Goal: Task Accomplishment & Management: Manage account settings

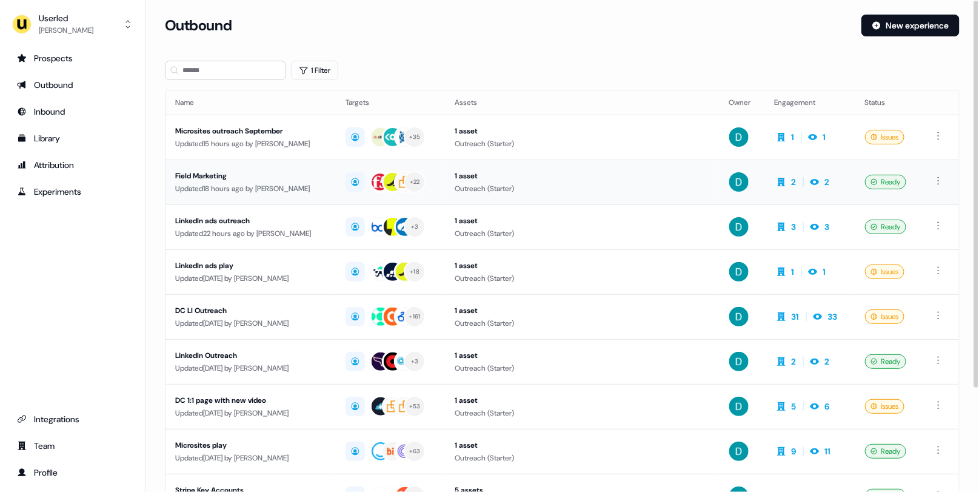
click at [265, 161] on td "Field Marketing Updated 18 hours ago by David Cruickshank" at bounding box center [250, 181] width 170 height 45
click at [302, 130] on div "Microsites outreach September" at bounding box center [250, 131] width 151 height 12
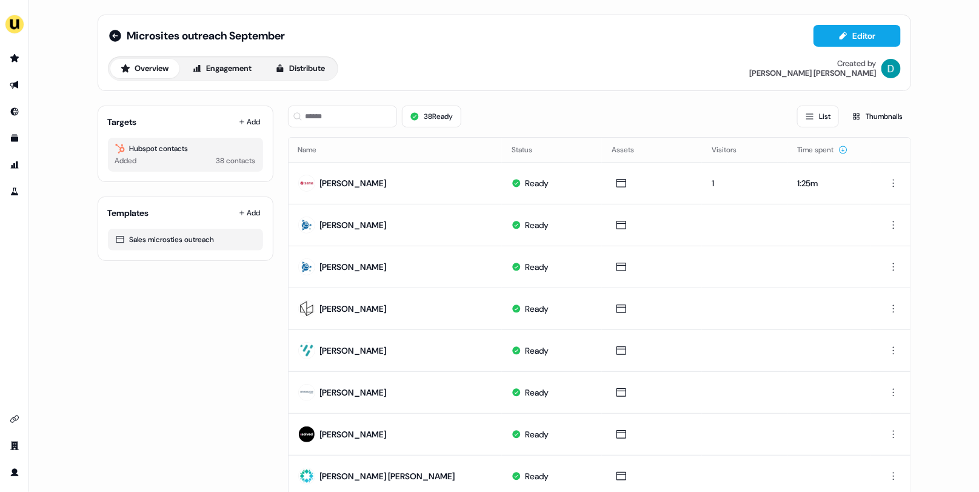
click at [116, 44] on div "Microsites outreach September Editor" at bounding box center [504, 36] width 793 height 22
click at [114, 42] on icon at bounding box center [115, 35] width 15 height 15
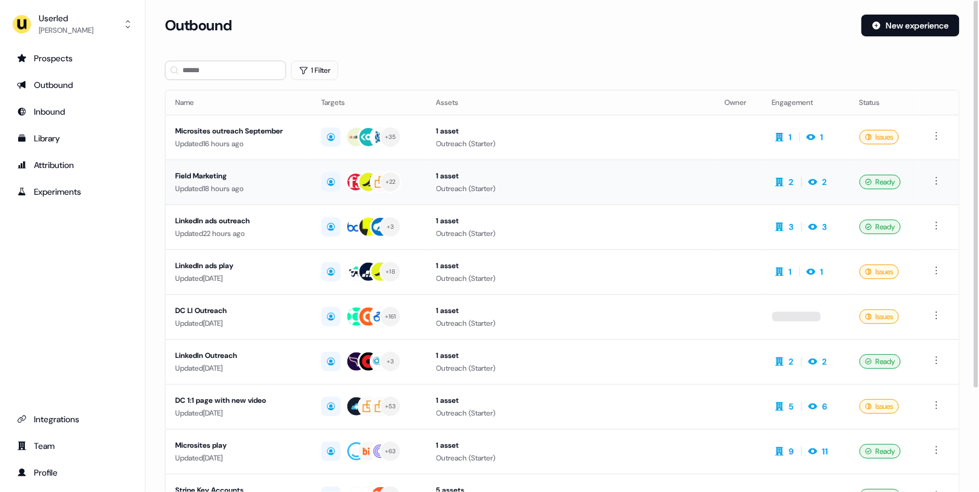
click at [216, 178] on div "Field Marketing" at bounding box center [238, 176] width 127 height 12
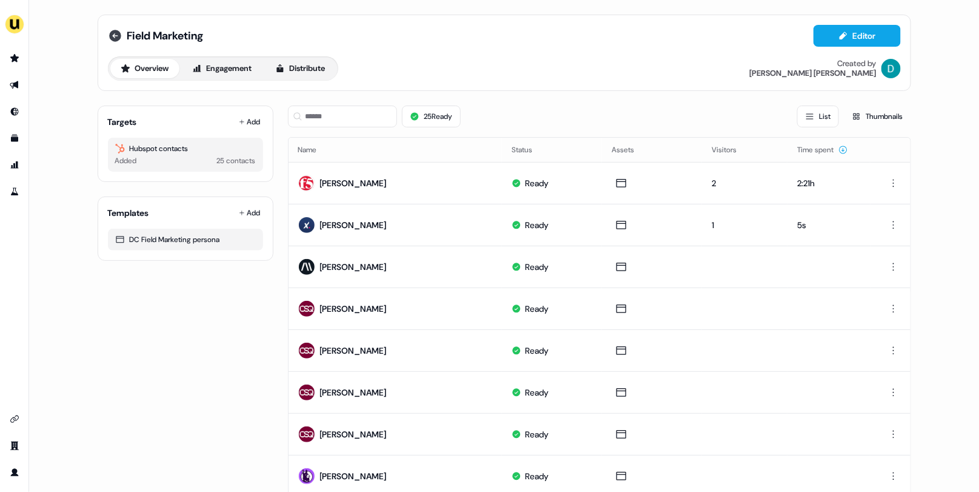
click at [110, 34] on icon at bounding box center [115, 36] width 12 height 12
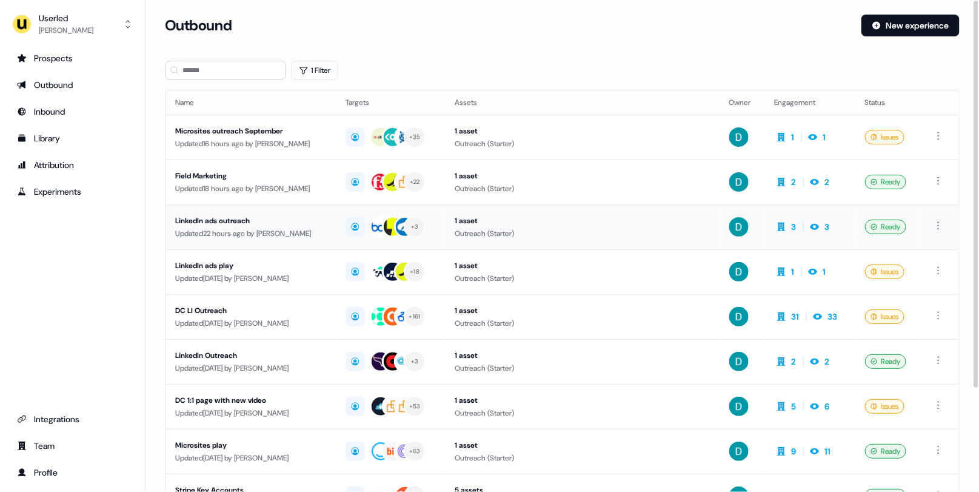
click at [218, 228] on div "Updated 22 hours ago by David Cruickshank" at bounding box center [250, 233] width 151 height 12
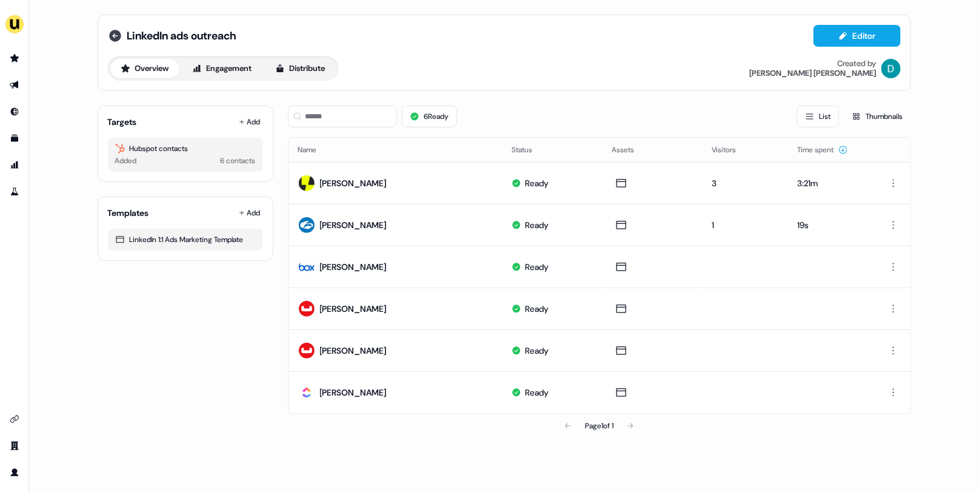
click at [120, 36] on icon at bounding box center [115, 36] width 12 height 12
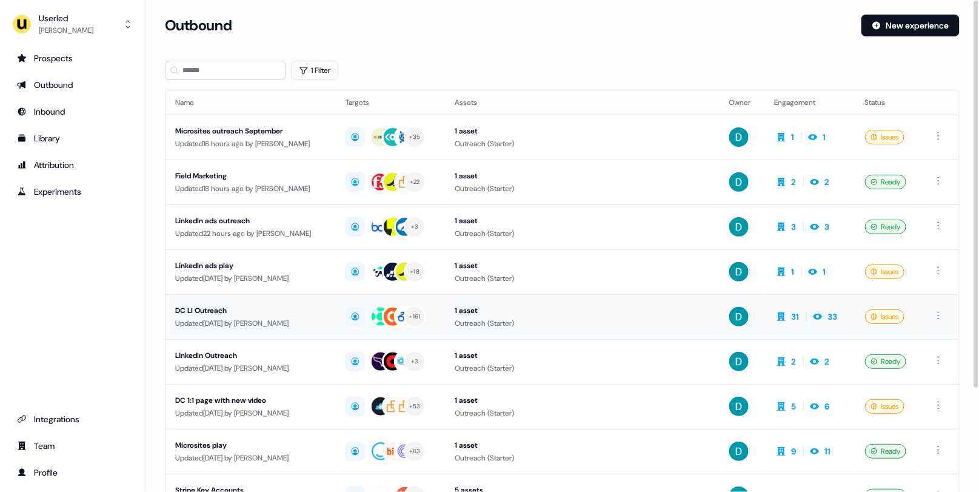
click at [310, 304] on div "DC LI Outreach" at bounding box center [250, 310] width 151 height 12
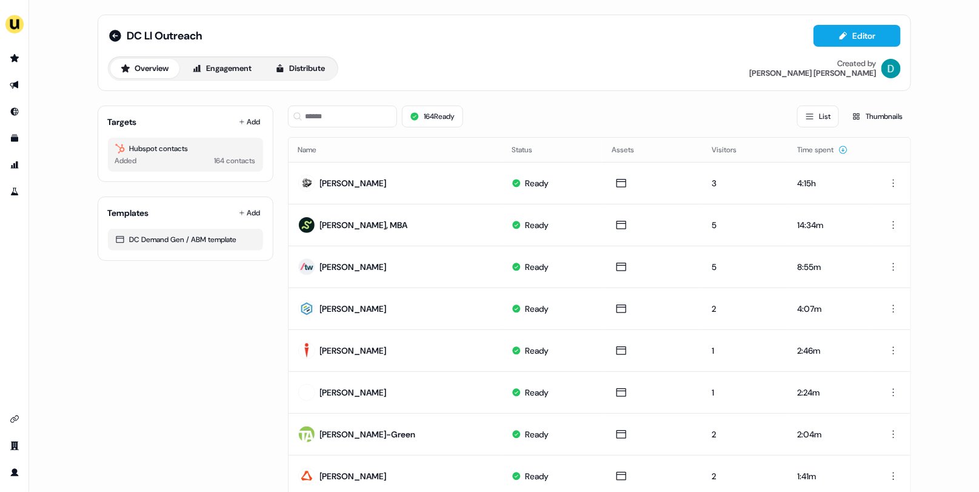
scroll to position [1, 0]
click at [109, 37] on icon at bounding box center [115, 34] width 12 height 12
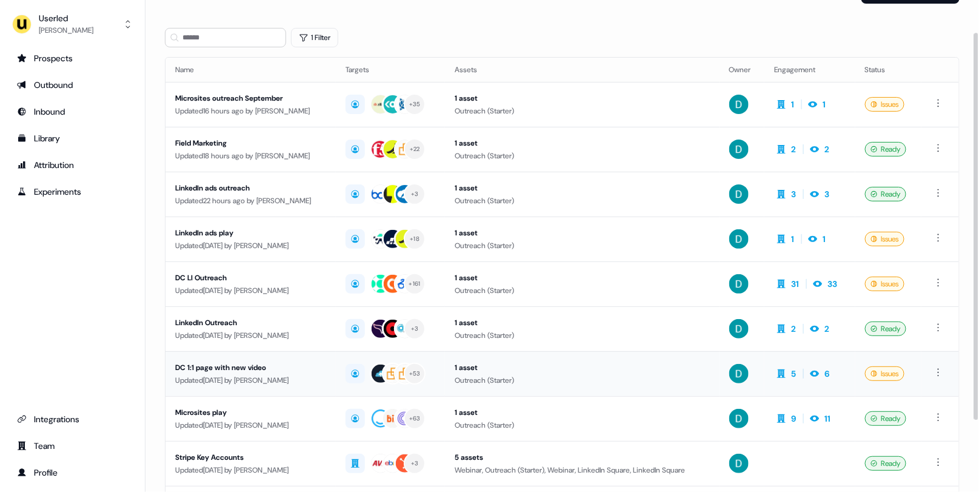
scroll to position [52, 0]
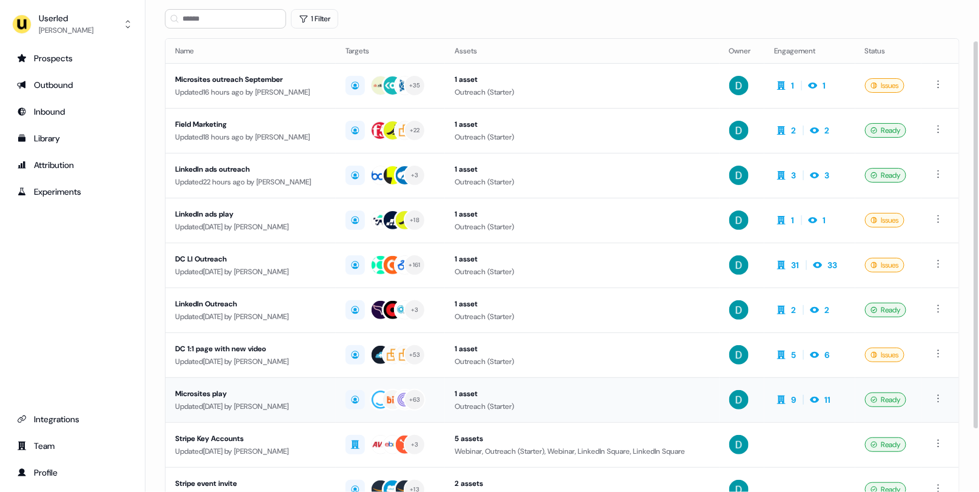
click at [284, 402] on div "Updated 2 days ago by David Cruickshank" at bounding box center [250, 406] width 151 height 12
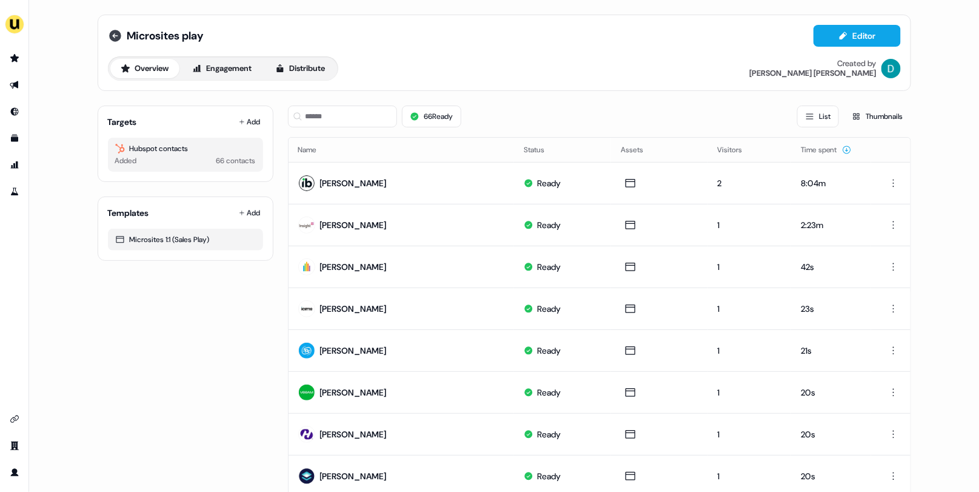
click at [113, 41] on icon at bounding box center [115, 36] width 12 height 12
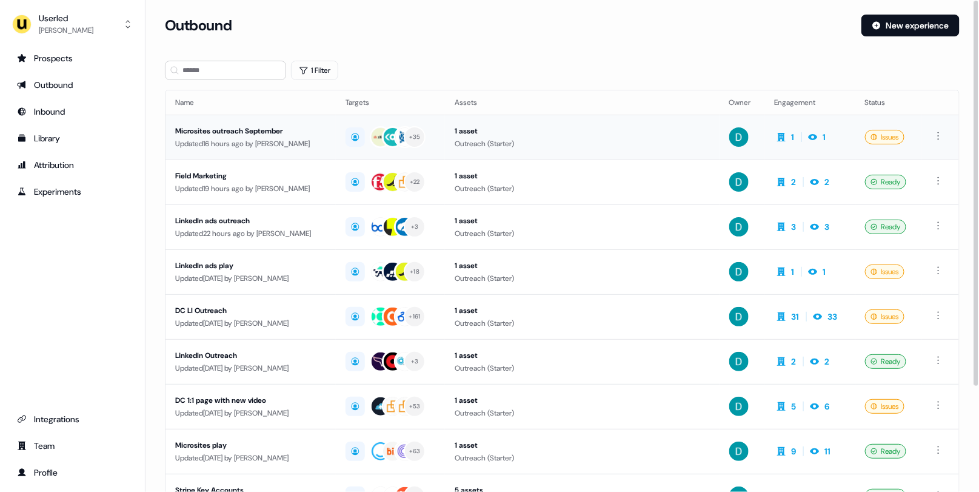
click at [278, 152] on td "Microsites outreach September Updated 16 hours ago by David Cruickshank" at bounding box center [250, 137] width 170 height 45
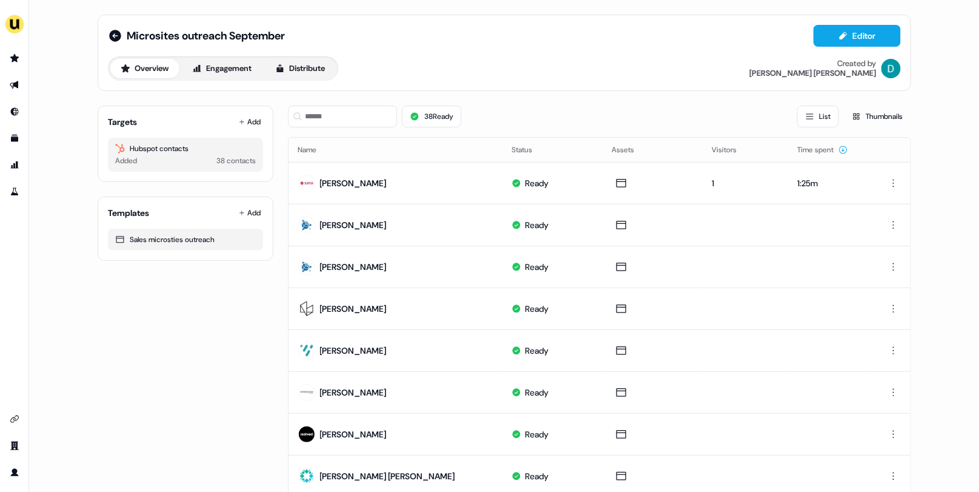
click at [249, 127] on button "Add" at bounding box center [249, 121] width 27 height 17
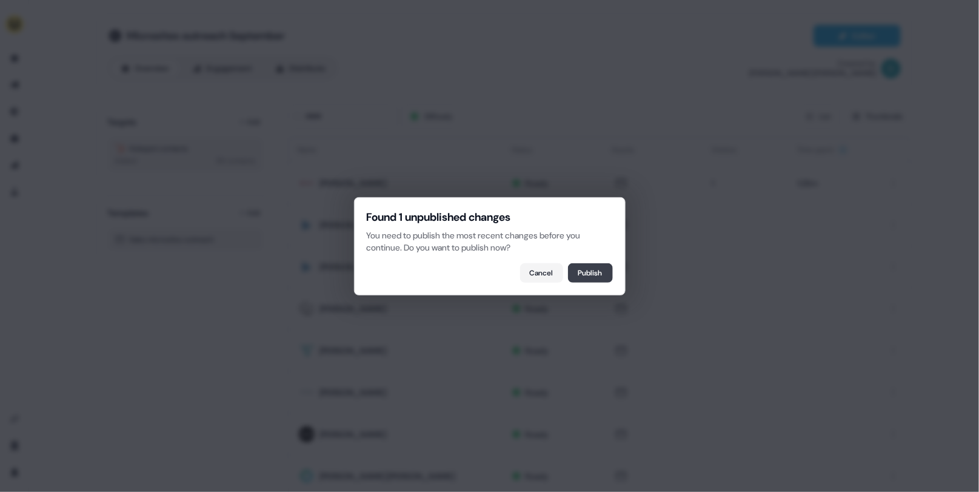
click at [589, 279] on button "Publish" at bounding box center [590, 272] width 45 height 19
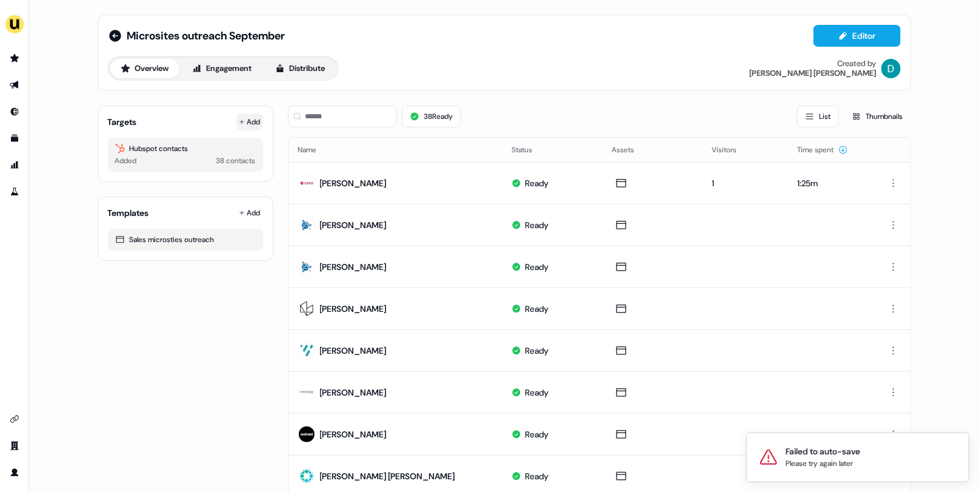
click at [256, 125] on button "Add" at bounding box center [249, 121] width 27 height 17
click at [244, 110] on div "Targets Add Hubspot contacts Added 38 contacts" at bounding box center [186, 143] width 176 height 76
click at [249, 123] on button "Add" at bounding box center [249, 121] width 27 height 17
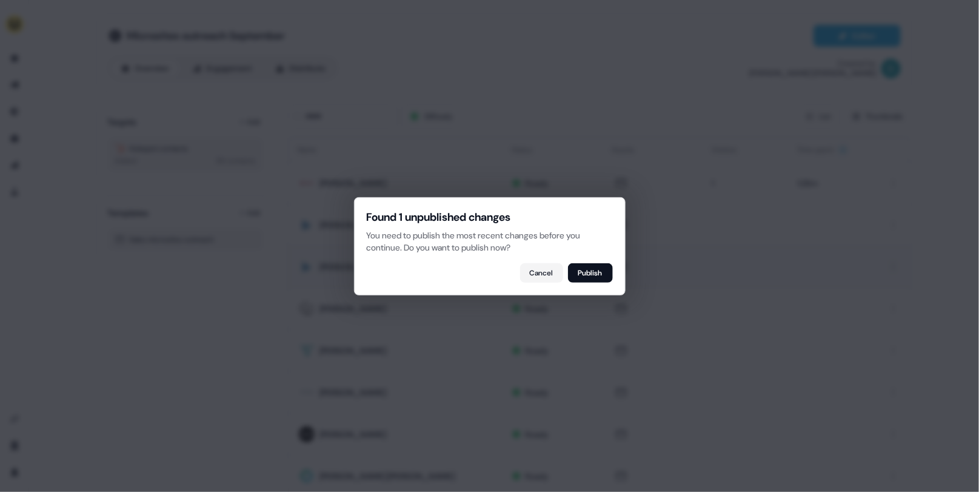
click at [579, 278] on button "Publish" at bounding box center [590, 272] width 45 height 19
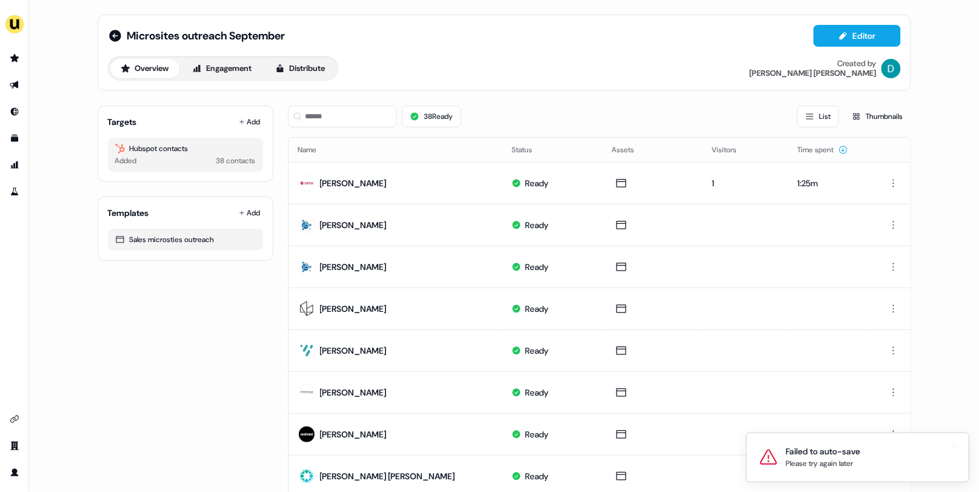
click at [824, 462] on div "Please try again later" at bounding box center [823, 463] width 75 height 12
click at [247, 123] on button "Add" at bounding box center [249, 121] width 27 height 17
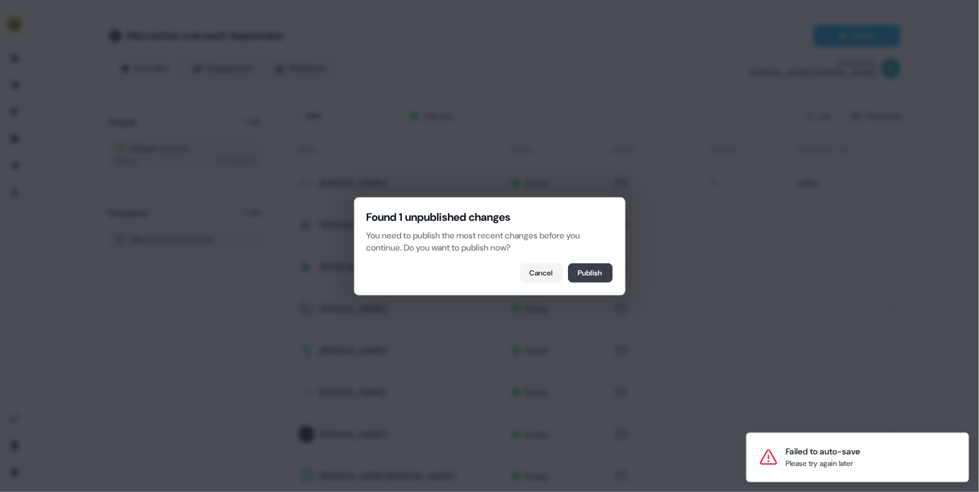
click at [586, 270] on button "Publish" at bounding box center [590, 272] width 45 height 19
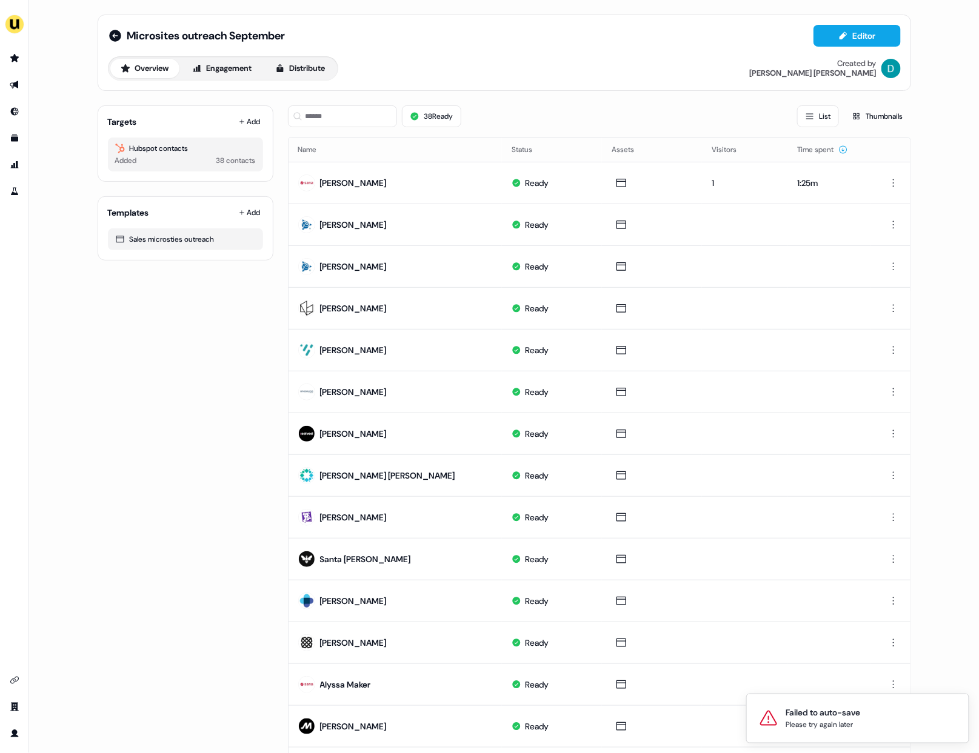
click at [238, 133] on div "Targets Add Hubspot contacts Added 38 contacts" at bounding box center [186, 143] width 176 height 76
click at [237, 126] on button "Add" at bounding box center [249, 121] width 27 height 17
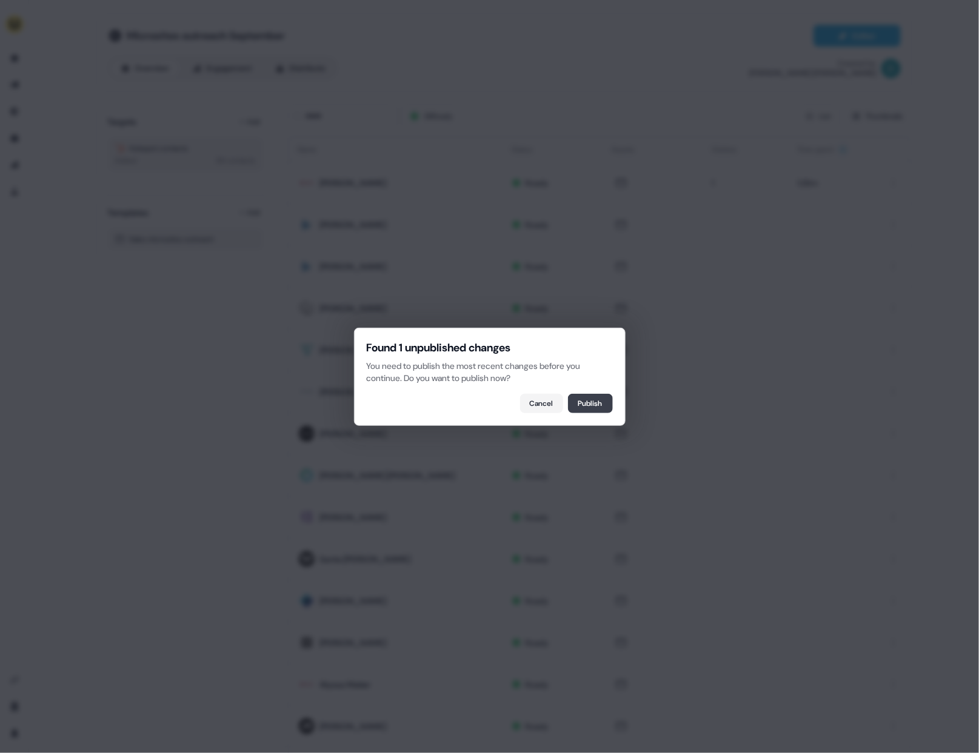
click at [593, 396] on button "Publish" at bounding box center [590, 403] width 45 height 19
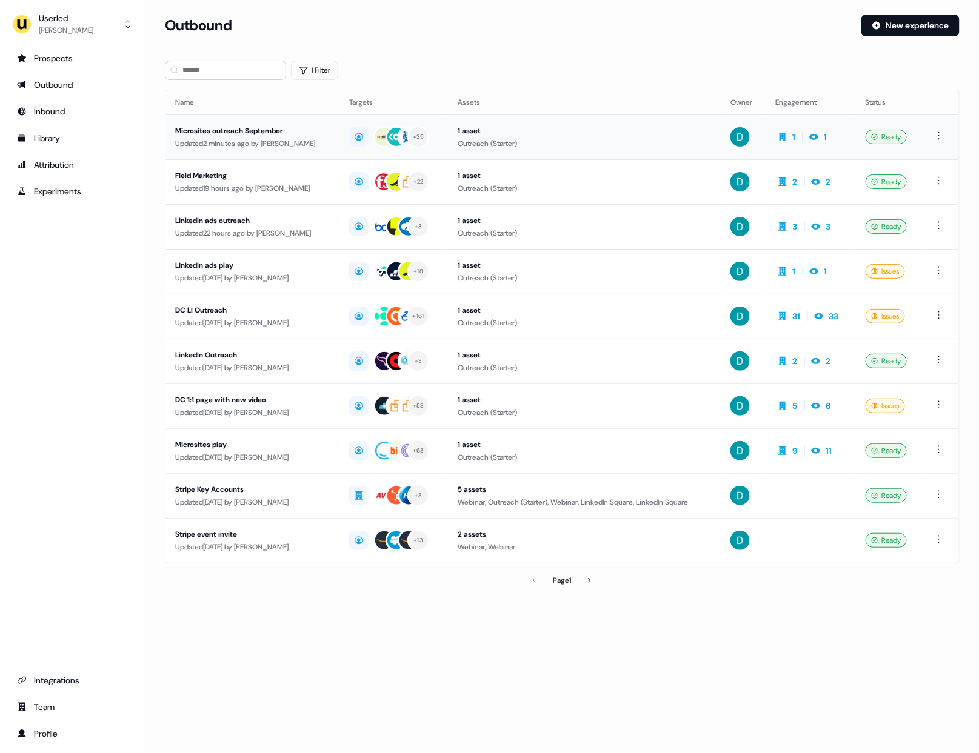
click at [245, 135] on div "Microsites outreach September" at bounding box center [252, 131] width 155 height 12
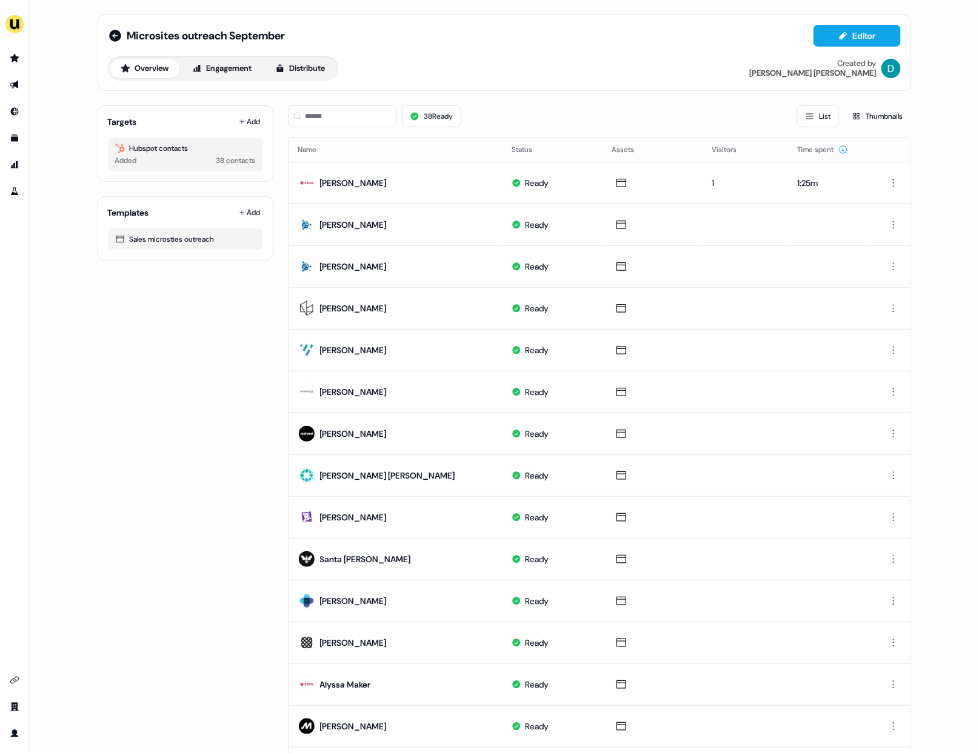
click at [247, 132] on div "Targets Add Hubspot contacts Added 38 contacts" at bounding box center [186, 143] width 176 height 76
click at [239, 109] on div "Targets Add Hubspot contacts Added 38 contacts" at bounding box center [186, 143] width 176 height 76
click at [239, 124] on icon at bounding box center [242, 122] width 6 height 6
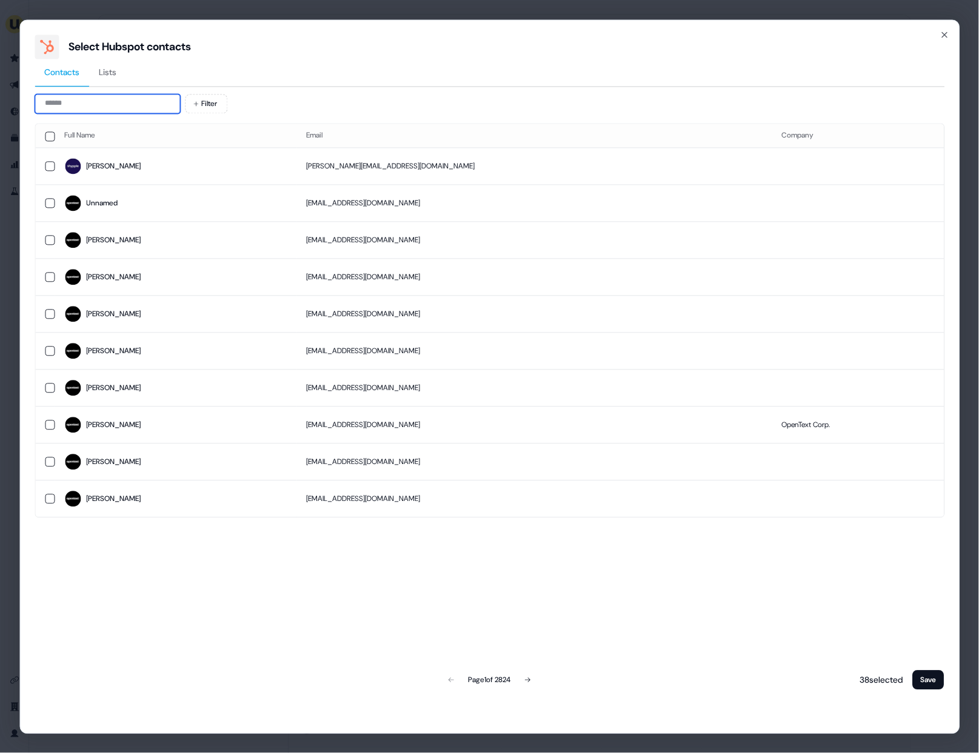
click at [73, 103] on input at bounding box center [107, 103] width 145 height 19
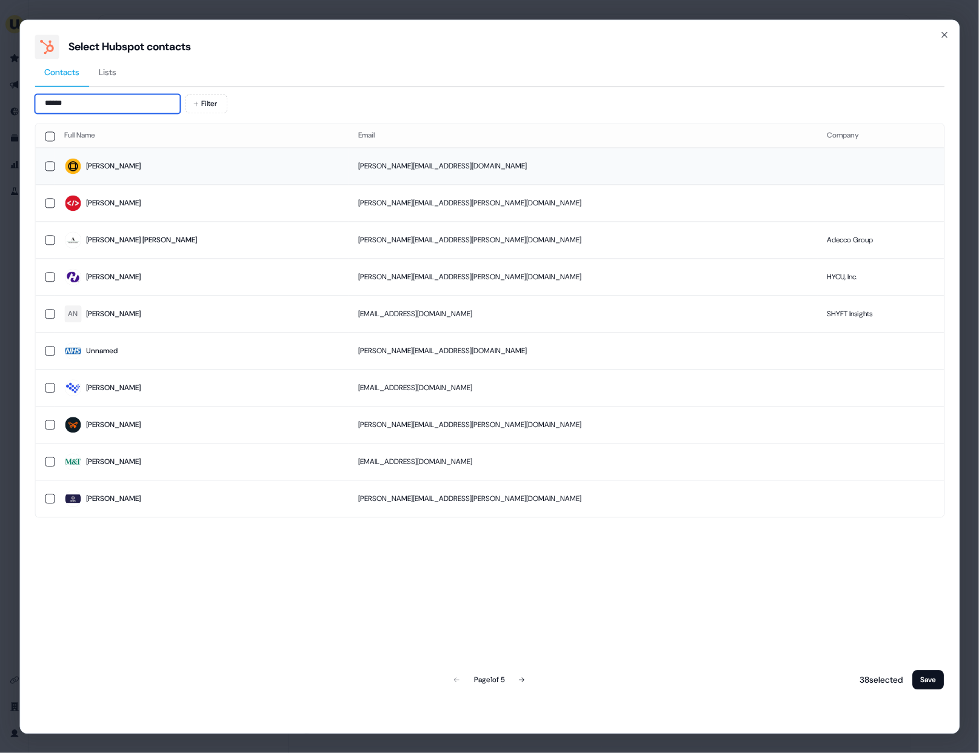
type input "******"
click at [206, 183] on td "Angela" at bounding box center [202, 166] width 294 height 37
click at [922, 682] on button "Save" at bounding box center [929, 679] width 32 height 19
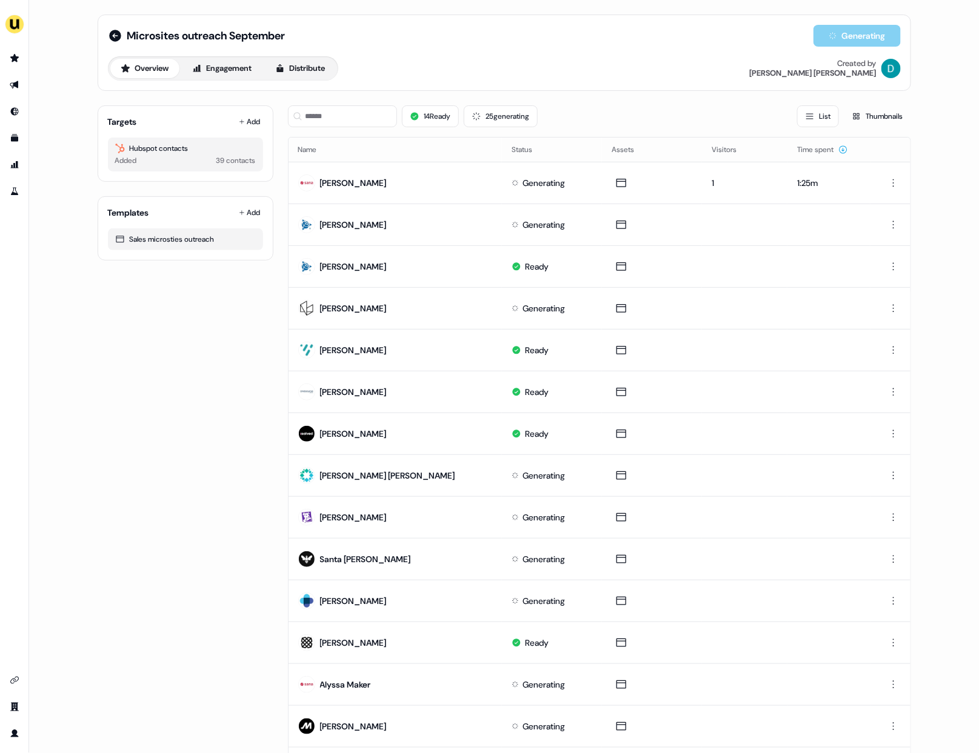
click at [363, 145] on th "Name" at bounding box center [396, 150] width 214 height 24
click at [347, 116] on input at bounding box center [342, 116] width 109 height 22
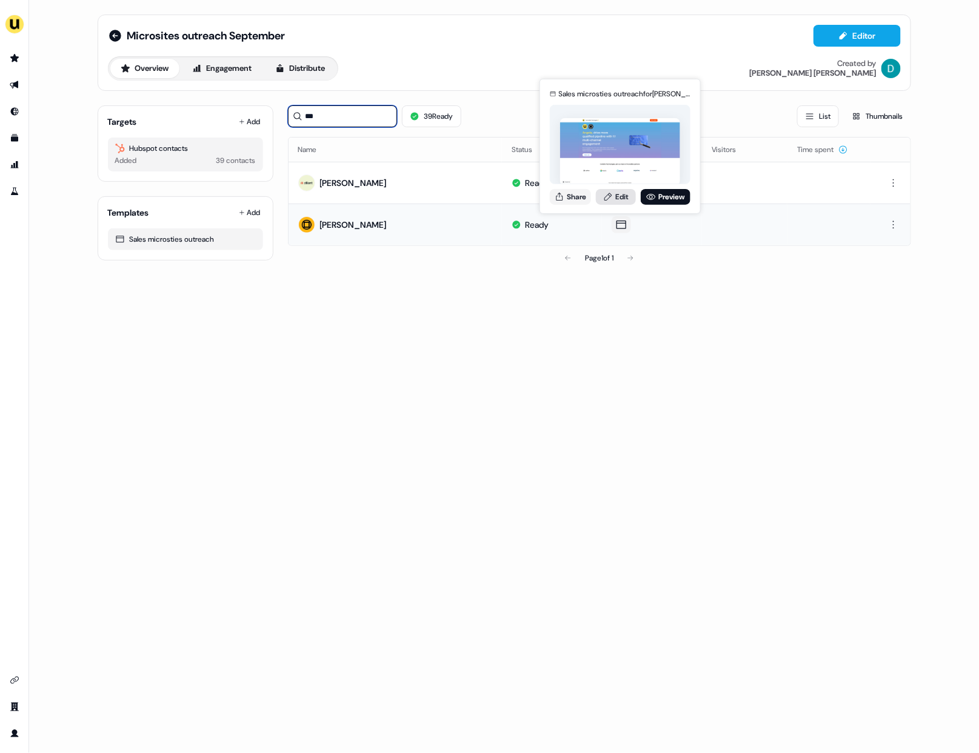
type input "***"
click at [615, 194] on link "Edit" at bounding box center [616, 197] width 40 height 16
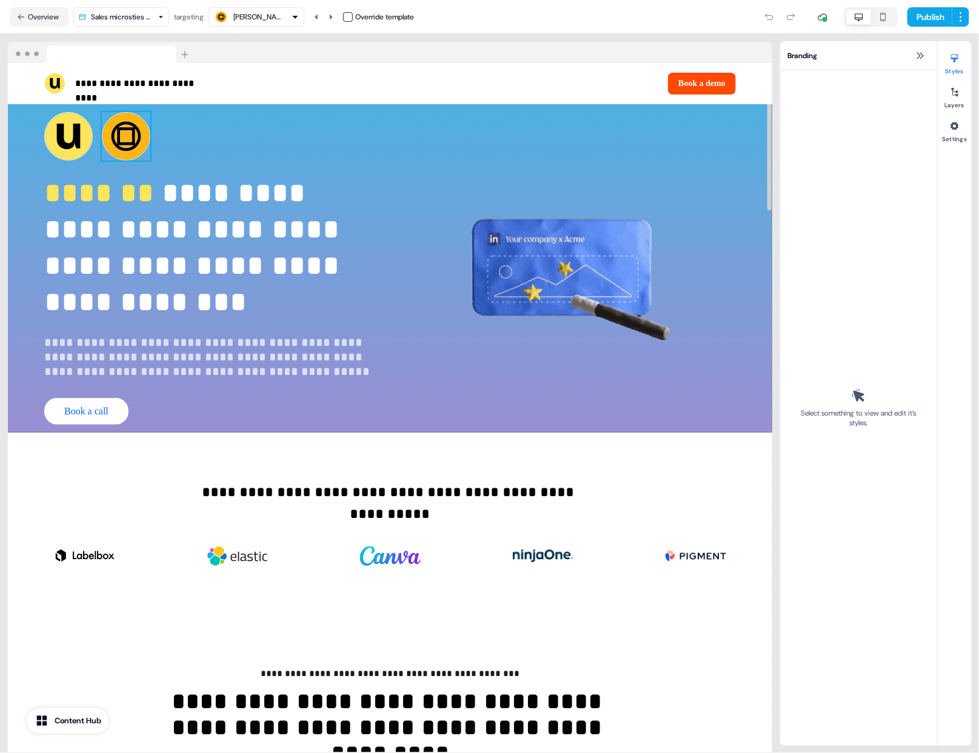
click at [124, 124] on img at bounding box center [126, 136] width 48 height 48
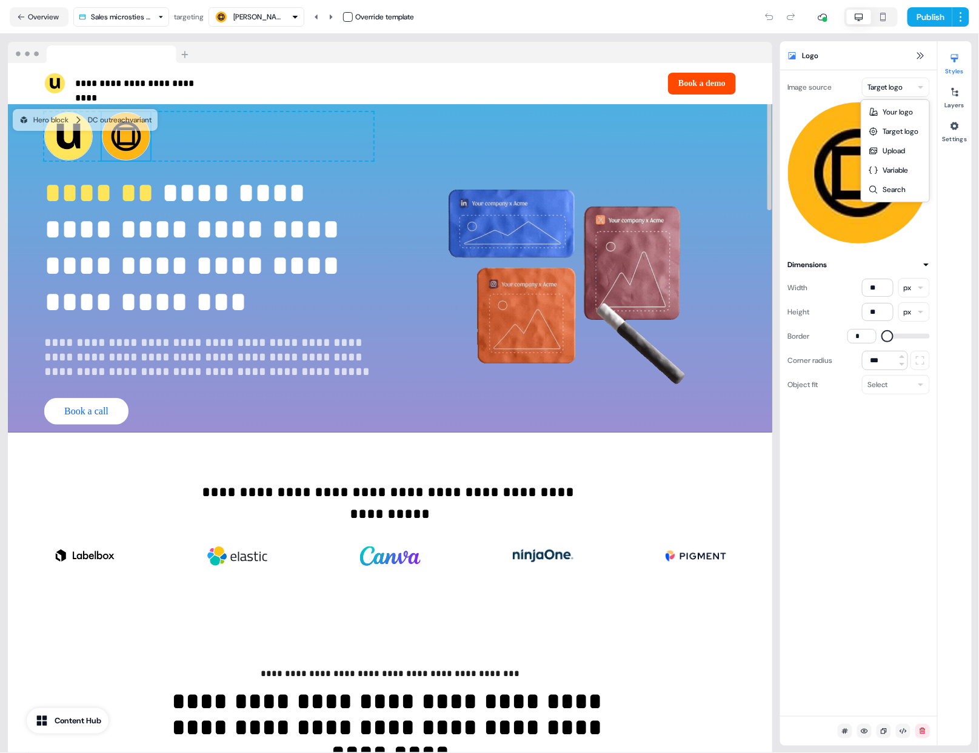
click at [873, 85] on html "**********" at bounding box center [489, 376] width 979 height 753
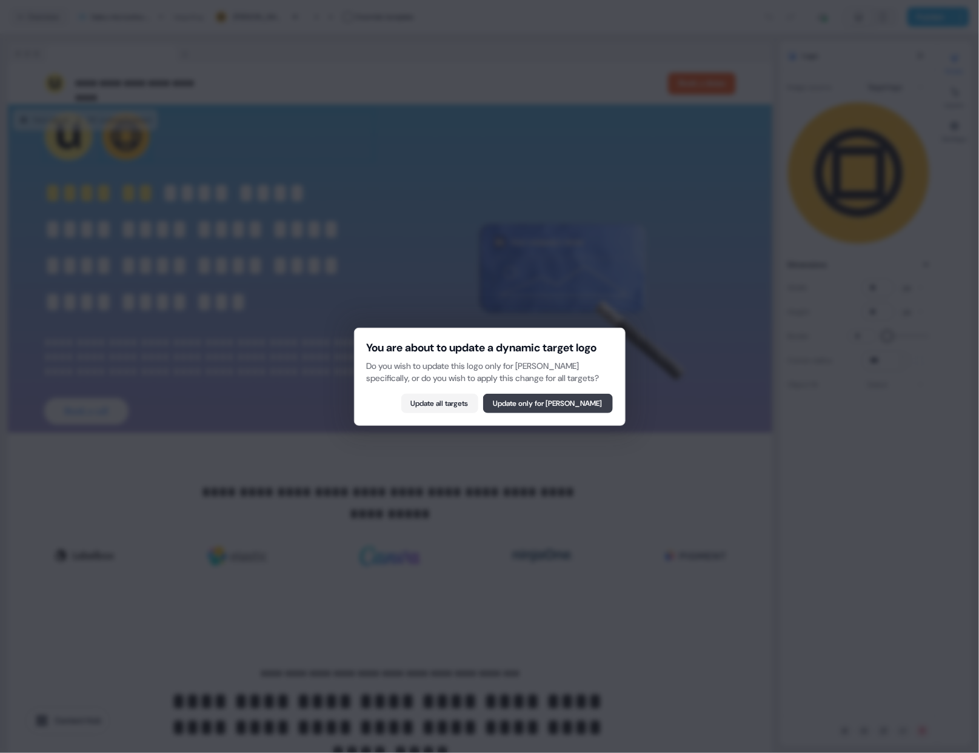
click at [518, 413] on button "Update only for Angela Winegar" at bounding box center [548, 403] width 130 height 19
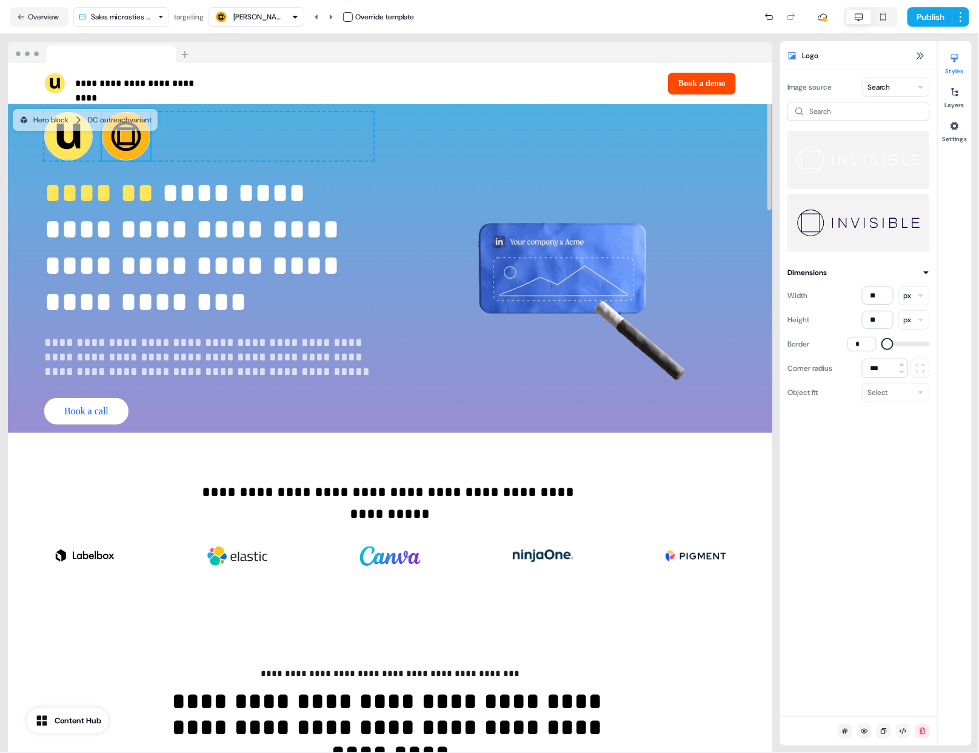
click at [135, 151] on img at bounding box center [126, 136] width 48 height 48
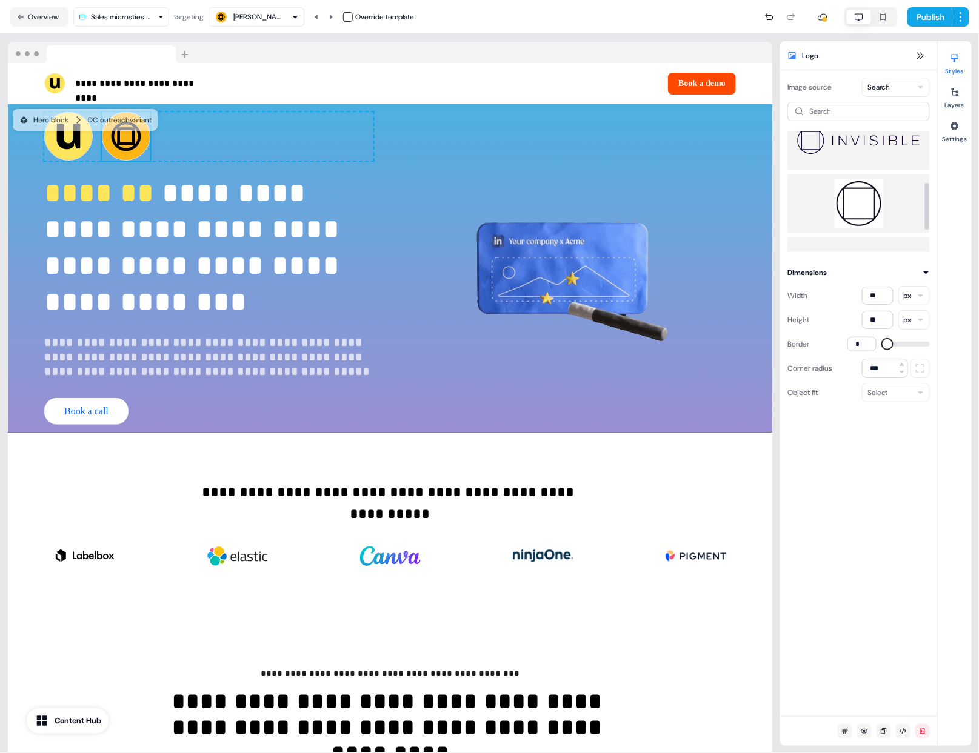
scroll to position [189, 0]
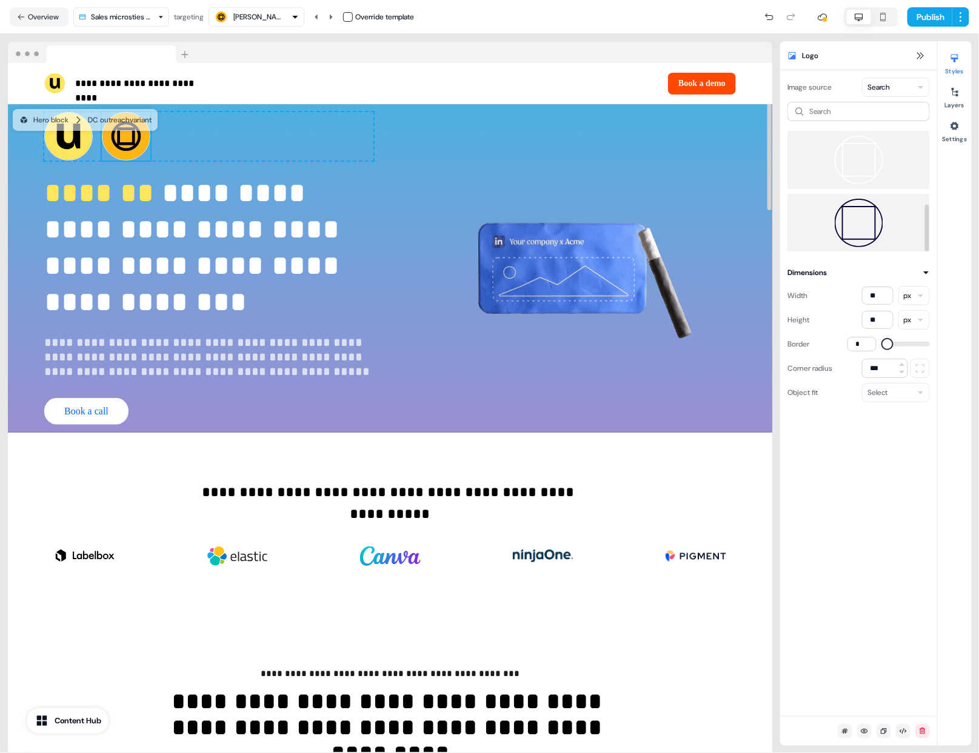
click at [887, 213] on img at bounding box center [858, 223] width 123 height 48
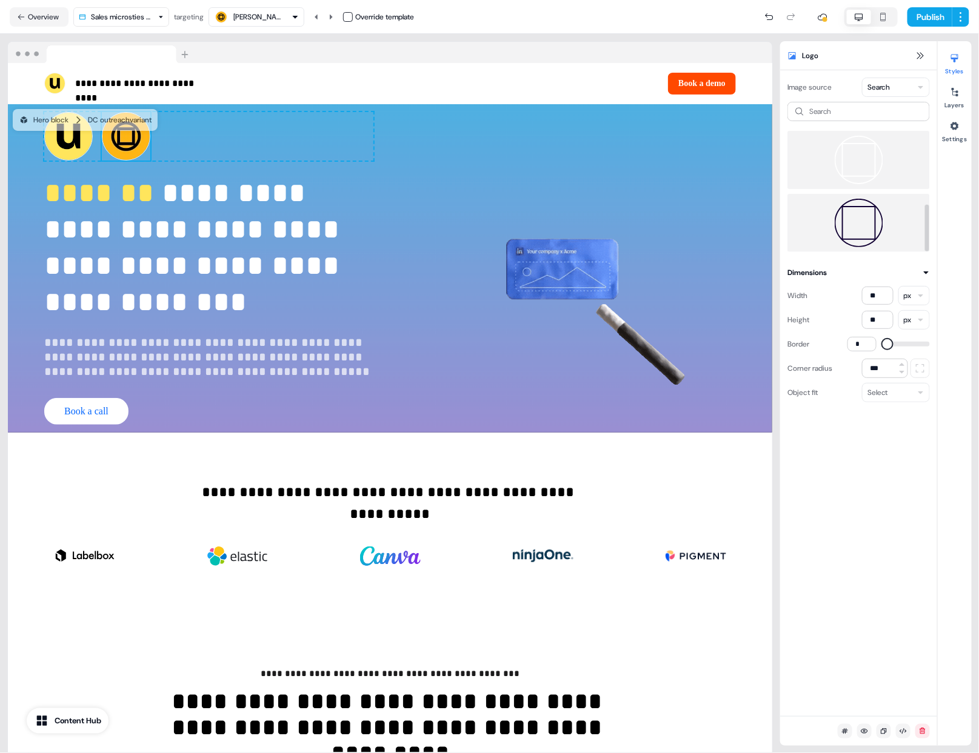
click at [870, 212] on img at bounding box center [858, 223] width 123 height 48
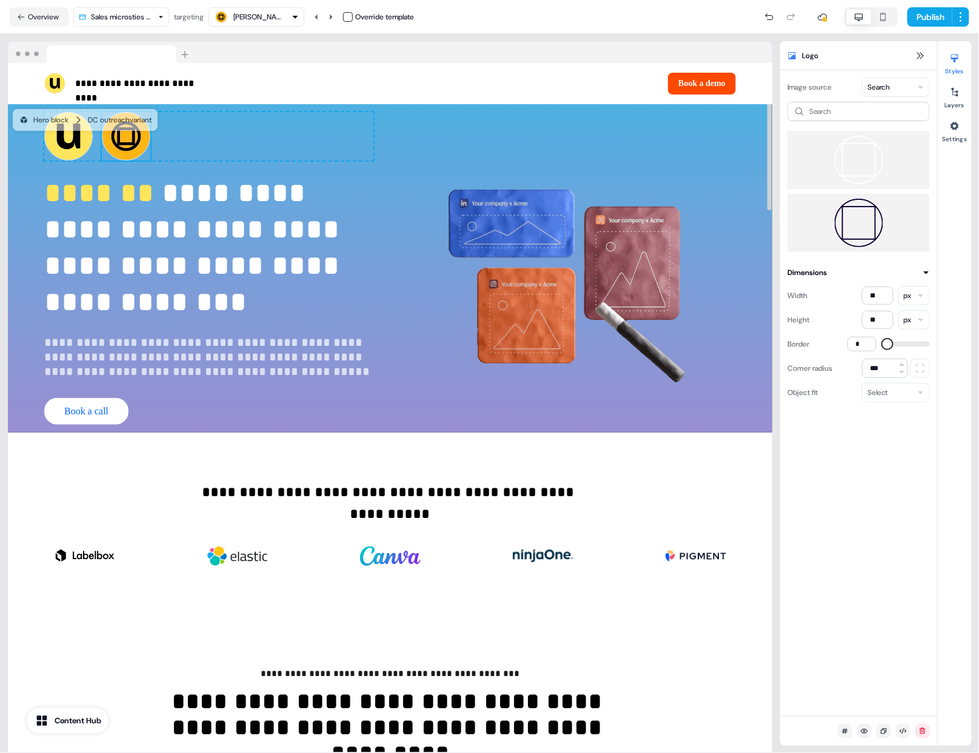
click at [351, 16] on button "button" at bounding box center [348, 17] width 10 height 10
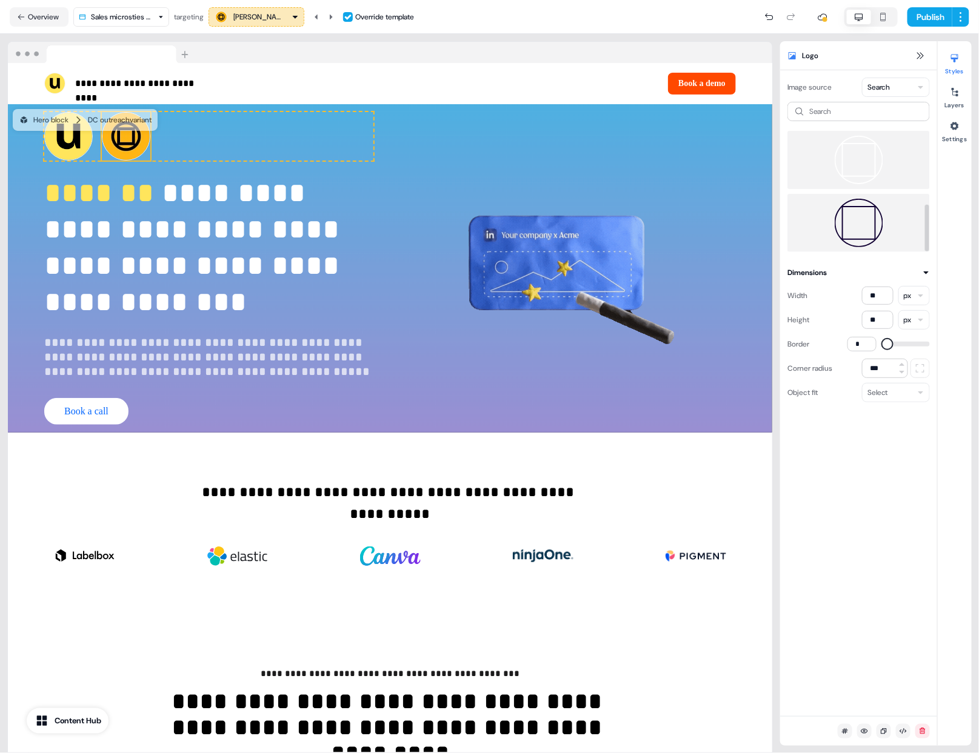
click at [870, 219] on img at bounding box center [858, 223] width 123 height 48
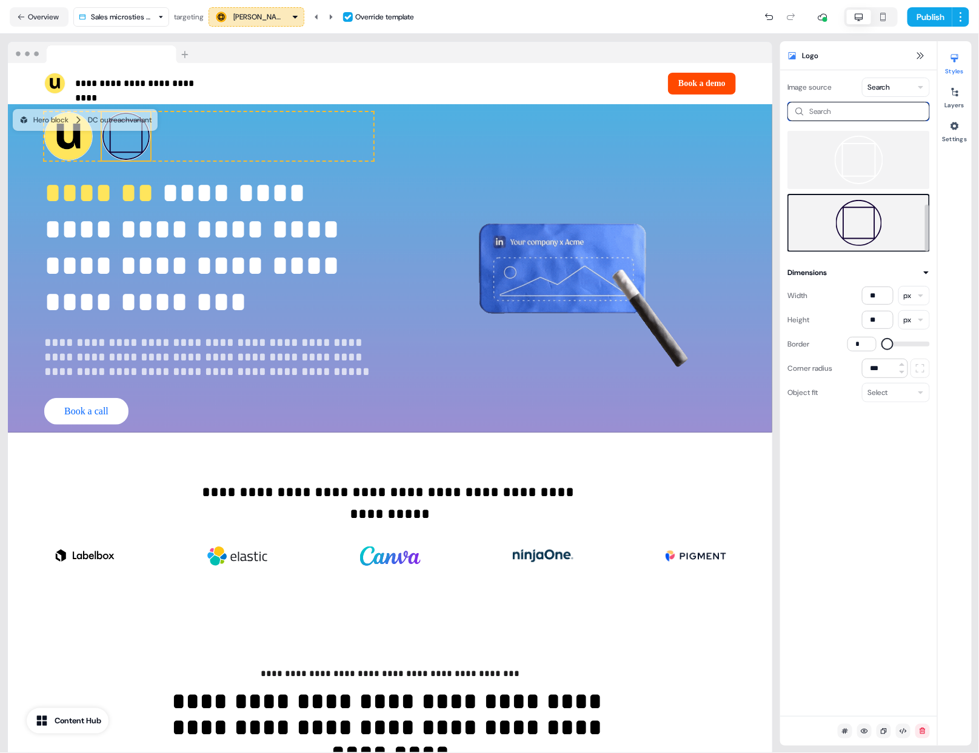
click at [856, 110] on input at bounding box center [858, 111] width 142 height 19
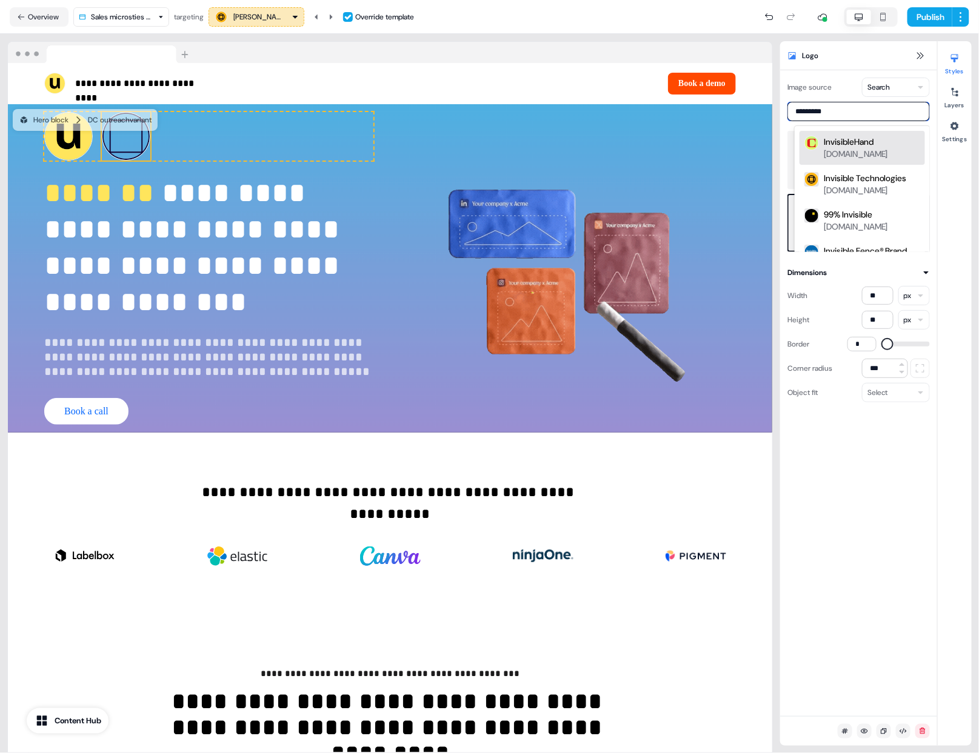
type input "*********"
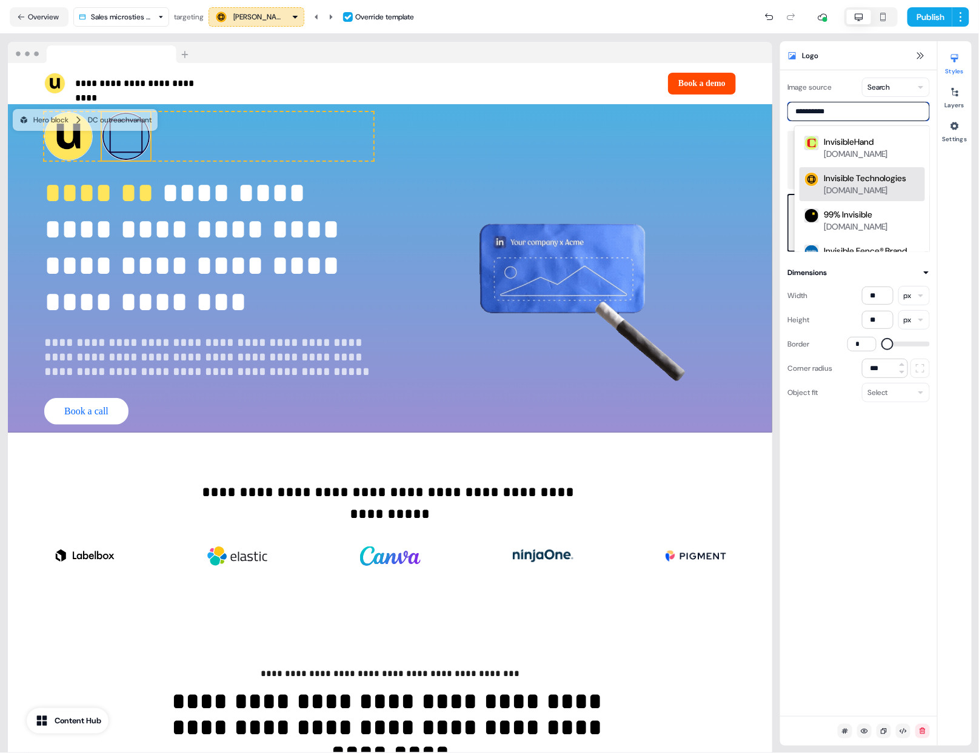
click at [876, 179] on div "Invisible Technologies" at bounding box center [865, 178] width 83 height 12
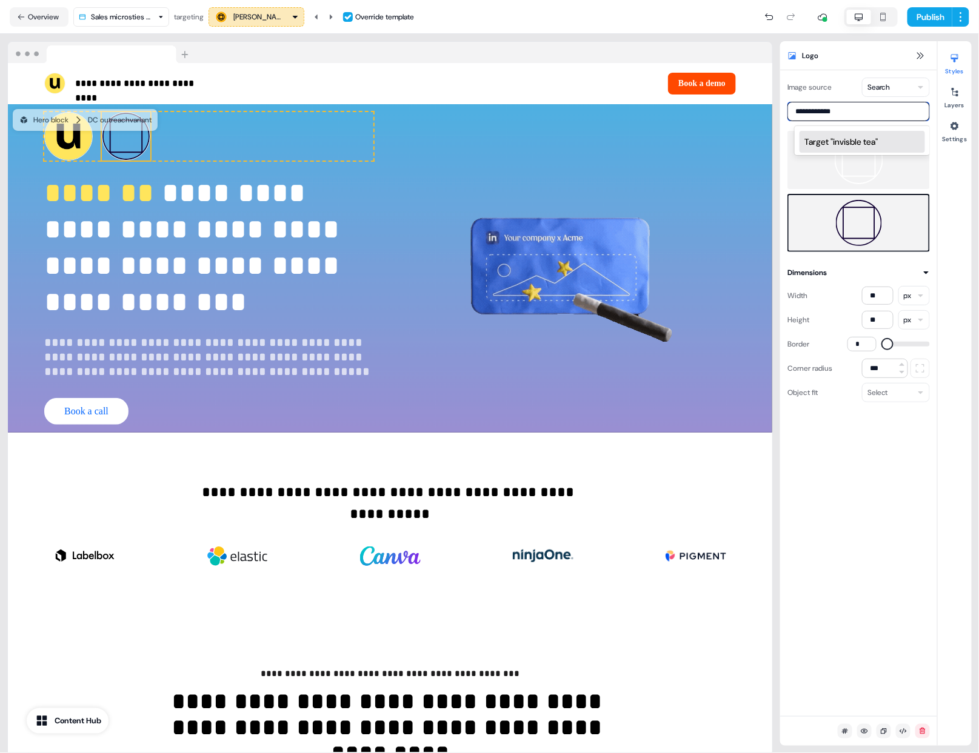
type input "**********"
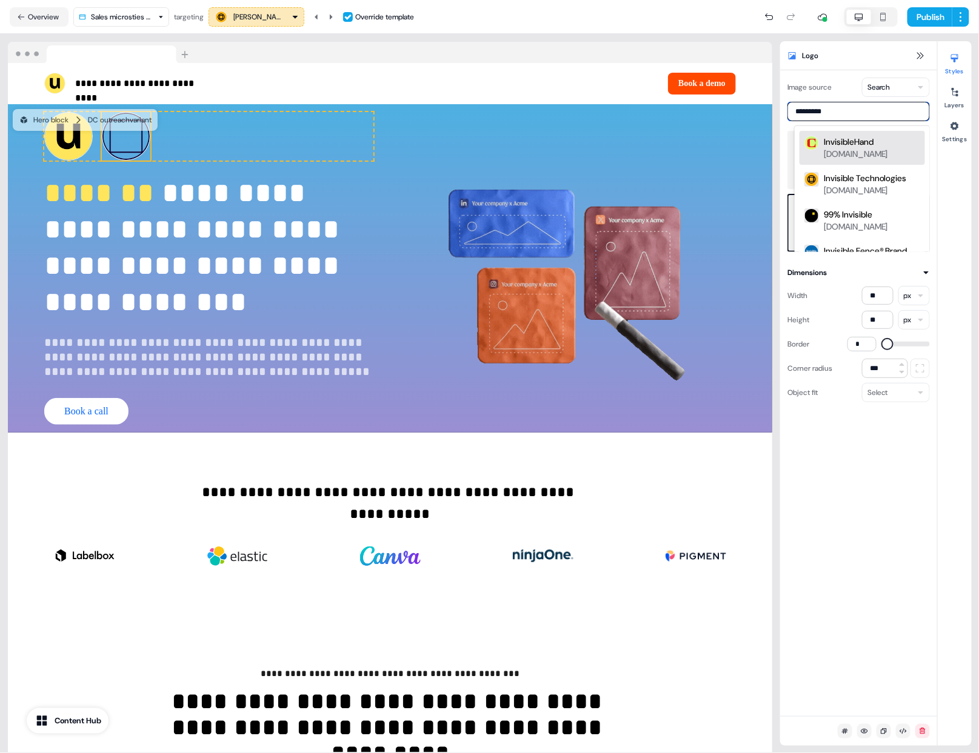
type input "*********"
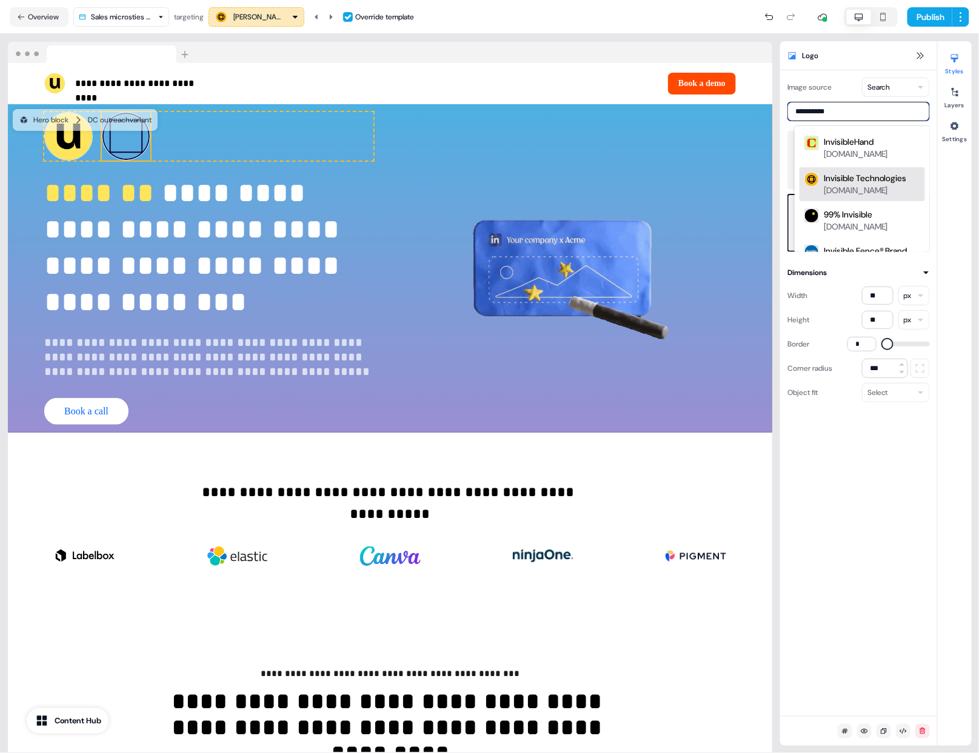
click at [869, 179] on div "Invisible Technologies" at bounding box center [865, 178] width 83 height 12
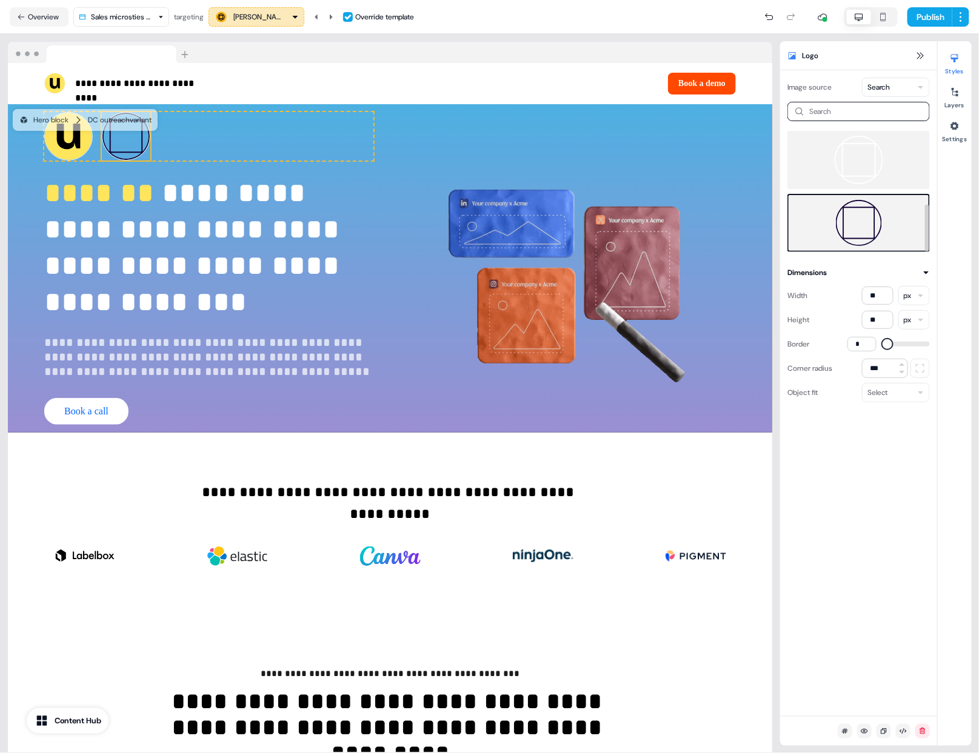
click at [866, 212] on img at bounding box center [858, 223] width 121 height 46
click at [133, 136] on img at bounding box center [126, 136] width 48 height 48
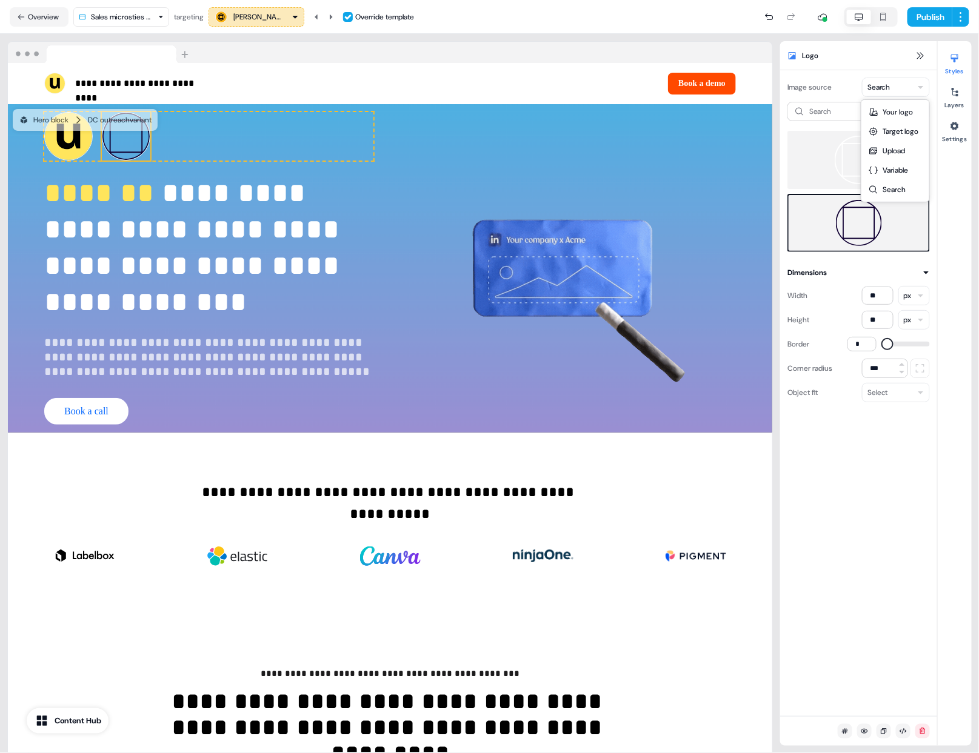
click at [910, 87] on html "**********" at bounding box center [489, 376] width 979 height 753
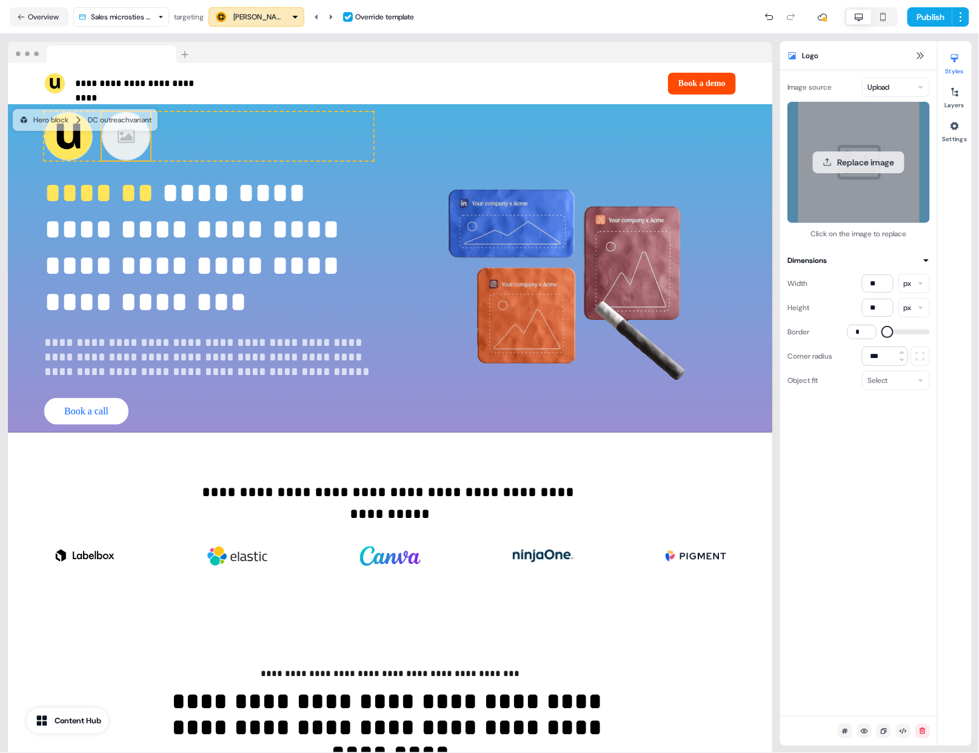
click at [858, 161] on button "Replace image" at bounding box center [859, 163] width 92 height 22
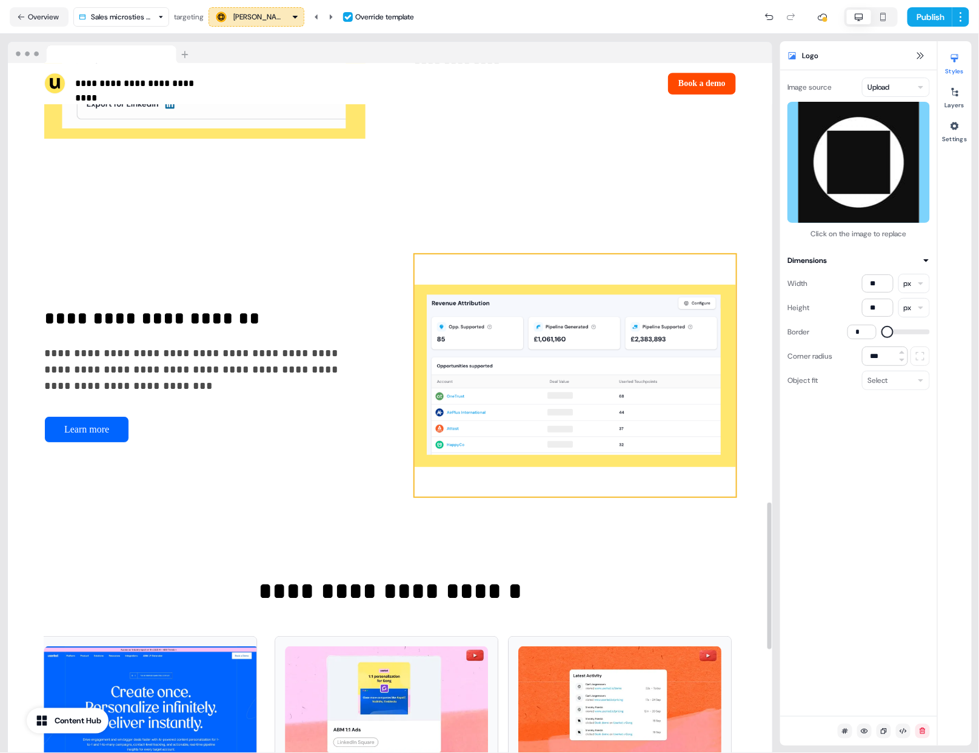
scroll to position [2553, 0]
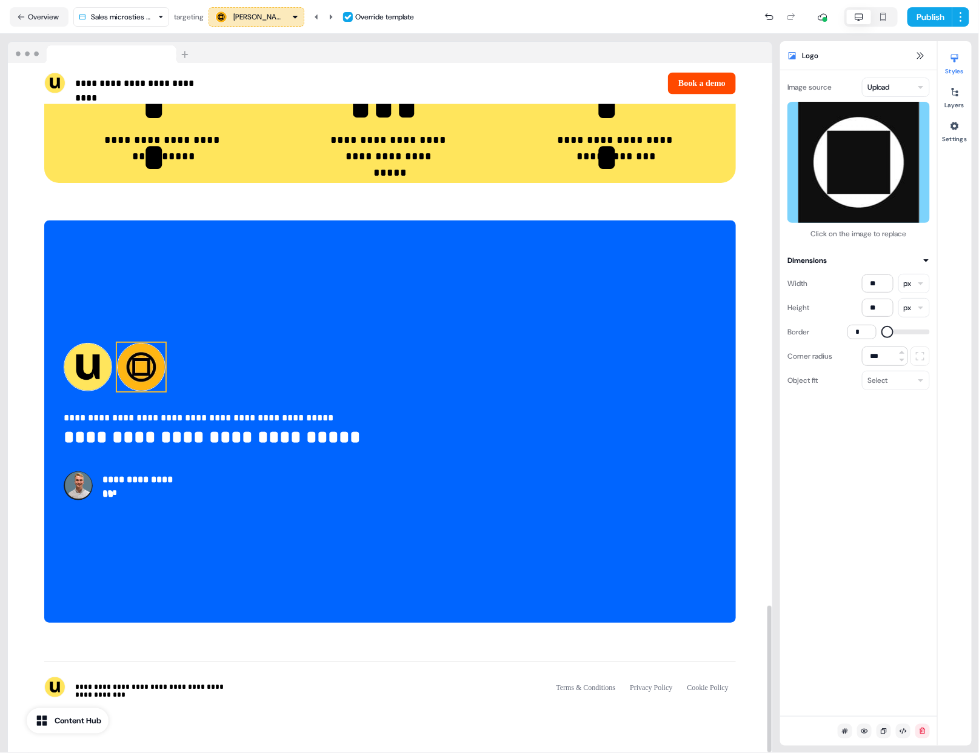
click at [124, 358] on img at bounding box center [141, 367] width 48 height 48
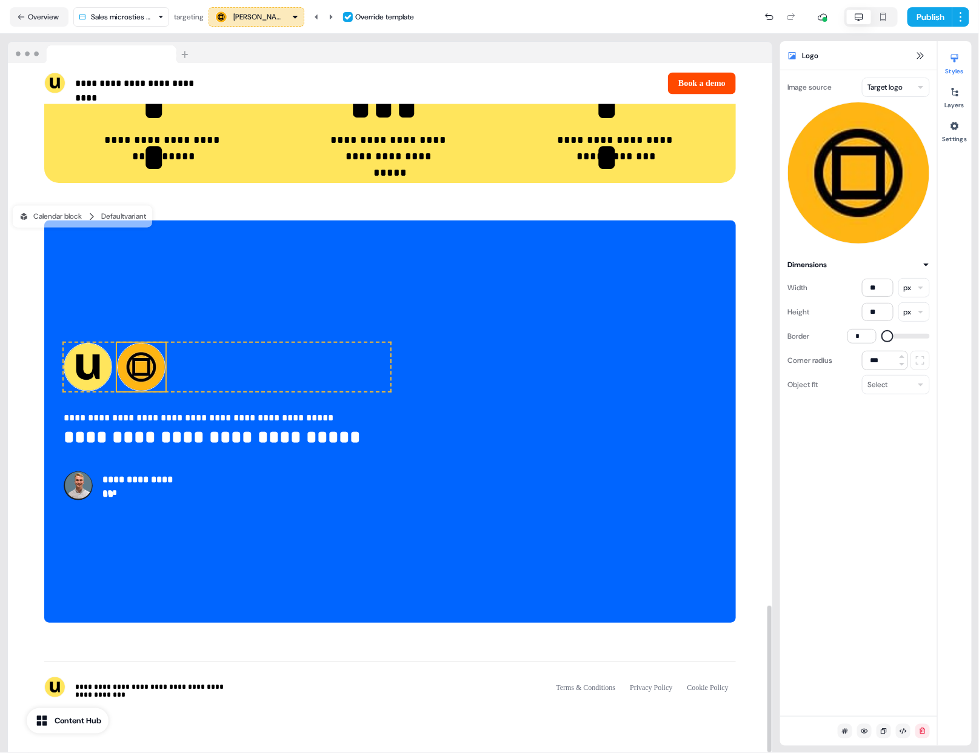
click at [906, 90] on html "**********" at bounding box center [489, 376] width 979 height 753
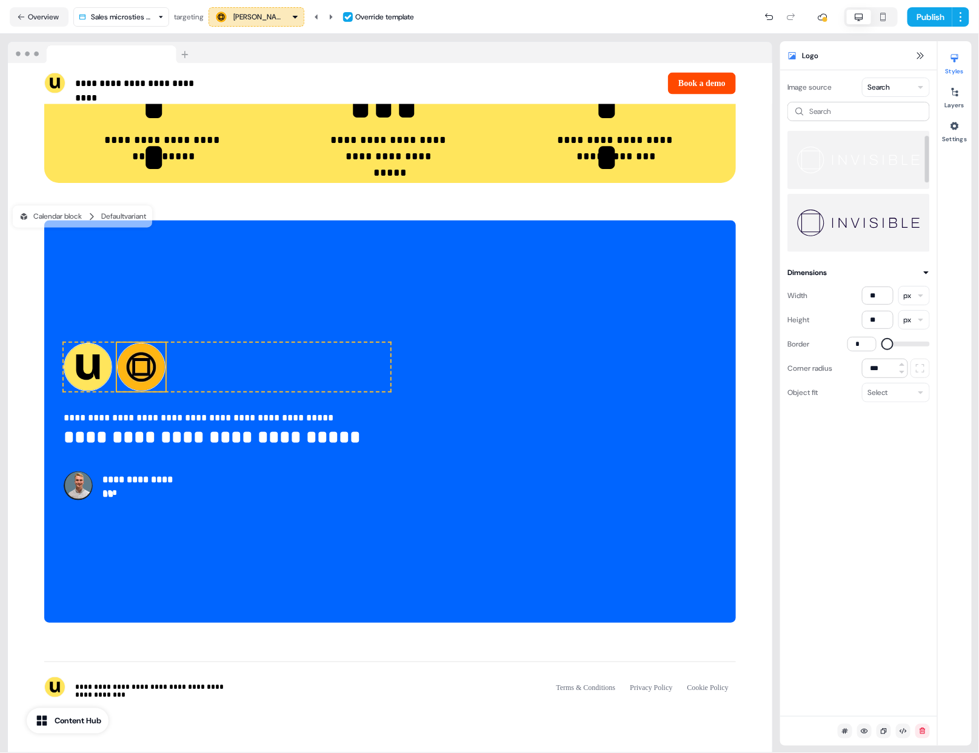
scroll to position [189, 0]
click at [889, 76] on div "Image source Search Search Dimensions Width ** px Height ** px Border * Corner …" at bounding box center [858, 393] width 157 height 646
click at [889, 88] on html "**********" at bounding box center [489, 376] width 979 height 753
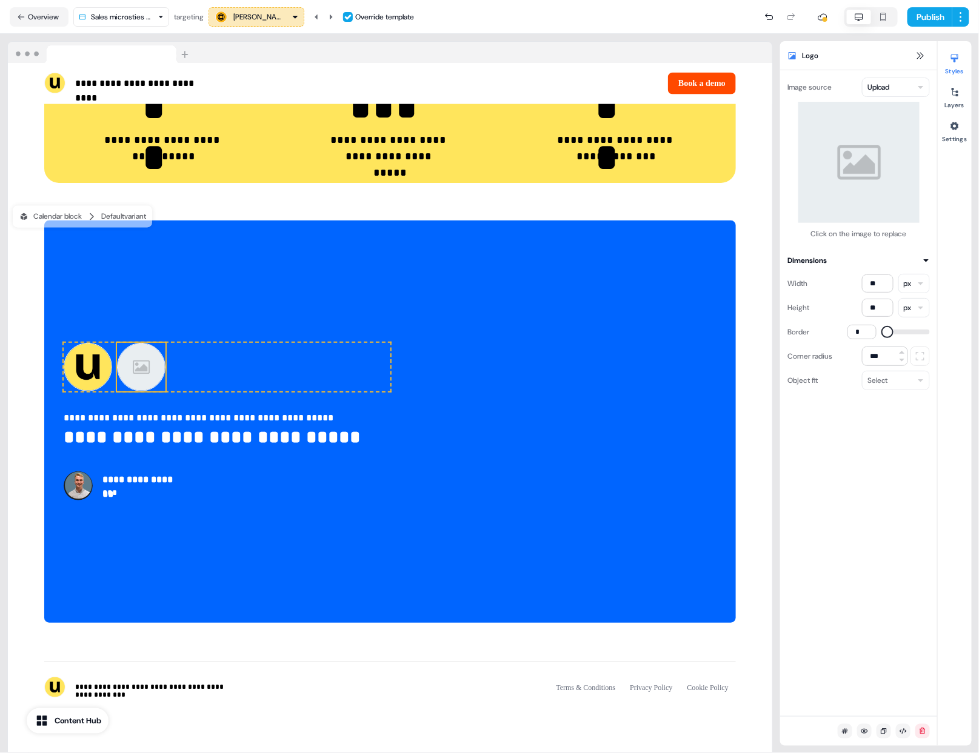
click at [866, 164] on button "Replace image" at bounding box center [859, 163] width 92 height 22
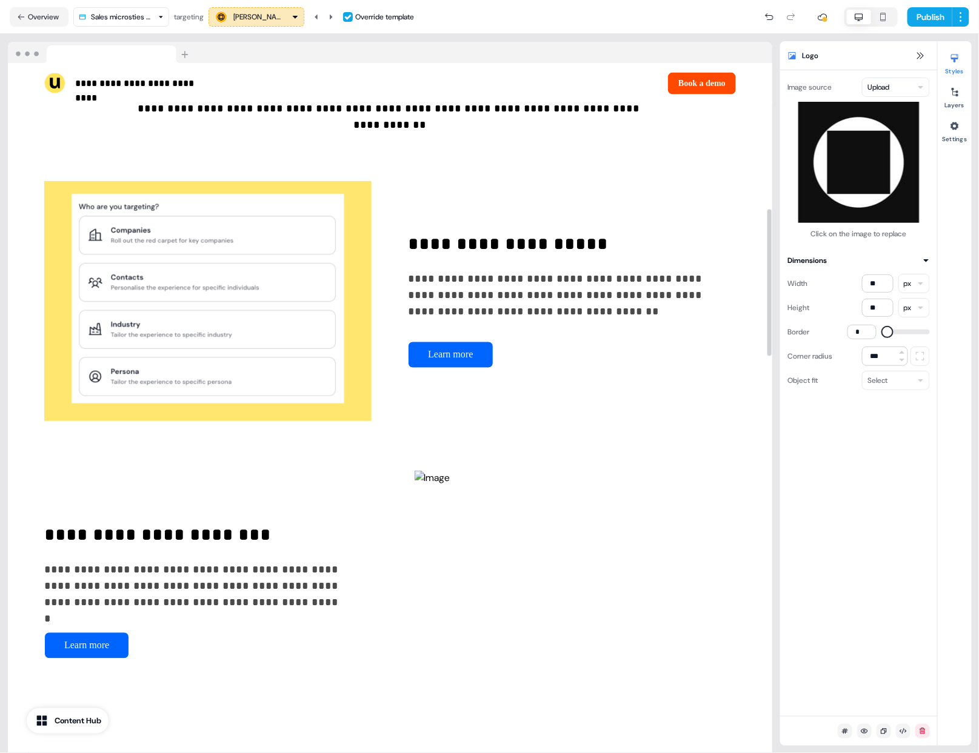
scroll to position [0, 0]
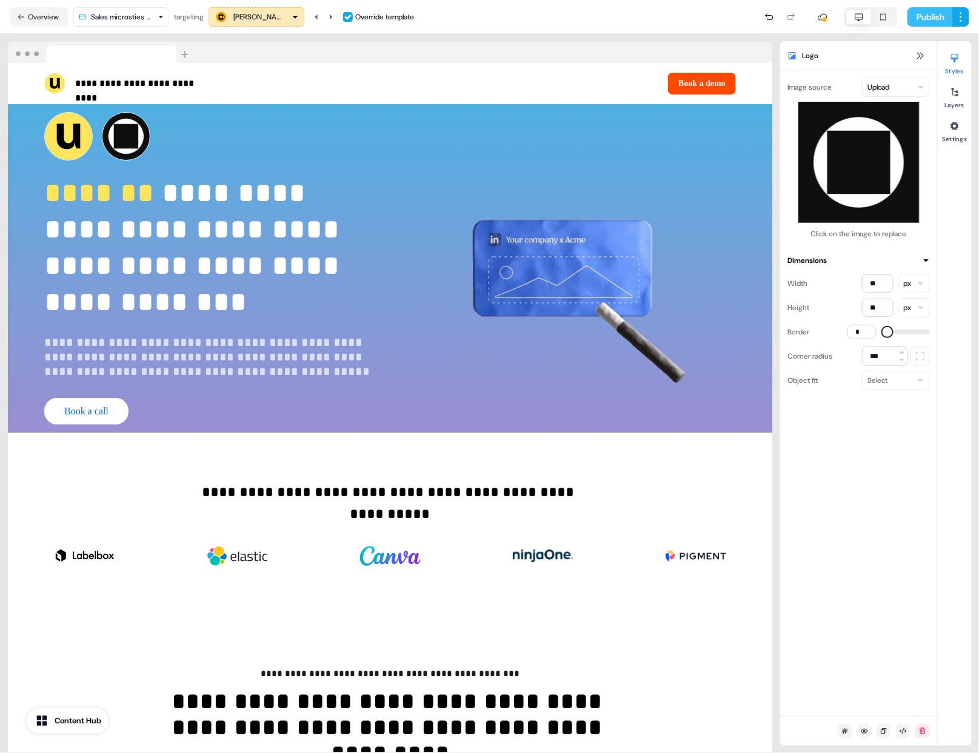
click at [923, 7] on button "Publish" at bounding box center [929, 16] width 45 height 19
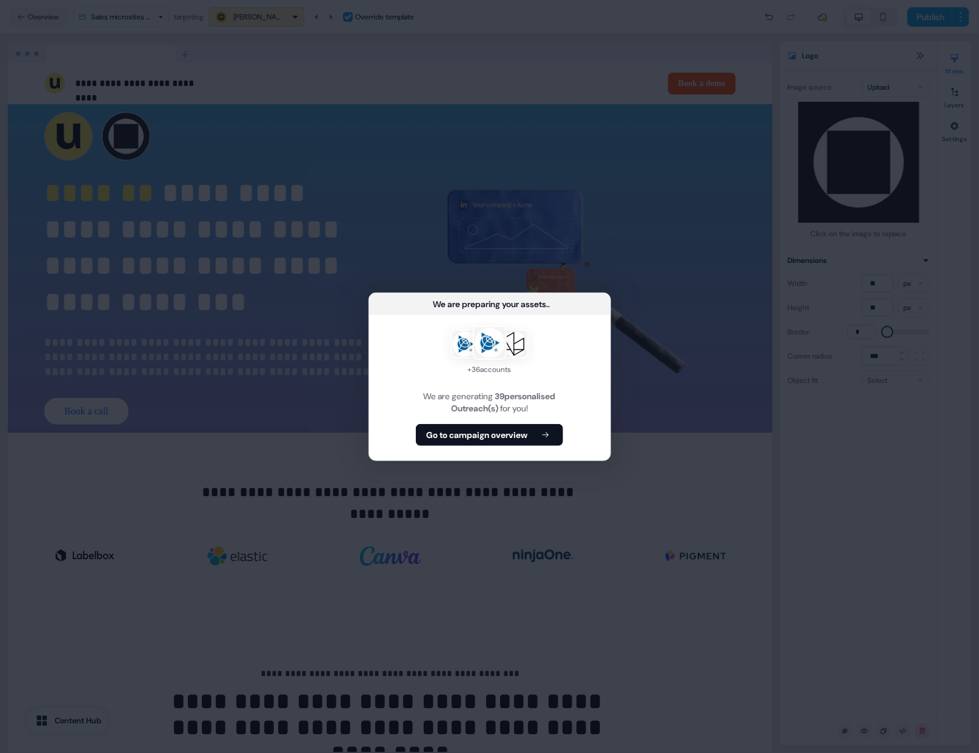
click at [532, 421] on div "+ 36 accounts We are generating 39 personalised Outreach(s) for you! Go to camp…" at bounding box center [489, 387] width 241 height 145
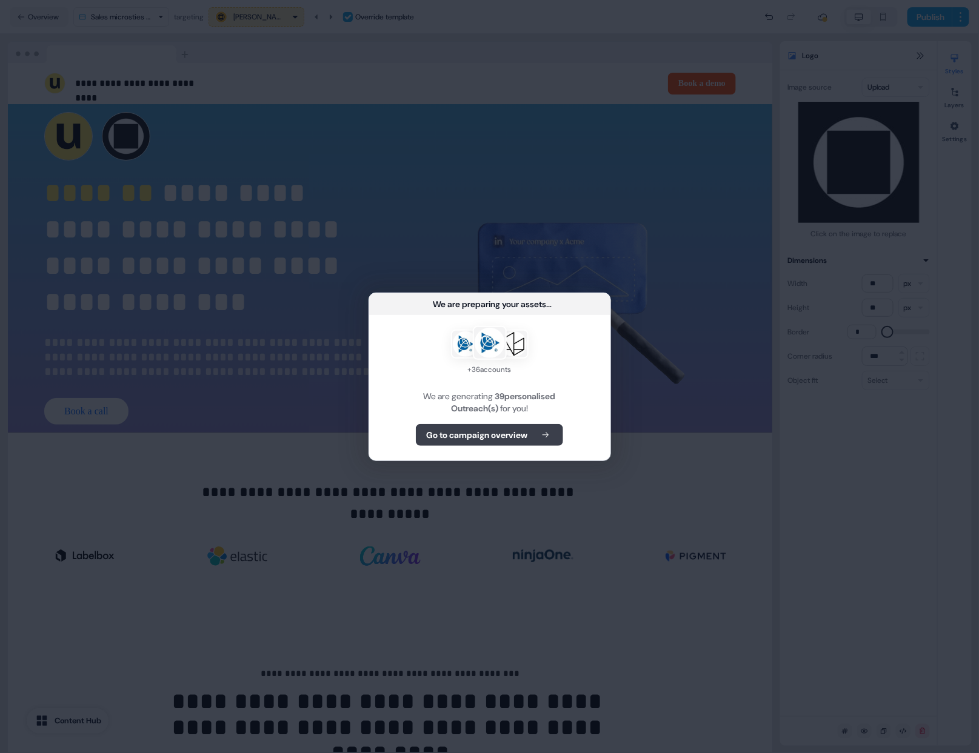
click at [524, 441] on button "Go to campaign overview" at bounding box center [489, 435] width 147 height 22
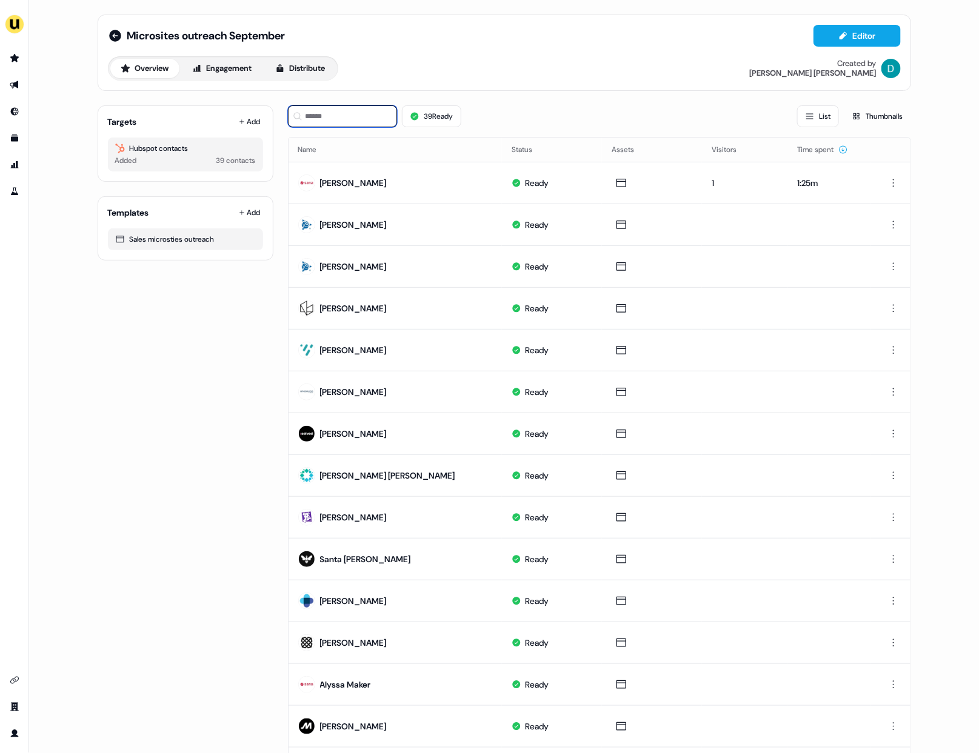
click at [378, 115] on input at bounding box center [342, 116] width 109 height 22
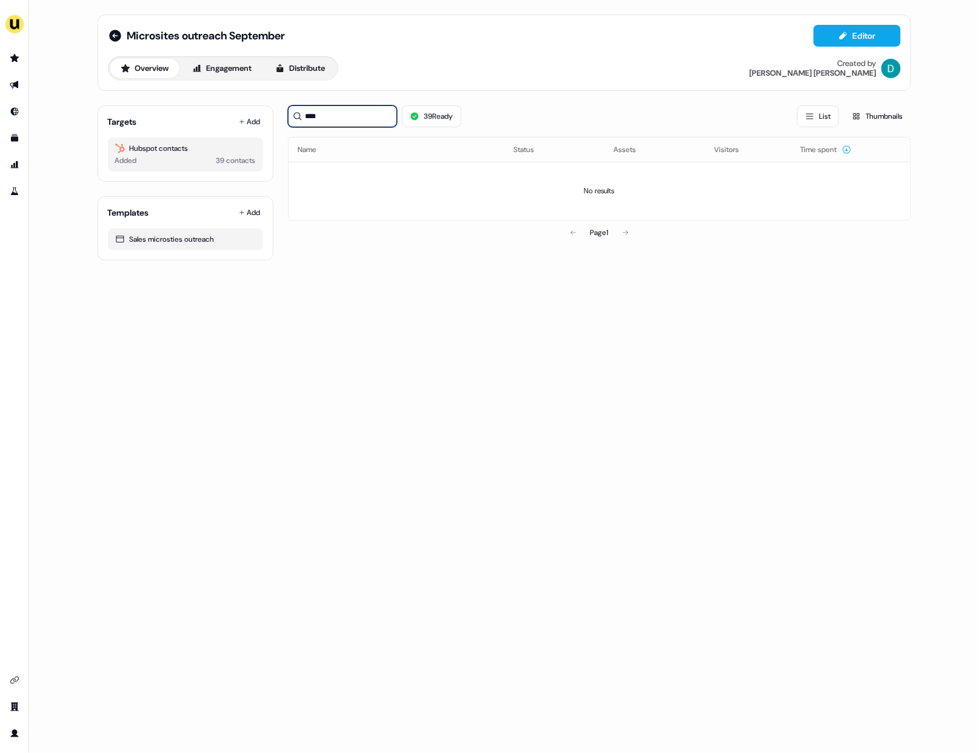
type input "*****"
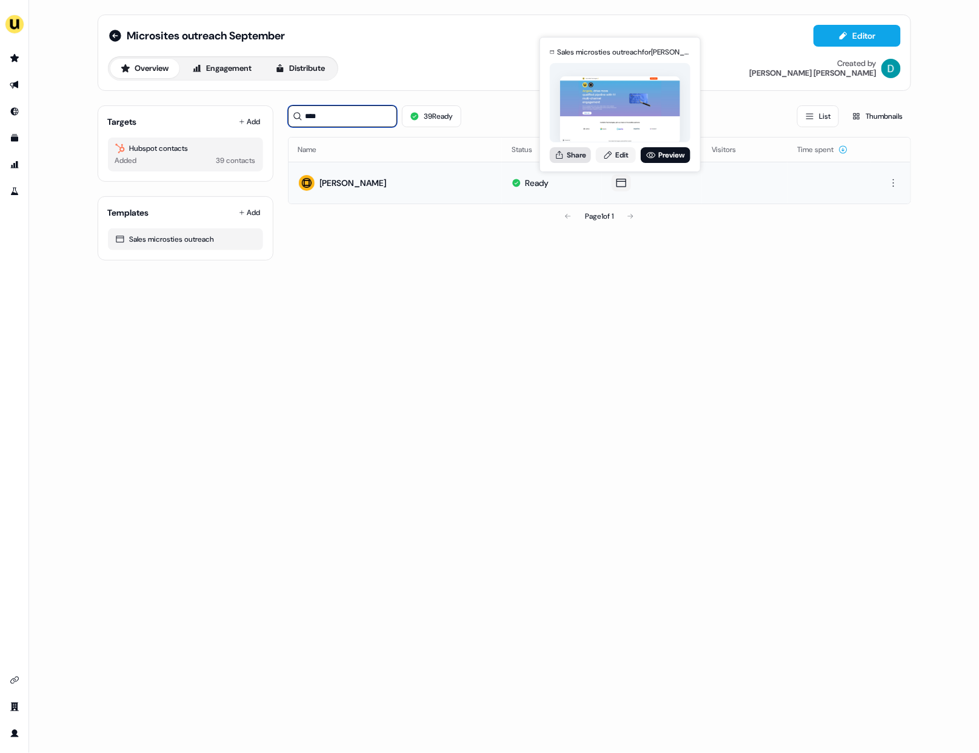
type input "****"
click at [581, 158] on button "Share" at bounding box center [570, 155] width 41 height 16
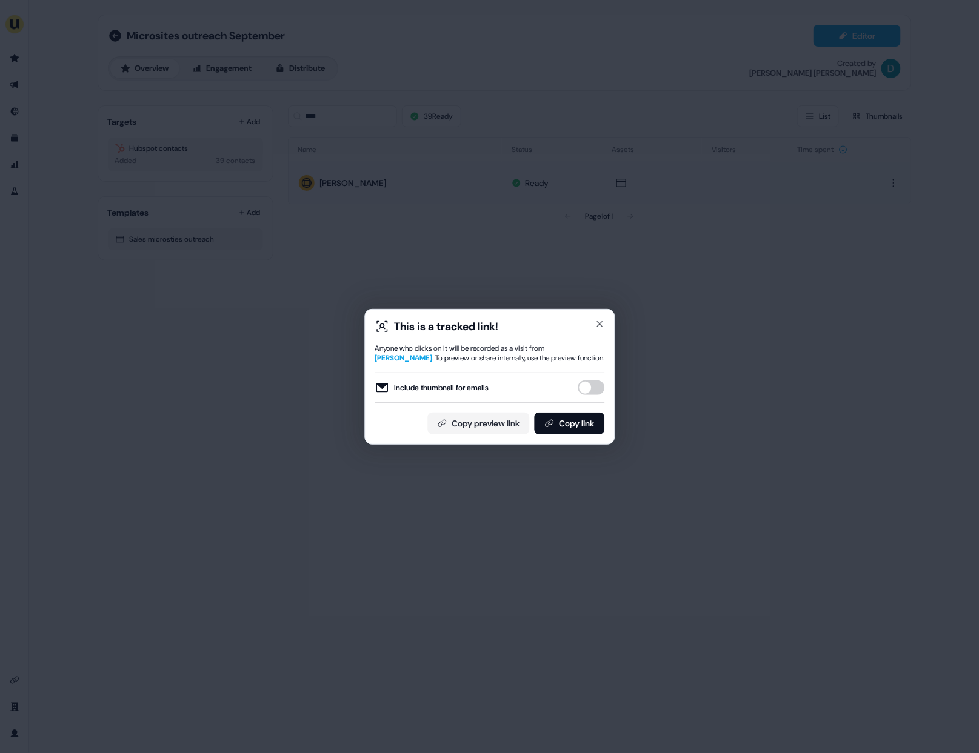
click at [598, 386] on button "Include thumbnail for emails" at bounding box center [591, 388] width 27 height 15
click at [583, 418] on button "Copy link" at bounding box center [569, 424] width 70 height 22
click at [599, 324] on icon "button" at bounding box center [599, 324] width 5 height 5
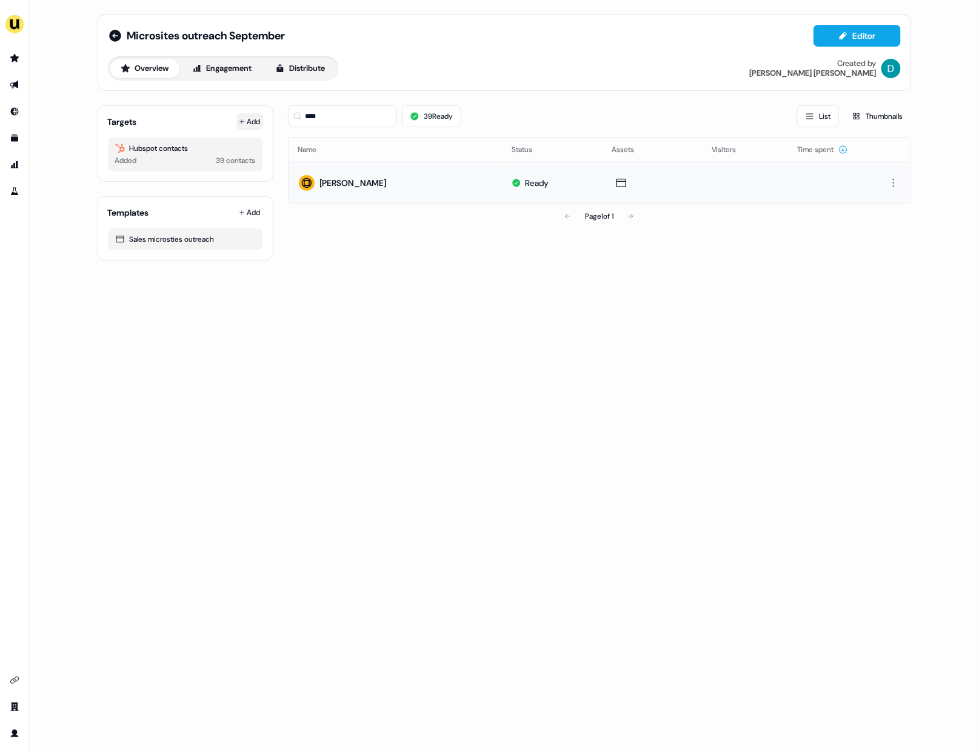
click at [245, 121] on button "Add" at bounding box center [249, 121] width 27 height 17
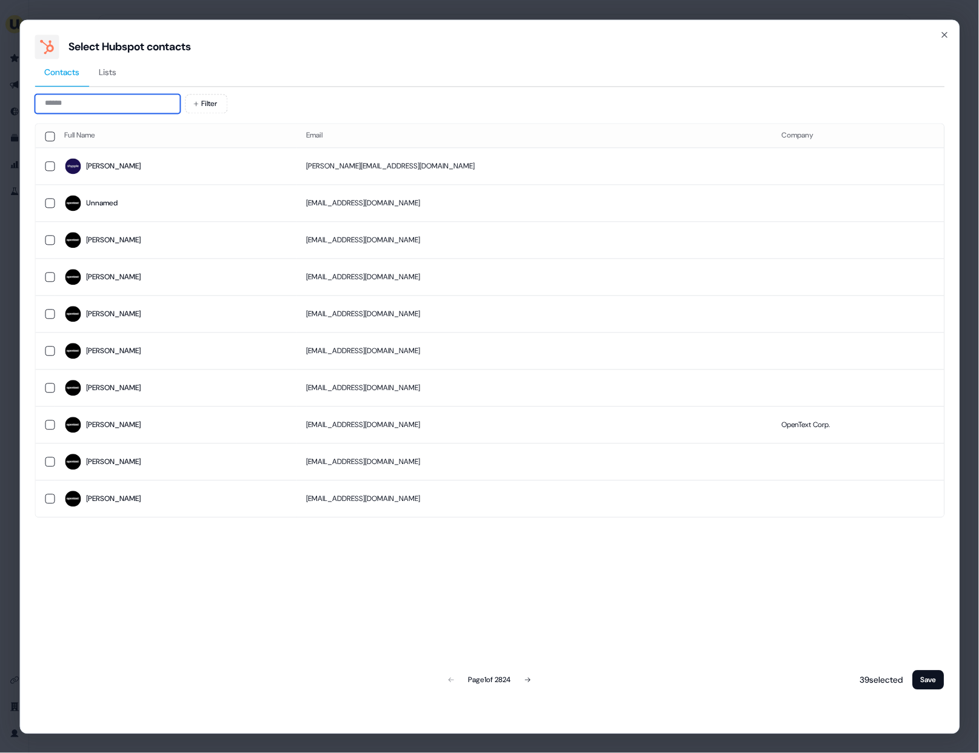
click at [104, 99] on input at bounding box center [107, 103] width 145 height 19
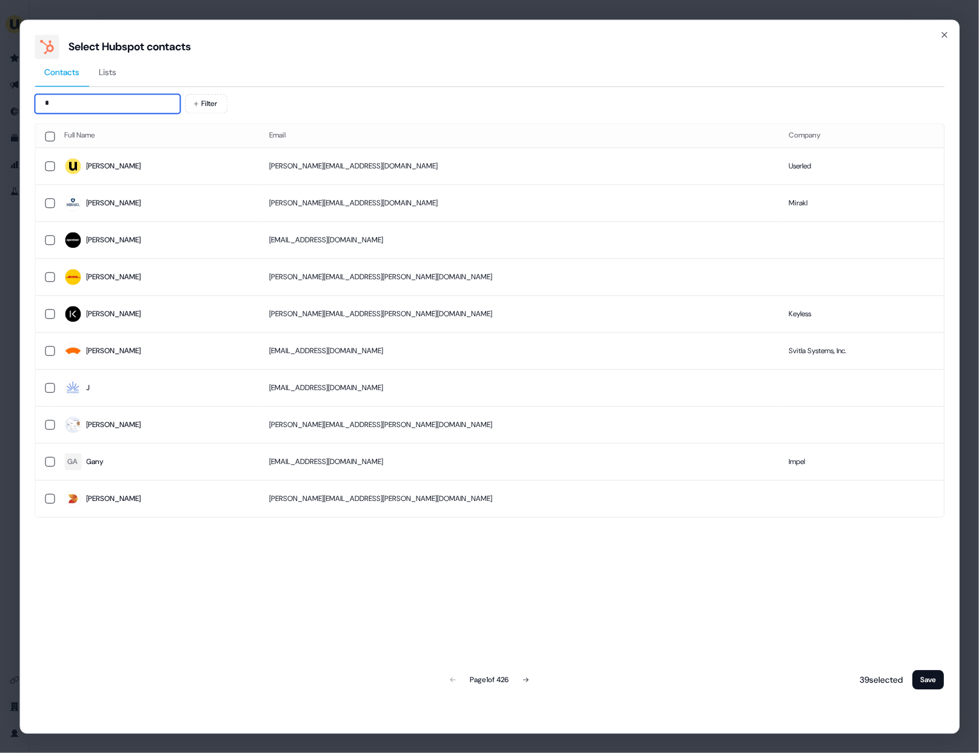
type input "*"
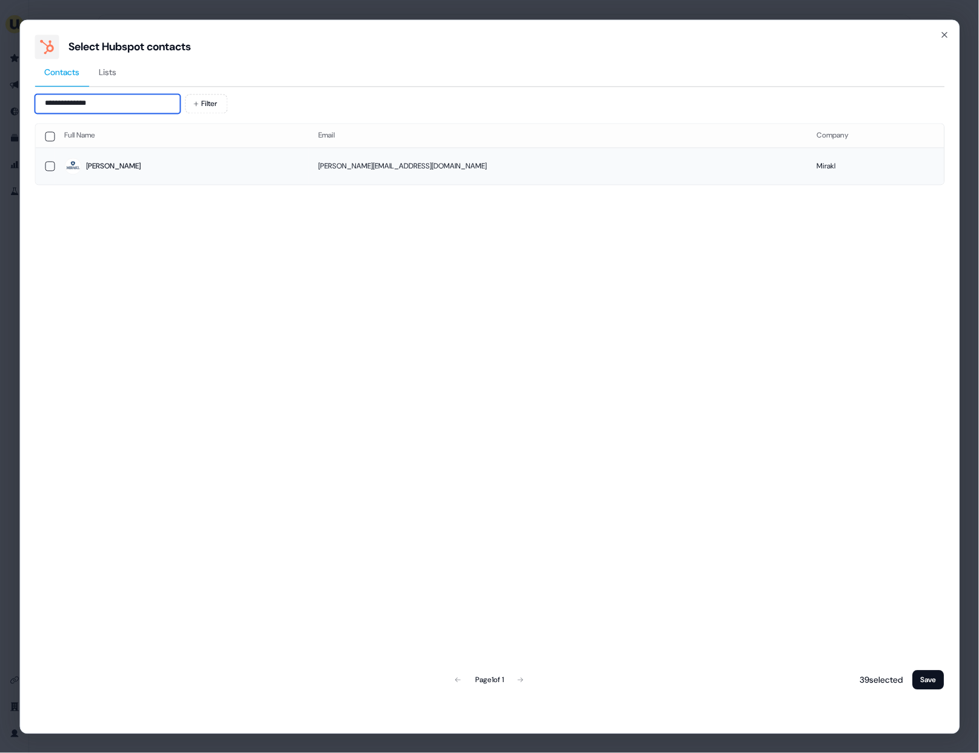
type input "**********"
click at [198, 173] on span "[PERSON_NAME]" at bounding box center [181, 166] width 235 height 17
click at [935, 678] on button "Save" at bounding box center [929, 679] width 32 height 19
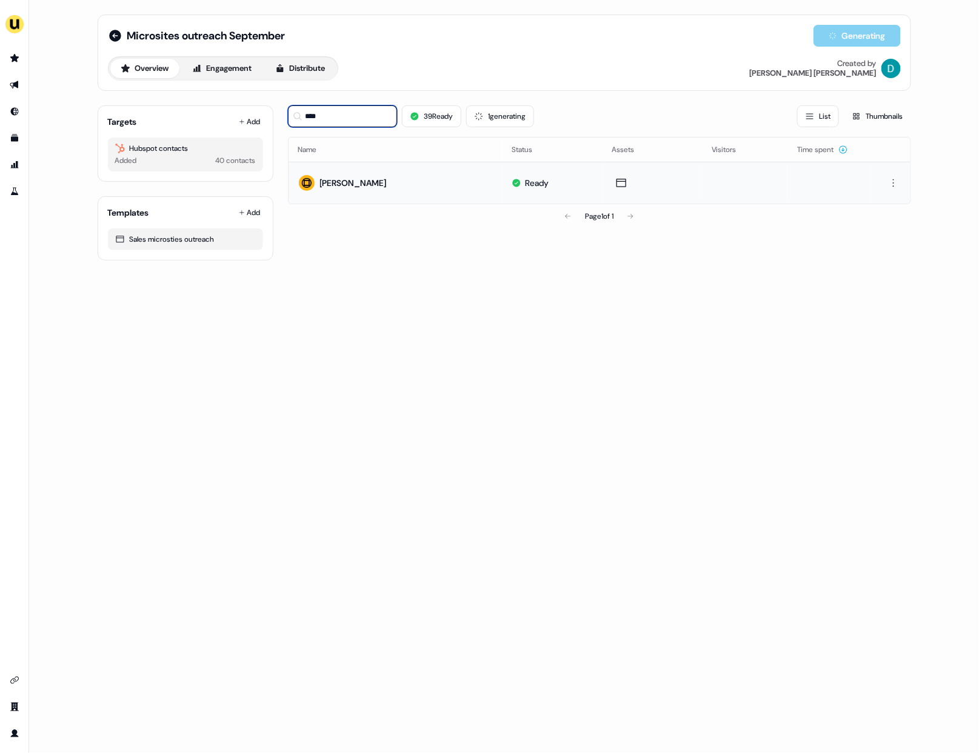
click at [345, 110] on input "****" at bounding box center [342, 116] width 109 height 22
click at [343, 115] on input "****" at bounding box center [342, 116] width 109 height 22
type input "*"
type input "***"
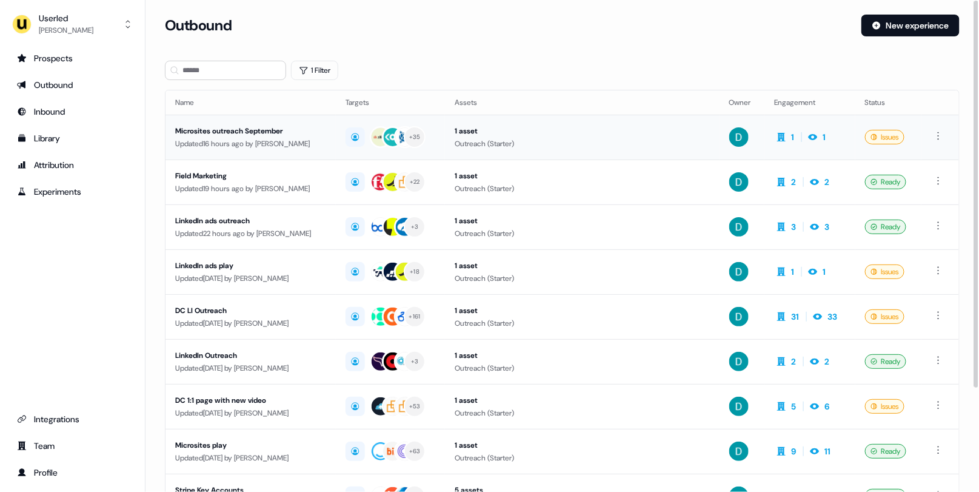
click at [312, 139] on div "Updated 16 hours ago by [PERSON_NAME]" at bounding box center [250, 144] width 151 height 12
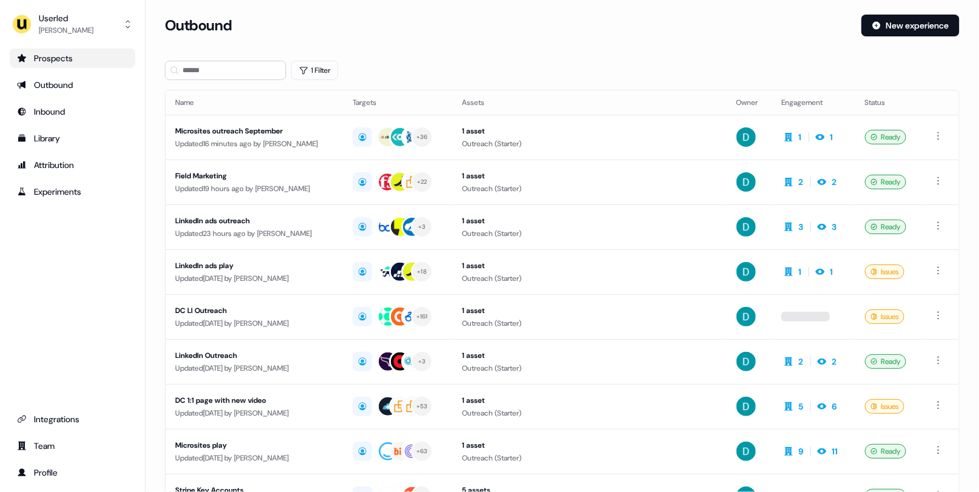
click at [80, 55] on div "Prospects" at bounding box center [72, 58] width 111 height 12
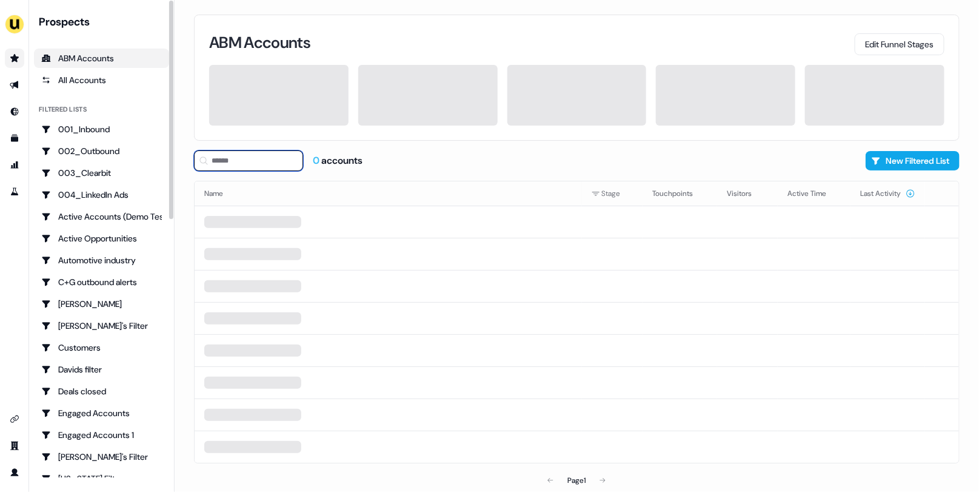
click at [238, 155] on input at bounding box center [248, 160] width 109 height 21
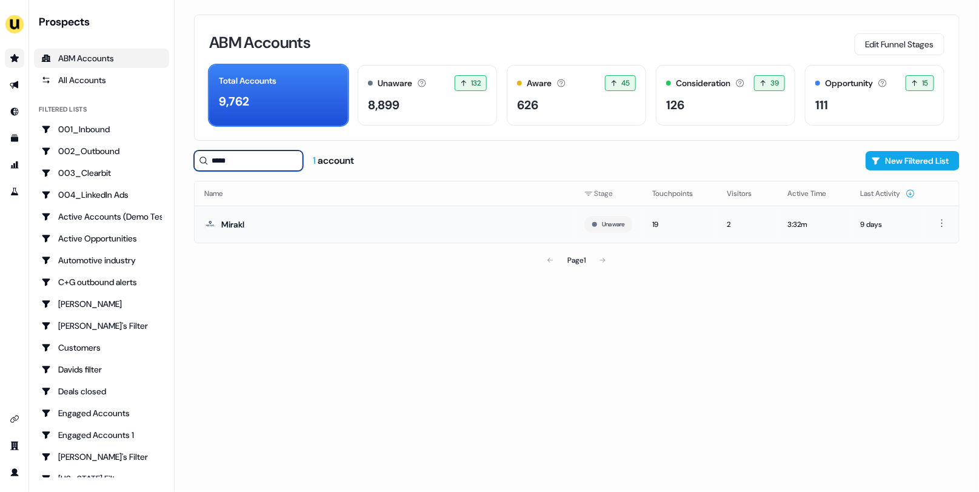
type input "*****"
click at [333, 215] on td "Mirakl" at bounding box center [385, 223] width 380 height 37
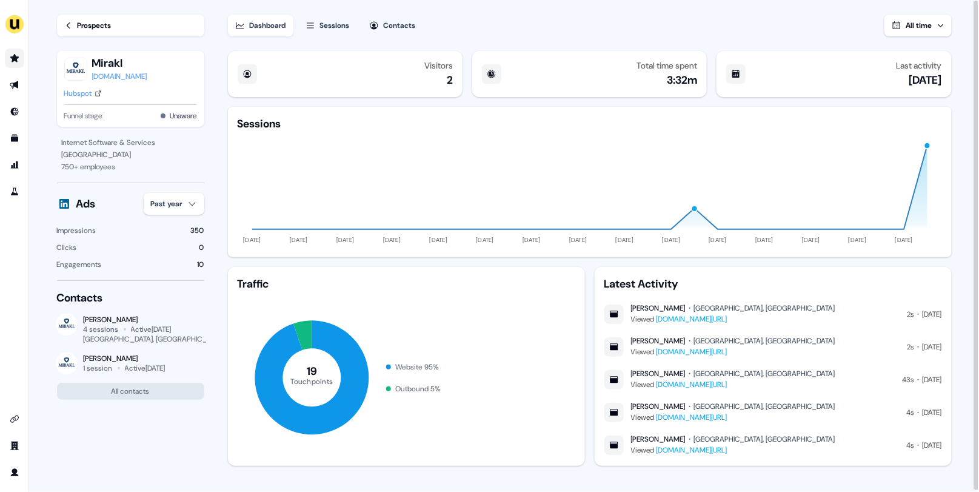
scroll to position [6, 0]
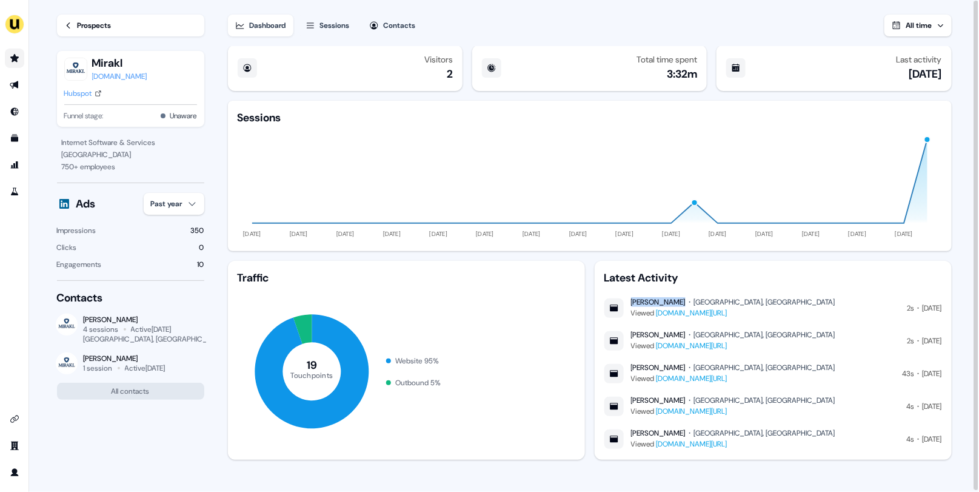
drag, startPoint x: 632, startPoint y: 302, endPoint x: 681, endPoint y: 302, distance: 48.5
click at [681, 302] on div "Caroline Drain Aulnay-sous-Bois, France" at bounding box center [733, 302] width 204 height 10
copy div "Caroline Drain"
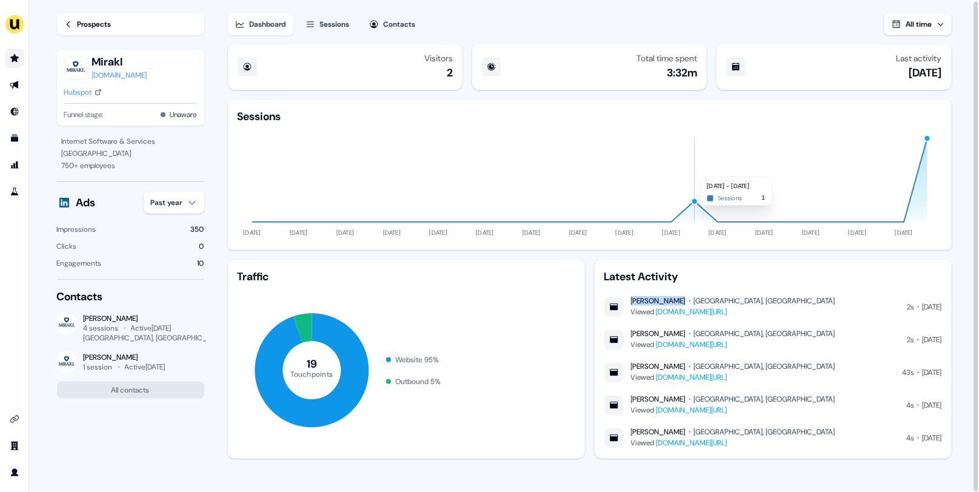
scroll to position [0, 0]
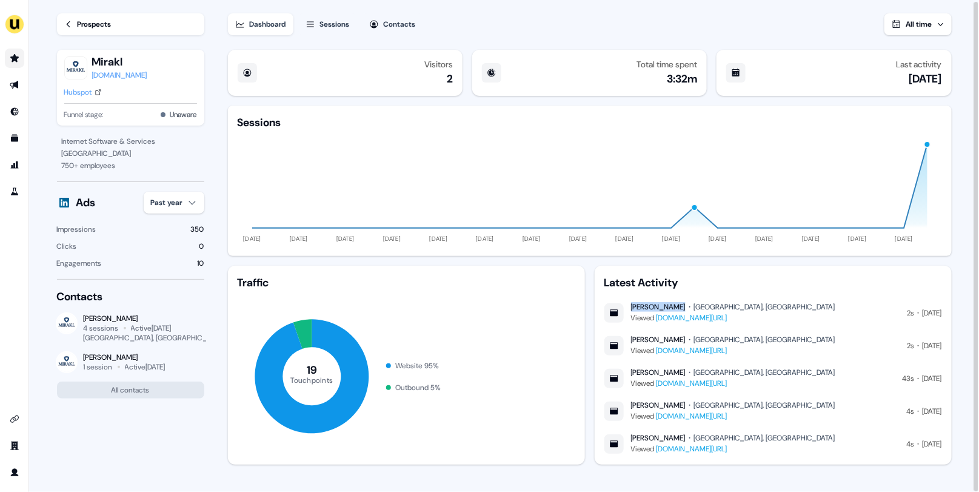
click at [337, 18] on div "Sessions" at bounding box center [335, 24] width 30 height 12
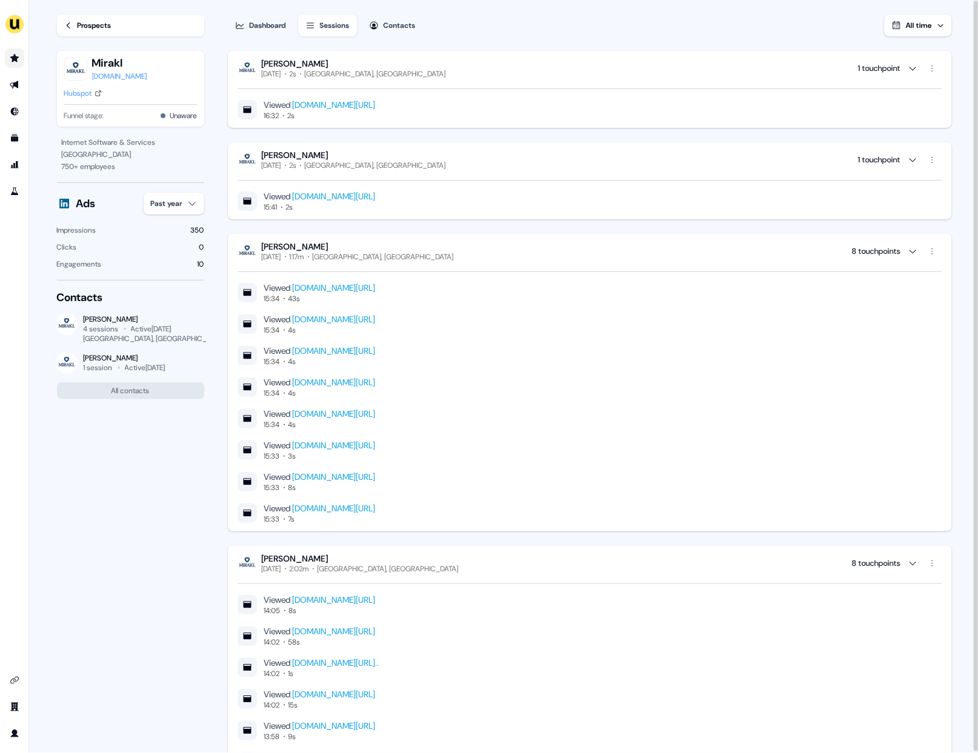
click at [336, 282] on link "www.userled.io/demo" at bounding box center [334, 287] width 83 height 11
click at [341, 191] on link "www.userled.io/demo" at bounding box center [334, 196] width 83 height 11
click at [337, 105] on link "www.userled.io/customers" at bounding box center [334, 104] width 83 height 11
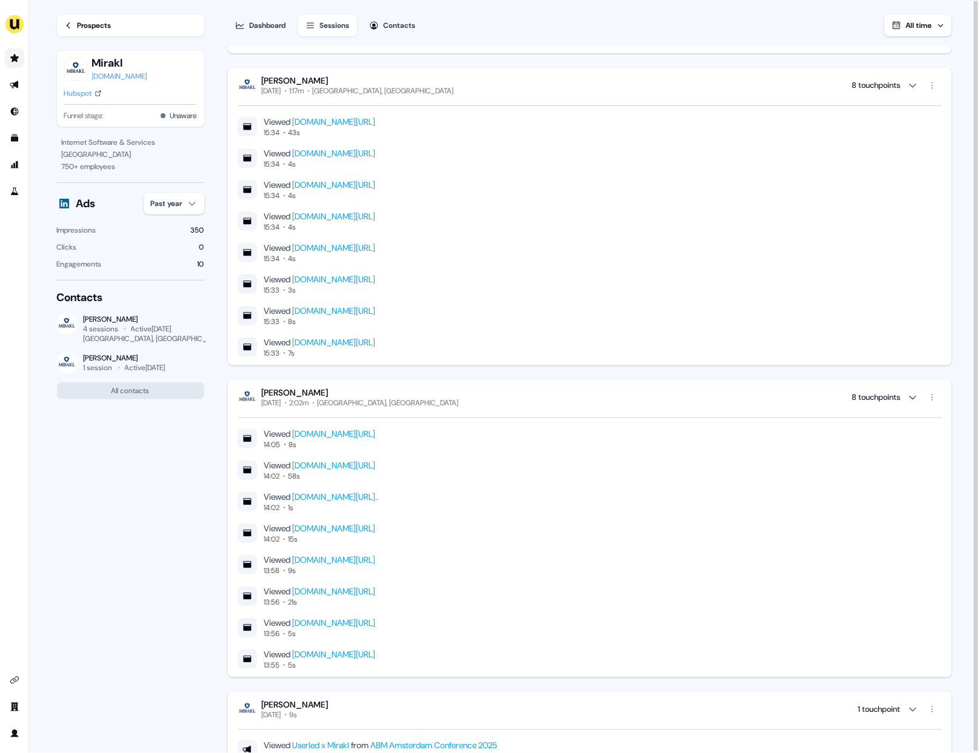
scroll to position [171, 0]
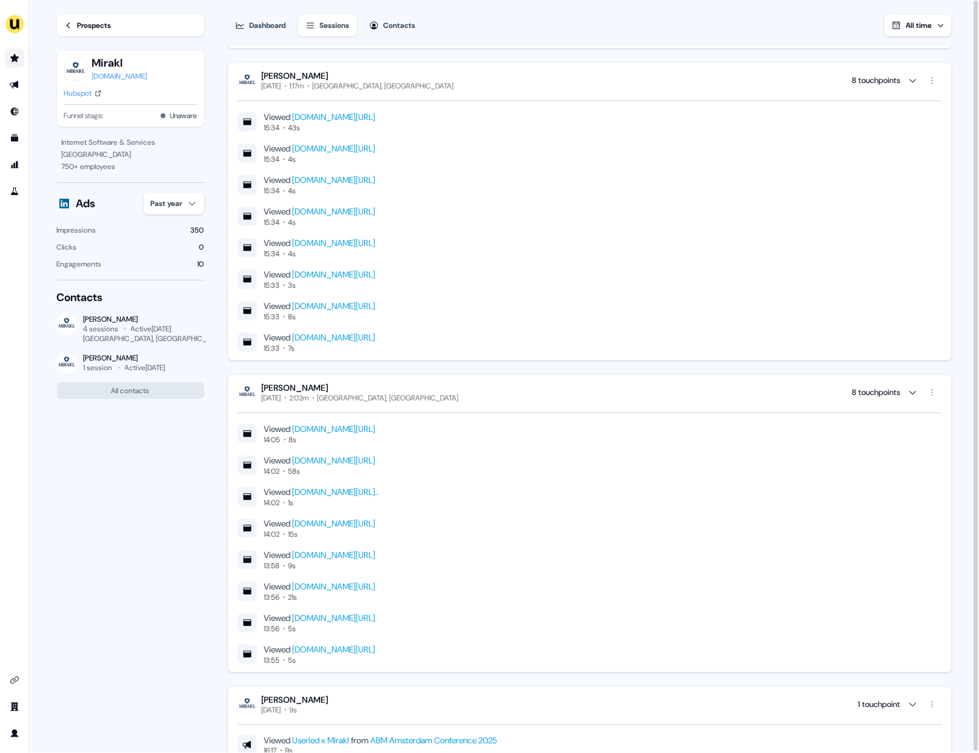
click at [376, 491] on link "www.userled.io/?utm_source=ebook&utm_medium=pdf&utm_campaign=2025-AI-ABM-report" at bounding box center [334, 649] width 83 height 11
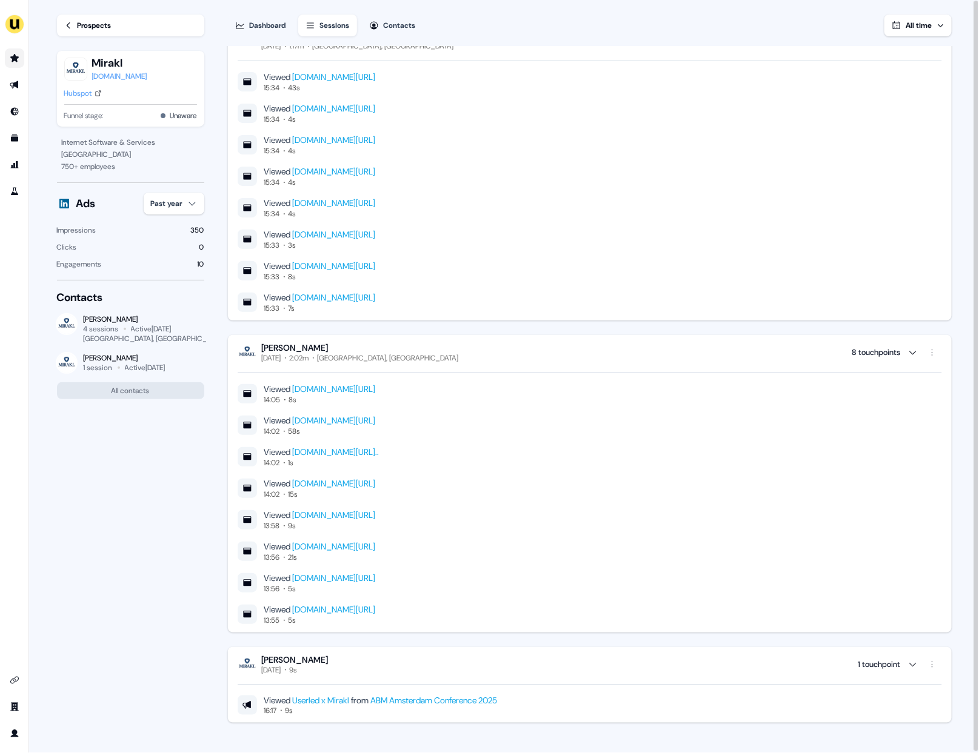
scroll to position [208, 0]
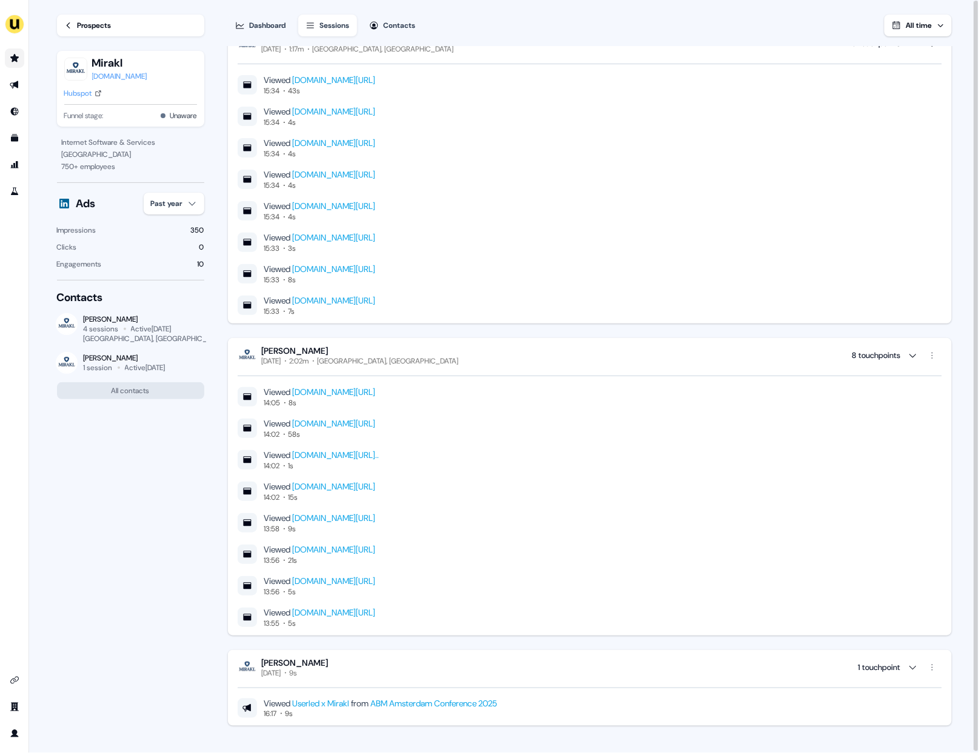
click at [419, 491] on link "ABM Amsterdam Conference 2025" at bounding box center [434, 703] width 127 height 11
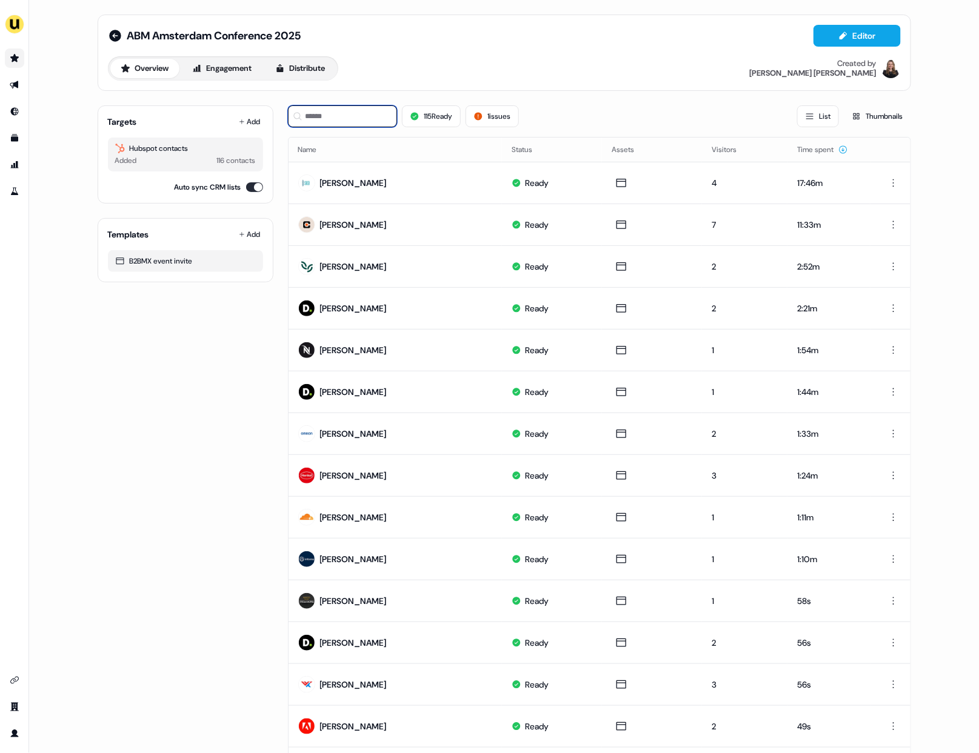
click at [355, 106] on input at bounding box center [342, 116] width 109 height 22
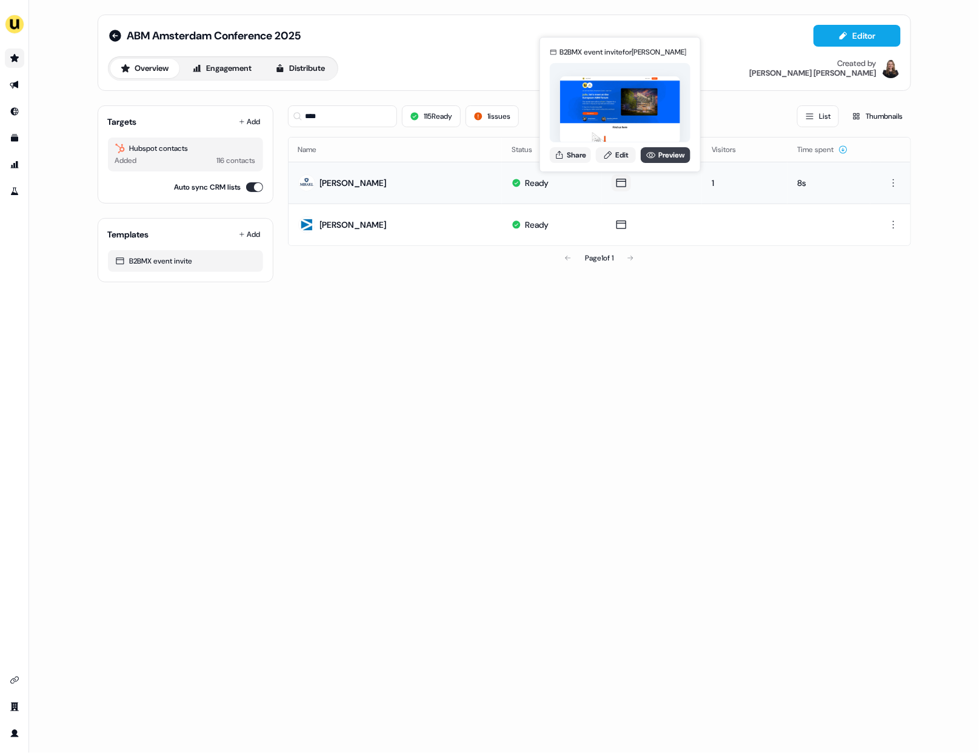
click at [687, 154] on link "Preview" at bounding box center [666, 155] width 50 height 16
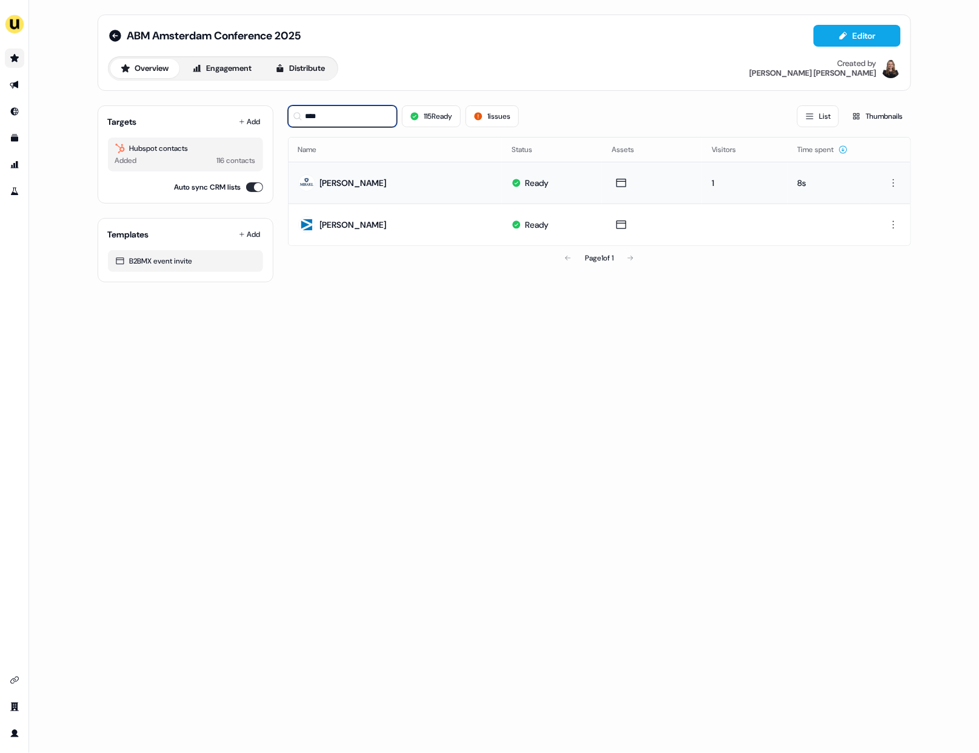
click at [375, 113] on input "****" at bounding box center [342, 116] width 109 height 22
drag, startPoint x: 375, startPoint y: 113, endPoint x: 326, endPoint y: 110, distance: 49.2
click at [324, 116] on input "****" at bounding box center [342, 116] width 109 height 22
type input "***"
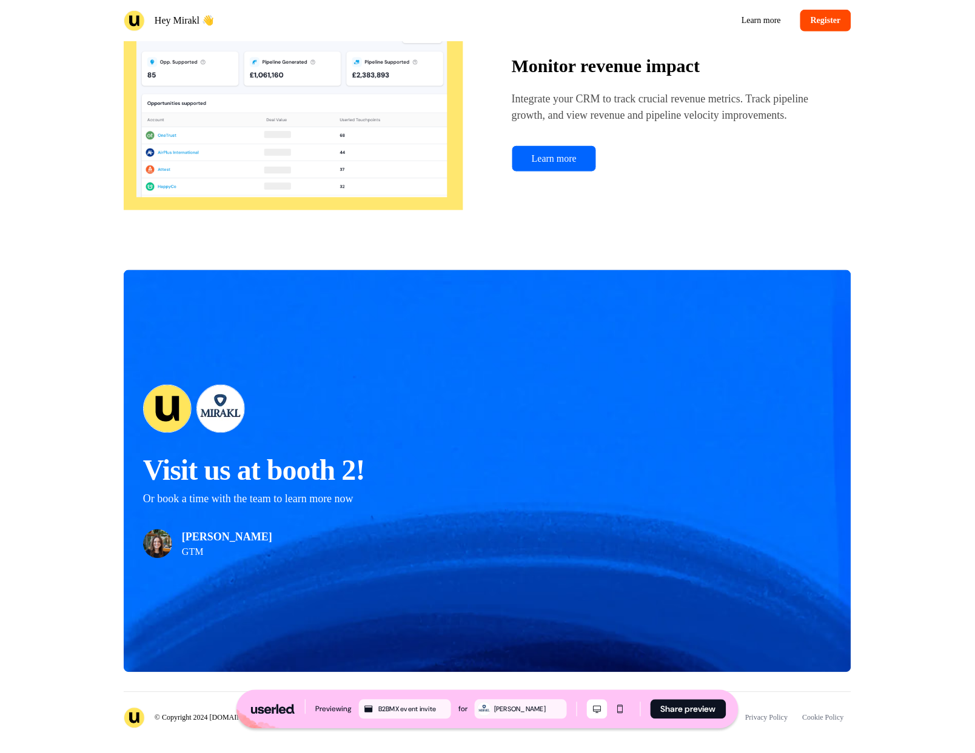
scroll to position [2398, 0]
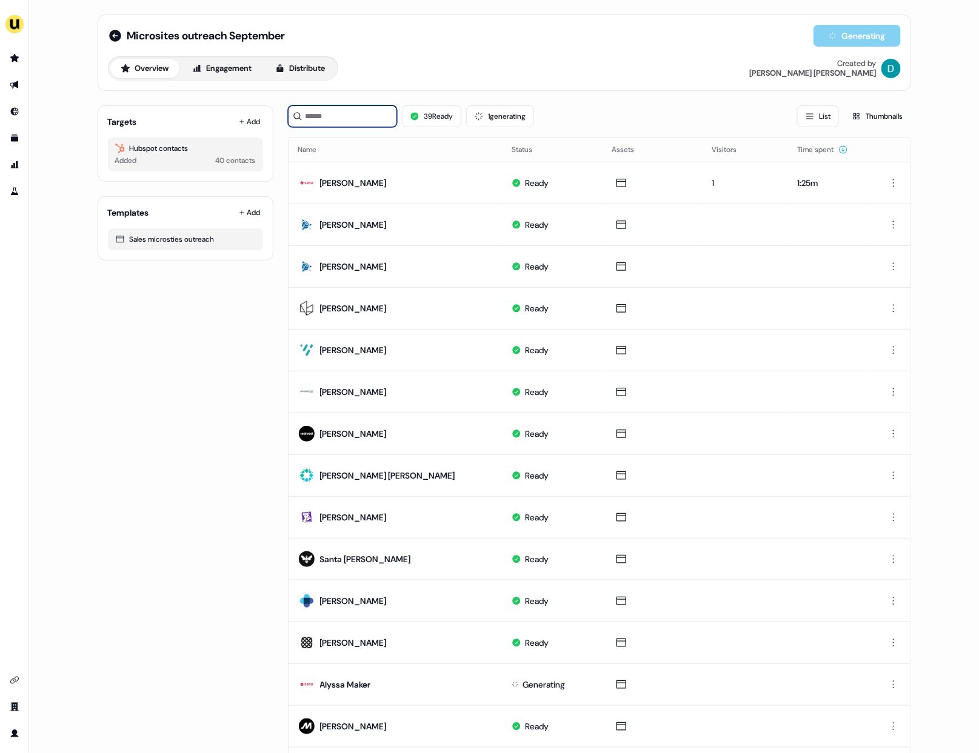
click at [343, 109] on input at bounding box center [342, 116] width 109 height 22
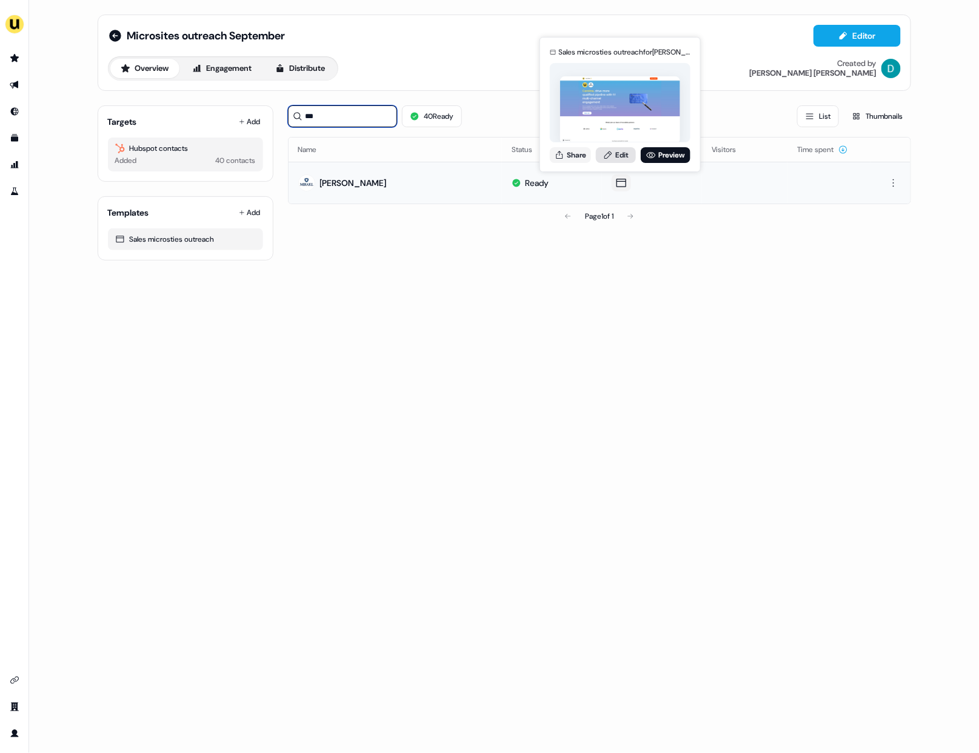
type input "***"
click at [608, 154] on icon at bounding box center [608, 155] width 10 height 10
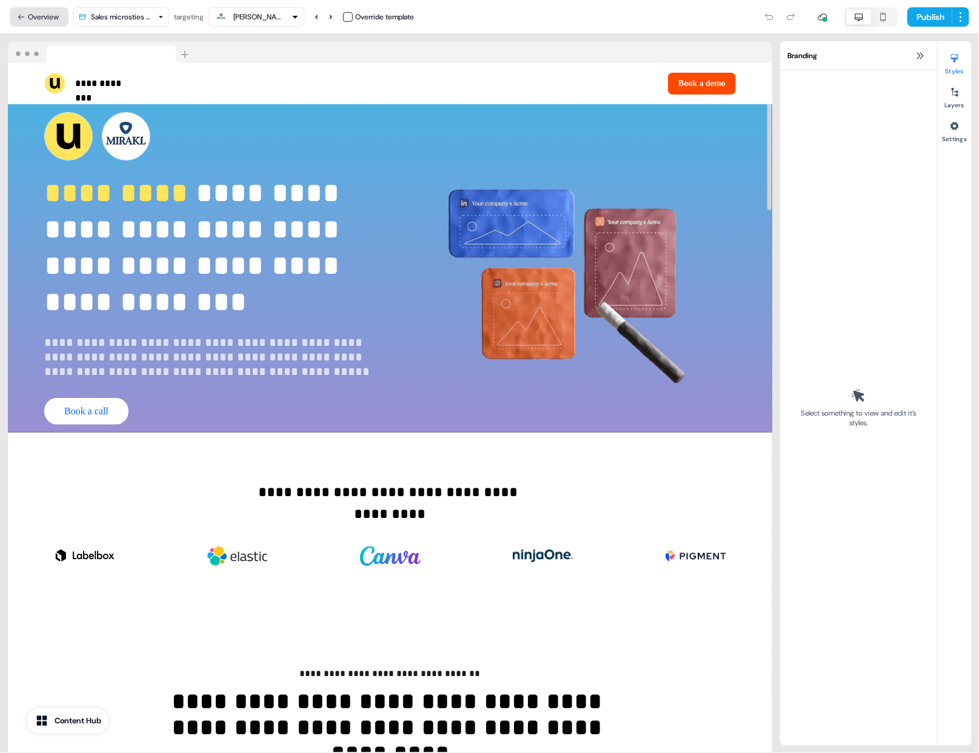
click at [43, 18] on button "Overview" at bounding box center [39, 16] width 59 height 19
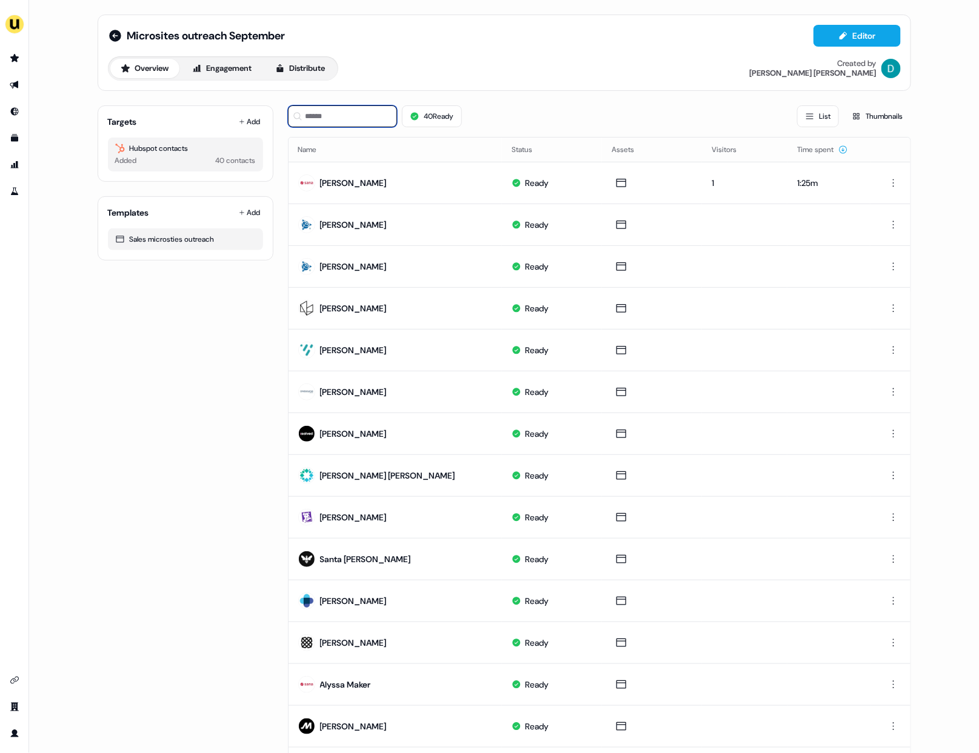
click at [334, 122] on input at bounding box center [342, 116] width 109 height 22
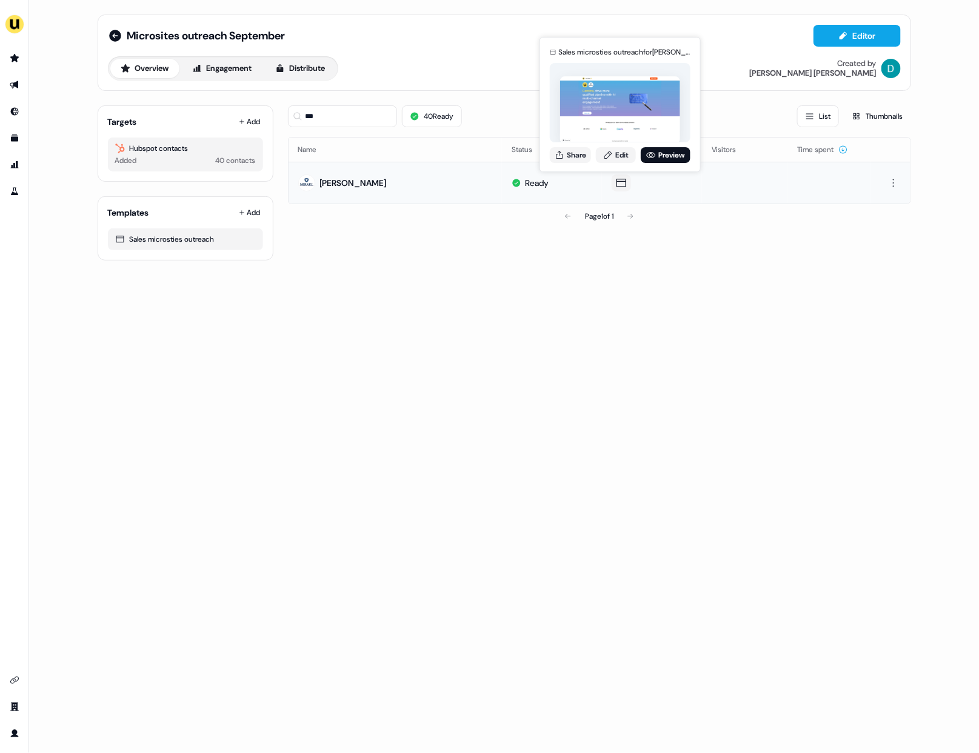
click at [577, 164] on div "Sales microsties outreach for Caroline Drain Share Edit Preview" at bounding box center [619, 104] width 145 height 126
click at [576, 161] on button "Share" at bounding box center [570, 155] width 41 height 16
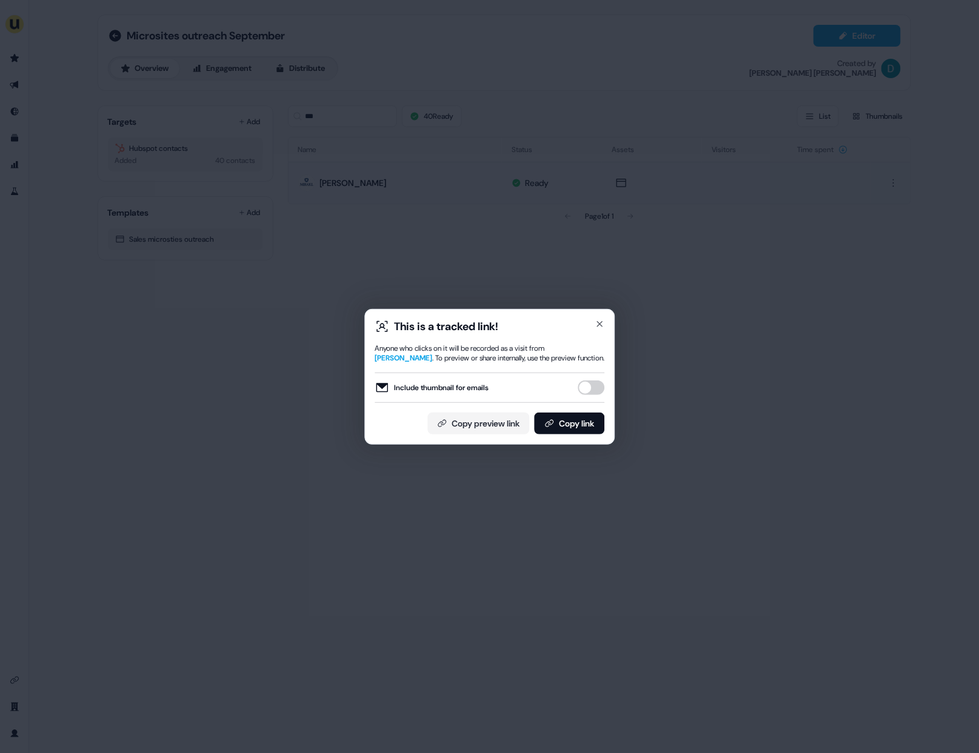
click at [591, 385] on button "Include thumbnail for emails" at bounding box center [591, 388] width 27 height 15
click at [583, 433] on button "Copy link" at bounding box center [569, 424] width 70 height 22
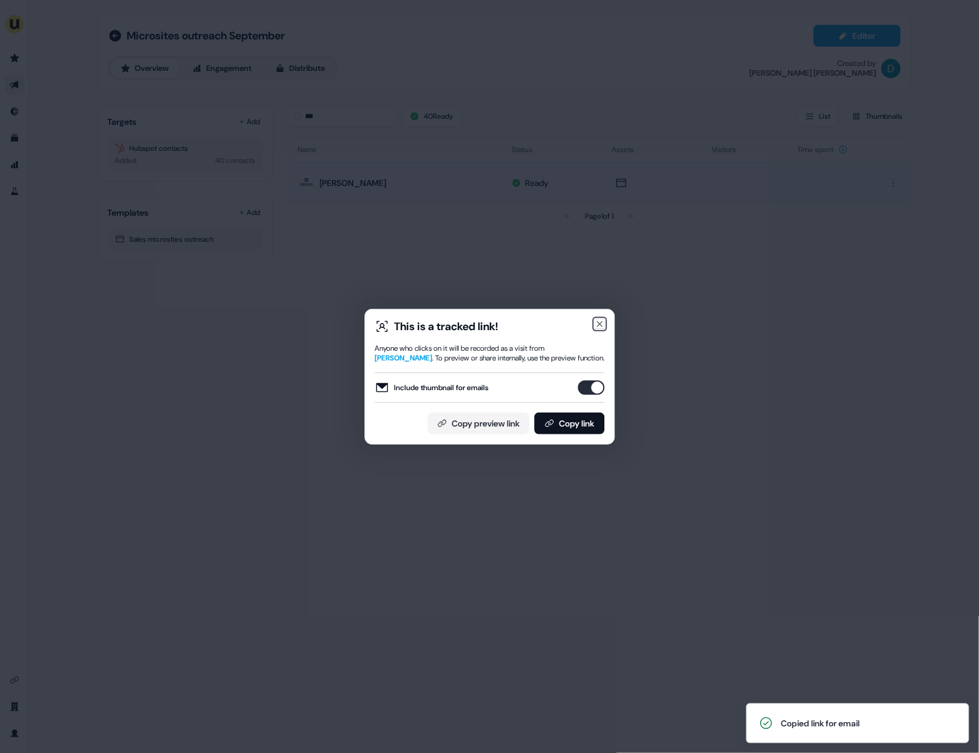
drag, startPoint x: 595, startPoint y: 327, endPoint x: 538, endPoint y: 274, distance: 78.0
click at [595, 327] on icon "button" at bounding box center [600, 324] width 10 height 10
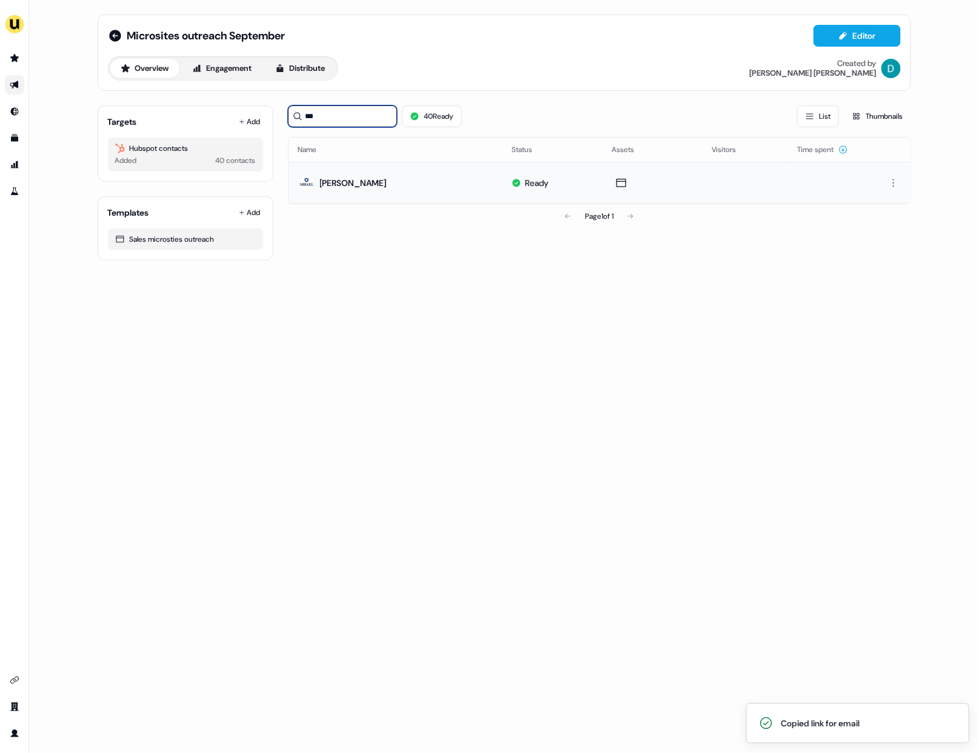
click at [378, 110] on input "***" at bounding box center [342, 116] width 109 height 22
type input "*"
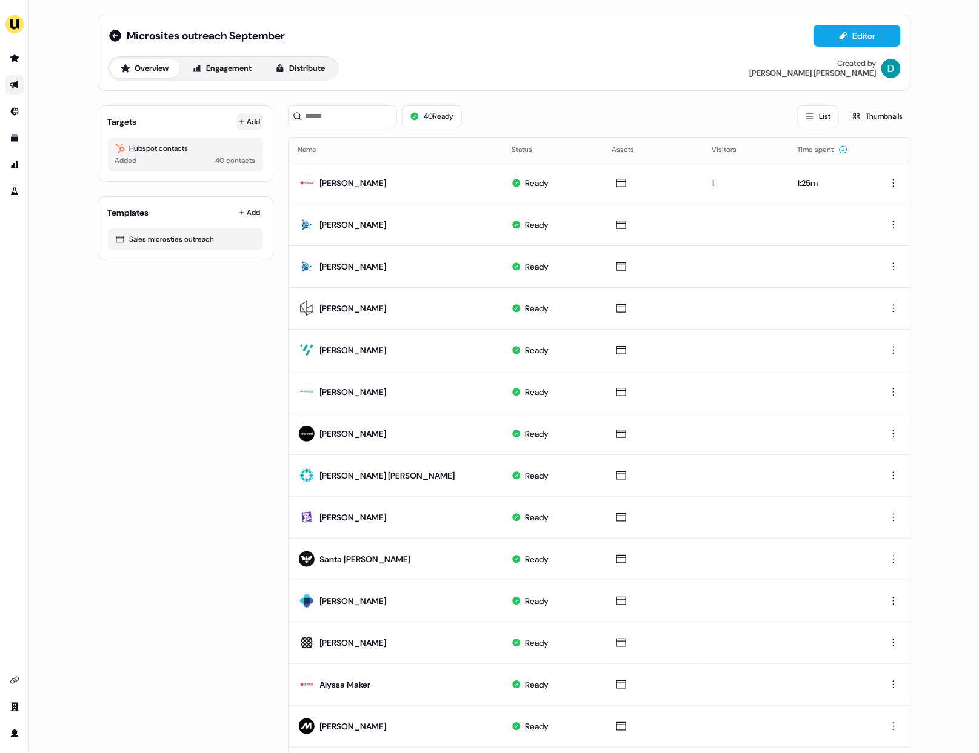
click at [249, 123] on button "Add" at bounding box center [249, 121] width 27 height 17
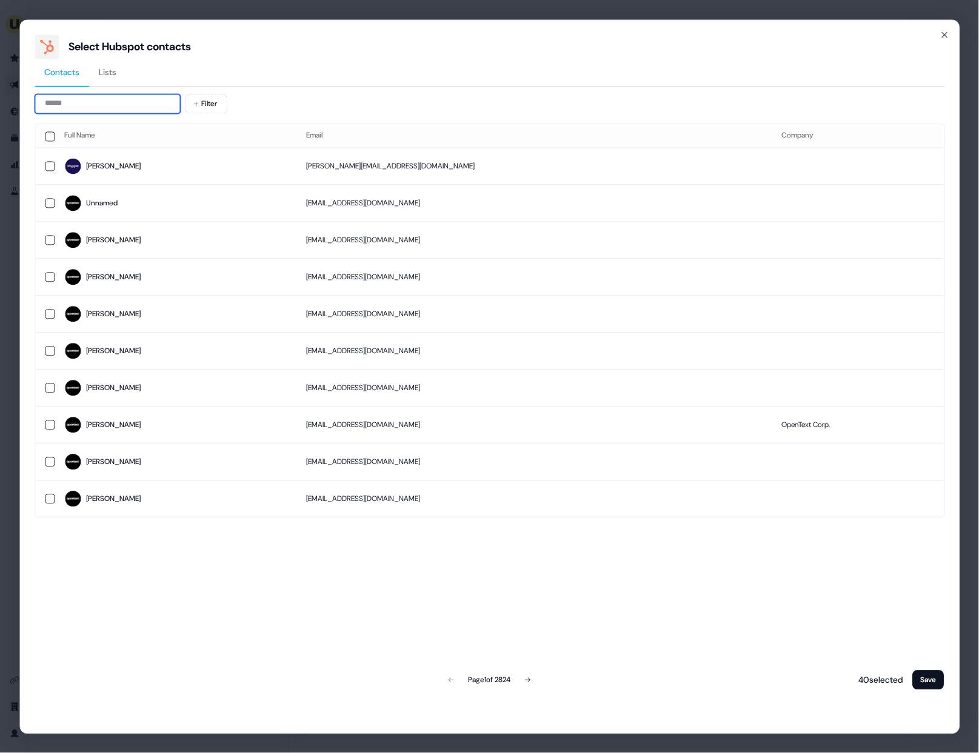
click at [76, 104] on input at bounding box center [107, 103] width 145 height 19
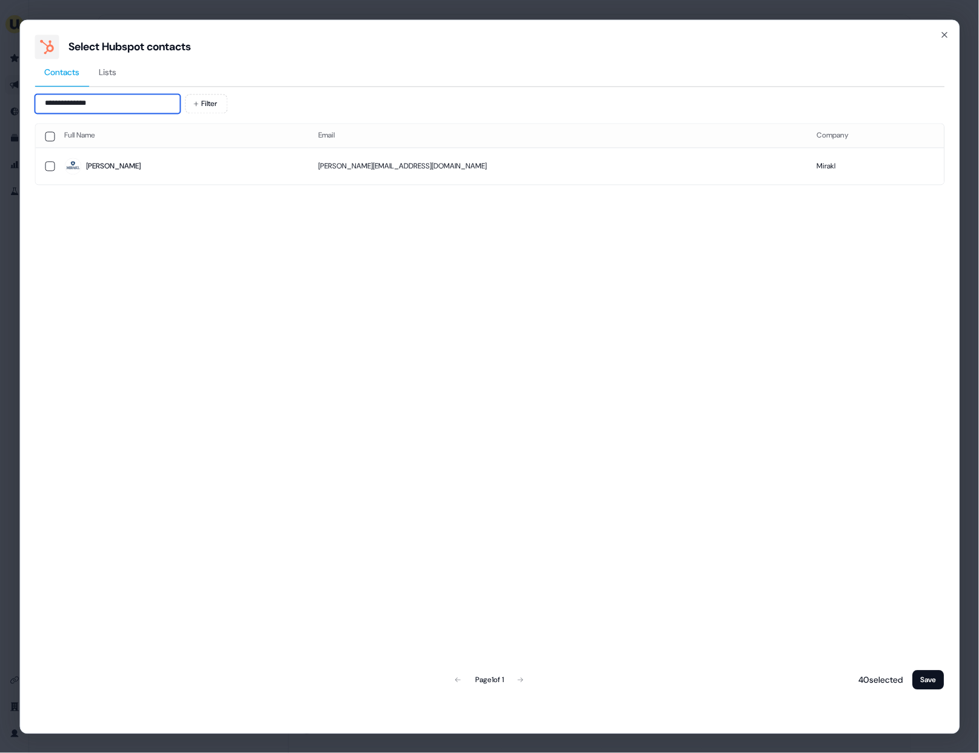
type input "**********"
click at [143, 152] on td "Julie" at bounding box center [182, 166] width 254 height 37
click at [929, 673] on button "Save" at bounding box center [929, 679] width 32 height 19
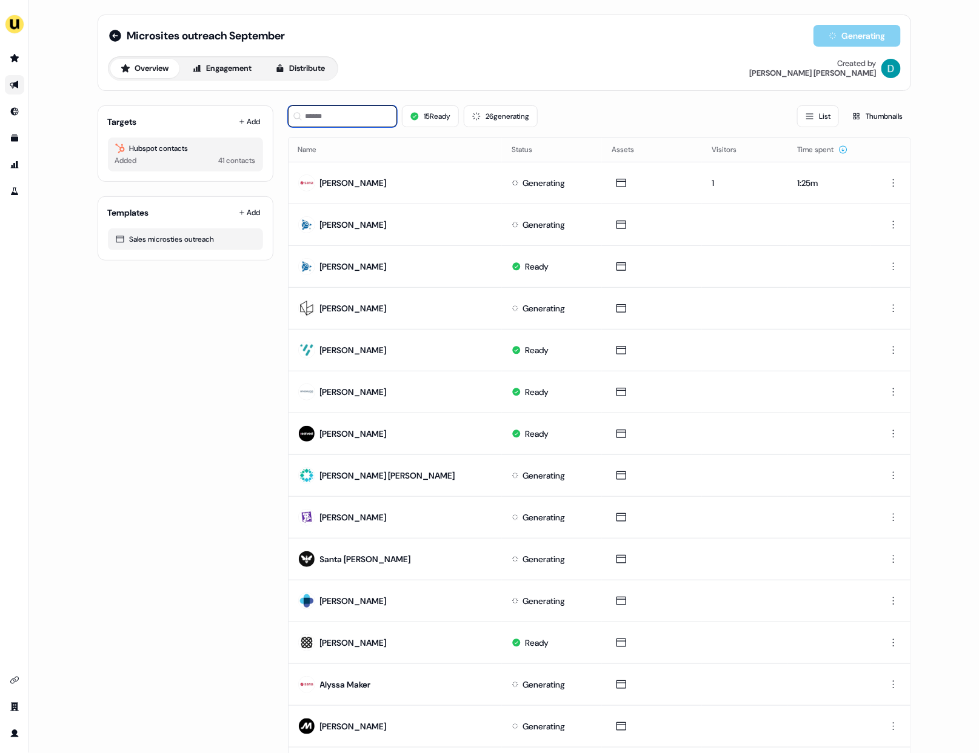
click at [335, 109] on input at bounding box center [342, 116] width 109 height 22
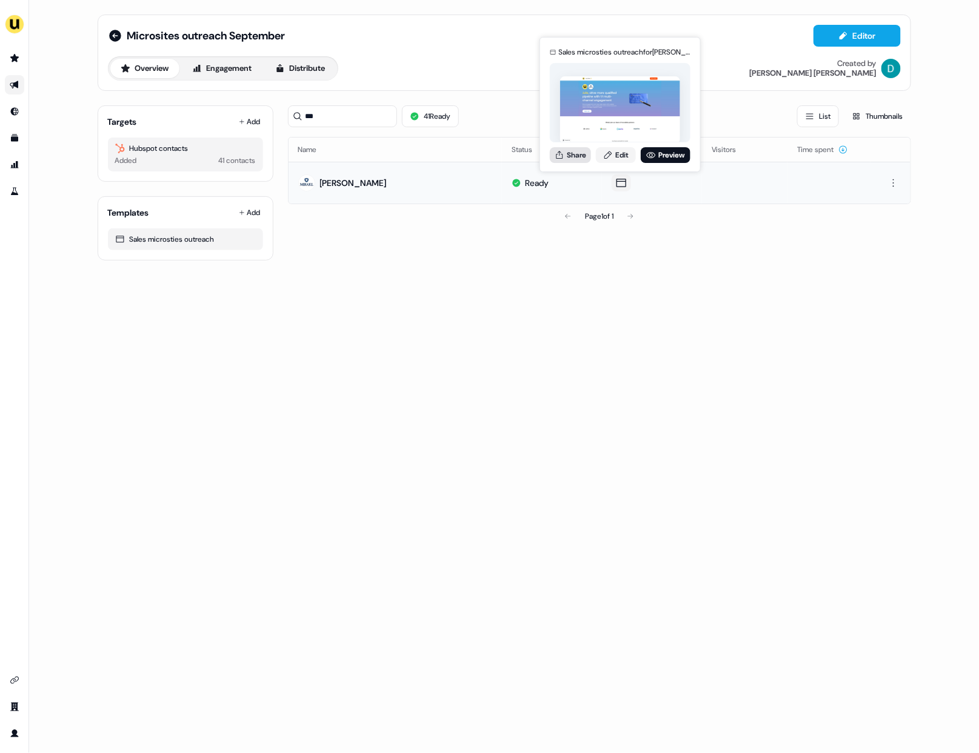
click at [576, 156] on button "Share" at bounding box center [570, 155] width 41 height 16
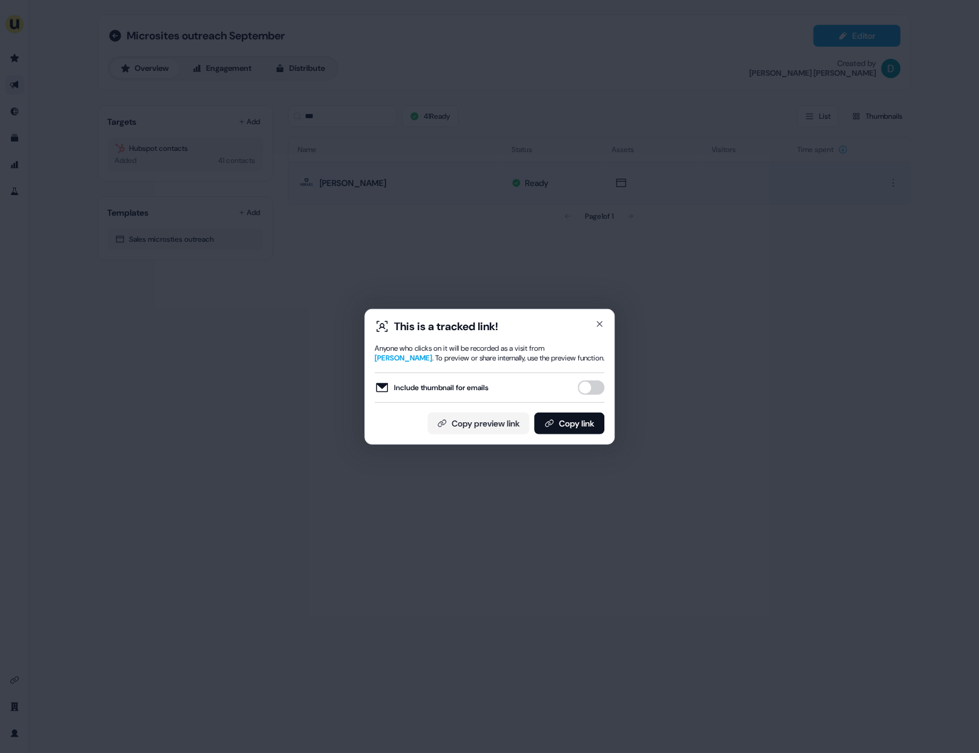
click at [594, 398] on div "Include thumbnail for emails" at bounding box center [490, 388] width 230 height 30
click at [593, 390] on button "Include thumbnail for emails" at bounding box center [591, 388] width 27 height 15
click at [590, 432] on button "Copy link" at bounding box center [569, 424] width 70 height 22
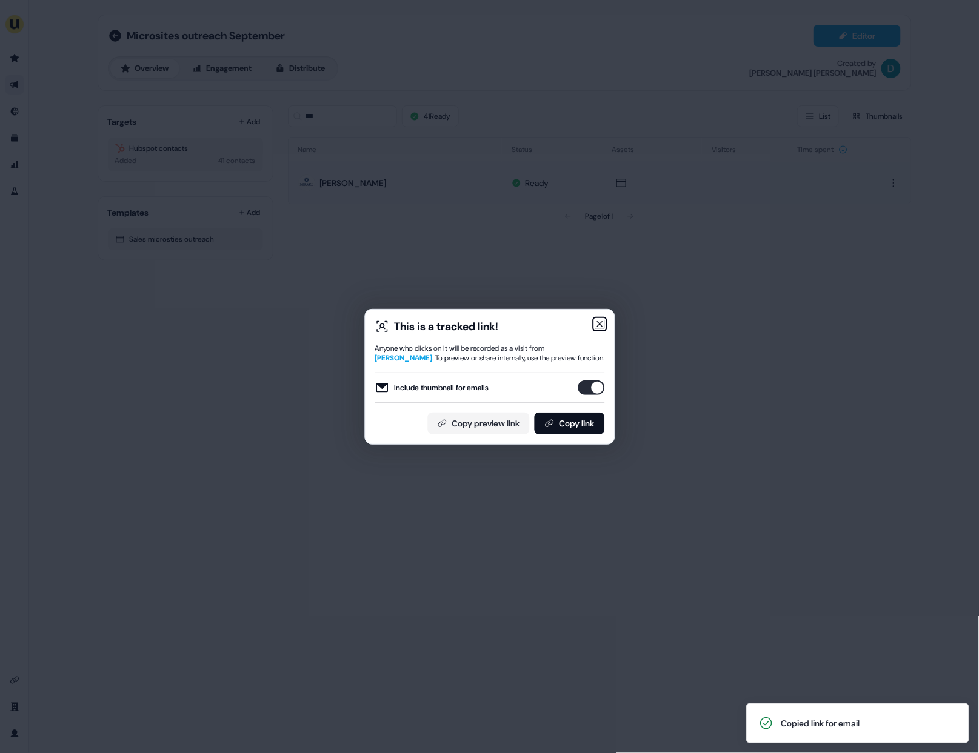
click at [596, 321] on icon "button" at bounding box center [600, 324] width 10 height 10
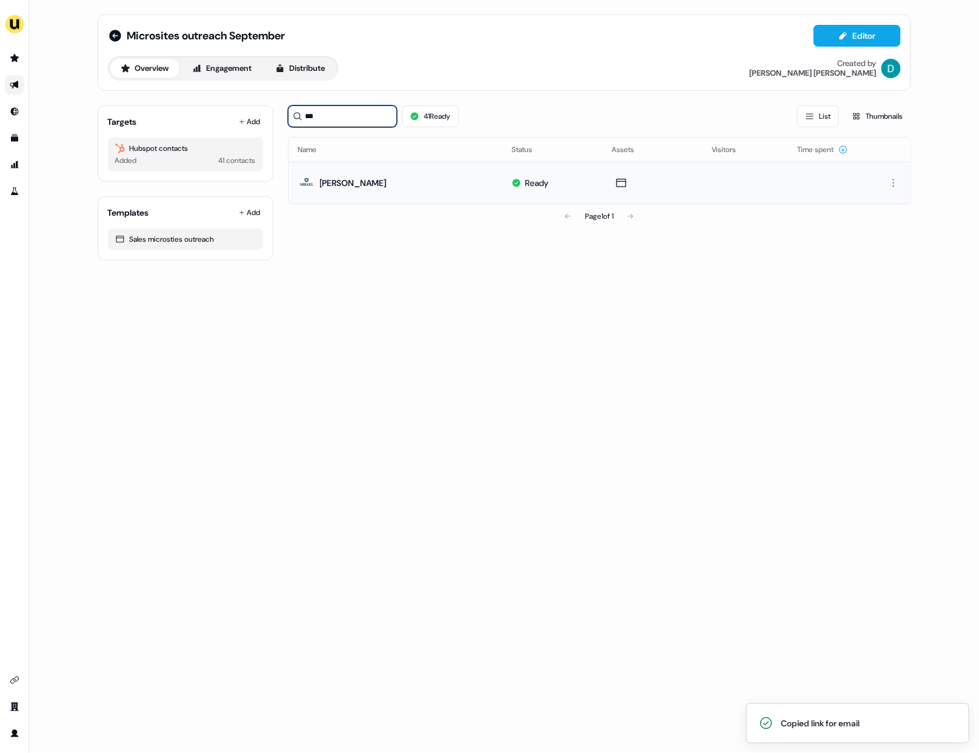
drag, startPoint x: 318, startPoint y: 125, endPoint x: 271, endPoint y: 124, distance: 47.3
click at [271, 124] on div "Targets Add Hubspot contacts Added 41 contacts Templates Add Sales microsties o…" at bounding box center [504, 178] width 813 height 165
type input "*"
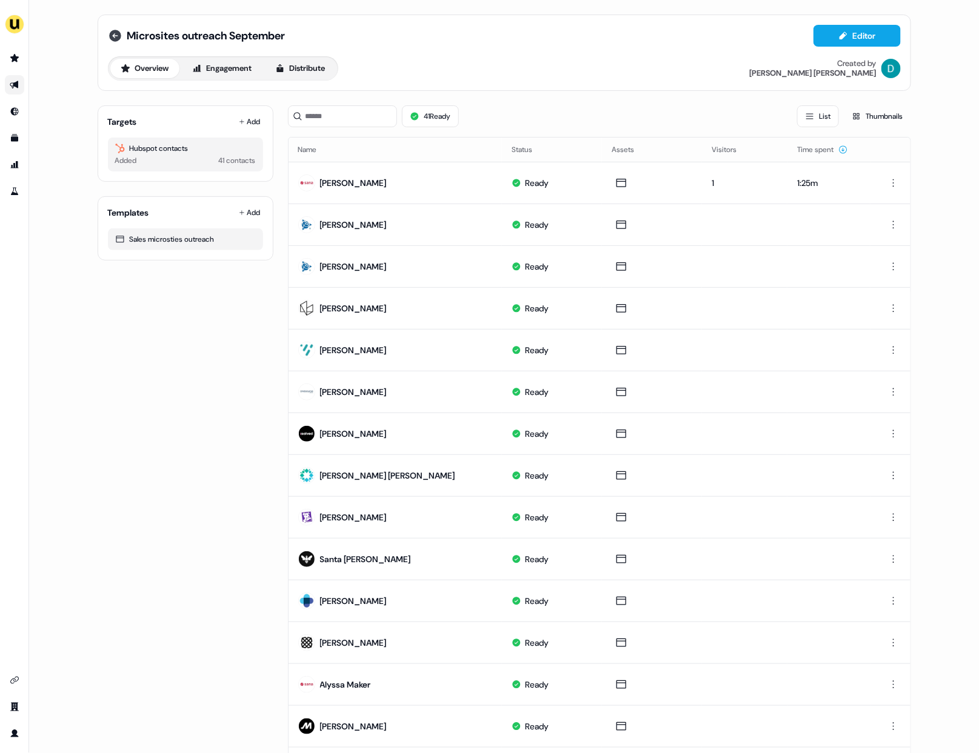
click at [112, 37] on icon at bounding box center [115, 35] width 15 height 15
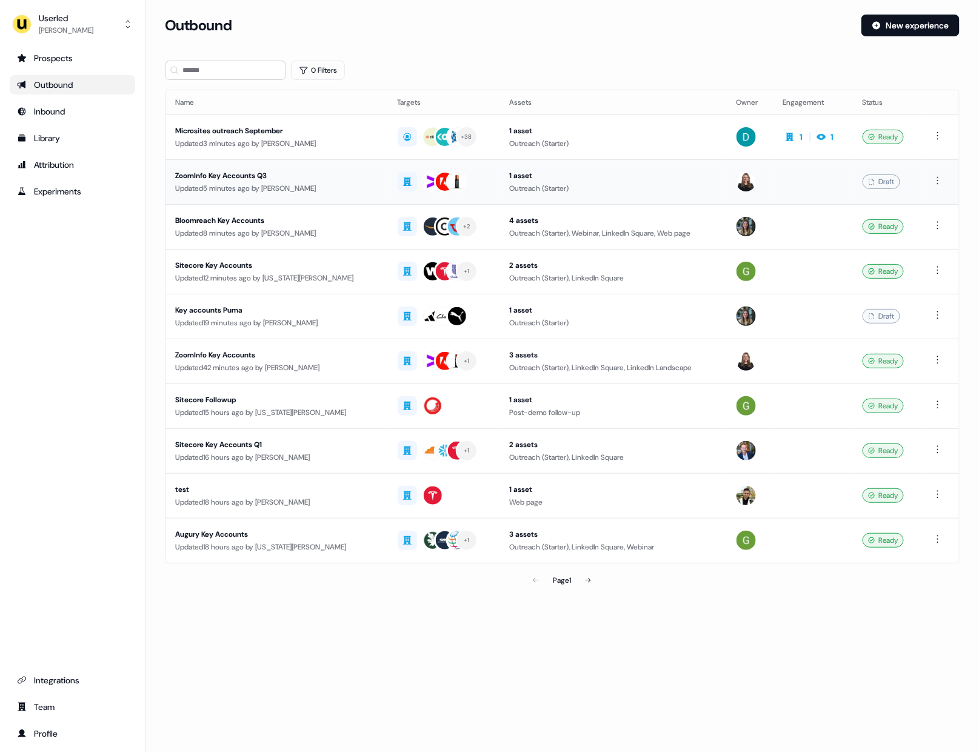
click at [302, 190] on div "Updated 5 minutes ago by Geneviève Ladouceur" at bounding box center [276, 188] width 203 height 12
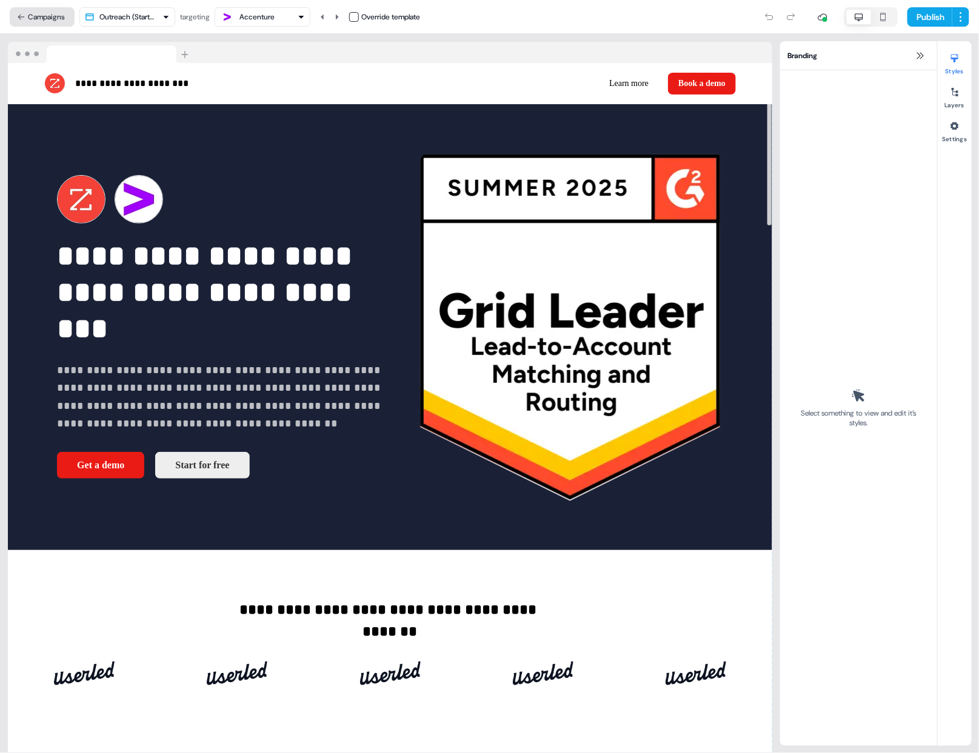
click at [48, 15] on button "Campaigns" at bounding box center [42, 16] width 65 height 19
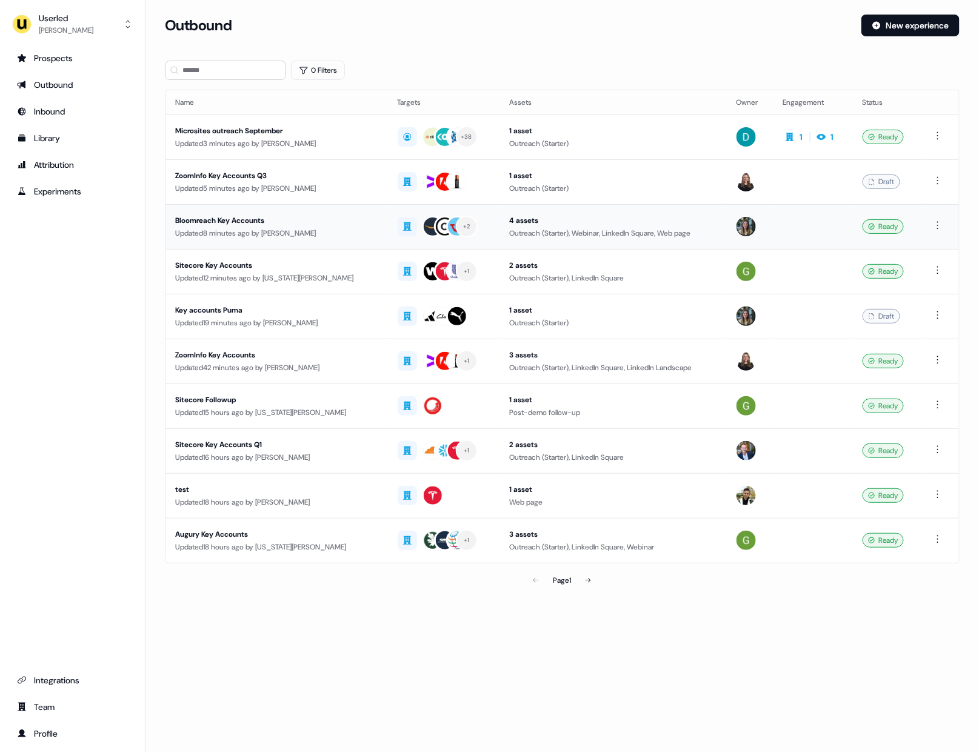
click at [296, 215] on div "Bloomreach Key Accounts" at bounding box center [276, 221] width 203 height 12
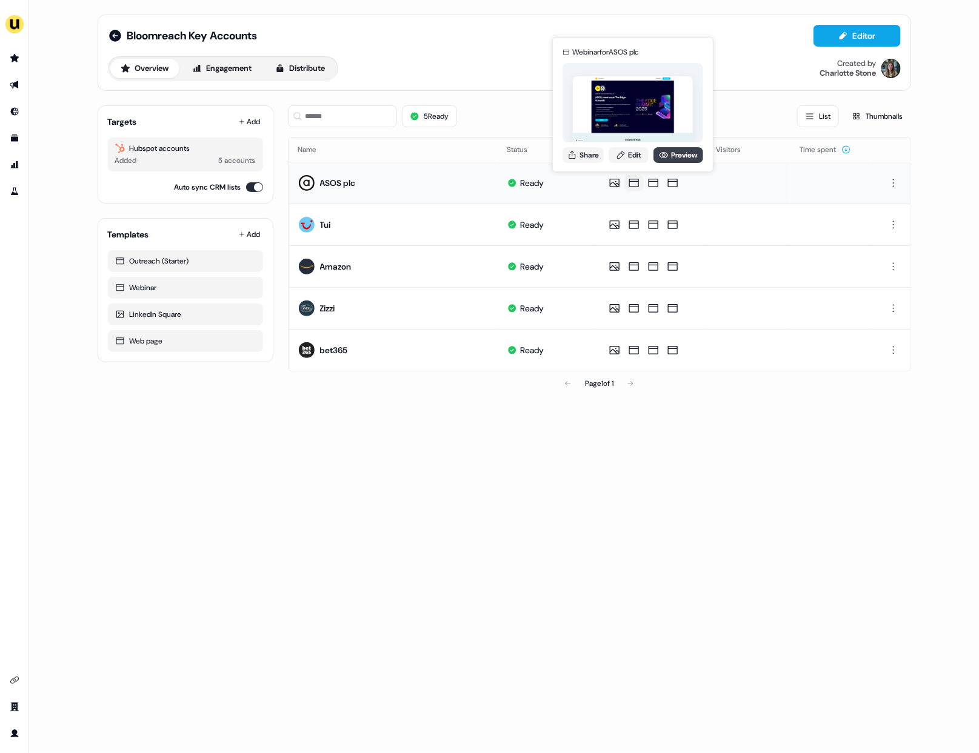
click at [657, 161] on link "Preview" at bounding box center [678, 155] width 50 height 16
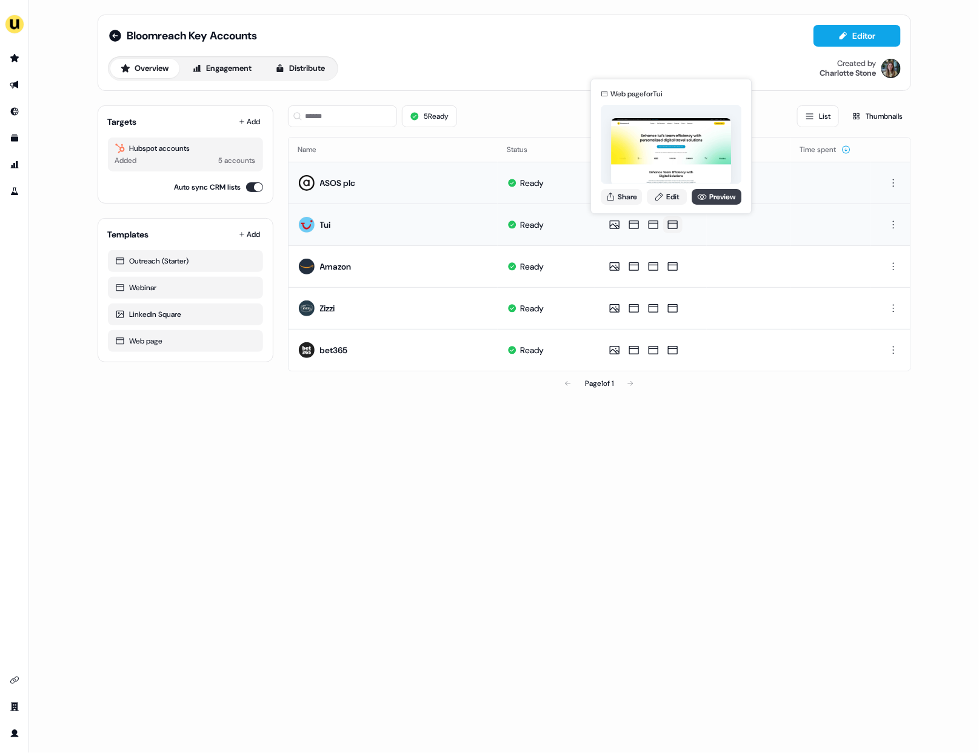
click at [712, 197] on link "Preview" at bounding box center [717, 197] width 50 height 16
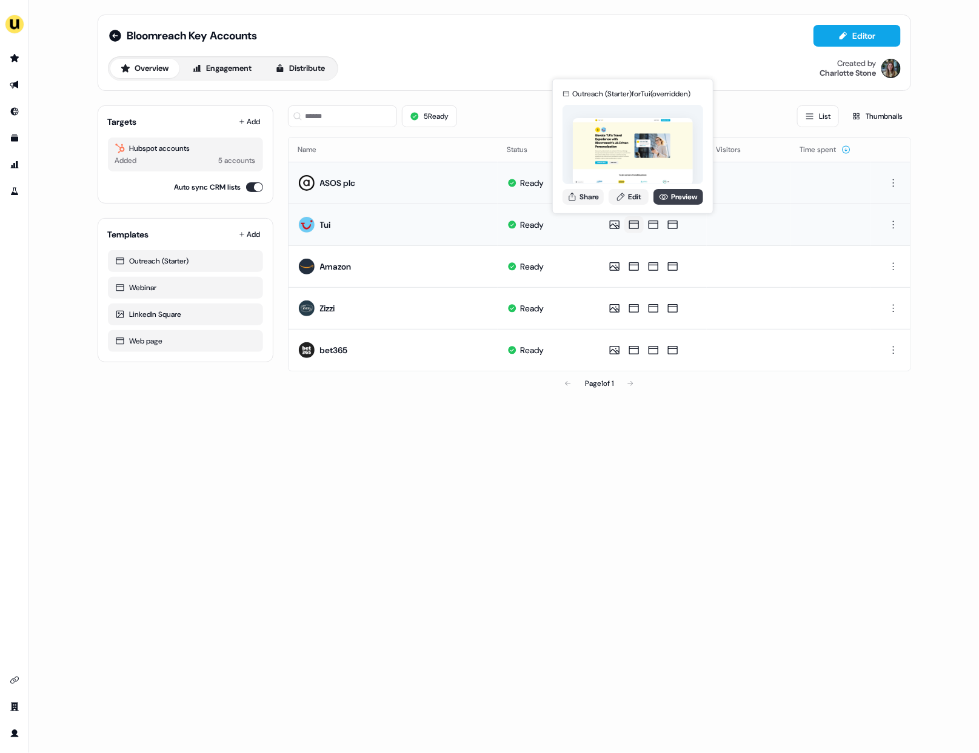
click at [659, 197] on icon at bounding box center [664, 197] width 10 height 10
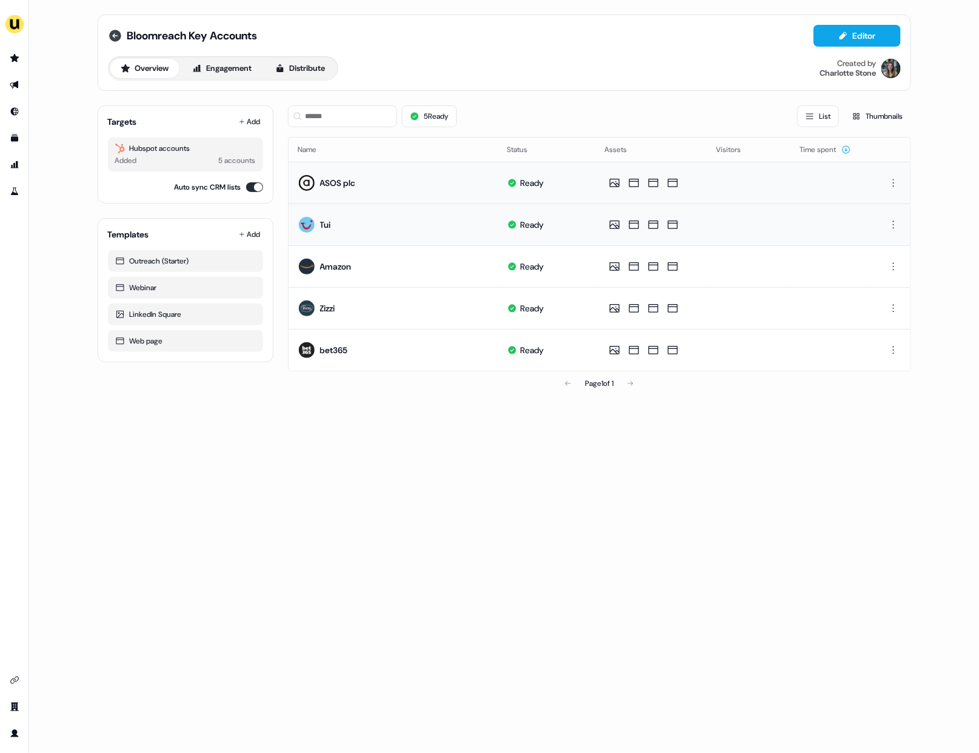
click at [119, 36] on icon at bounding box center [115, 36] width 12 height 12
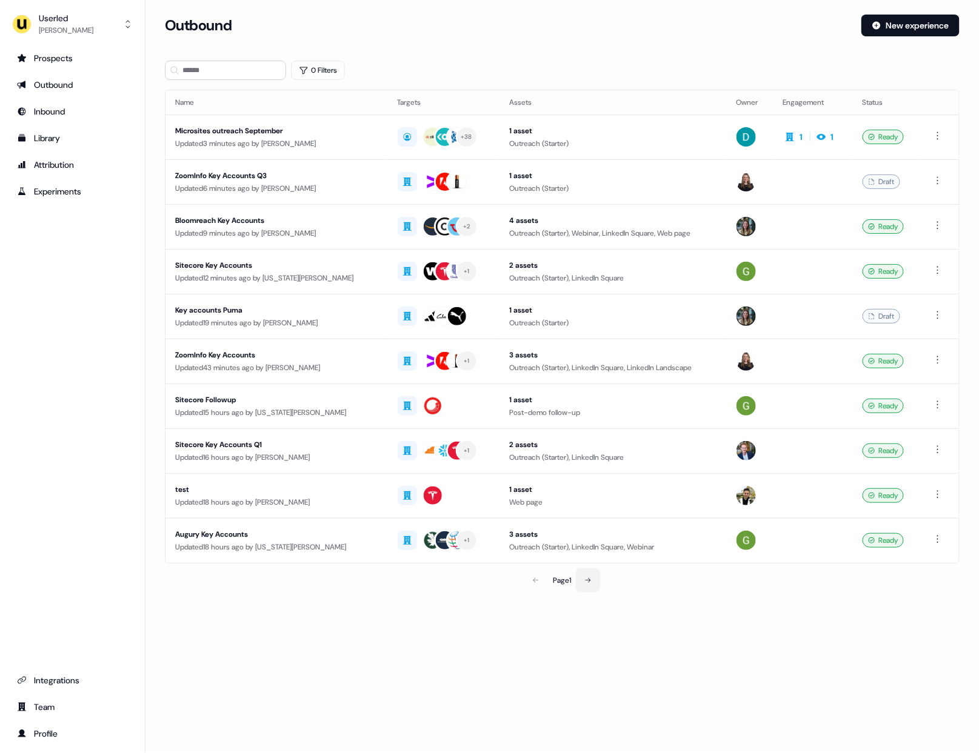
click at [596, 573] on button at bounding box center [588, 581] width 24 height 24
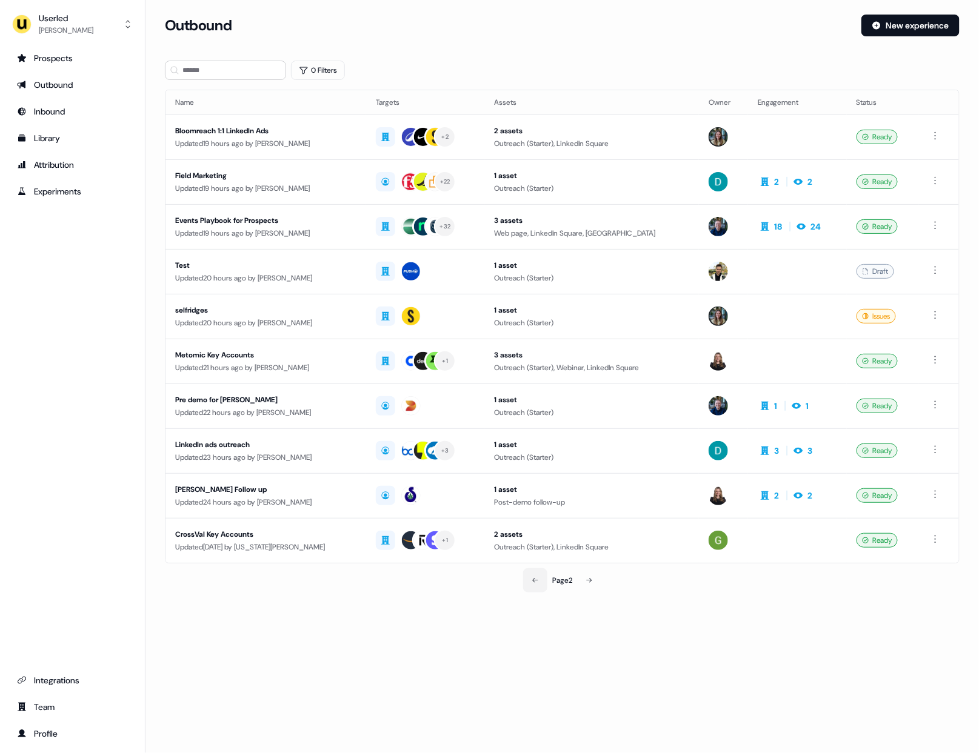
click at [527, 571] on button at bounding box center [535, 581] width 24 height 24
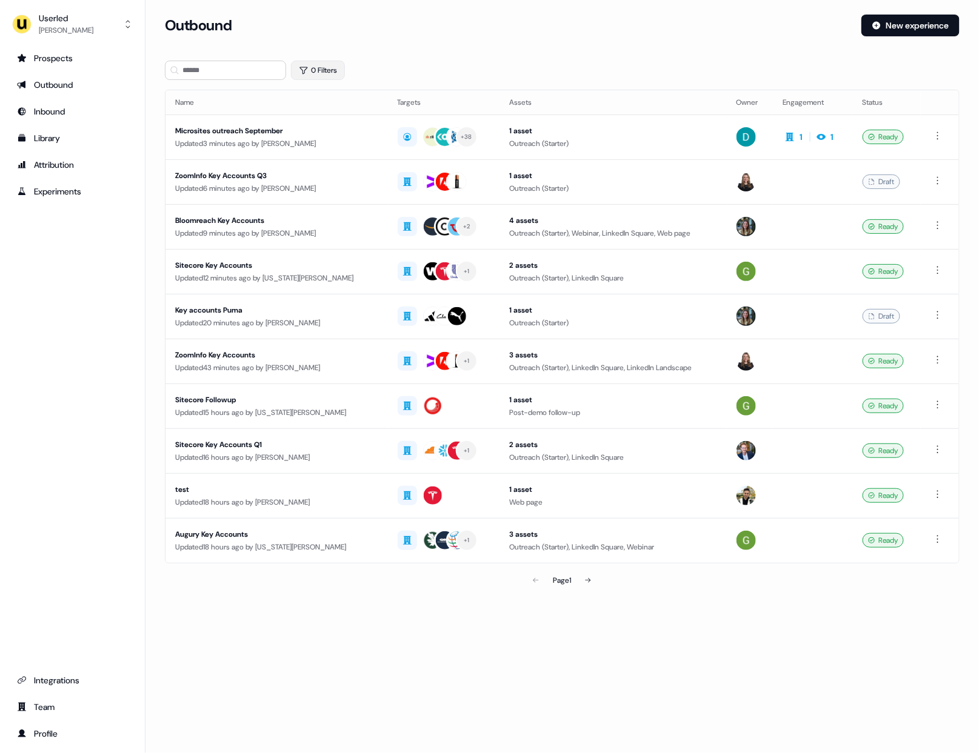
click at [319, 67] on button "0 Filters" at bounding box center [318, 70] width 54 height 19
click at [309, 122] on html "For the best experience switch devices to a bigger screen. Go to Userled.io Use…" at bounding box center [489, 376] width 979 height 753
click at [345, 170] on div "Owner" at bounding box center [392, 166] width 176 height 19
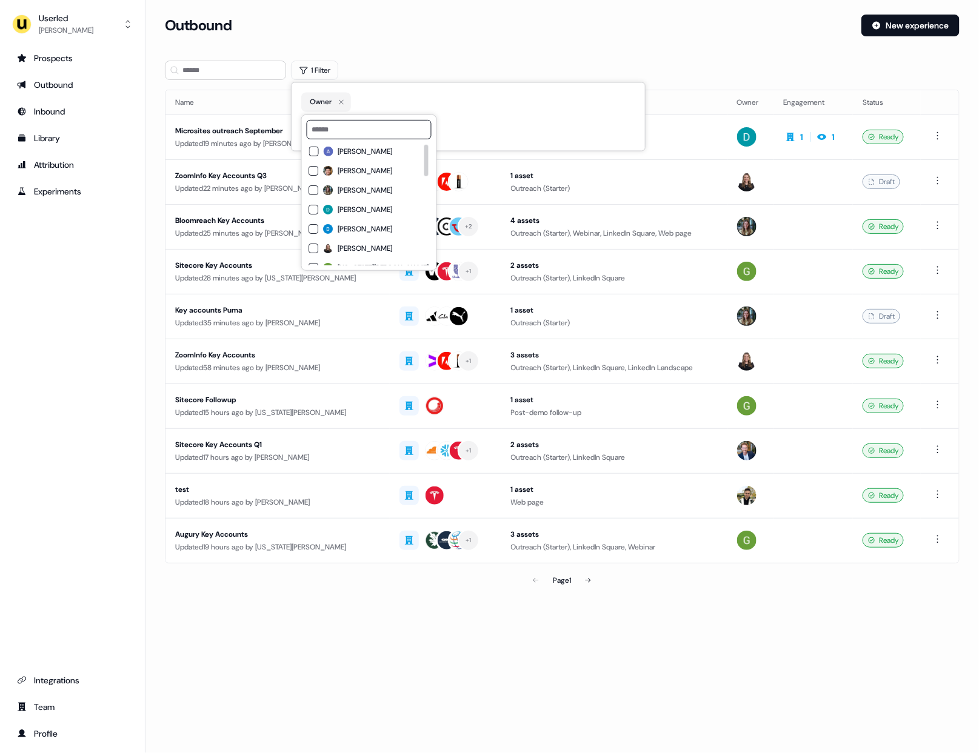
click at [384, 207] on span "[PERSON_NAME]" at bounding box center [365, 210] width 55 height 10
click at [407, 33] on div "Outbound" at bounding box center [508, 26] width 687 height 22
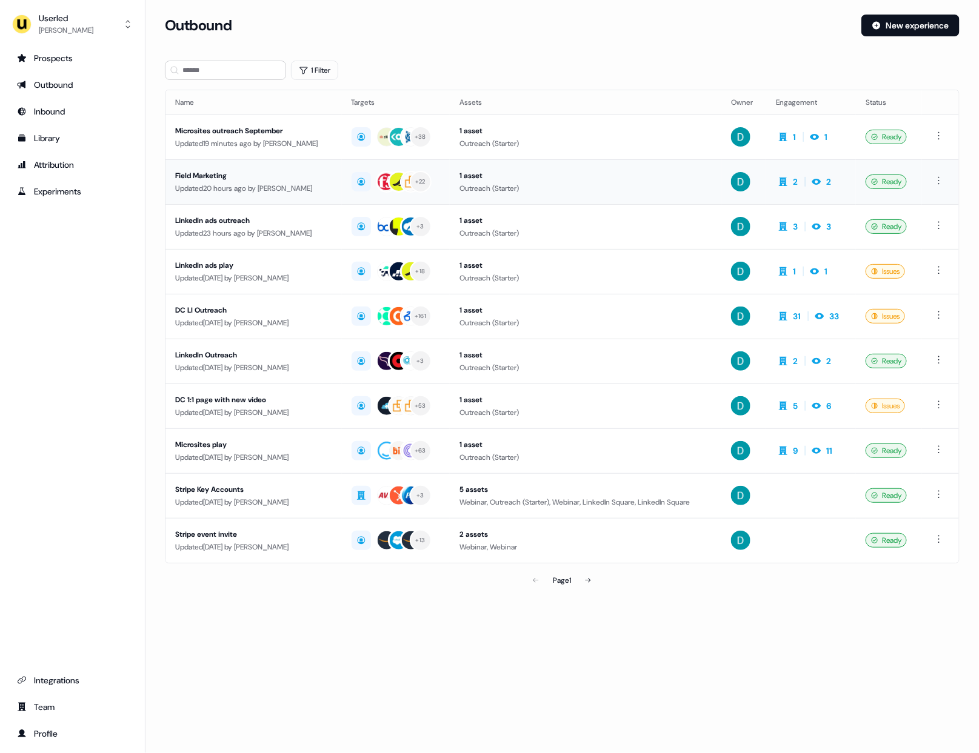
click at [325, 184] on div "Updated 20 hours ago by David Cruickshank" at bounding box center [253, 188] width 157 height 12
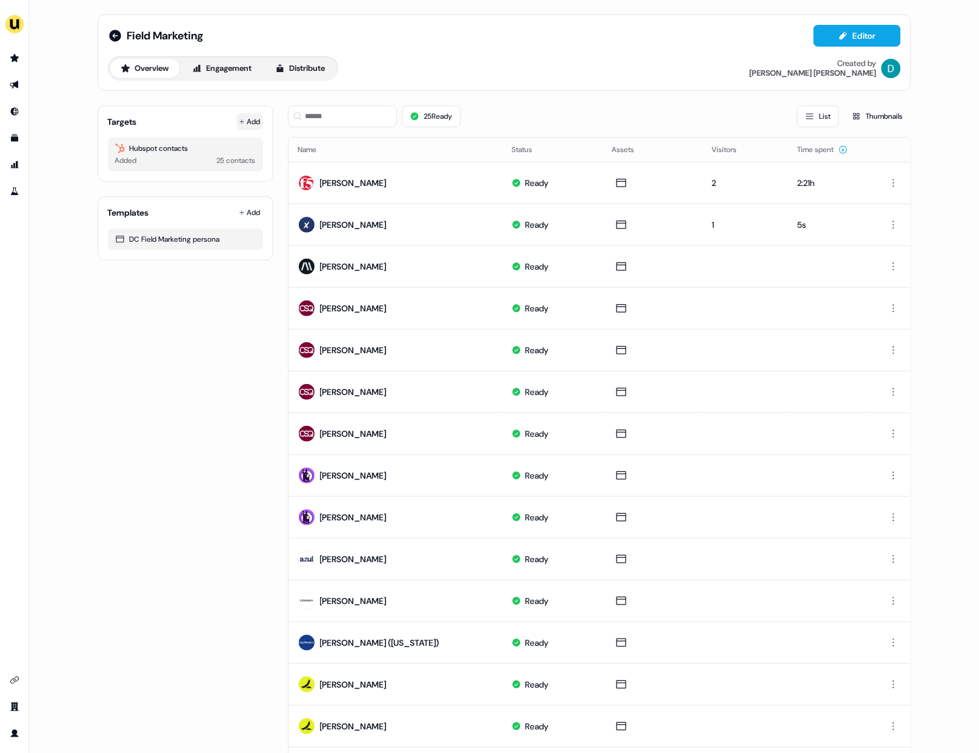
click at [241, 121] on icon at bounding box center [242, 122] width 6 height 6
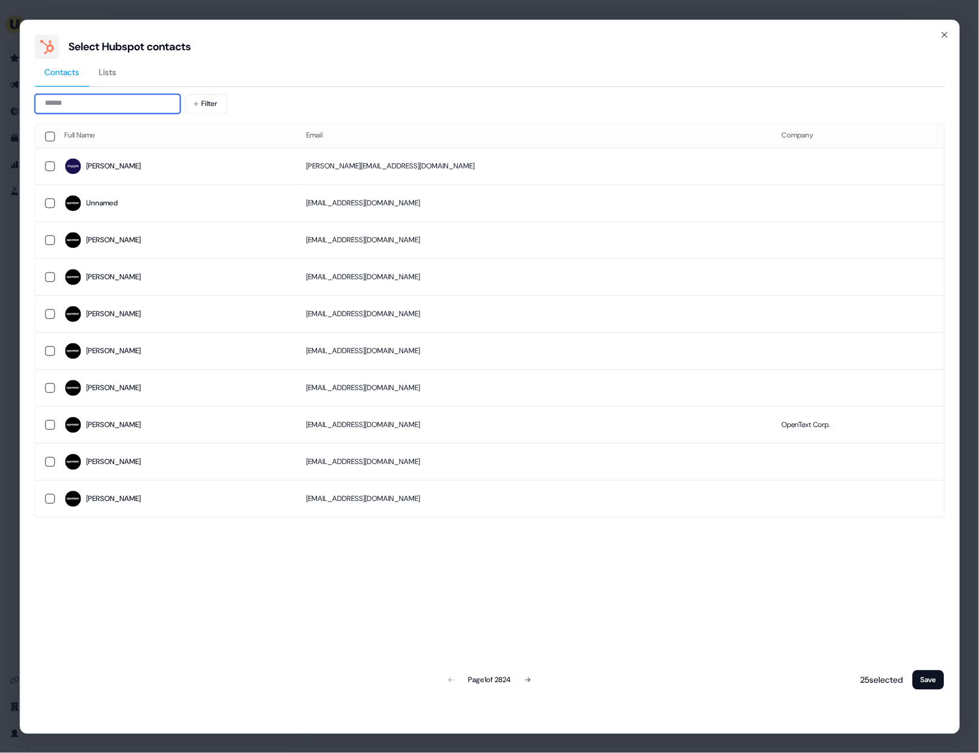
click at [127, 99] on input at bounding box center [107, 103] width 145 height 19
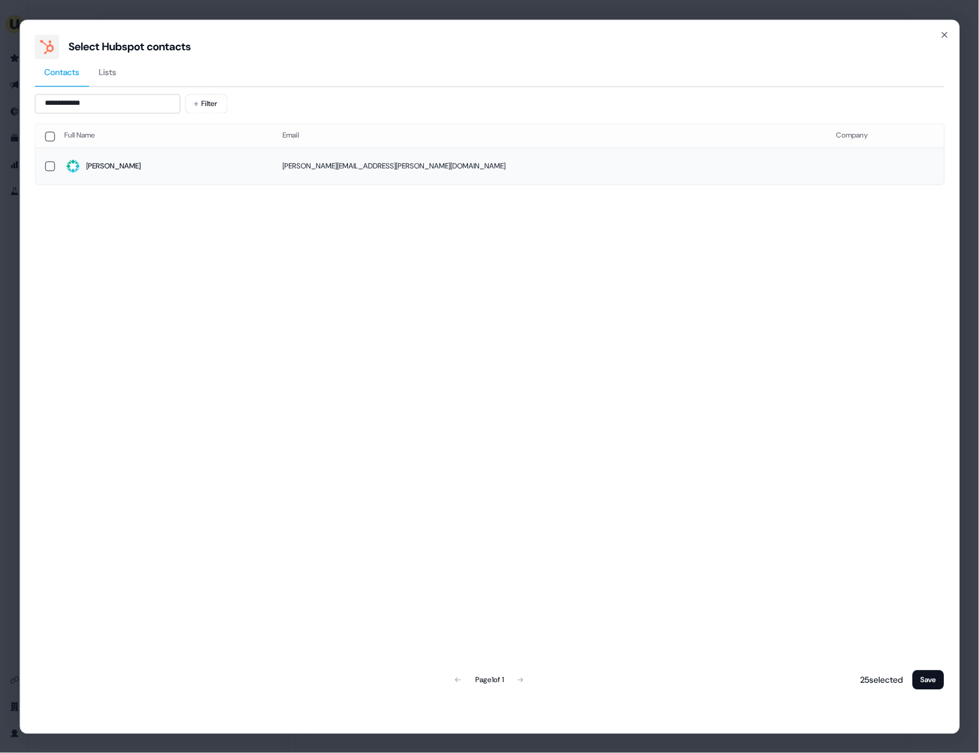
click at [198, 176] on td "Megan" at bounding box center [164, 166] width 218 height 37
drag, startPoint x: 145, startPoint y: 95, endPoint x: 169, endPoint y: 110, distance: 28.1
click at [169, 110] on input "**********" at bounding box center [107, 103] width 145 height 19
type input "**********"
click at [161, 176] on td "Sara" at bounding box center [164, 166] width 218 height 37
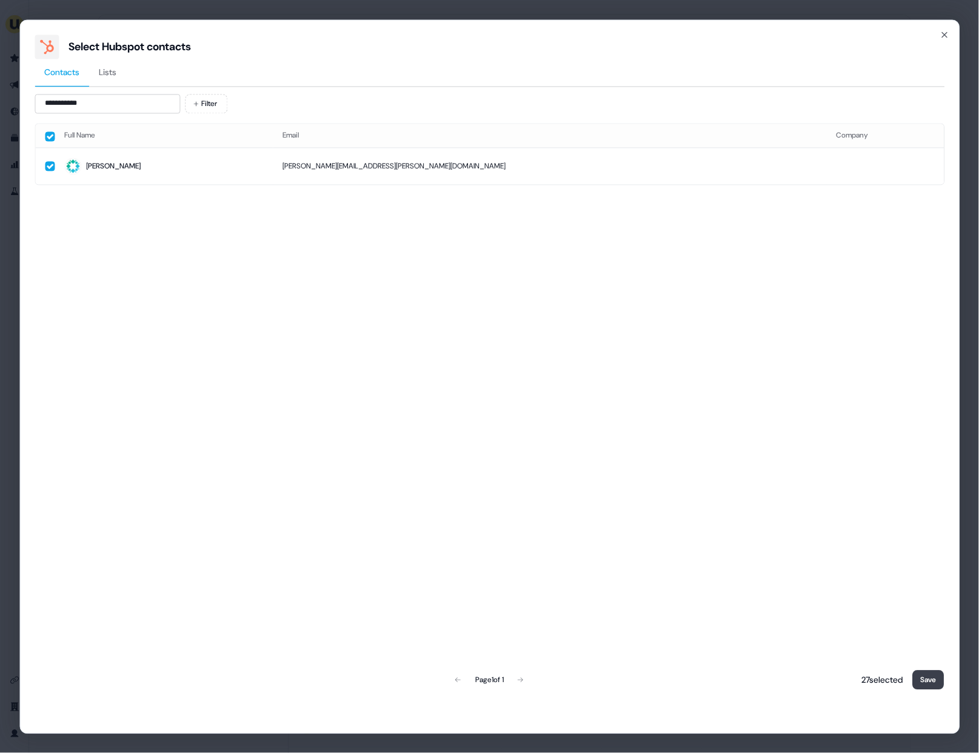
click at [934, 684] on button "Save" at bounding box center [929, 679] width 32 height 19
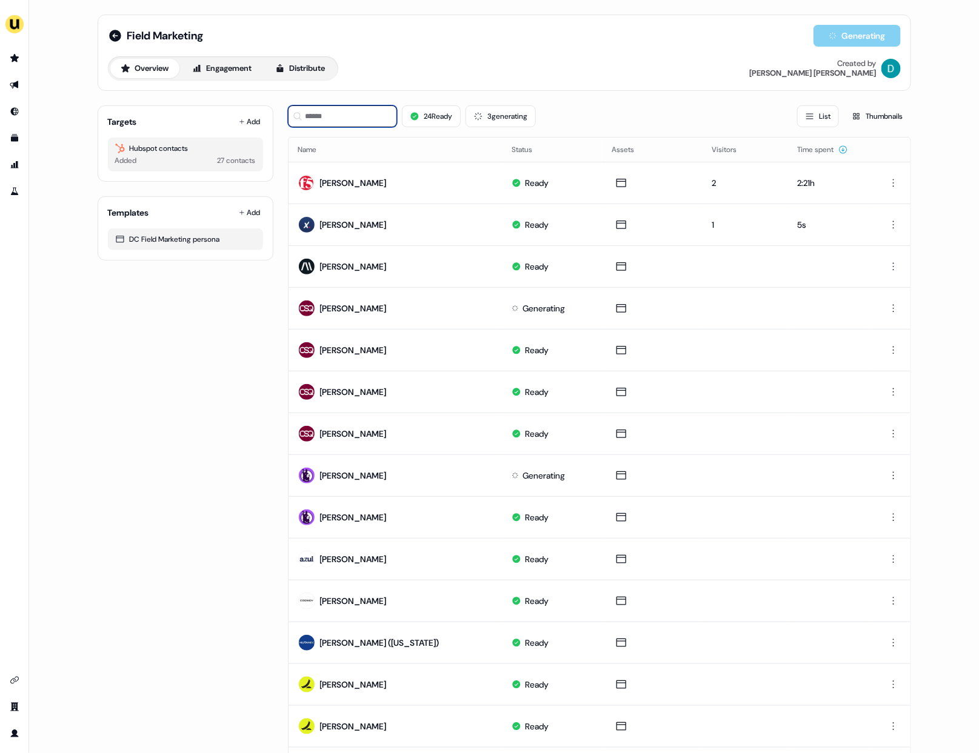
click at [372, 125] on input at bounding box center [342, 116] width 109 height 22
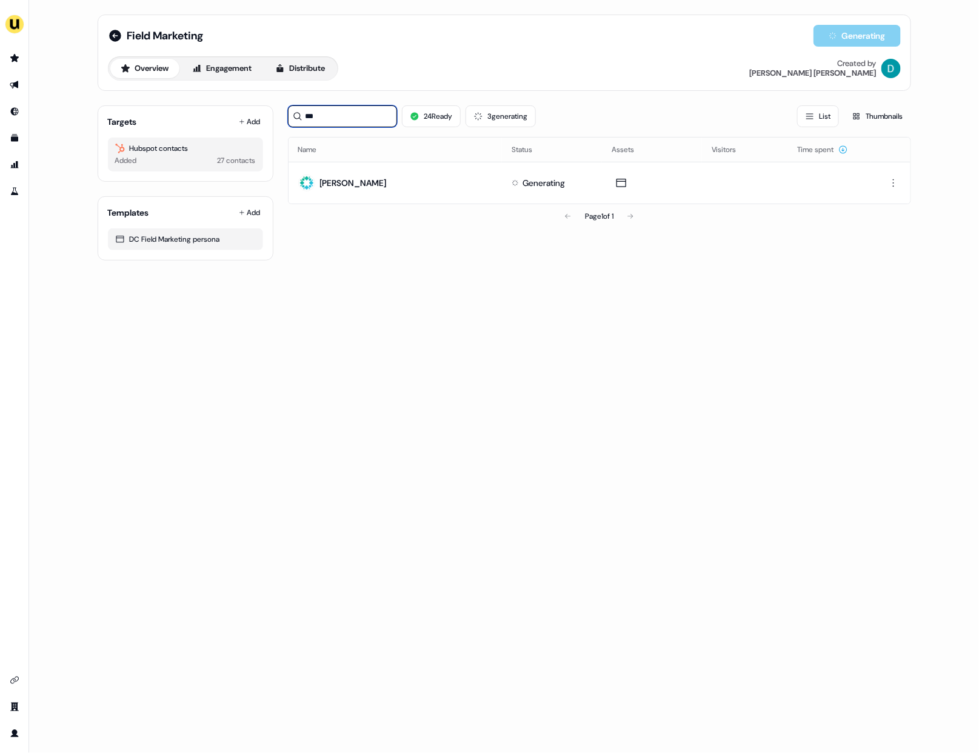
type input "***"
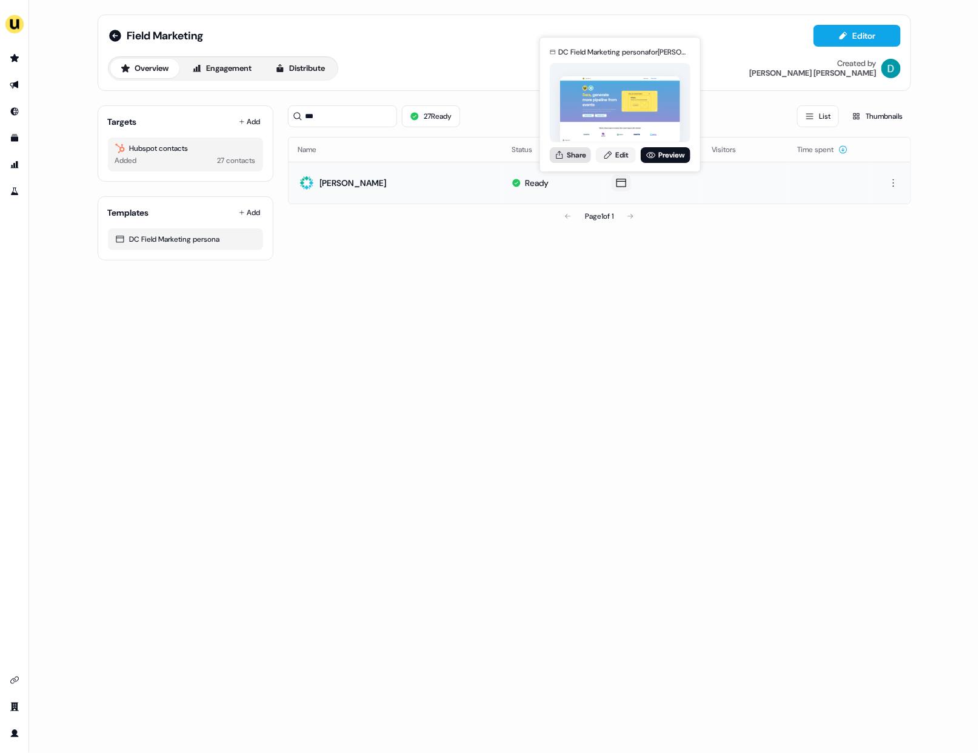
click at [584, 158] on button "Share" at bounding box center [570, 155] width 41 height 16
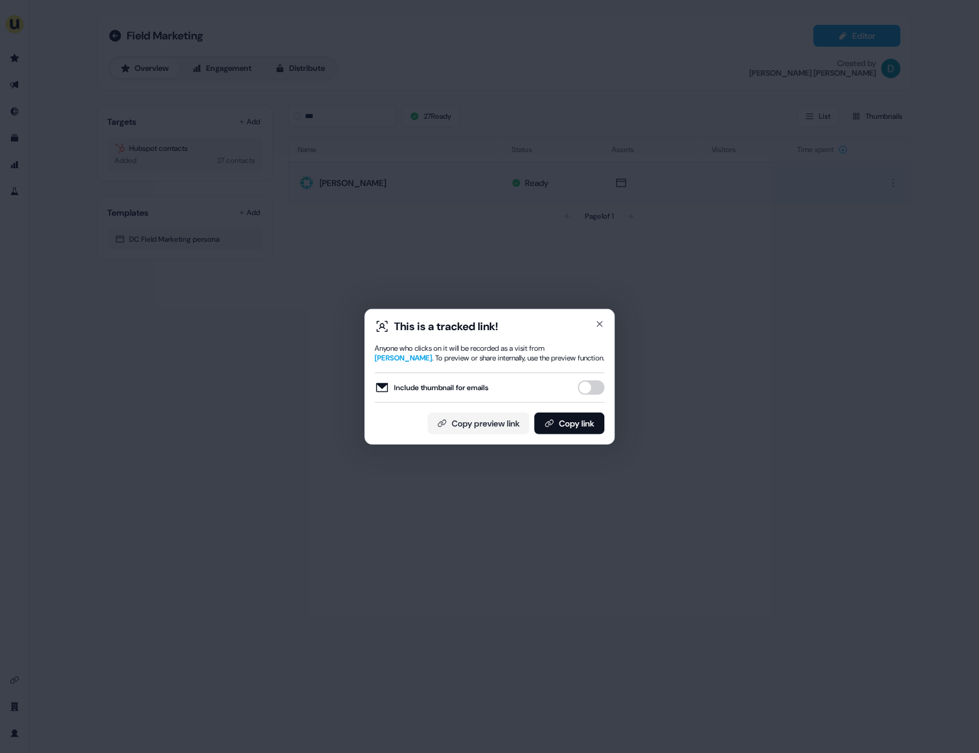
click at [592, 386] on button "Include thumbnail for emails" at bounding box center [591, 388] width 27 height 15
click at [588, 427] on button "Copy link" at bounding box center [569, 424] width 70 height 22
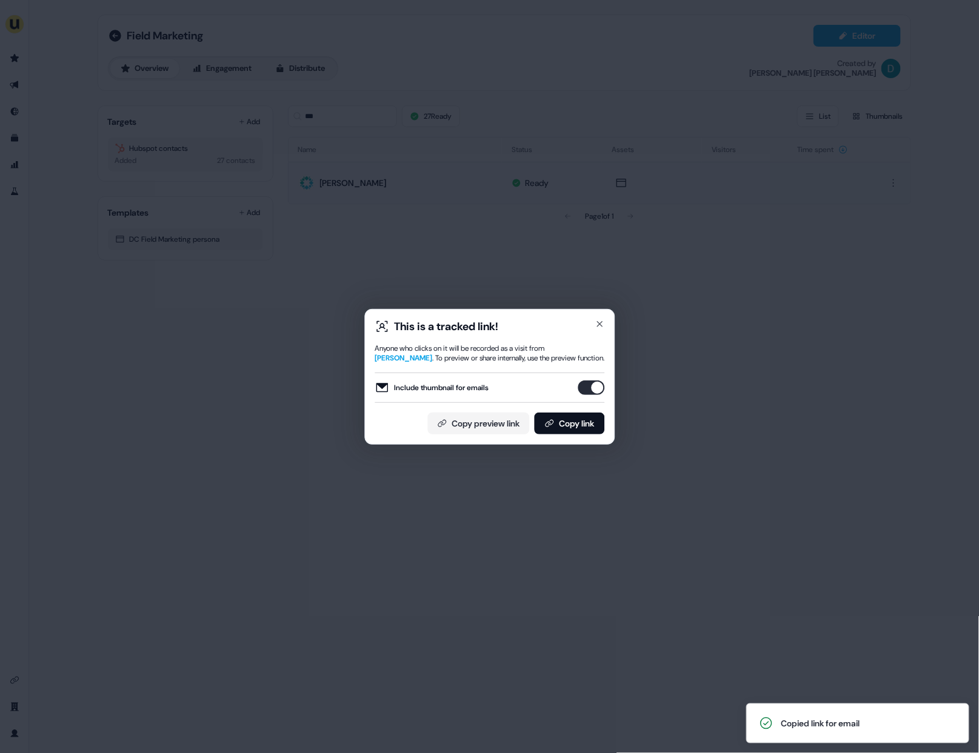
click at [606, 319] on div "This is a tracked link! Anyone who clicks on it will be recorded as a visit fro…" at bounding box center [489, 377] width 250 height 136
click at [604, 323] on icon "button" at bounding box center [600, 324] width 10 height 10
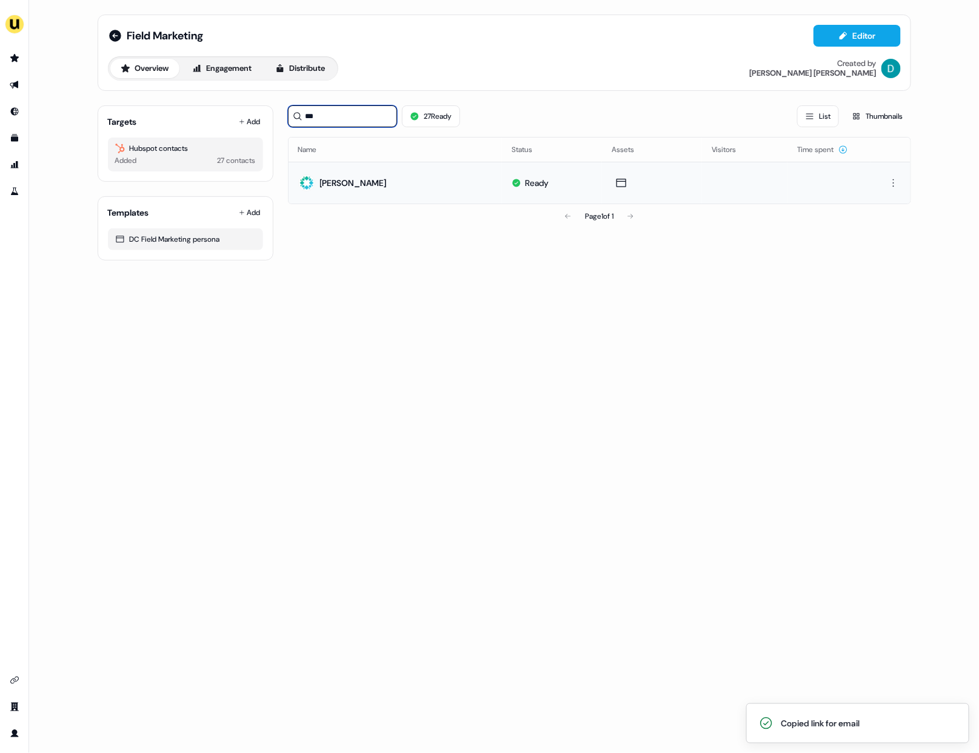
drag, startPoint x: 369, startPoint y: 116, endPoint x: 286, endPoint y: 118, distance: 82.5
click at [286, 118] on div "Targets Add Hubspot contacts Added 27 contacts Templates Add DC Field Marketing…" at bounding box center [504, 178] width 813 height 165
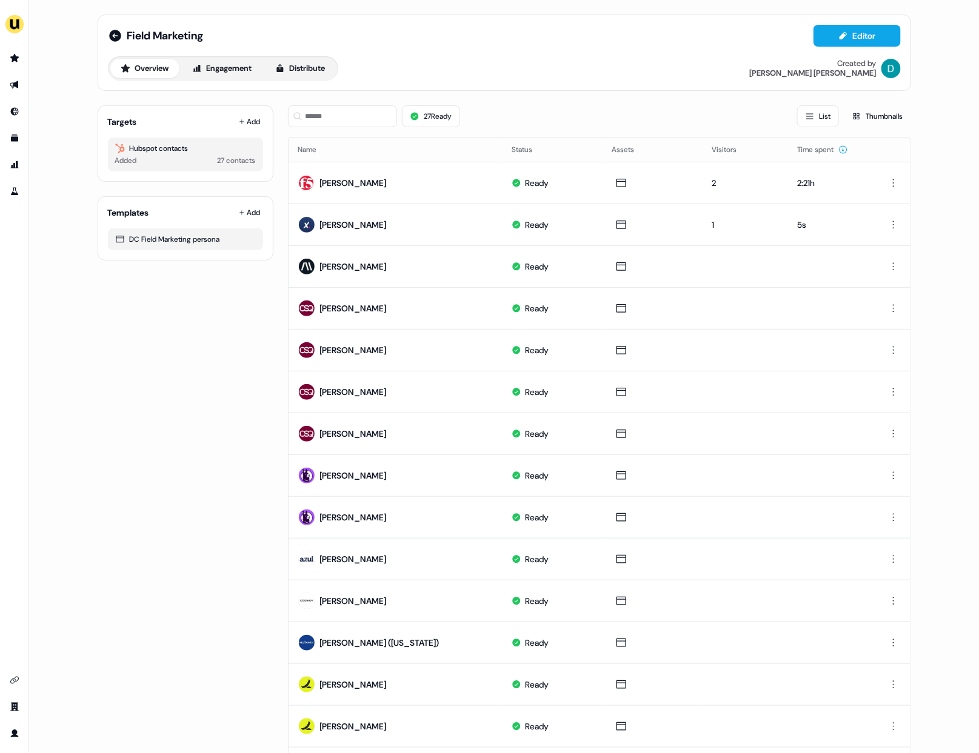
click at [243, 330] on div "Targets Add Hubspot contacts Added 27 contacts Templates Add DC Field Marketing…" at bounding box center [186, 559] width 176 height 927
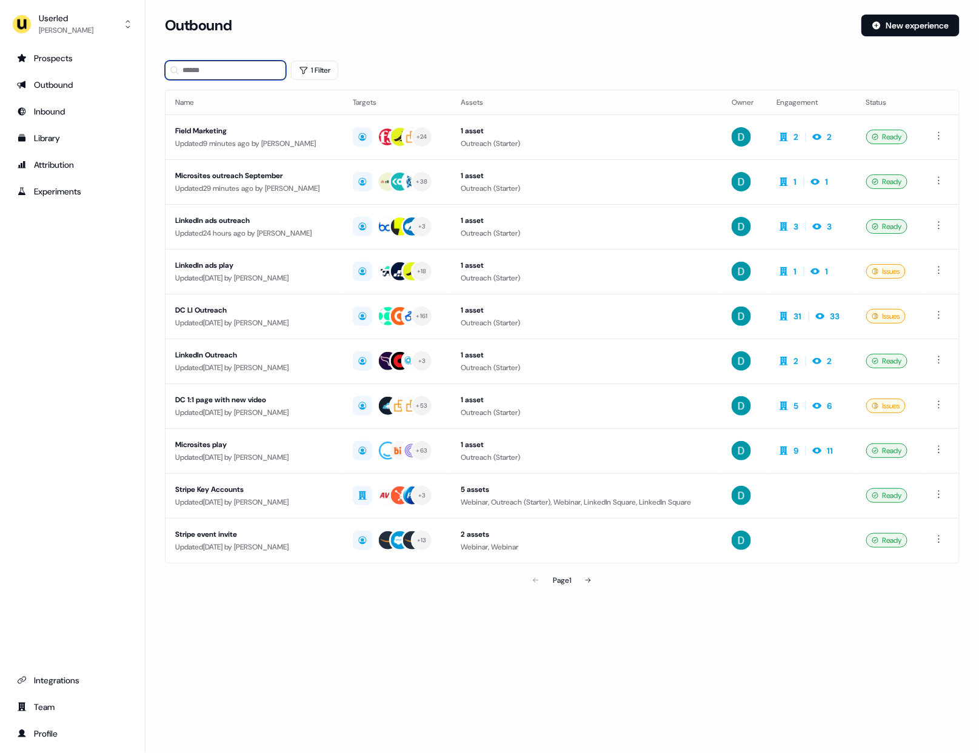
click at [213, 77] on input at bounding box center [225, 70] width 121 height 19
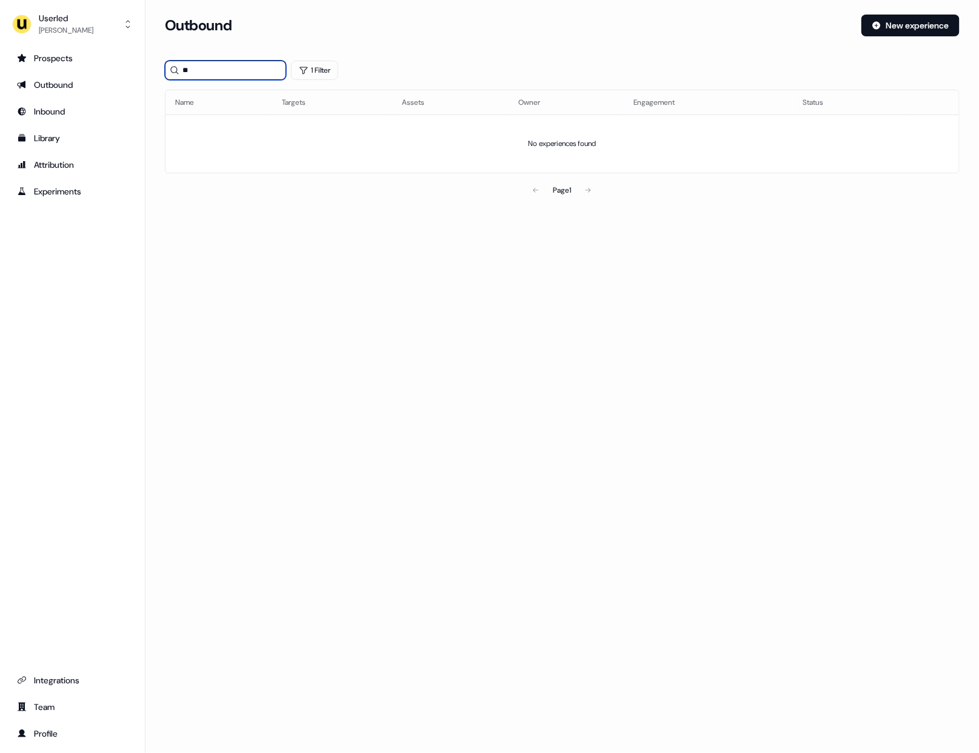
type input "*"
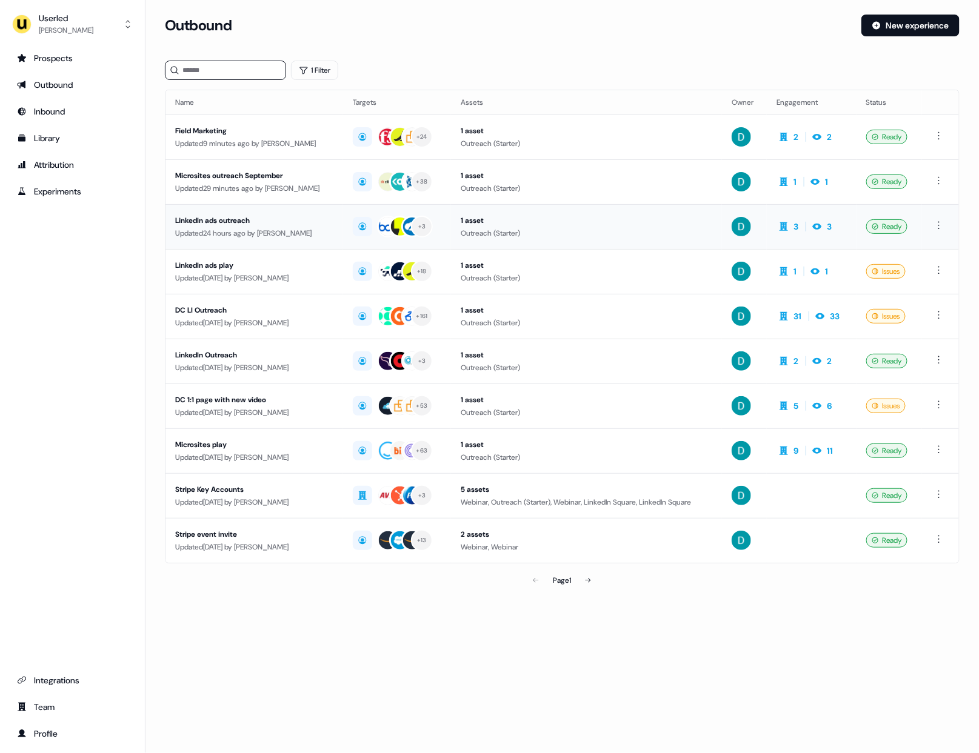
click at [265, 238] on div "Updated 24 hours ago by [PERSON_NAME]" at bounding box center [254, 233] width 158 height 12
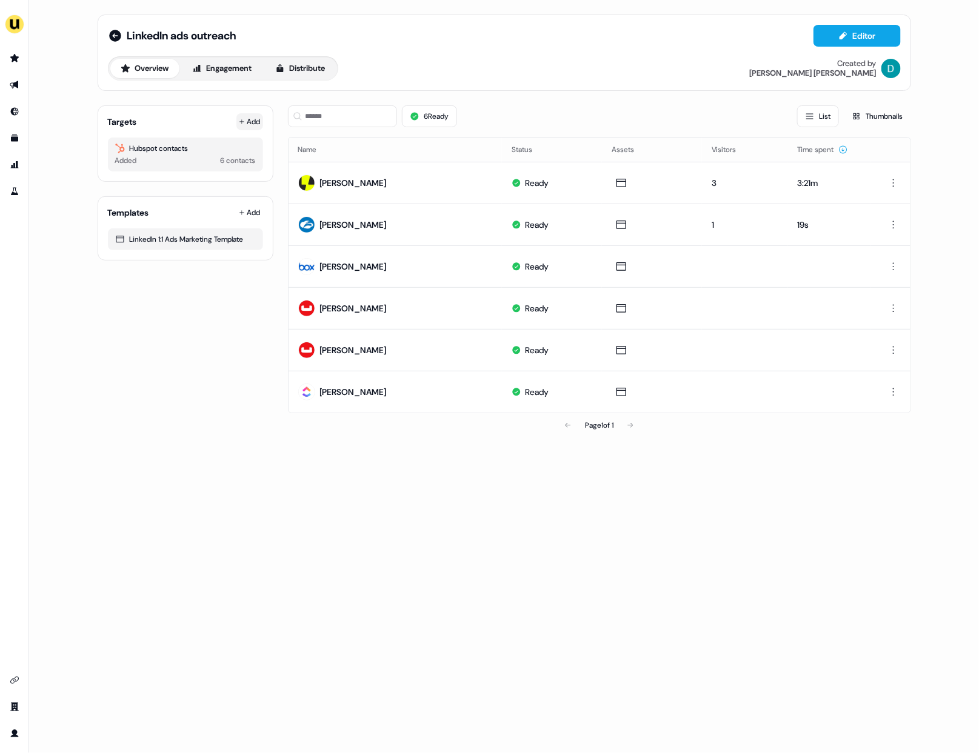
click at [240, 125] on button "Add" at bounding box center [249, 121] width 27 height 17
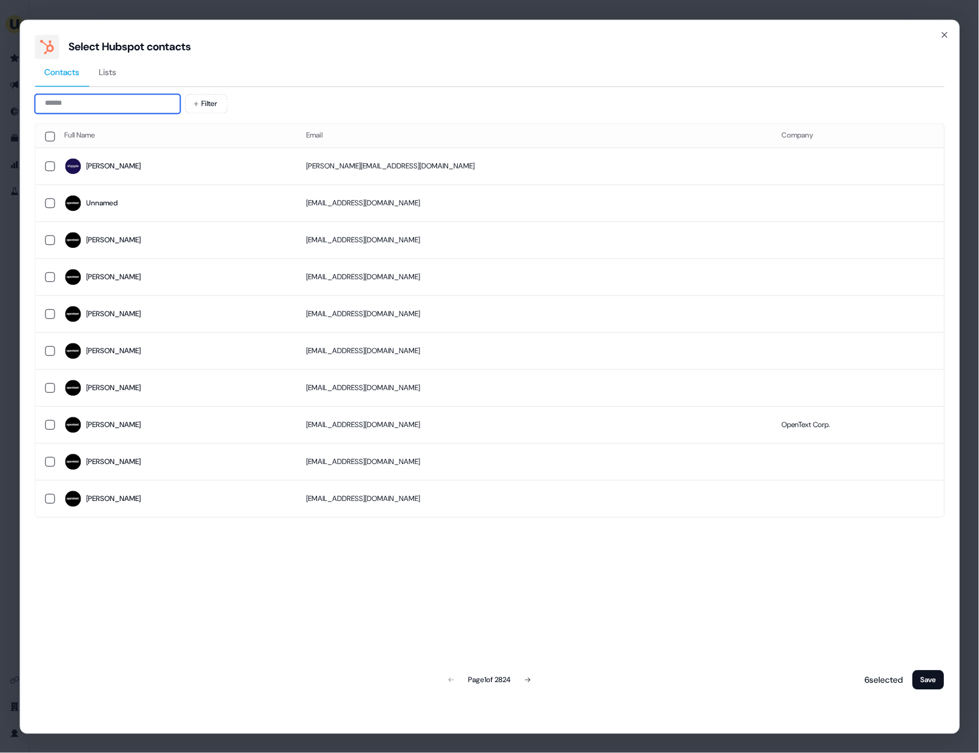
click at [114, 100] on input at bounding box center [107, 103] width 145 height 19
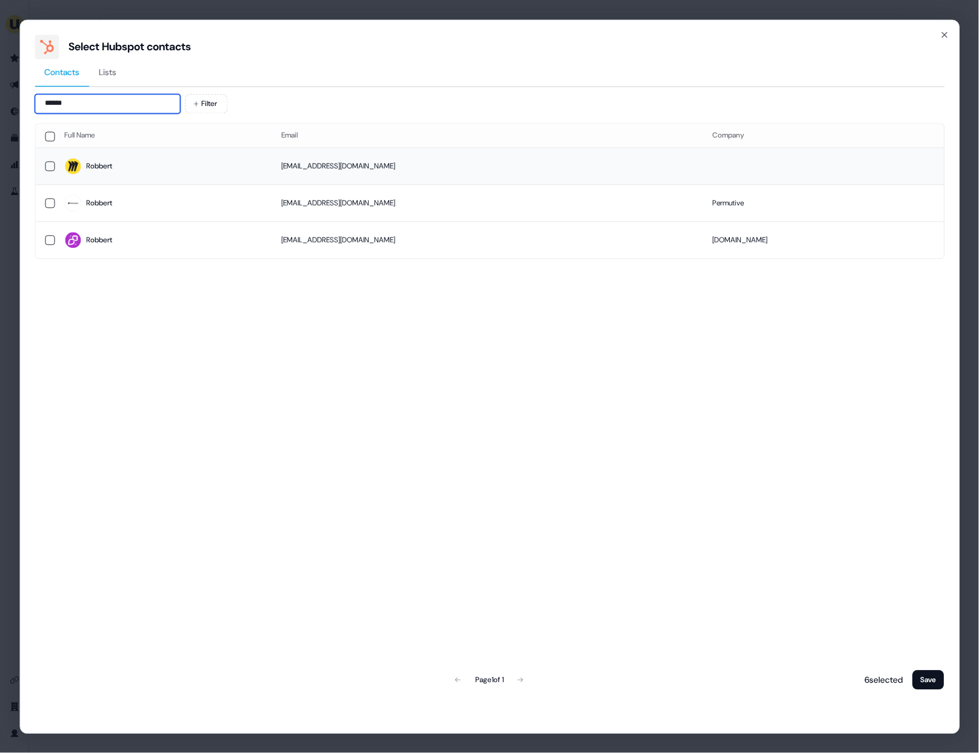
type input "******"
click at [118, 153] on td "Robbert" at bounding box center [164, 166] width 218 height 37
click at [929, 680] on button "Save" at bounding box center [929, 679] width 32 height 19
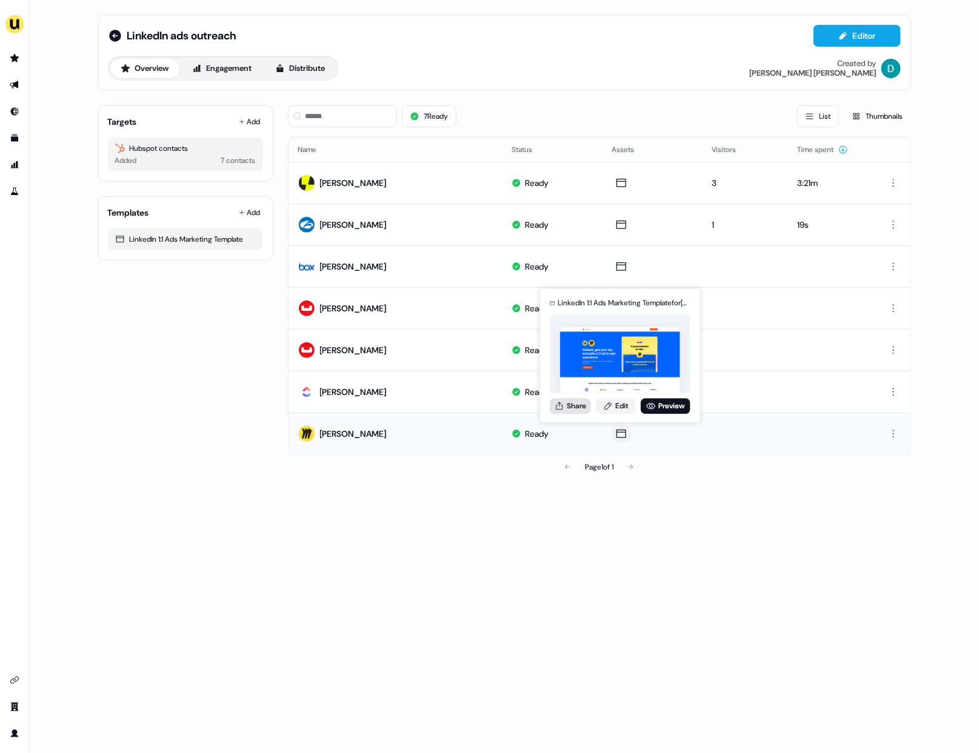
click at [570, 407] on button "Share" at bounding box center [570, 406] width 41 height 16
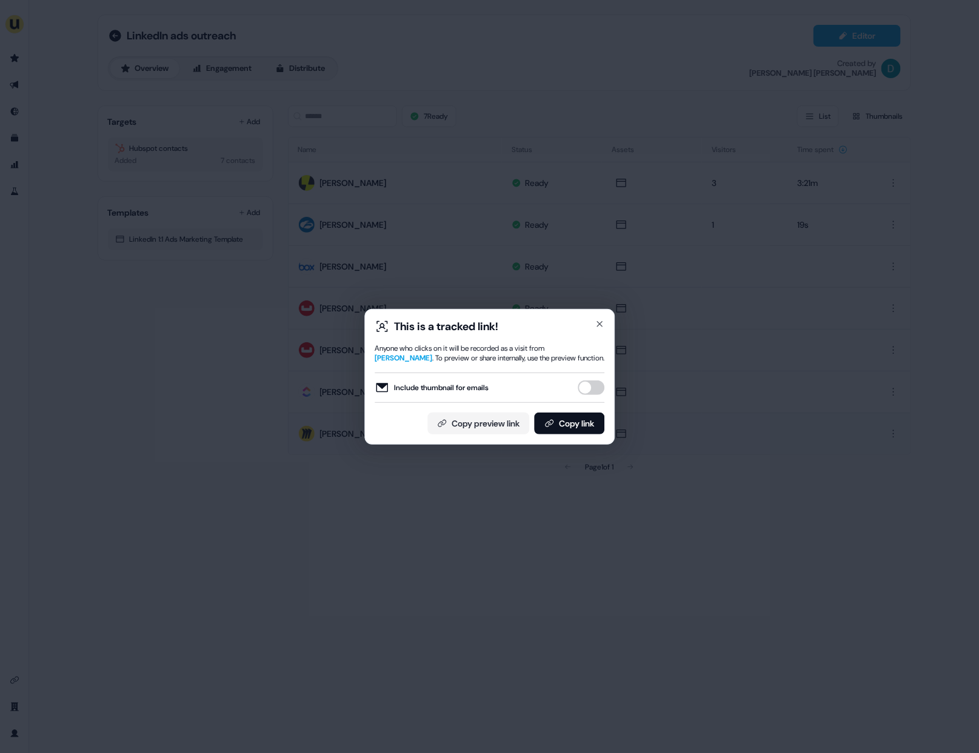
click at [592, 387] on button "Include thumbnail for emails" at bounding box center [591, 388] width 27 height 15
click at [590, 410] on div "This is a tracked link! Anyone who clicks on it will be recorded as a visit fro…" at bounding box center [490, 376] width 230 height 115
click at [590, 413] on button "Copy link" at bounding box center [569, 424] width 70 height 22
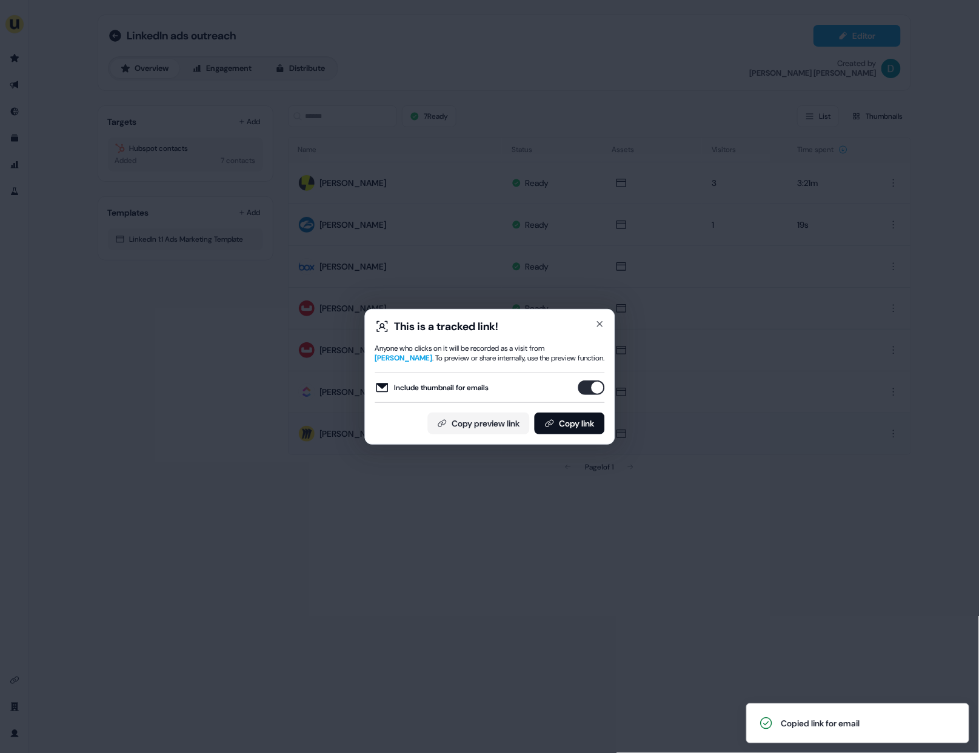
click at [662, 431] on div "This is a tracked link! Anyone who clicks on it will be recorded as a visit fro…" at bounding box center [489, 376] width 979 height 753
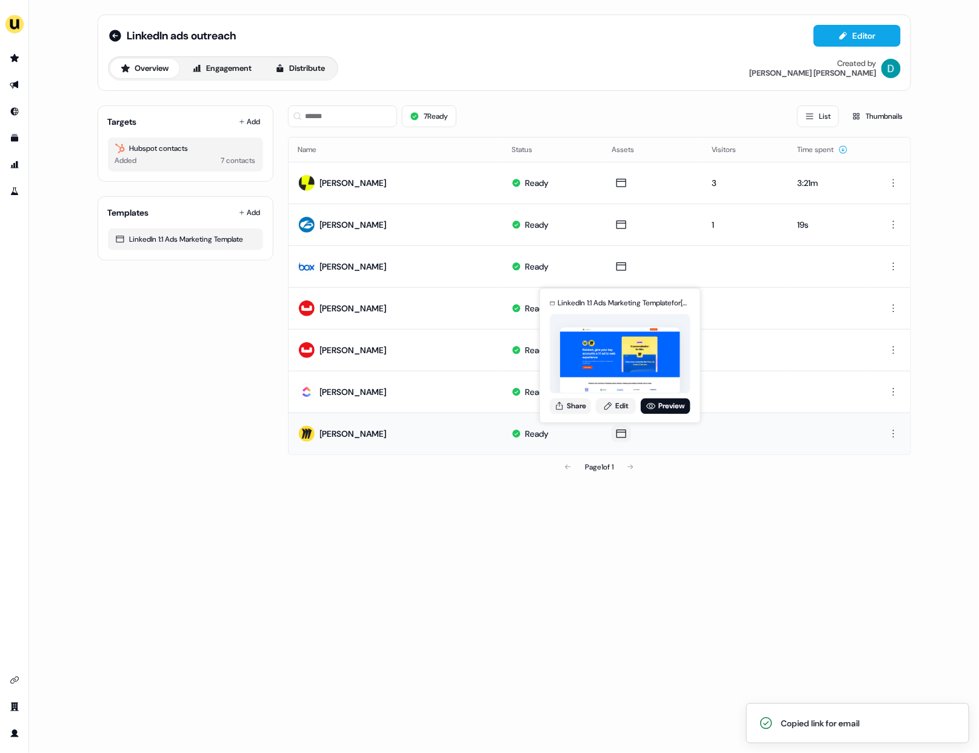
click at [661, 395] on div "LinkedIn 1:1 Ads Marketing Template for Robbert Smit Share Edit Preview" at bounding box center [619, 356] width 145 height 127
click at [661, 404] on link "Preview" at bounding box center [666, 406] width 50 height 16
click at [575, 414] on div "LinkedIn 1:1 Ads Marketing Template for Robbert Smit Share Edit Preview" at bounding box center [619, 356] width 145 height 127
click at [575, 404] on button "Share" at bounding box center [570, 406] width 41 height 16
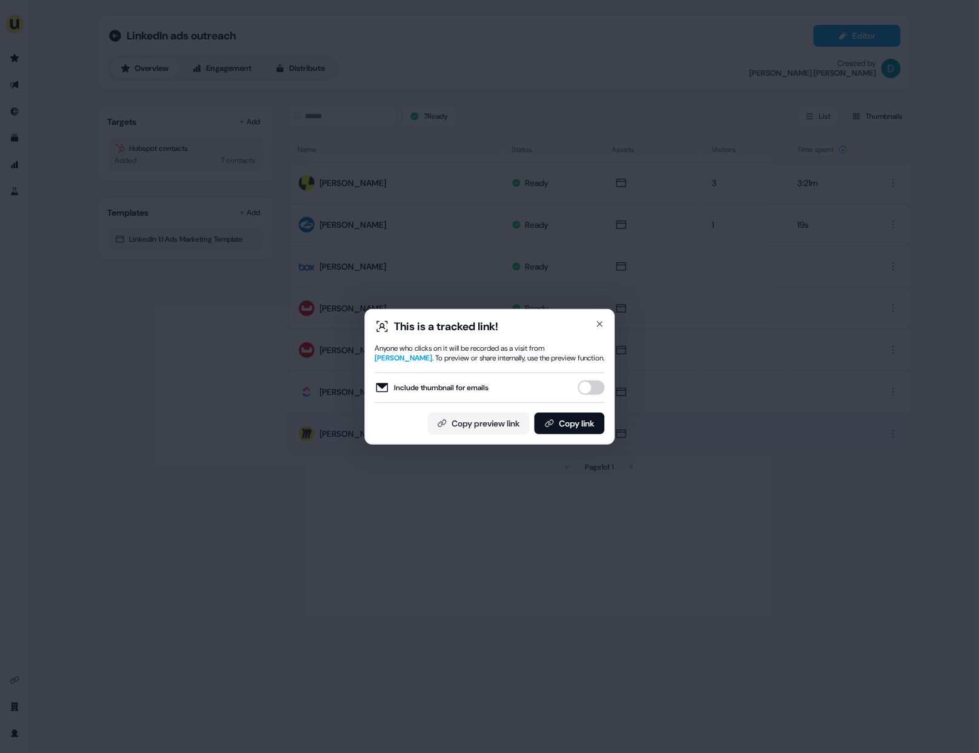
click at [589, 389] on button "Include thumbnail for emails" at bounding box center [591, 388] width 27 height 15
click at [584, 413] on button "Copy link" at bounding box center [569, 424] width 70 height 22
drag, startPoint x: 606, startPoint y: 321, endPoint x: 614, endPoint y: 316, distance: 9.5
click at [606, 321] on div "This is a tracked link! Anyone who clicks on it will be recorded as a visit fro…" at bounding box center [489, 377] width 250 height 136
click at [508, 301] on div "This is a tracked link! Anyone who clicks on it will be recorded as a visit fro…" at bounding box center [489, 376] width 979 height 753
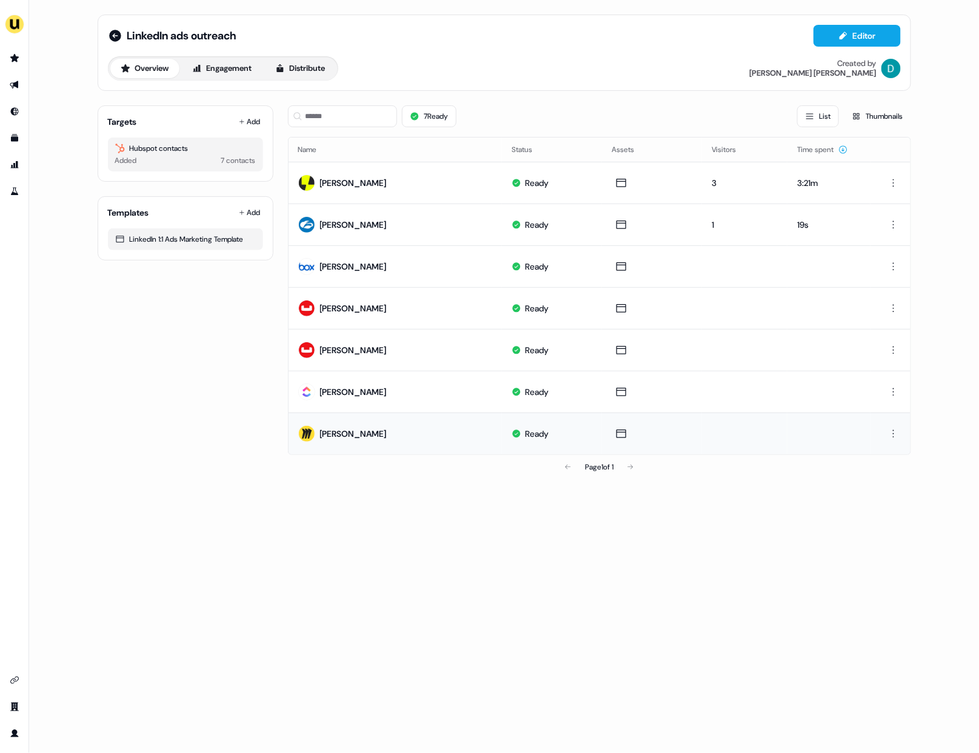
click at [116, 25] on div "LinkedIn ads outreach Editor" at bounding box center [504, 36] width 793 height 22
click at [113, 36] on icon at bounding box center [115, 35] width 15 height 15
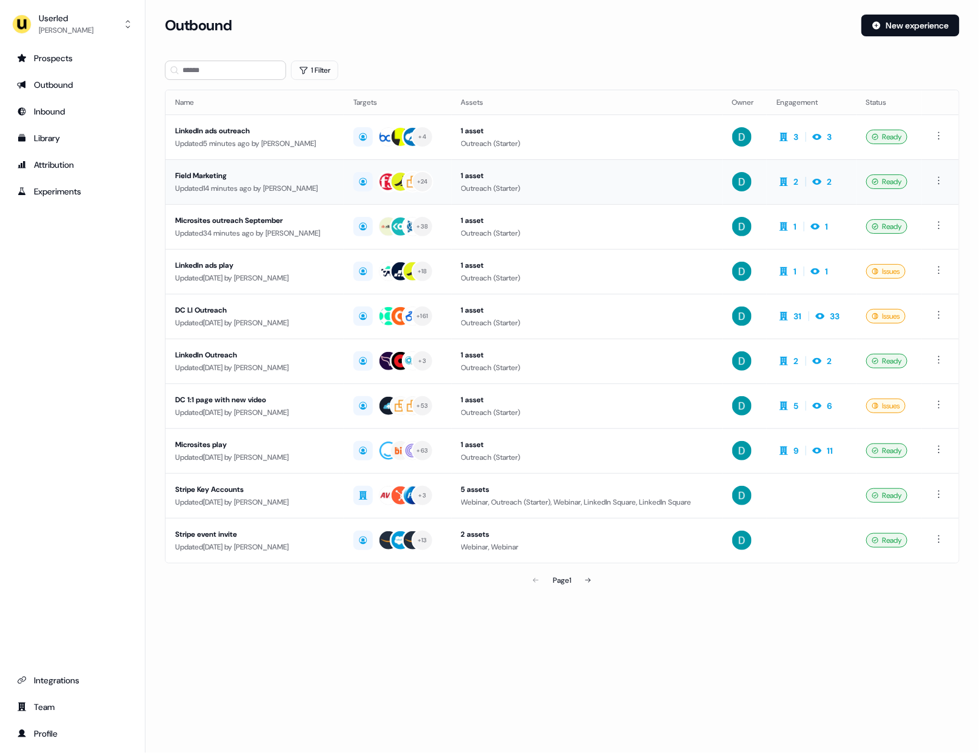
click at [303, 179] on div "Field Marketing" at bounding box center [254, 176] width 159 height 12
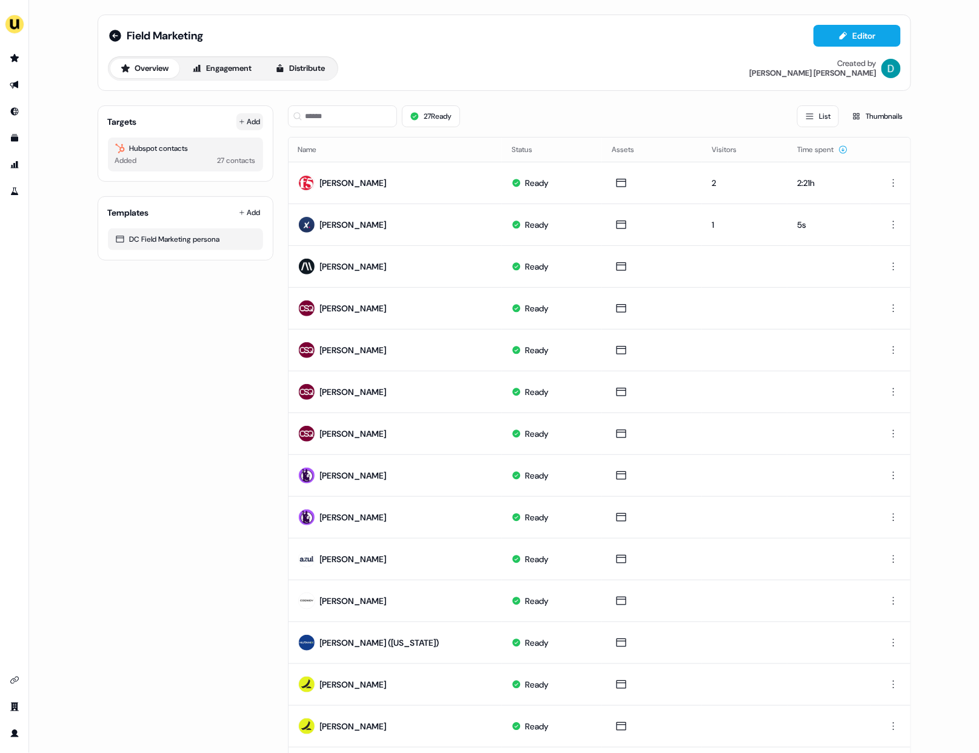
click at [247, 116] on button "Add" at bounding box center [249, 121] width 27 height 17
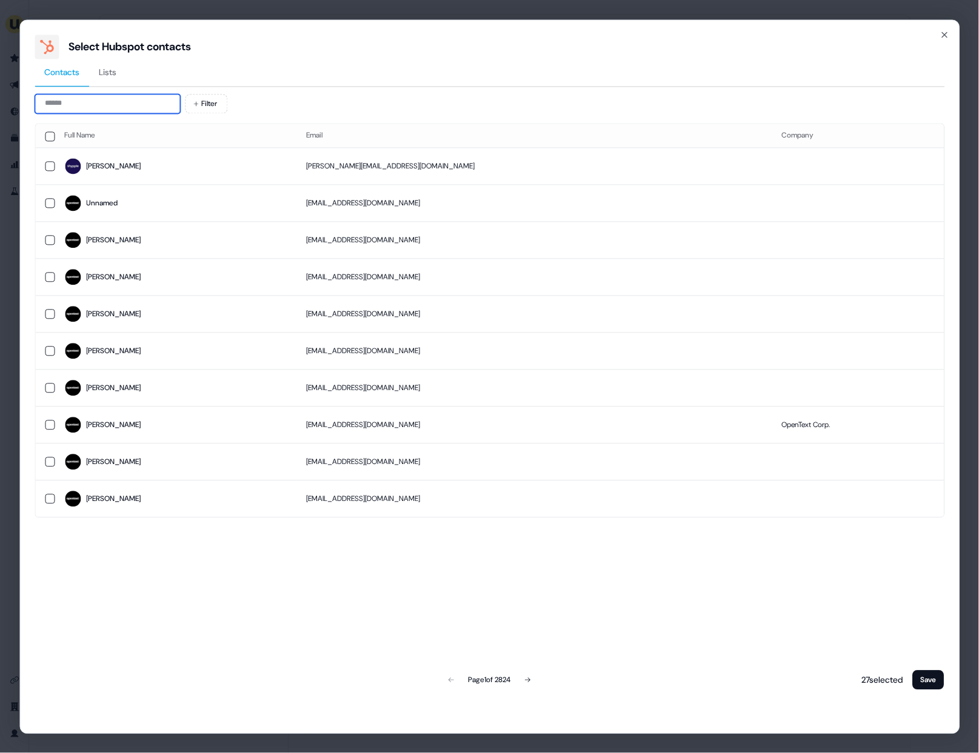
click at [83, 108] on input at bounding box center [107, 103] width 145 height 19
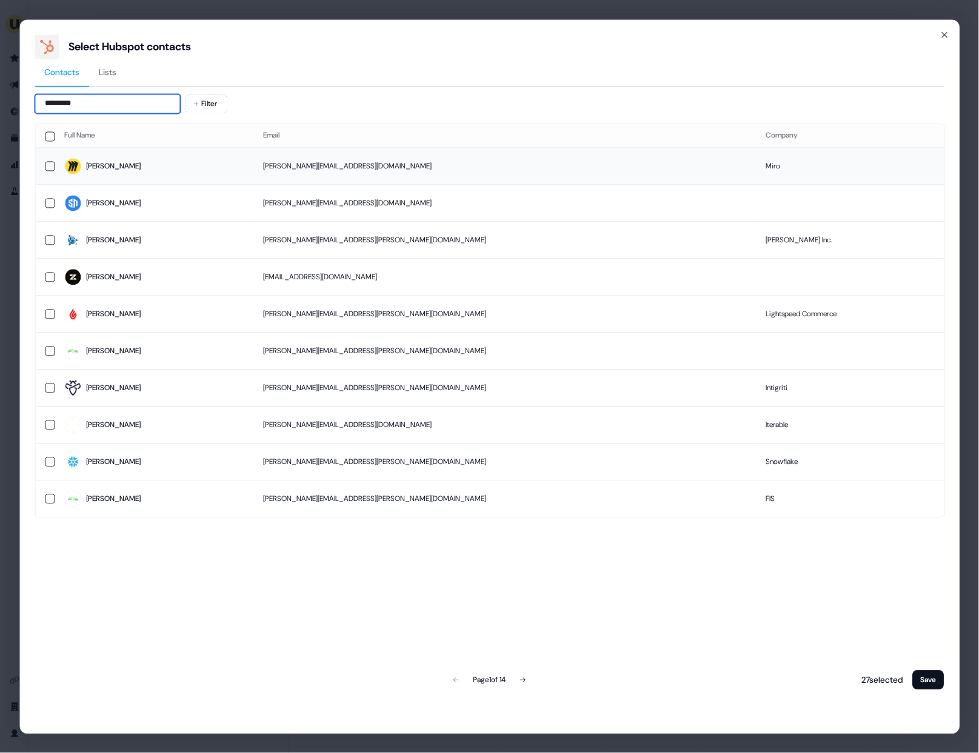
type input "********"
click at [120, 175] on td "Jennifer" at bounding box center [154, 166] width 199 height 37
click at [935, 670] on button "Save" at bounding box center [929, 679] width 32 height 19
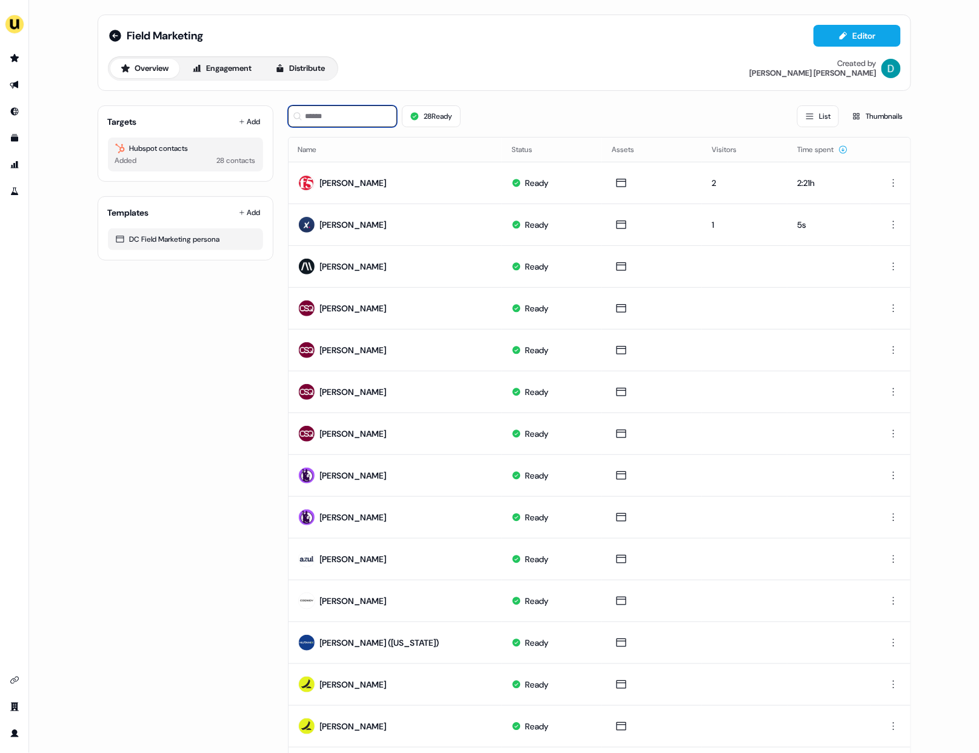
click at [360, 116] on input at bounding box center [342, 116] width 109 height 22
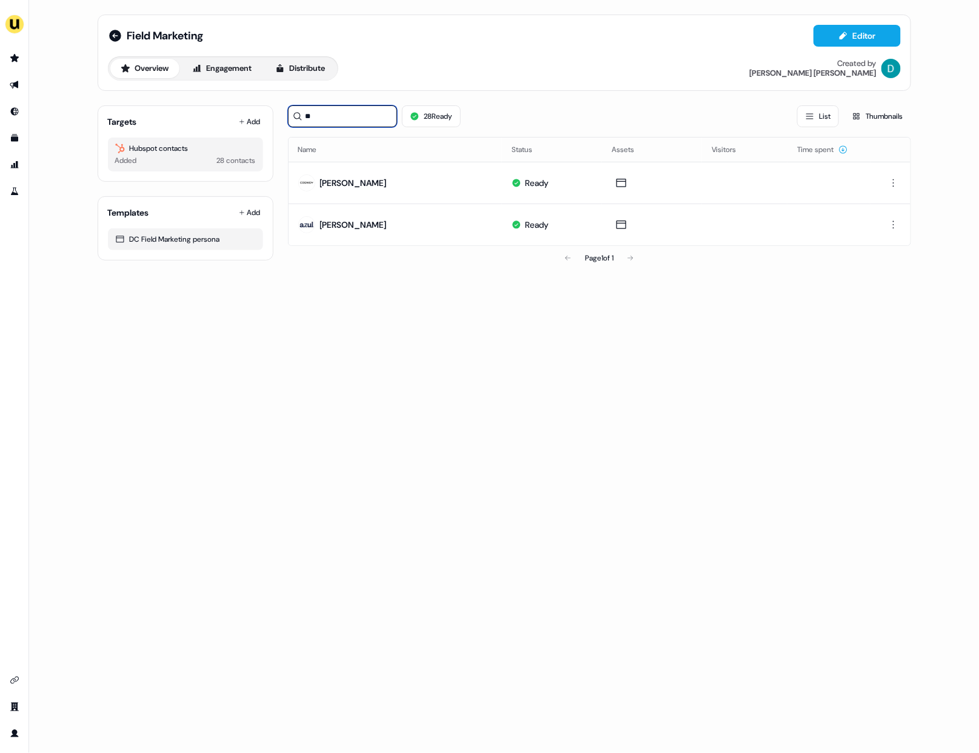
type input "*"
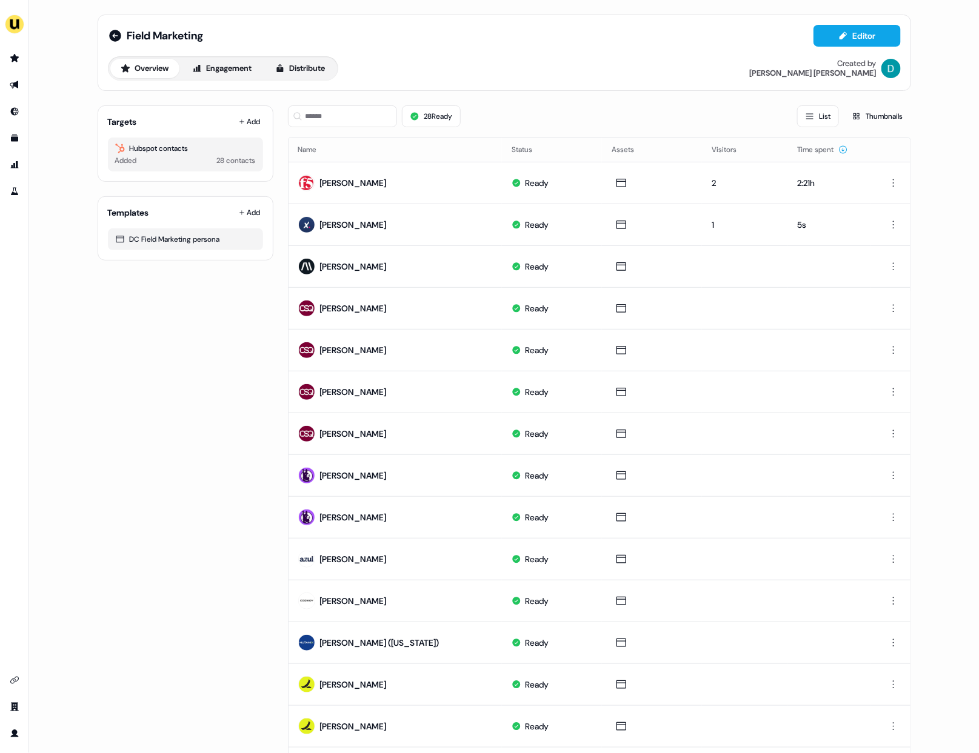
click at [208, 481] on div "Targets Add Hubspot contacts Added 28 contacts Templates Add DC Field Marketing…" at bounding box center [186, 559] width 176 height 927
click at [243, 120] on button "Add" at bounding box center [249, 121] width 27 height 17
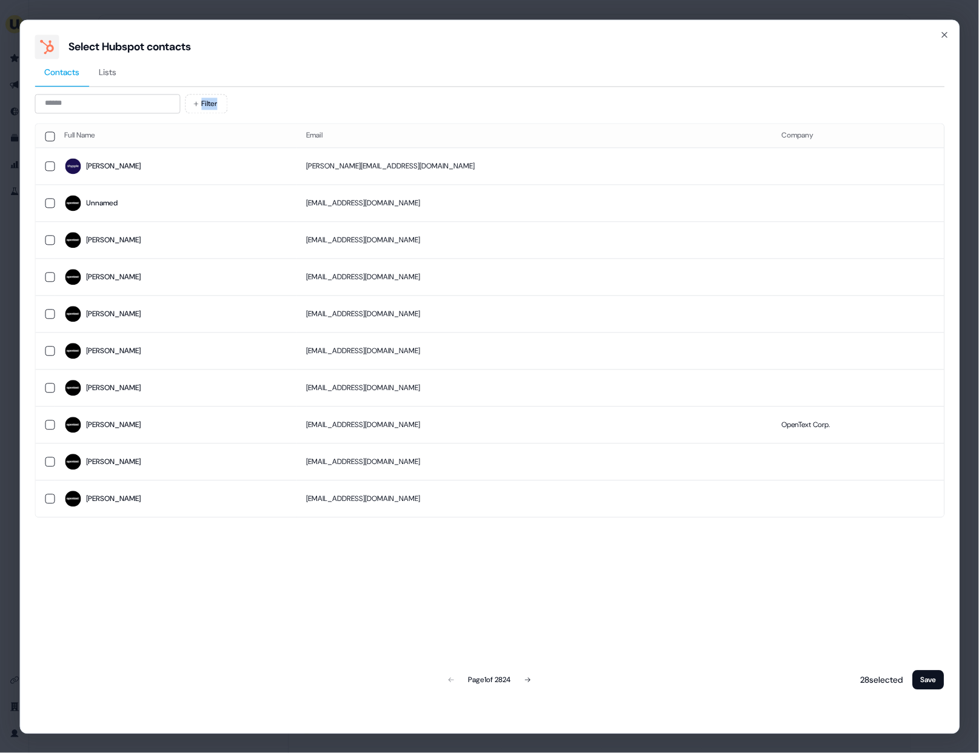
click at [243, 120] on div "Contacts Lists Filter Full Name Email Company Hanna h.steenstra@shypple.com Unn…" at bounding box center [490, 375] width 910 height 633
click at [110, 113] on div "Filter Full Name Email Company Hanna h.steenstra@shypple.com Unnamed ajackson2@…" at bounding box center [490, 393] width 910 height 598
click at [102, 113] on div "Filter Full Name Email Company Hanna h.steenstra@shypple.com Unnamed ajackson2@…" at bounding box center [490, 393] width 910 height 598
click at [93, 103] on input at bounding box center [107, 103] width 145 height 19
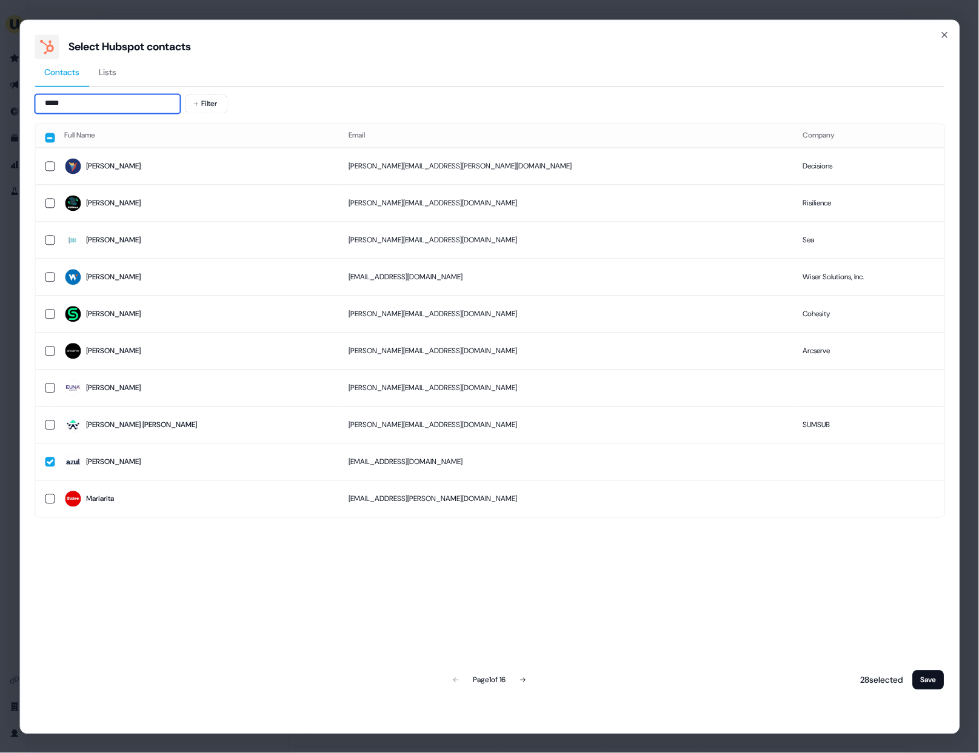
type input "*****"
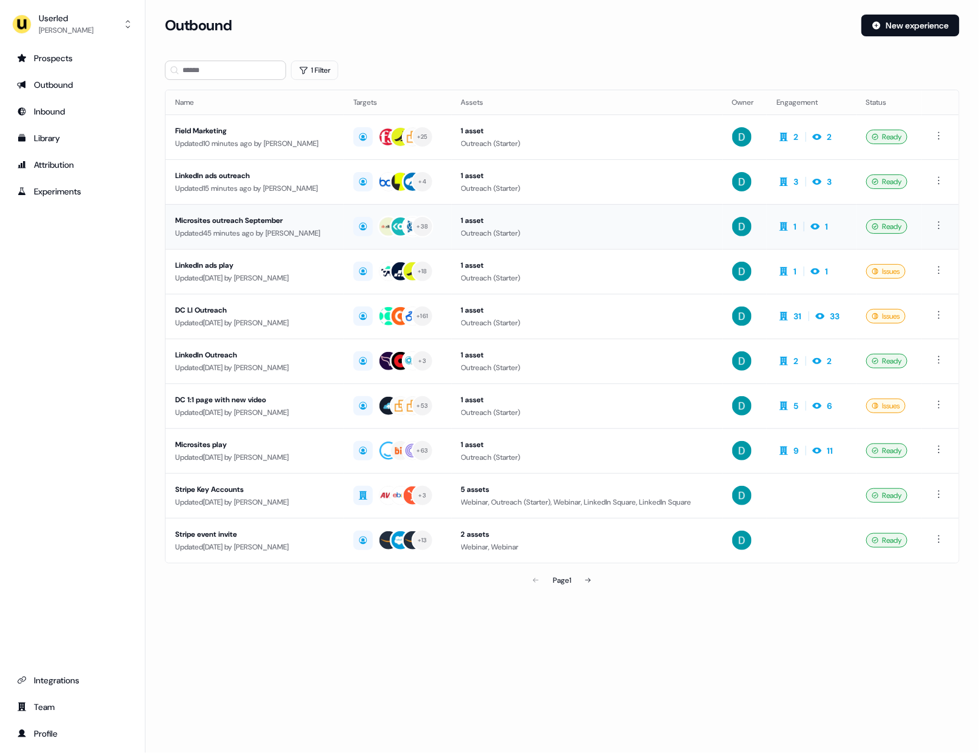
click at [305, 234] on div "Updated 45 minutes ago by [PERSON_NAME]" at bounding box center [254, 233] width 159 height 12
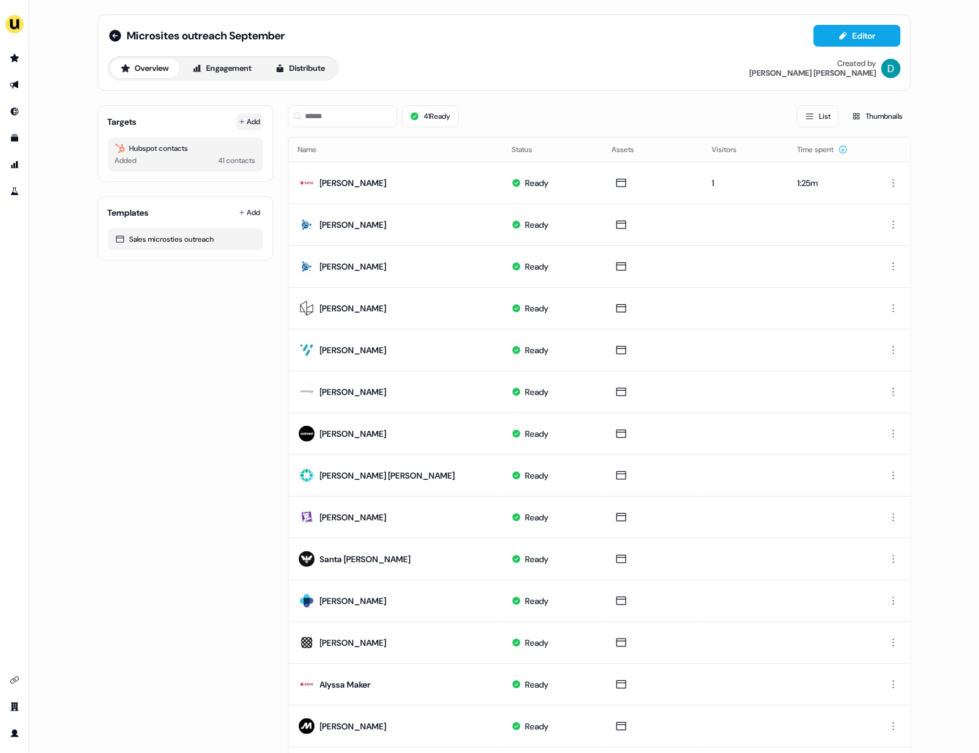
click at [253, 120] on button "Add" at bounding box center [249, 121] width 27 height 17
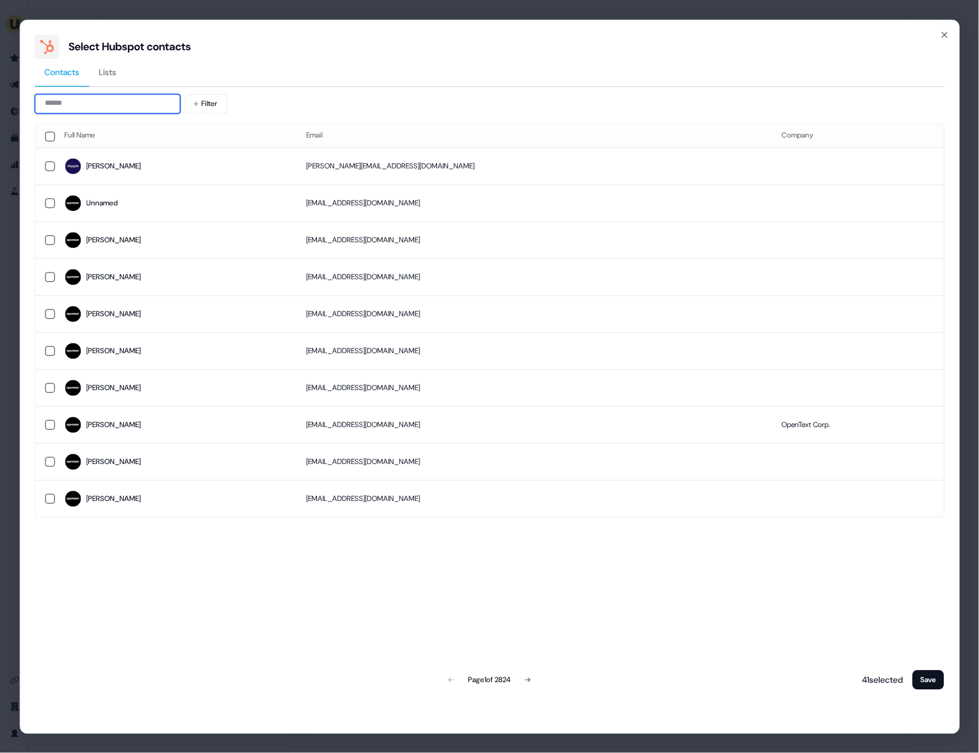
click at [132, 109] on input at bounding box center [107, 103] width 145 height 19
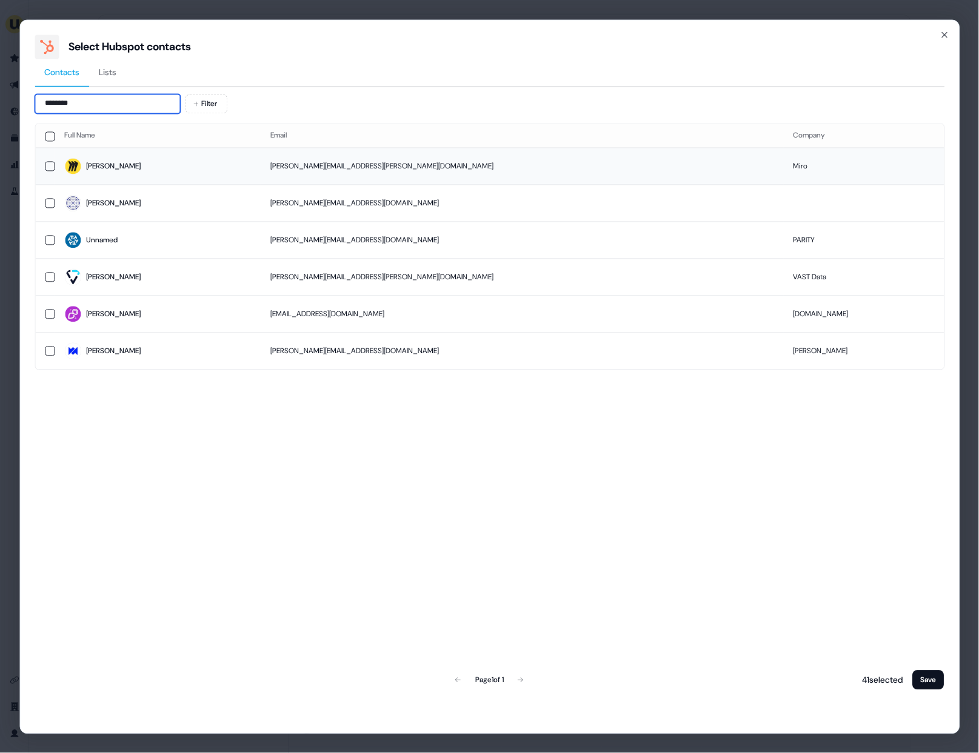
type input "********"
click at [205, 170] on span "[PERSON_NAME]" at bounding box center [157, 166] width 187 height 17
click at [927, 677] on button "Save" at bounding box center [929, 679] width 32 height 19
click at [939, 684] on button "Save" at bounding box center [929, 679] width 32 height 19
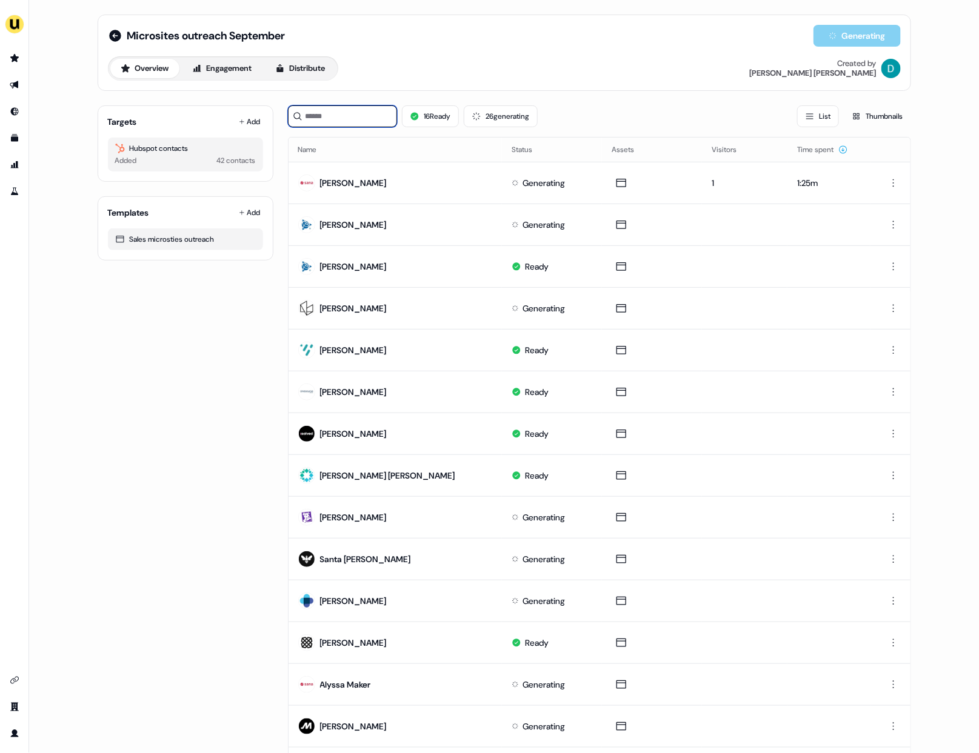
click at [349, 114] on input at bounding box center [342, 116] width 109 height 22
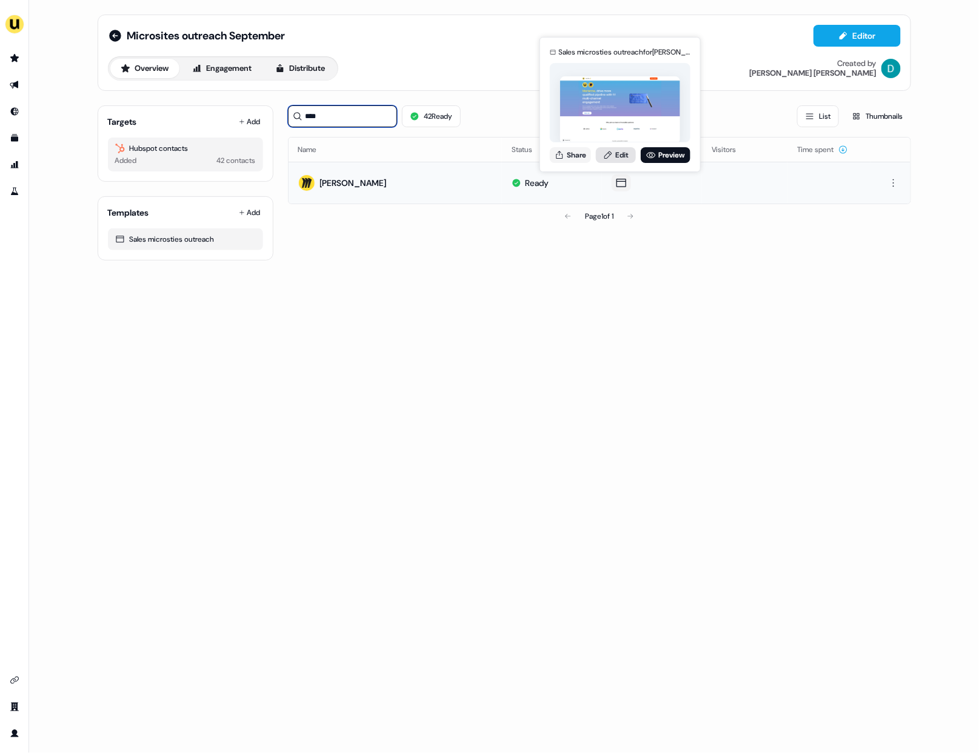
type input "****"
click at [610, 162] on link "Edit" at bounding box center [616, 155] width 40 height 16
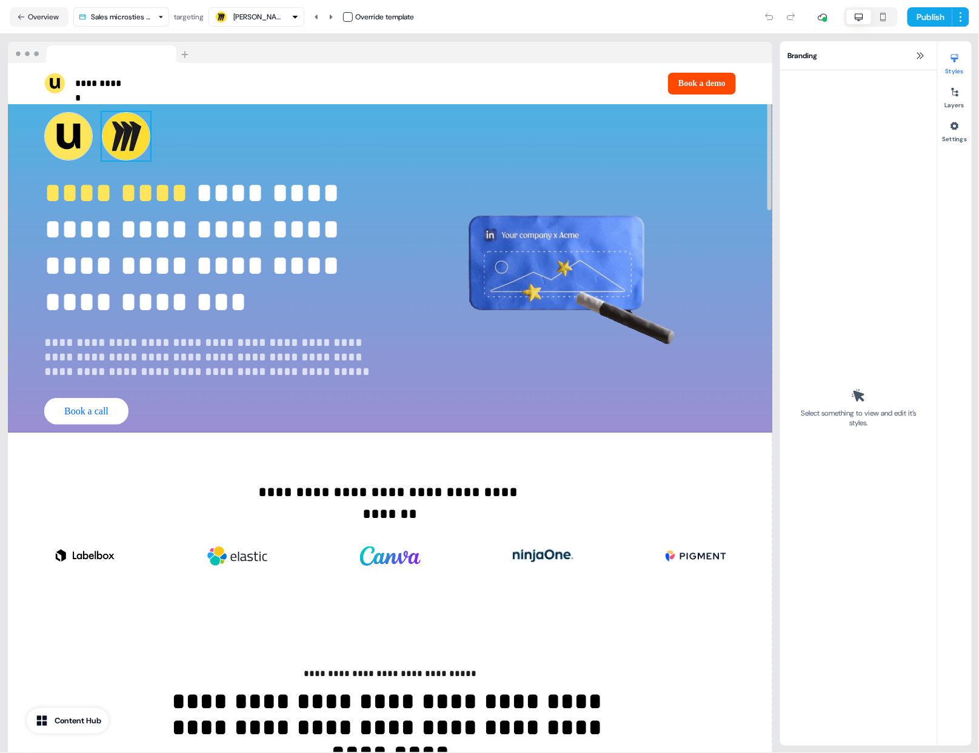
click at [124, 152] on img at bounding box center [126, 136] width 48 height 48
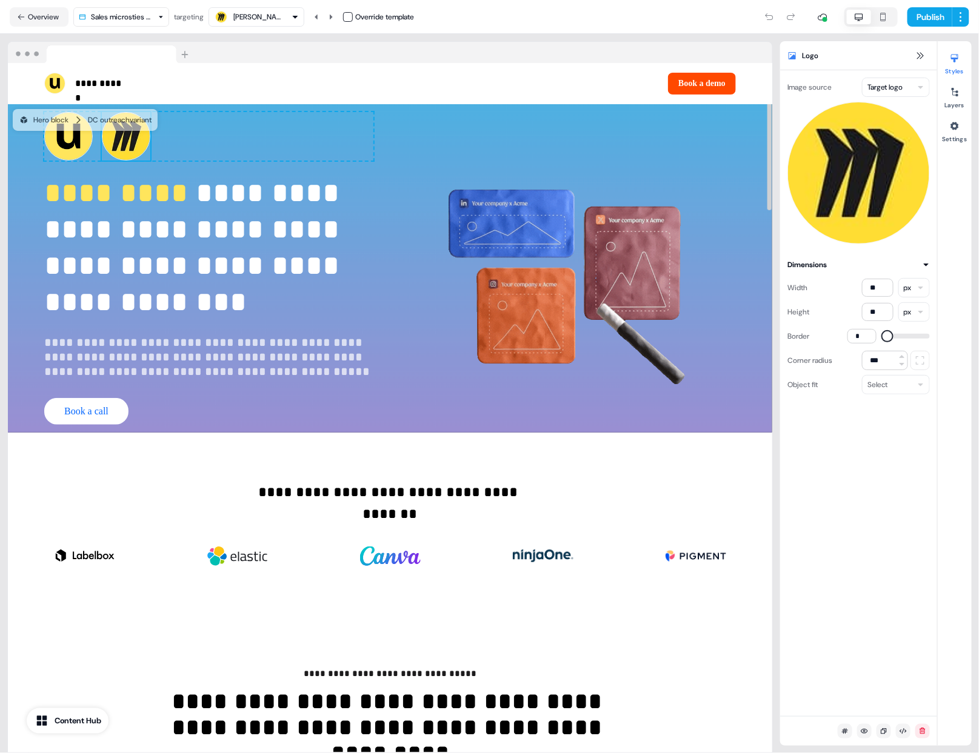
click at [916, 88] on html "**********" at bounding box center [489, 376] width 979 height 753
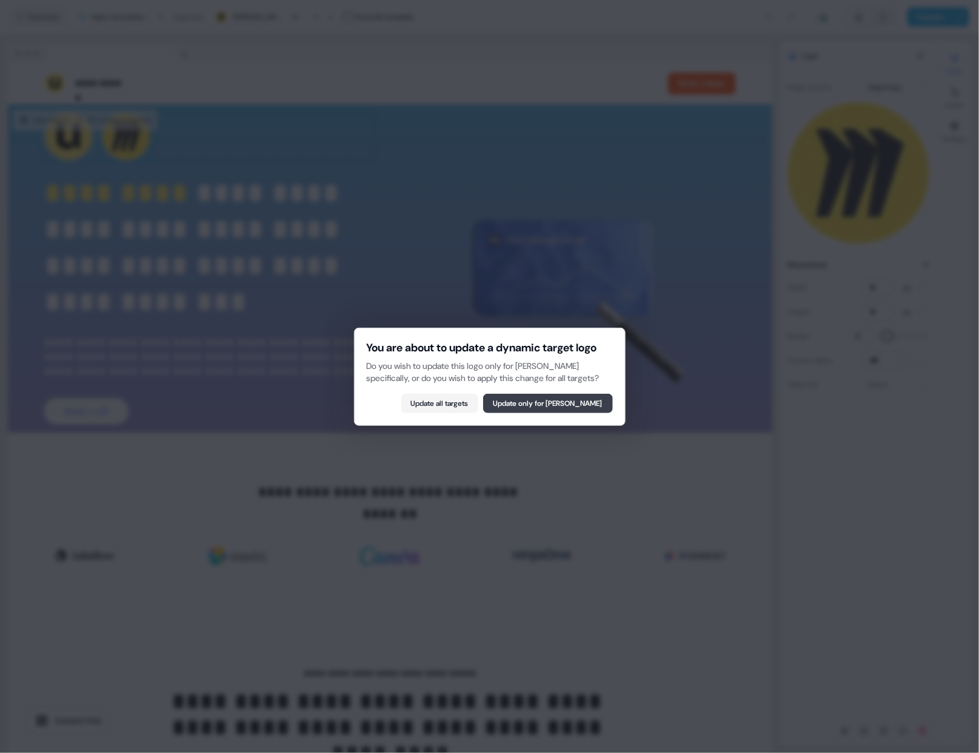
click at [579, 413] on button "Update only for [PERSON_NAME]" at bounding box center [548, 403] width 130 height 19
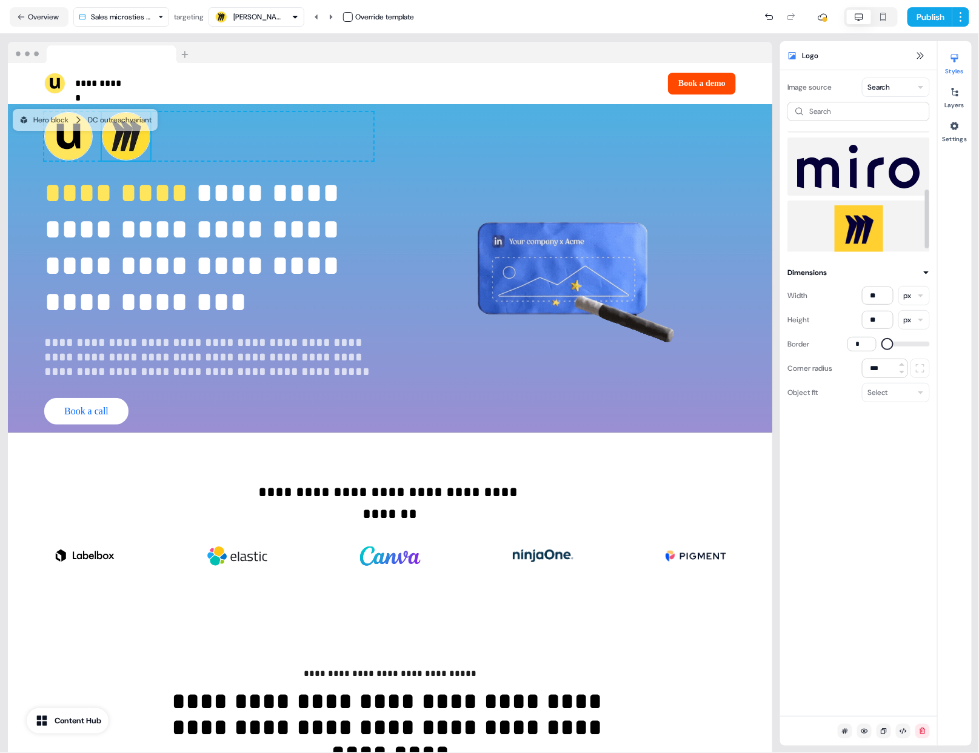
scroll to position [125, 0]
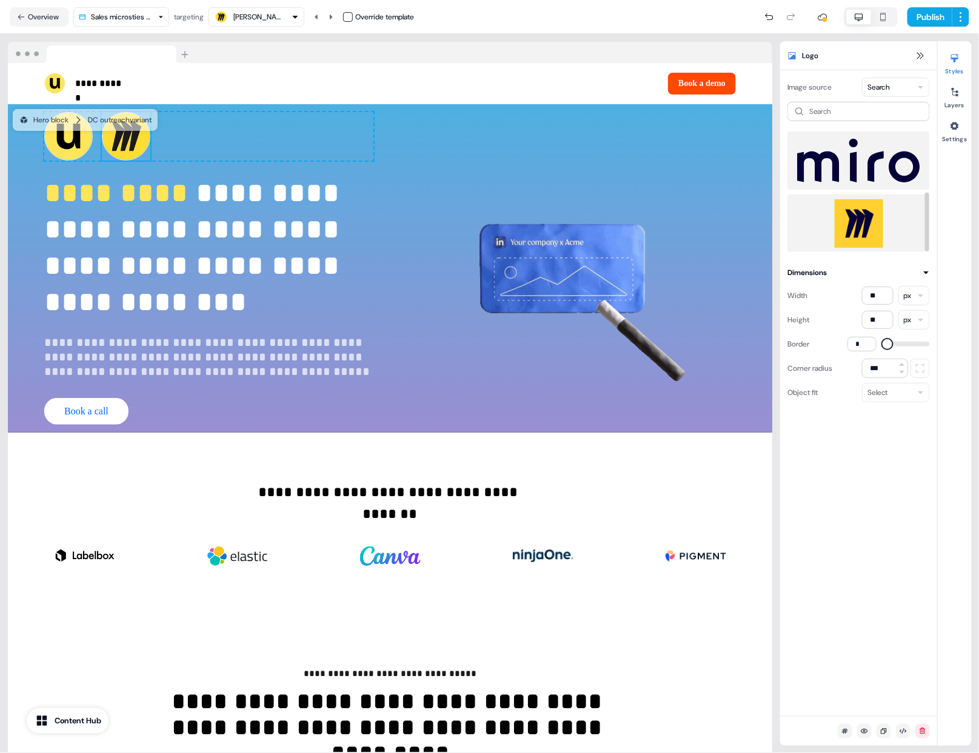
click at [863, 217] on img at bounding box center [858, 223] width 123 height 48
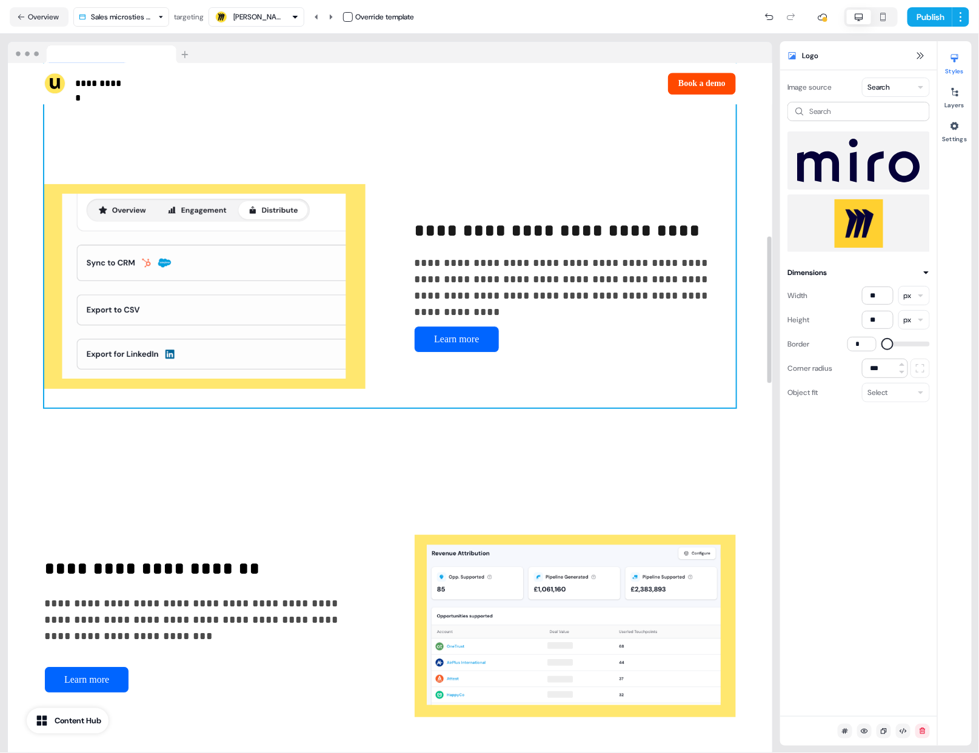
scroll to position [814, 0]
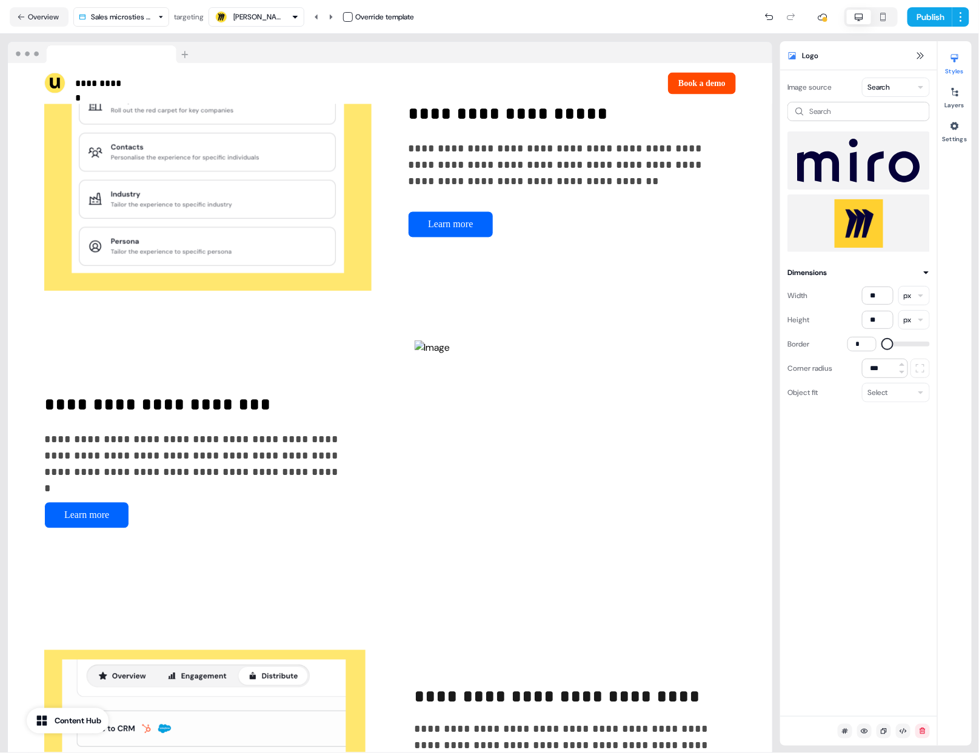
click at [348, 14] on button "button" at bounding box center [348, 17] width 10 height 10
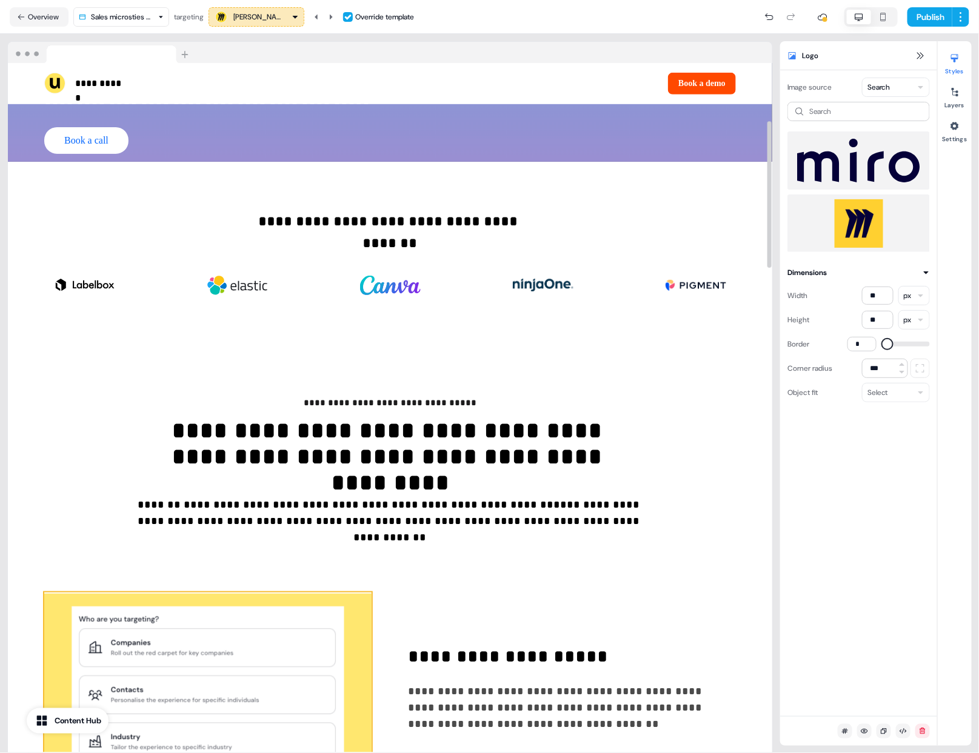
scroll to position [0, 0]
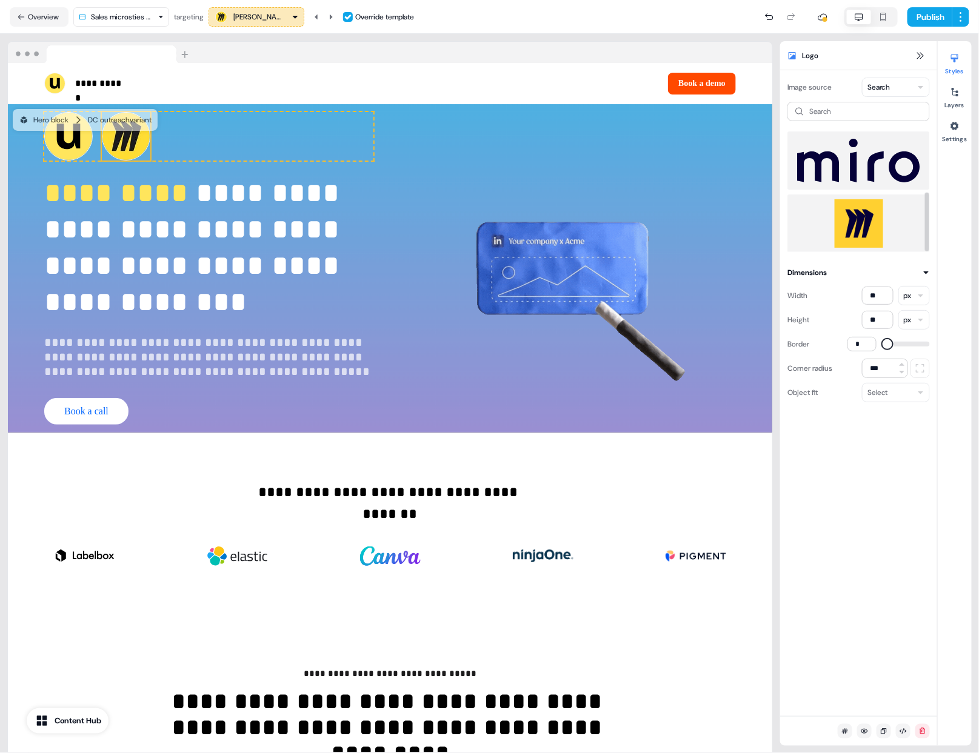
click at [887, 219] on img at bounding box center [858, 223] width 123 height 48
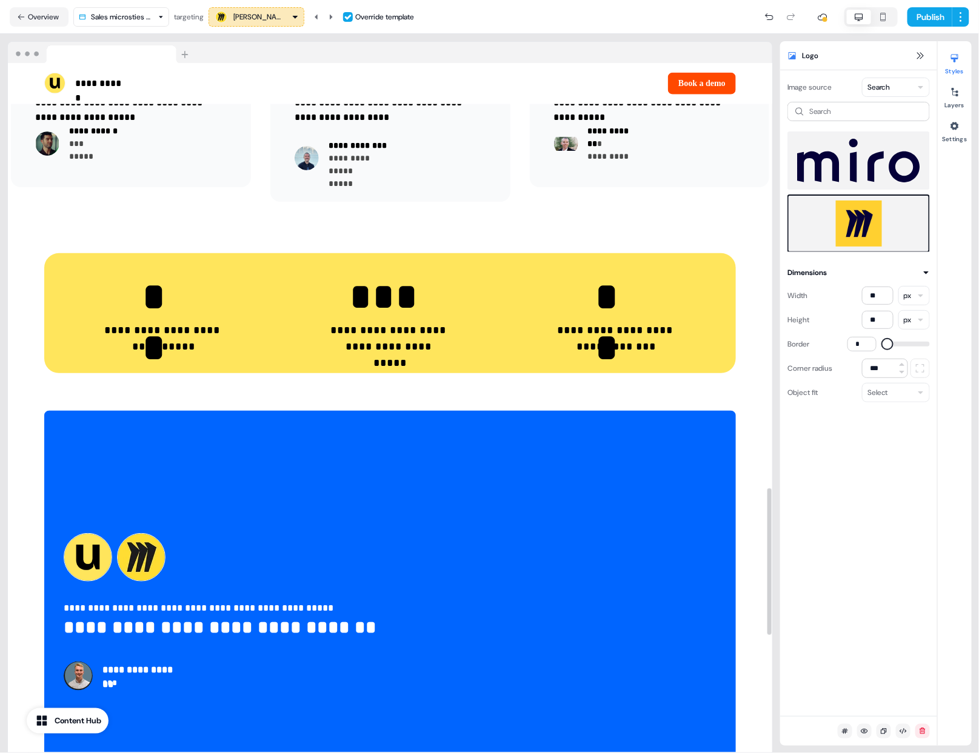
scroll to position [2553, 0]
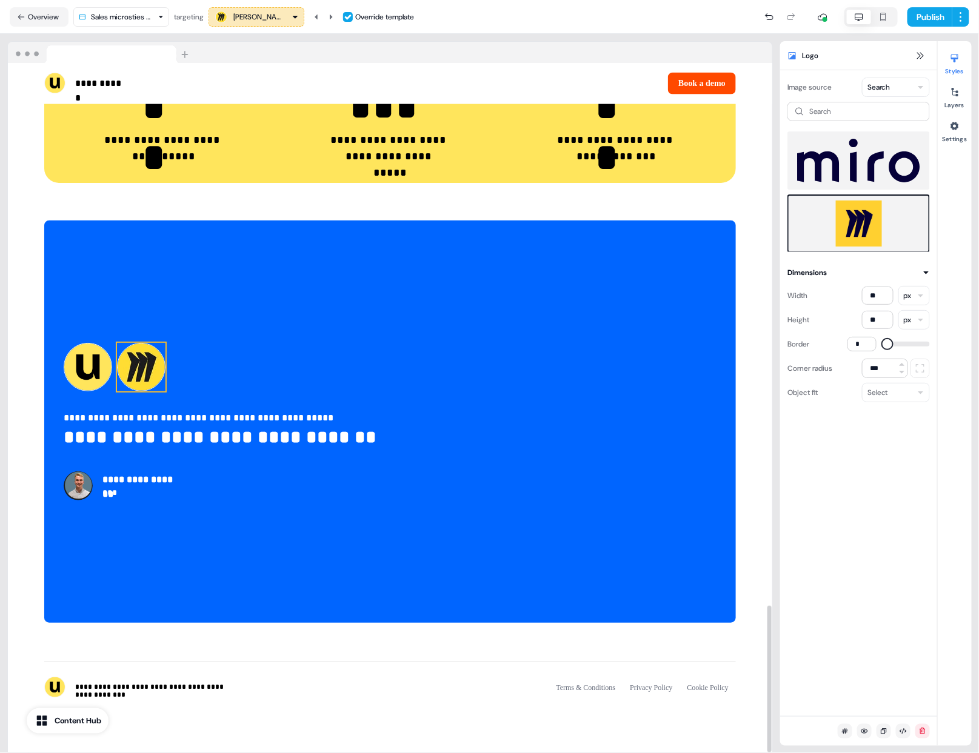
click at [143, 359] on img at bounding box center [141, 367] width 48 height 48
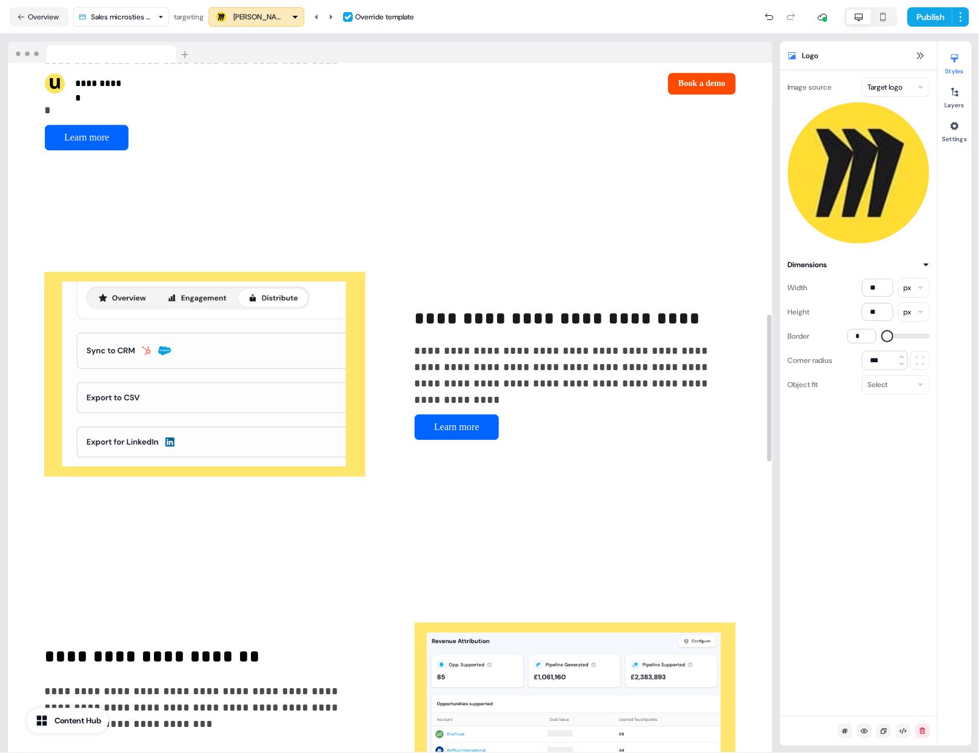
scroll to position [0, 0]
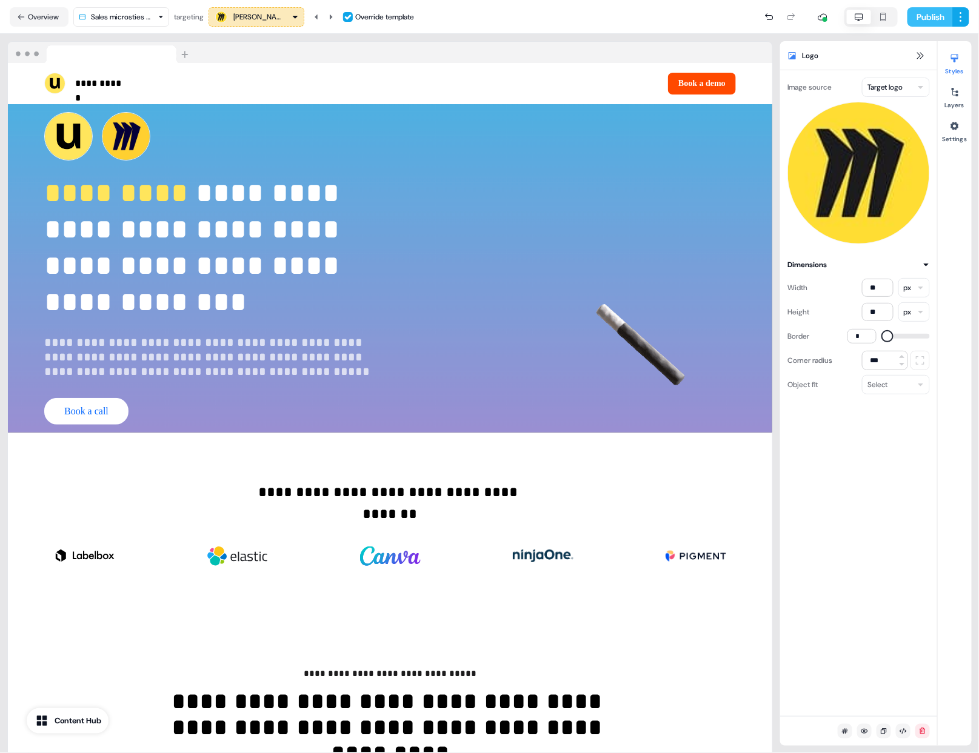
click at [930, 22] on button "Publish" at bounding box center [929, 16] width 45 height 19
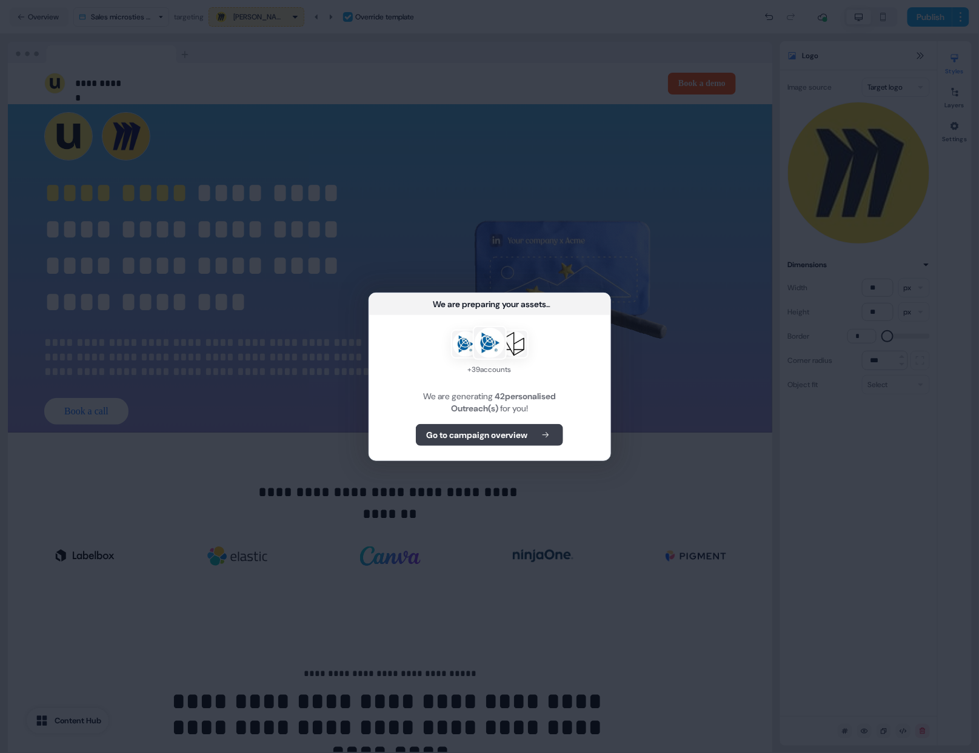
click at [492, 436] on b "Go to campaign overview" at bounding box center [476, 435] width 101 height 12
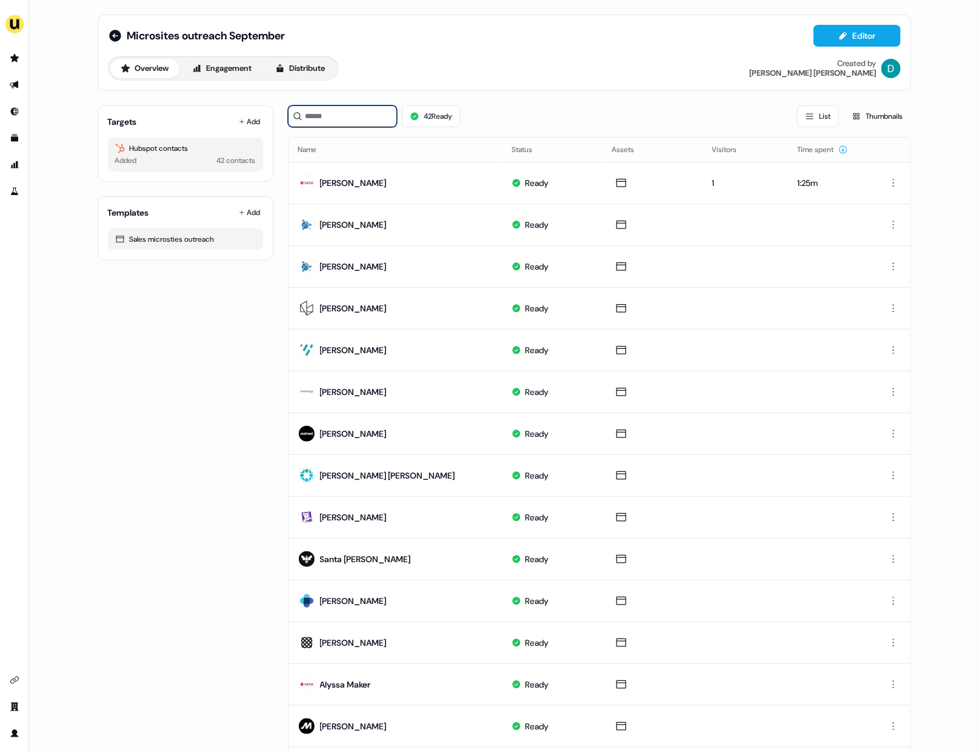
click at [318, 105] on input at bounding box center [342, 116] width 109 height 22
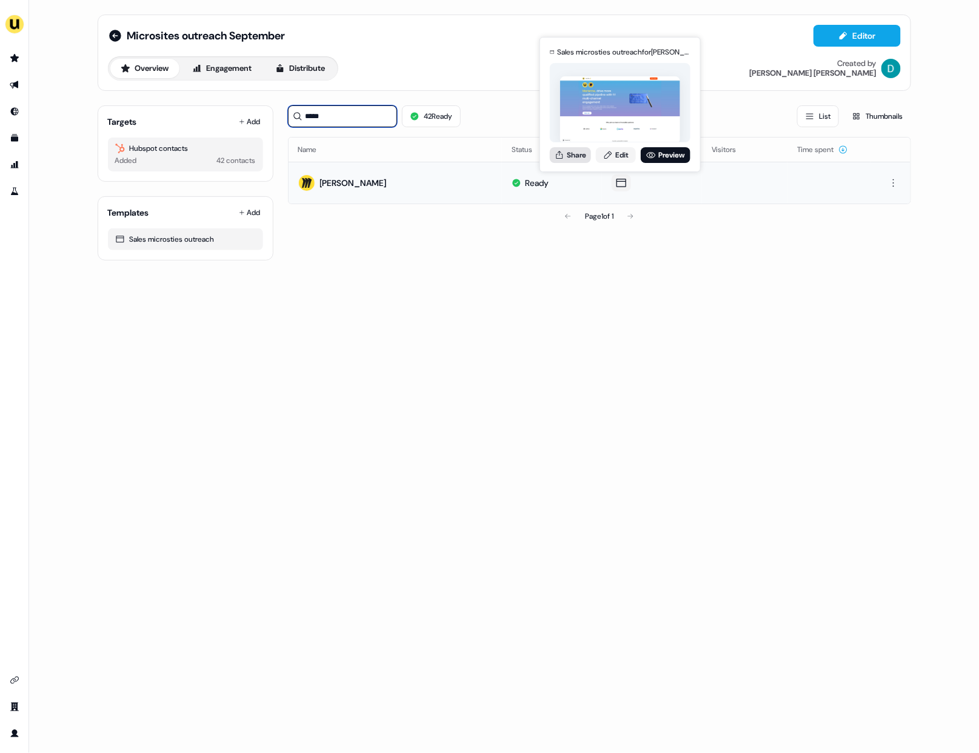
type input "*****"
click at [588, 161] on button "Share" at bounding box center [570, 155] width 41 height 16
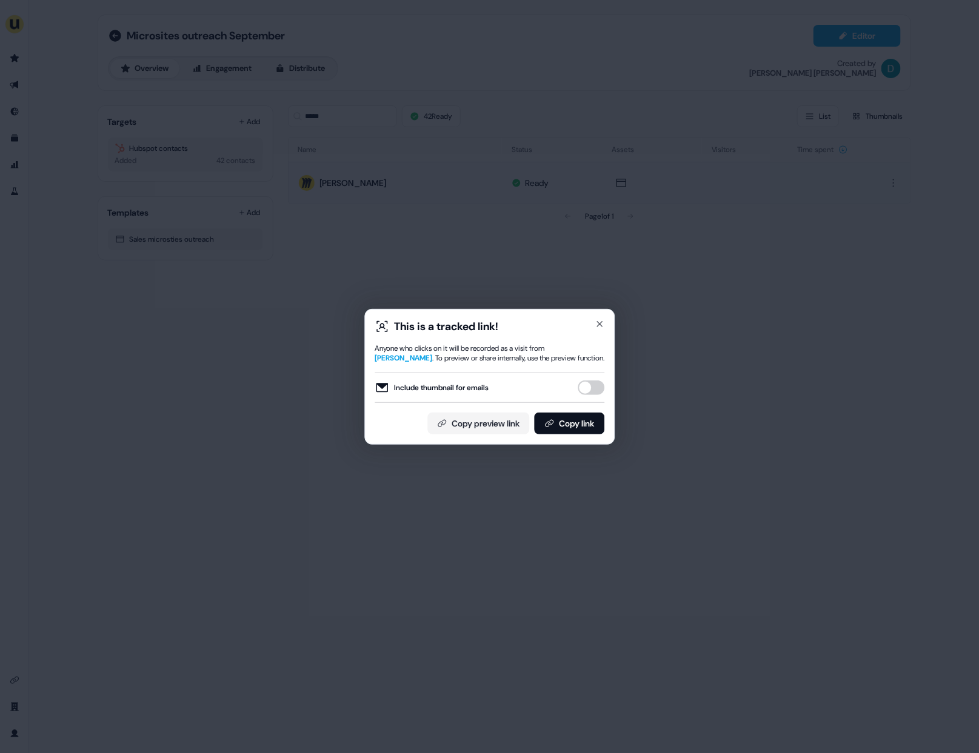
click at [584, 391] on button "Include thumbnail for emails" at bounding box center [591, 388] width 27 height 15
click at [578, 422] on button "Copy link" at bounding box center [569, 424] width 70 height 22
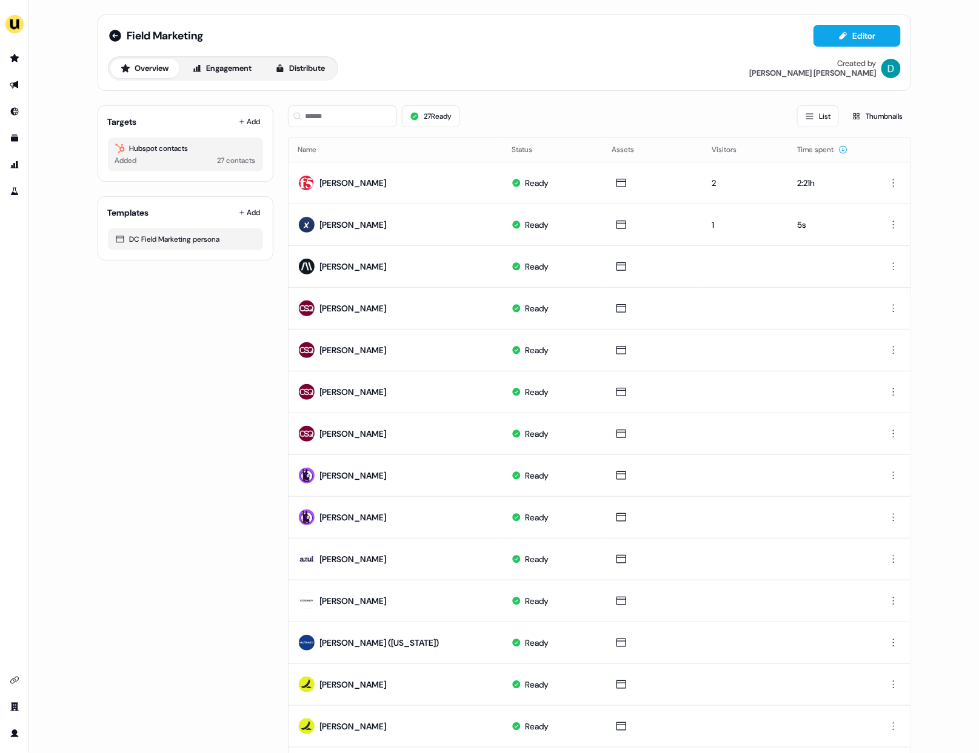
drag, startPoint x: 244, startPoint y: 120, endPoint x: 249, endPoint y: 101, distance: 20.0
click at [249, 101] on div "Targets Add Hubspot contacts Added 27 contacts Templates Add DC Field Marketing…" at bounding box center [186, 559] width 176 height 927
click at [114, 40] on icon at bounding box center [115, 36] width 12 height 12
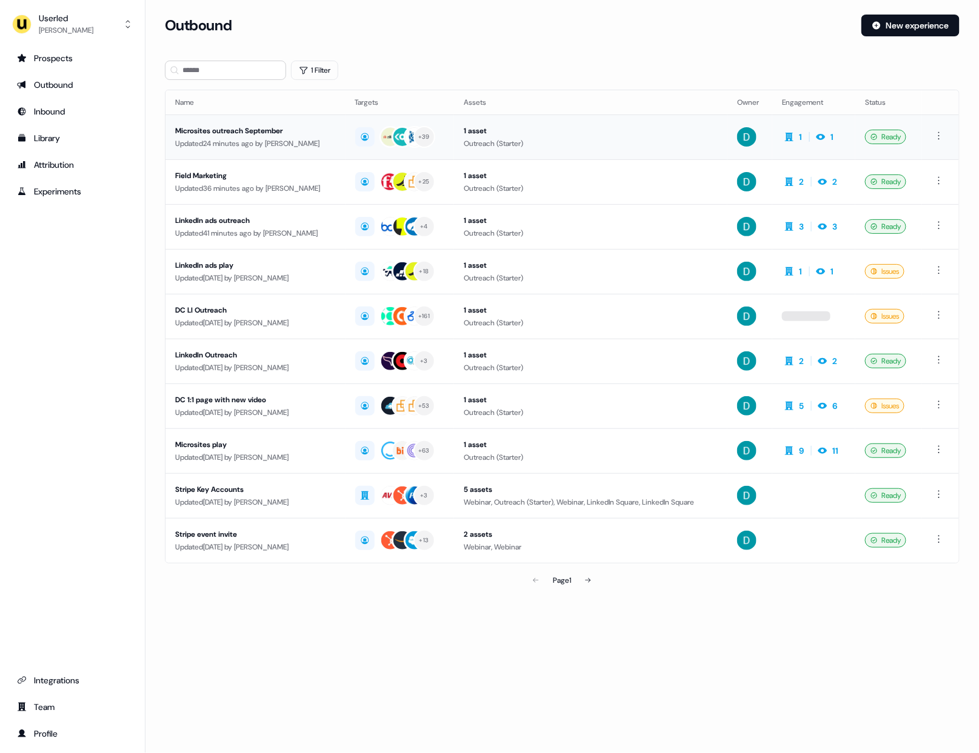
click at [283, 140] on div "Updated 24 minutes ago by [PERSON_NAME]" at bounding box center [255, 144] width 161 height 12
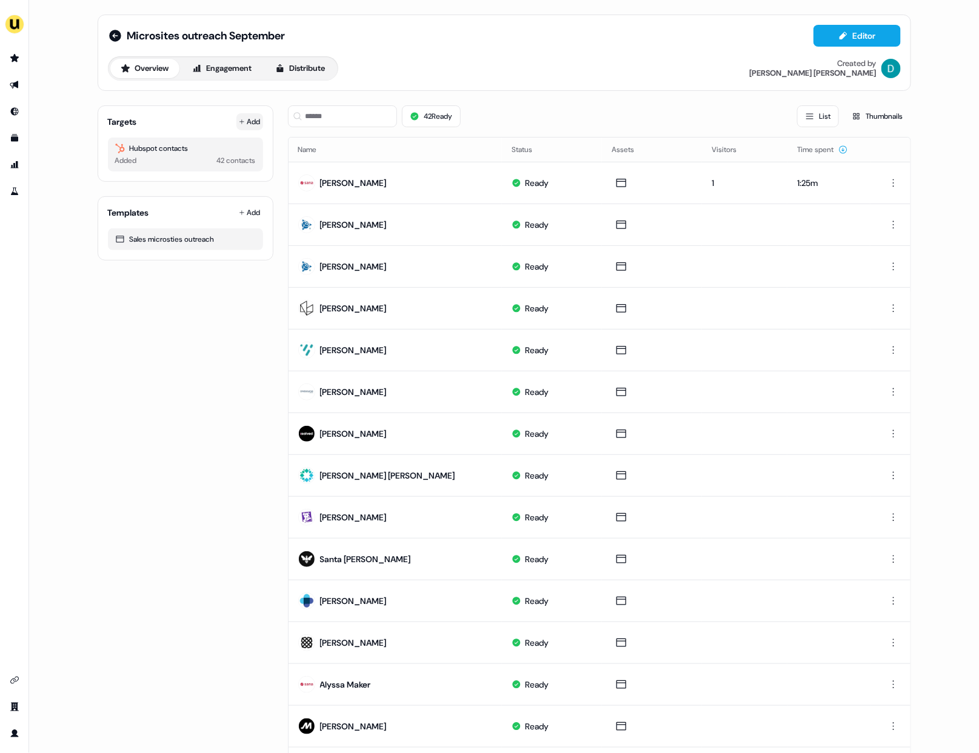
click at [249, 119] on button "Add" at bounding box center [249, 121] width 27 height 17
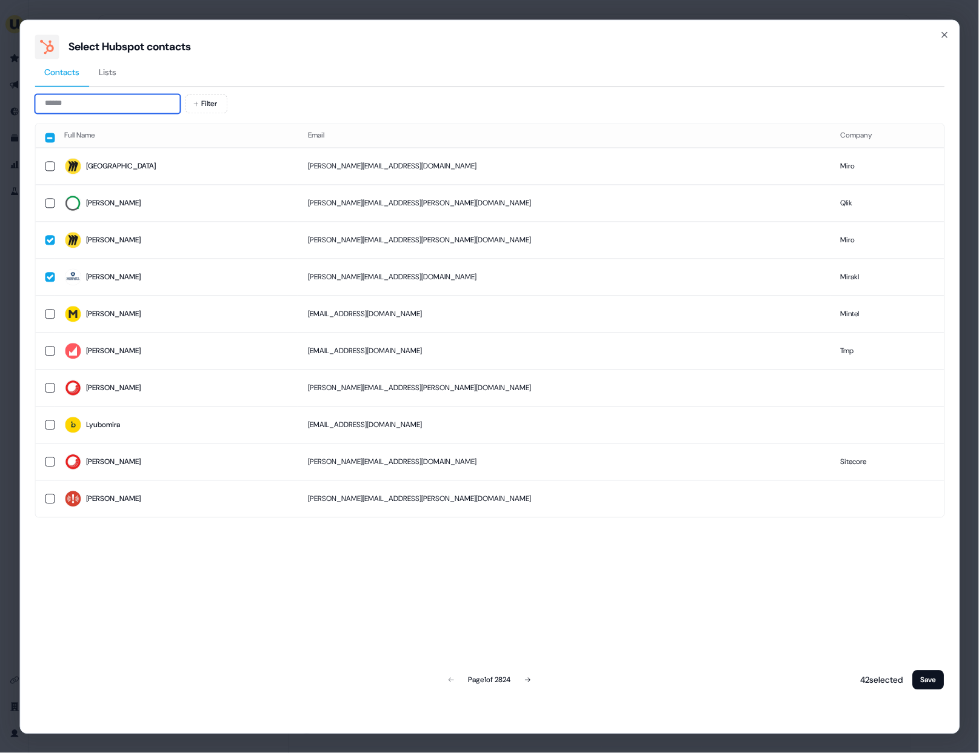
click at [59, 107] on input at bounding box center [107, 103] width 145 height 19
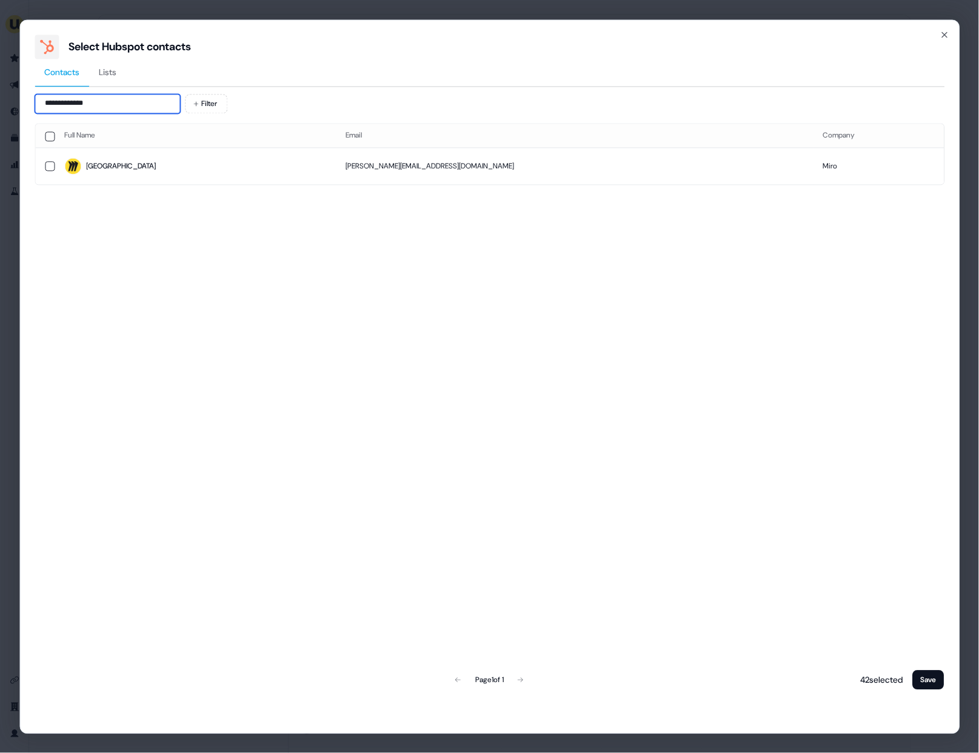
type input "**********"
click at [93, 165] on div "[GEOGRAPHIC_DATA]" at bounding box center [121, 167] width 70 height 12
click at [916, 685] on button "Save" at bounding box center [929, 679] width 32 height 19
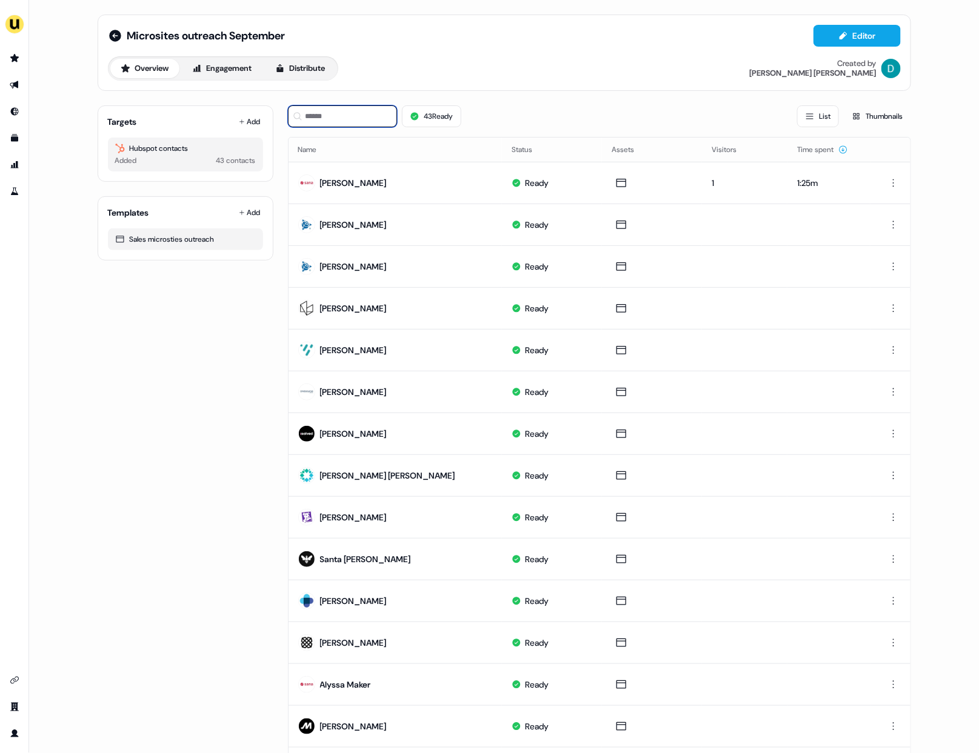
click at [321, 116] on input at bounding box center [342, 116] width 109 height 22
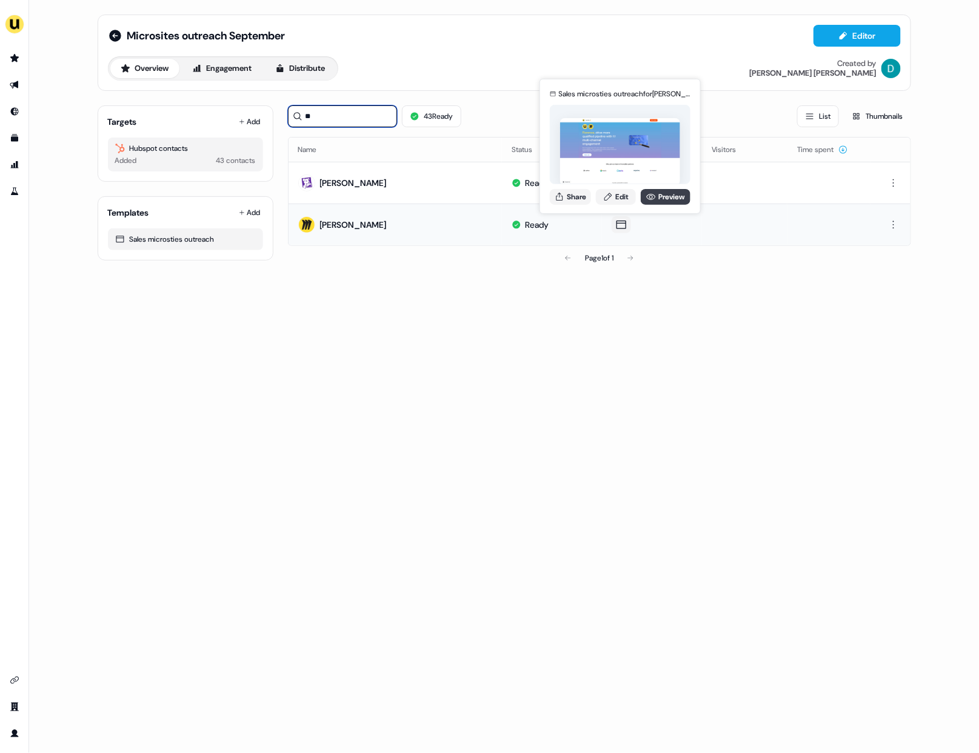
type input "**"
click at [655, 195] on link "Preview" at bounding box center [666, 197] width 50 height 16
click at [564, 192] on button "Share" at bounding box center [570, 197] width 41 height 16
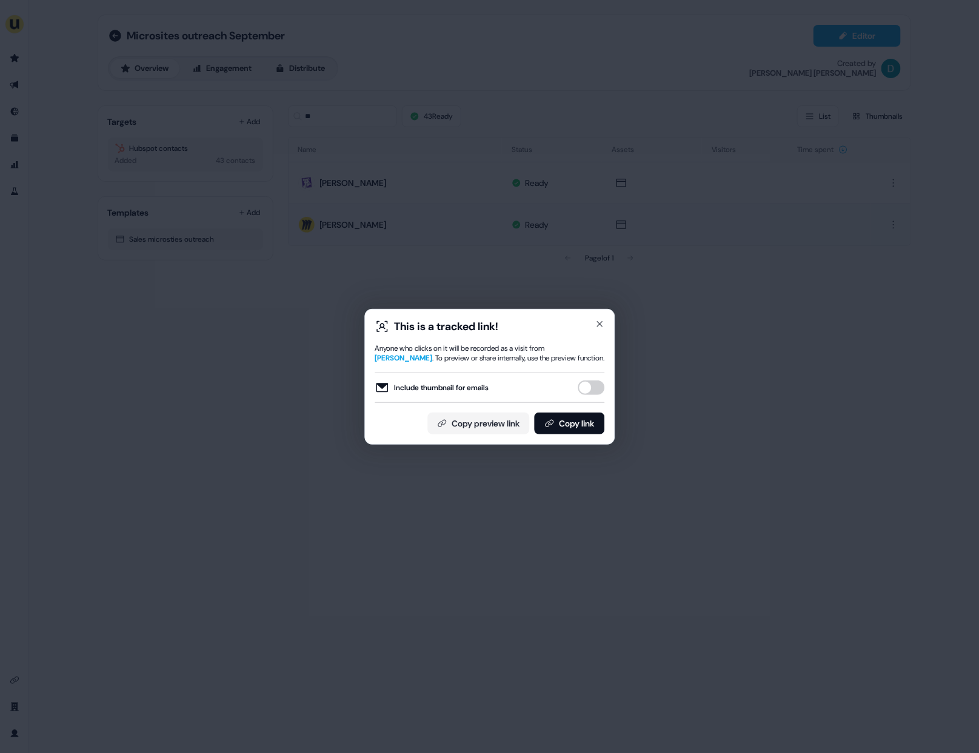
click at [593, 392] on button "Include thumbnail for emails" at bounding box center [591, 388] width 27 height 15
click at [589, 411] on div "This is a tracked link! Anyone who clicks on it will be recorded as a visit fro…" at bounding box center [490, 376] width 230 height 115
click at [589, 421] on button "Copy link" at bounding box center [569, 424] width 70 height 22
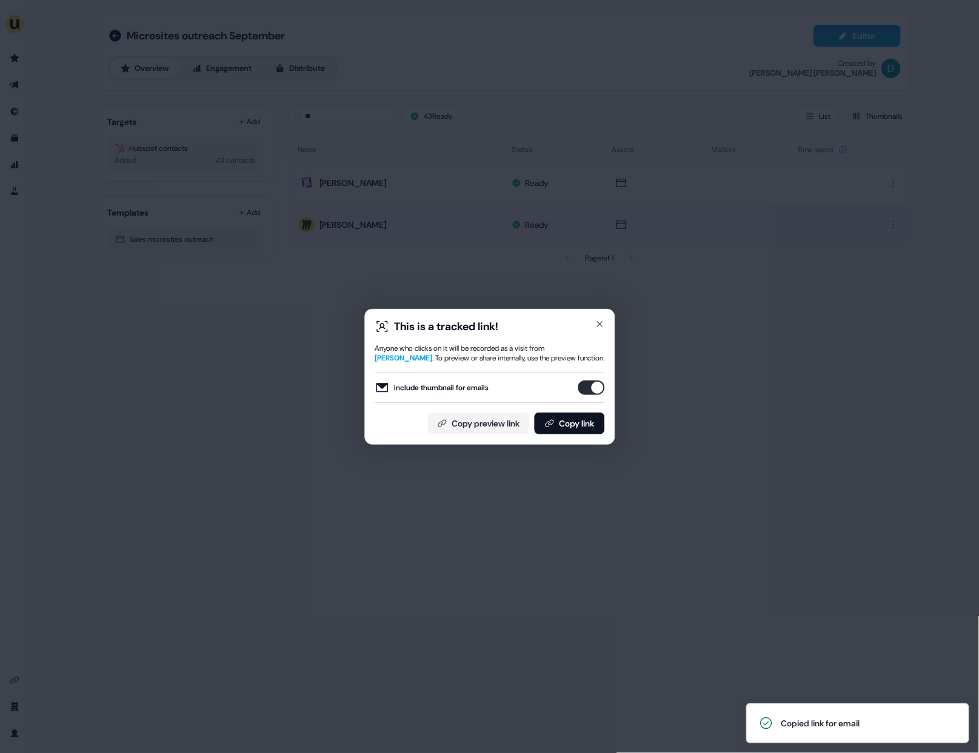
click at [746, 265] on div "This is a tracked link! Anyone who clicks on it will be recorded as a visit fro…" at bounding box center [489, 376] width 979 height 753
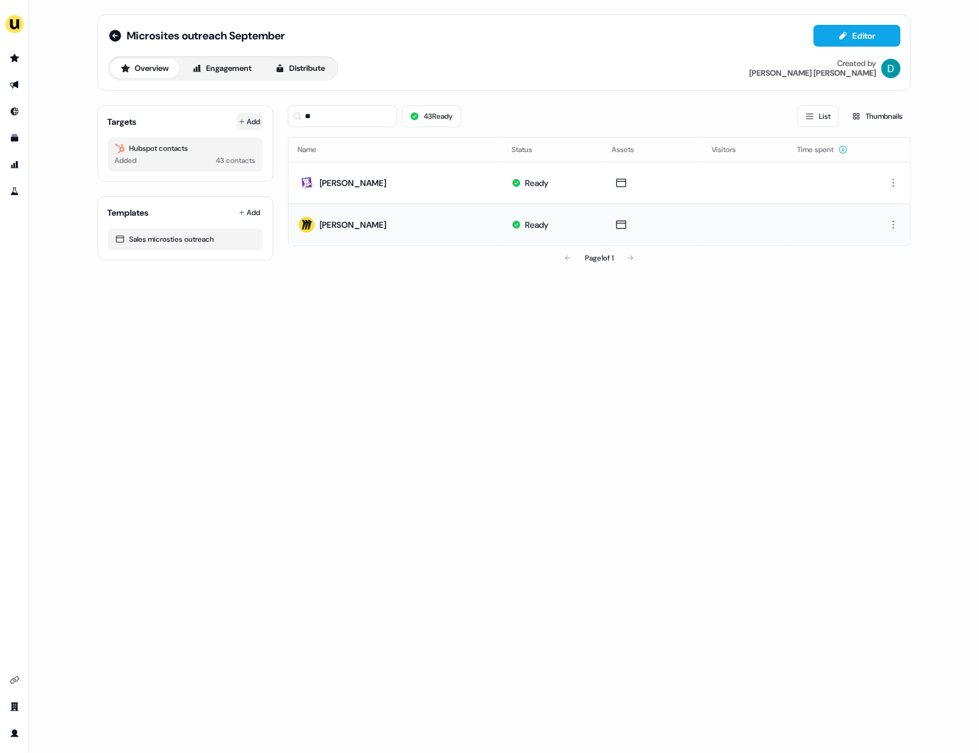
click at [255, 117] on button "Add" at bounding box center [249, 121] width 27 height 17
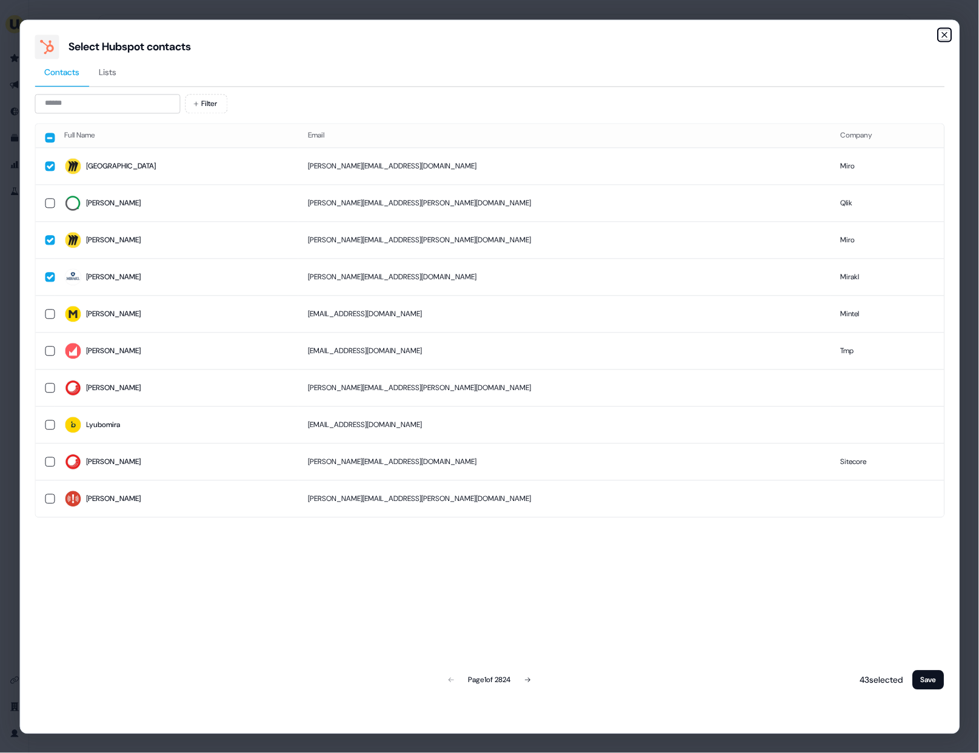
click at [946, 32] on icon "button" at bounding box center [944, 34] width 5 height 5
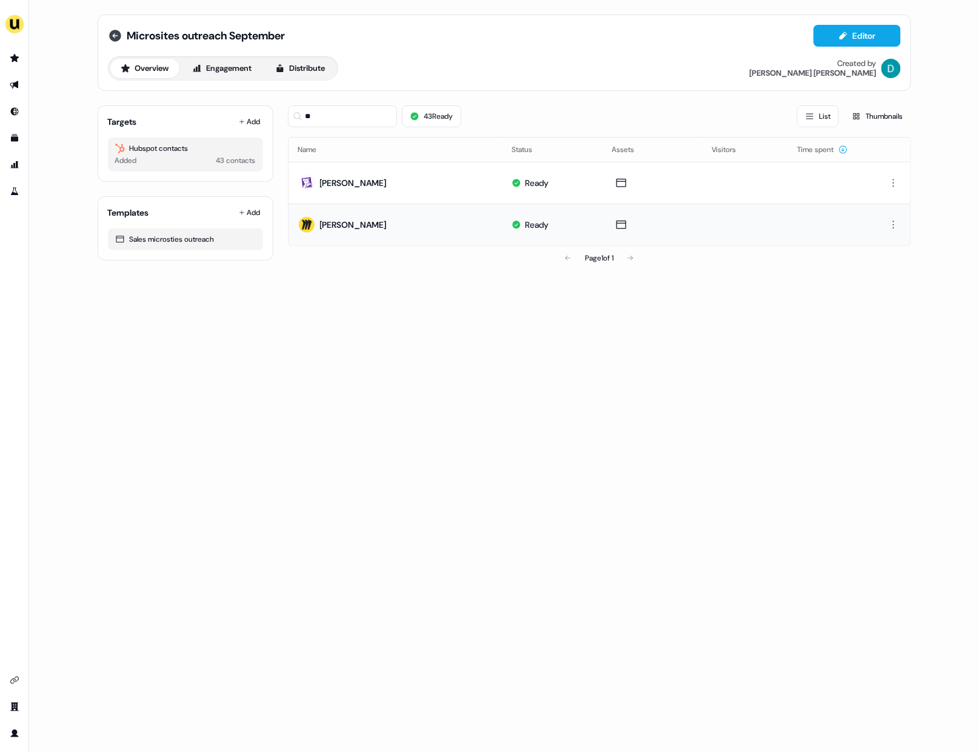
click at [108, 36] on icon at bounding box center [115, 35] width 15 height 15
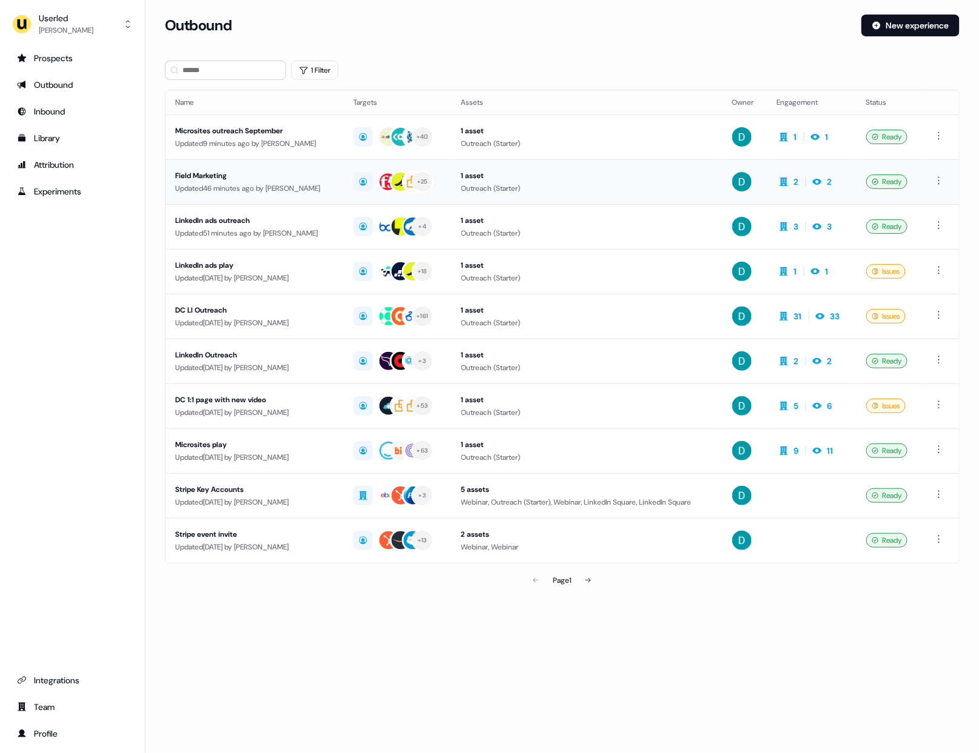
click at [301, 199] on td "Field Marketing Updated 46 minutes ago by David Cruickshank" at bounding box center [254, 181] width 178 height 45
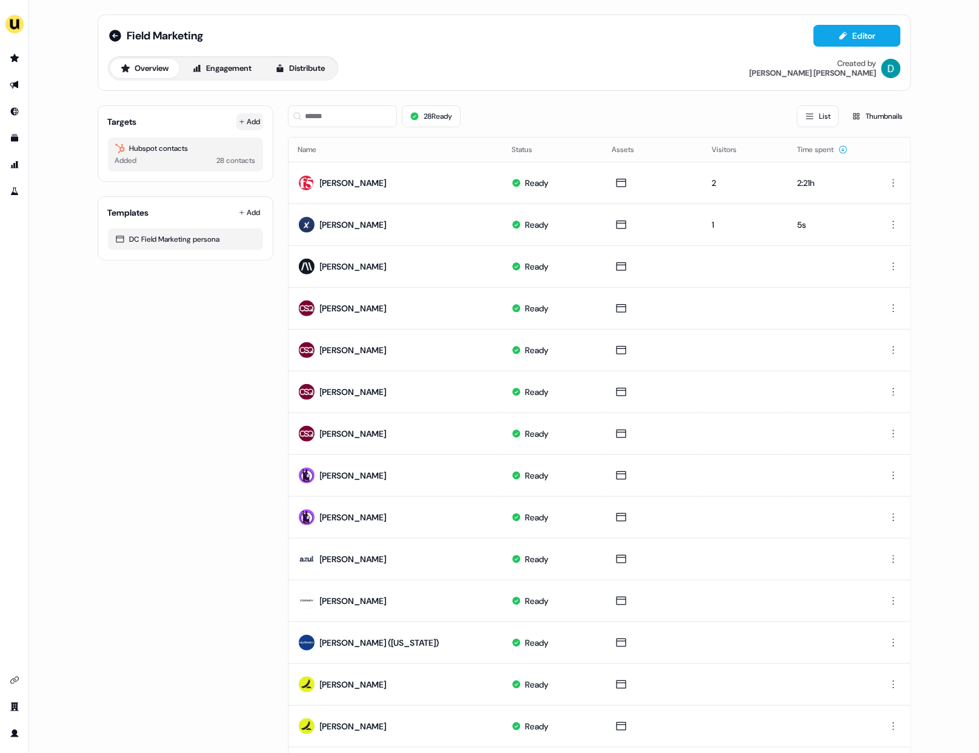
click at [247, 127] on button "Add" at bounding box center [249, 121] width 27 height 17
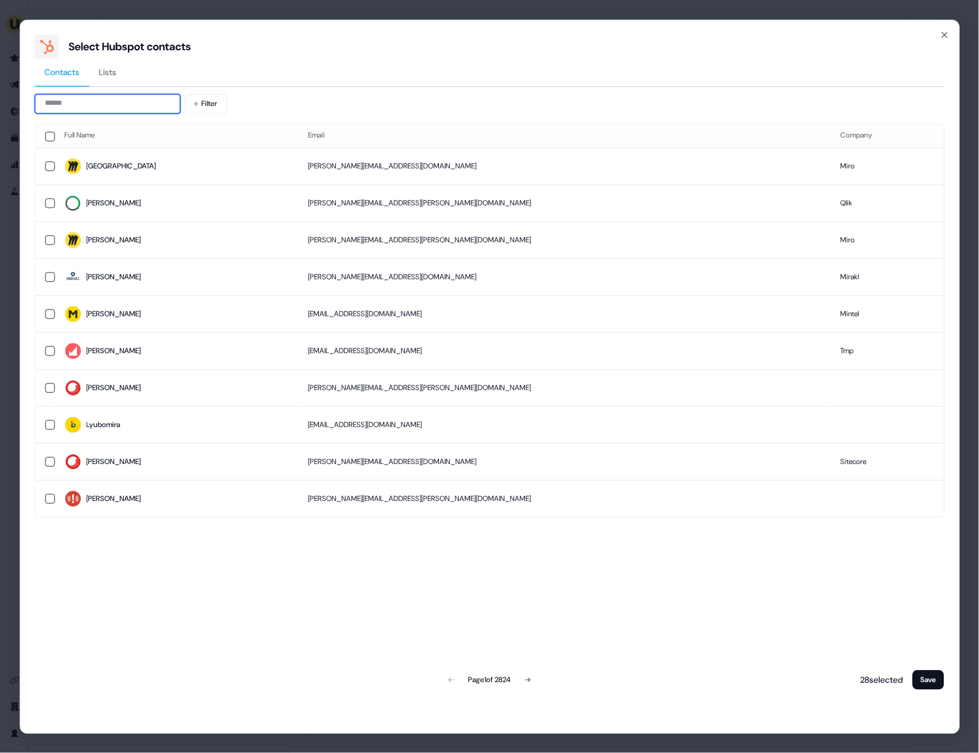
click at [93, 104] on input at bounding box center [107, 103] width 145 height 19
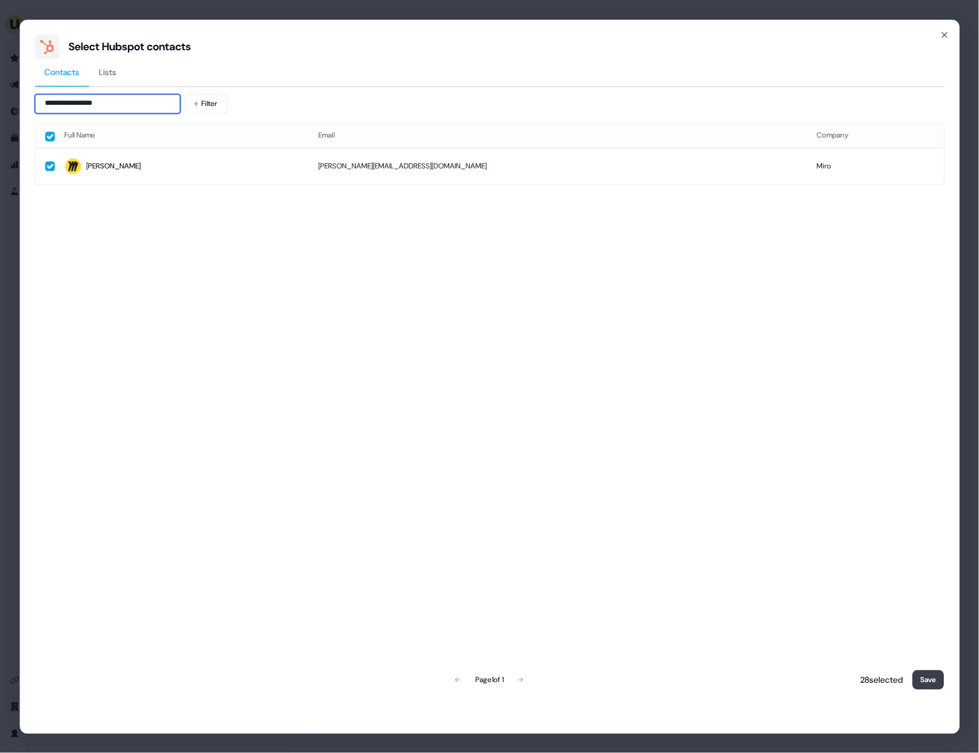
type input "**********"
click at [924, 682] on button "Save" at bounding box center [929, 679] width 32 height 19
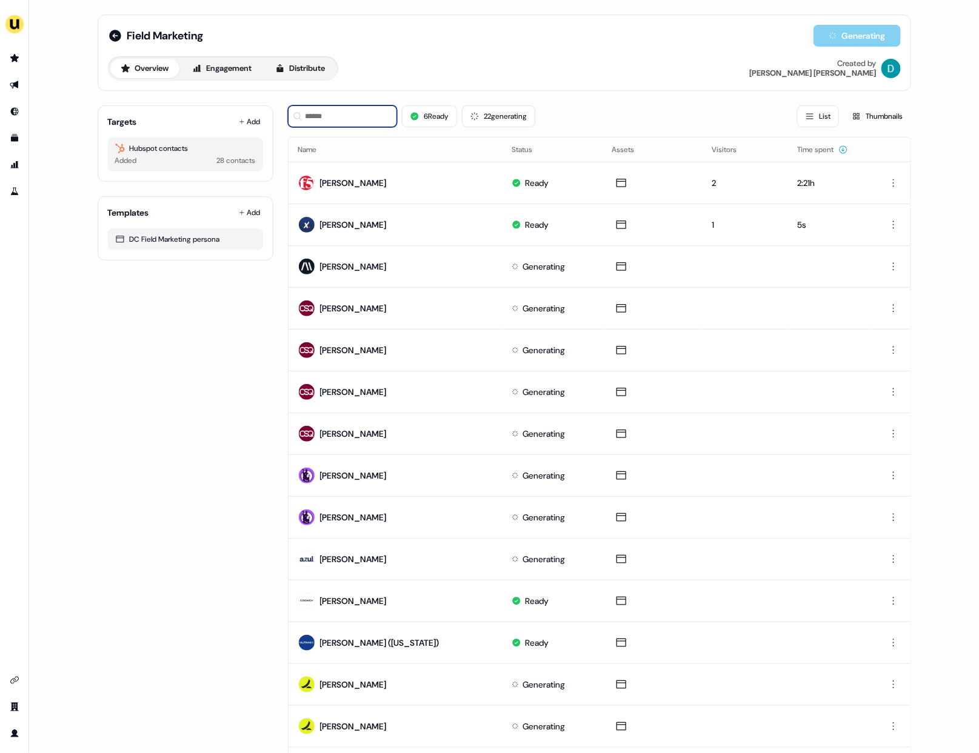
click at [345, 114] on input at bounding box center [342, 116] width 109 height 22
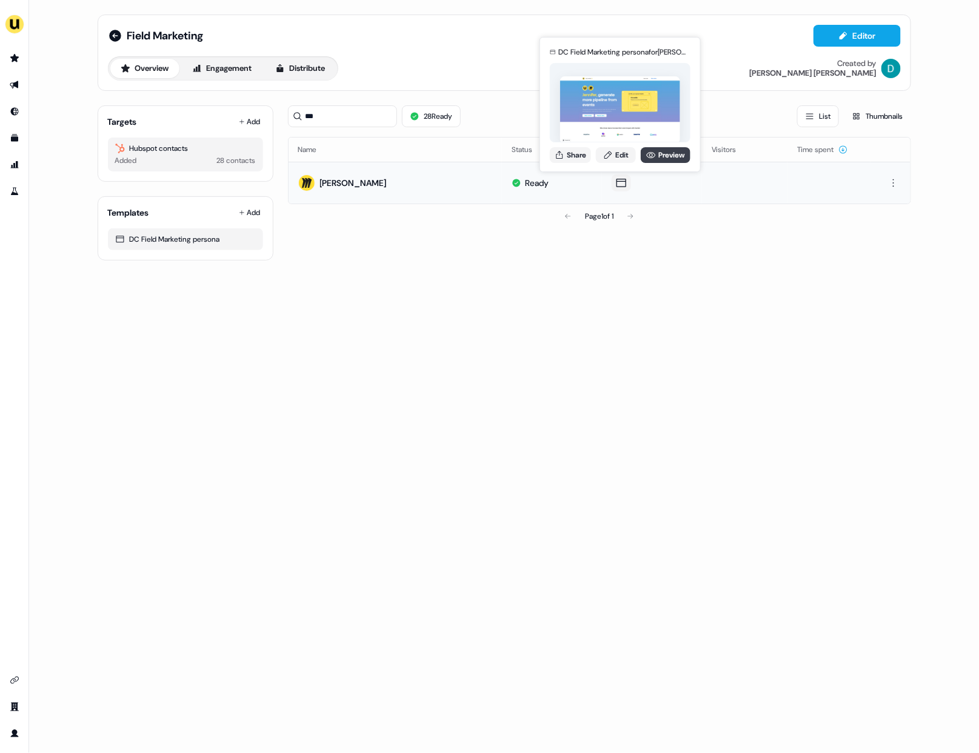
click at [665, 152] on link "Preview" at bounding box center [666, 155] width 50 height 16
click at [580, 159] on button "Share" at bounding box center [570, 155] width 41 height 16
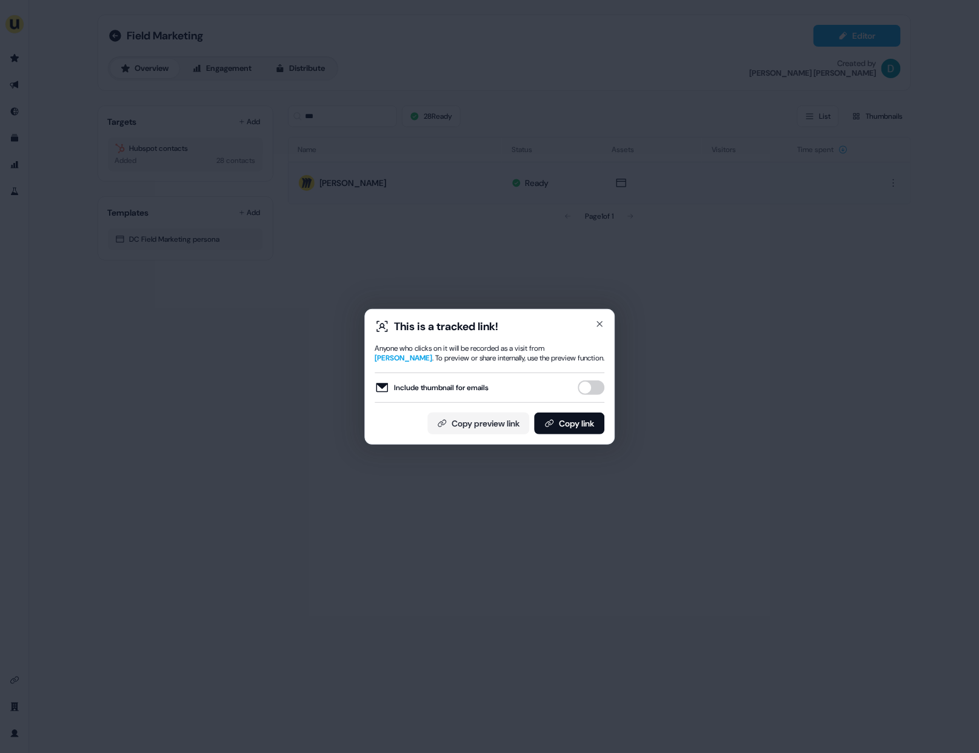
click at [589, 392] on button "Include thumbnail for emails" at bounding box center [591, 388] width 27 height 15
click at [586, 416] on button "Copy link" at bounding box center [569, 424] width 70 height 22
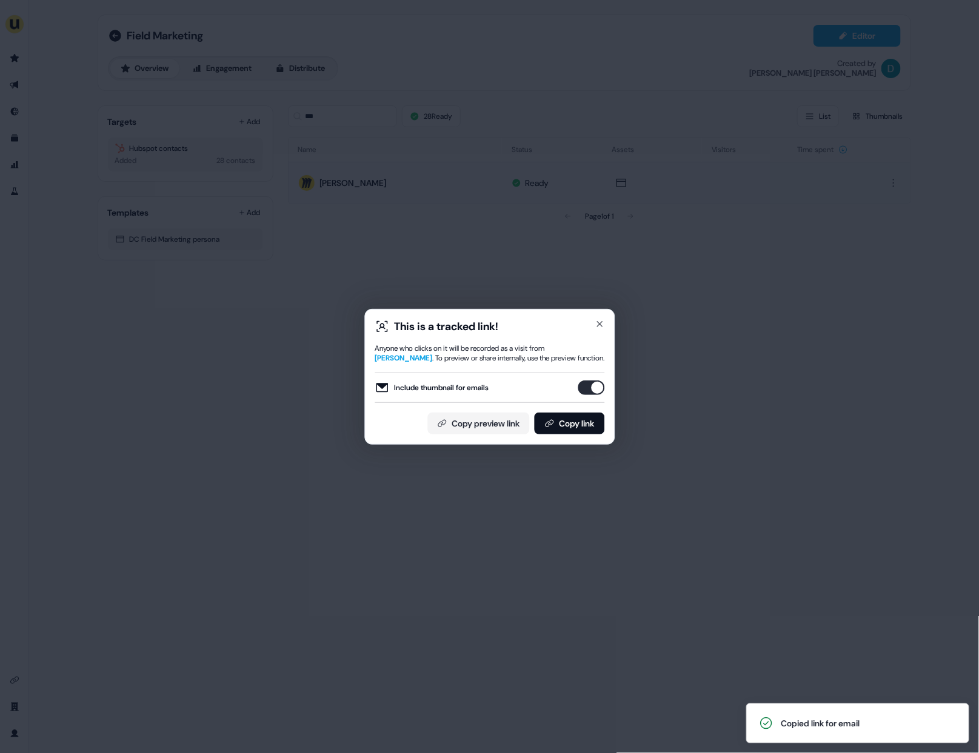
click at [590, 321] on div "This is a tracked link!" at bounding box center [490, 326] width 230 height 15
click at [600, 319] on icon "button" at bounding box center [600, 324] width 10 height 10
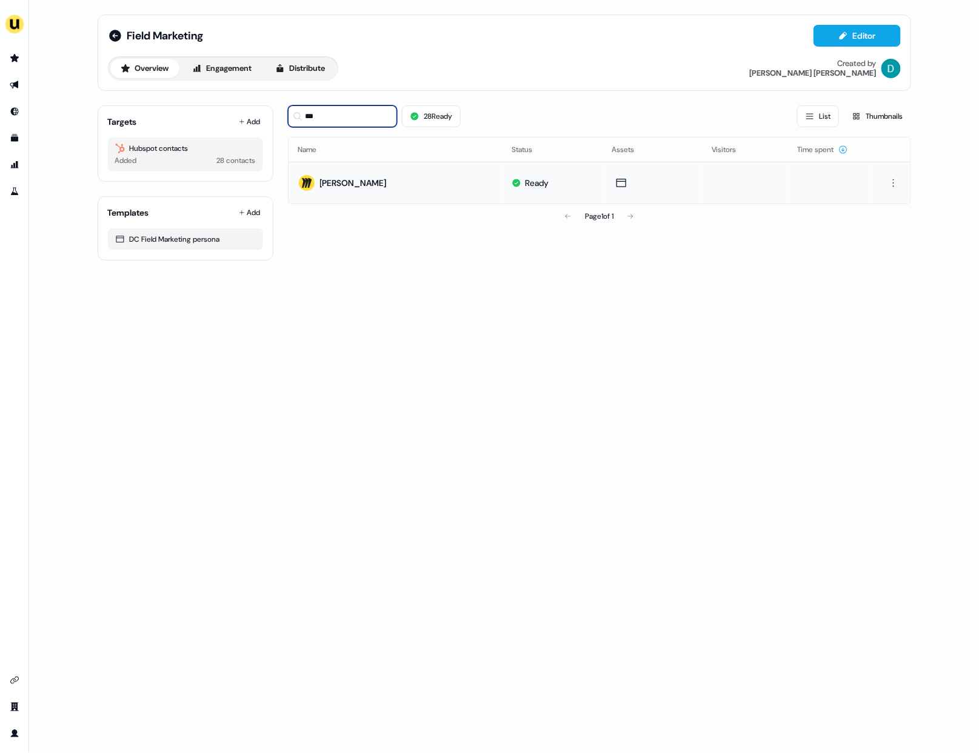
click at [346, 118] on input "***" at bounding box center [342, 116] width 109 height 22
type input "*"
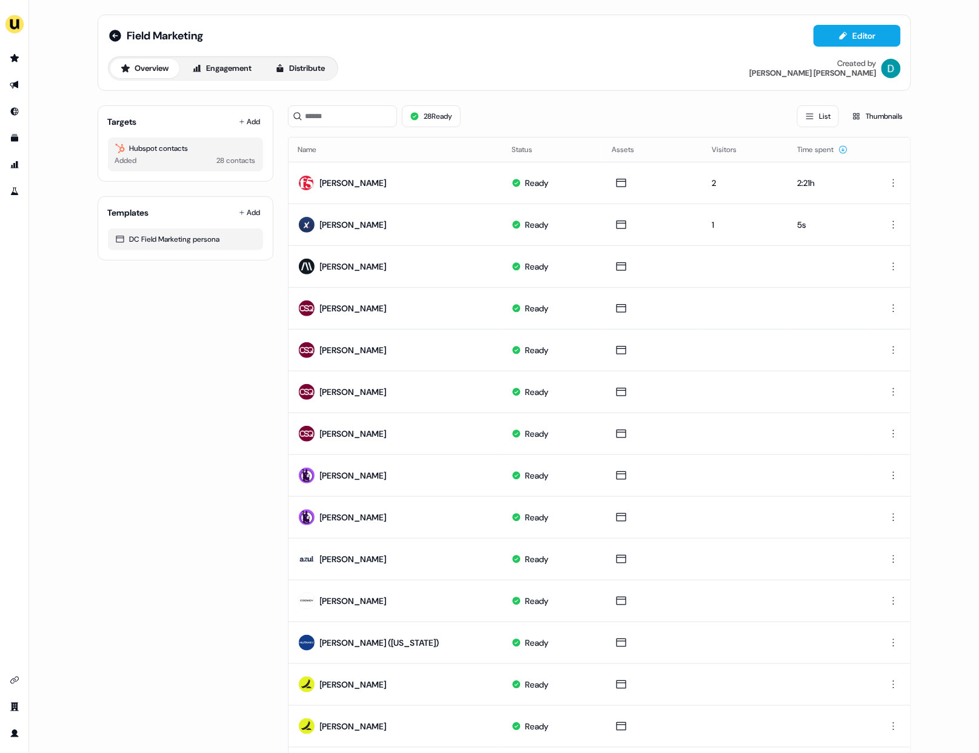
click at [235, 382] on div "Targets Add Hubspot contacts Added 28 contacts Templates Add DC Field Marketing…" at bounding box center [186, 559] width 176 height 927
click at [113, 36] on icon at bounding box center [115, 35] width 15 height 15
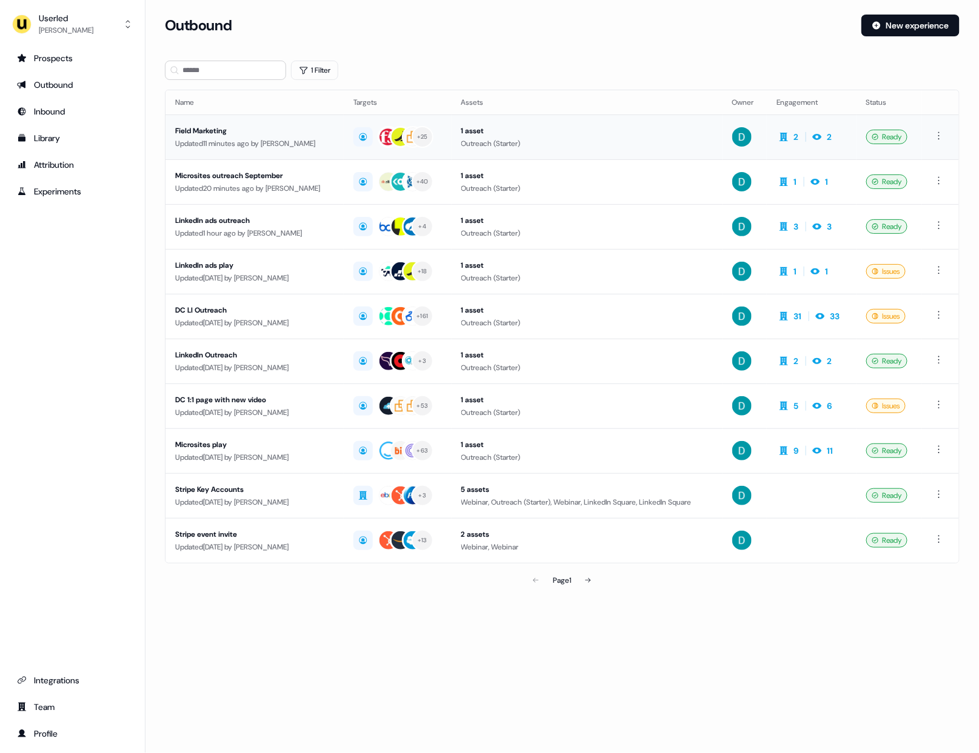
click at [308, 146] on div "Updated 11 minutes ago by David Cruickshank" at bounding box center [254, 144] width 159 height 12
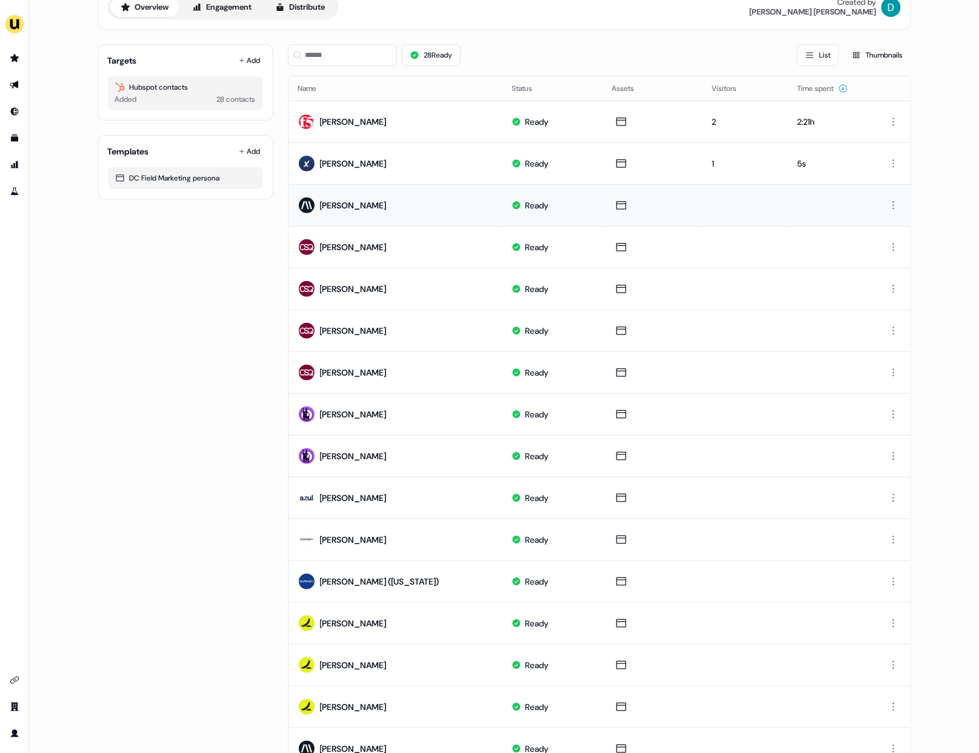
scroll to position [75, 0]
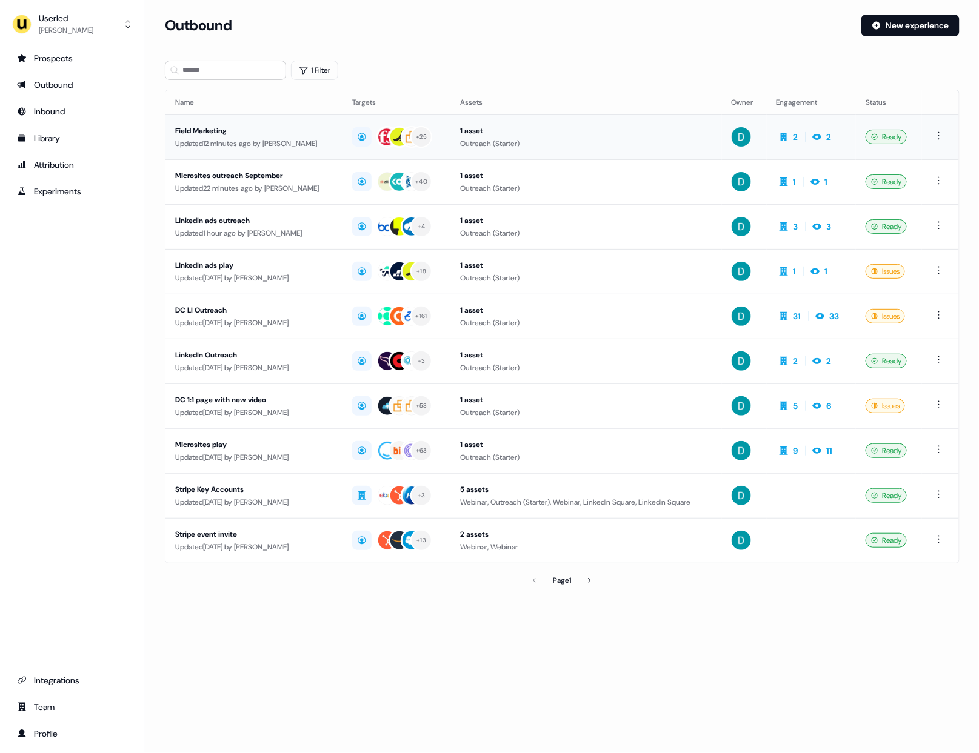
click at [299, 142] on div "Updated 12 minutes ago by David Cruickshank" at bounding box center [254, 144] width 158 height 12
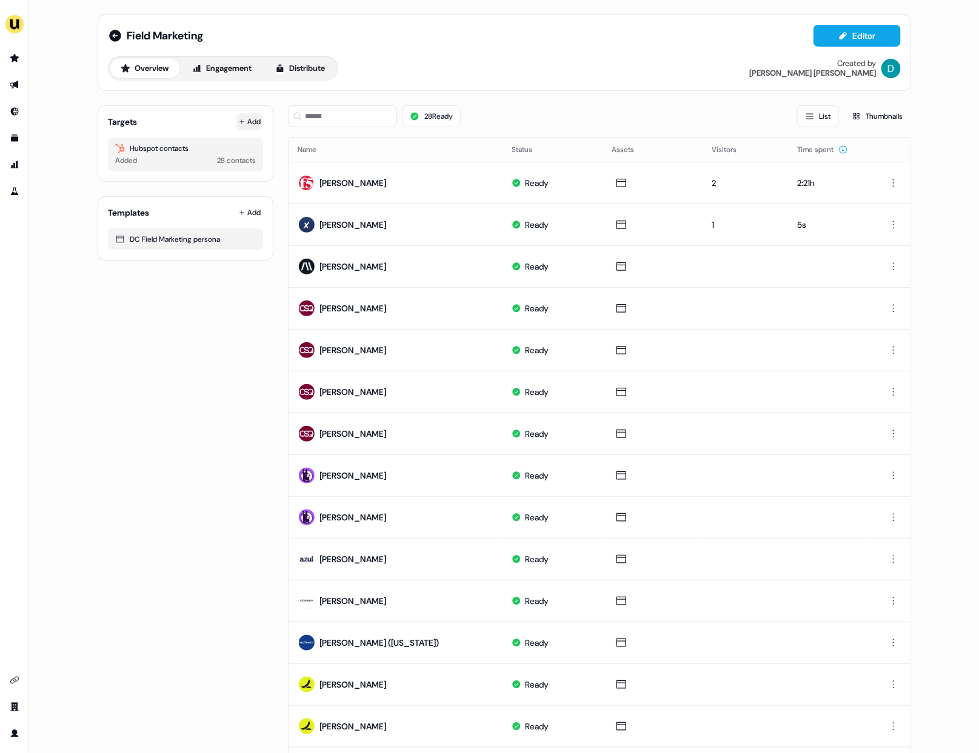
click at [246, 125] on button "Add" at bounding box center [249, 121] width 27 height 17
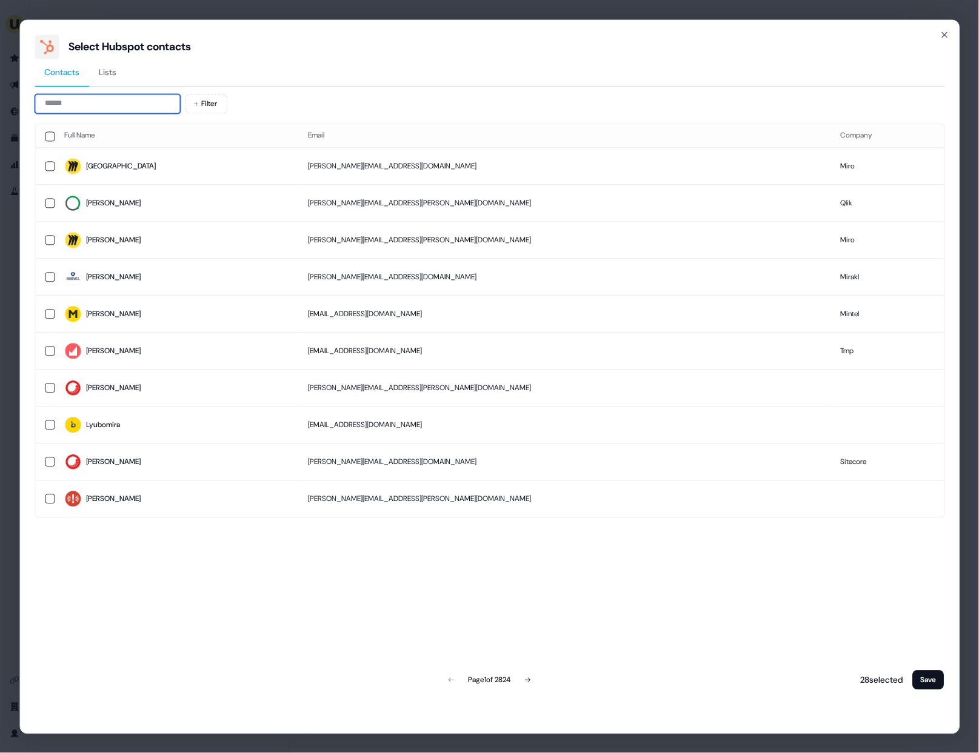
click at [121, 105] on input at bounding box center [107, 103] width 145 height 19
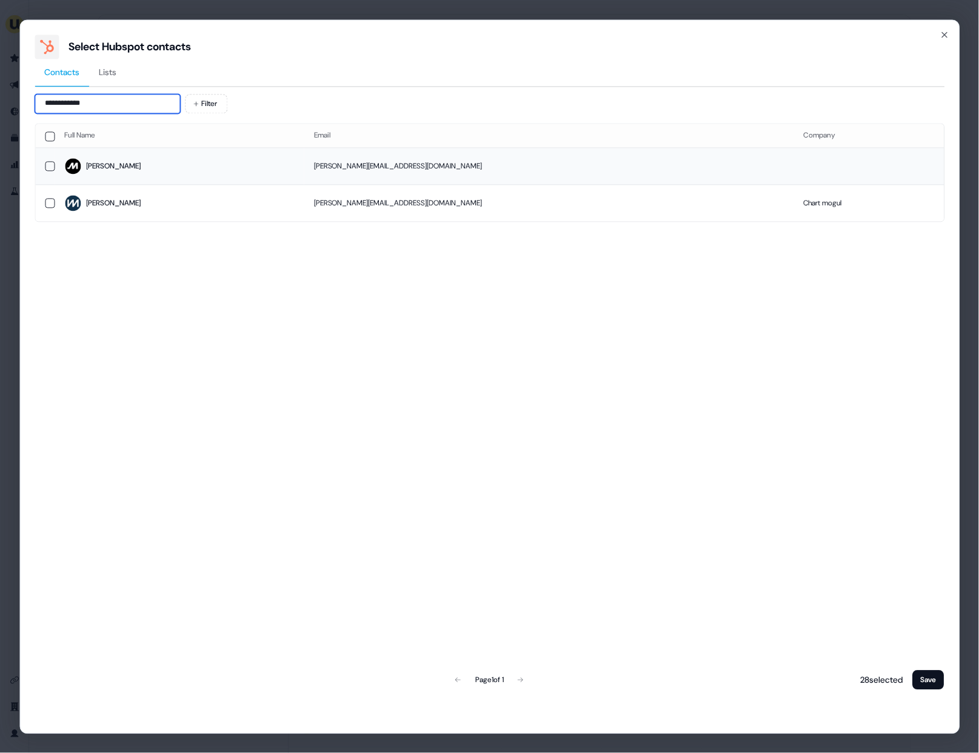
type input "**********"
click at [127, 166] on span "[PERSON_NAME]" at bounding box center [179, 166] width 230 height 17
click at [921, 676] on button "Save" at bounding box center [929, 679] width 32 height 19
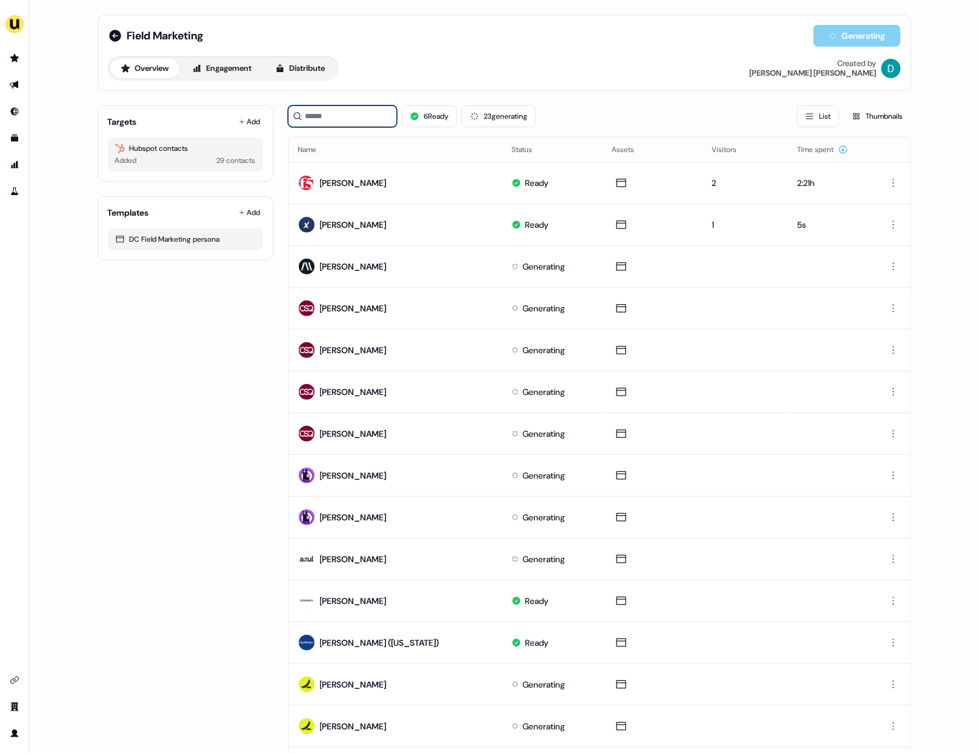
click at [342, 118] on input at bounding box center [342, 116] width 109 height 22
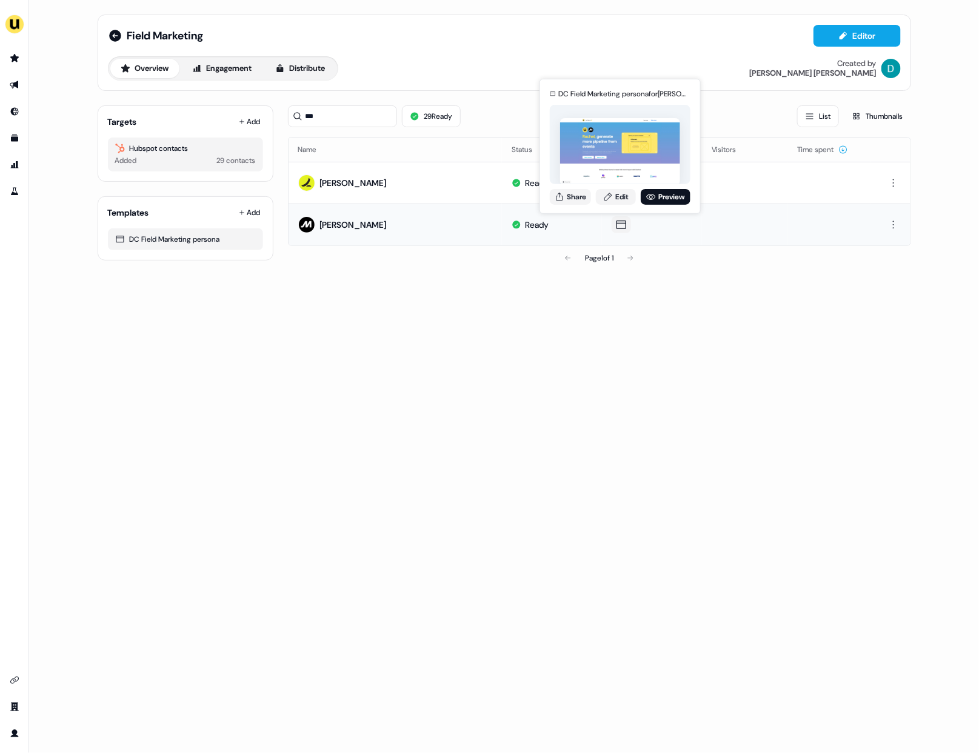
click at [581, 205] on div "DC Field Marketing persona for Rachel White Share Edit Preview" at bounding box center [619, 146] width 145 height 127
click at [581, 204] on button "Share" at bounding box center [570, 197] width 41 height 16
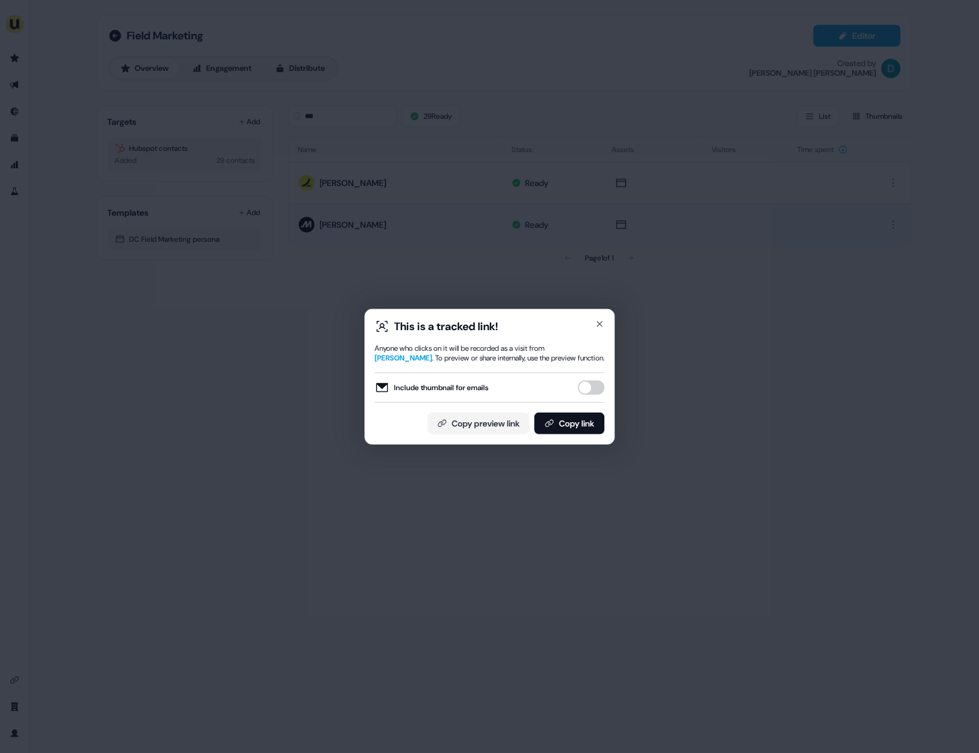
click at [587, 376] on div "Include thumbnail for emails" at bounding box center [490, 388] width 230 height 30
click at [587, 382] on button "Include thumbnail for emails" at bounding box center [591, 388] width 27 height 15
click at [581, 416] on button "Copy link" at bounding box center [569, 424] width 70 height 22
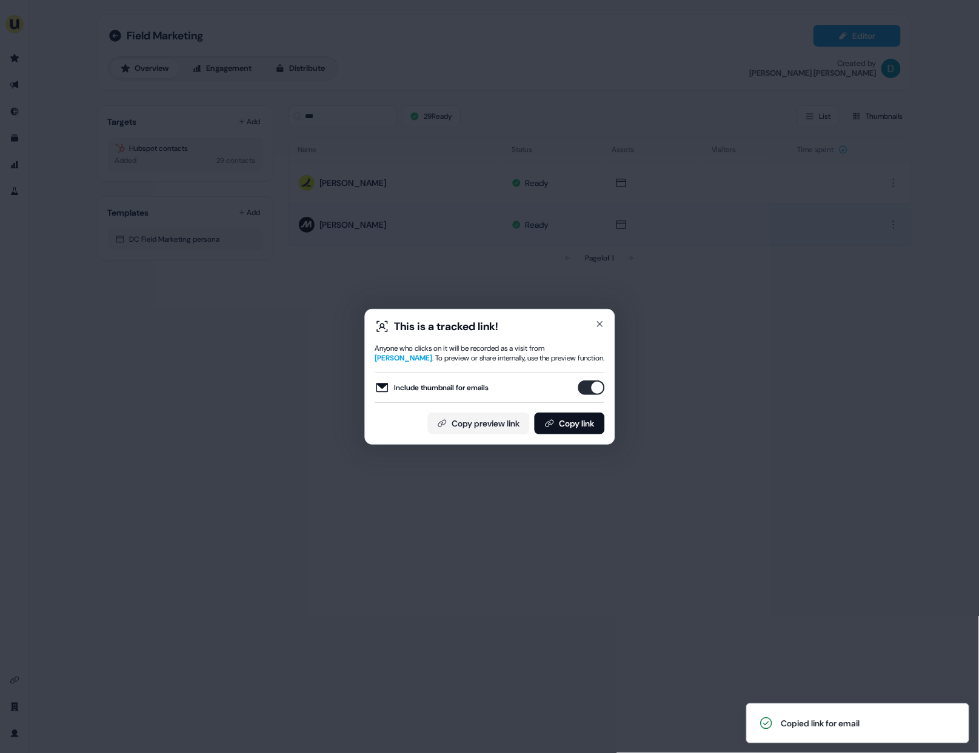
click at [585, 323] on div "This is a tracked link!" at bounding box center [490, 326] width 230 height 15
click at [622, 321] on div "This is a tracked link! Anyone who clicks on it will be recorded as a visit fro…" at bounding box center [489, 376] width 979 height 753
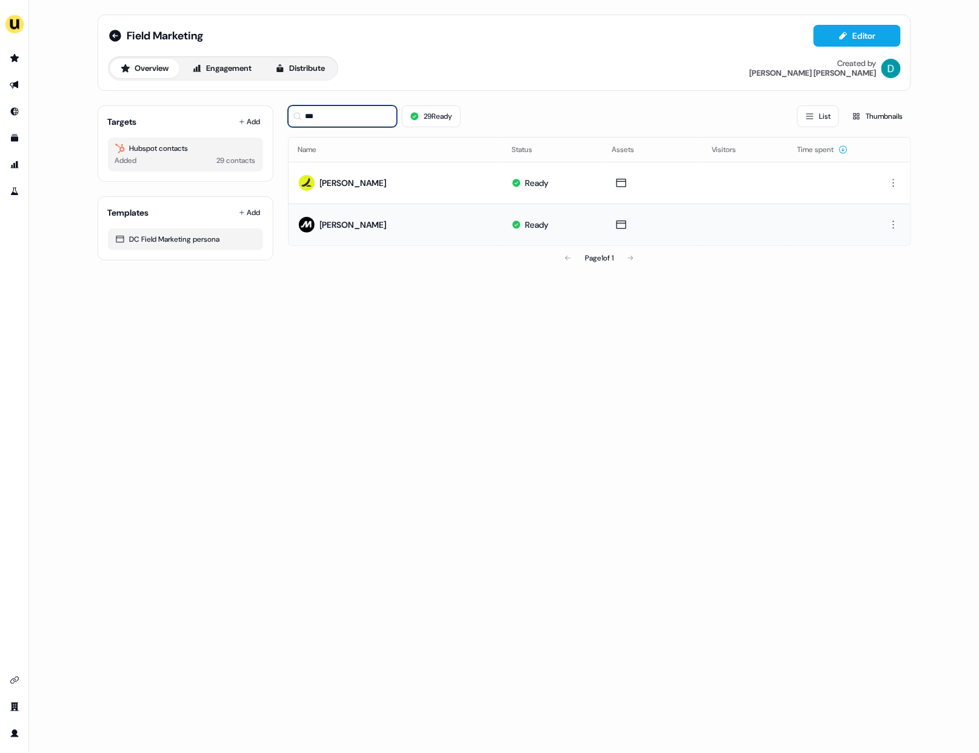
click at [357, 123] on input "***" at bounding box center [342, 116] width 109 height 22
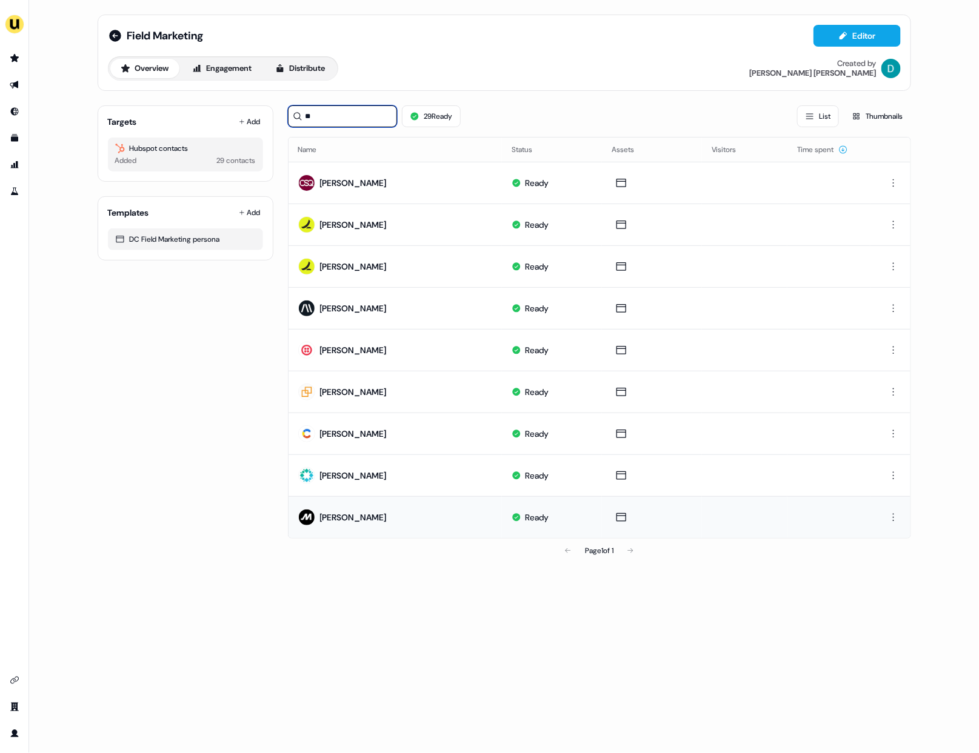
type input "*"
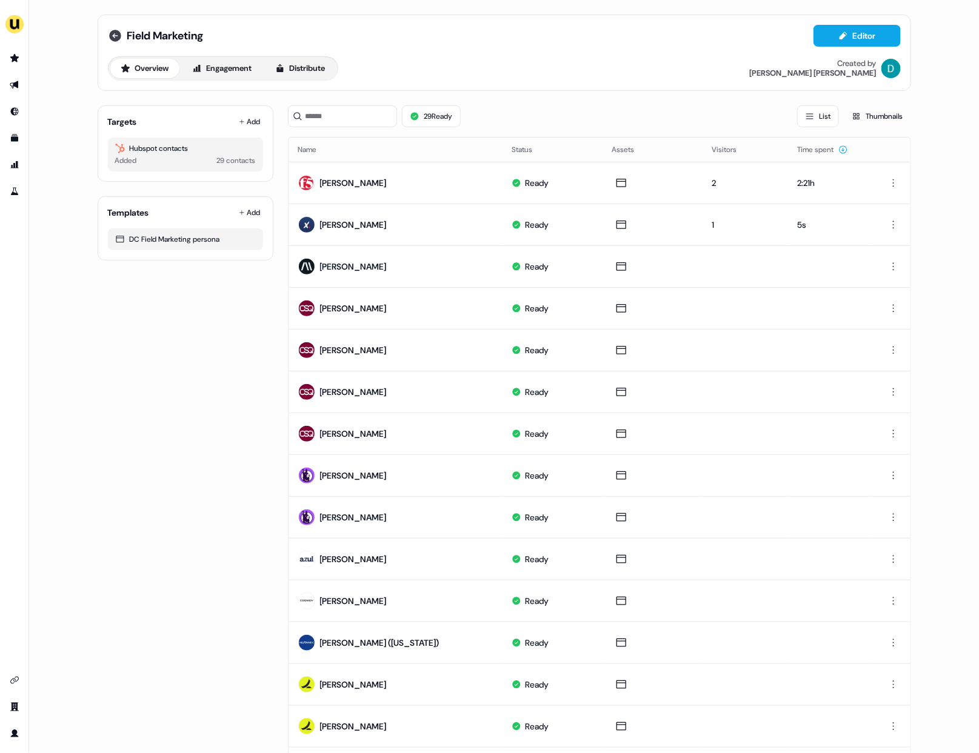
click at [115, 37] on icon at bounding box center [115, 36] width 12 height 12
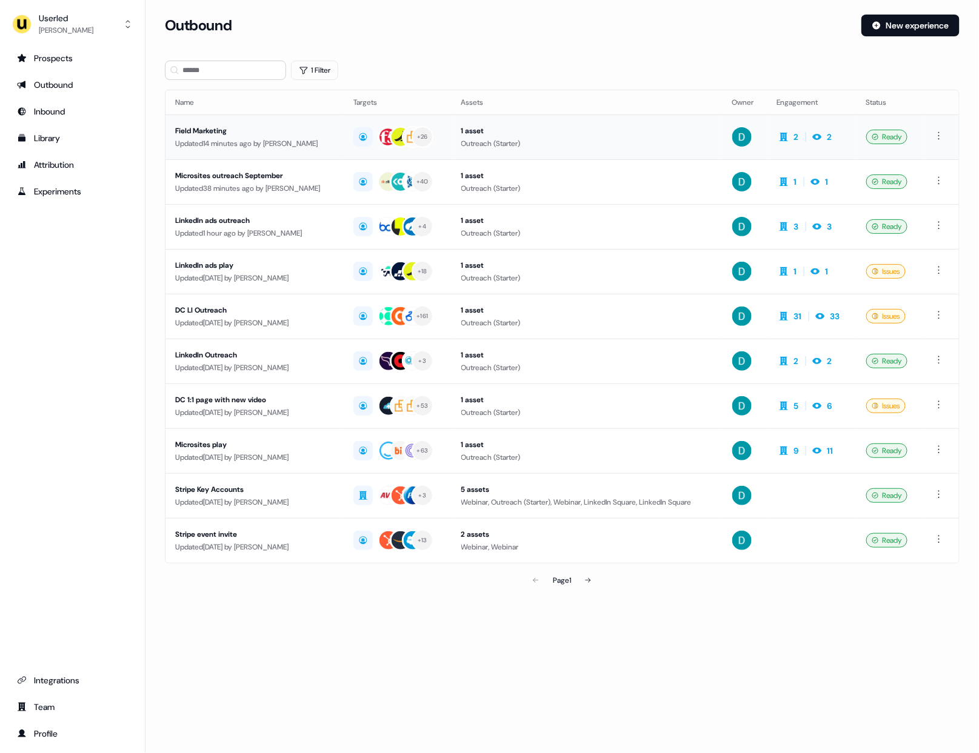
click at [285, 120] on td "Field Marketing Updated 14 minutes ago by David Cruickshank" at bounding box center [254, 137] width 178 height 45
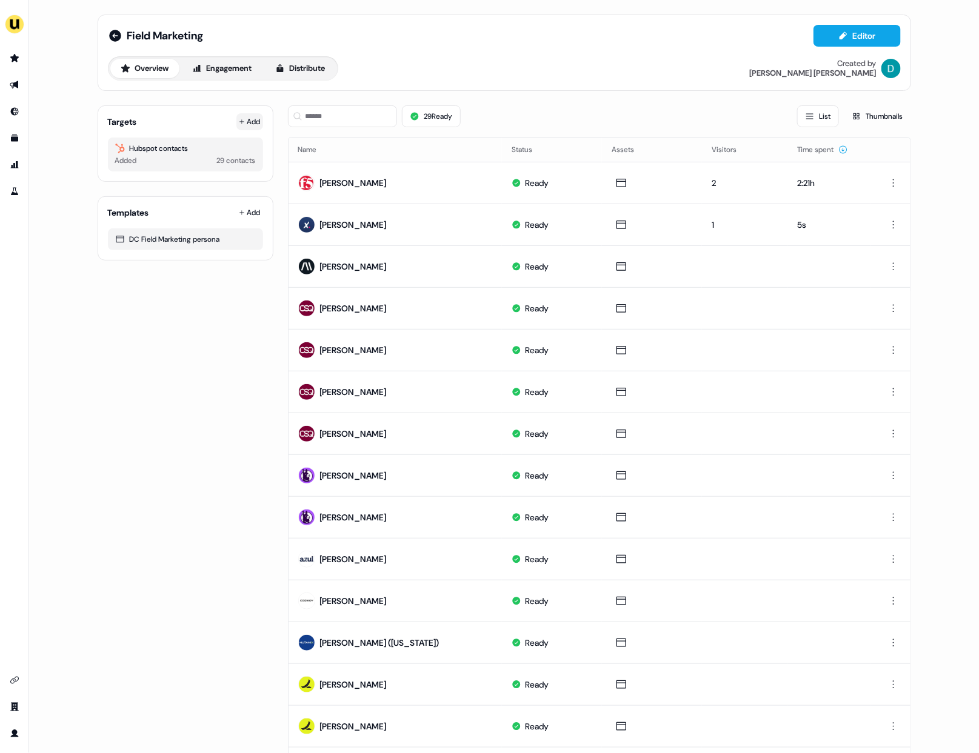
click at [244, 113] on button "Add" at bounding box center [249, 121] width 27 height 17
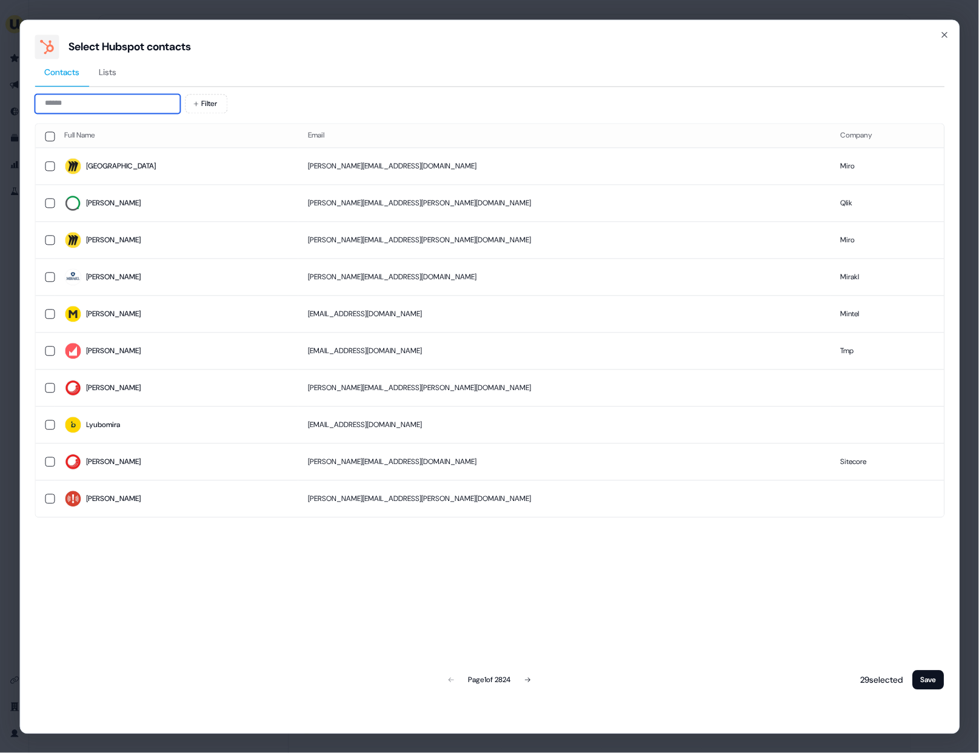
click at [120, 101] on input at bounding box center [107, 103] width 145 height 19
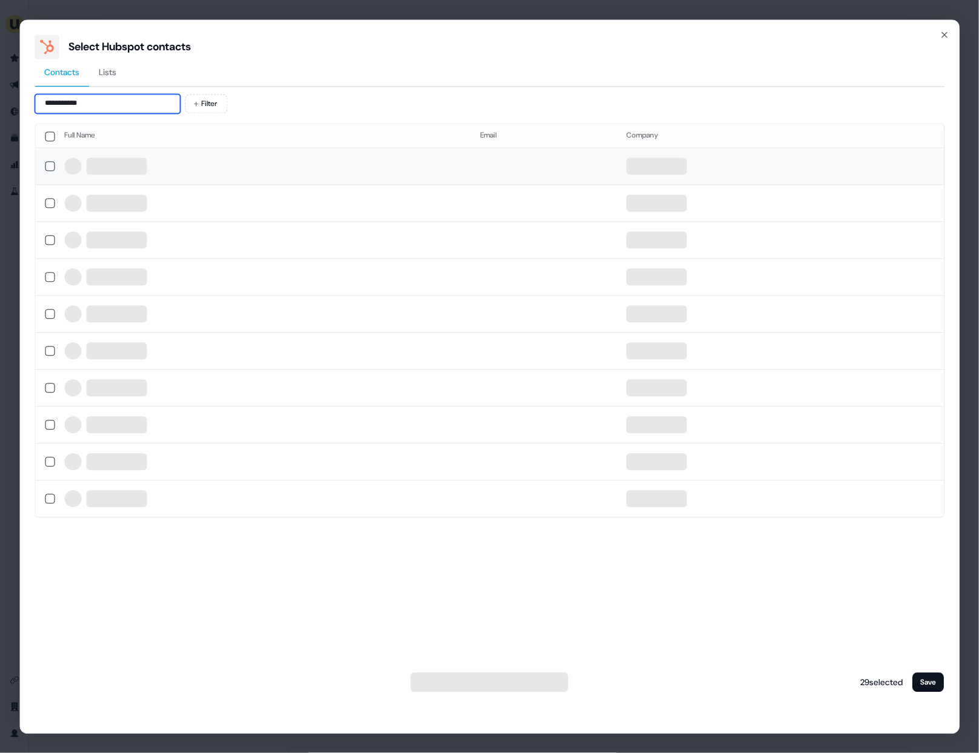
type input "**********"
click at [161, 172] on div at bounding box center [262, 166] width 397 height 17
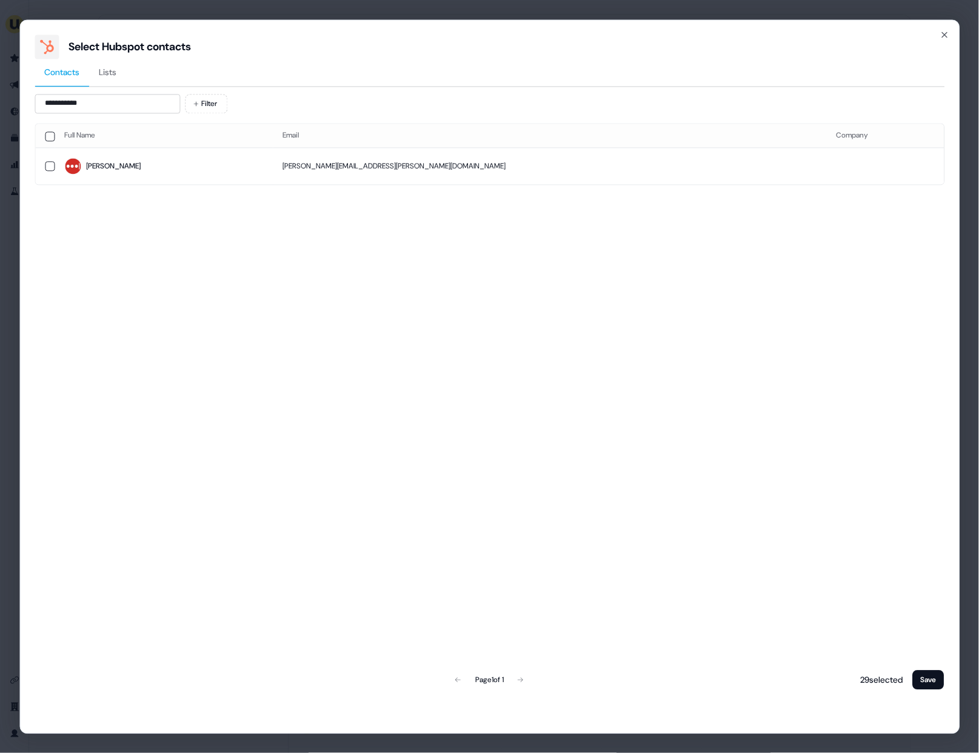
click at [161, 172] on span "[PERSON_NAME]" at bounding box center [163, 166] width 199 height 17
click at [930, 679] on button "Save" at bounding box center [929, 679] width 32 height 19
click at [934, 678] on button "Save" at bounding box center [929, 679] width 32 height 19
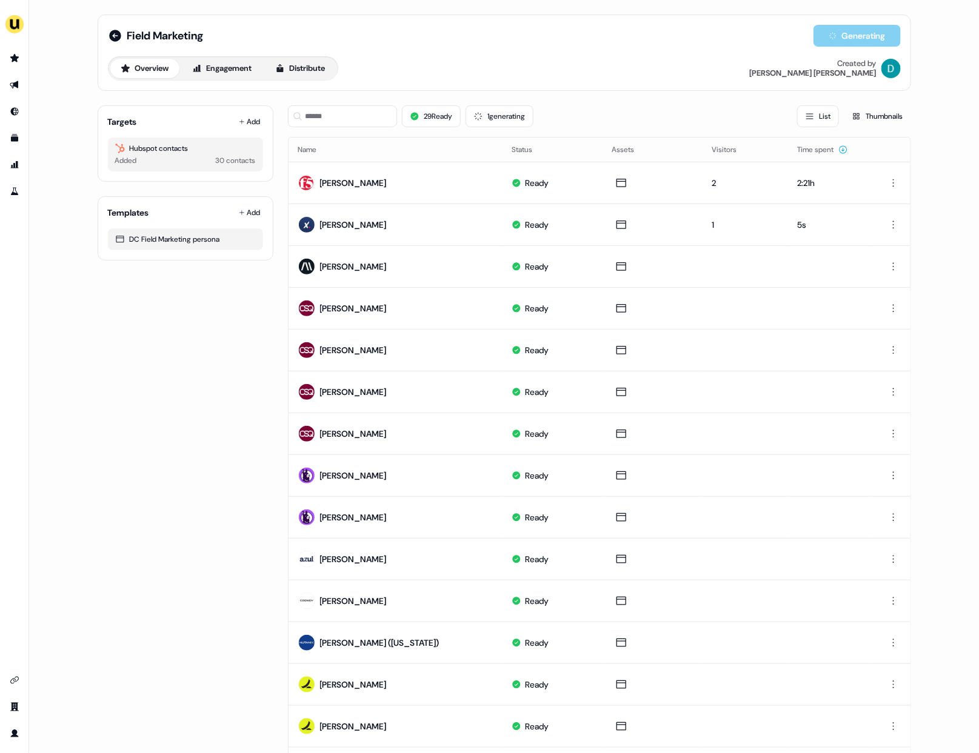
click at [348, 129] on div "29 Ready 1 generating List Thumbnails" at bounding box center [599, 116] width 623 height 41
click at [335, 113] on input at bounding box center [342, 116] width 109 height 22
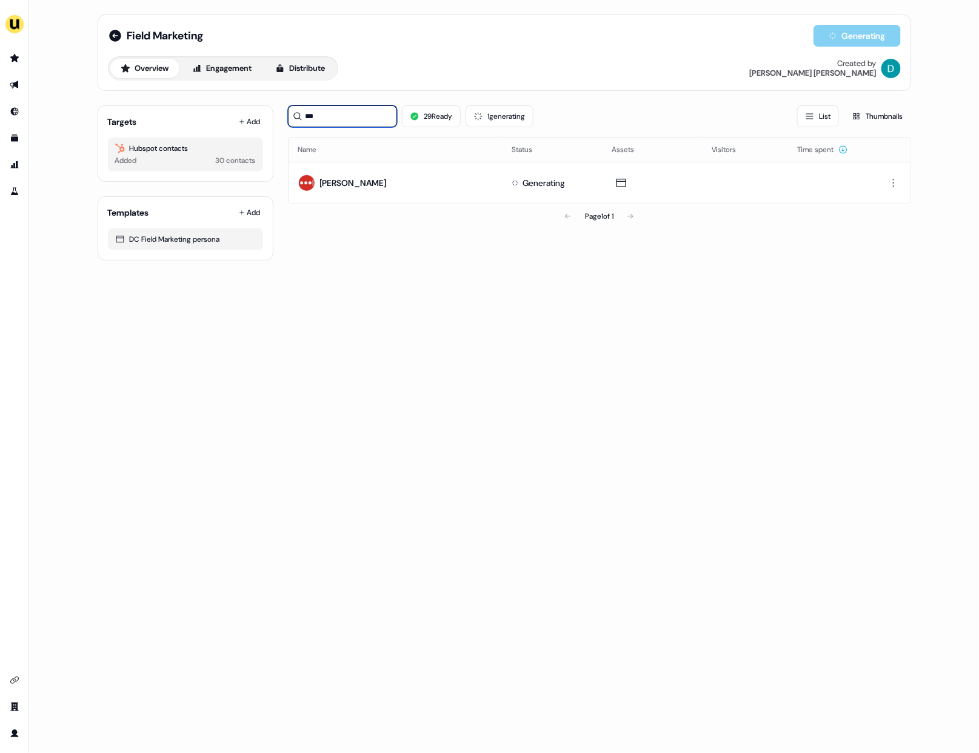
type input "***"
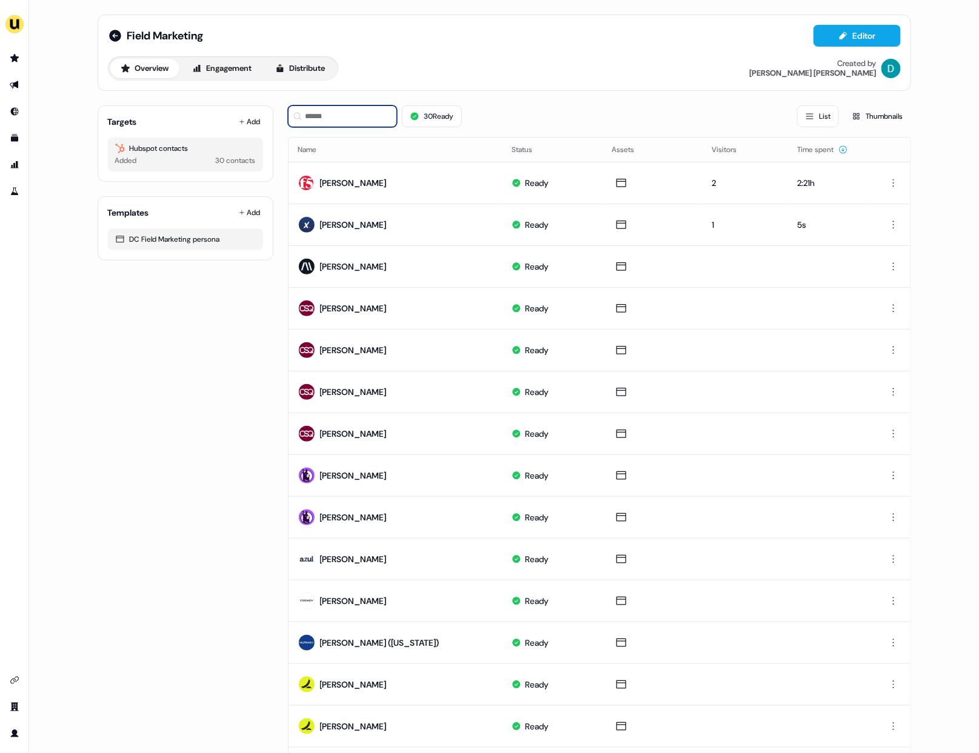
click at [327, 114] on input at bounding box center [342, 116] width 109 height 22
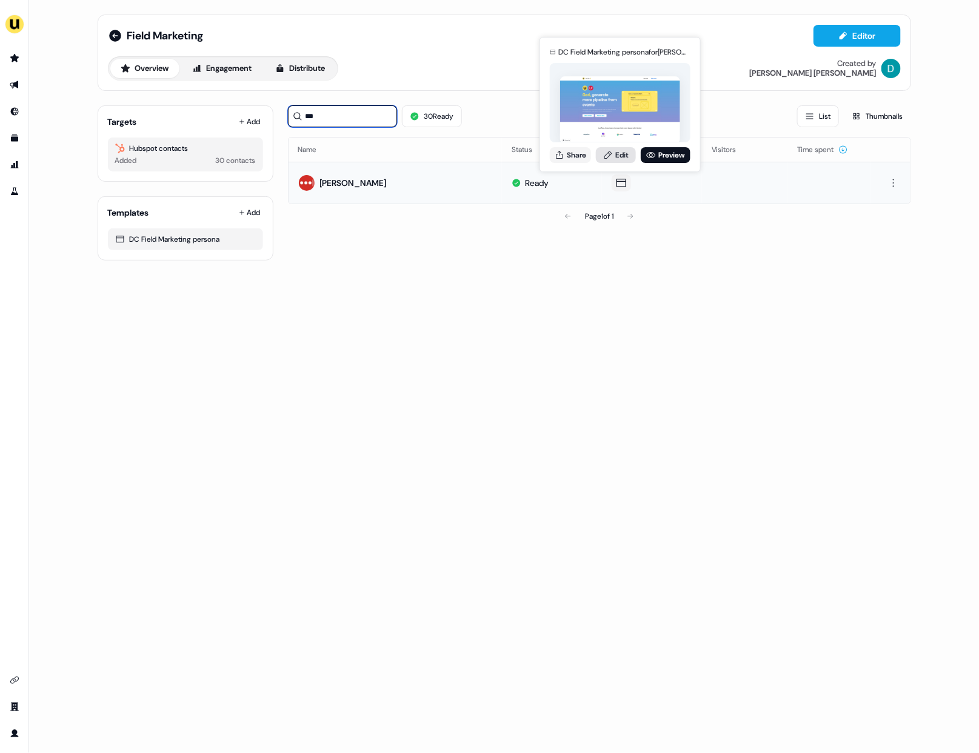
type input "***"
click at [612, 156] on link "Edit" at bounding box center [616, 155] width 40 height 16
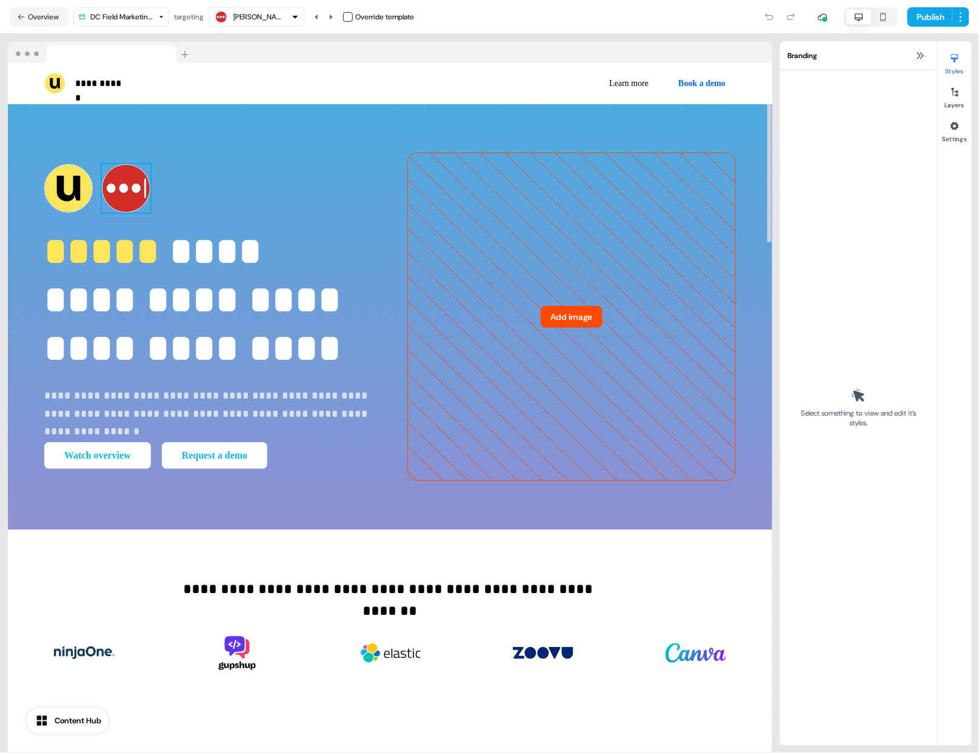
click at [137, 191] on img at bounding box center [126, 188] width 48 height 48
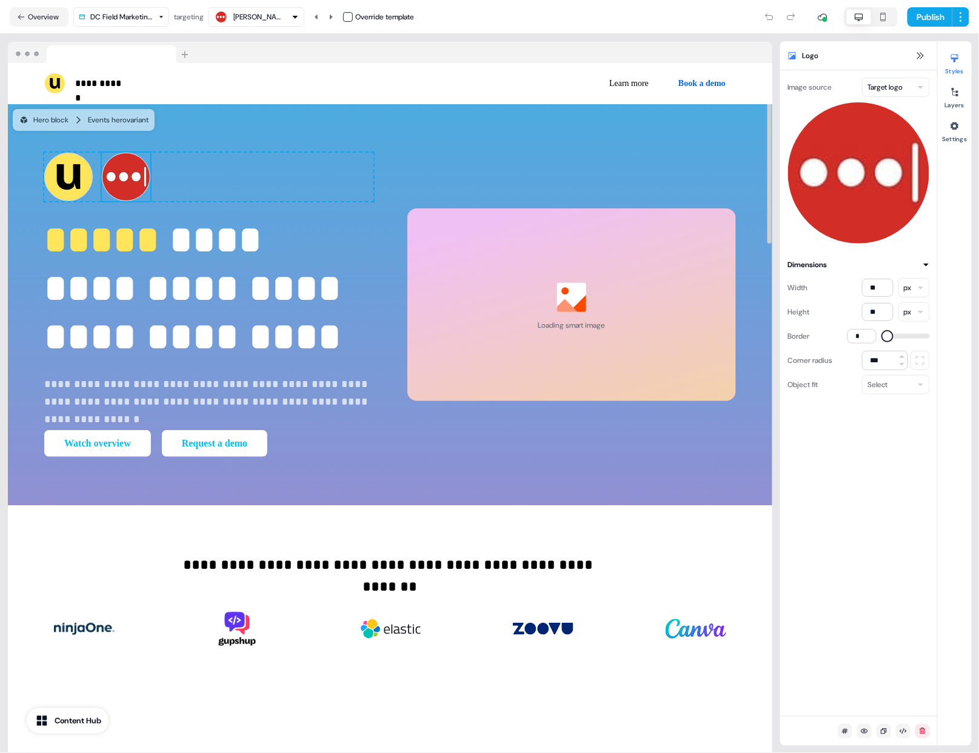
click at [877, 90] on html "**********" at bounding box center [489, 376] width 979 height 753
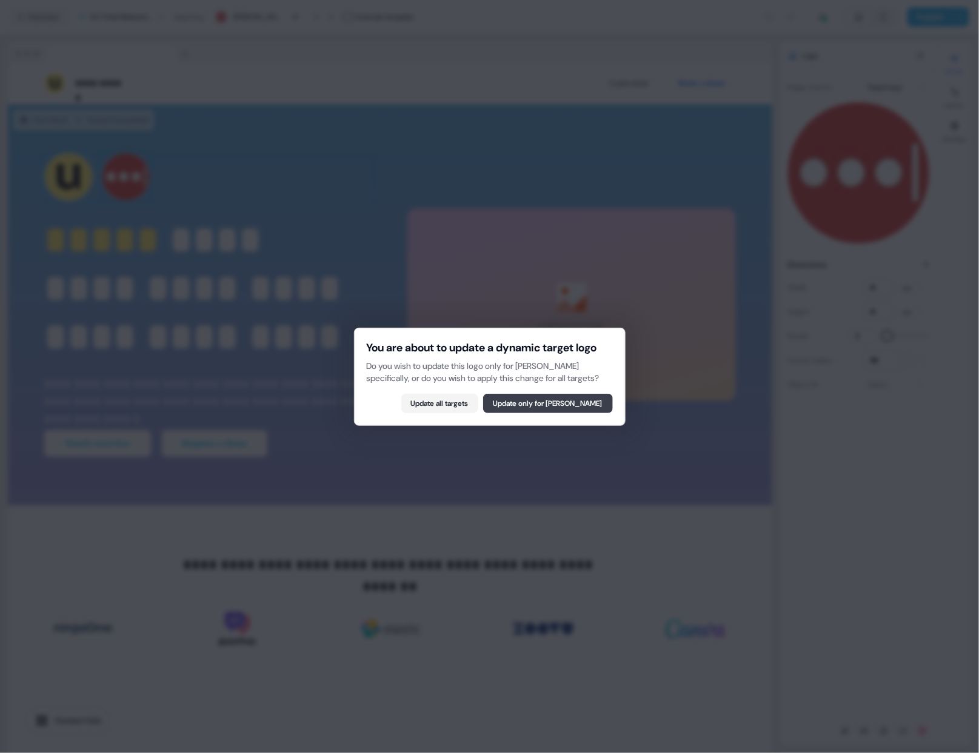
click at [569, 410] on button "Update only for Geri Bailey" at bounding box center [548, 403] width 130 height 19
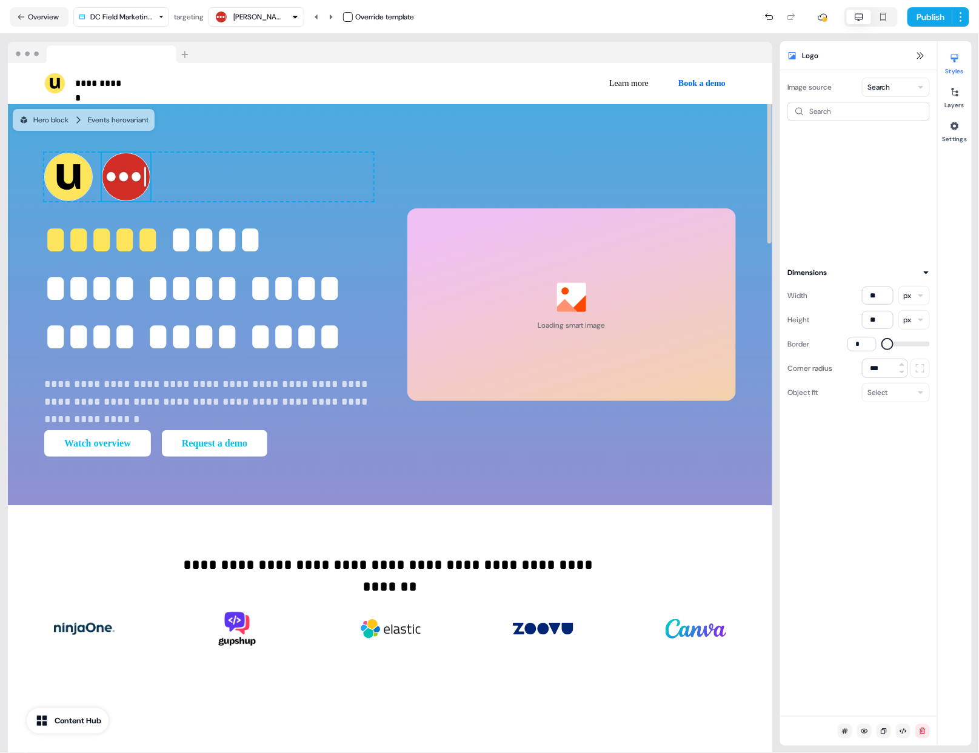
click at [350, 22] on div "Geri Bailey Override template" at bounding box center [311, 16] width 205 height 19
drag, startPoint x: 350, startPoint y: 18, endPoint x: 389, endPoint y: 28, distance: 40.7
click at [350, 18] on button "button" at bounding box center [348, 17] width 10 height 10
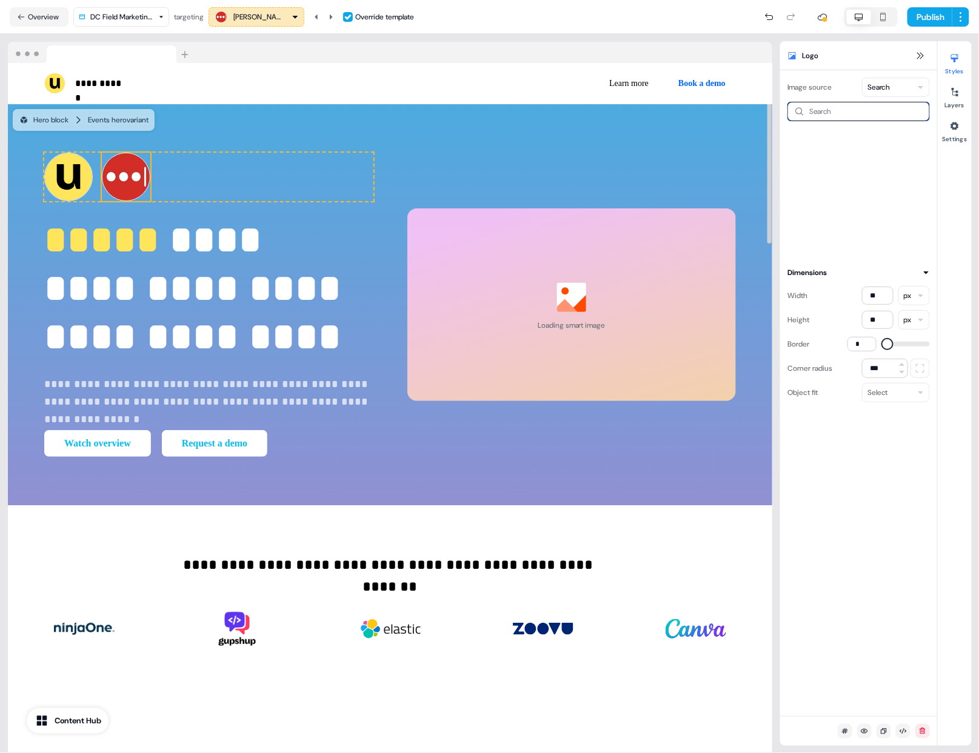
click at [828, 112] on input at bounding box center [858, 111] width 142 height 19
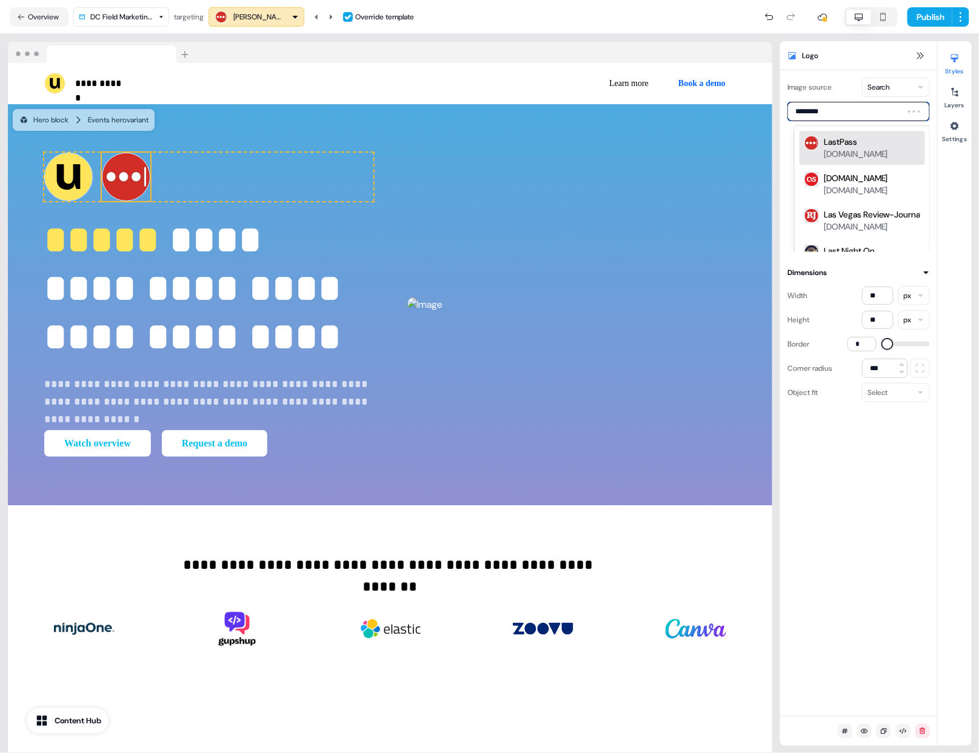
type input "*********"
click at [852, 145] on div "LastPass" at bounding box center [840, 142] width 33 height 12
type input "*********"
click at [846, 143] on div "LastPass" at bounding box center [840, 142] width 33 height 12
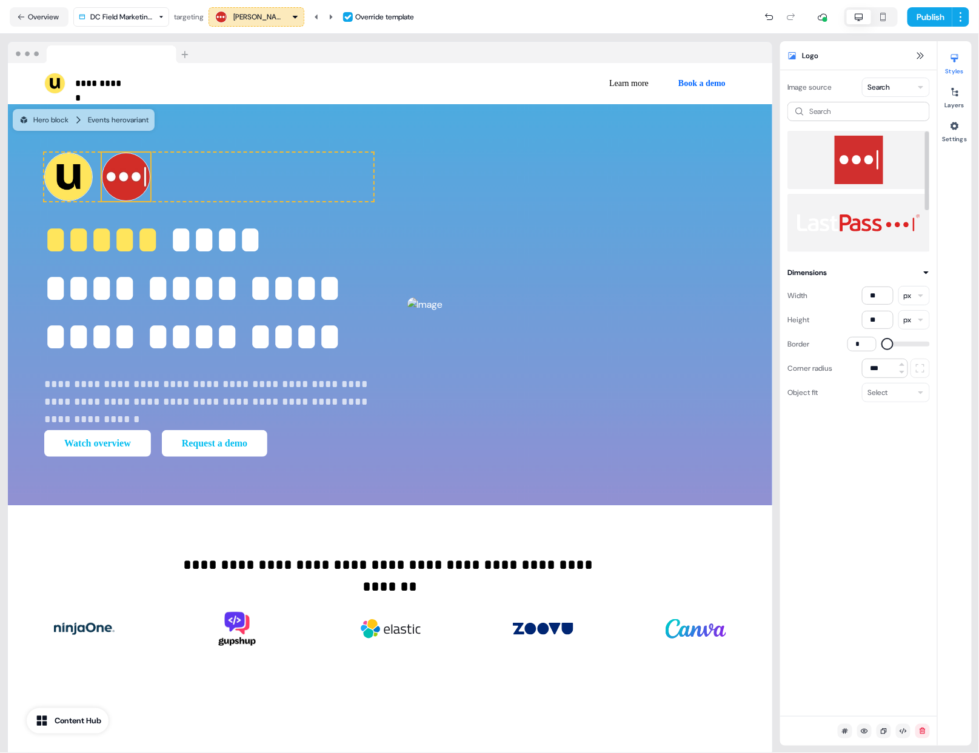
click at [851, 164] on img at bounding box center [858, 160] width 123 height 48
click at [852, 121] on div "Search" at bounding box center [858, 177] width 142 height 150
click at [848, 114] on input at bounding box center [858, 111] width 142 height 19
click at [123, 182] on img at bounding box center [126, 177] width 48 height 48
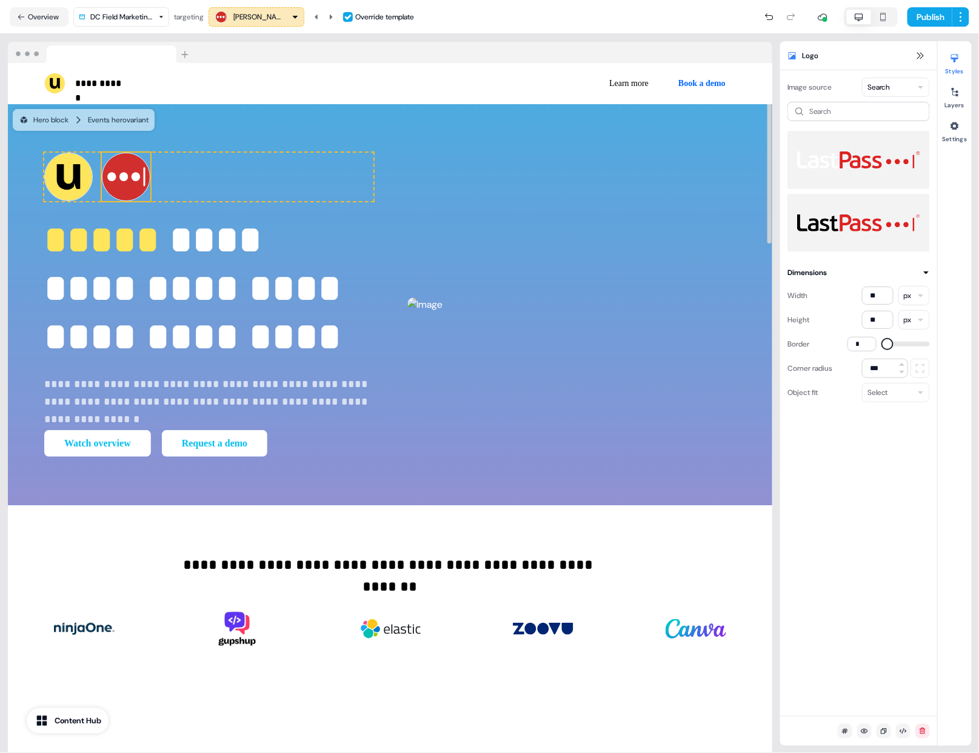
click at [130, 174] on img at bounding box center [126, 177] width 48 height 48
click at [894, 88] on html "**********" at bounding box center [489, 376] width 979 height 753
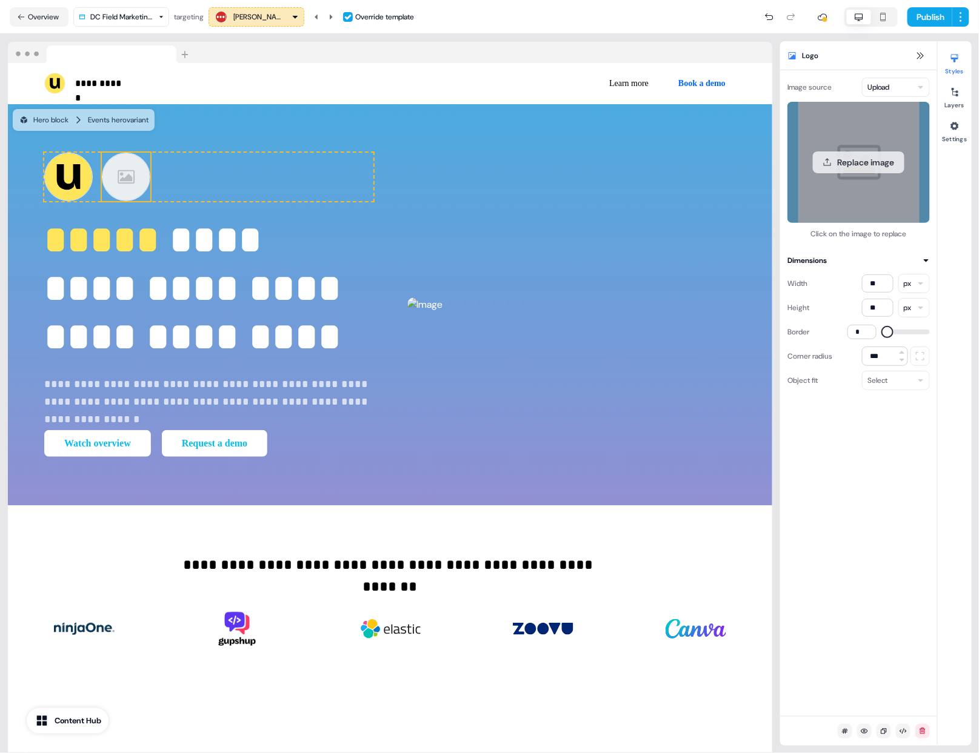
click at [867, 152] on button "Replace image" at bounding box center [859, 163] width 92 height 22
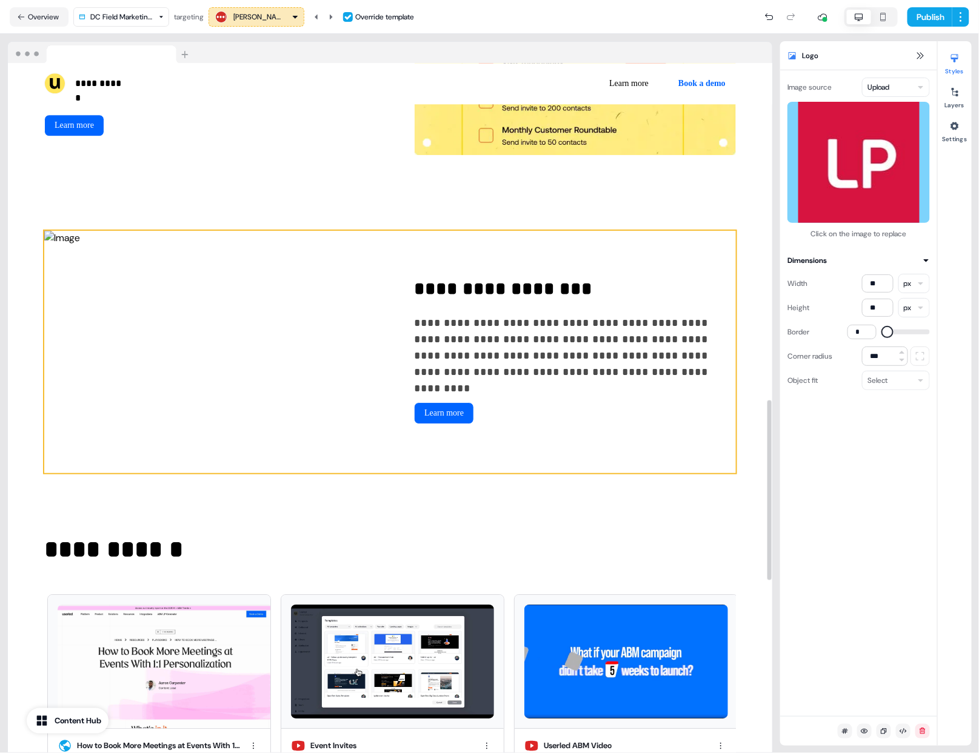
scroll to position [1737, 0]
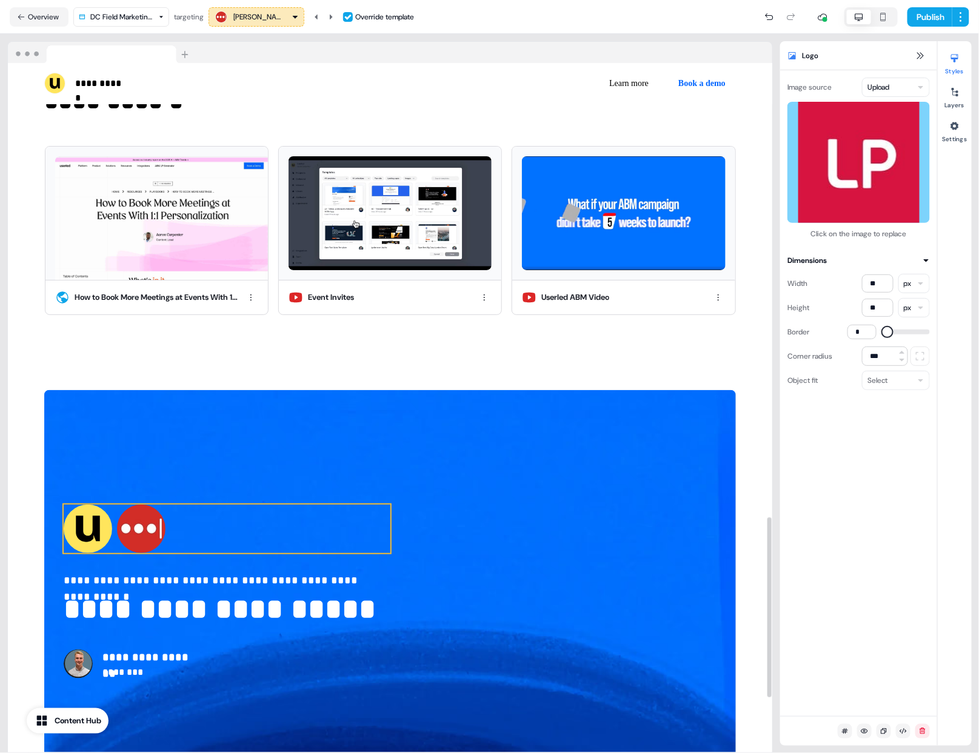
click at [169, 534] on div "To pick up a draggable item, press the space bar. While dragging, use the arrow…" at bounding box center [227, 529] width 327 height 48
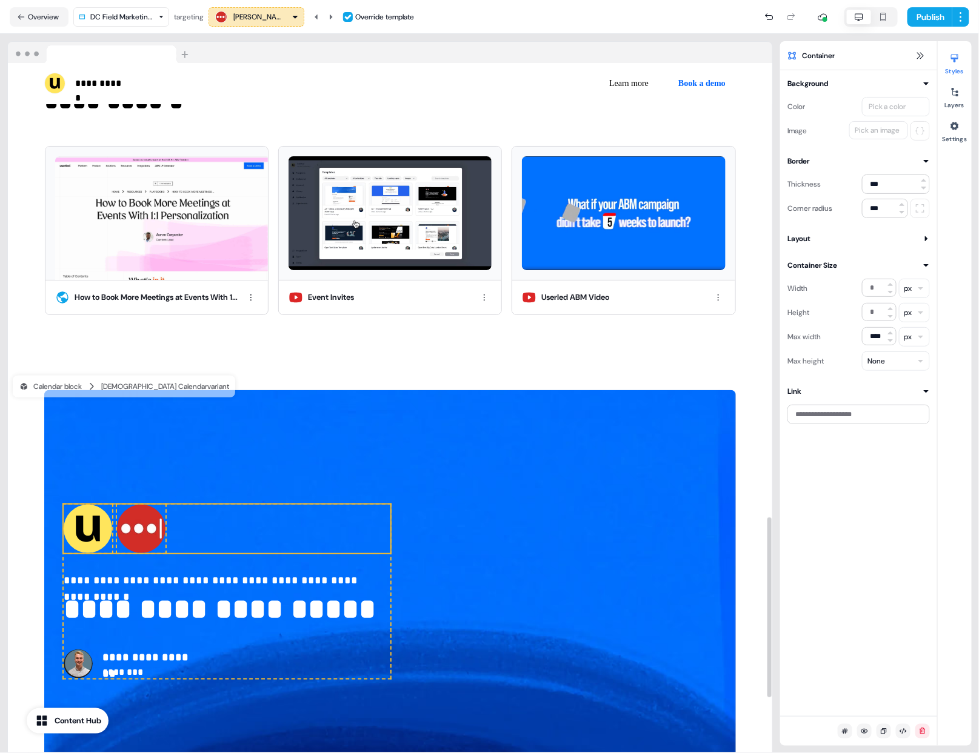
click at [154, 528] on img at bounding box center [141, 529] width 48 height 48
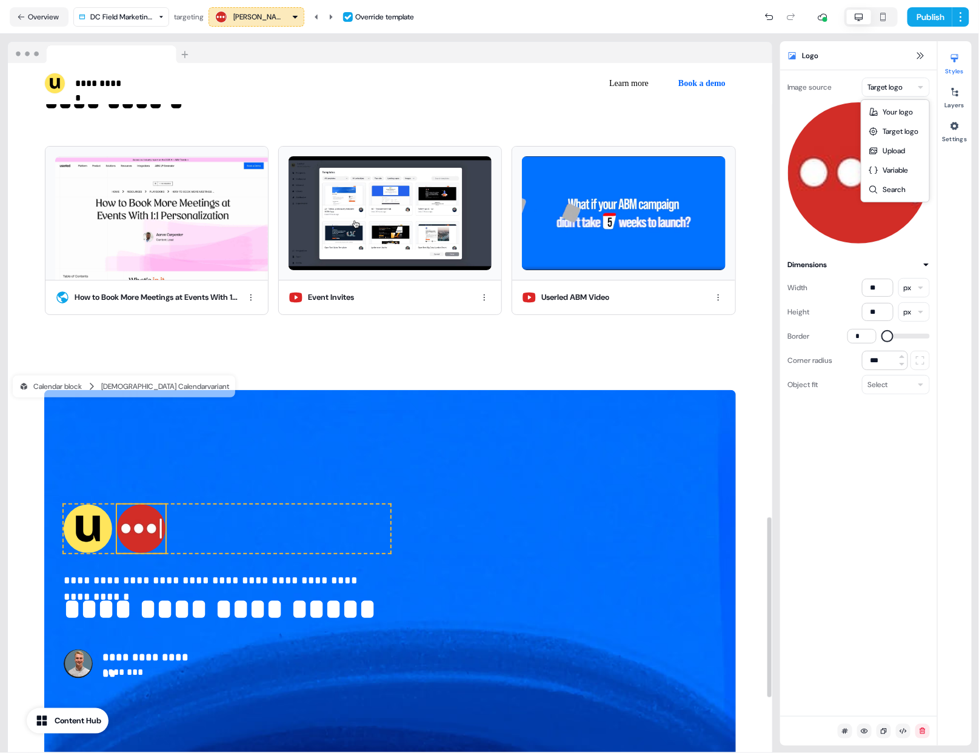
click at [892, 88] on html "**********" at bounding box center [489, 376] width 979 height 753
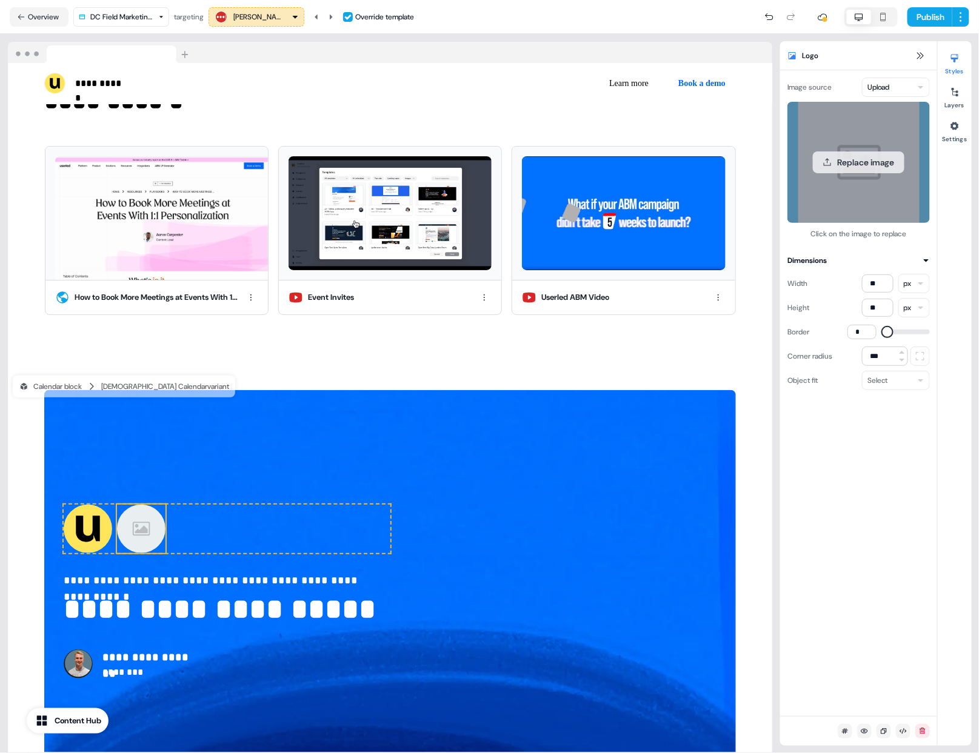
click at [844, 161] on button "Replace image" at bounding box center [859, 163] width 92 height 22
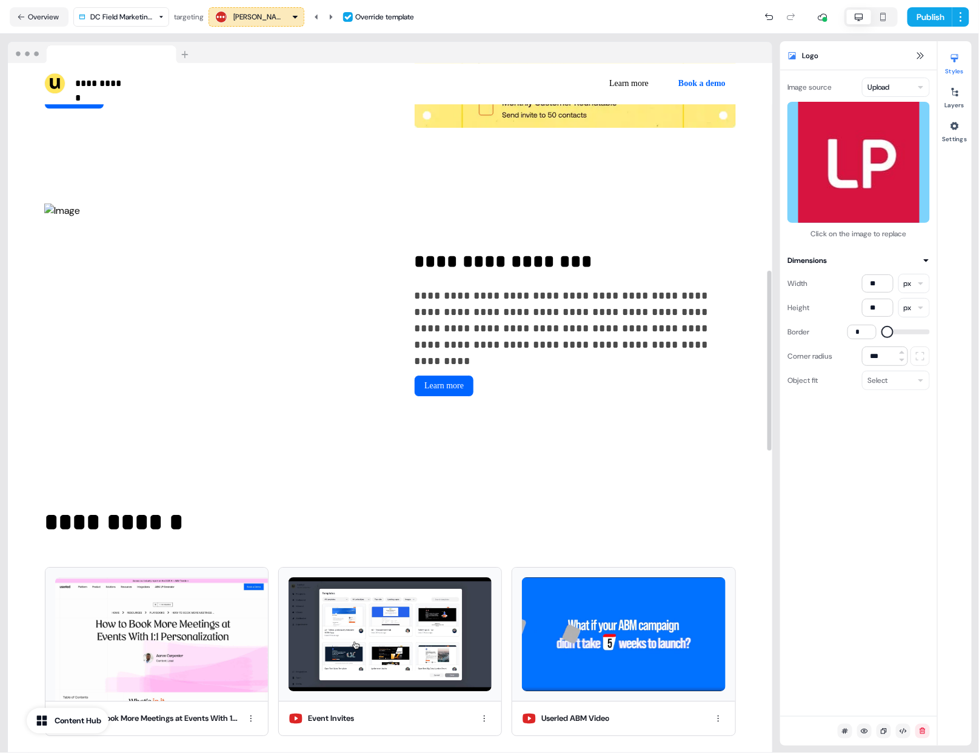
scroll to position [0, 0]
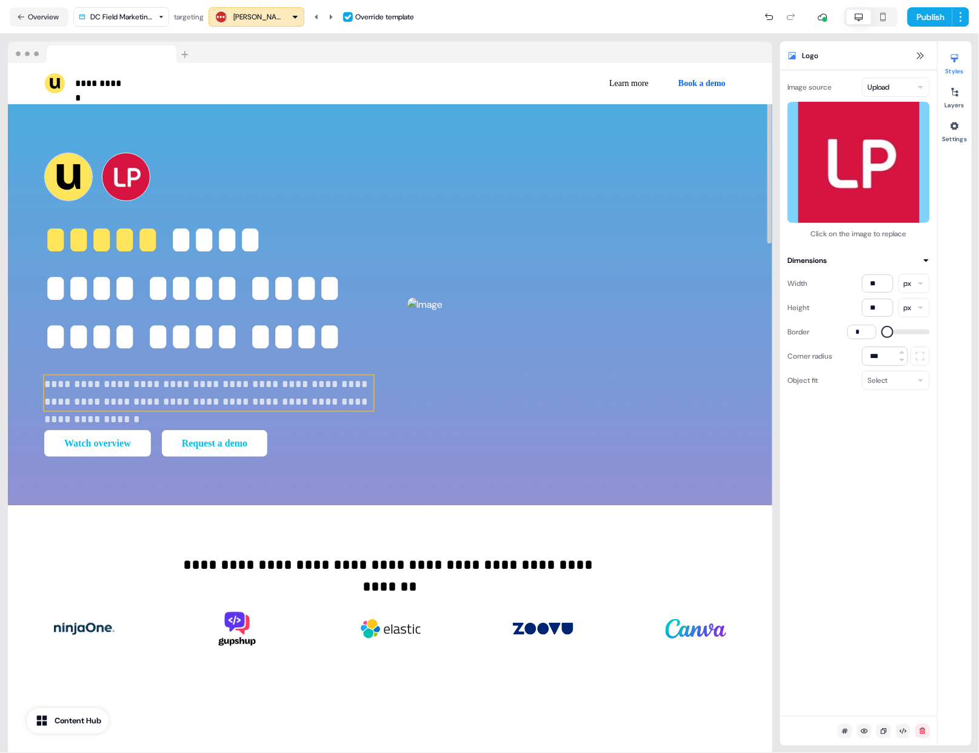
click at [301, 394] on p "**********" at bounding box center [208, 394] width 329 height 36
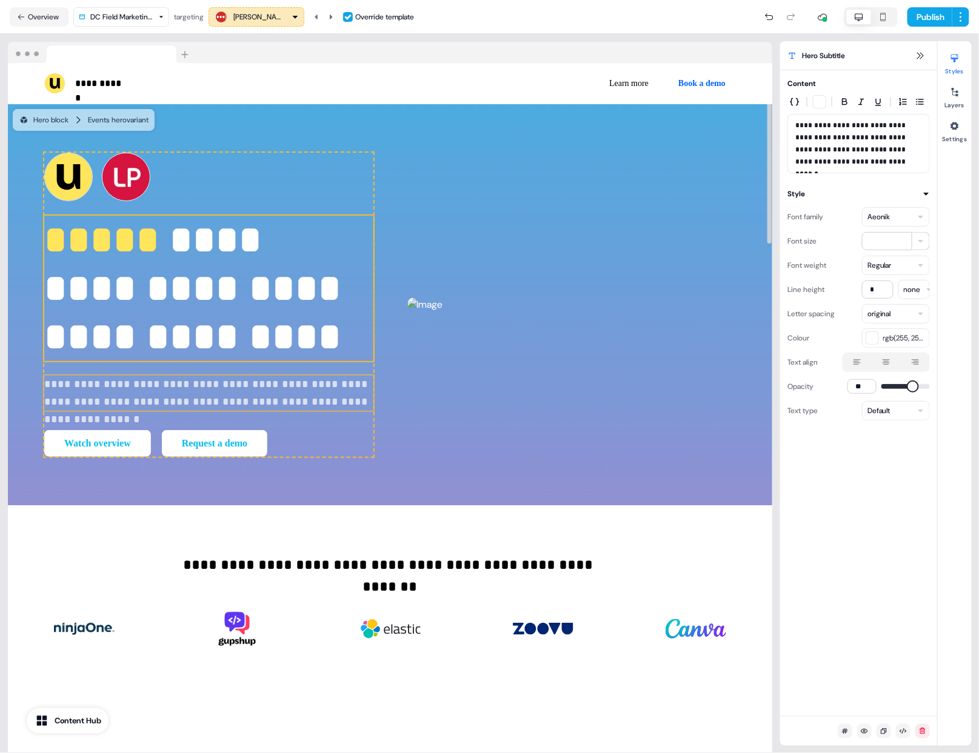
click at [221, 300] on strong "**********" at bounding box center [197, 288] width 307 height 135
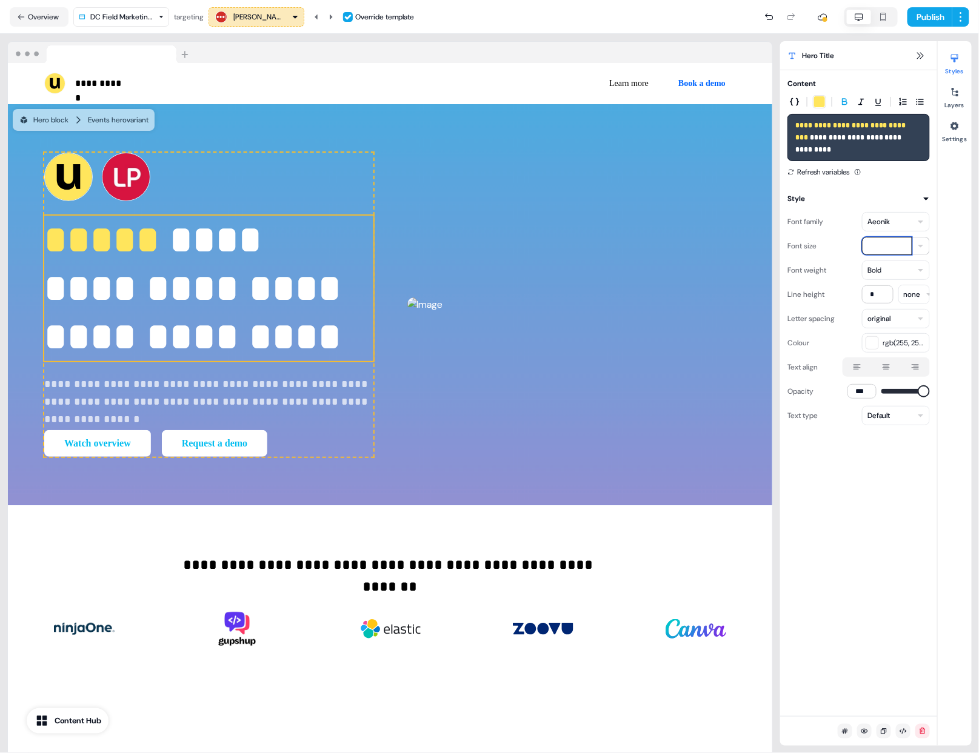
click at [896, 253] on input "**" at bounding box center [887, 246] width 50 height 18
click at [903, 266] on html "**********" at bounding box center [489, 376] width 979 height 753
click at [122, 289] on html "**********" at bounding box center [489, 376] width 979 height 753
click at [225, 404] on p "**********" at bounding box center [208, 394] width 329 height 36
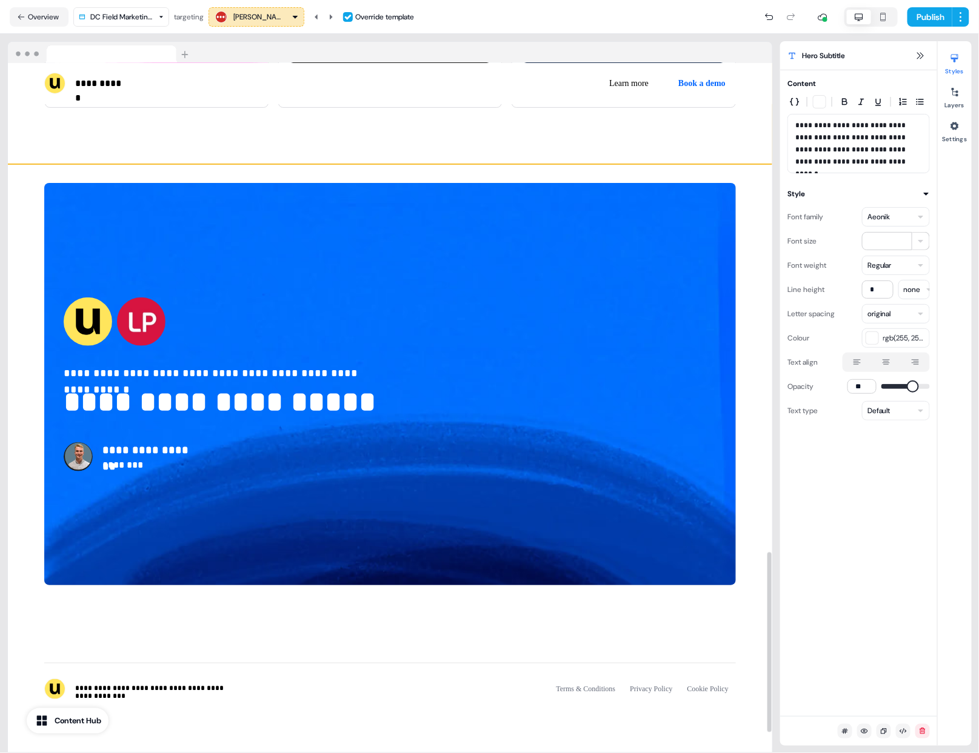
scroll to position [1946, 0]
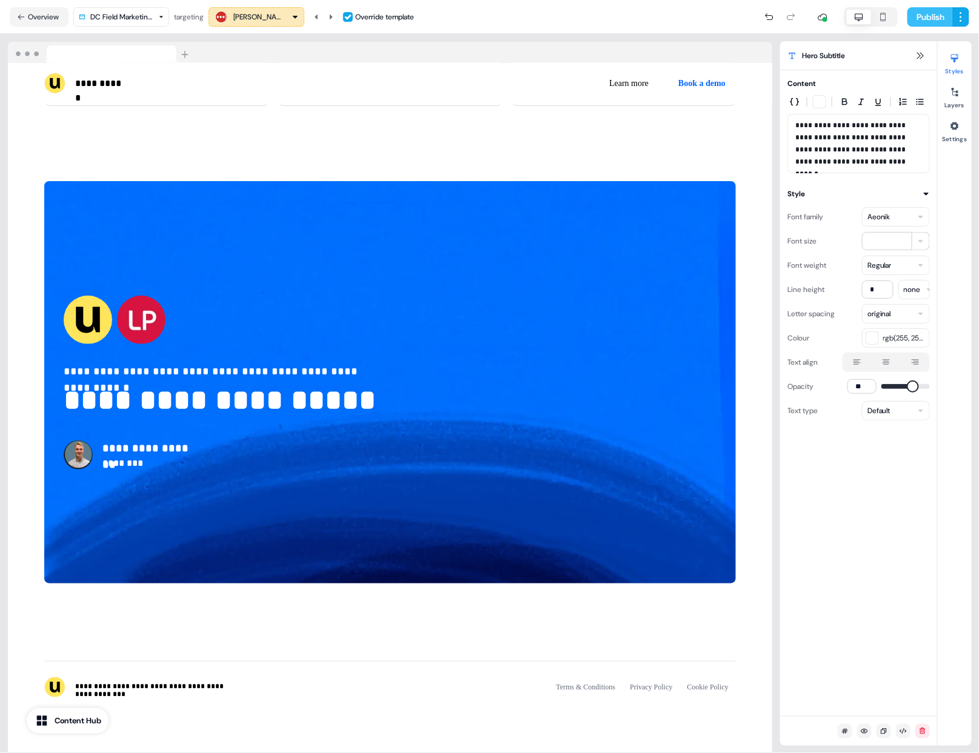
click at [941, 16] on button "Publish" at bounding box center [929, 16] width 45 height 19
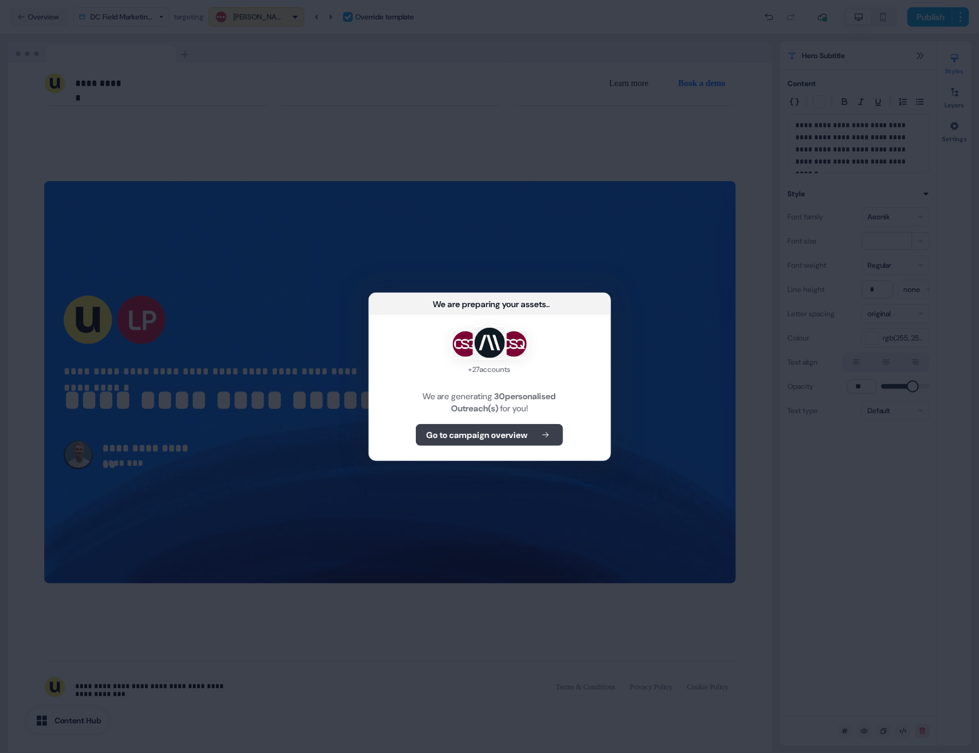
click at [552, 428] on button "Go to campaign overview" at bounding box center [489, 435] width 147 height 22
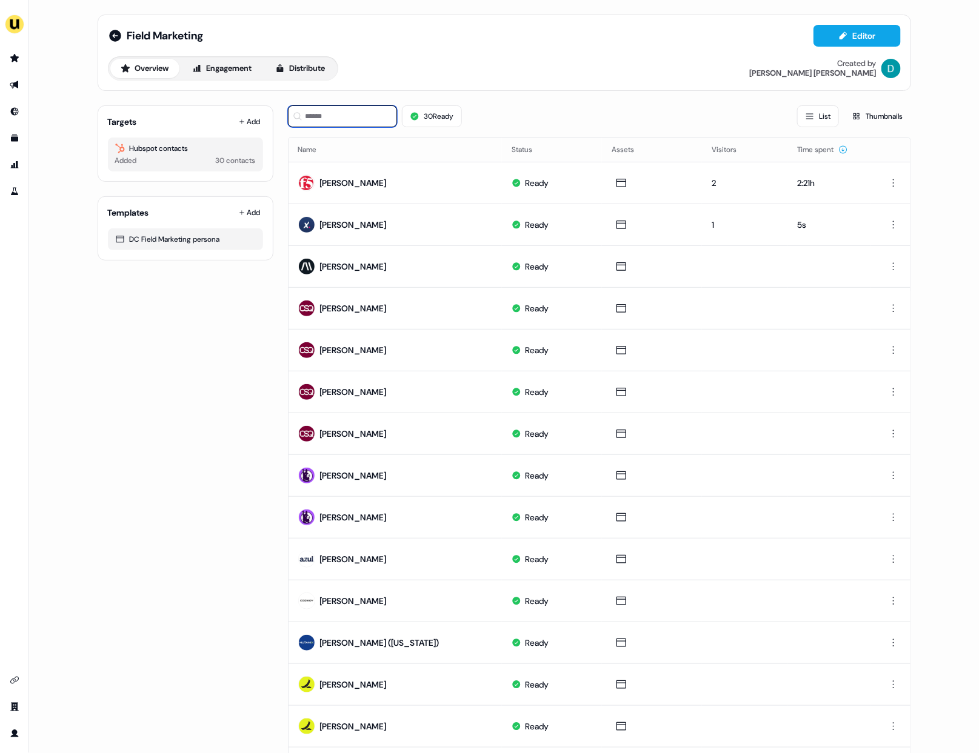
click at [313, 123] on input at bounding box center [342, 116] width 109 height 22
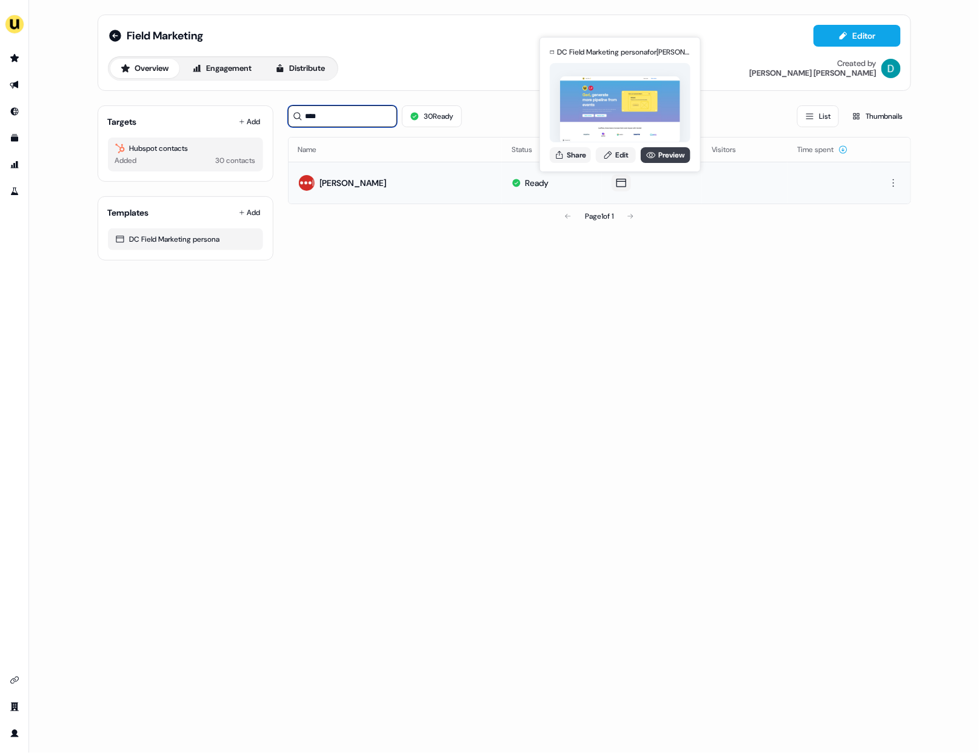
type input "****"
click at [664, 151] on link "Preview" at bounding box center [666, 155] width 50 height 16
click at [580, 162] on button "Share" at bounding box center [570, 155] width 41 height 16
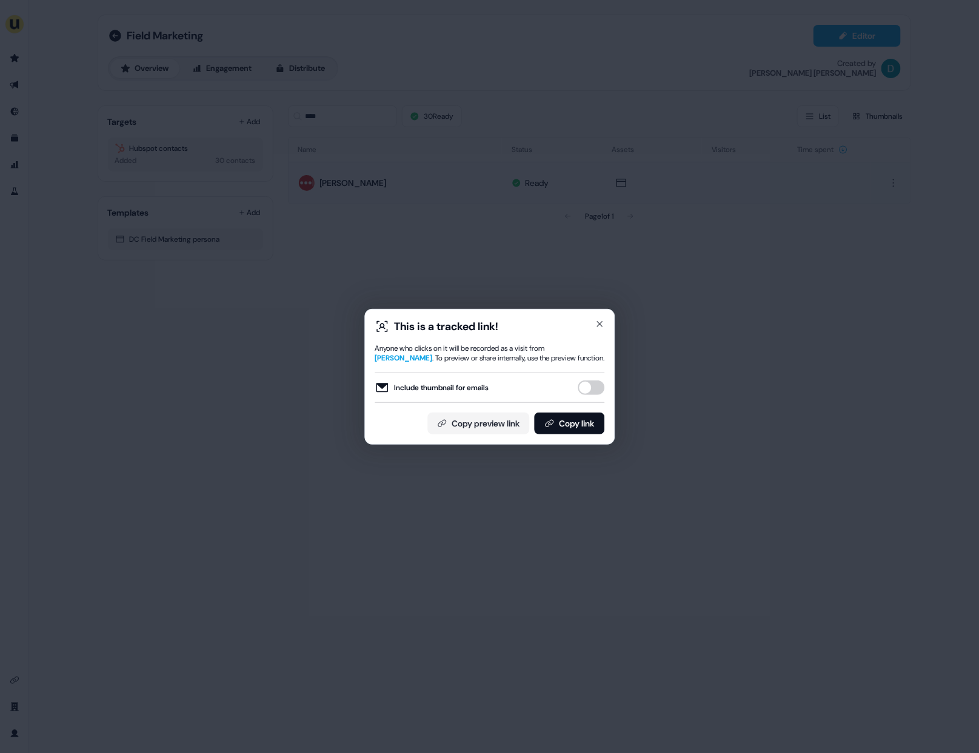
click at [596, 381] on button "Include thumbnail for emails" at bounding box center [591, 388] width 27 height 15
click at [584, 424] on button "Copy link" at bounding box center [569, 424] width 70 height 22
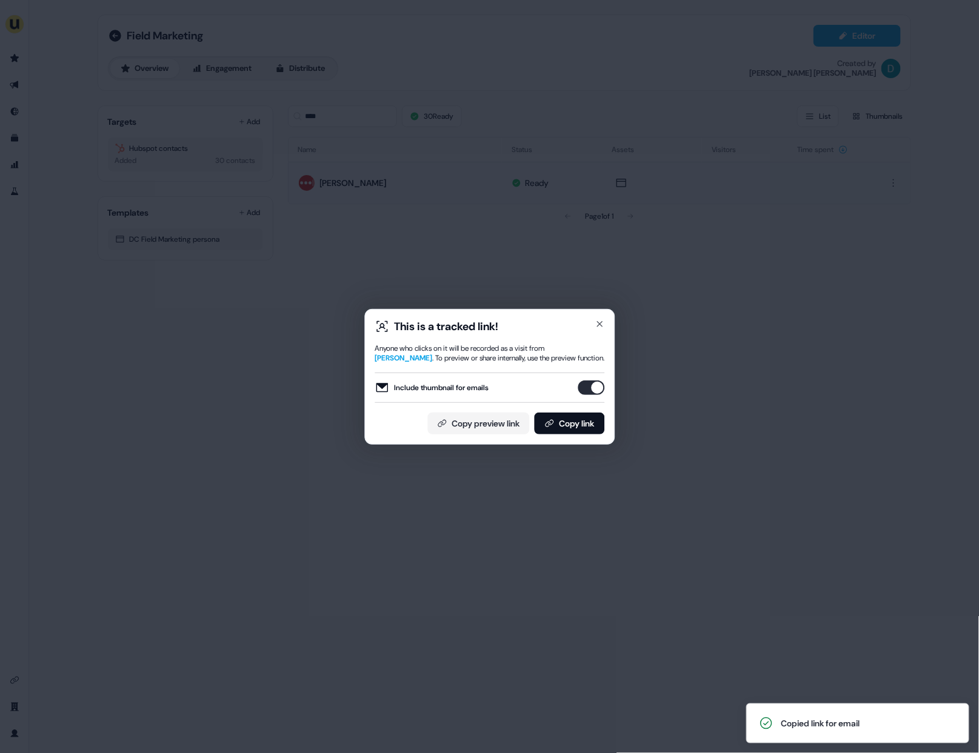
click at [249, 242] on div "This is a tracked link! Anyone who clicks on it will be recorded as a visit fro…" at bounding box center [489, 376] width 979 height 753
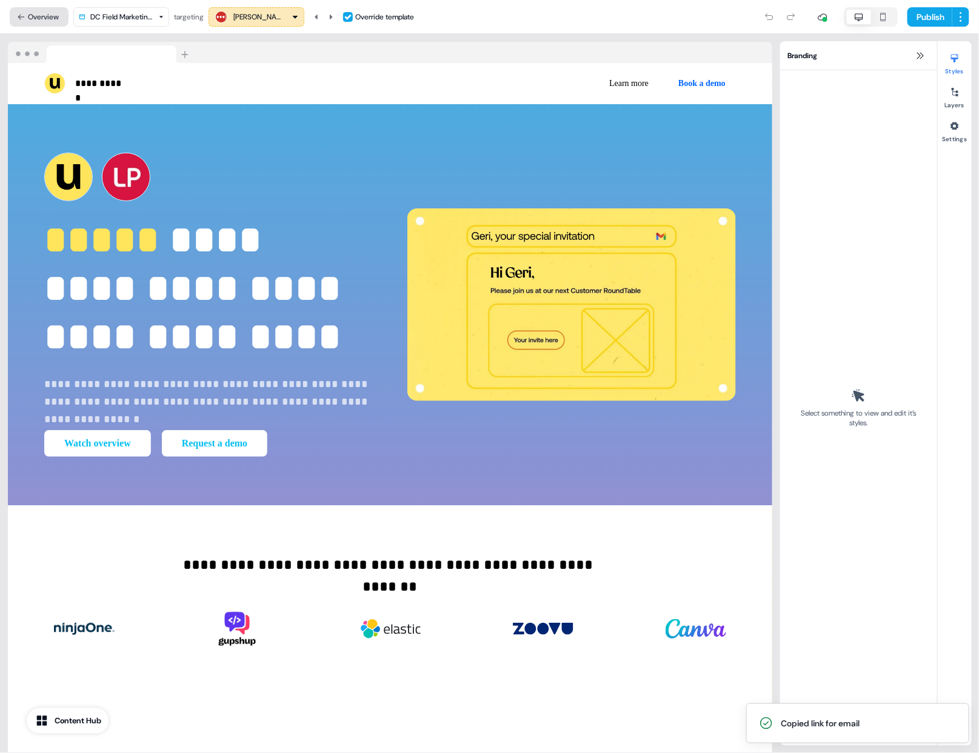
click at [41, 18] on button "Overview" at bounding box center [39, 16] width 59 height 19
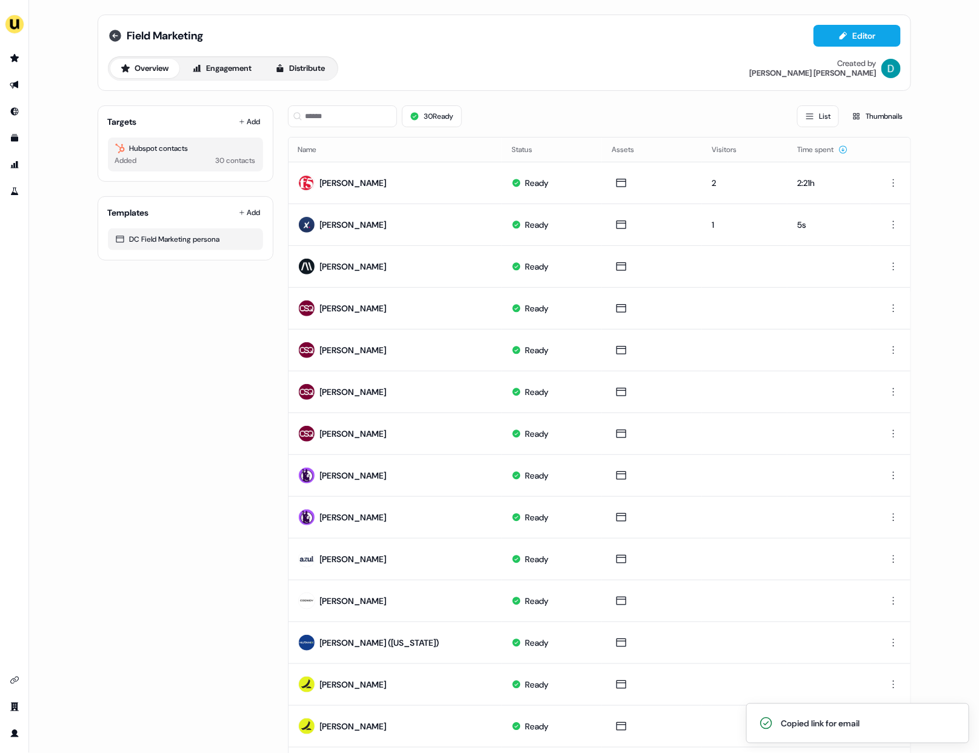
click at [120, 33] on icon at bounding box center [115, 35] width 15 height 15
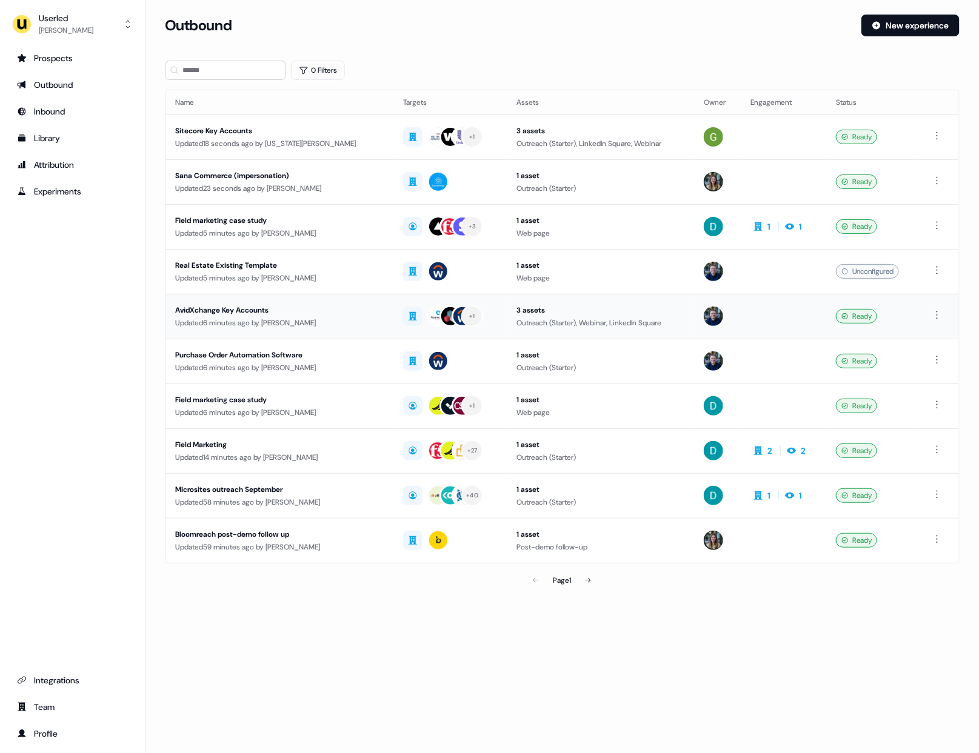
click at [288, 327] on div "Updated 6 minutes ago by [PERSON_NAME]" at bounding box center [279, 323] width 209 height 12
click at [324, 507] on div "Updated 58 minutes ago by [PERSON_NAME]" at bounding box center [280, 502] width 210 height 12
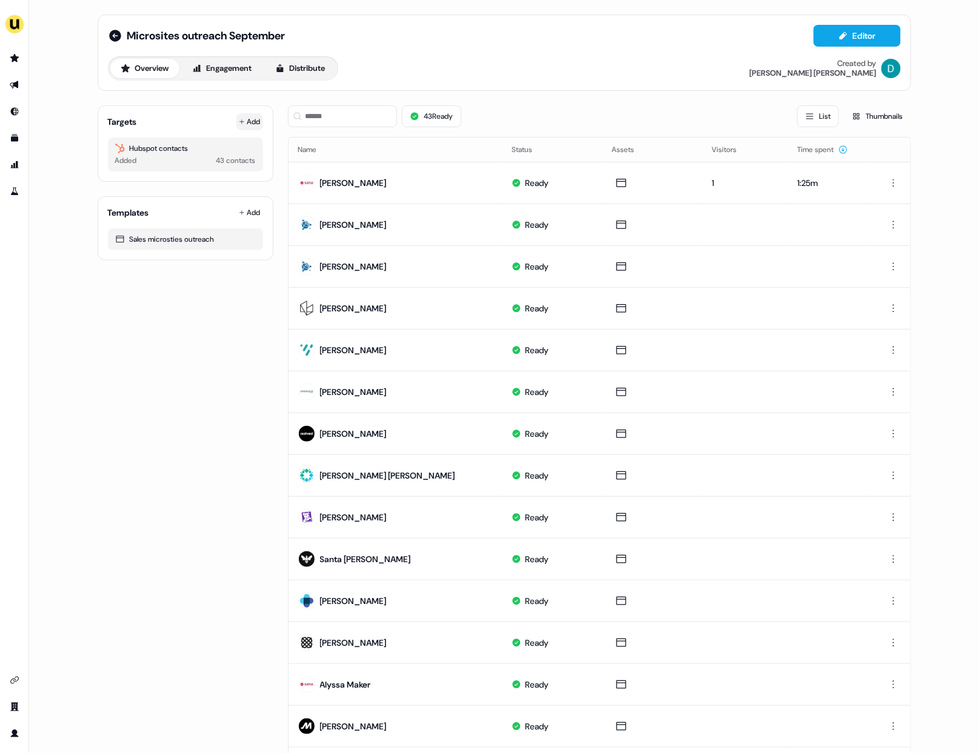
click at [258, 113] on button "Add" at bounding box center [249, 121] width 27 height 17
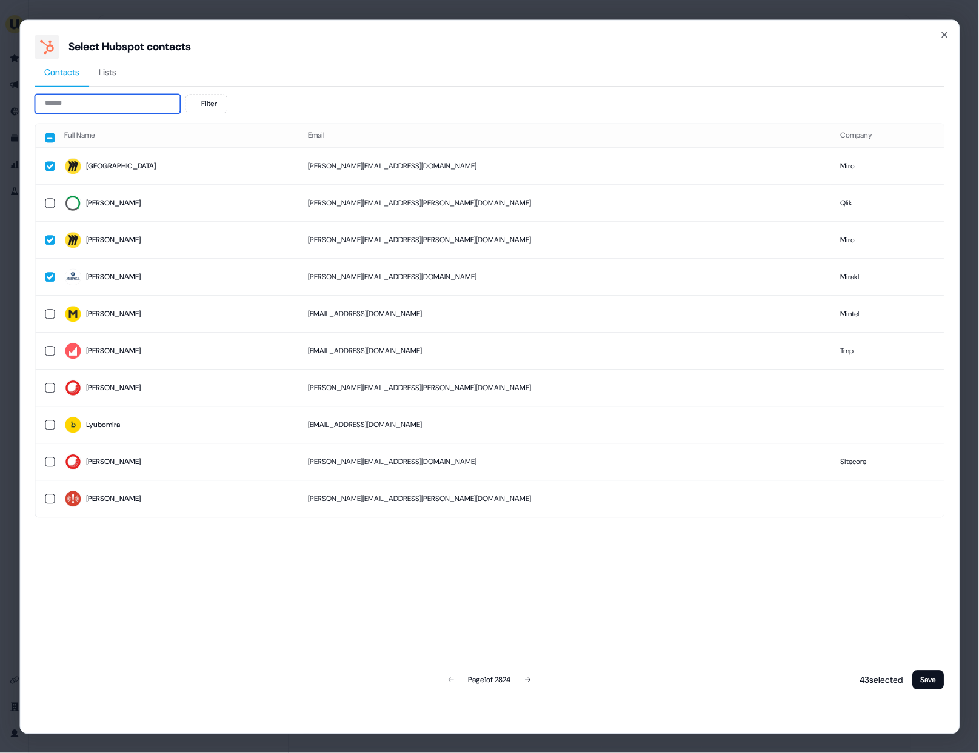
click at [137, 107] on input at bounding box center [107, 103] width 145 height 19
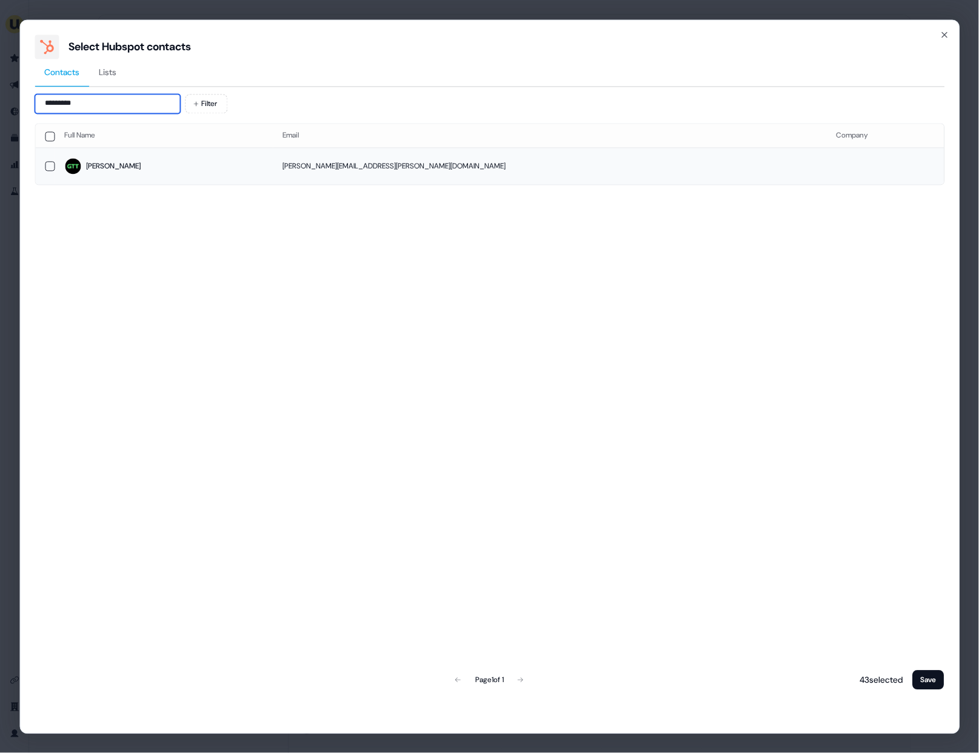
type input "*********"
click at [168, 150] on td "Linzy" at bounding box center [164, 166] width 218 height 37
click at [931, 677] on button "Save" at bounding box center [929, 679] width 32 height 19
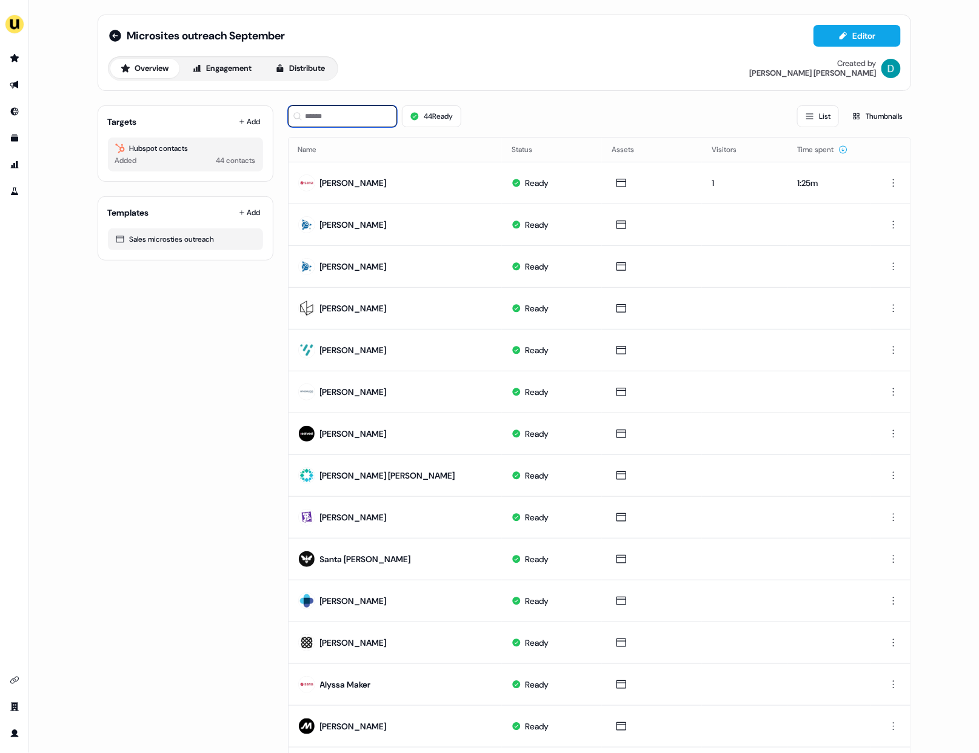
click at [335, 119] on input at bounding box center [342, 116] width 109 height 22
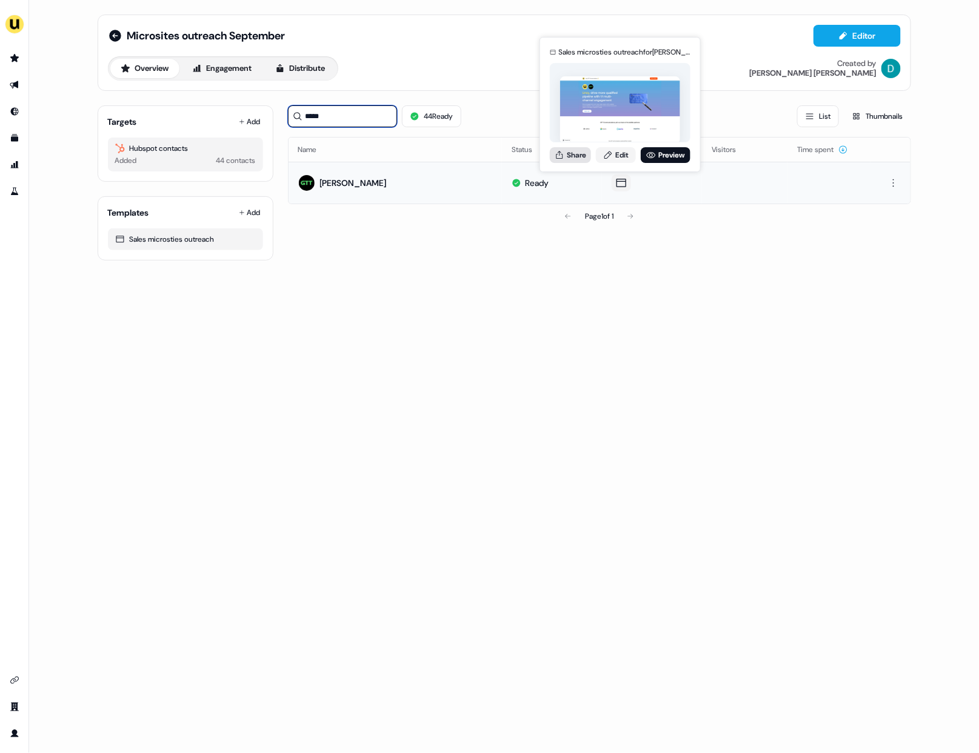
type input "*****"
click at [571, 155] on button "Share" at bounding box center [570, 155] width 41 height 16
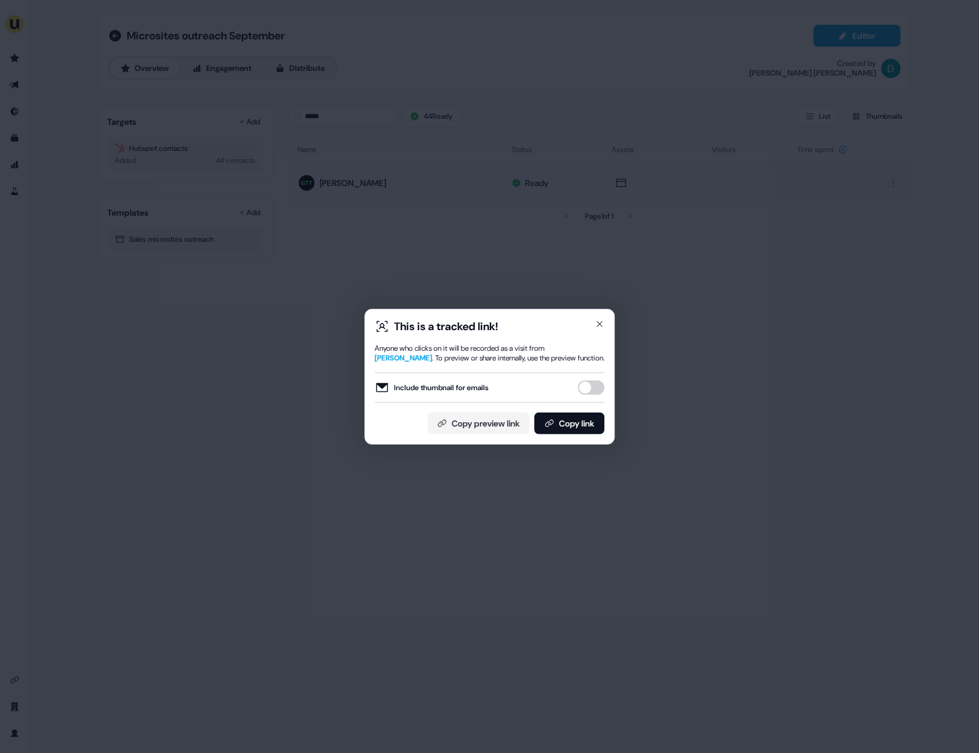
click at [594, 387] on button "Include thumbnail for emails" at bounding box center [591, 388] width 27 height 15
click at [584, 424] on button "Copy link" at bounding box center [569, 424] width 70 height 22
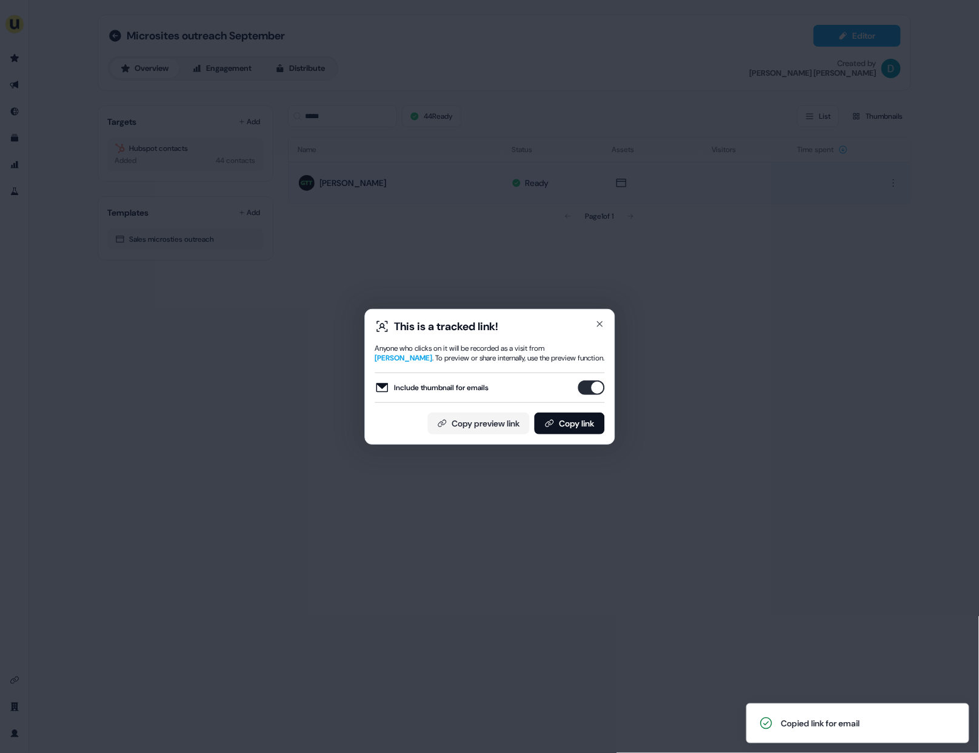
click at [598, 332] on div "This is a tracked link!" at bounding box center [490, 326] width 230 height 15
click at [598, 321] on icon "button" at bounding box center [600, 324] width 10 height 10
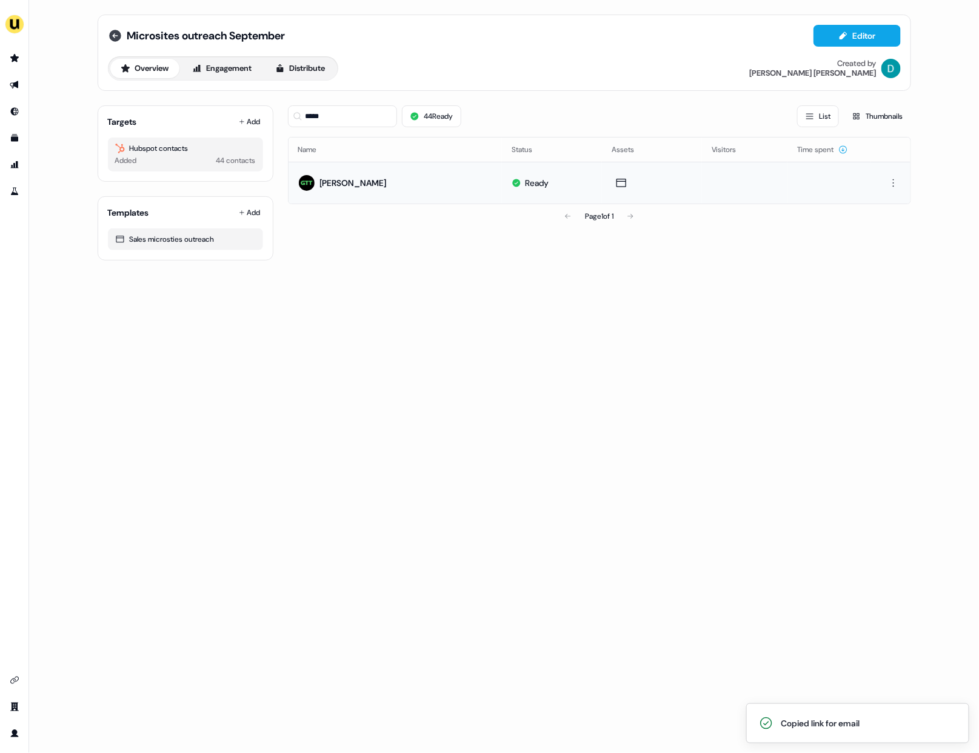
click at [114, 32] on icon at bounding box center [115, 36] width 12 height 12
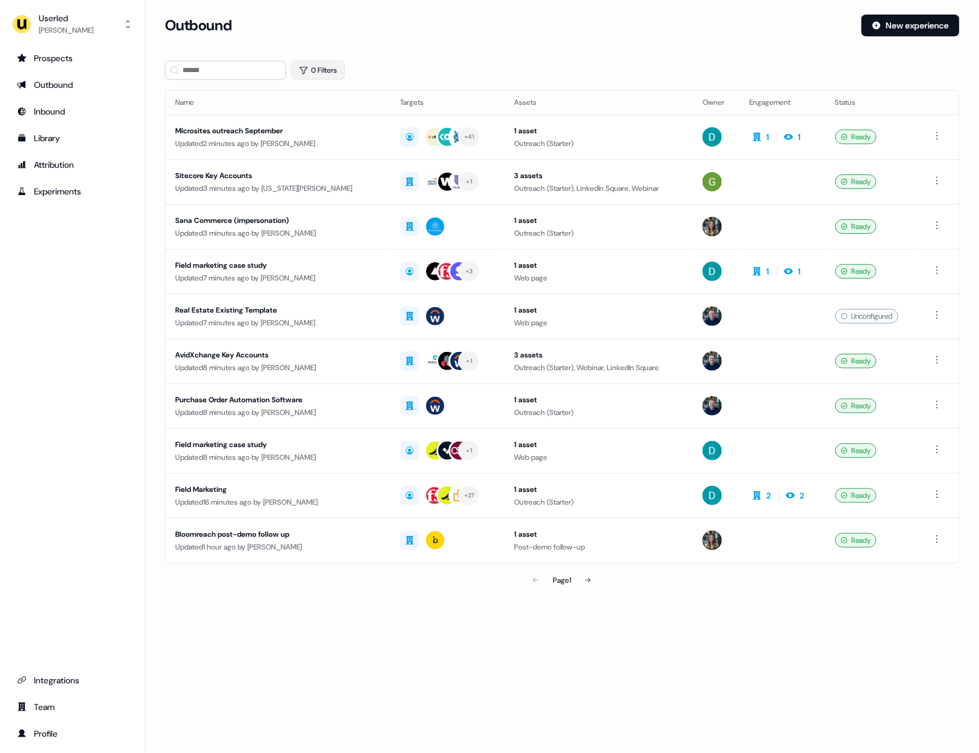
click at [317, 63] on button "0 Filters" at bounding box center [318, 70] width 54 height 19
click at [329, 118] on html "For the best experience switch devices to a bigger screen. Go to Userled.io Use…" at bounding box center [489, 376] width 979 height 753
click at [334, 165] on span "Owner" at bounding box center [331, 167] width 22 height 10
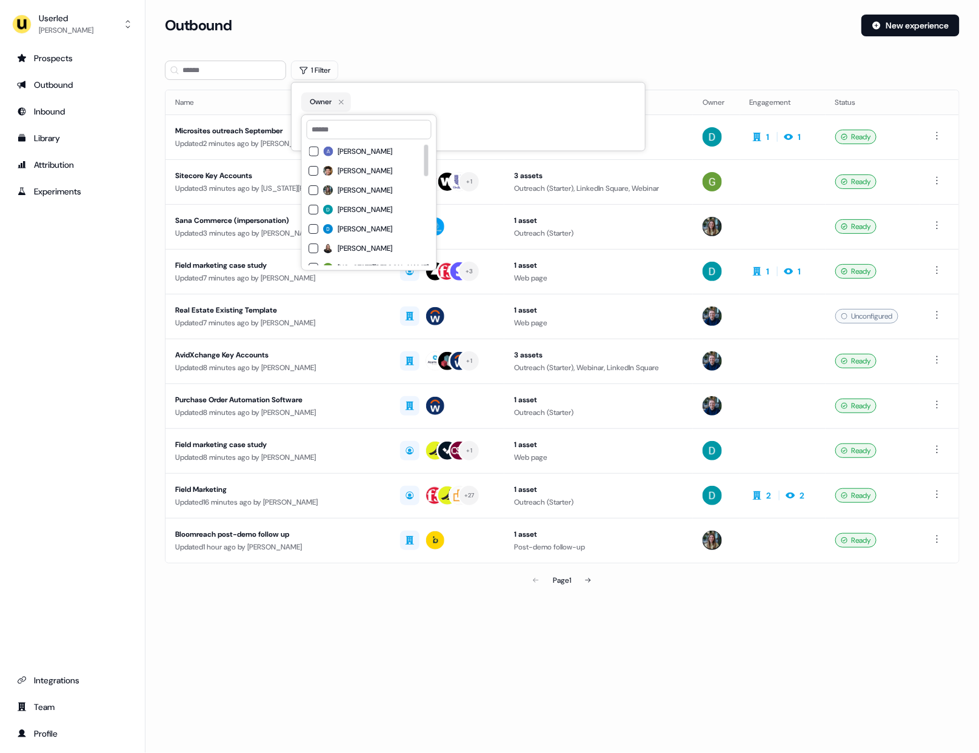
click at [355, 213] on span "[PERSON_NAME]" at bounding box center [365, 210] width 55 height 10
click at [395, 34] on div "Outbound" at bounding box center [508, 26] width 687 height 22
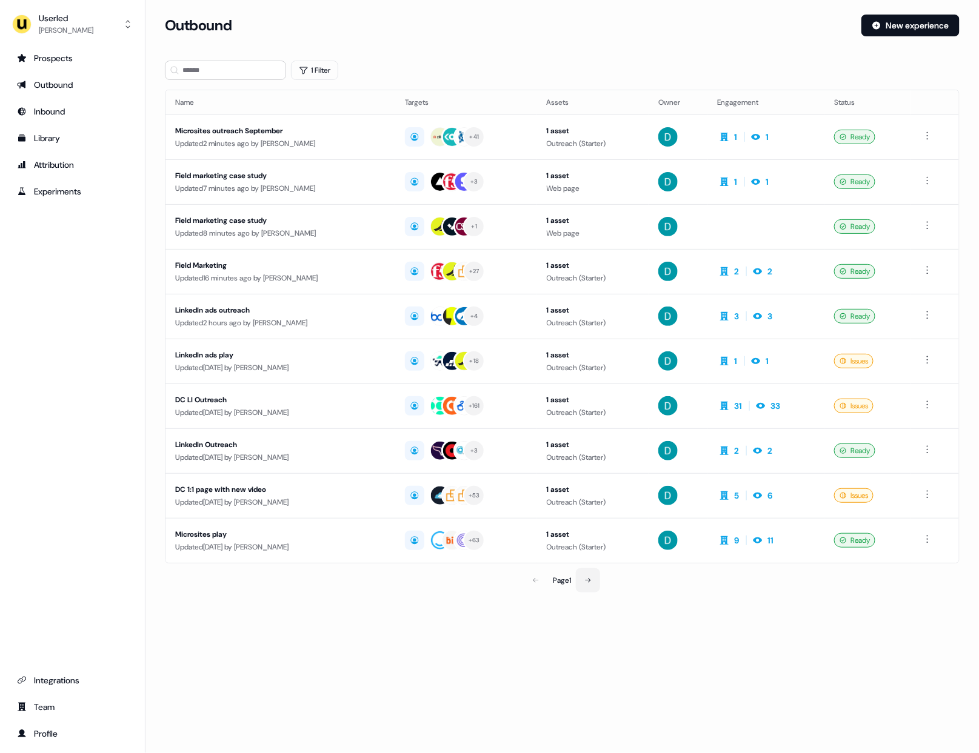
click at [591, 586] on button at bounding box center [588, 581] width 24 height 24
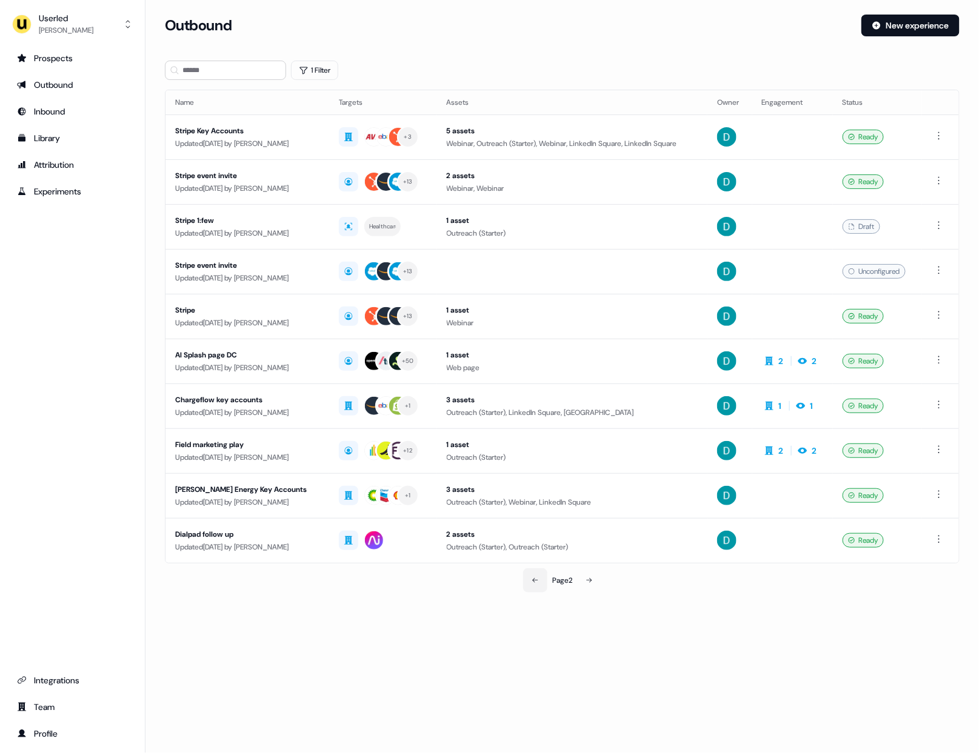
click at [527, 584] on button at bounding box center [535, 581] width 24 height 24
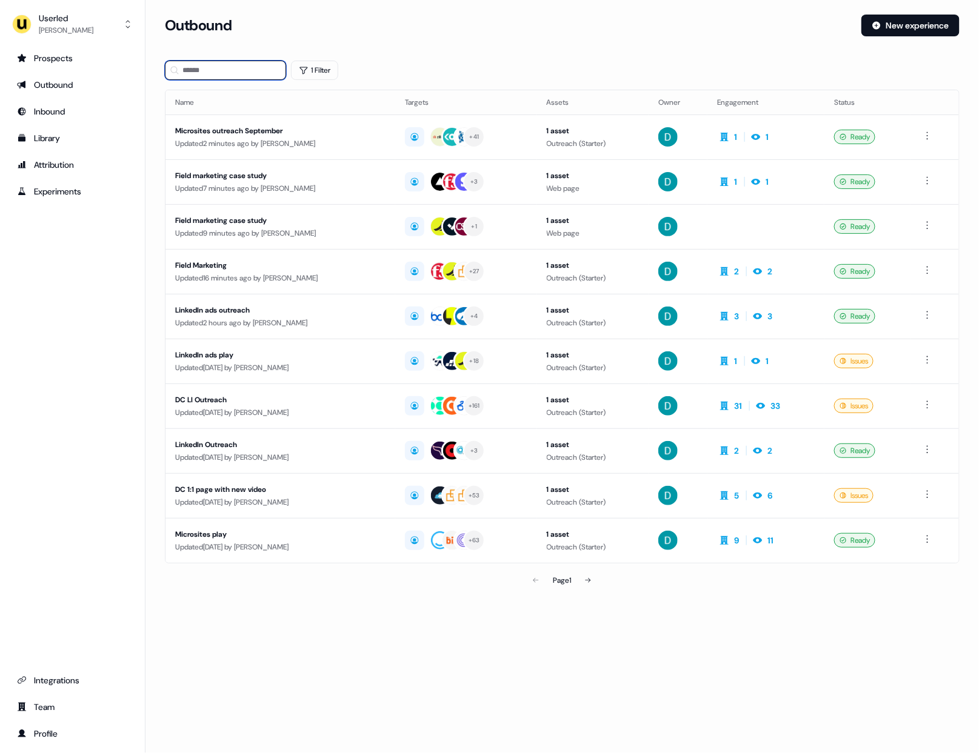
click at [227, 76] on input at bounding box center [225, 70] width 121 height 19
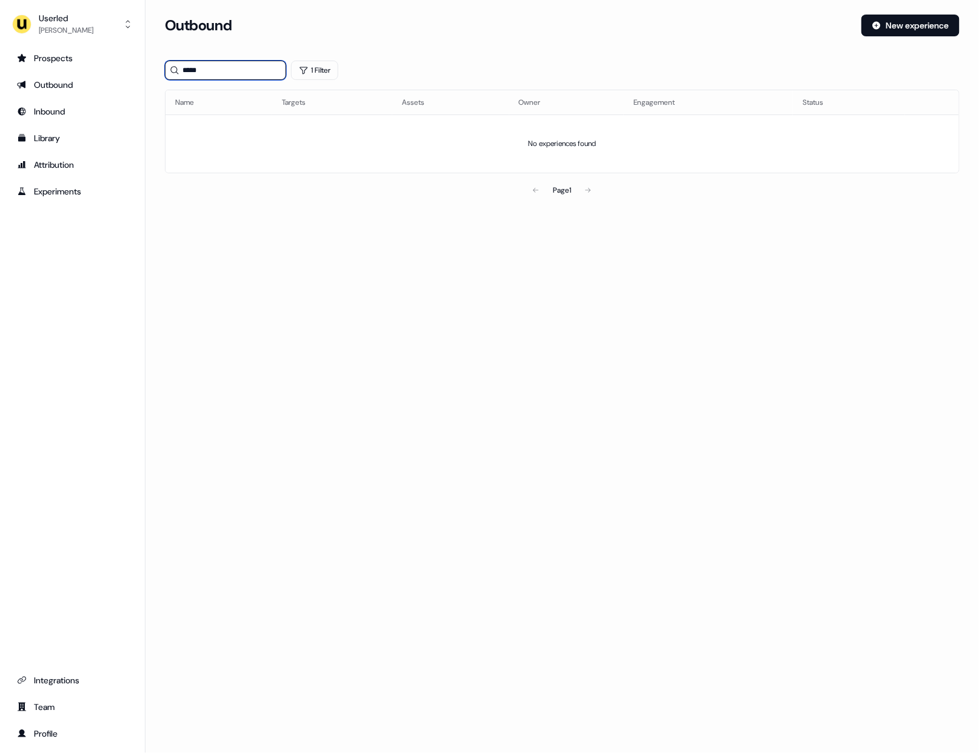
type input "******"
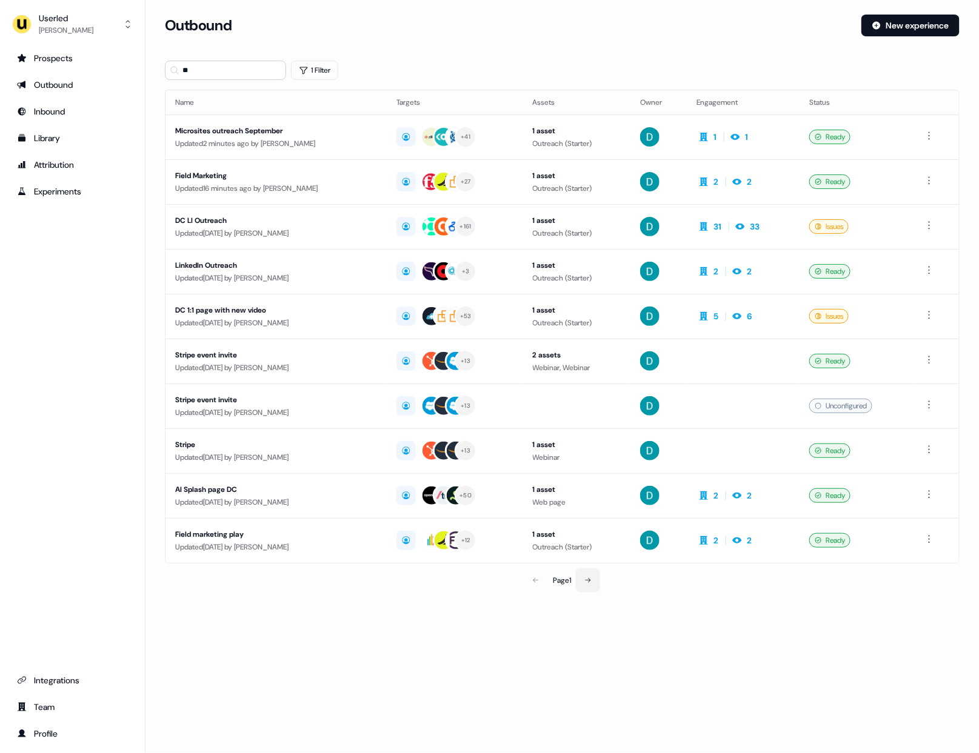
click at [587, 578] on icon at bounding box center [587, 580] width 7 height 7
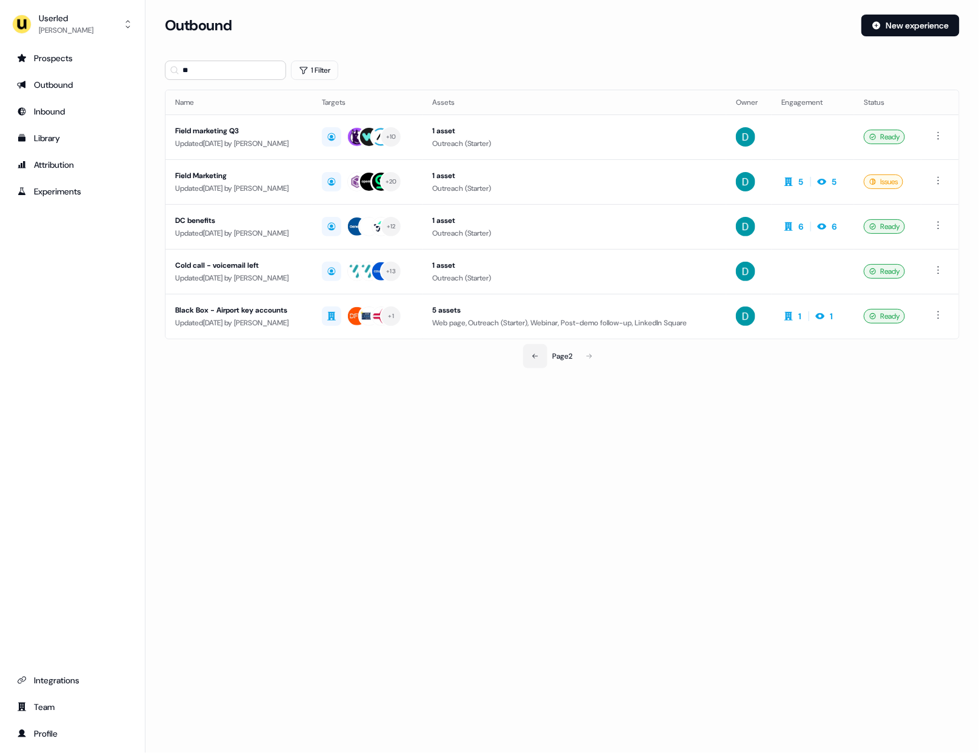
click at [541, 362] on button at bounding box center [535, 356] width 24 height 24
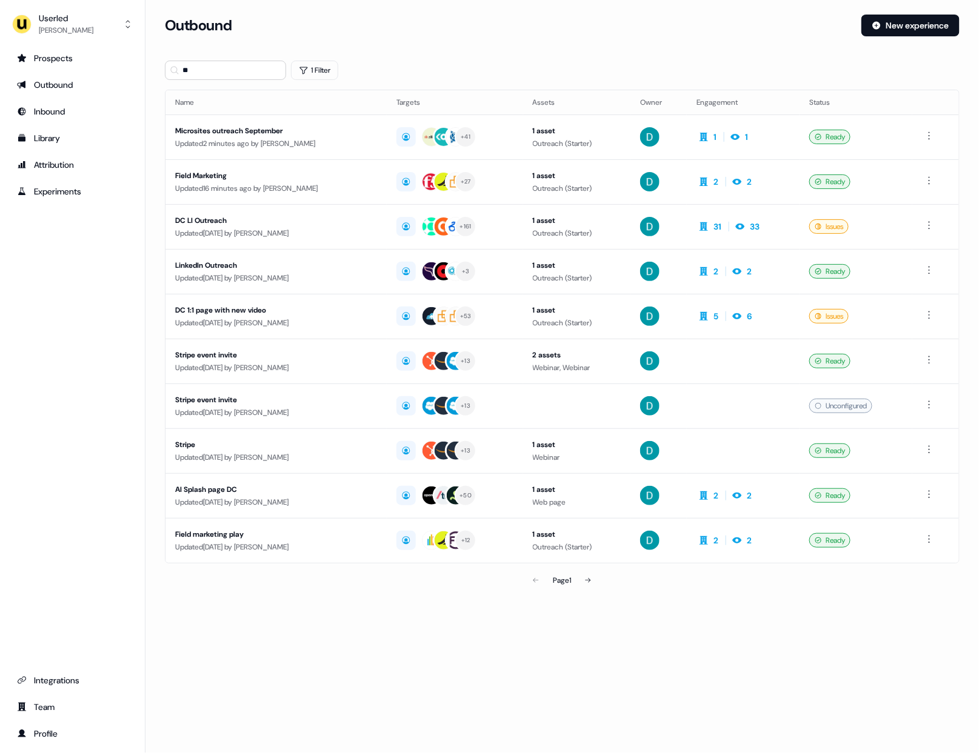
click at [222, 81] on section "Loading... Outbound New experience ** 1 Filter Name Targets Assets Owner Engage…" at bounding box center [561, 321] width 833 height 612
click at [220, 72] on input "**" at bounding box center [225, 70] width 121 height 19
type input "*"
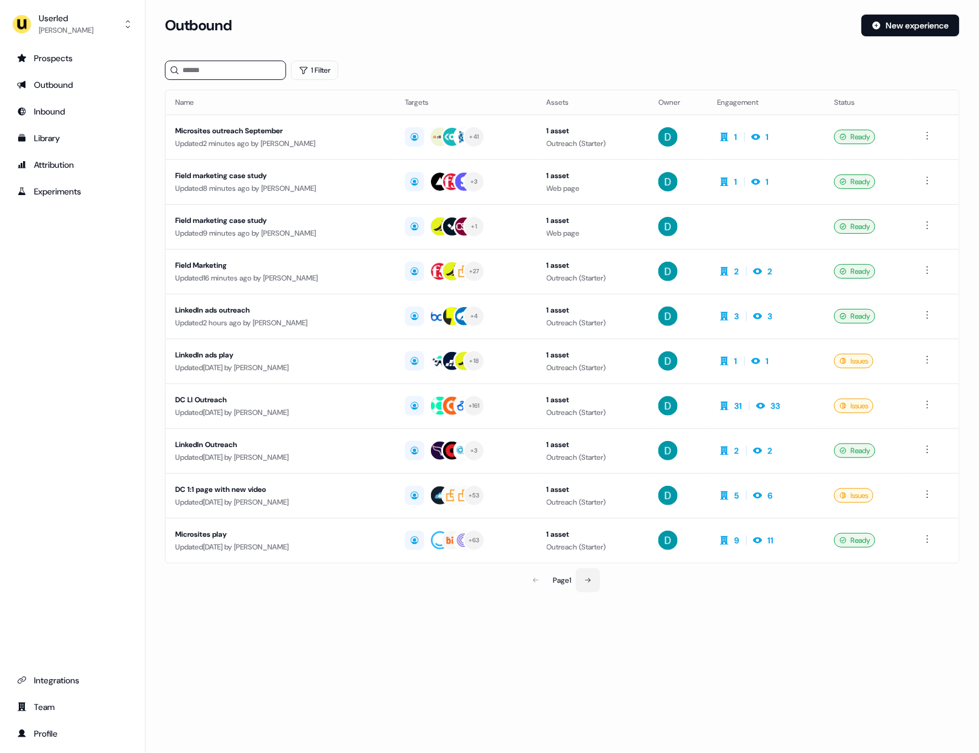
click at [586, 584] on button at bounding box center [588, 581] width 24 height 24
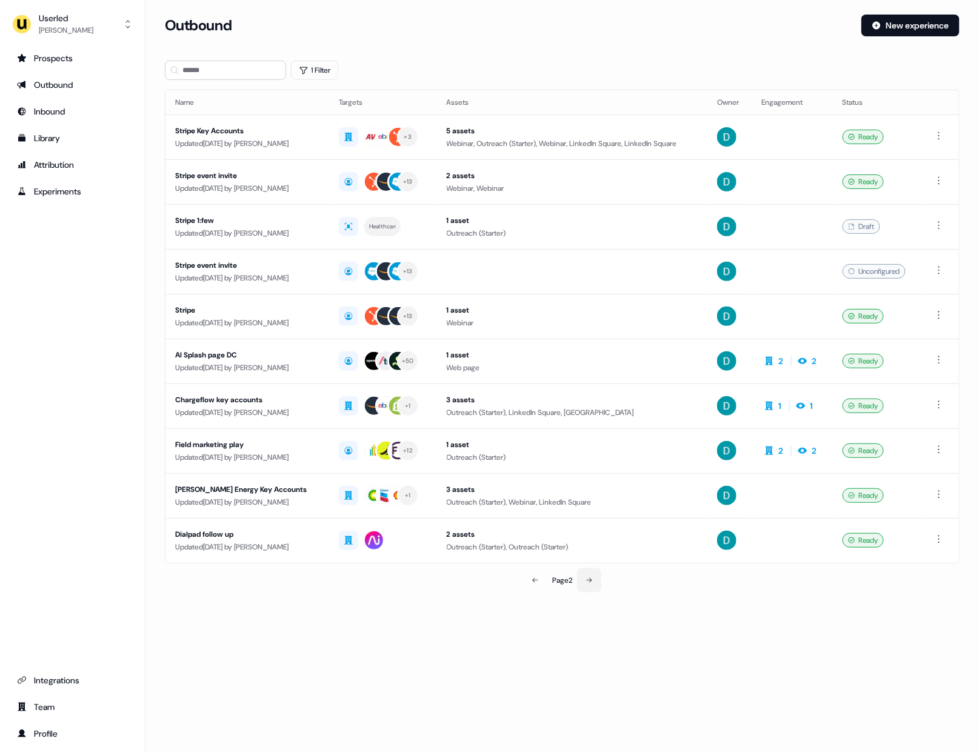
click at [586, 584] on button at bounding box center [589, 581] width 24 height 24
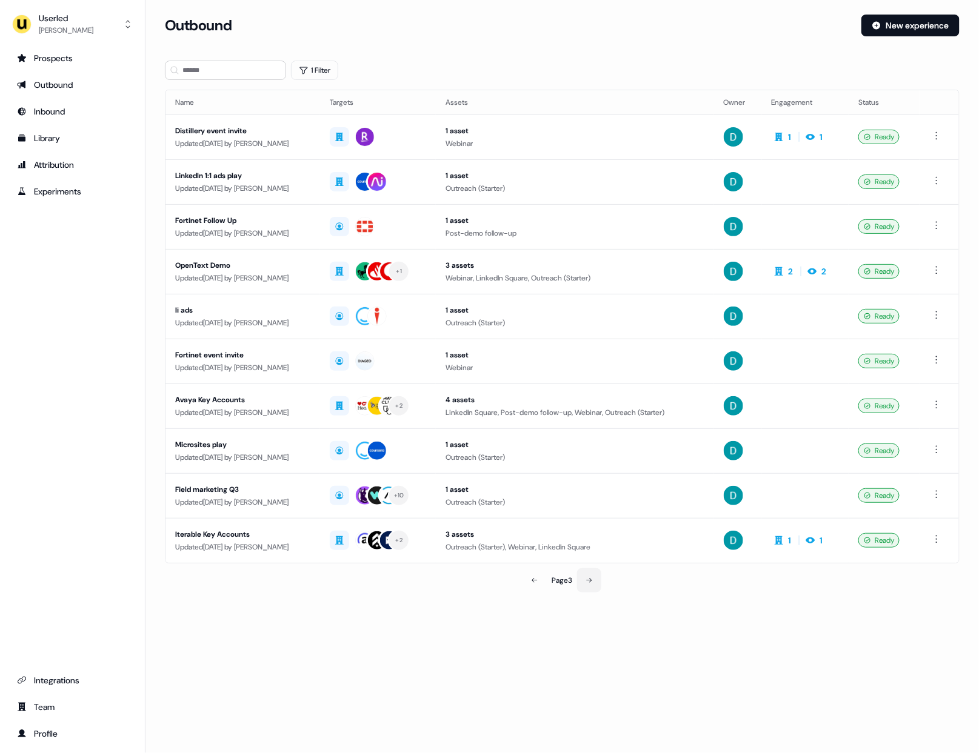
click at [586, 584] on button at bounding box center [589, 581] width 24 height 24
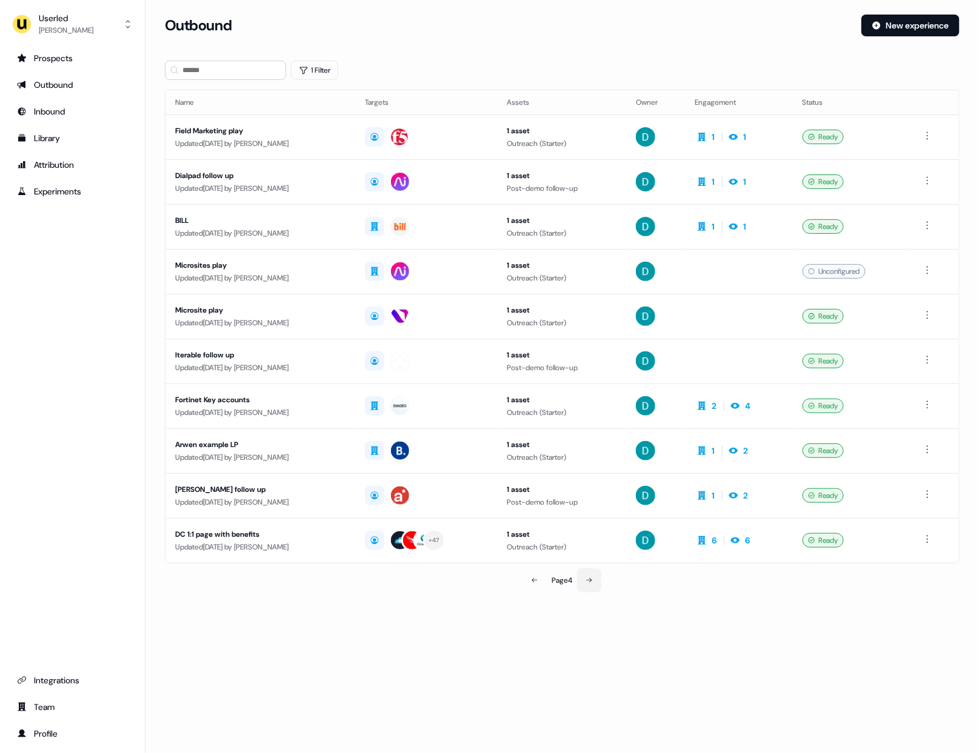
click at [586, 584] on button at bounding box center [589, 581] width 24 height 24
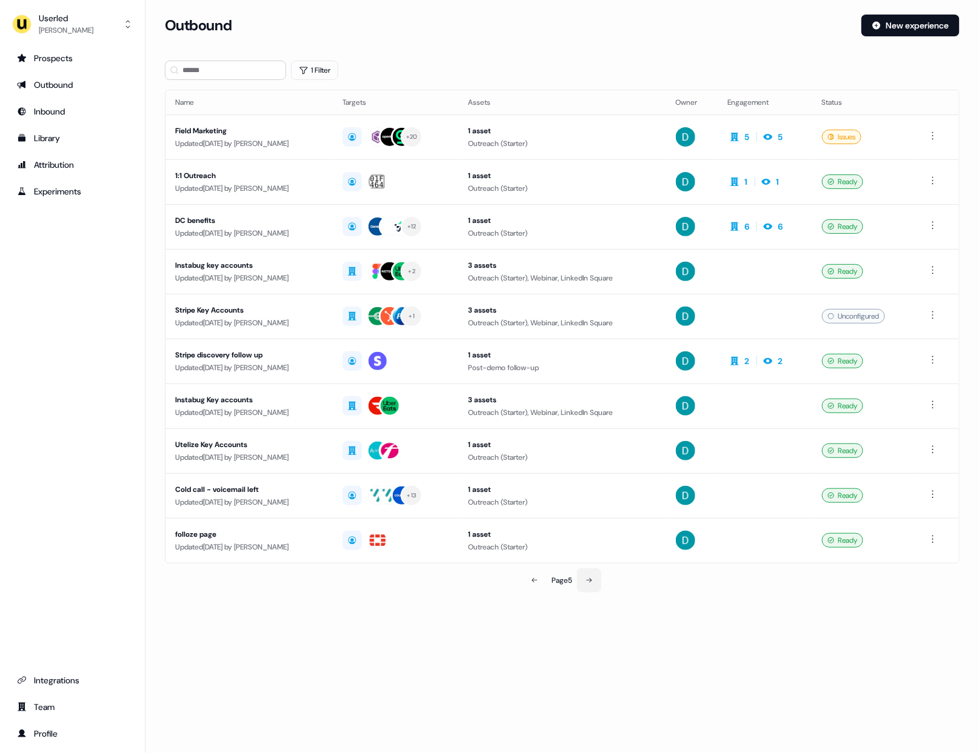
click at [586, 584] on button at bounding box center [589, 581] width 24 height 24
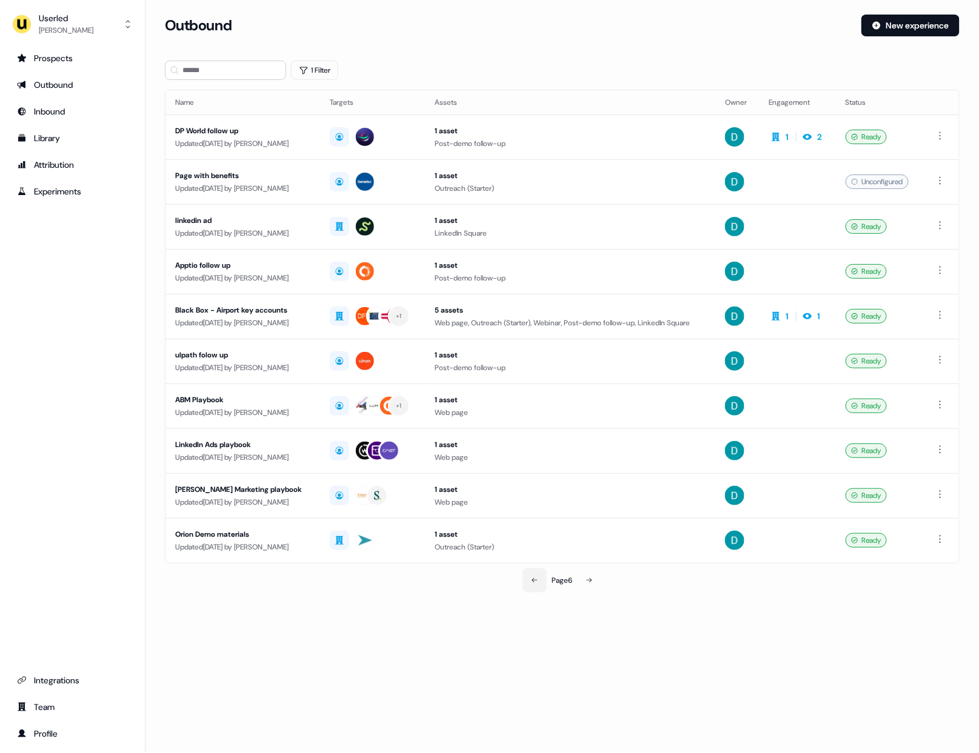
click at [531, 581] on icon at bounding box center [534, 580] width 7 height 7
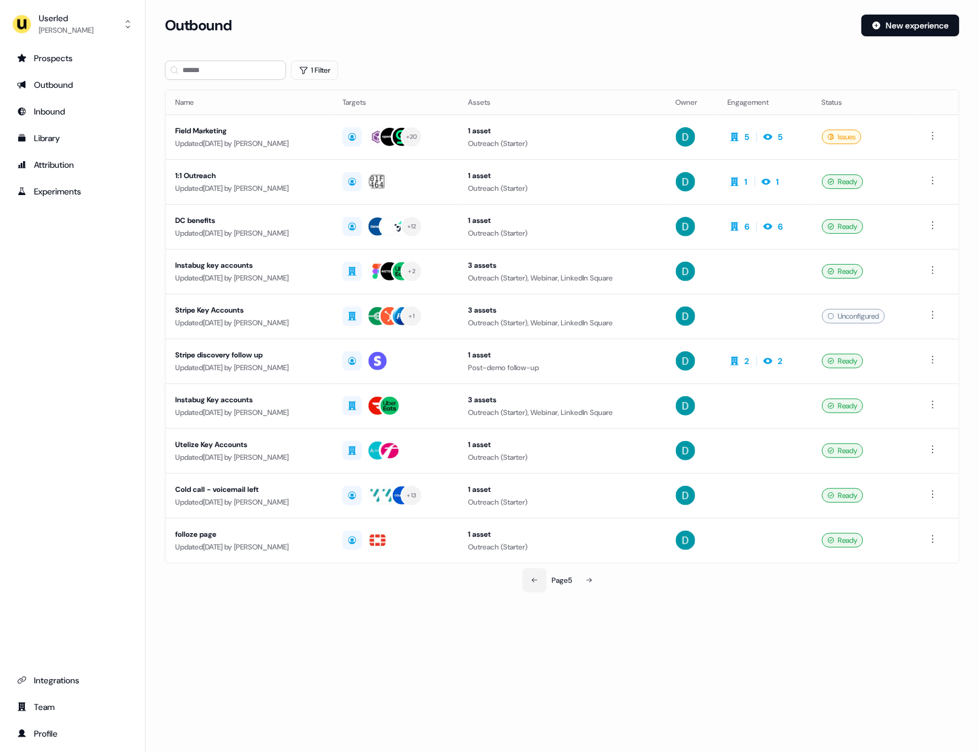
click at [531, 581] on icon at bounding box center [534, 580] width 7 height 7
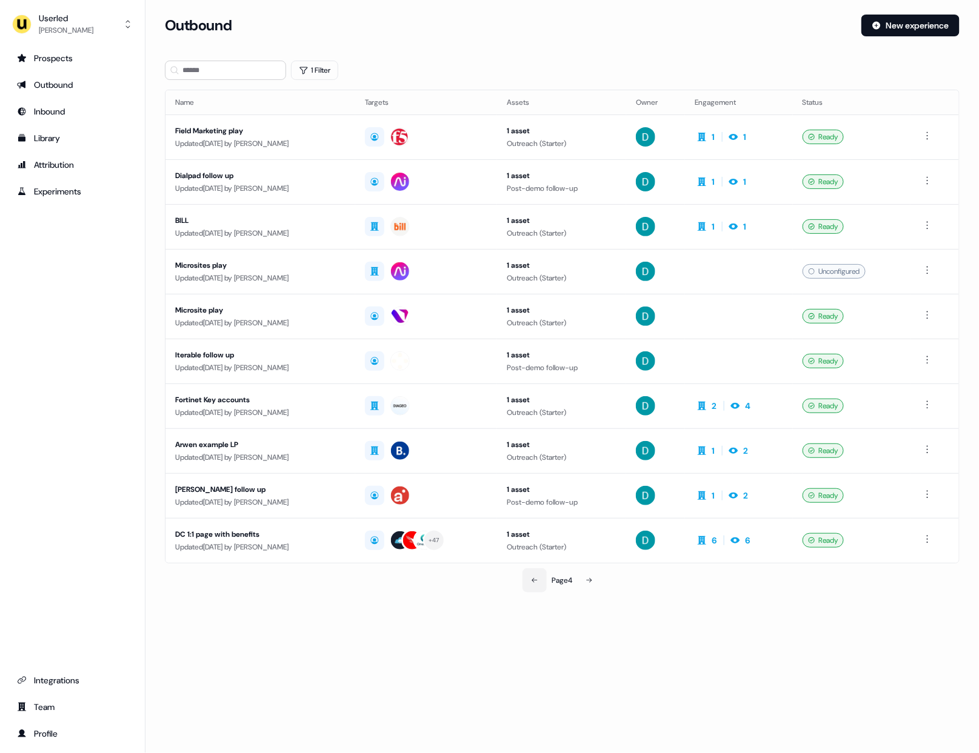
click at [531, 581] on icon at bounding box center [534, 580] width 7 height 7
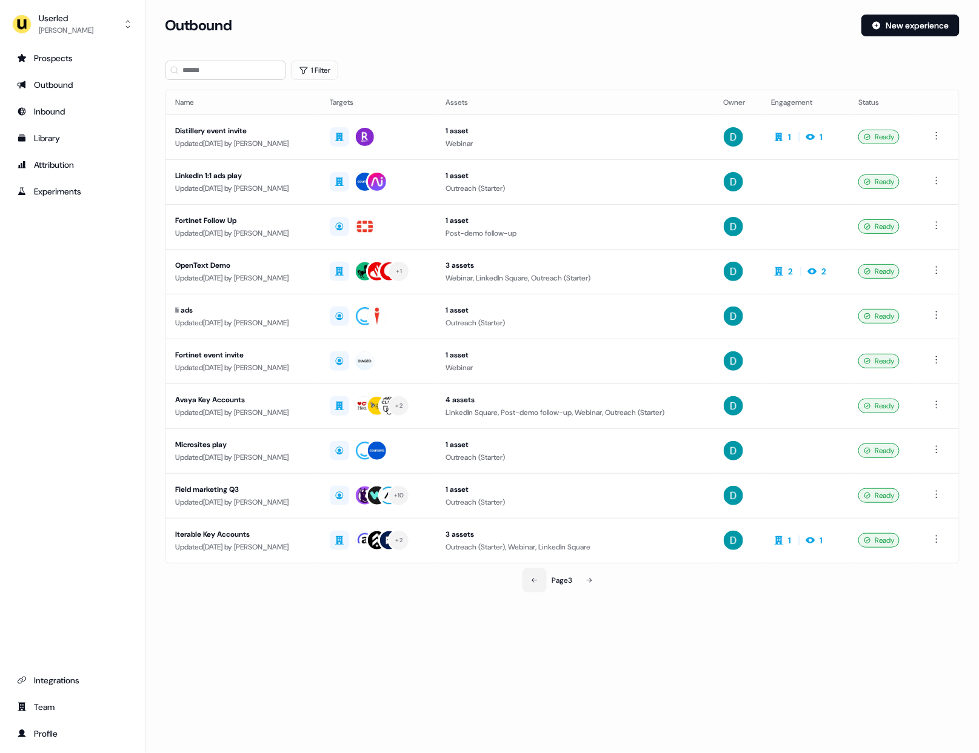
click at [531, 581] on icon at bounding box center [534, 580] width 7 height 7
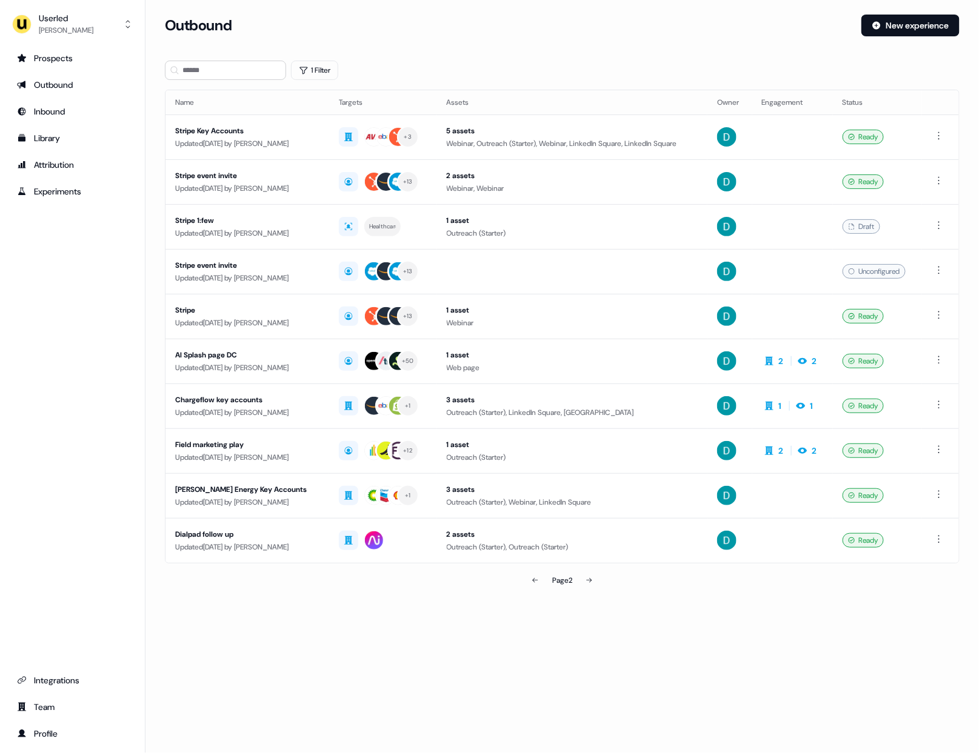
click at [227, 90] on th "Name" at bounding box center [247, 102] width 164 height 24
click at [219, 70] on input at bounding box center [225, 70] width 121 height 19
type input "*"
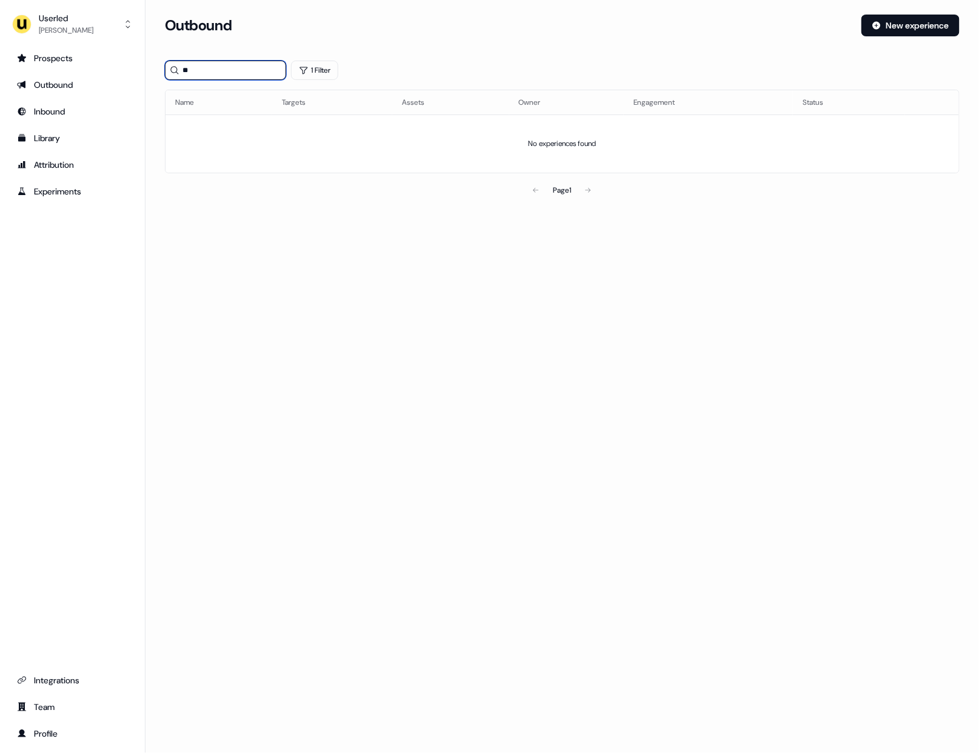
type input "*"
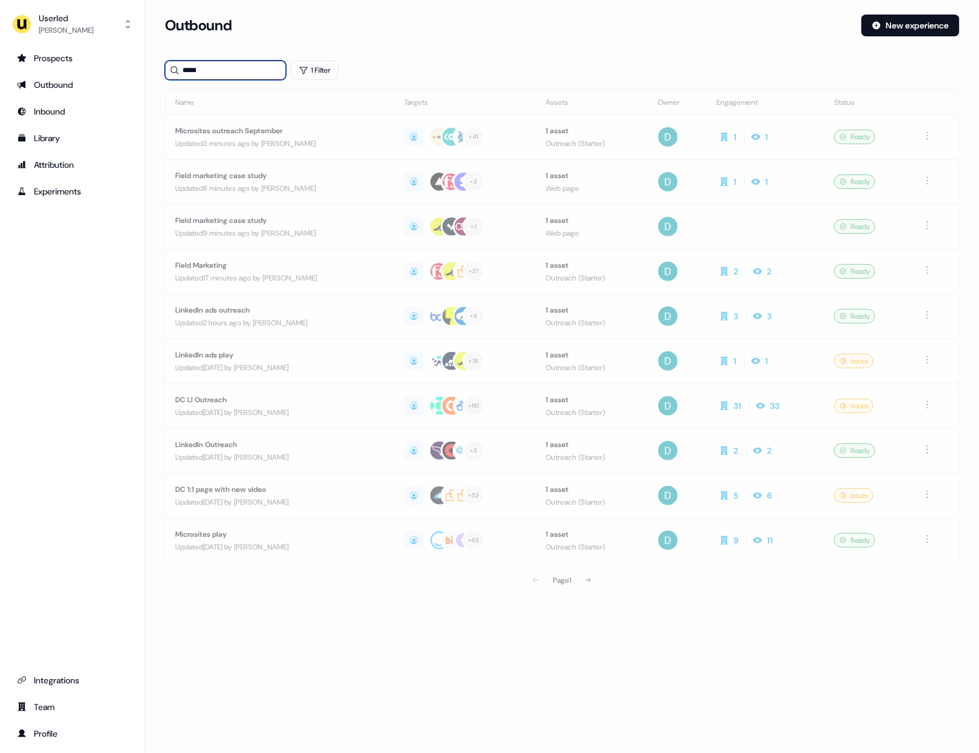
type input "******"
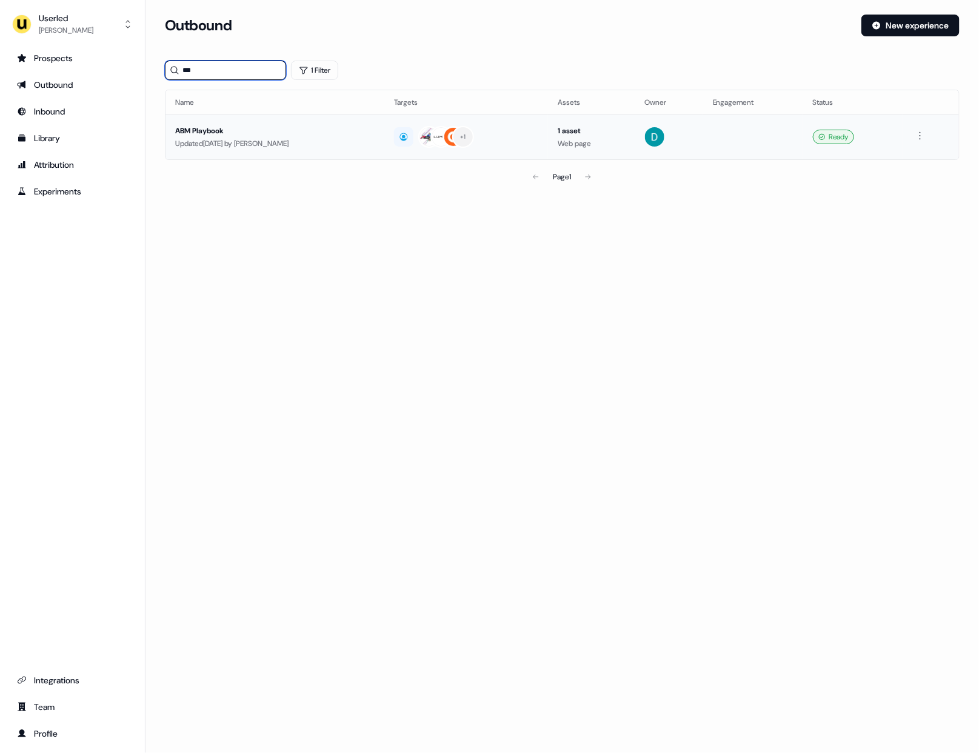
type input "***"
click at [316, 148] on div "Updated 3 months ago by David Cruickshank" at bounding box center [274, 144] width 199 height 12
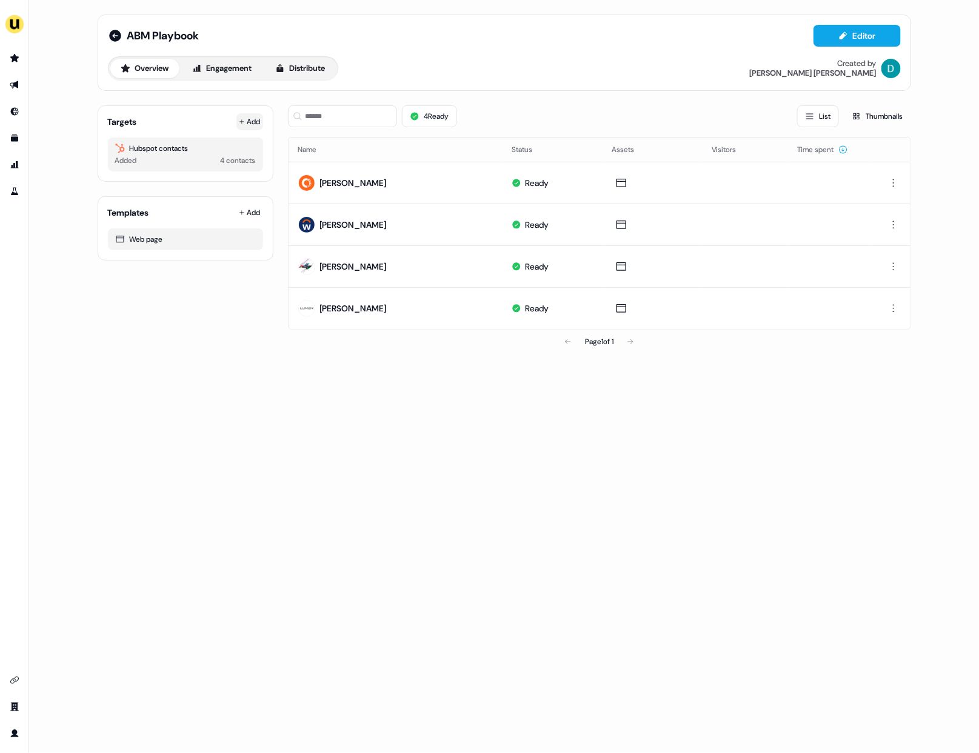
click at [245, 120] on button "Add" at bounding box center [249, 121] width 27 height 17
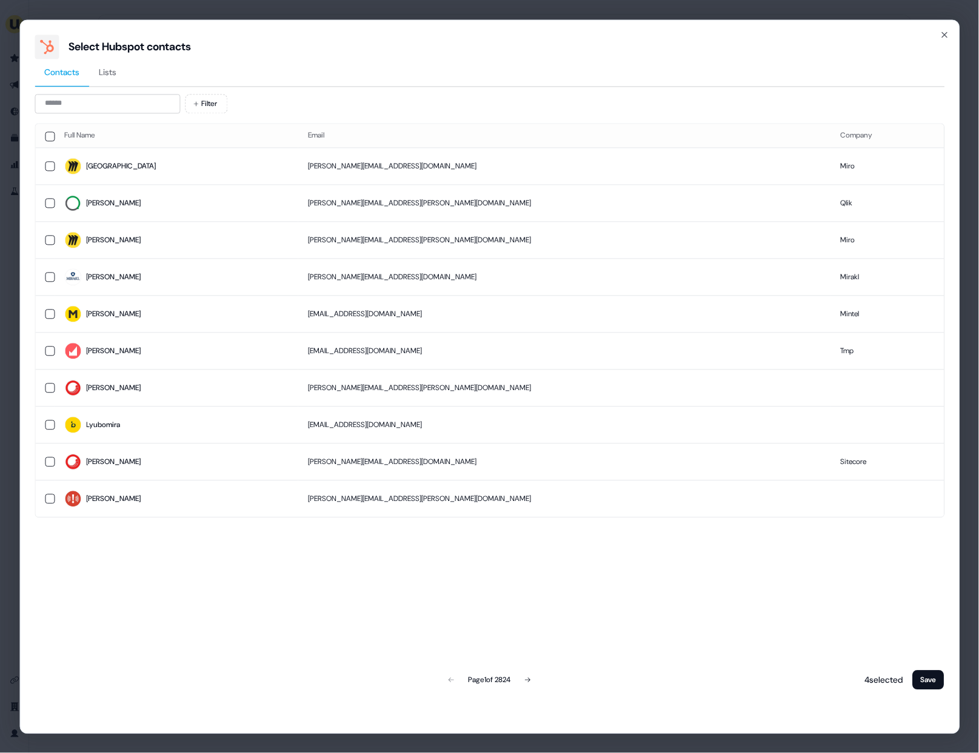
click at [94, 85] on button "Lists" at bounding box center [107, 73] width 37 height 28
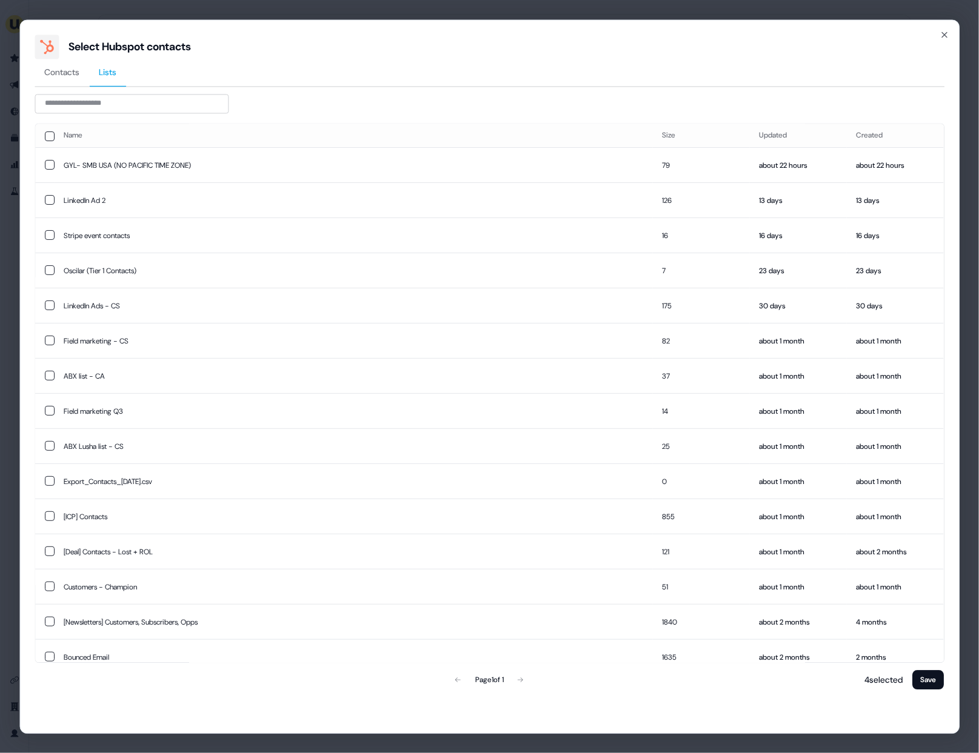
click at [55, 68] on span "Contacts" at bounding box center [61, 72] width 35 height 12
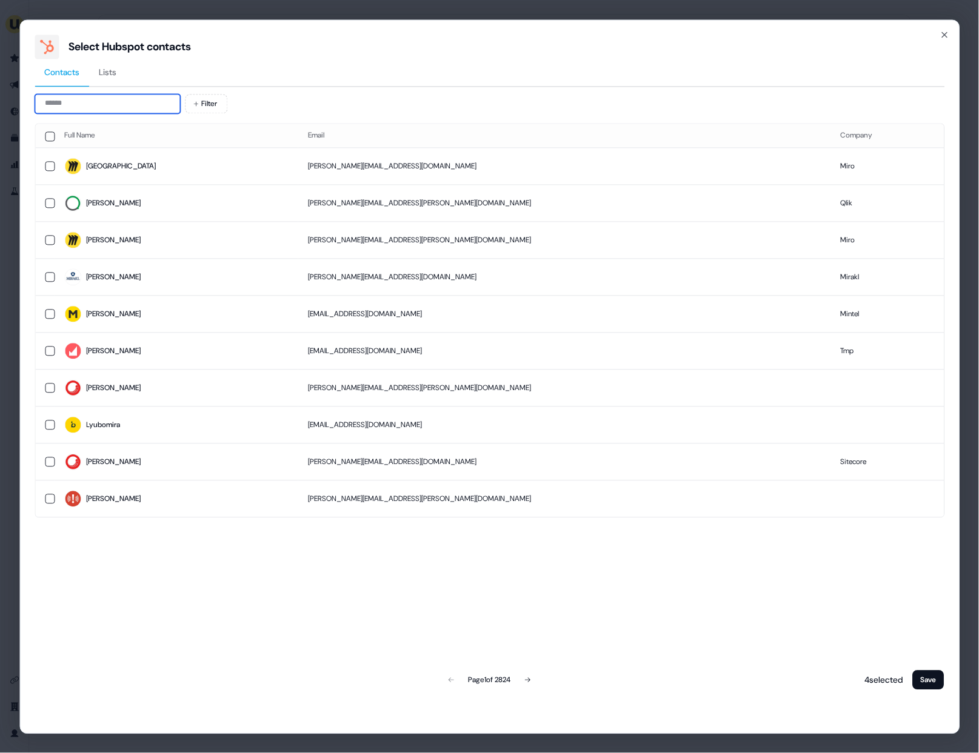
click at [68, 95] on input at bounding box center [107, 103] width 145 height 19
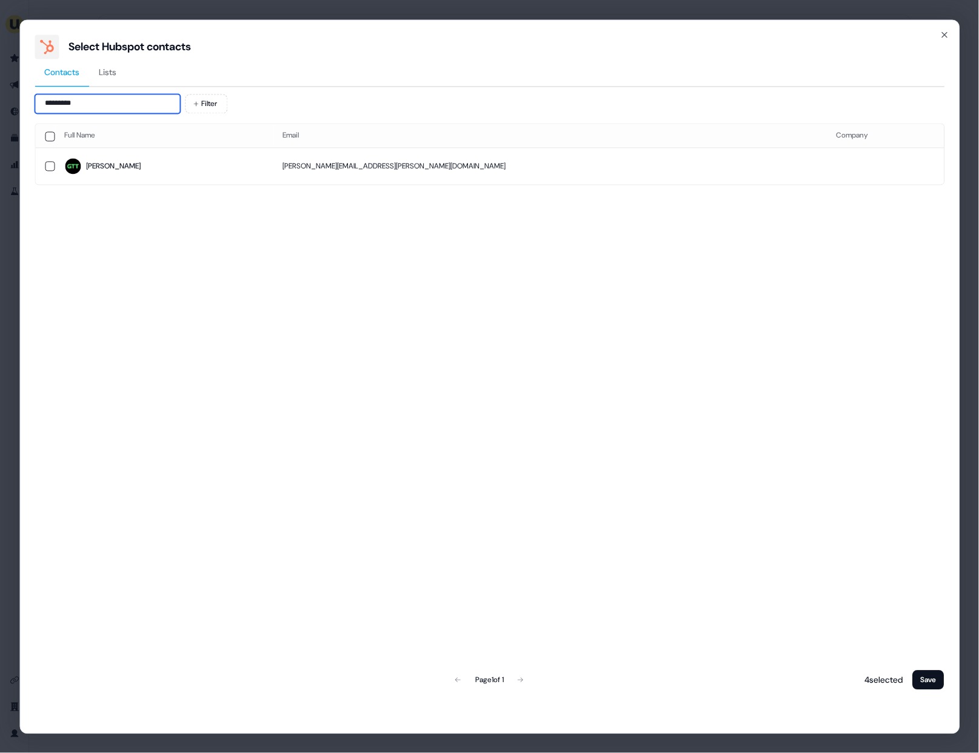
type input "*********"
click at [135, 170] on span "Linzy" at bounding box center [163, 166] width 199 height 17
click at [927, 676] on button "Save" at bounding box center [929, 679] width 32 height 19
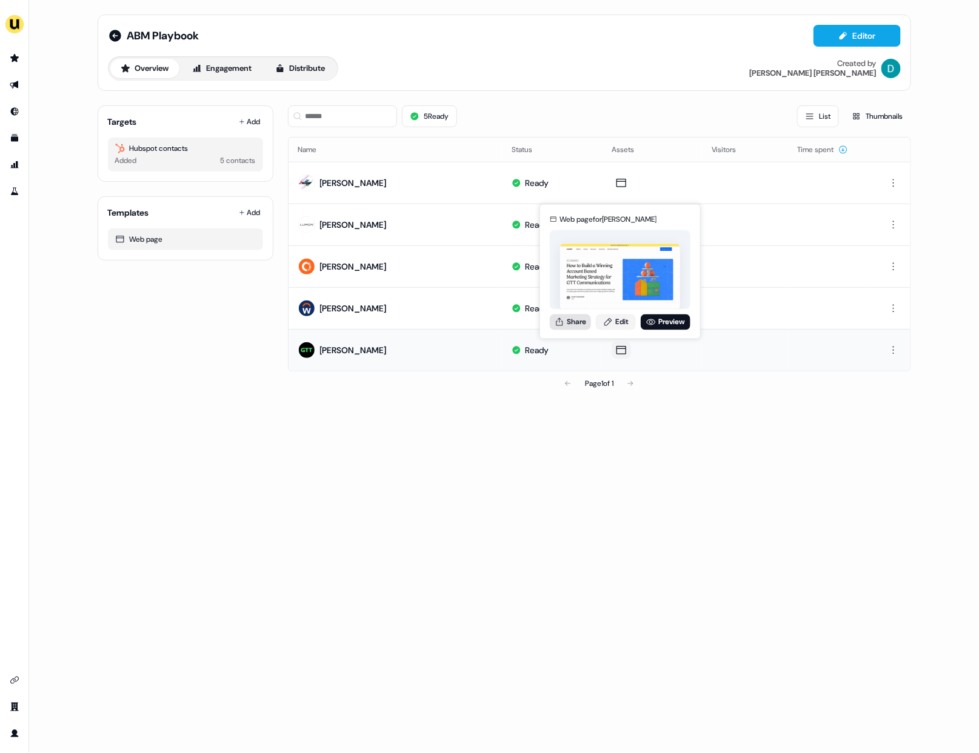
click at [578, 323] on button "Share" at bounding box center [570, 322] width 41 height 16
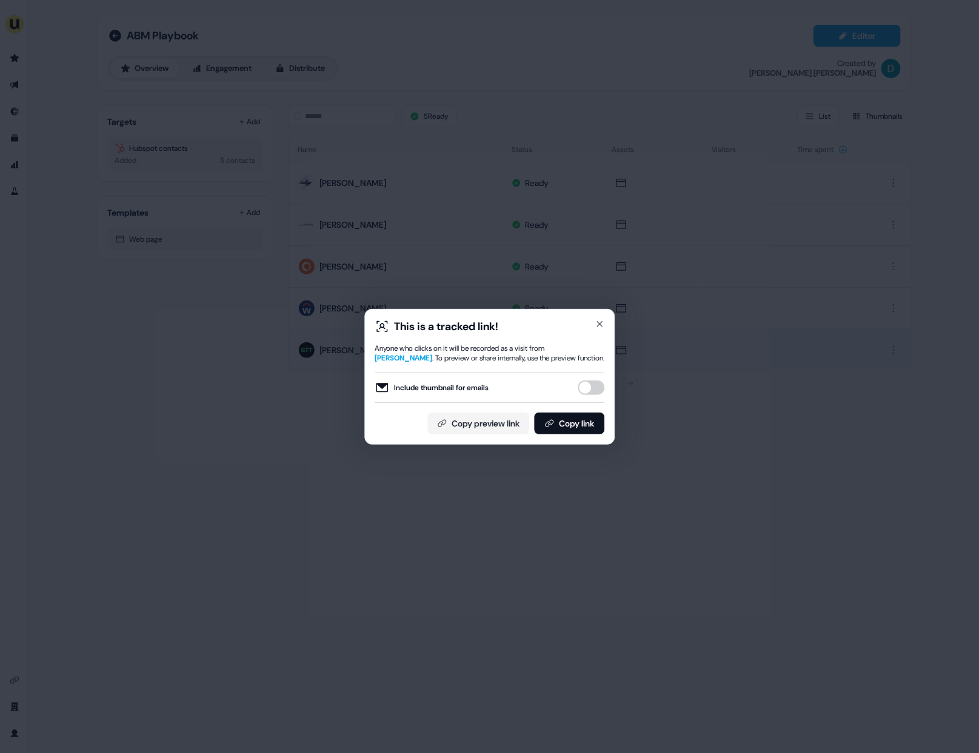
click at [593, 385] on button "Include thumbnail for emails" at bounding box center [591, 388] width 27 height 15
click at [588, 421] on button "Copy link" at bounding box center [569, 424] width 70 height 22
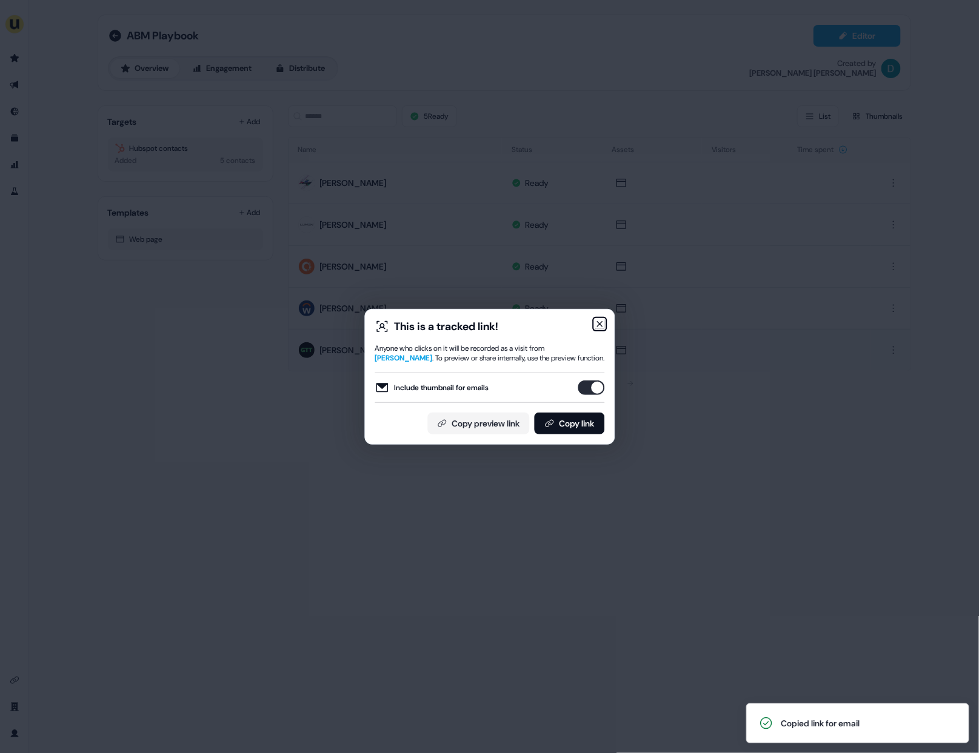
click at [597, 325] on icon "button" at bounding box center [600, 324] width 10 height 10
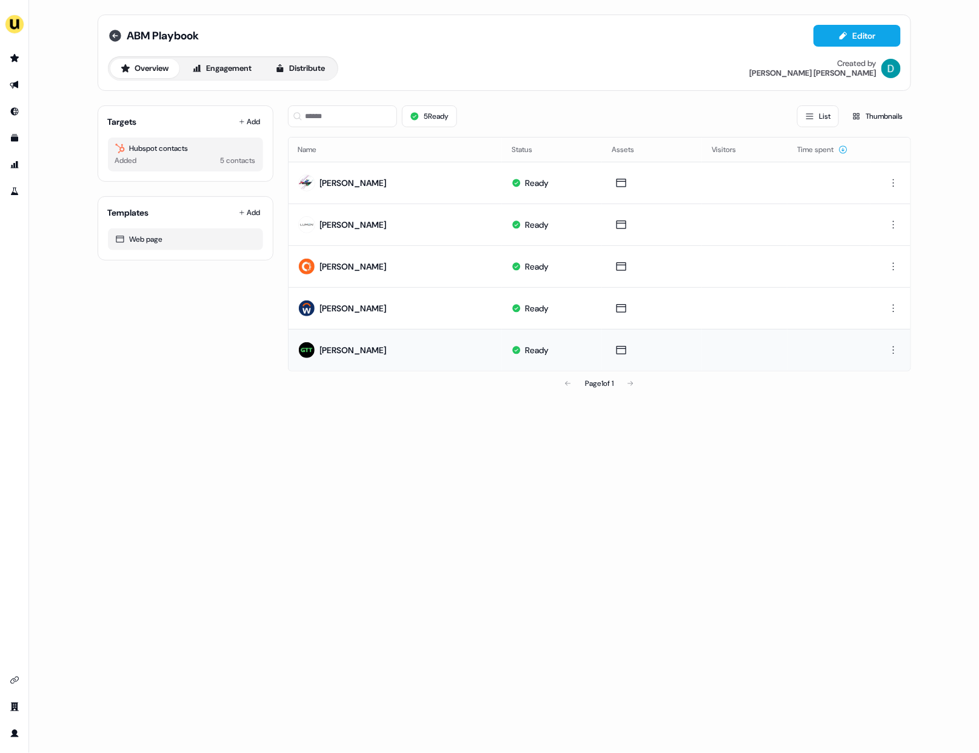
click at [116, 36] on icon at bounding box center [115, 36] width 12 height 12
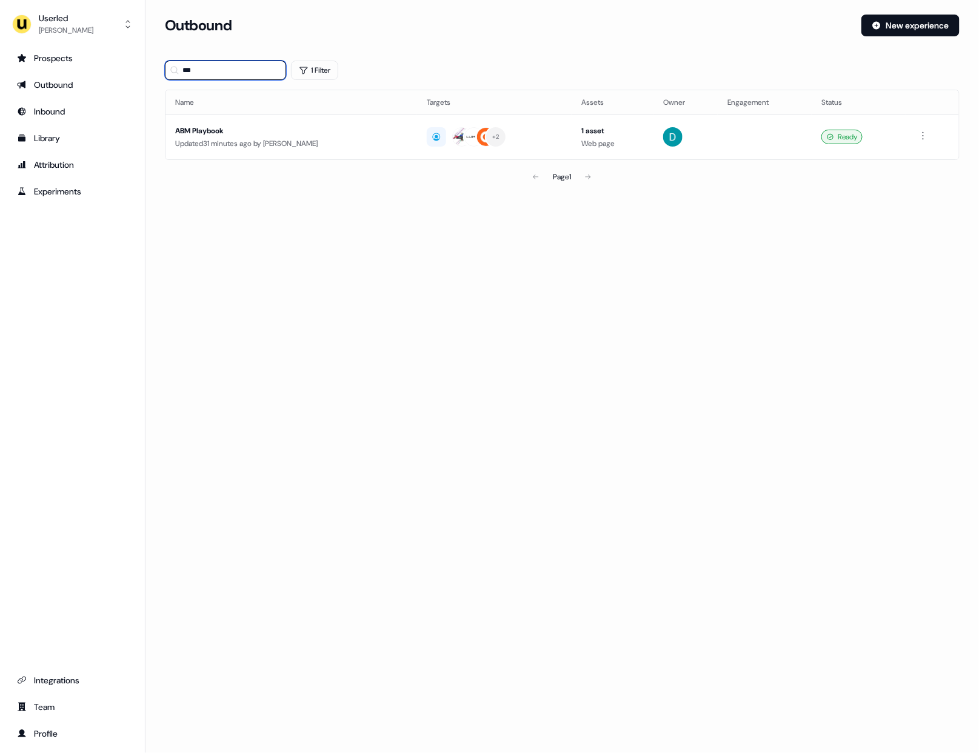
click at [266, 72] on input "***" at bounding box center [225, 70] width 121 height 19
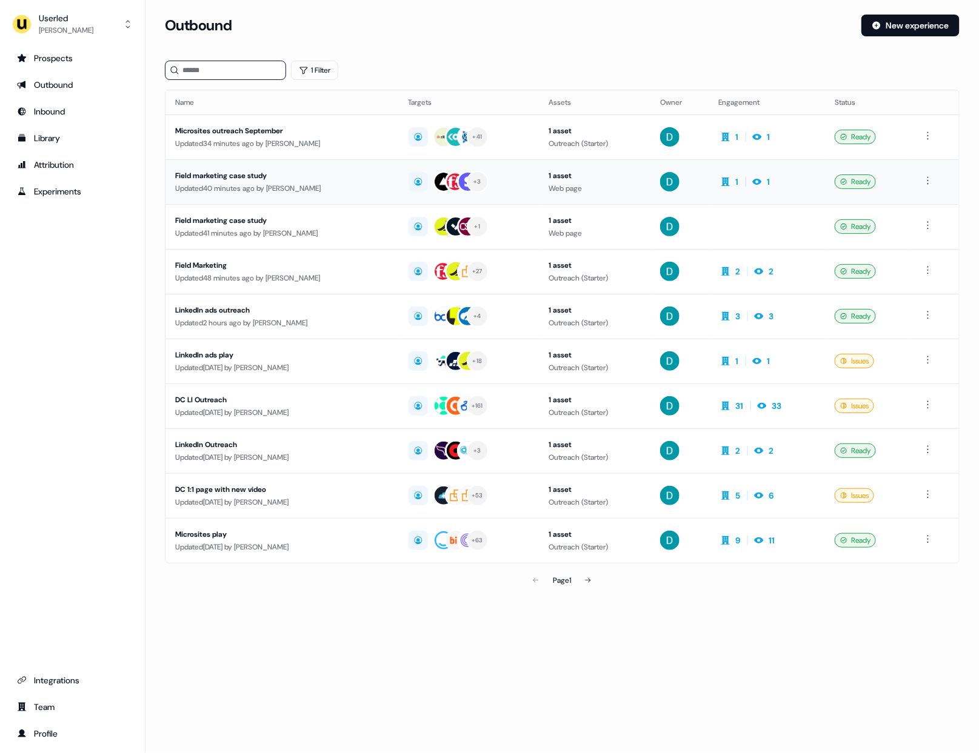
click at [322, 190] on div "Updated 40 minutes ago by David Cruickshank" at bounding box center [282, 188] width 214 height 12
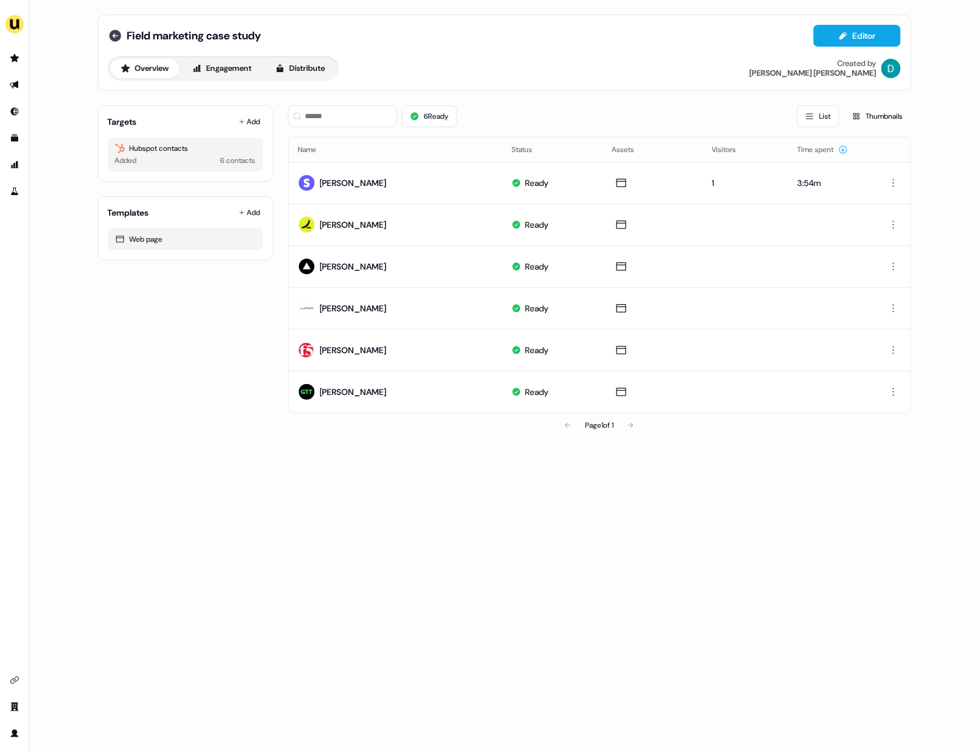
click at [112, 35] on icon at bounding box center [115, 36] width 12 height 12
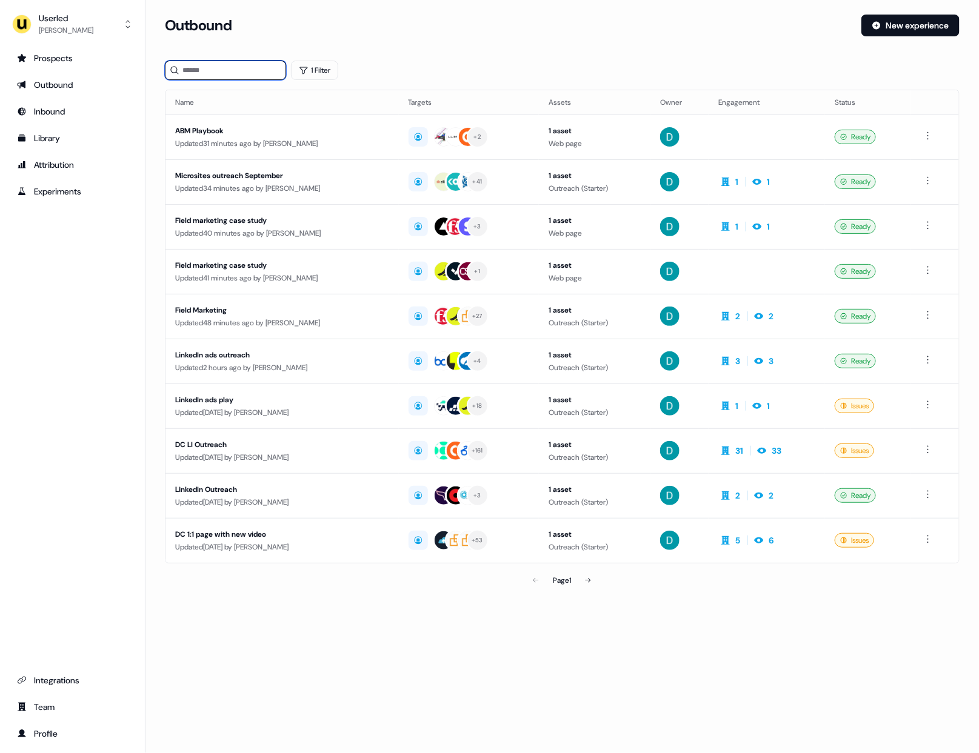
click at [213, 70] on input at bounding box center [225, 70] width 121 height 19
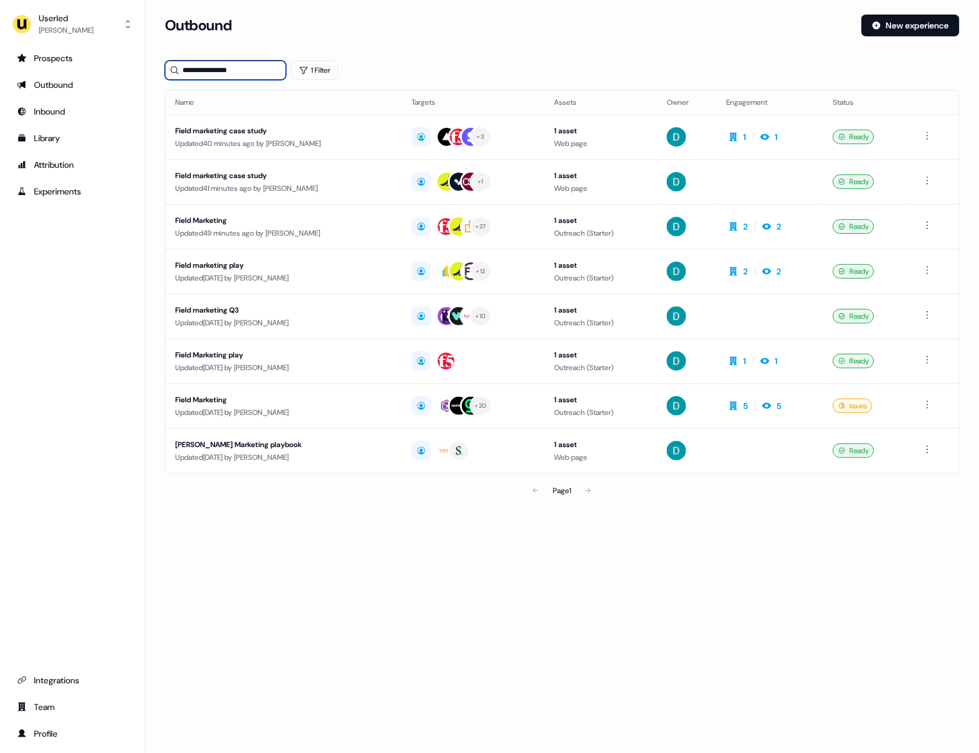
type input "**********"
drag, startPoint x: 248, startPoint y: 73, endPoint x: 136, endPoint y: 73, distance: 112.1
click at [136, 73] on div "**********" at bounding box center [489, 376] width 979 height 753
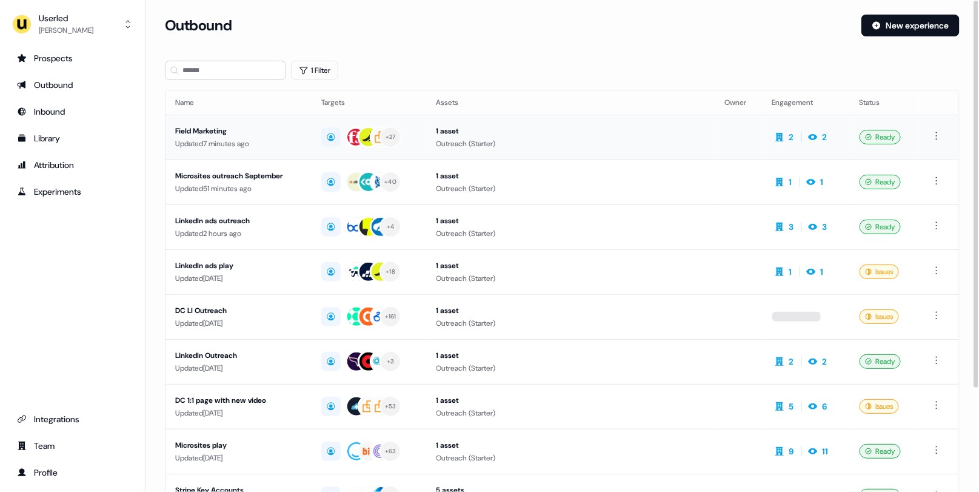
click at [253, 133] on div "Field Marketing" at bounding box center [238, 131] width 127 height 12
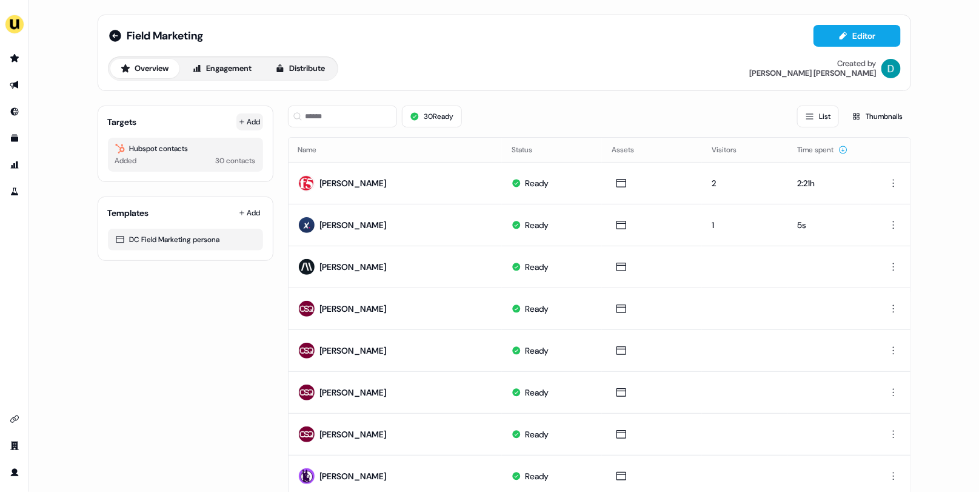
click at [239, 113] on button "Add" at bounding box center [249, 121] width 27 height 17
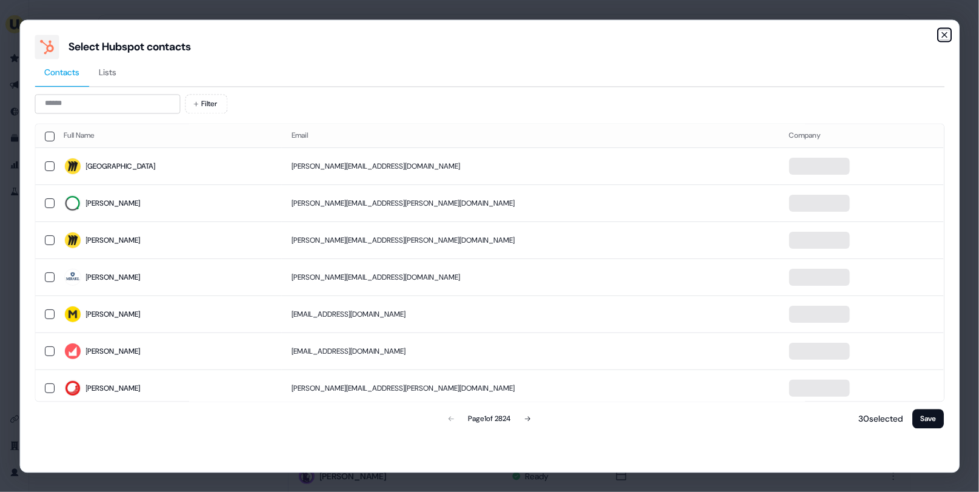
click at [944, 33] on icon "button" at bounding box center [944, 35] width 10 height 10
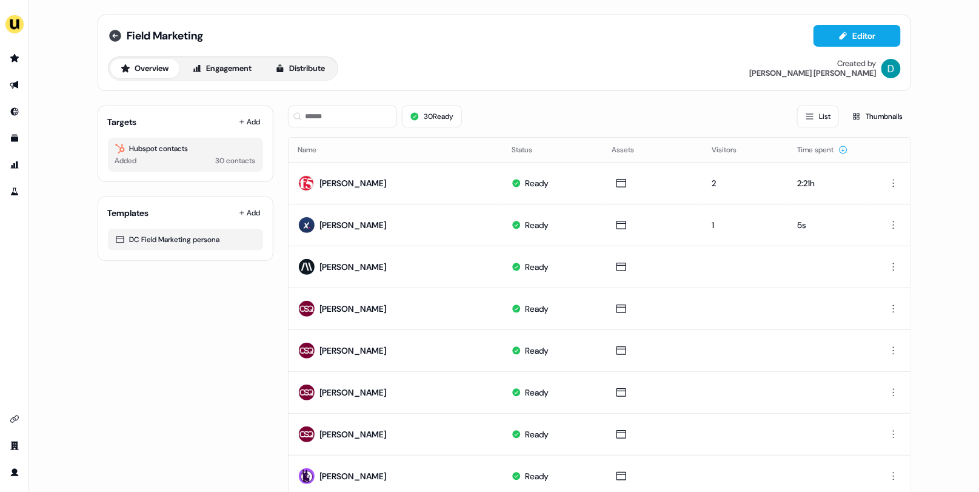
click at [108, 34] on icon at bounding box center [115, 35] width 15 height 15
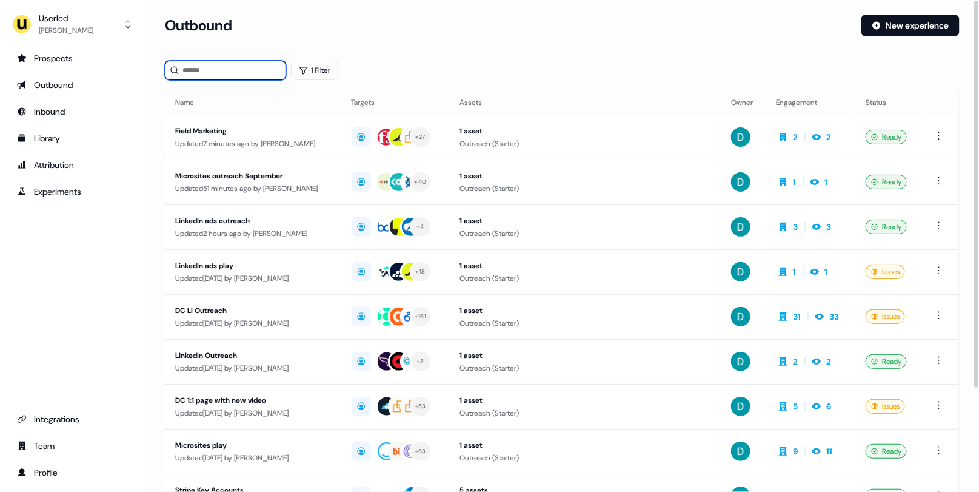
click at [232, 68] on input at bounding box center [225, 70] width 121 height 19
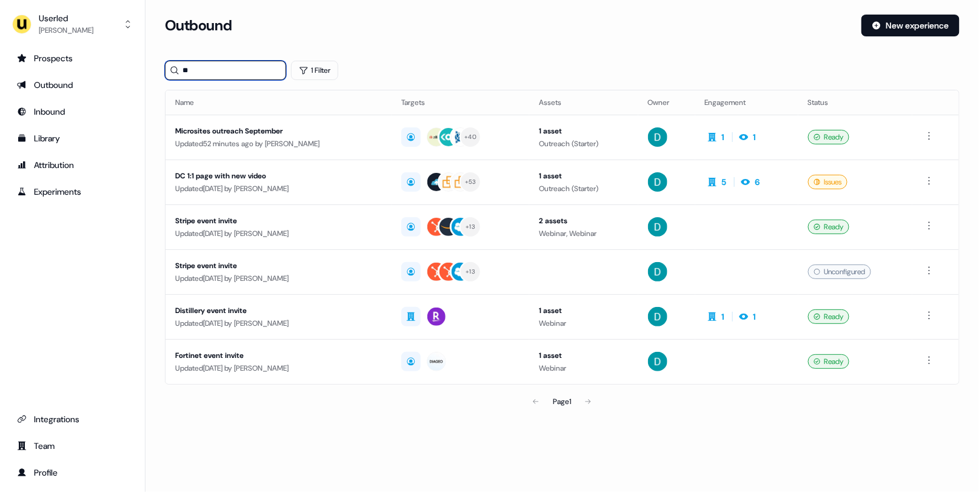
type input "*"
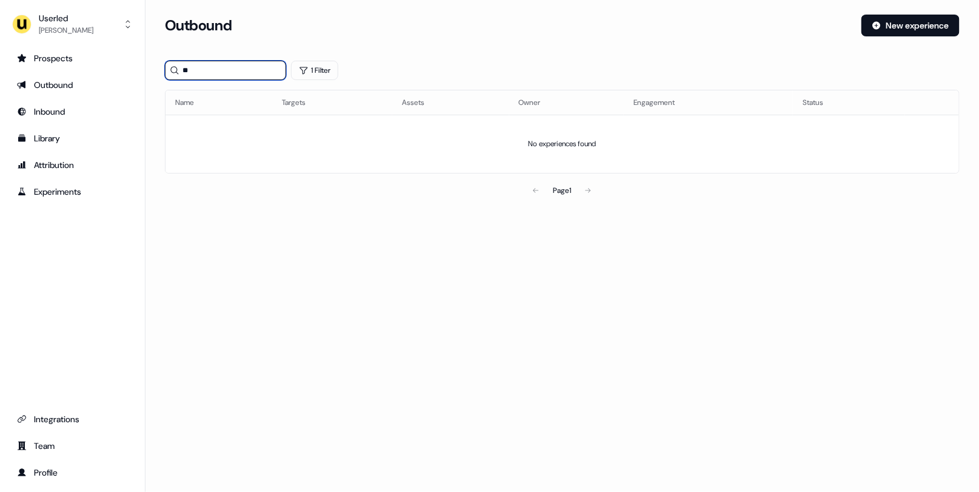
type input "*"
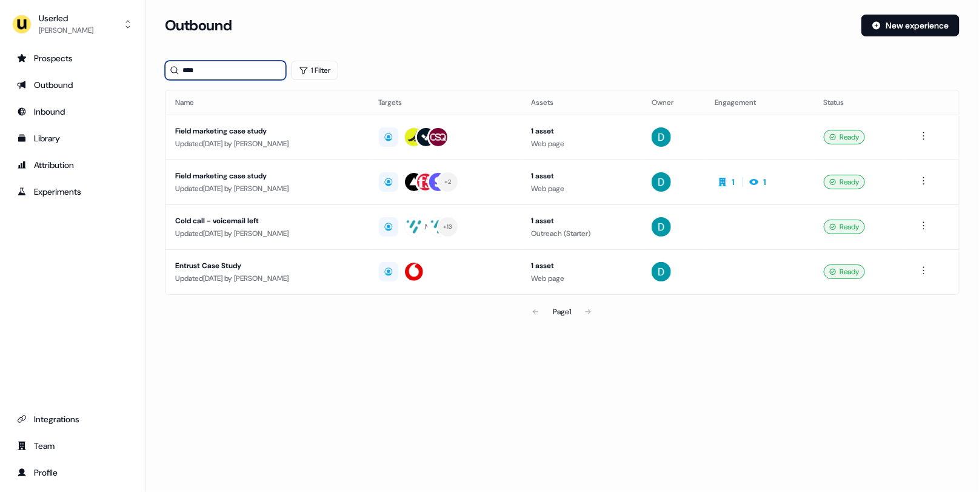
type input "****"
click at [271, 138] on div "Updated [DATE] by [PERSON_NAME]" at bounding box center [267, 144] width 184 height 12
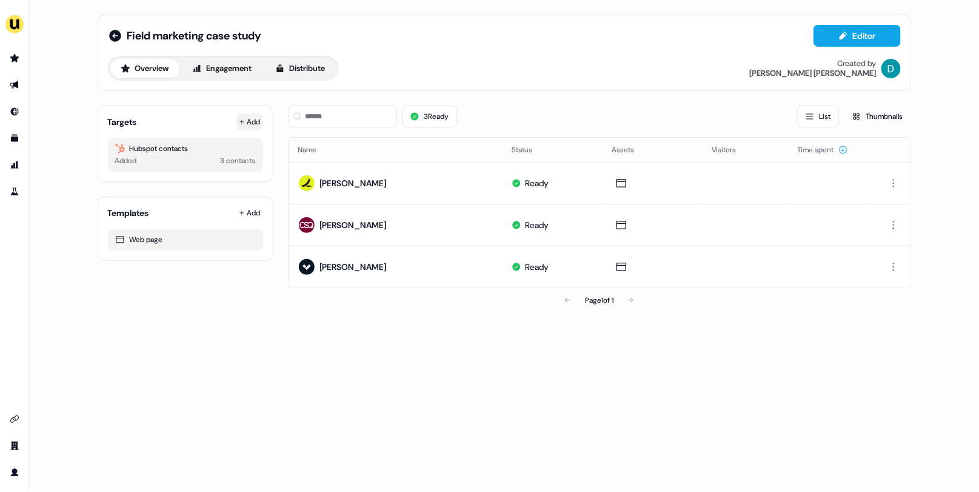
click at [256, 118] on button "Add" at bounding box center [249, 121] width 27 height 17
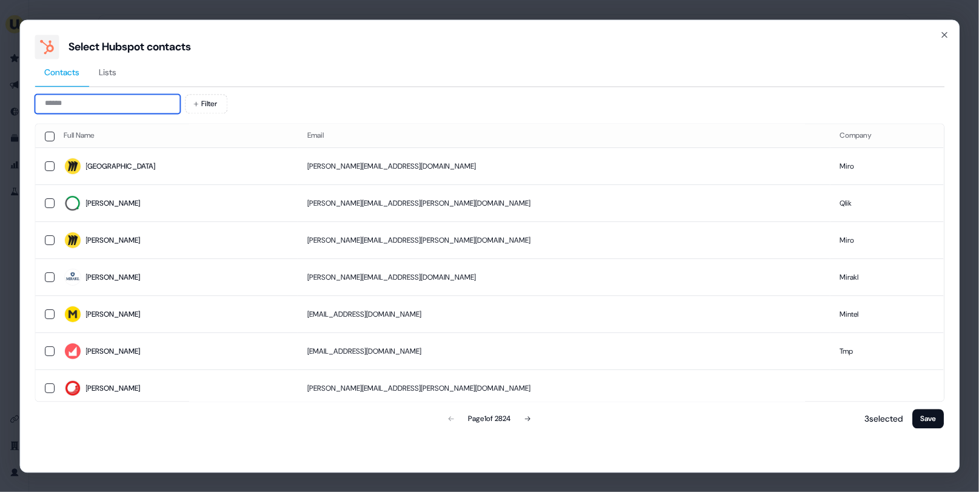
click at [106, 104] on input at bounding box center [107, 103] width 145 height 19
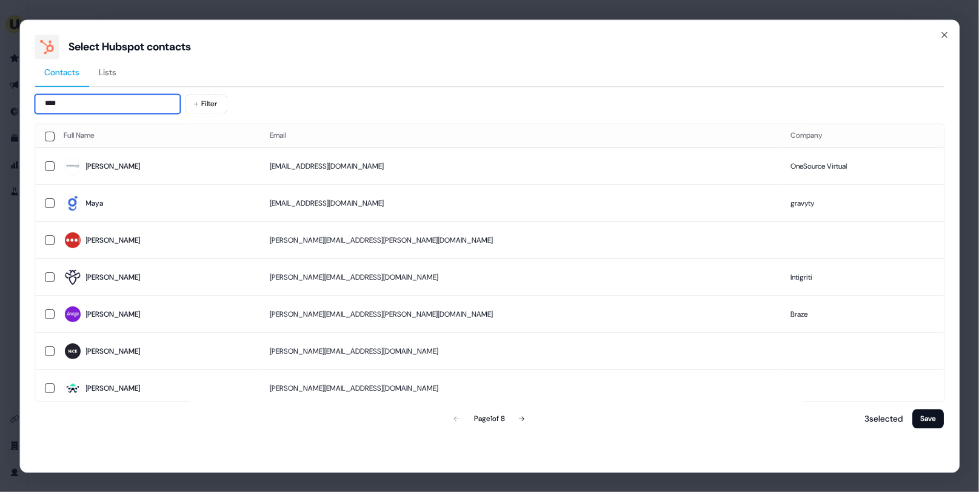
type input "****"
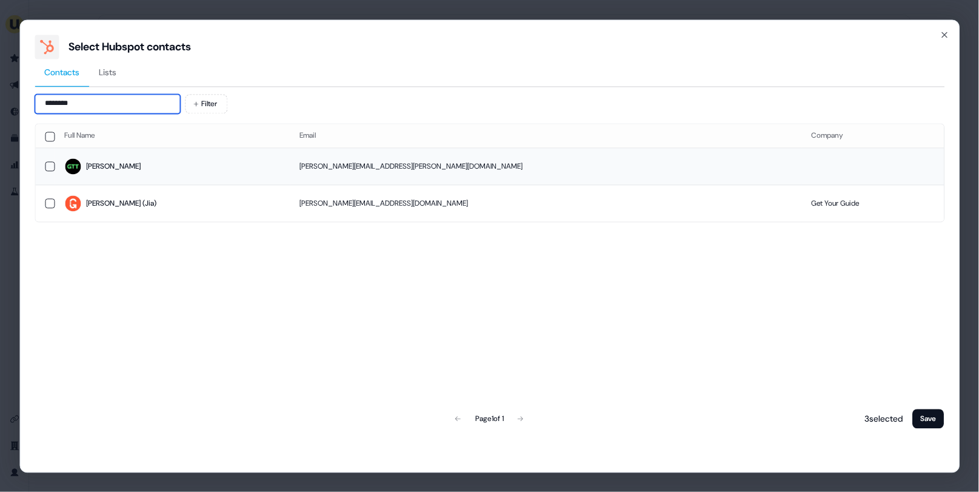
type input "********"
click at [280, 166] on span "[PERSON_NAME]" at bounding box center [172, 166] width 216 height 17
click at [928, 416] on button "Save" at bounding box center [929, 418] width 32 height 19
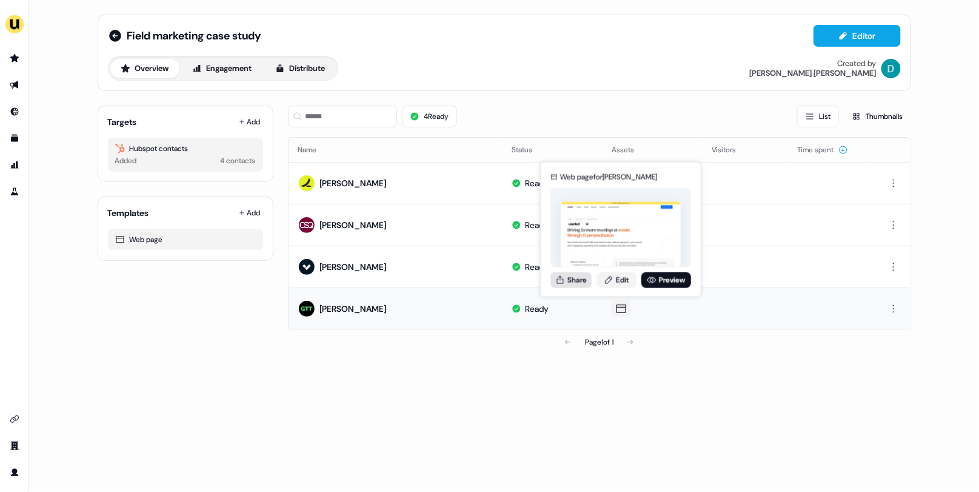
click at [564, 276] on button "Share" at bounding box center [570, 280] width 41 height 16
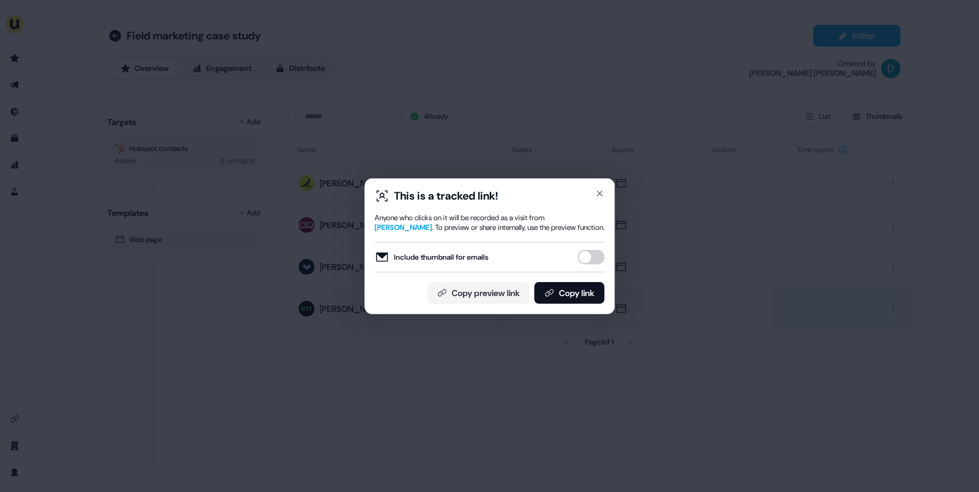
click at [586, 262] on button "Include thumbnail for emails" at bounding box center [591, 257] width 27 height 15
click at [589, 303] on div "This is a tracked link! Anyone who clicks on it will be recorded as a visit fro…" at bounding box center [489, 246] width 250 height 136
click at [565, 304] on div "This is a tracked link! Anyone who clicks on it will be recorded as a visit fro…" at bounding box center [489, 246] width 250 height 136
click at [556, 298] on button "Copy link" at bounding box center [569, 293] width 70 height 22
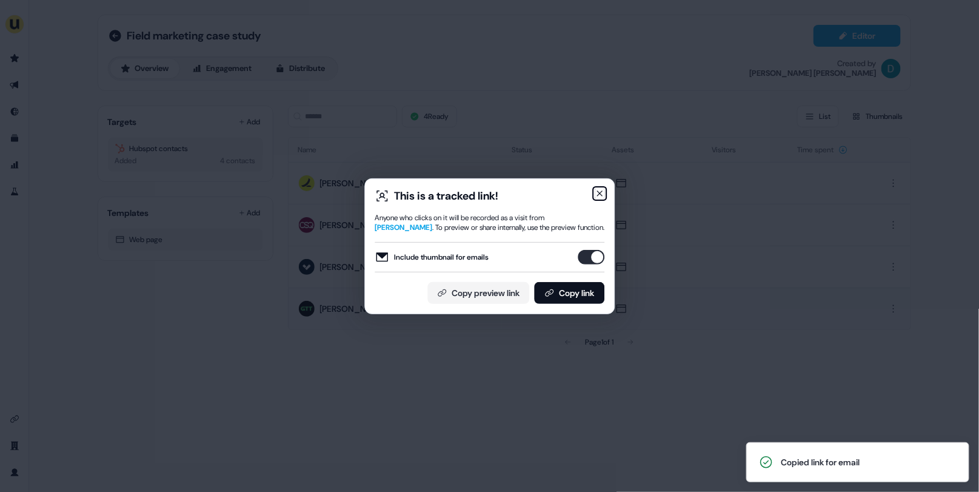
click at [601, 193] on icon "button" at bounding box center [600, 194] width 10 height 10
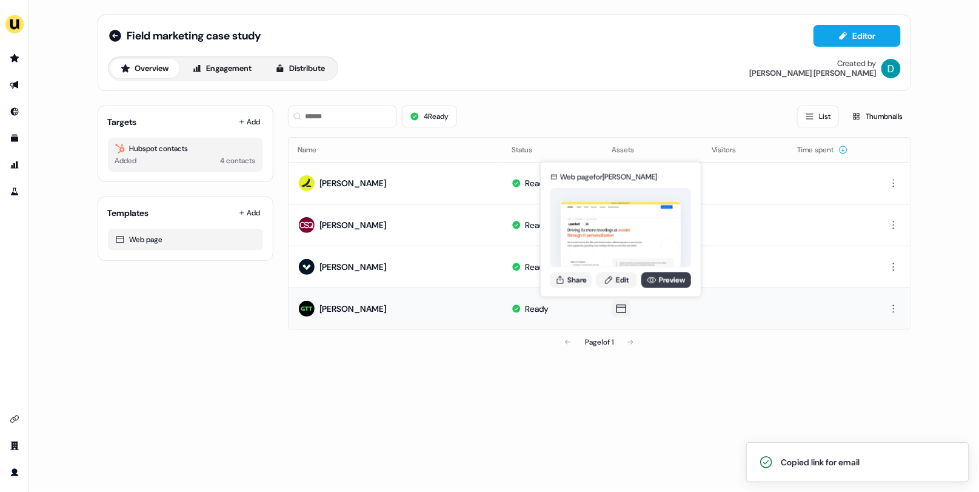
click at [656, 276] on link "Preview" at bounding box center [666, 280] width 50 height 16
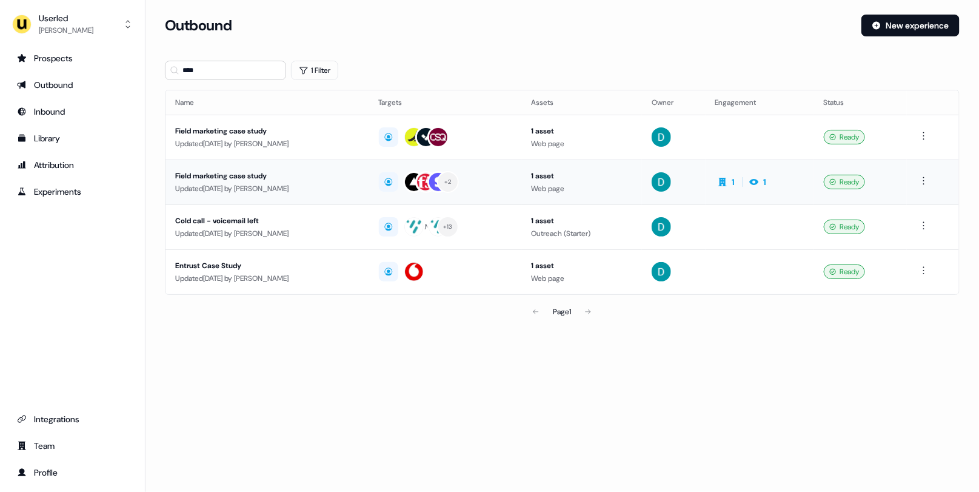
click at [359, 174] on div "Field marketing case study" at bounding box center [267, 176] width 184 height 12
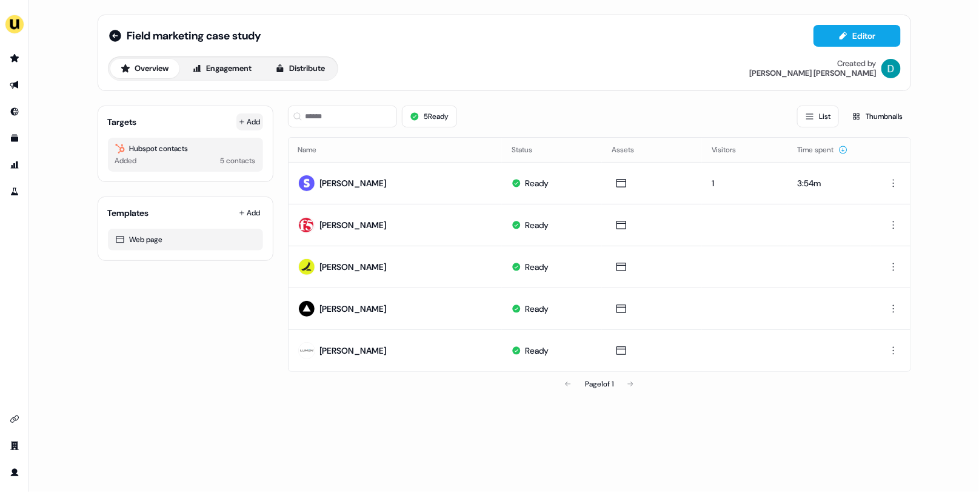
click at [247, 113] on button "Add" at bounding box center [249, 121] width 27 height 17
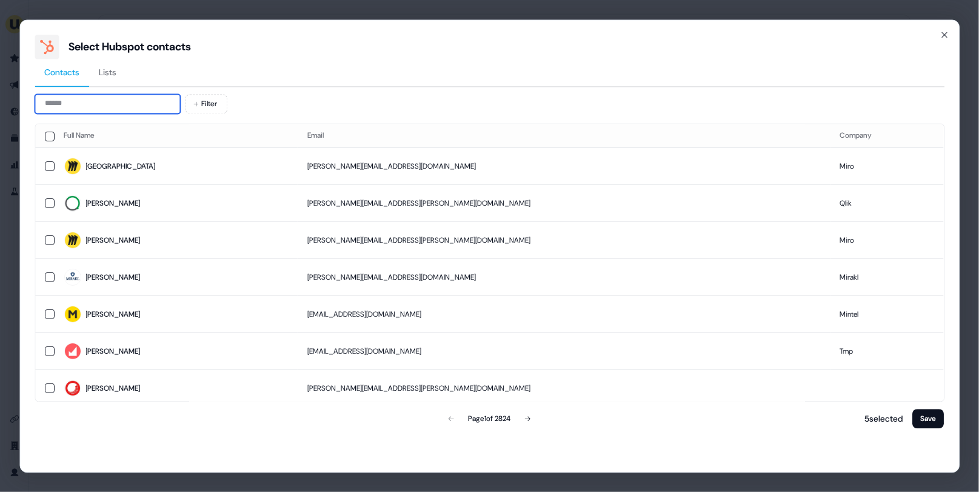
click at [138, 104] on input at bounding box center [107, 103] width 145 height 19
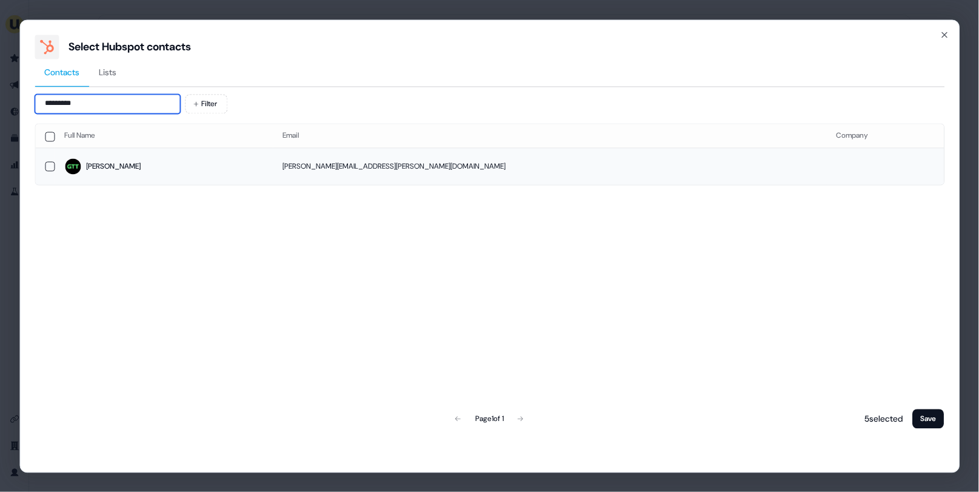
type input "*********"
click at [263, 159] on span "[PERSON_NAME]" at bounding box center [163, 166] width 199 height 17
click at [924, 410] on button "Save" at bounding box center [929, 418] width 32 height 19
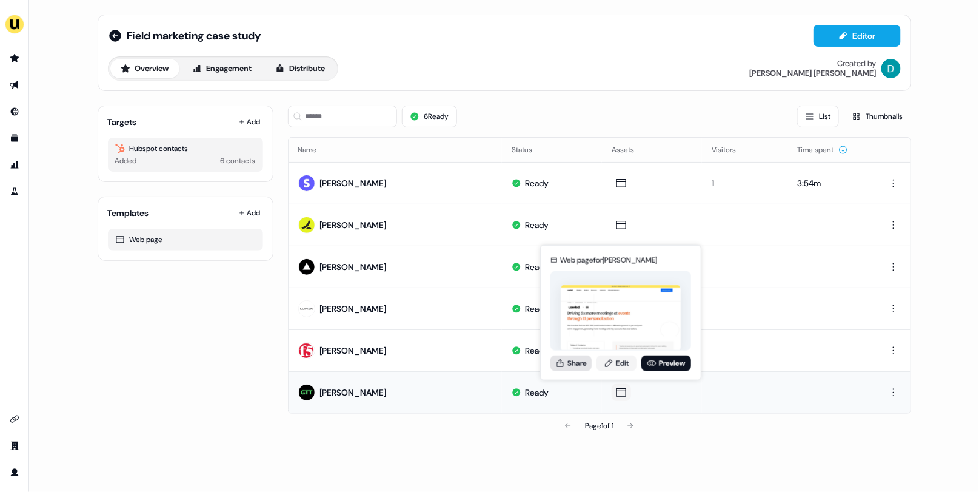
click at [559, 361] on icon at bounding box center [560, 363] width 10 height 10
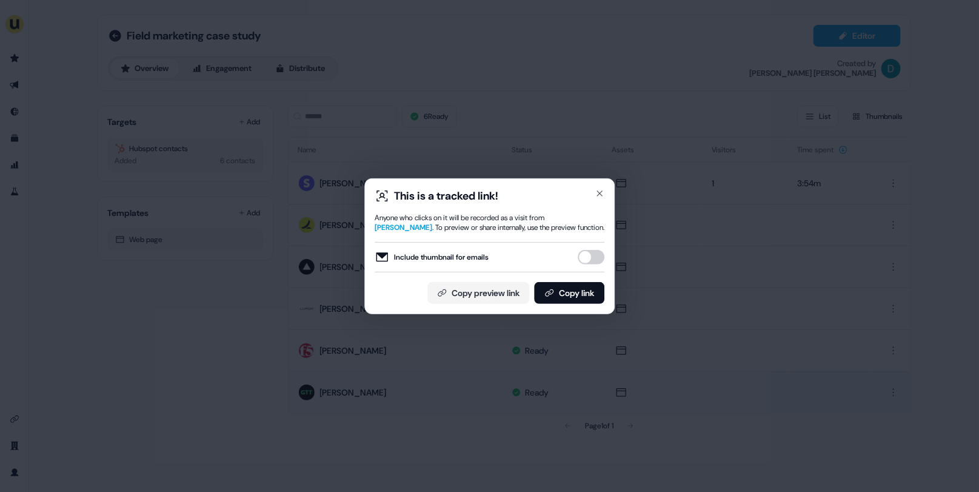
click at [583, 262] on button "Include thumbnail for emails" at bounding box center [591, 257] width 27 height 15
click at [581, 289] on button "Copy link" at bounding box center [569, 293] width 70 height 22
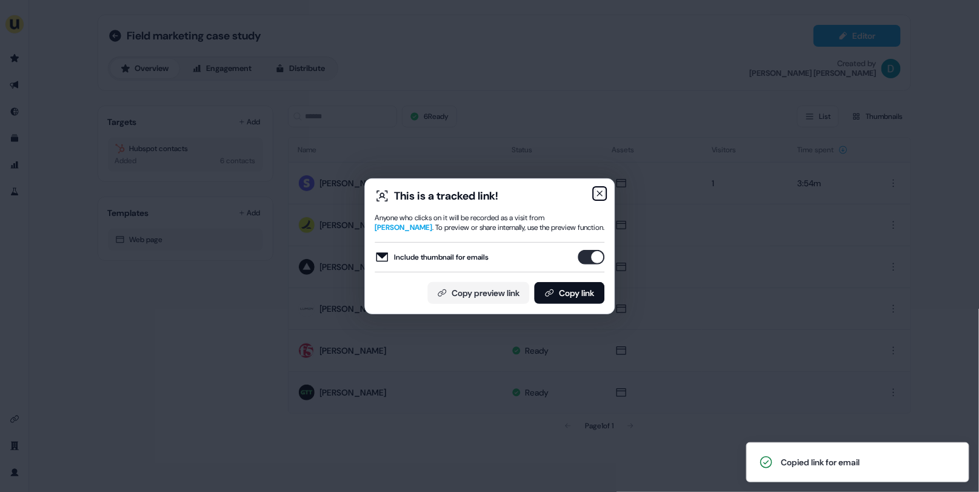
click at [602, 192] on icon "button" at bounding box center [600, 194] width 10 height 10
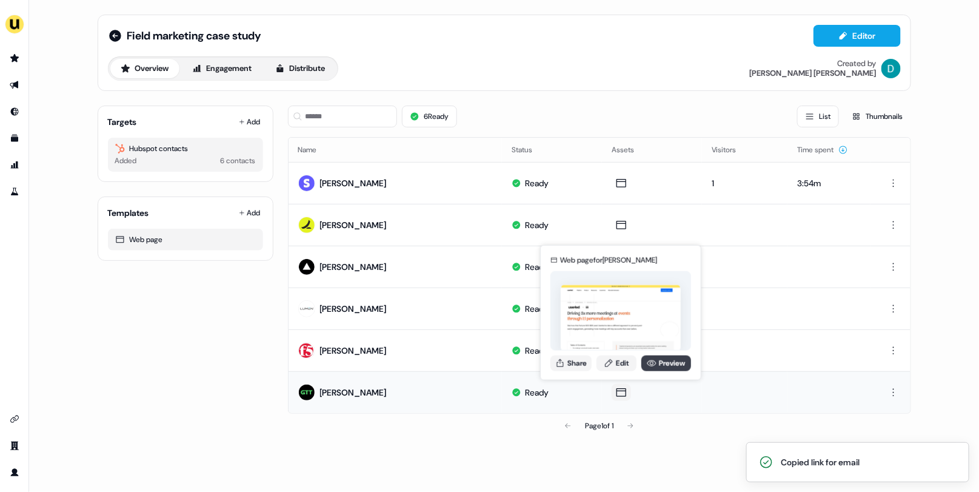
click at [659, 362] on link "Preview" at bounding box center [666, 363] width 50 height 16
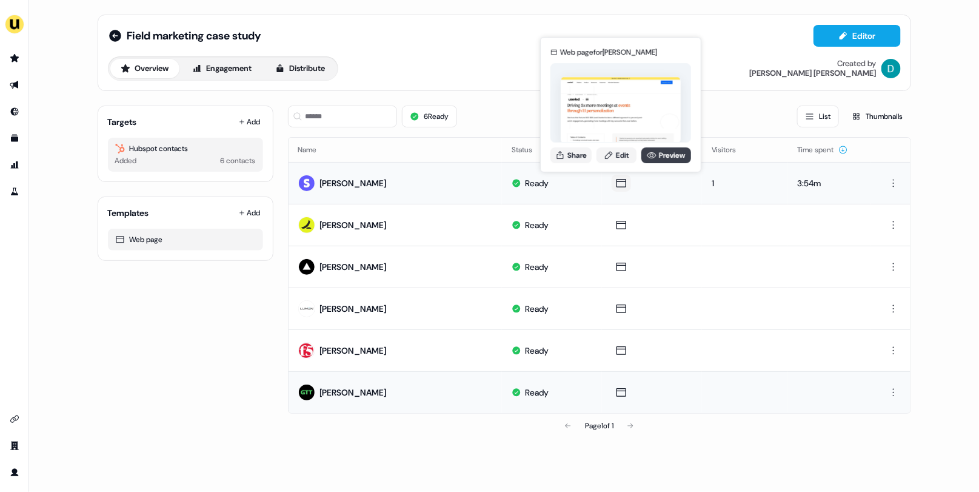
click at [664, 152] on link "Preview" at bounding box center [666, 155] width 50 height 16
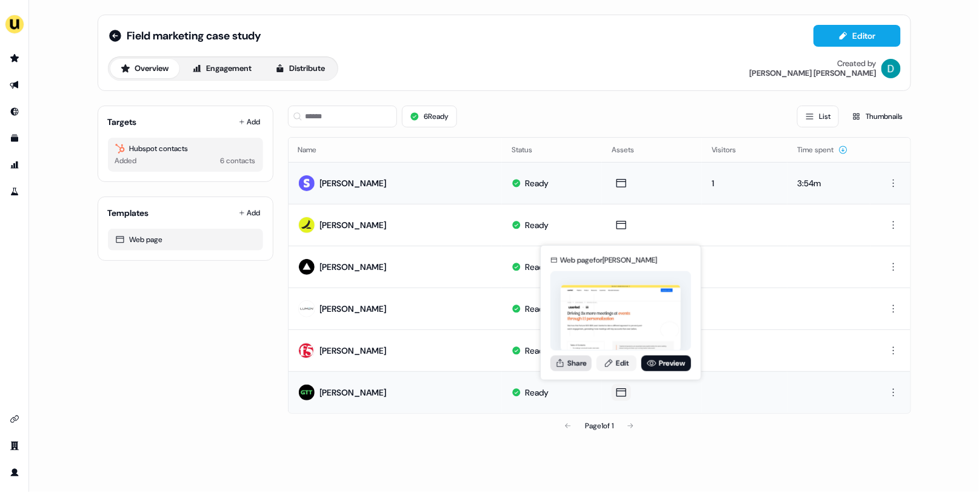
click at [576, 361] on button "Share" at bounding box center [570, 363] width 41 height 16
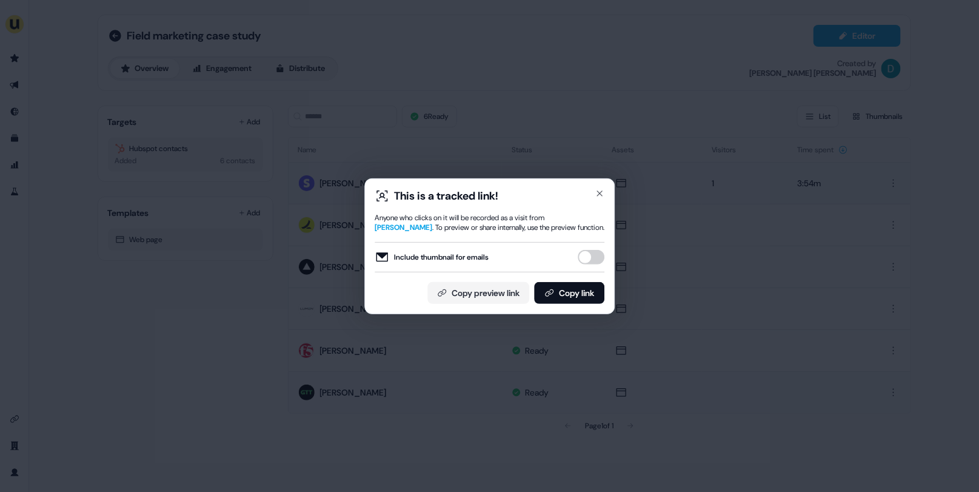
click at [584, 254] on button "Include thumbnail for emails" at bounding box center [591, 257] width 27 height 15
click at [582, 288] on button "Copy link" at bounding box center [569, 293] width 70 height 22
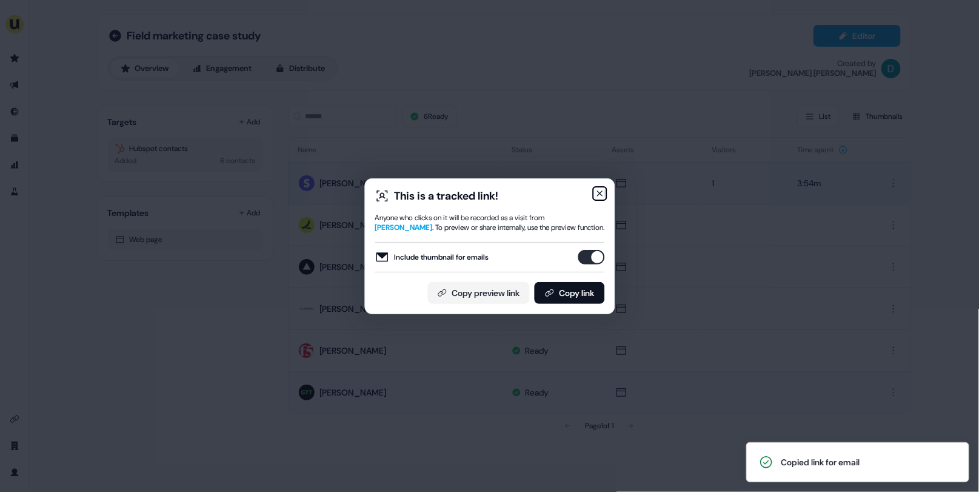
click at [602, 192] on icon "button" at bounding box center [600, 194] width 10 height 10
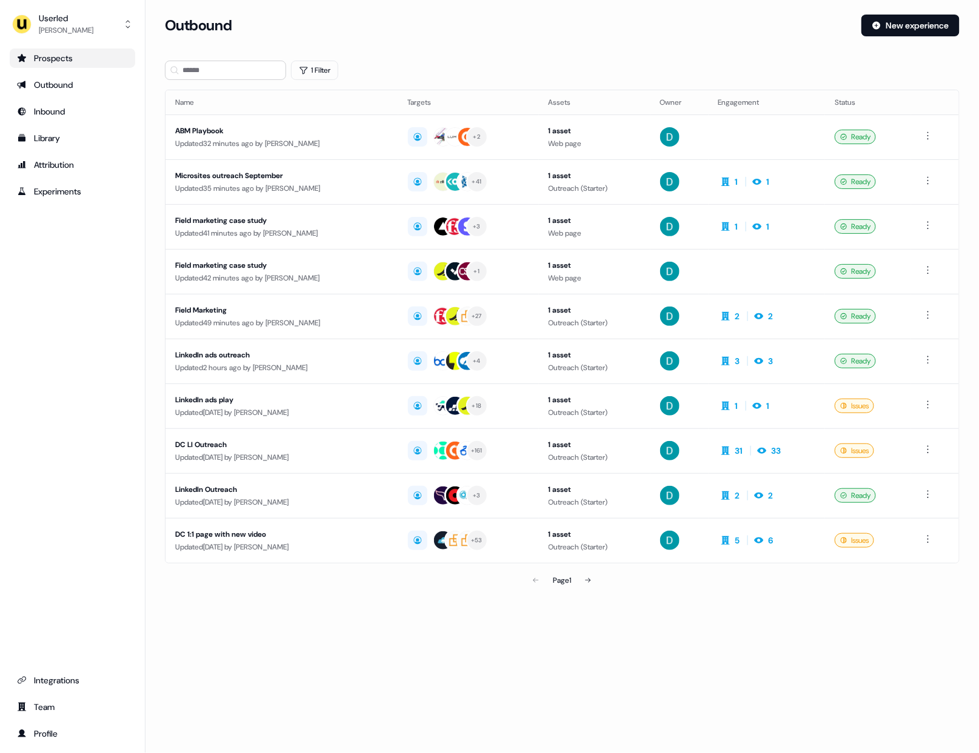
click at [97, 54] on div "Prospects" at bounding box center [72, 58] width 111 height 12
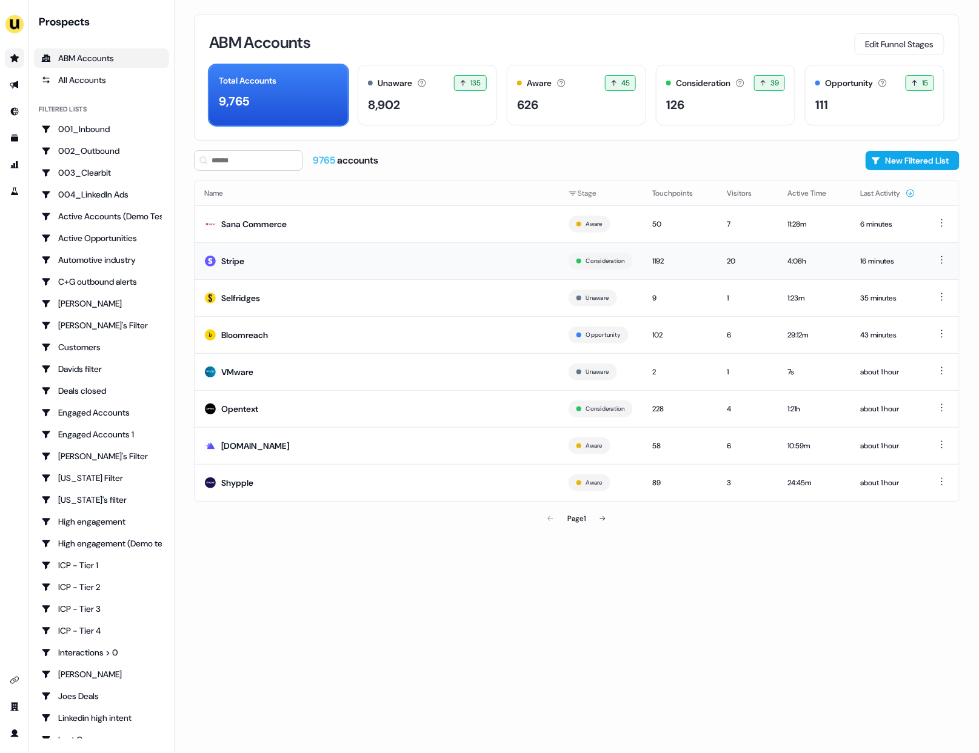
click at [292, 266] on td "Stripe" at bounding box center [377, 260] width 364 height 37
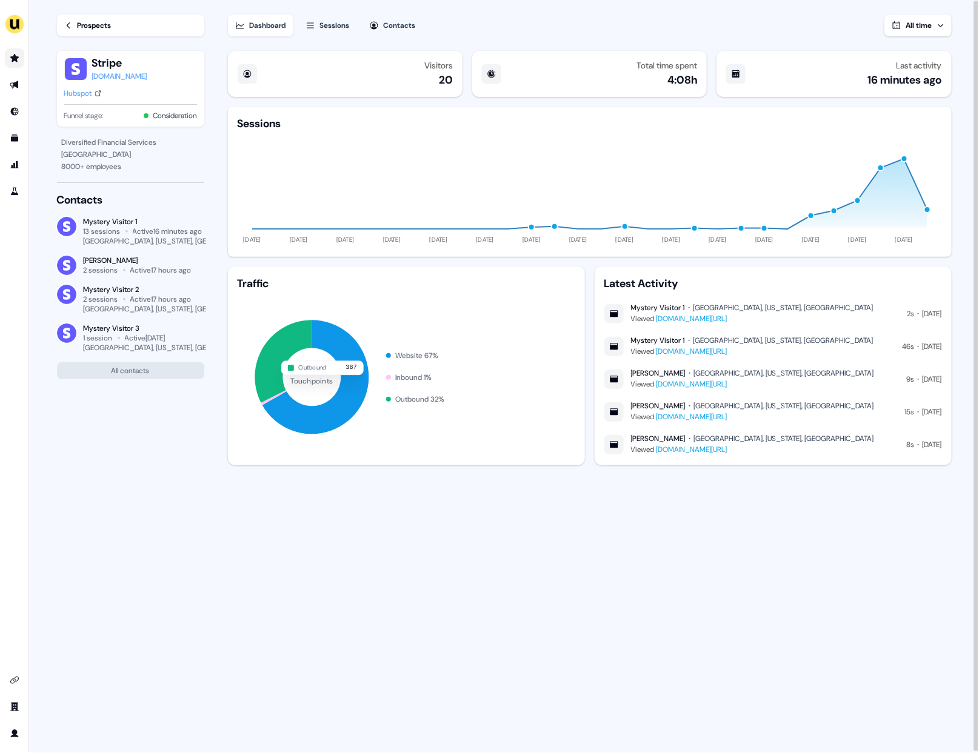
click at [323, 27] on div "Sessions" at bounding box center [335, 25] width 30 height 12
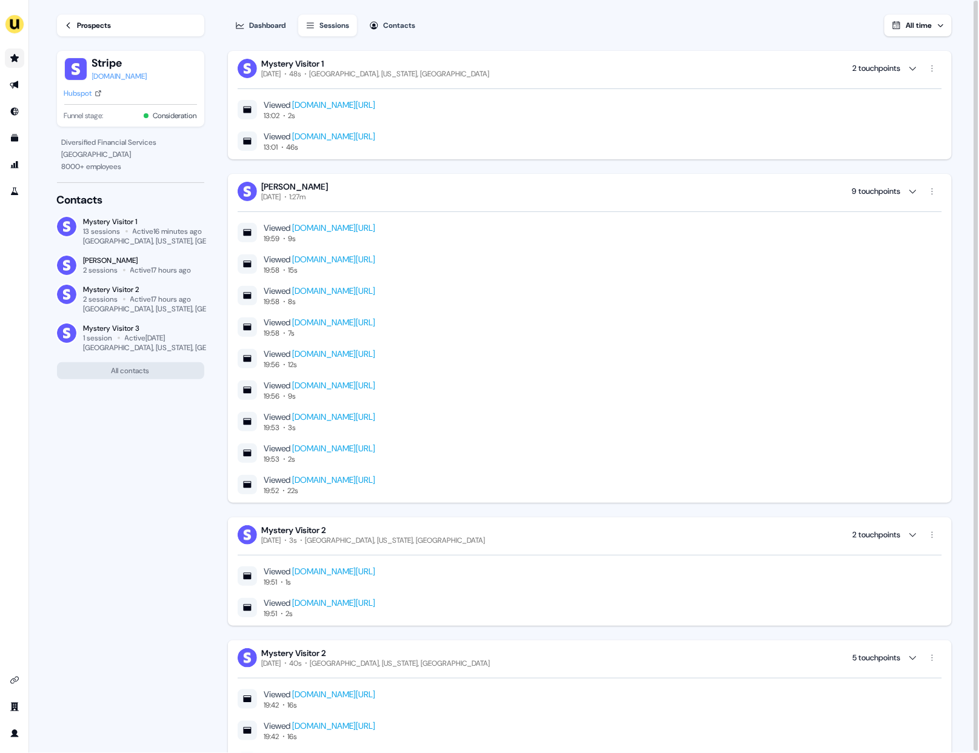
click at [376, 230] on link "www.userled.io/customers/pigment" at bounding box center [334, 227] width 83 height 11
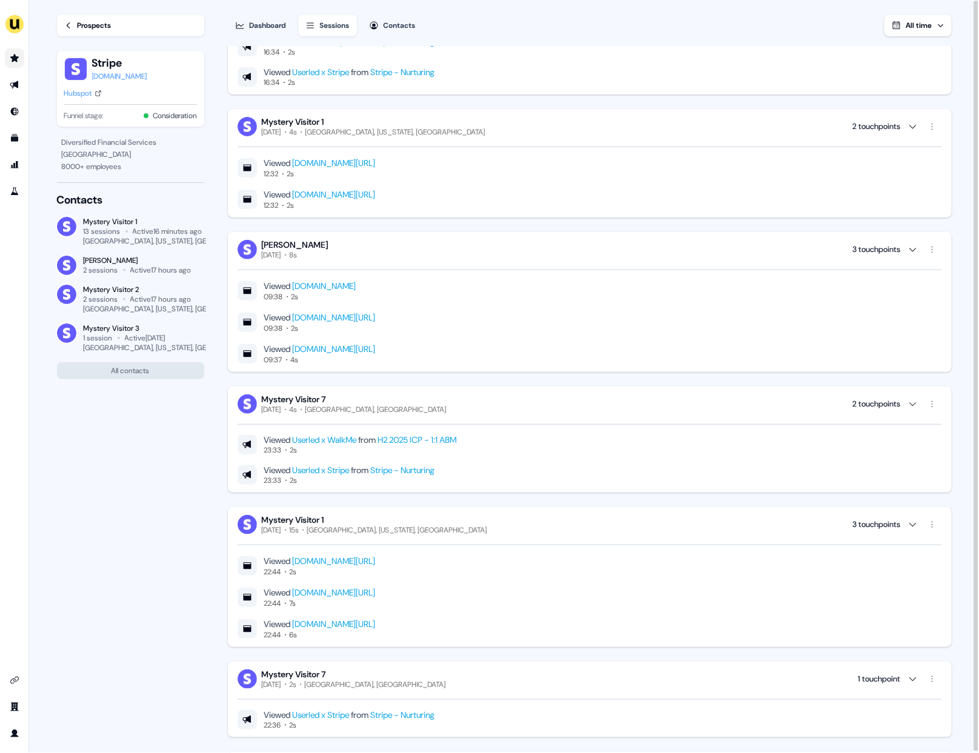
scroll to position [9466, 0]
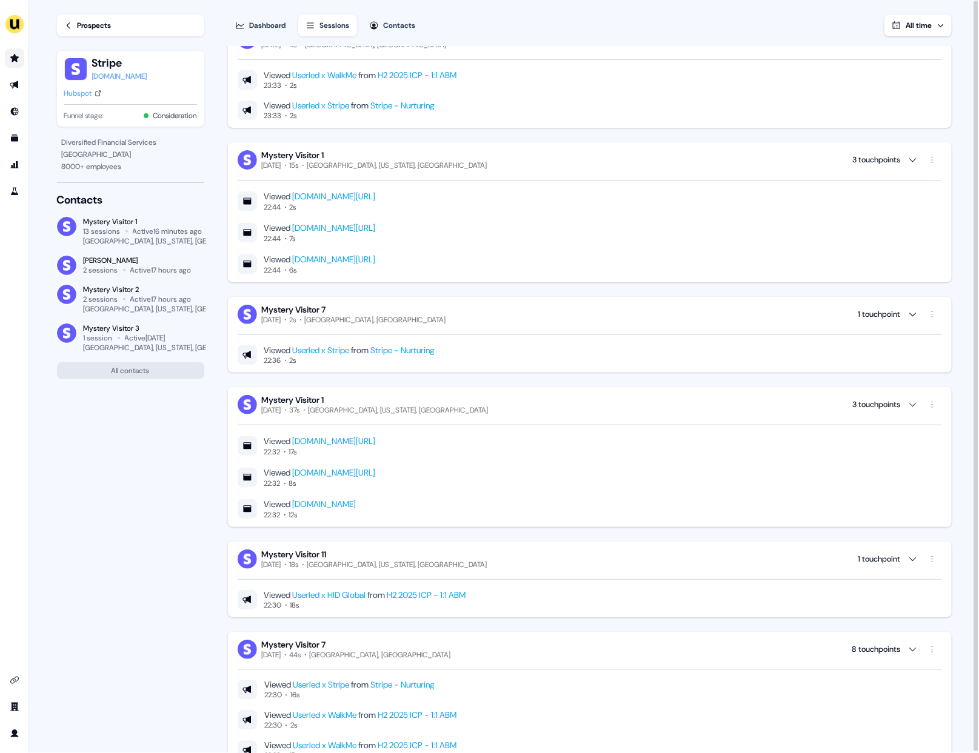
click at [90, 29] on div "Prospects" at bounding box center [95, 25] width 34 height 12
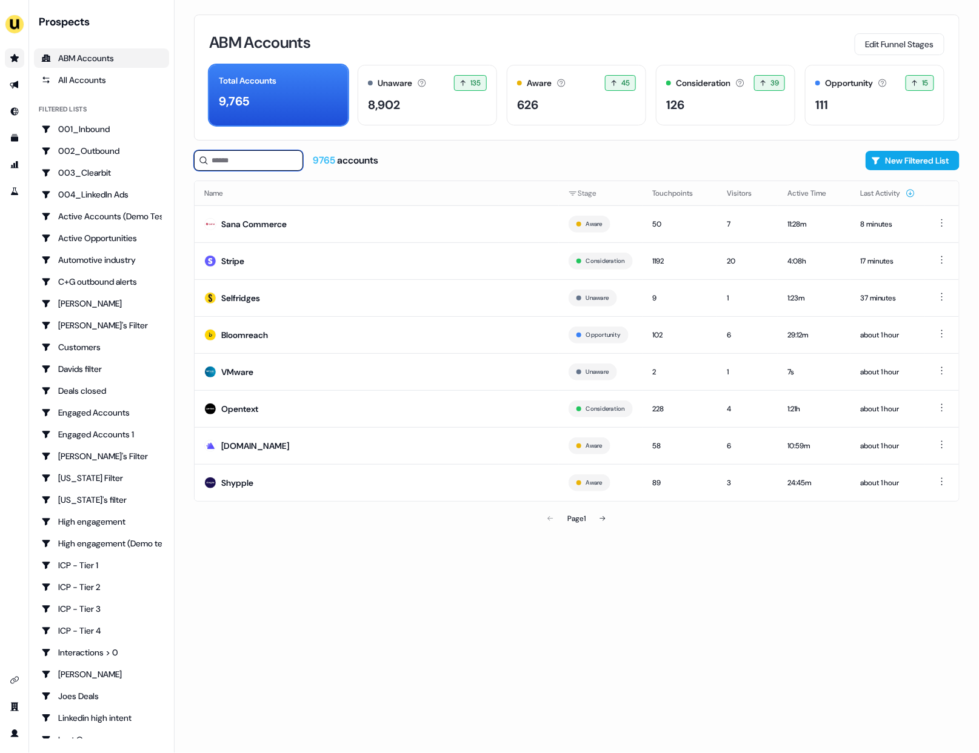
click at [270, 156] on input at bounding box center [248, 160] width 109 height 21
click at [318, 262] on td "Stripe" at bounding box center [377, 260] width 364 height 37
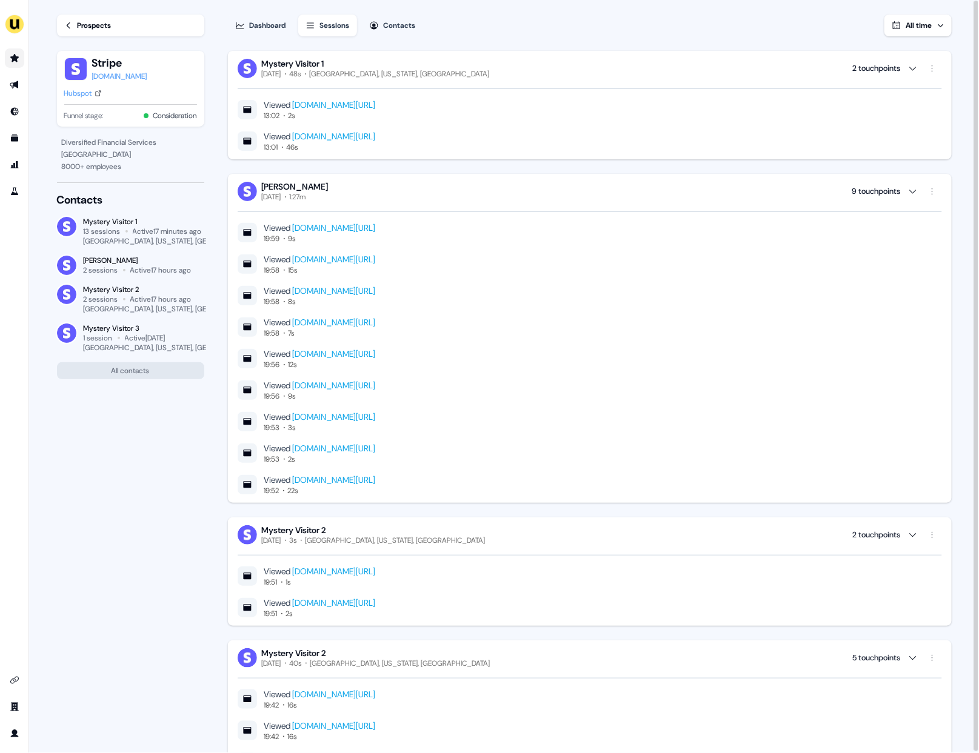
click at [339, 106] on link "www.userled.io/integrations/gong" at bounding box center [334, 104] width 83 height 11
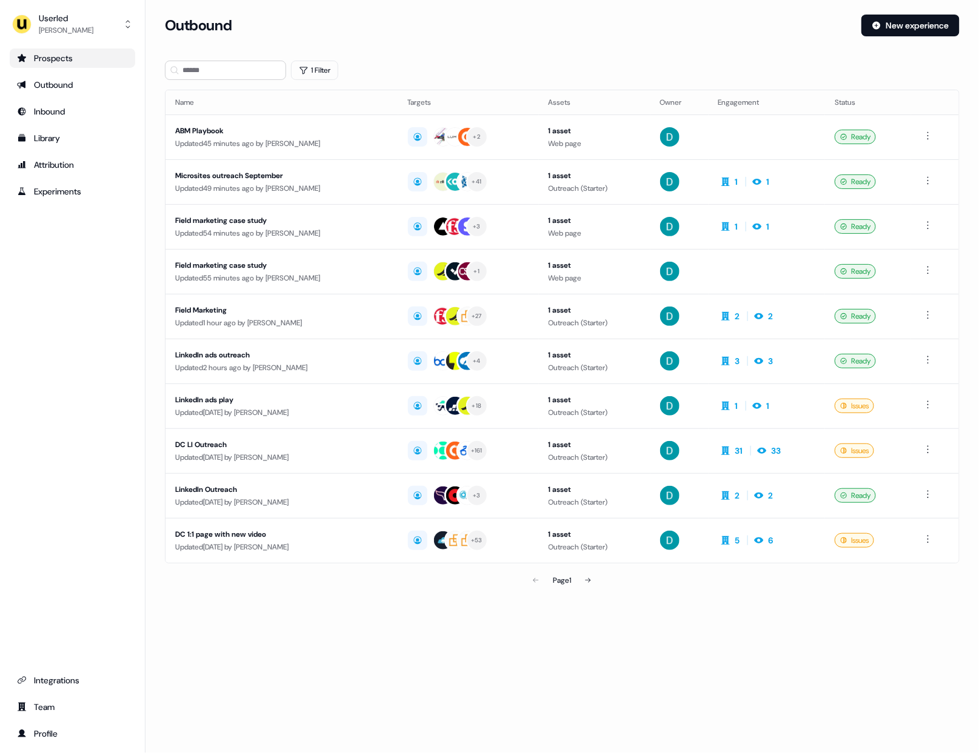
click at [93, 65] on link "Prospects" at bounding box center [72, 57] width 125 height 19
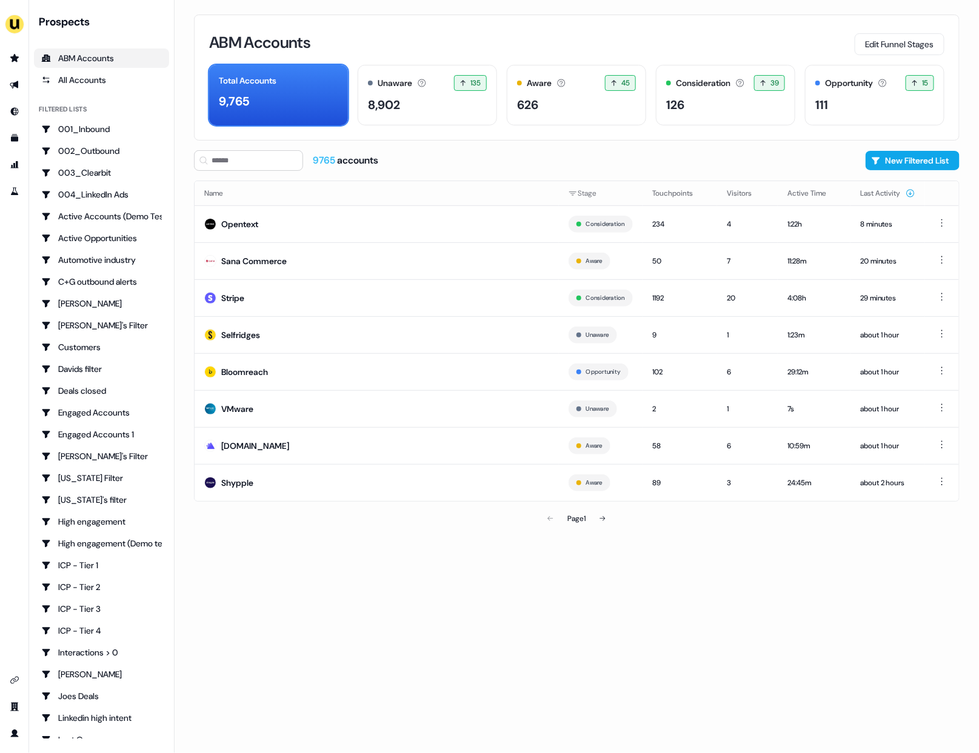
click at [254, 218] on div "Opentext" at bounding box center [239, 224] width 37 height 12
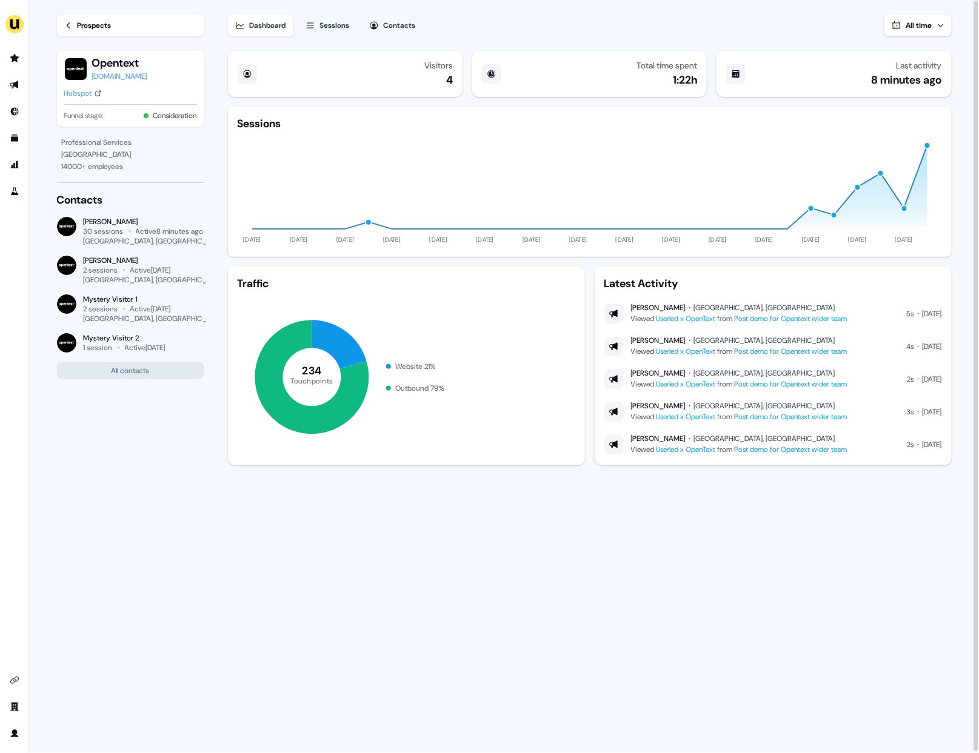
click at [829, 318] on link "Post demo for Opentext wider team" at bounding box center [791, 319] width 113 height 10
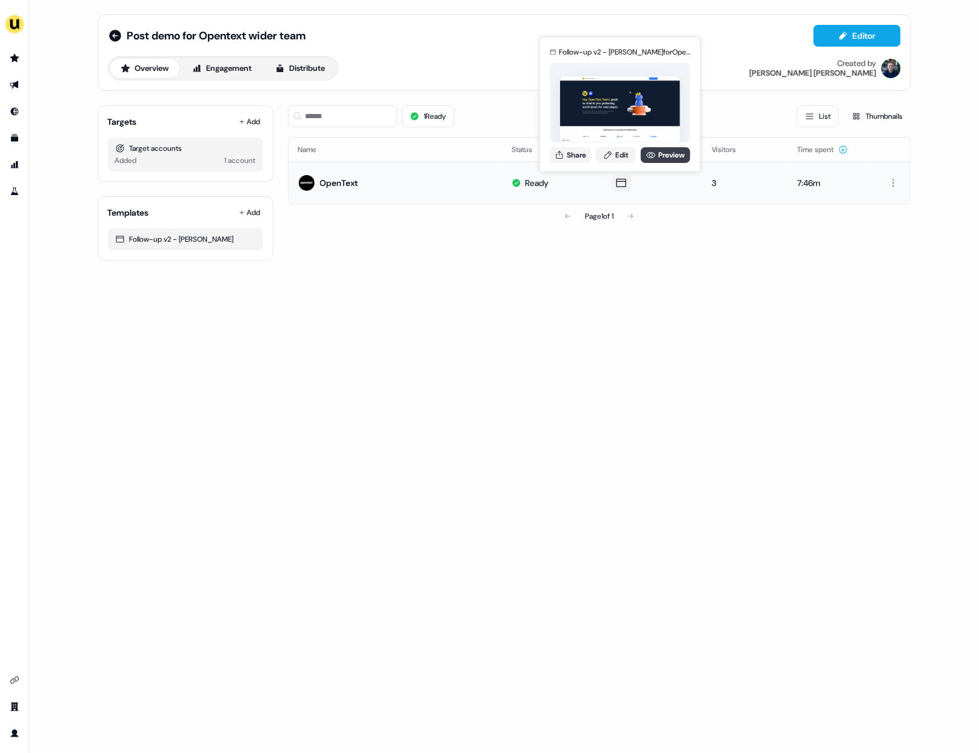
click at [666, 160] on link "Preview" at bounding box center [666, 155] width 50 height 16
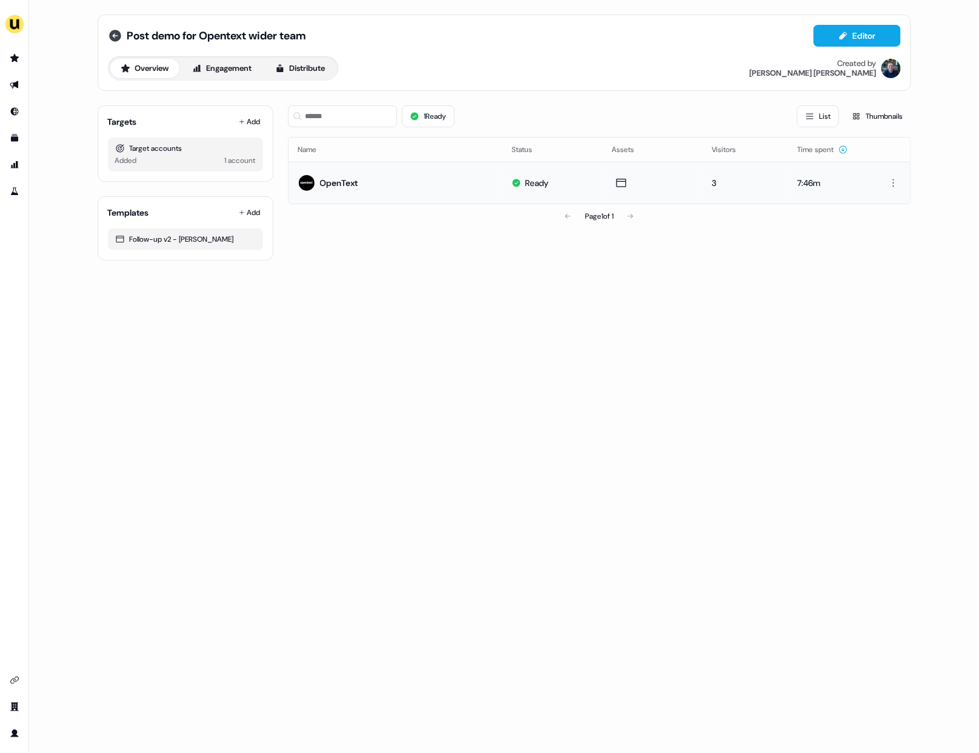
click at [108, 30] on icon at bounding box center [115, 35] width 15 height 15
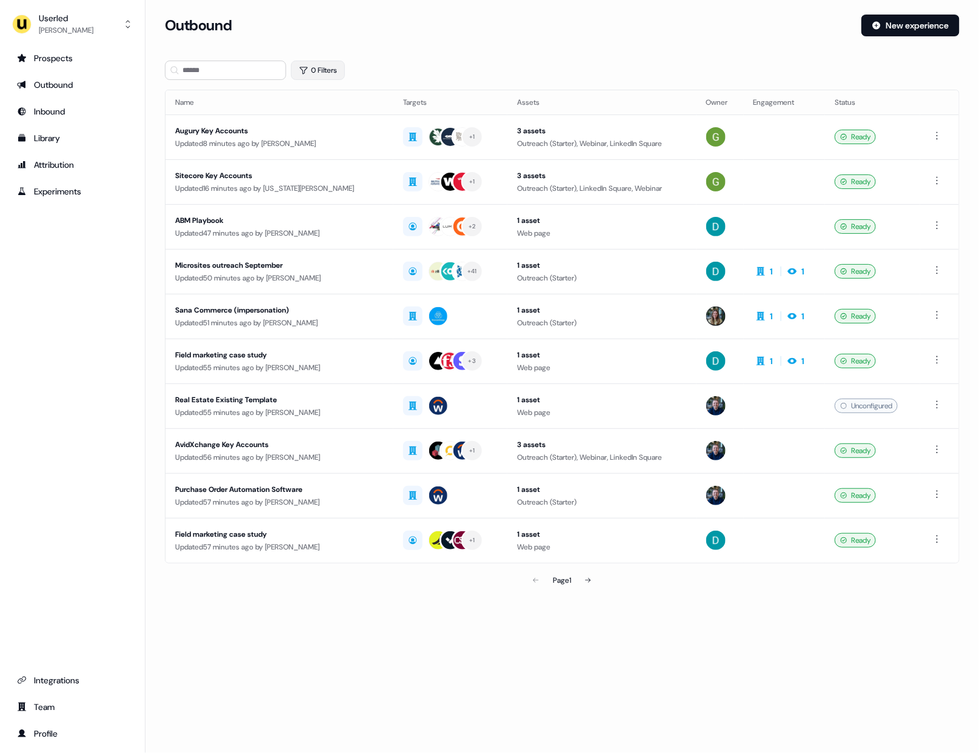
click at [313, 68] on button "0 Filters" at bounding box center [318, 70] width 54 height 19
click at [332, 119] on html "For the best experience switch devices to a bigger screen. Go to Userled.io Use…" at bounding box center [489, 376] width 979 height 753
click at [321, 167] on span "Owner" at bounding box center [331, 167] width 22 height 10
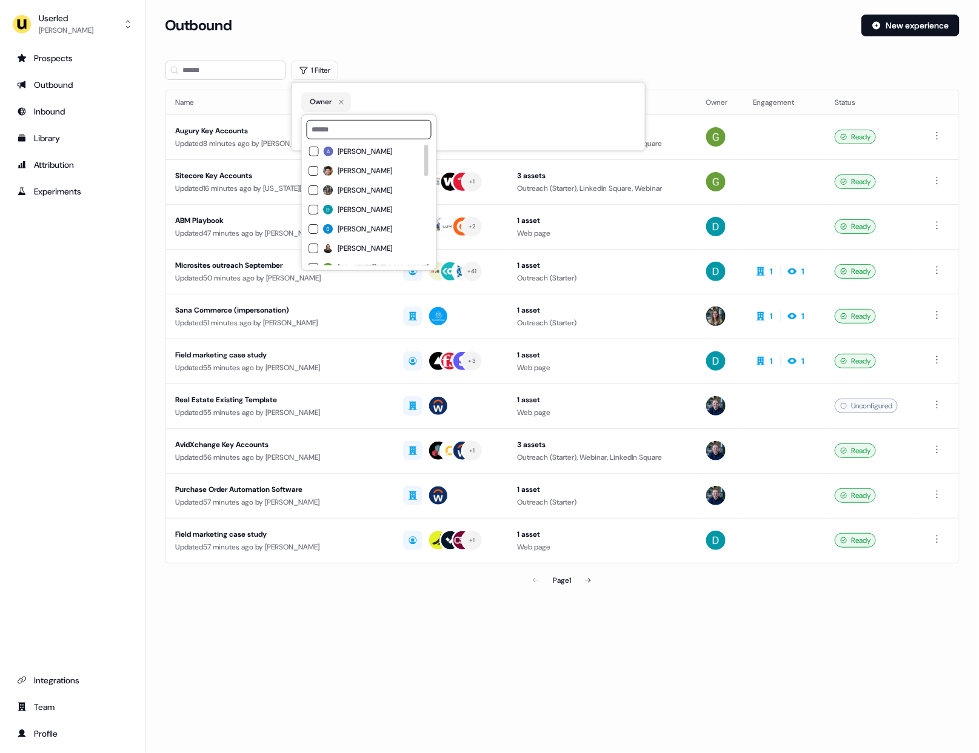
click at [355, 209] on span "David Cruickshank" at bounding box center [365, 210] width 55 height 10
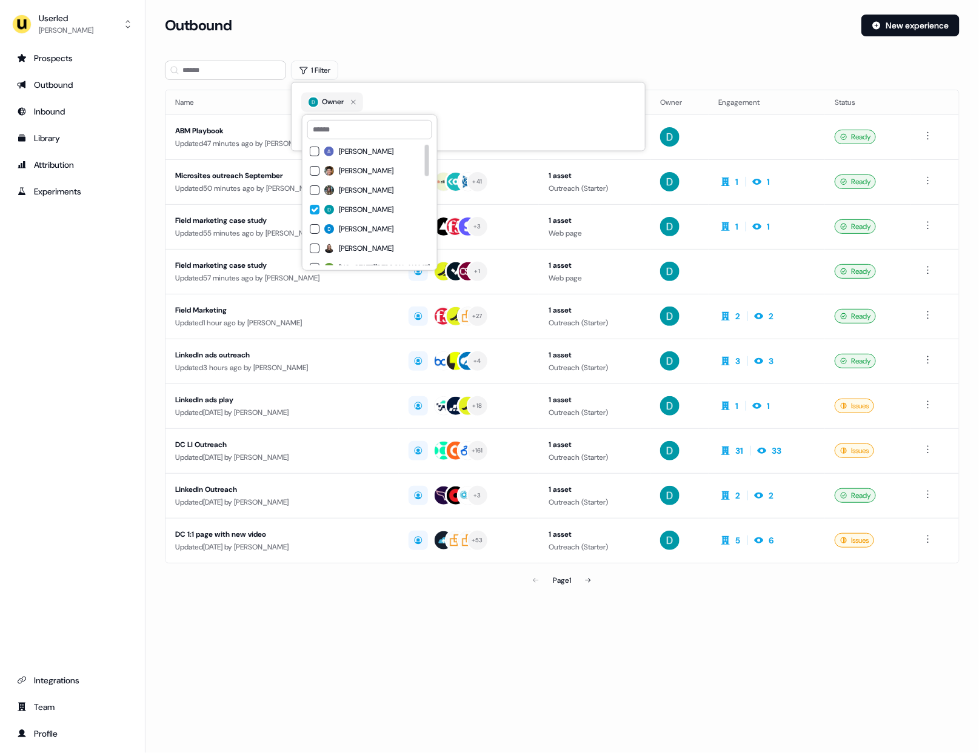
click at [395, 73] on div "1 Filter" at bounding box center [562, 70] width 795 height 19
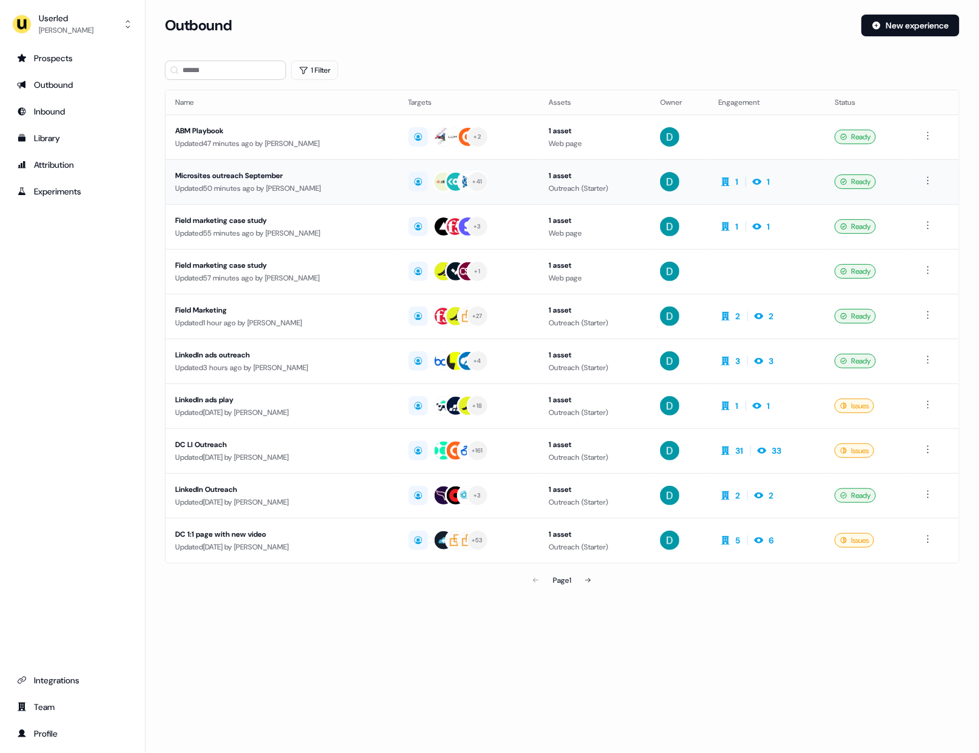
click at [280, 193] on div "Microsites outreach September Updated 50 minutes ago by David Cruickshank" at bounding box center [282, 182] width 214 height 25
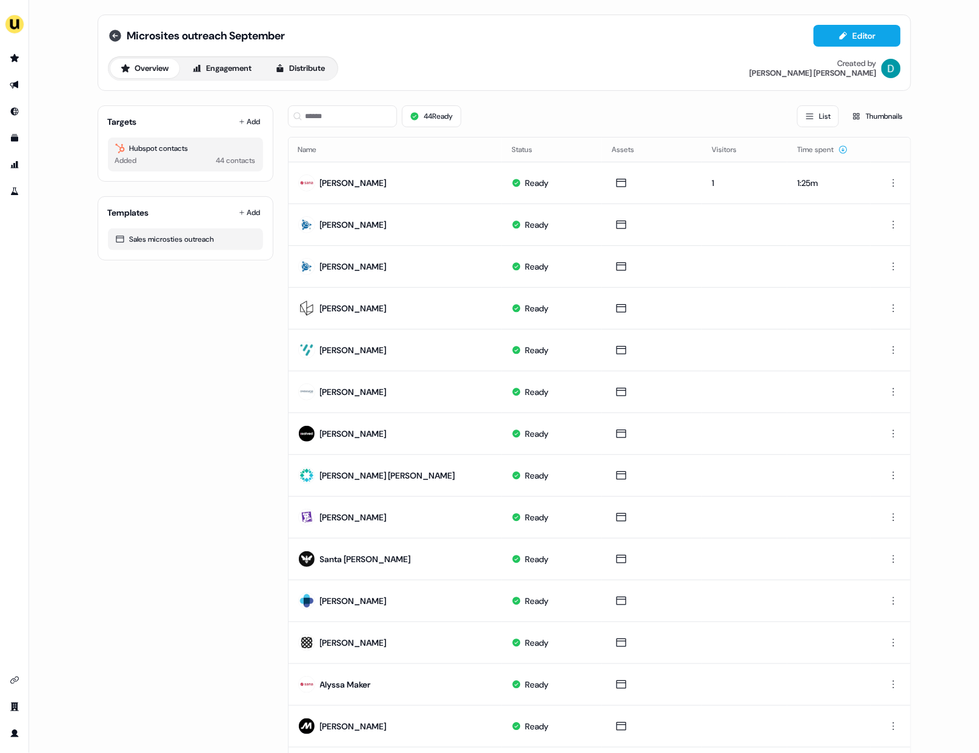
click at [116, 30] on icon at bounding box center [115, 35] width 15 height 15
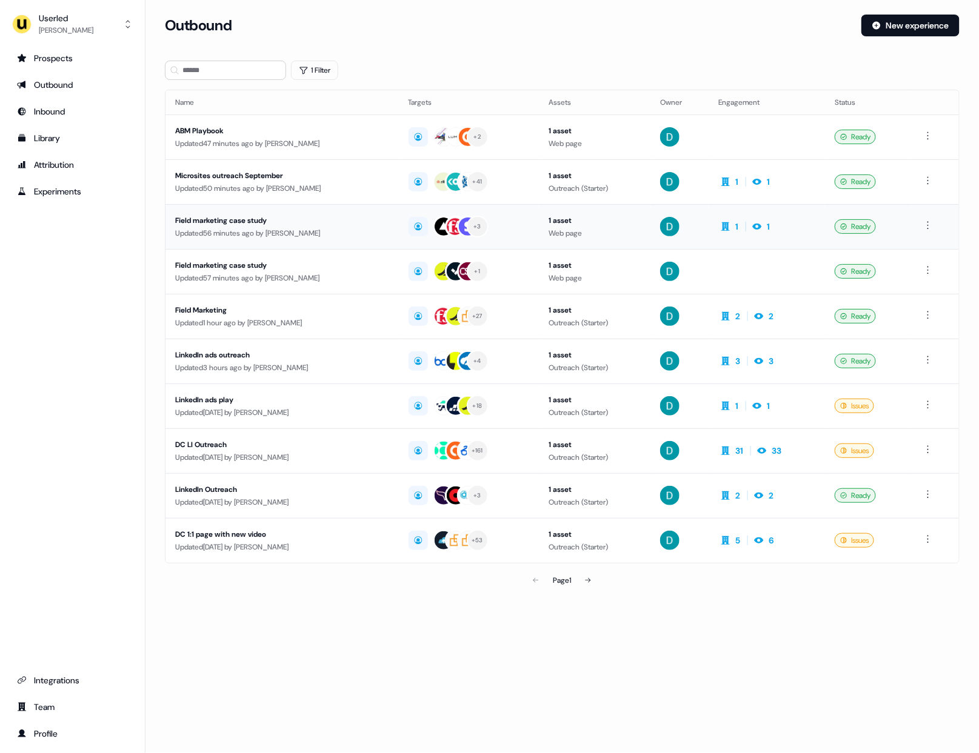
click at [229, 218] on div "Field marketing case study" at bounding box center [282, 221] width 214 height 12
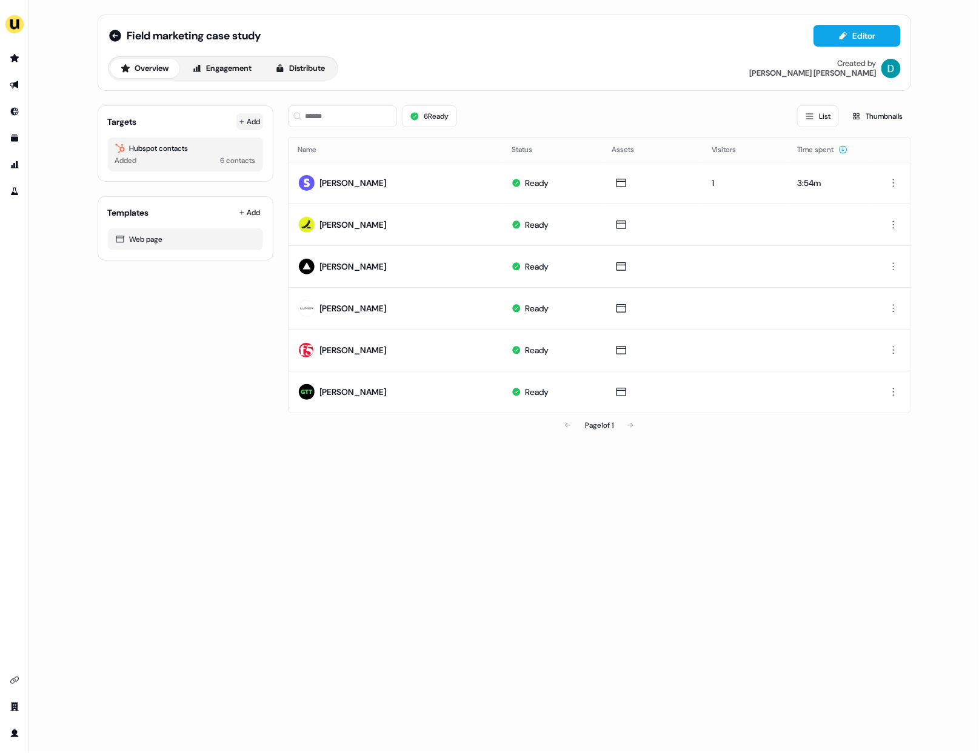
click at [255, 120] on button "Add" at bounding box center [249, 121] width 27 height 17
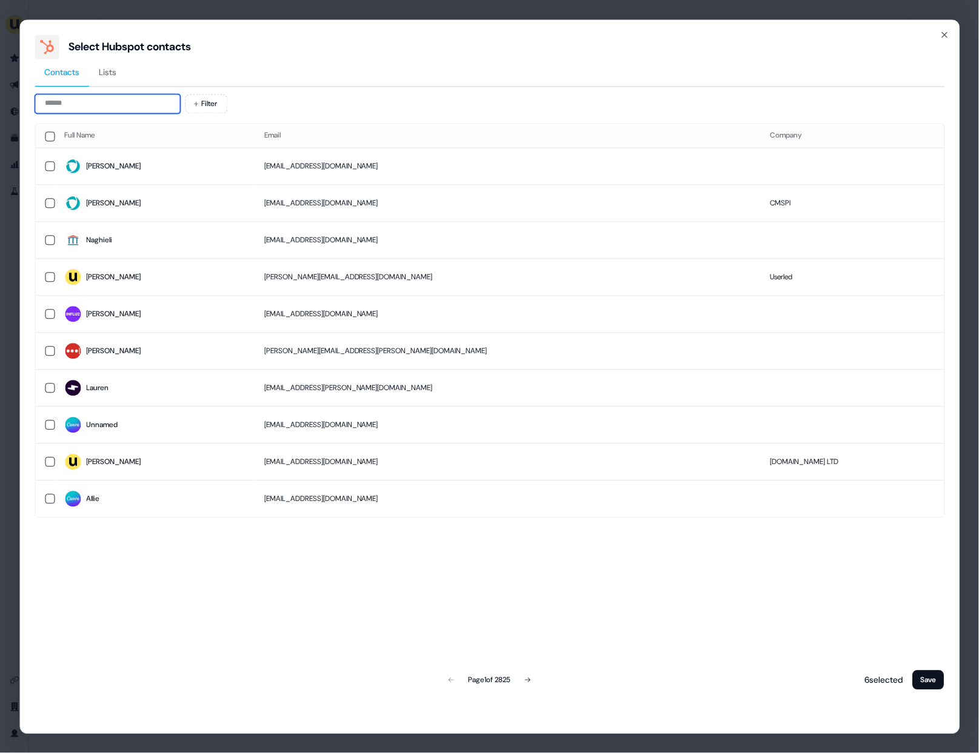
click at [101, 102] on input at bounding box center [107, 103] width 145 height 19
type input "*"
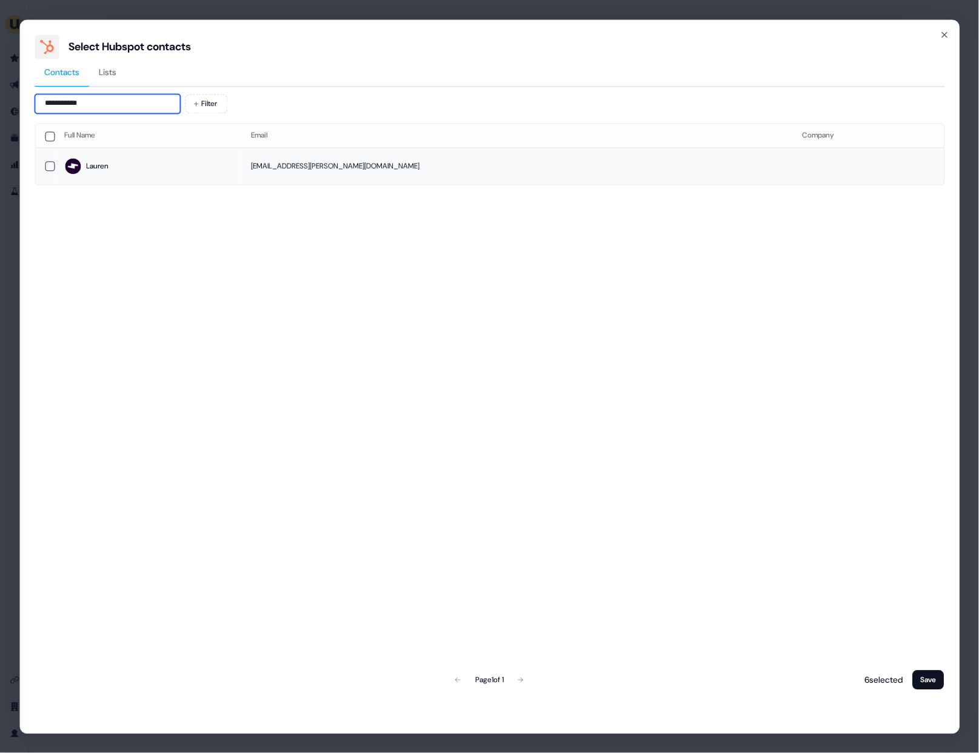
type input "**********"
click at [132, 162] on span "Lauren" at bounding box center [147, 166] width 167 height 17
click at [927, 684] on button "Save" at bounding box center [929, 679] width 32 height 19
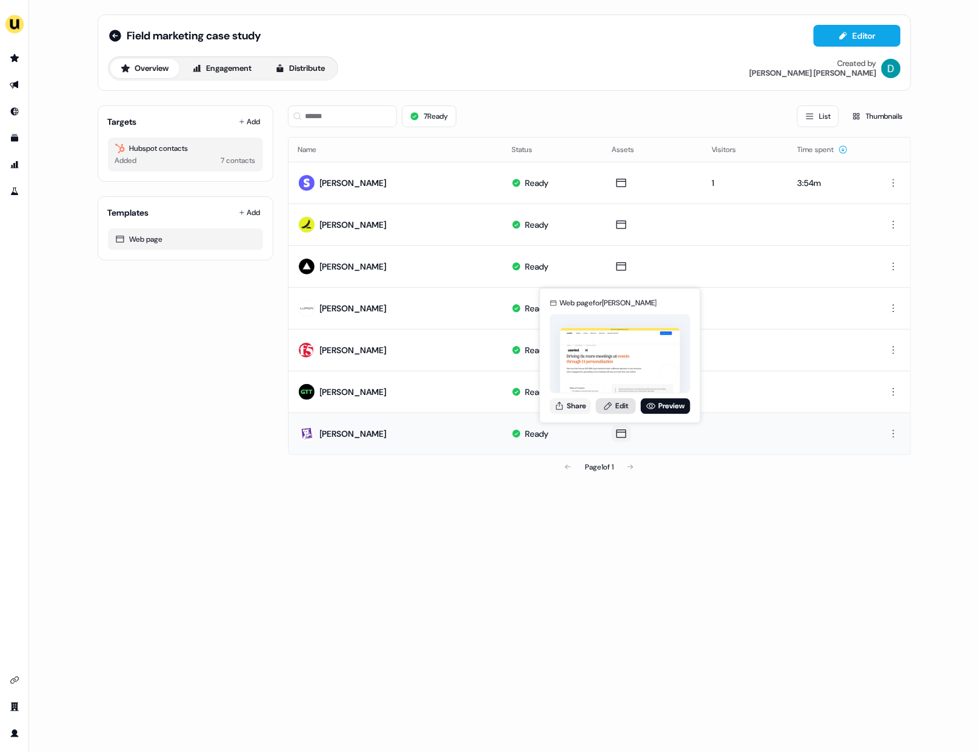
click at [616, 412] on link "Edit" at bounding box center [616, 406] width 40 height 16
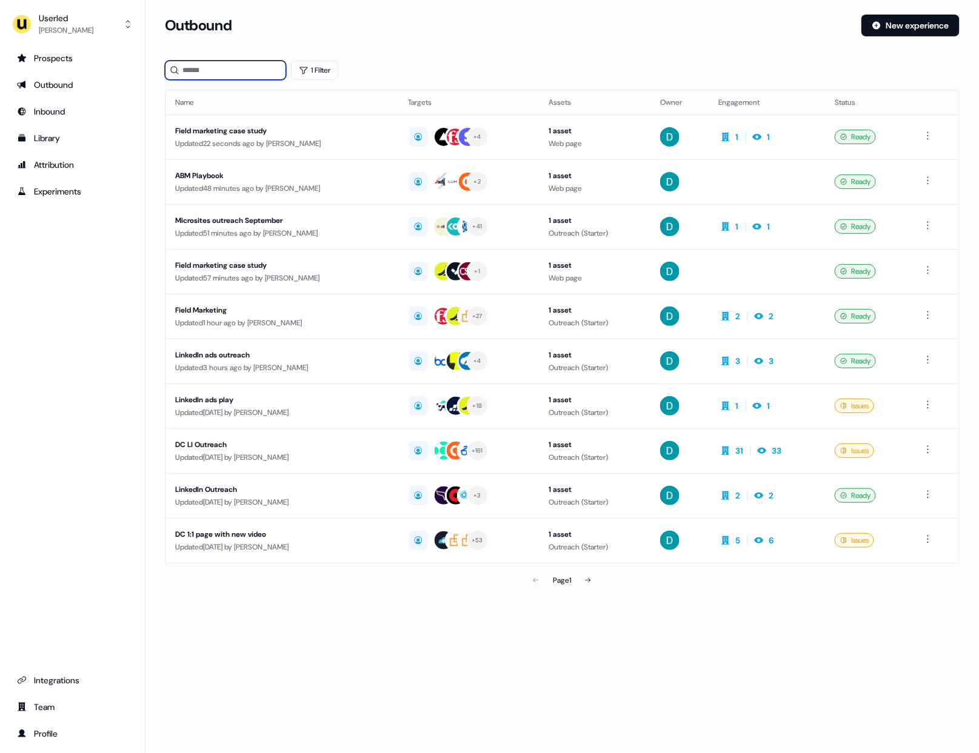
click at [265, 73] on input at bounding box center [225, 70] width 121 height 19
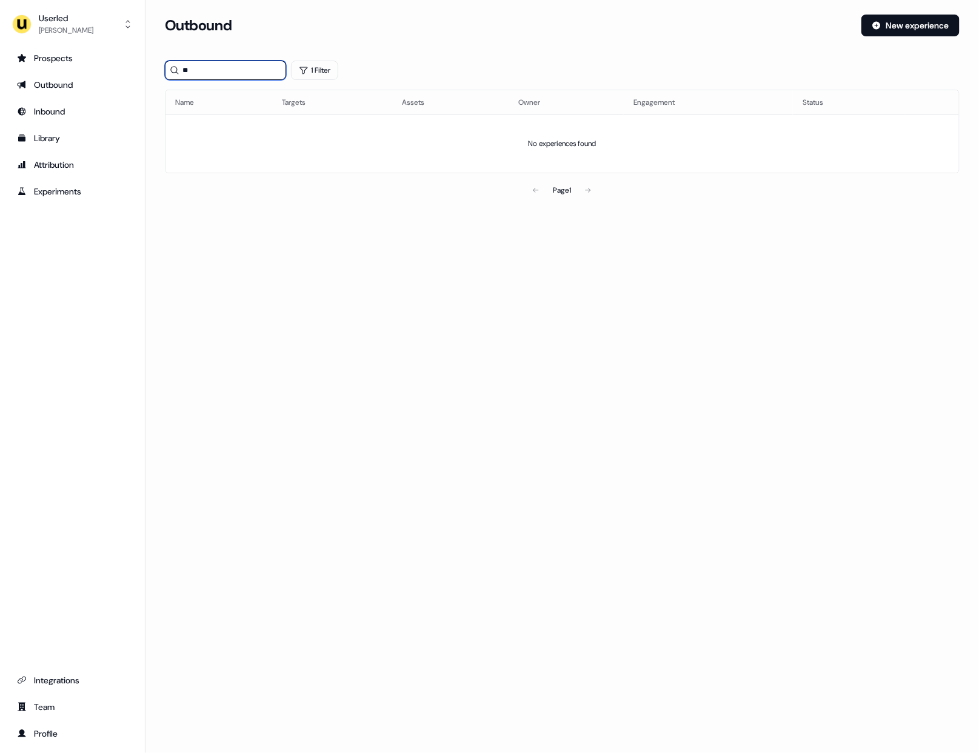
type input "*"
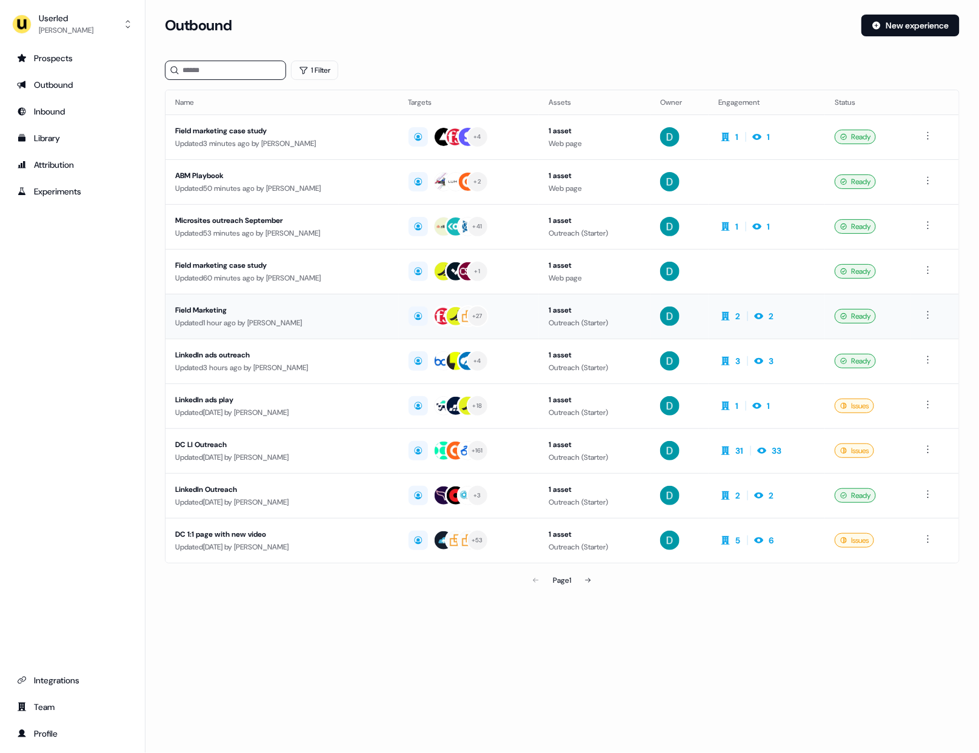
click at [281, 321] on div "Updated 1 hour ago by David Cruickshank" at bounding box center [282, 323] width 214 height 12
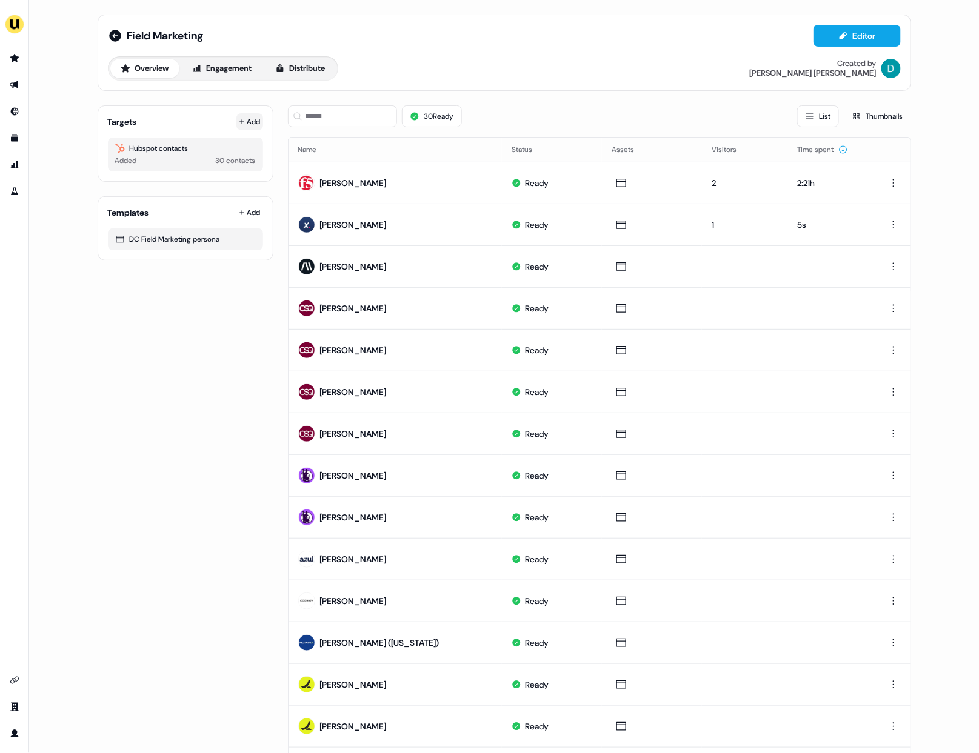
click at [239, 121] on icon at bounding box center [242, 122] width 6 height 6
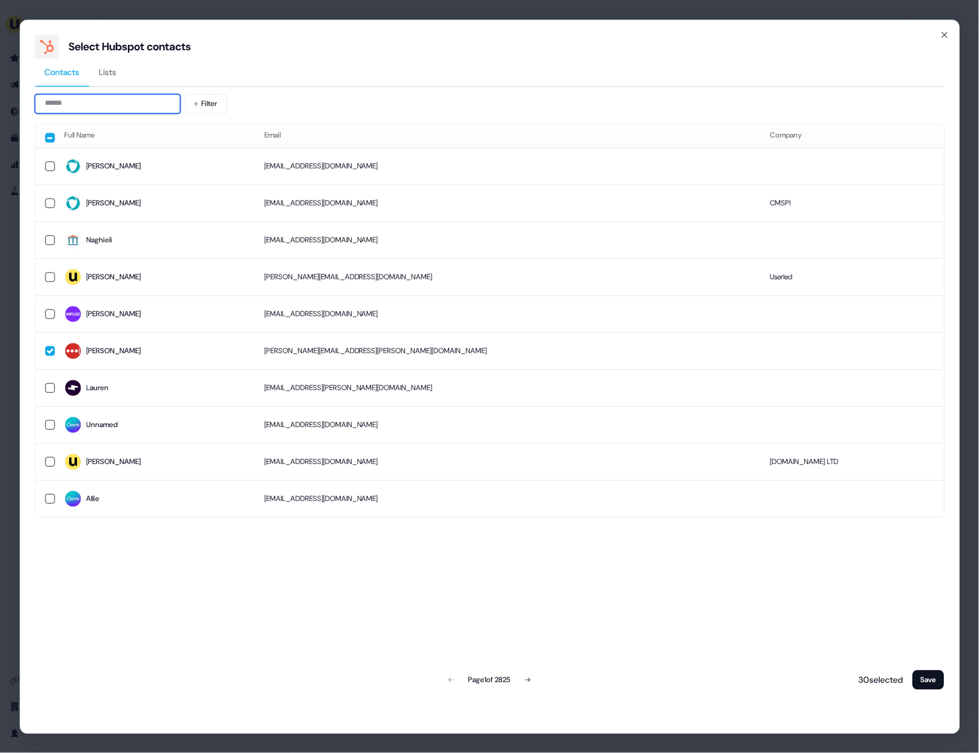
click at [113, 105] on input at bounding box center [107, 103] width 145 height 19
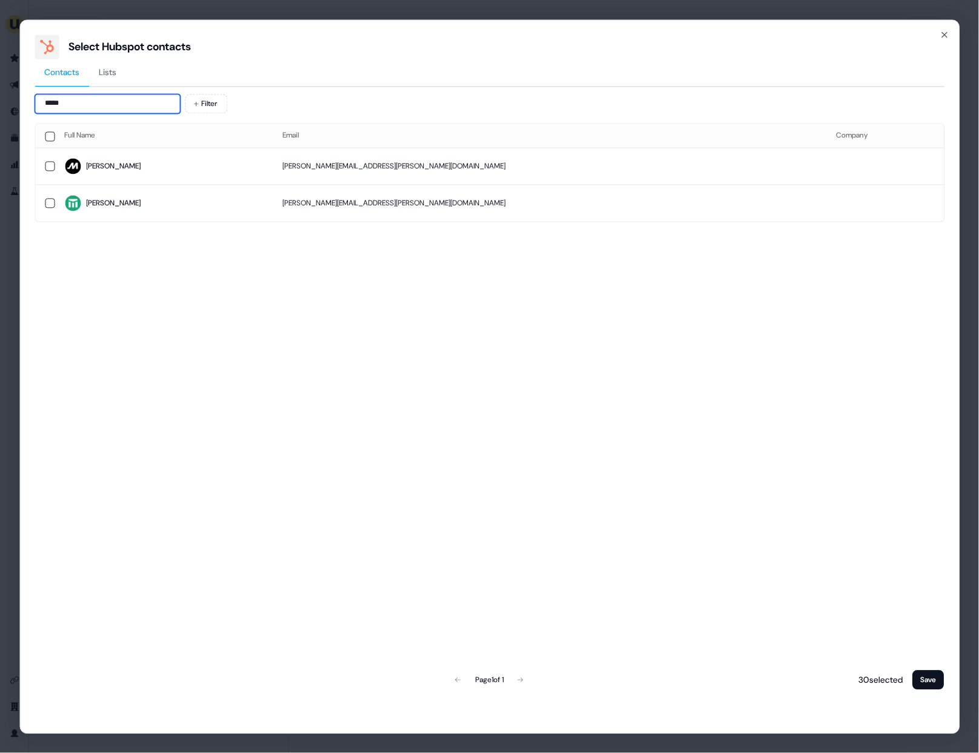
type input "*****"
click at [138, 144] on th "Full Name" at bounding box center [164, 136] width 218 height 24
click at [139, 158] on span "Janna" at bounding box center [163, 166] width 199 height 17
click at [931, 678] on button "Save" at bounding box center [929, 679] width 32 height 19
click at [924, 674] on button "Save" at bounding box center [929, 679] width 32 height 19
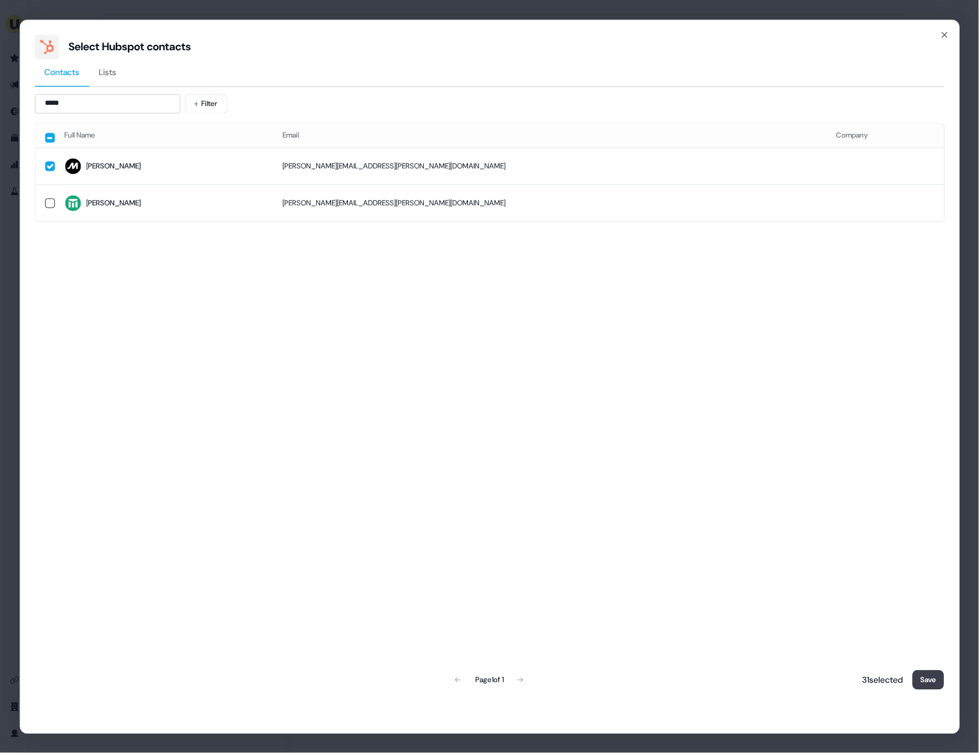
click at [942, 677] on div "Select Hubspot contacts Contacts Lists ***** Filter Full Name Email Company Jan…" at bounding box center [489, 376] width 979 height 753
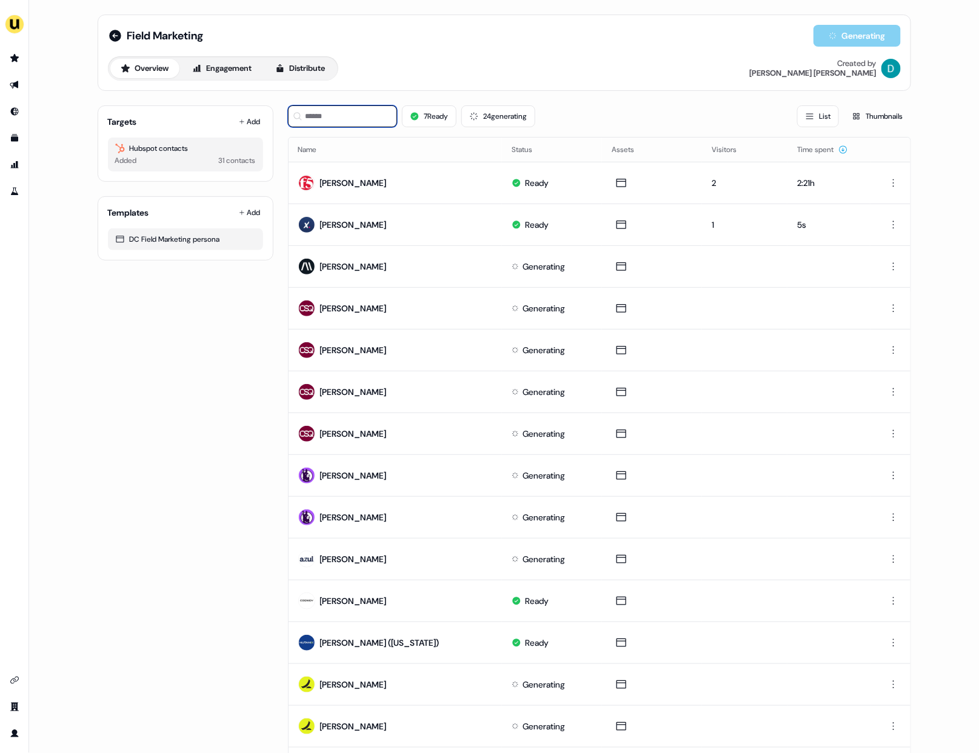
click at [347, 114] on input at bounding box center [342, 116] width 109 height 22
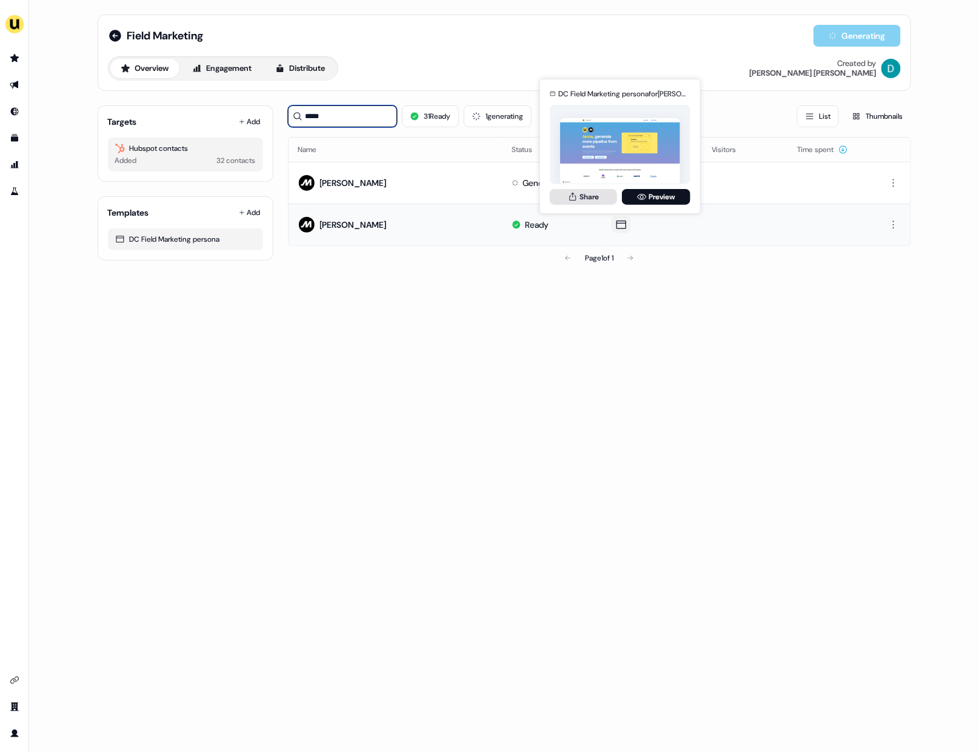
type input "*****"
click at [601, 200] on button "Share" at bounding box center [583, 197] width 67 height 16
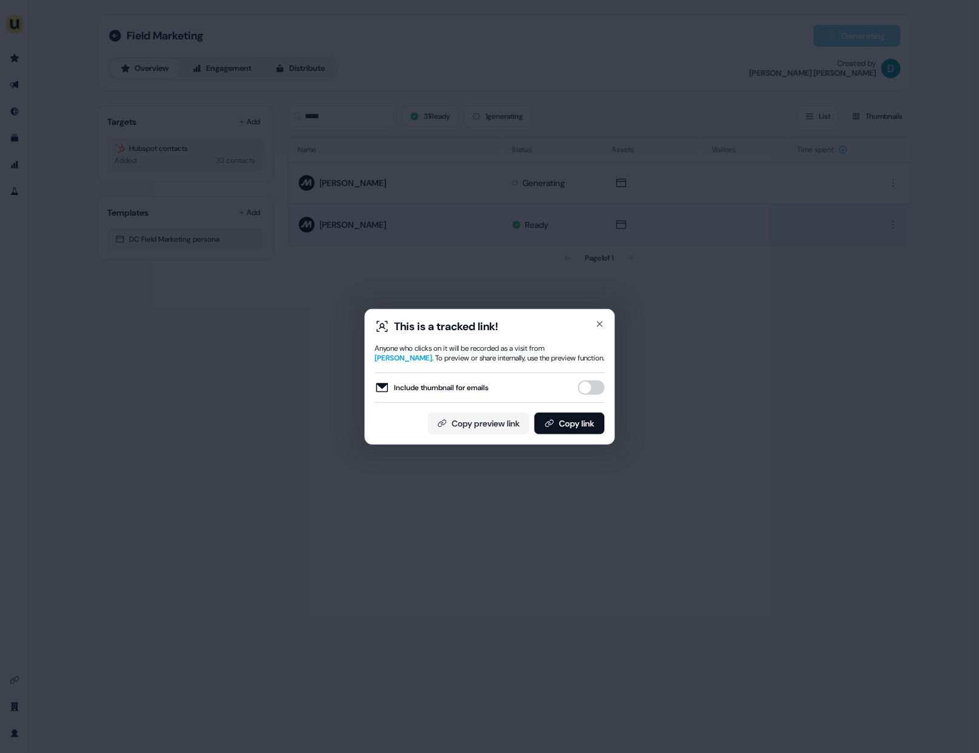
click at [597, 384] on button "Include thumbnail for emails" at bounding box center [591, 388] width 27 height 15
click at [589, 413] on button "Copy link" at bounding box center [569, 424] width 70 height 22
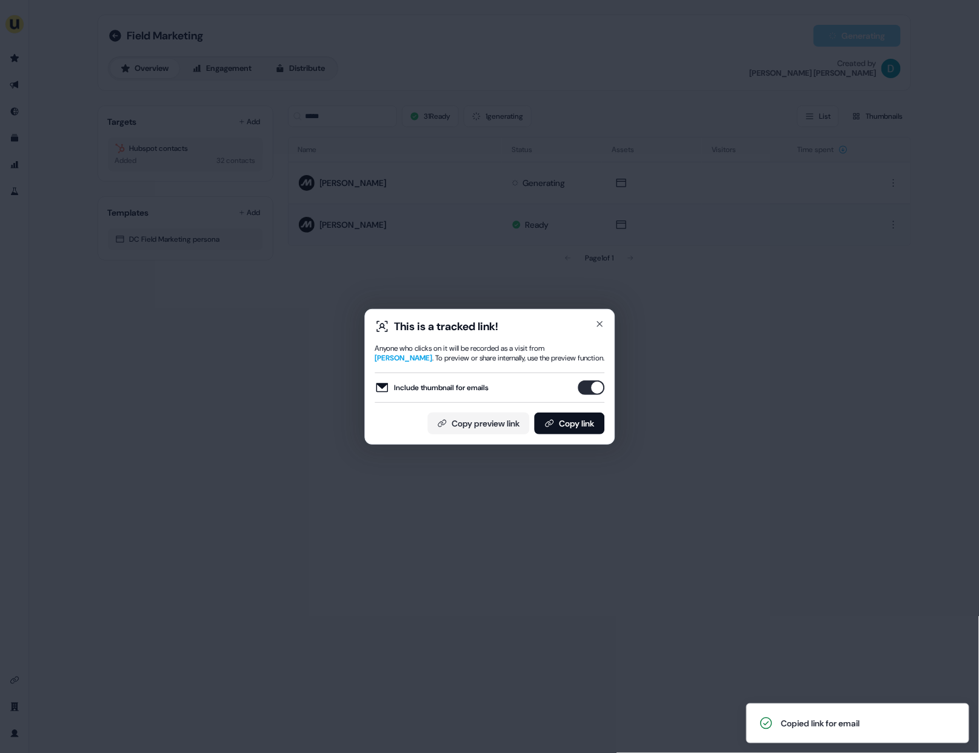
click at [605, 319] on div "This is a tracked link! Anyone who clicks on it will be recorded as a visit fro…" at bounding box center [489, 377] width 250 height 136
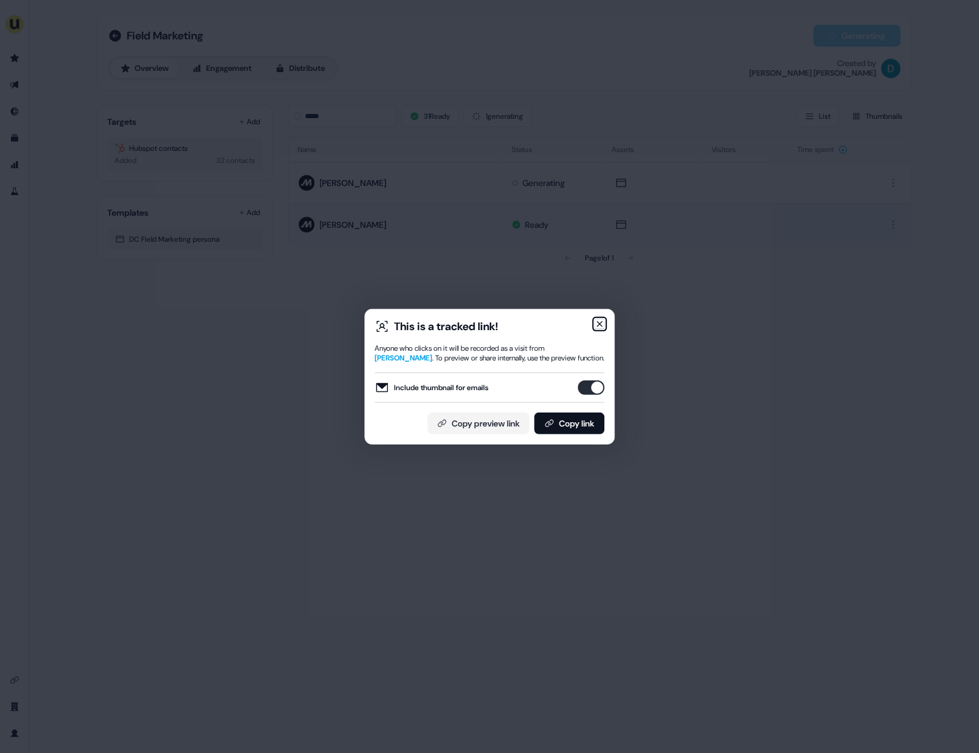
click at [603, 324] on icon "button" at bounding box center [600, 324] width 10 height 10
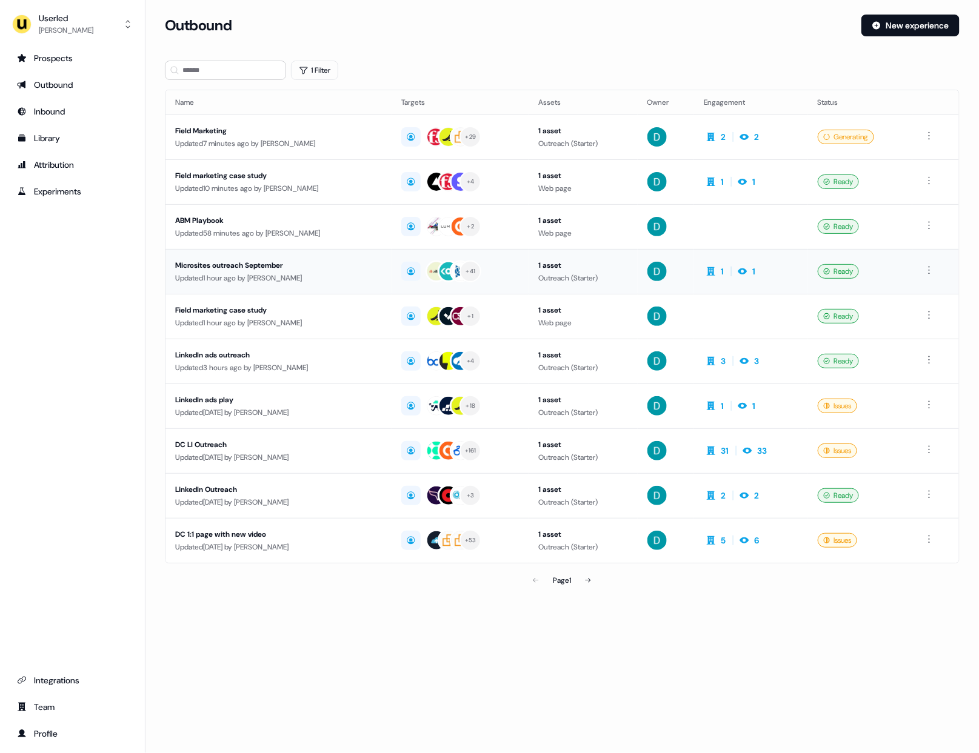
click at [325, 265] on div "Microsites outreach September" at bounding box center [278, 265] width 207 height 12
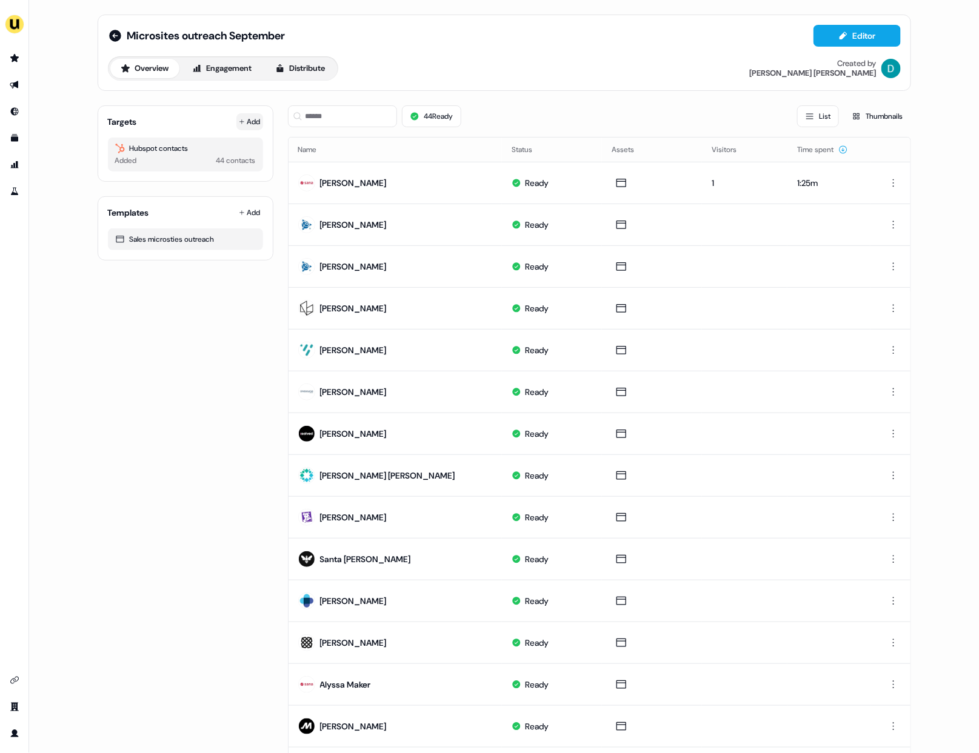
click at [242, 116] on button "Add" at bounding box center [249, 121] width 27 height 17
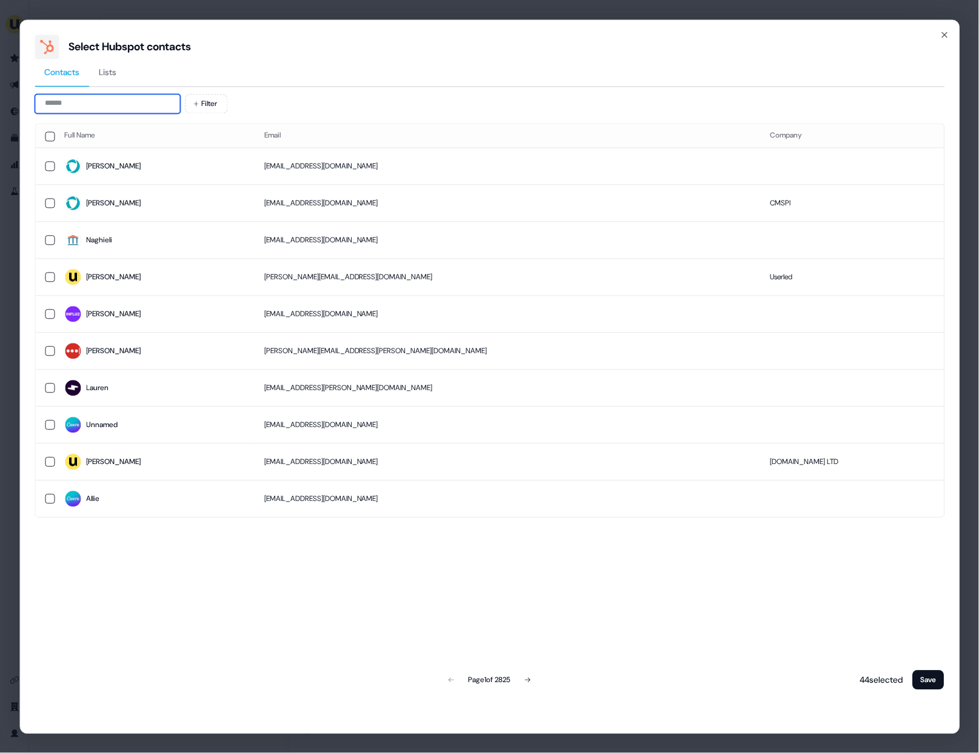
click at [126, 95] on input at bounding box center [107, 103] width 145 height 19
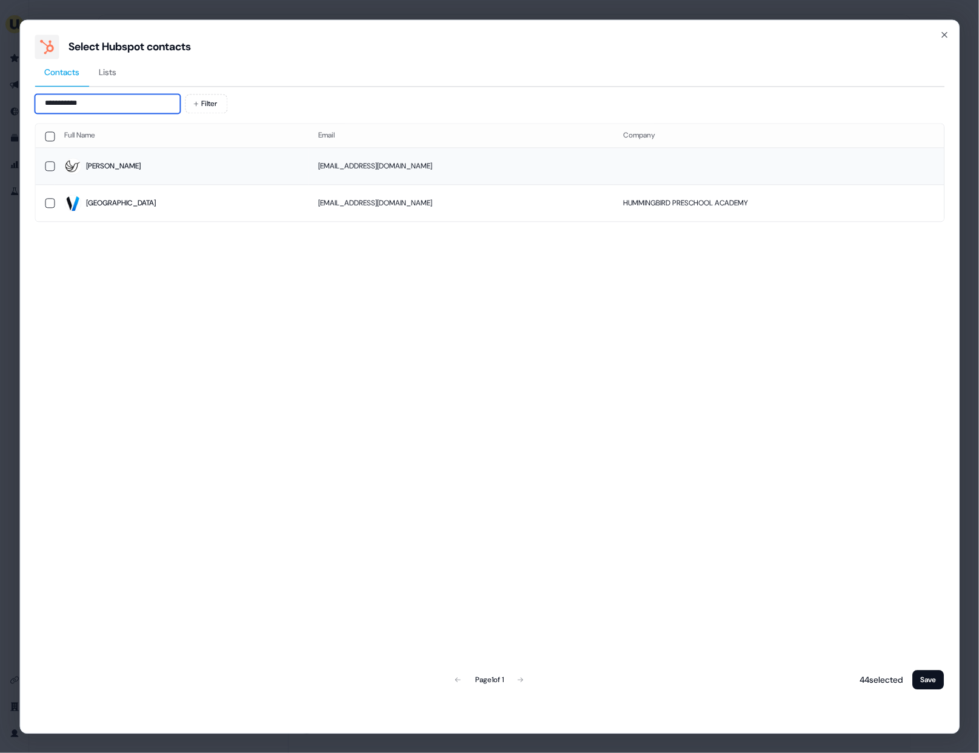
type input "**********"
click at [341, 167] on td "andrewstrom@hummingbird.co" at bounding box center [461, 166] width 305 height 37
click at [919, 678] on button "Save" at bounding box center [929, 679] width 32 height 19
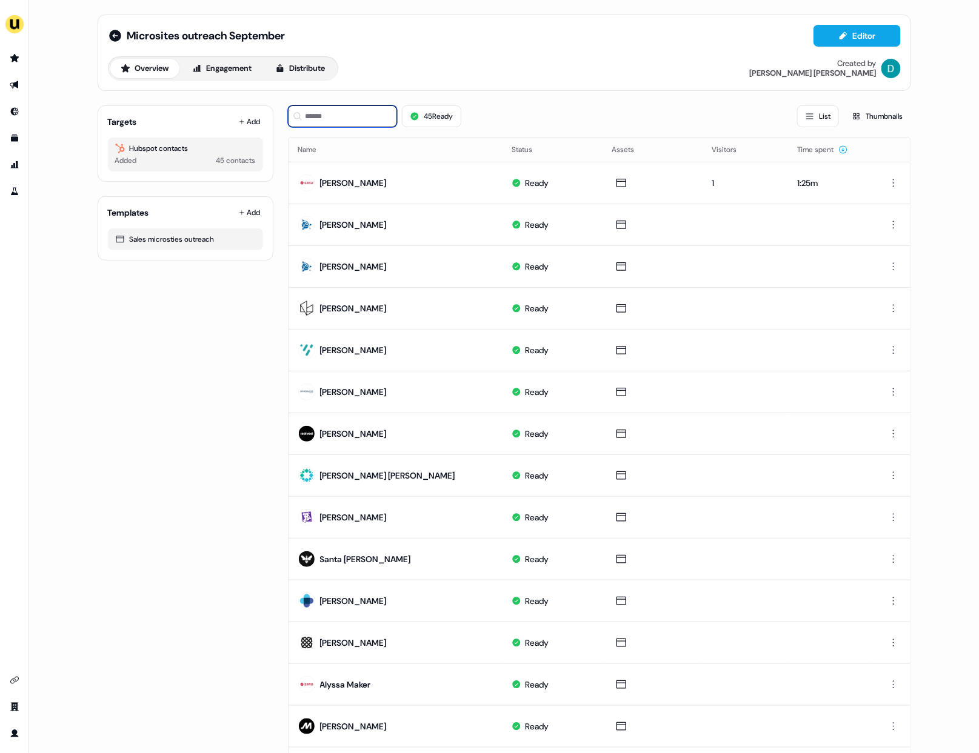
click at [317, 116] on input at bounding box center [342, 116] width 109 height 22
click at [245, 123] on button "Add" at bounding box center [249, 121] width 27 height 17
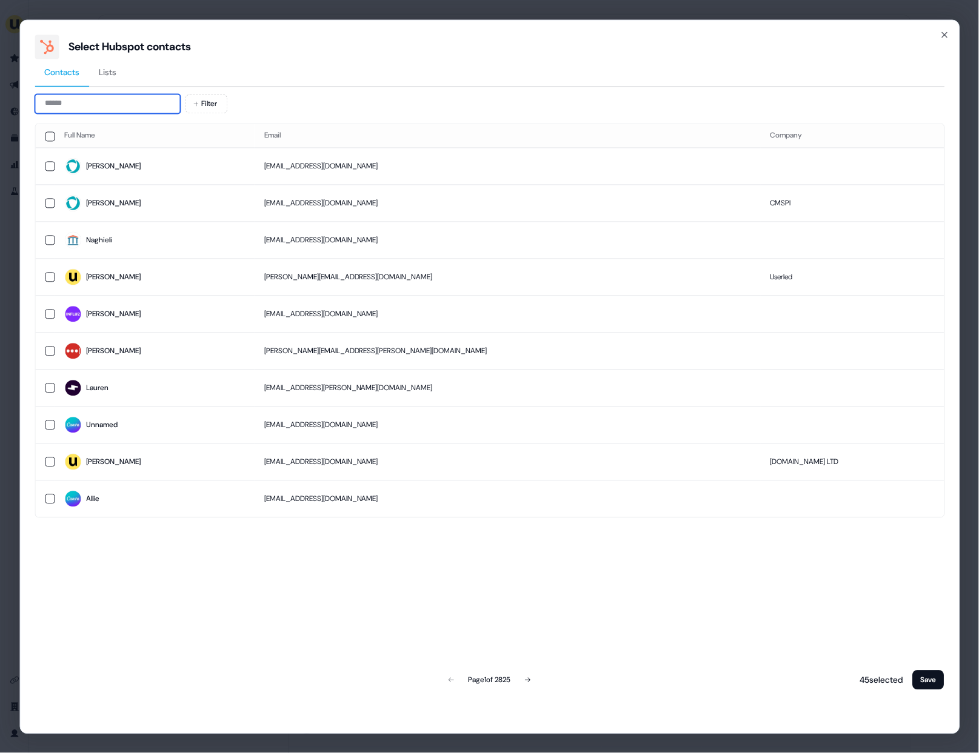
click at [125, 108] on input at bounding box center [107, 103] width 145 height 19
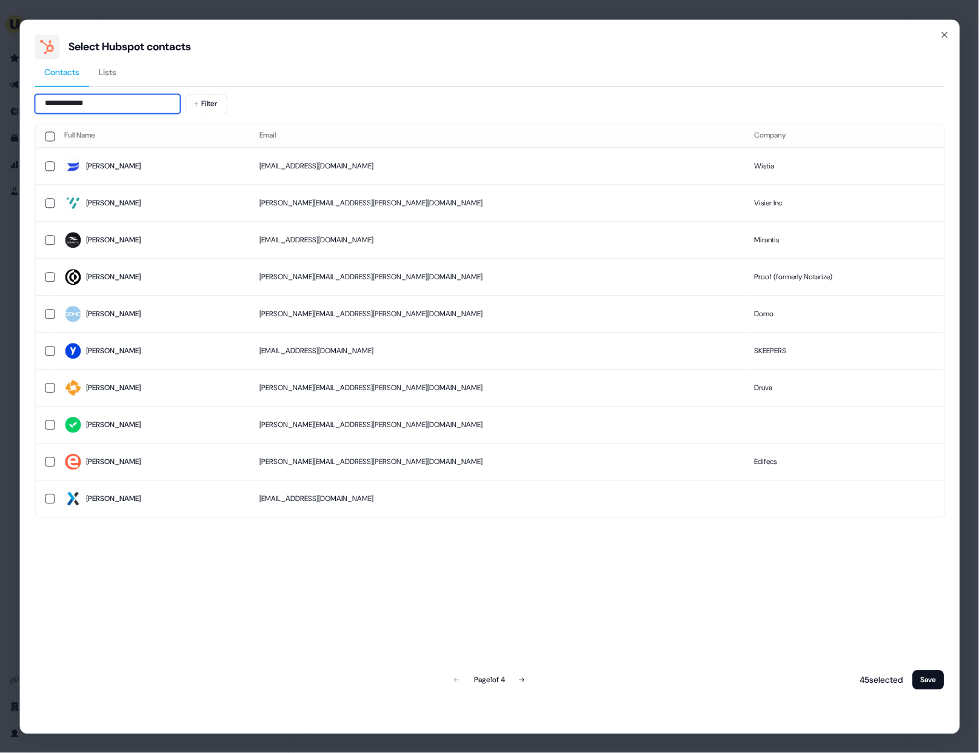
type input "**********"
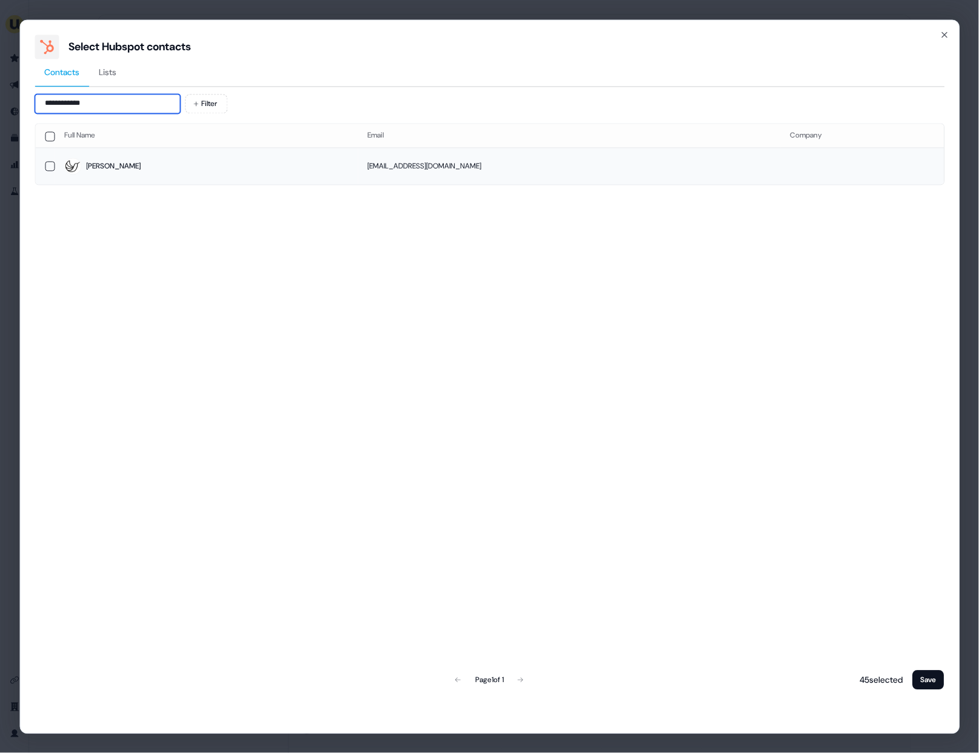
type input "**********"
click at [179, 172] on span "Courtney" at bounding box center [206, 166] width 284 height 17
click at [927, 686] on button "Save" at bounding box center [929, 679] width 32 height 19
click at [926, 679] on button "Save" at bounding box center [929, 679] width 32 height 19
click at [918, 675] on button "Save" at bounding box center [929, 679] width 32 height 19
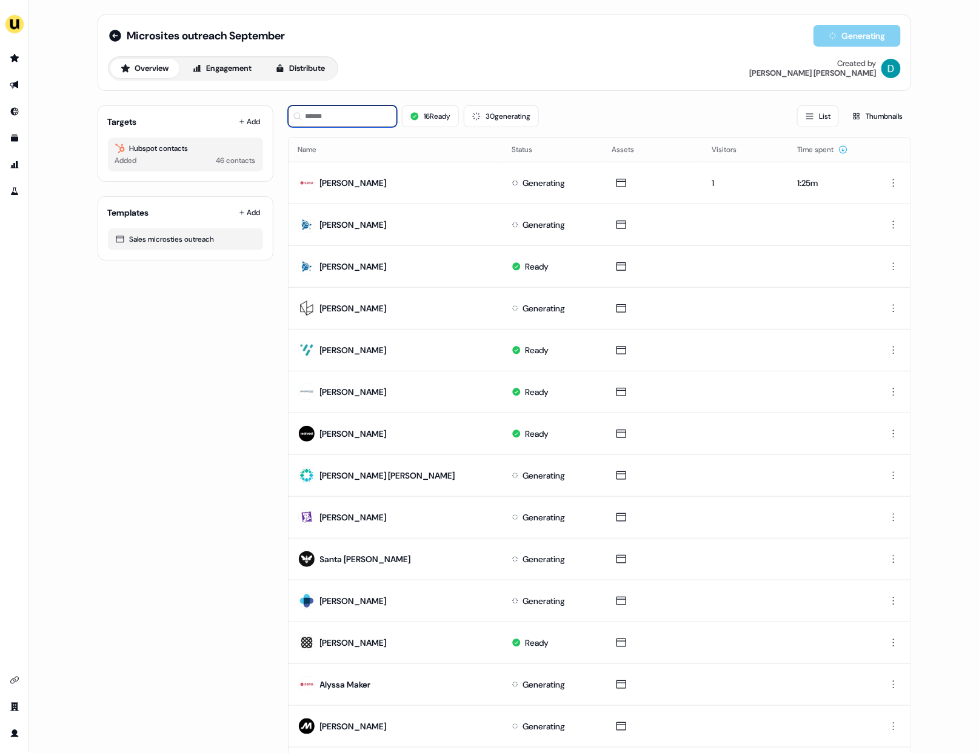
click at [341, 110] on input at bounding box center [342, 116] width 109 height 22
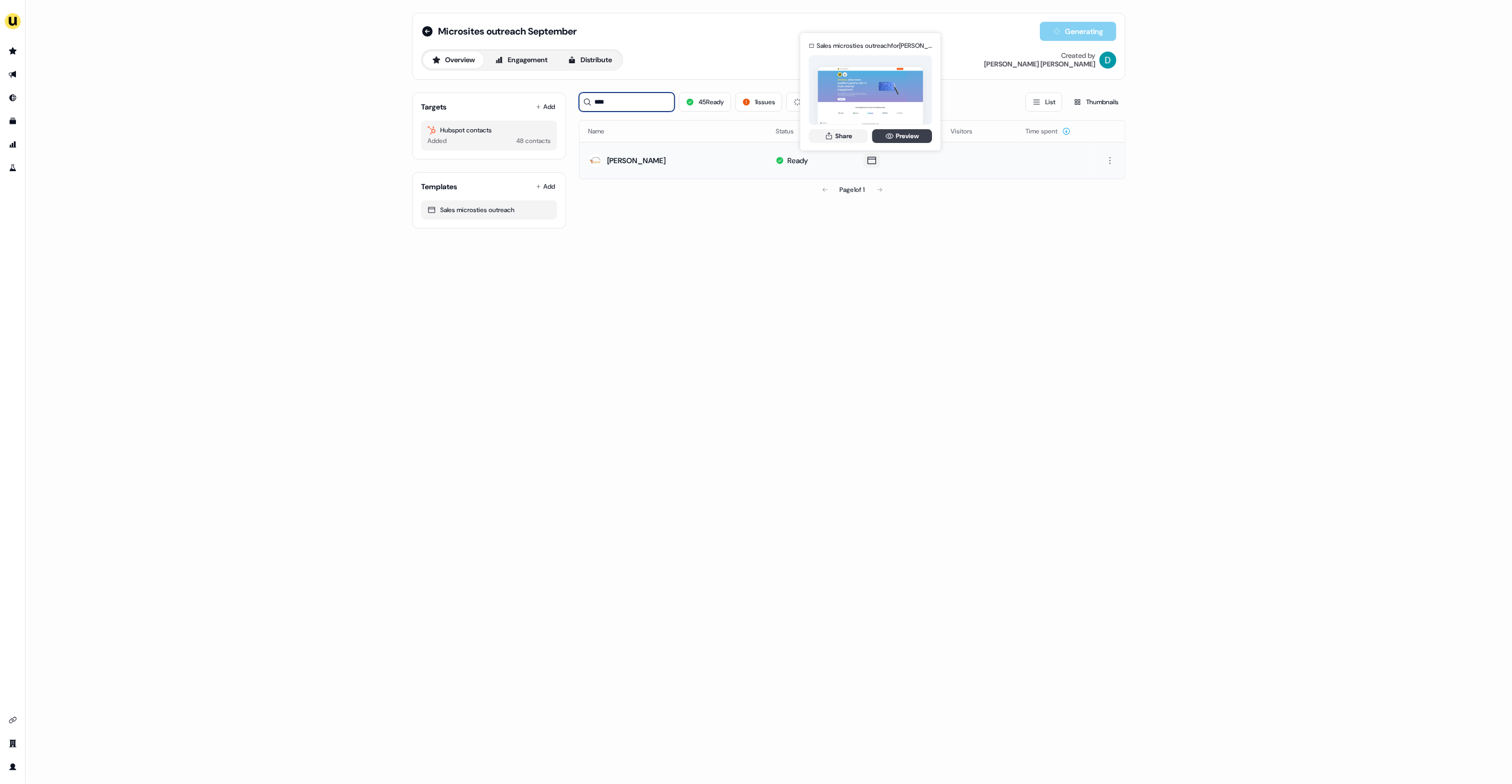
type input "****"
click at [858, 132] on link "Preview" at bounding box center [902, 136] width 60 height 14
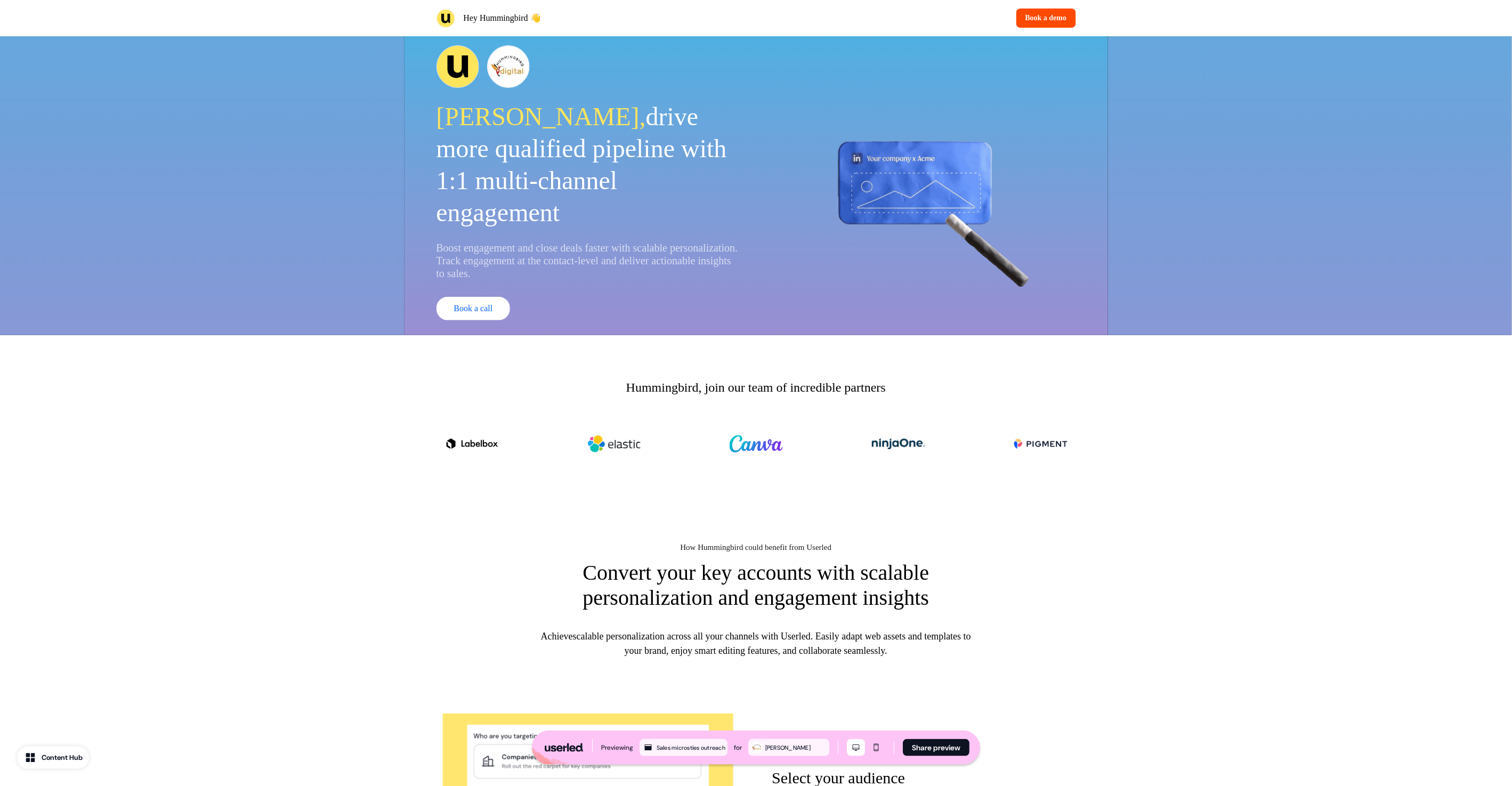
scroll to position [5, 0]
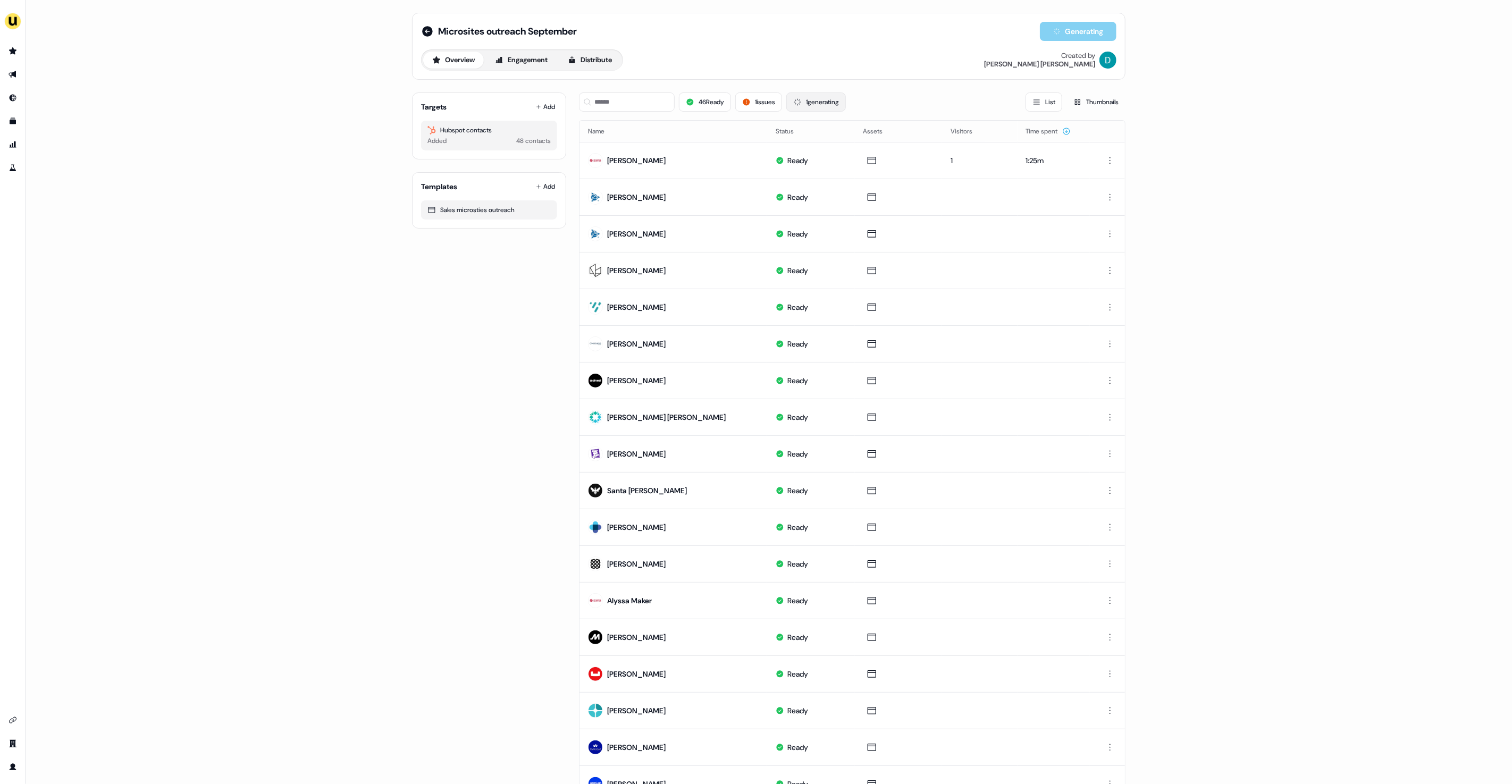
click at [821, 106] on button "1 generating" at bounding box center [816, 102] width 60 height 19
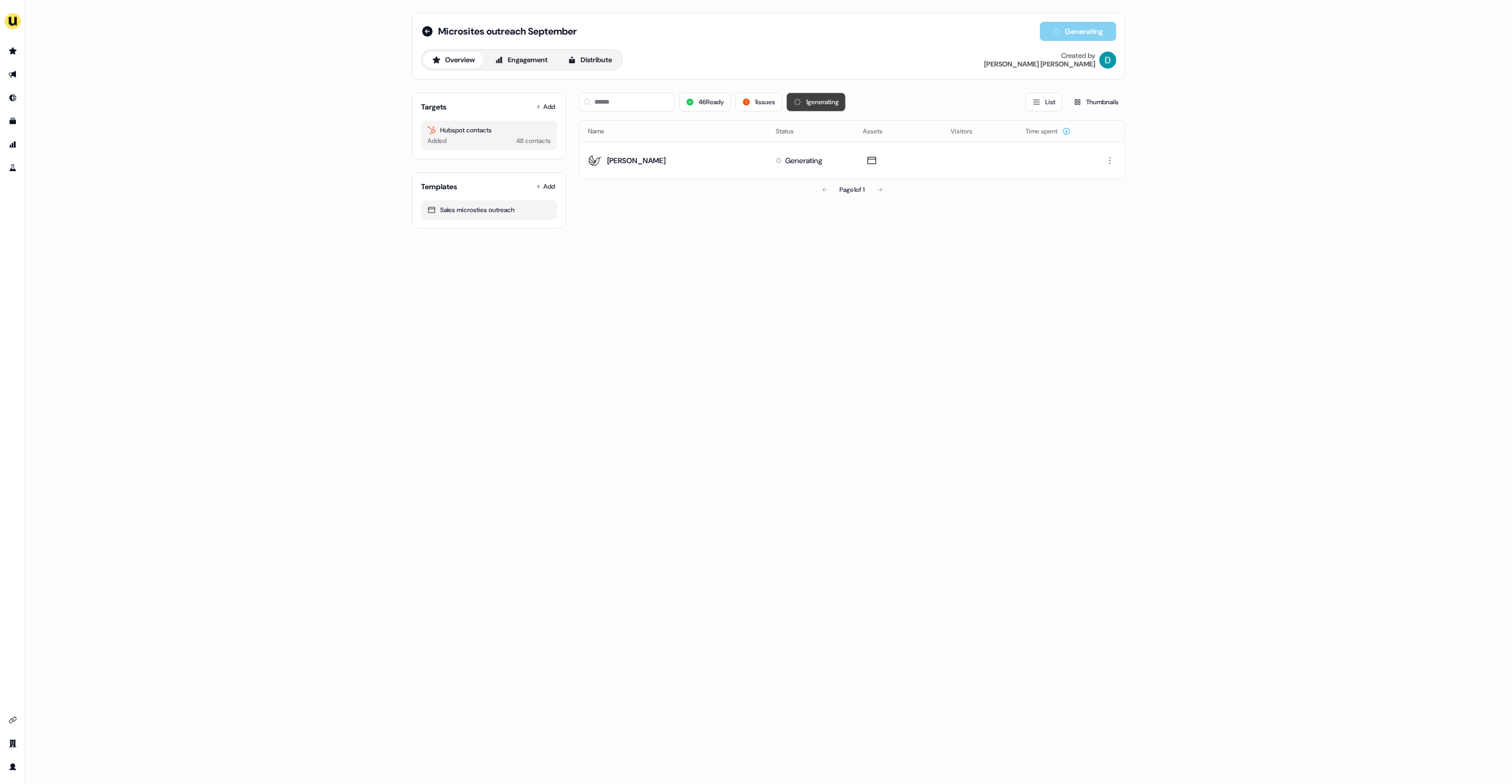
click at [798, 103] on icon at bounding box center [797, 103] width 9 height 9
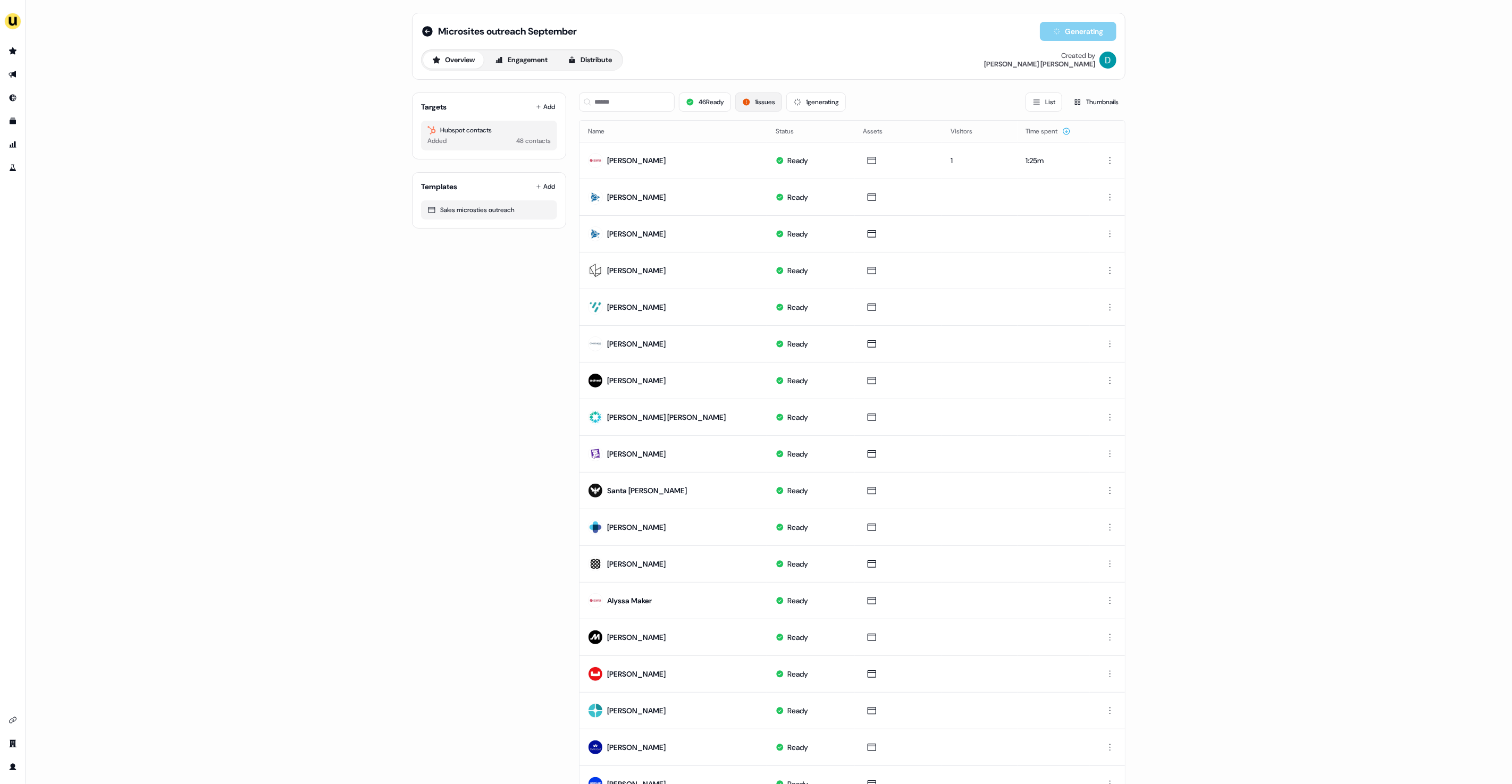
click at [746, 103] on icon at bounding box center [746, 103] width 7 height 7
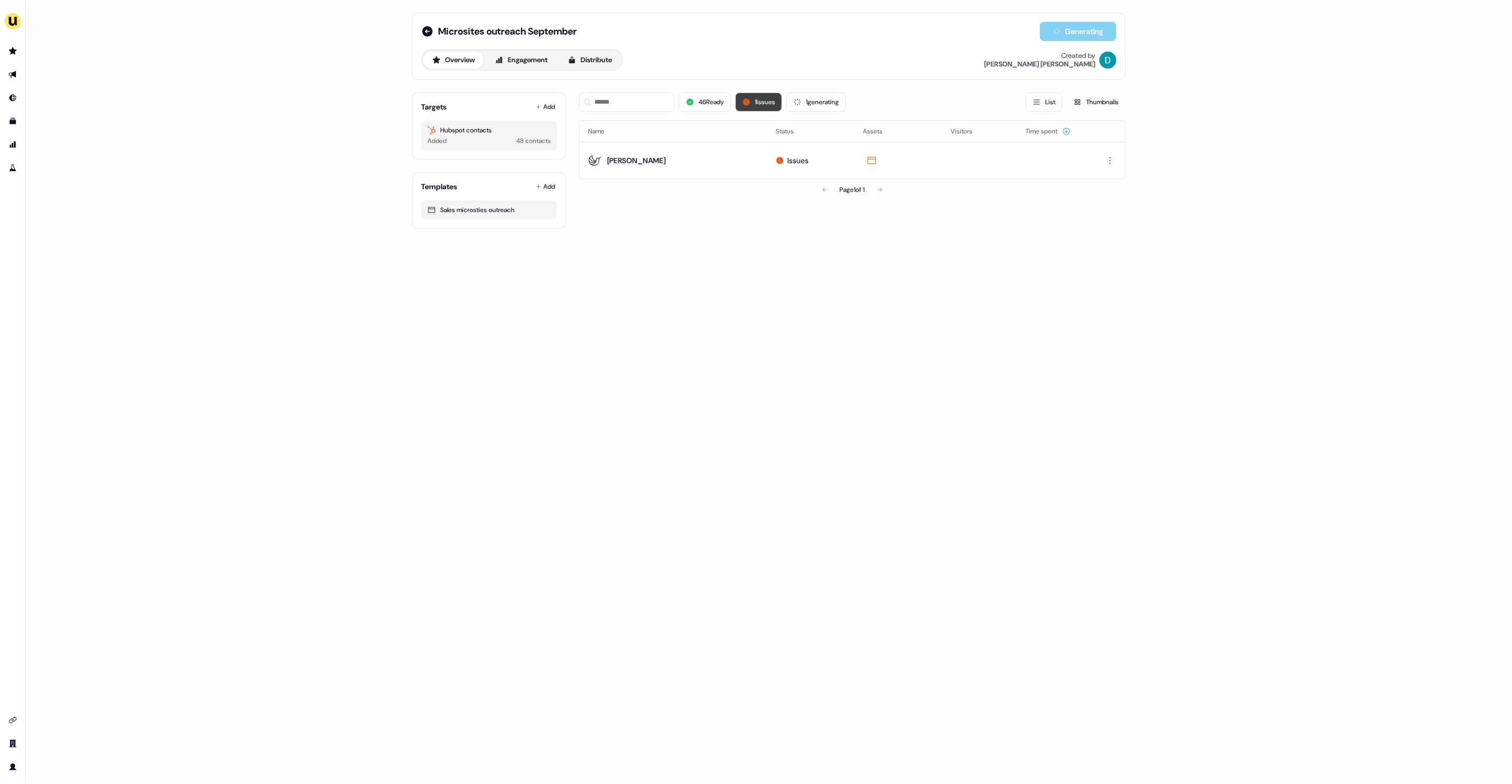
click at [746, 103] on icon at bounding box center [746, 103] width 7 height 7
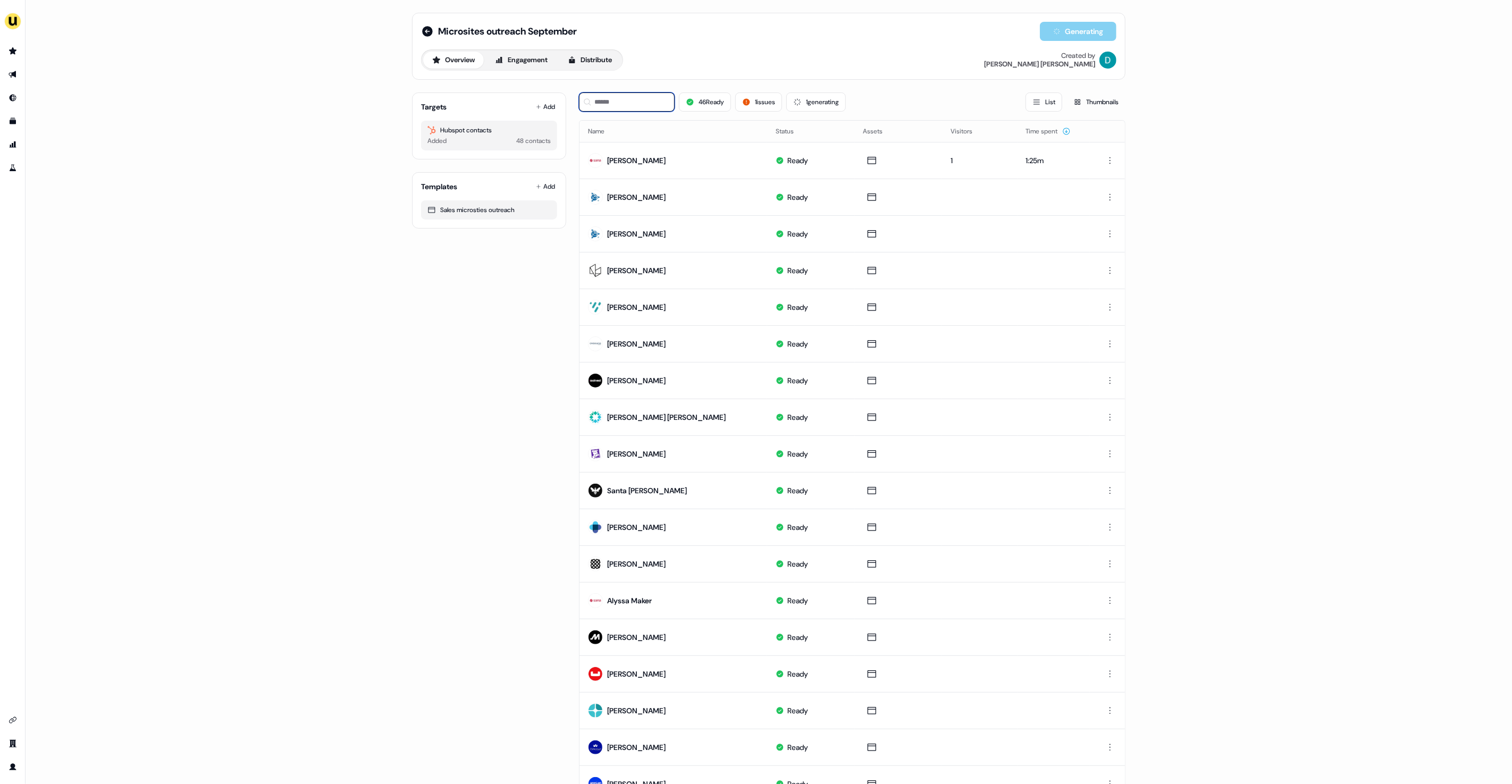
click at [632, 103] on input at bounding box center [626, 102] width 96 height 19
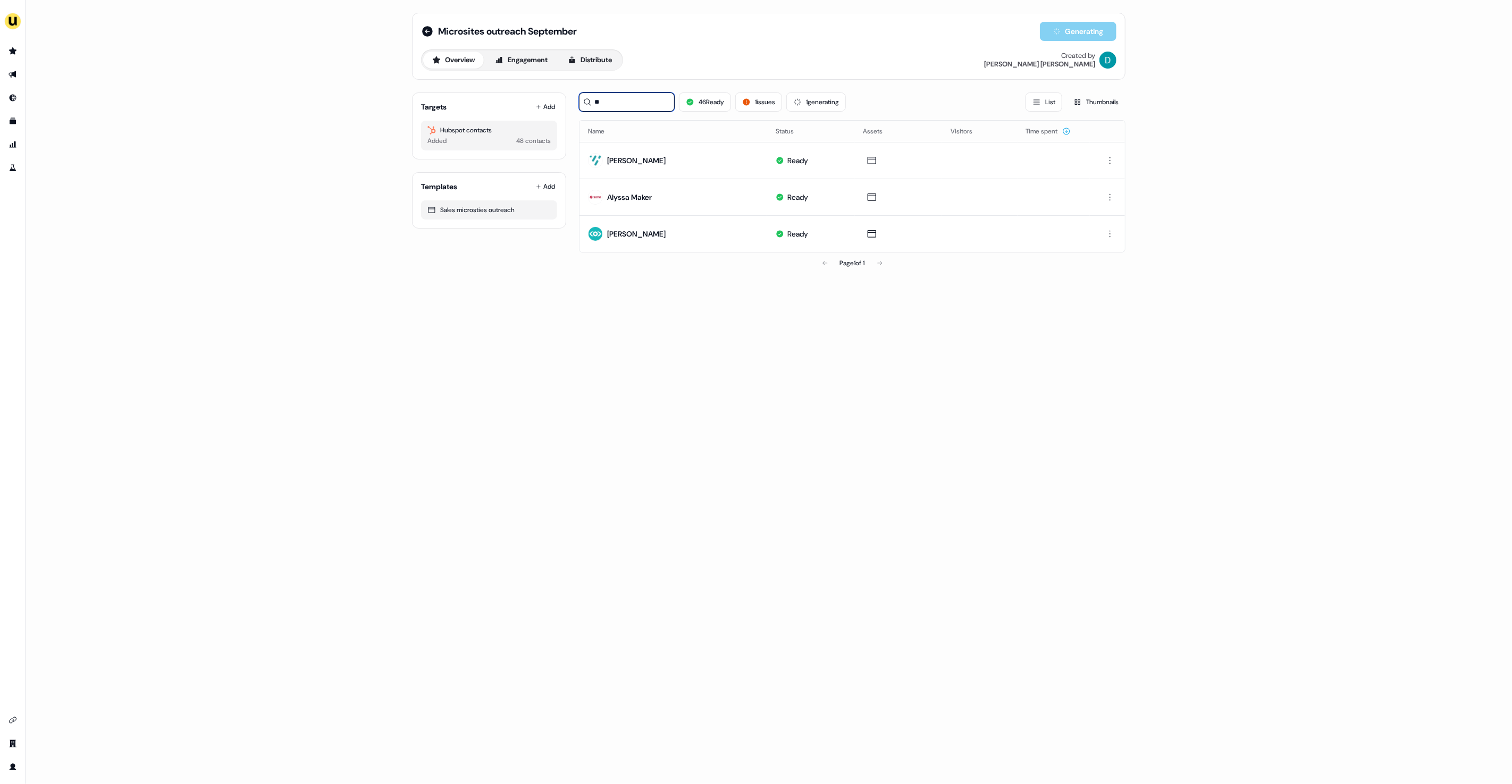
type input "*"
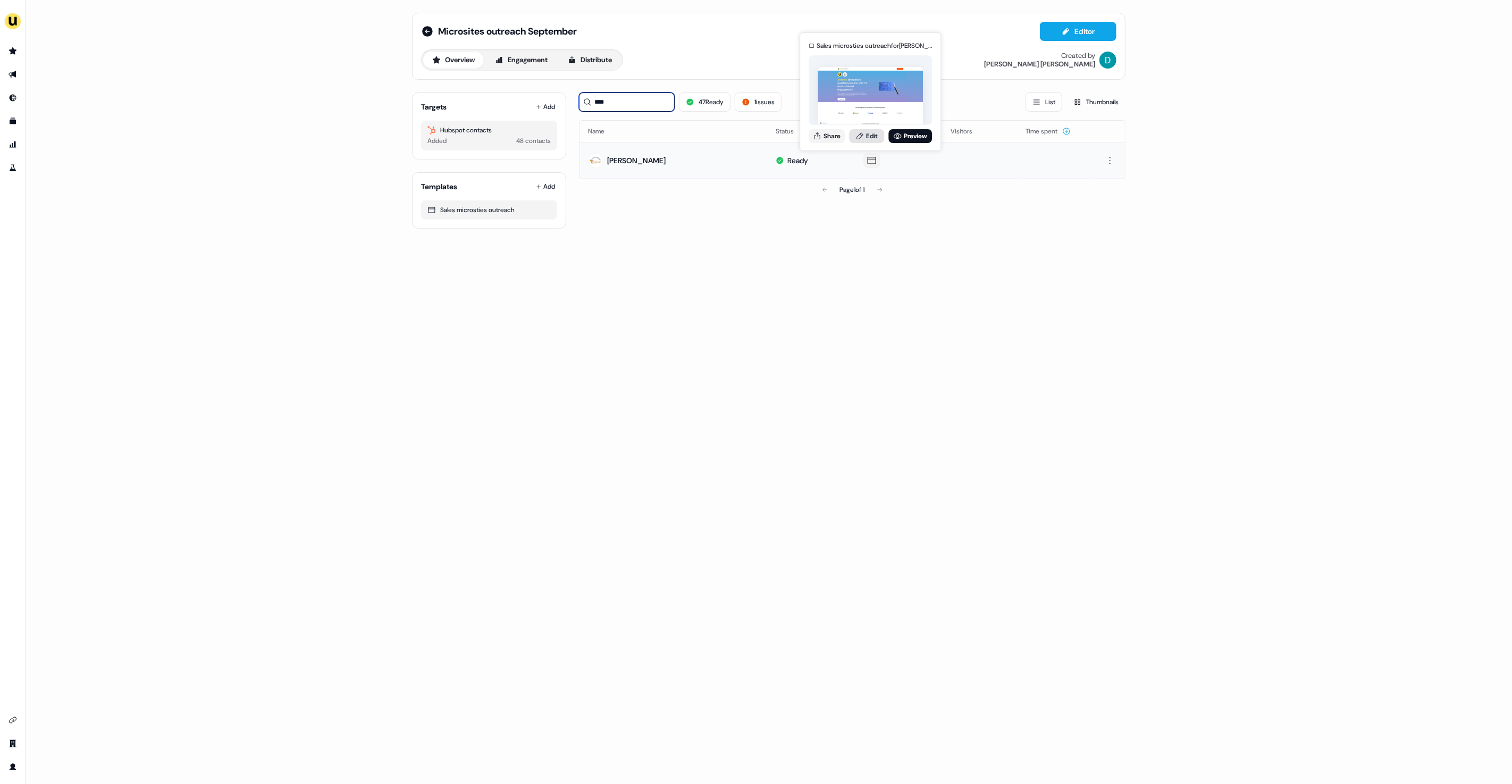
type input "****"
click at [865, 129] on link "Edit" at bounding box center [867, 136] width 35 height 14
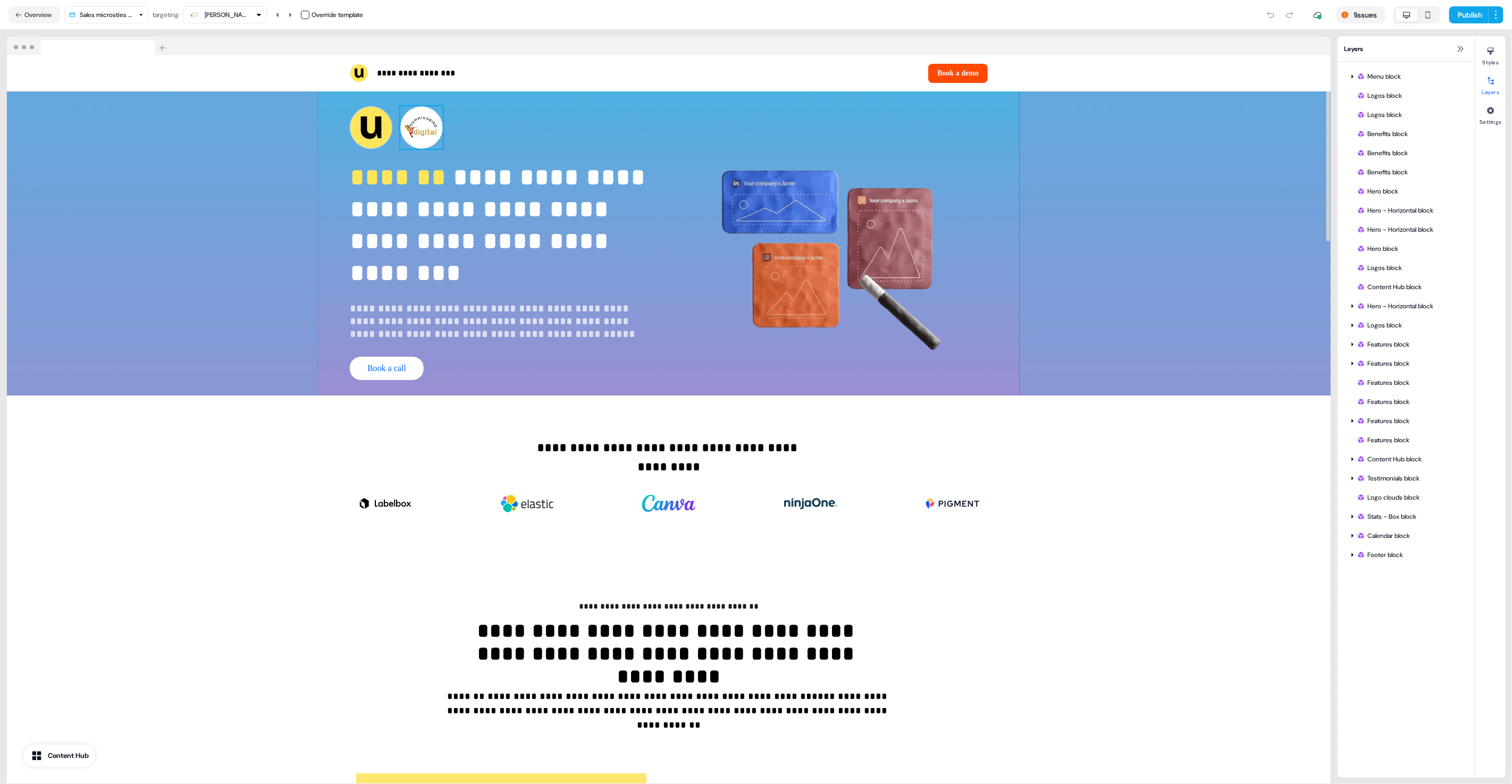
click at [434, 129] on img at bounding box center [421, 127] width 42 height 42
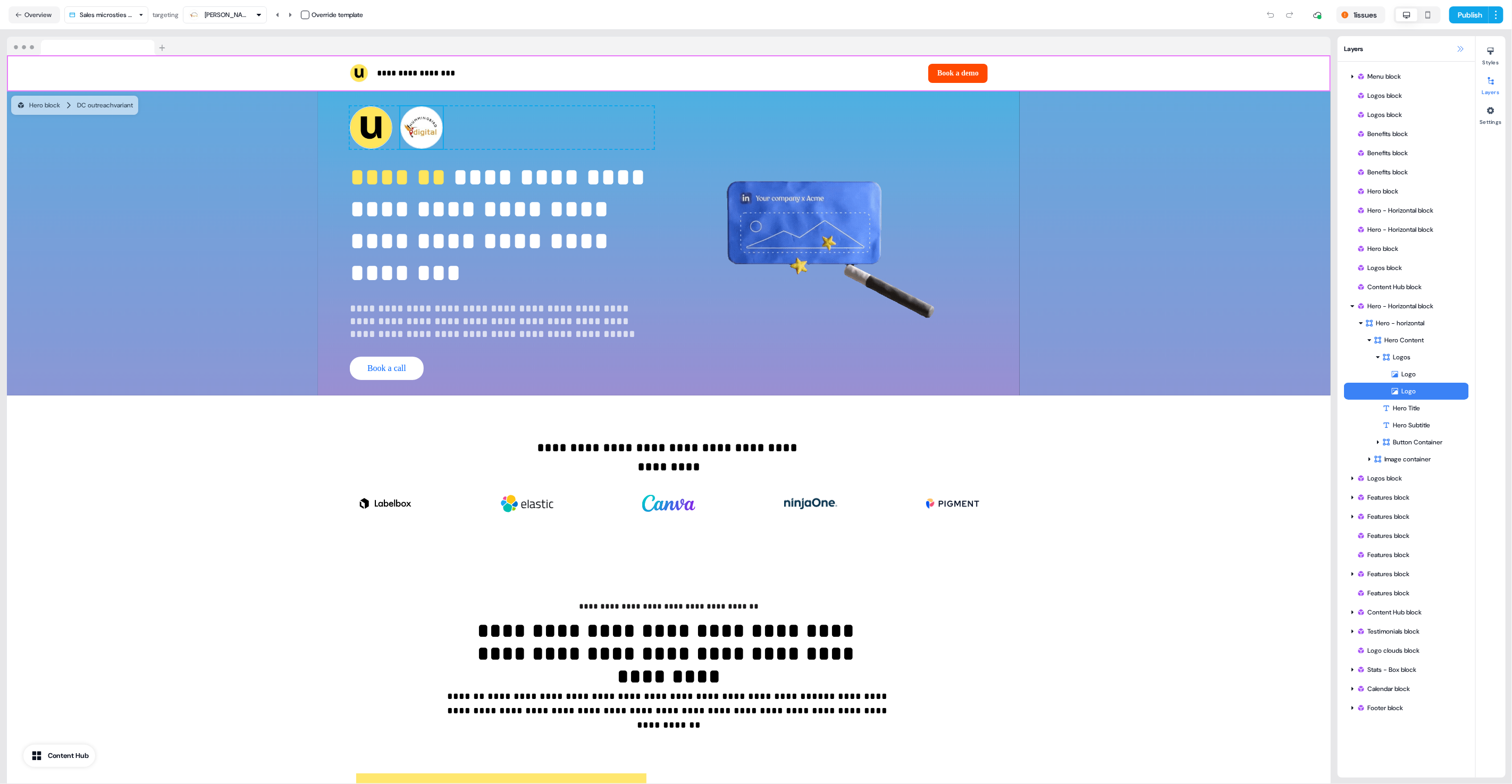
click at [1459, 46] on icon at bounding box center [1460, 48] width 6 height 6
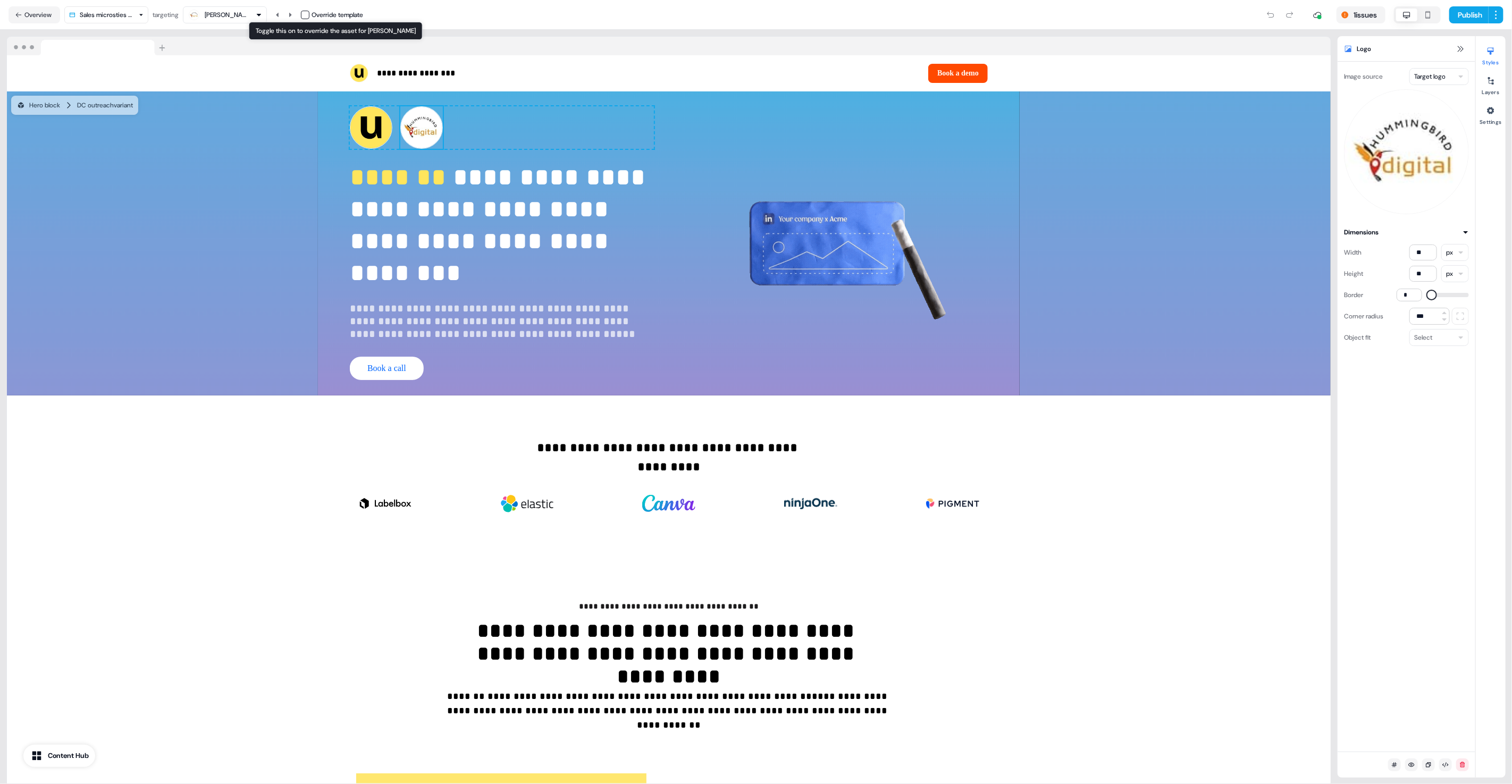
click at [304, 14] on button "button" at bounding box center [305, 15] width 9 height 9
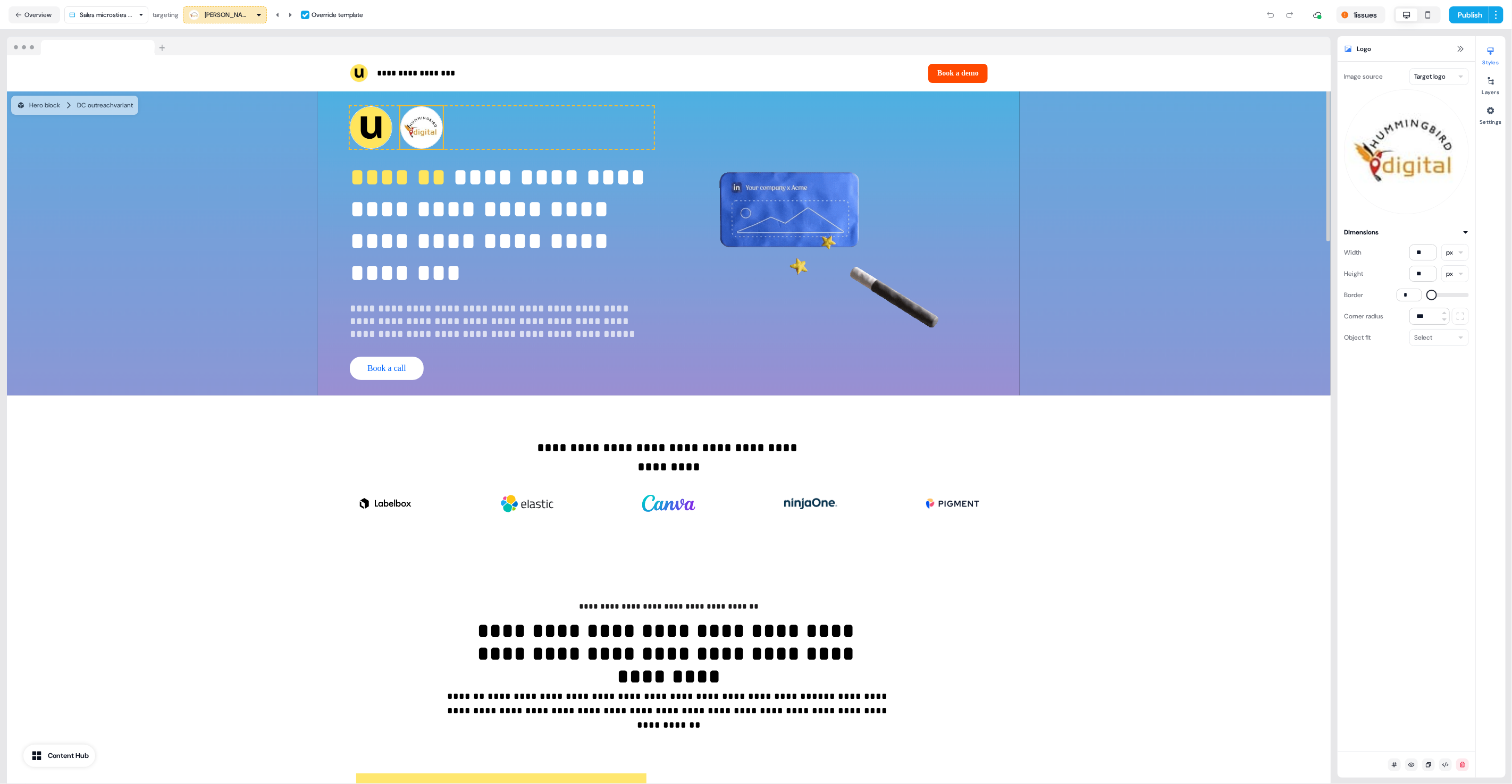
click at [1424, 81] on html "**********" at bounding box center [756, 392] width 1512 height 784
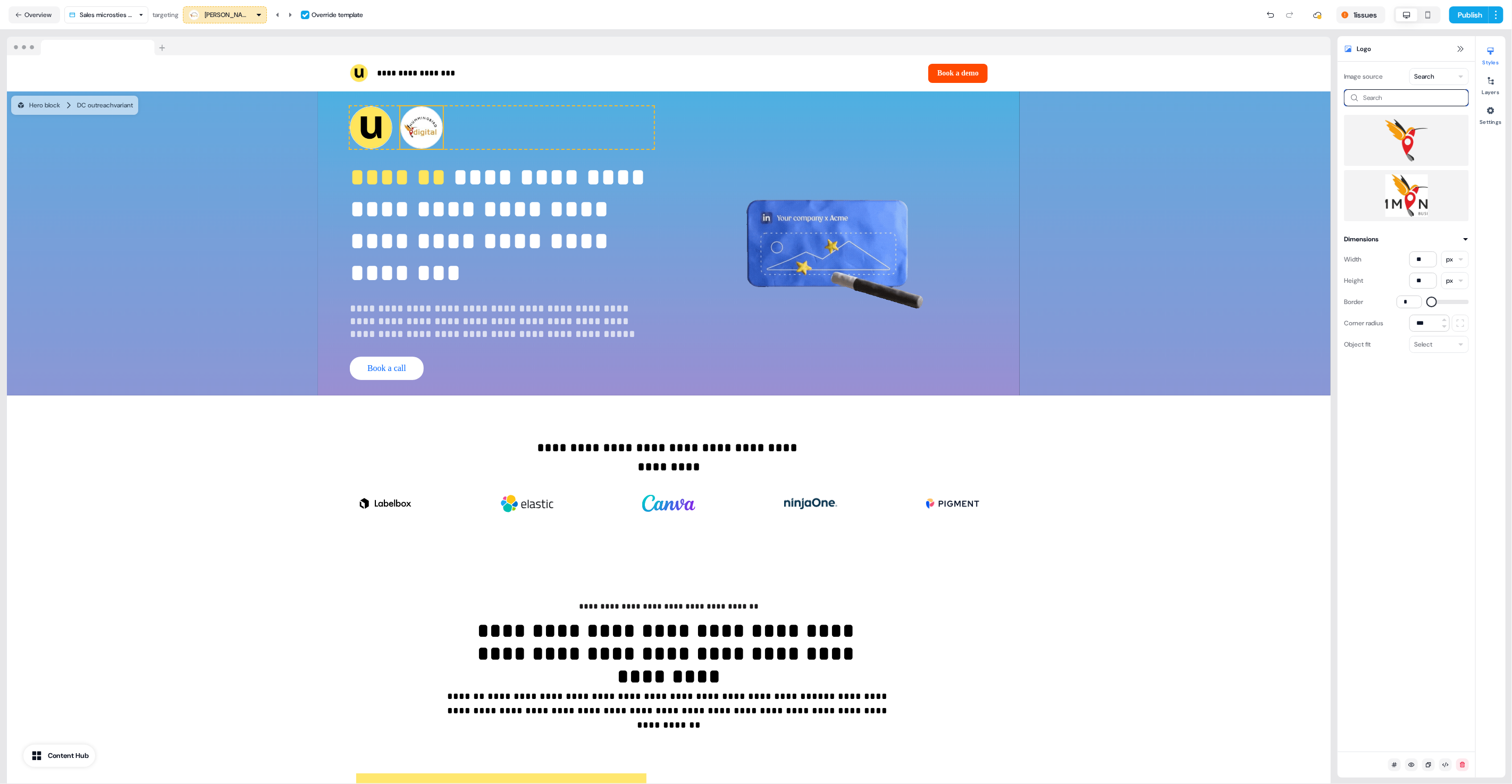
click at [1387, 97] on input at bounding box center [1406, 97] width 125 height 17
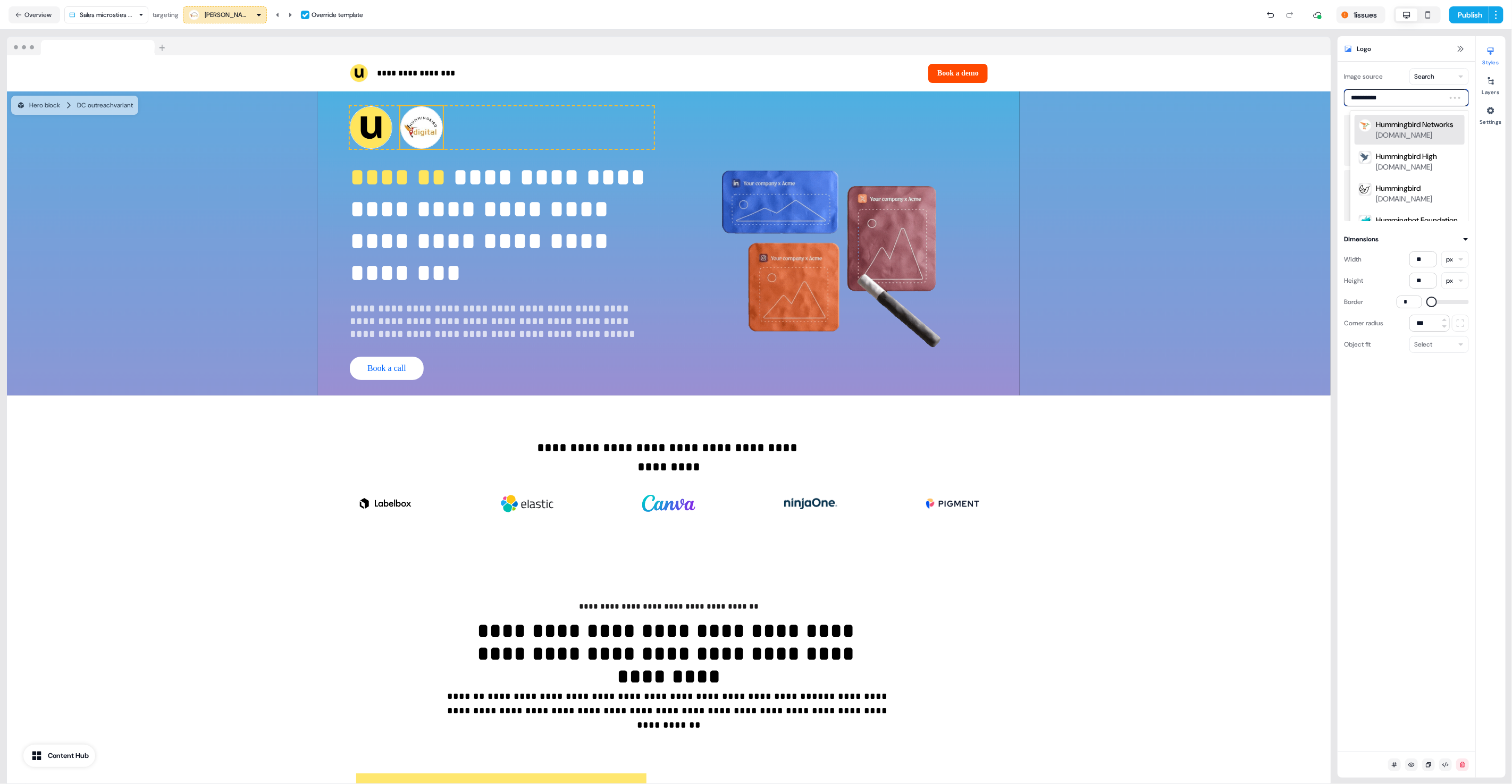
type input "**********"
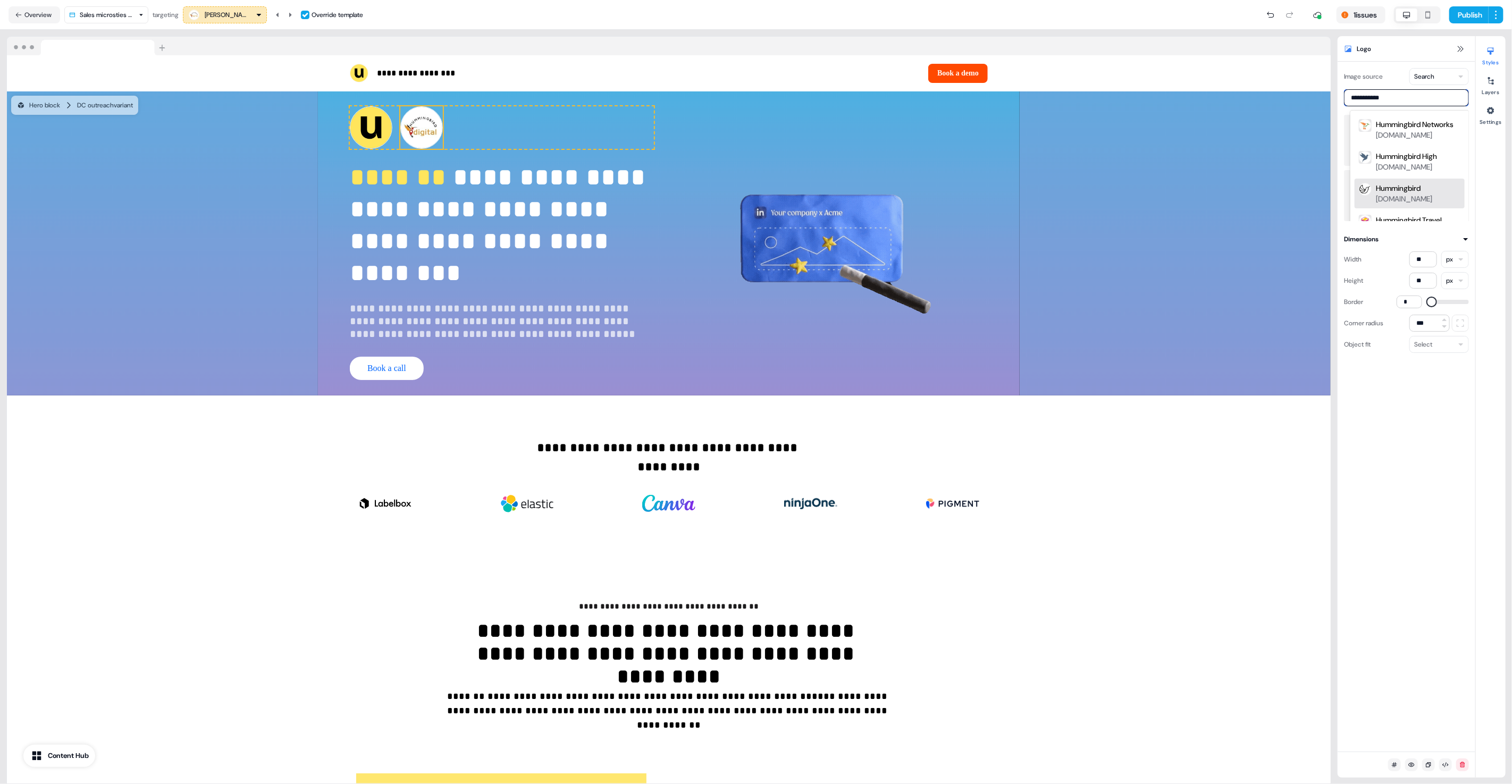
click at [1398, 191] on div "Hummingbird" at bounding box center [1398, 189] width 45 height 11
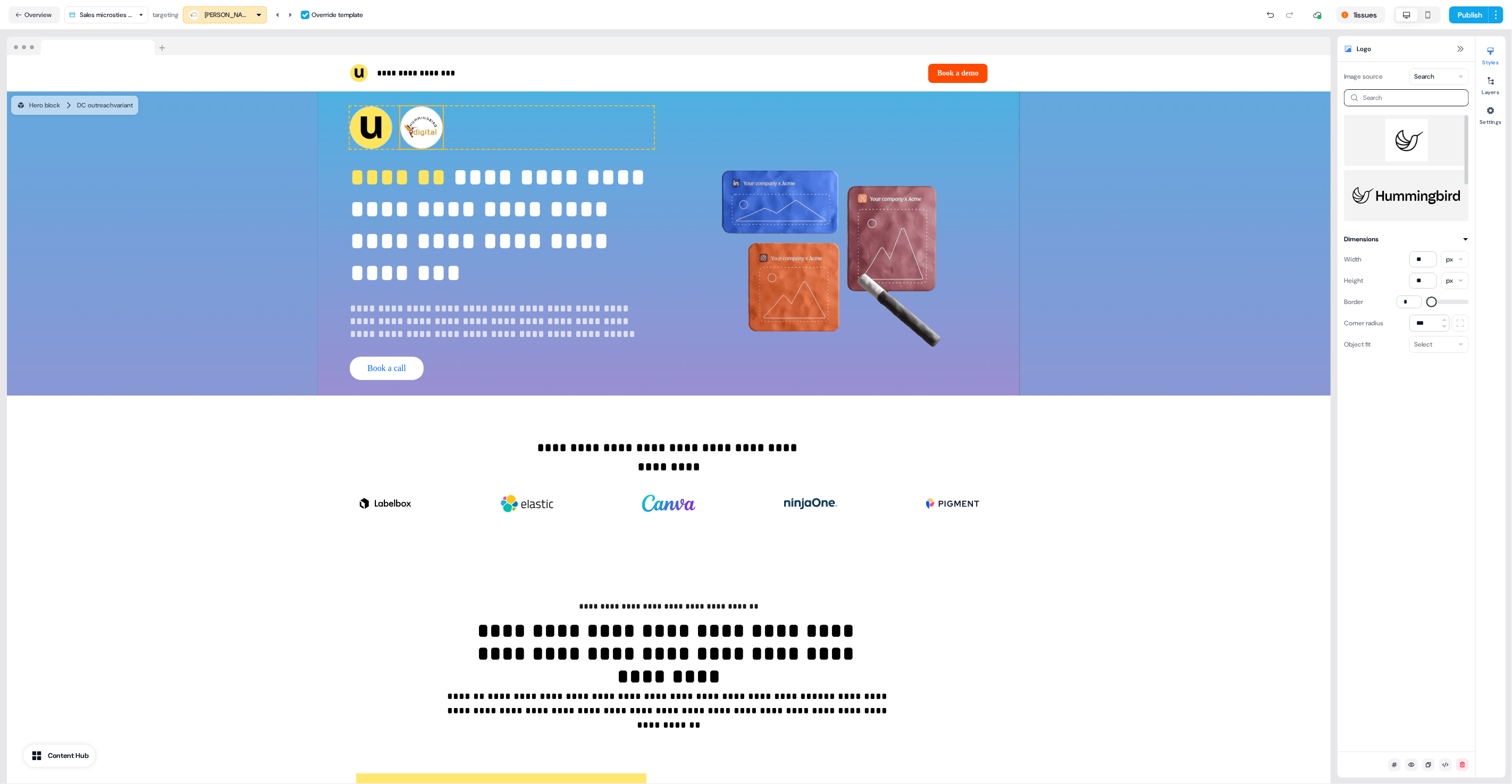
click at [1404, 144] on img at bounding box center [1406, 140] width 108 height 42
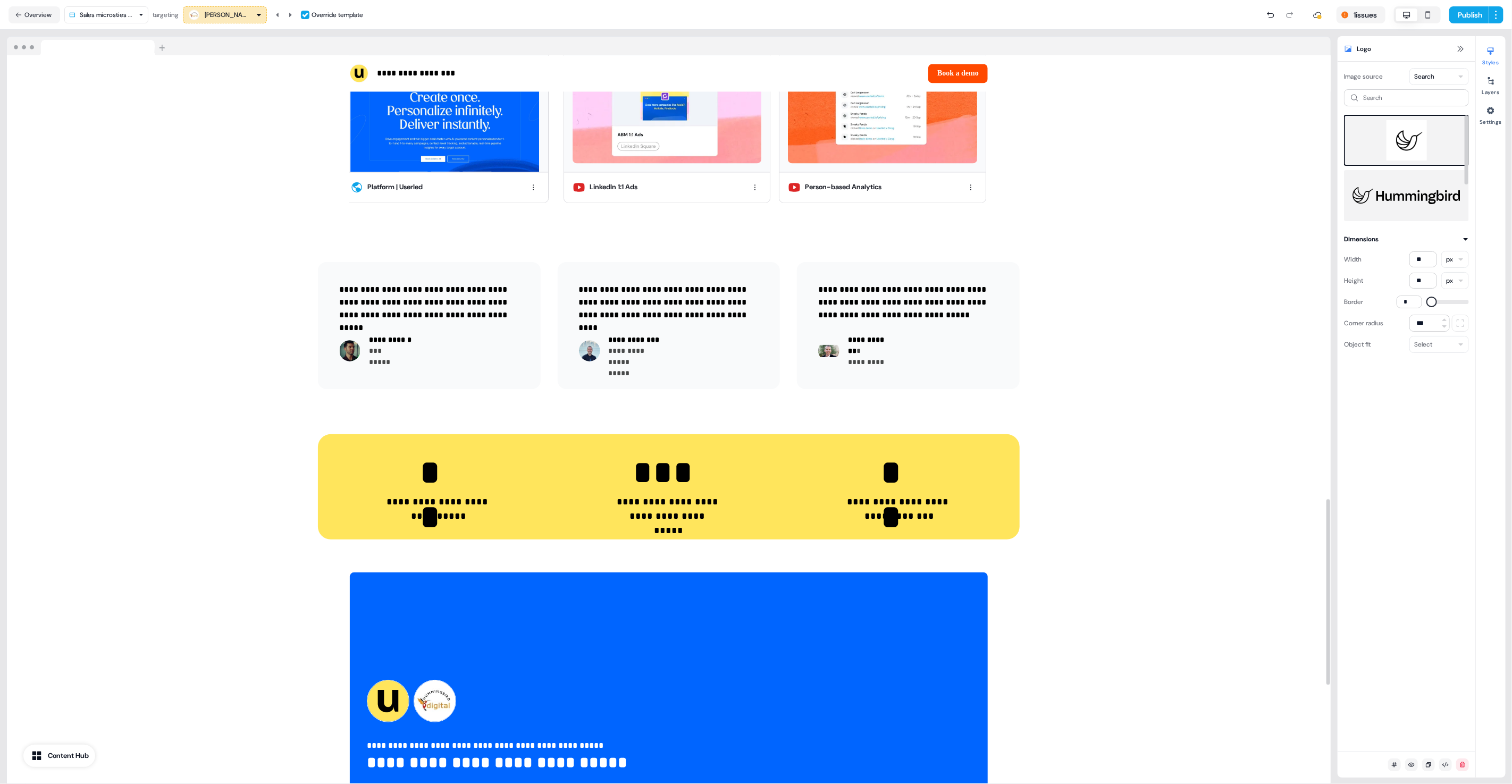
scroll to position [2049, 0]
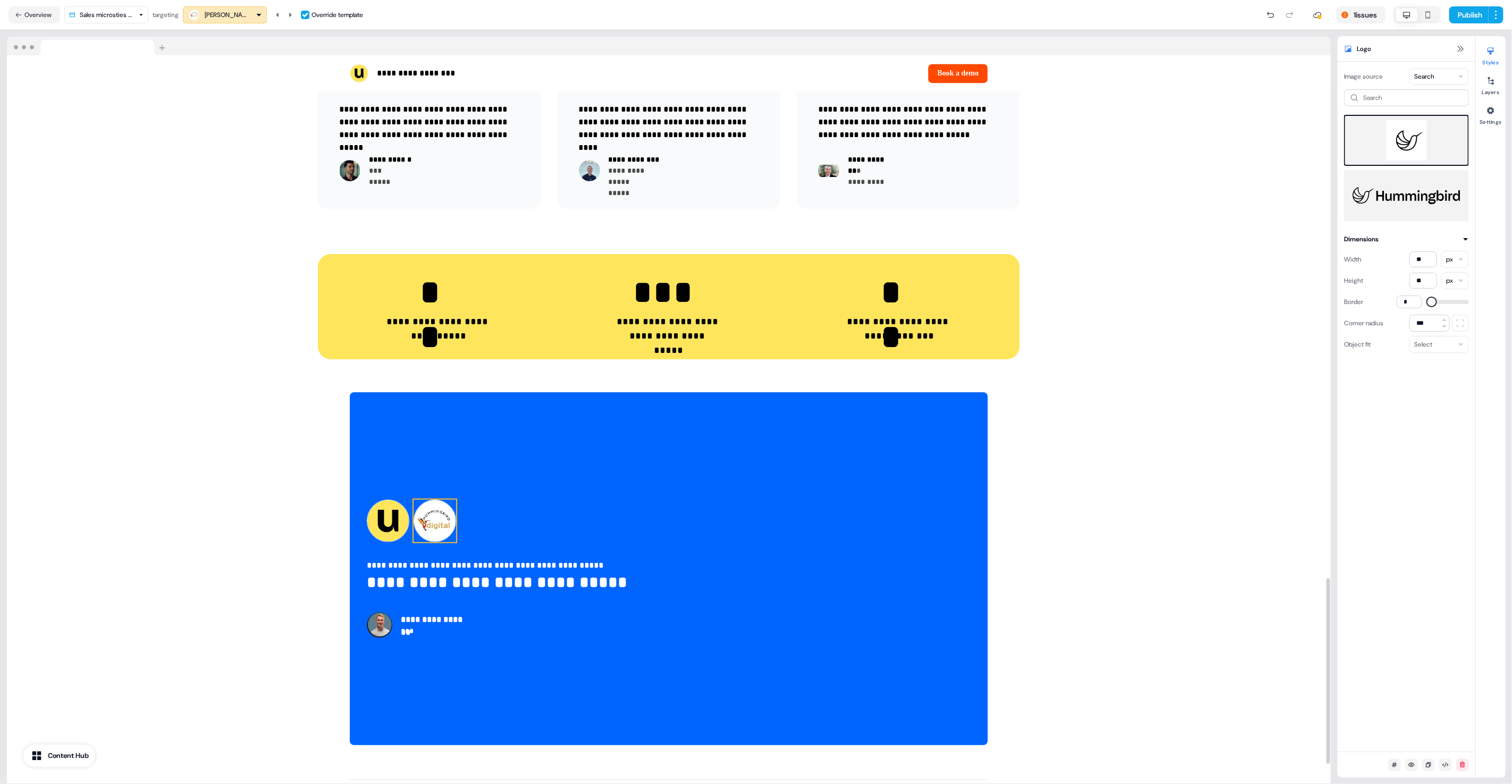
click at [429, 523] on img at bounding box center [435, 521] width 42 height 42
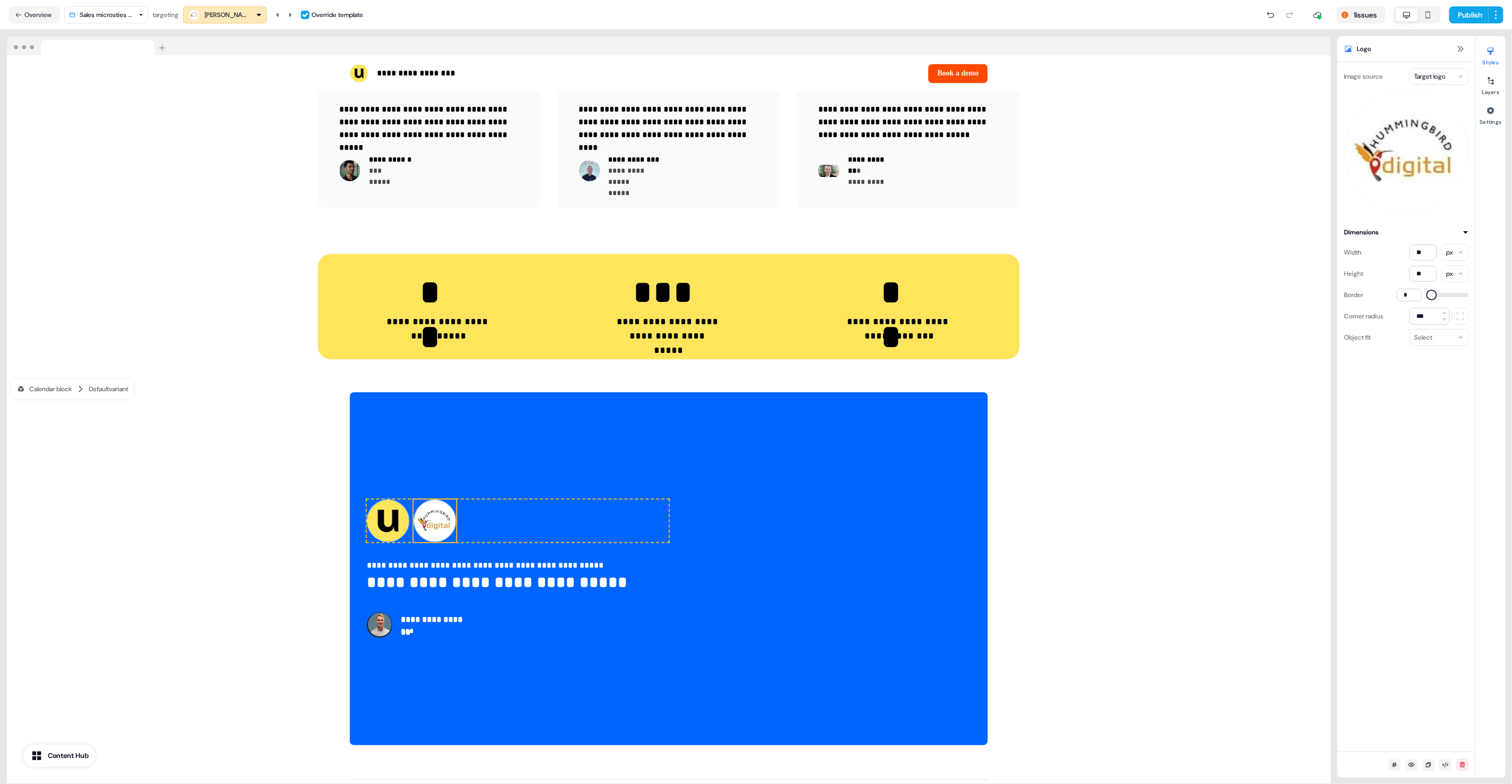
click at [1439, 79] on html "**********" at bounding box center [756, 392] width 1512 height 784
click at [1403, 101] on input at bounding box center [1406, 97] width 125 height 17
type input "**********"
click at [1401, 176] on div "Hummingbird High hummingbirdhigh.com" at bounding box center [1409, 161] width 110 height 30
type input "**********"
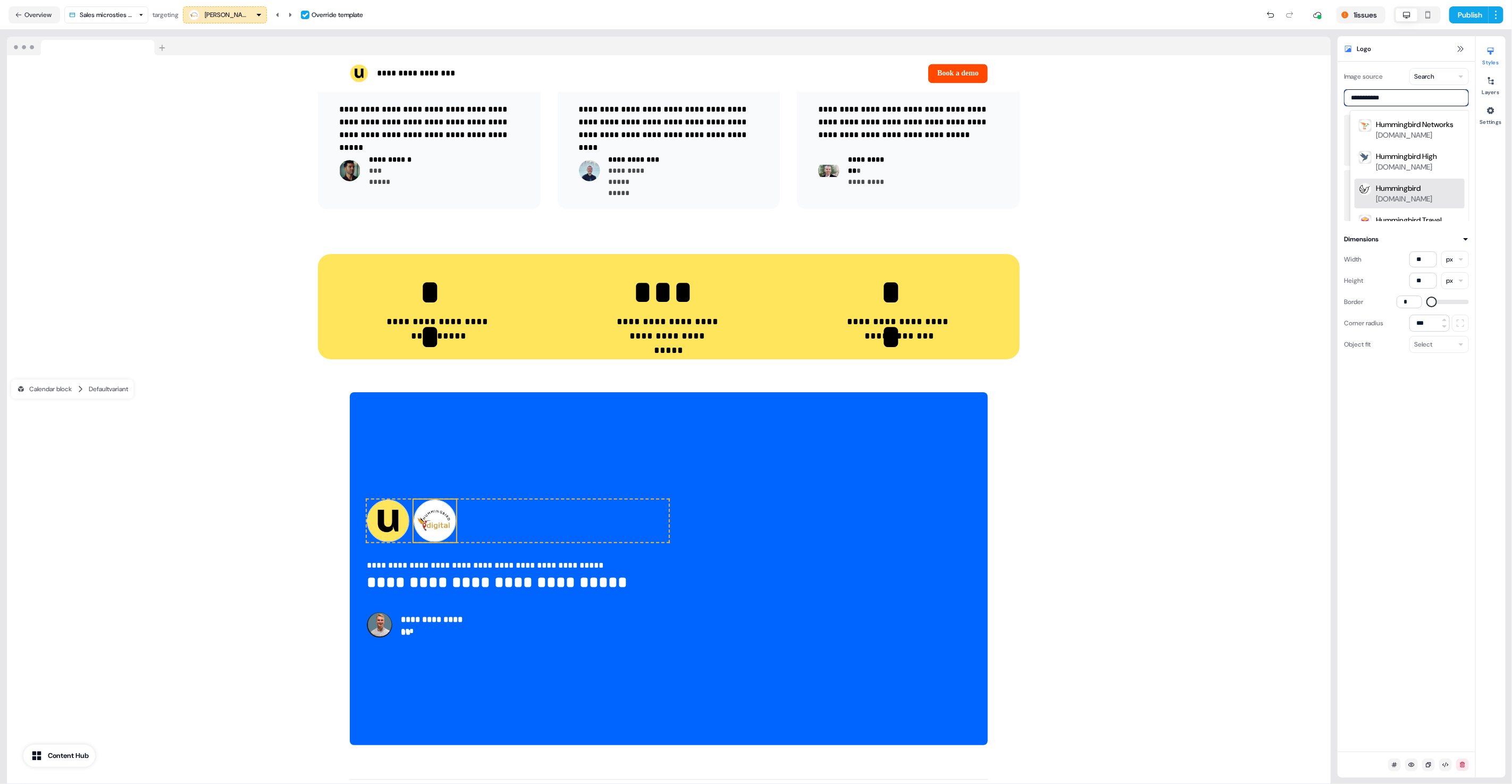
click at [1391, 203] on div "hummingbird.co" at bounding box center [1404, 199] width 56 height 11
click at [1394, 130] on img at bounding box center [1406, 140] width 108 height 42
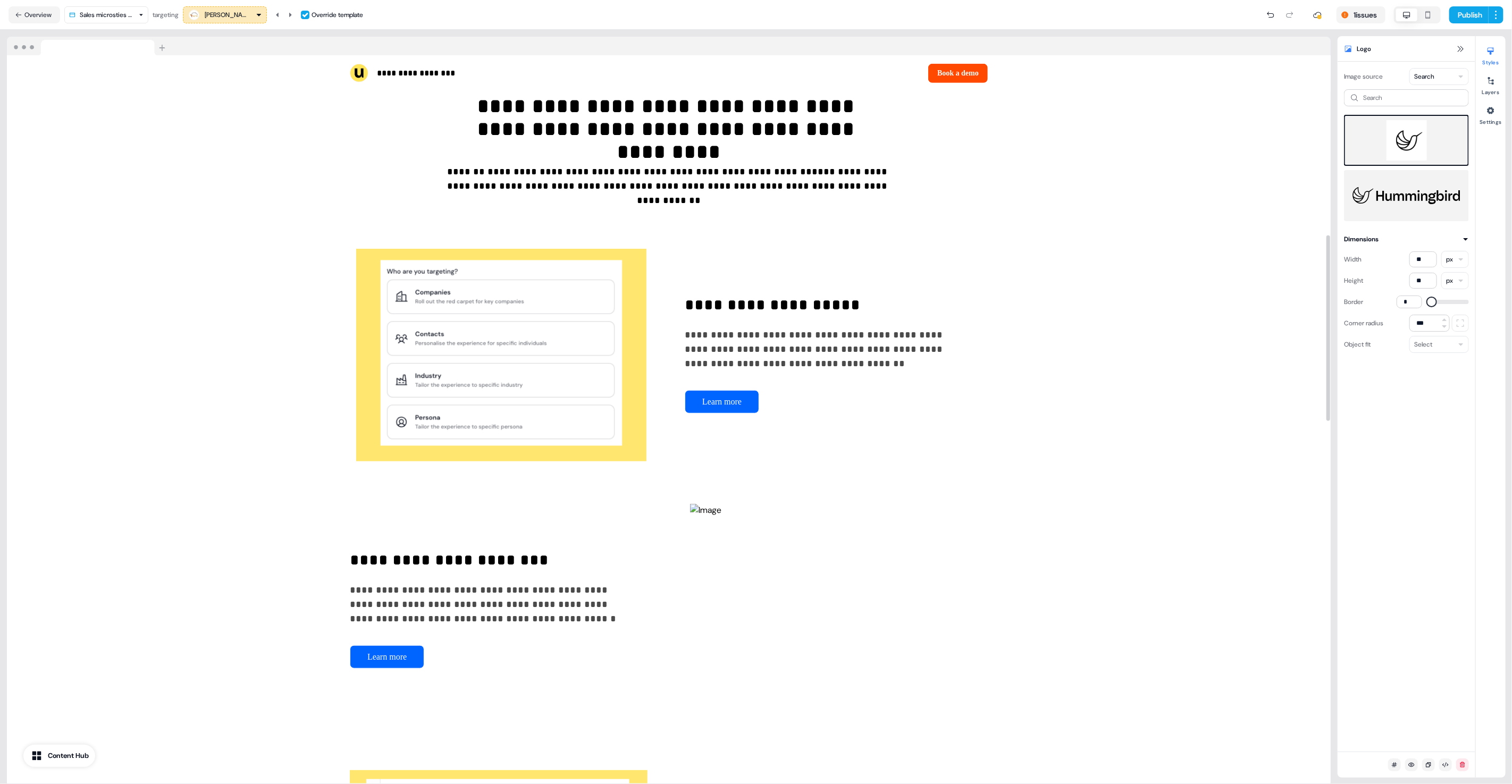
scroll to position [0, 0]
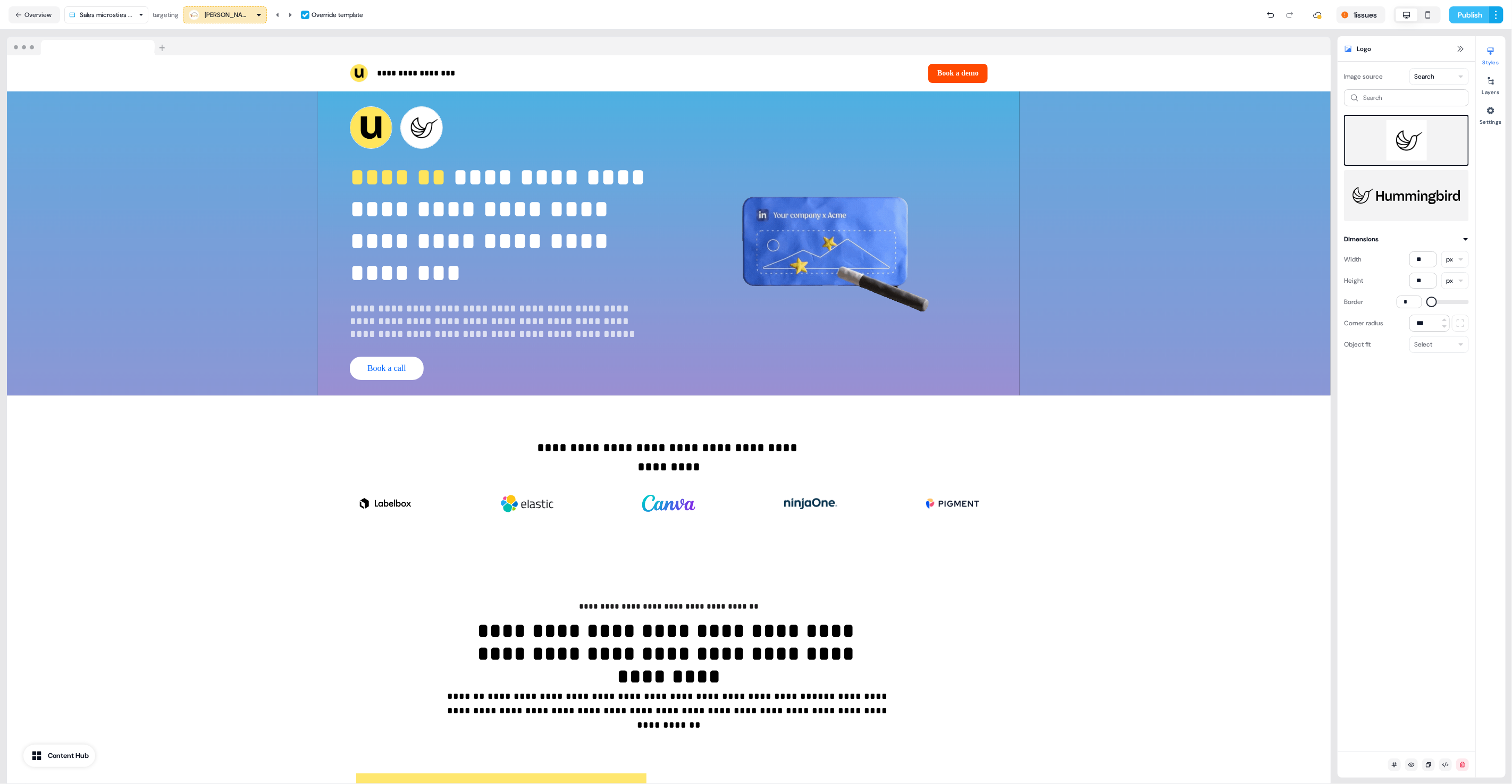
click at [1462, 20] on button "Publish" at bounding box center [1468, 14] width 39 height 17
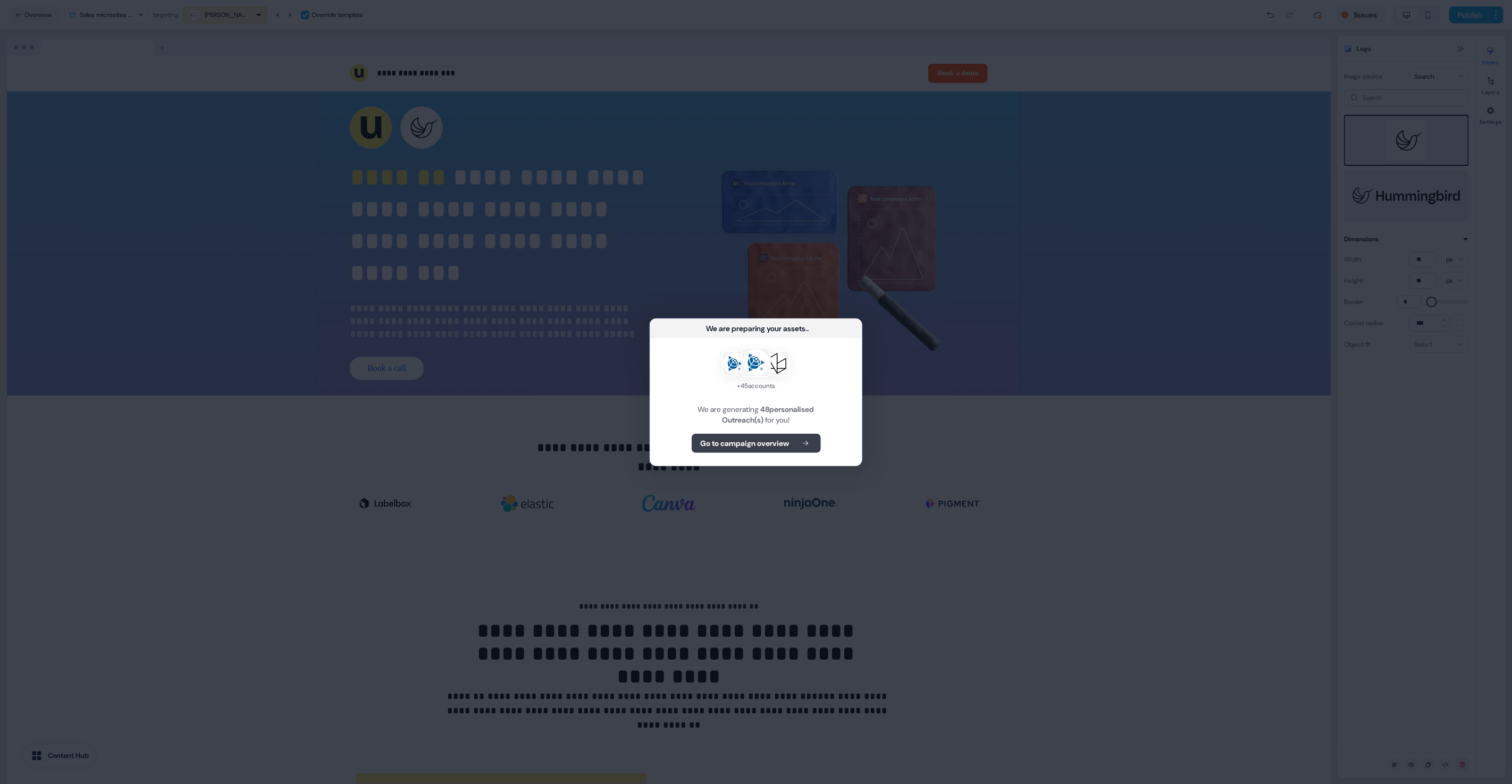
click at [812, 443] on icon at bounding box center [805, 443] width 13 height 7
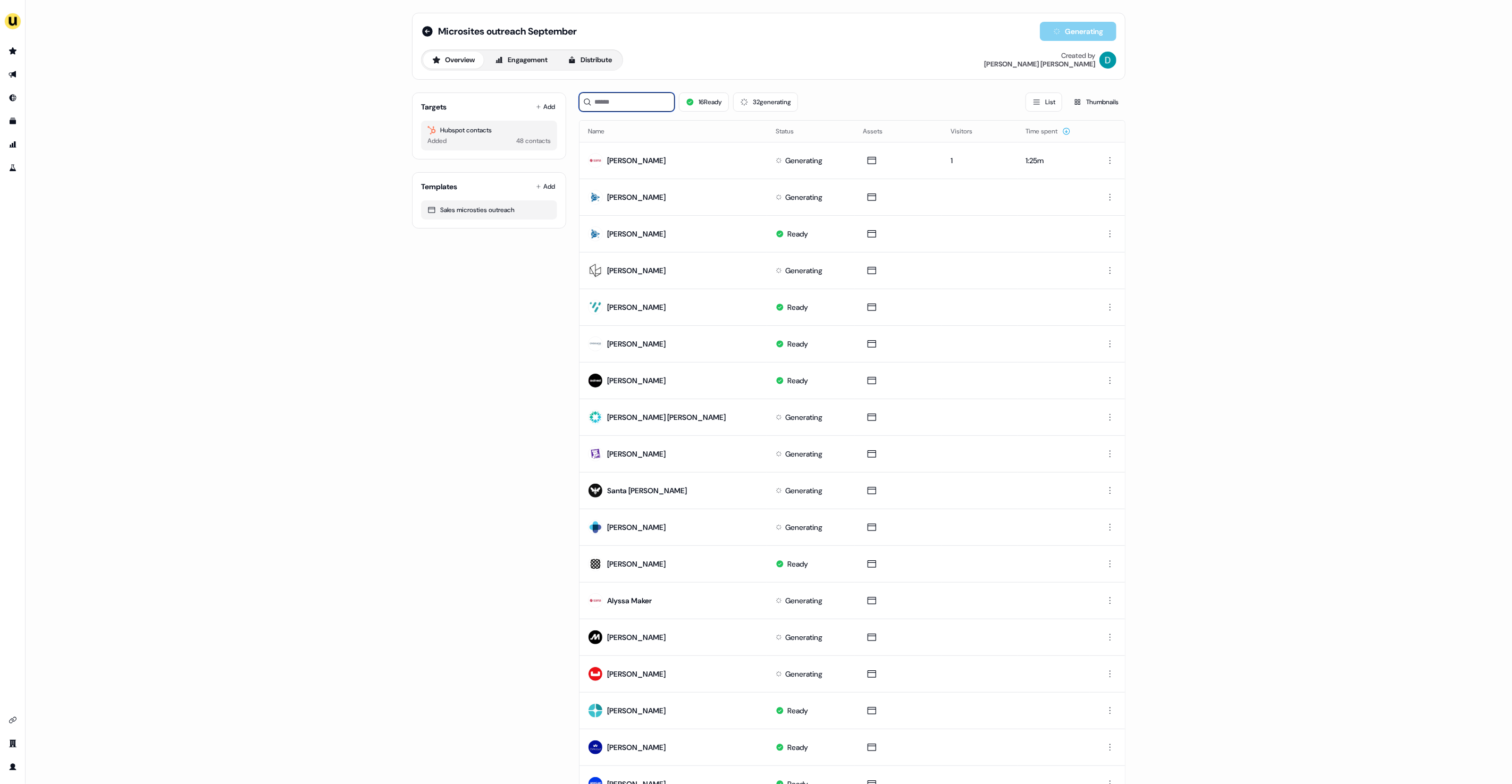
click at [638, 104] on input at bounding box center [626, 102] width 96 height 19
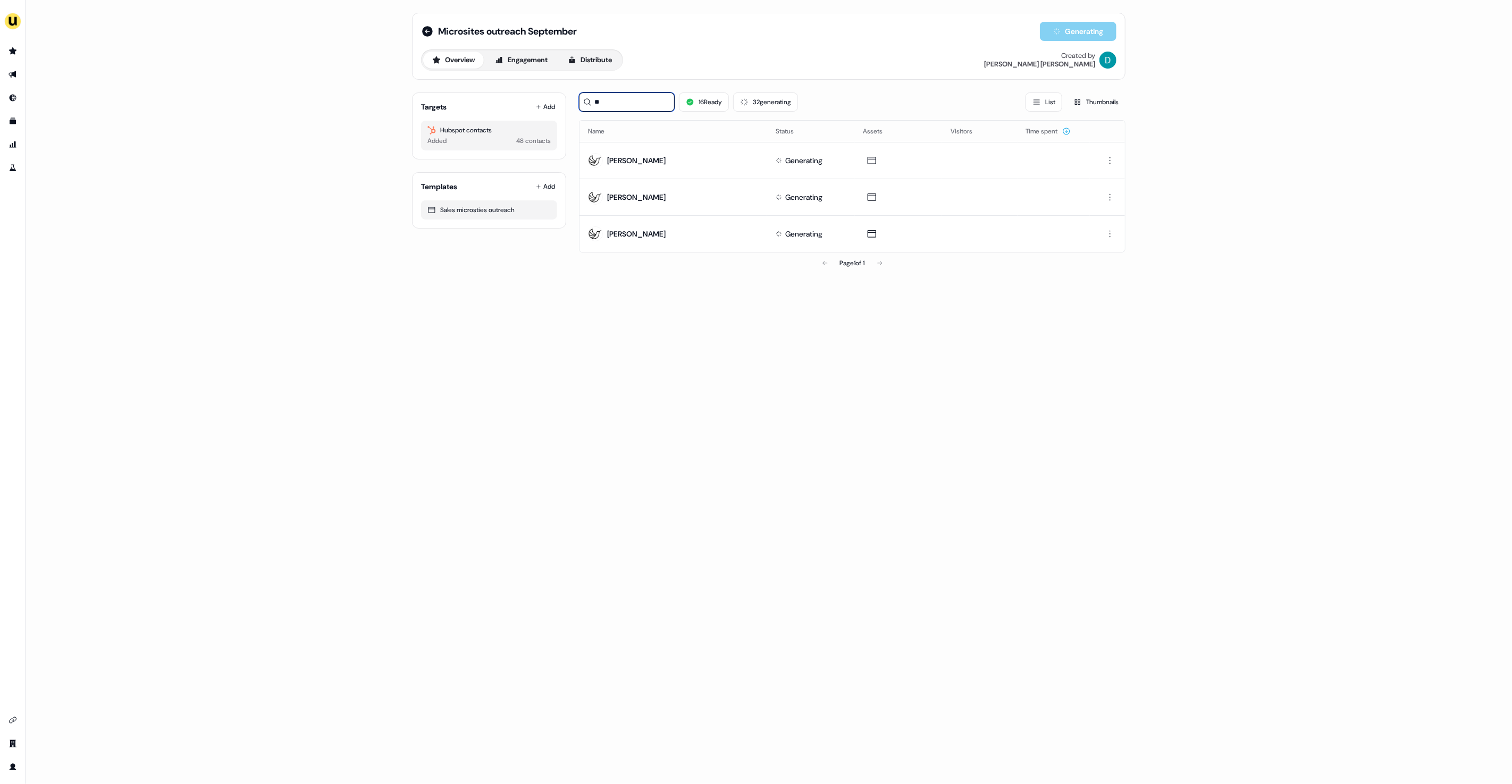
type input "*"
type input "***"
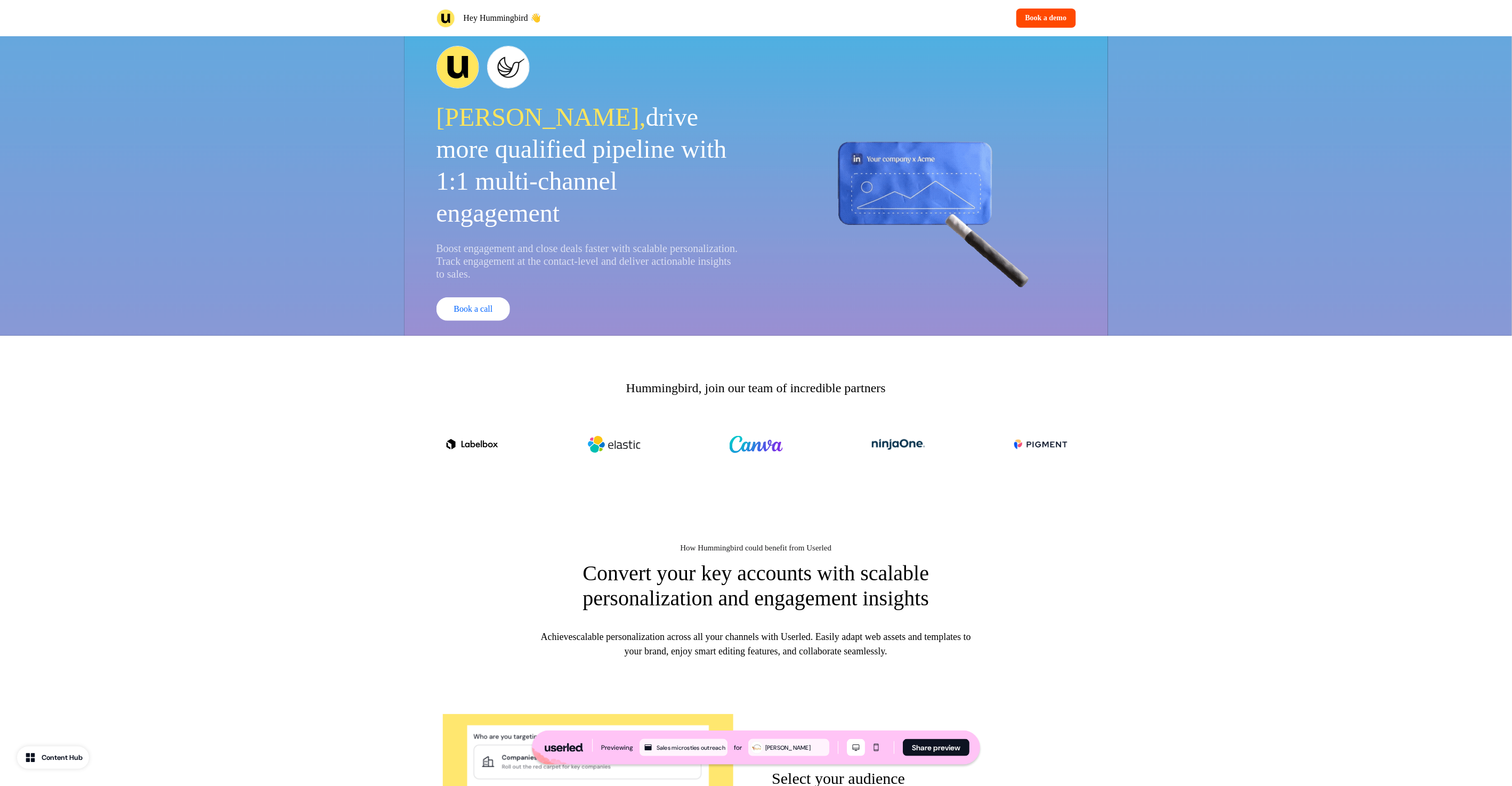
scroll to position [5, 0]
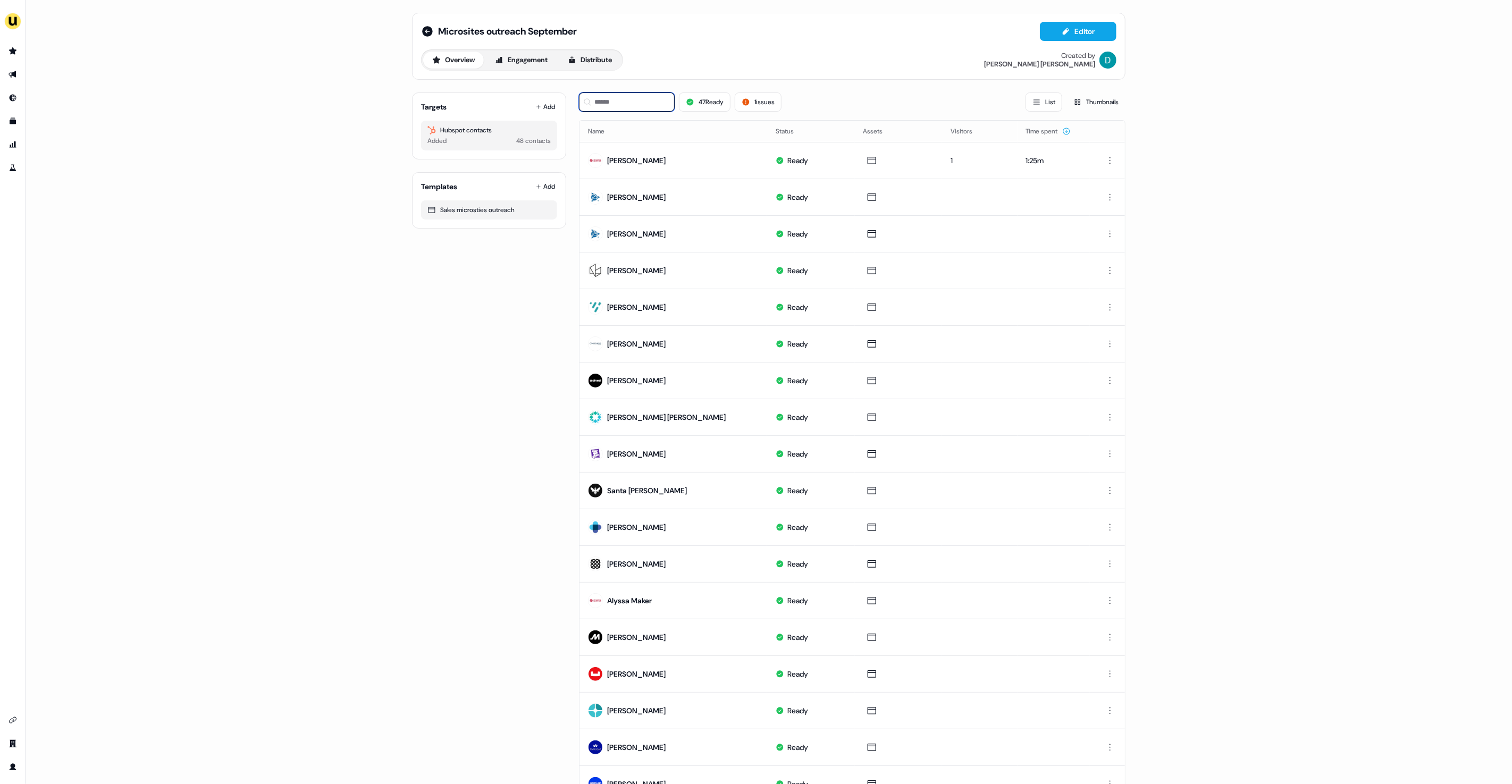
click at [606, 99] on input at bounding box center [626, 102] width 96 height 19
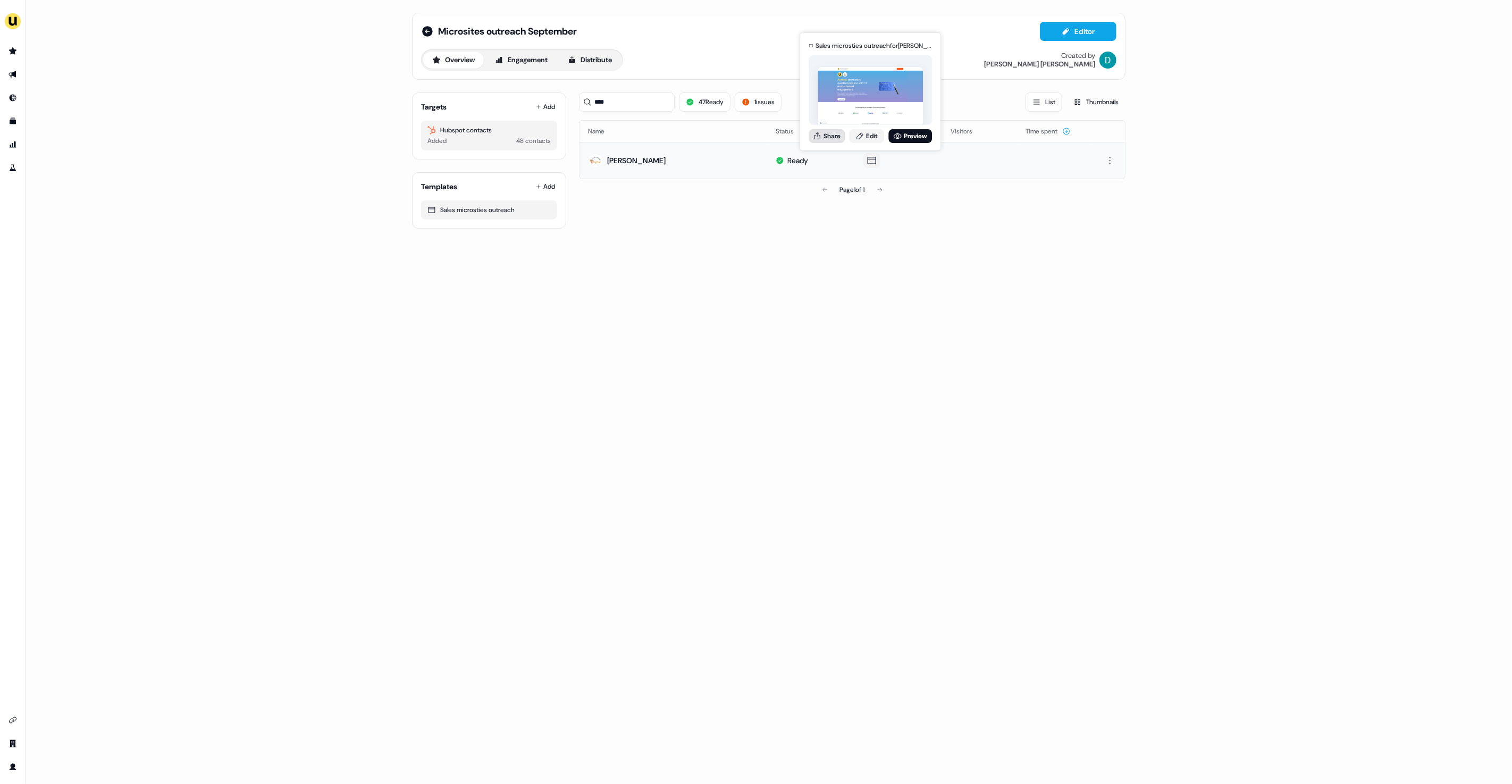
click at [828, 141] on button "Share" at bounding box center [826, 136] width 36 height 14
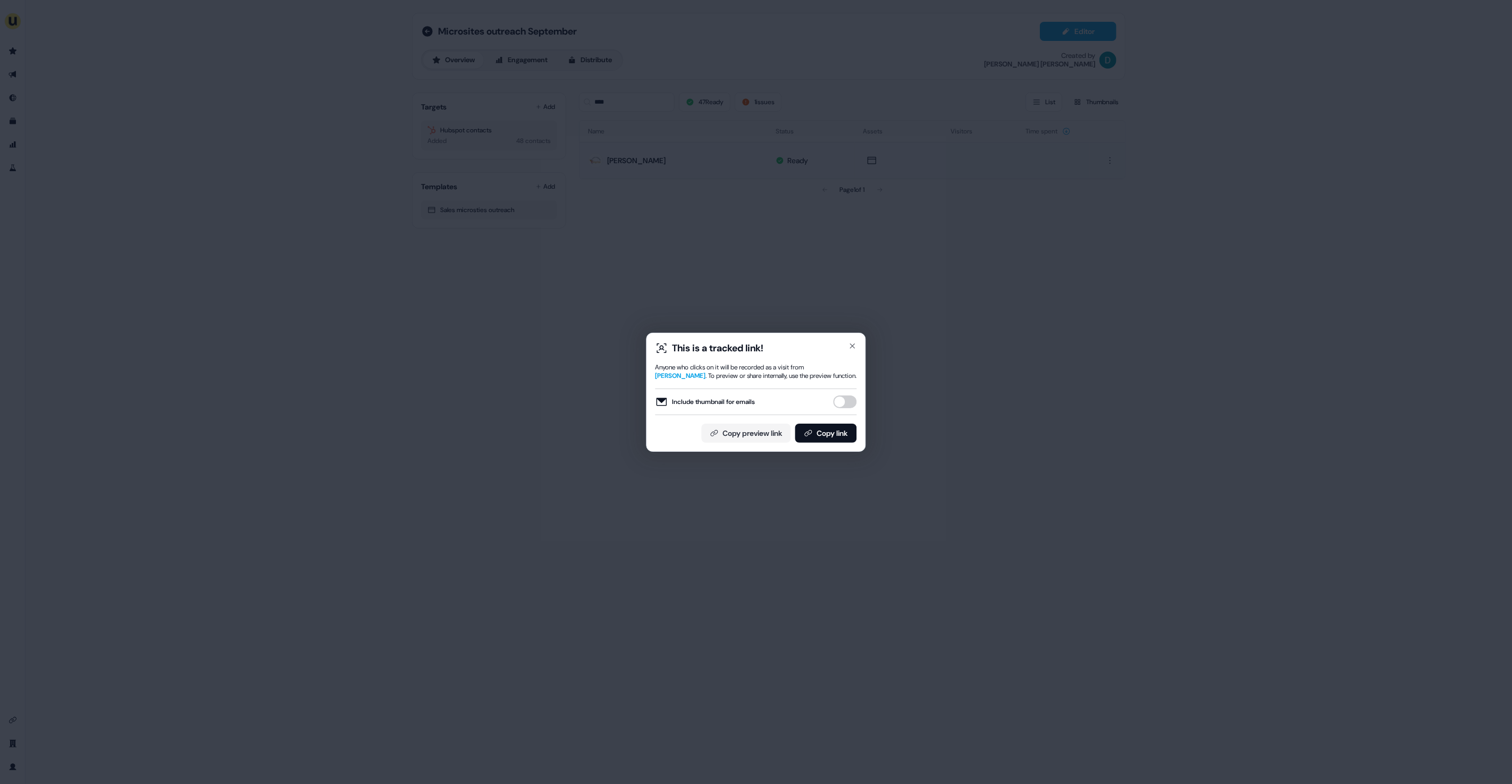
click at [845, 398] on button "Include thumbnail for emails" at bounding box center [845, 402] width 24 height 13
click at [841, 431] on button "Copy link" at bounding box center [826, 433] width 61 height 19
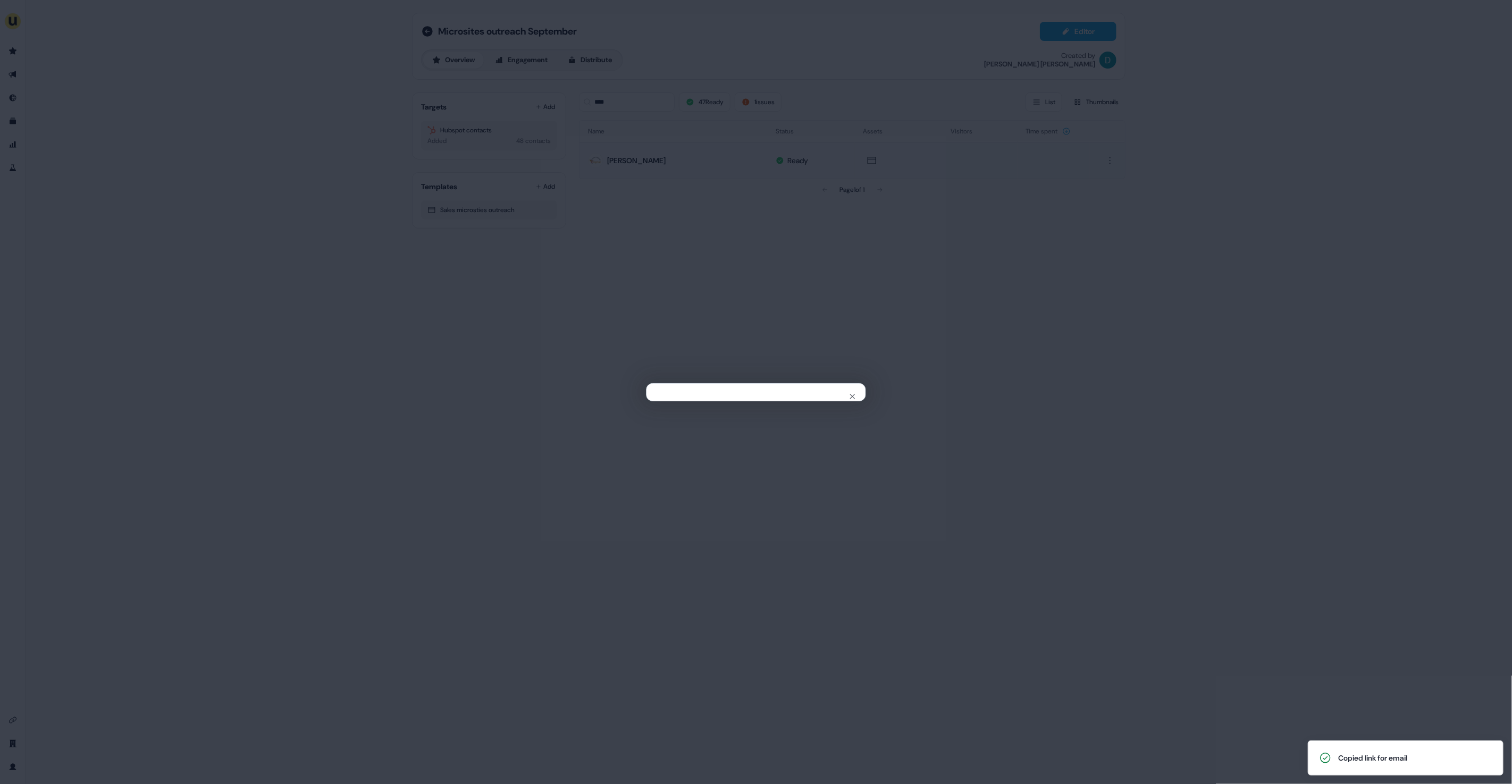
click at [742, 91] on div "Close" at bounding box center [756, 392] width 1512 height 784
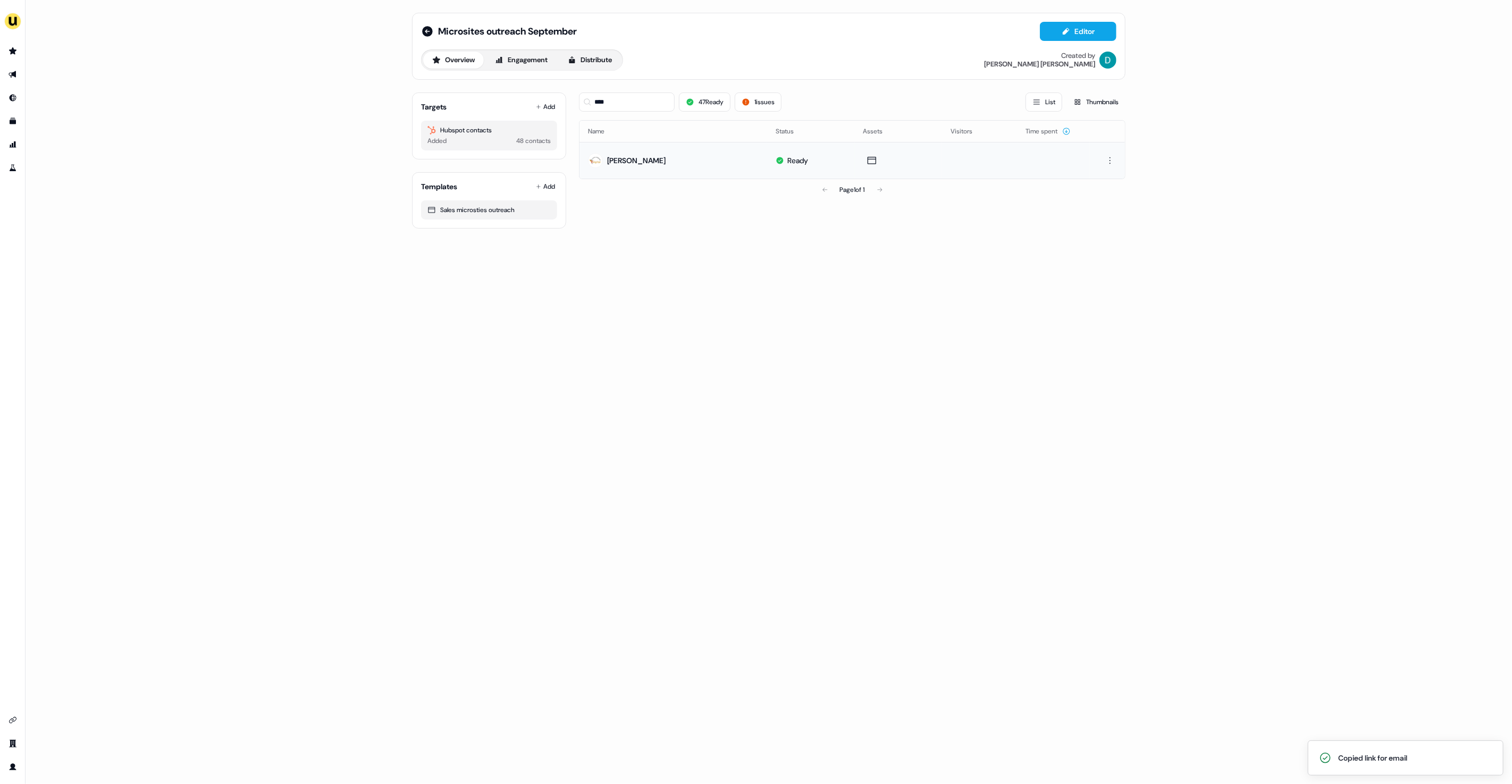
click at [800, 110] on div "**** 47 Ready 1 issues List Thumbnails" at bounding box center [852, 102] width 546 height 19
click at [770, 103] on button "1 issues" at bounding box center [758, 102] width 46 height 19
click at [750, 98] on icon at bounding box center [746, 103] width 9 height 9
drag, startPoint x: 657, startPoint y: 96, endPoint x: 567, endPoint y: 96, distance: 90.0
click at [567, 96] on div "Targets Add Hubspot contacts Added 48 contacts Templates Add Sales microsties o…" at bounding box center [768, 156] width 713 height 145
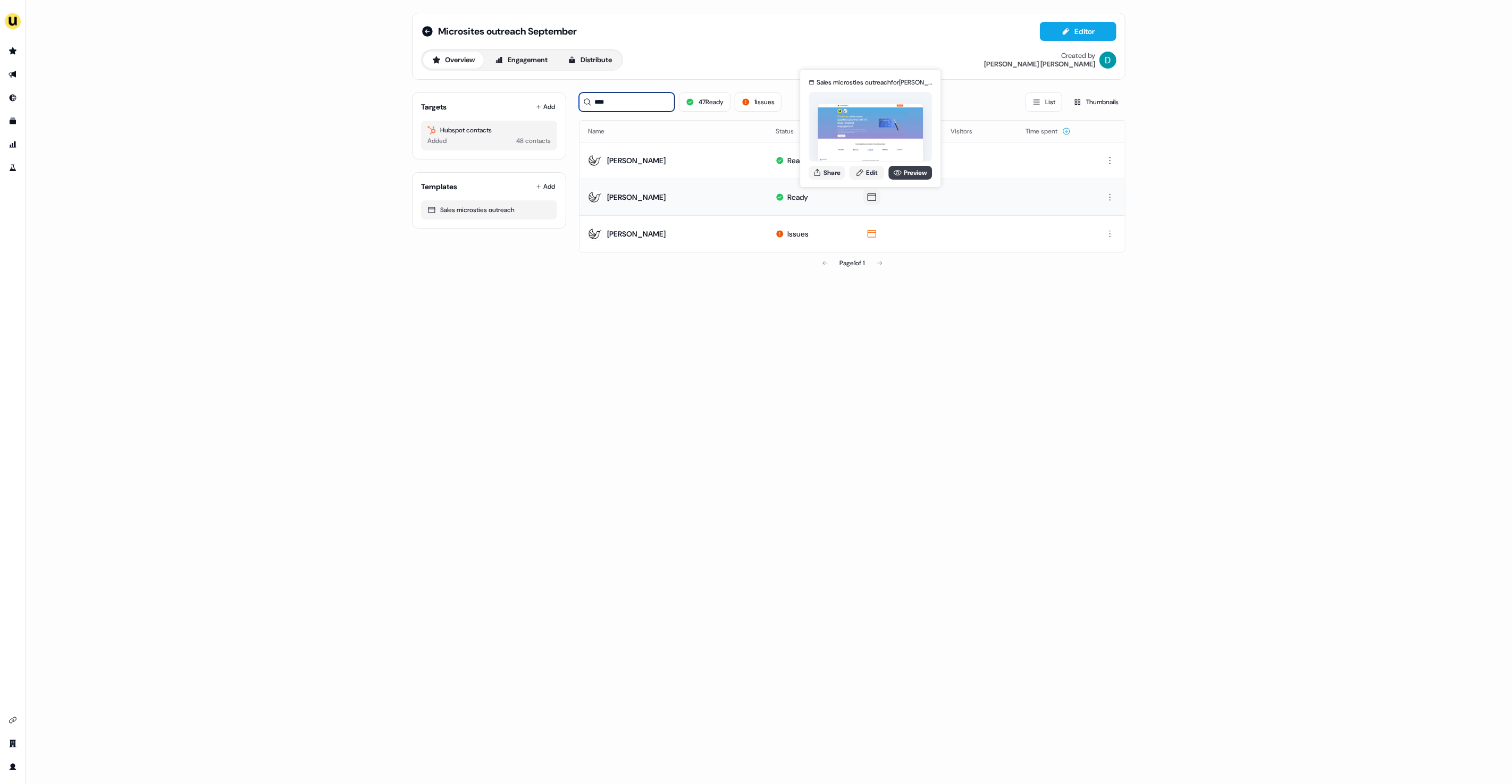
type input "****"
click at [896, 168] on icon at bounding box center [897, 173] width 9 height 9
click at [838, 174] on button "Share" at bounding box center [826, 173] width 36 height 14
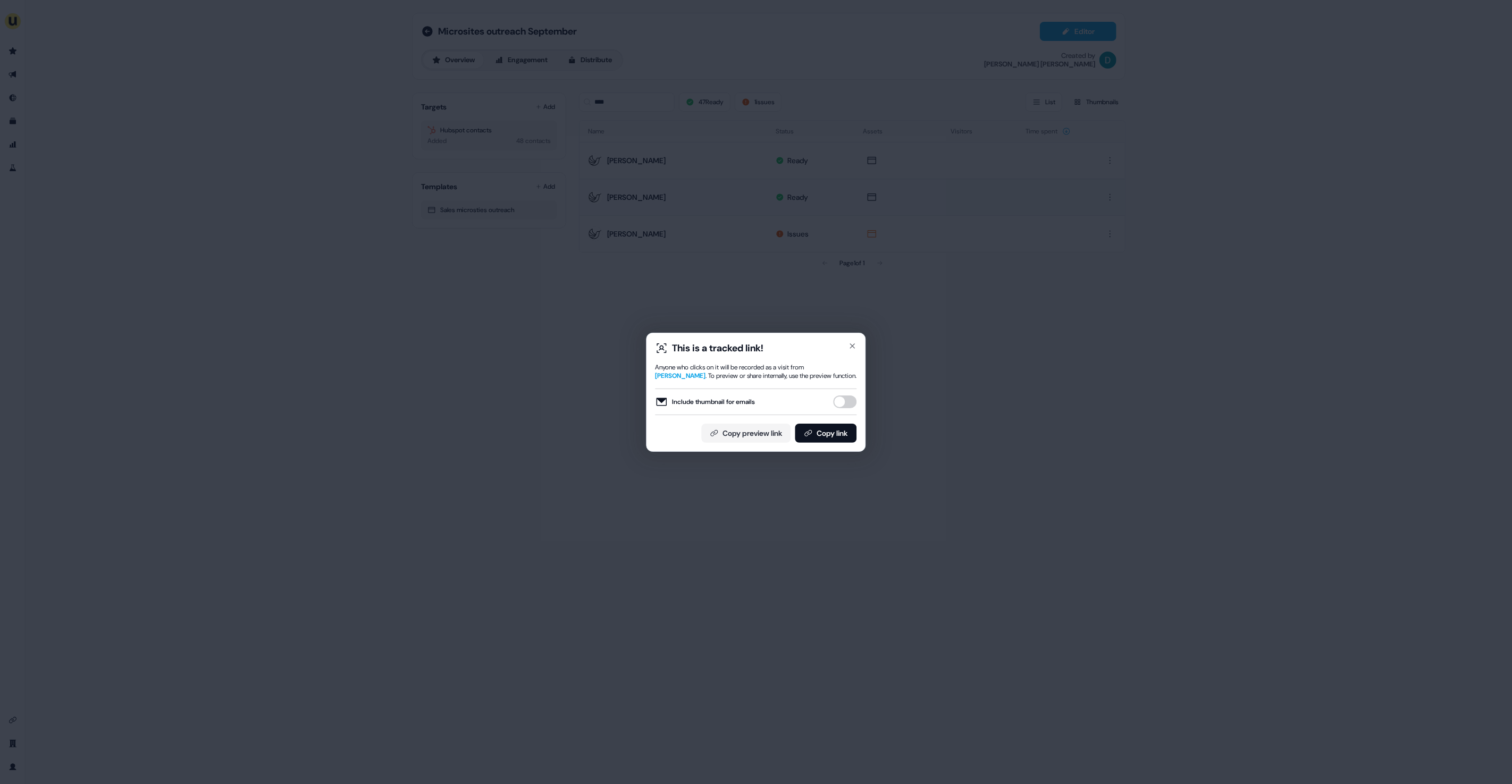
click at [845, 398] on button "Include thumbnail for emails" at bounding box center [845, 402] width 24 height 13
click at [836, 440] on button "Copy link" at bounding box center [826, 433] width 61 height 19
click at [859, 221] on div "This is a tracked link! Anyone who clicks on it will be recorded as a visit fro…" at bounding box center [756, 392] width 1512 height 784
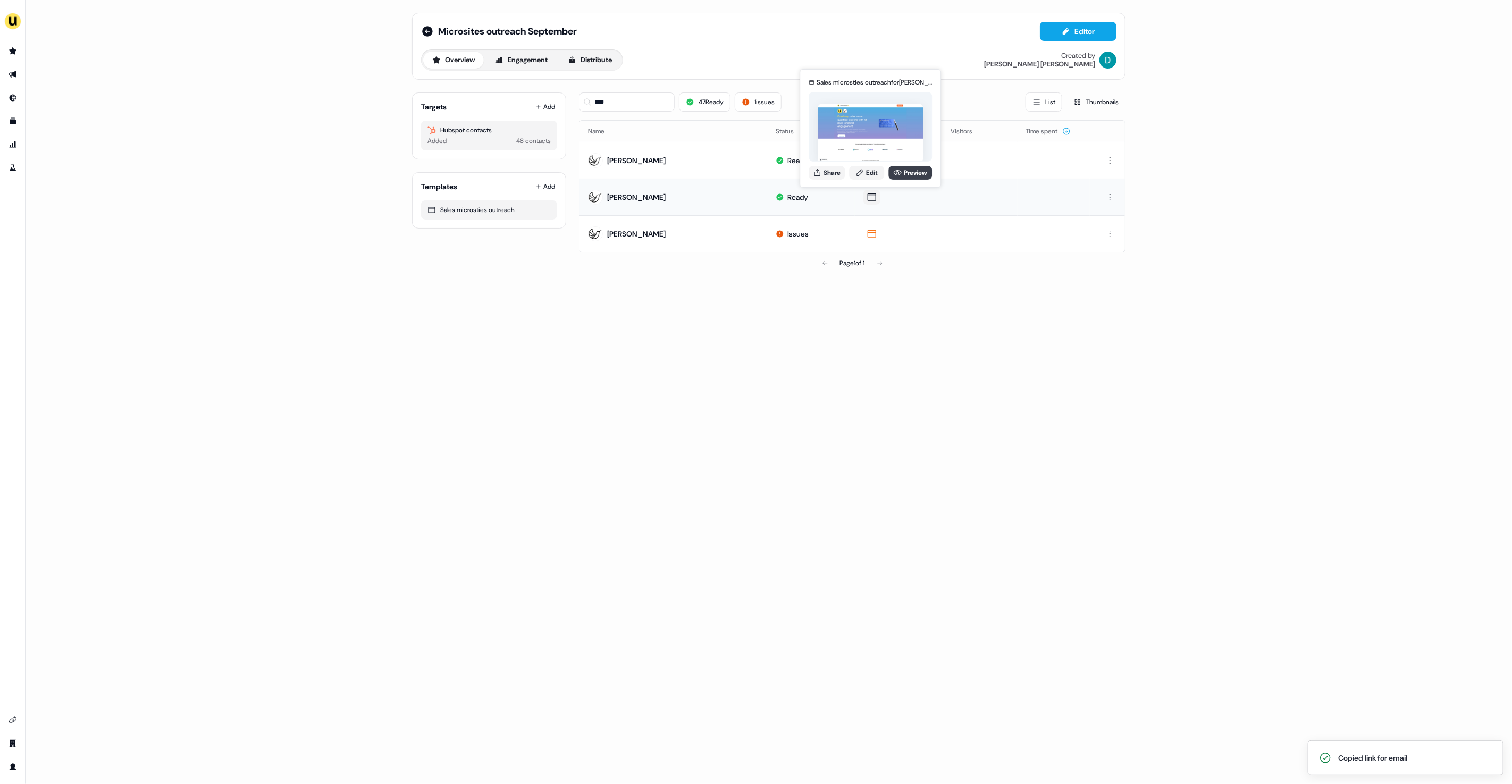
click at [900, 173] on icon at bounding box center [897, 173] width 8 height 5
click at [826, 179] on button "Share" at bounding box center [826, 173] width 36 height 14
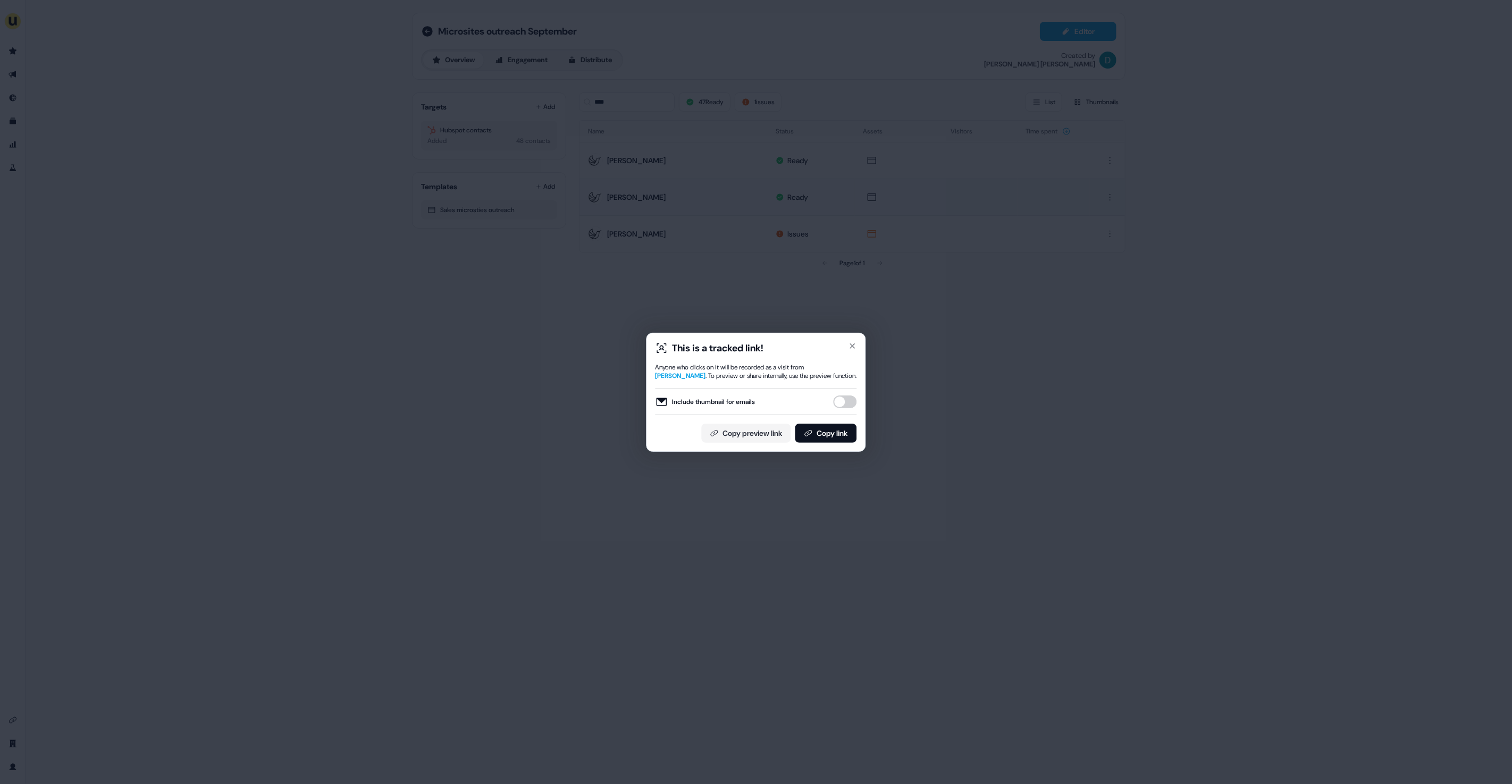
click at [838, 405] on button "Include thumbnail for emails" at bounding box center [845, 402] width 24 height 13
click at [836, 430] on button "Copy link" at bounding box center [826, 433] width 61 height 19
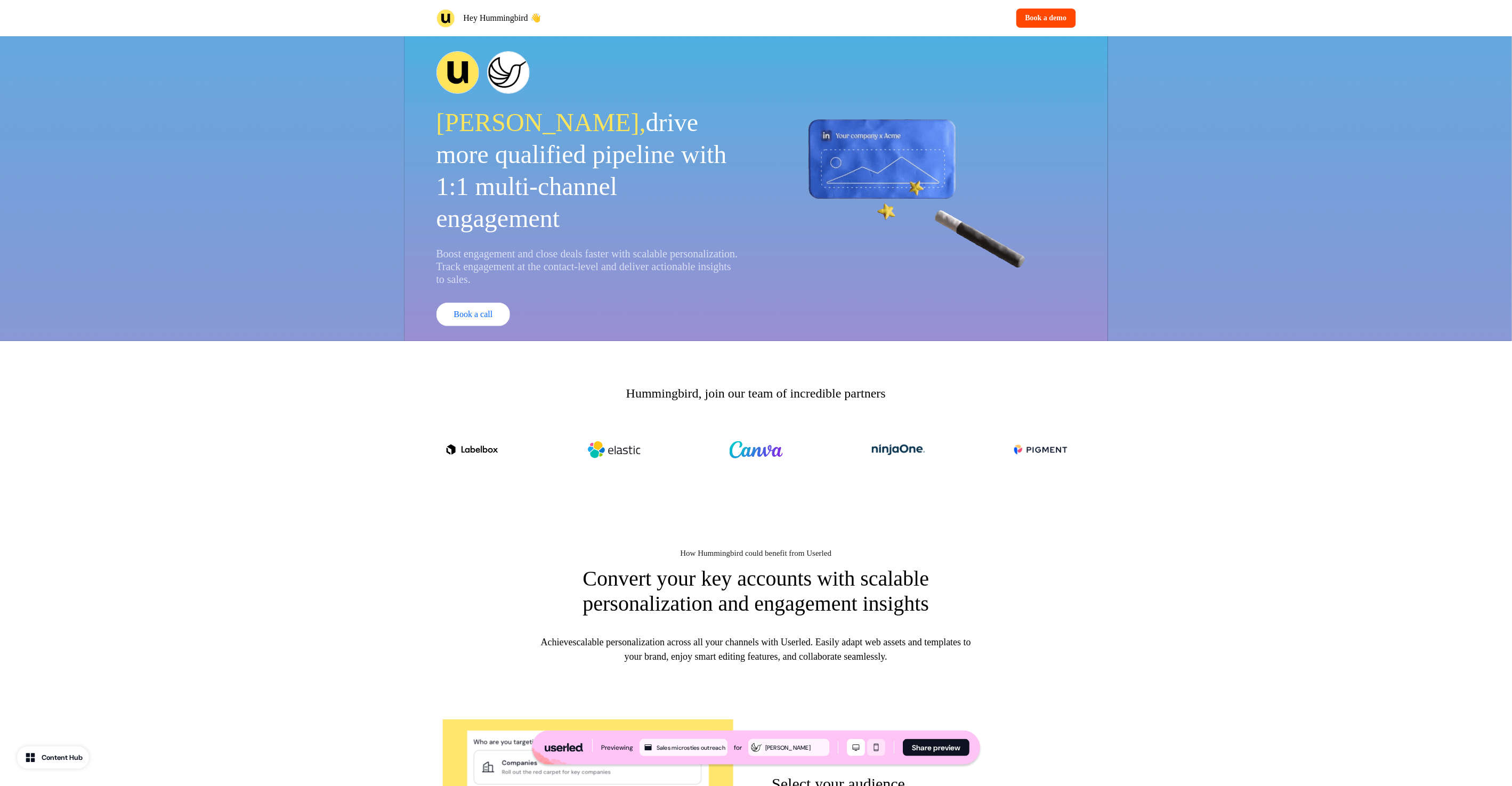
click at [873, 750] on icon "Mobile mode" at bounding box center [876, 748] width 13 height 9
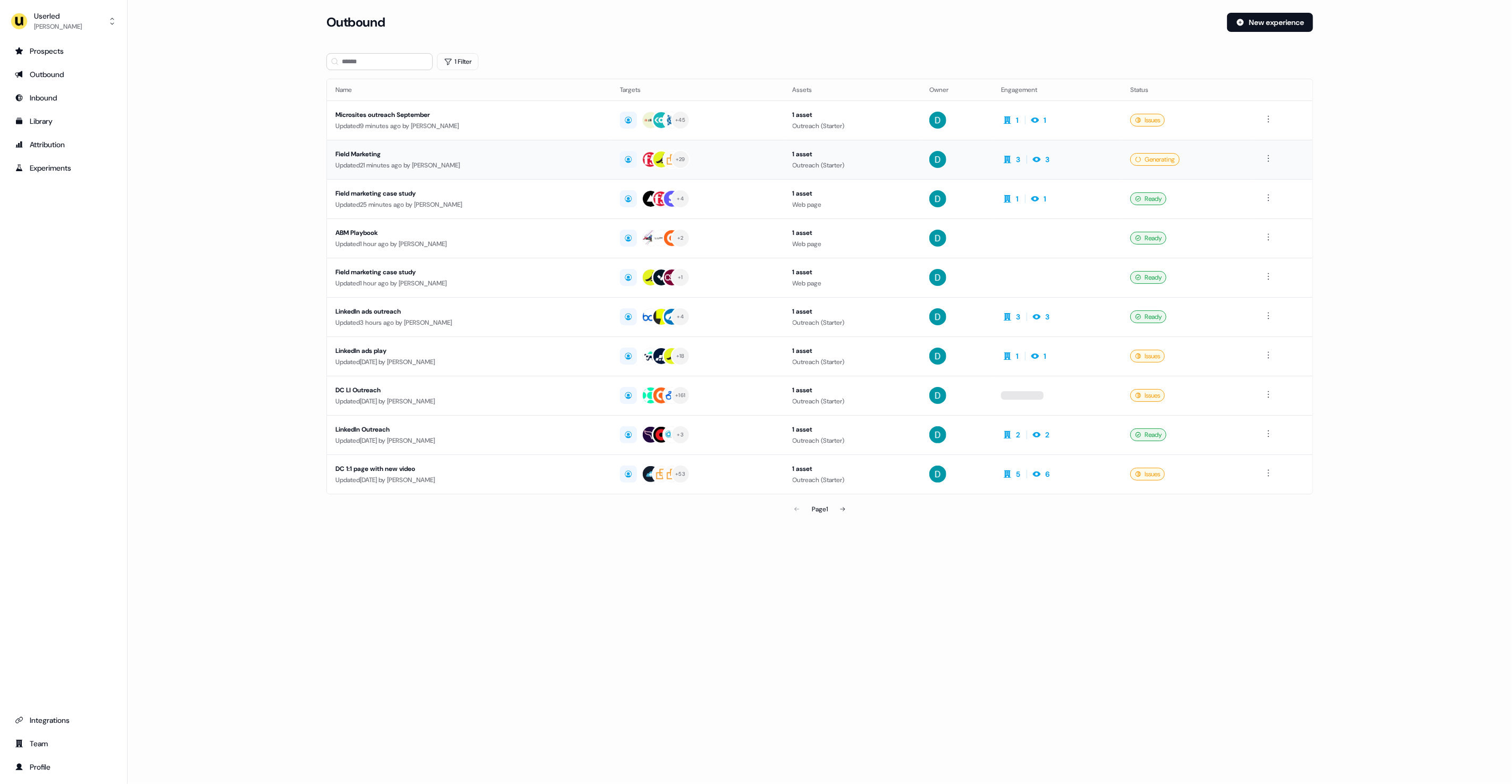
click at [450, 171] on td "Field Marketing Updated 21 minutes ago by David Cruickshank" at bounding box center [469, 159] width 284 height 39
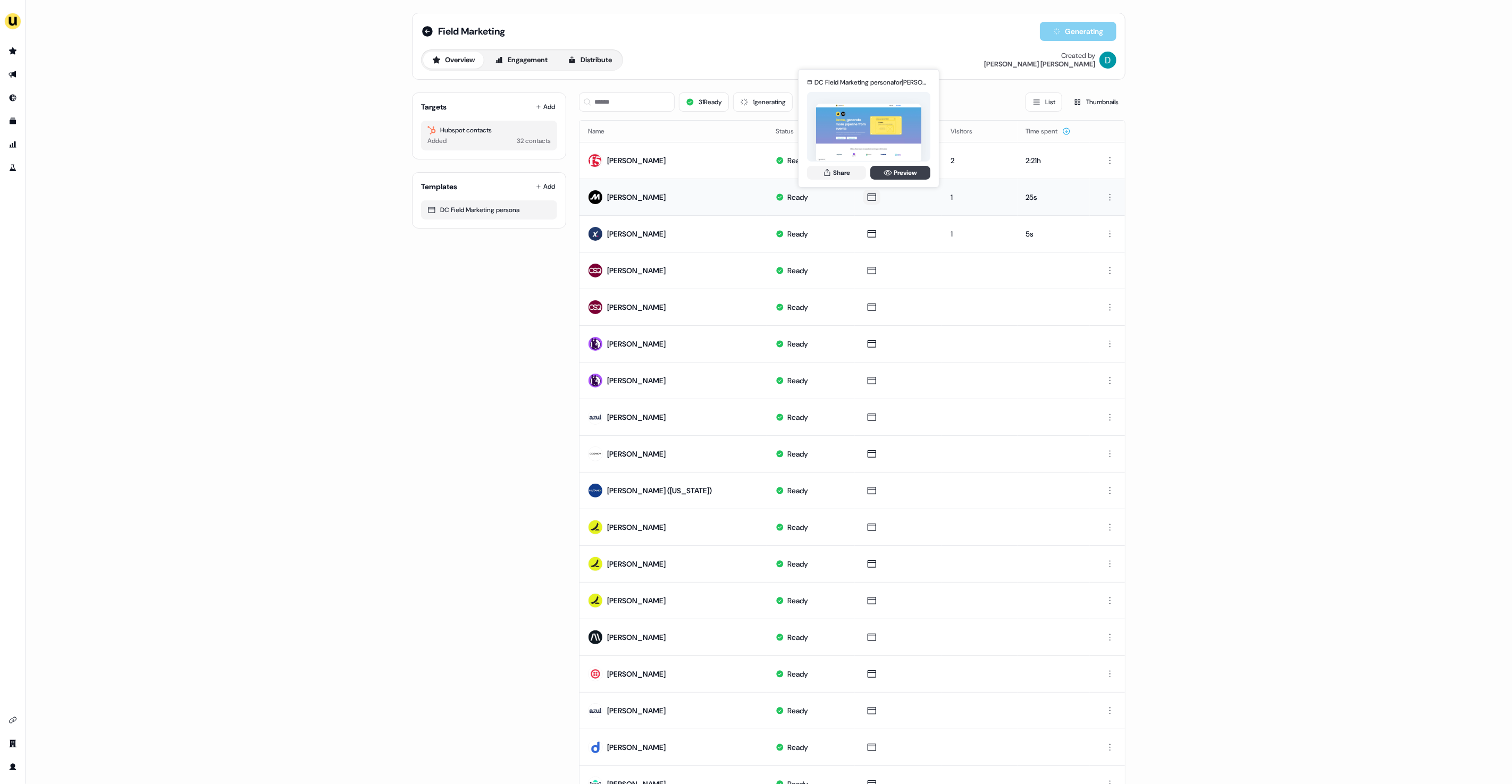
click at [894, 179] on link "Preview" at bounding box center [900, 173] width 60 height 14
click at [423, 31] on icon at bounding box center [427, 32] width 11 height 11
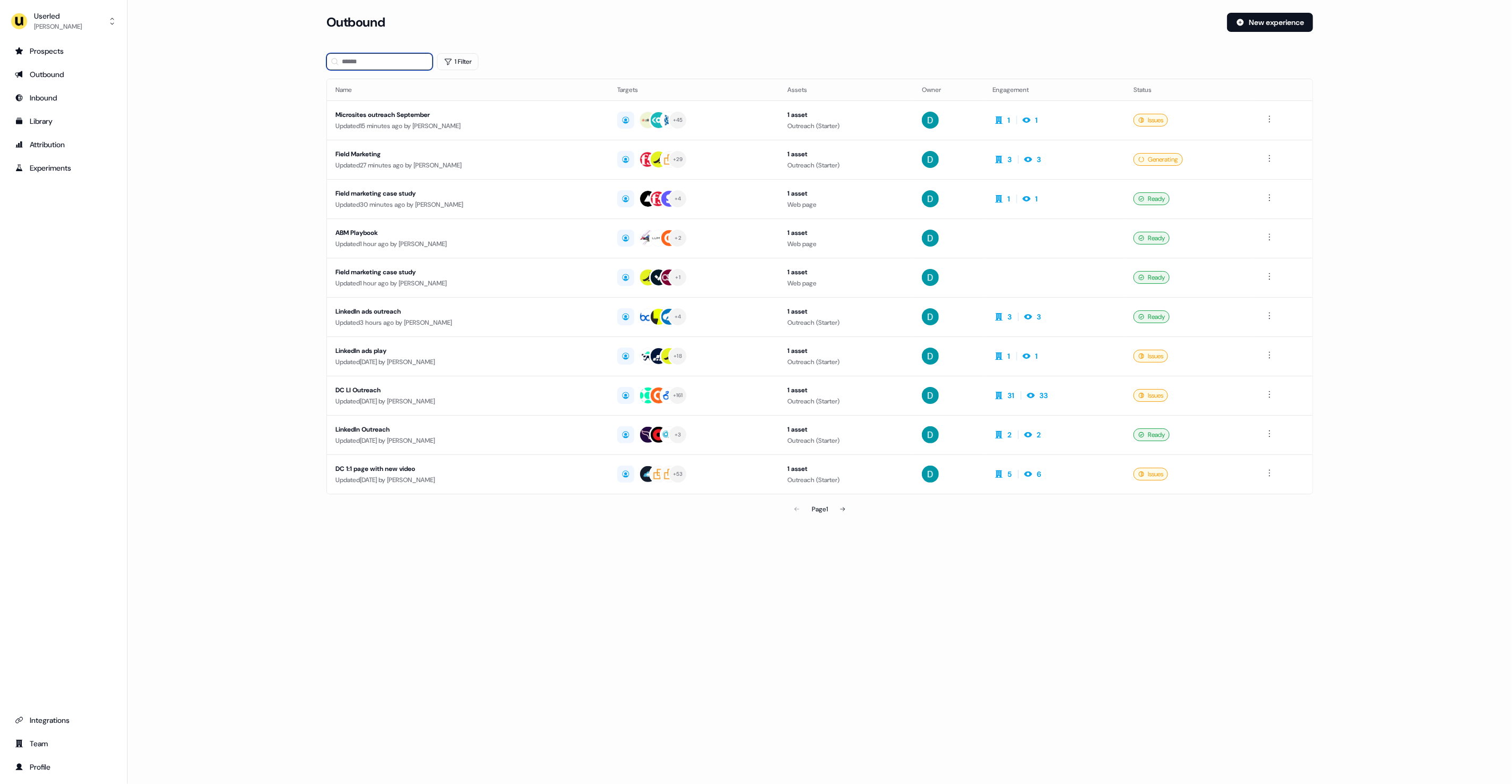
click at [393, 56] on input at bounding box center [379, 61] width 106 height 17
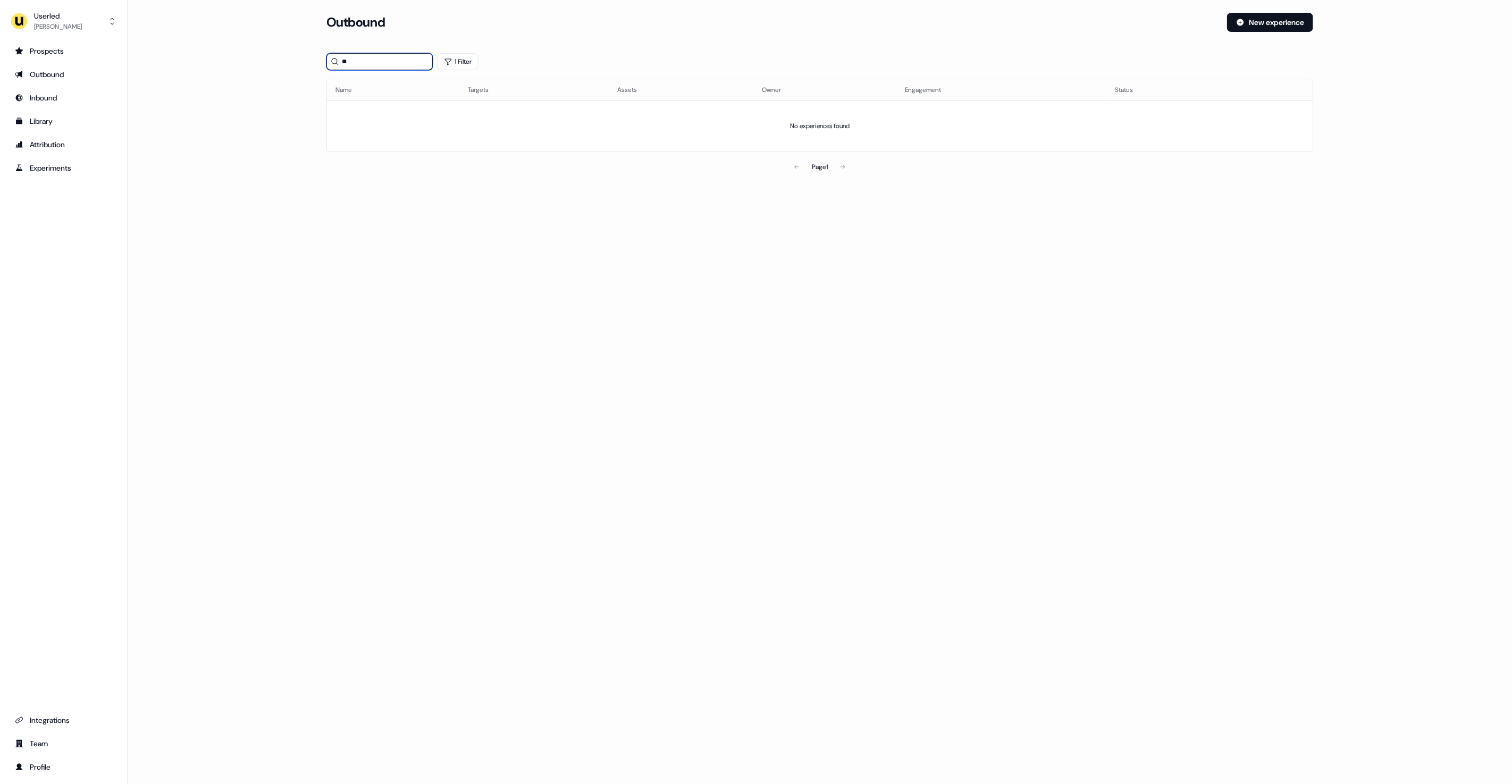
type input "*"
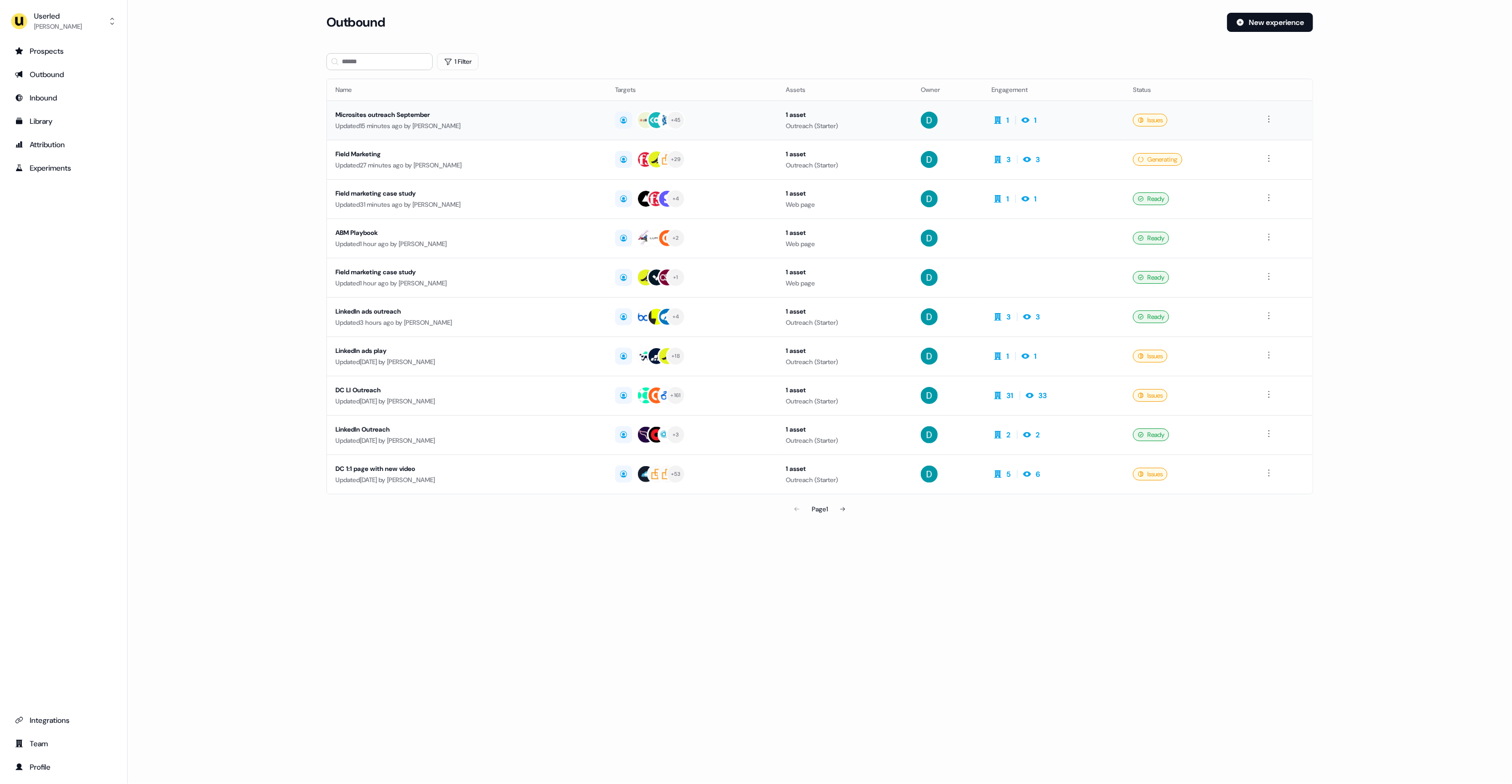
drag, startPoint x: 432, startPoint y: 147, endPoint x: 431, endPoint y: 130, distance: 17.0
click at [431, 130] on tbody "Microsites outreach September Updated 15 minutes ago by David Cruickshank + 45 …" at bounding box center [820, 297] width 986 height 394
click at [396, 65] on input at bounding box center [379, 61] width 106 height 17
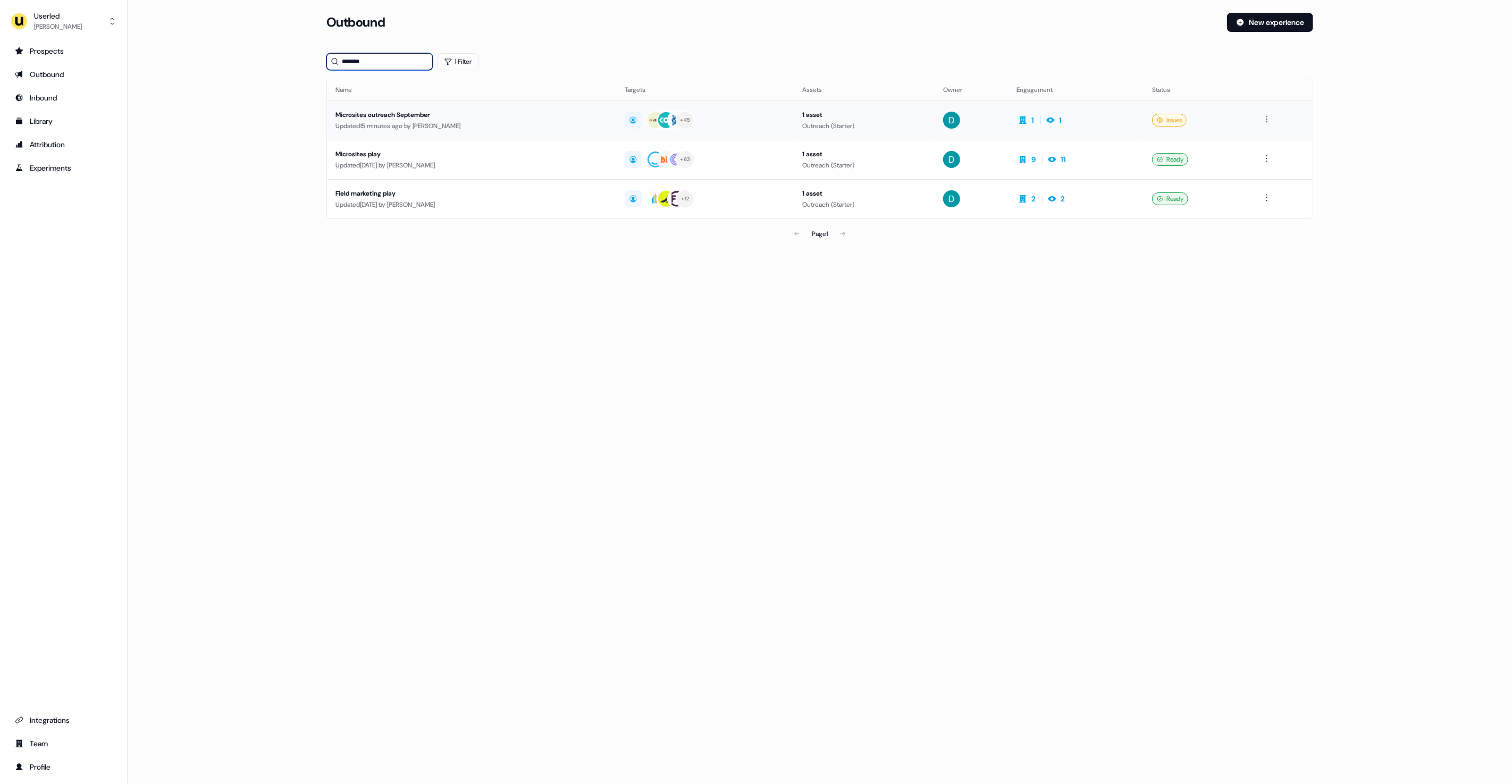
type input "*******"
click at [446, 127] on div "Updated 15 minutes ago by David Cruickshank" at bounding box center [471, 126] width 272 height 11
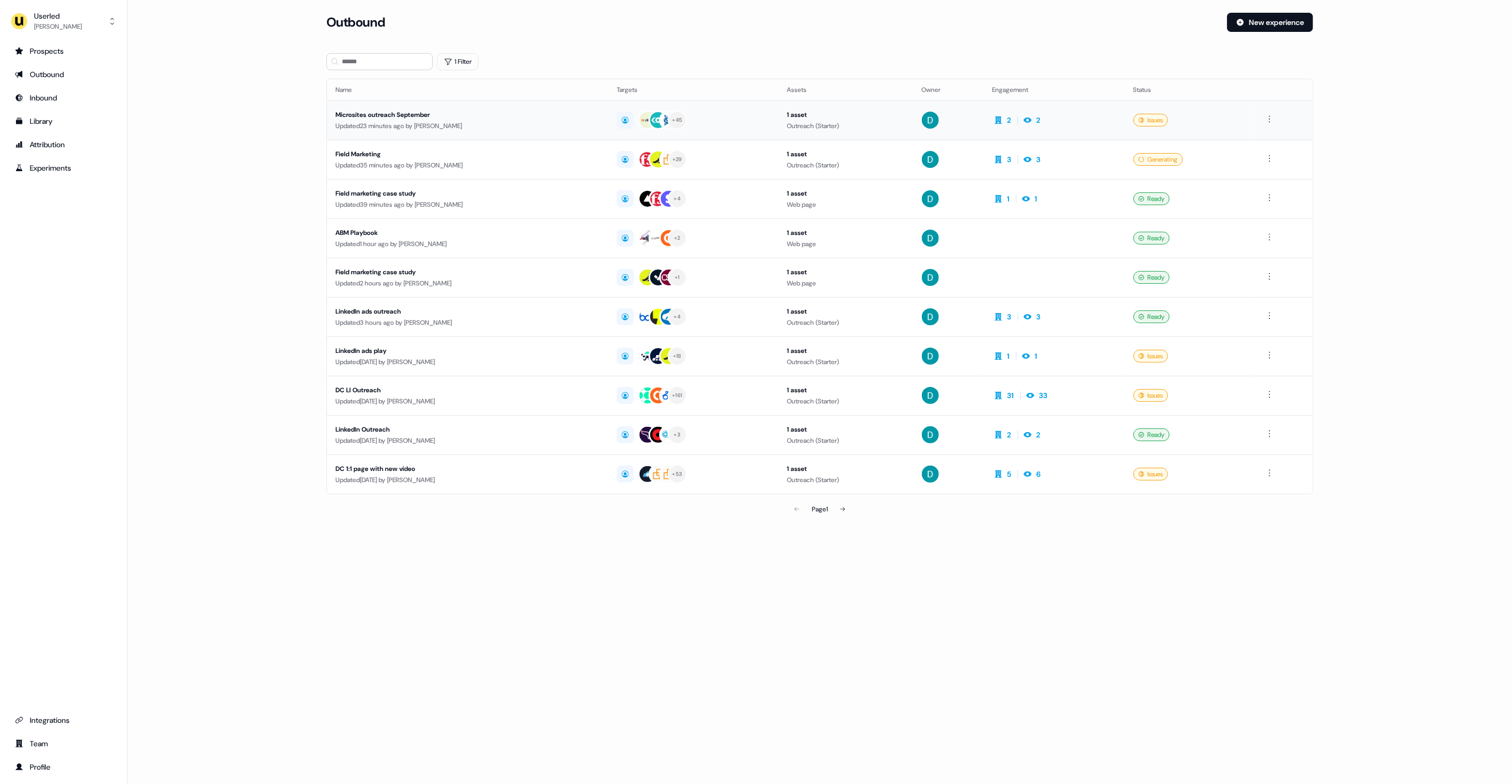
click at [558, 135] on td "Microsites outreach September Updated 23 minutes ago by David Cruickshank" at bounding box center [467, 120] width 282 height 39
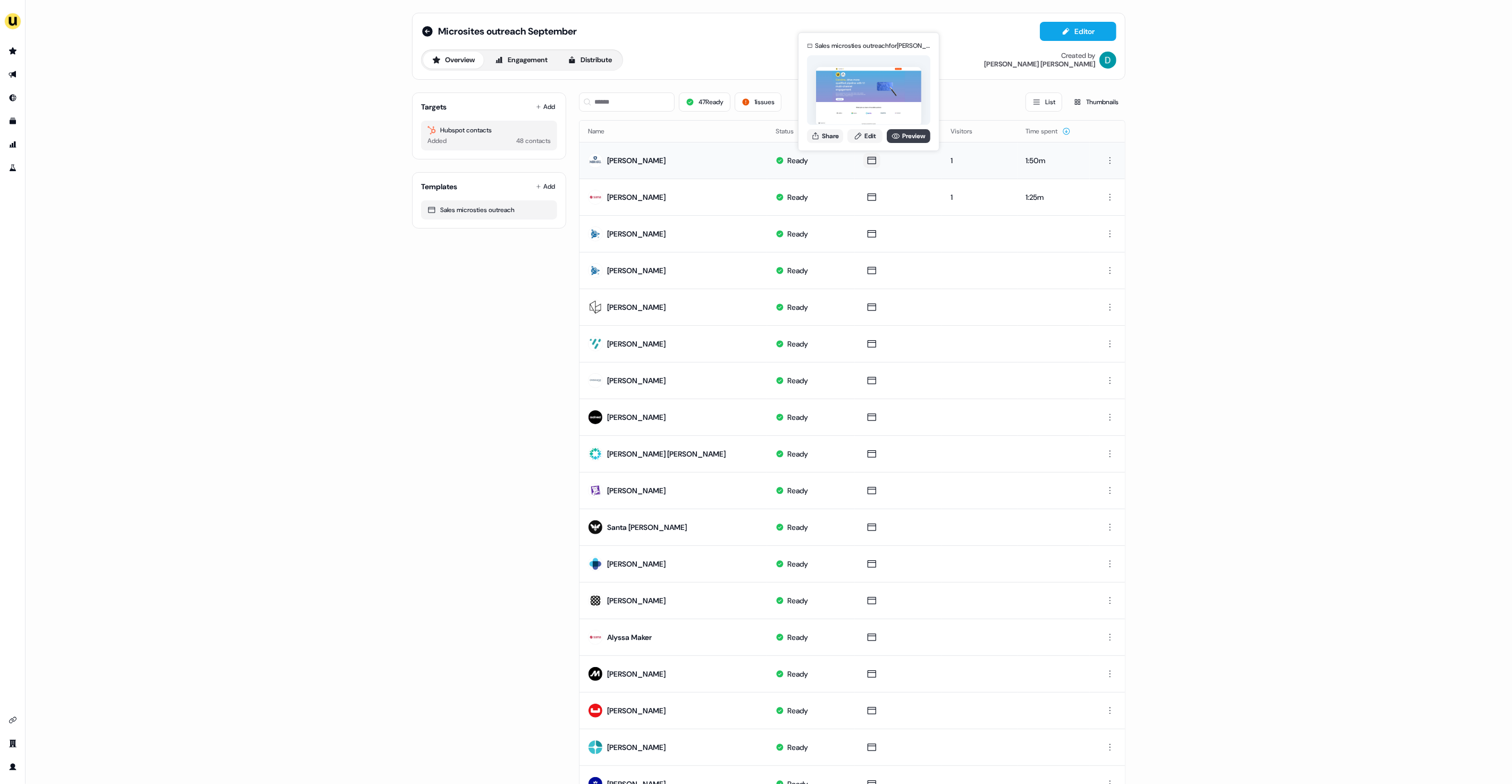
click at [889, 140] on link "Preview" at bounding box center [909, 136] width 44 height 14
click at [860, 135] on icon at bounding box center [858, 136] width 9 height 9
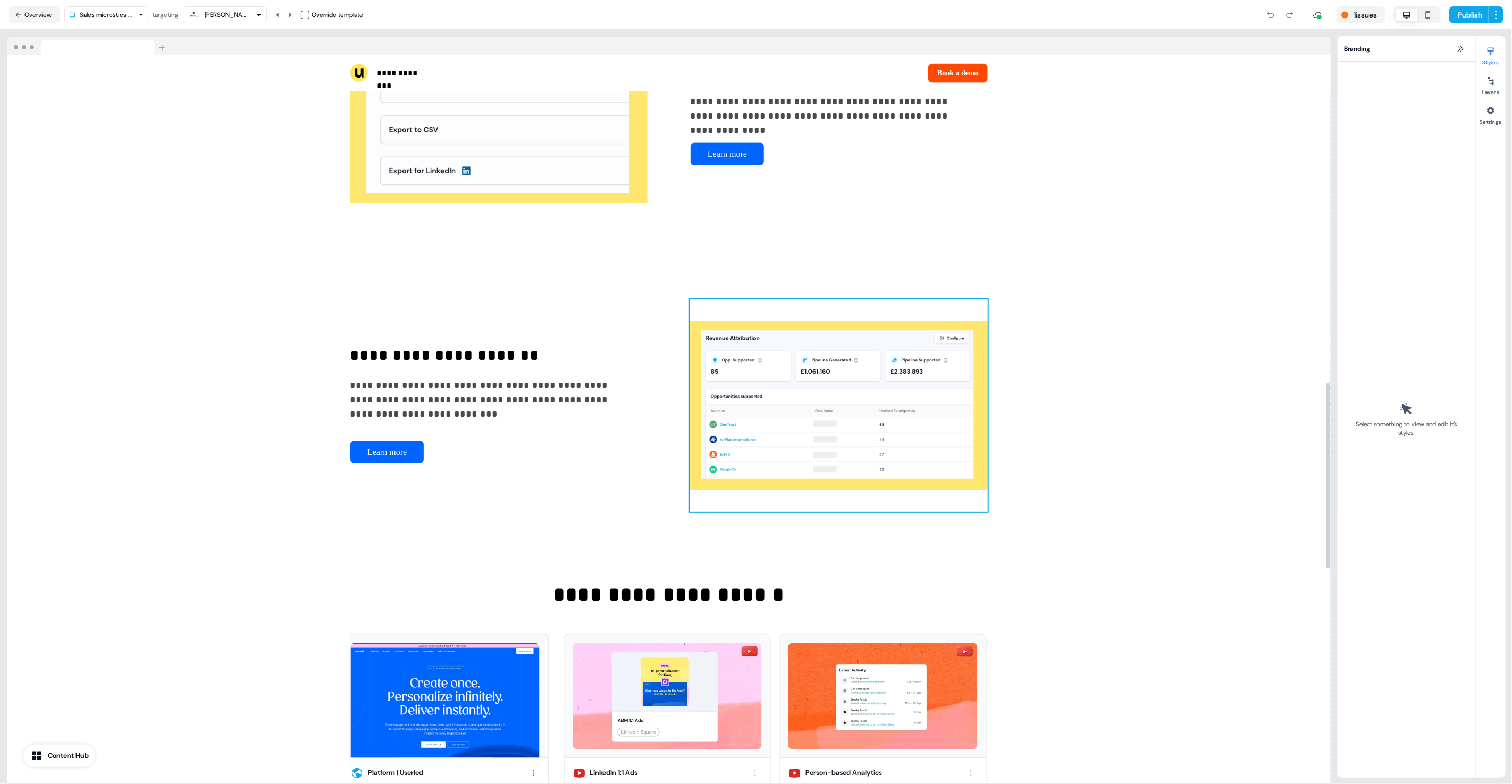
scroll to position [2124, 0]
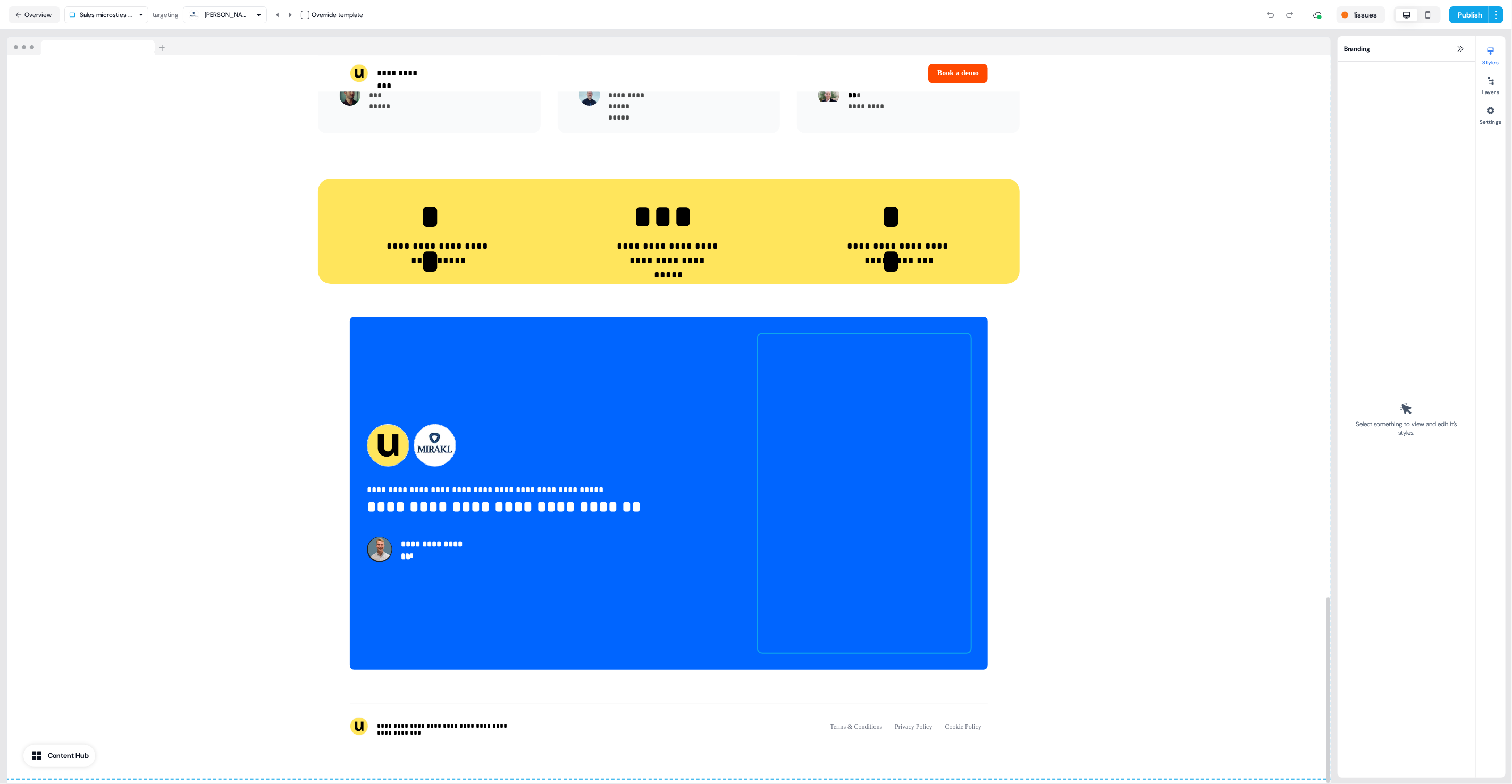
click at [817, 361] on div at bounding box center [864, 494] width 212 height 319
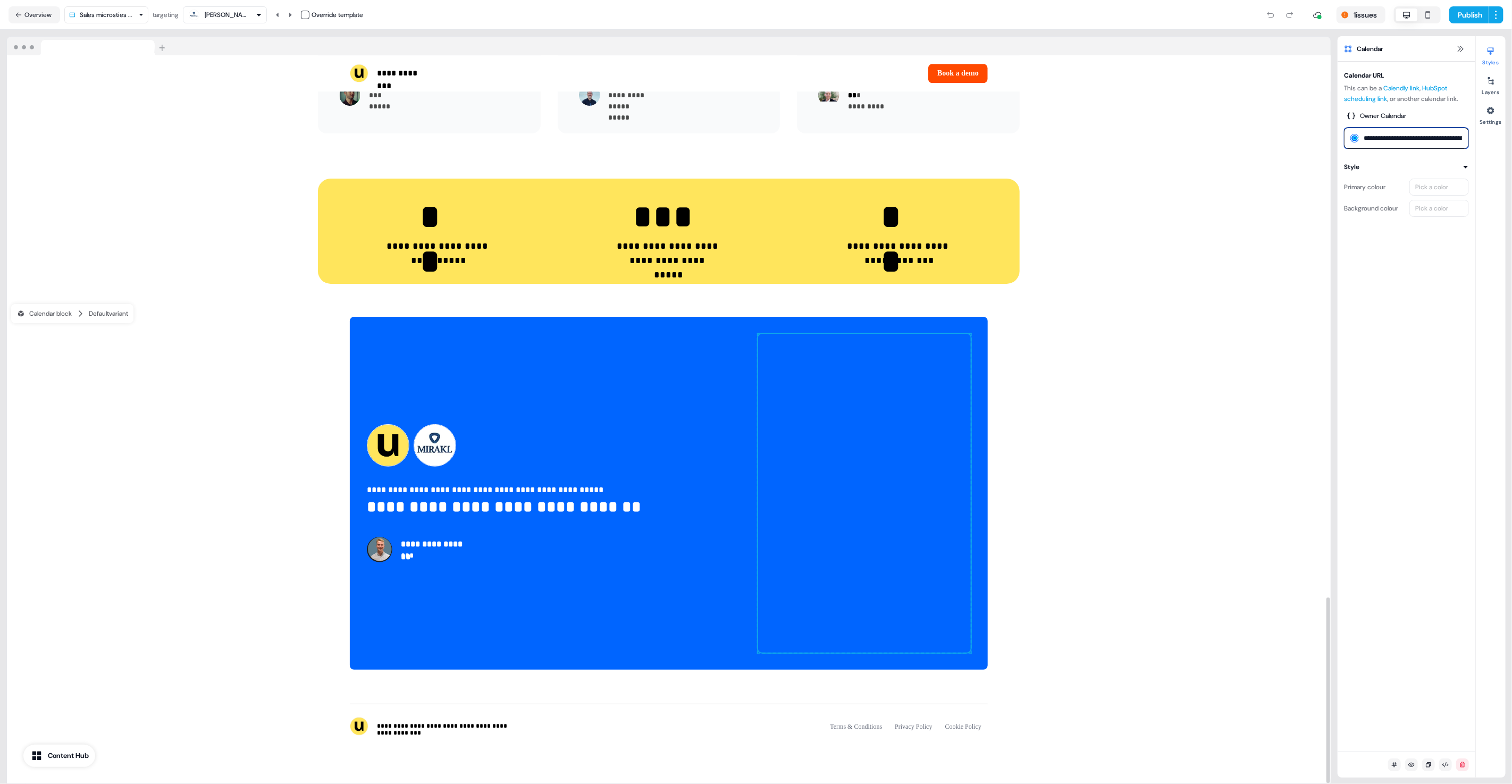
click at [1390, 145] on input "**********" at bounding box center [1406, 138] width 125 height 21
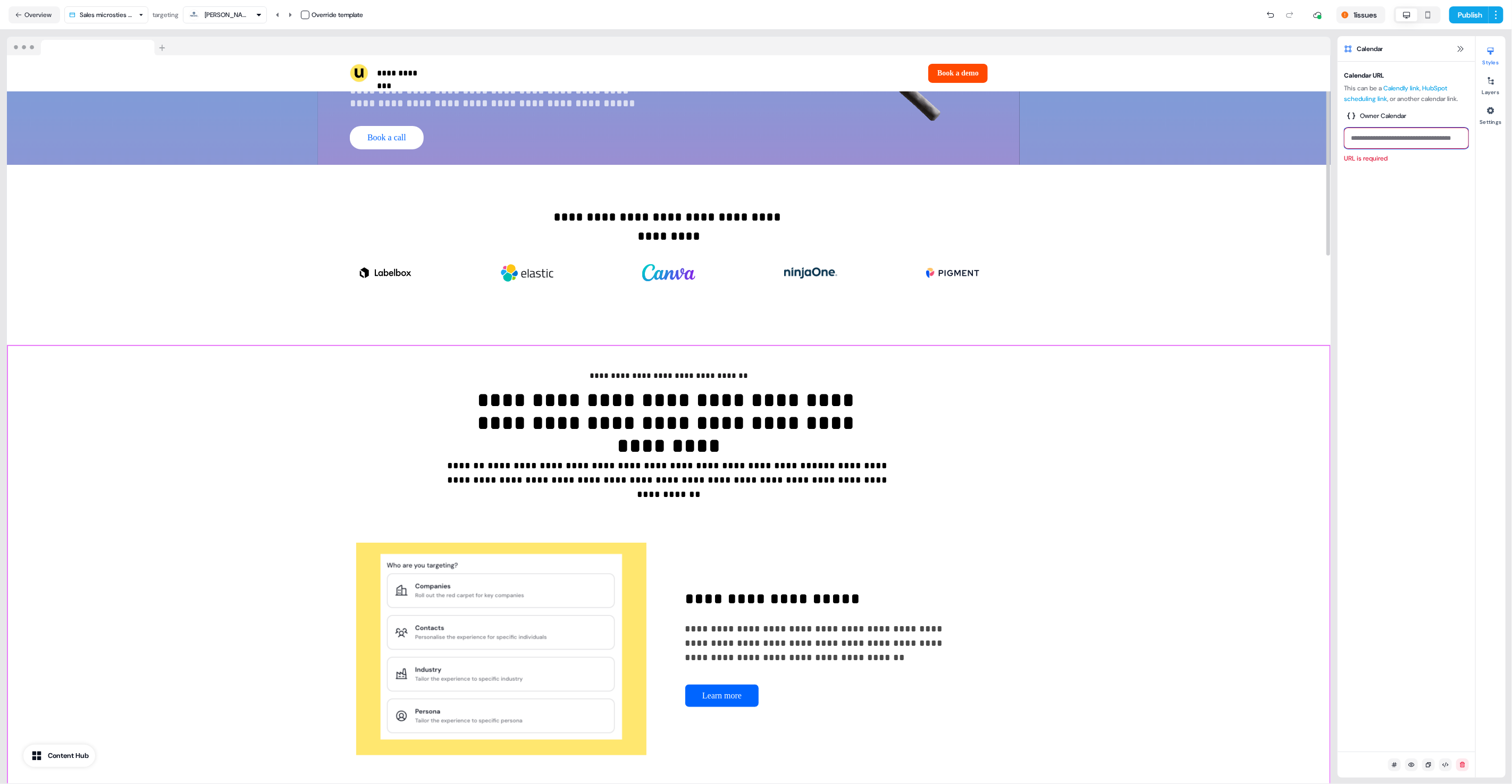
scroll to position [0, 0]
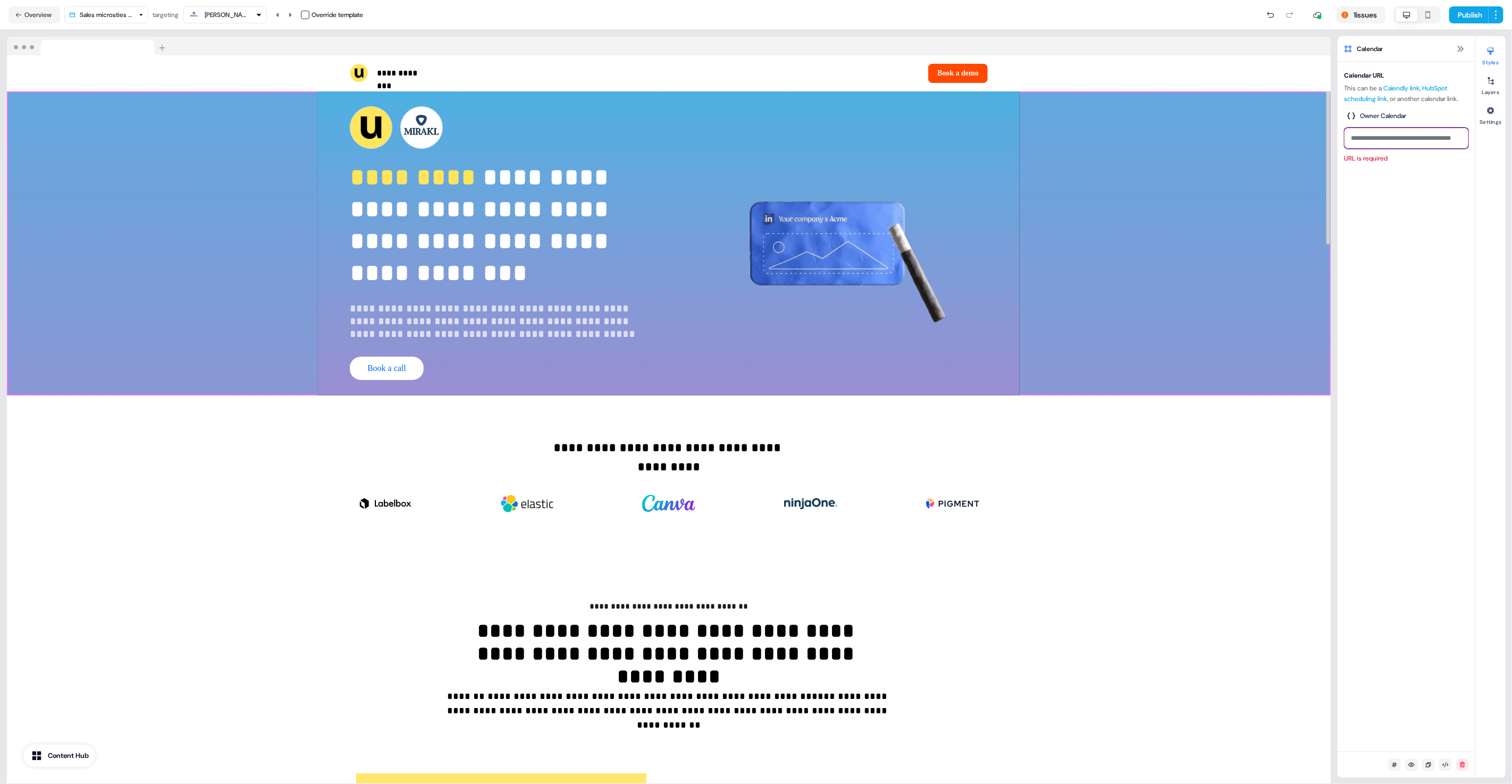
paste input "**********"
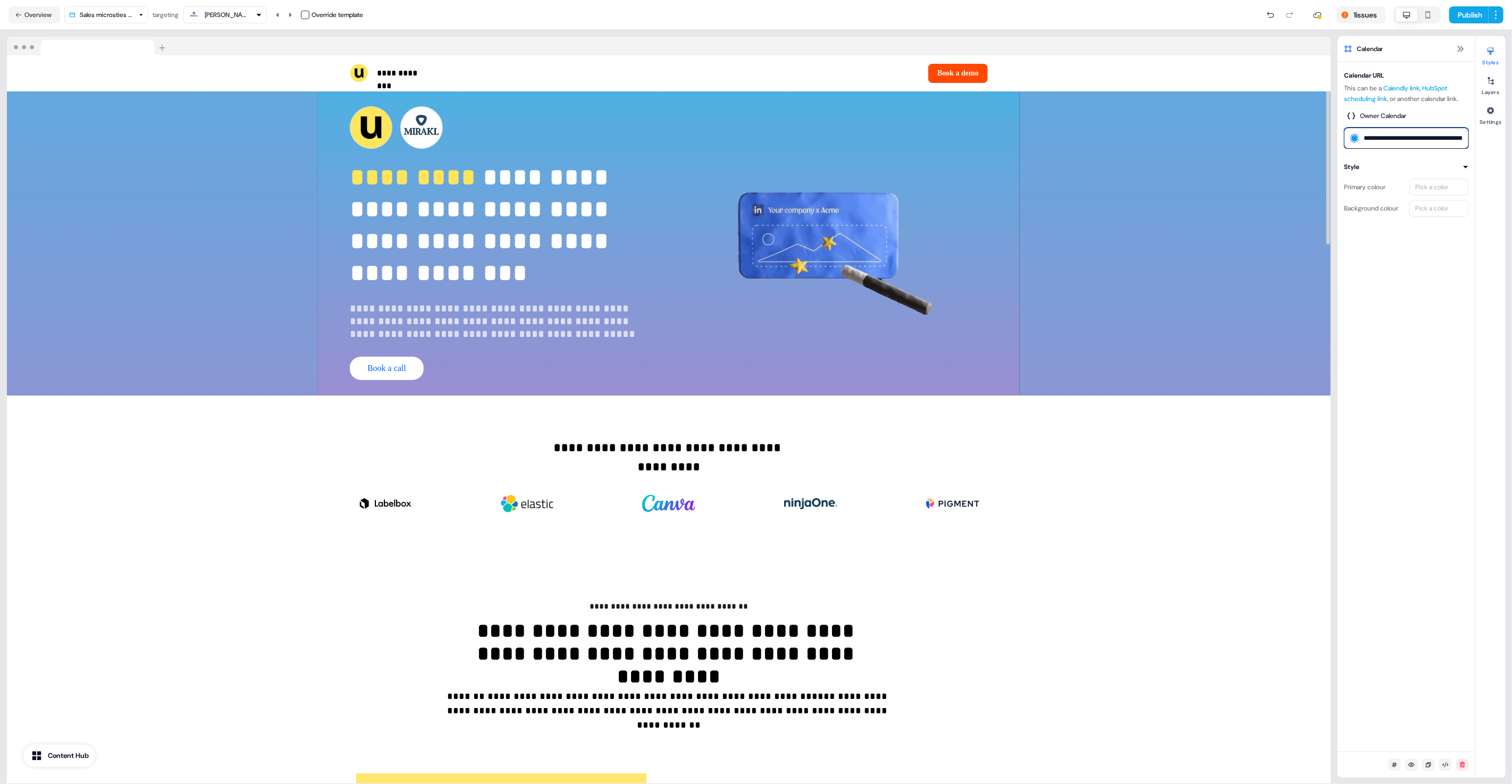
scroll to position [0, 17]
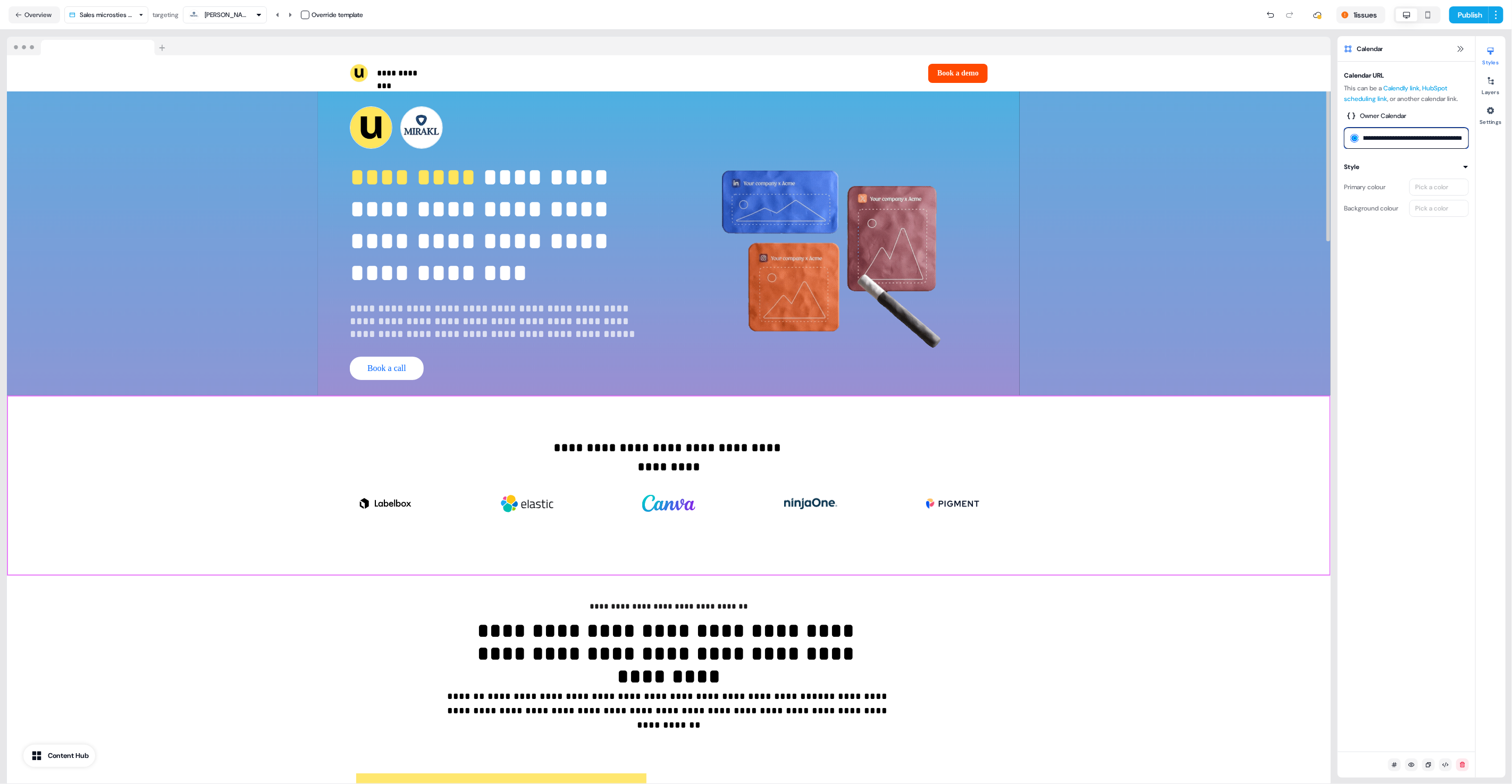
type input "**********"
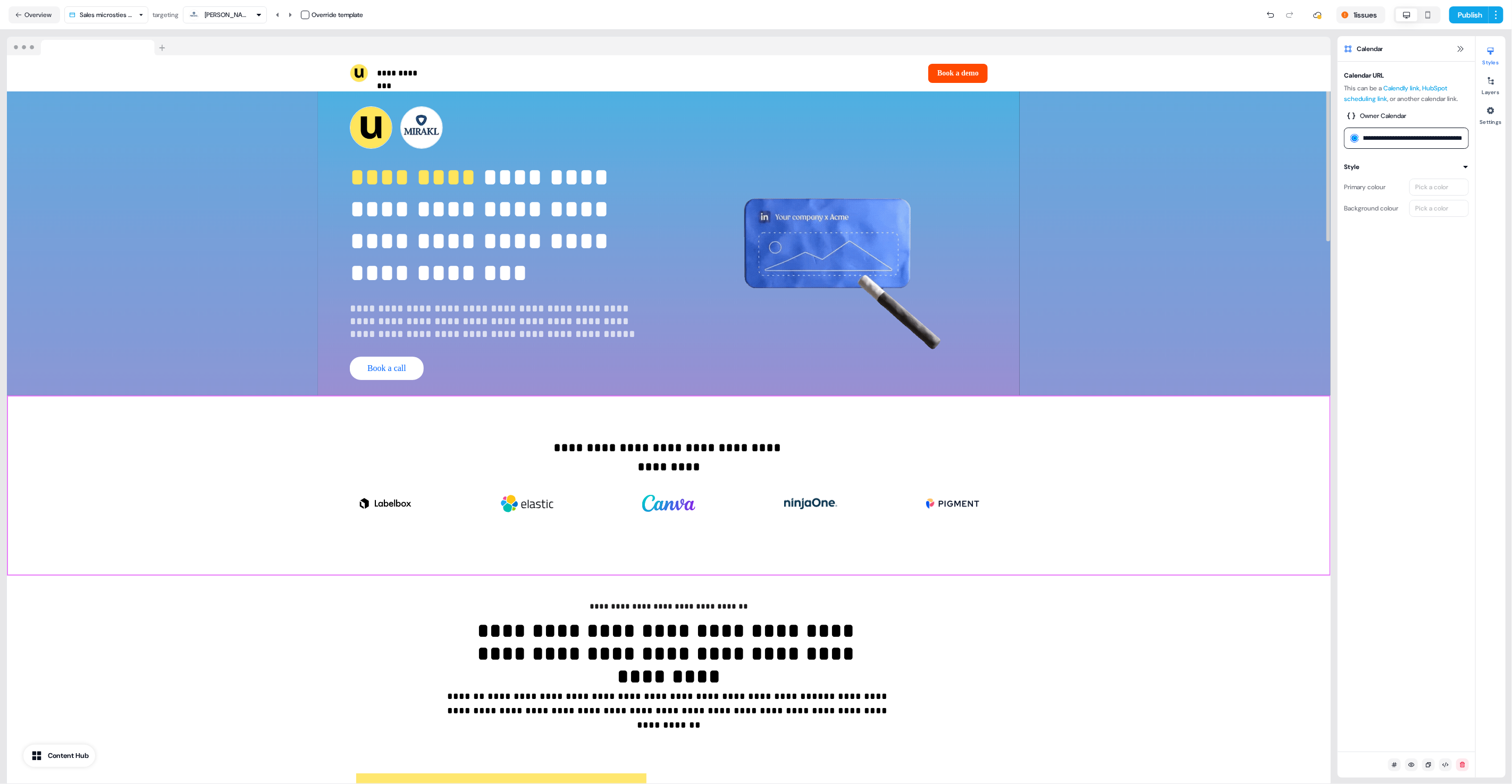
scroll to position [0, 0]
click at [1199, 457] on div "**********" at bounding box center [668, 486] width 1323 height 181
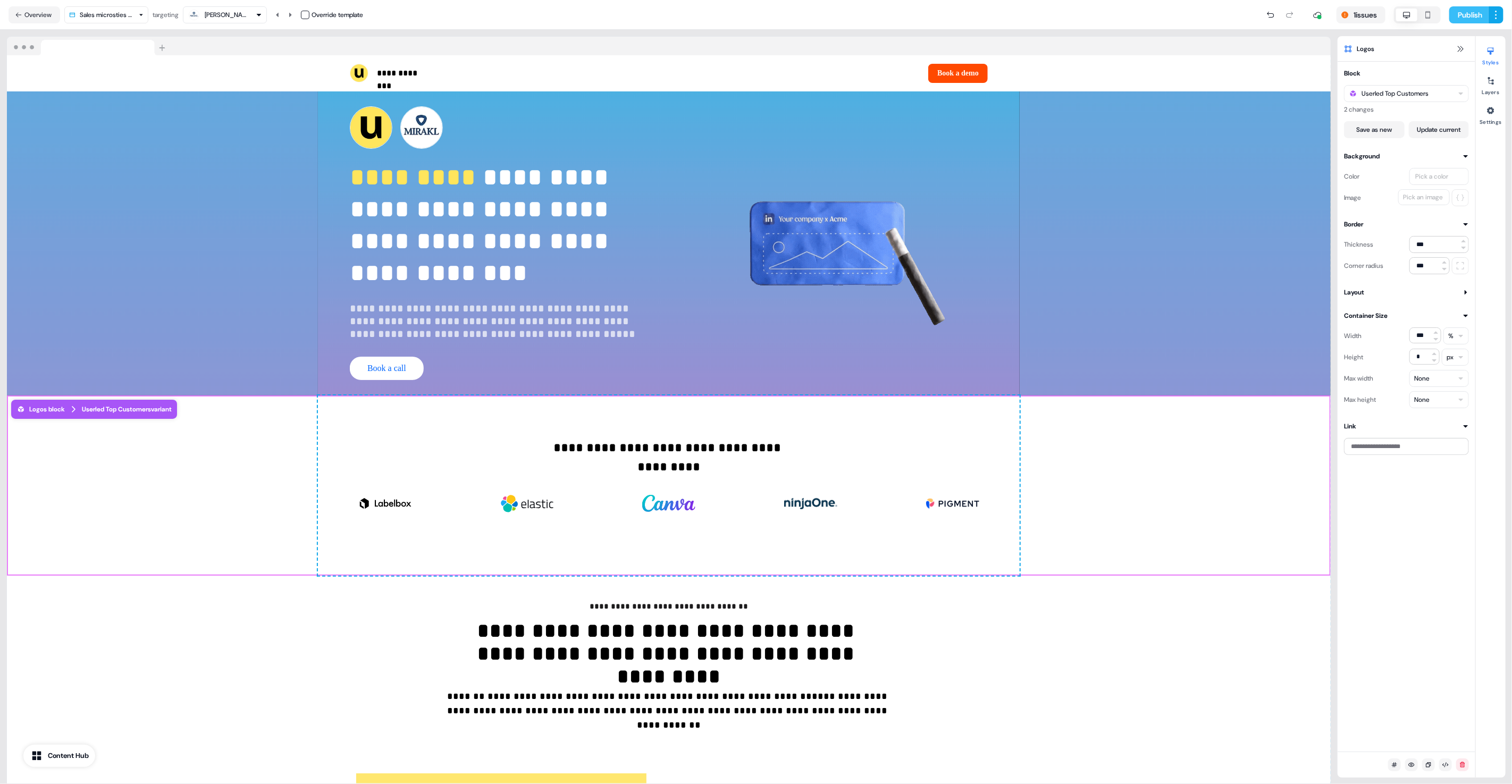
click at [1457, 21] on button "Publish" at bounding box center [1468, 14] width 39 height 17
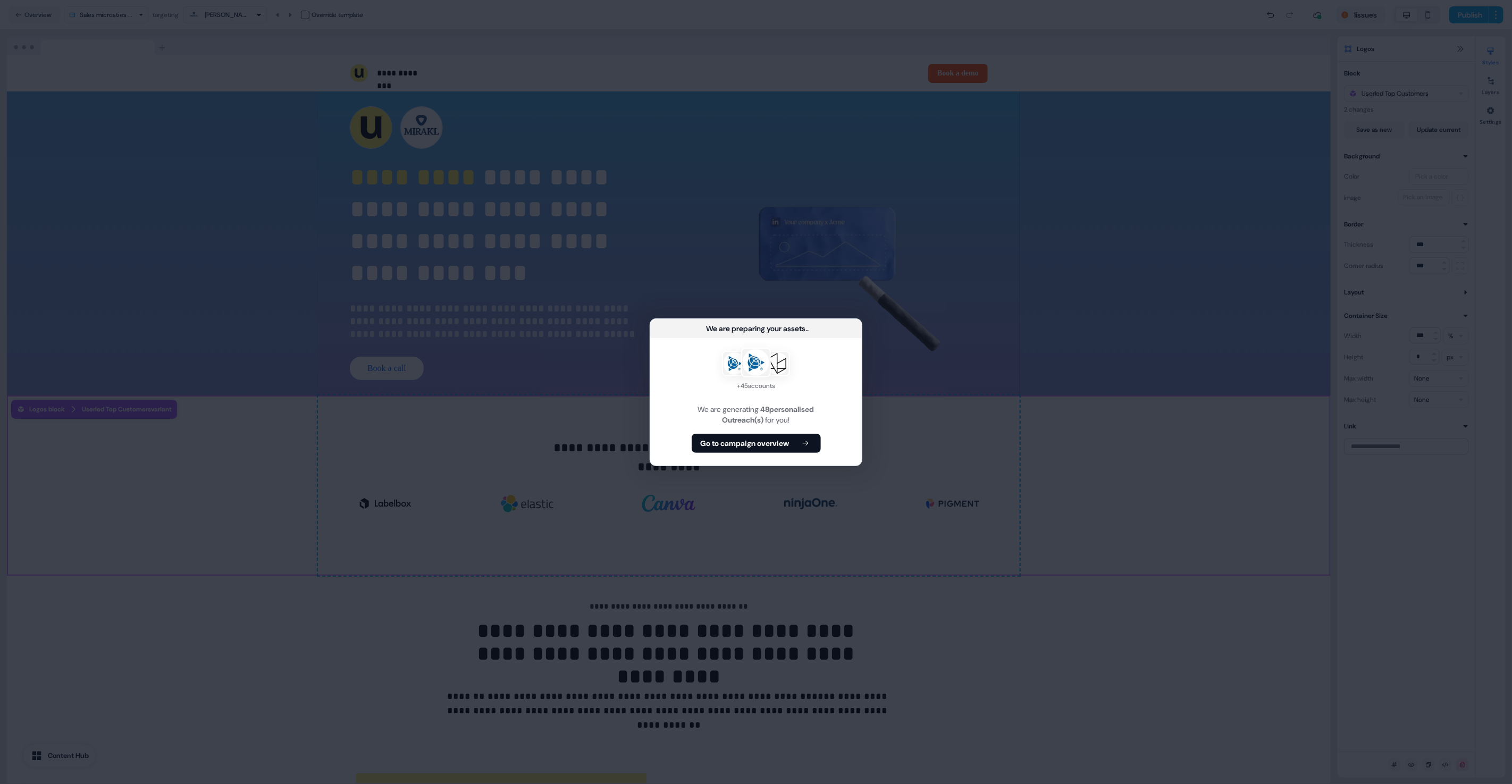
click at [792, 456] on div "+ 45 accounts We are generating 48 personalised Outreach(s) for you! Go to camp…" at bounding box center [755, 401] width 211 height 127
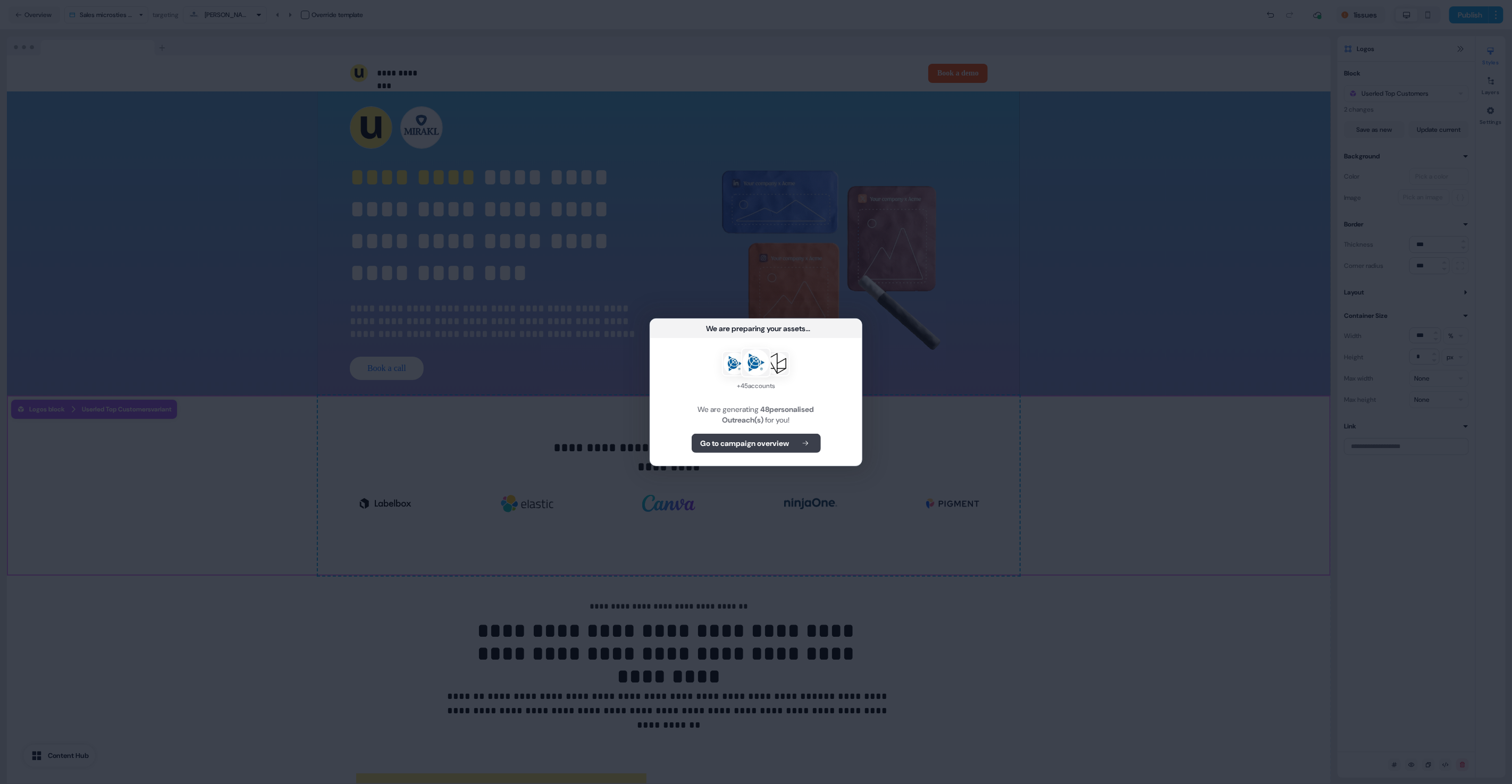
click at [773, 446] on b "Go to campaign overview" at bounding box center [745, 443] width 89 height 11
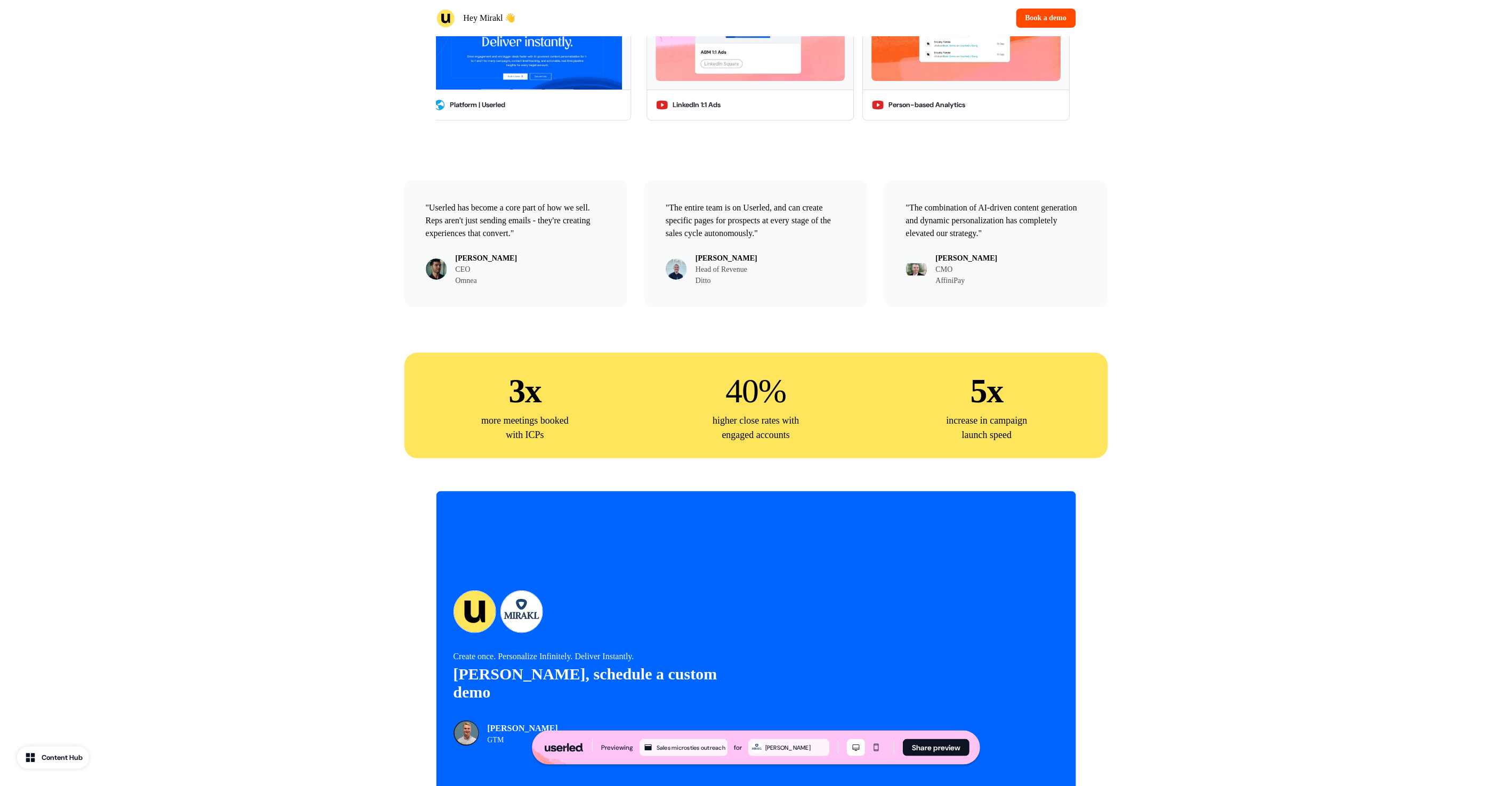
scroll to position [2069, 0]
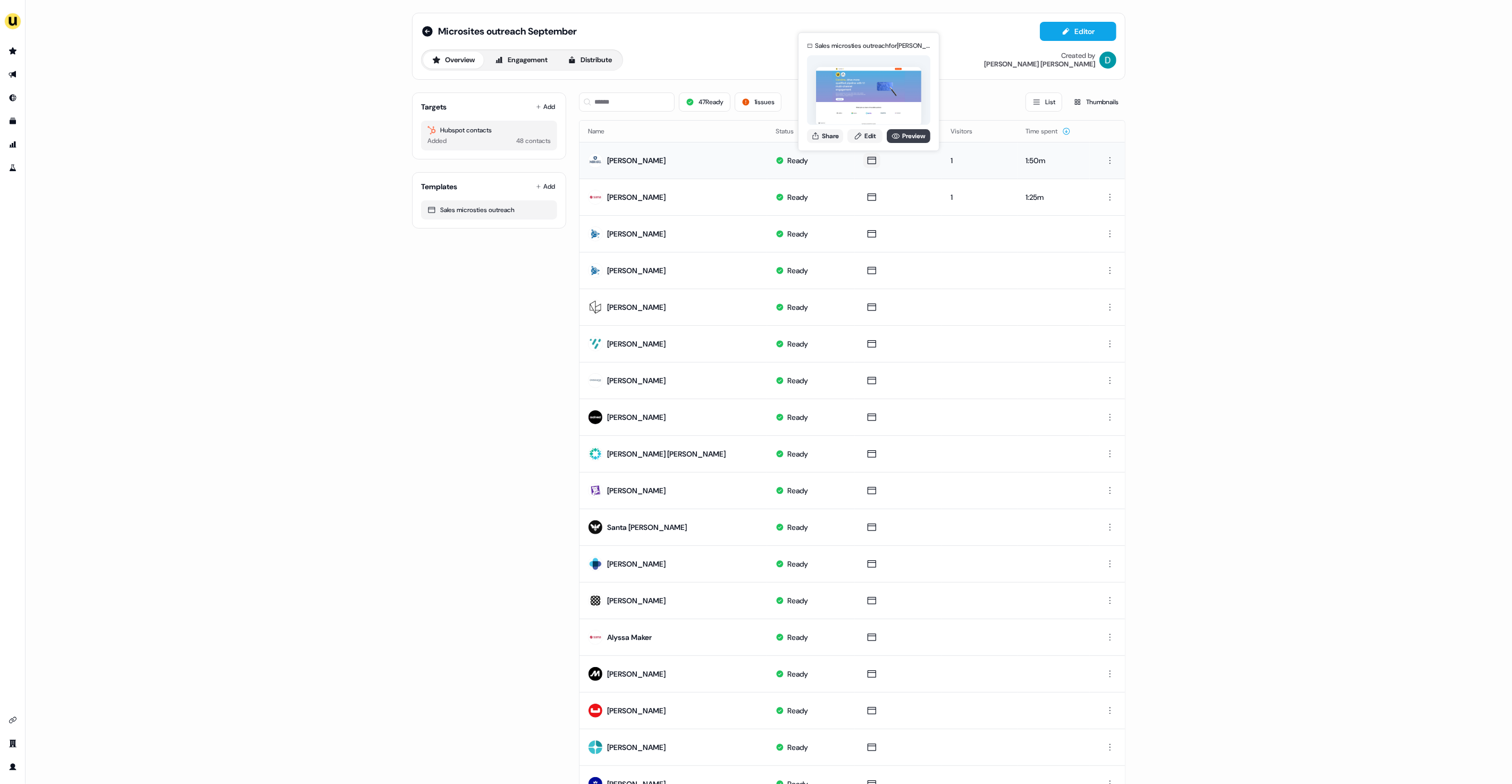
click at [906, 134] on link "Preview" at bounding box center [909, 136] width 44 height 14
click at [779, 96] on button "1 issues" at bounding box center [758, 102] width 46 height 19
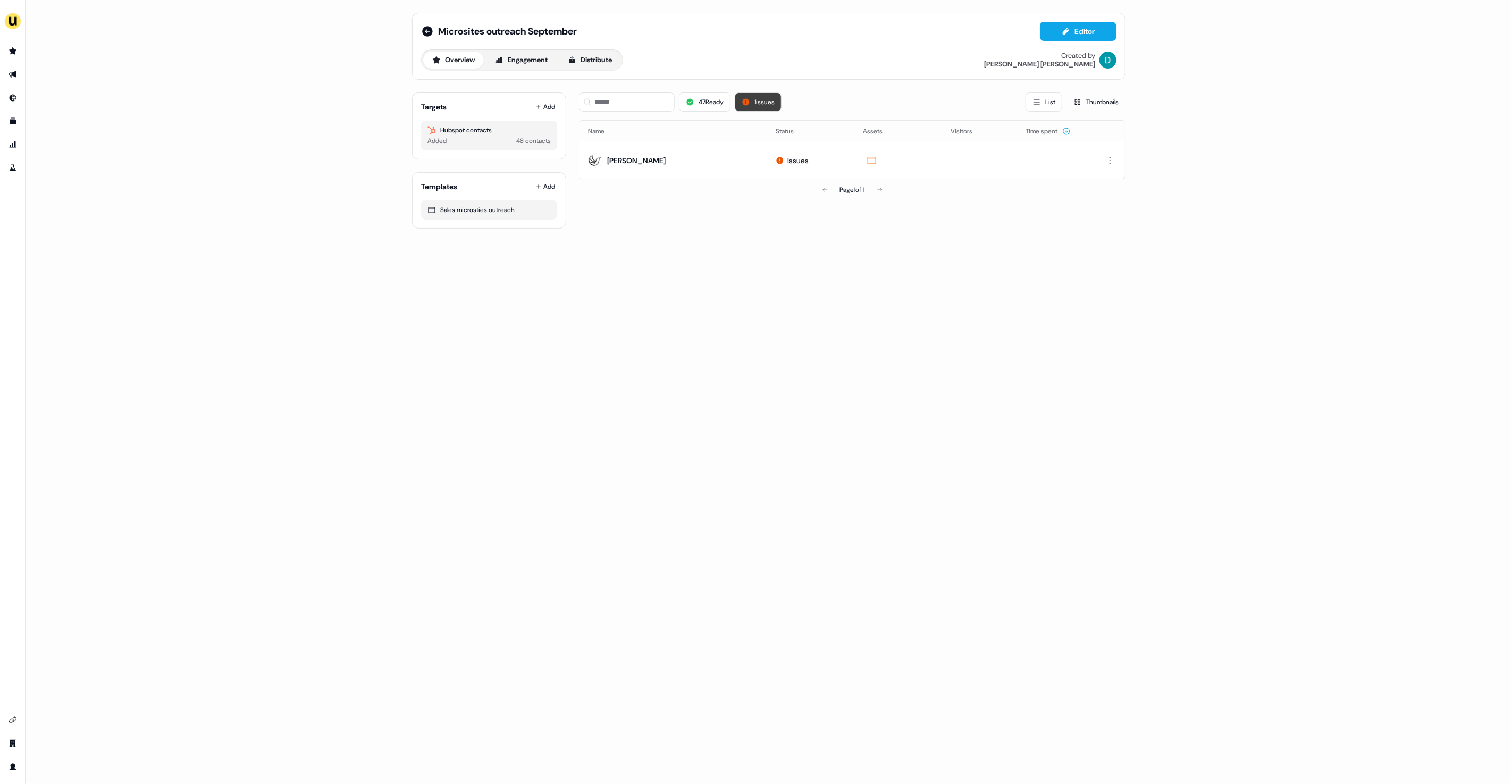
click at [779, 96] on button "1 issues" at bounding box center [758, 102] width 46 height 19
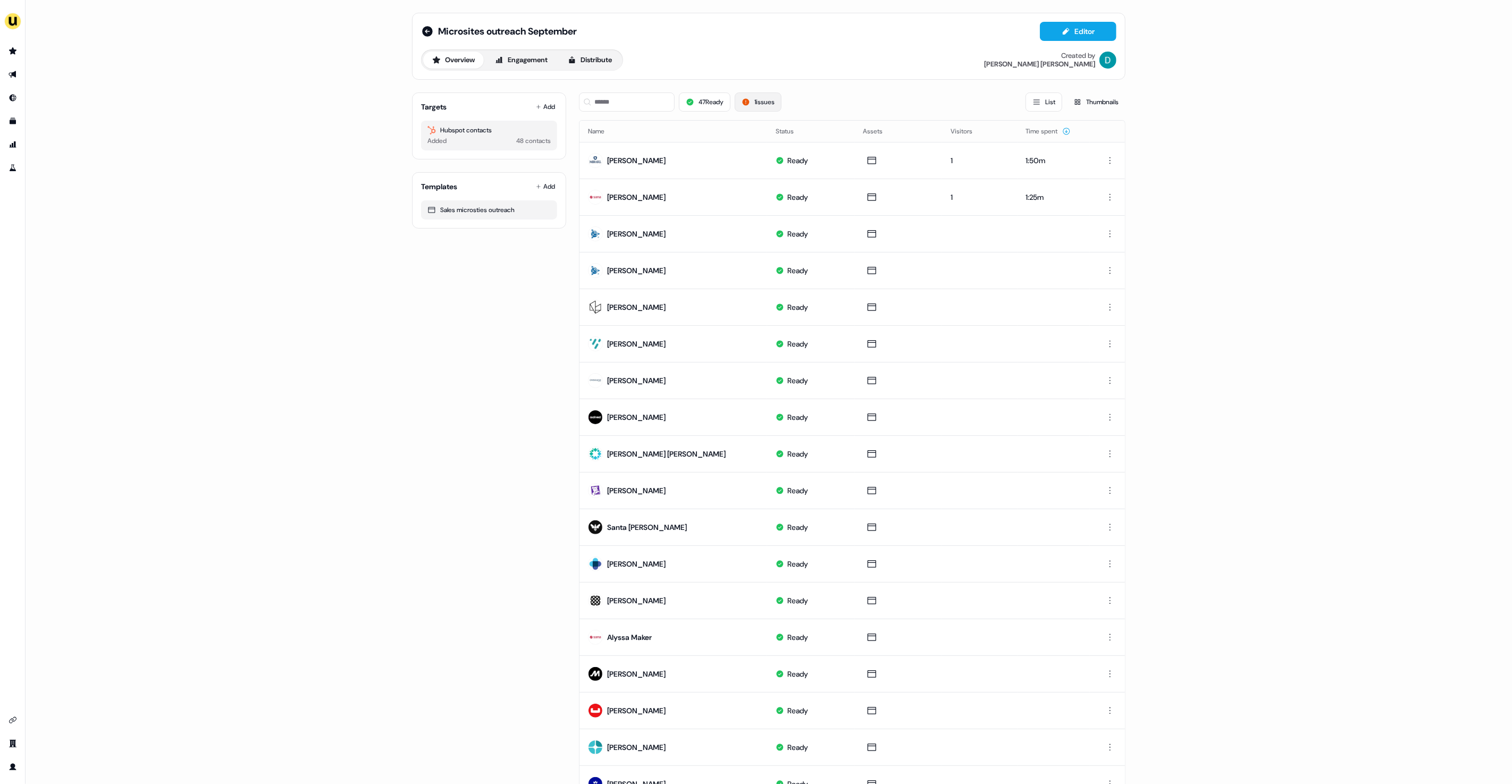
click at [779, 96] on button "1 issues" at bounding box center [758, 102] width 46 height 19
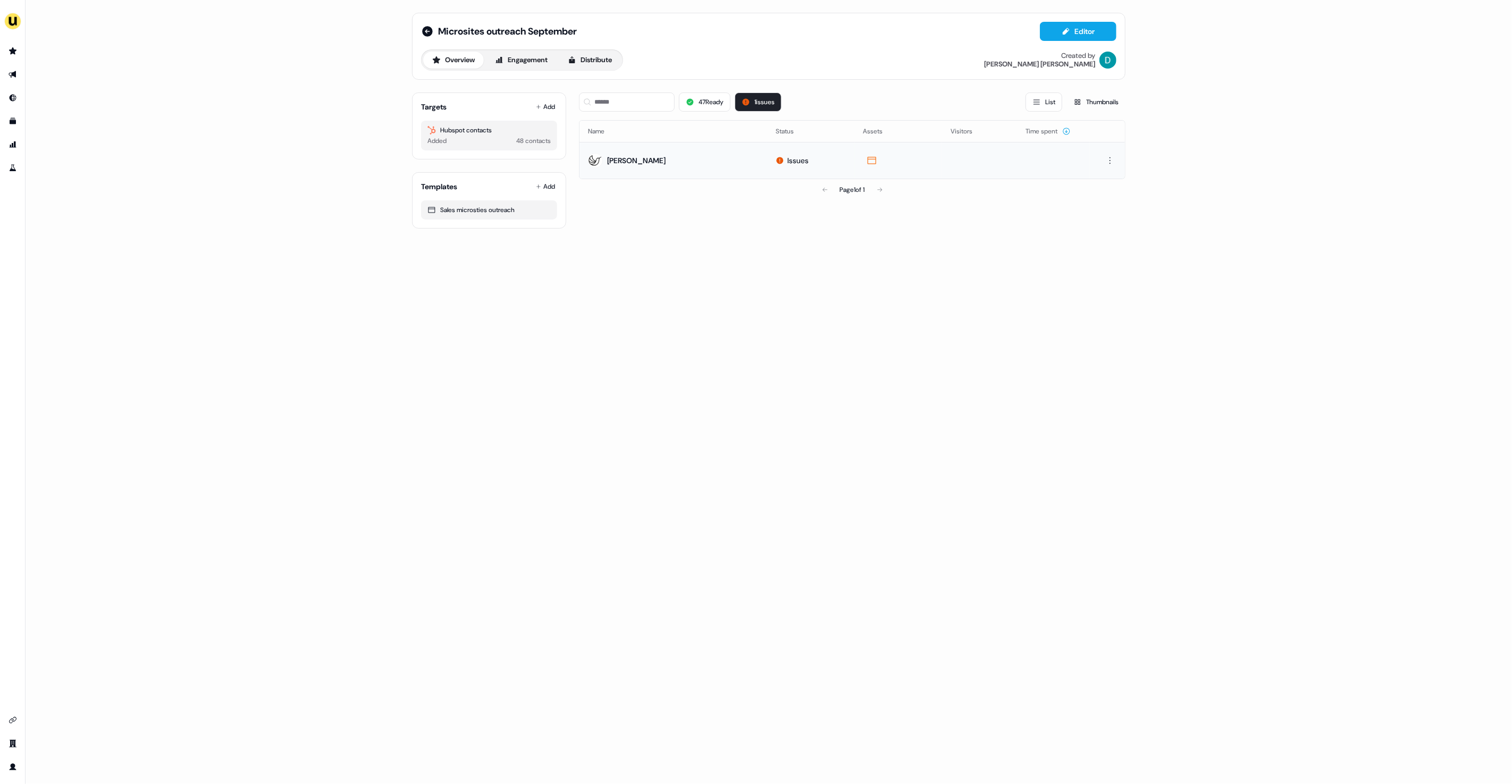
click at [1112, 167] on td at bounding box center [1108, 160] width 35 height 37
click at [1111, 166] on html "For the best experience switch devices to a bigger screen. Go to Userled.io Mic…" at bounding box center [756, 392] width 1512 height 784
click at [1105, 201] on div "Delete" at bounding box center [1110, 196] width 63 height 17
click at [742, 101] on button "1 issues" at bounding box center [758, 102] width 46 height 19
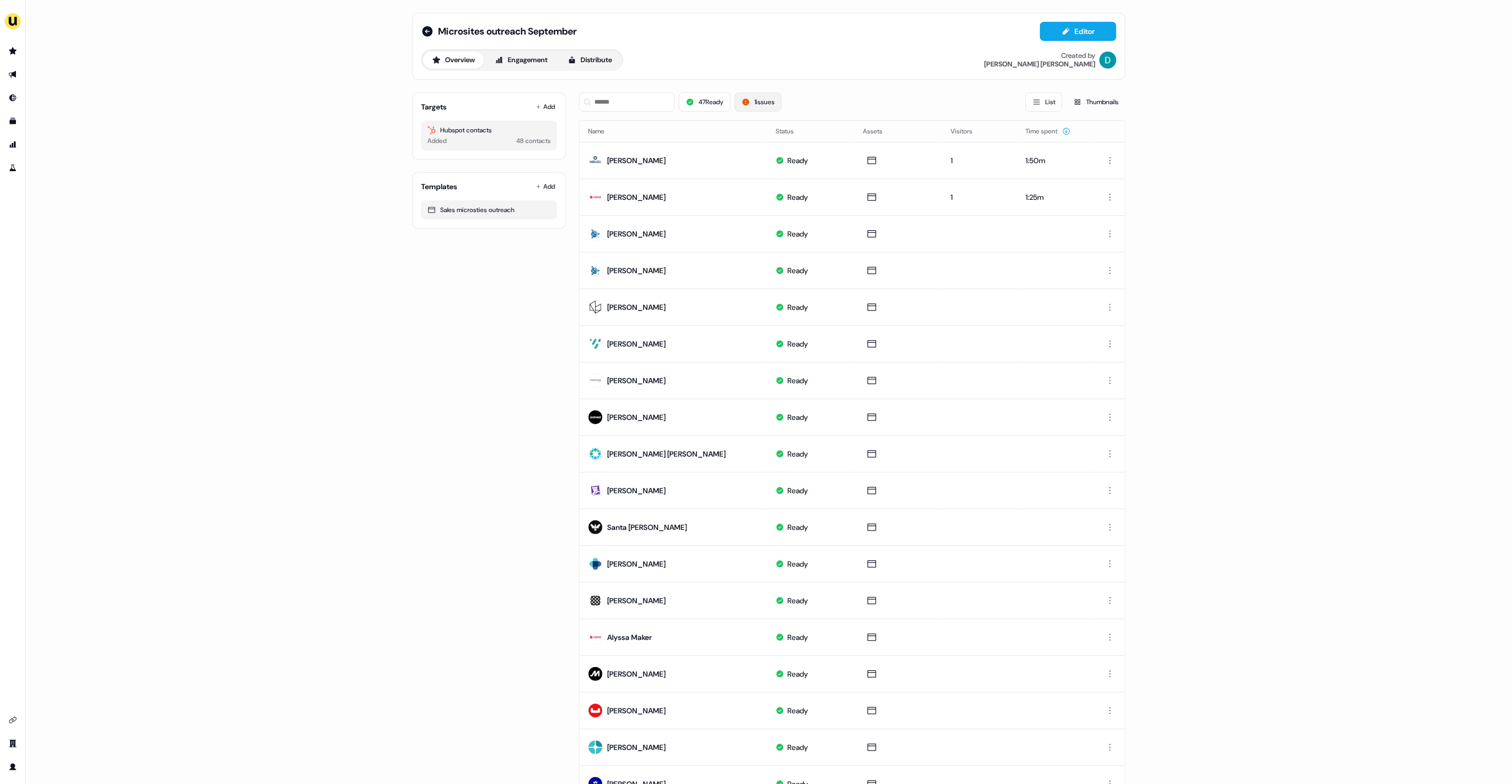
click at [753, 104] on button "1 issues" at bounding box center [758, 102] width 46 height 19
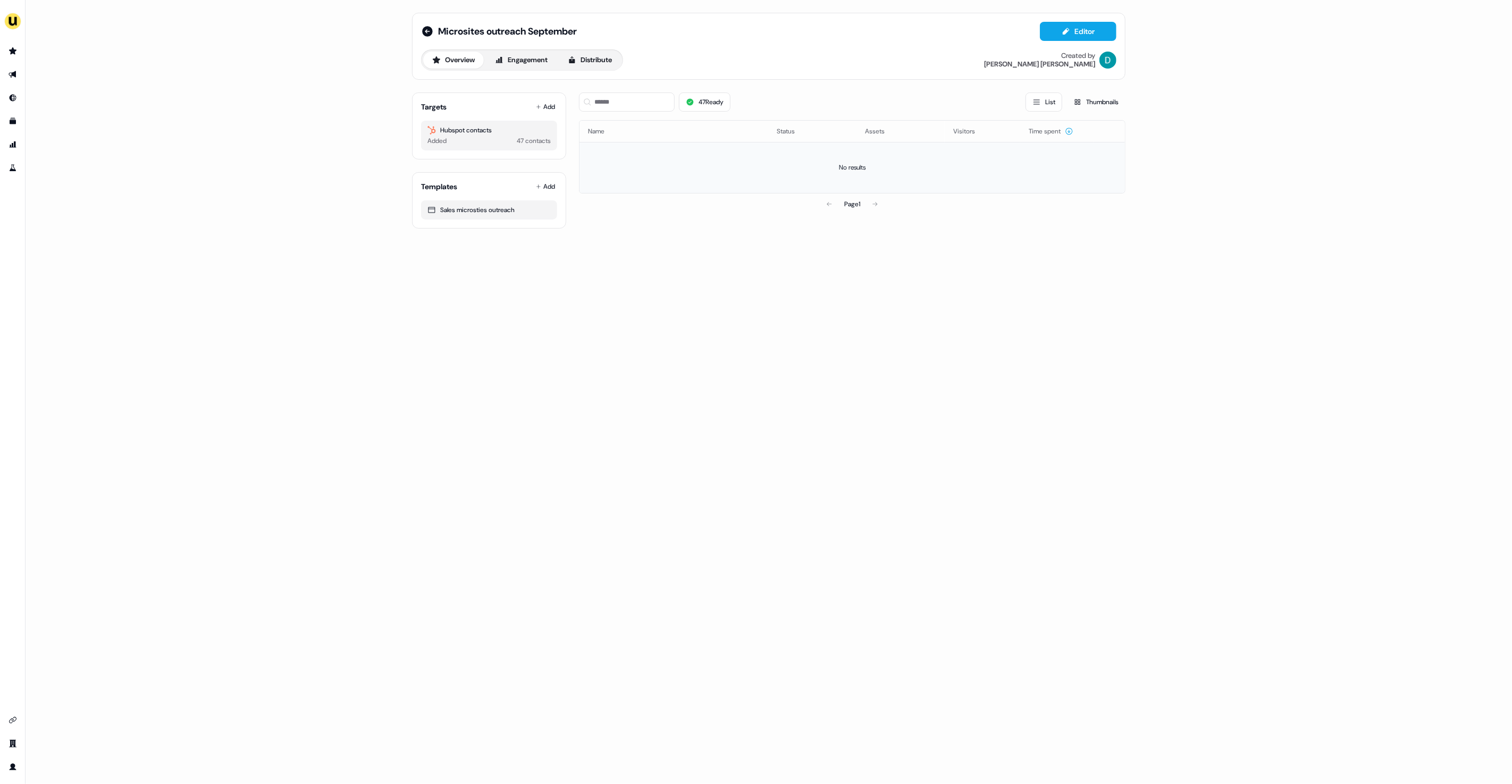
click at [1106, 161] on td "No results" at bounding box center [852, 167] width 546 height 51
click at [721, 99] on button "47 Ready" at bounding box center [704, 102] width 52 height 19
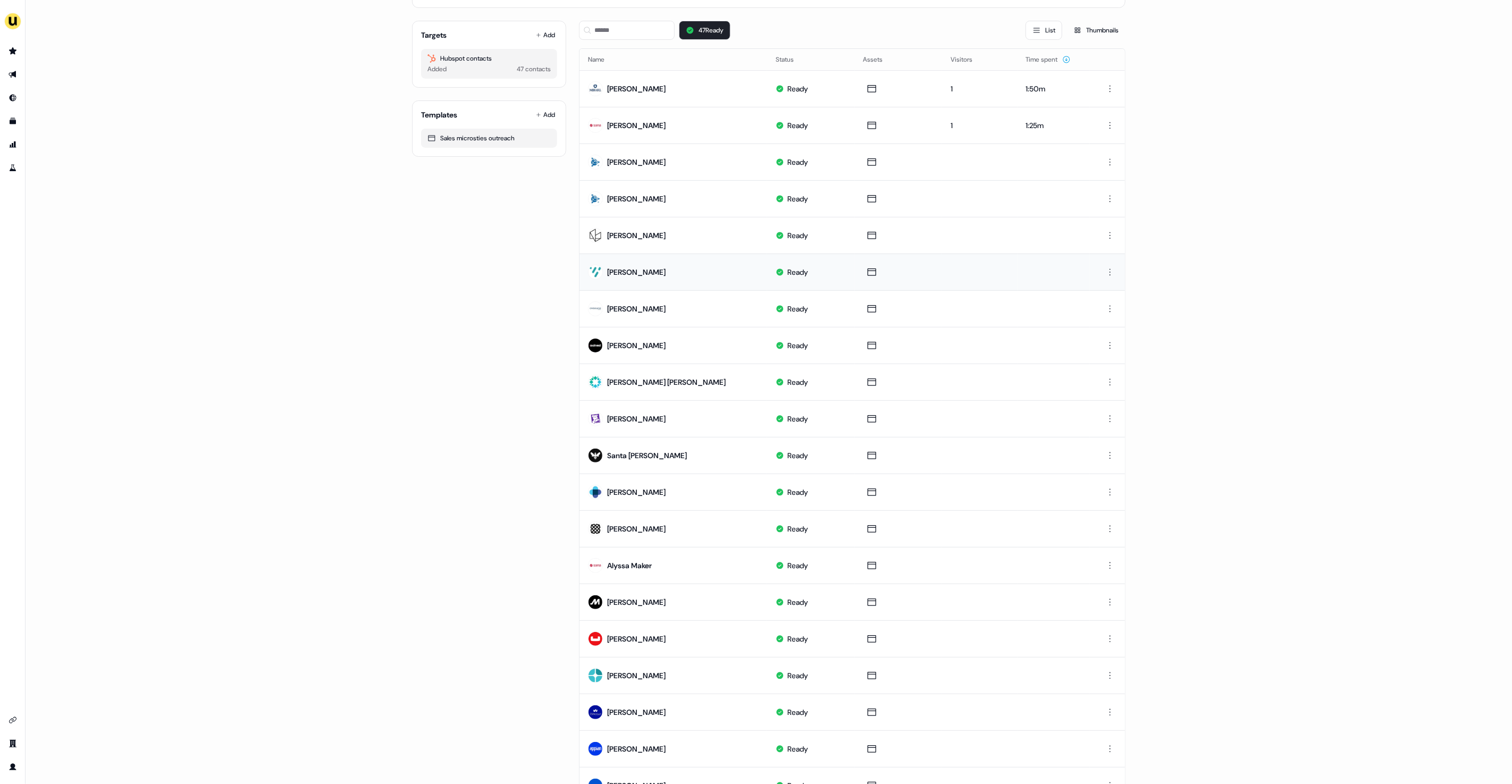
scroll to position [126, 0]
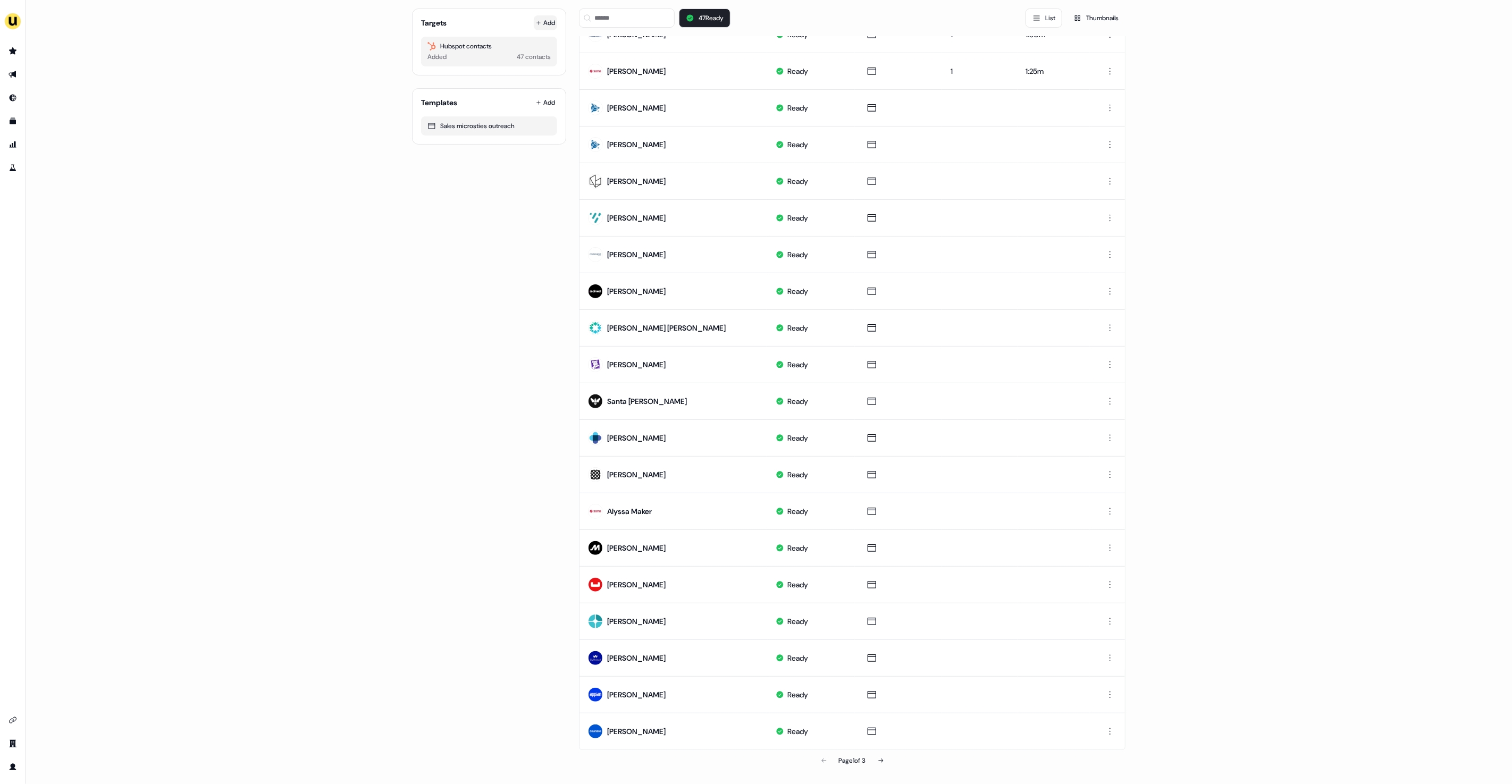
click at [542, 26] on button "Add" at bounding box center [546, 23] width 24 height 15
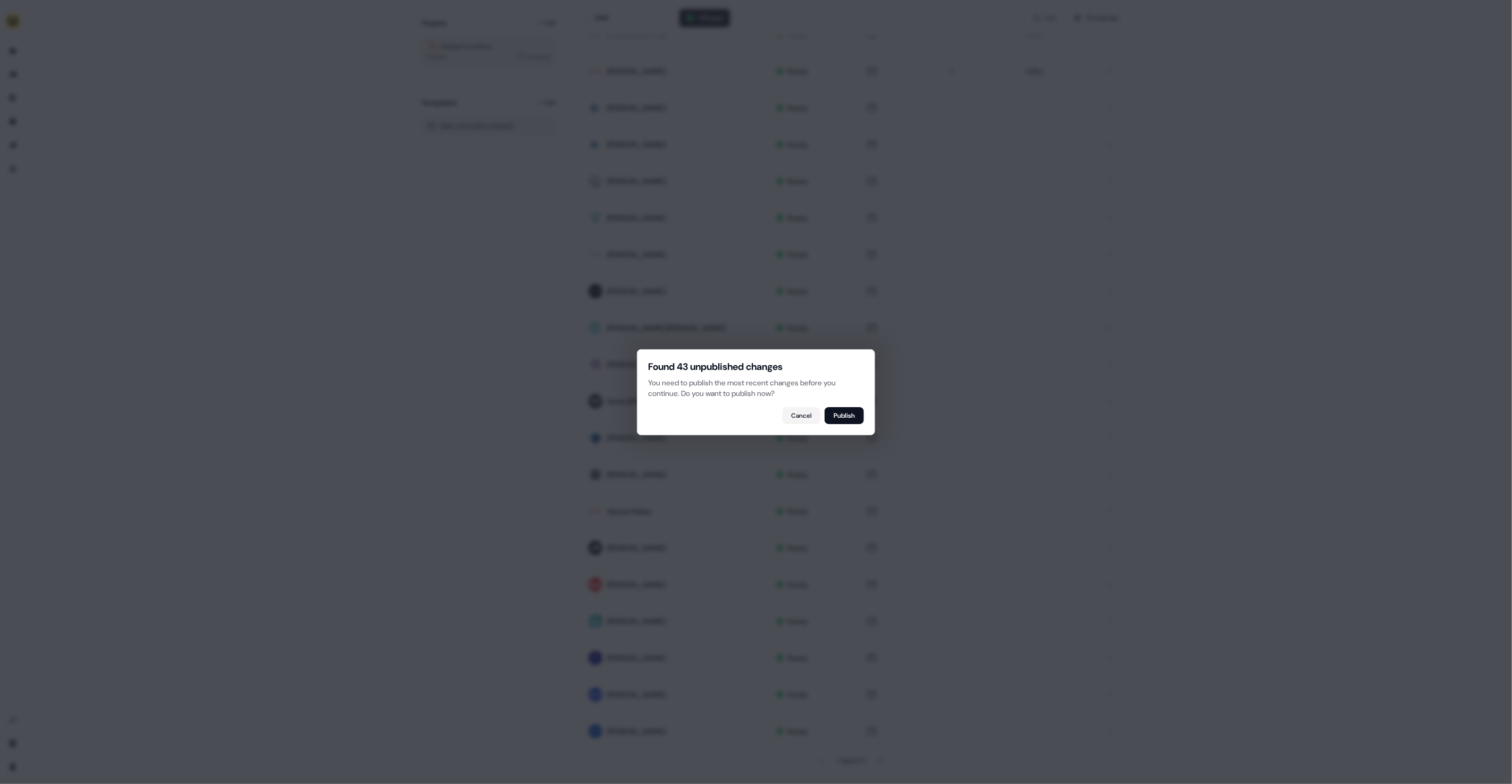
click at [836, 404] on div "Found 43 unpublished changes You need to publish the most recent changes before…" at bounding box center [756, 392] width 239 height 86
click at [838, 411] on button "Publish" at bounding box center [844, 415] width 39 height 17
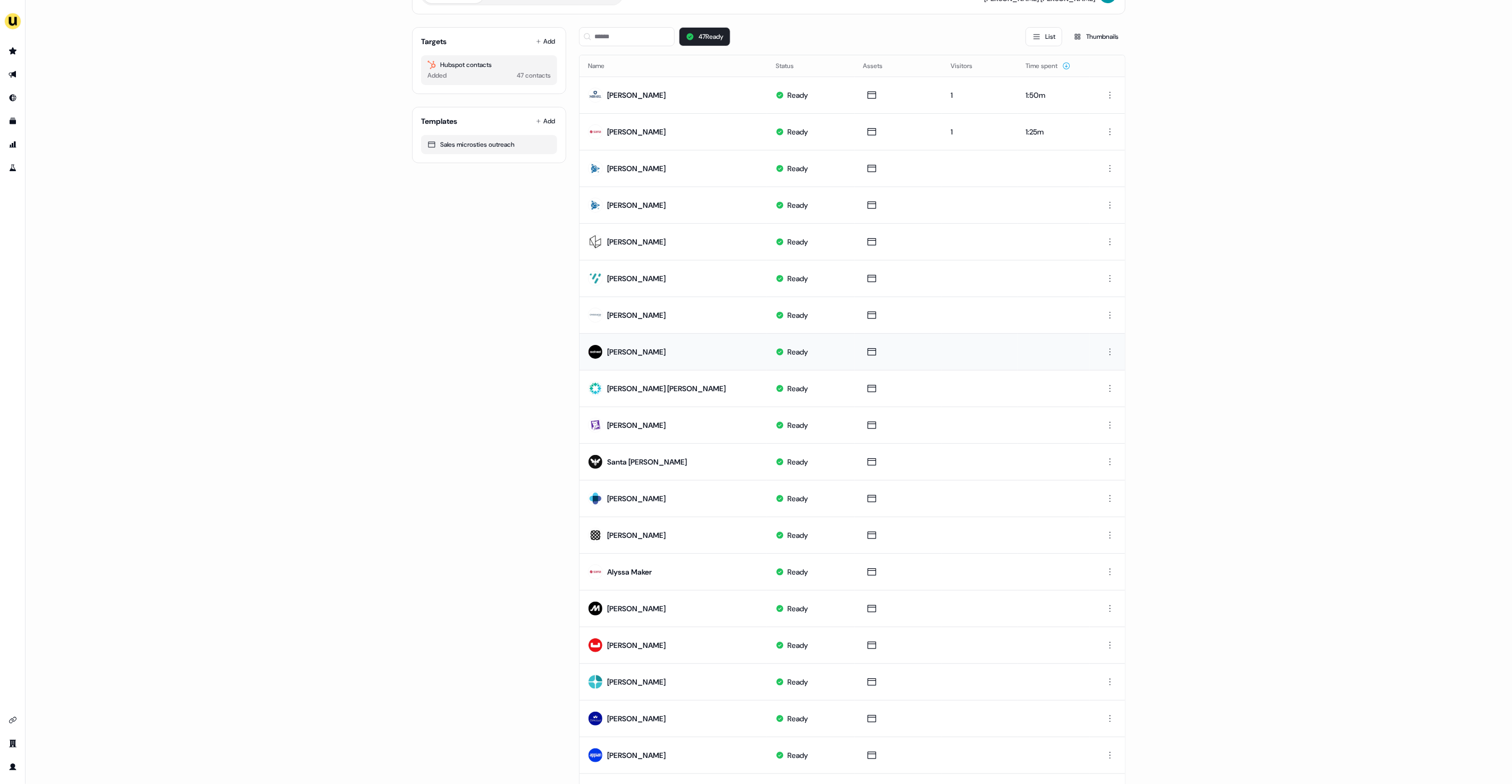
scroll to position [0, 0]
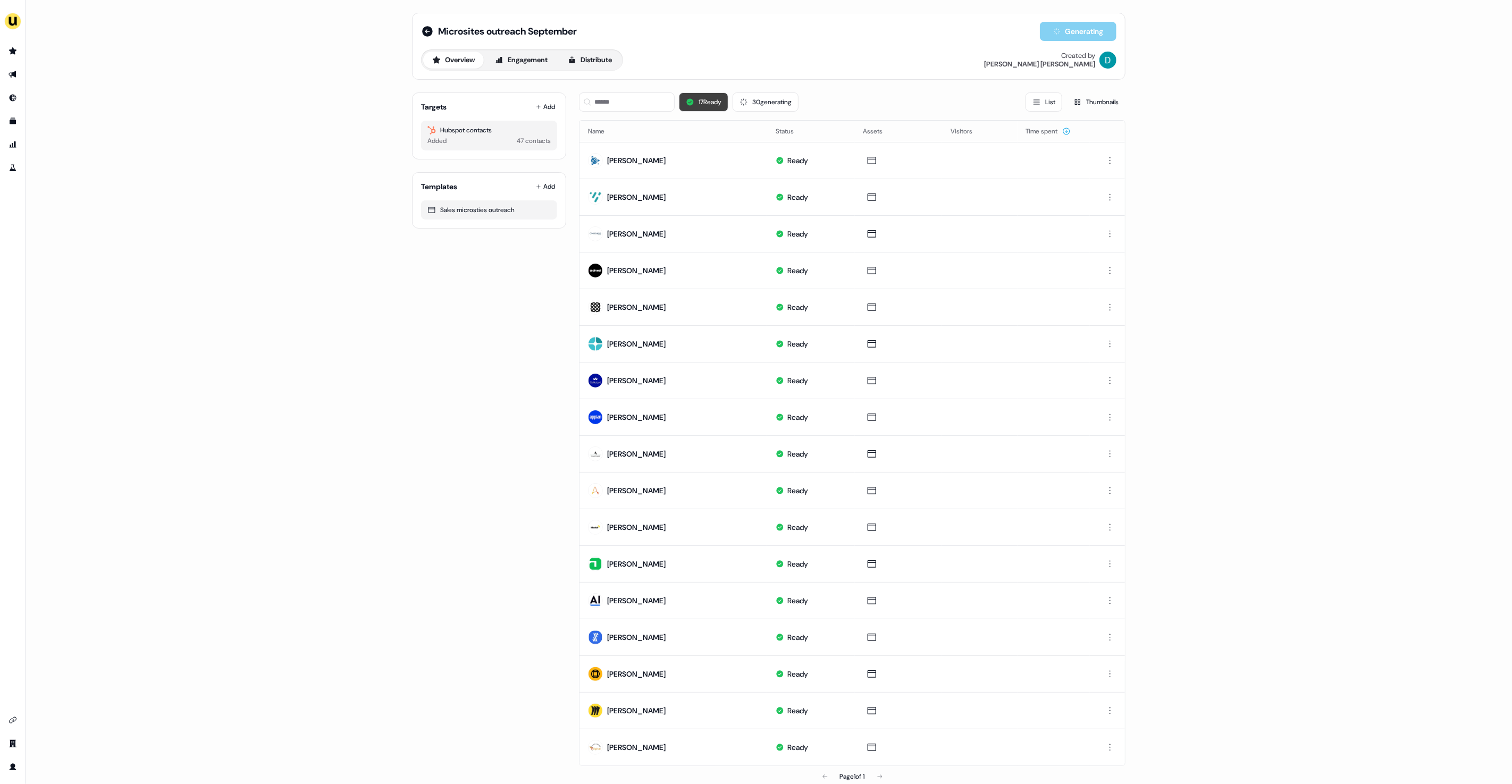
click at [710, 104] on button "17 Ready" at bounding box center [703, 102] width 49 height 19
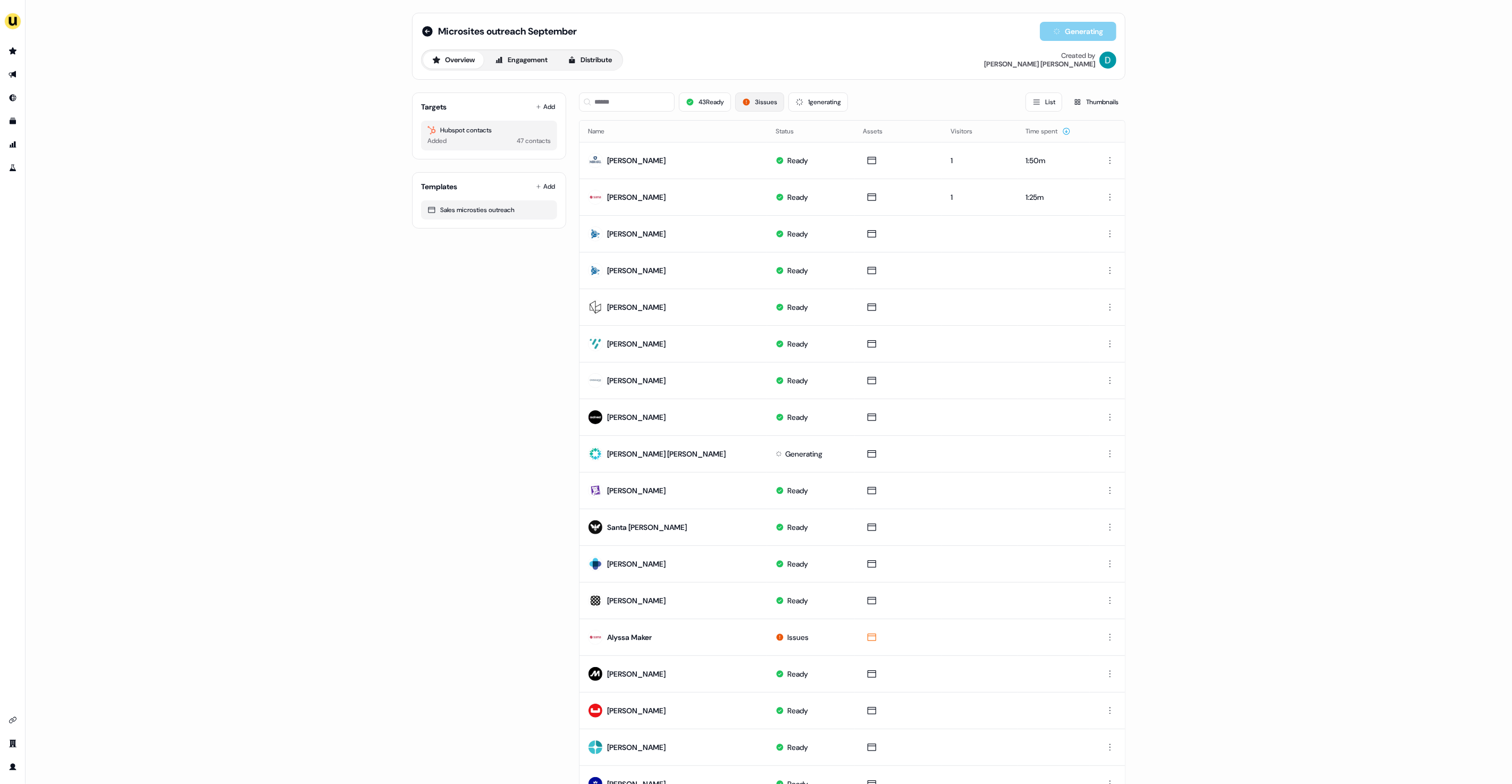
click at [756, 96] on button "3 issues" at bounding box center [760, 102] width 49 height 19
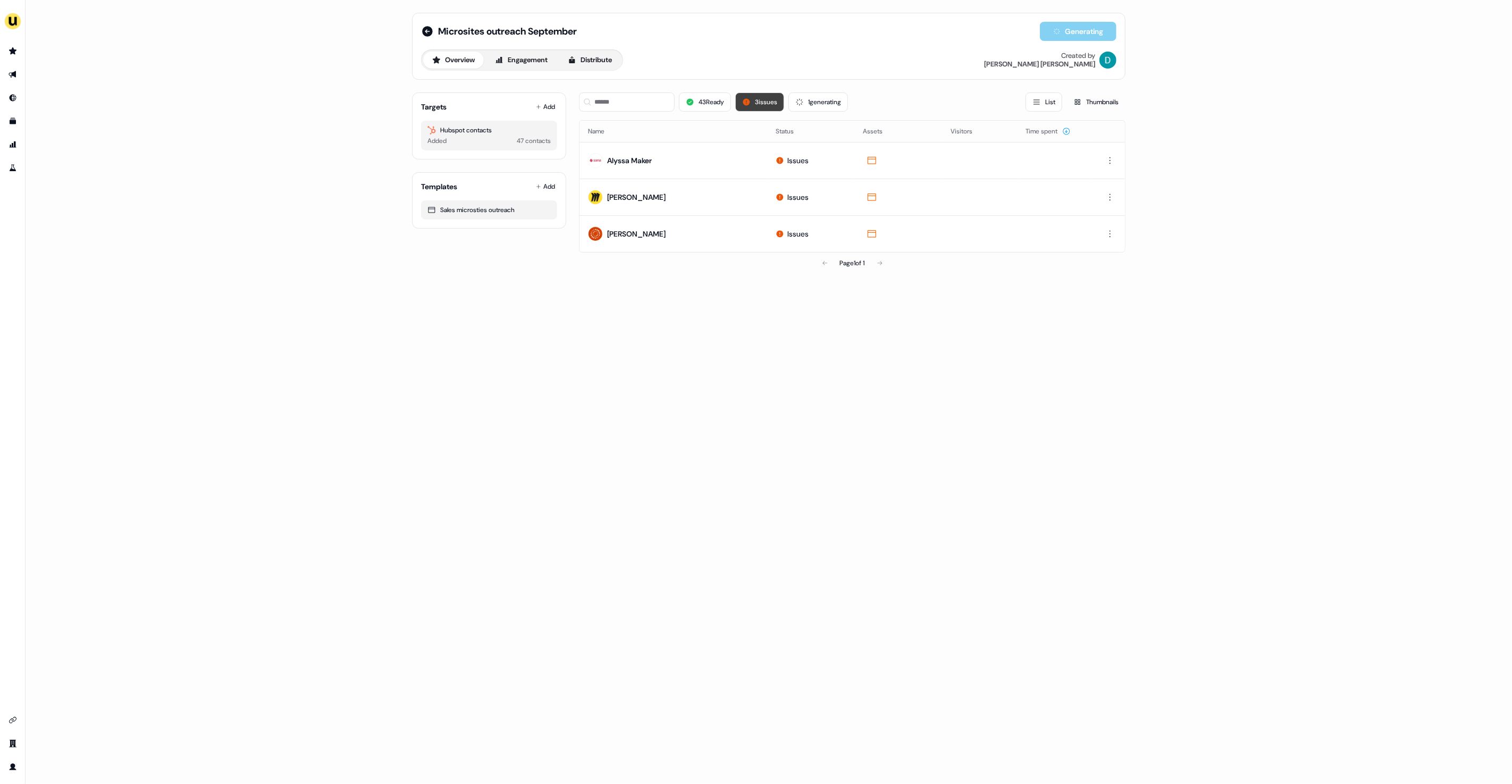
click at [756, 96] on button "3 issues" at bounding box center [760, 102] width 49 height 19
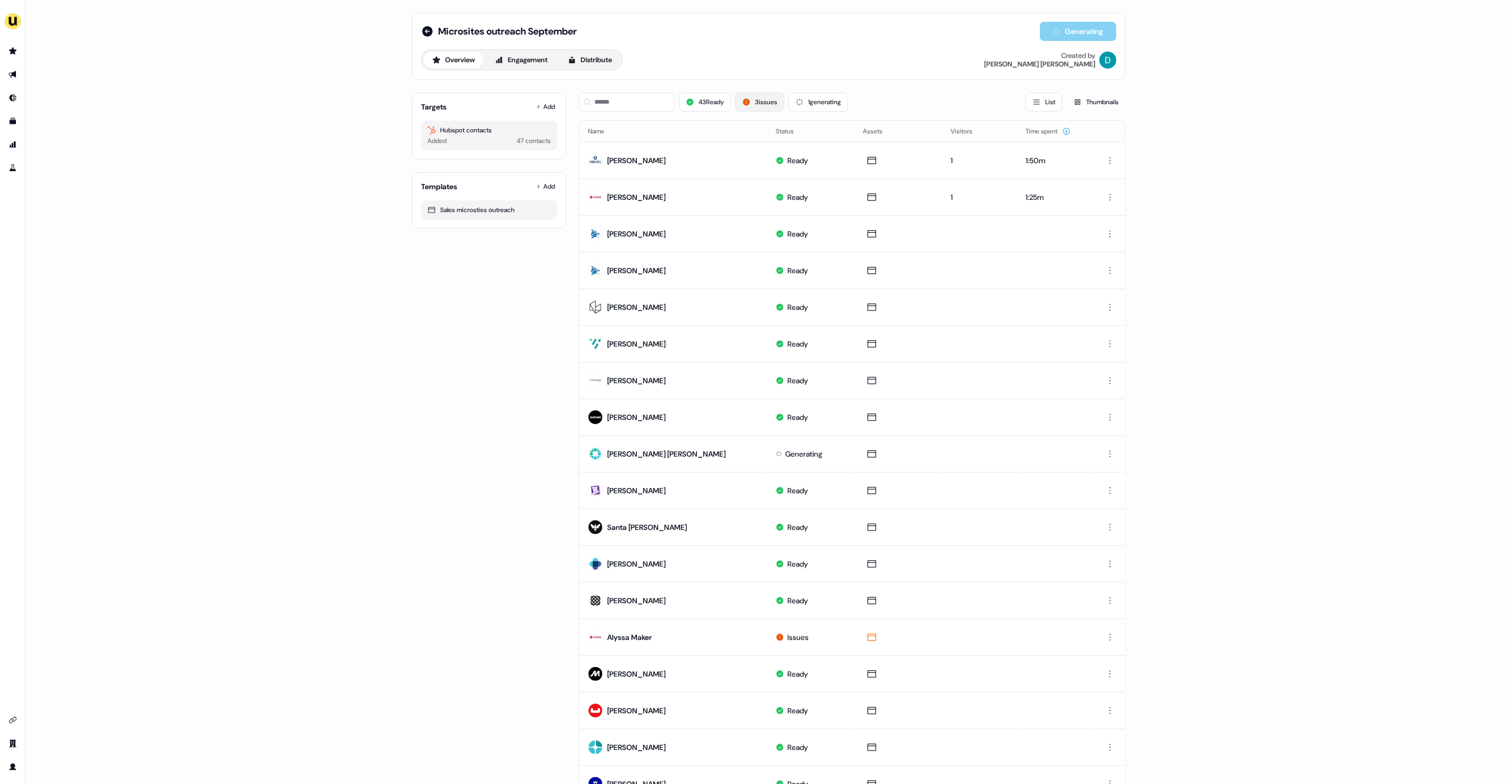
click at [756, 96] on button "3 issues" at bounding box center [760, 102] width 49 height 19
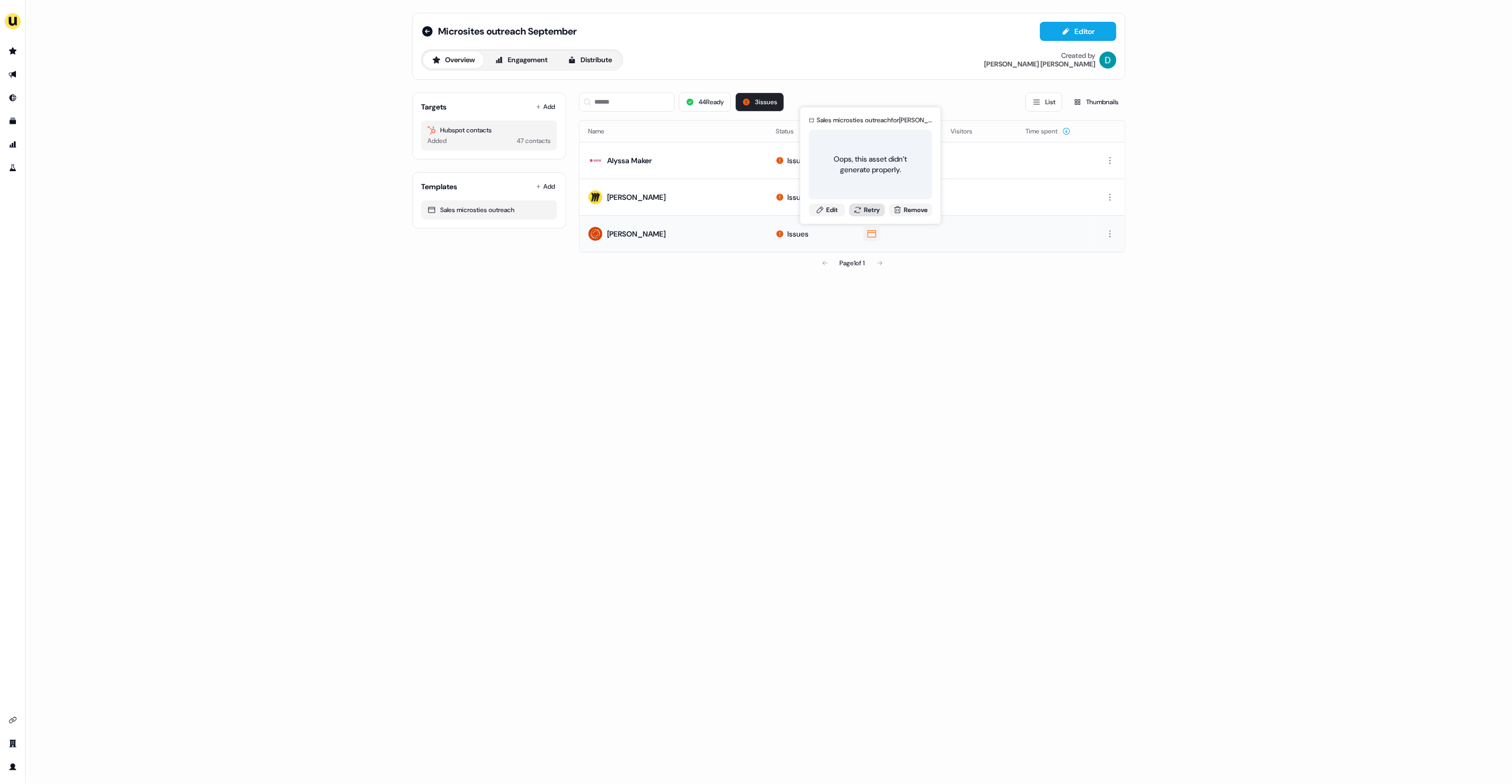
click at [867, 208] on button "Retry" at bounding box center [867, 210] width 36 height 13
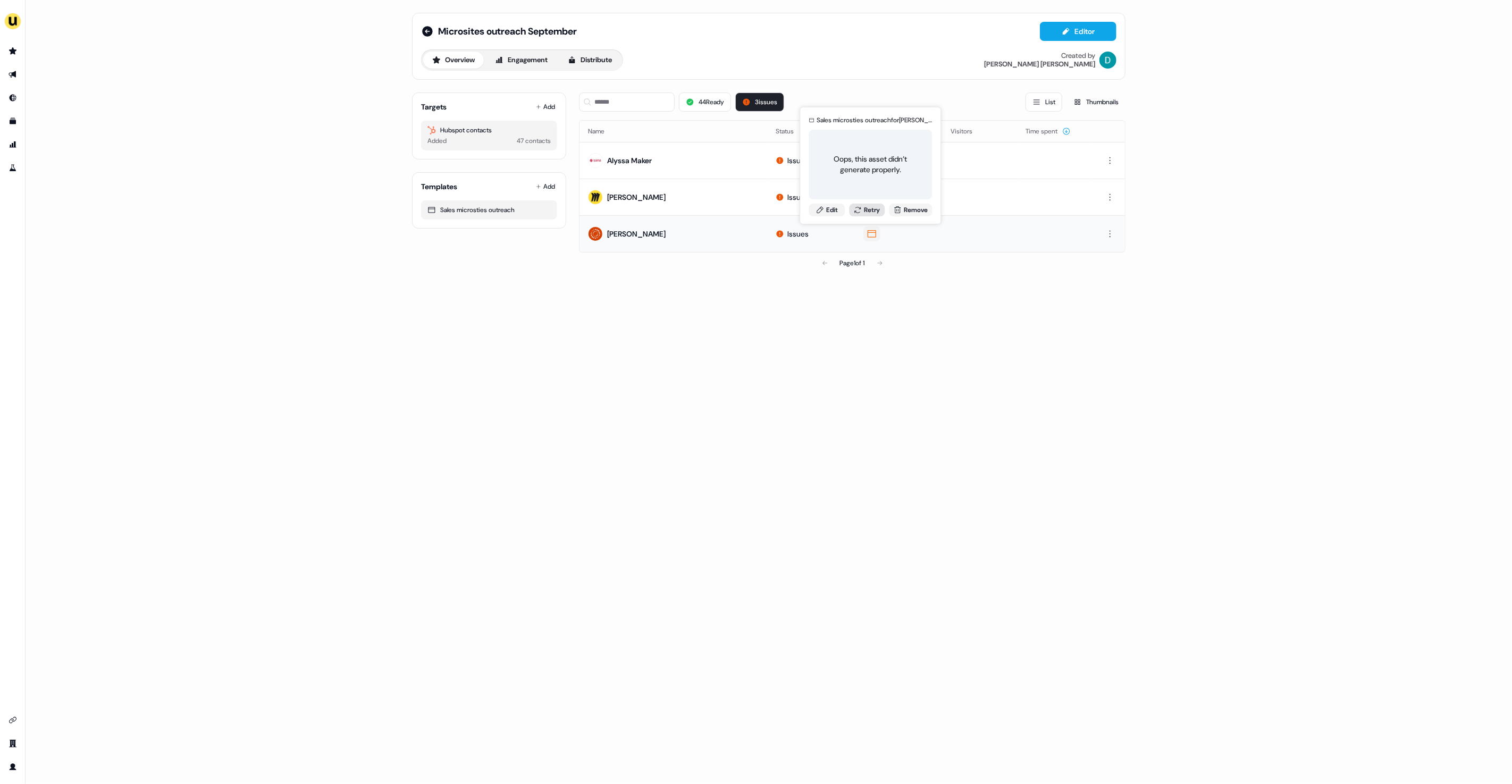
click at [867, 208] on button "Retry" at bounding box center [867, 210] width 36 height 13
click at [765, 102] on button "3 issues" at bounding box center [760, 102] width 49 height 19
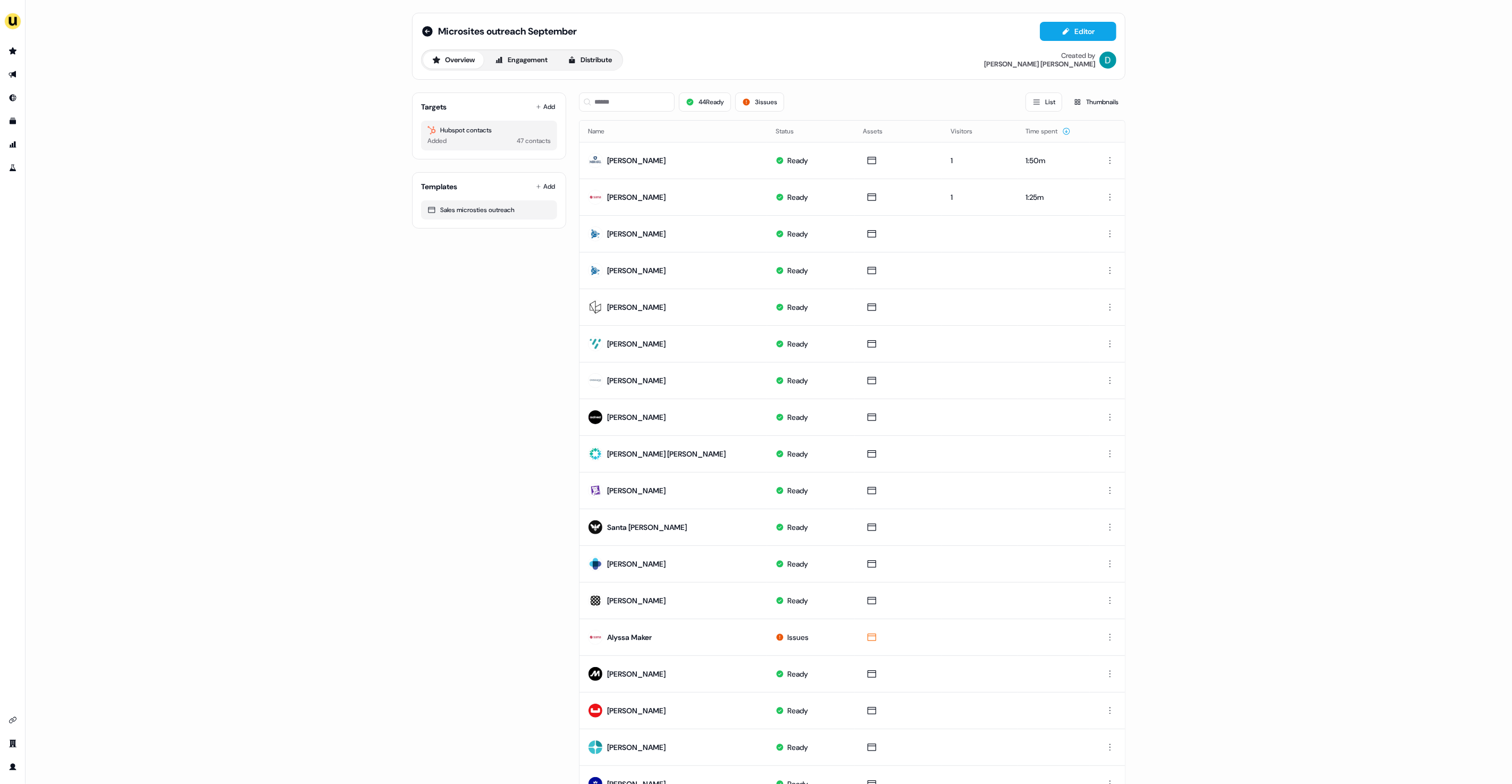
click at [1256, 302] on div "Microsites outreach September Editor Overview Engagement Distribute Created by …" at bounding box center [768, 392] width 1487 height 784
click at [903, 130] on link "Preview" at bounding box center [909, 136] width 44 height 14
click at [631, 110] on input at bounding box center [626, 102] width 96 height 19
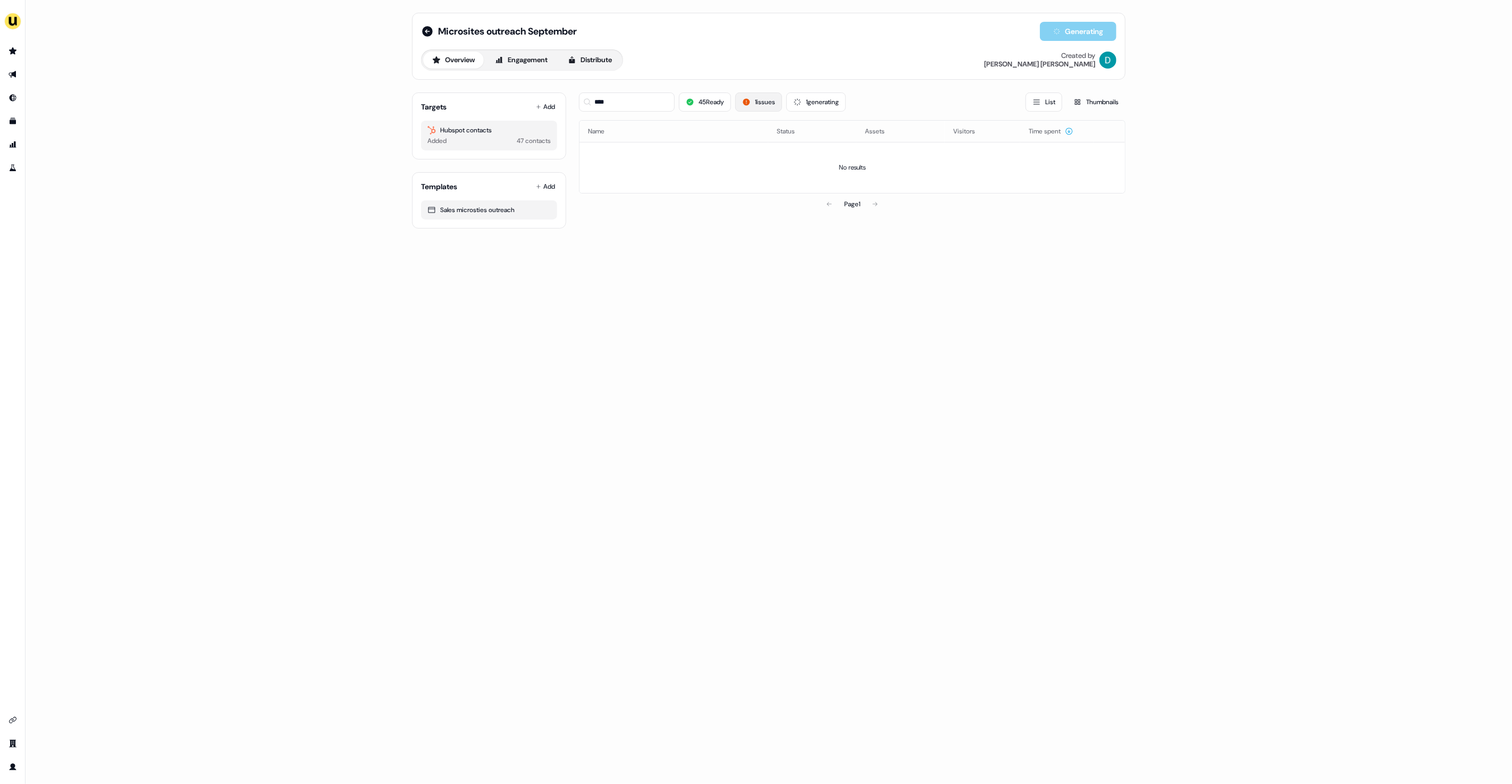
click at [765, 106] on button "1 issues" at bounding box center [758, 102] width 46 height 19
click at [817, 102] on button "1 generating" at bounding box center [816, 102] width 60 height 19
click at [665, 111] on input "****" at bounding box center [626, 102] width 96 height 19
type input "*"
click at [745, 103] on icon at bounding box center [746, 103] width 9 height 9
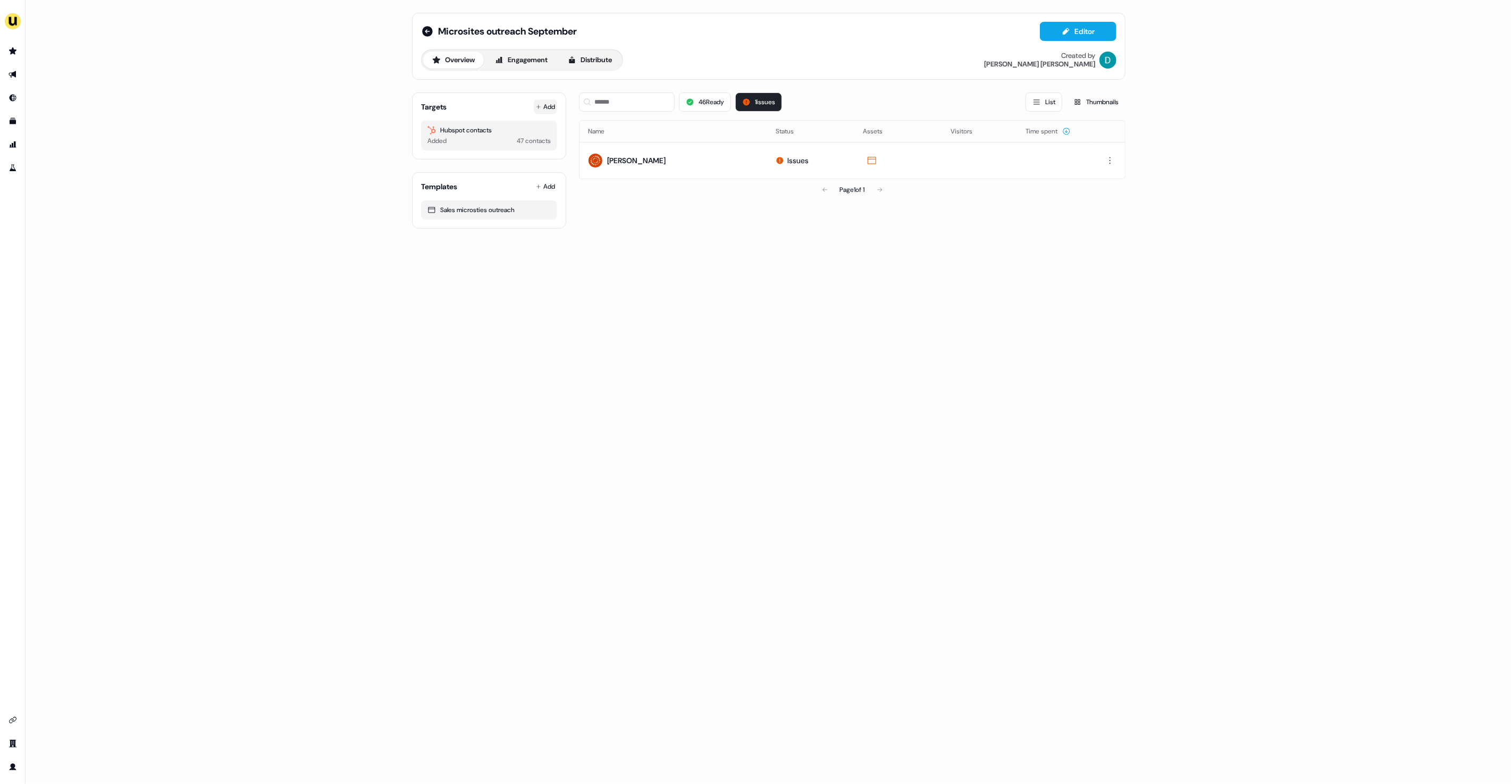
click at [552, 104] on button "Add" at bounding box center [546, 106] width 24 height 15
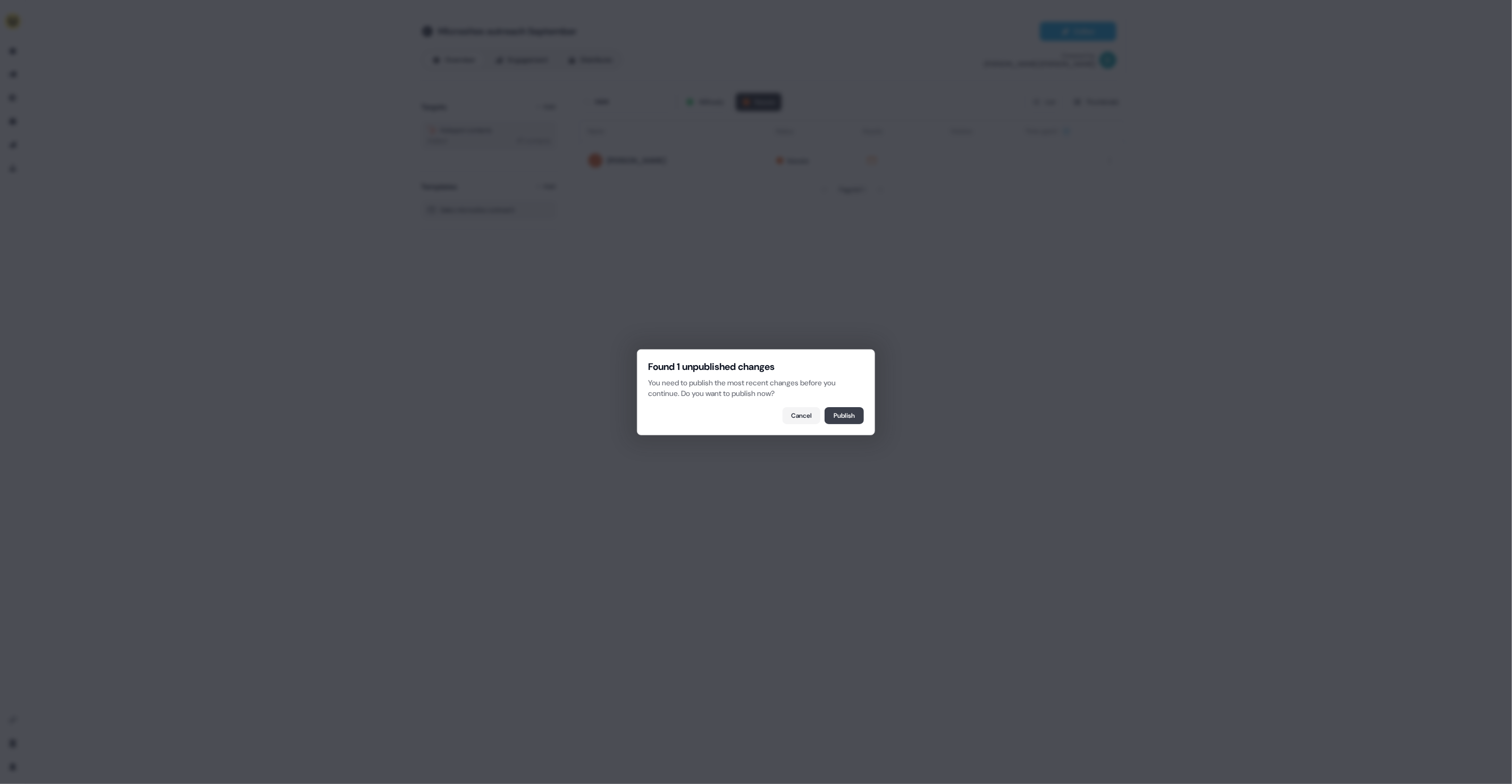
click at [841, 409] on button "Publish" at bounding box center [844, 415] width 39 height 17
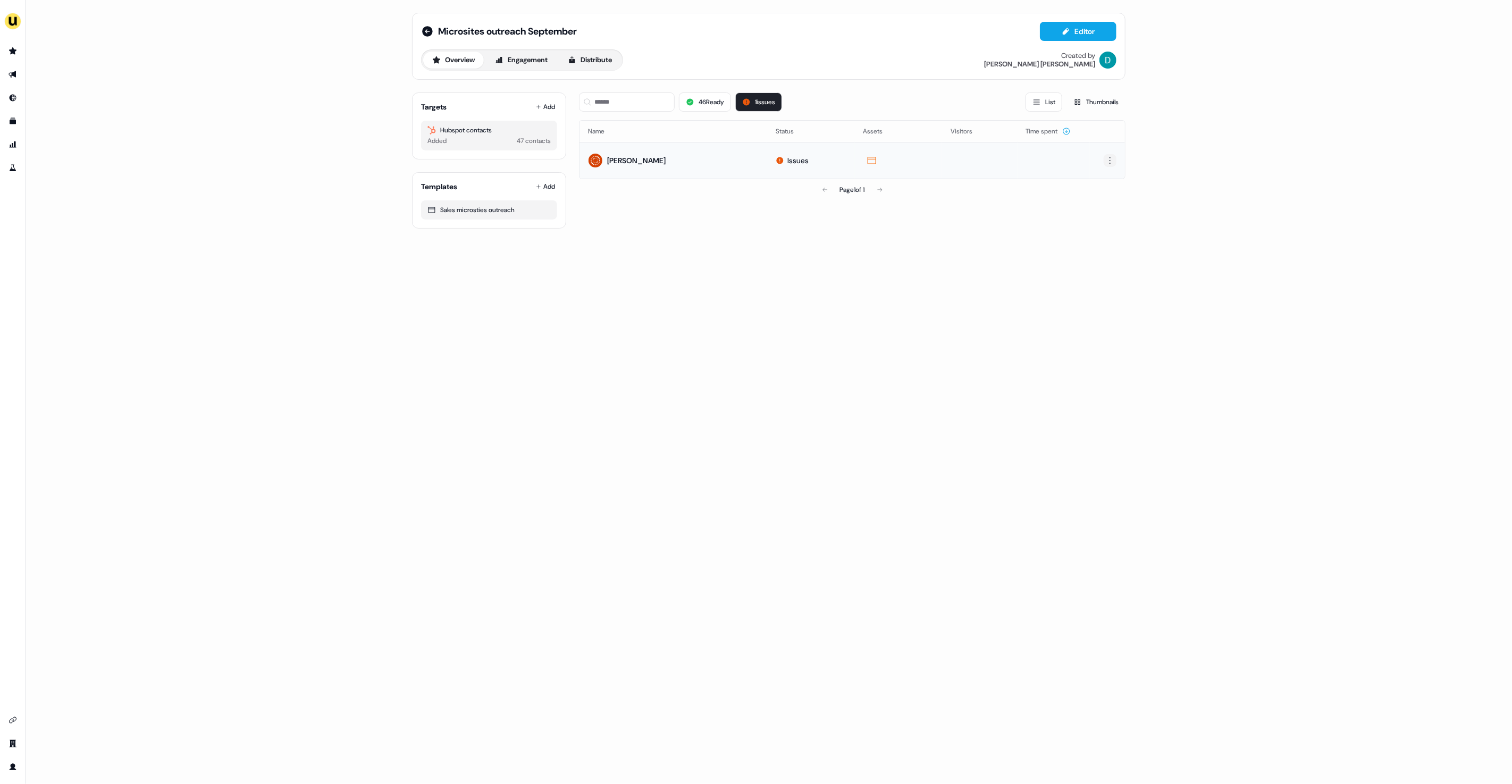
click at [1108, 161] on html "For the best experience switch devices to a bigger screen. Go to Userled.io Mic…" at bounding box center [756, 392] width 1512 height 784
click at [546, 103] on button "Add" at bounding box center [546, 106] width 24 height 15
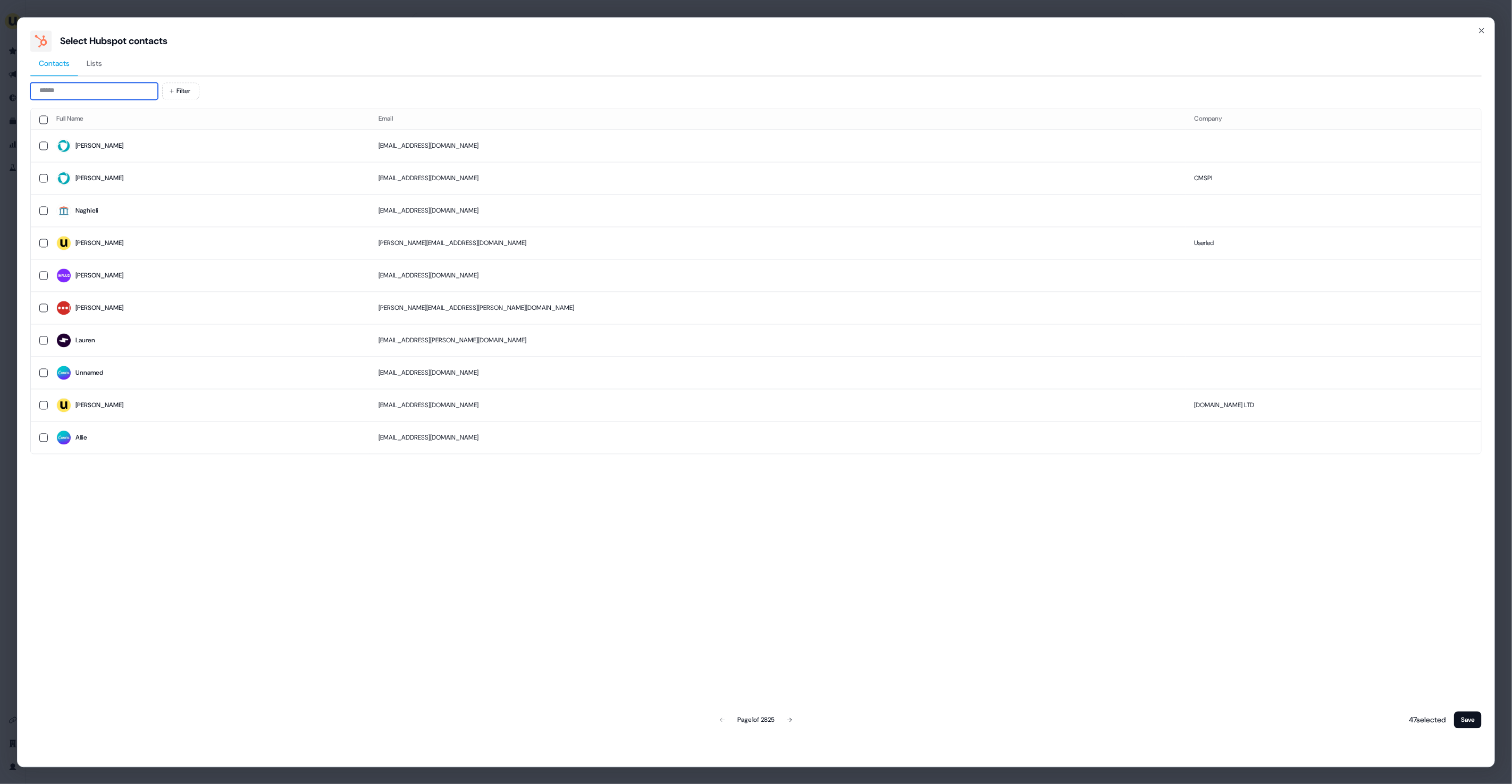
click at [105, 94] on input at bounding box center [94, 90] width 127 height 17
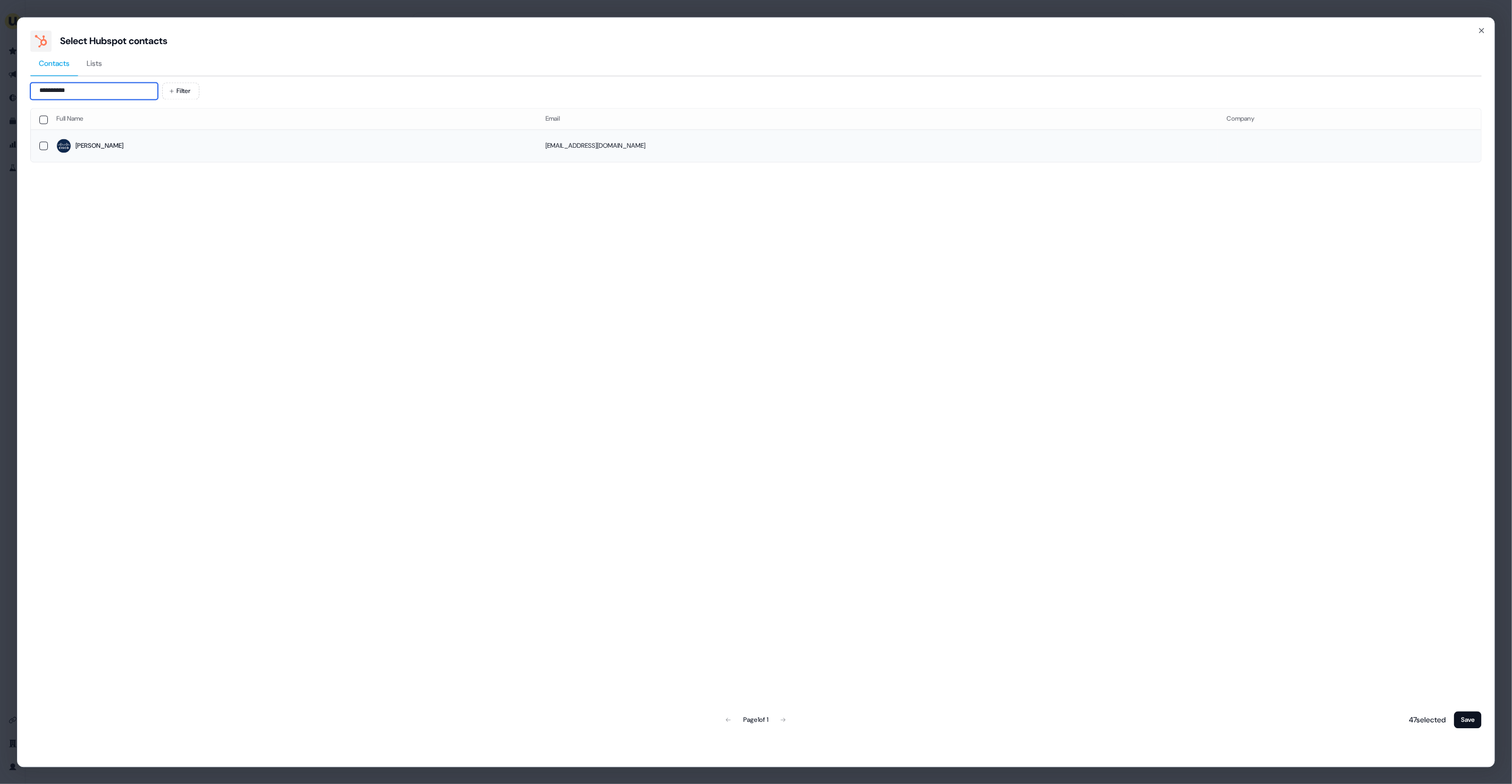
type input "**********"
click at [354, 139] on span "Carlos" at bounding box center [292, 146] width 472 height 15
click at [1469, 715] on button "Save" at bounding box center [1468, 719] width 28 height 17
click at [1461, 717] on button "Save" at bounding box center [1468, 719] width 28 height 17
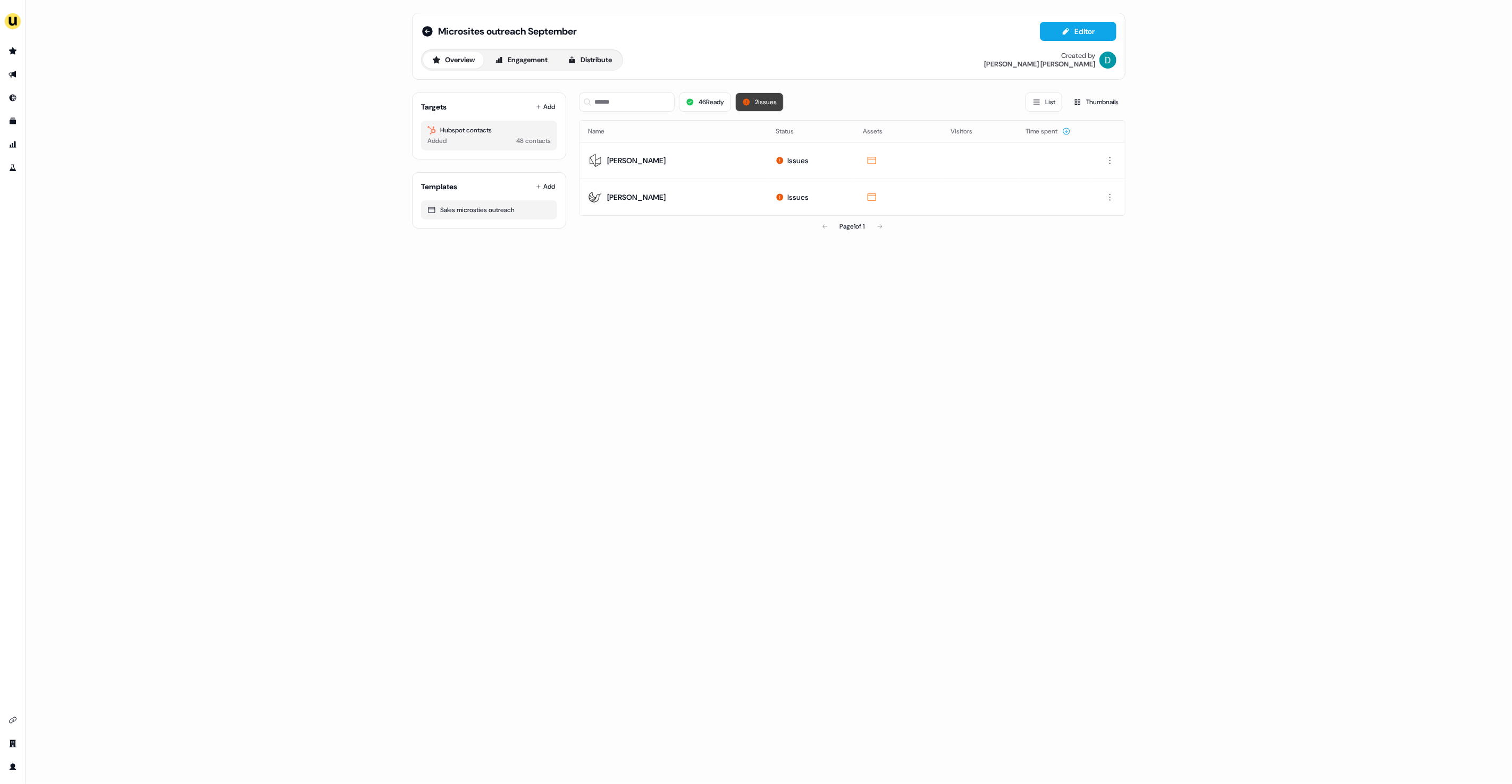
click at [765, 104] on button "2 issues" at bounding box center [759, 102] width 48 height 19
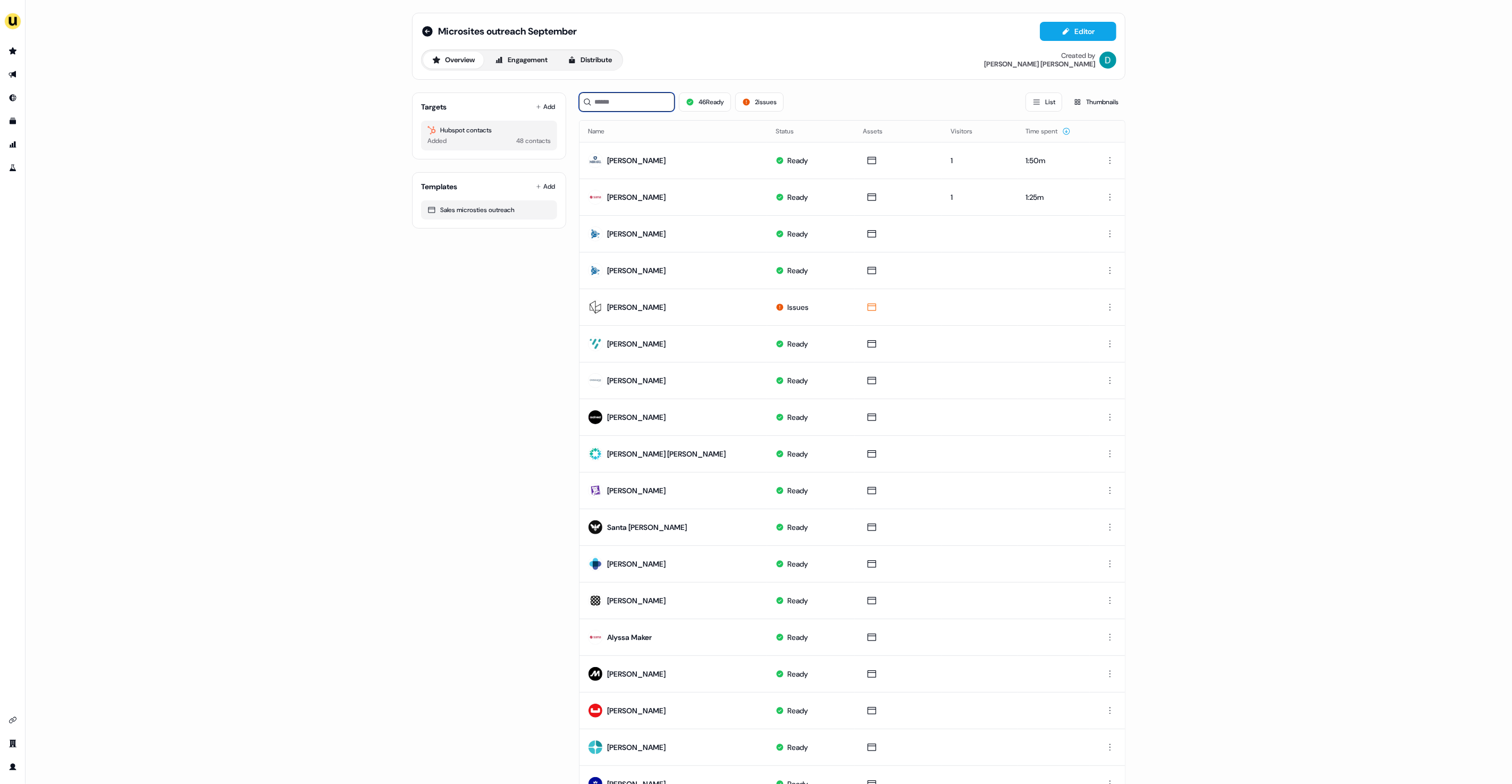
click at [650, 104] on input at bounding box center [626, 102] width 96 height 19
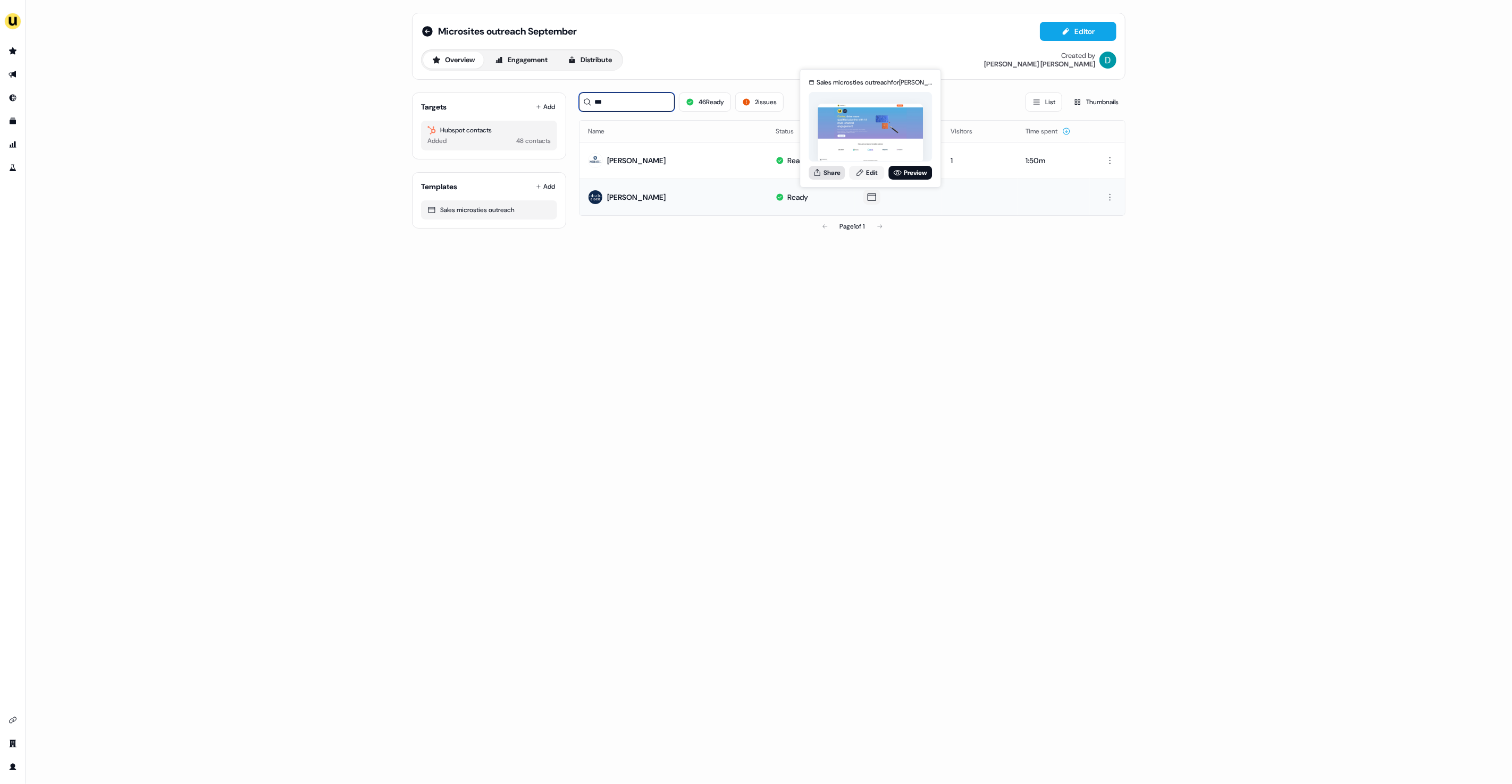
type input "***"
click at [822, 172] on button "Share" at bounding box center [826, 173] width 36 height 14
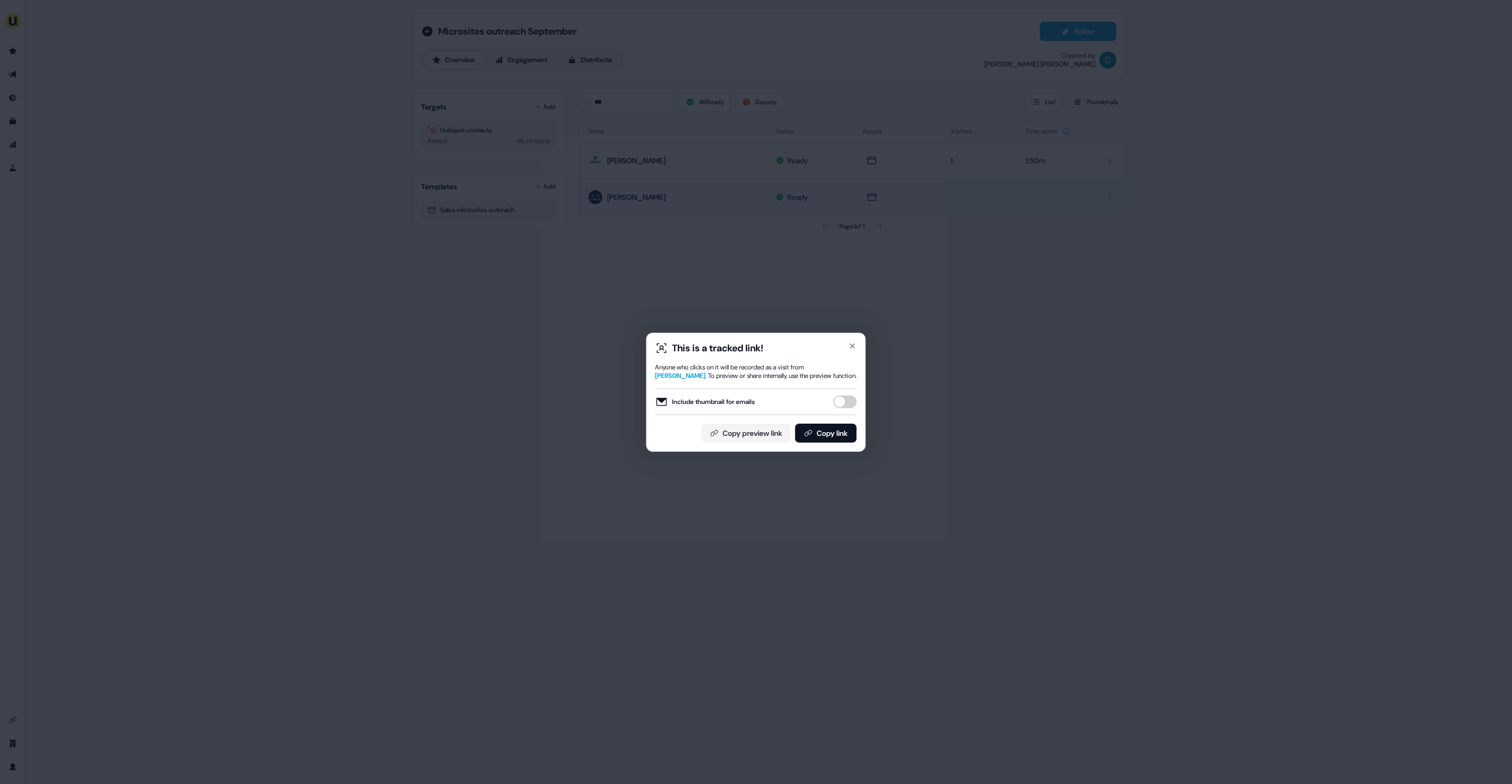
click at [846, 404] on button "Include thumbnail for emails" at bounding box center [845, 402] width 24 height 13
click at [832, 444] on div "This is a tracked link! Anyone who clicks on it will be recorded as a visit fro…" at bounding box center [756, 392] width 219 height 119
click at [828, 436] on button "Copy link" at bounding box center [826, 433] width 61 height 19
click at [848, 347] on icon "button" at bounding box center [852, 346] width 9 height 9
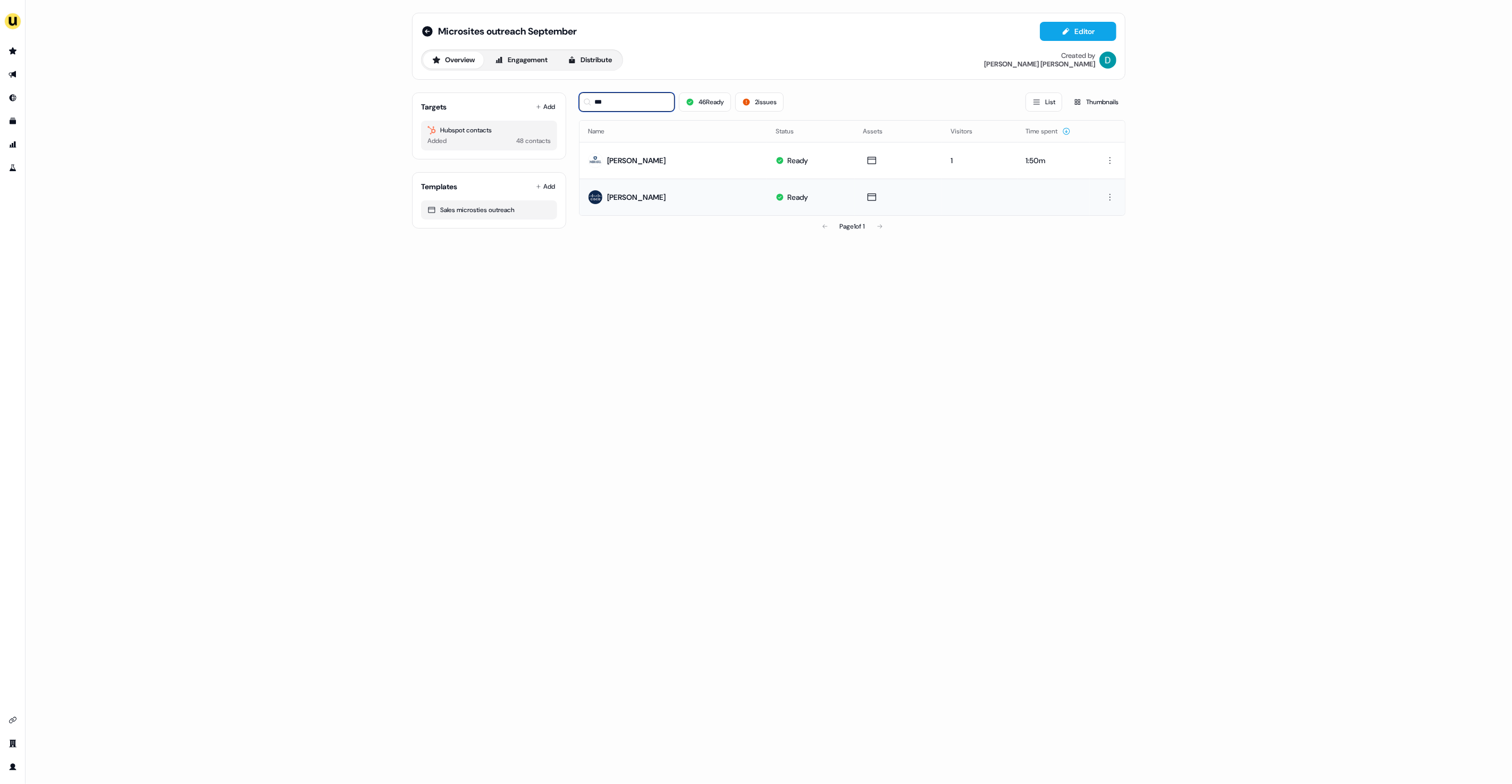
click at [614, 107] on input "***" at bounding box center [626, 102] width 96 height 19
type input "*"
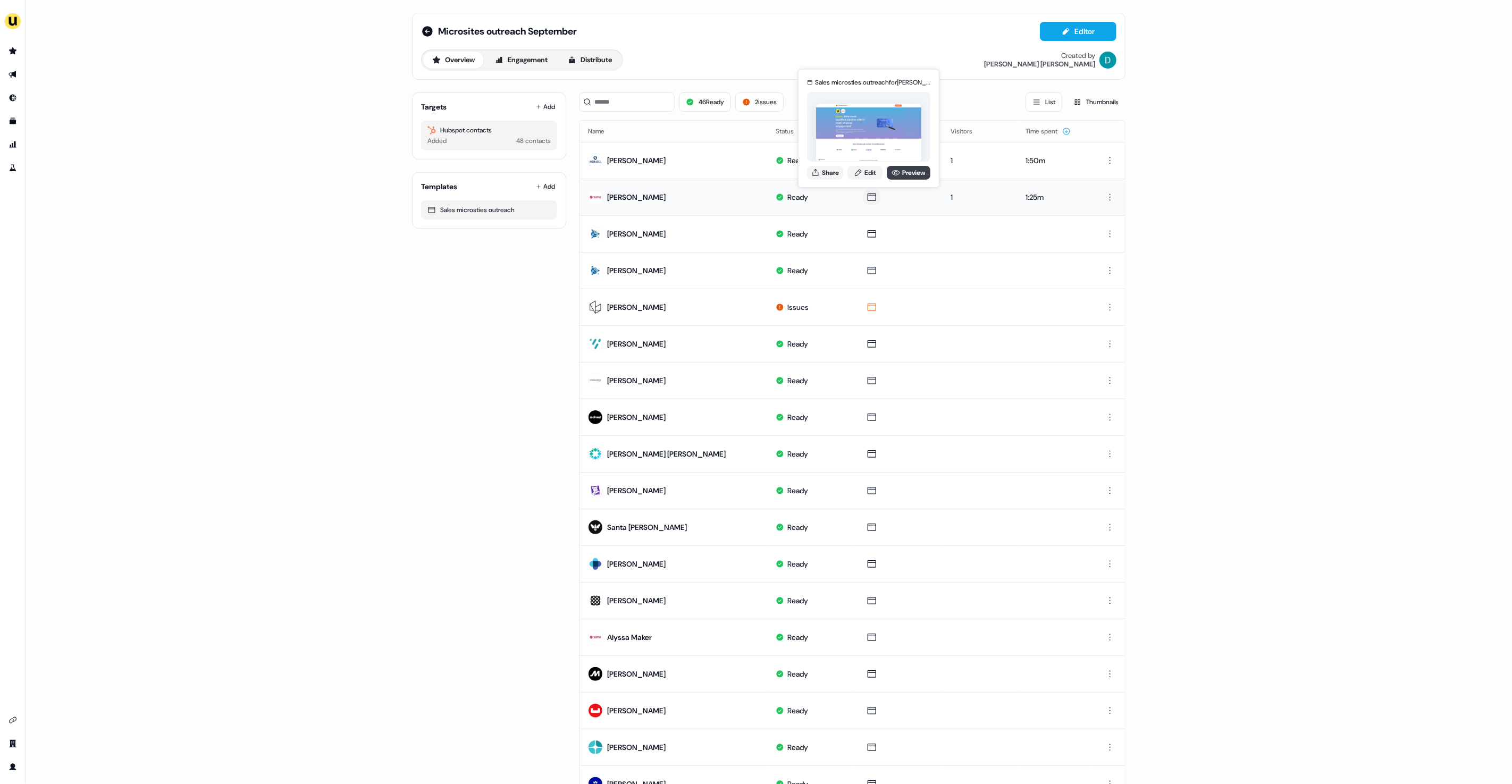
click at [898, 174] on icon at bounding box center [895, 173] width 9 height 9
click at [634, 110] on input at bounding box center [626, 102] width 96 height 19
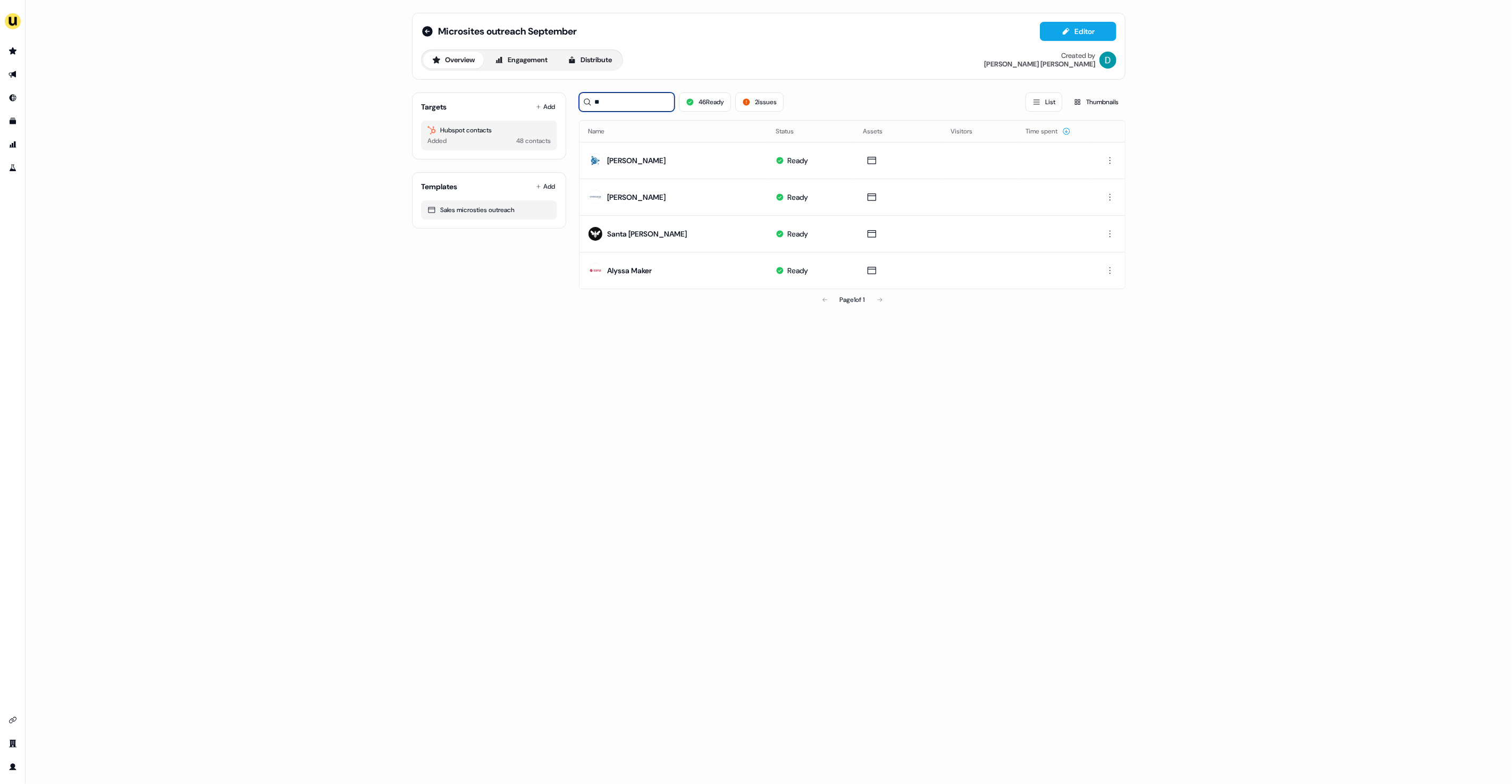
type input "*"
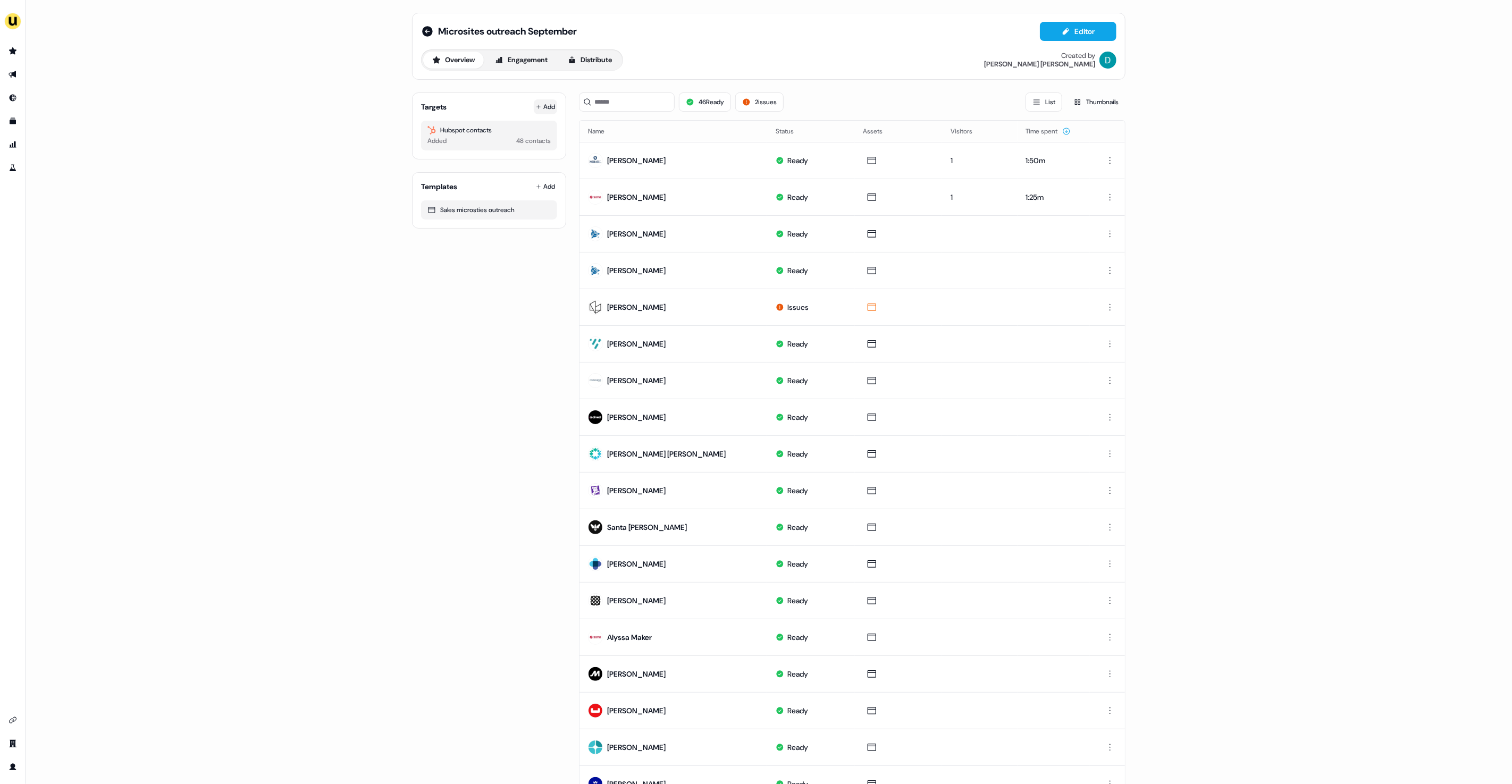
click at [547, 104] on button "Add" at bounding box center [546, 106] width 24 height 15
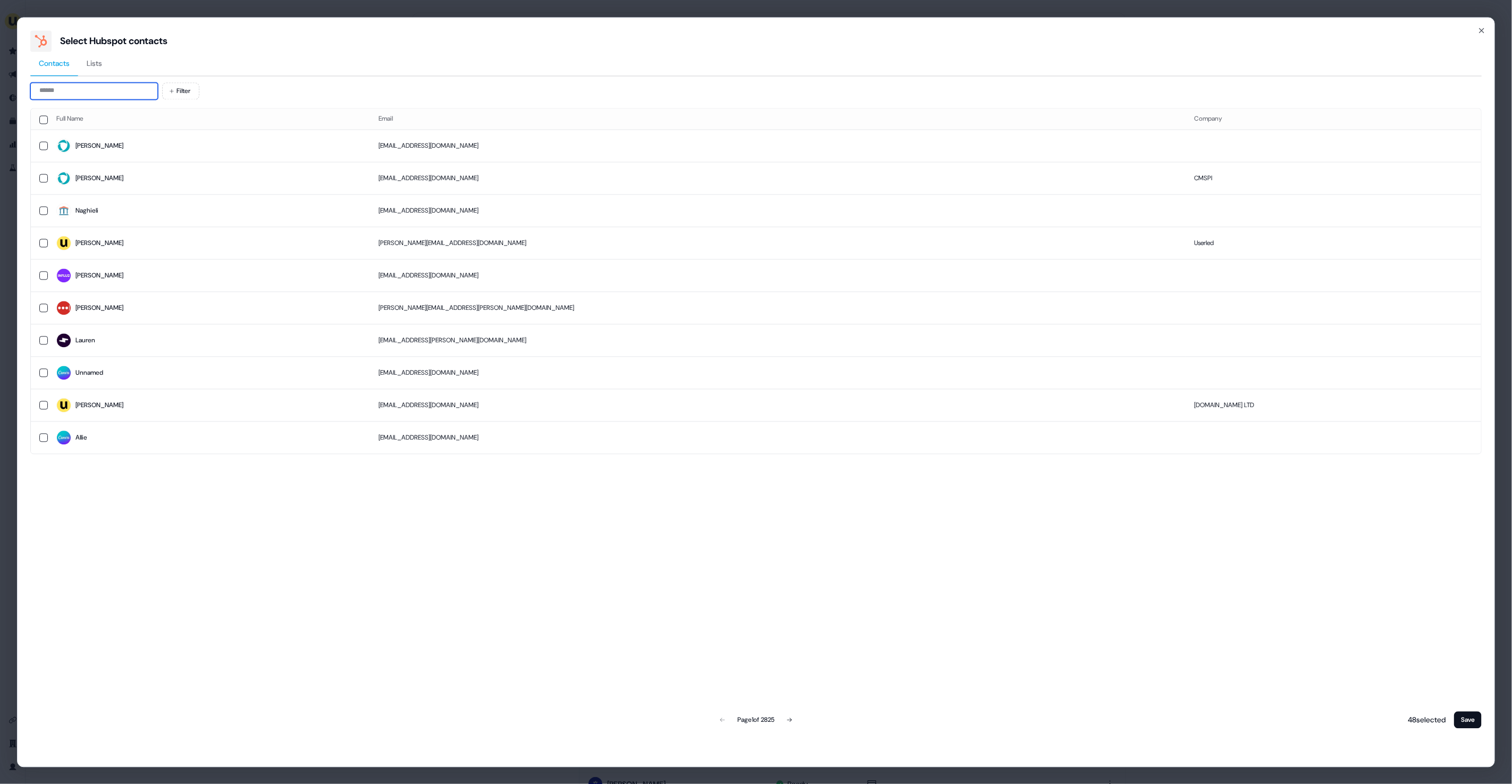
click at [142, 87] on input at bounding box center [94, 90] width 127 height 17
type input "*"
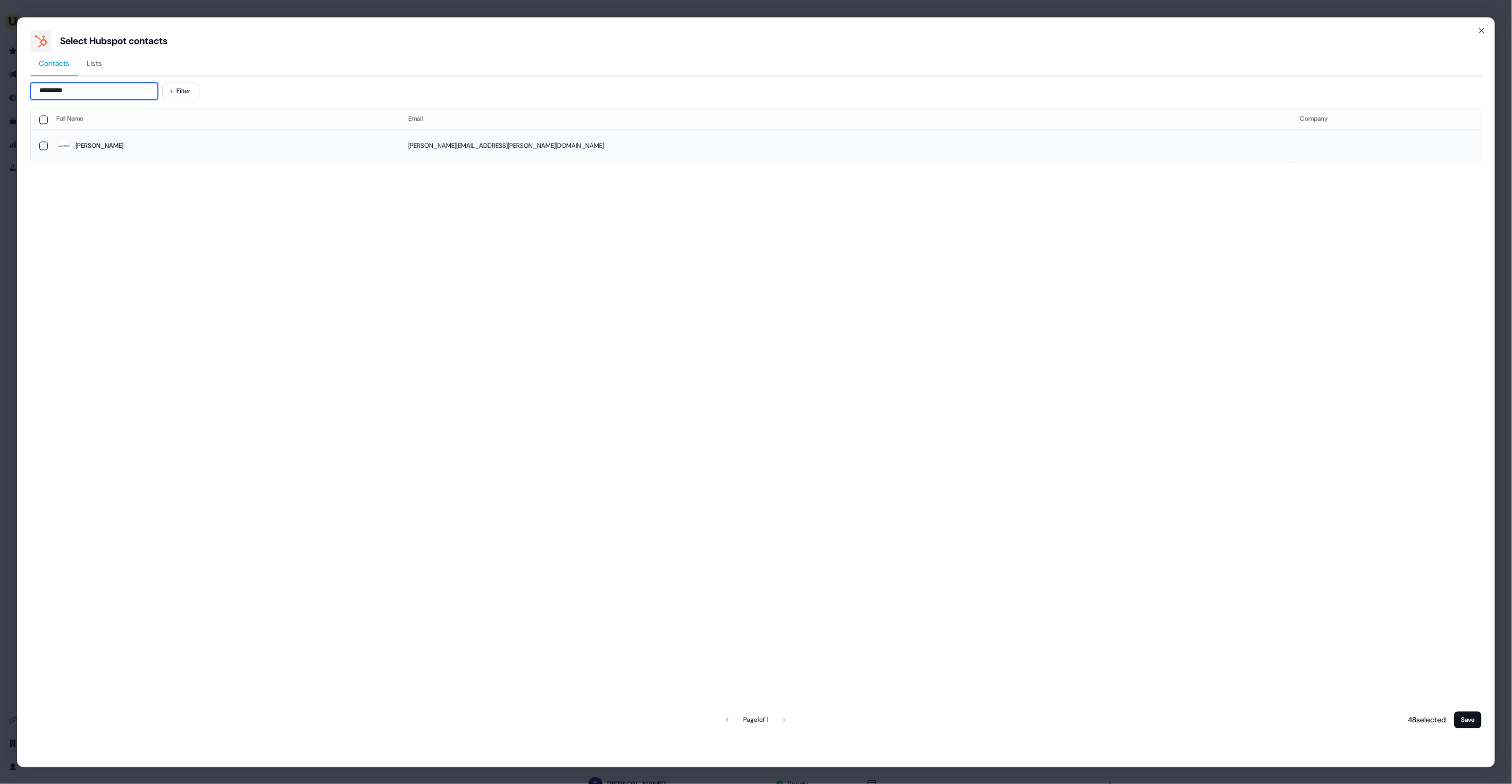
type input "*********"
click at [171, 139] on span "[PERSON_NAME]" at bounding box center [224, 146] width 335 height 15
click at [1480, 717] on button "Save" at bounding box center [1468, 719] width 28 height 17
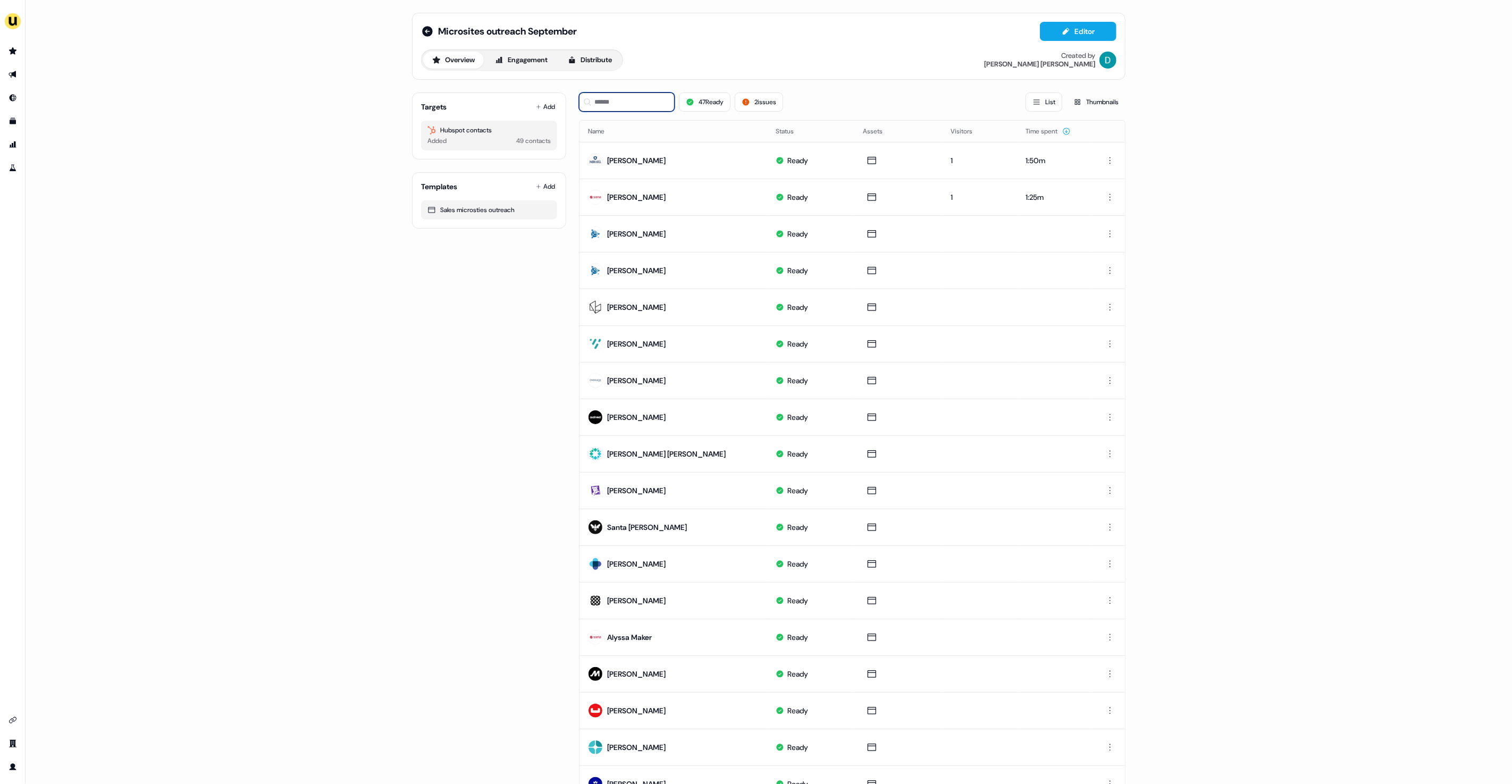
click at [615, 98] on input at bounding box center [626, 102] width 96 height 19
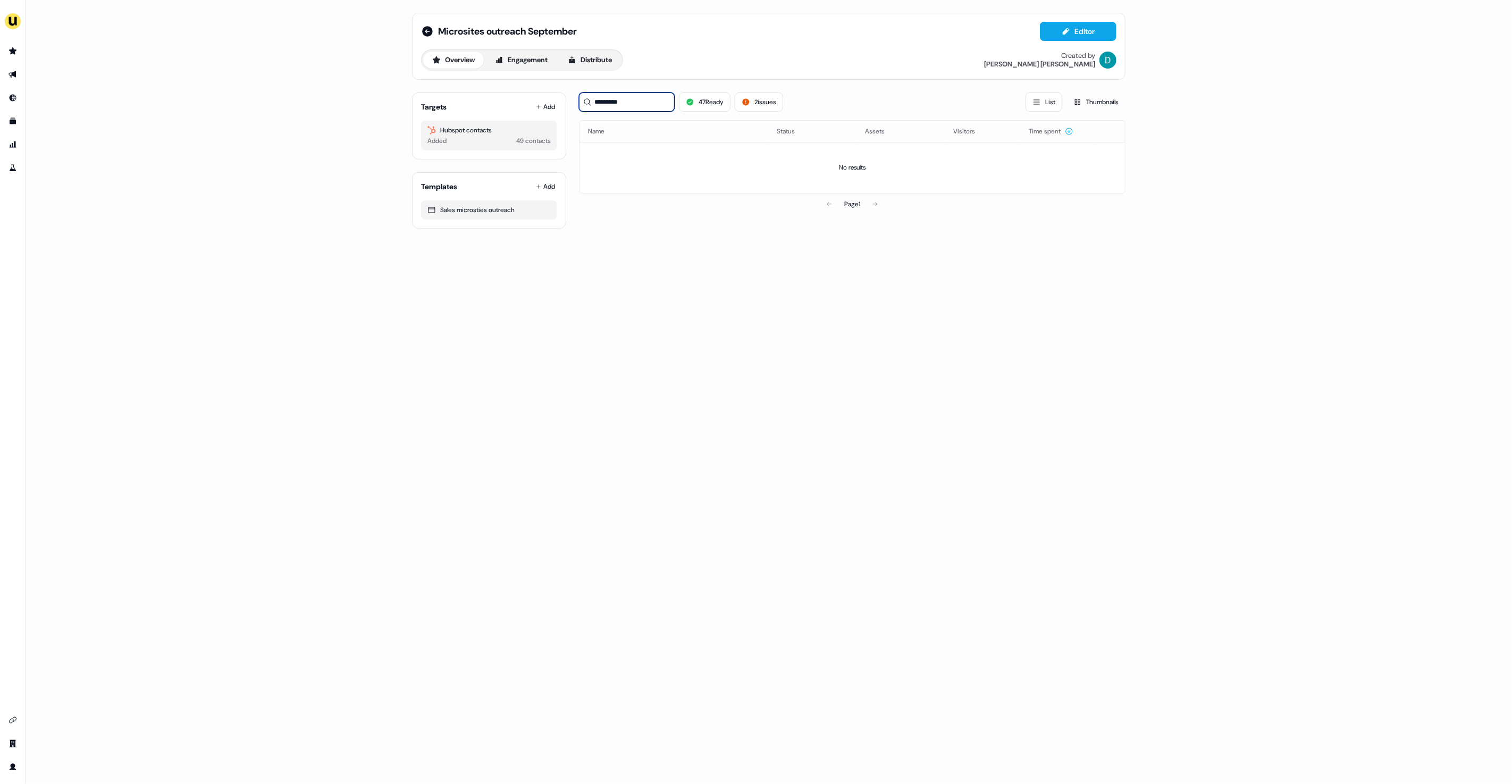
type input "********"
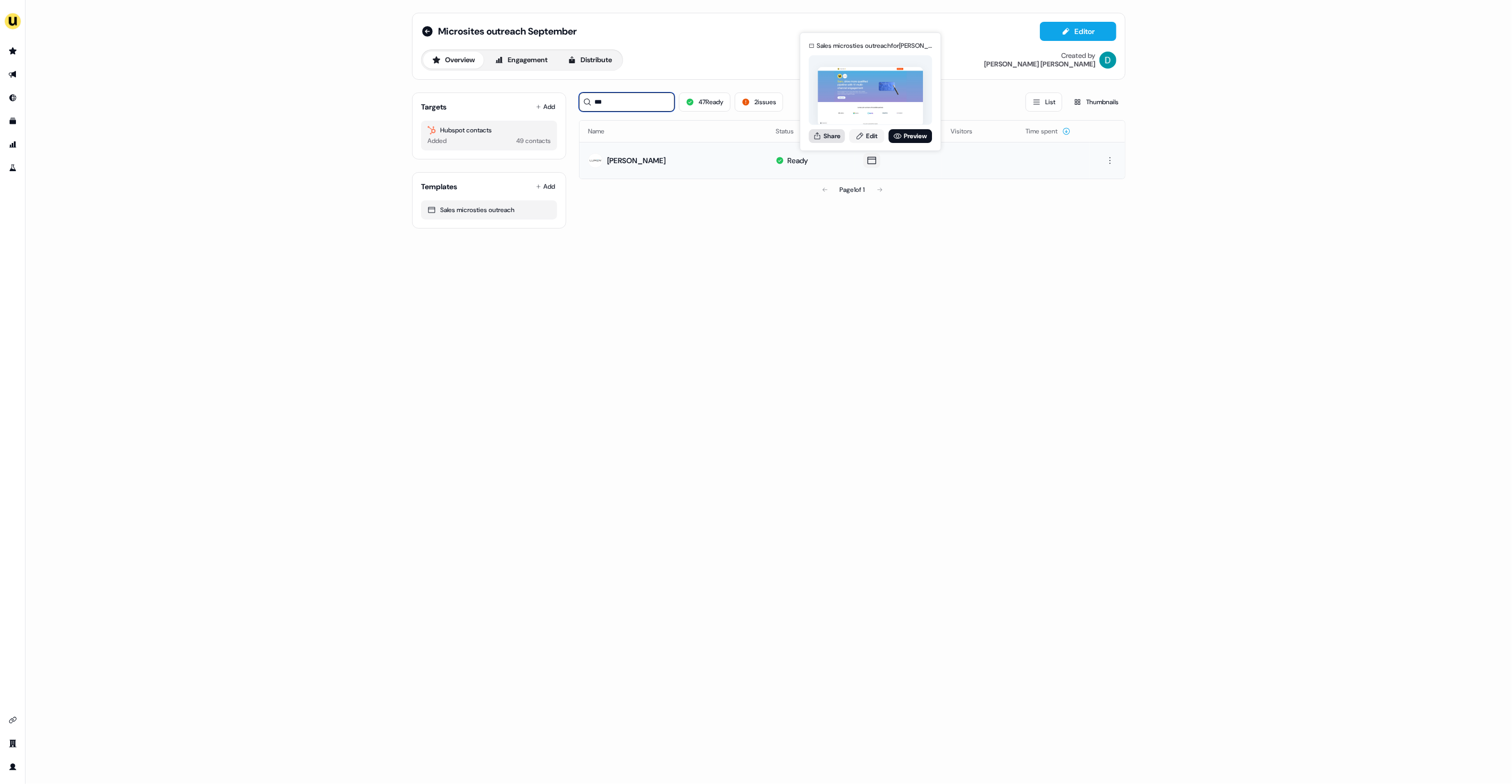
type input "***"
click at [823, 134] on button "Share" at bounding box center [826, 136] width 36 height 14
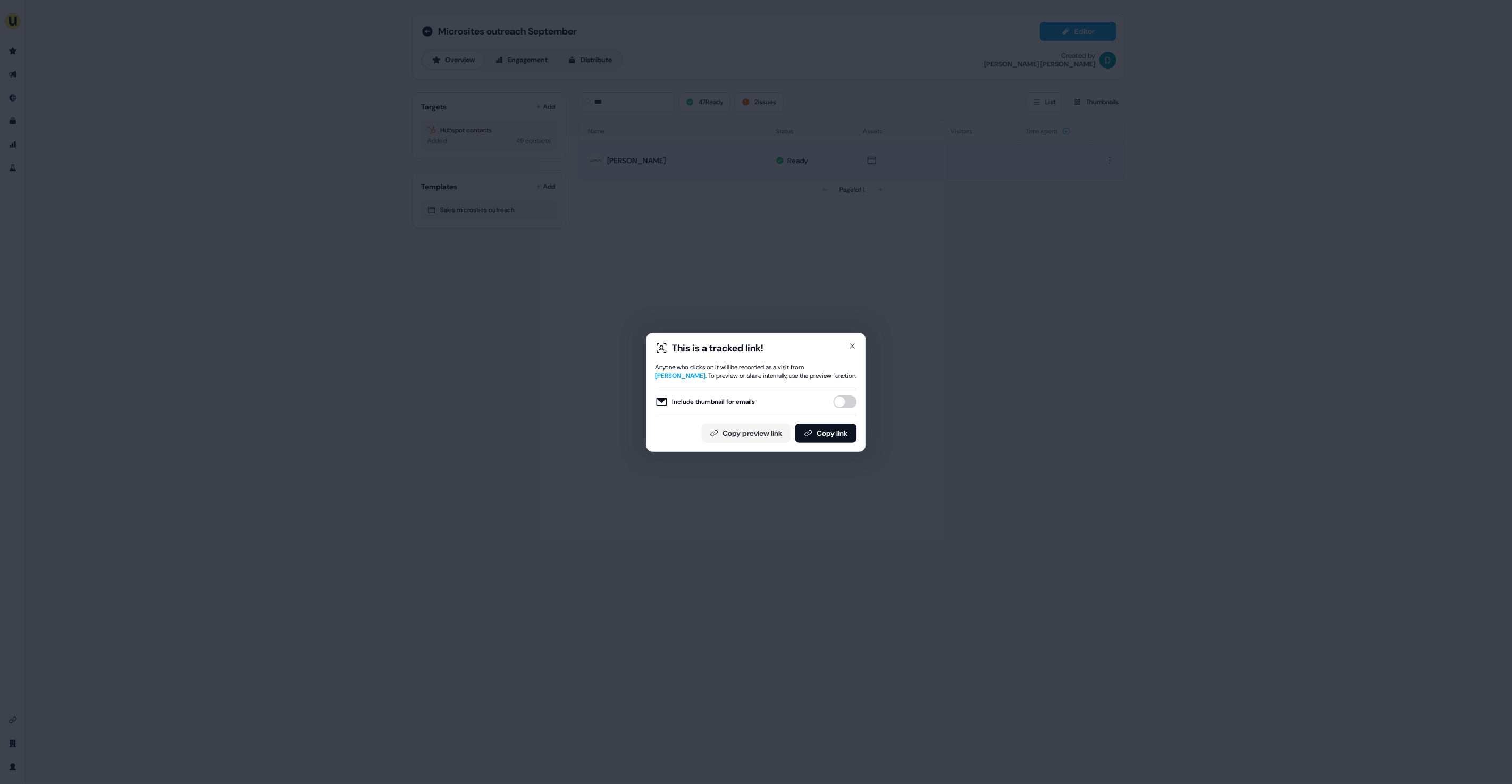
click at [847, 401] on button "Include thumbnail for emails" at bounding box center [845, 402] width 24 height 13
click at [845, 424] on button "Copy link" at bounding box center [826, 433] width 61 height 19
click at [823, 433] on button "Copy link" at bounding box center [826, 433] width 61 height 19
click at [858, 347] on div "This is a tracked link! Anyone who clicks on it will be recorded as a visit fro…" at bounding box center [756, 392] width 219 height 119
click at [852, 346] on icon "button" at bounding box center [852, 346] width 4 height 4
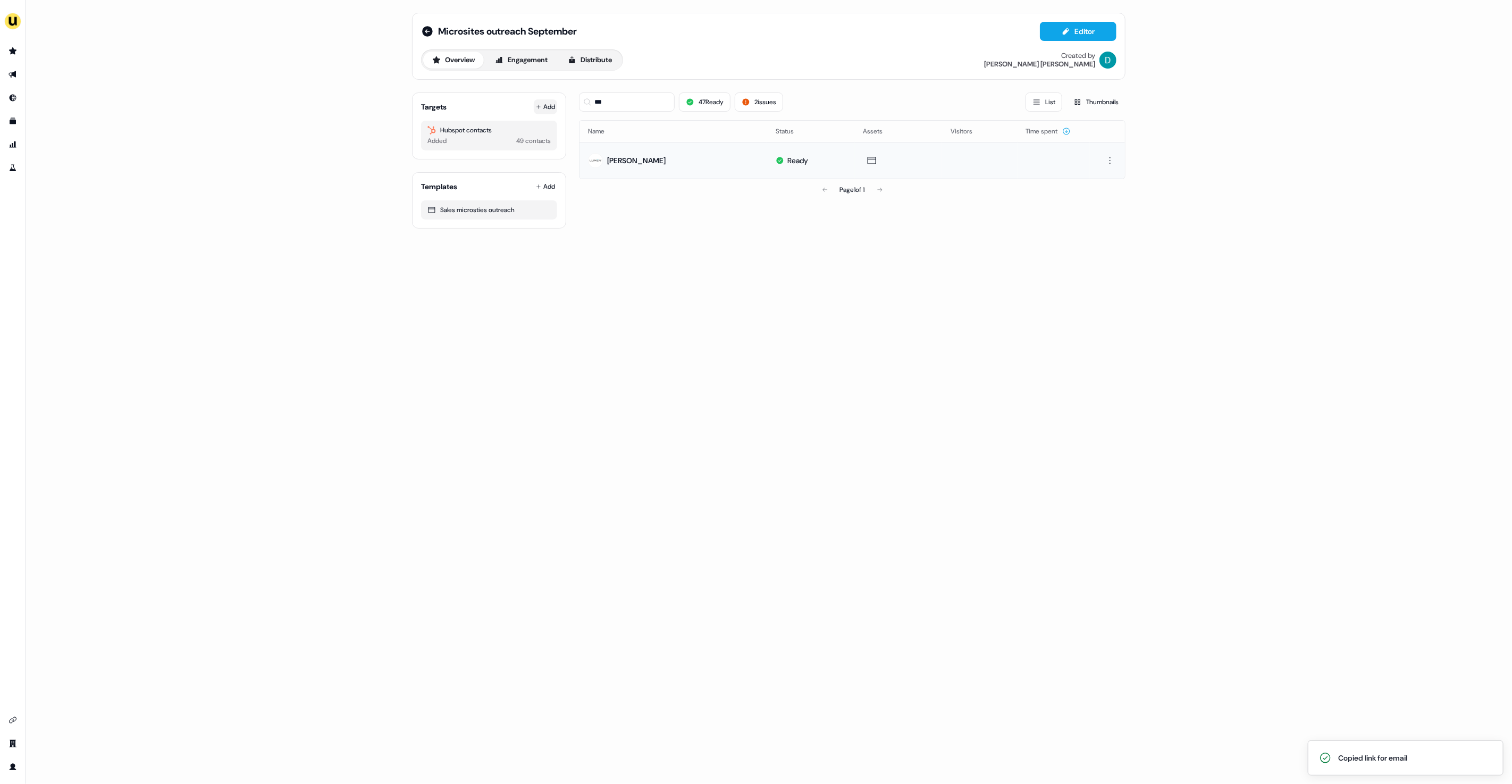
click at [553, 102] on button "Add" at bounding box center [546, 106] width 24 height 15
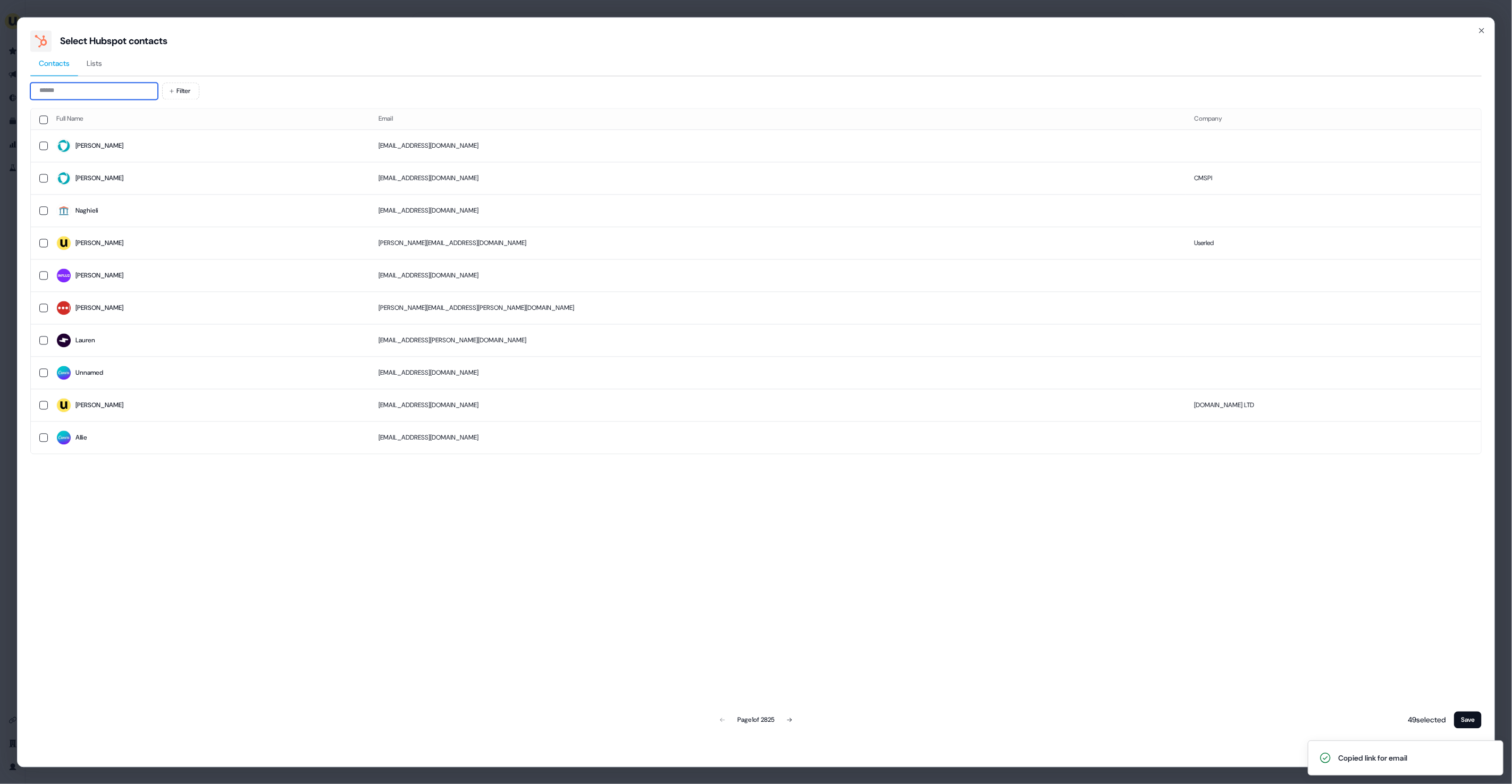
click at [120, 89] on input at bounding box center [94, 90] width 127 height 17
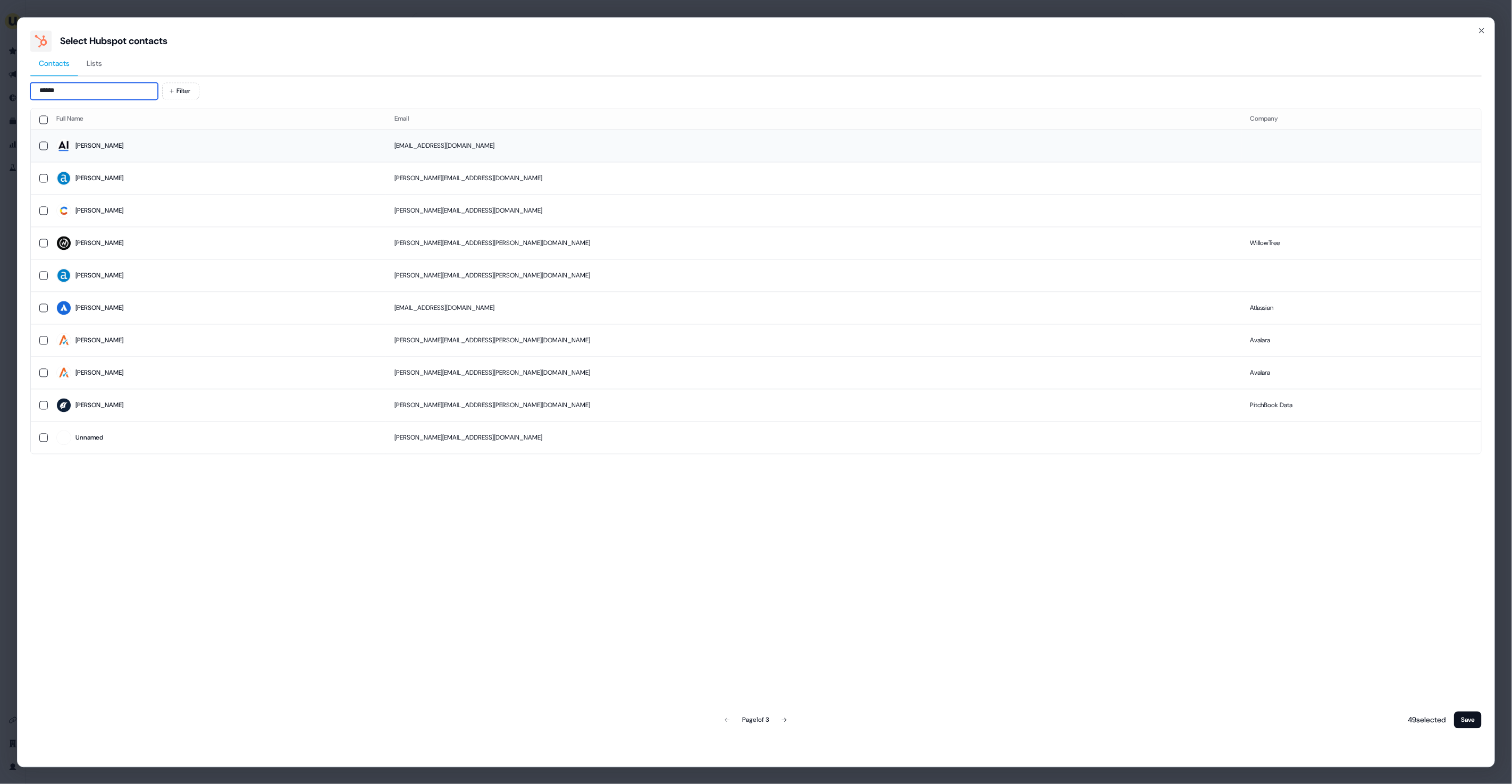
type input "******"
click at [167, 140] on span "Brooke" at bounding box center [217, 146] width 321 height 15
click at [1459, 710] on div "48 selected Save" at bounding box center [1442, 720] width 78 height 21
click at [1464, 713] on button "Save" at bounding box center [1468, 719] width 28 height 17
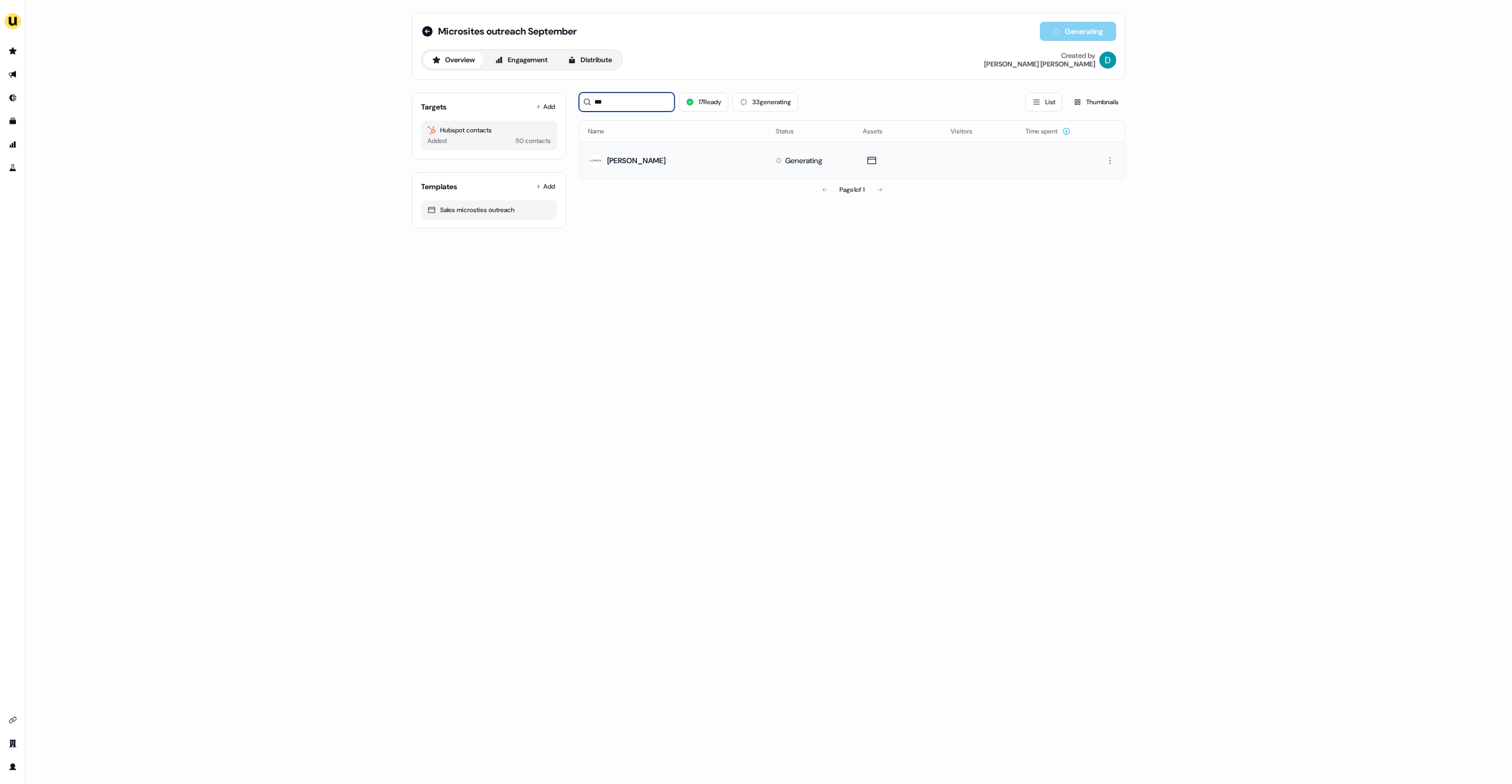
click at [631, 101] on input "***" at bounding box center [626, 102] width 96 height 19
type input "*"
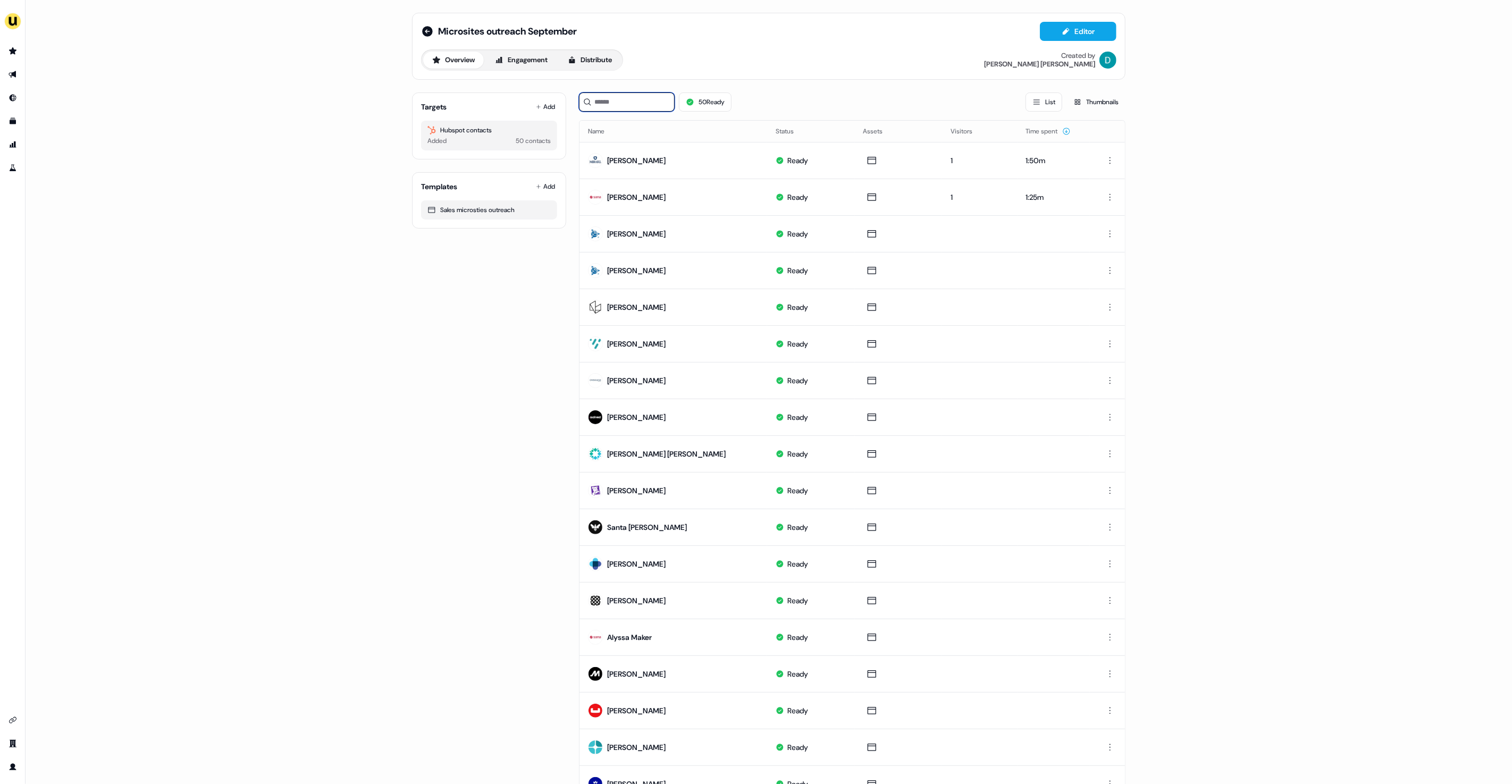
click at [624, 109] on input at bounding box center [626, 102] width 96 height 19
click at [546, 109] on button "Add" at bounding box center [546, 106] width 24 height 15
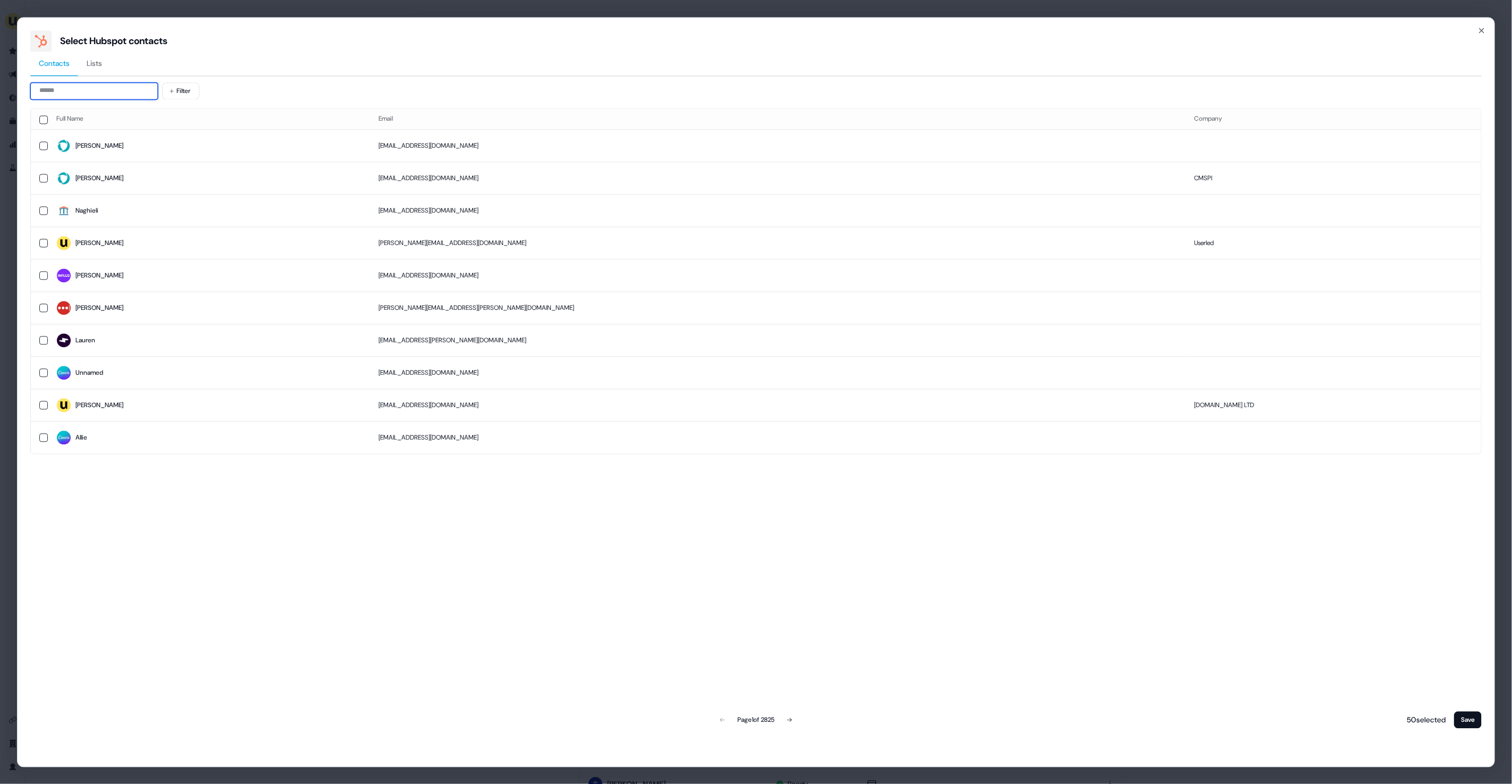
click at [117, 98] on input at bounding box center [94, 90] width 127 height 17
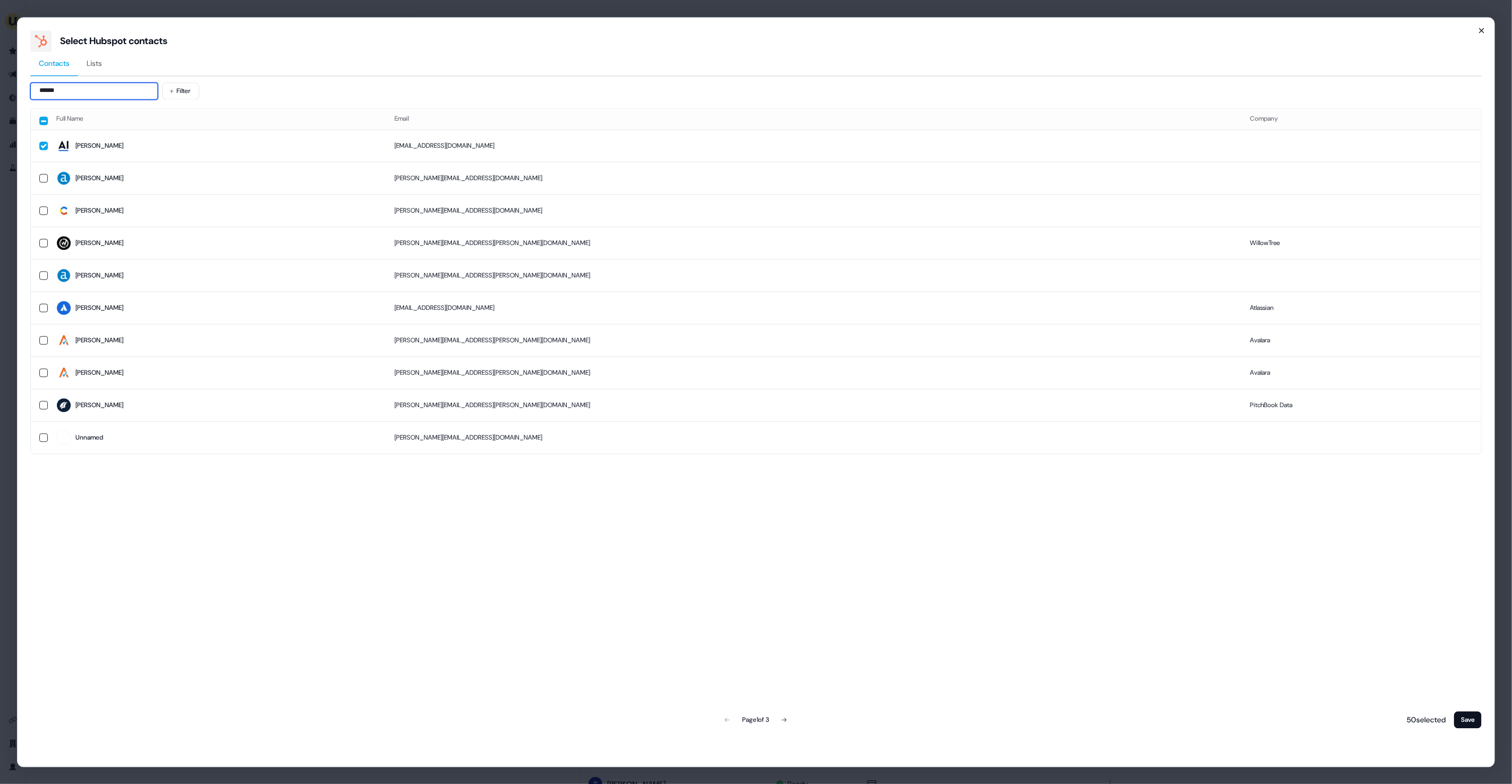
type input "******"
click at [1480, 26] on icon "button" at bounding box center [1481, 31] width 9 height 9
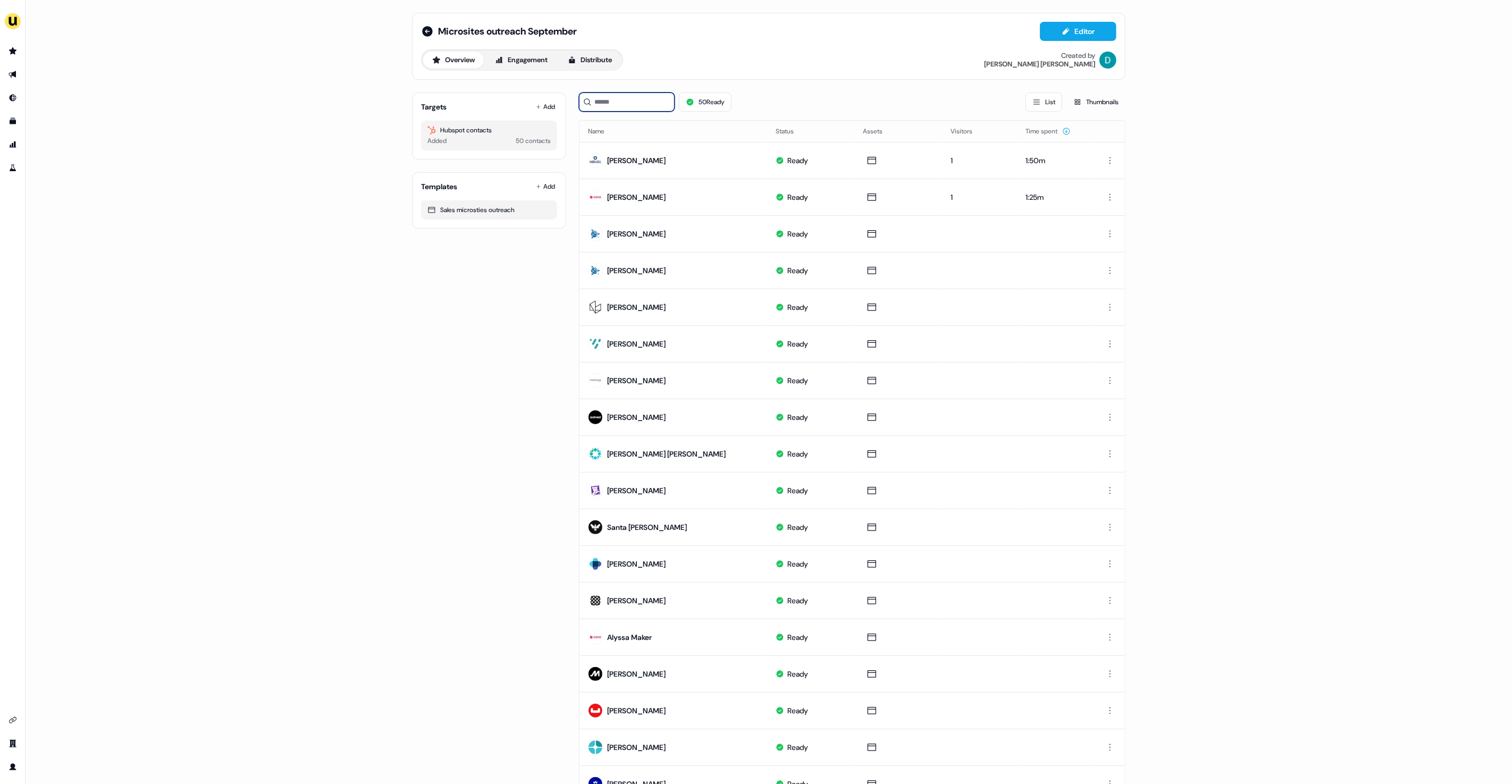
click at [628, 108] on input at bounding box center [626, 102] width 96 height 19
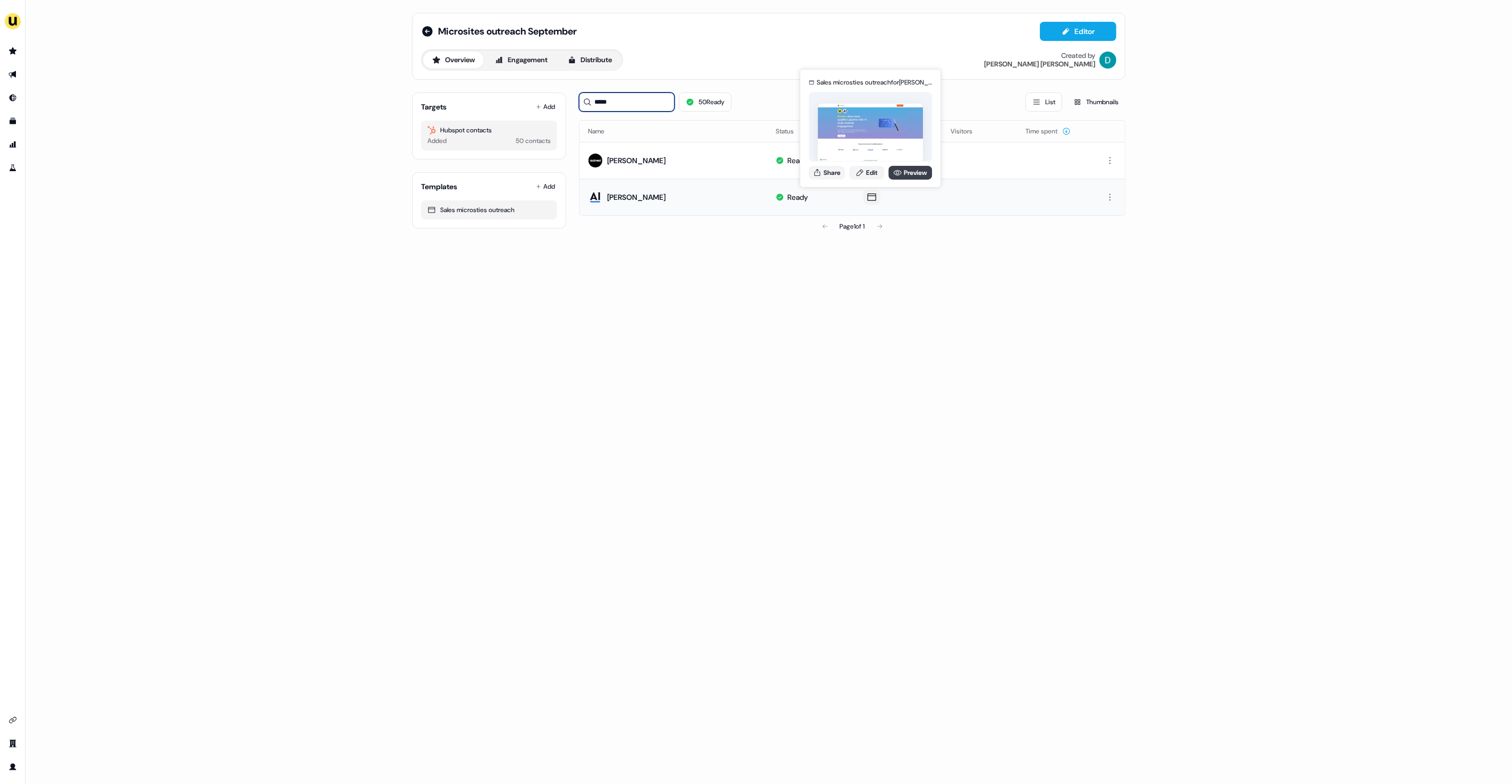
type input "*****"
click at [926, 176] on link "Preview" at bounding box center [910, 173] width 44 height 14
click at [867, 176] on link "Edit" at bounding box center [867, 173] width 35 height 14
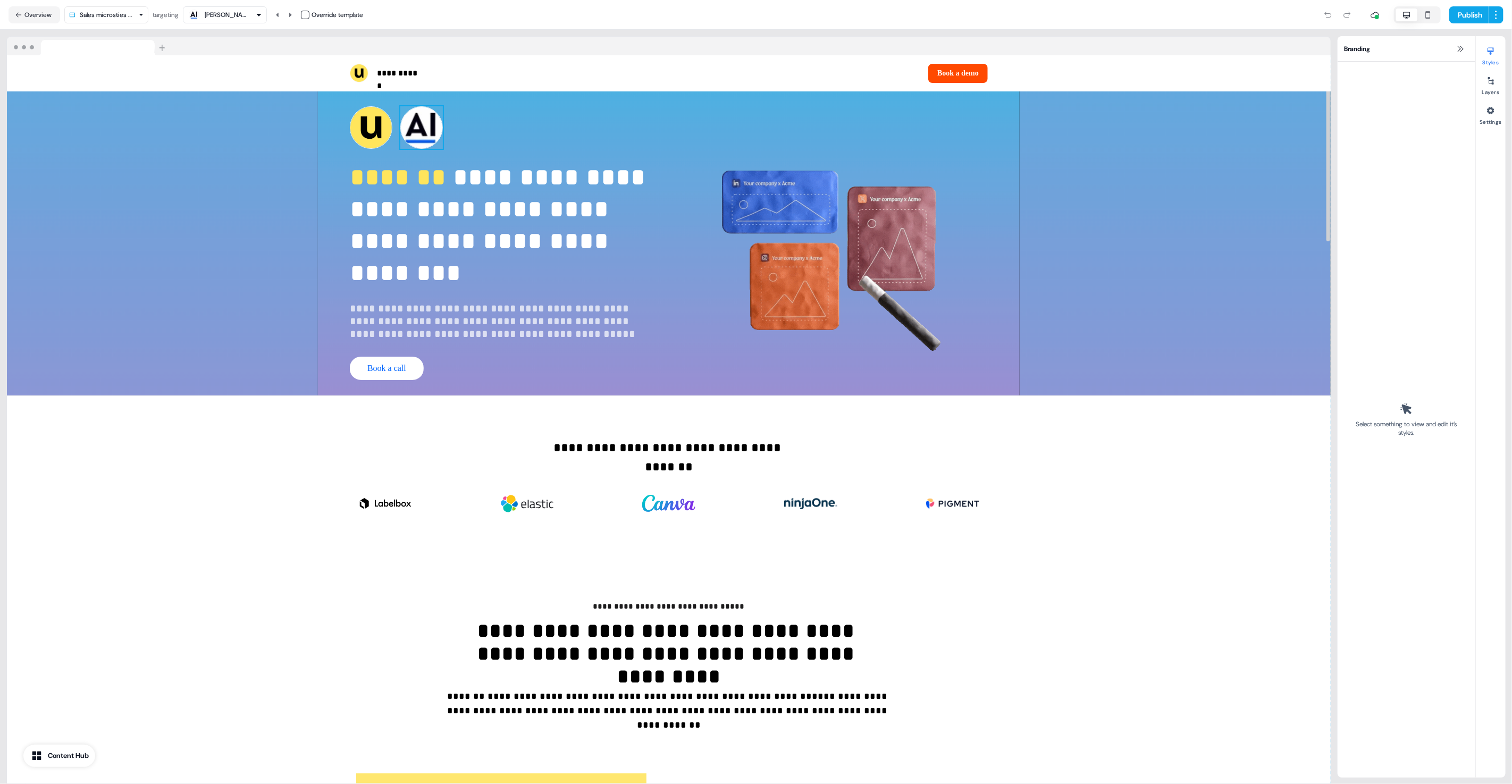
click at [417, 115] on img at bounding box center [421, 127] width 42 height 42
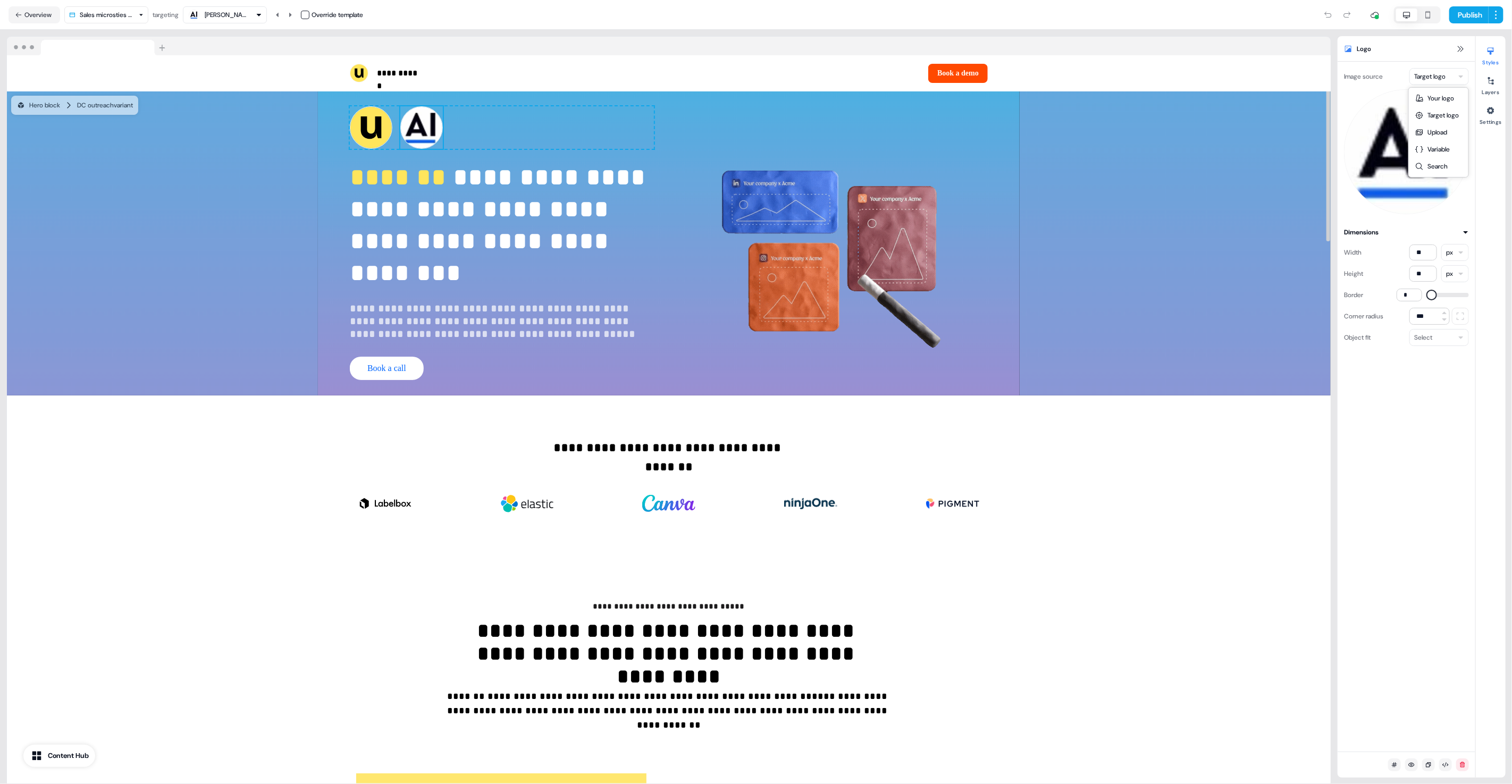
click at [1418, 71] on html "**********" at bounding box center [756, 392] width 1512 height 784
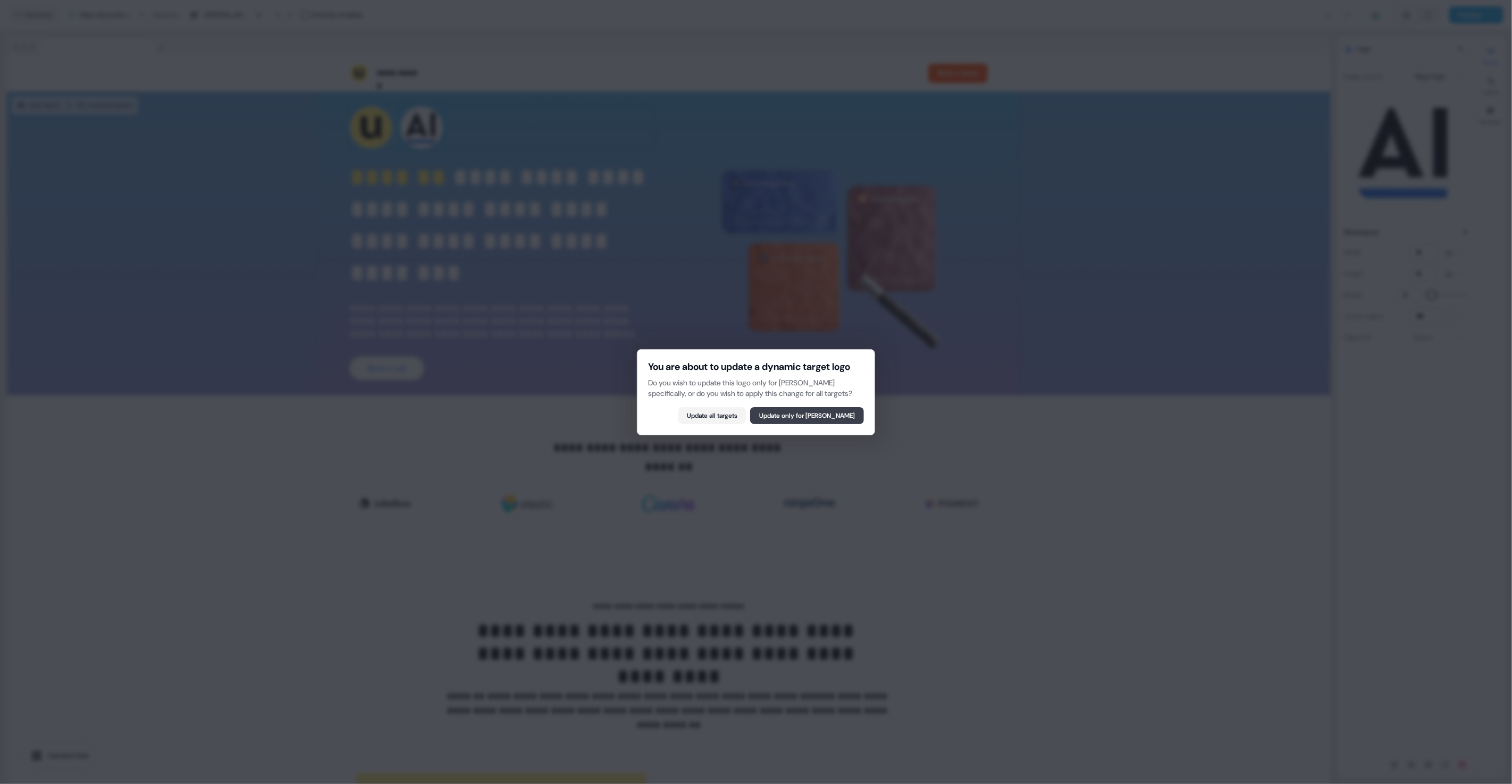
click at [845, 424] on button "Update only for Brooke Wilson" at bounding box center [807, 415] width 114 height 17
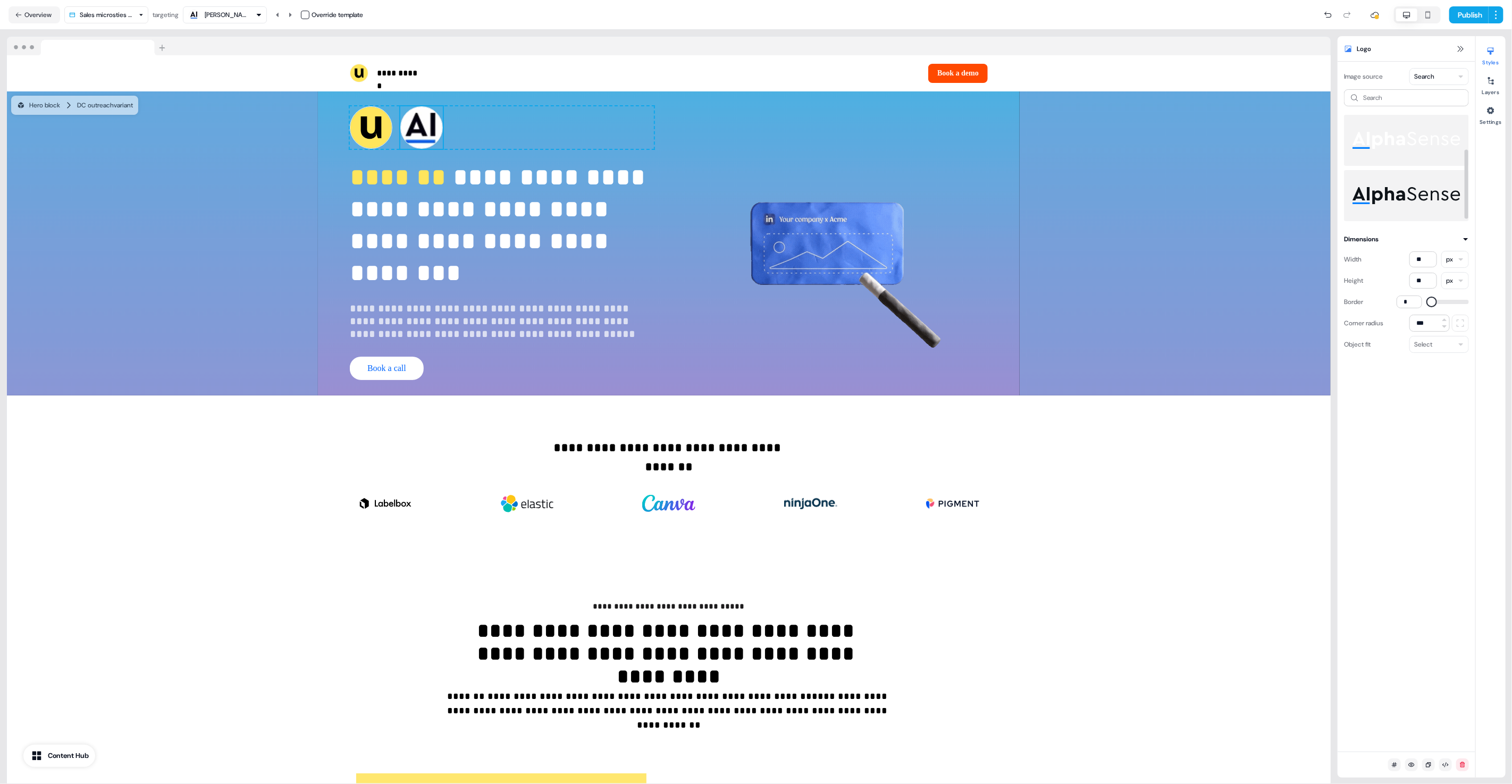
scroll to position [55, 0]
click at [1394, 204] on img at bounding box center [1406, 196] width 108 height 42
click at [304, 10] on div "Override template" at bounding box center [332, 15] width 62 height 11
click at [306, 11] on button "button" at bounding box center [305, 15] width 9 height 9
click at [427, 127] on img at bounding box center [421, 127] width 42 height 42
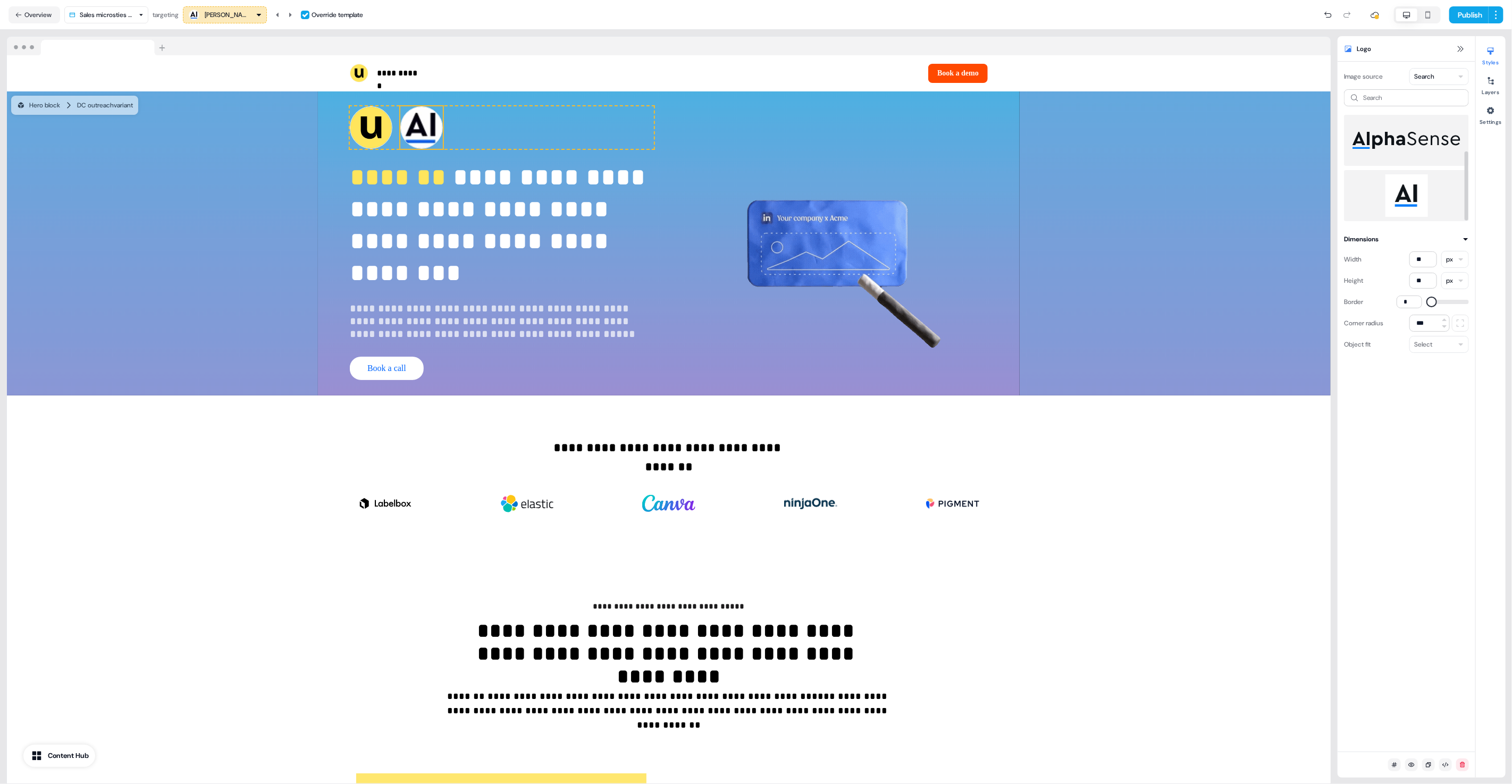
click at [1416, 180] on img at bounding box center [1406, 196] width 108 height 42
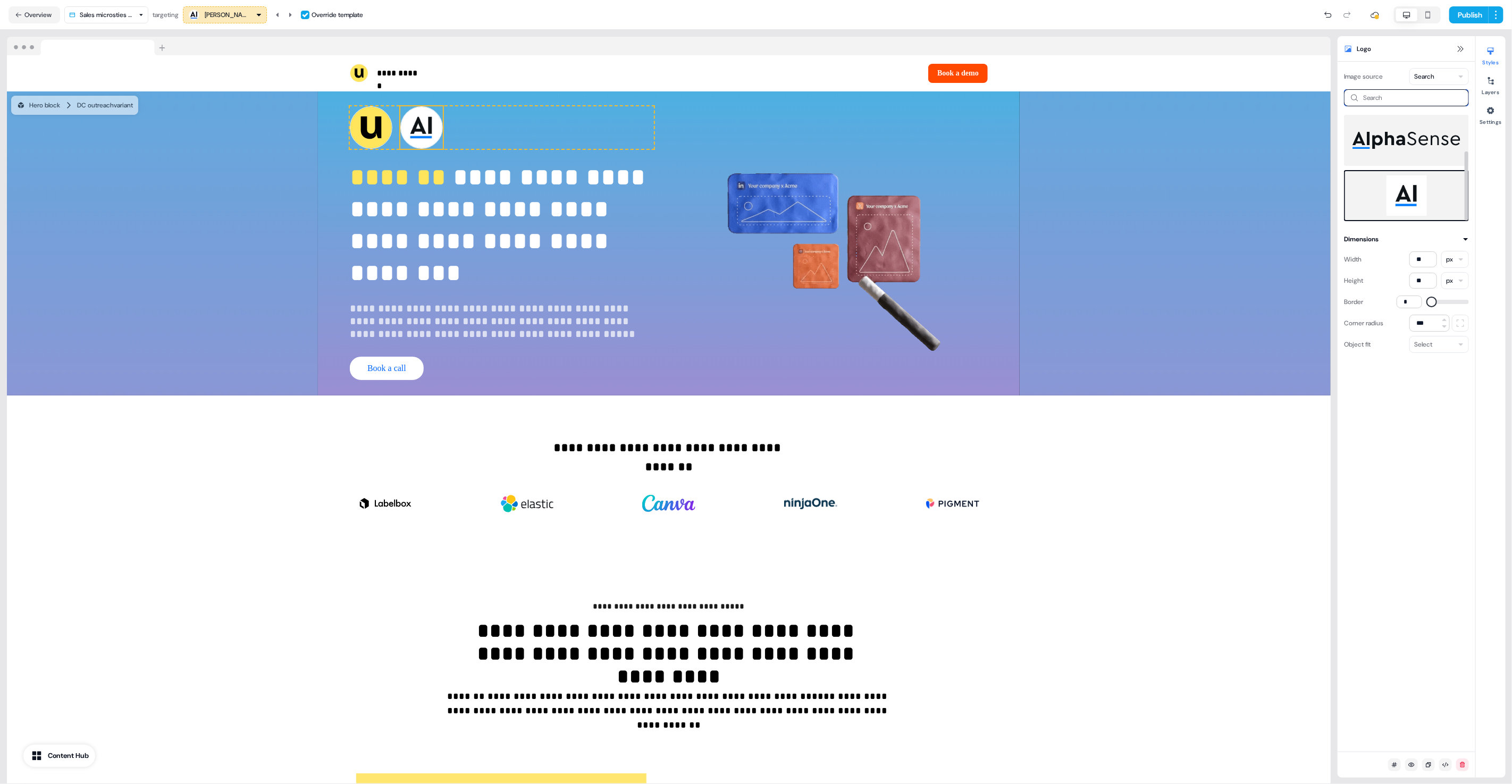
click at [1386, 99] on input at bounding box center [1406, 97] width 125 height 17
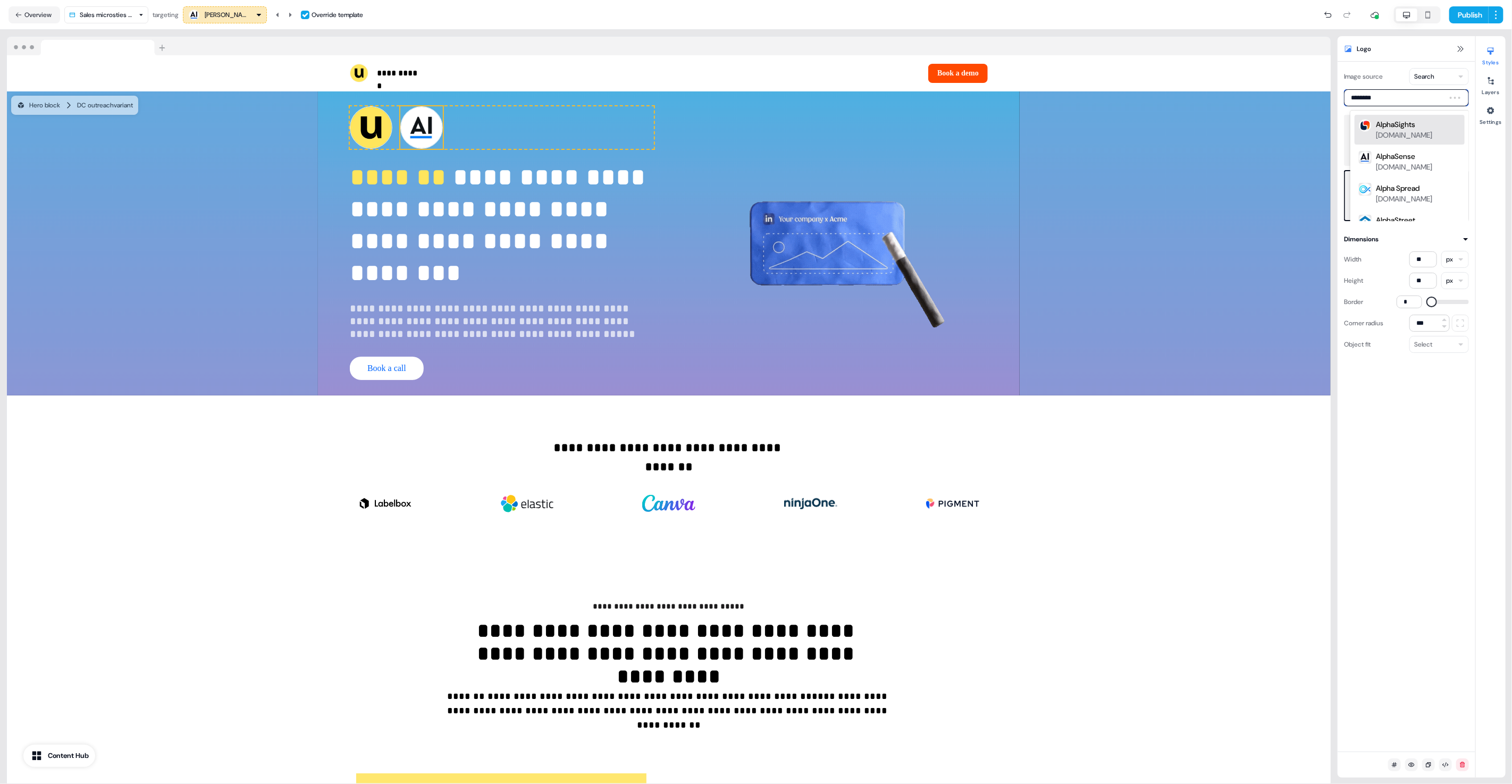
type input "*********"
click at [1394, 120] on div "Target " alphasnse "" at bounding box center [1409, 125] width 102 height 11
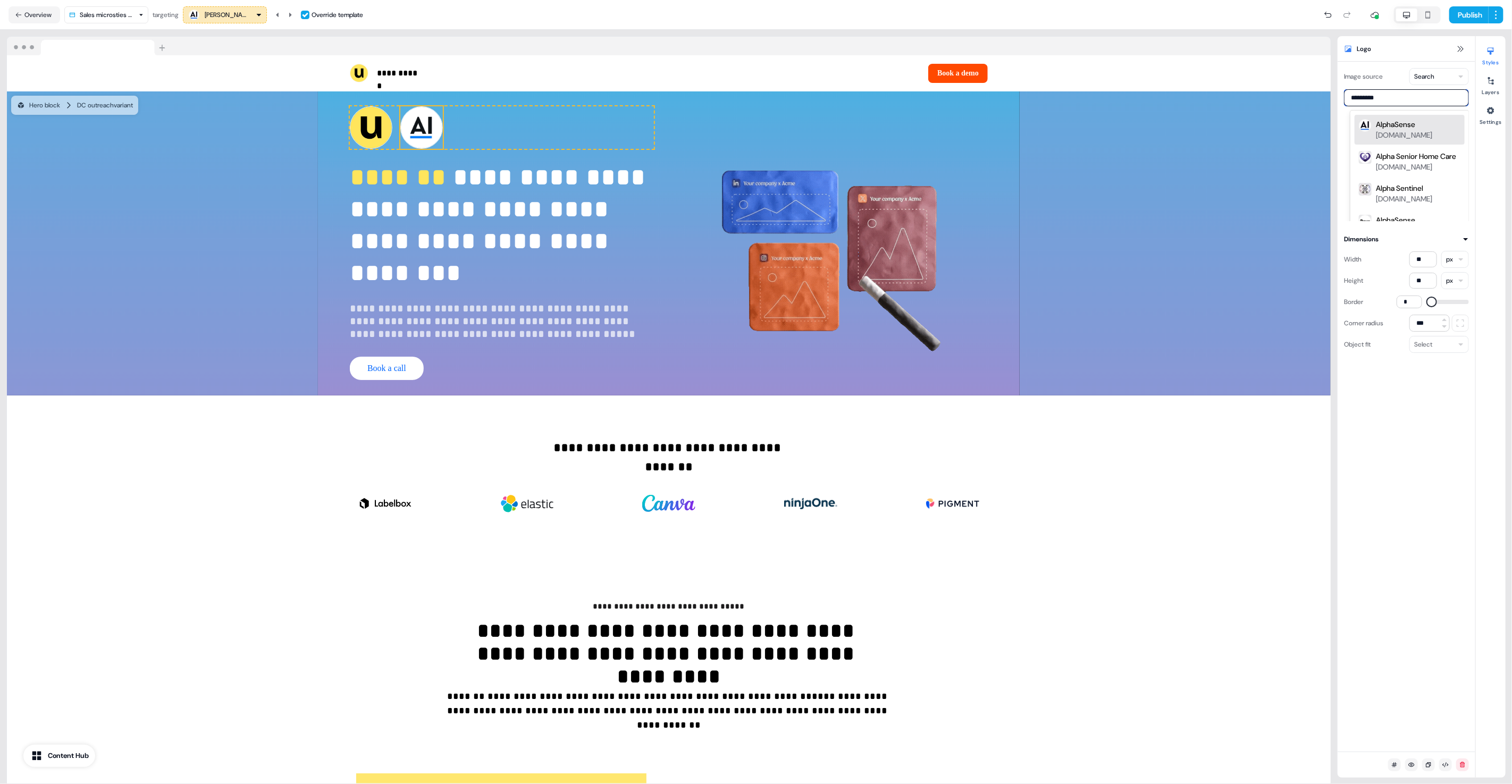
type input "**********"
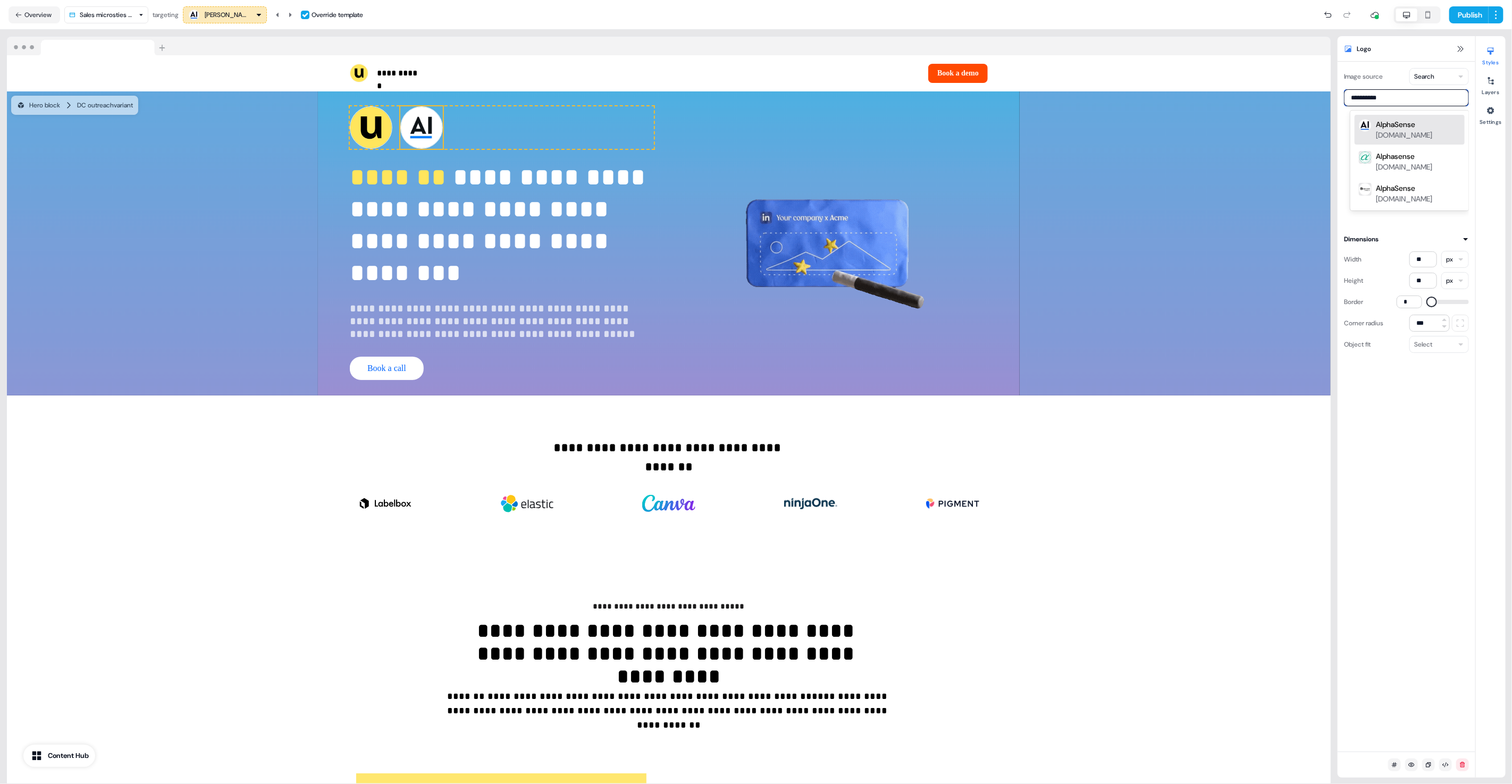
click at [1390, 132] on div "alpha-sense.com" at bounding box center [1404, 135] width 56 height 11
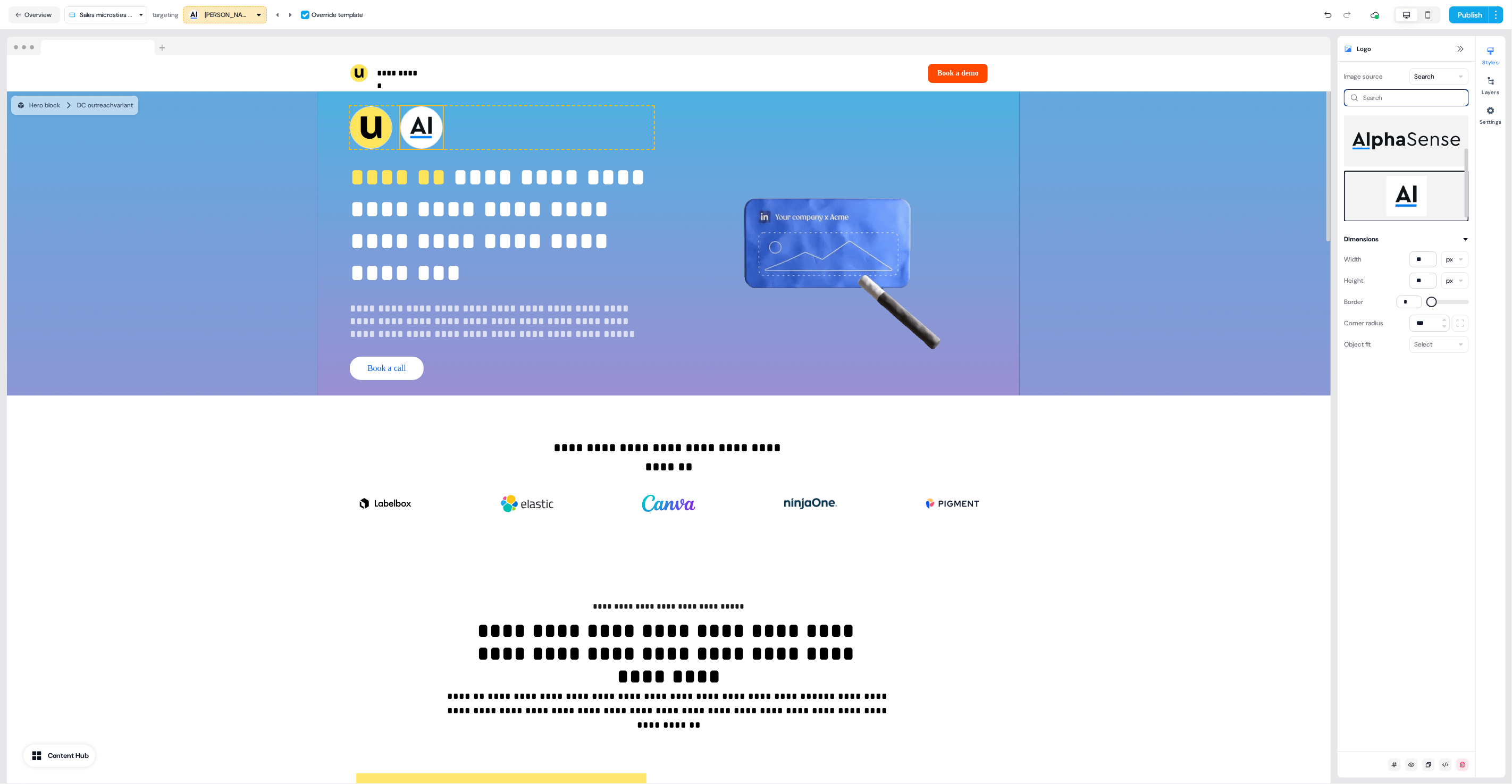
scroll to position [55, 0]
click at [1416, 189] on img at bounding box center [1406, 196] width 106 height 40
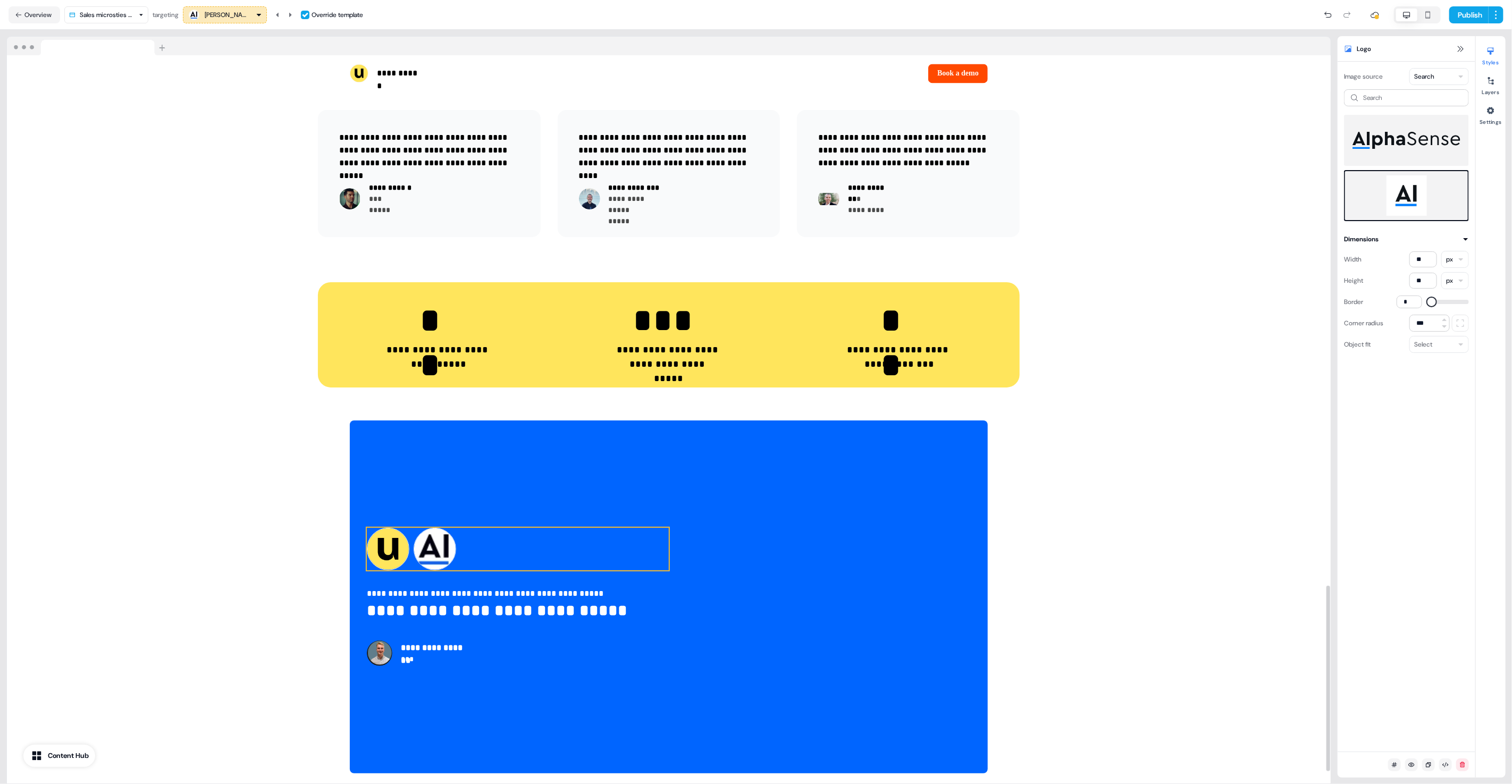
scroll to position [2124, 0]
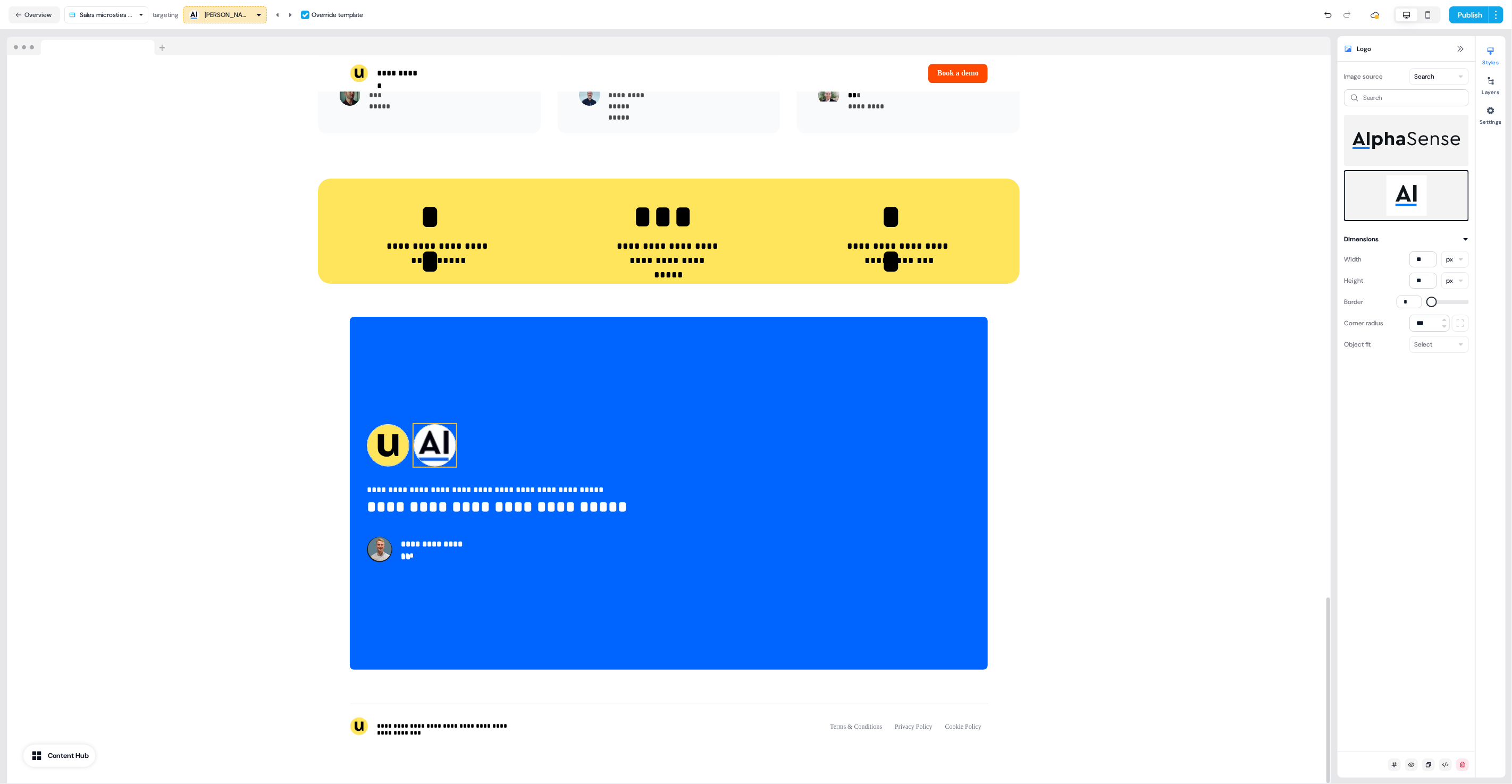
click at [433, 447] on img at bounding box center [435, 445] width 42 height 42
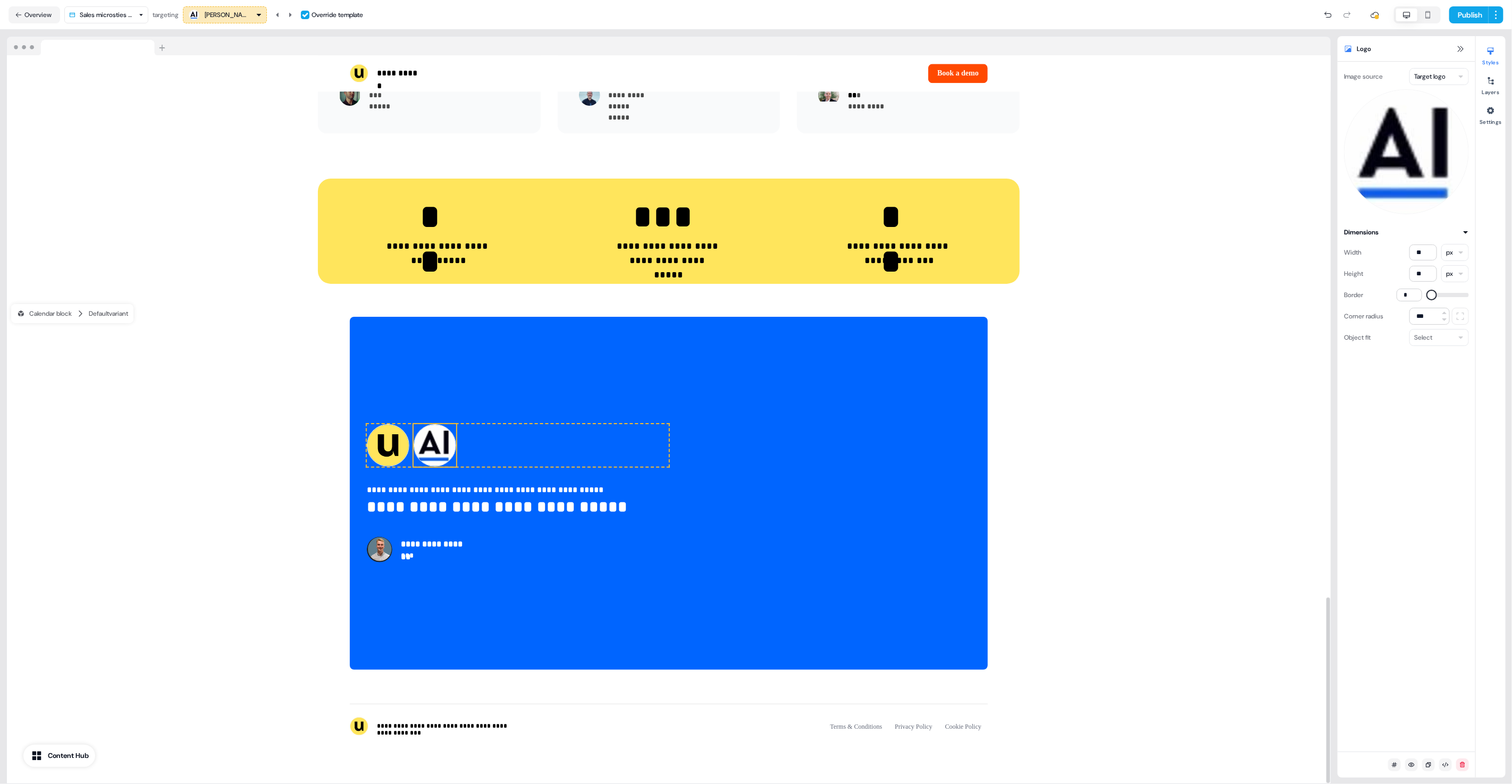
click at [1427, 69] on html "**********" at bounding box center [756, 392] width 1512 height 784
click at [1437, 175] on div "Your logo Target logo Upload Variable Search" at bounding box center [1438, 132] width 60 height 89
click at [1411, 192] on img at bounding box center [1406, 196] width 108 height 42
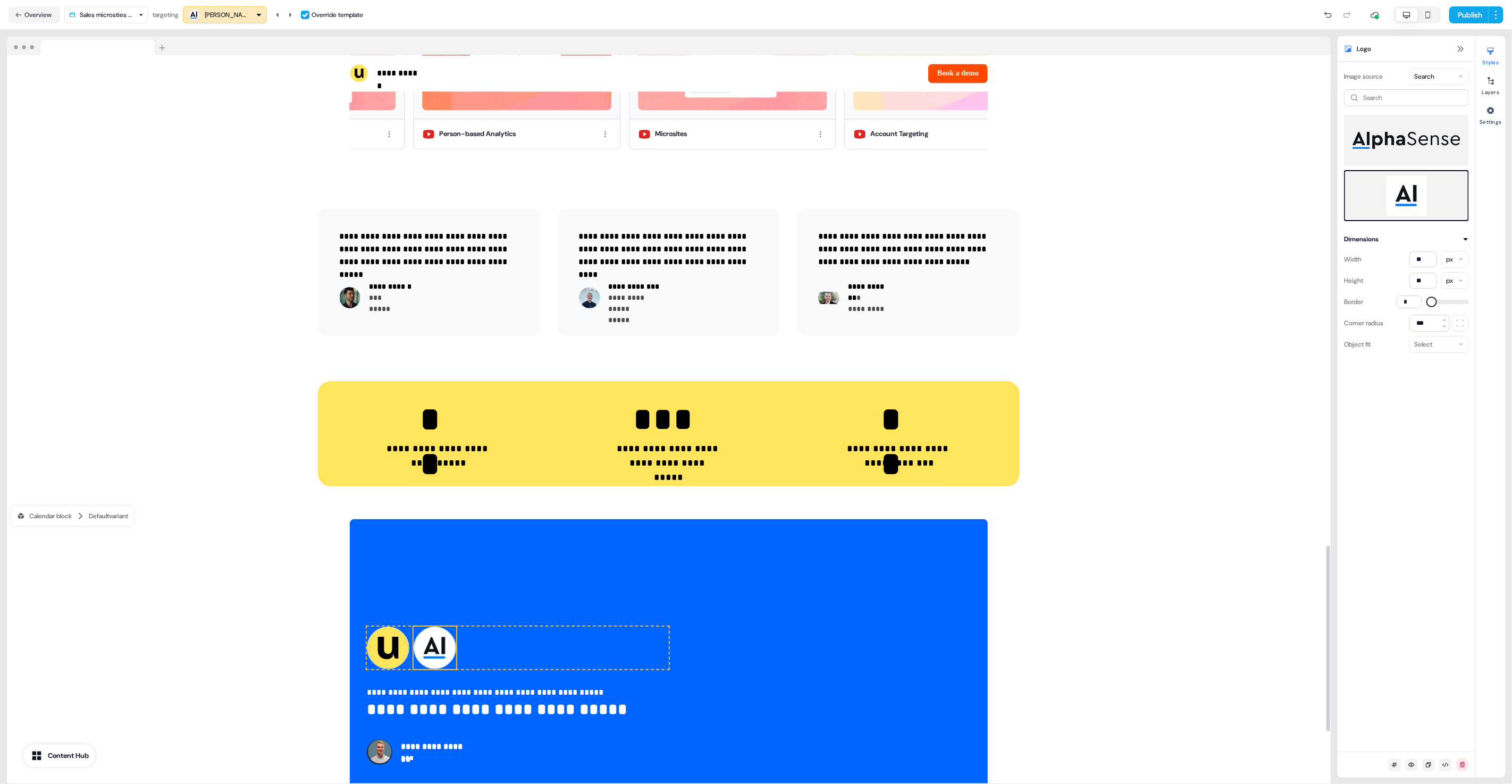
scroll to position [2124, 0]
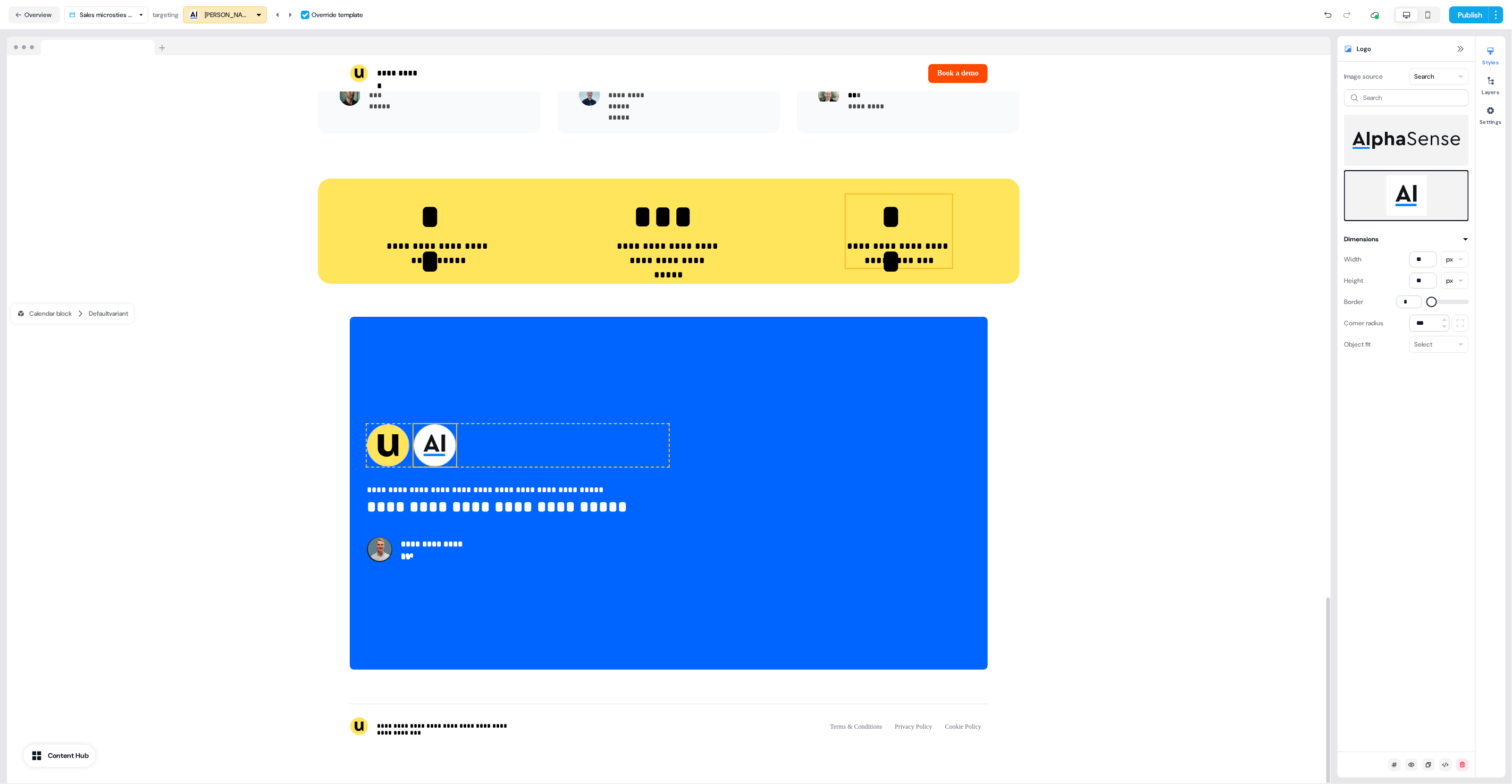
click at [932, 229] on div "**********" at bounding box center [898, 232] width 106 height 74
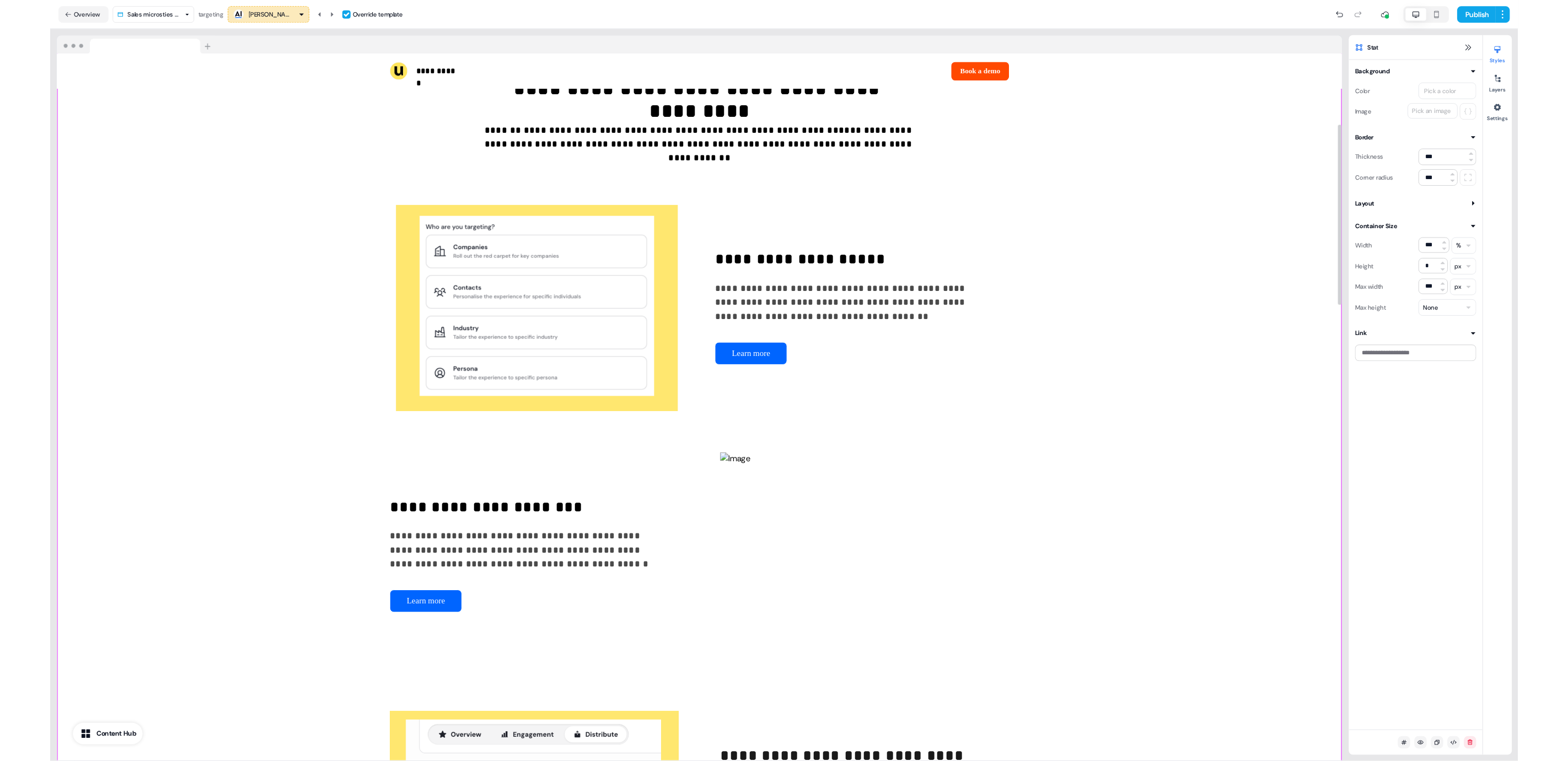
scroll to position [0, 0]
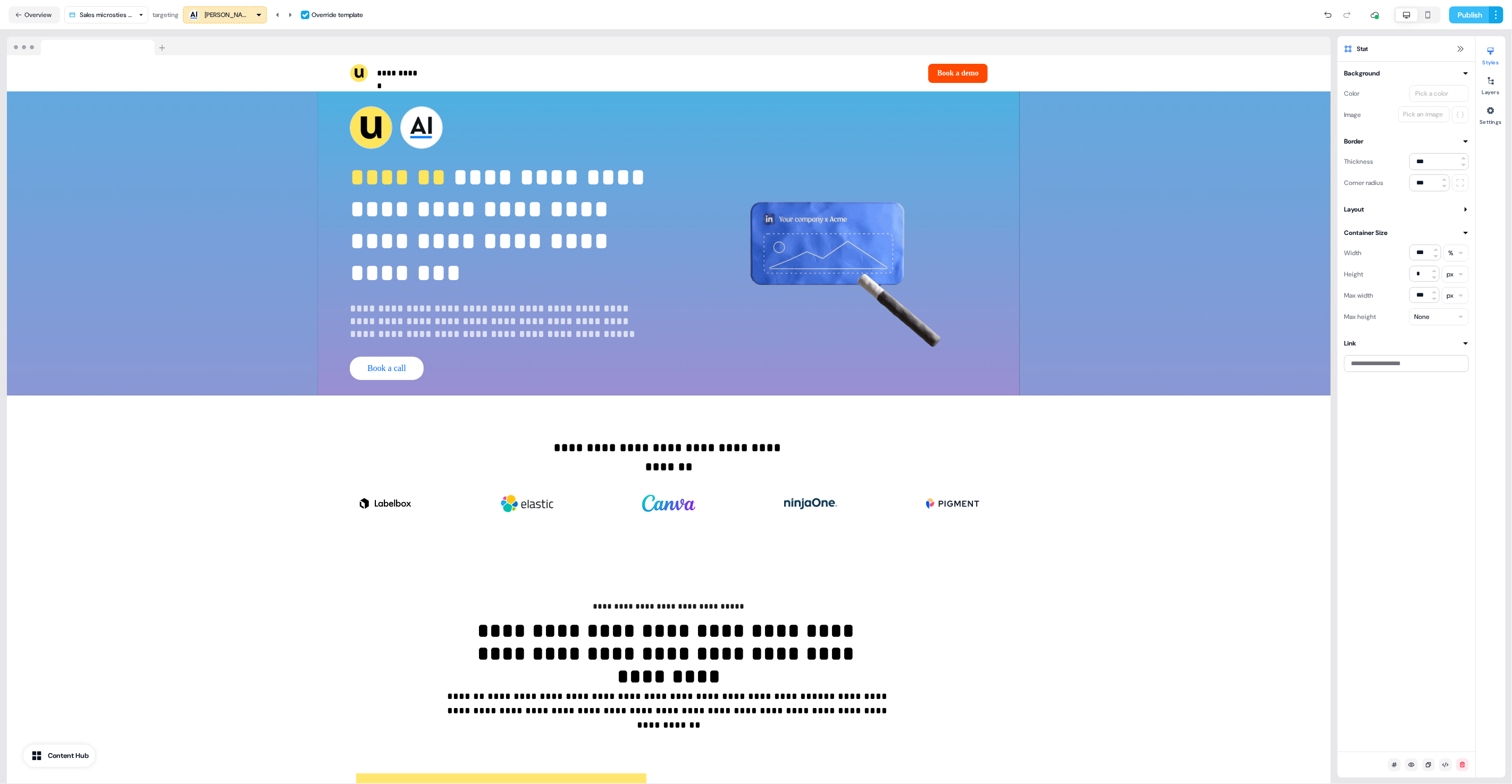
click at [1462, 21] on button "Publish" at bounding box center [1468, 14] width 39 height 17
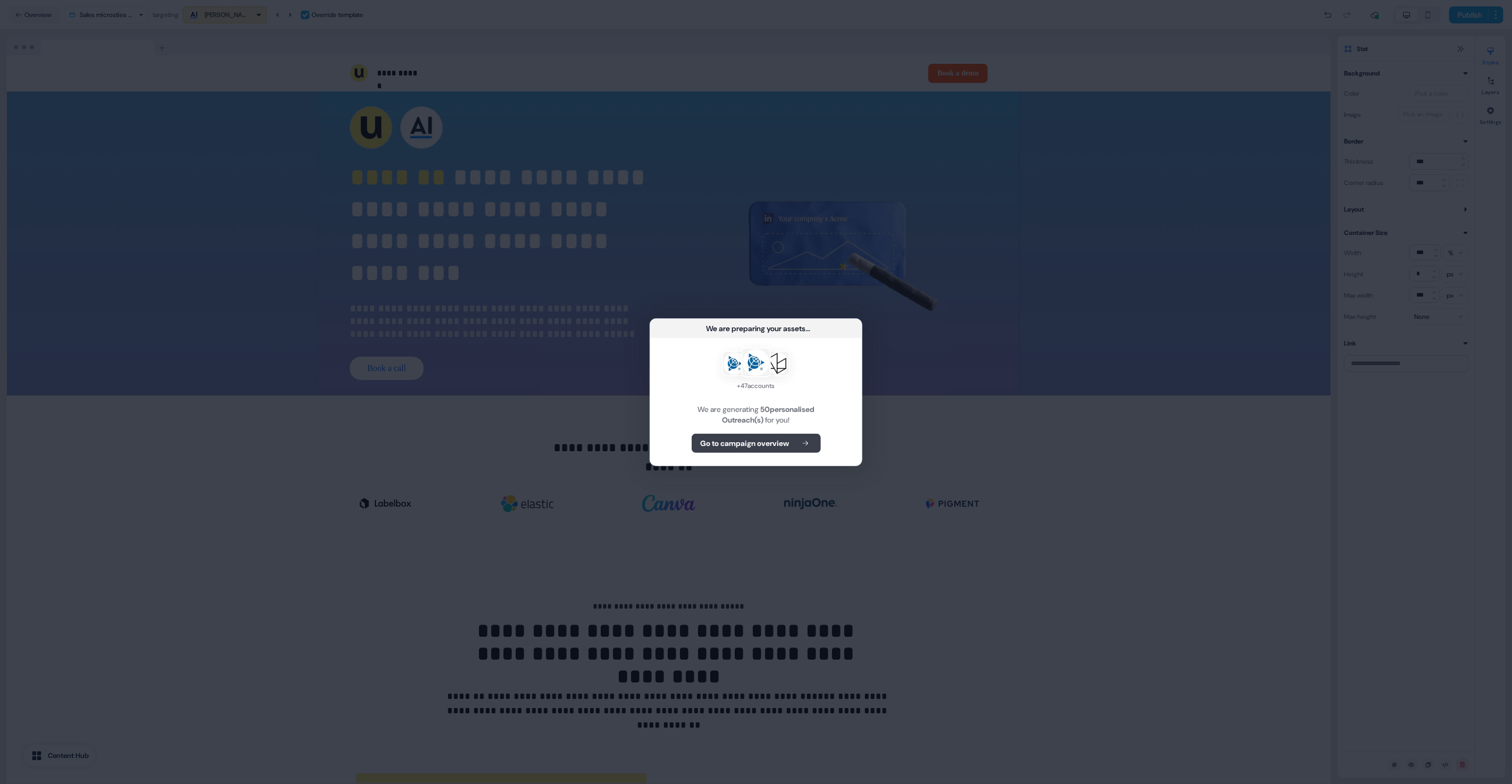
click at [722, 445] on b "Go to campaign overview" at bounding box center [745, 443] width 89 height 11
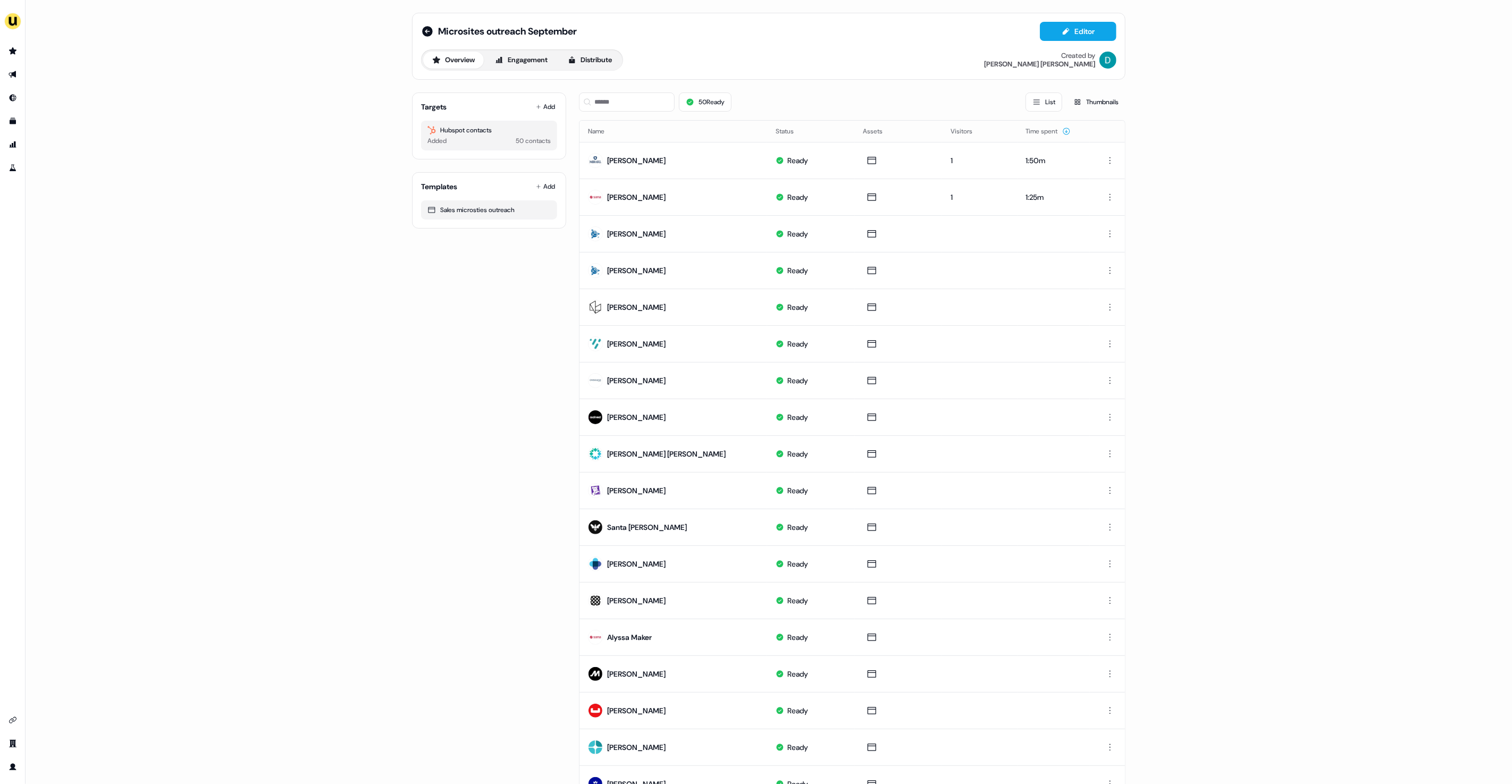
click at [660, 112] on div "50 Ready List Thumbnails" at bounding box center [852, 102] width 546 height 36
click at [645, 95] on input at bounding box center [626, 102] width 96 height 19
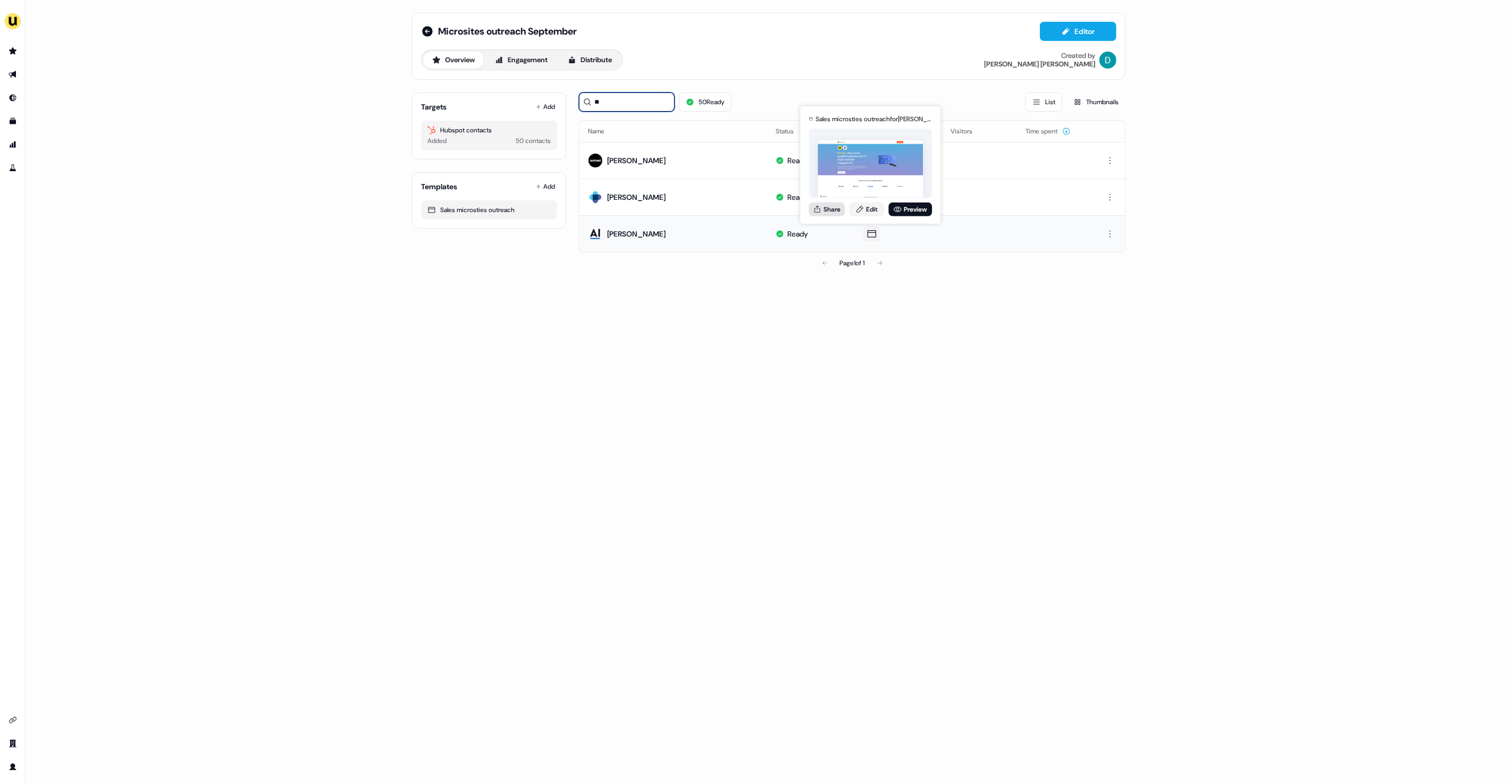
type input "**"
click at [827, 211] on button "Share" at bounding box center [826, 209] width 36 height 14
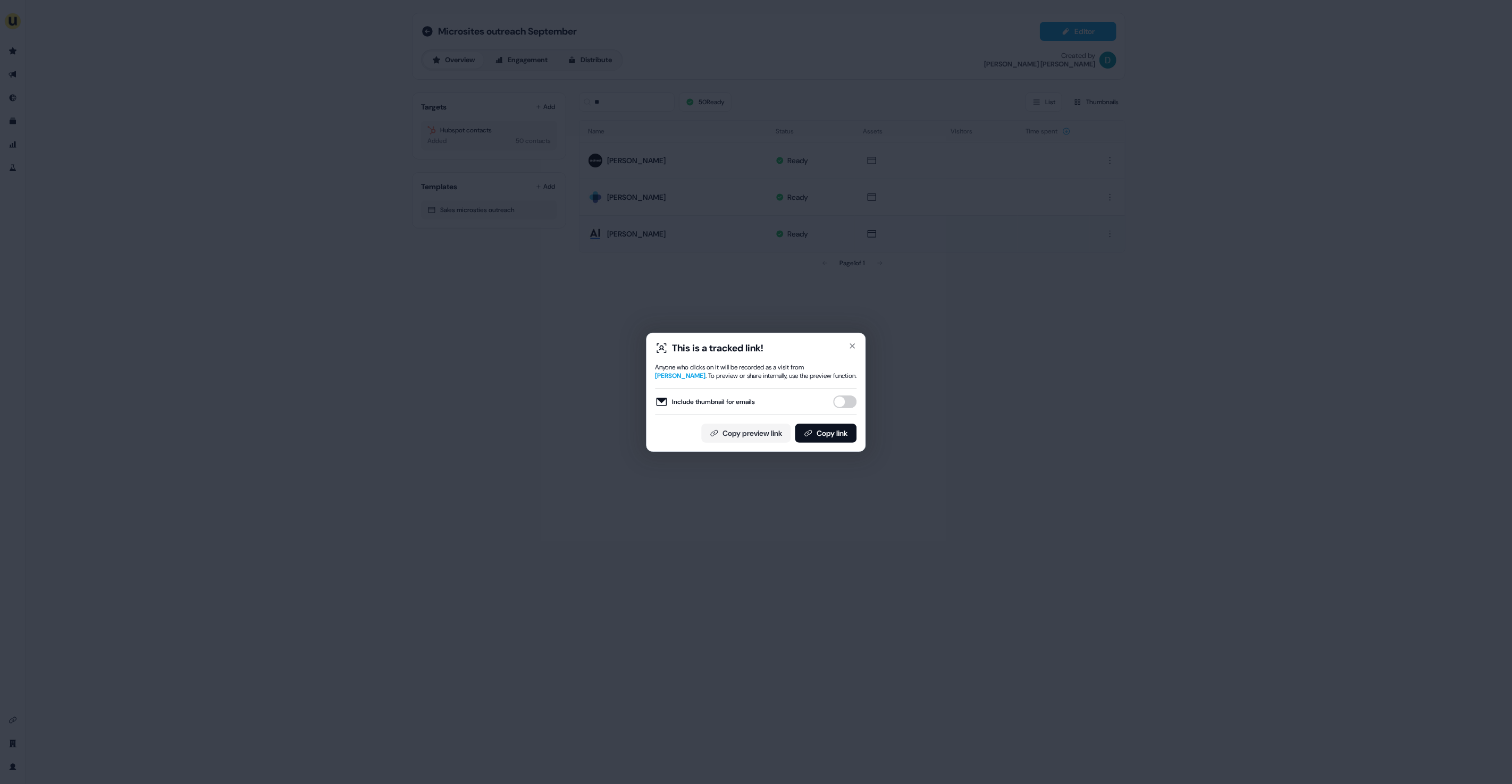
click at [847, 411] on div "Include thumbnail for emails" at bounding box center [756, 402] width 202 height 26
click at [841, 403] on button "Include thumbnail for emails" at bounding box center [845, 402] width 24 height 13
click at [840, 431] on button "Copy link" at bounding box center [826, 433] width 61 height 19
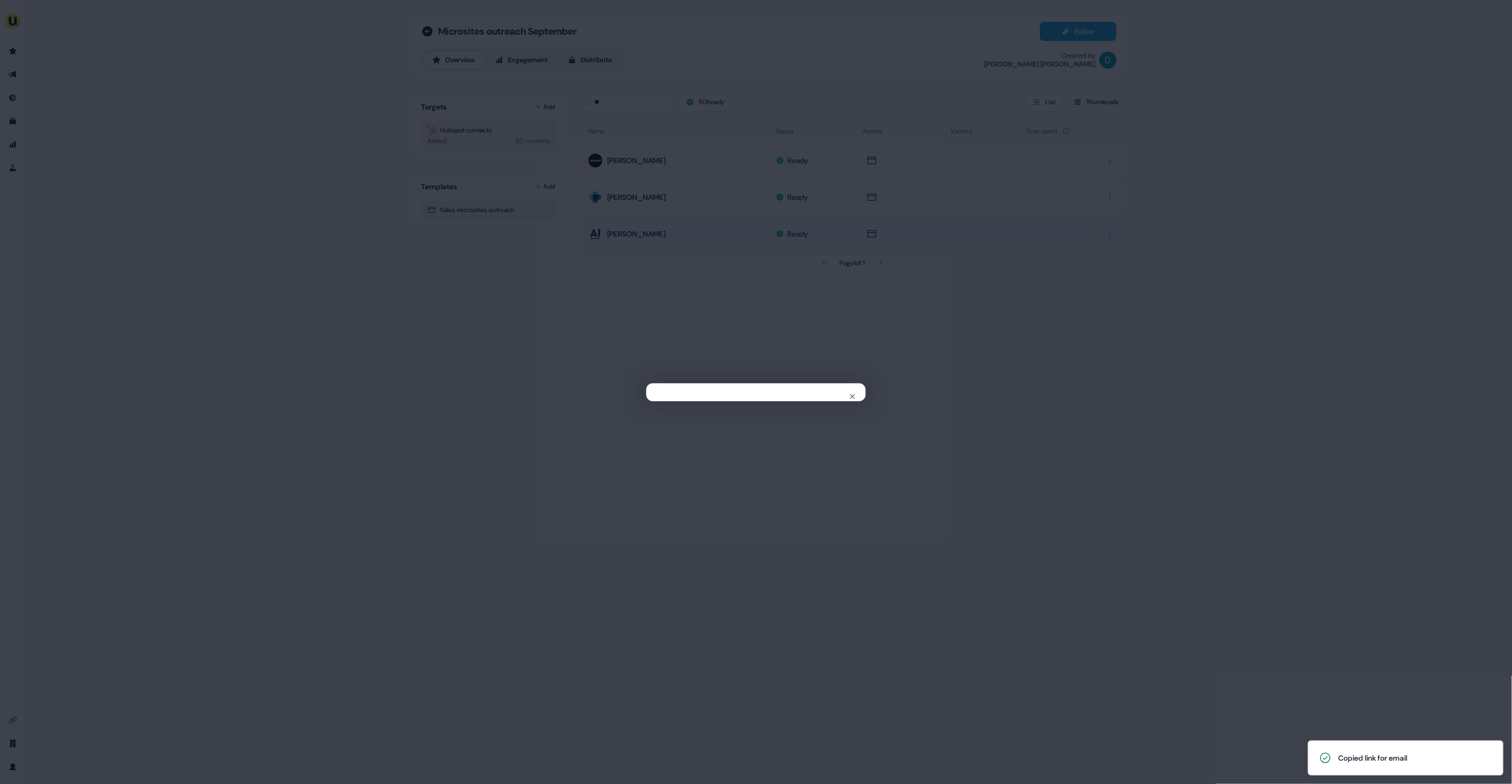
click at [540, 249] on div "Close" at bounding box center [756, 392] width 1512 height 784
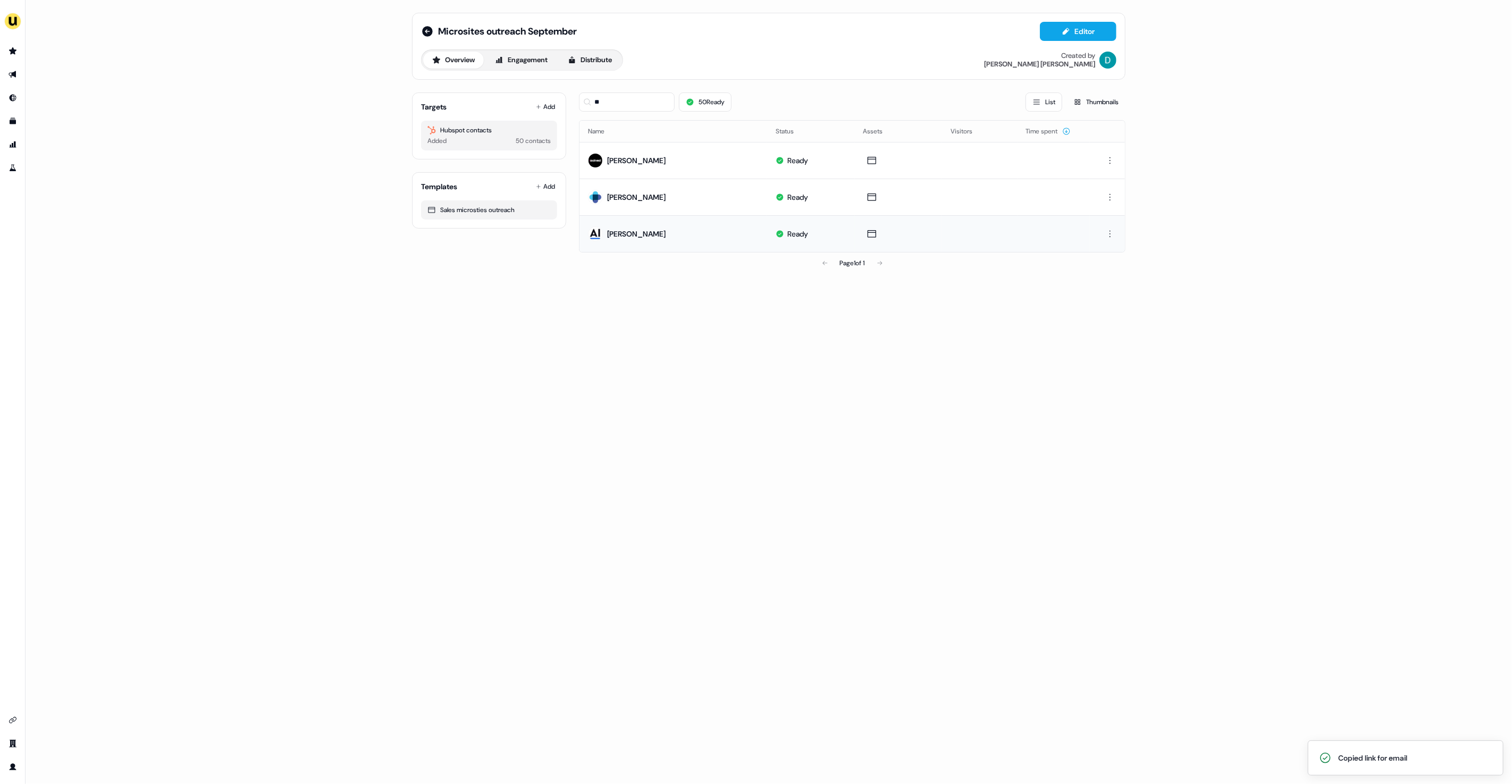
click at [434, 26] on div "Microsites outreach September" at bounding box center [499, 31] width 156 height 13
click at [431, 31] on icon at bounding box center [427, 32] width 11 height 11
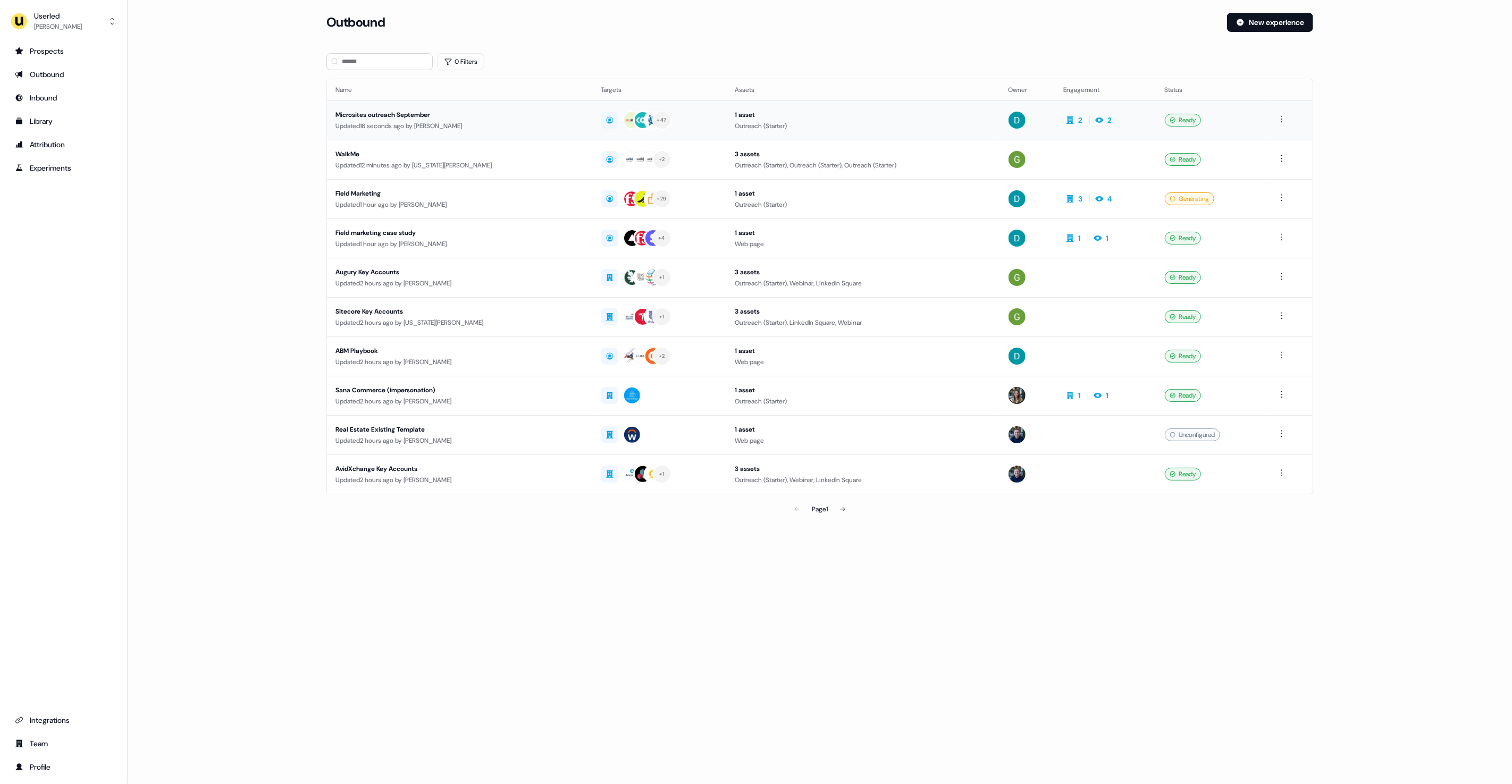
click at [392, 117] on div "Microsites outreach September" at bounding box center [460, 115] width 249 height 11
click at [366, 67] on input at bounding box center [379, 61] width 106 height 17
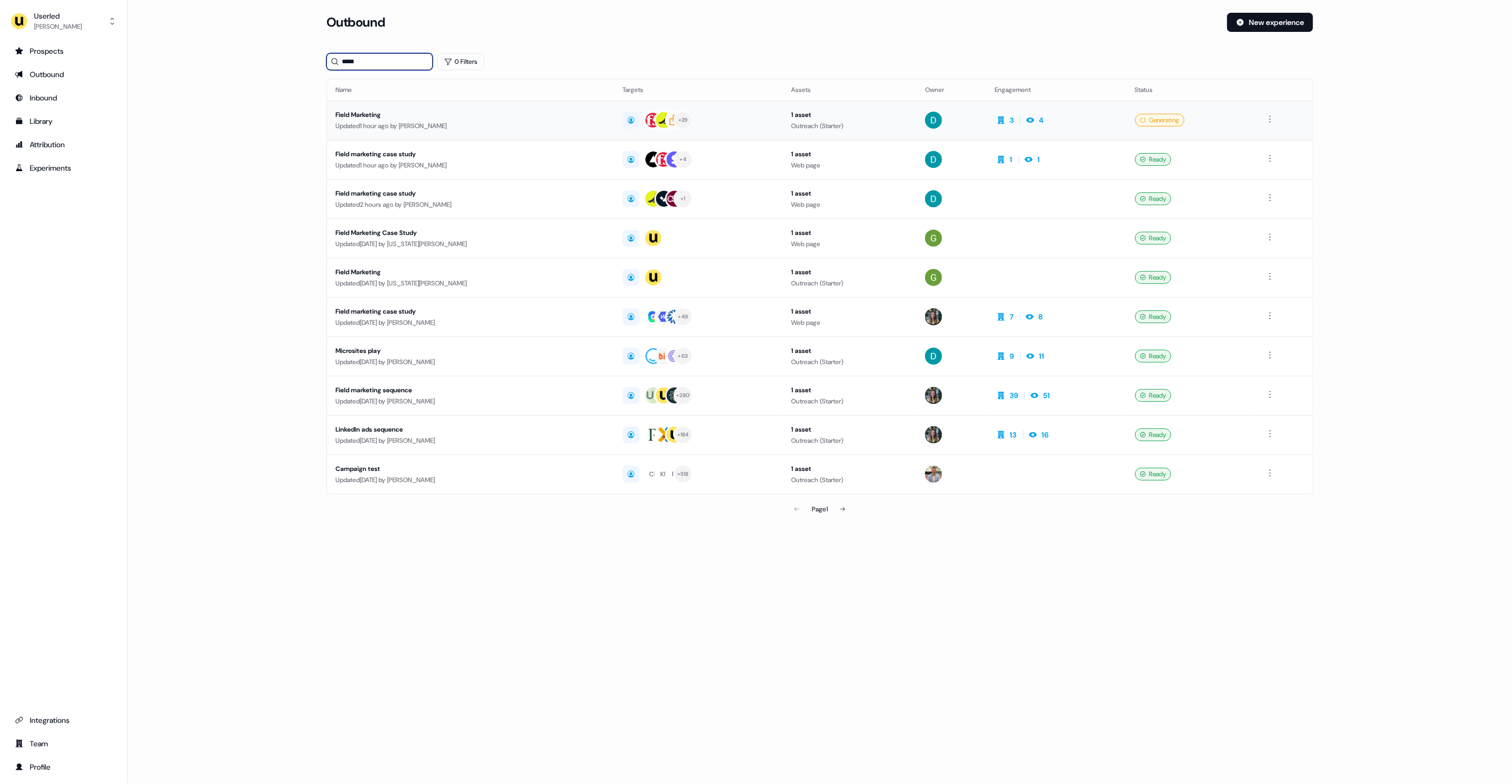
type input "*****"
drag, startPoint x: 446, startPoint y: 111, endPoint x: 431, endPoint y: 113, distance: 15.1
click at [446, 112] on div "Field Marketing" at bounding box center [470, 115] width 270 height 11
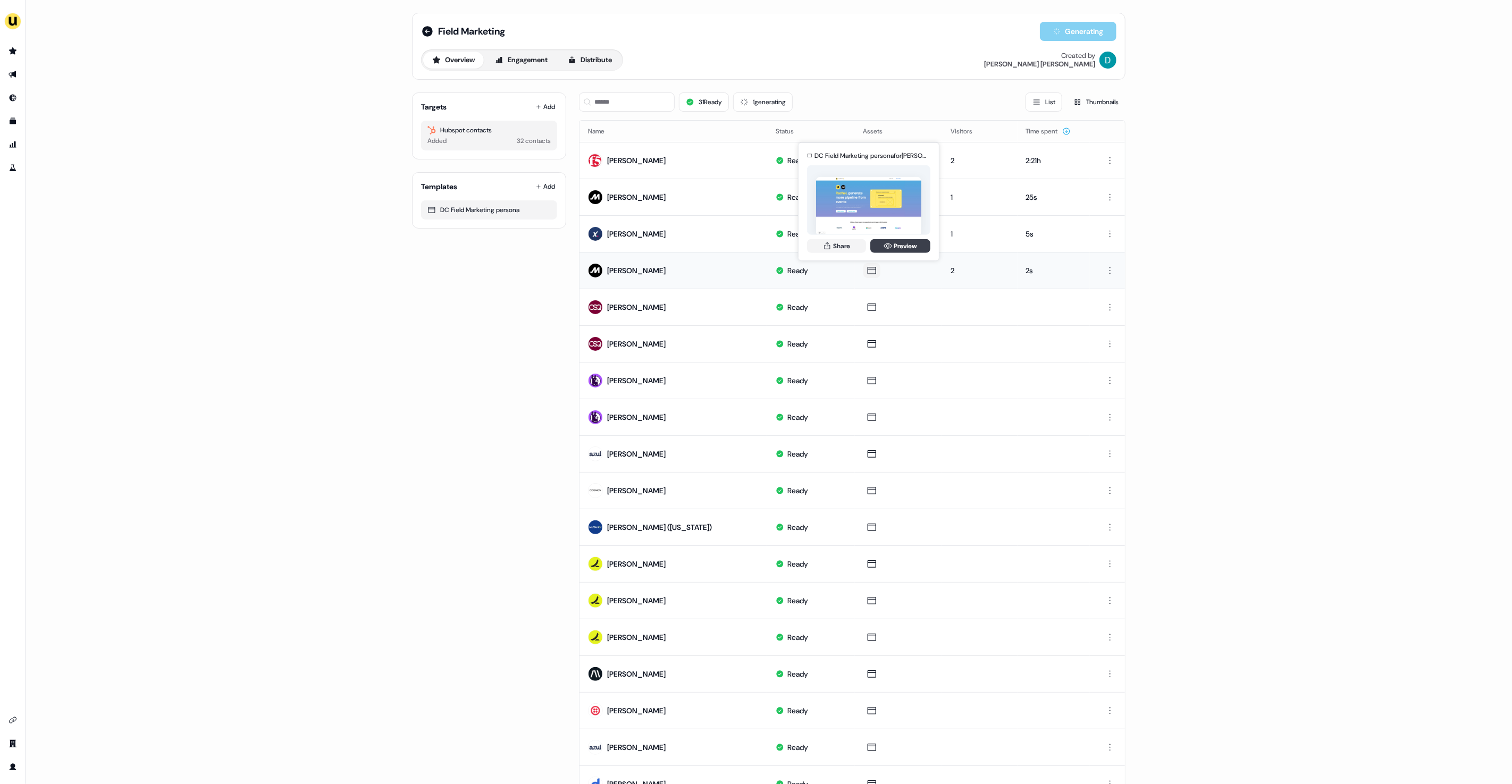
click at [889, 247] on icon at bounding box center [887, 246] width 8 height 5
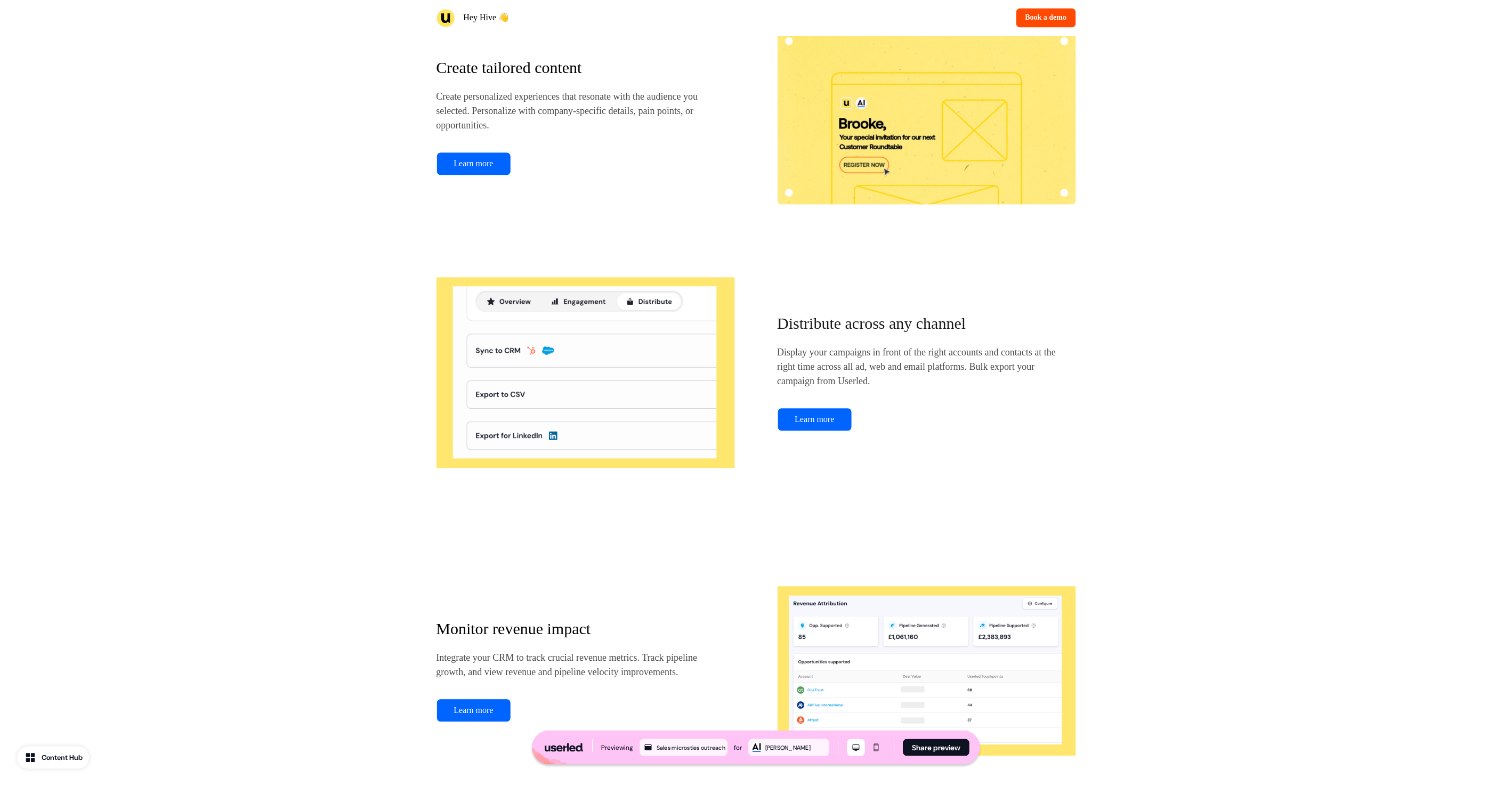
scroll to position [981, 0]
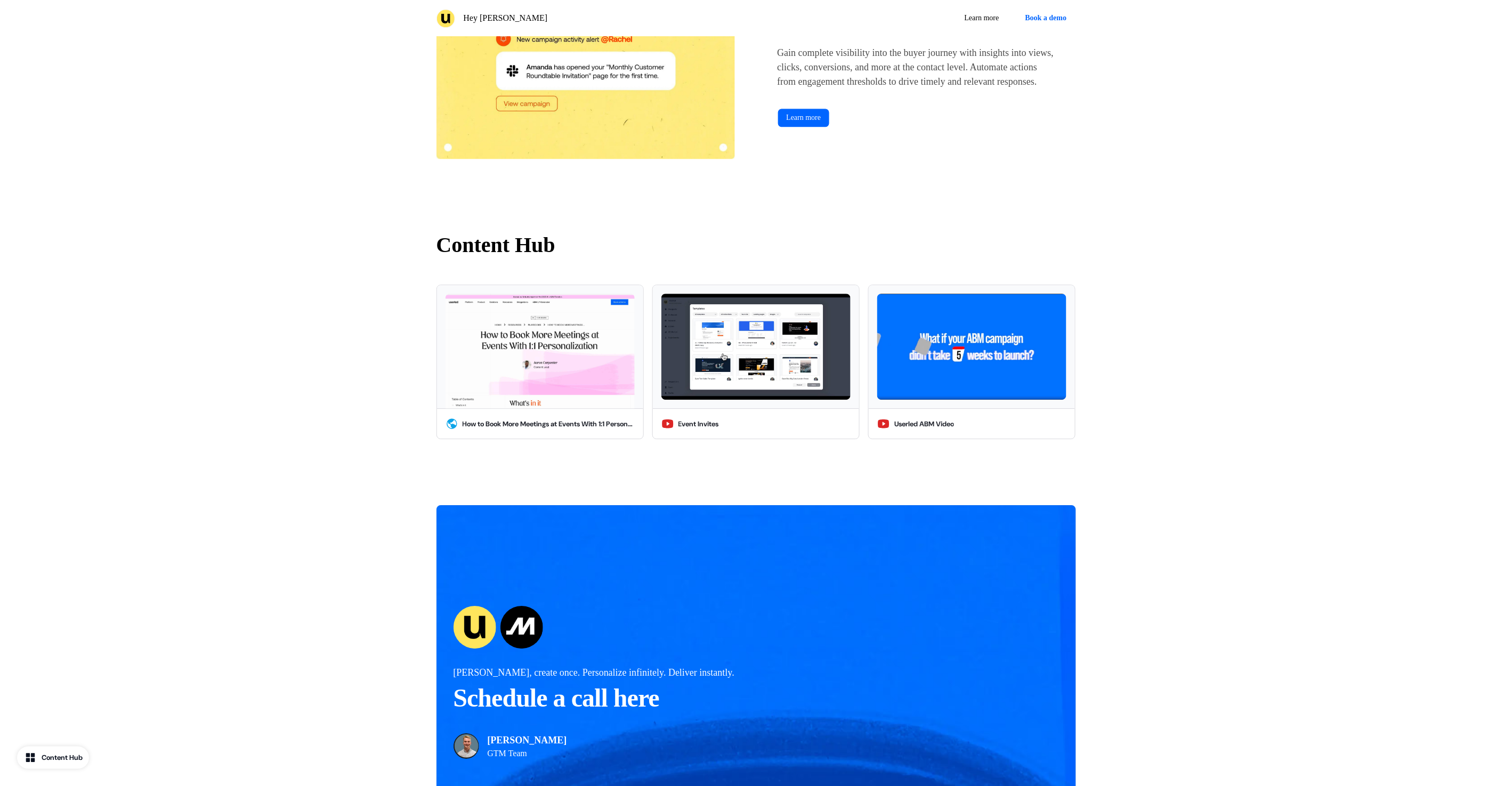
scroll to position [1493, 0]
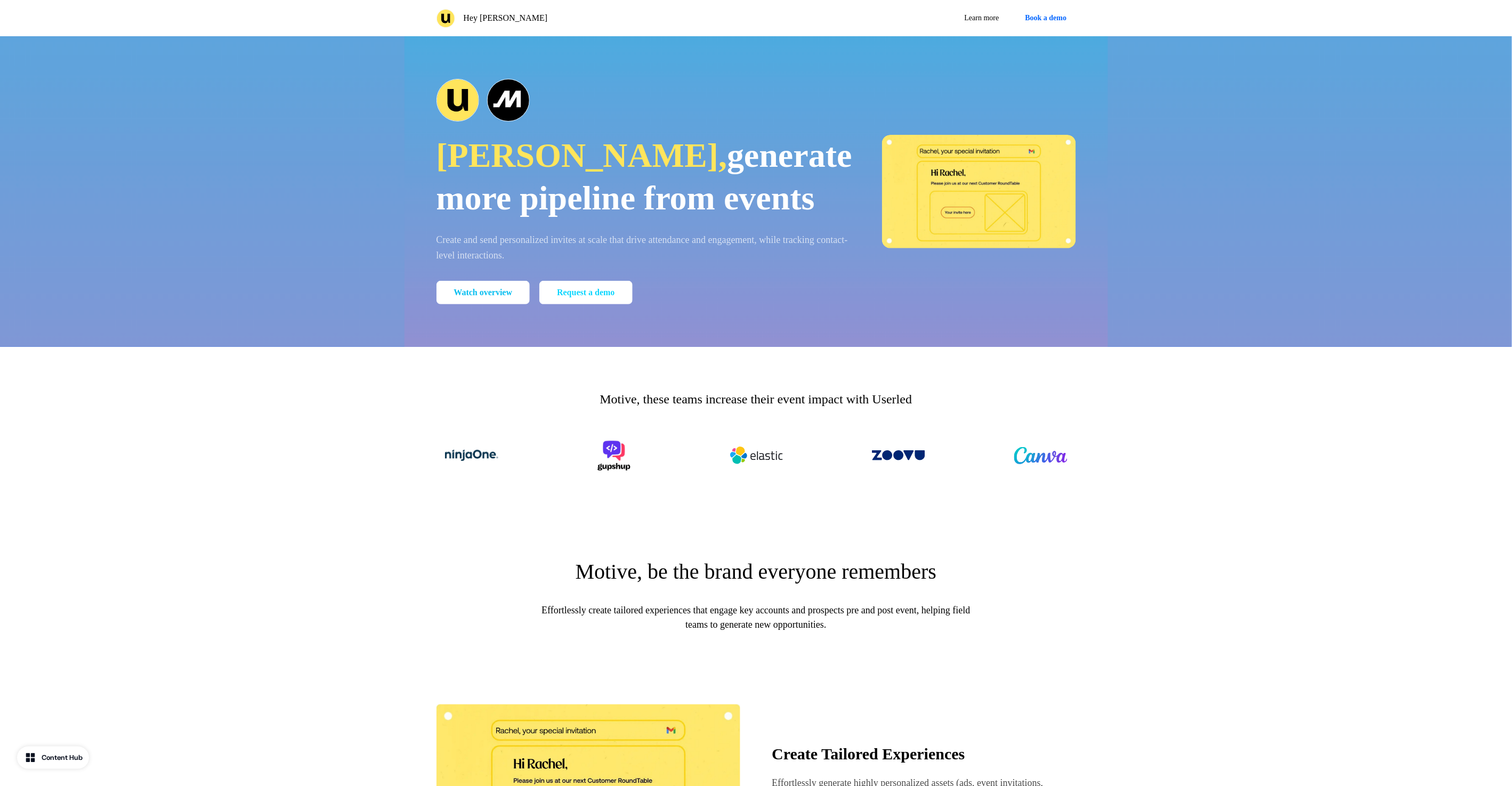
click at [591, 304] on link "Request a demo" at bounding box center [585, 292] width 92 height 24
click at [1057, 21] on button "Book a demo" at bounding box center [1046, 18] width 60 height 19
click at [1048, 13] on button "Book a demo" at bounding box center [1046, 18] width 60 height 19
click at [1049, 22] on button "Book a demo" at bounding box center [1046, 18] width 60 height 19
click at [980, 18] on link "Learn more" at bounding box center [981, 18] width 52 height 19
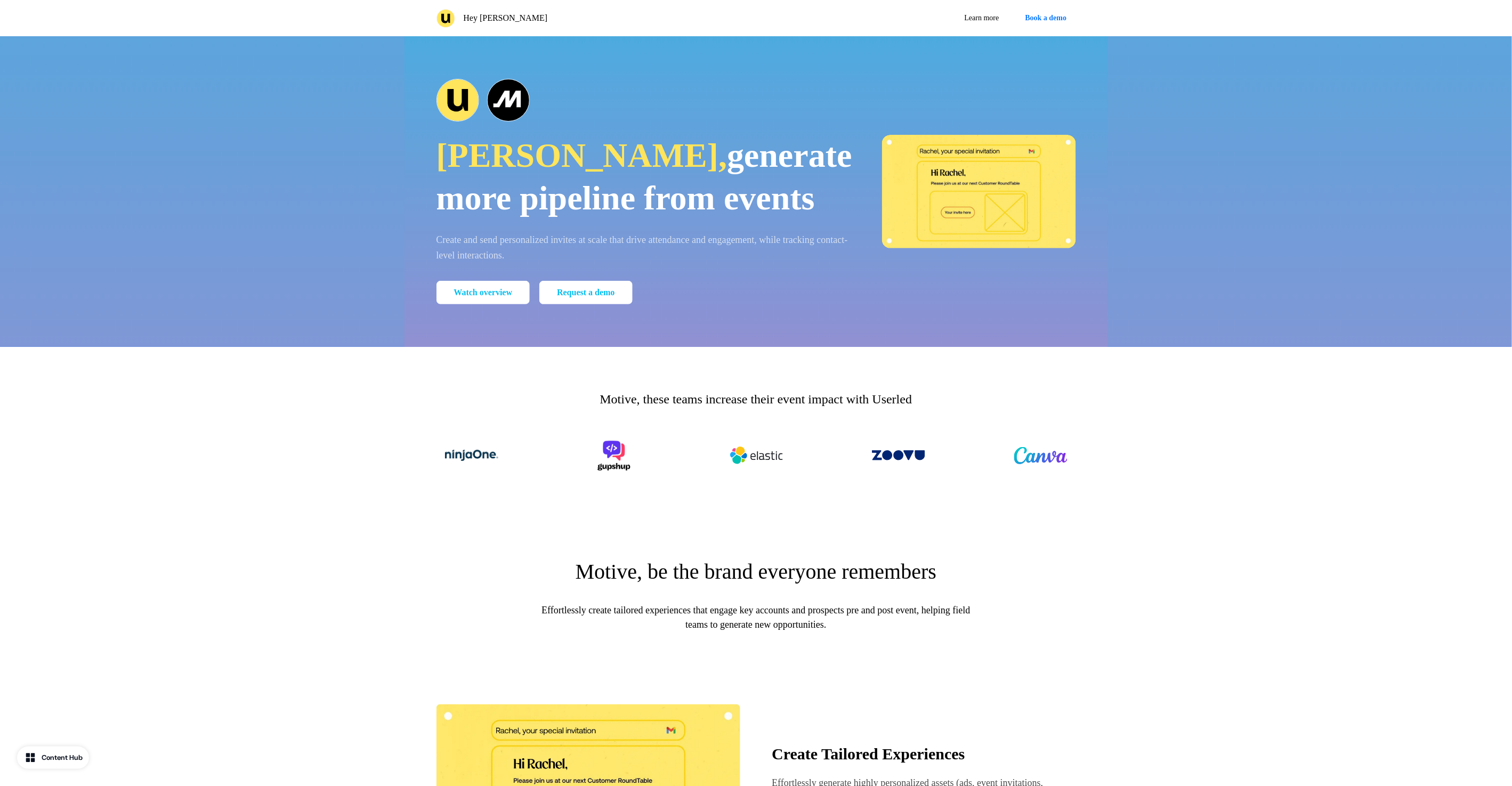
click at [1041, 19] on button "Book a demo" at bounding box center [1046, 18] width 60 height 19
click at [623, 304] on link "Request a demo" at bounding box center [585, 292] width 92 height 24
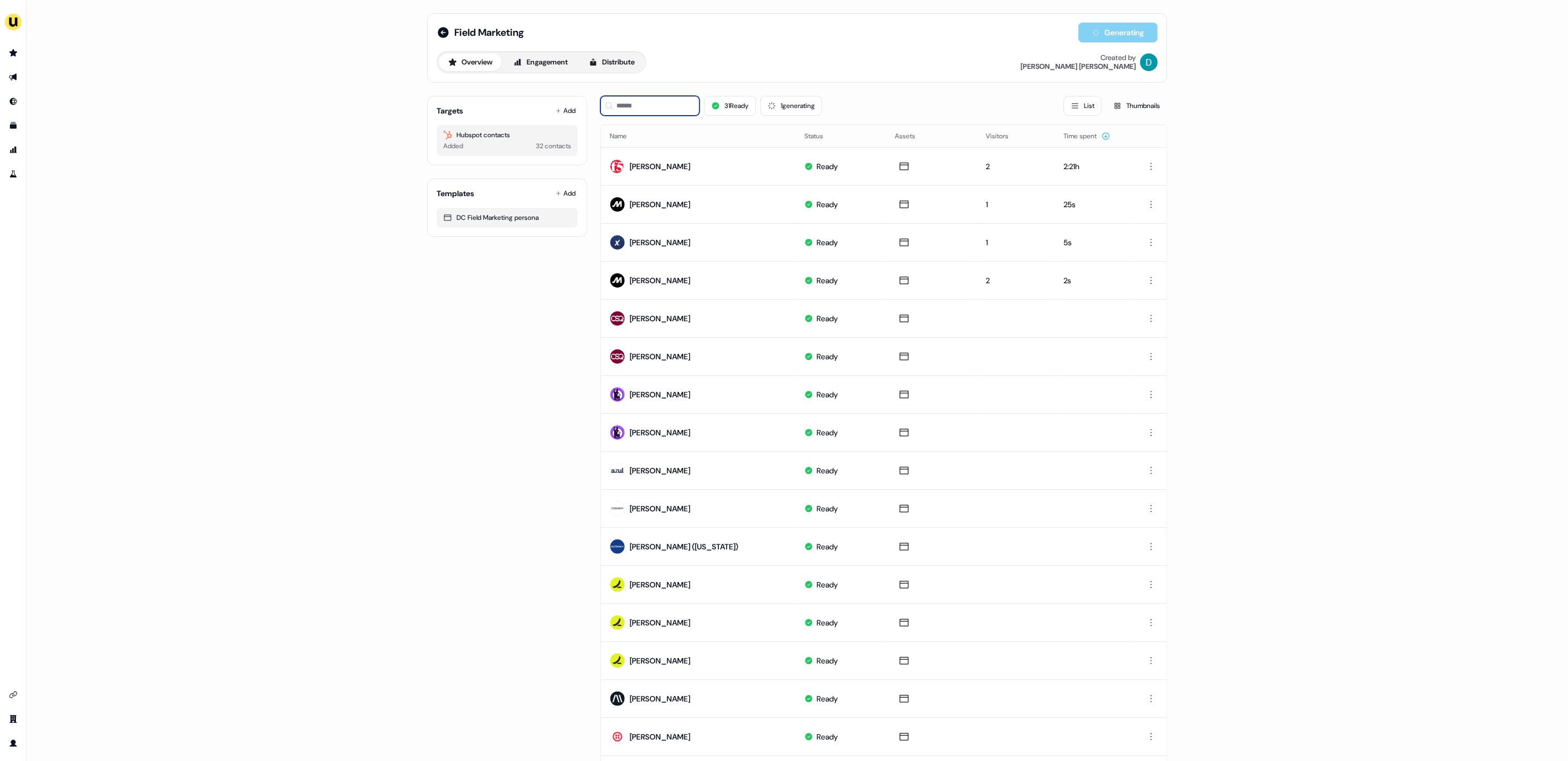
click at [646, 114] on input at bounding box center [649, 105] width 99 height 20
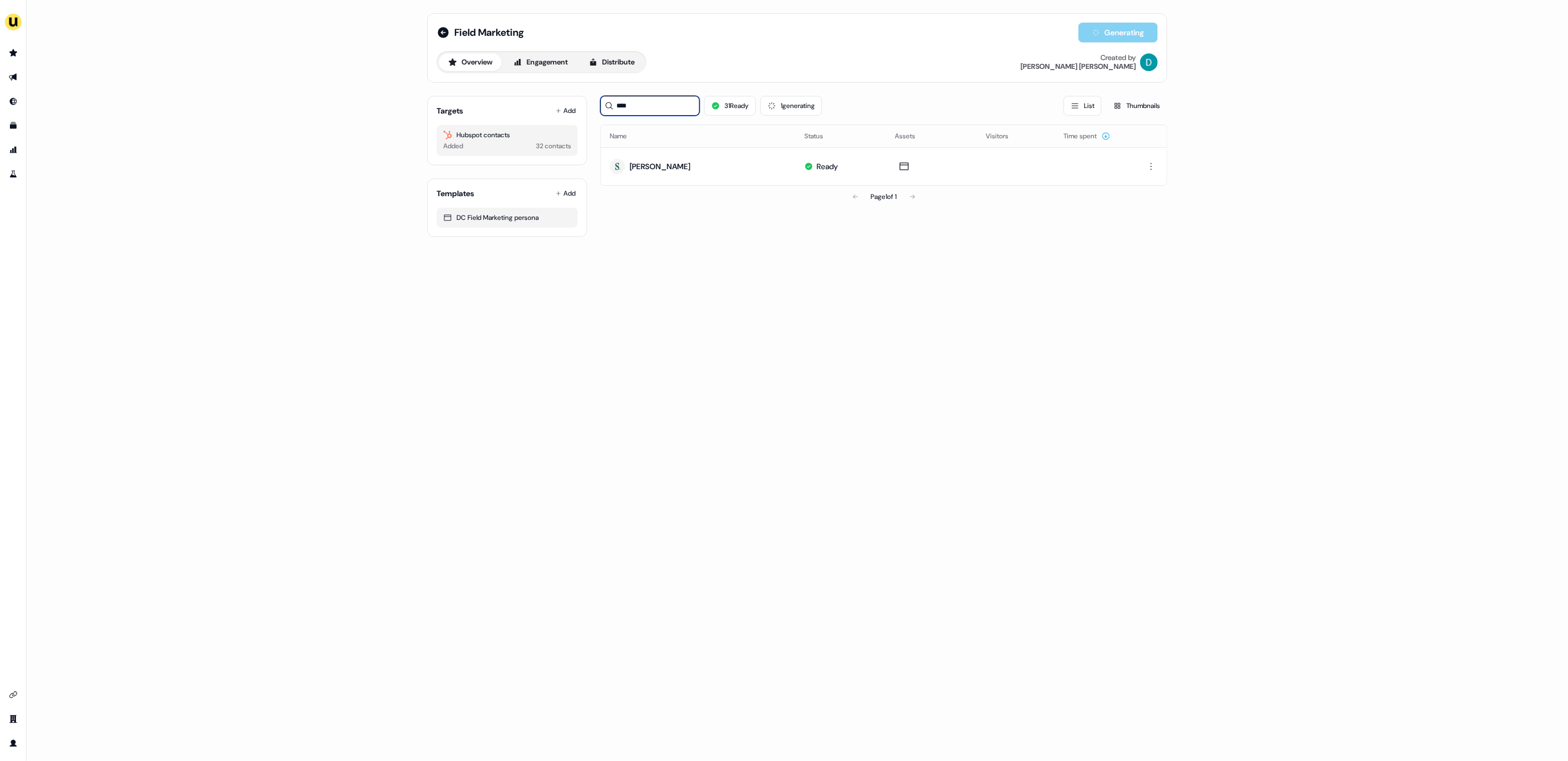
type input "*****"
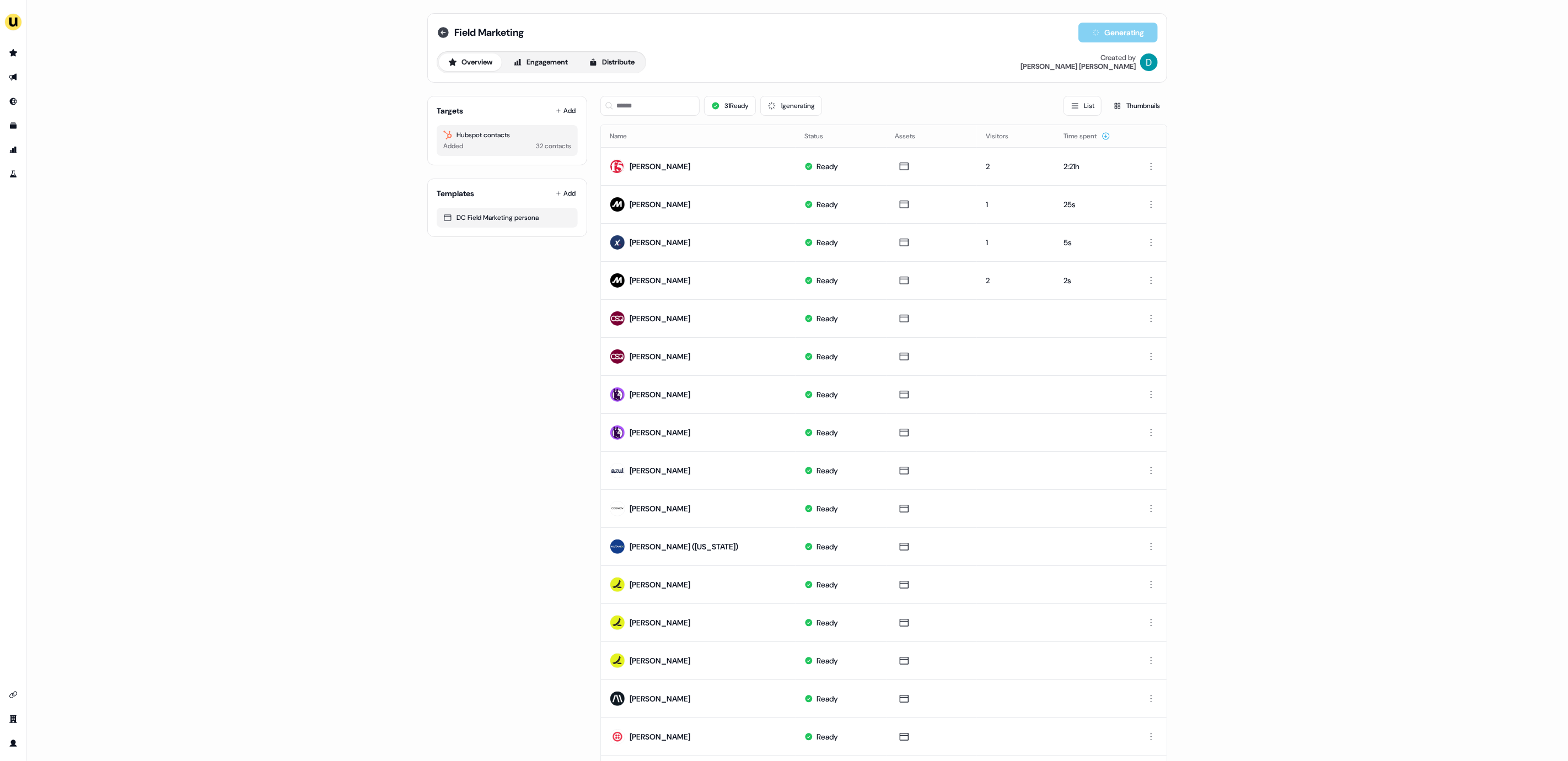
click at [442, 37] on icon at bounding box center [443, 33] width 11 height 11
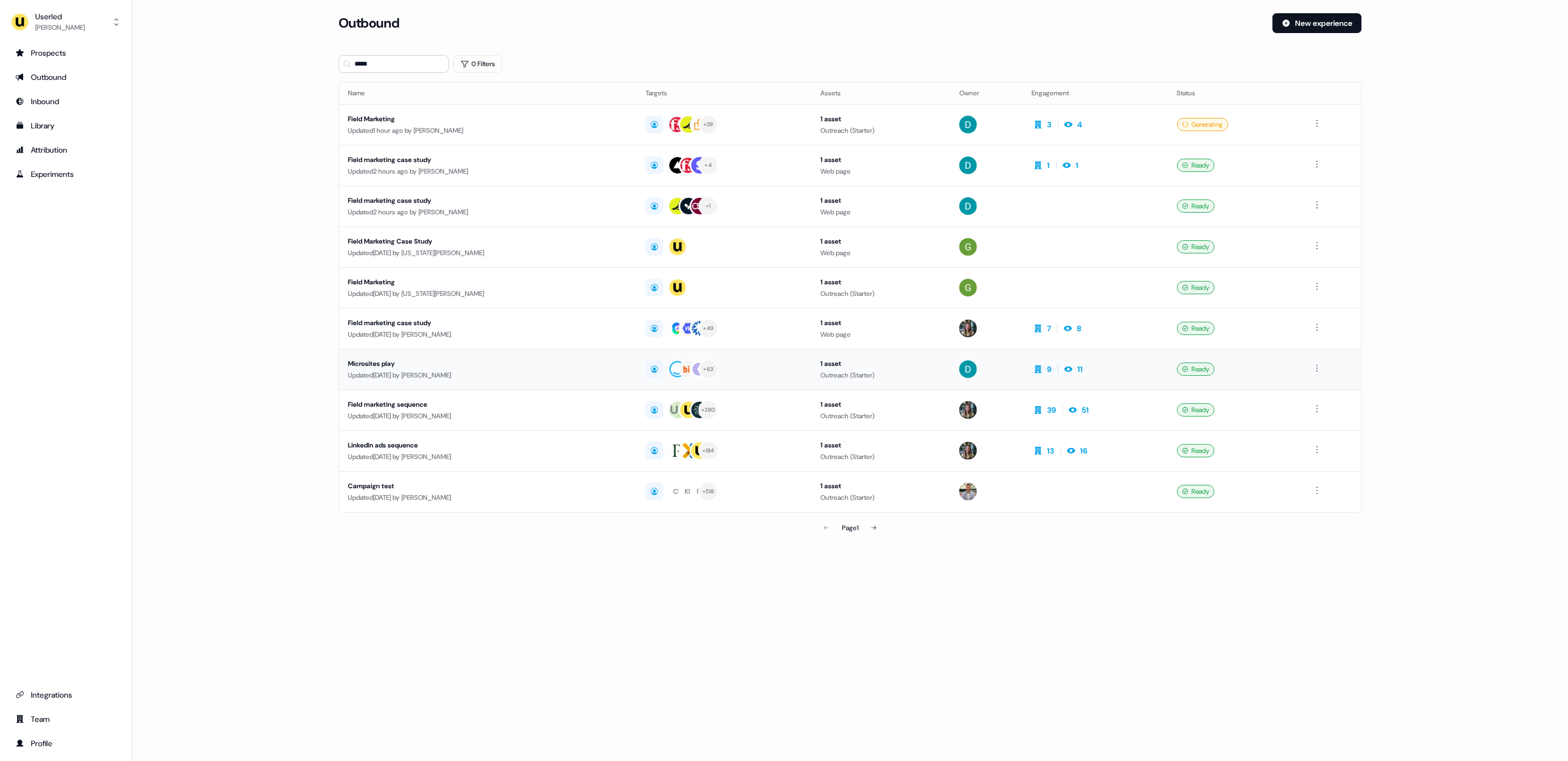
click at [551, 370] on div "Updated [DATE] by [PERSON_NAME]" at bounding box center [487, 375] width 280 height 11
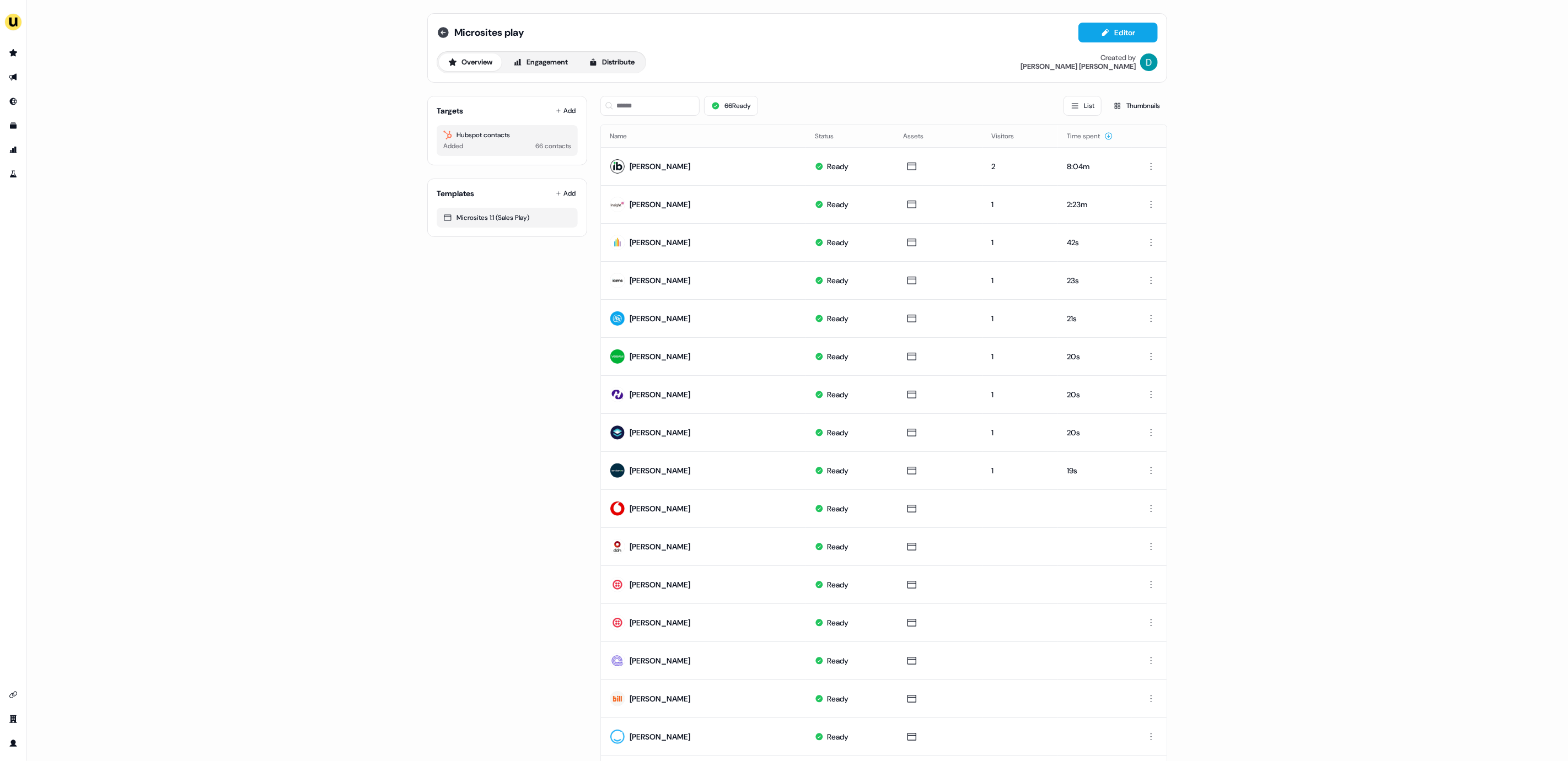
click at [445, 35] on icon at bounding box center [443, 33] width 11 height 11
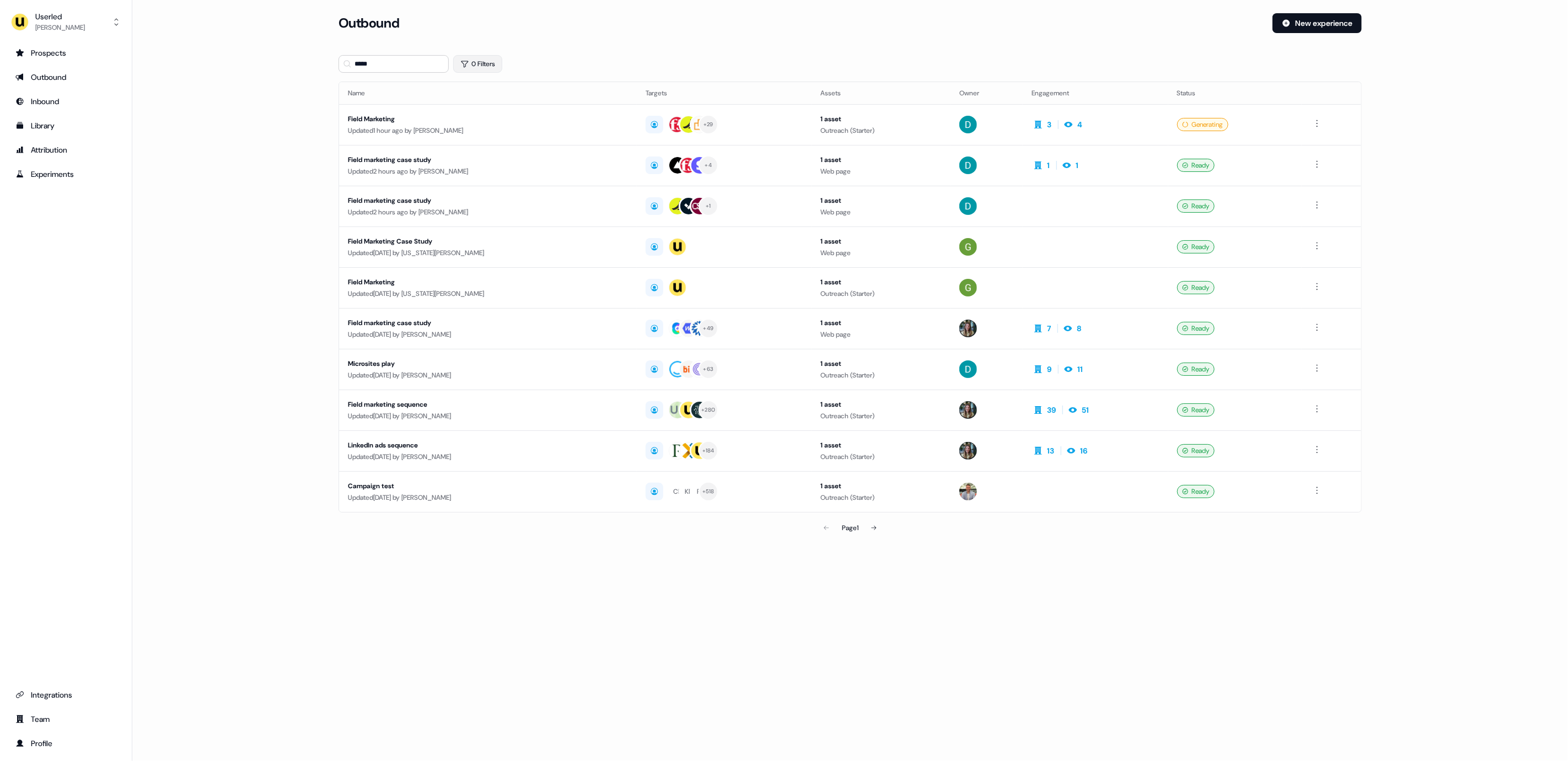
click at [480, 63] on button "0 Filters" at bounding box center [477, 64] width 49 height 17
click at [485, 115] on html "For the best experience switch devices to a bigger screen. Go to Userled.io Use…" at bounding box center [784, 380] width 1568 height 761
click at [493, 147] on span "Owner" at bounding box center [489, 152] width 20 height 9
click at [518, 190] on span "[PERSON_NAME]" at bounding box center [521, 191] width 50 height 9
click at [311, 206] on main "Loading... Outbound New experience ***** 1 Filter Name Targets Assets Owner Eng…" at bounding box center [849, 292] width 1435 height 556
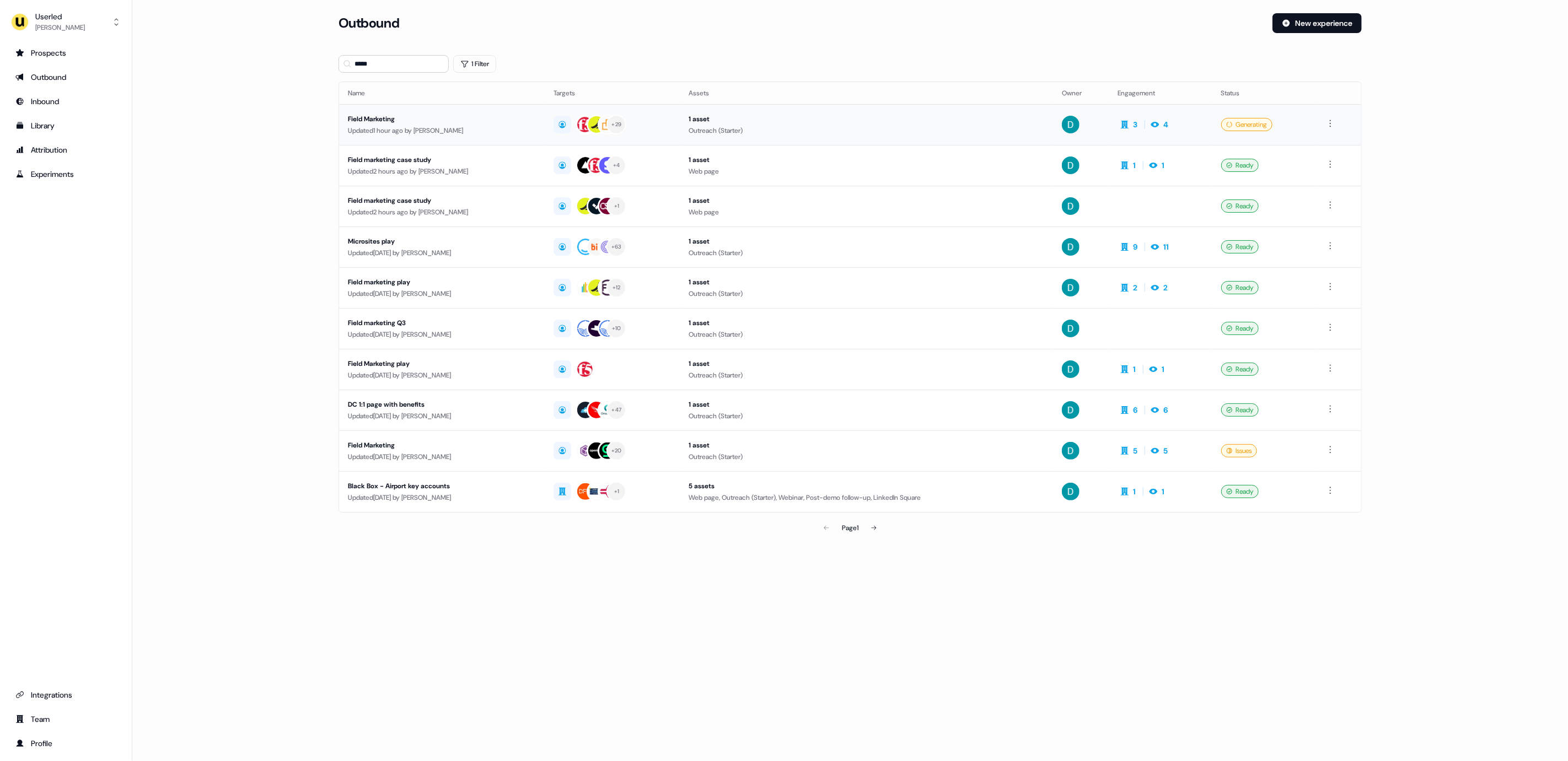
click at [517, 135] on div "Updated 1 hour ago by David Cruickshank" at bounding box center [441, 131] width 188 height 11
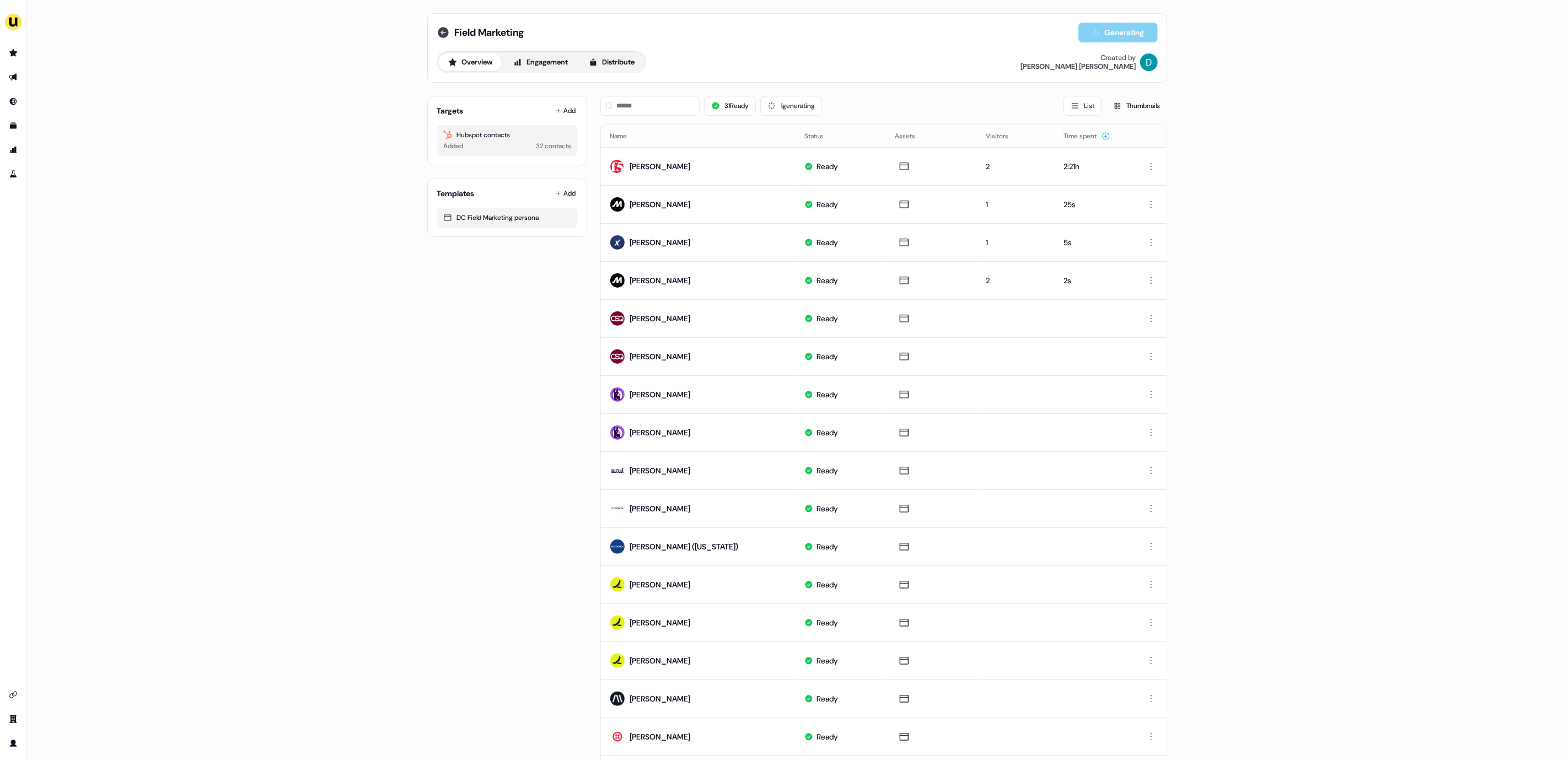
click at [445, 35] on icon at bounding box center [443, 33] width 11 height 11
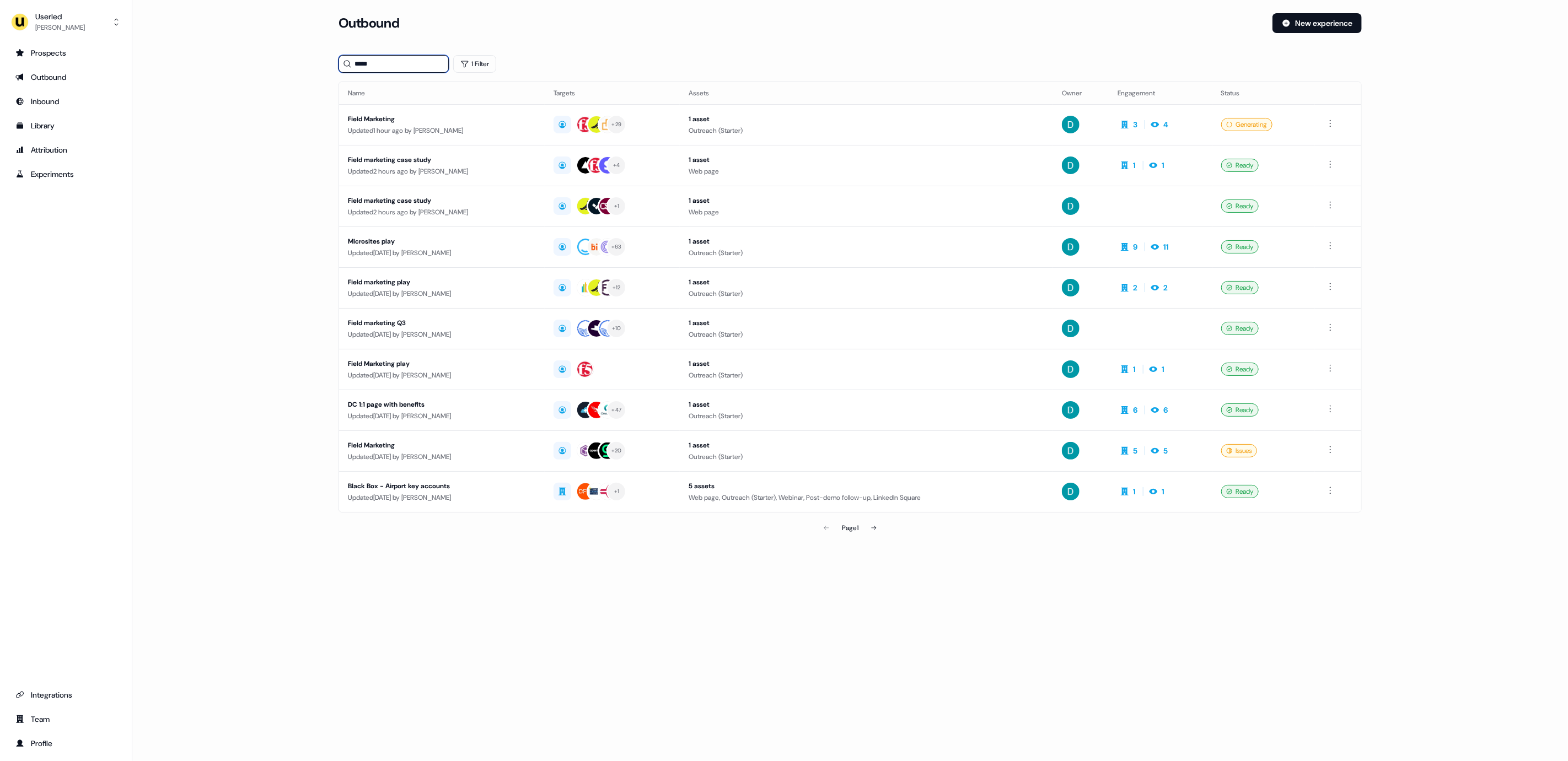
drag, startPoint x: 395, startPoint y: 60, endPoint x: 333, endPoint y: 59, distance: 62.0
click at [333, 59] on section "Loading... Outbound New experience ***** 1 Filter Name Targets Assets Owner Eng…" at bounding box center [850, 292] width 1059 height 556
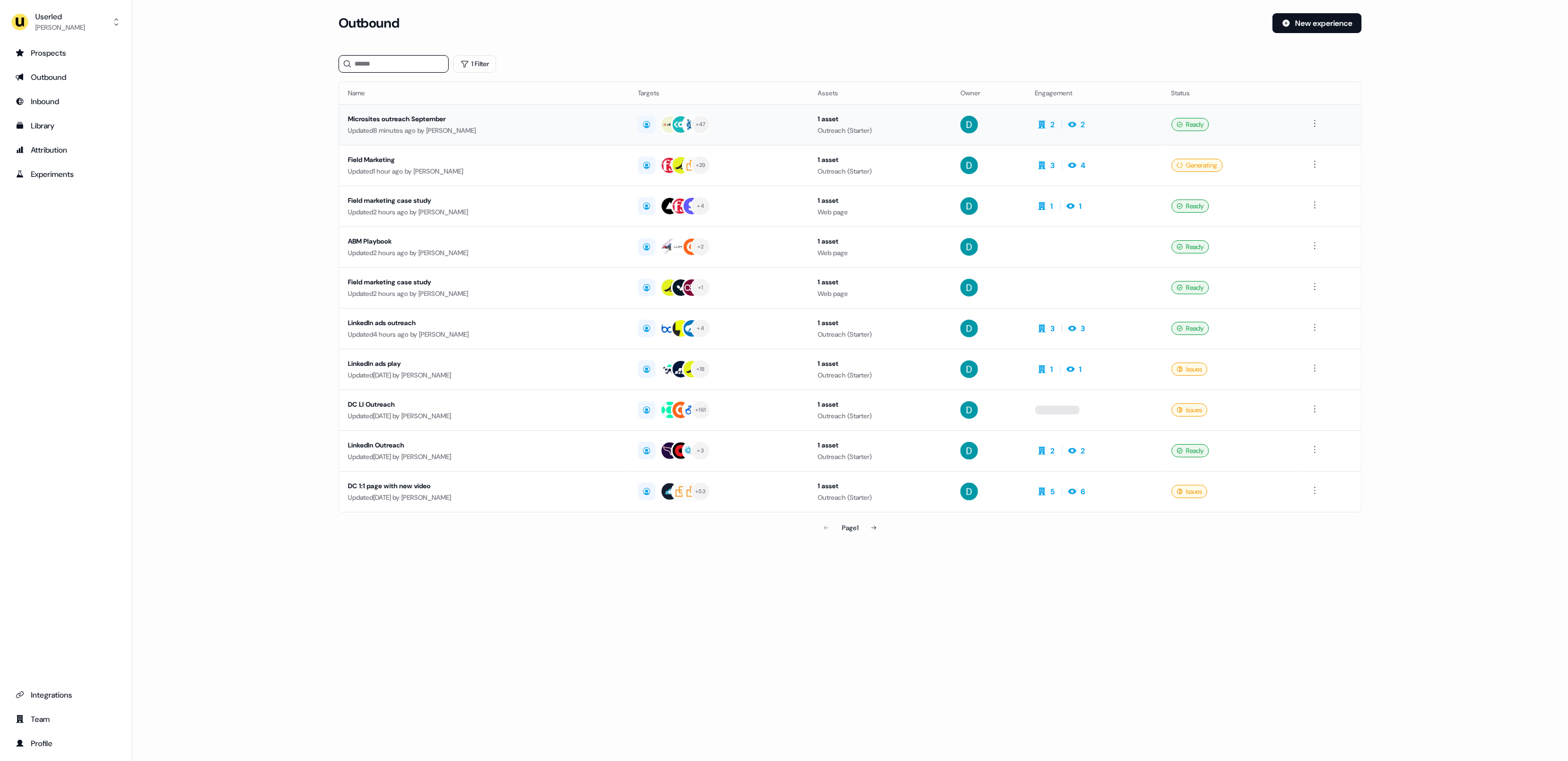
click at [494, 118] on div "Microsites outreach September" at bounding box center [483, 119] width 272 height 11
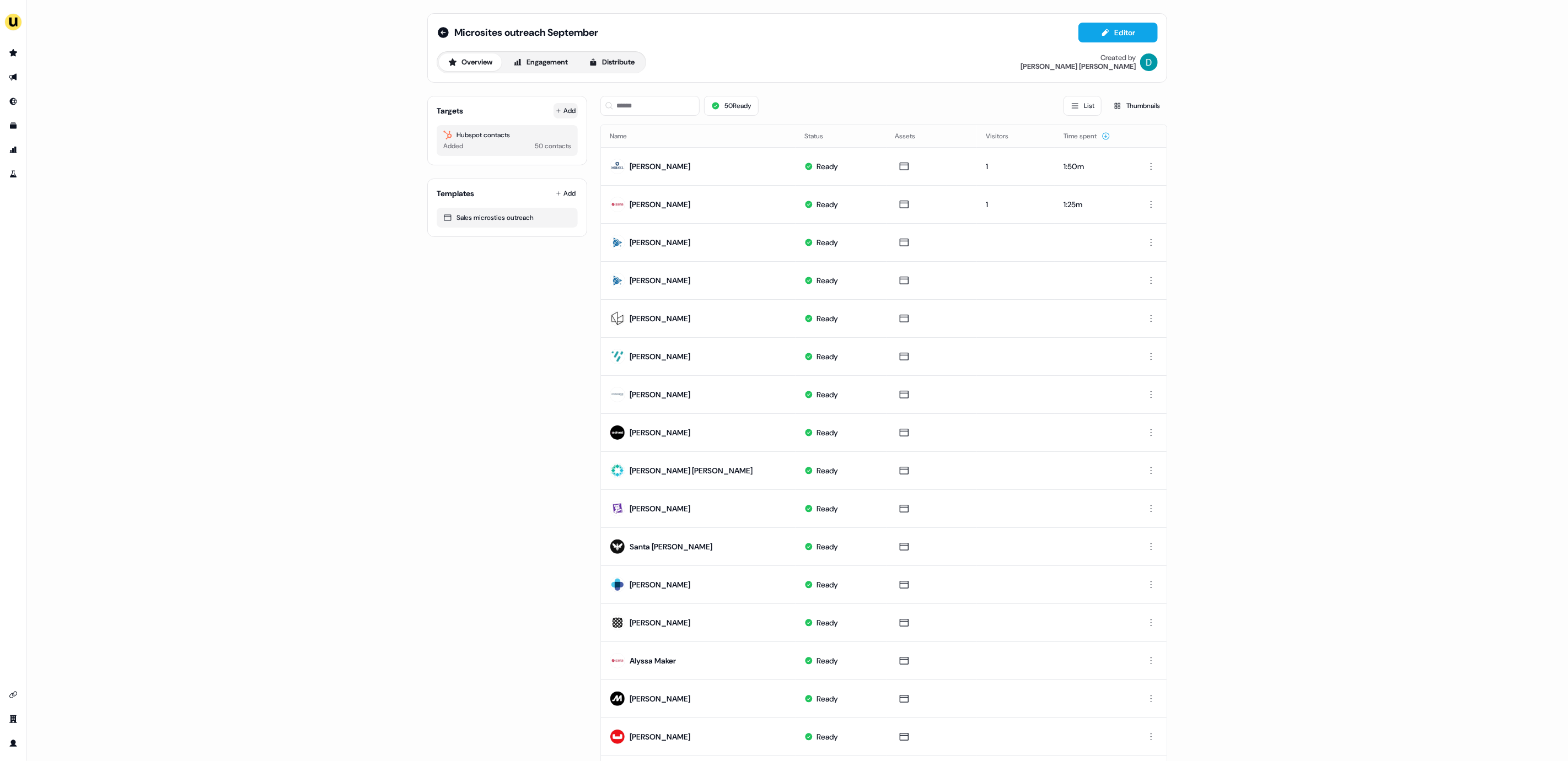
click at [569, 112] on button "Add" at bounding box center [566, 110] width 25 height 15
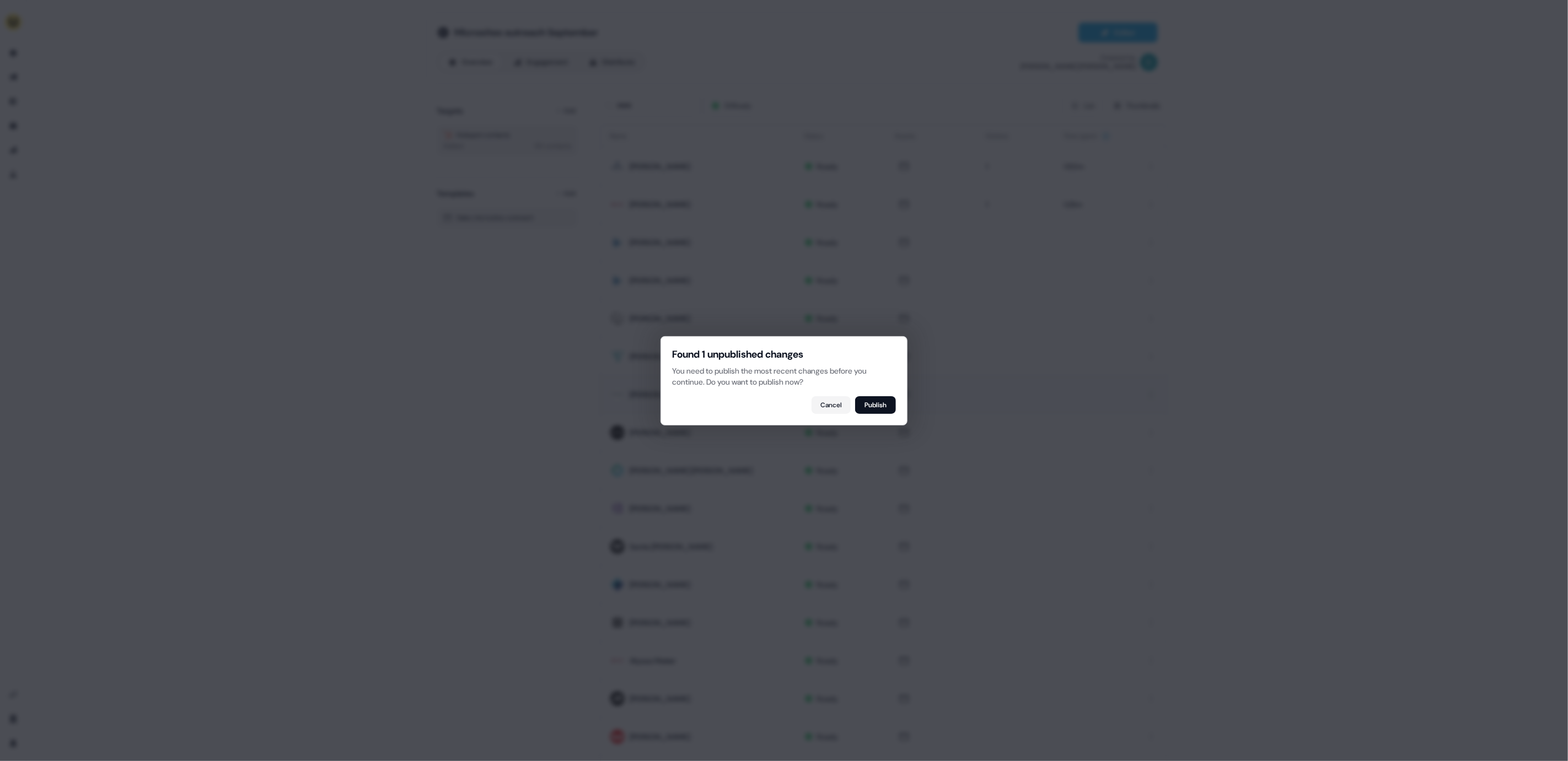
click at [877, 401] on button "Publish" at bounding box center [875, 405] width 41 height 17
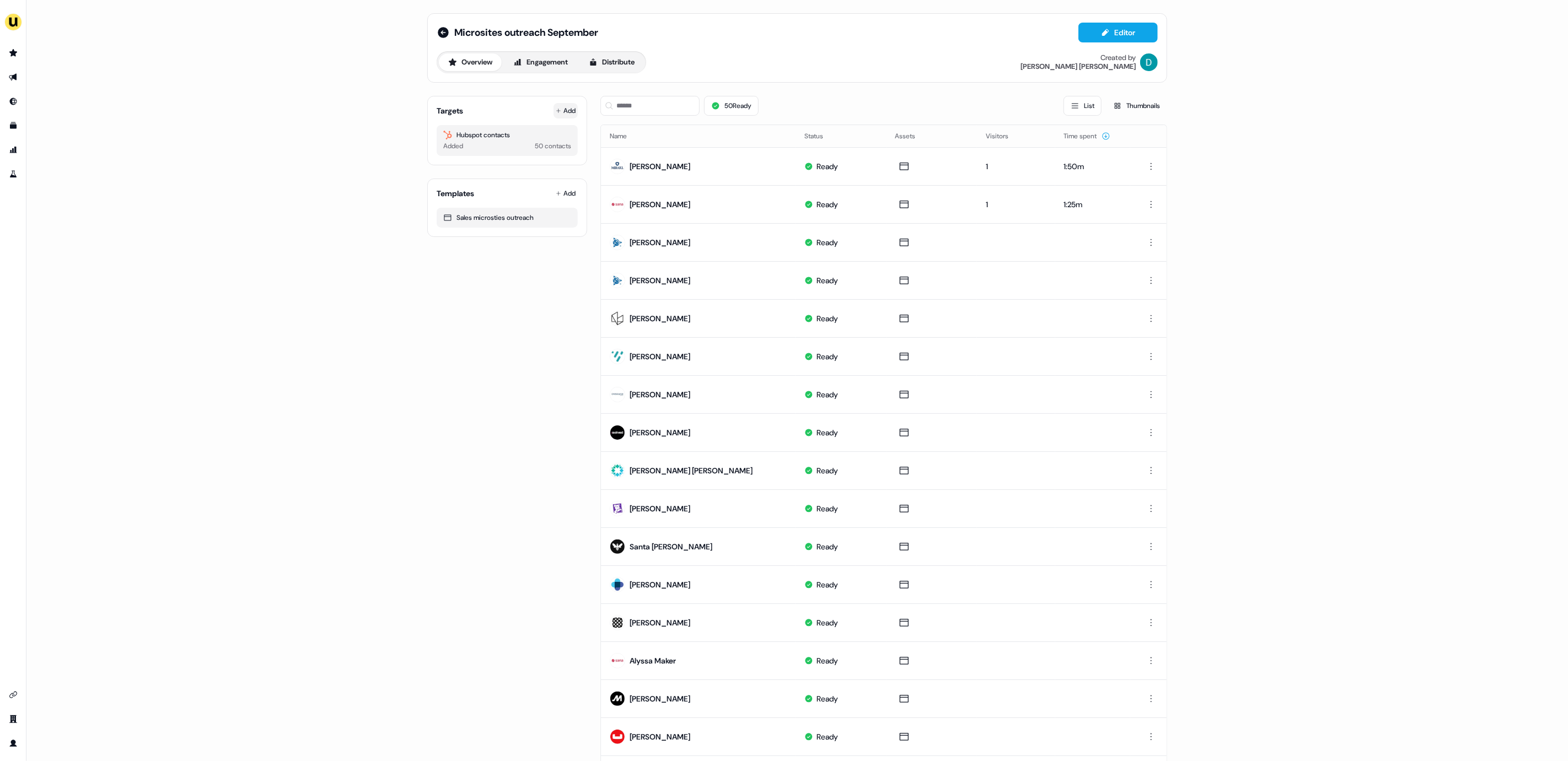
click at [559, 109] on button "Add" at bounding box center [566, 110] width 25 height 15
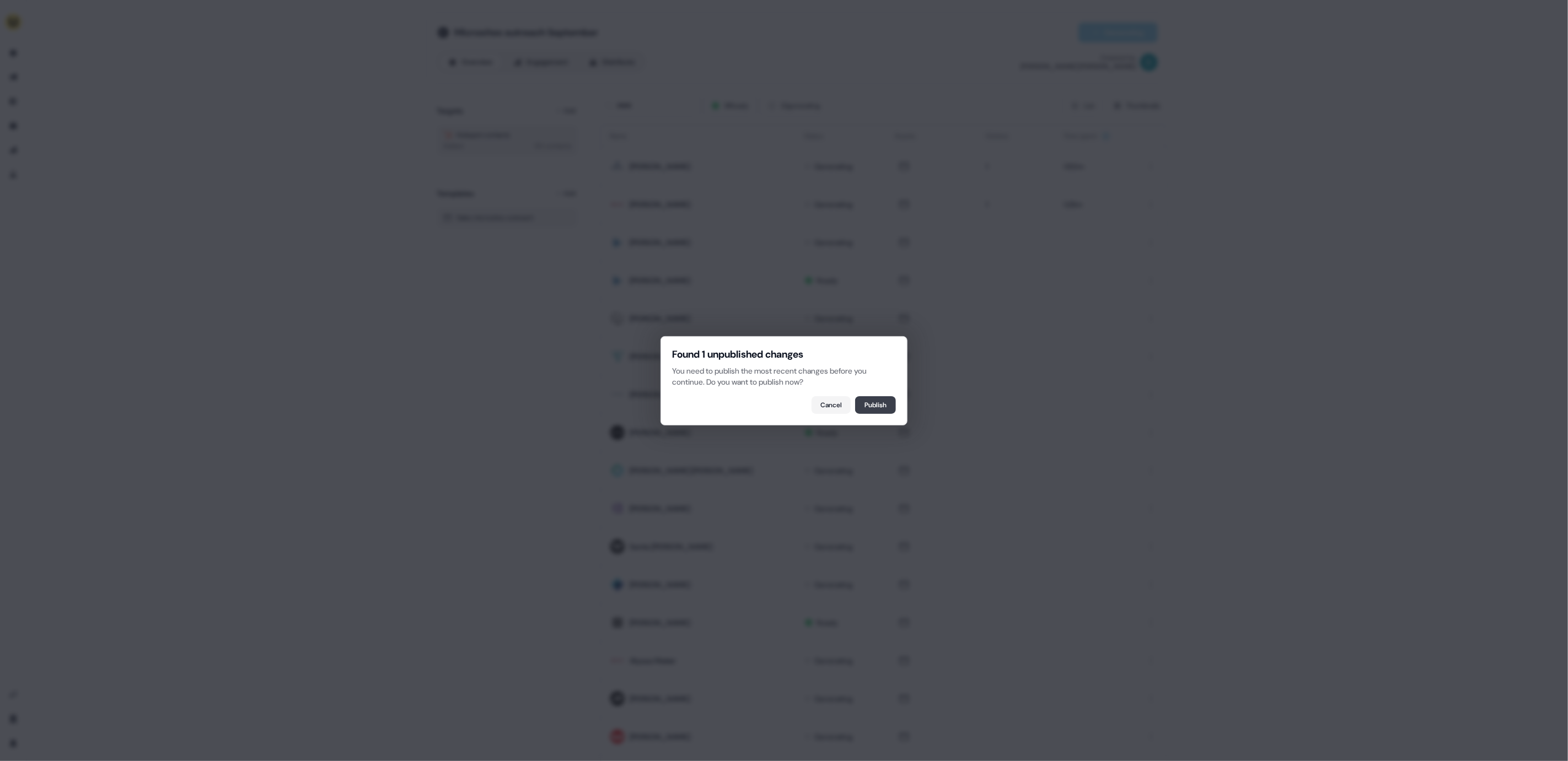
click at [890, 406] on button "Publish" at bounding box center [875, 405] width 41 height 17
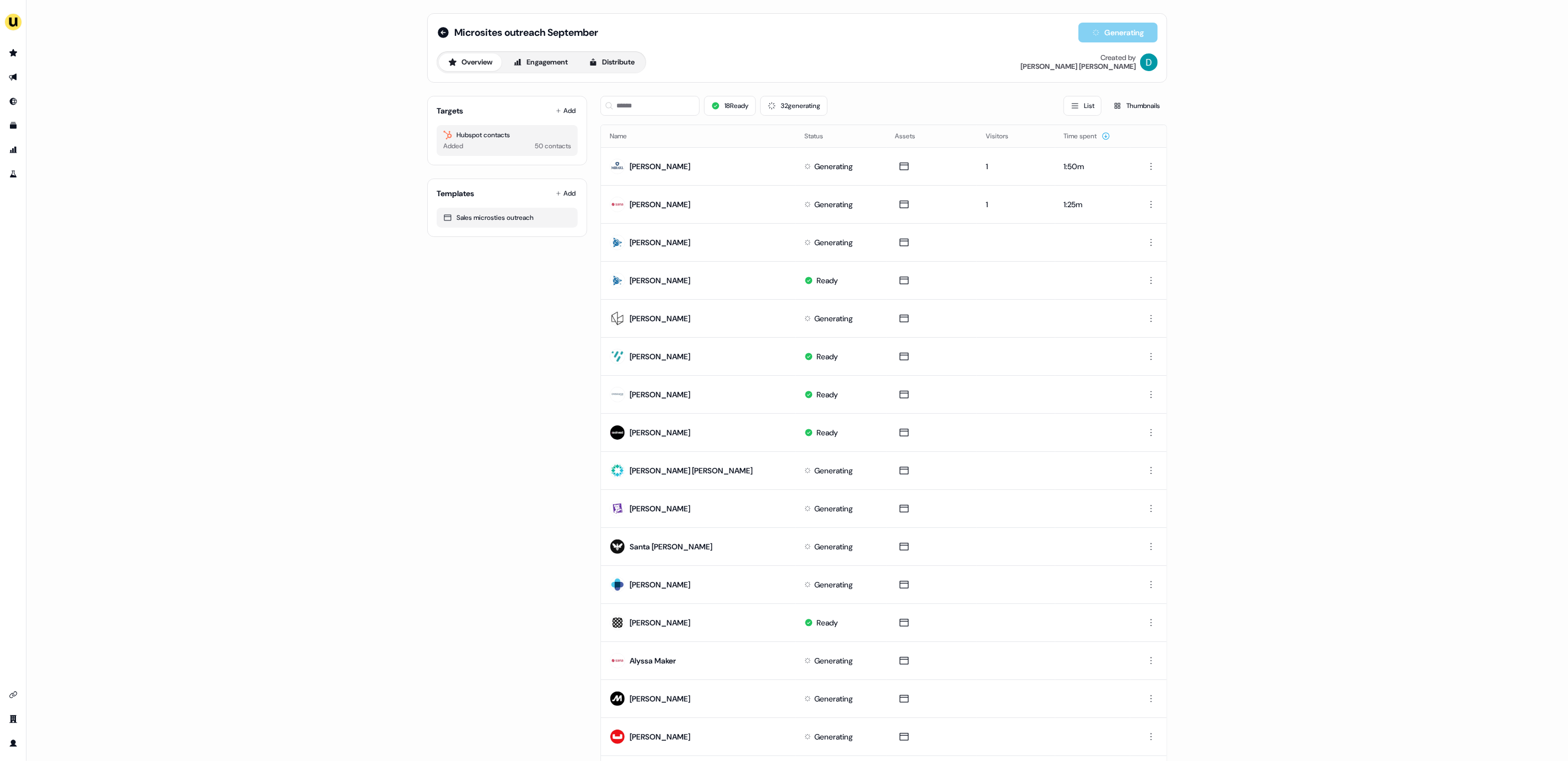
click at [547, 108] on div "Targets Add" at bounding box center [507, 111] width 141 height 11
click at [563, 113] on button "Add" at bounding box center [566, 110] width 25 height 15
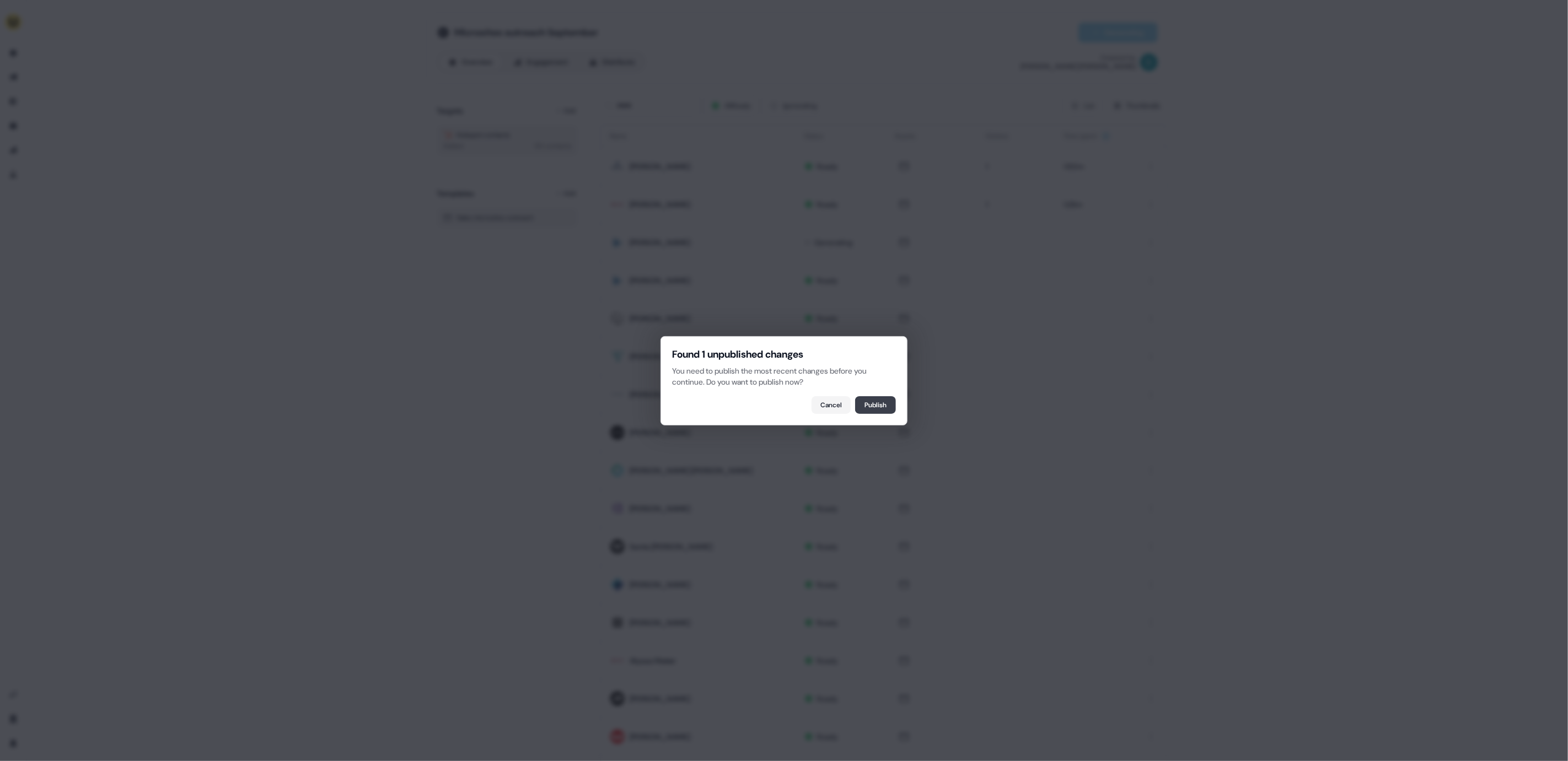
click at [884, 408] on button "Publish" at bounding box center [875, 405] width 41 height 17
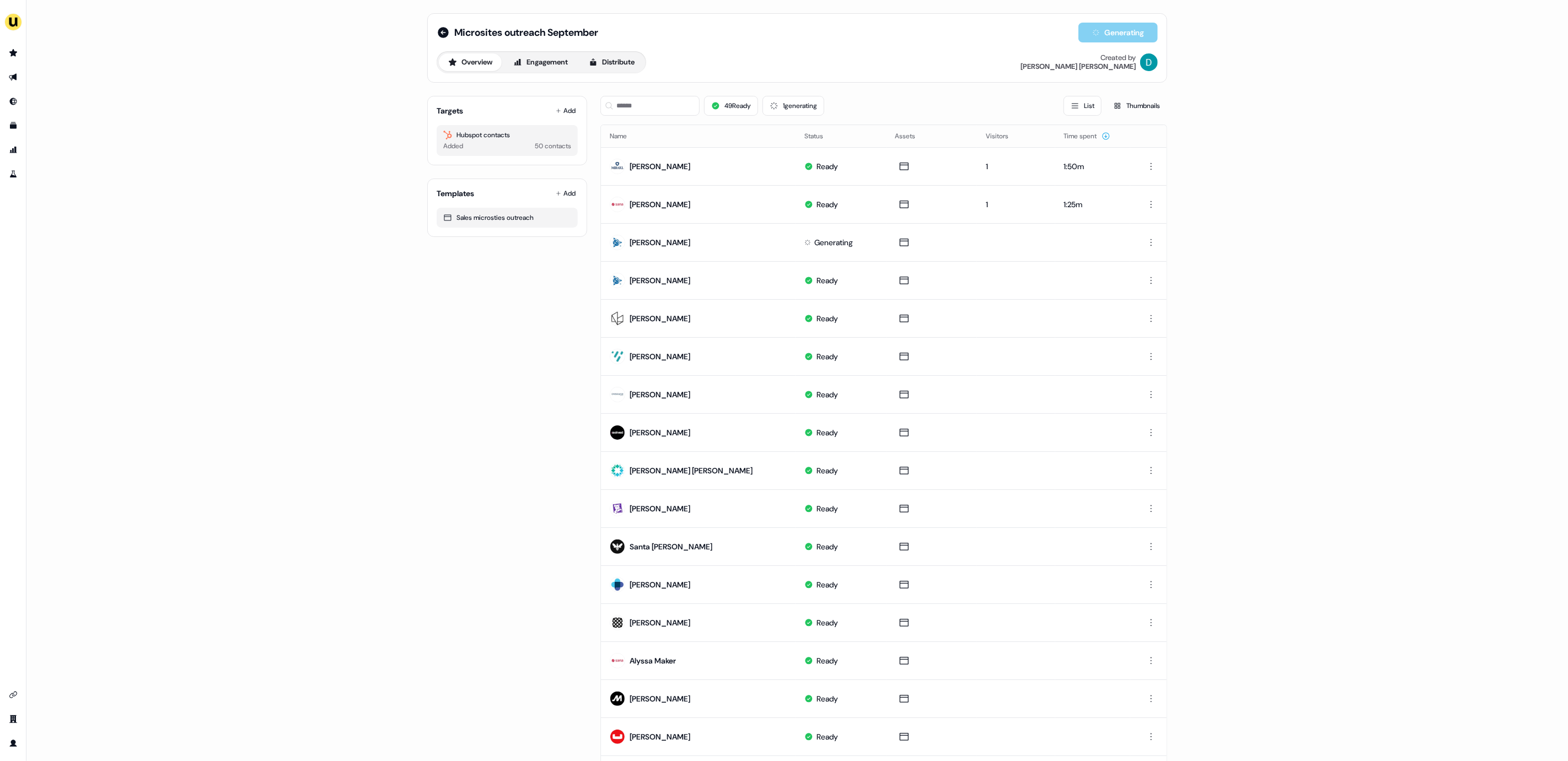
click at [573, 118] on div "Targets Add Hubspot contacts Added 50 contacts" at bounding box center [508, 130] width 160 height 69
click at [566, 113] on button "Add" at bounding box center [566, 110] width 25 height 15
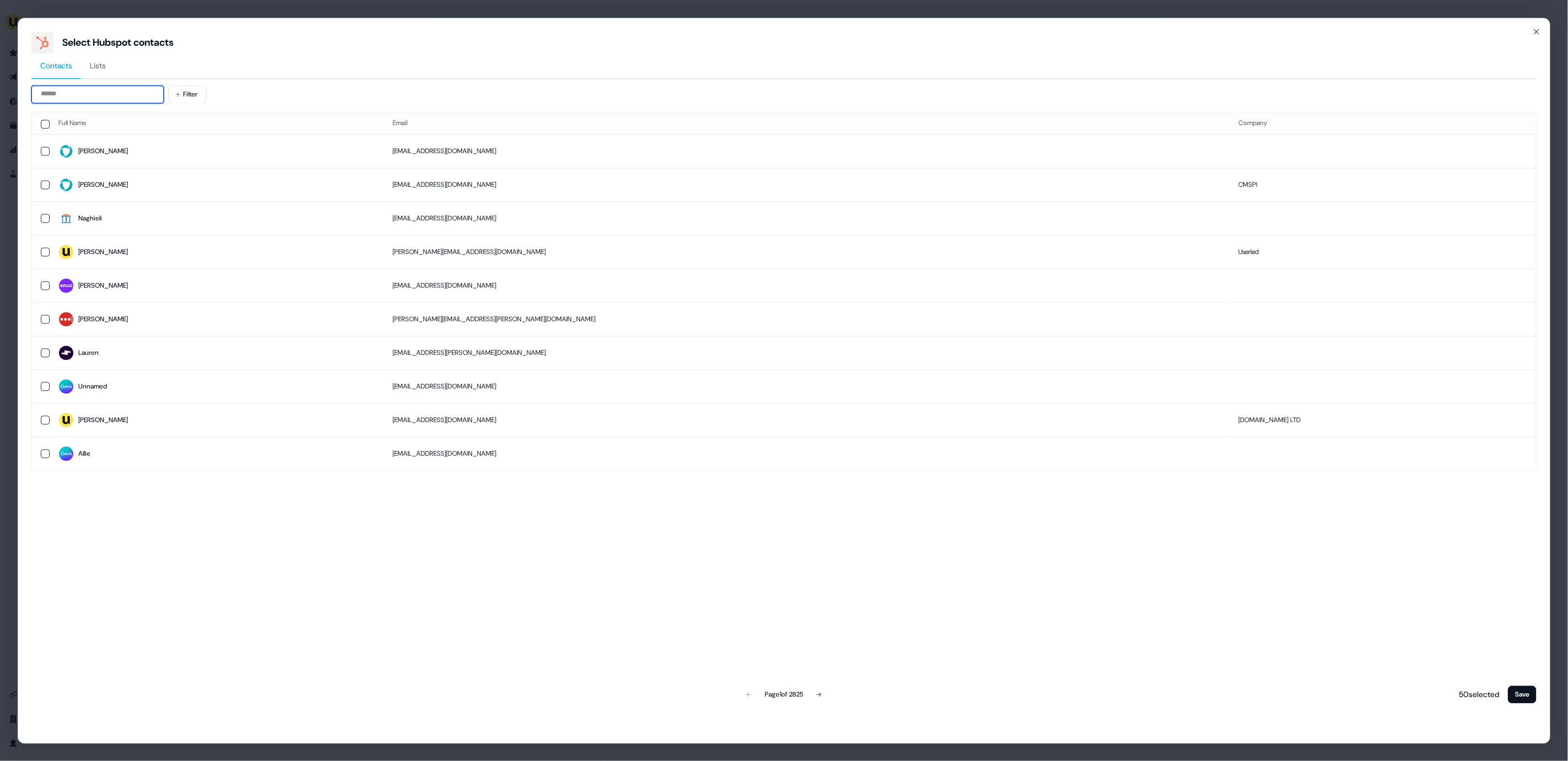
click at [105, 97] on input at bounding box center [97, 94] width 132 height 17
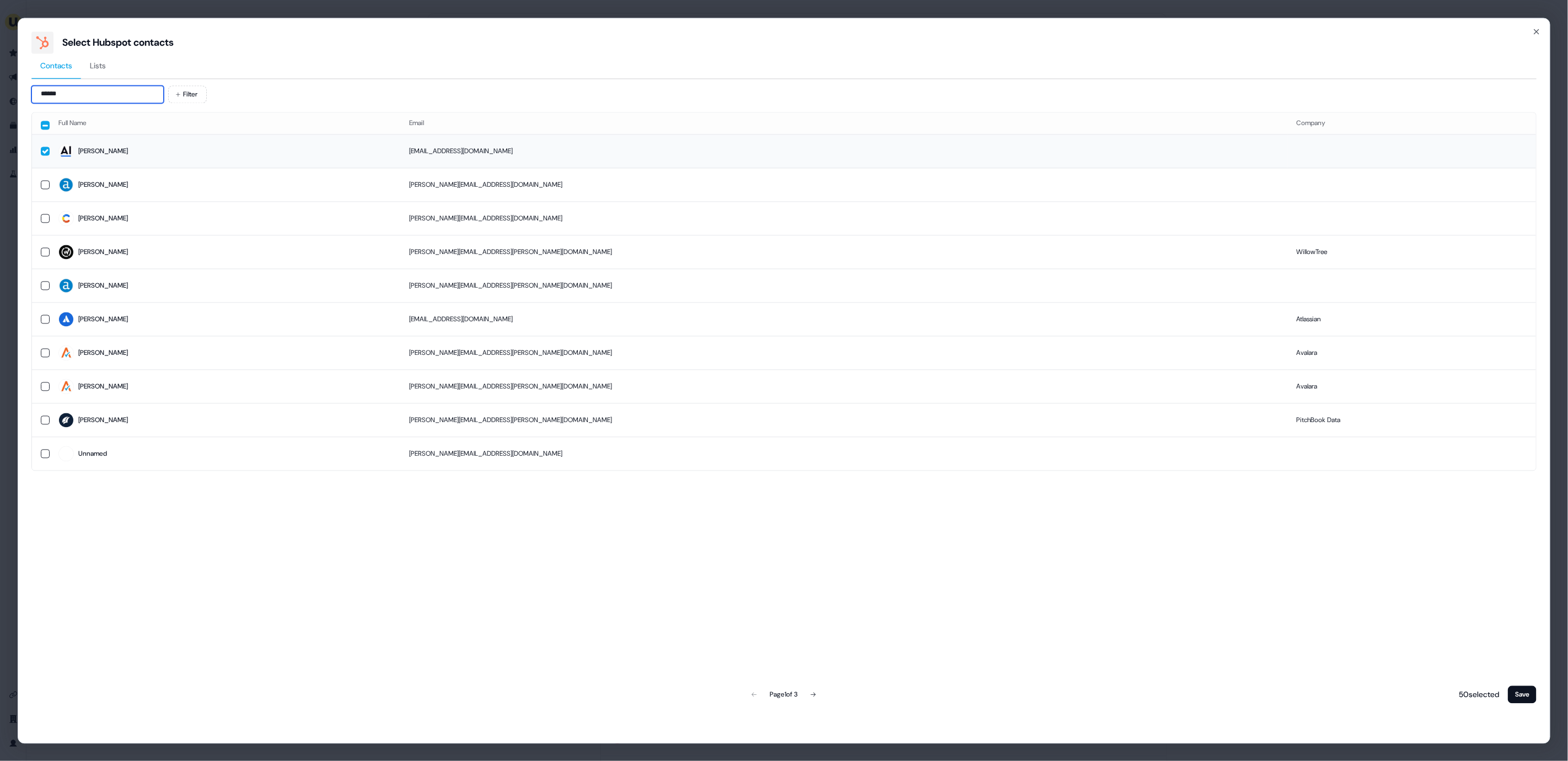
type input "******"
click at [531, 161] on td "bwilson@alpha-sense.com" at bounding box center [844, 151] width 888 height 34
click at [1522, 696] on button "Save" at bounding box center [1523, 694] width 29 height 17
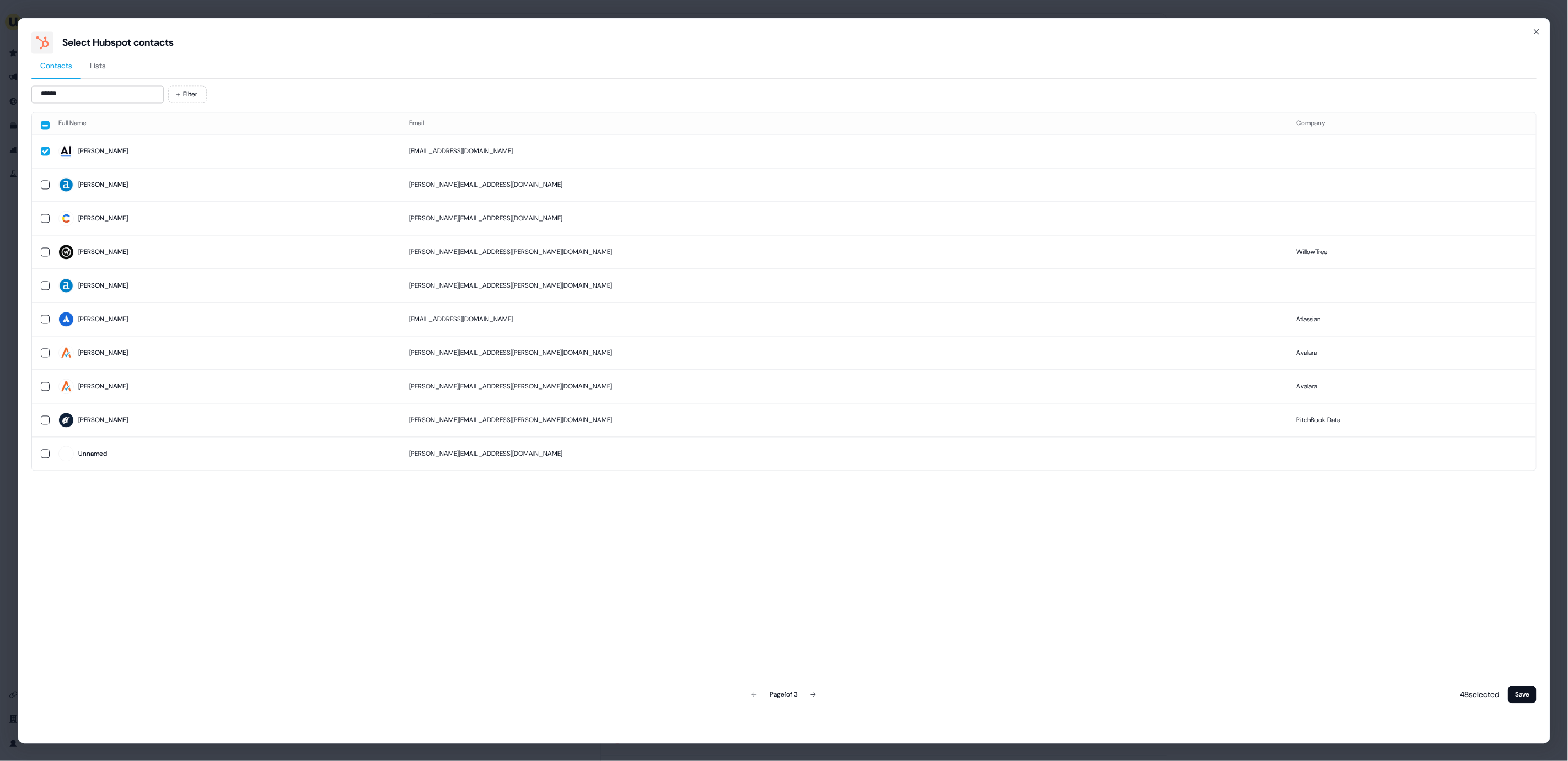
click at [1538, 23] on div "Select Hubspot contacts Contacts Lists ****** Filter Full Name Email Company Br…" at bounding box center [783, 380] width 1533 height 726
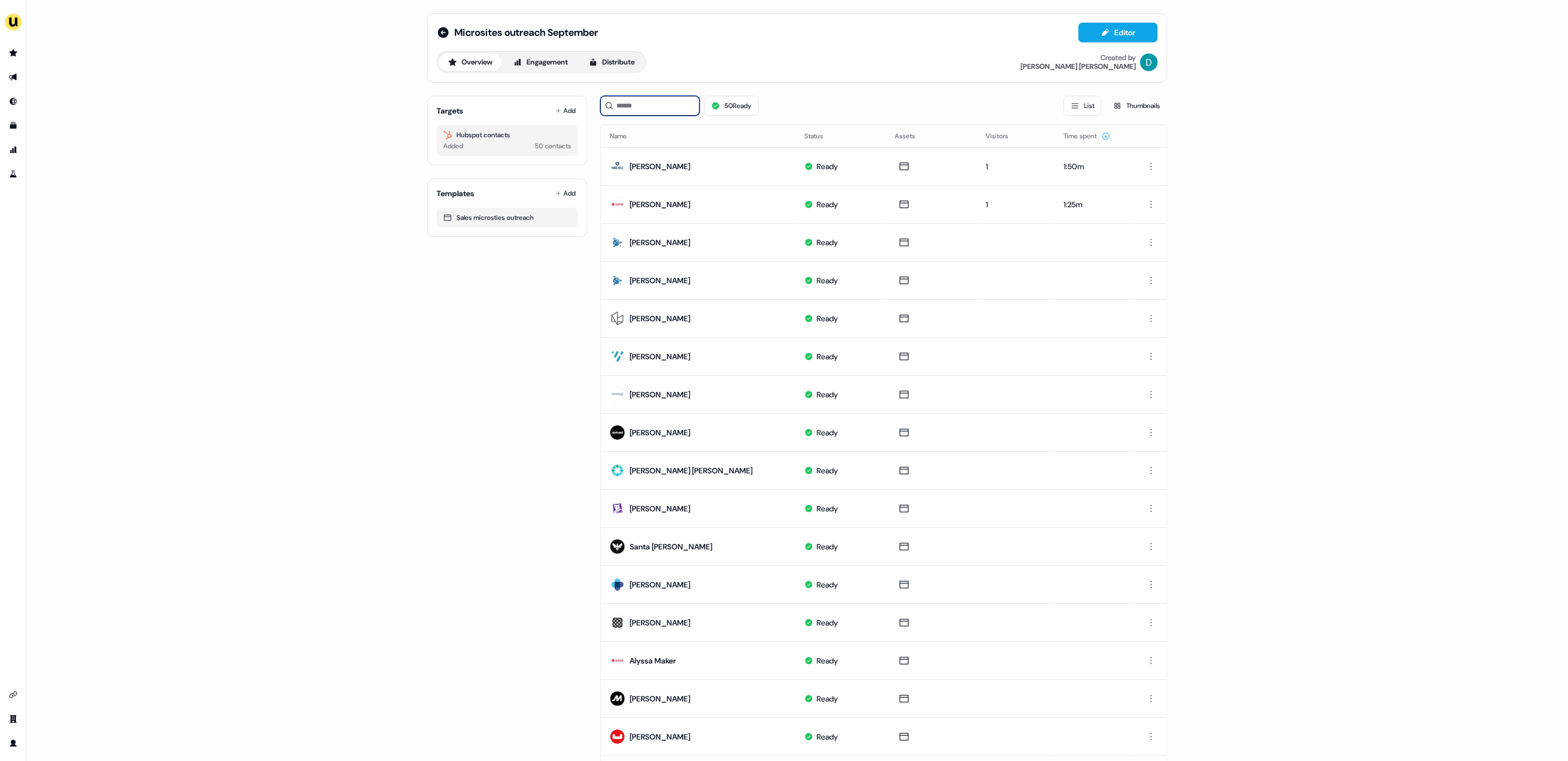
click at [628, 95] on input at bounding box center [649, 105] width 99 height 20
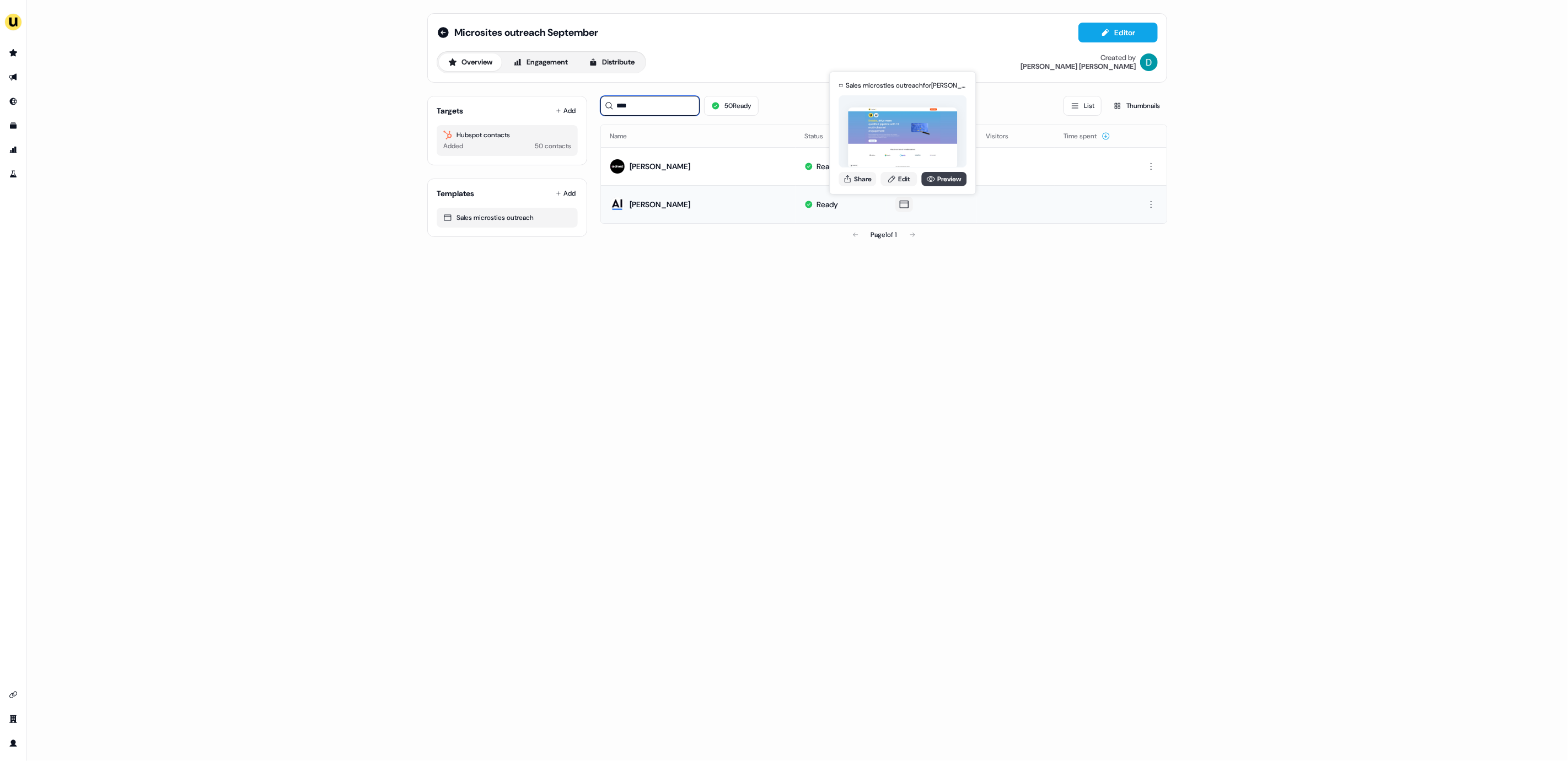
type input "****"
click at [927, 184] on link "Preview" at bounding box center [944, 179] width 45 height 15
click at [894, 172] on link "Edit" at bounding box center [899, 179] width 36 height 15
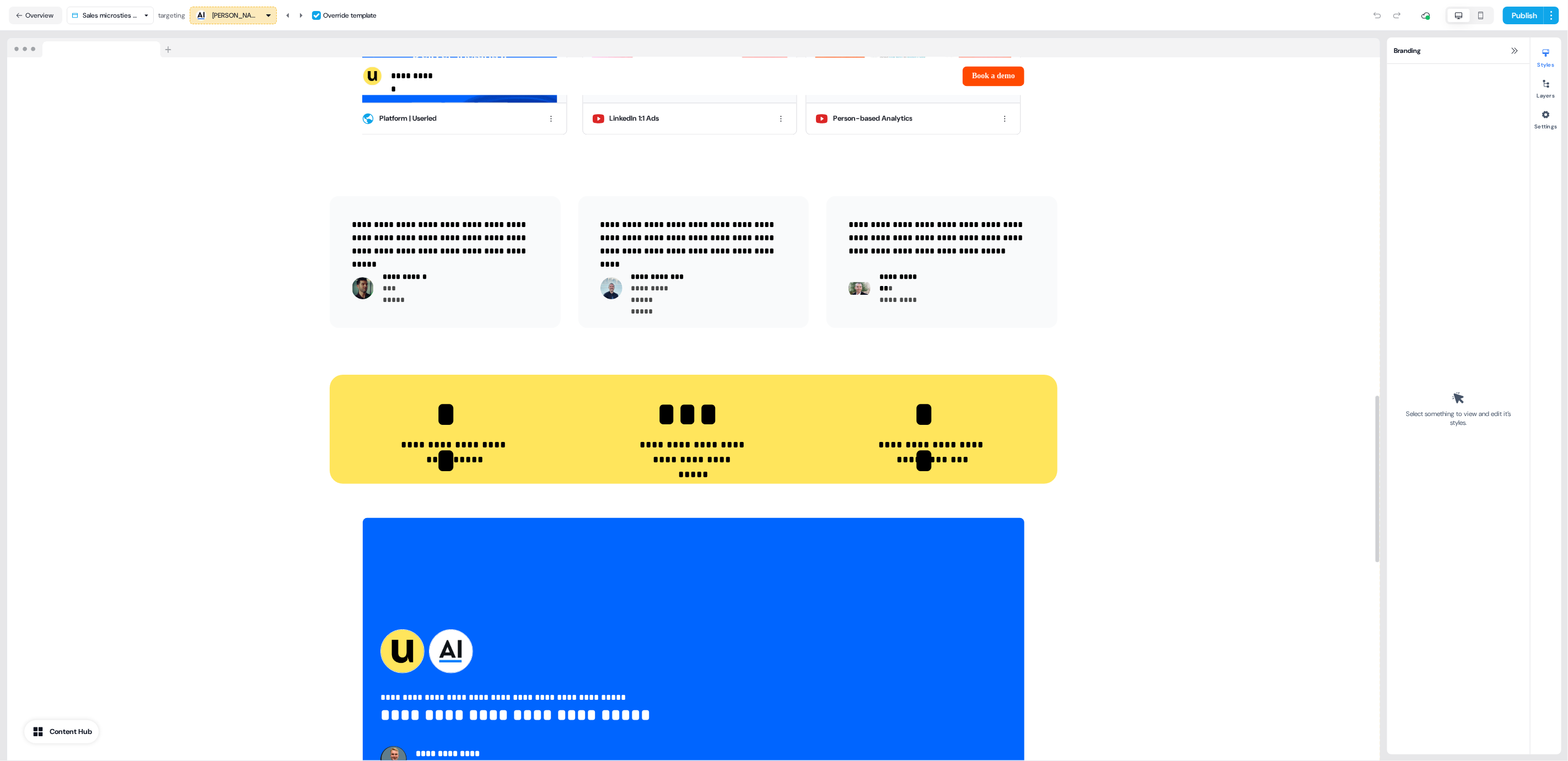
scroll to position [2255, 0]
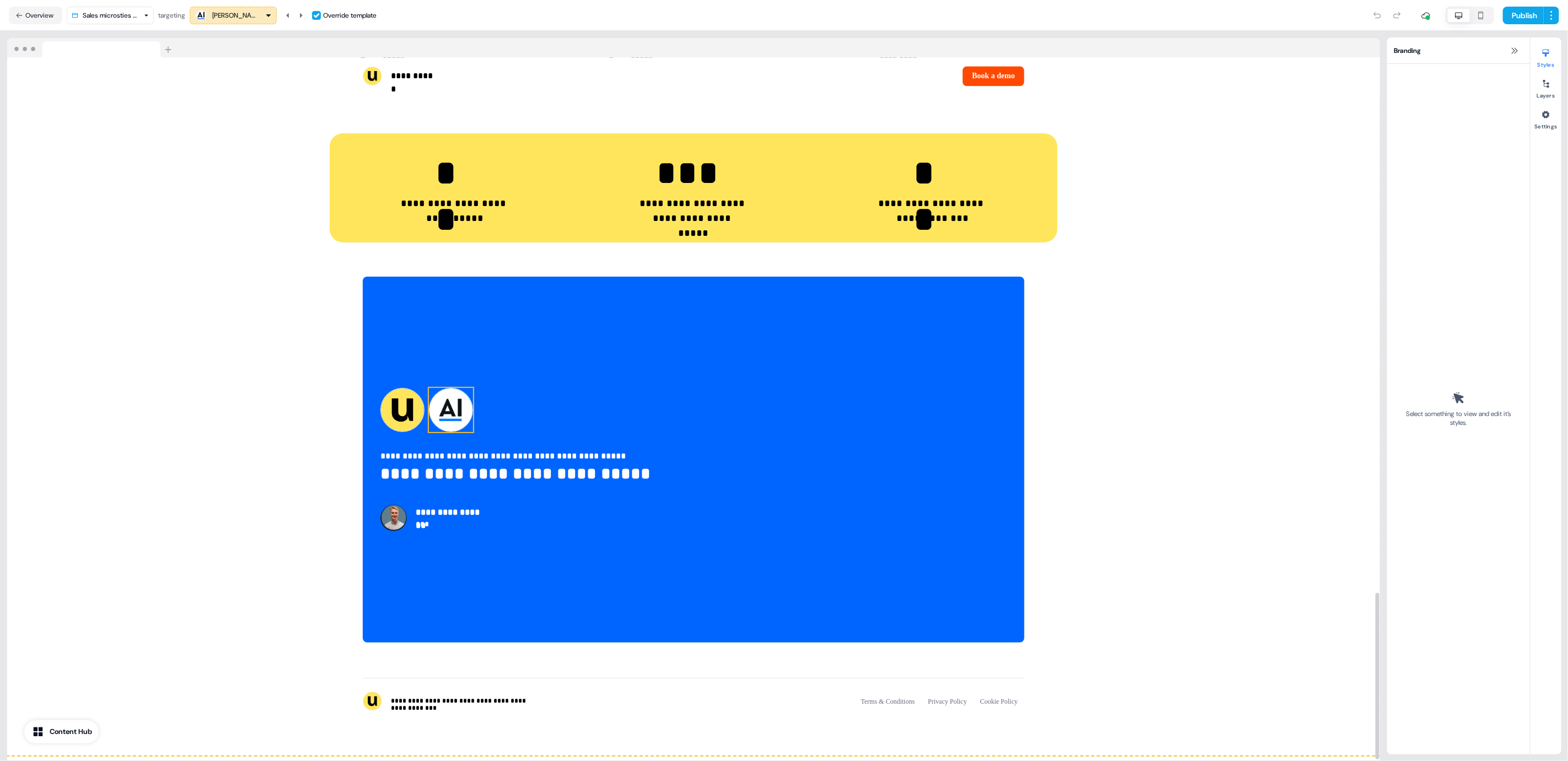
click at [465, 420] on img at bounding box center [451, 410] width 44 height 44
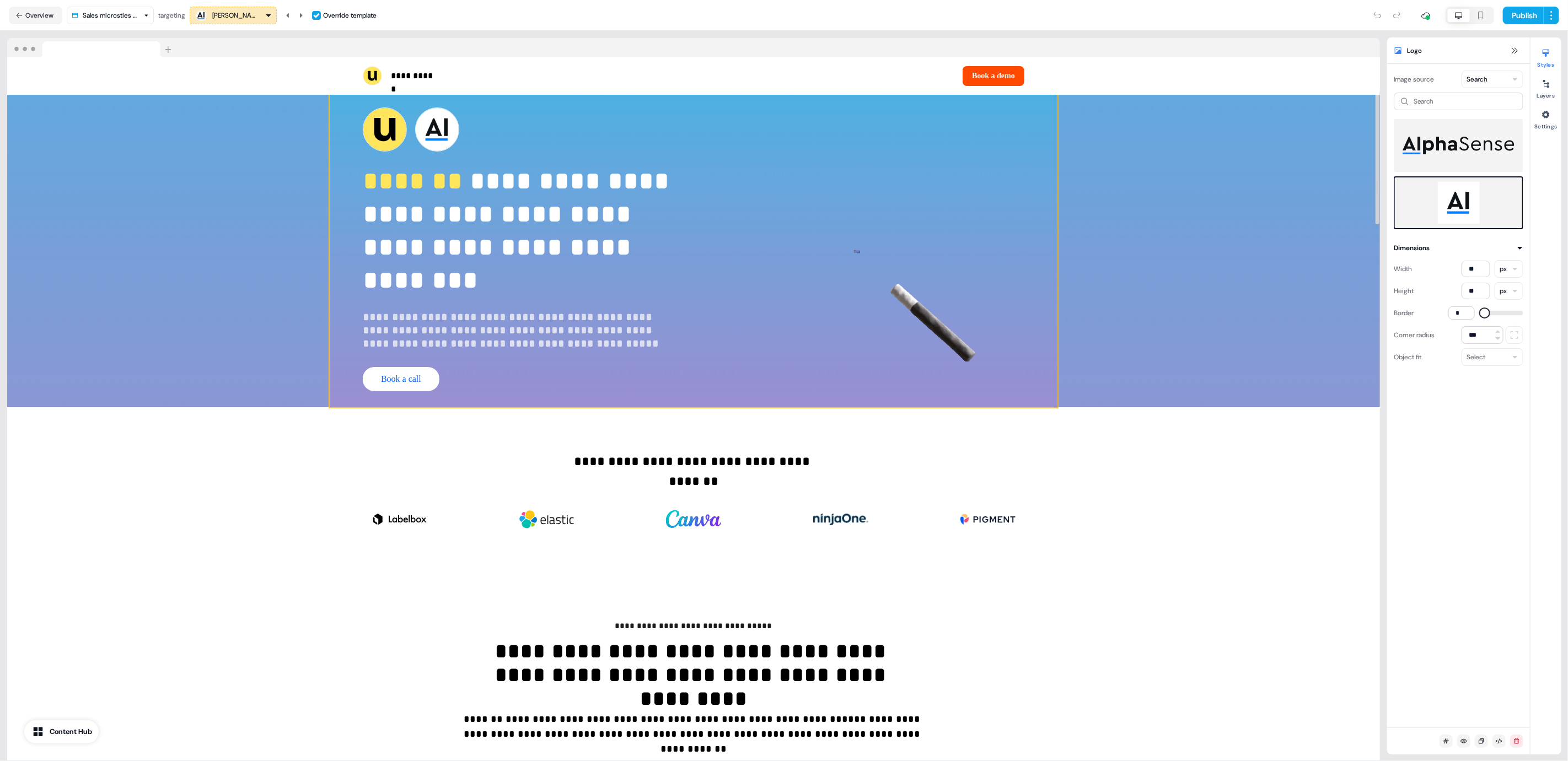
scroll to position [0, 0]
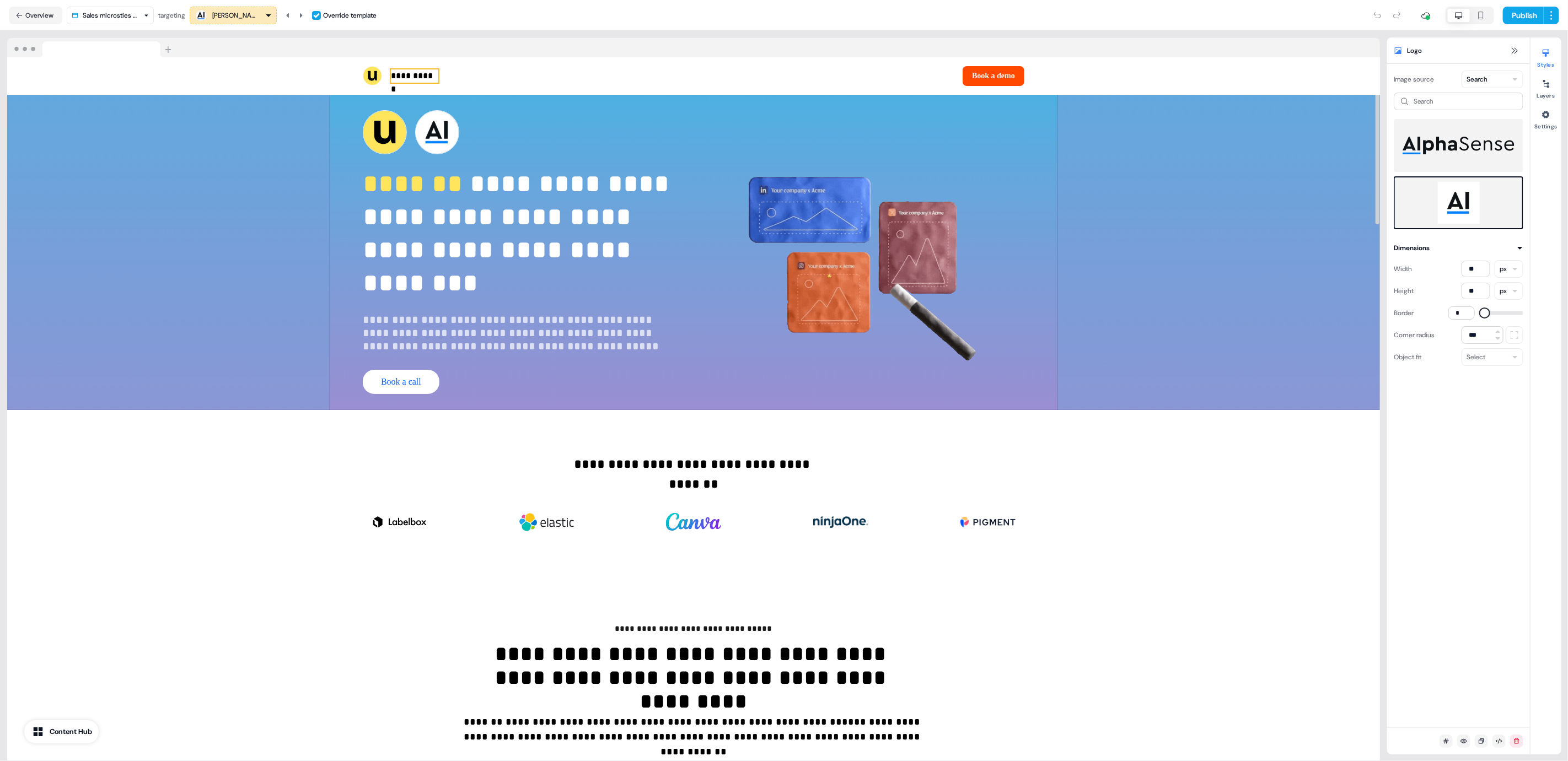
click at [402, 79] on p "**********" at bounding box center [415, 75] width 47 height 14
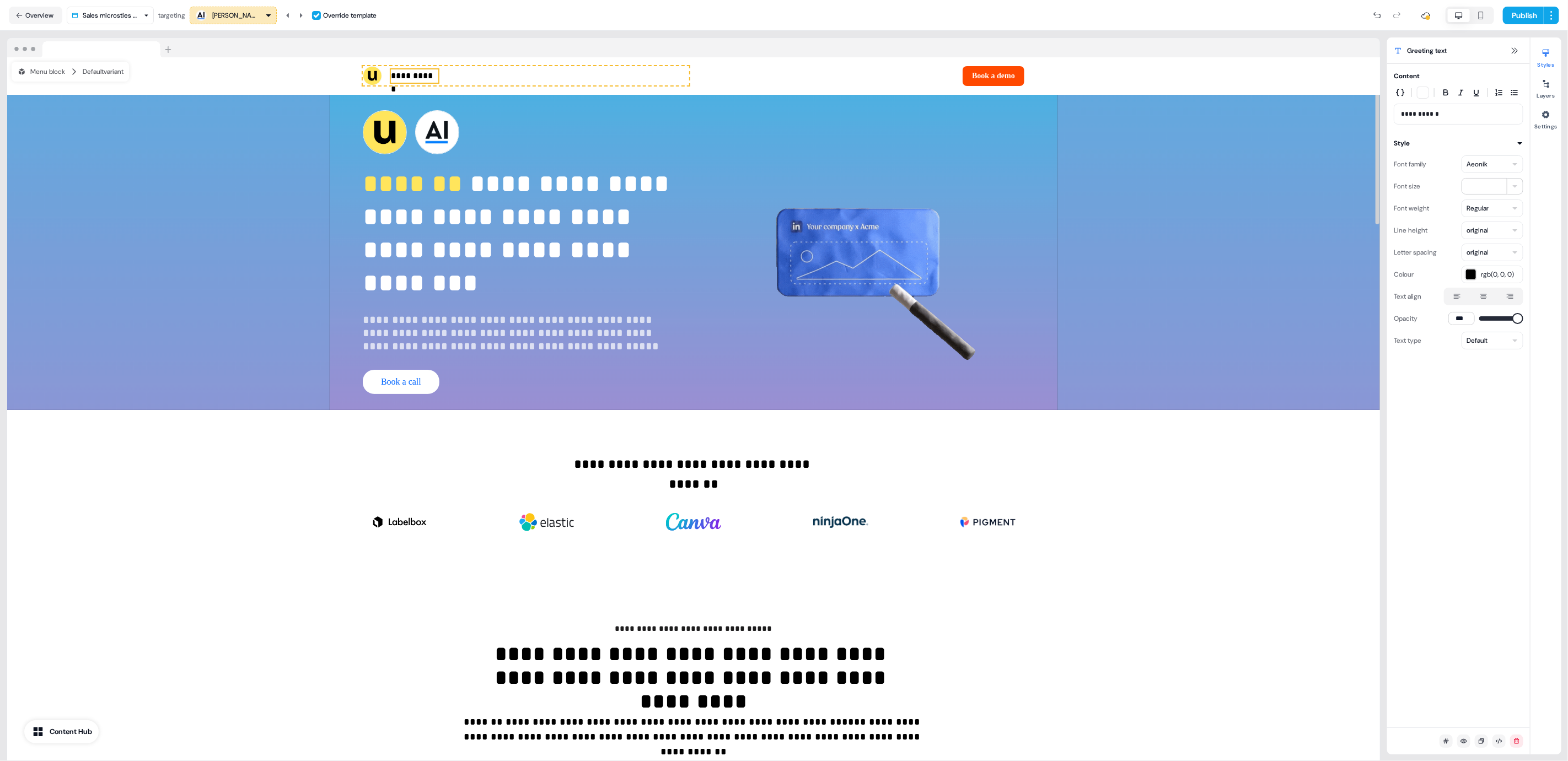
click at [408, 79] on p "**********" at bounding box center [415, 75] width 47 height 14
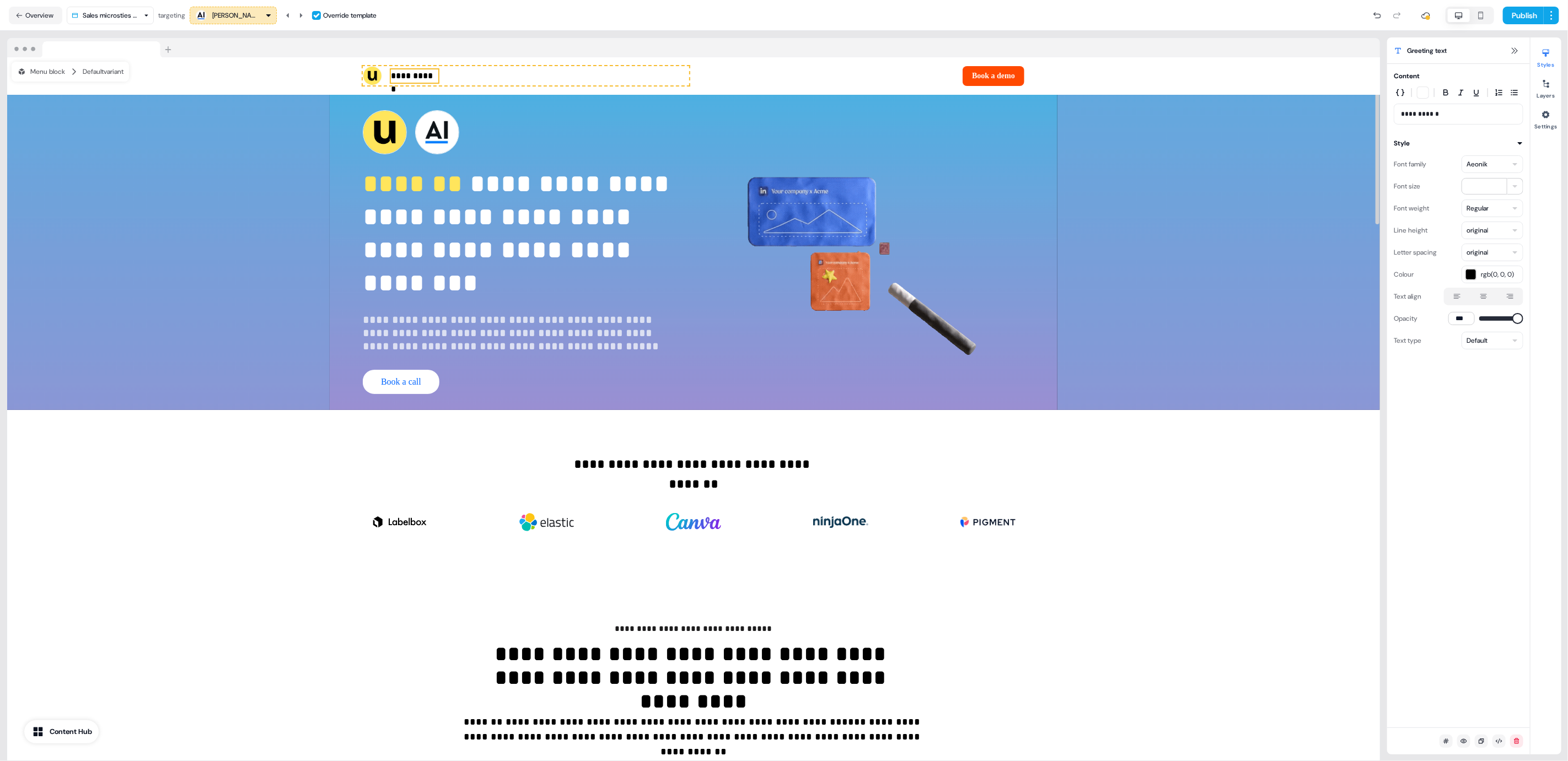
click at [408, 79] on p "**********" at bounding box center [415, 75] width 47 height 14
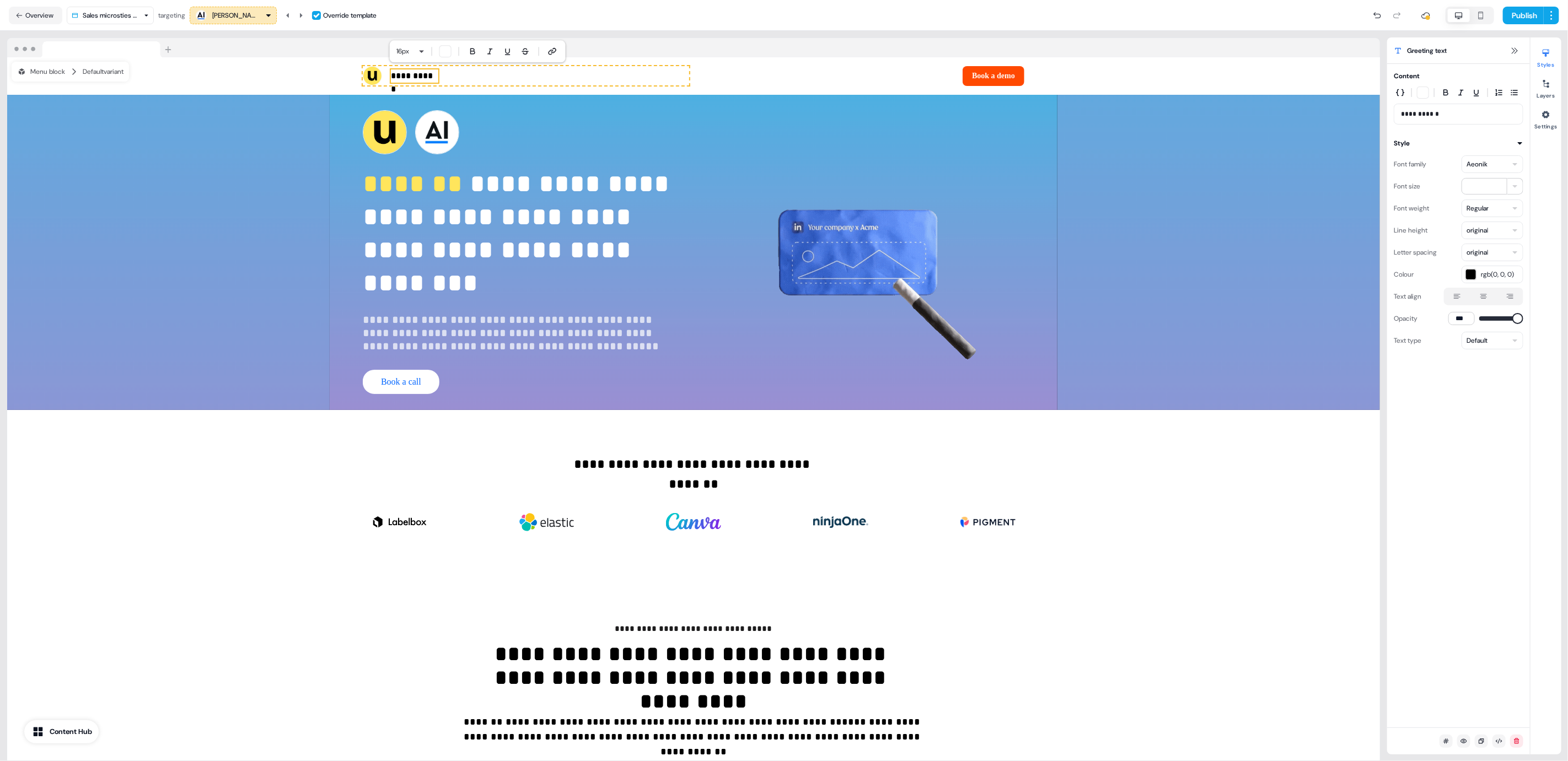
drag, startPoint x: 1428, startPoint y: 115, endPoint x: 1442, endPoint y: 109, distance: 15.2
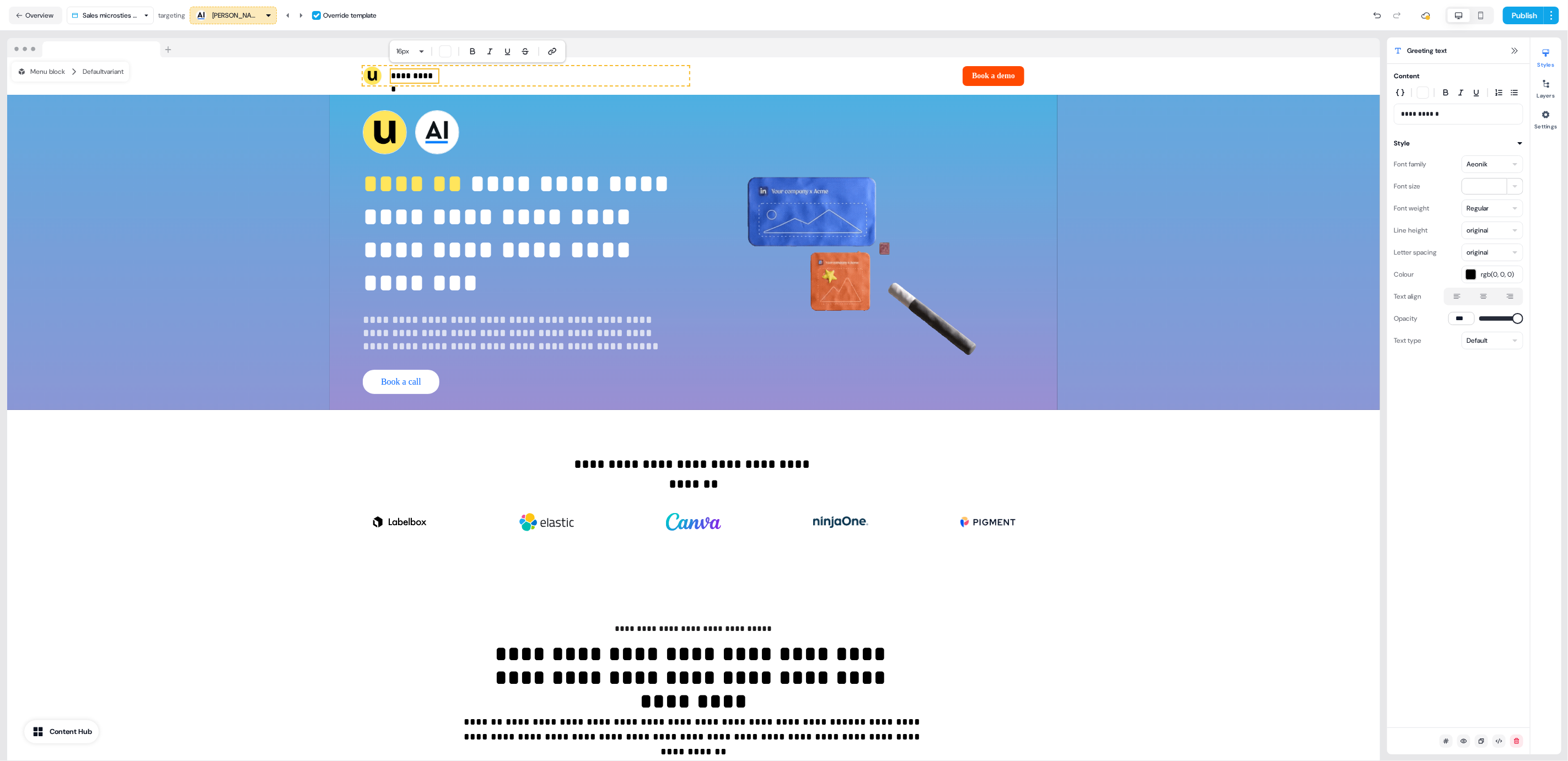
click at [1428, 115] on p "**********" at bounding box center [1458, 114] width 116 height 11
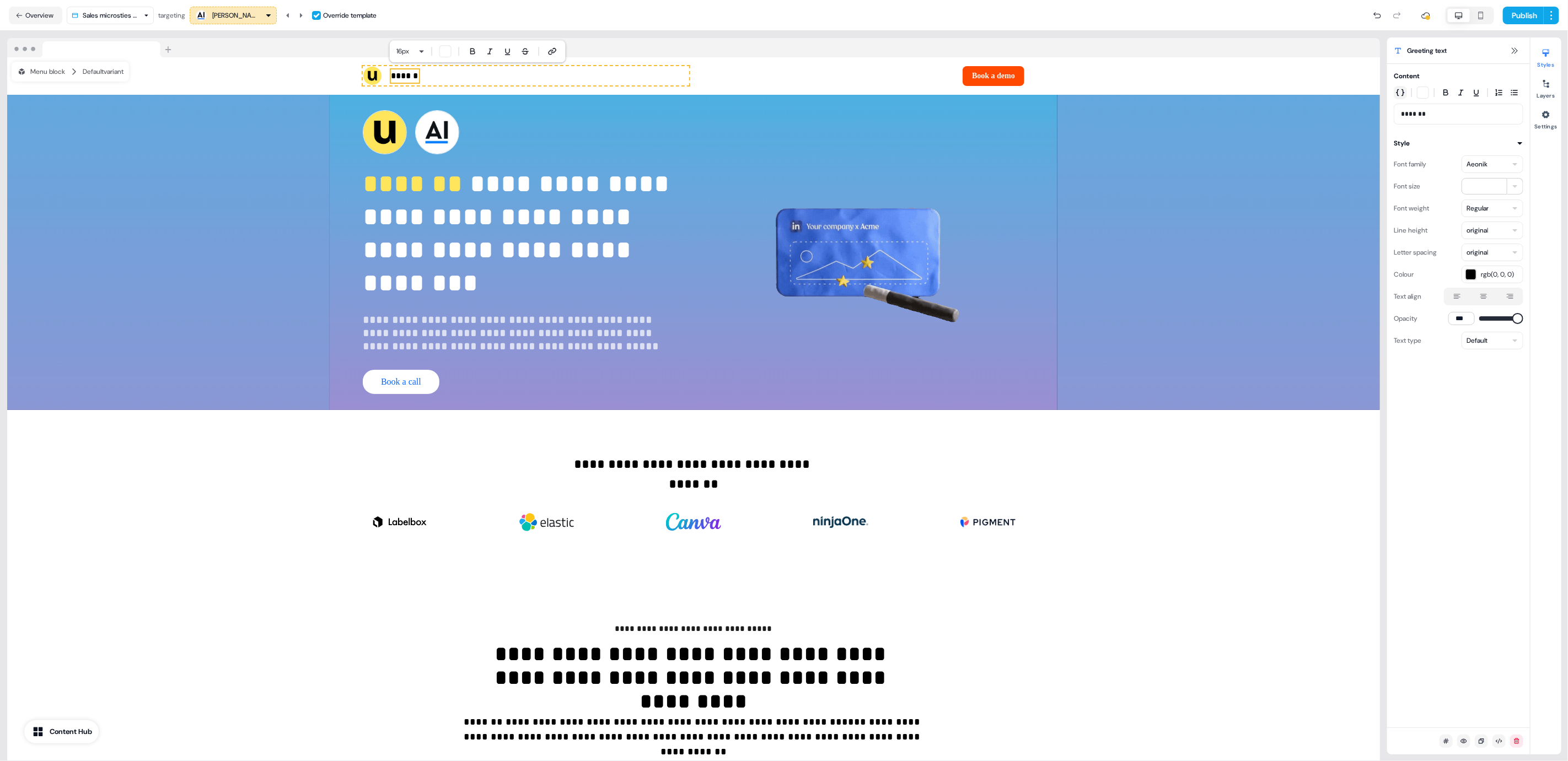
click at [1401, 95] on icon "button" at bounding box center [1401, 93] width 9 height 9
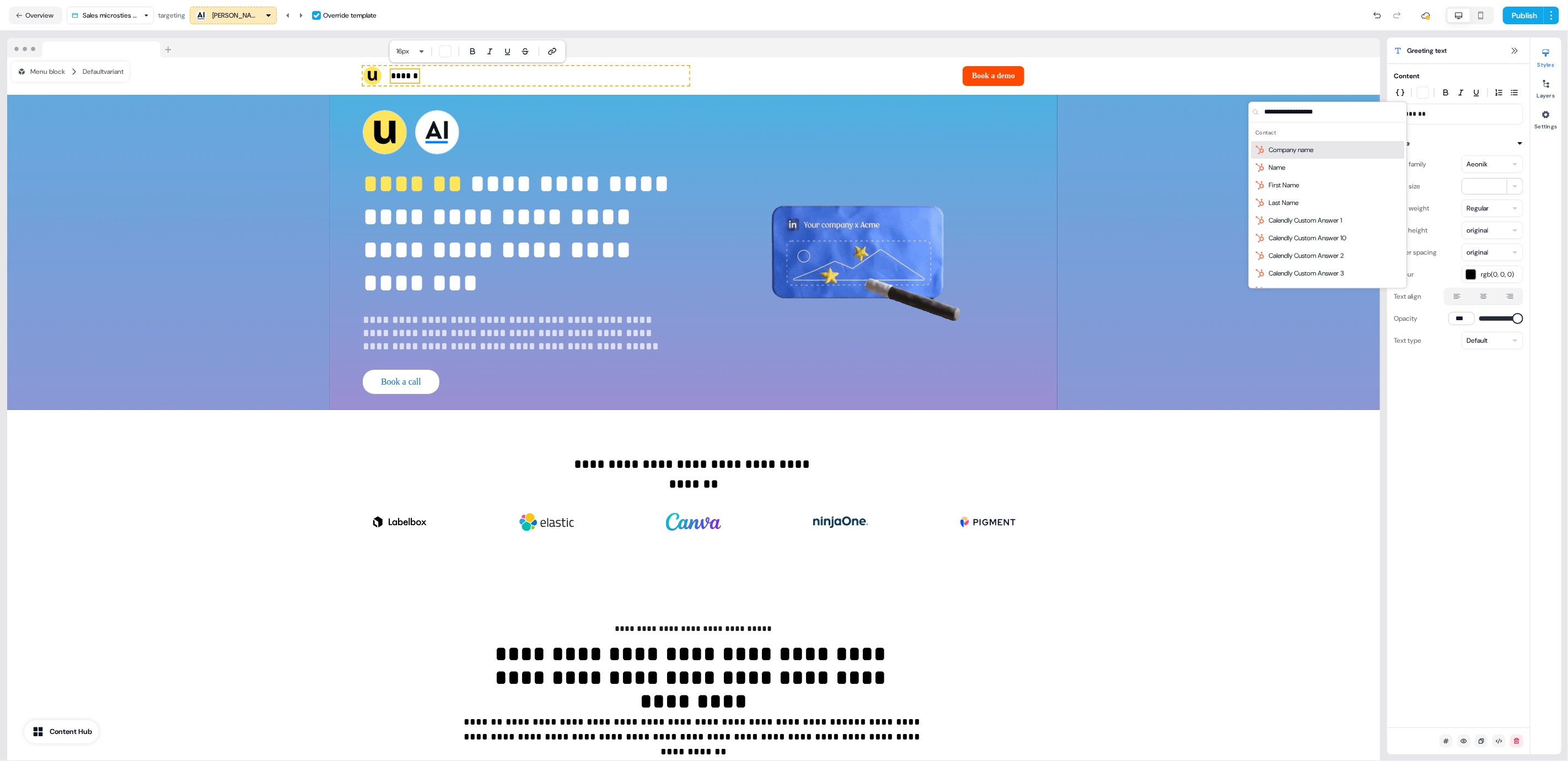
click at [1343, 149] on div "Company name" at bounding box center [1327, 149] width 154 height 17
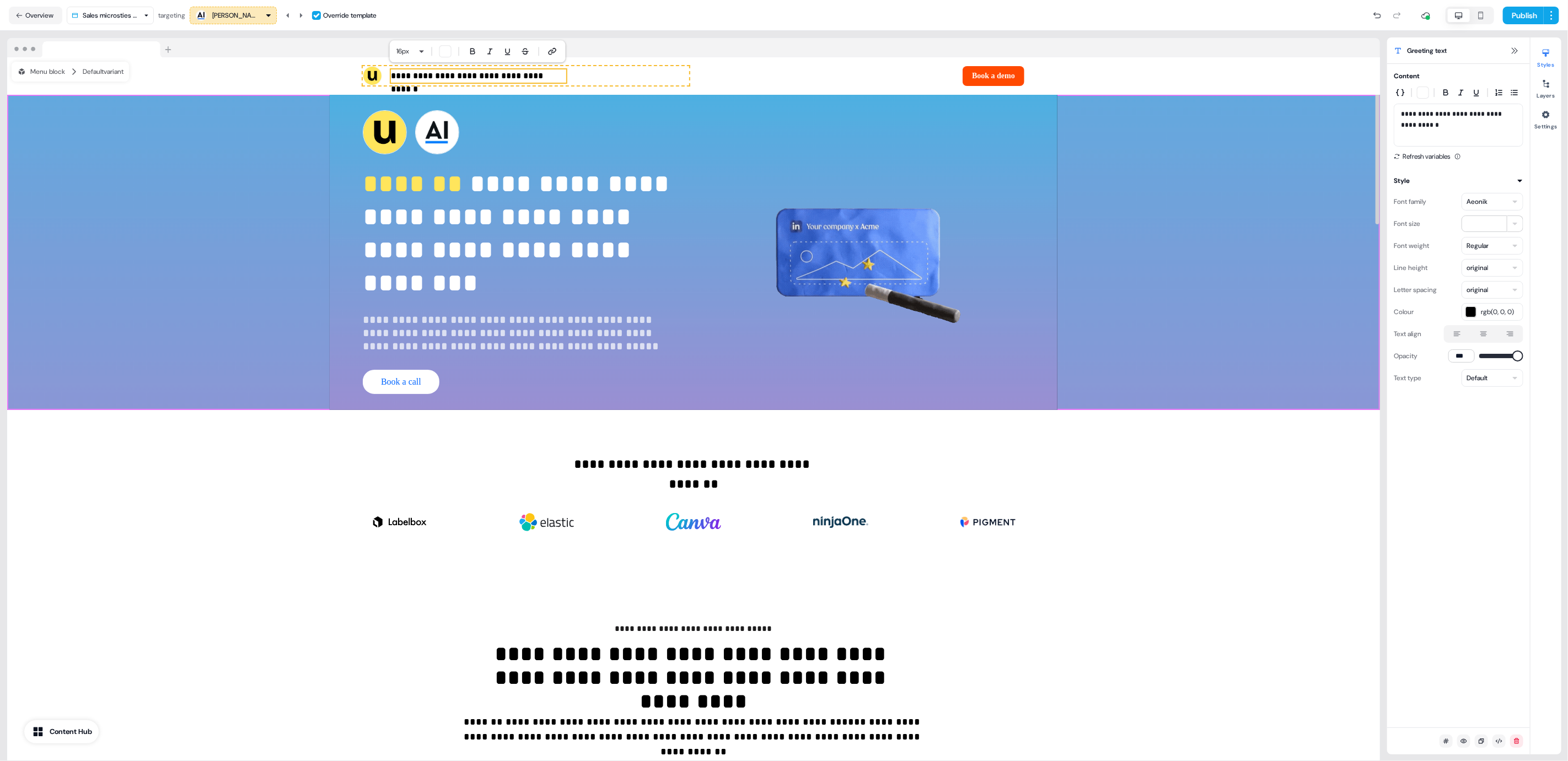
click at [1287, 396] on div "**********" at bounding box center [693, 252] width 1372 height 315
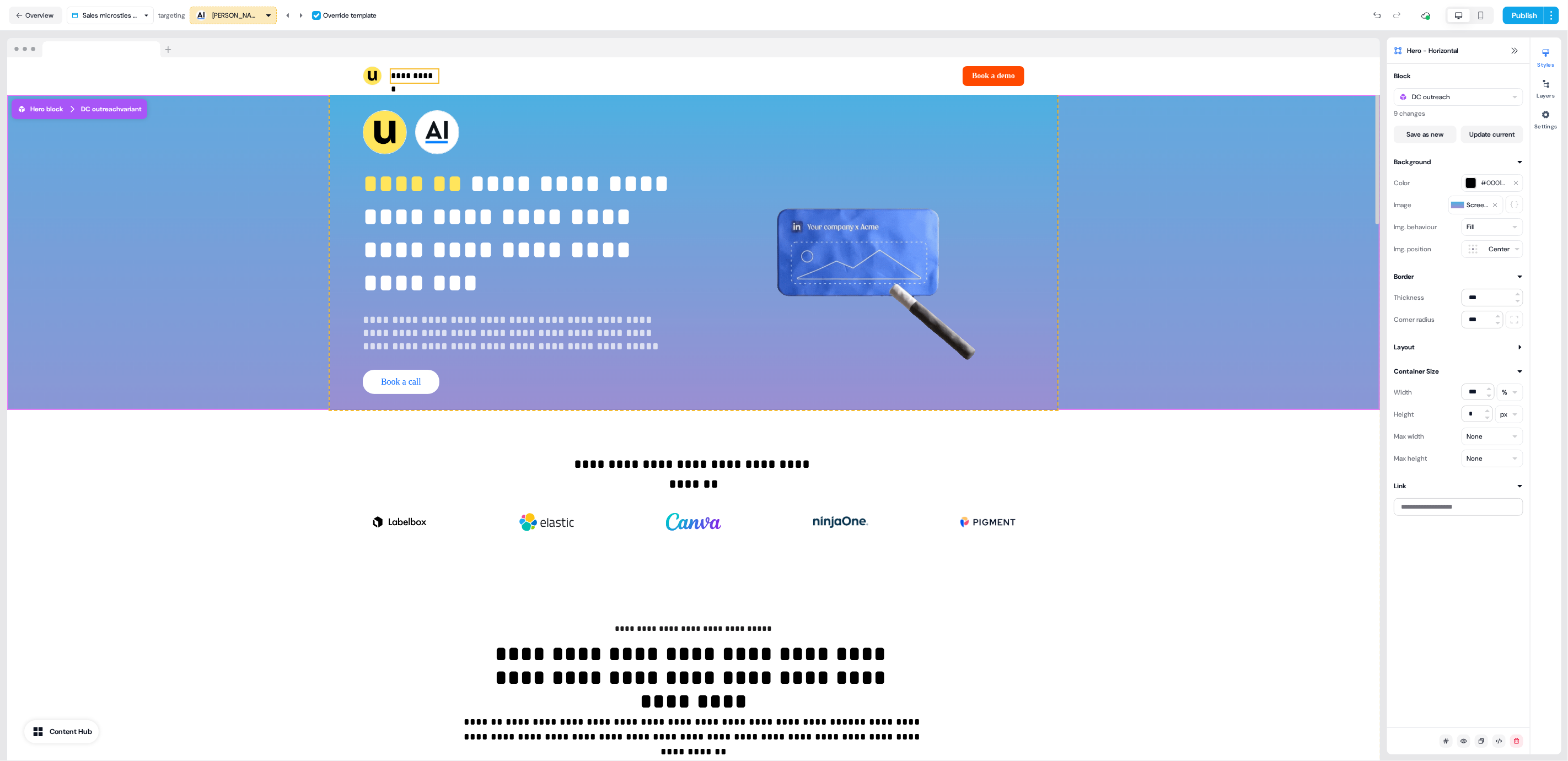
click at [407, 79] on p "**********" at bounding box center [415, 75] width 47 height 14
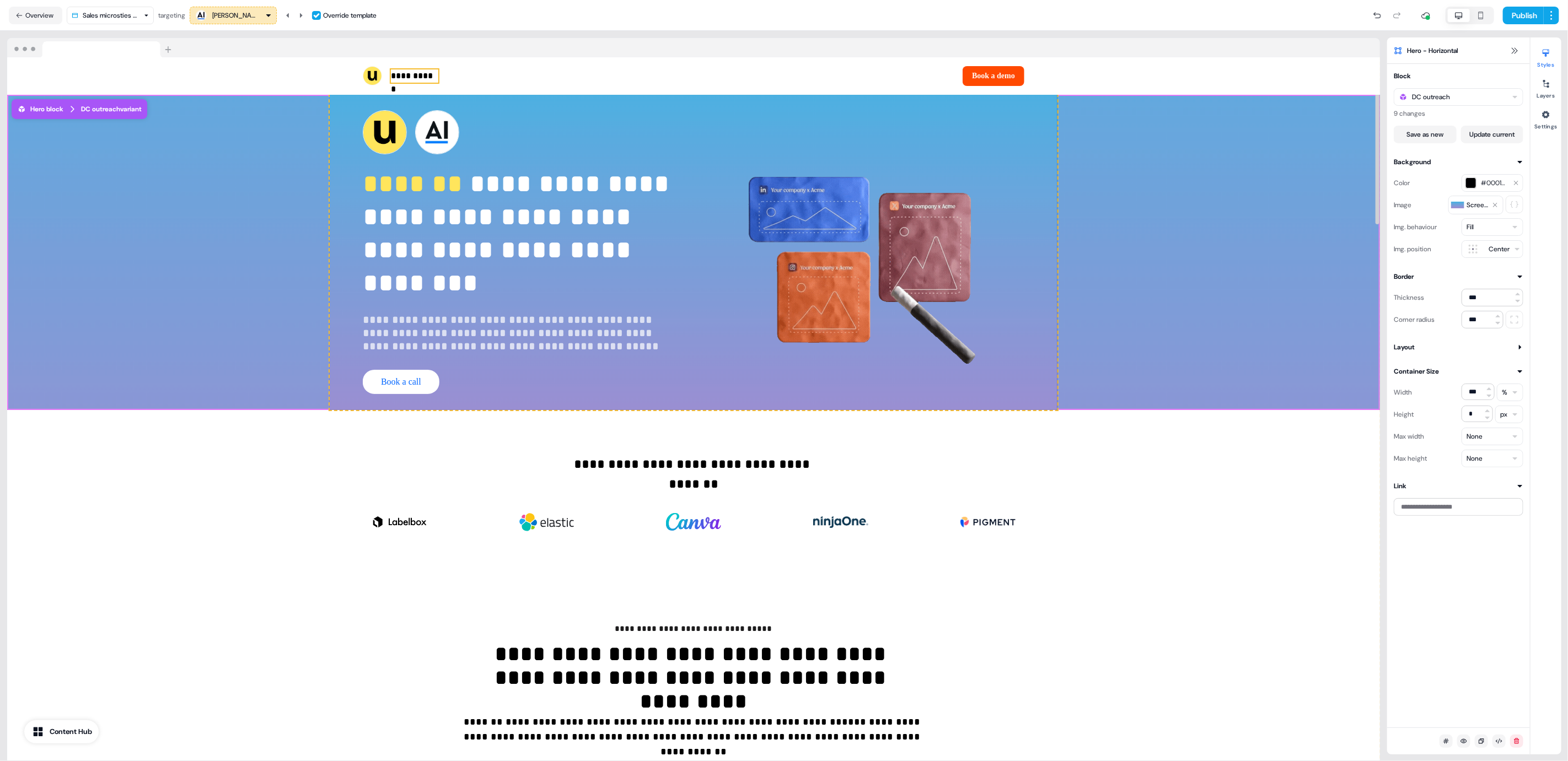
click at [407, 79] on p "**********" at bounding box center [415, 75] width 47 height 14
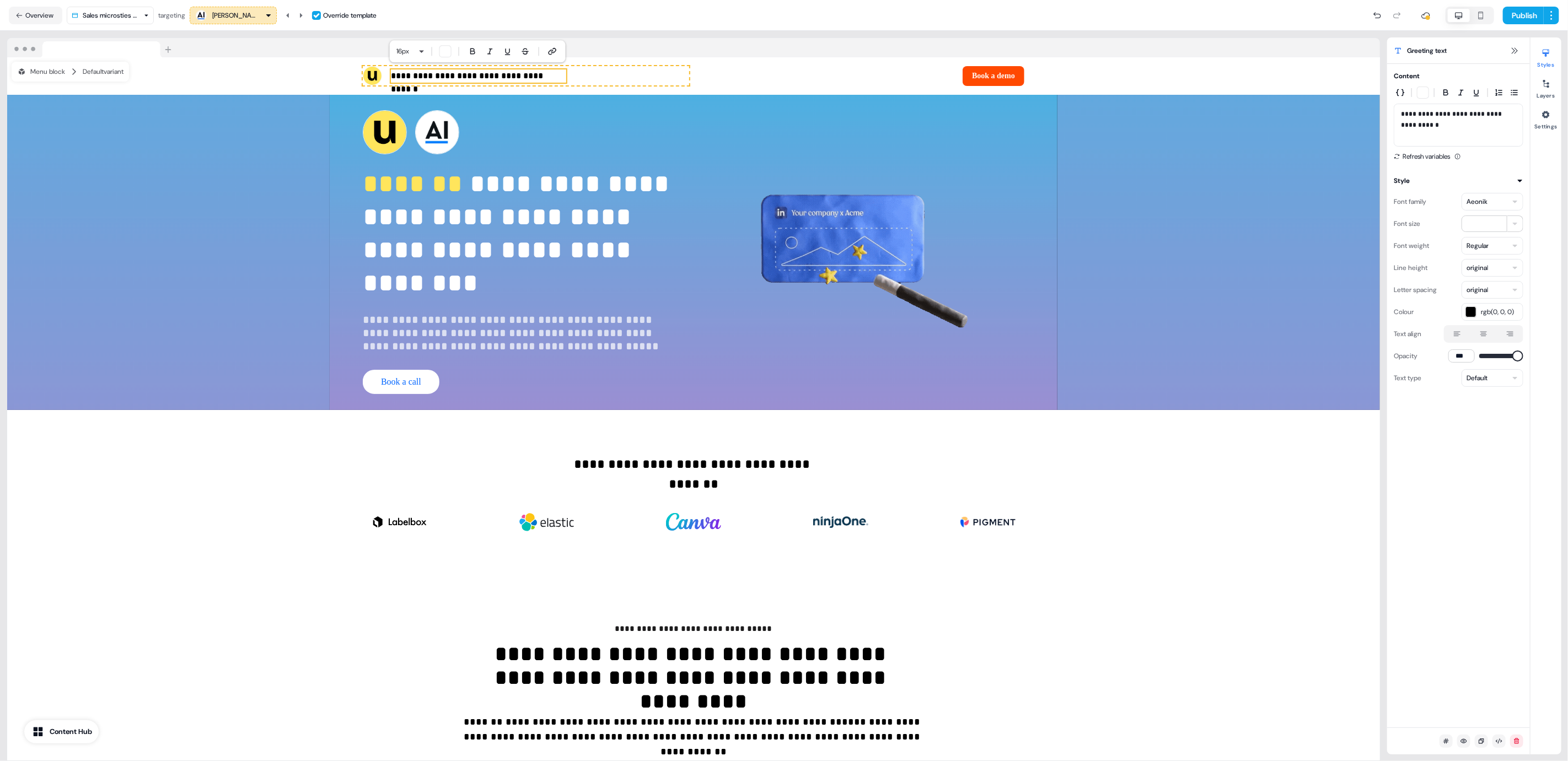
click at [1475, 132] on p "**********" at bounding box center [1458, 125] width 116 height 33
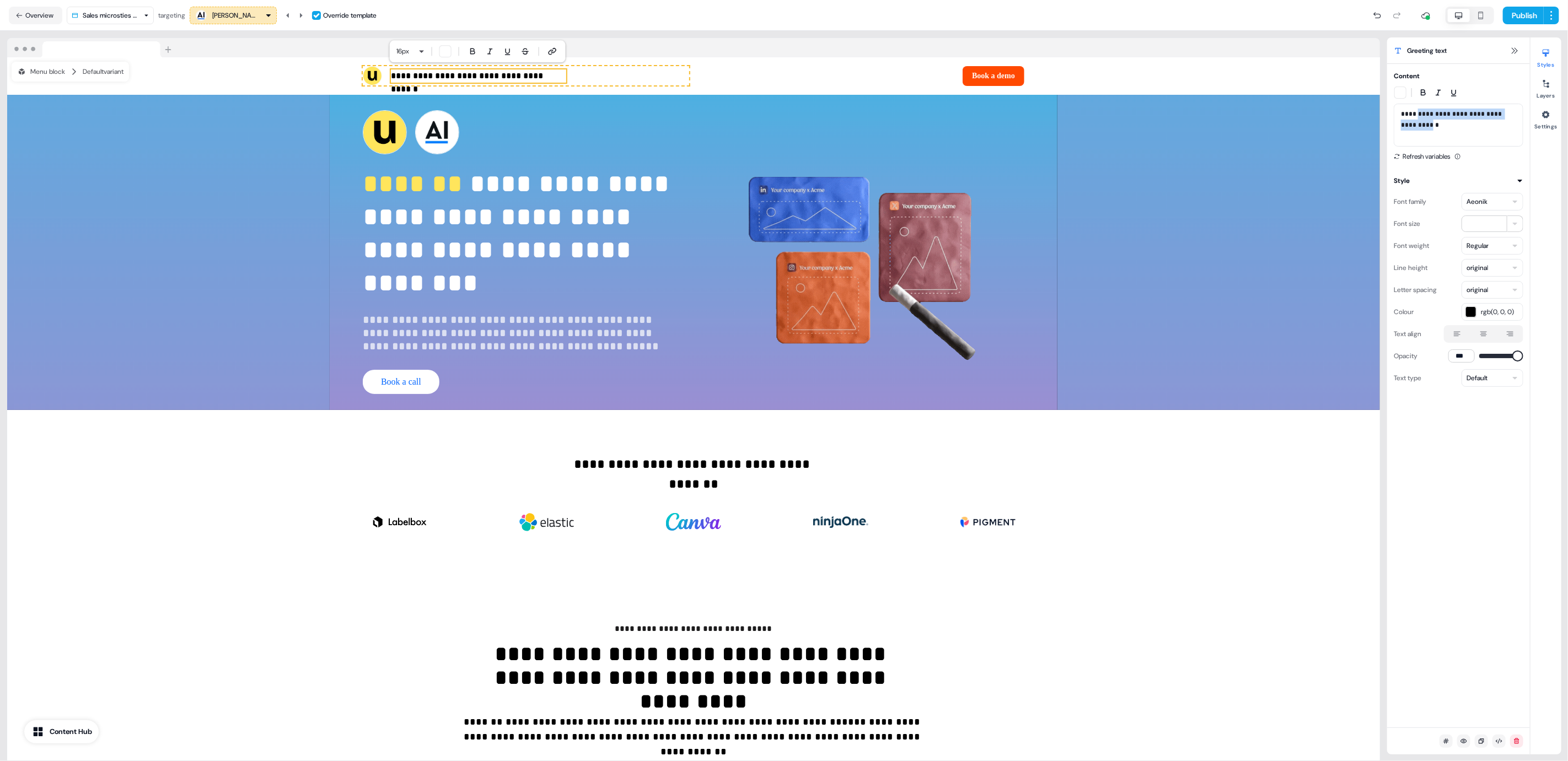
drag, startPoint x: 1513, startPoint y: 127, endPoint x: 1416, endPoint y: 111, distance: 98.3
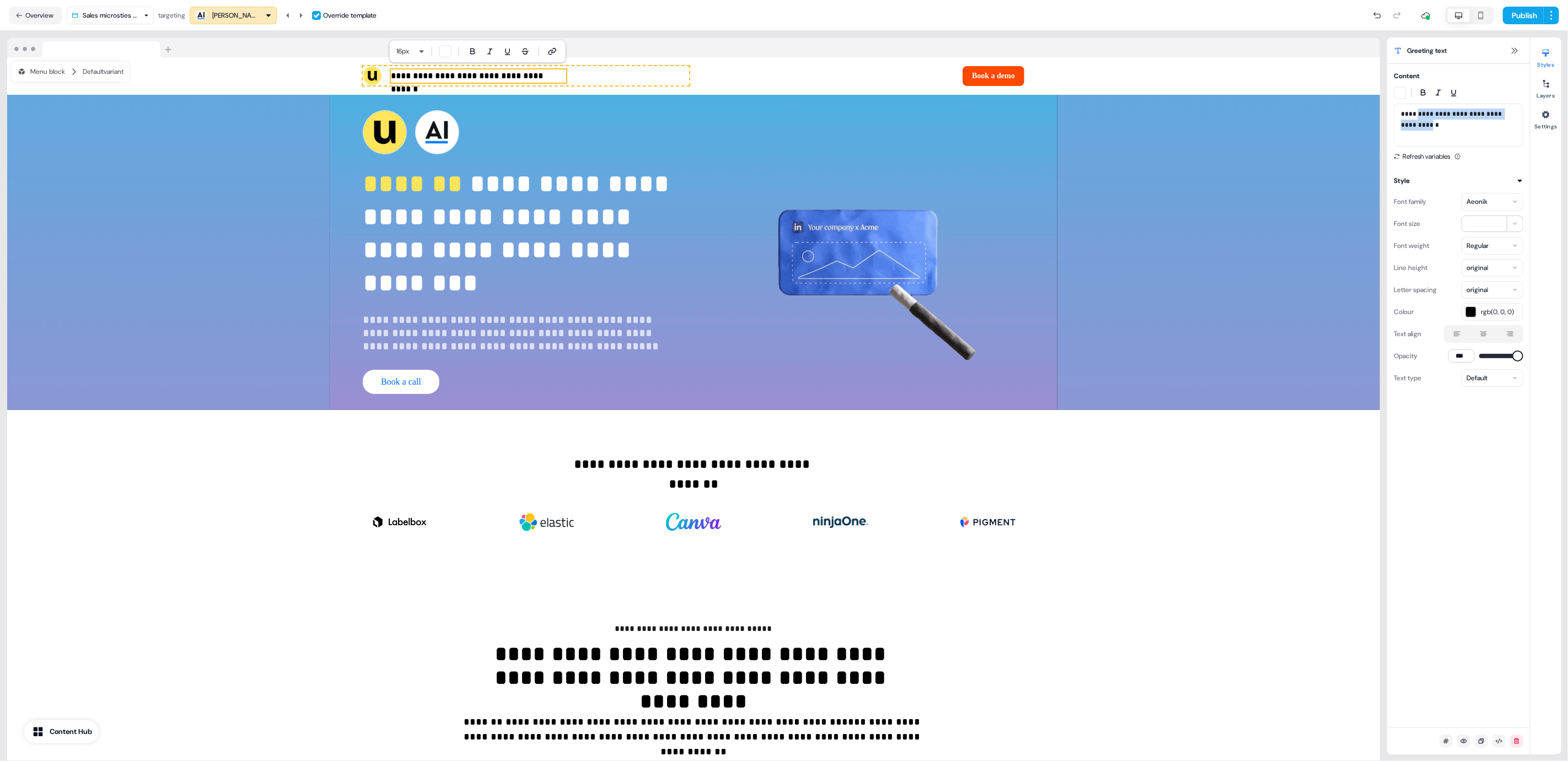
click at [1416, 111] on p "**********" at bounding box center [1458, 125] width 116 height 33
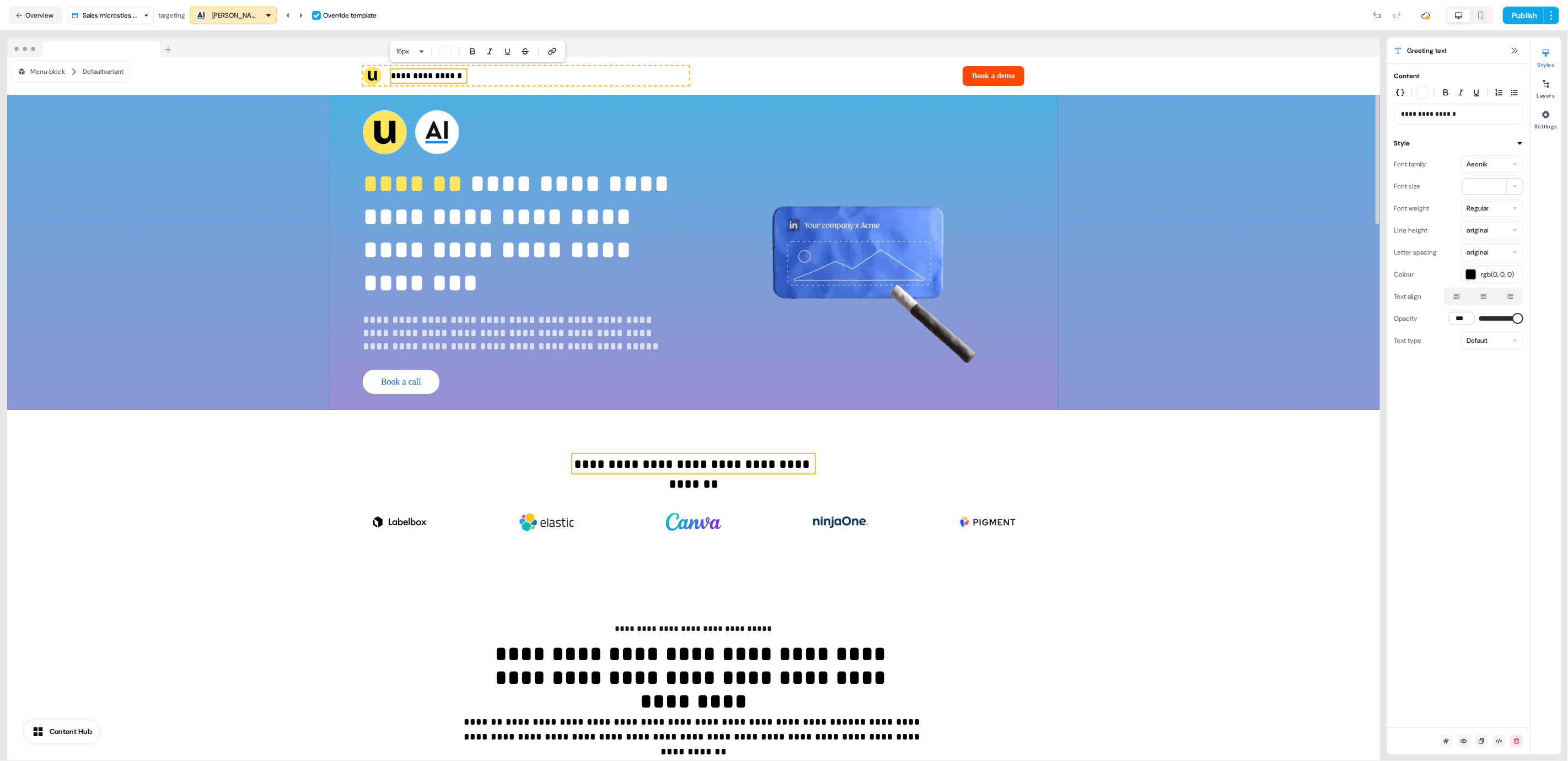
click at [601, 464] on p "**********" at bounding box center [693, 464] width 243 height 20
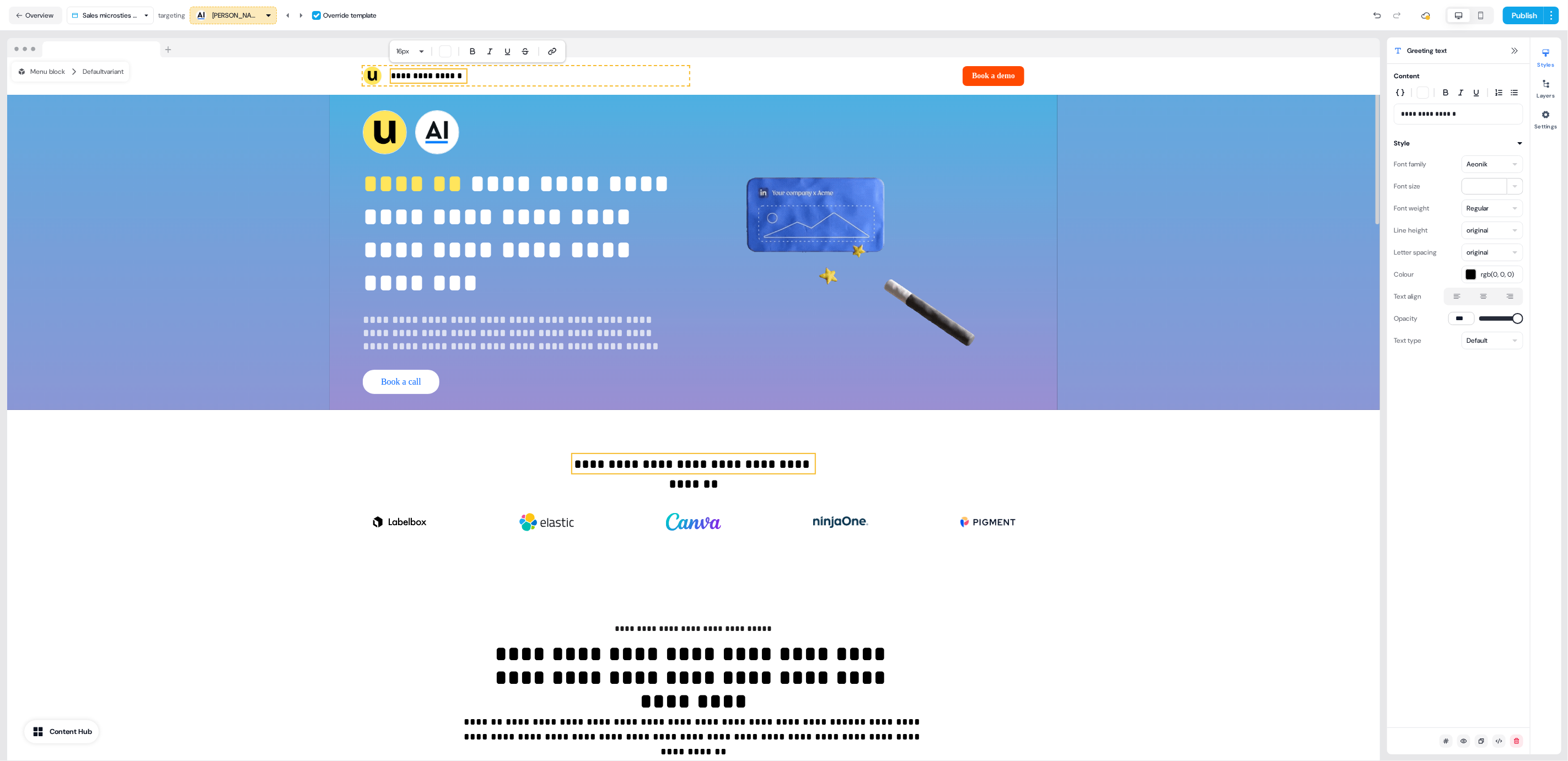
click at [601, 464] on p "**********" at bounding box center [693, 464] width 243 height 20
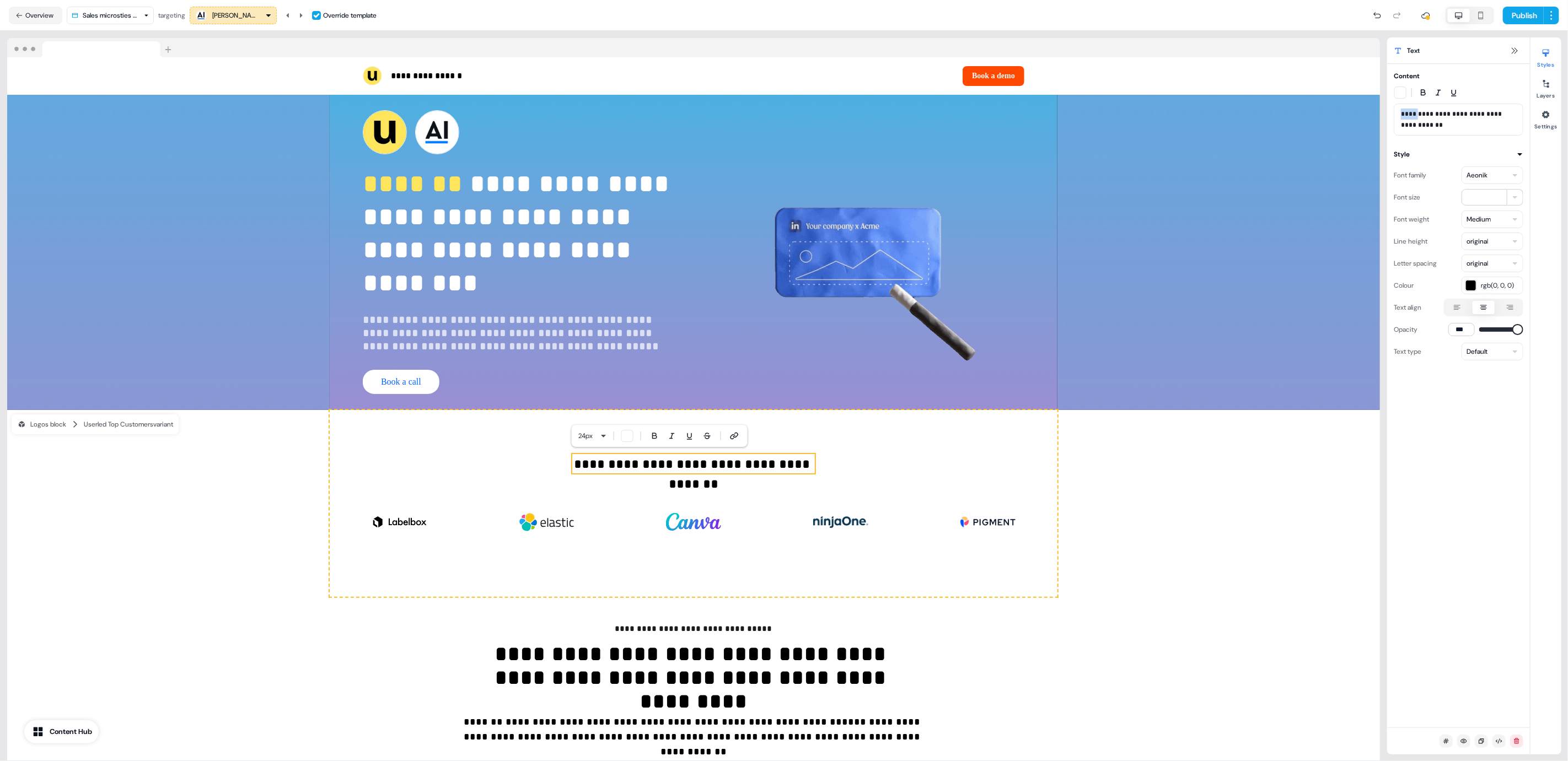
drag, startPoint x: 1416, startPoint y: 110, endPoint x: 1393, endPoint y: 110, distance: 23.0
click at [1393, 110] on div "**********" at bounding box center [1458, 119] width 129 height 32
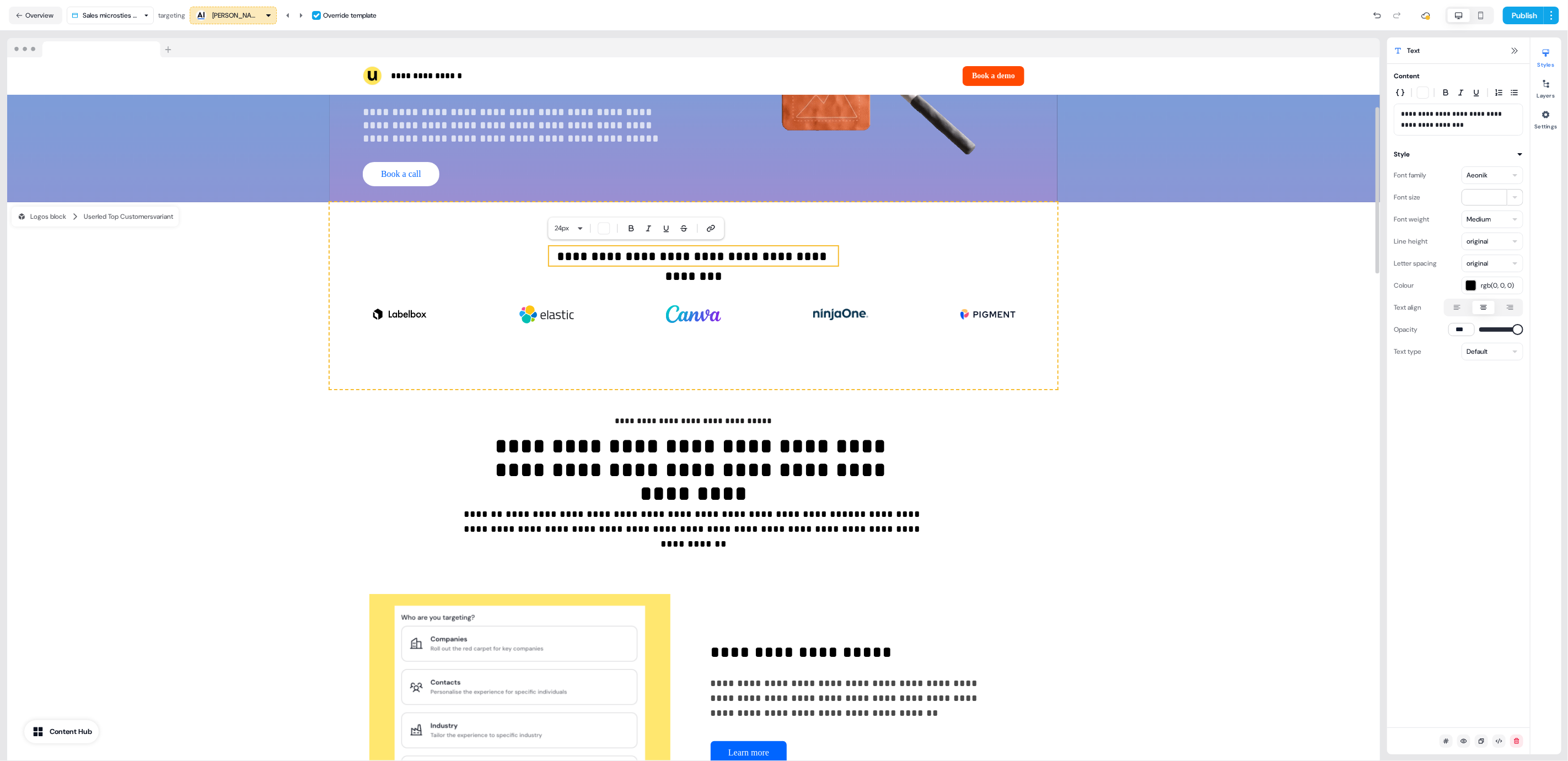
scroll to position [206, 0]
click at [672, 417] on span "**********" at bounding box center [693, 421] width 157 height 8
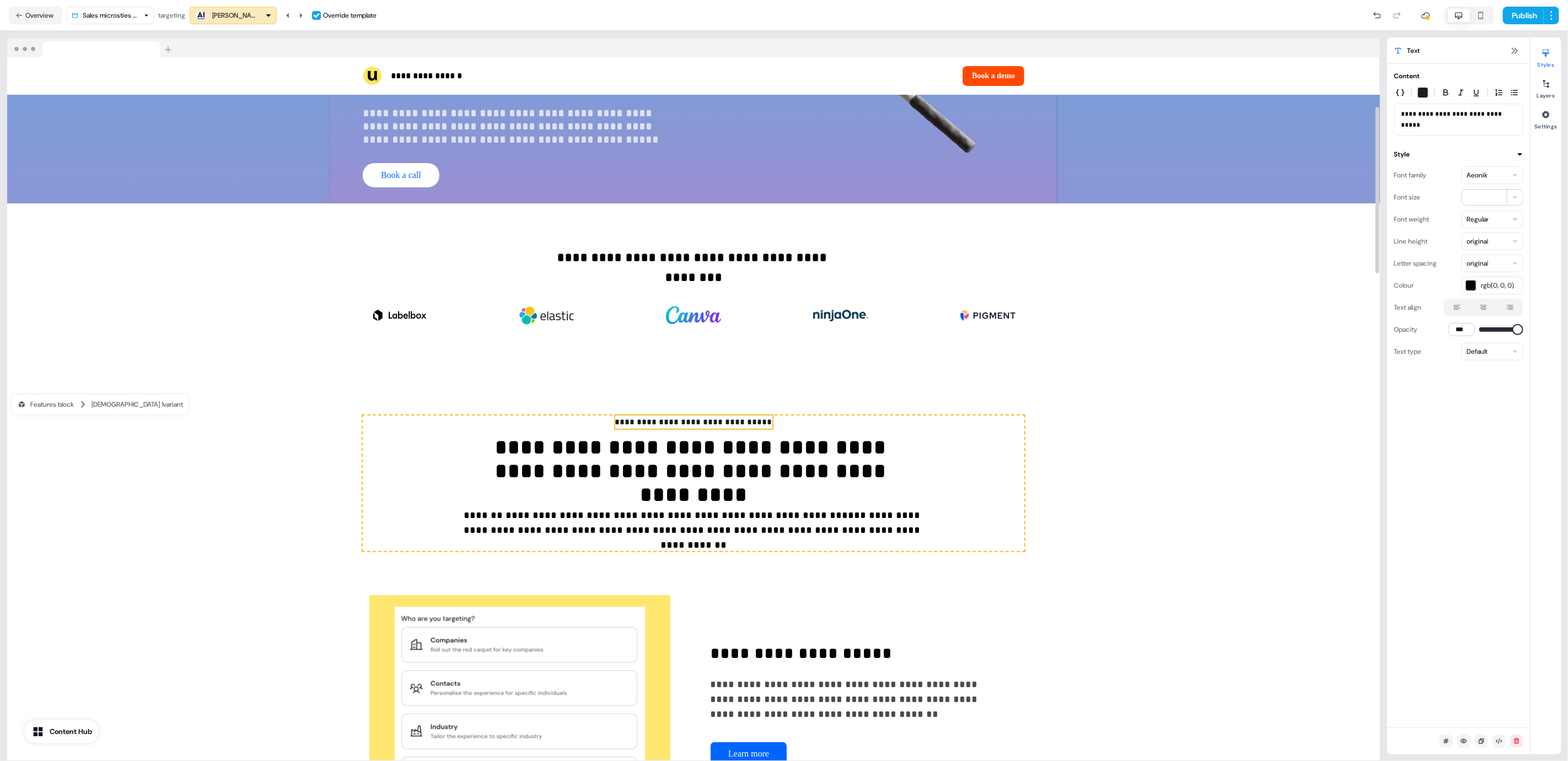
click at [672, 417] on span "**********" at bounding box center [693, 421] width 157 height 8
click at [1432, 112] on span "**********" at bounding box center [1452, 119] width 103 height 17
click at [1219, 362] on div "**********" at bounding box center [693, 297] width 1372 height 187
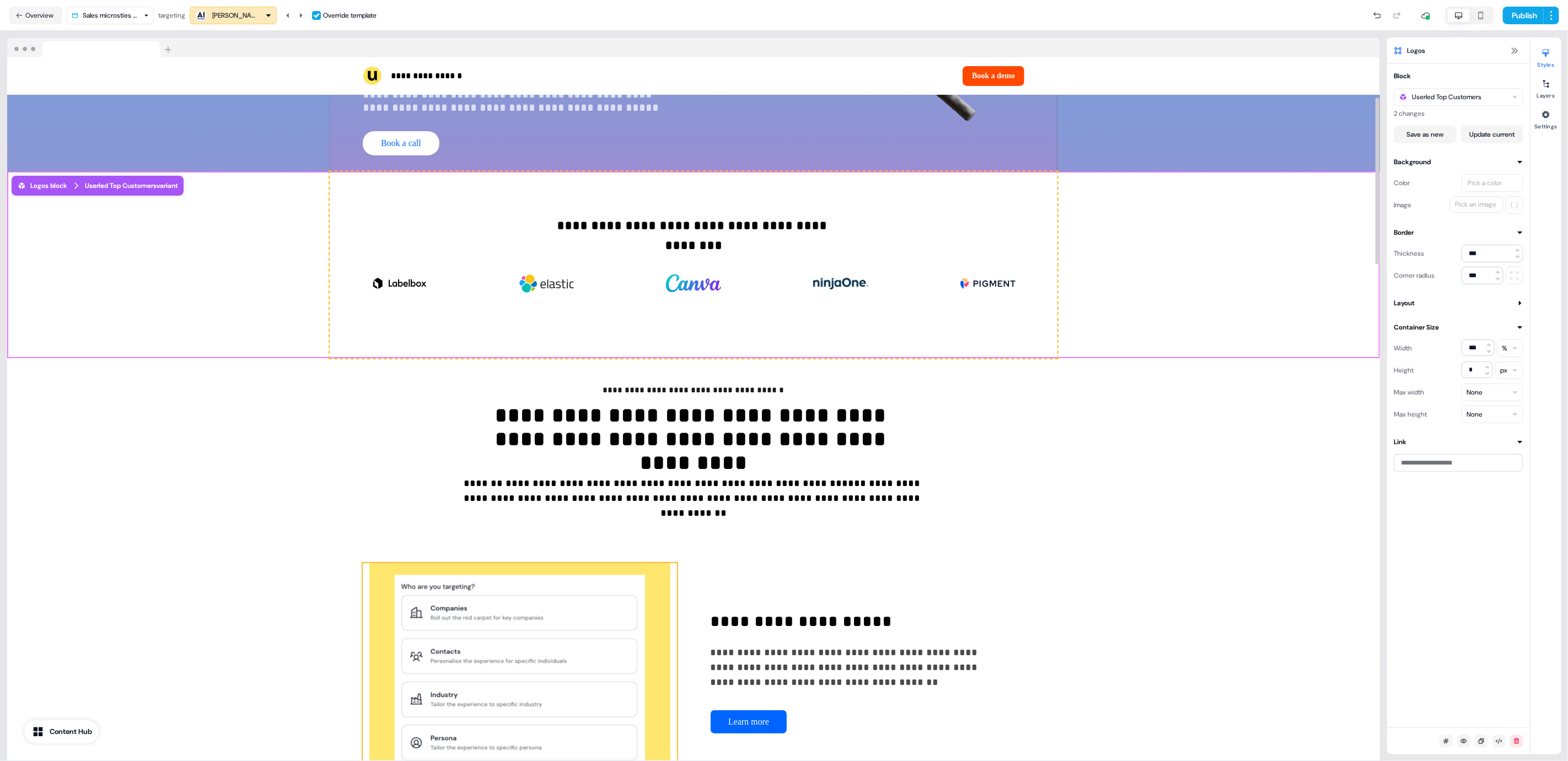
scroll to position [0, 0]
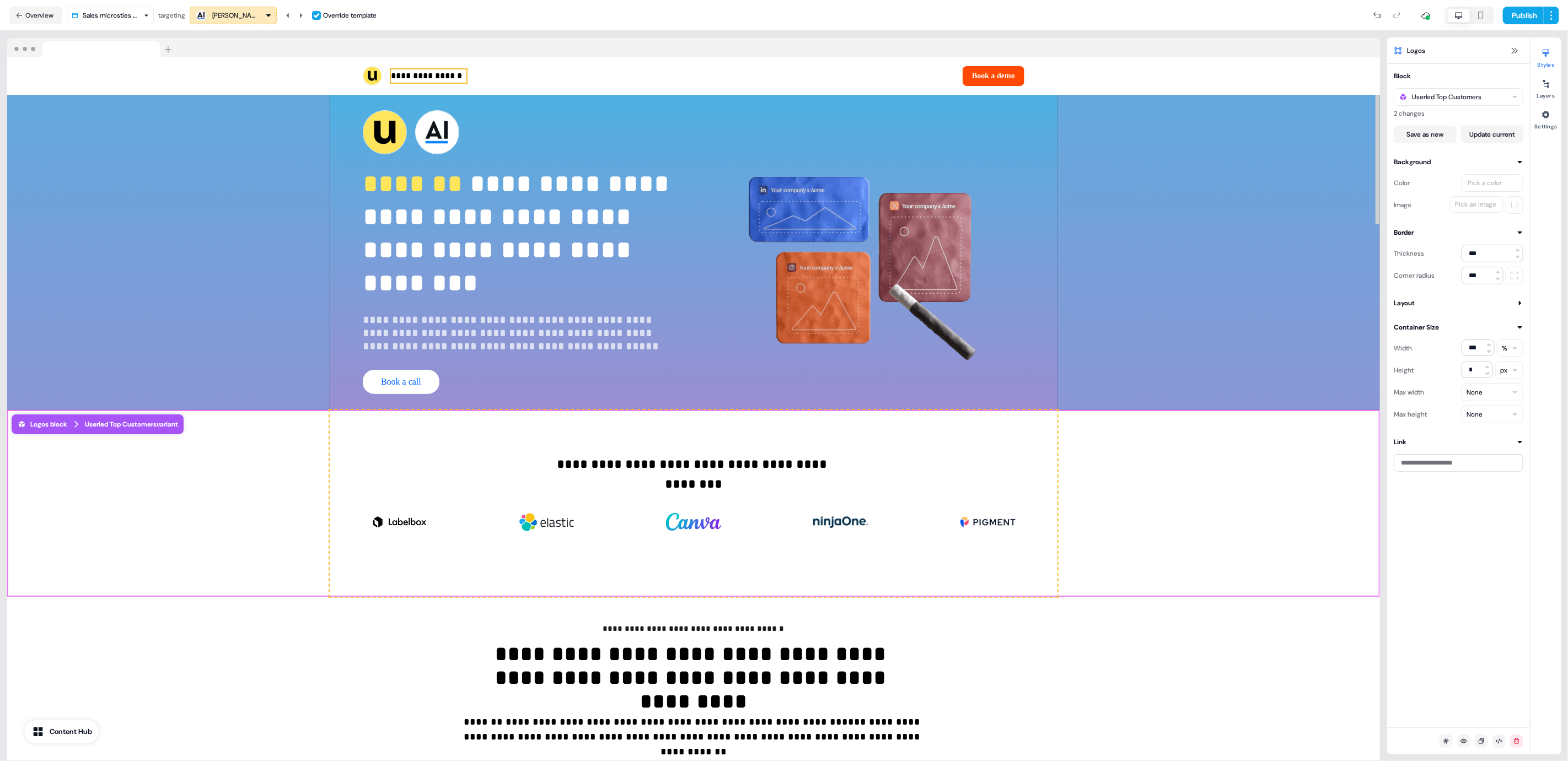
click at [442, 75] on p "**********" at bounding box center [428, 75] width 75 height 14
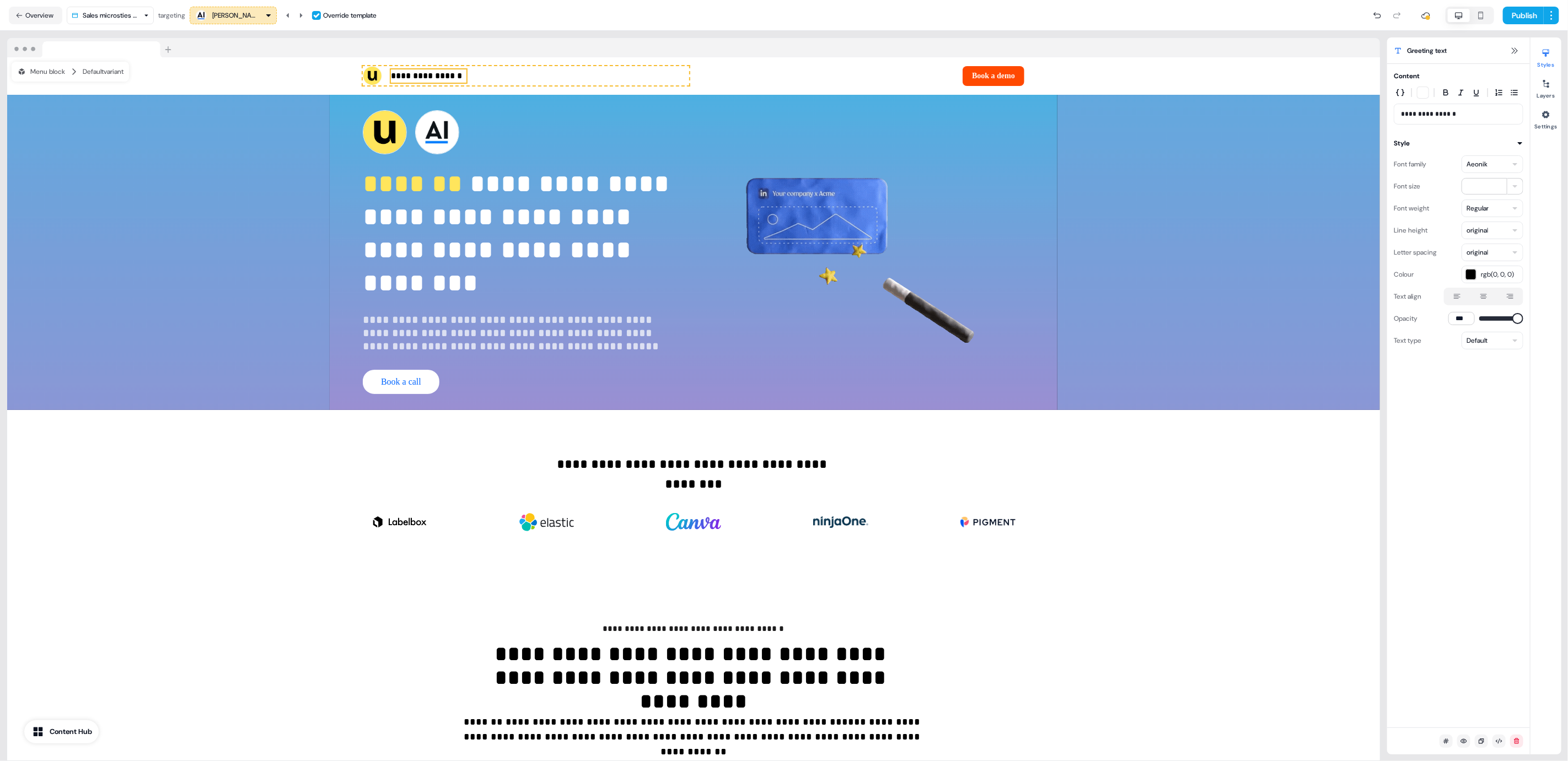
click at [1446, 112] on p "**********" at bounding box center [1458, 114] width 116 height 11
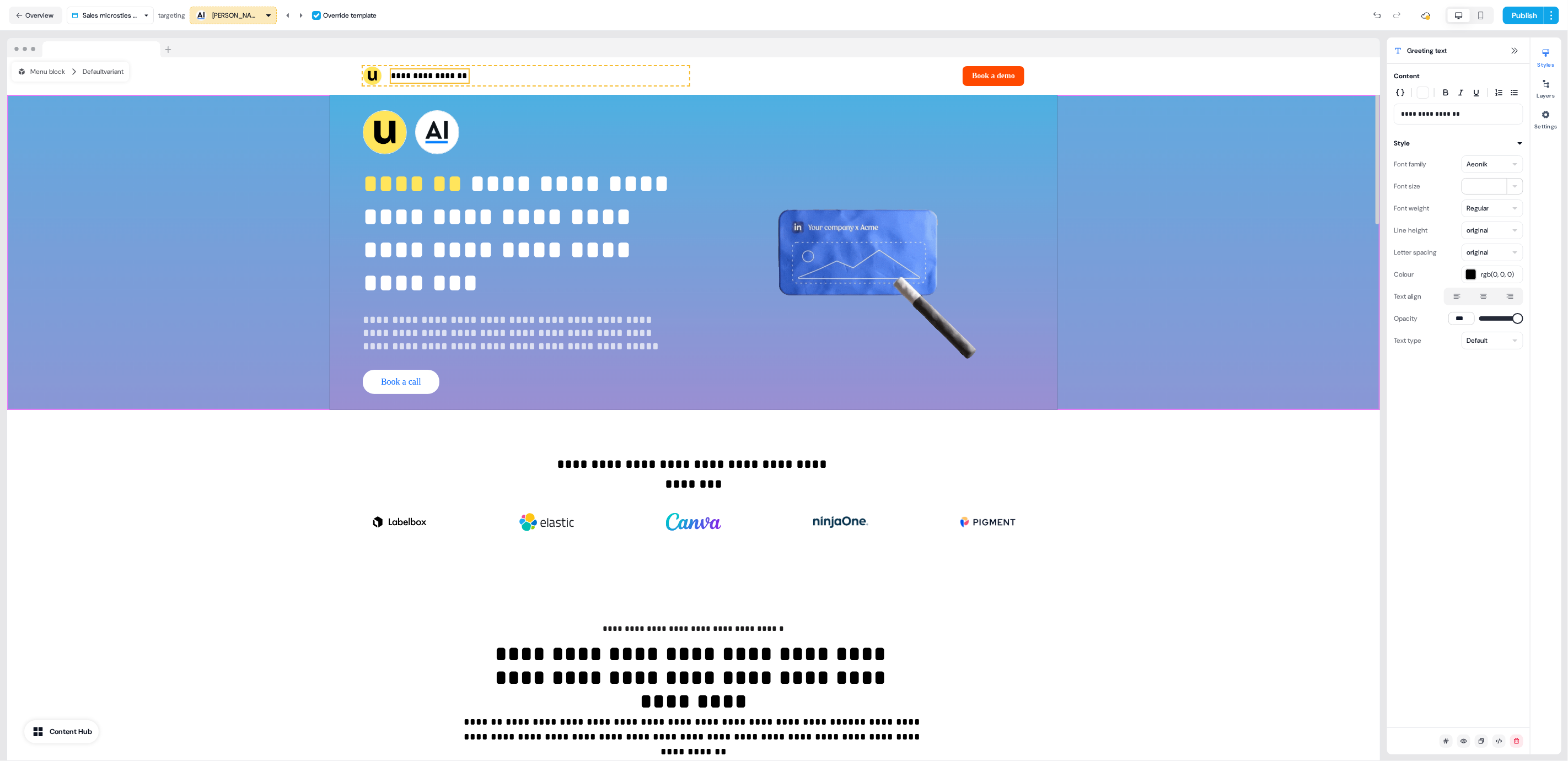
click at [1182, 264] on div "**********" at bounding box center [693, 252] width 1372 height 315
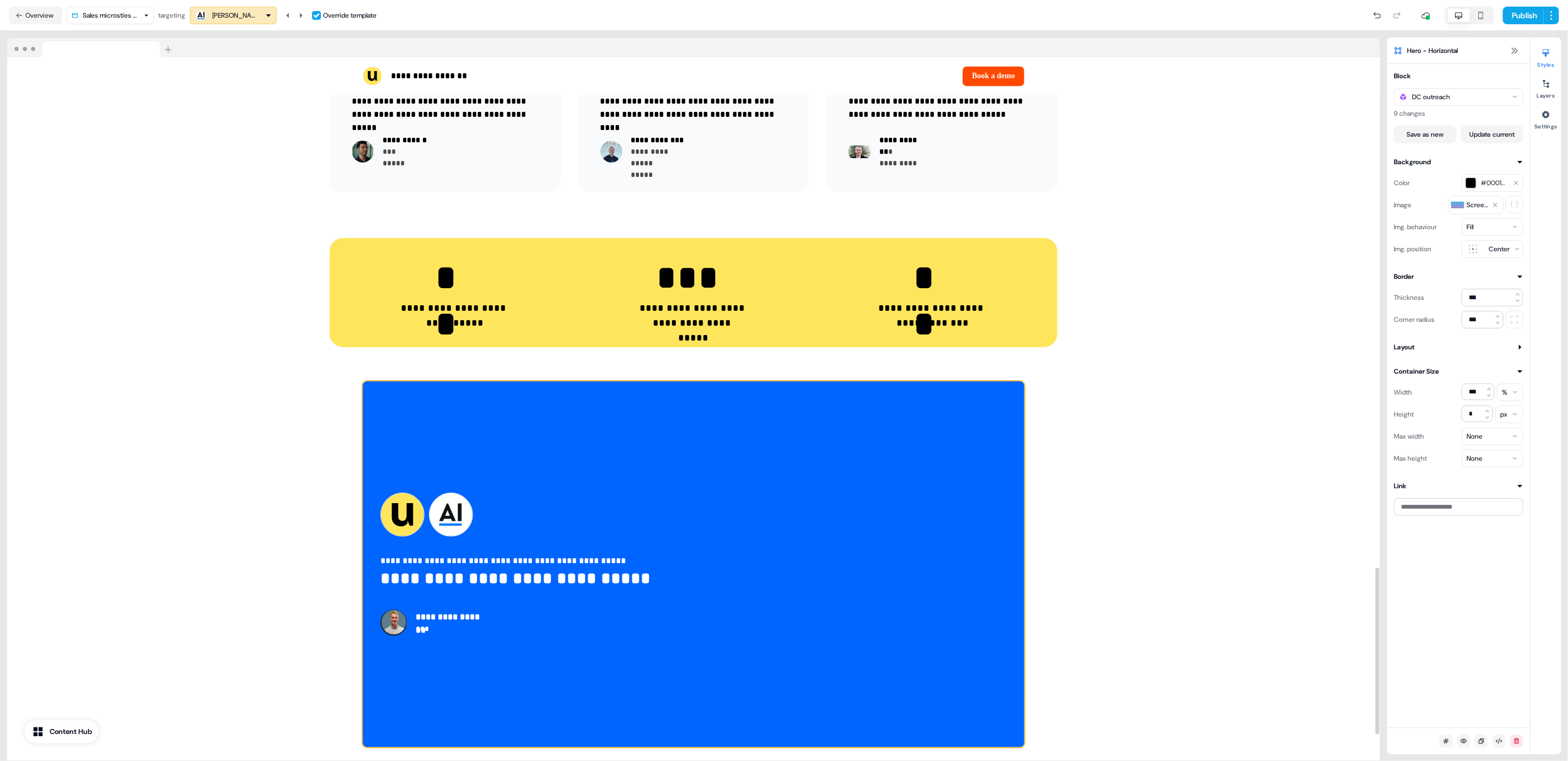
scroll to position [2255, 0]
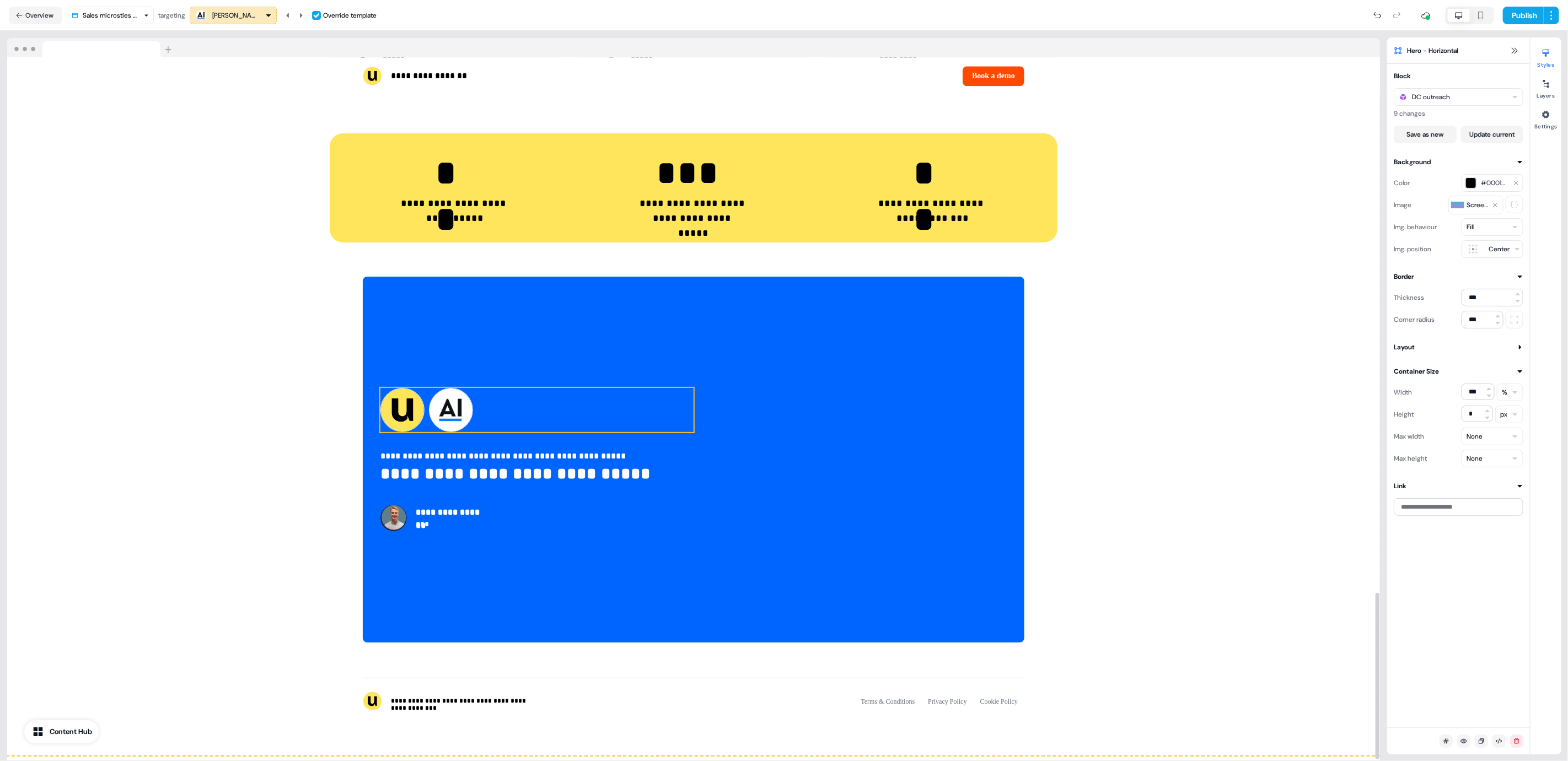
click at [638, 405] on div "To pick up a draggable item, press the space bar. While dragging, use the arrow…" at bounding box center [537, 410] width 313 height 44
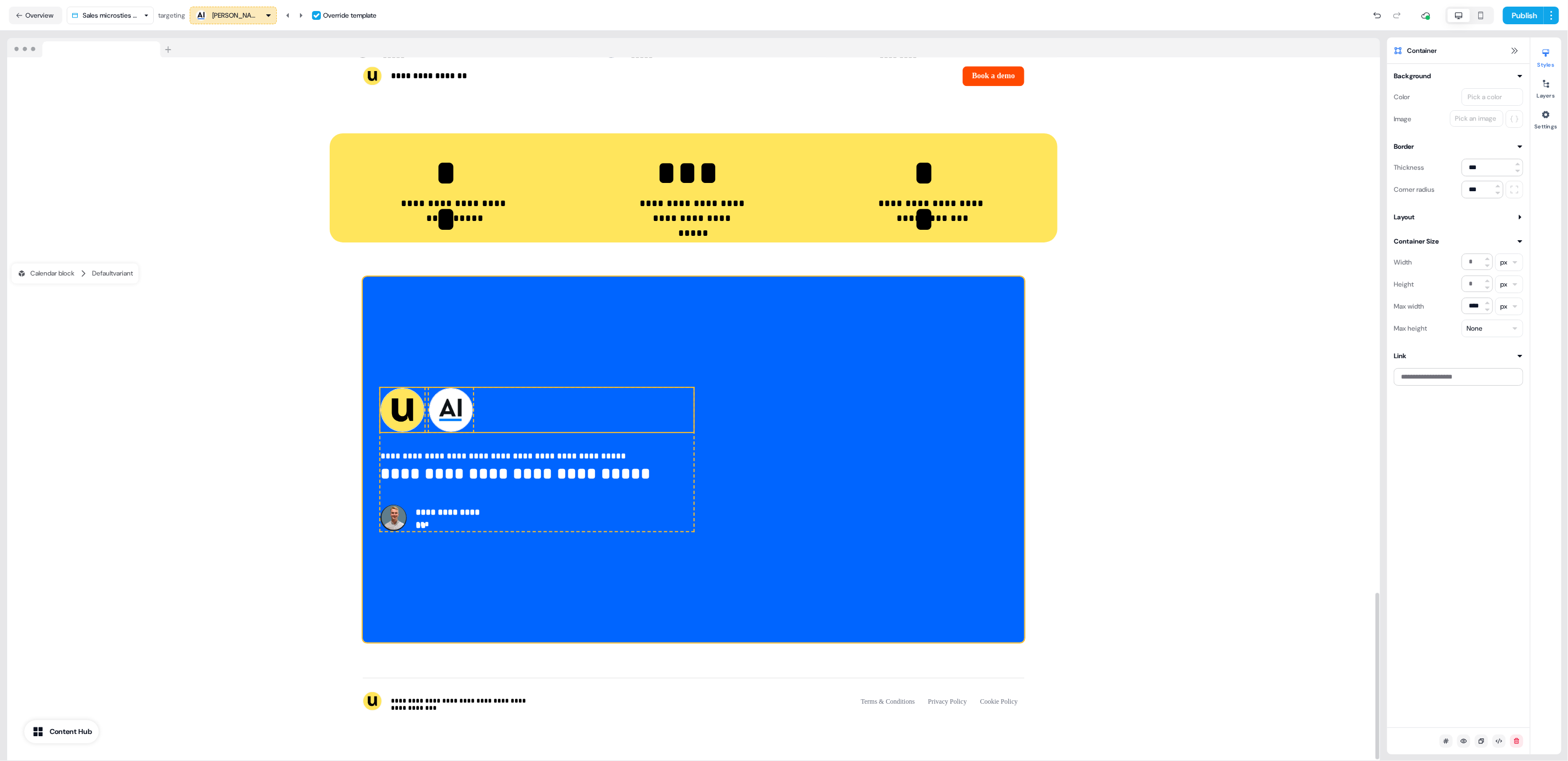
click at [670, 304] on div "**********" at bounding box center [693, 459] width 661 height 365
click at [1536, 20] on button "Publish" at bounding box center [1523, 15] width 41 height 17
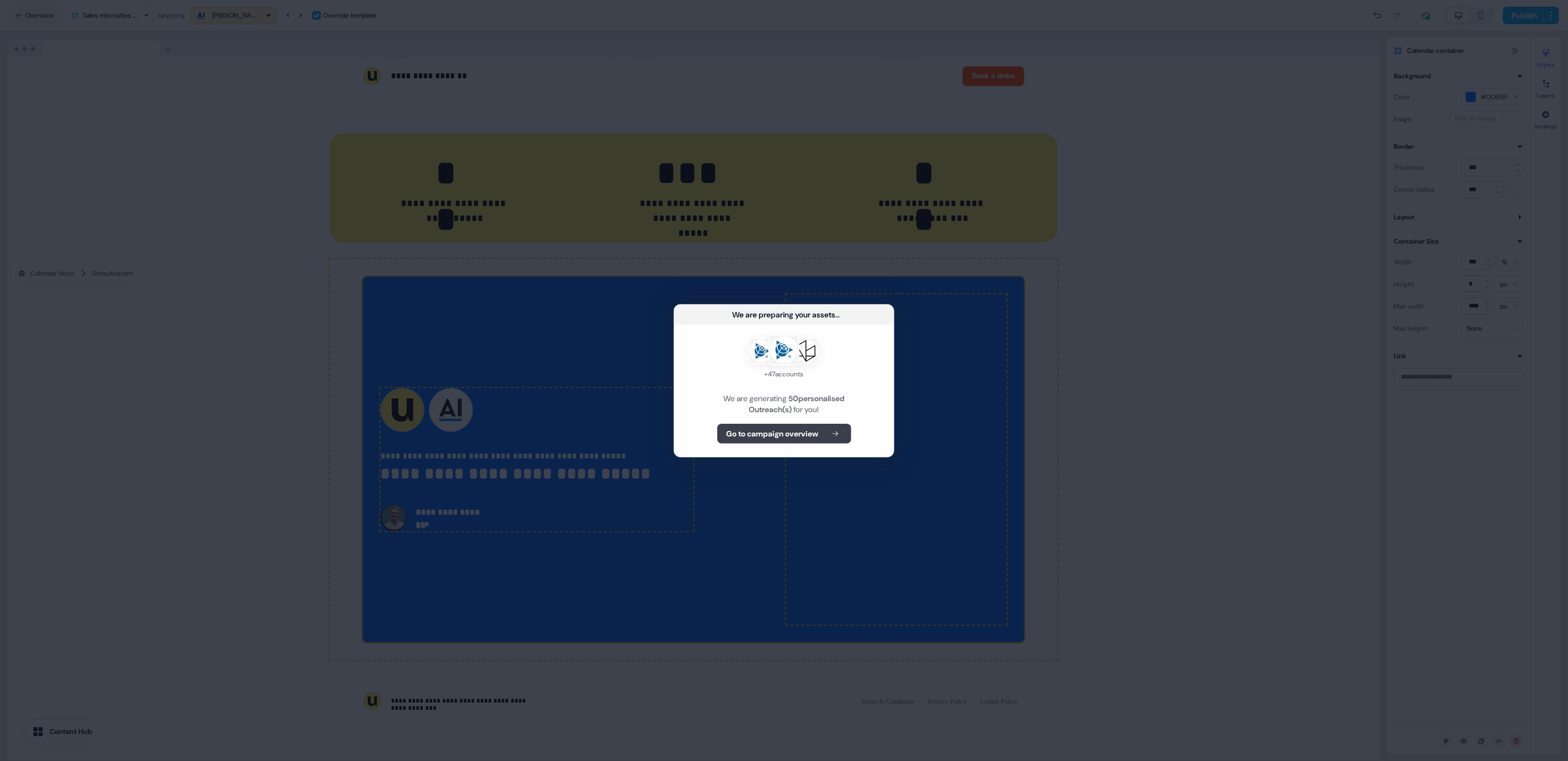
click at [799, 442] on button "Go to campaign overview" at bounding box center [784, 434] width 134 height 20
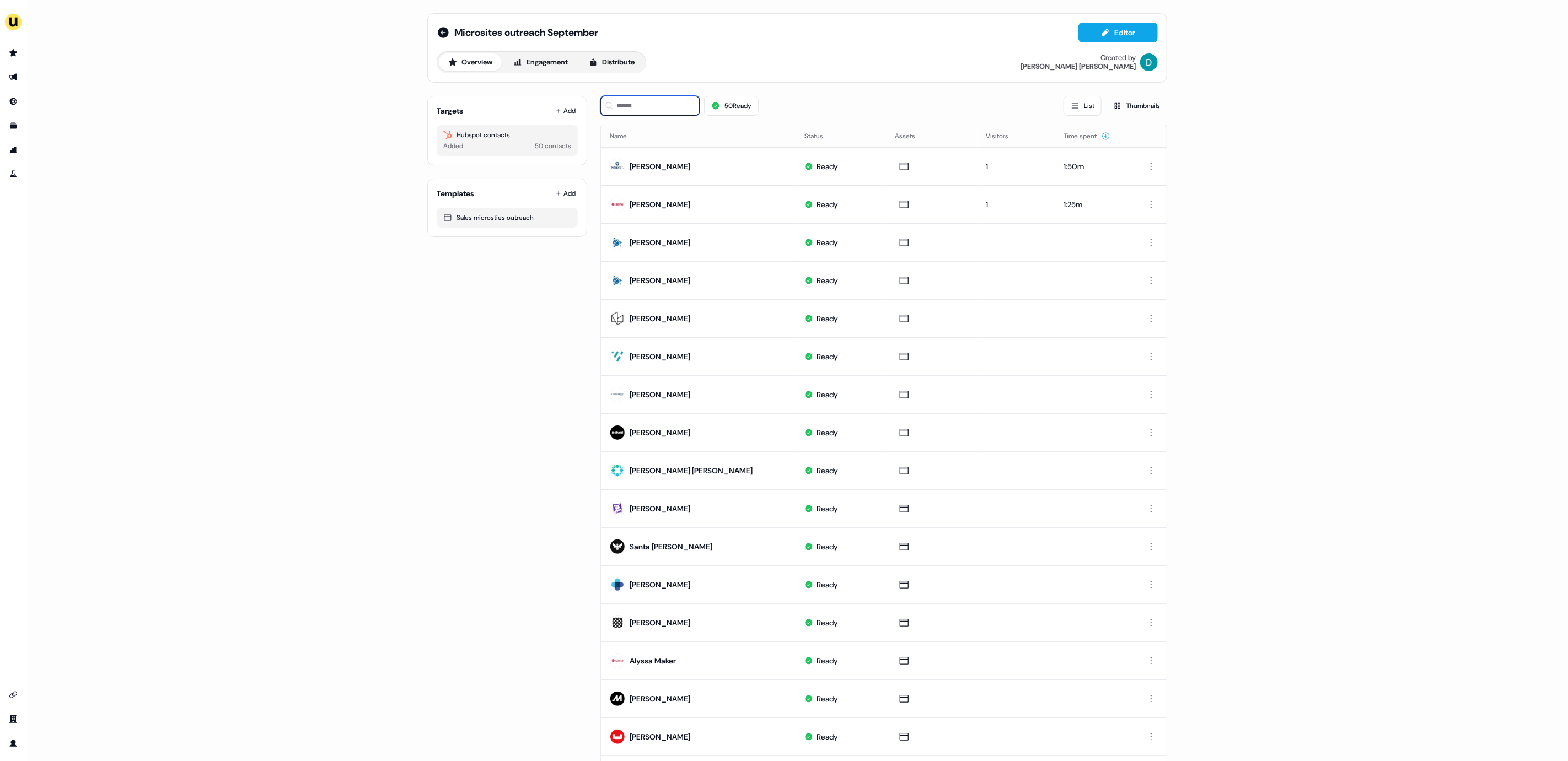
click at [638, 111] on input at bounding box center [649, 105] width 99 height 20
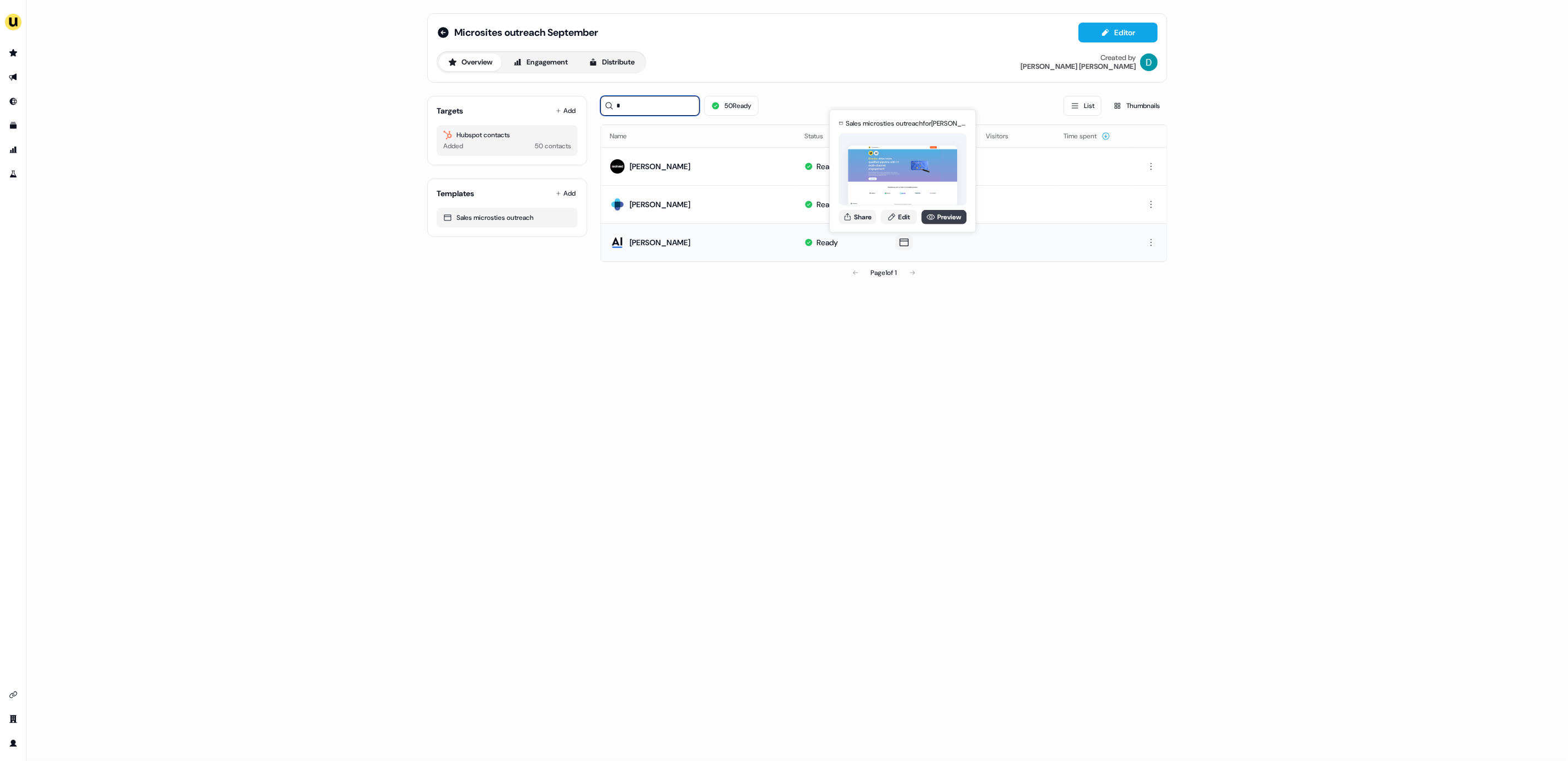
type input "*"
click at [931, 214] on icon at bounding box center [930, 216] width 9 height 9
click at [859, 222] on button "Share" at bounding box center [857, 216] width 37 height 15
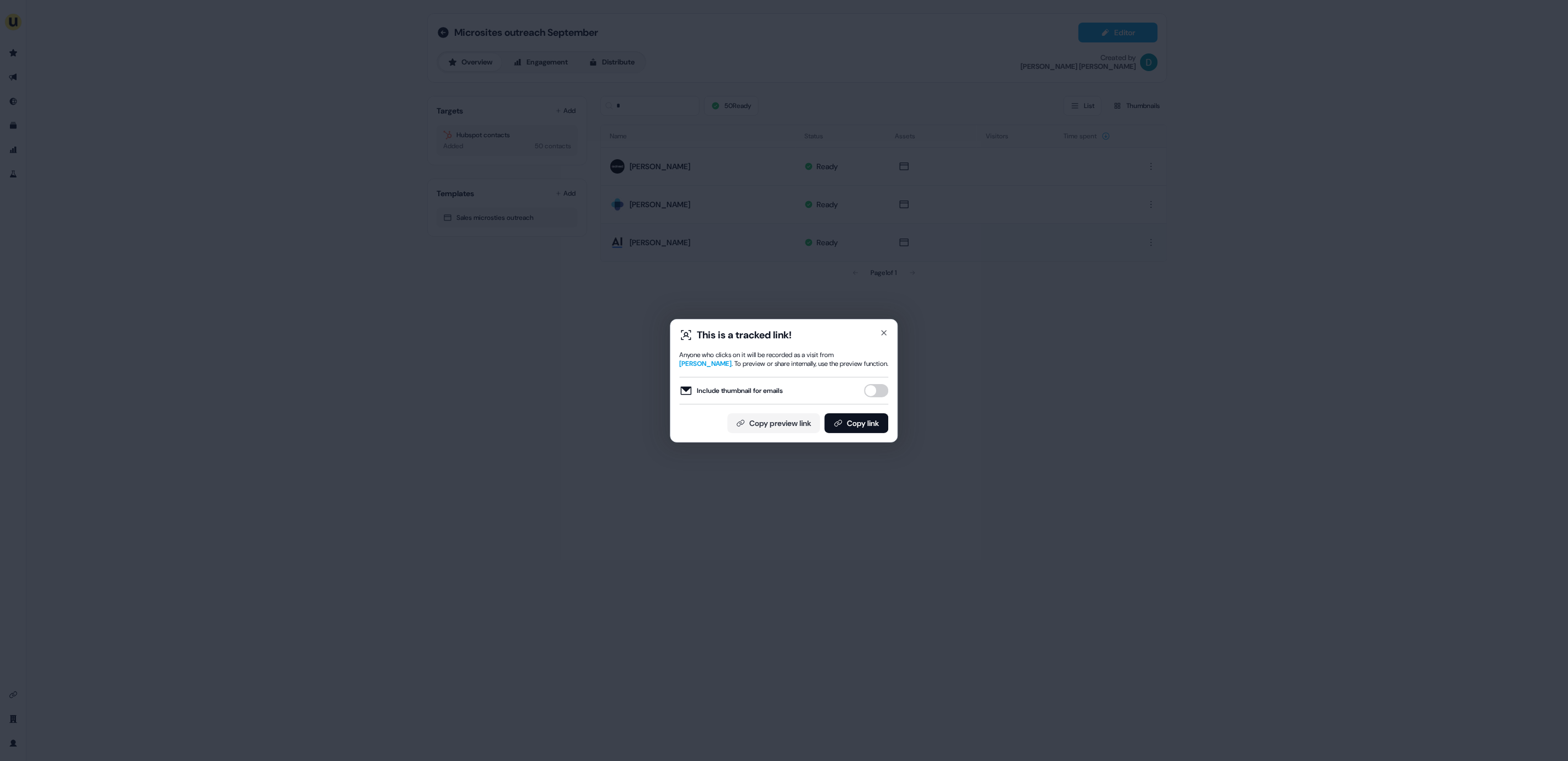
click at [883, 380] on div "Include thumbnail for emails" at bounding box center [784, 391] width 209 height 27
click at [872, 388] on button "Include thumbnail for emails" at bounding box center [876, 390] width 25 height 14
click at [875, 433] on div "This is a tracked link! Anyone who clicks on it will be recorded as a visit fro…" at bounding box center [784, 381] width 227 height 124
click at [864, 424] on button "Copy link" at bounding box center [857, 424] width 64 height 20
click at [879, 334] on icon "button" at bounding box center [884, 333] width 9 height 9
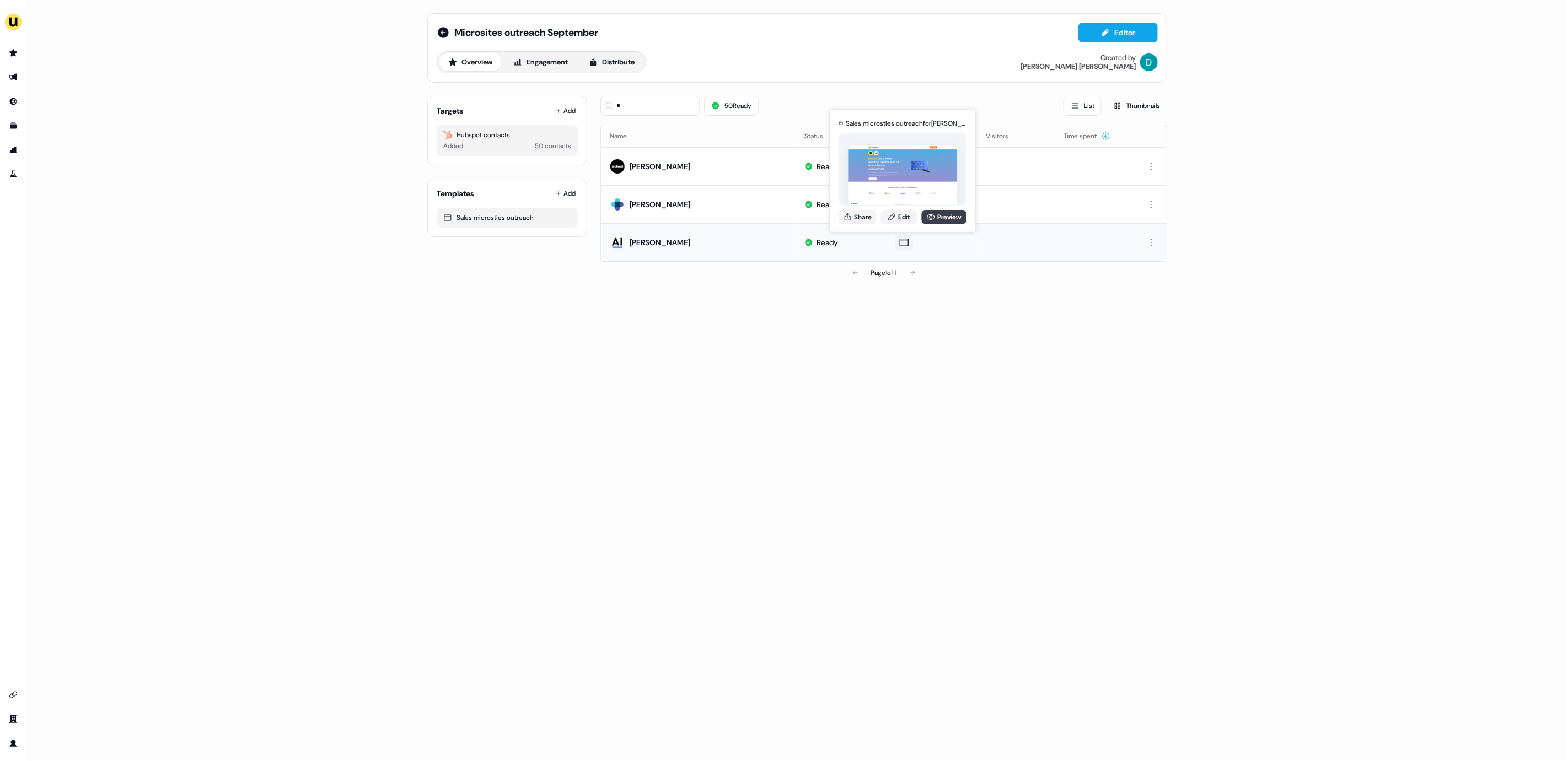
click at [940, 215] on link "Preview" at bounding box center [944, 216] width 45 height 15
click at [628, 102] on input "*" at bounding box center [649, 105] width 99 height 20
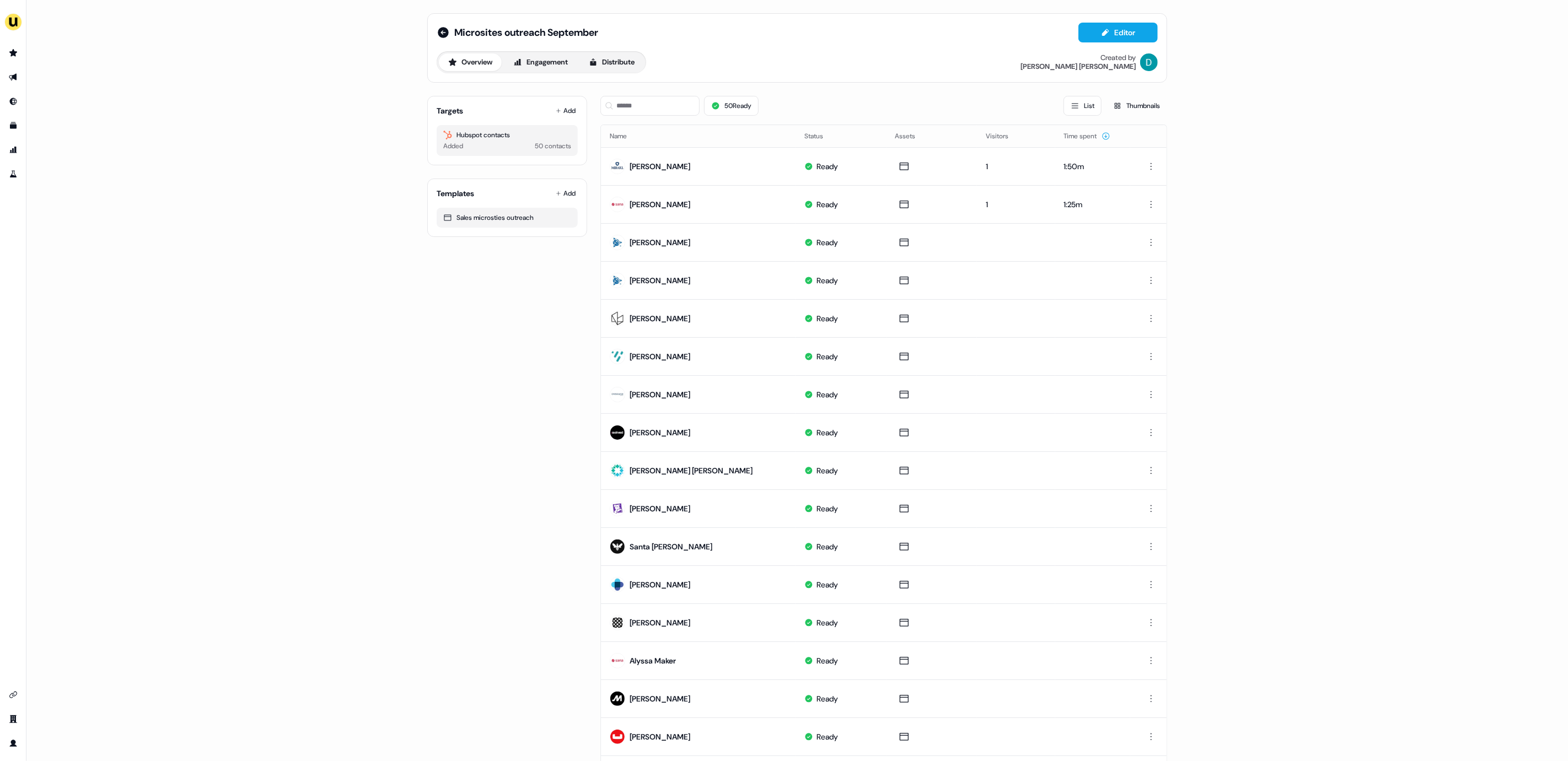
click at [562, 101] on div "Targets Add Hubspot contacts Added 50 contacts" at bounding box center [508, 130] width 160 height 69
click at [563, 121] on div "Targets Add Hubspot contacts Added 50 contacts" at bounding box center [508, 130] width 160 height 69
click at [566, 112] on button "Add" at bounding box center [566, 110] width 25 height 15
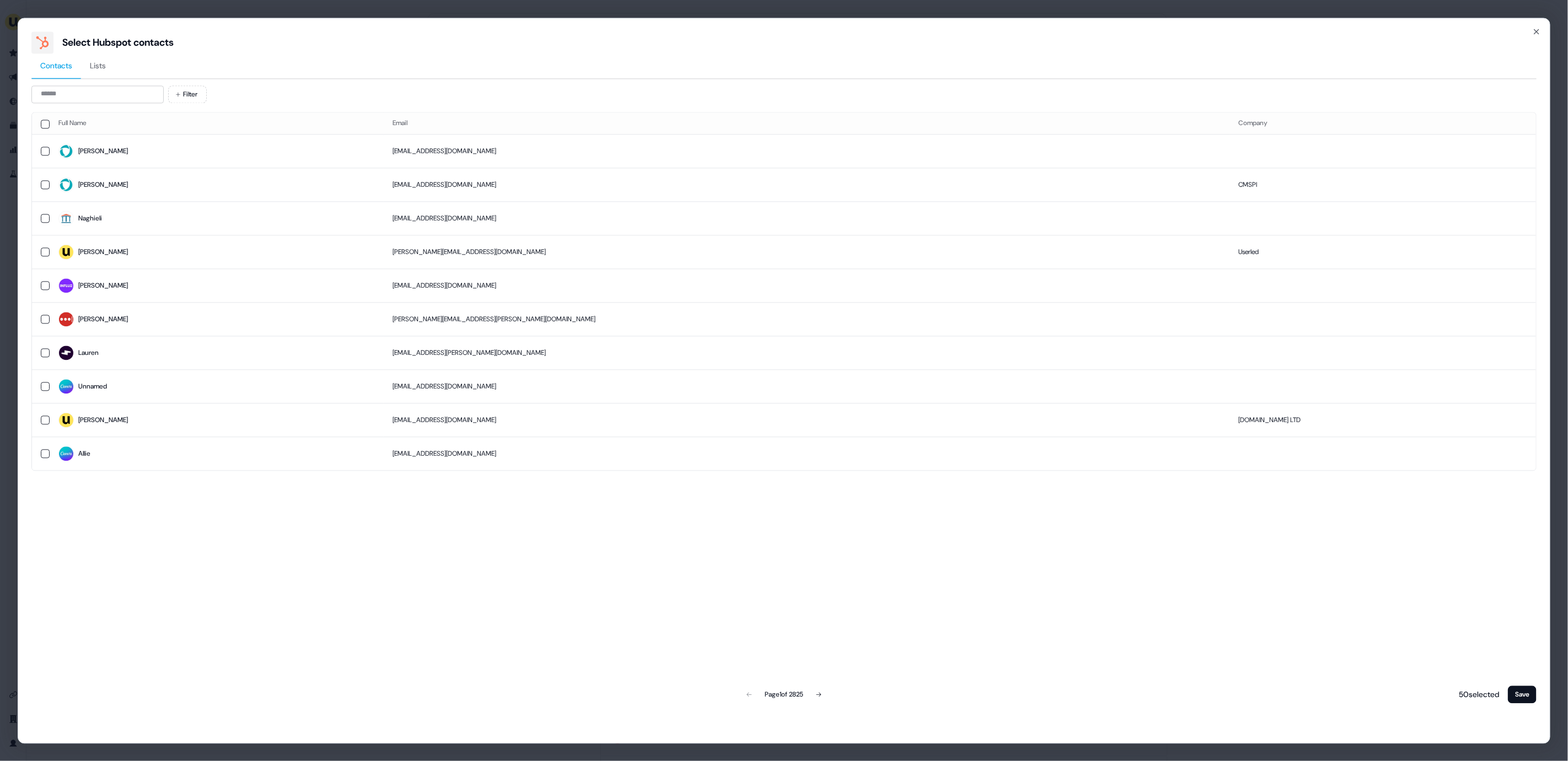
click at [77, 104] on div "Filter Full Name Email Company Darin dgood@cmspi.com Alex abaud@cmspi.com CMSPI…" at bounding box center [784, 396] width 1505 height 620
click at [71, 96] on input at bounding box center [97, 94] width 132 height 17
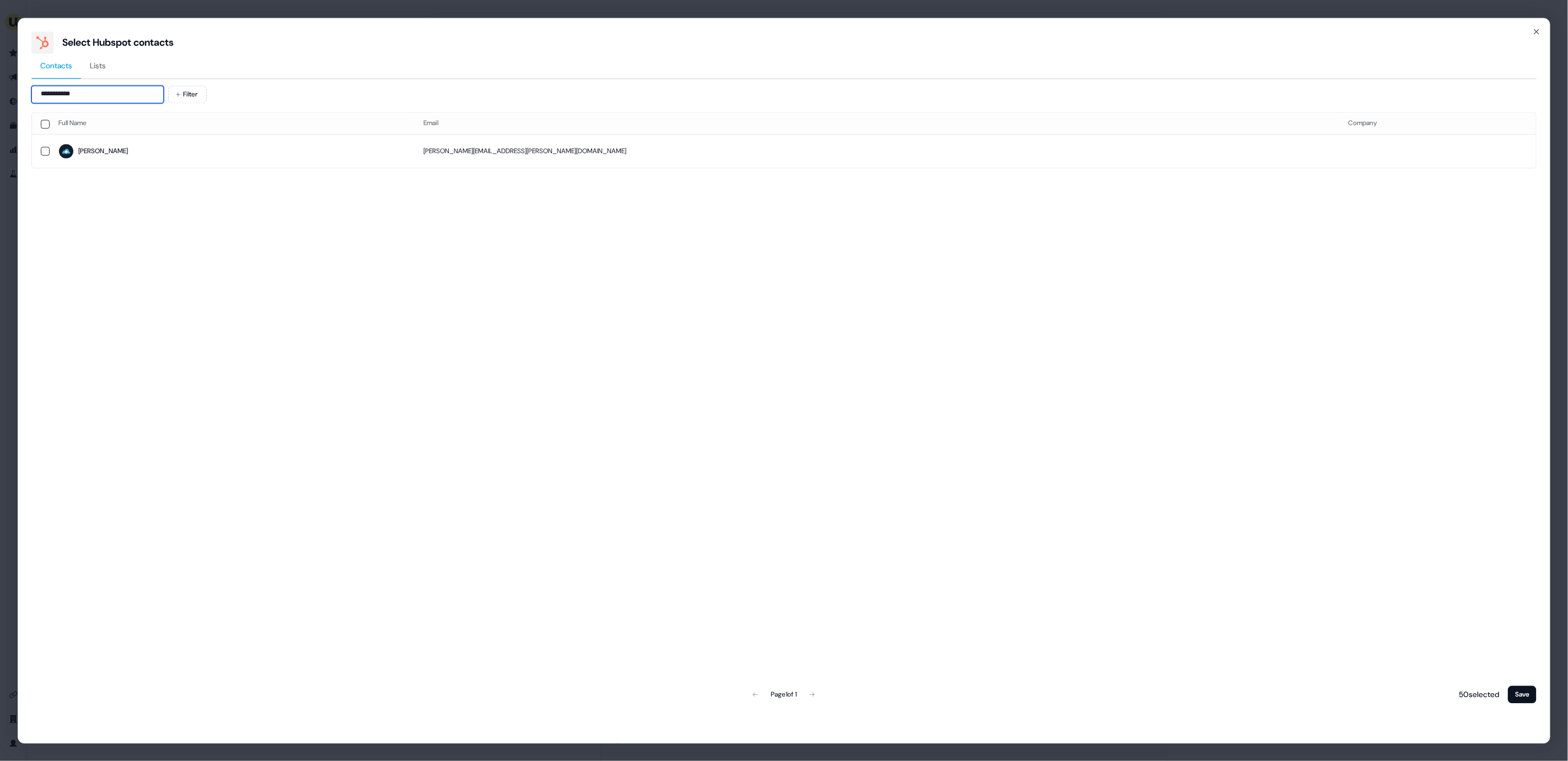
type input "**********"
click at [124, 136] on td "Lisa" at bounding box center [232, 151] width 365 height 34
click at [1518, 705] on div "49 selected Save" at bounding box center [1495, 695] width 81 height 22
click at [1518, 701] on button "Save" at bounding box center [1523, 694] width 29 height 17
click at [1513, 697] on button "Save" at bounding box center [1523, 694] width 29 height 17
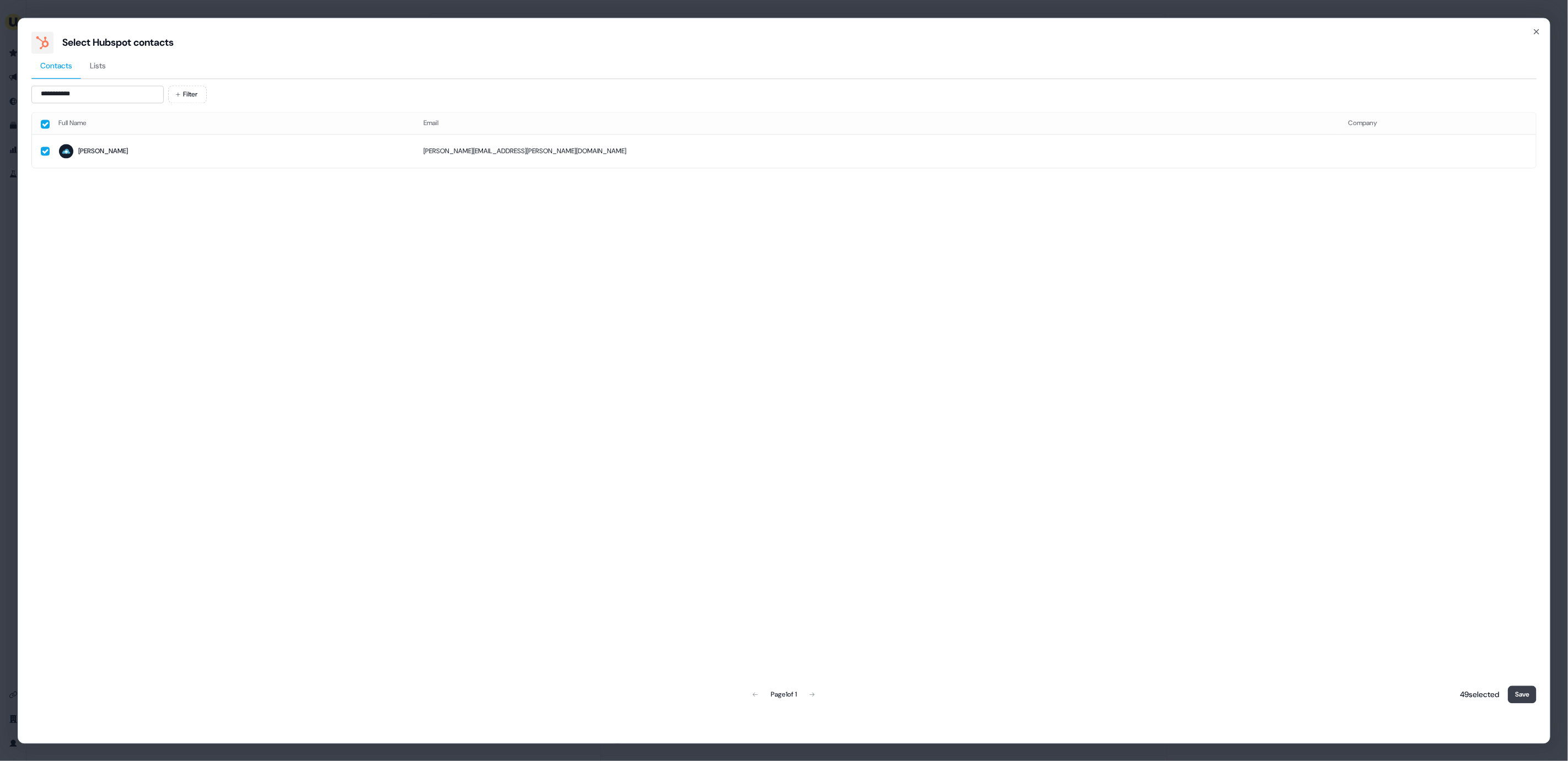
click at [1513, 697] on button "Save" at bounding box center [1523, 694] width 29 height 17
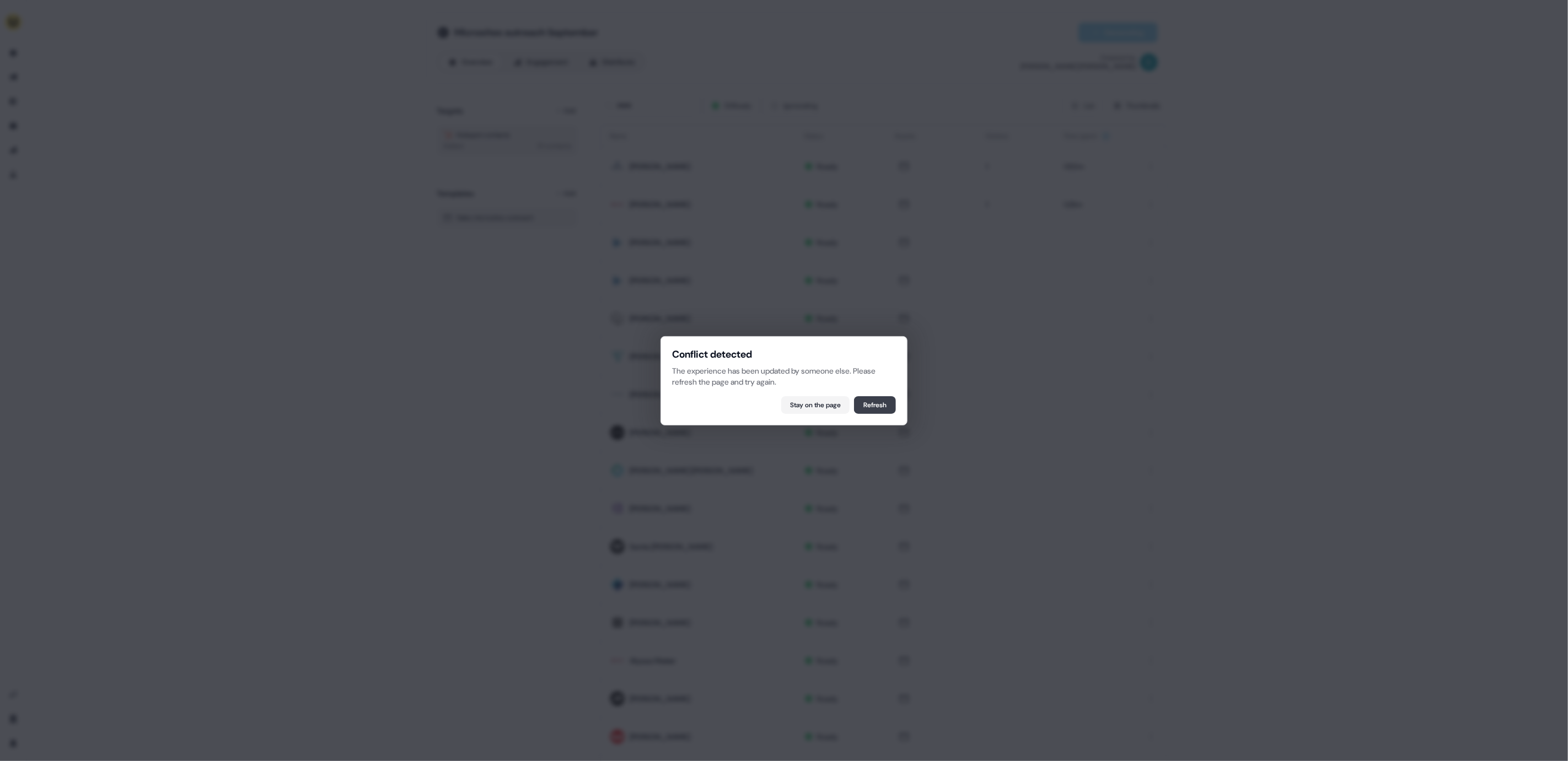
click at [878, 396] on button "Refresh" at bounding box center [875, 405] width 42 height 17
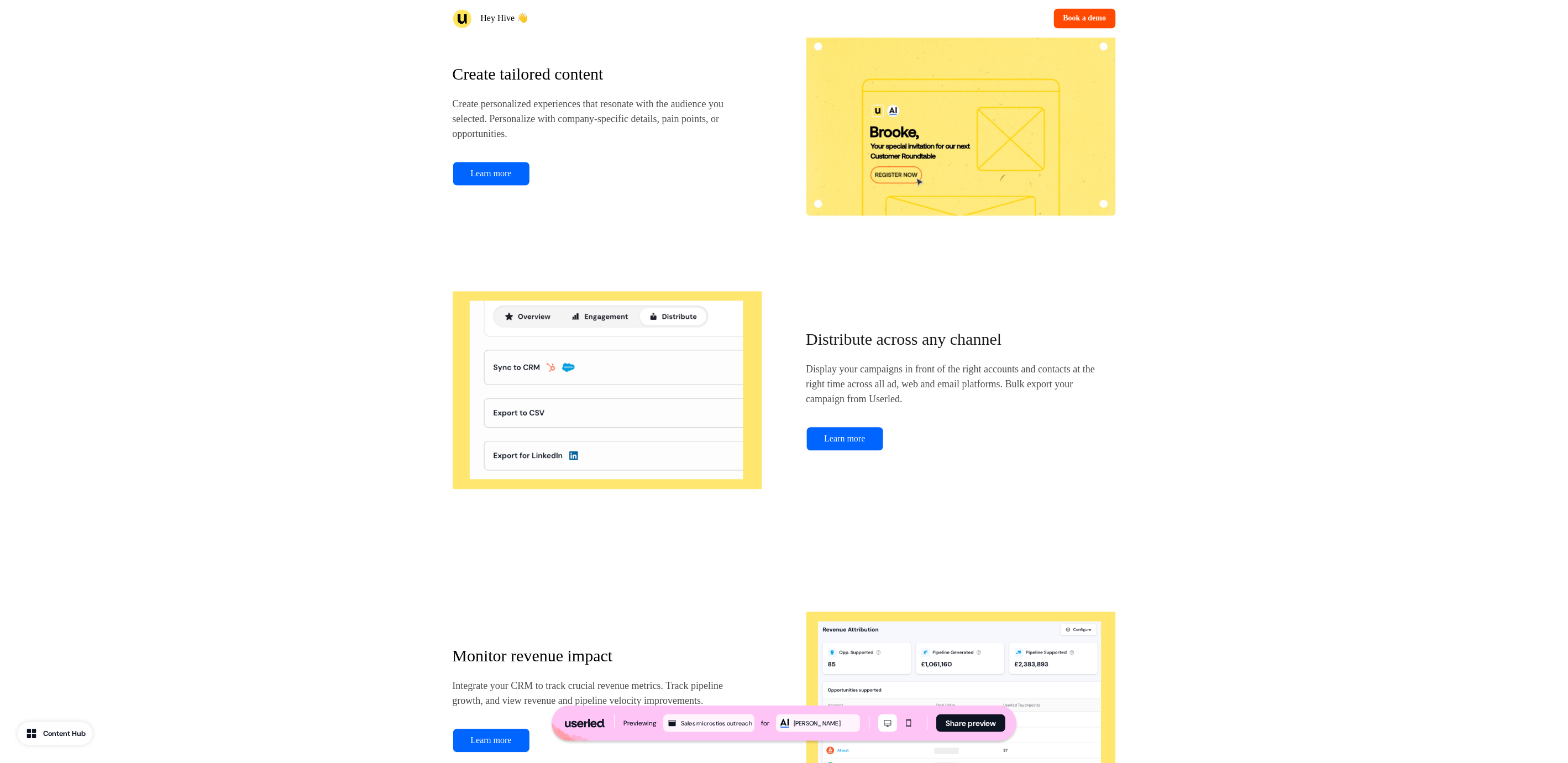
scroll to position [561, 0]
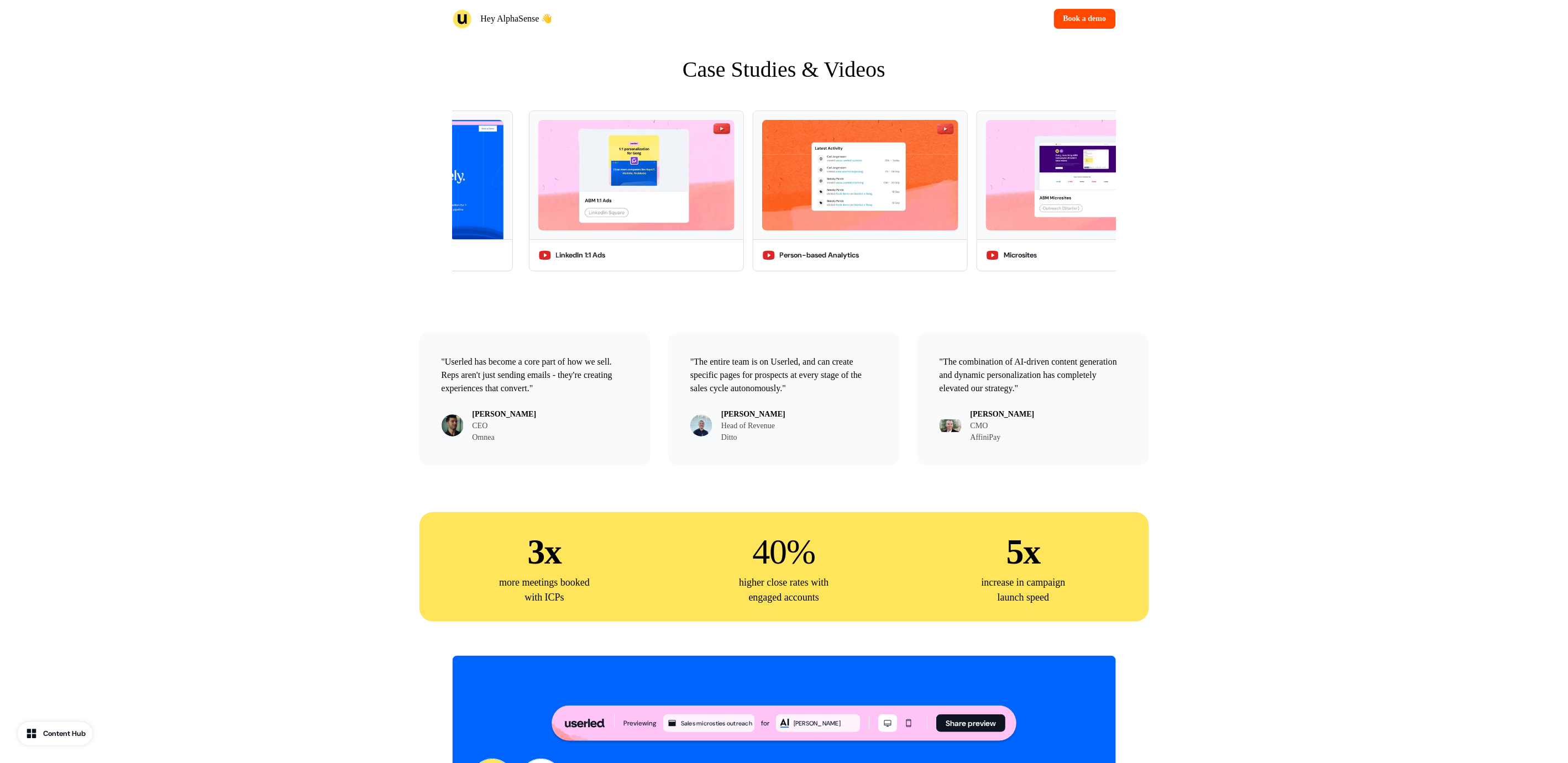
scroll to position [2197, 0]
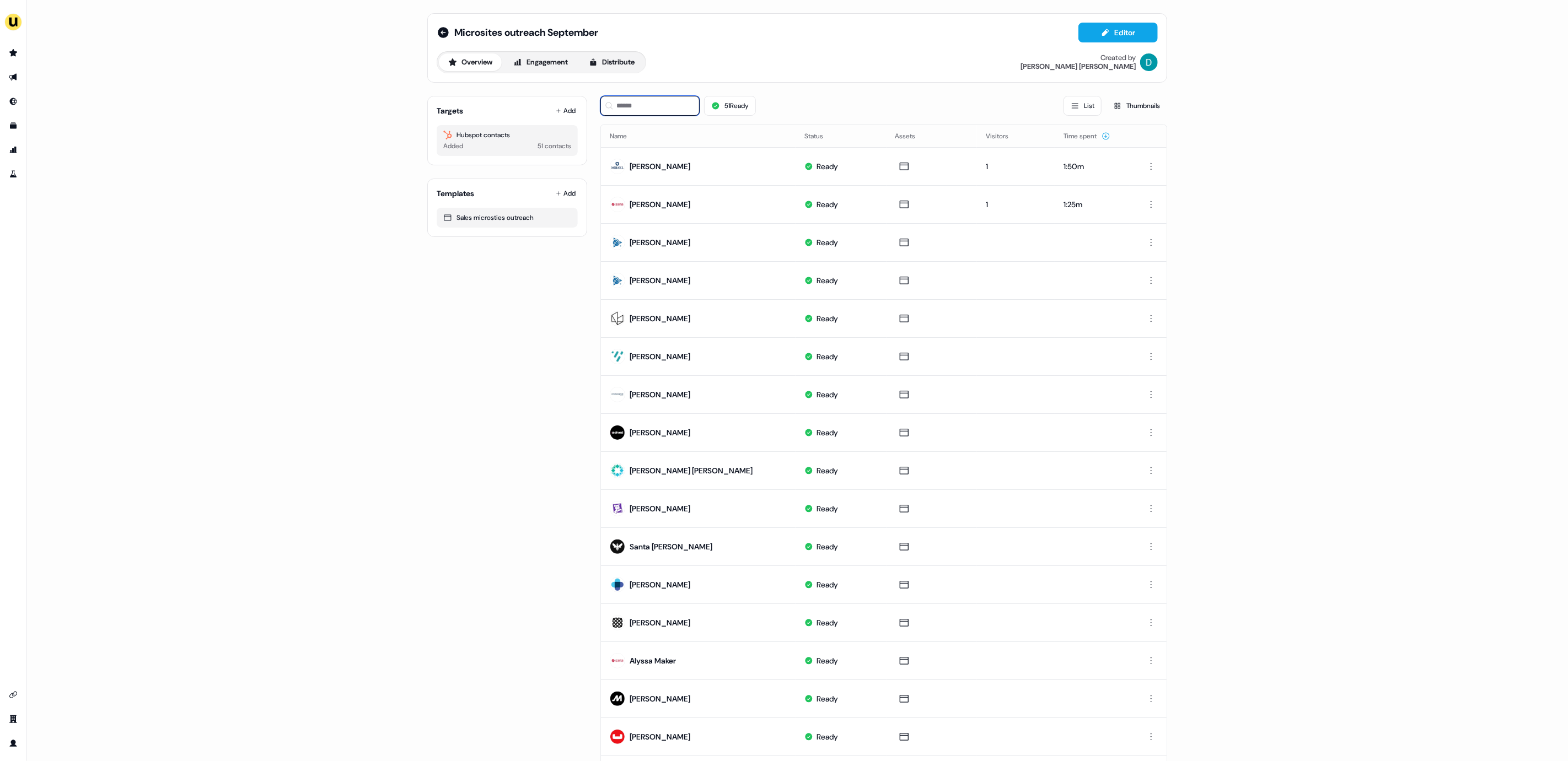
click at [672, 108] on input at bounding box center [649, 105] width 99 height 20
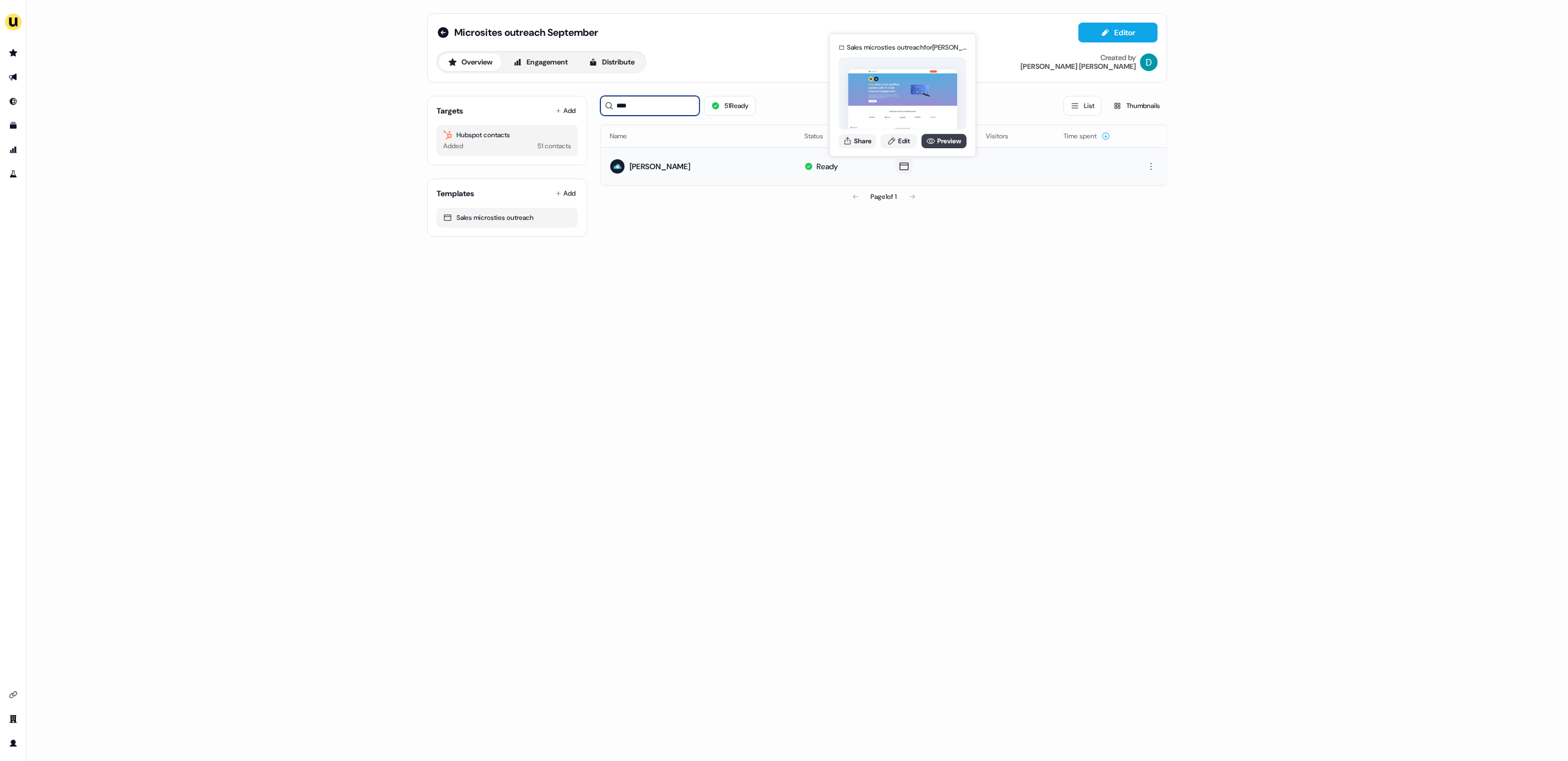
type input "****"
click at [939, 145] on link "Preview" at bounding box center [944, 141] width 45 height 15
click at [854, 145] on button "Share" at bounding box center [857, 141] width 37 height 15
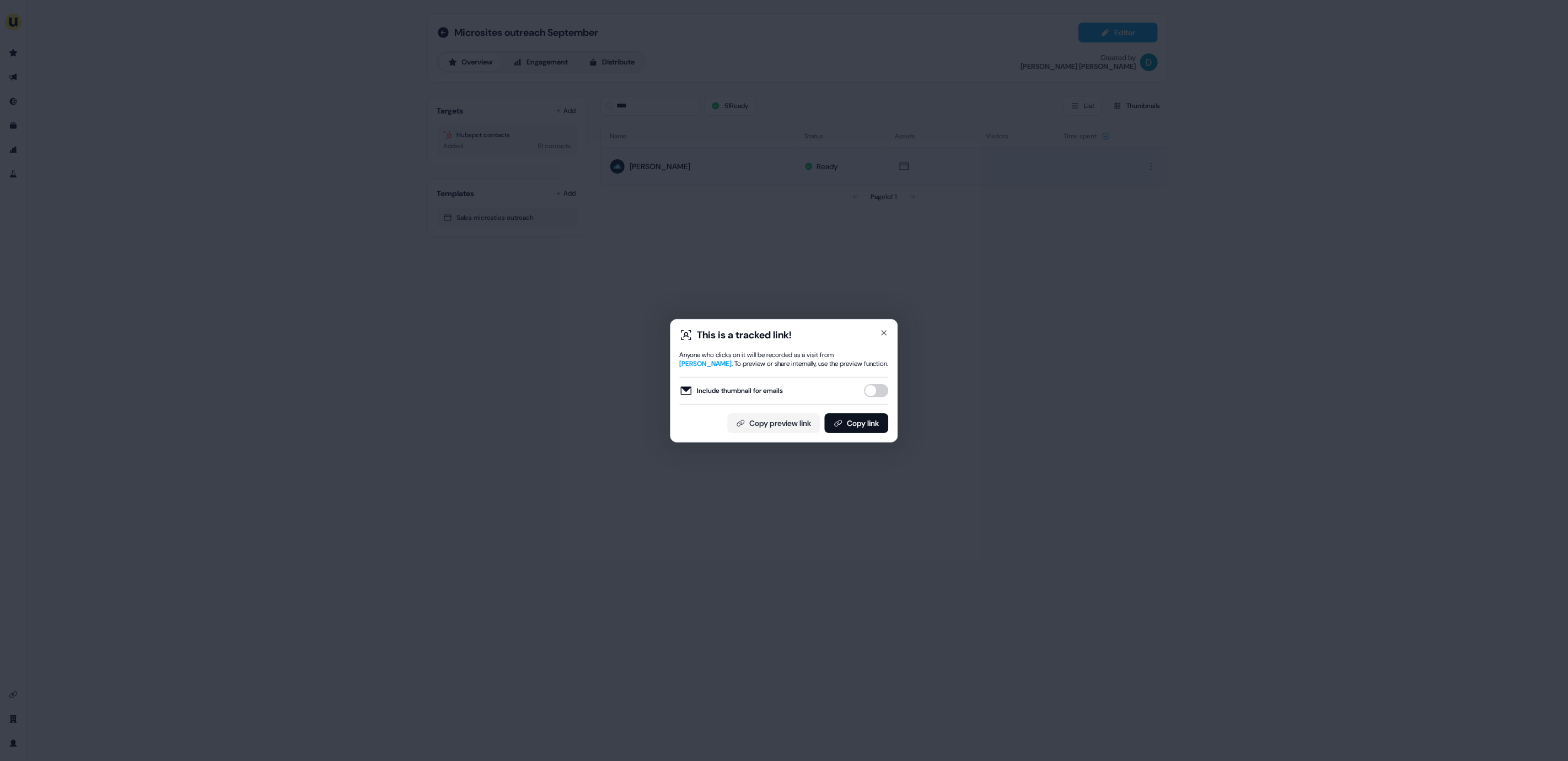
click at [879, 399] on div "Include thumbnail for emails" at bounding box center [784, 391] width 209 height 27
click at [872, 380] on div "Include thumbnail for emails" at bounding box center [784, 391] width 209 height 27
click at [876, 392] on button "Include thumbnail for emails" at bounding box center [876, 390] width 25 height 14
click at [866, 426] on button "Copy link" at bounding box center [857, 424] width 64 height 20
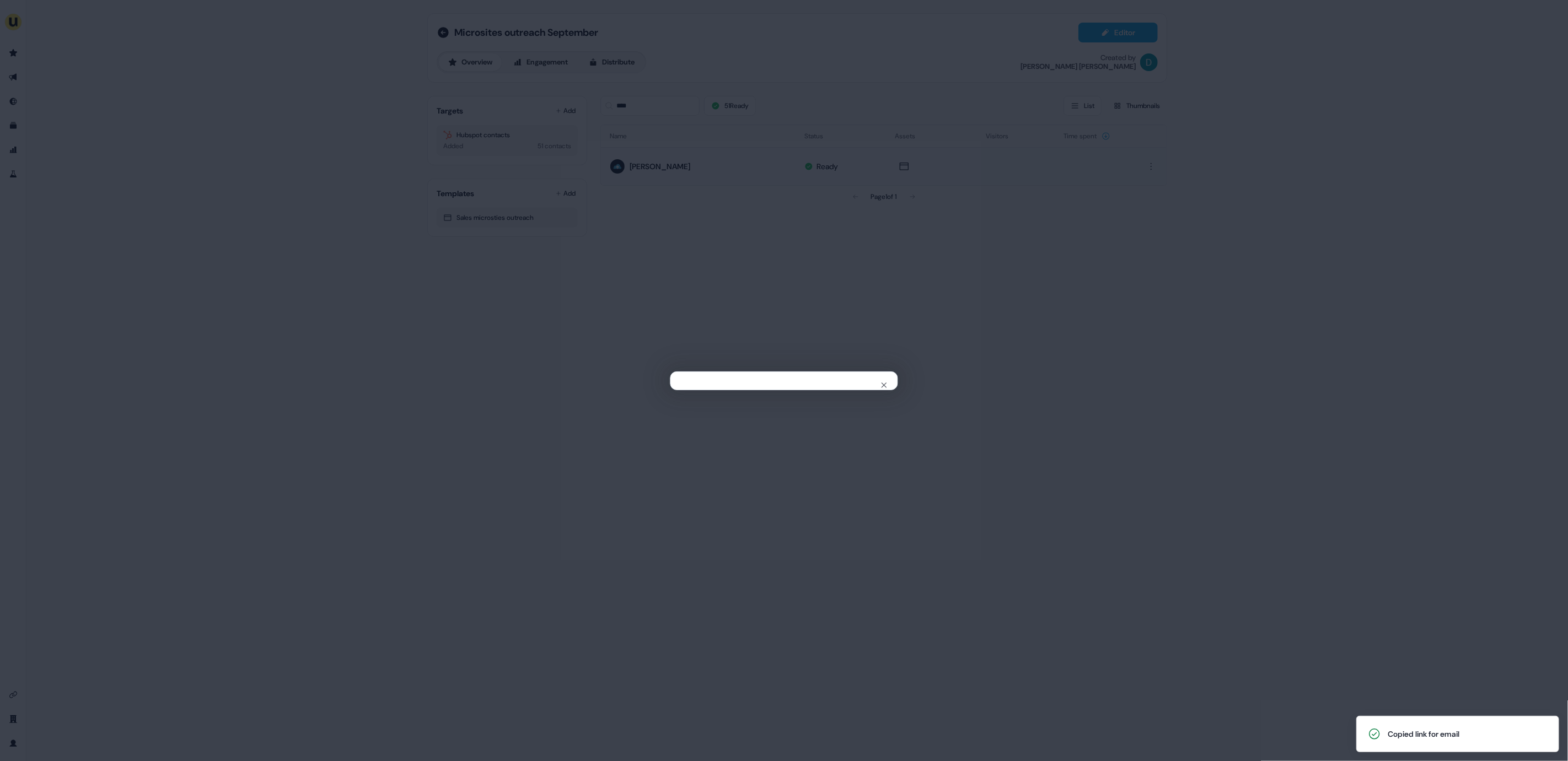
click at [876, 253] on div "Close" at bounding box center [784, 380] width 1568 height 761
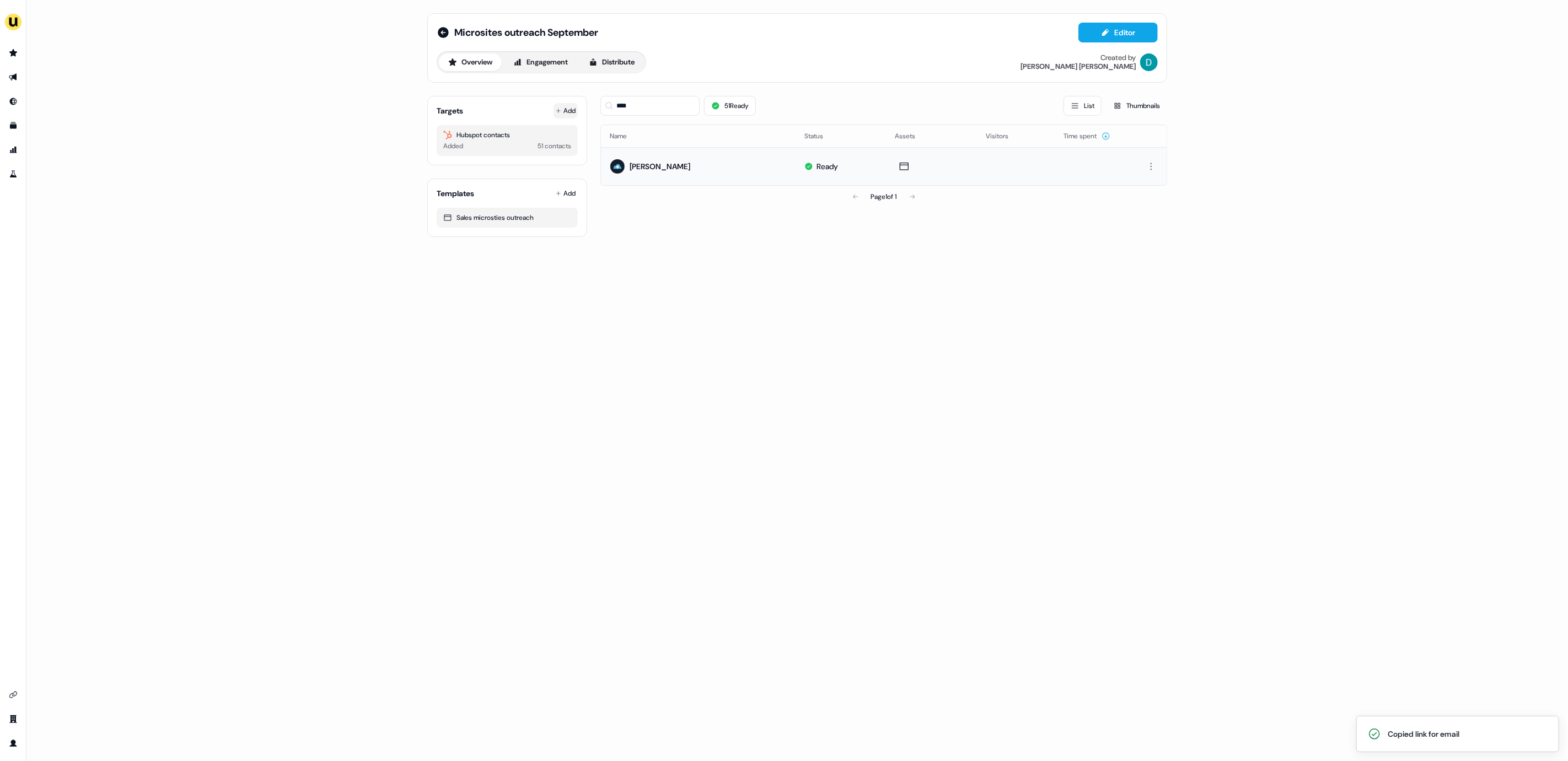
click at [560, 105] on button "Add" at bounding box center [566, 110] width 25 height 15
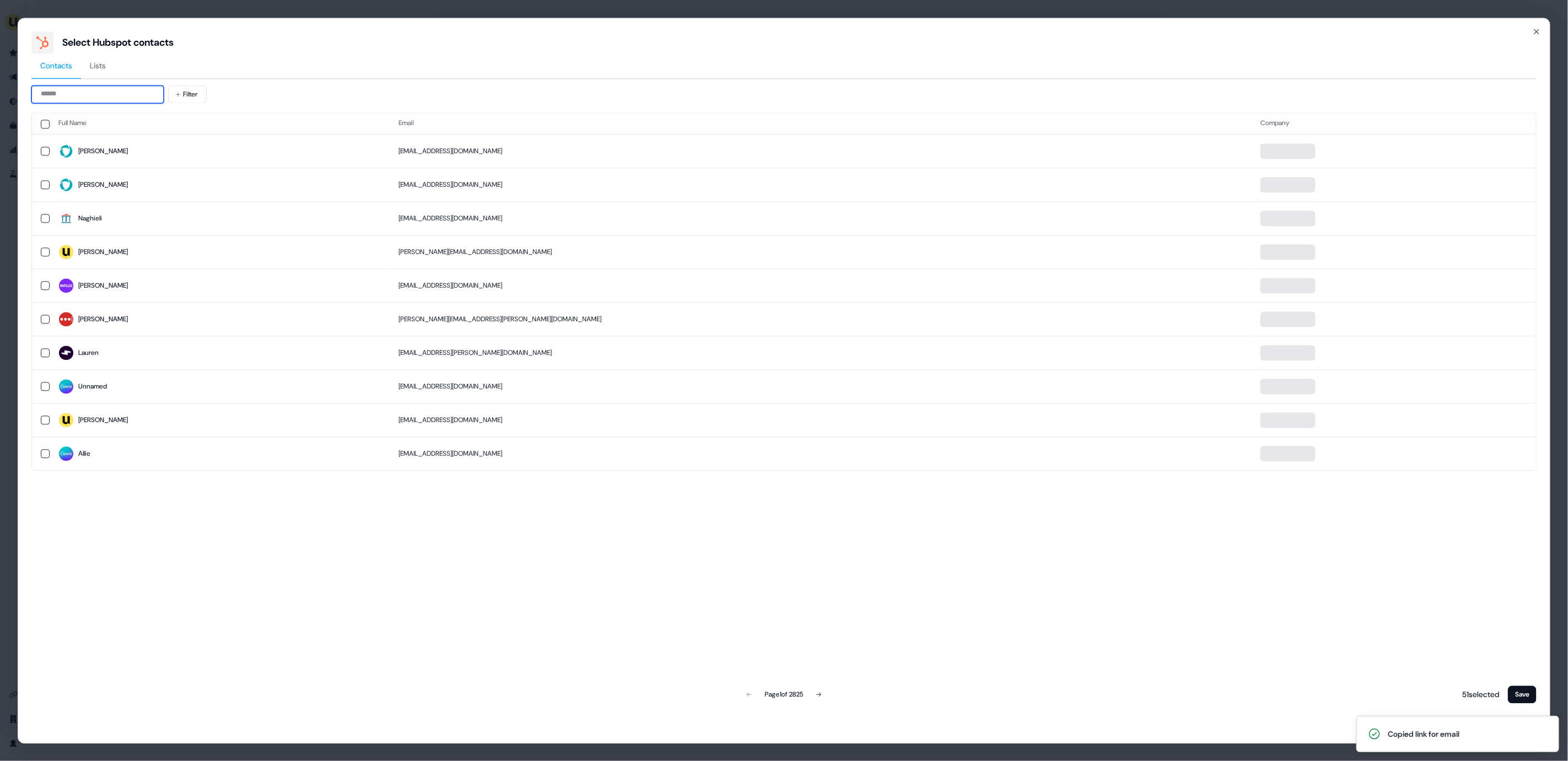
click at [138, 93] on input at bounding box center [97, 94] width 132 height 17
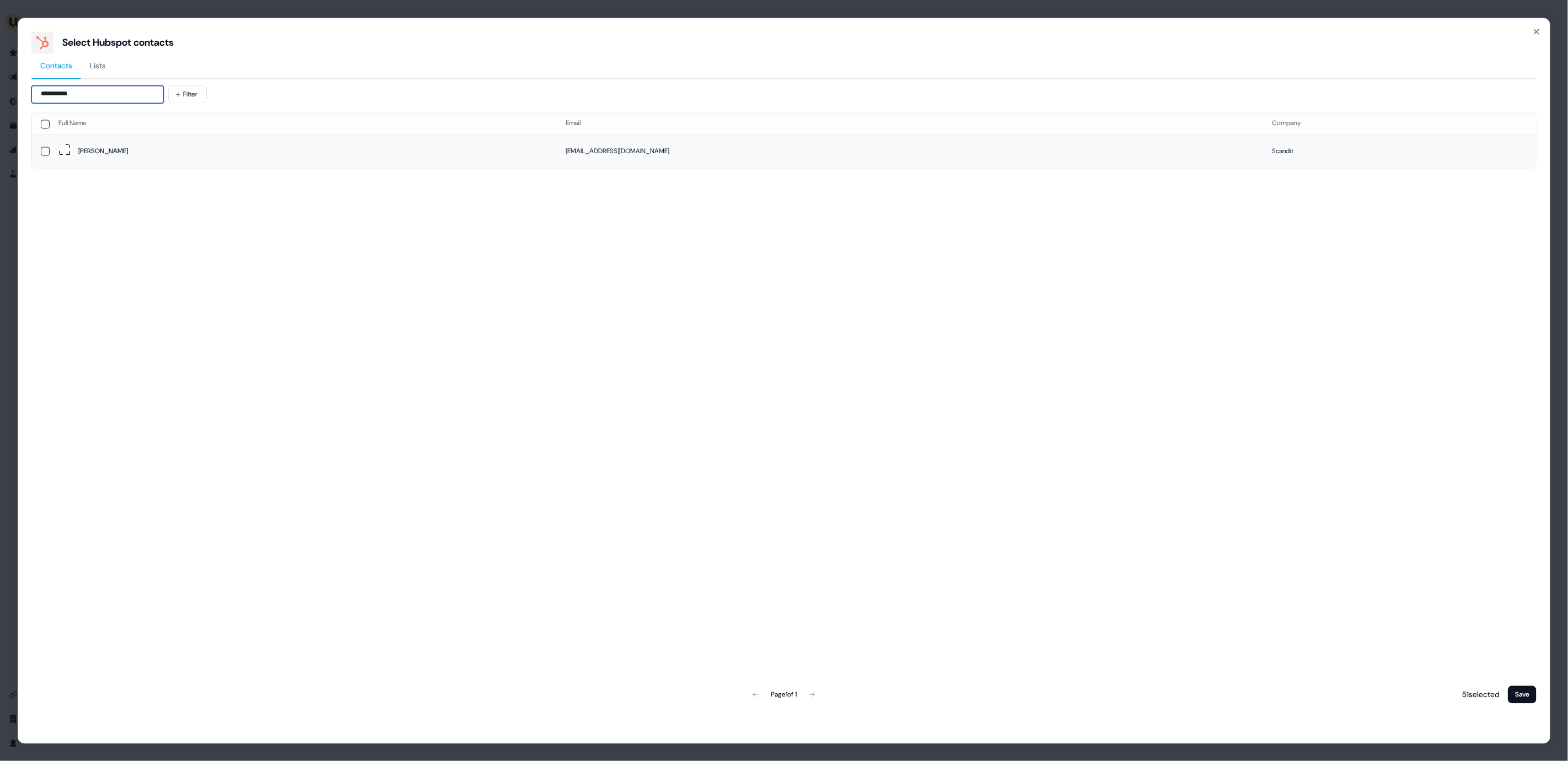
type input "**********"
click at [138, 148] on span "Kelsey" at bounding box center [303, 151] width 489 height 15
click at [1531, 699] on button "Save" at bounding box center [1523, 694] width 29 height 17
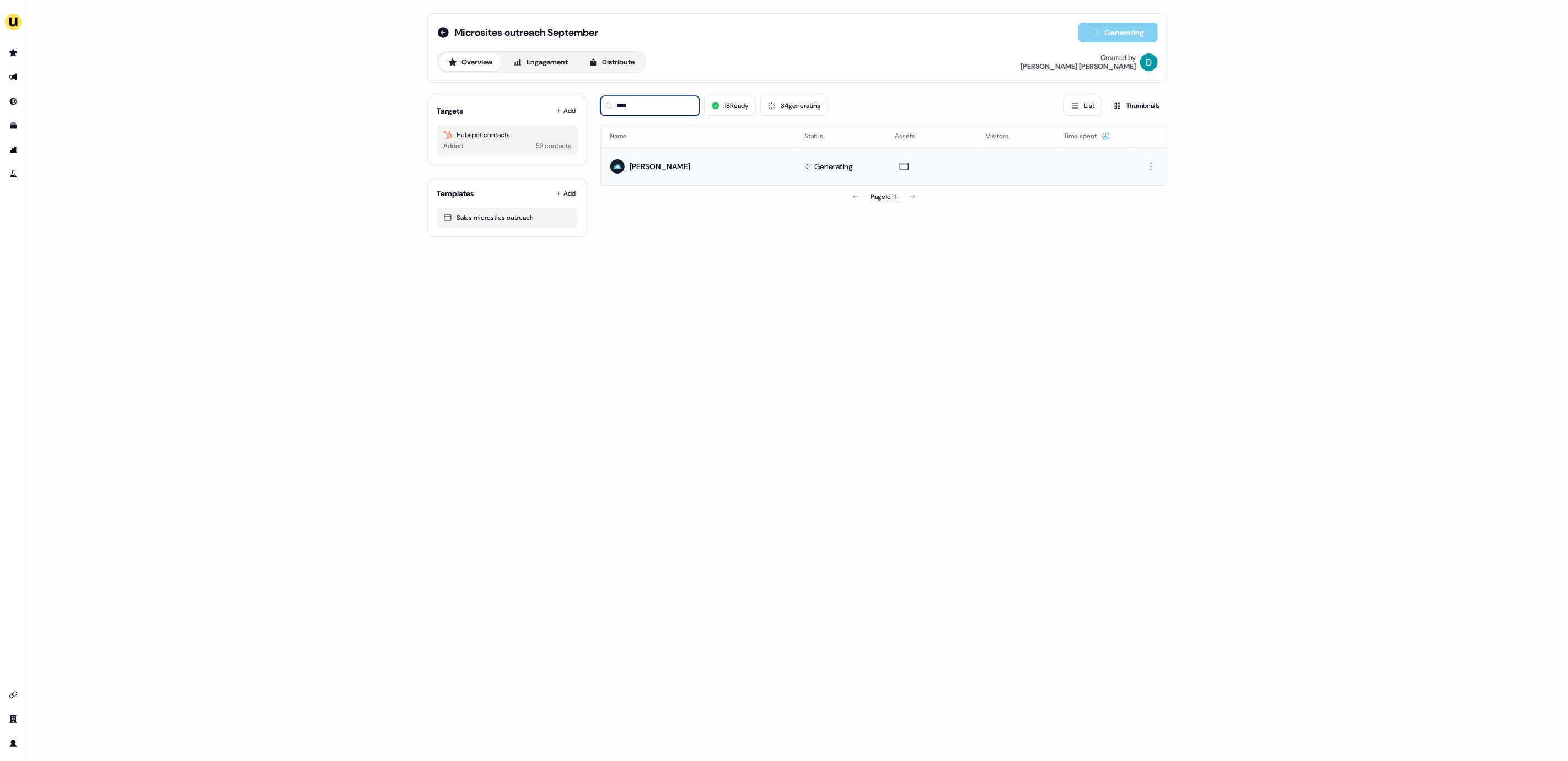
click at [640, 103] on input "****" at bounding box center [649, 105] width 99 height 20
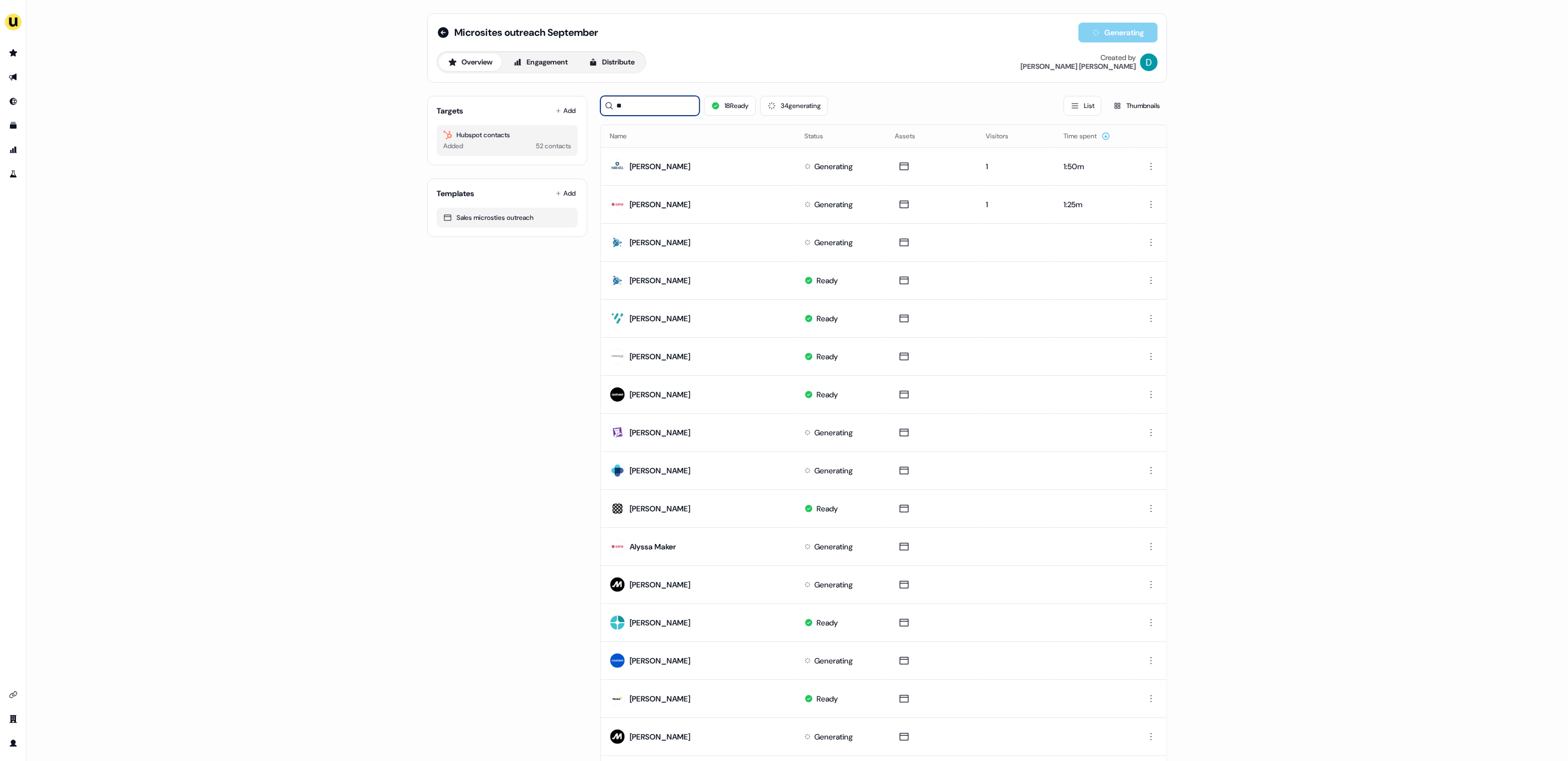
type input "*"
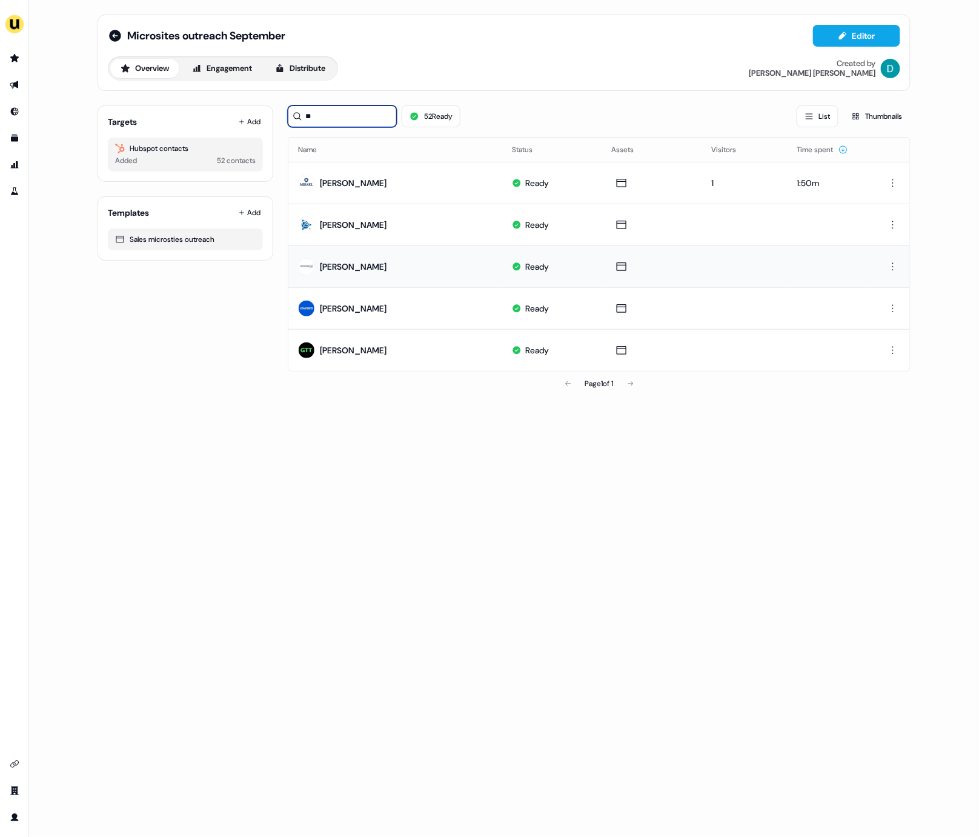
type input "*"
type input "***"
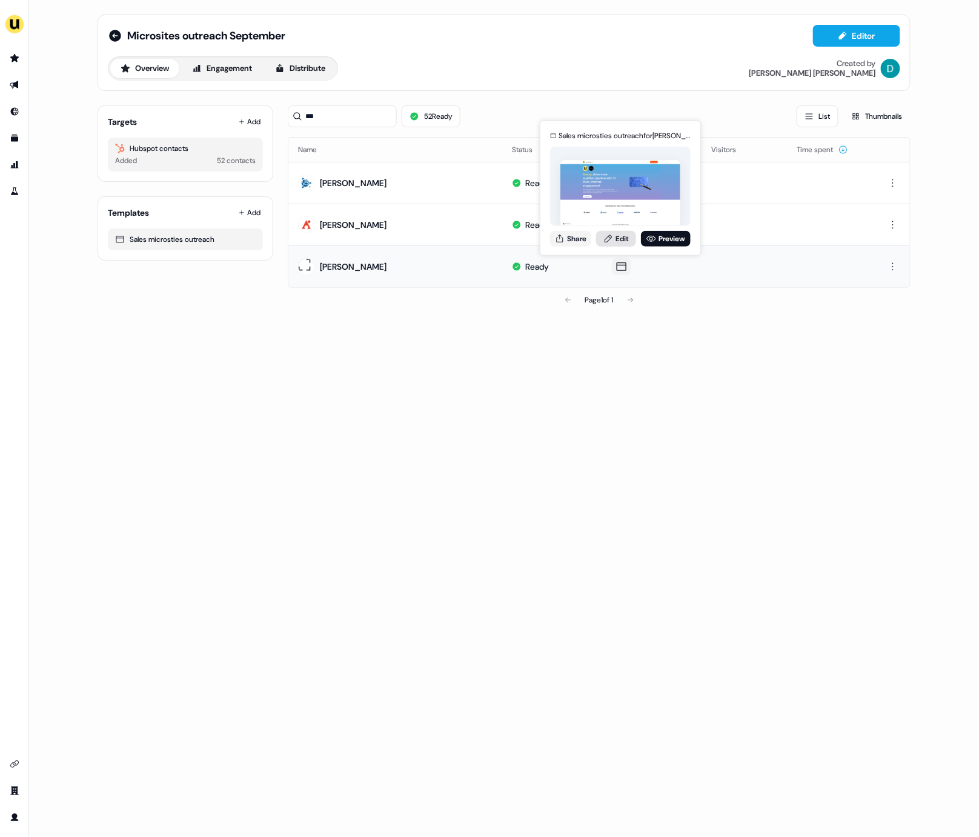
click at [626, 239] on link "Edit" at bounding box center [616, 238] width 40 height 16
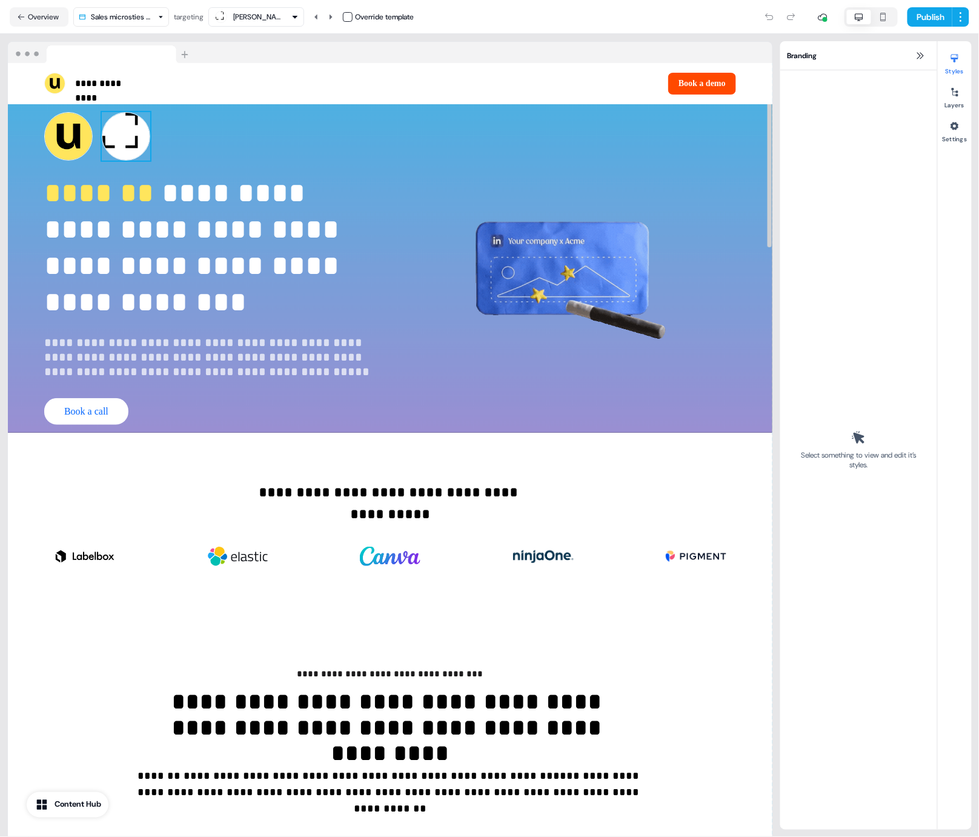
click at [114, 136] on img at bounding box center [126, 136] width 48 height 48
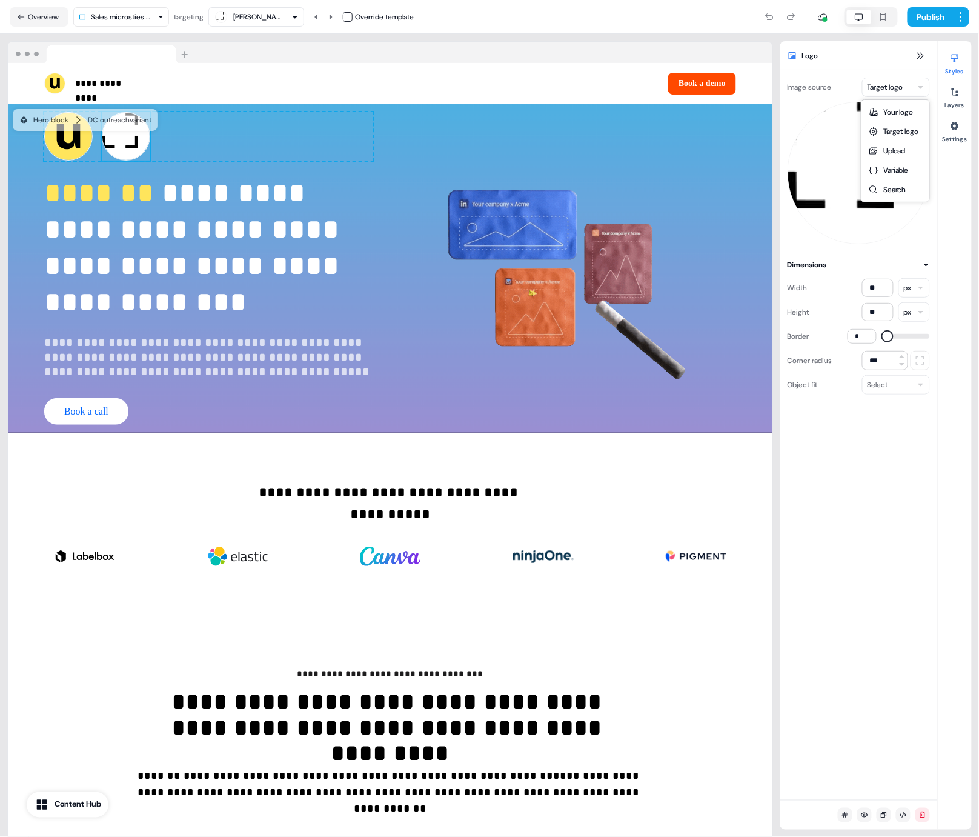
click at [879, 88] on html "**********" at bounding box center [489, 418] width 979 height 837
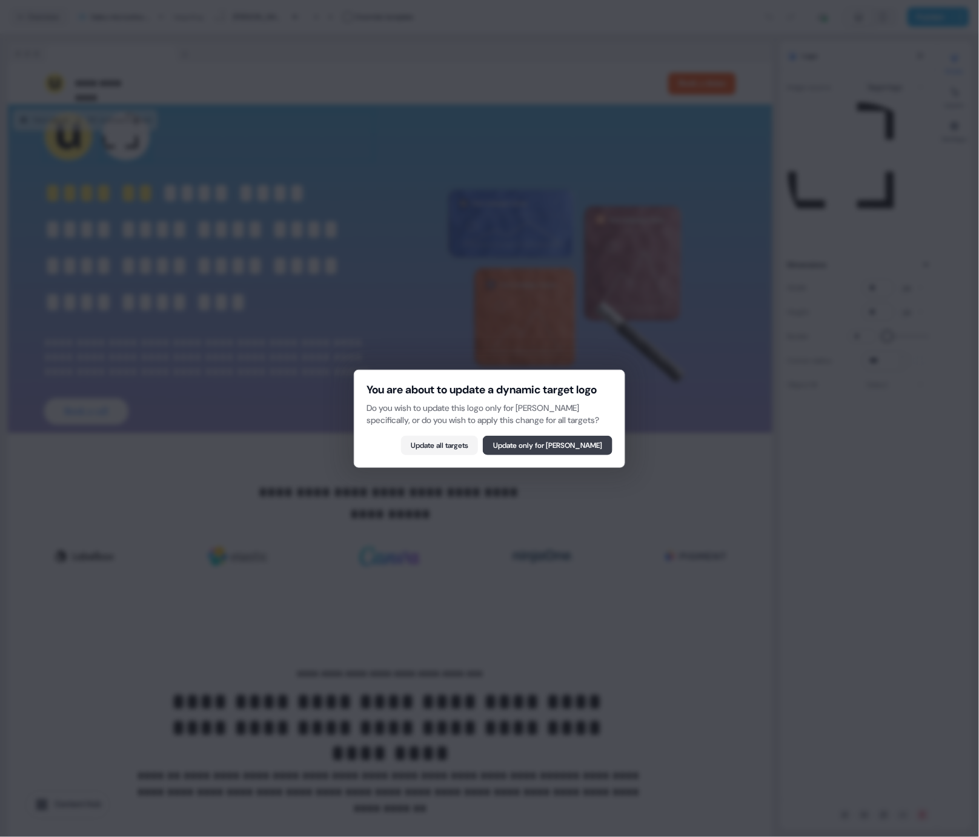
click at [561, 451] on button "Update only for Kelsey Dye" at bounding box center [548, 445] width 130 height 19
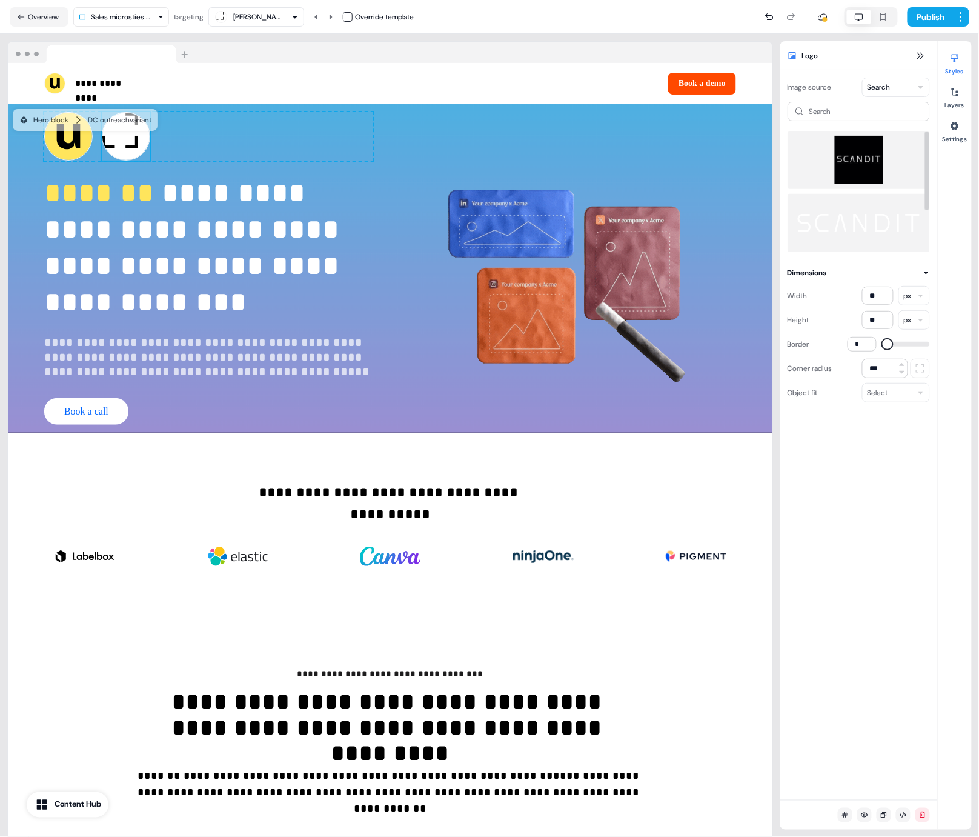
click at [864, 165] on img at bounding box center [859, 160] width 123 height 48
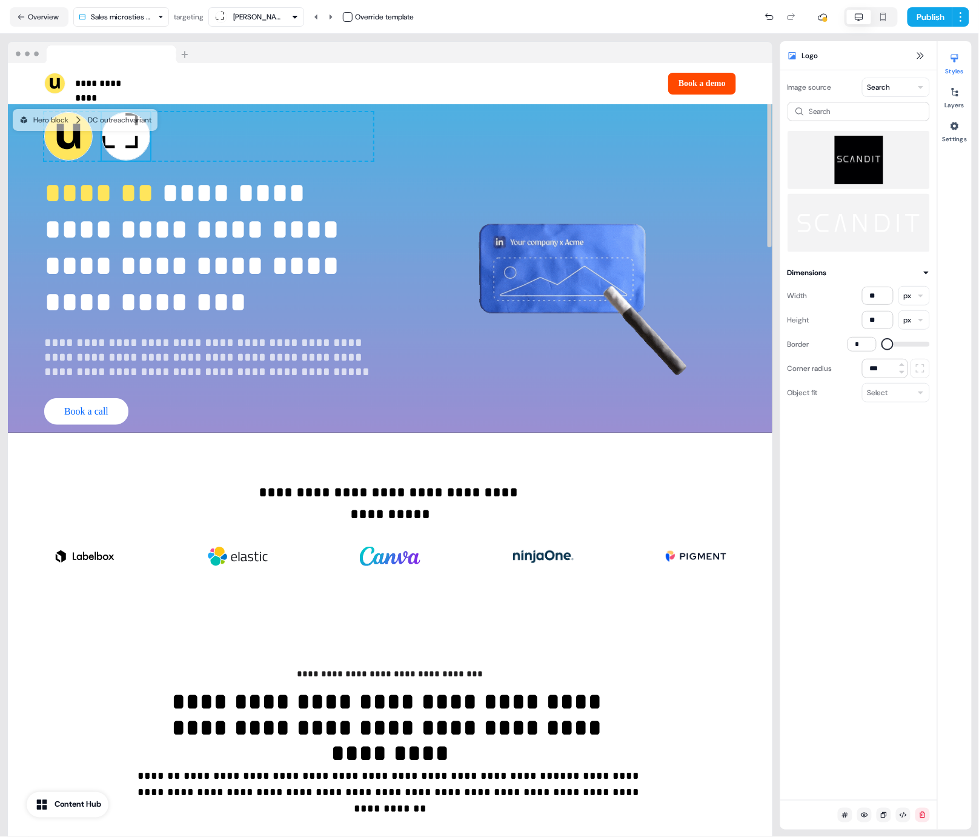
click at [342, 12] on div "Kelsey Dye Override template" at bounding box center [311, 16] width 205 height 19
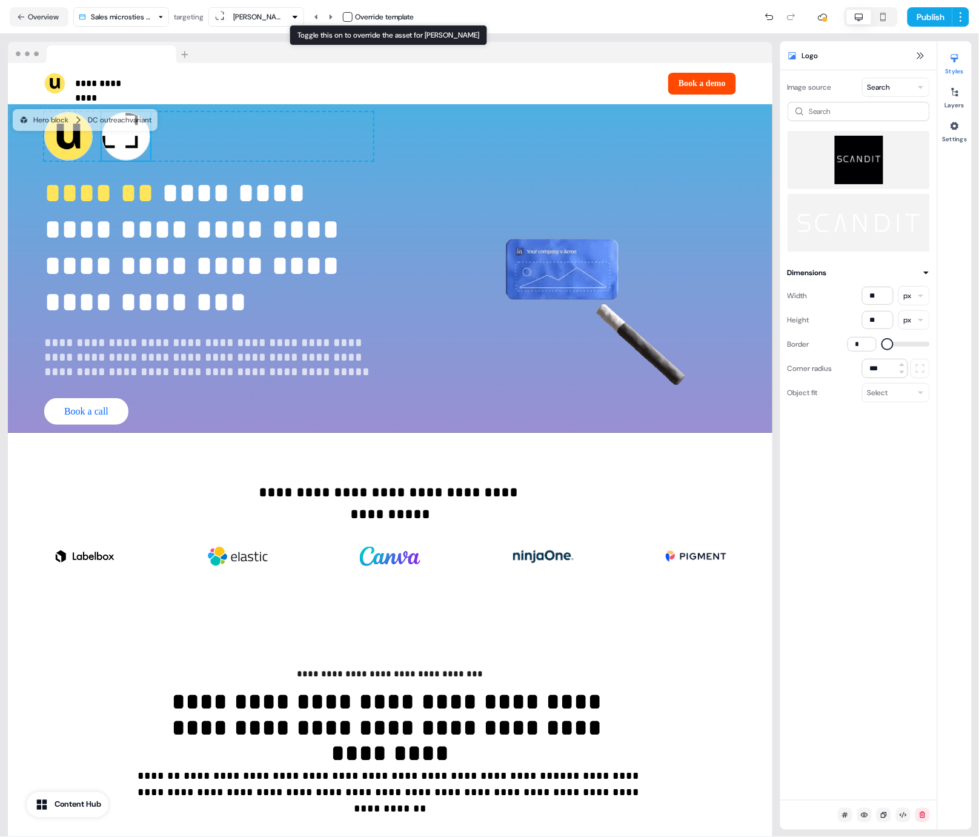
click at [347, 12] on button "button" at bounding box center [348, 17] width 10 height 10
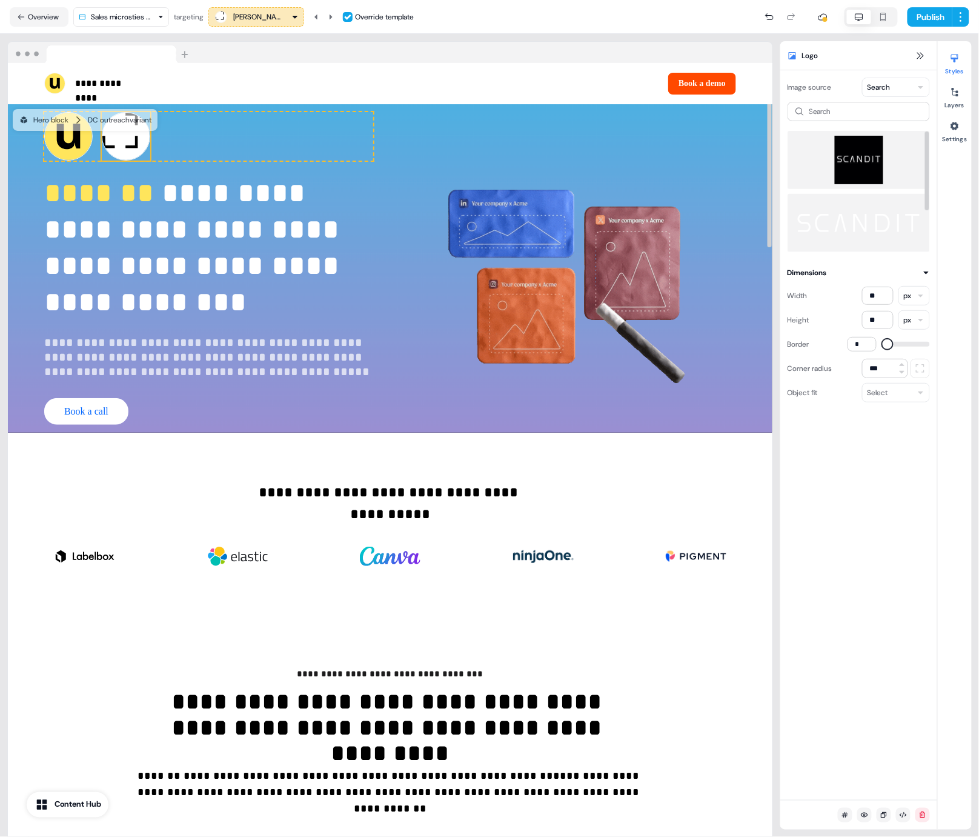
click at [873, 162] on img at bounding box center [859, 160] width 123 height 48
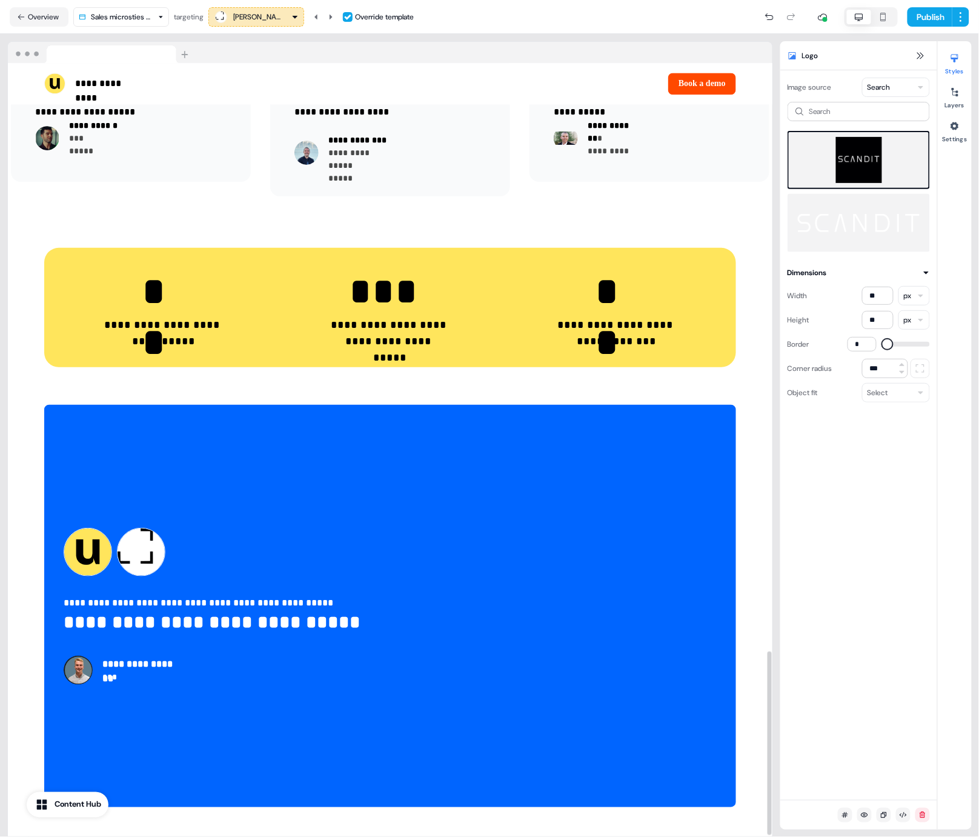
scroll to position [2470, 0]
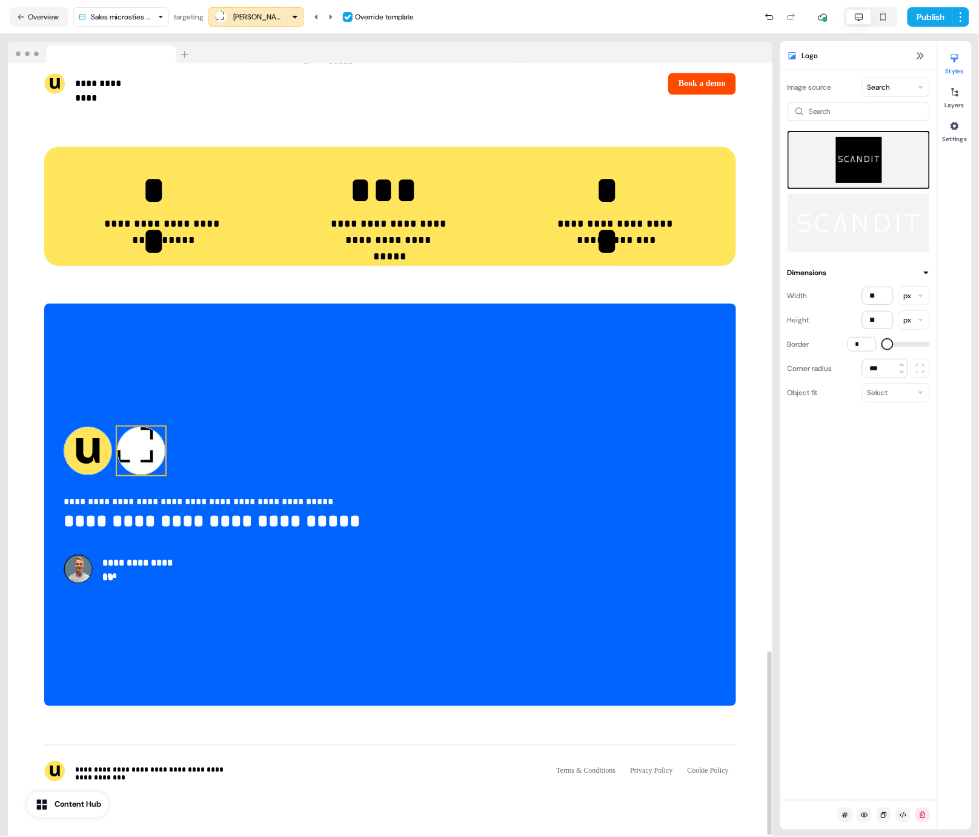
click at [131, 468] on img at bounding box center [141, 451] width 48 height 48
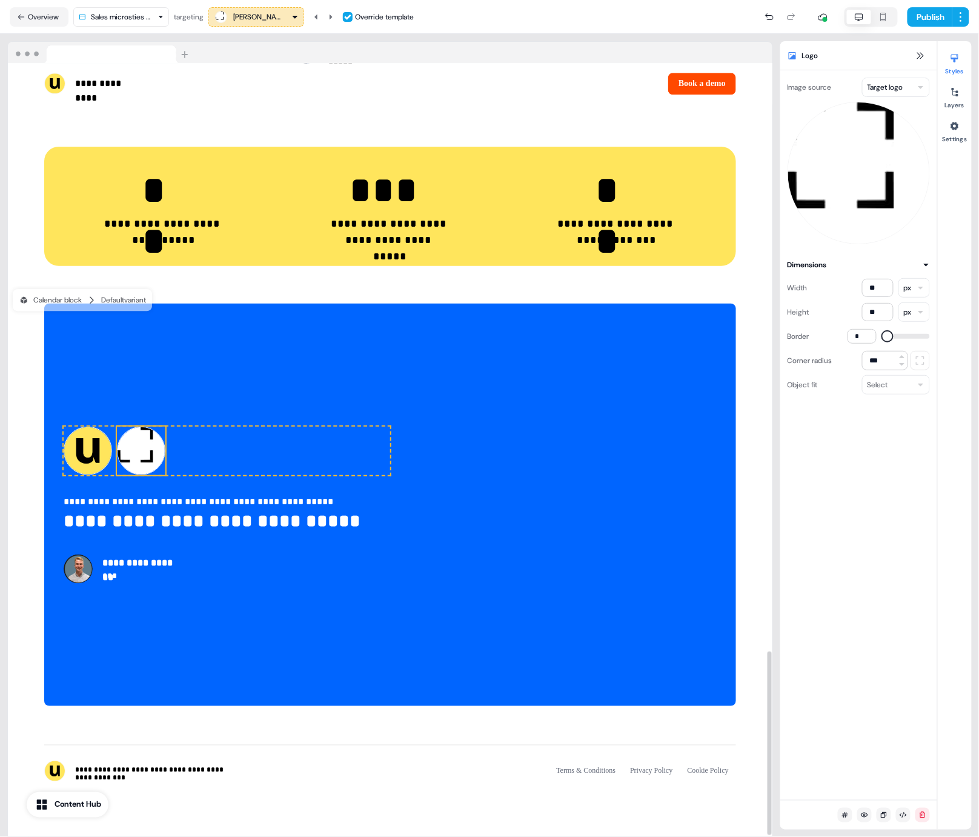
click at [895, 85] on html "**********" at bounding box center [489, 418] width 979 height 837
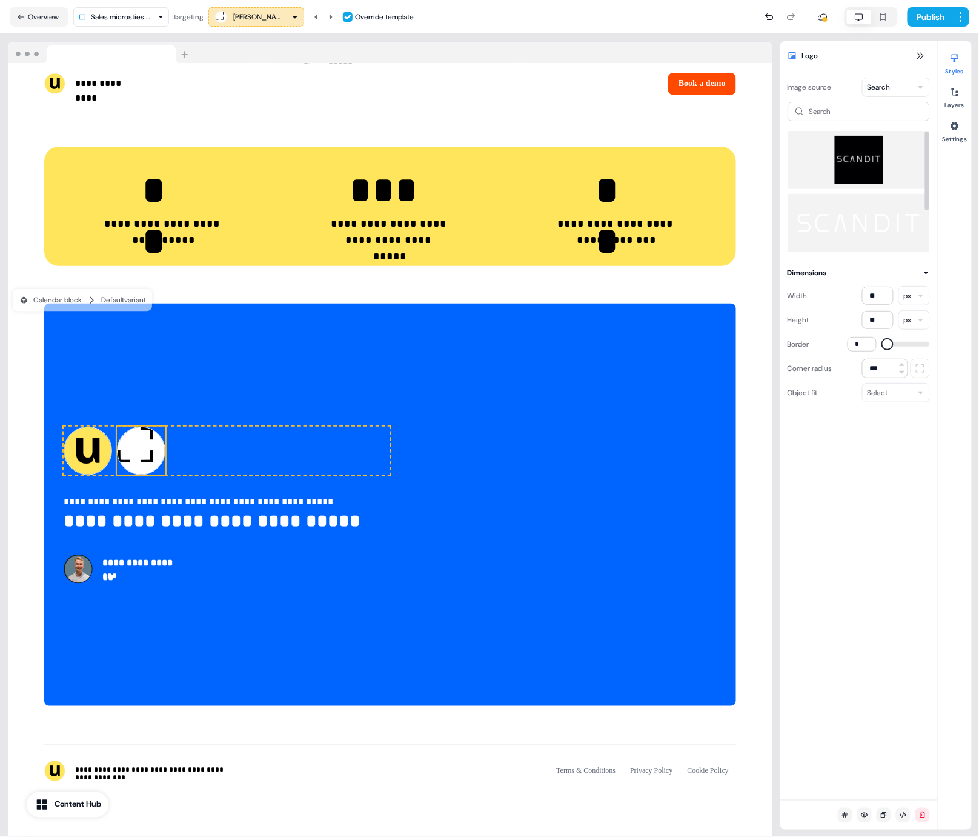
click at [856, 128] on div "Search" at bounding box center [859, 177] width 142 height 150
click at [846, 165] on img at bounding box center [859, 160] width 123 height 48
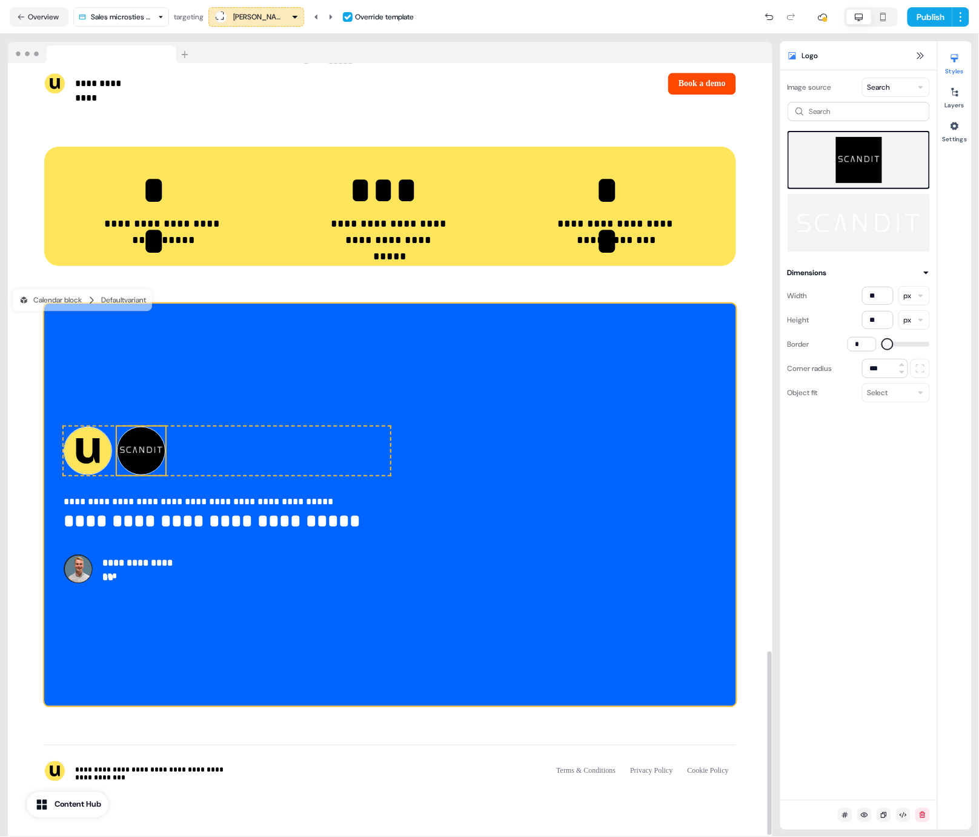
click at [398, 370] on div "**********" at bounding box center [390, 505] width 692 height 402
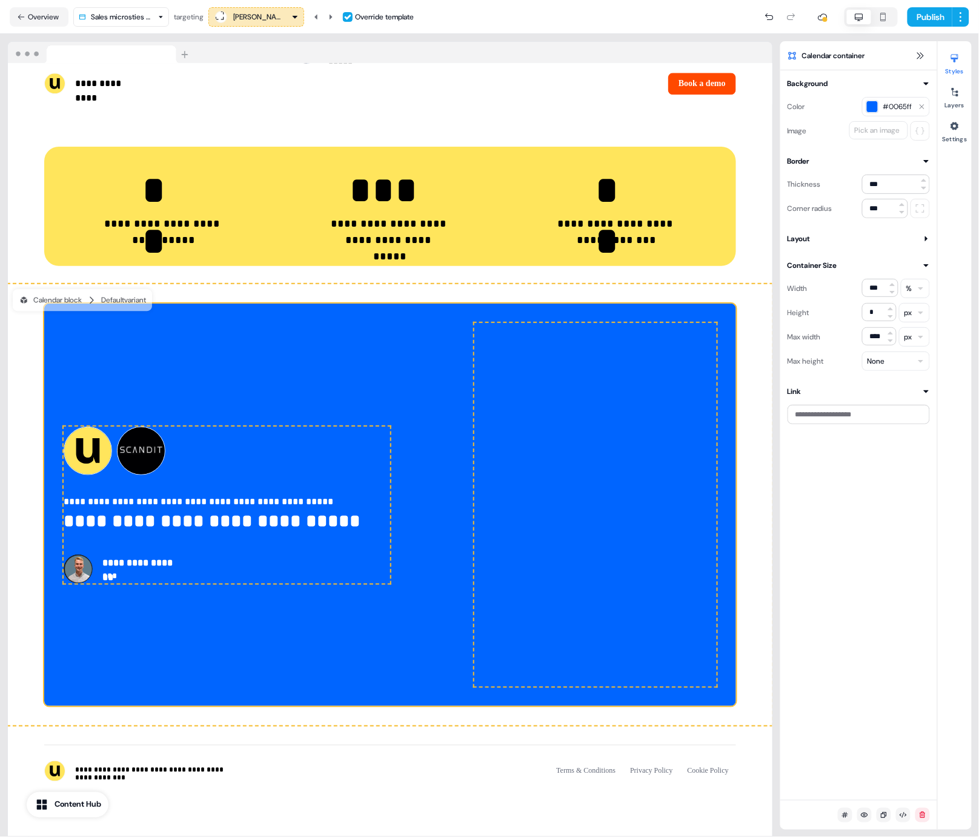
click at [900, 104] on span "#0065ff" at bounding box center [899, 107] width 30 height 12
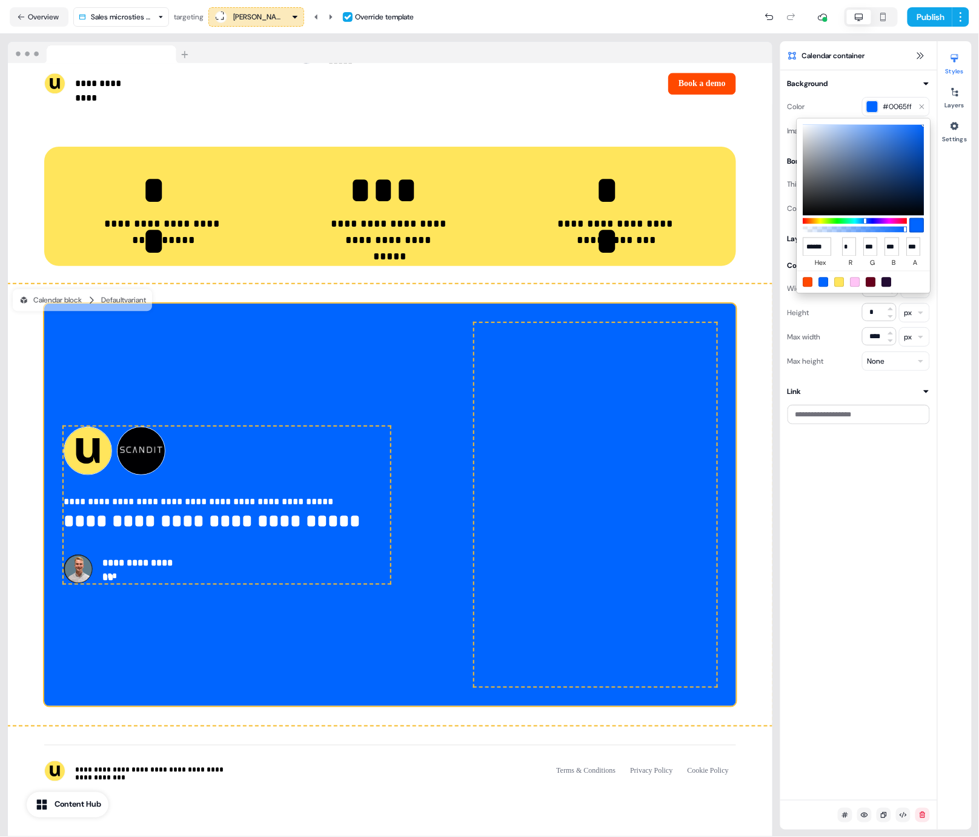
click at [881, 99] on html "**********" at bounding box center [489, 418] width 979 height 837
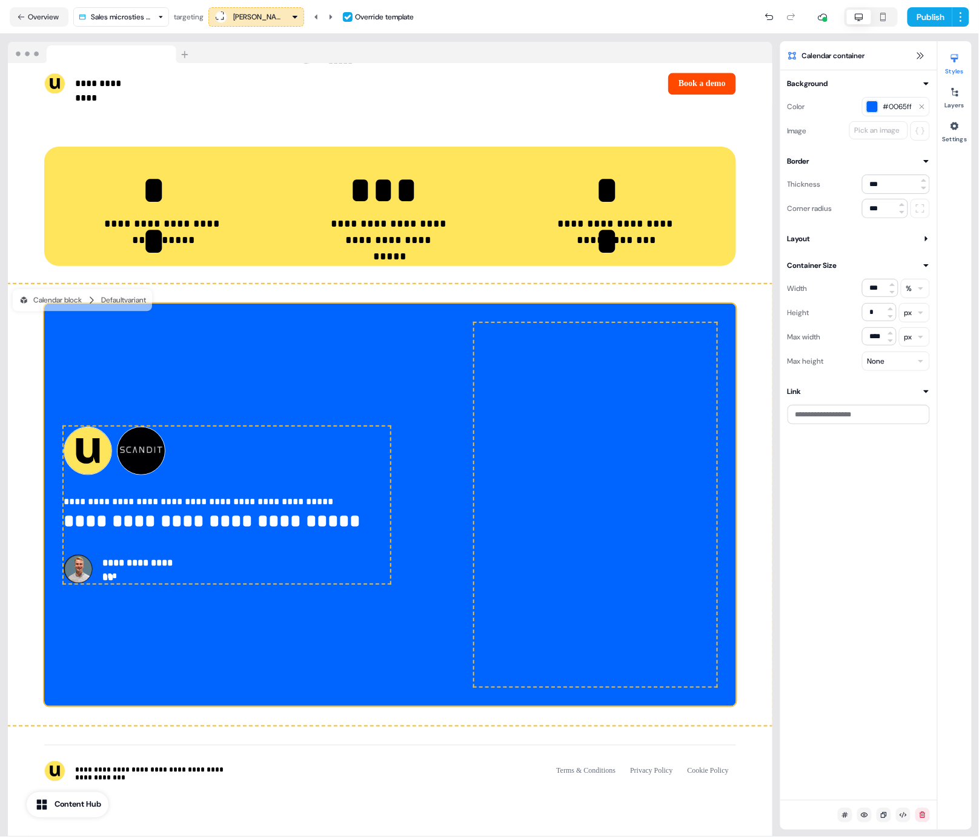
click at [881, 134] on div "Pick an image" at bounding box center [878, 130] width 50 height 12
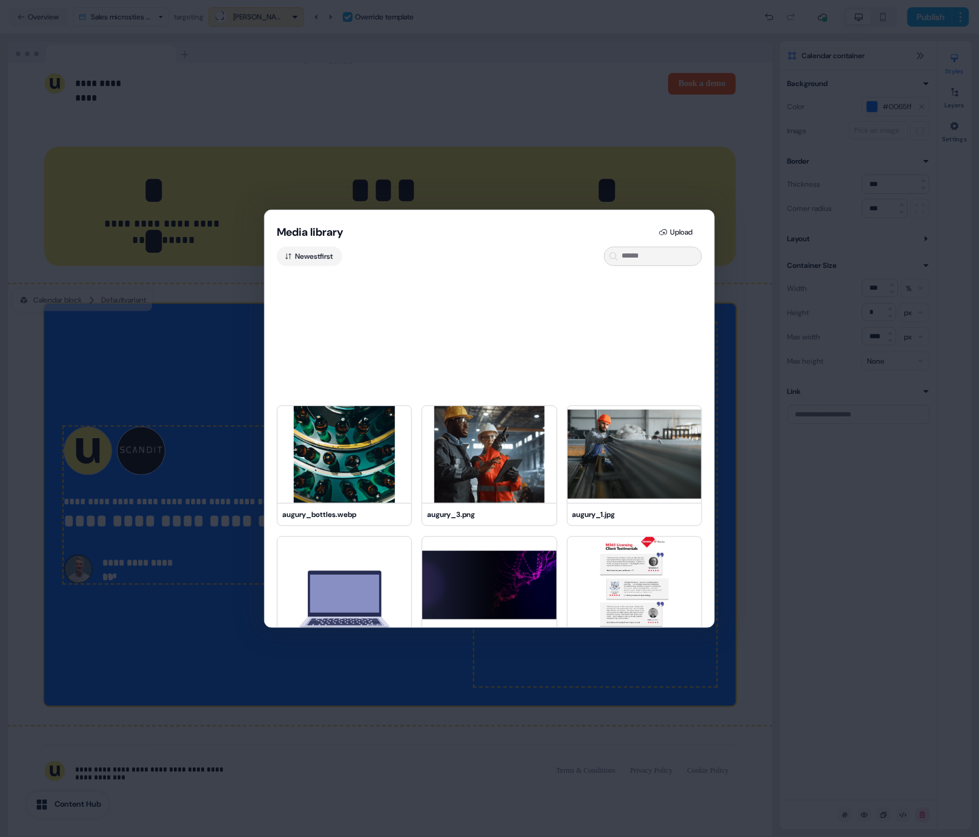
scroll to position [0, 0]
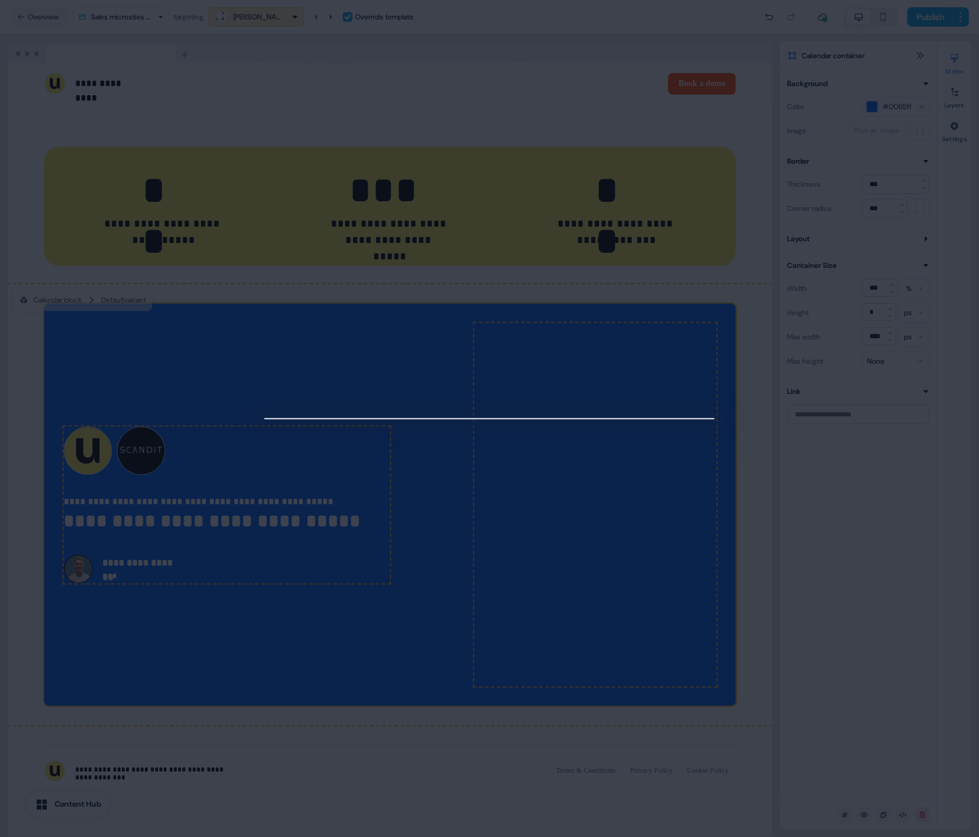
click at [235, 381] on div at bounding box center [489, 418] width 979 height 837
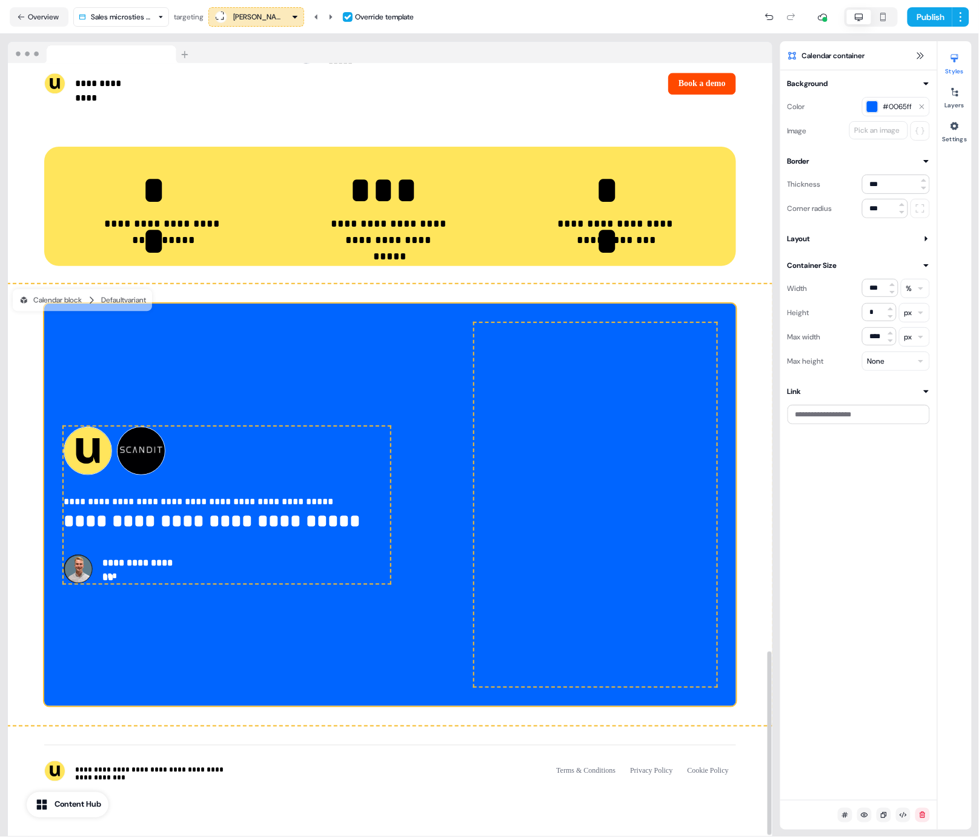
click at [356, 347] on div "**********" at bounding box center [390, 505] width 692 height 402
click at [879, 135] on div "Pick an image" at bounding box center [878, 130] width 50 height 12
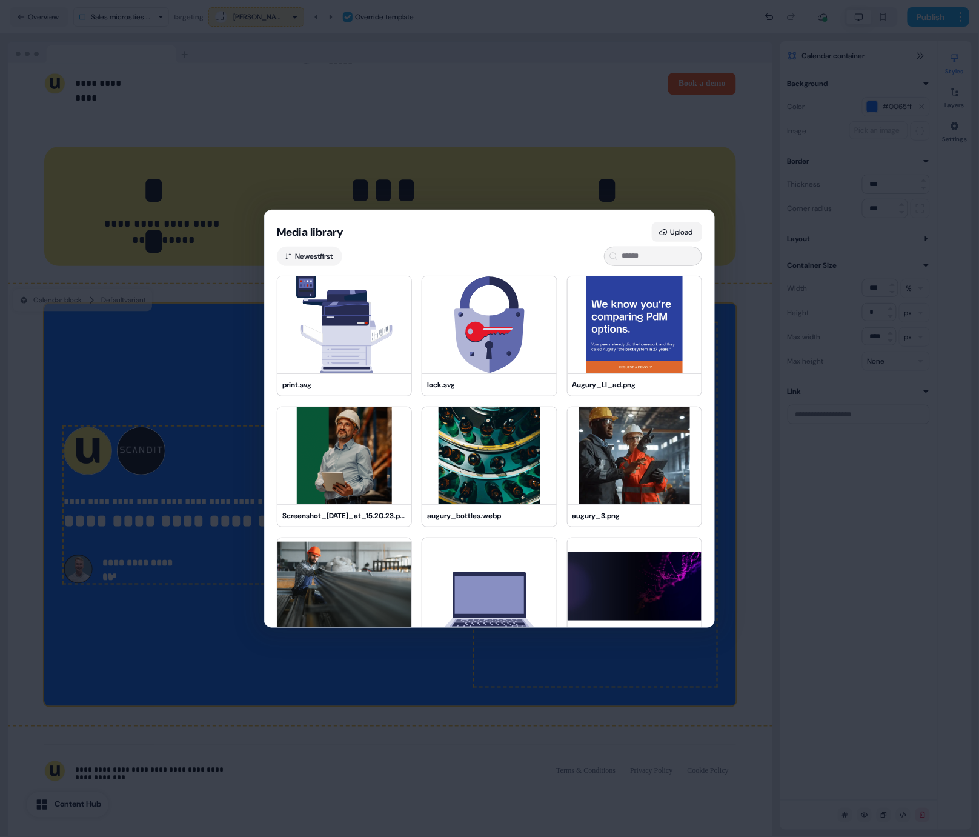
click at [676, 239] on button "Upload" at bounding box center [677, 231] width 50 height 19
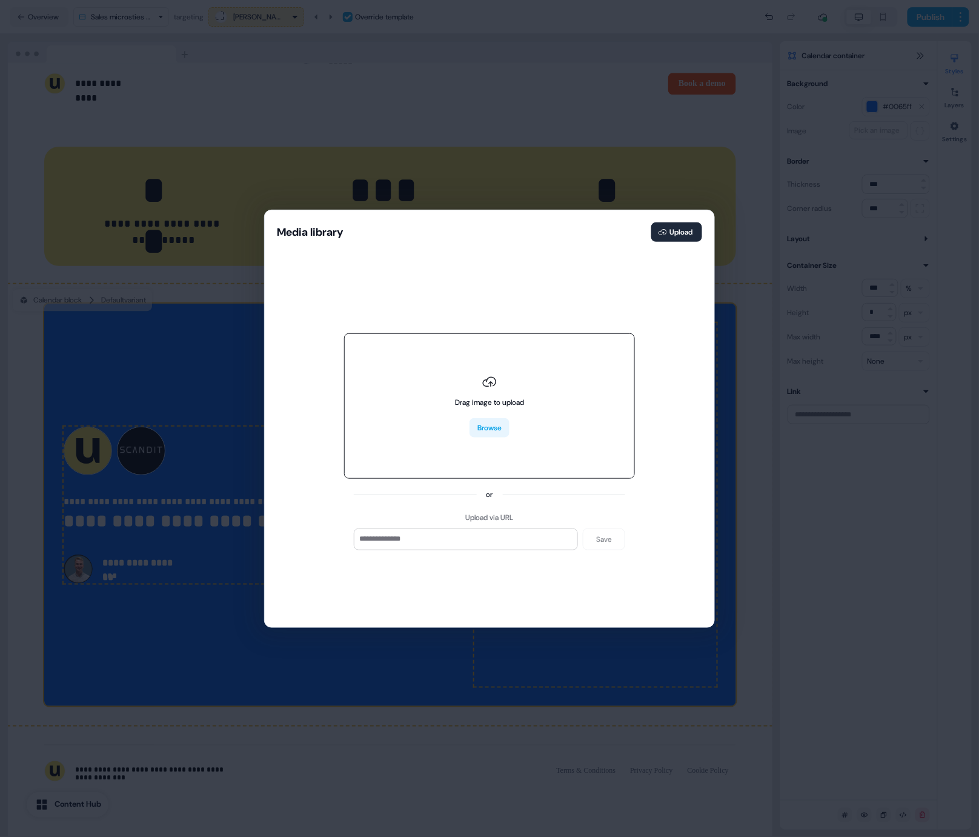
click at [476, 432] on button "Browse" at bounding box center [490, 427] width 40 height 19
click at [502, 411] on div "Drag image to upload Browse" at bounding box center [489, 406] width 69 height 63
type input "**********"
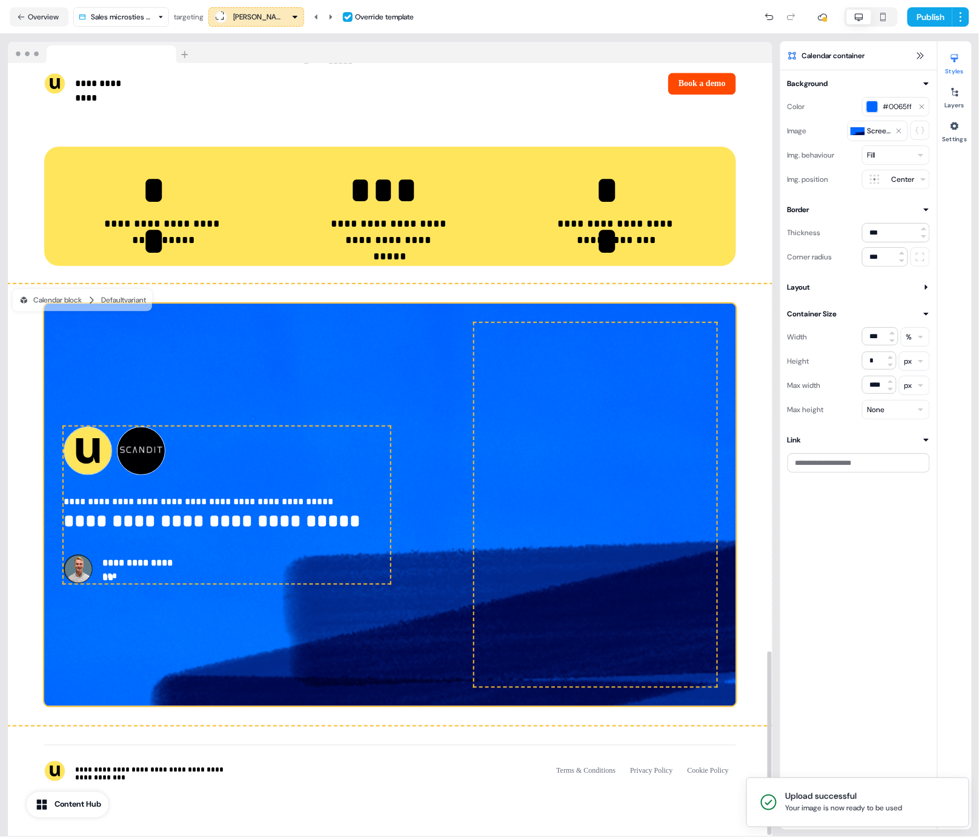
click at [347, 320] on div "**********" at bounding box center [390, 505] width 692 height 402
click at [631, 274] on div "**********" at bounding box center [390, 191] width 765 height 187
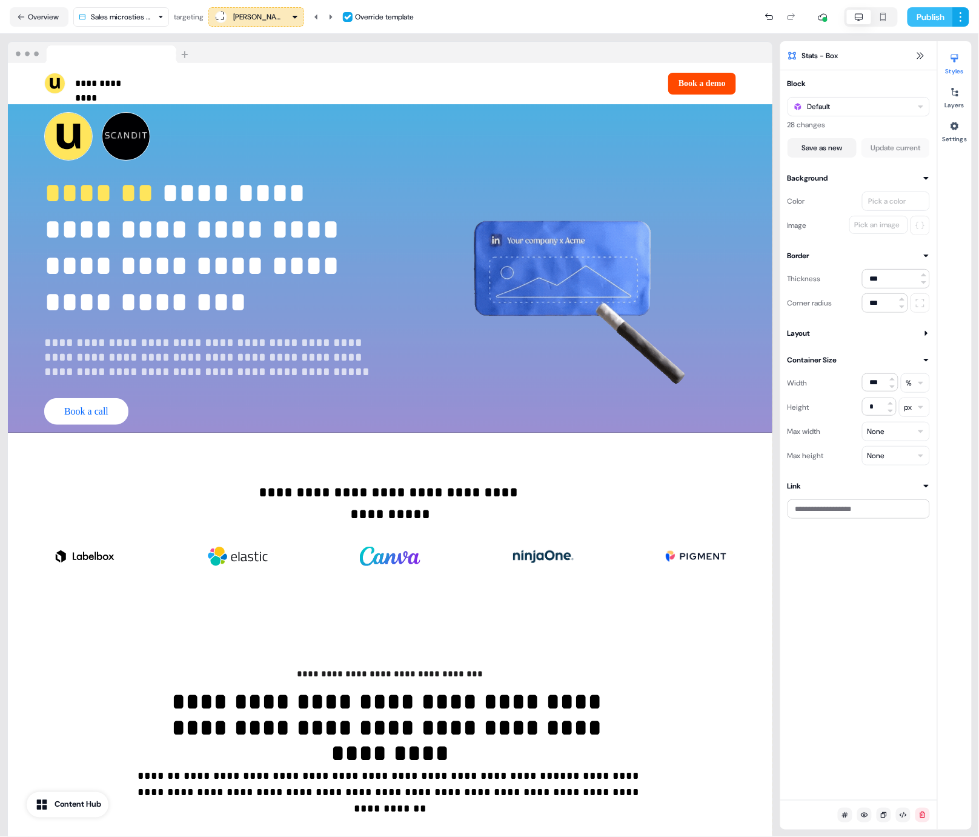
click at [924, 22] on button "Publish" at bounding box center [930, 16] width 45 height 19
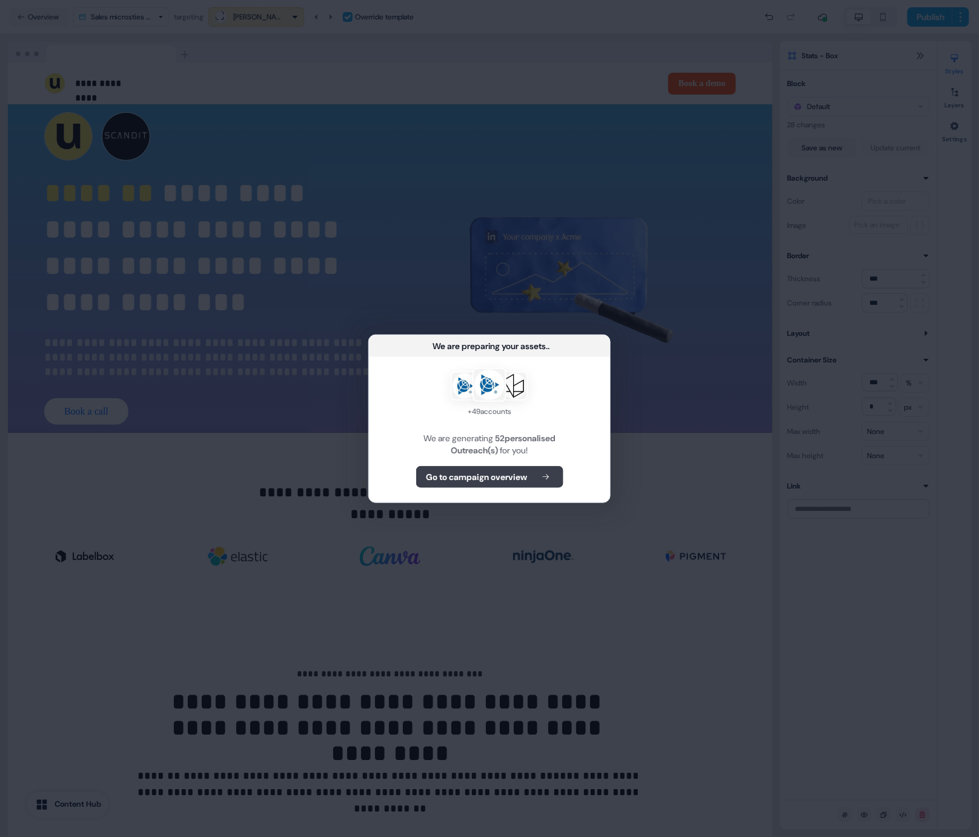
click at [555, 484] on button "Go to campaign overview" at bounding box center [489, 477] width 147 height 22
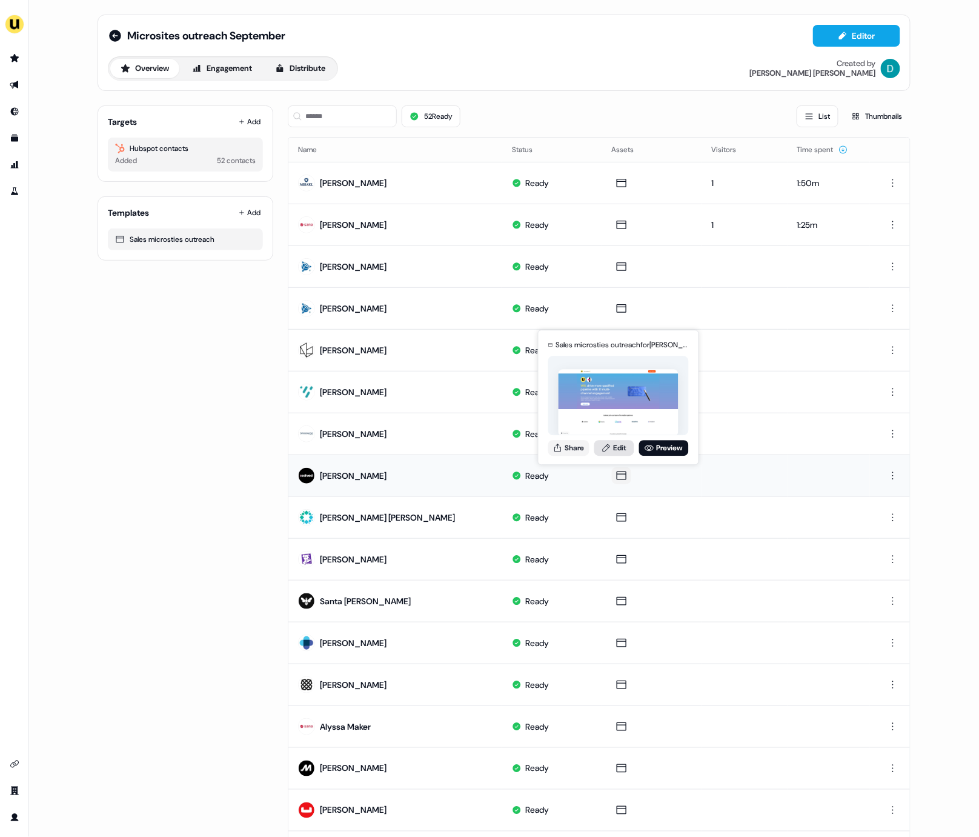
click at [612, 446] on link "Edit" at bounding box center [615, 448] width 40 height 16
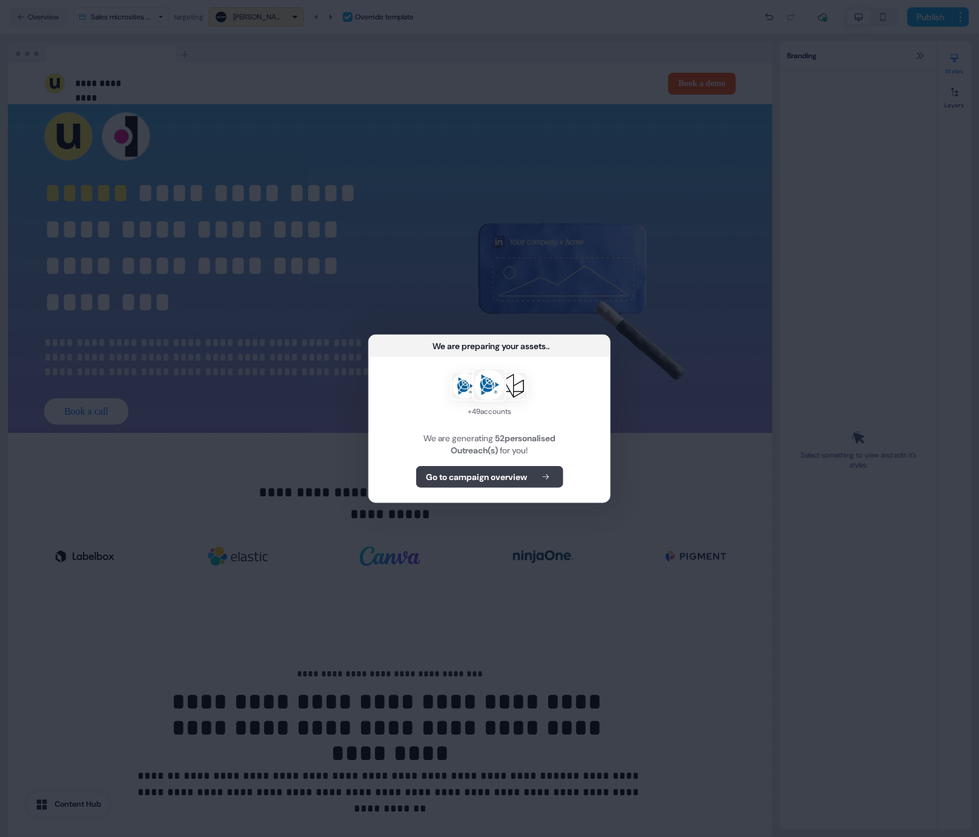
click at [450, 473] on b "Go to campaign overview" at bounding box center [477, 477] width 101 height 12
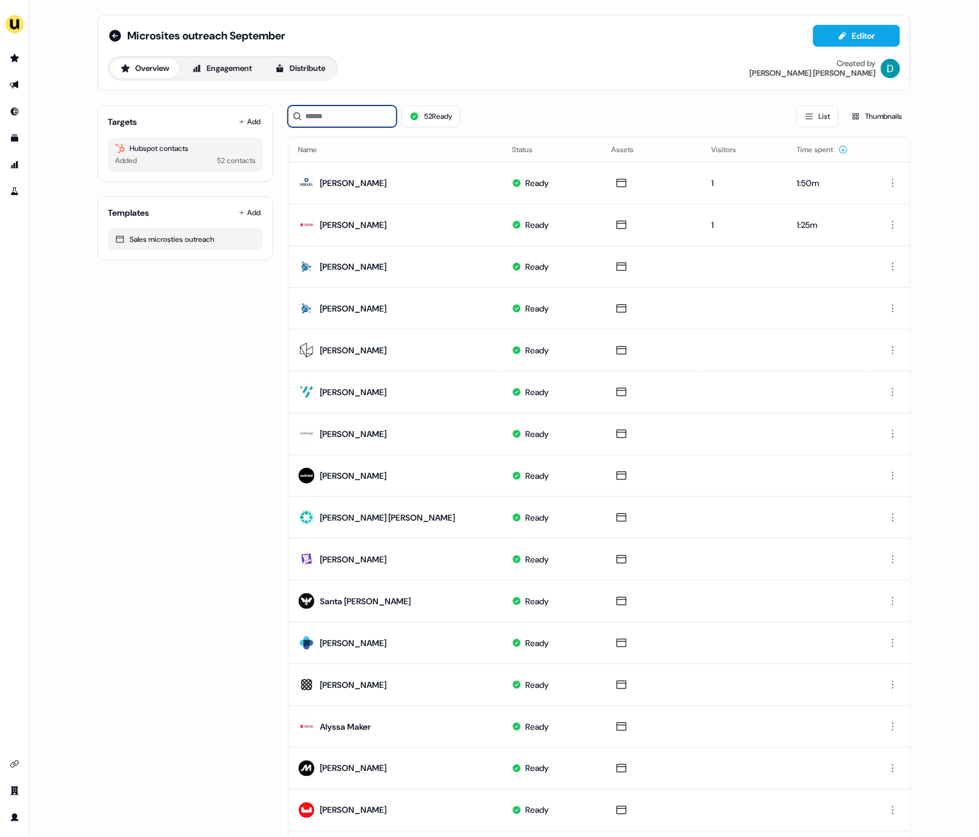
click at [339, 116] on input at bounding box center [342, 116] width 109 height 22
type input "*"
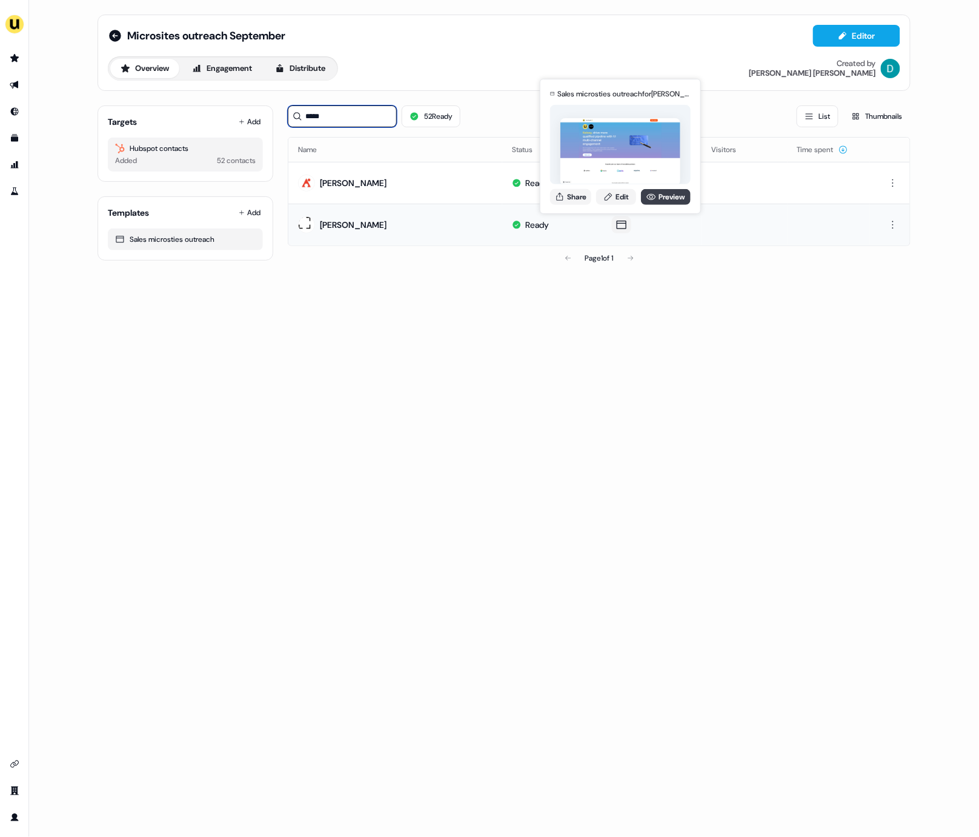
type input "*****"
click at [667, 195] on link "Preview" at bounding box center [666, 197] width 50 height 16
click at [577, 195] on button "Share" at bounding box center [570, 197] width 41 height 16
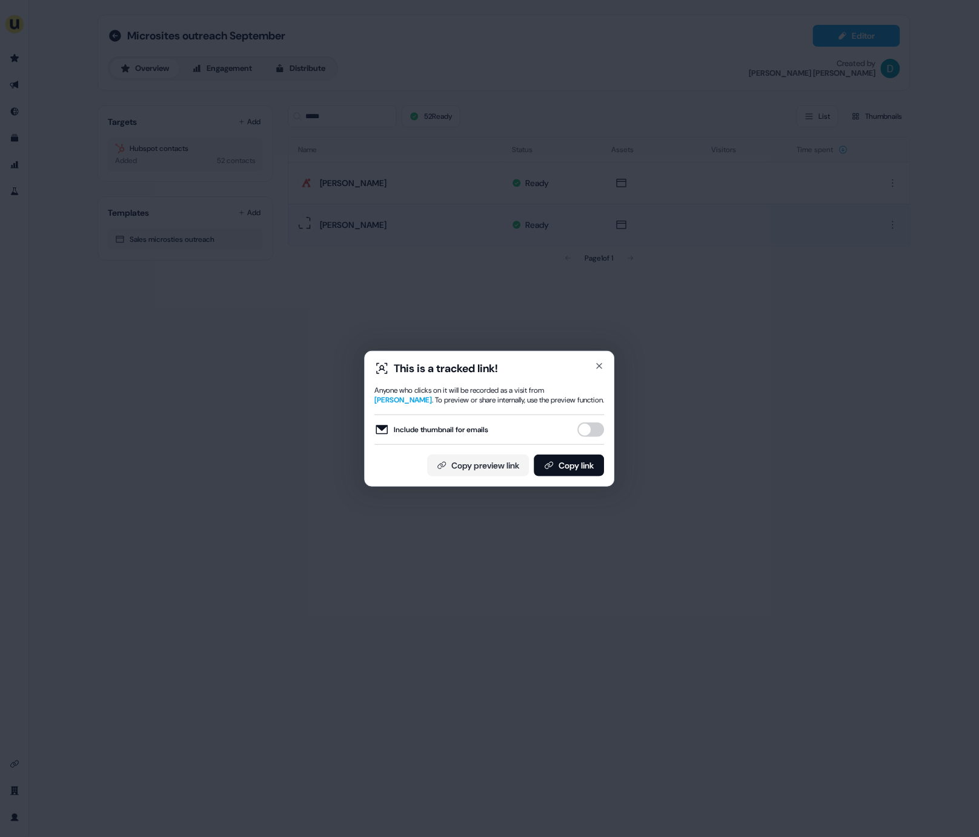
click at [587, 422] on button "Include thumbnail for emails" at bounding box center [591, 429] width 27 height 15
click at [581, 469] on button "Copy link" at bounding box center [570, 466] width 70 height 22
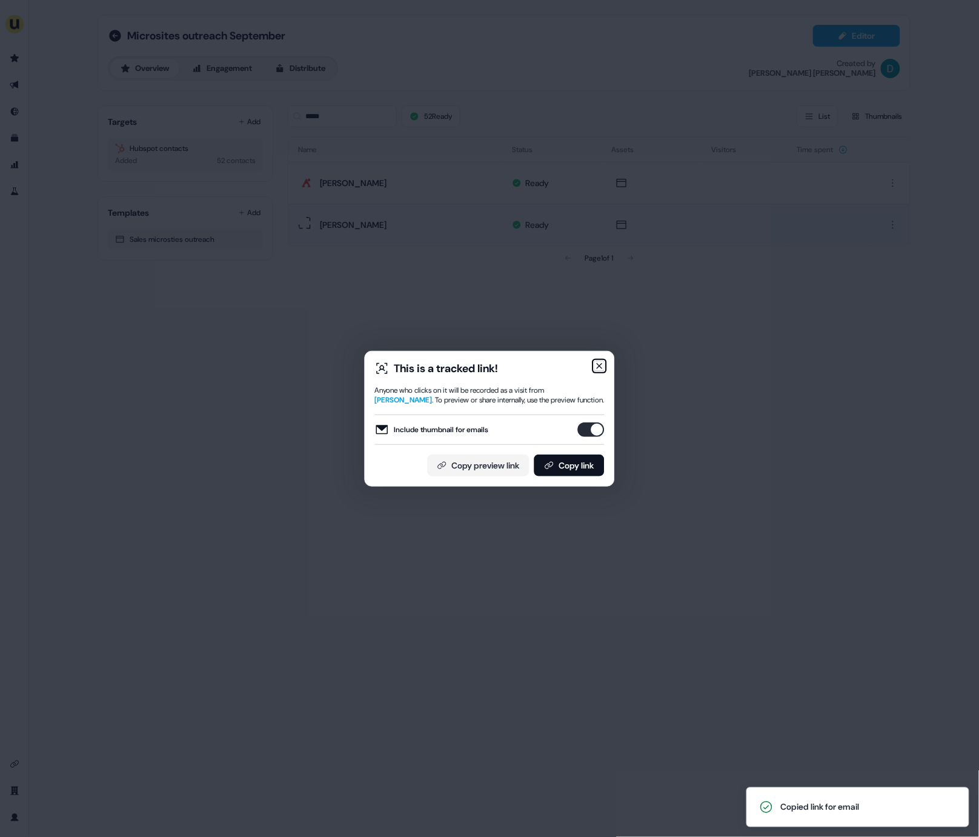
click at [598, 365] on icon "button" at bounding box center [600, 366] width 5 height 5
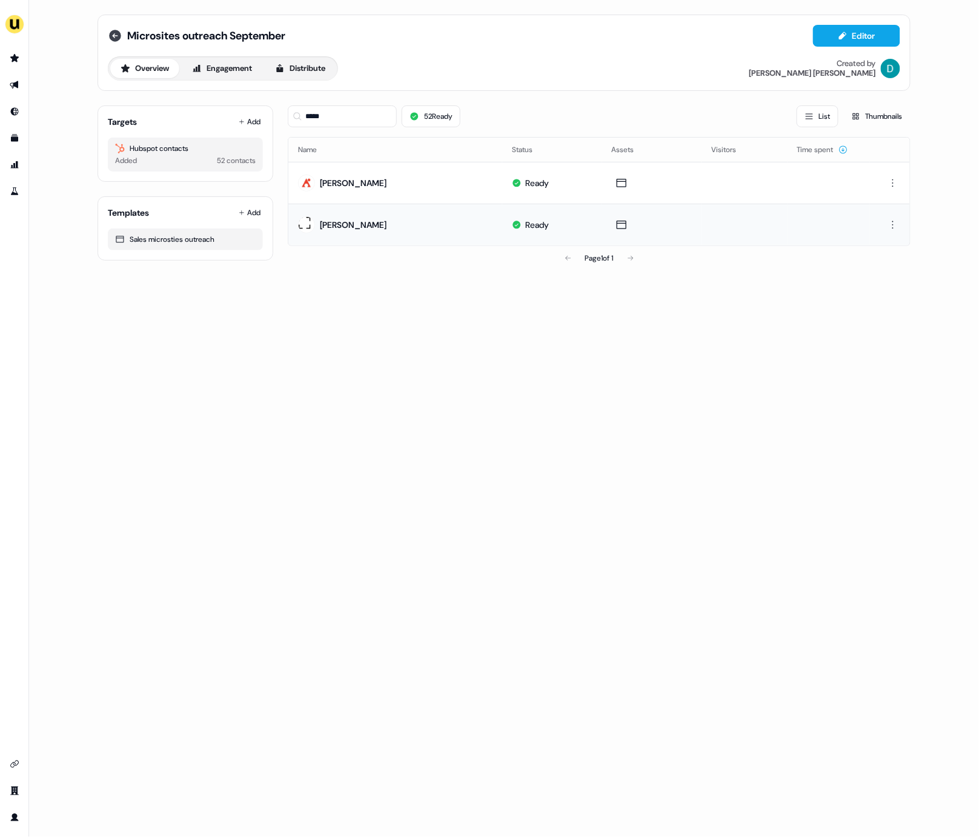
click at [122, 36] on icon at bounding box center [115, 35] width 15 height 15
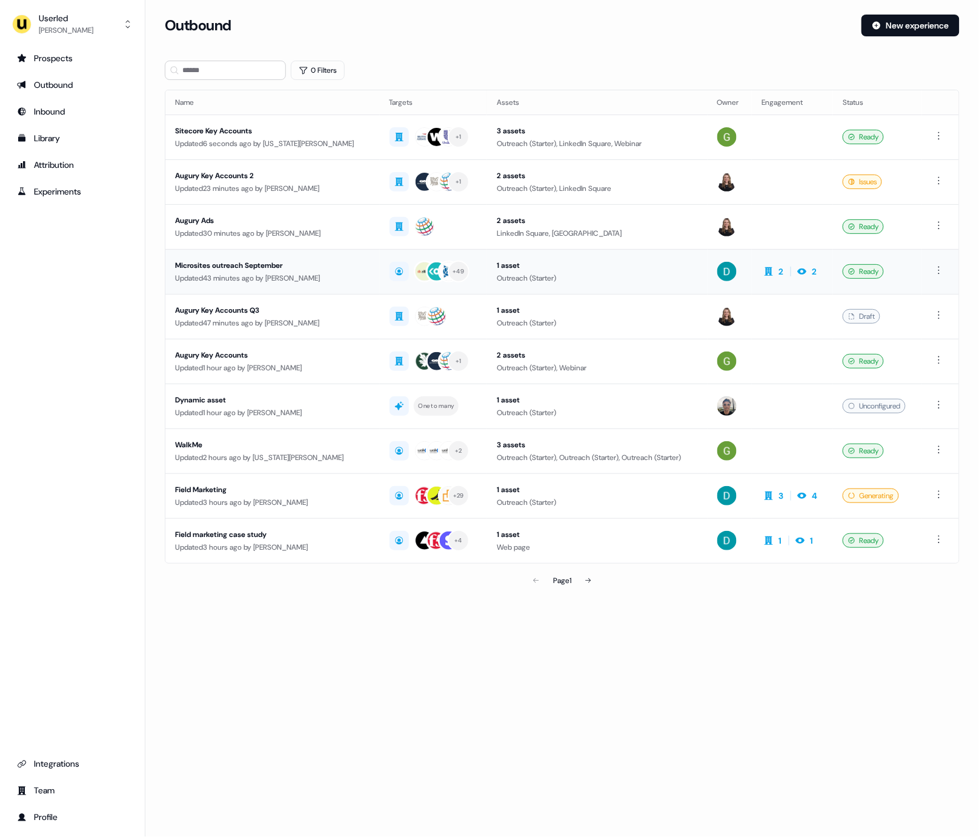
click at [302, 269] on div "Microsites outreach September" at bounding box center [272, 265] width 195 height 12
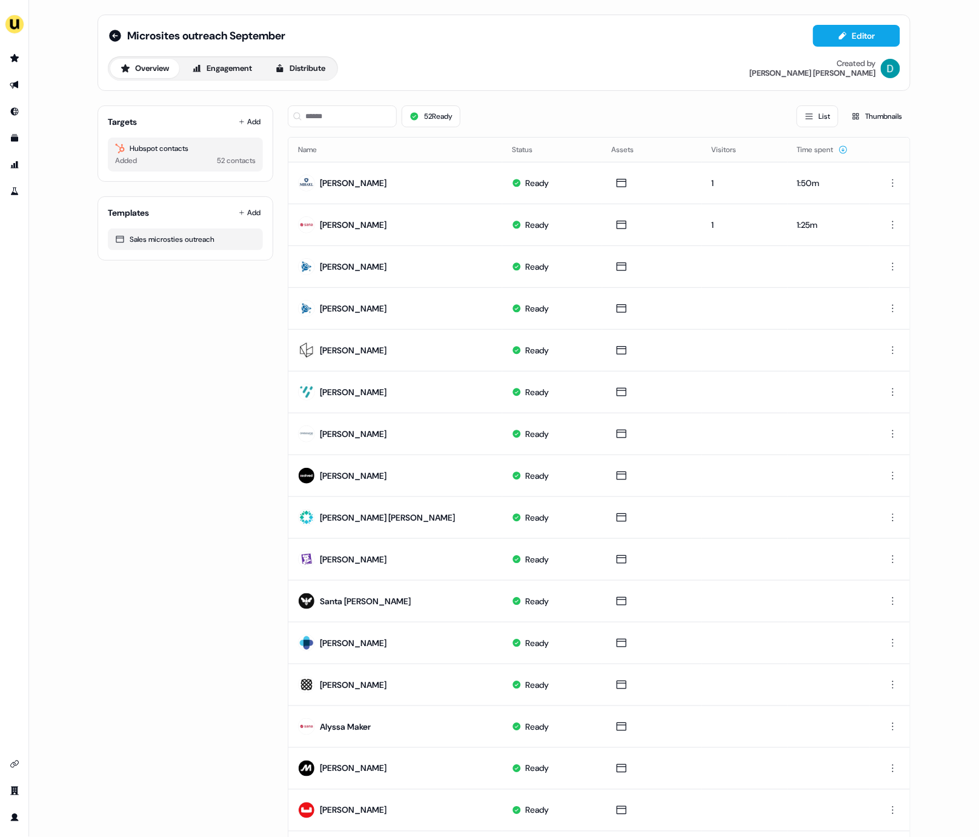
click at [121, 38] on div "Microsites outreach September" at bounding box center [197, 35] width 178 height 15
click at [116, 39] on icon at bounding box center [115, 36] width 12 height 12
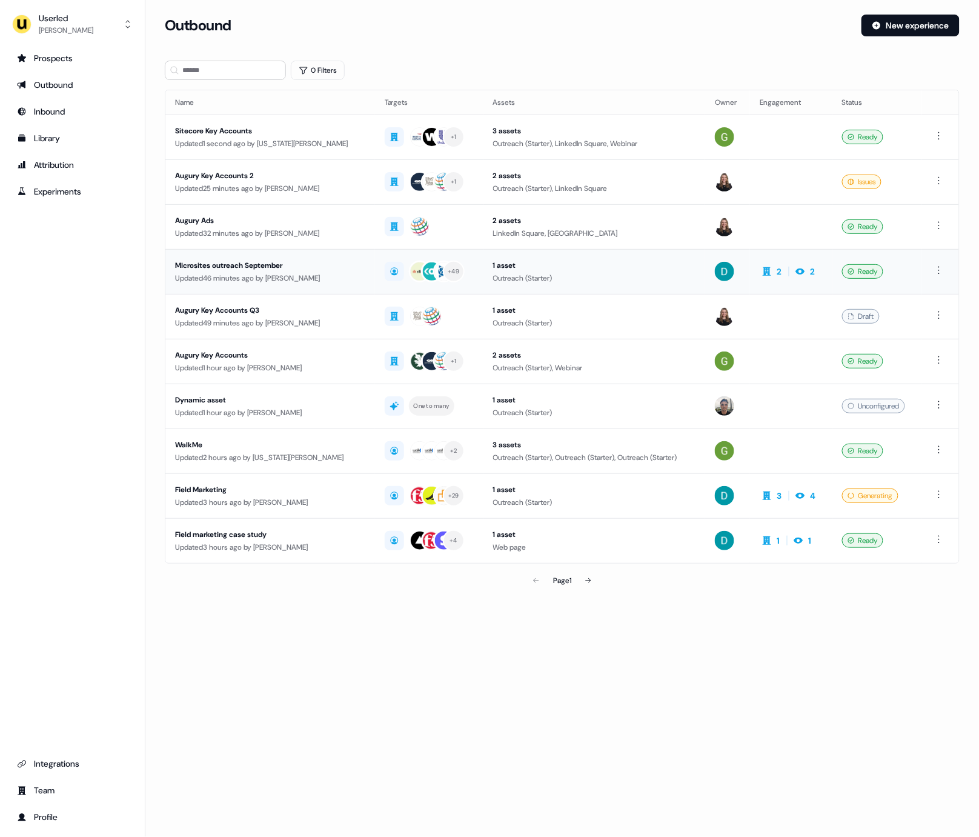
click at [280, 270] on div "Microsites outreach September" at bounding box center [270, 265] width 190 height 12
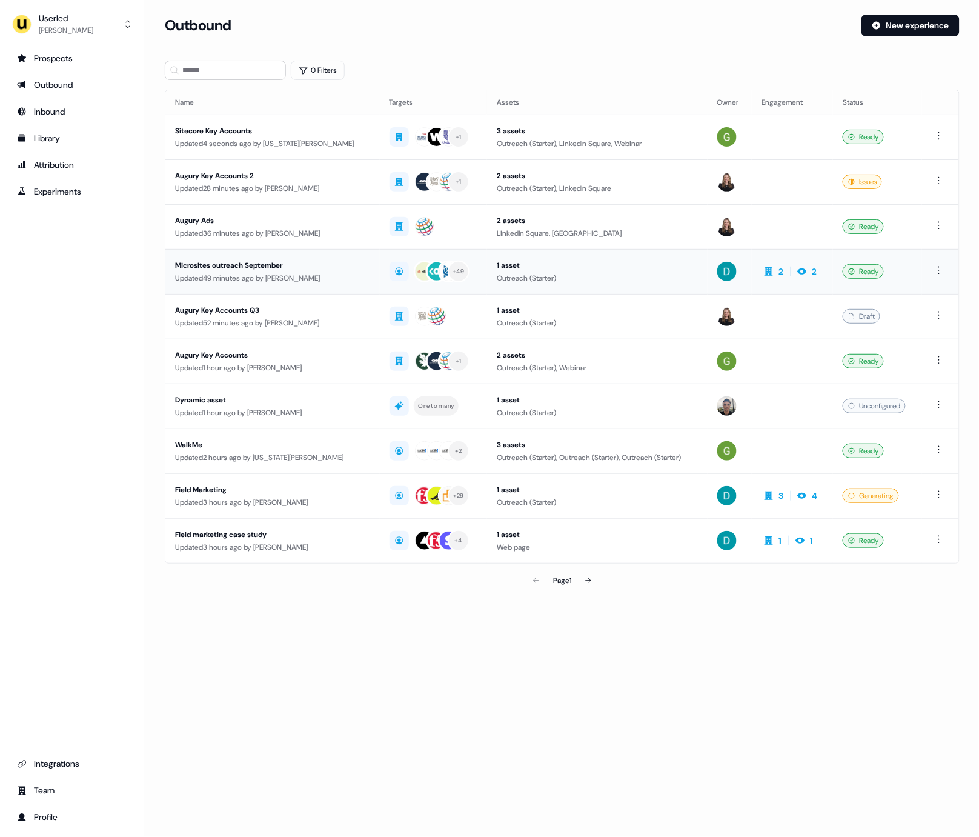
click at [295, 284] on td "Microsites outreach September Updated 49 minutes ago by David Cruickshank" at bounding box center [272, 271] width 215 height 45
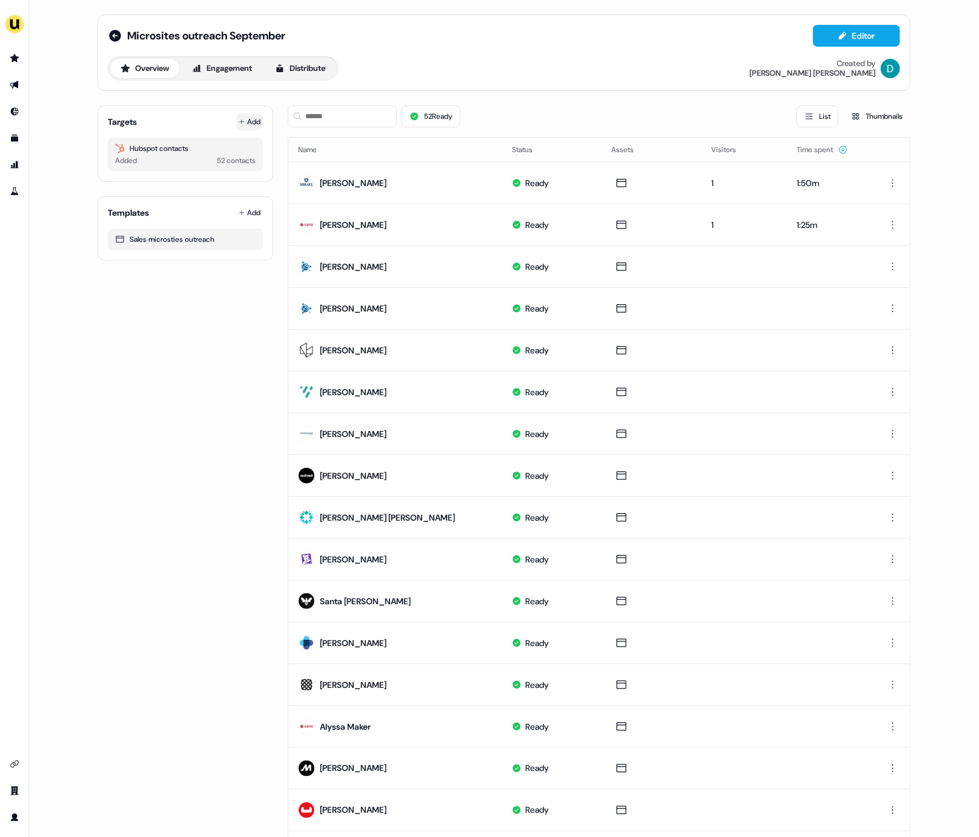
click at [239, 118] on button "Add" at bounding box center [249, 121] width 27 height 17
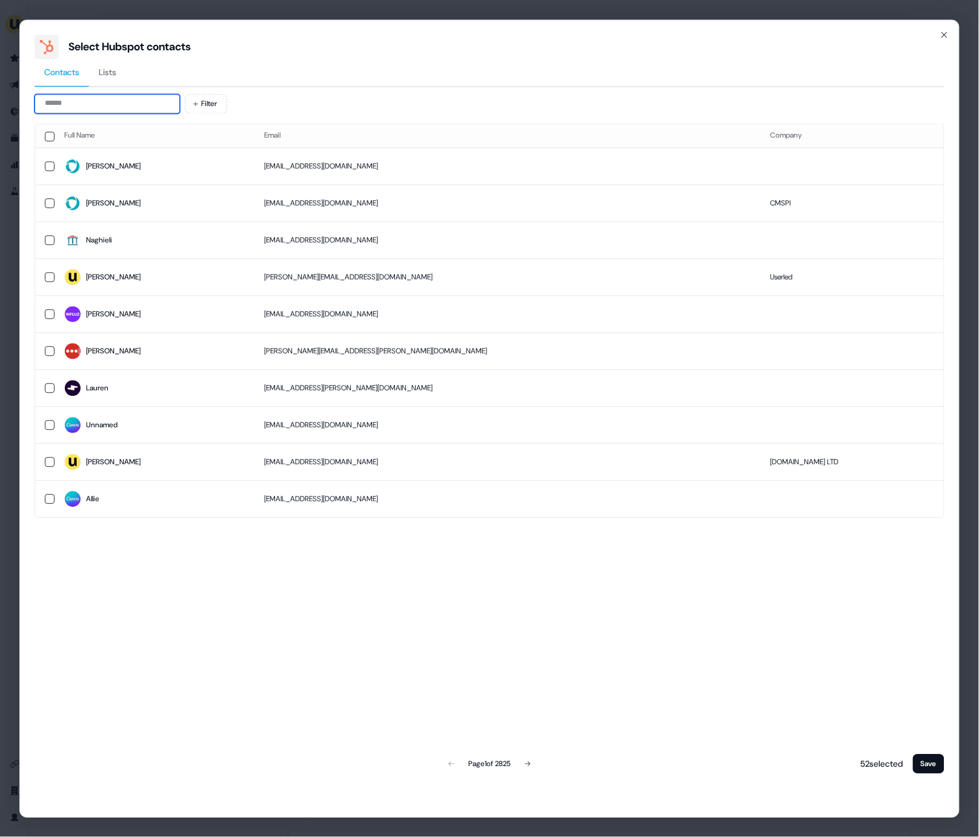
click at [75, 107] on input at bounding box center [107, 103] width 145 height 19
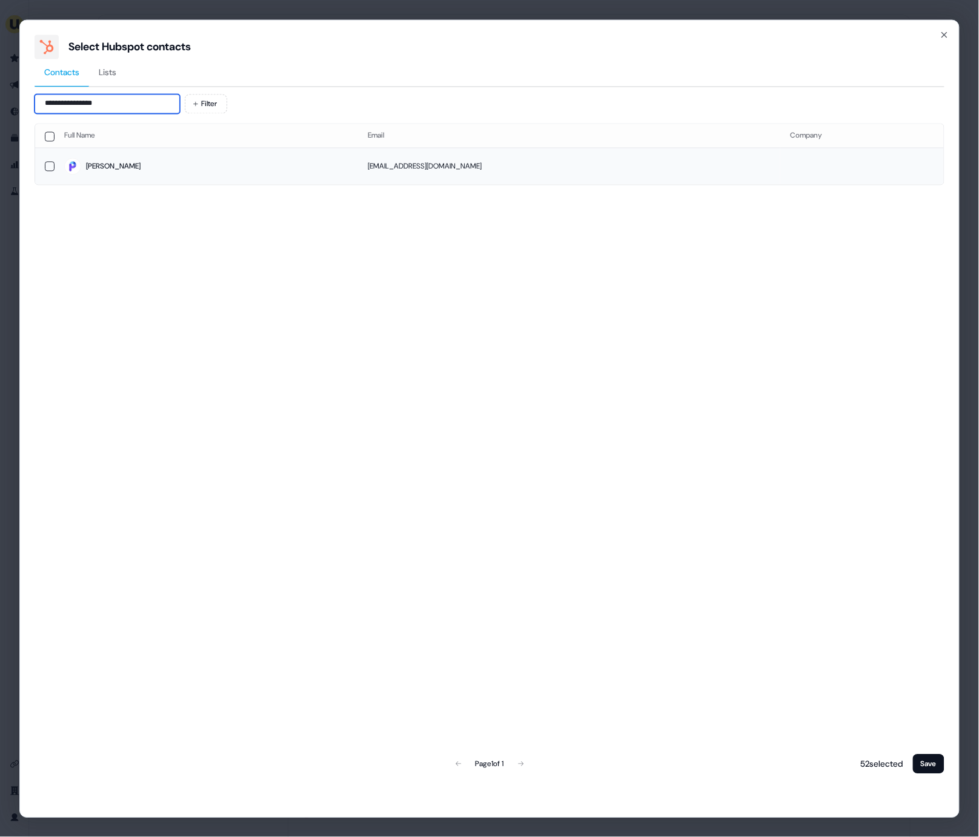
type input "**********"
click at [87, 181] on td "Steve" at bounding box center [207, 166] width 304 height 37
click at [916, 756] on button "Save" at bounding box center [929, 763] width 32 height 19
click at [938, 761] on button "Save" at bounding box center [929, 763] width 32 height 19
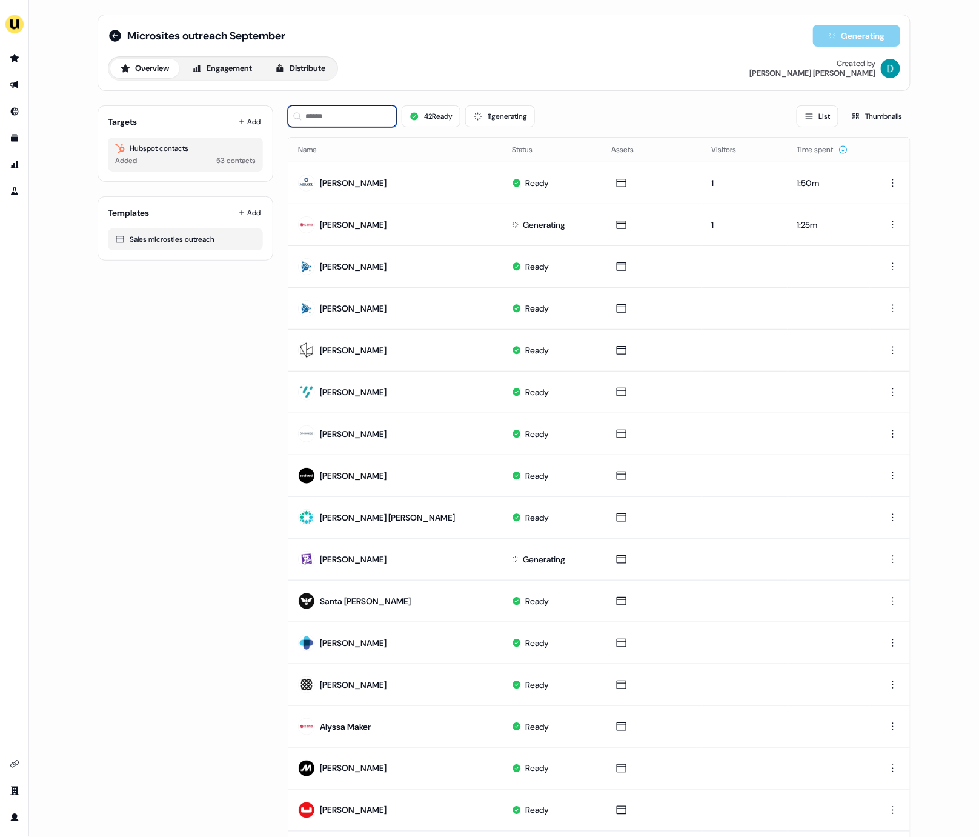
click at [319, 121] on input at bounding box center [342, 116] width 109 height 22
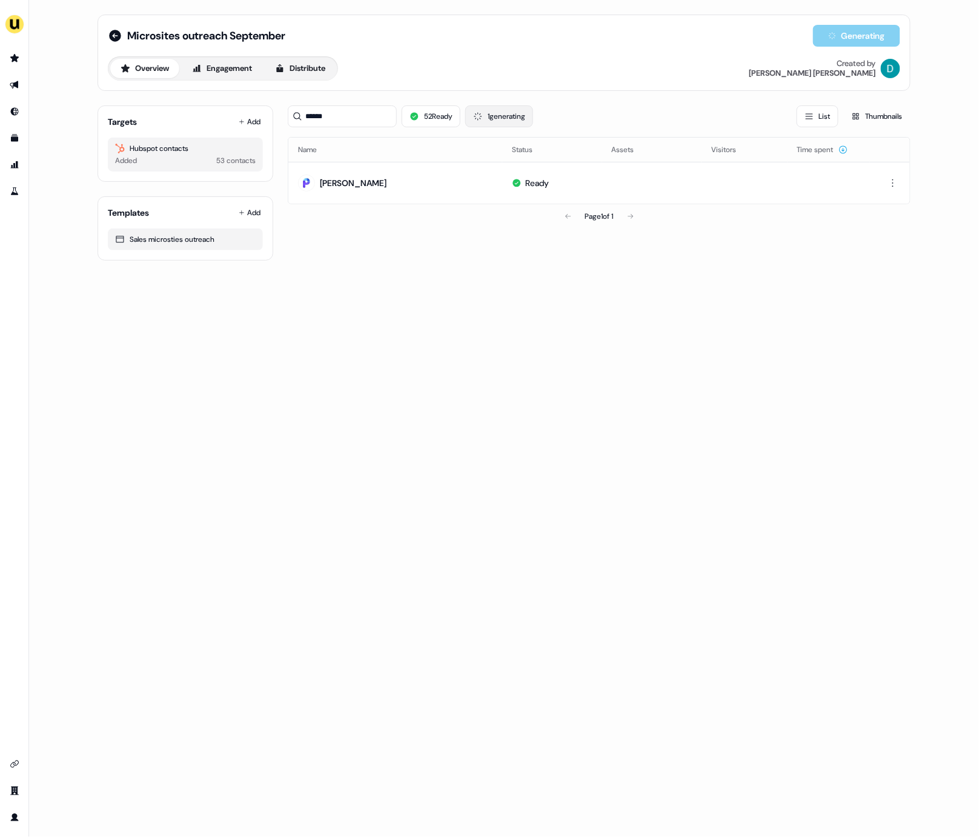
click at [492, 118] on button "1 generating" at bounding box center [499, 116] width 68 height 22
click at [371, 124] on input "*****" at bounding box center [342, 116] width 109 height 22
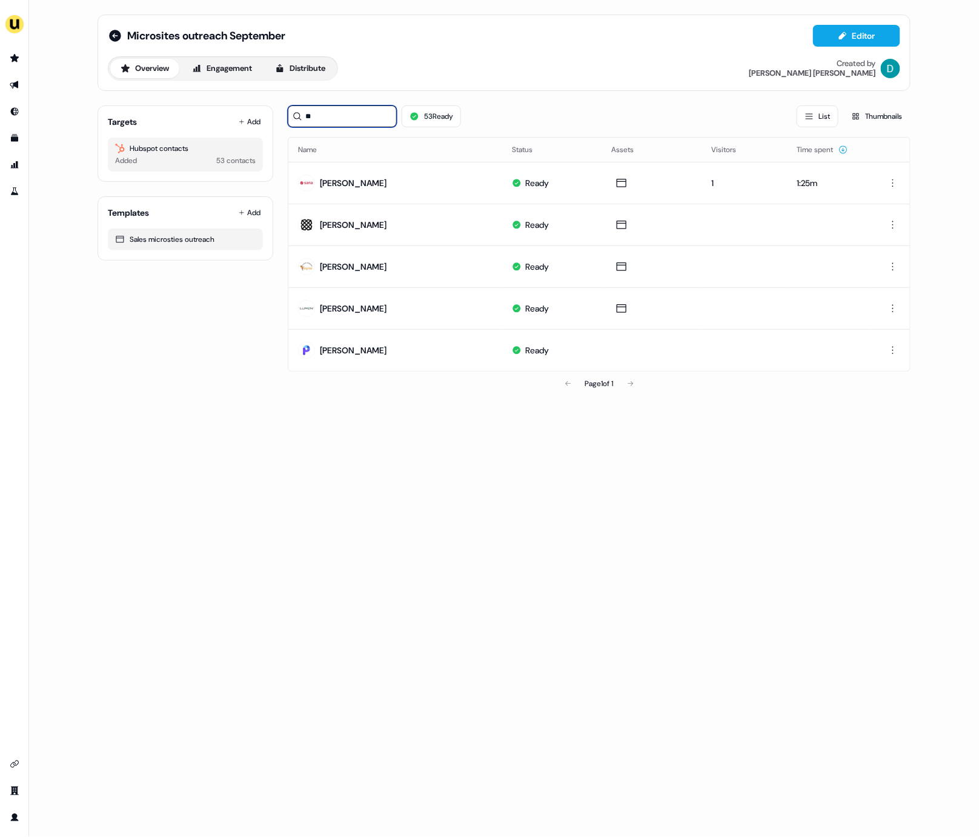
type input "*"
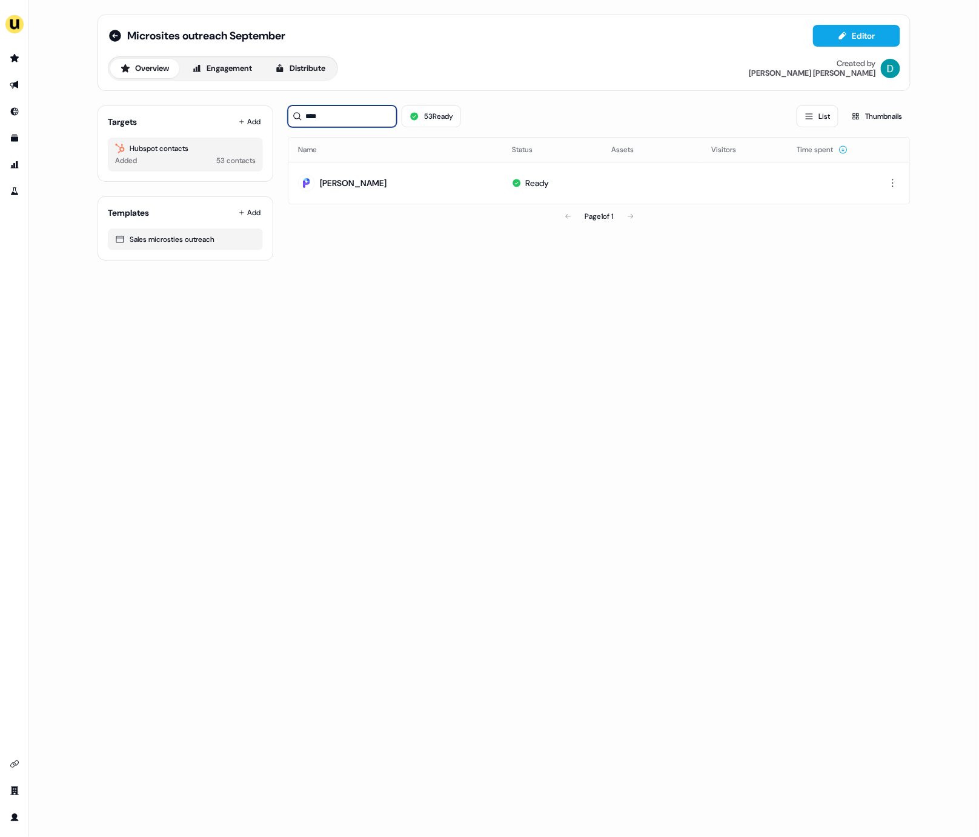
type input "*****"
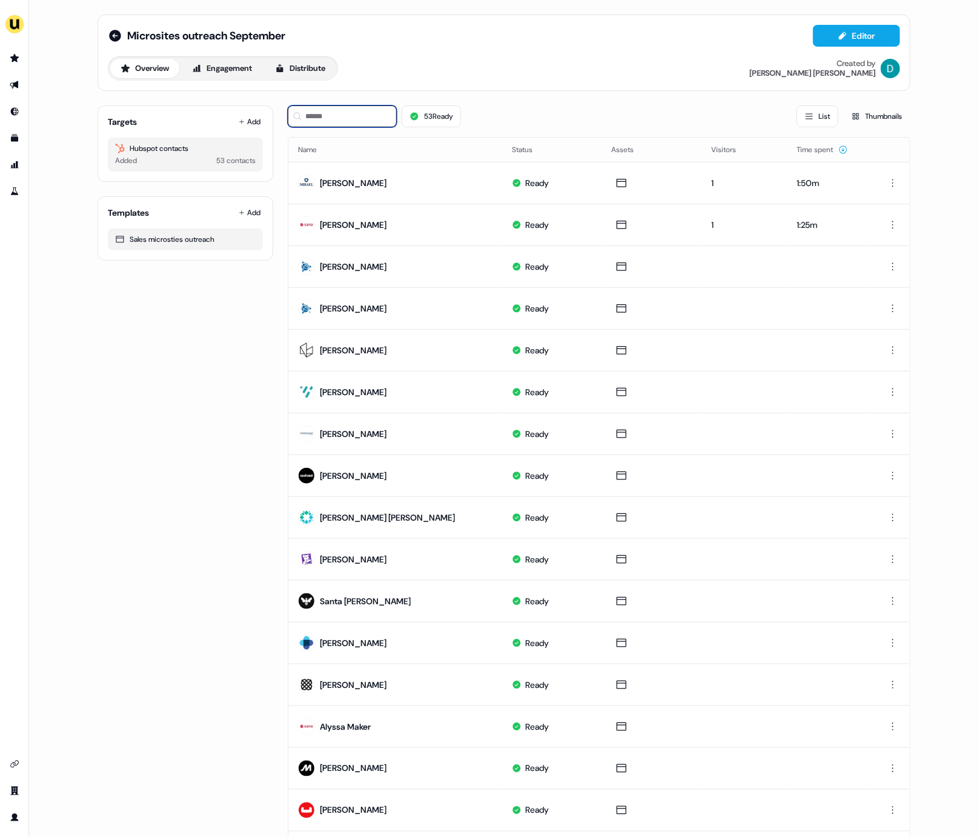
click at [324, 119] on input at bounding box center [342, 116] width 109 height 22
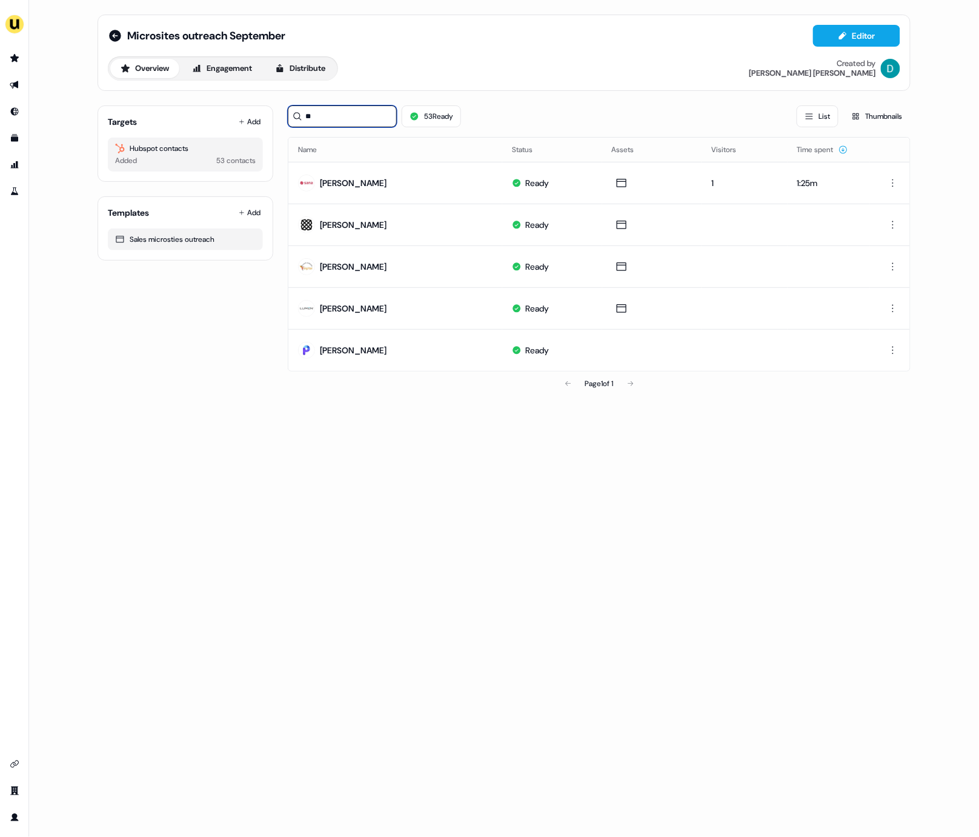
type input "*"
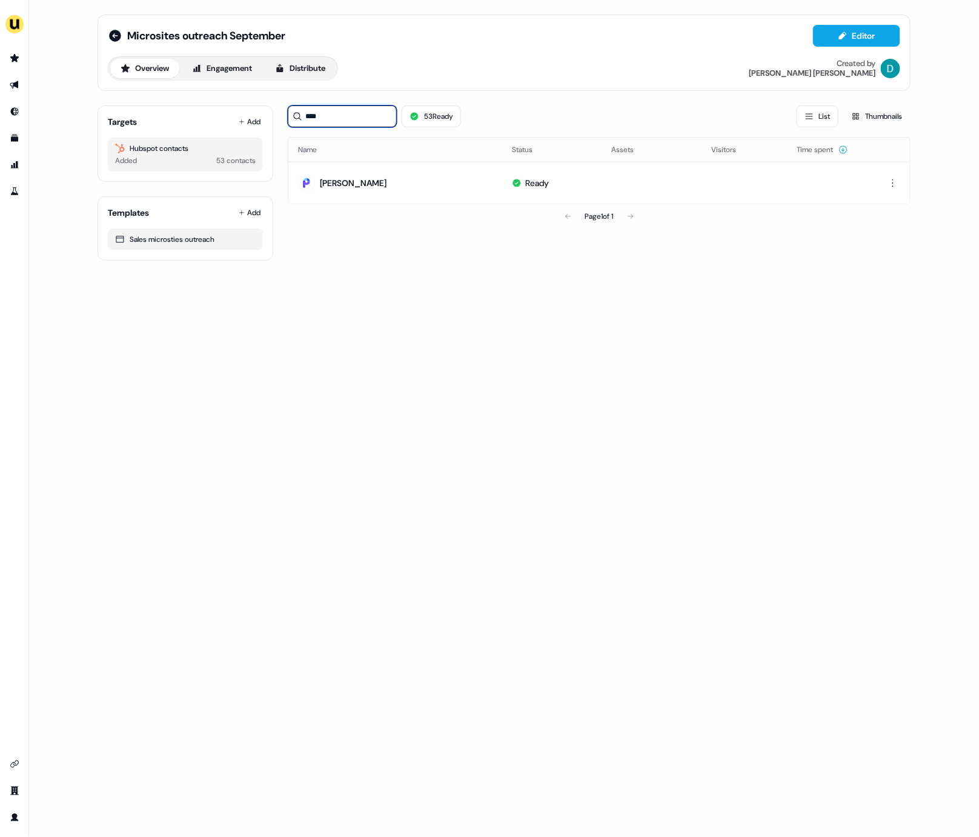
type input "*****"
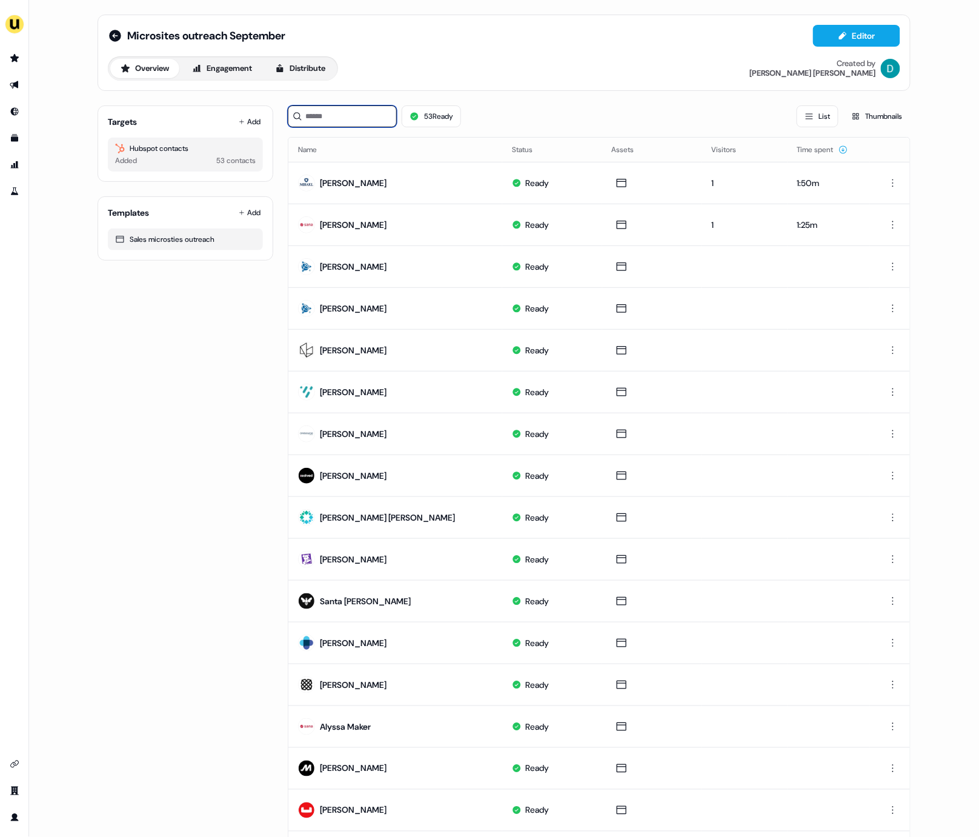
click at [358, 122] on input at bounding box center [342, 116] width 109 height 22
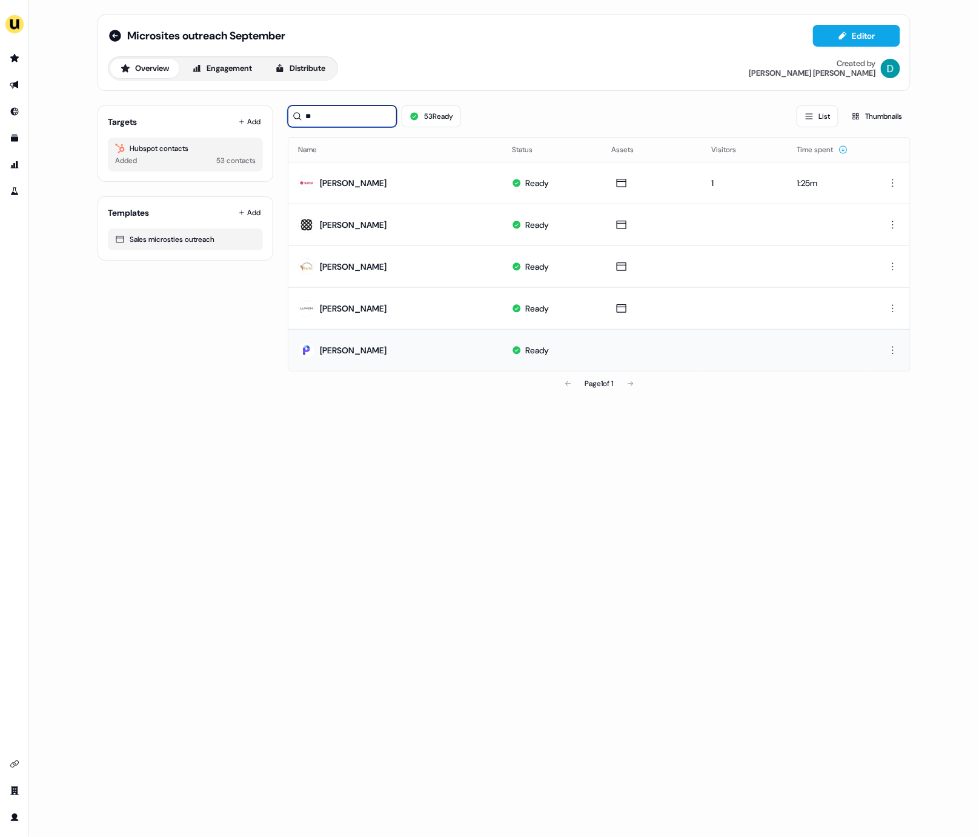
type input "**"
click at [628, 350] on td at bounding box center [652, 350] width 100 height 42
click at [627, 349] on td at bounding box center [652, 350] width 100 height 42
drag, startPoint x: 627, startPoint y: 349, endPoint x: 651, endPoint y: 349, distance: 24.2
click at [627, 349] on td at bounding box center [652, 350] width 100 height 42
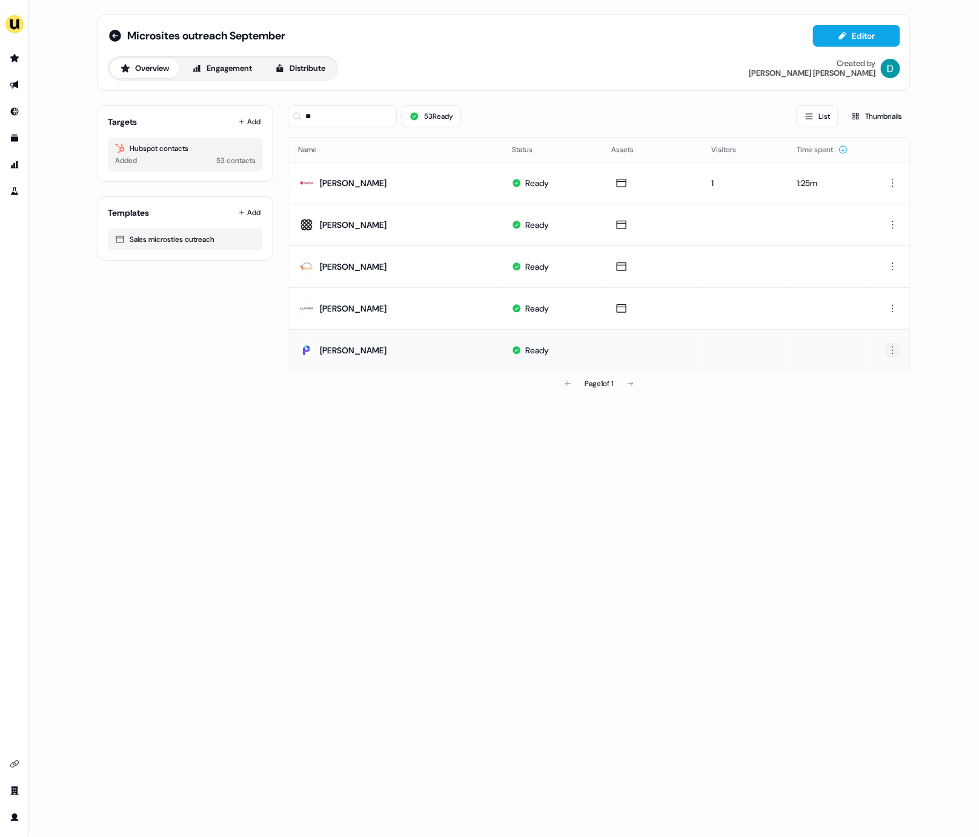
click at [898, 347] on html "For the best experience switch devices to a bigger screen. Go to [DOMAIN_NAME] …" at bounding box center [489, 418] width 979 height 837
click at [908, 387] on div "Delete" at bounding box center [894, 391] width 72 height 19
click at [896, 349] on html "For the best experience switch devices to a bigger screen. Go to [DOMAIN_NAME] …" at bounding box center [489, 418] width 979 height 837
click at [898, 399] on div "Delete" at bounding box center [894, 391] width 72 height 19
click at [255, 128] on button "Add" at bounding box center [249, 121] width 27 height 17
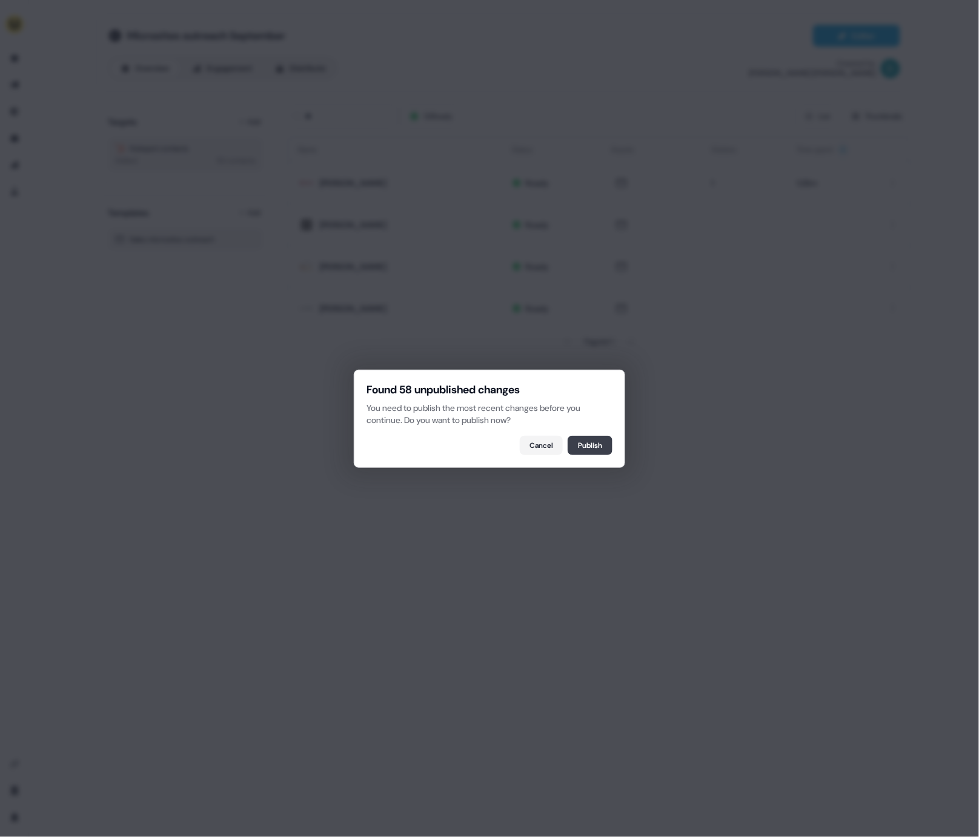
click at [592, 436] on button "Publish" at bounding box center [590, 445] width 45 height 19
click at [586, 436] on button "Refresh" at bounding box center [590, 445] width 46 height 19
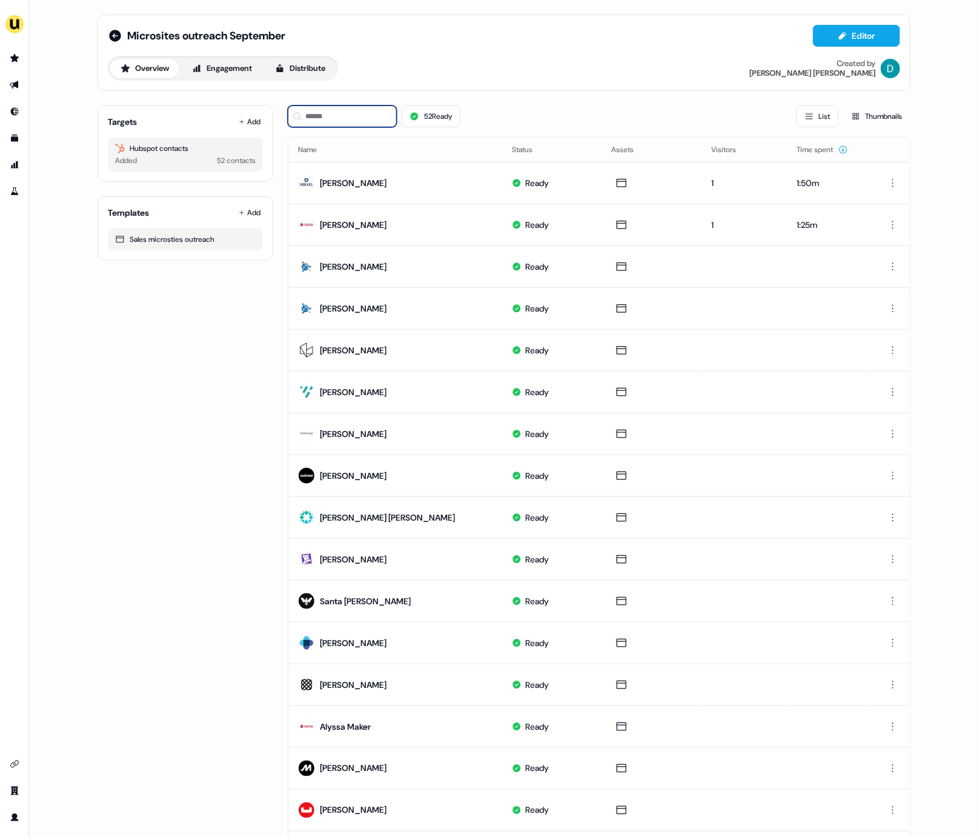
click at [330, 123] on input at bounding box center [342, 116] width 109 height 22
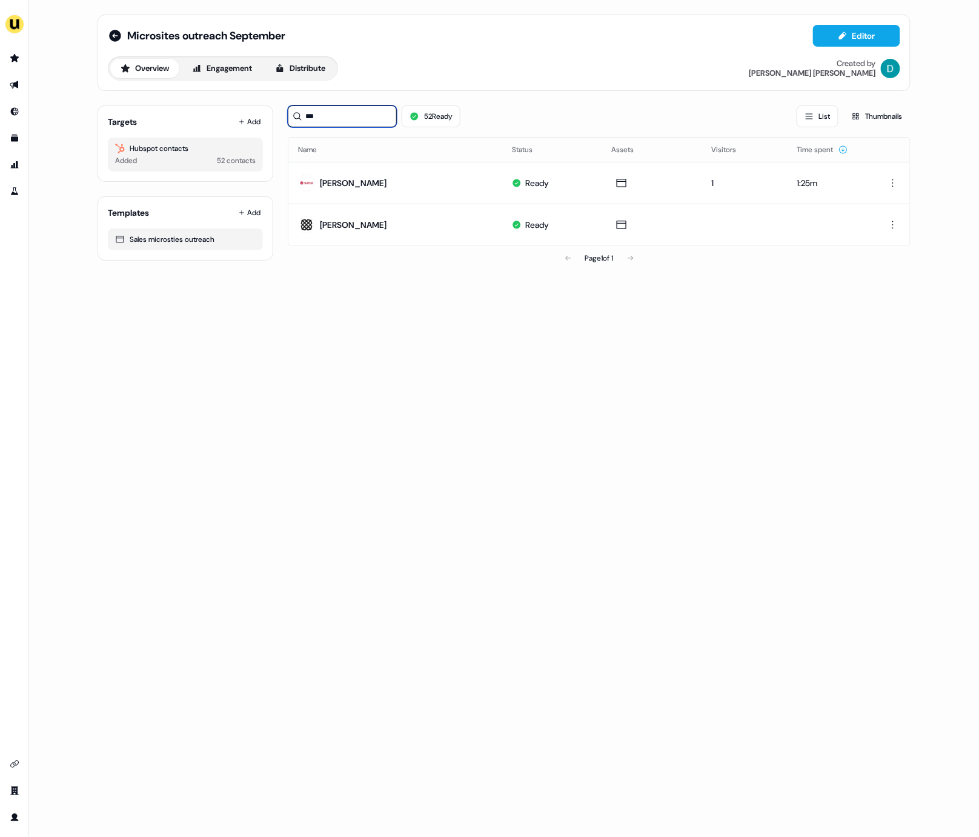
type input "***"
click at [265, 122] on div "Targets Add Hubspot contacts Added 52 contacts" at bounding box center [186, 143] width 176 height 76
click at [239, 124] on icon at bounding box center [242, 122] width 6 height 6
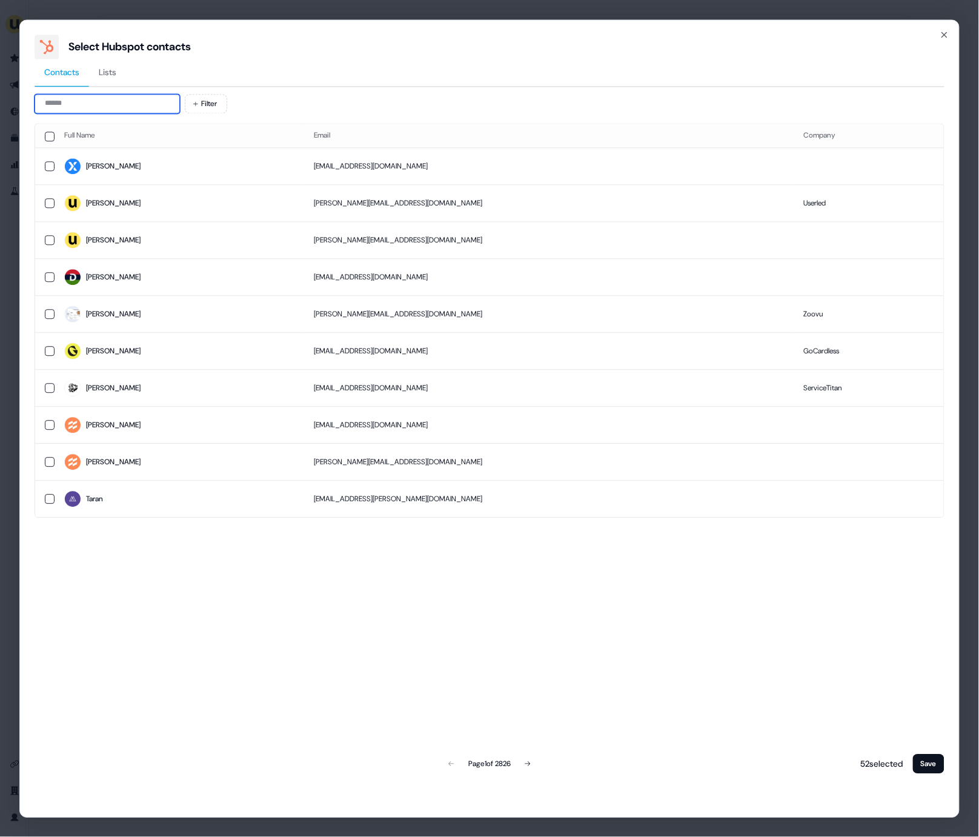
click at [72, 111] on input at bounding box center [107, 103] width 145 height 19
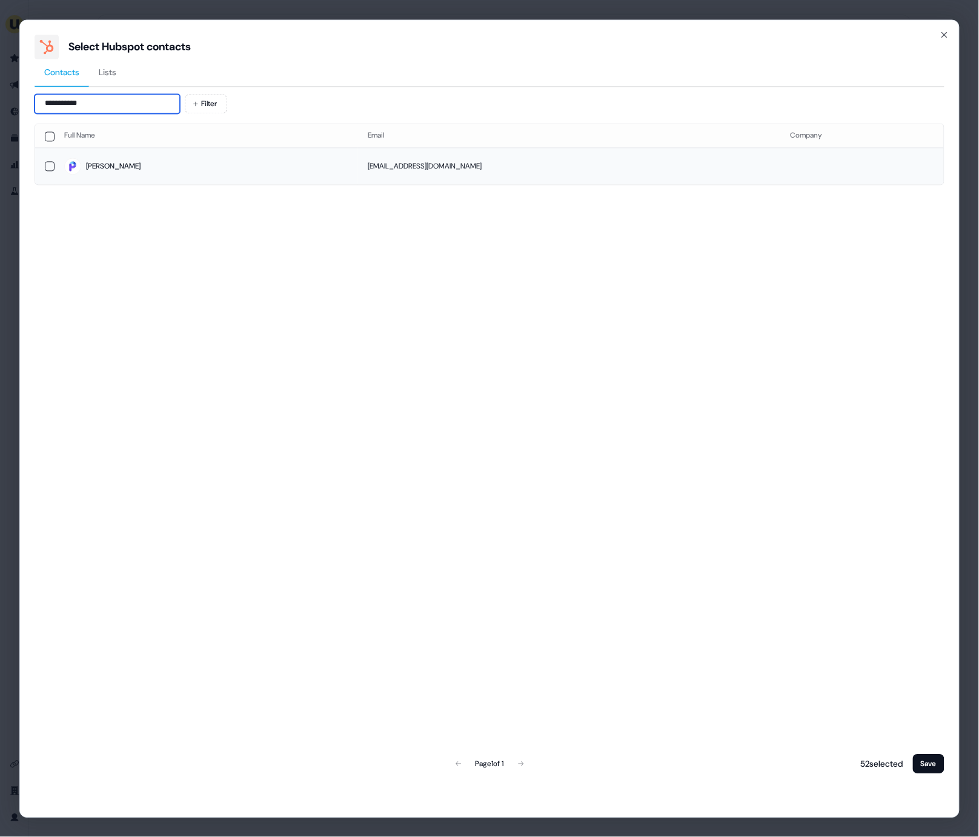
type input "**********"
click at [255, 162] on span "[PERSON_NAME]" at bounding box center [206, 166] width 284 height 17
click at [924, 762] on button "Save" at bounding box center [929, 763] width 32 height 19
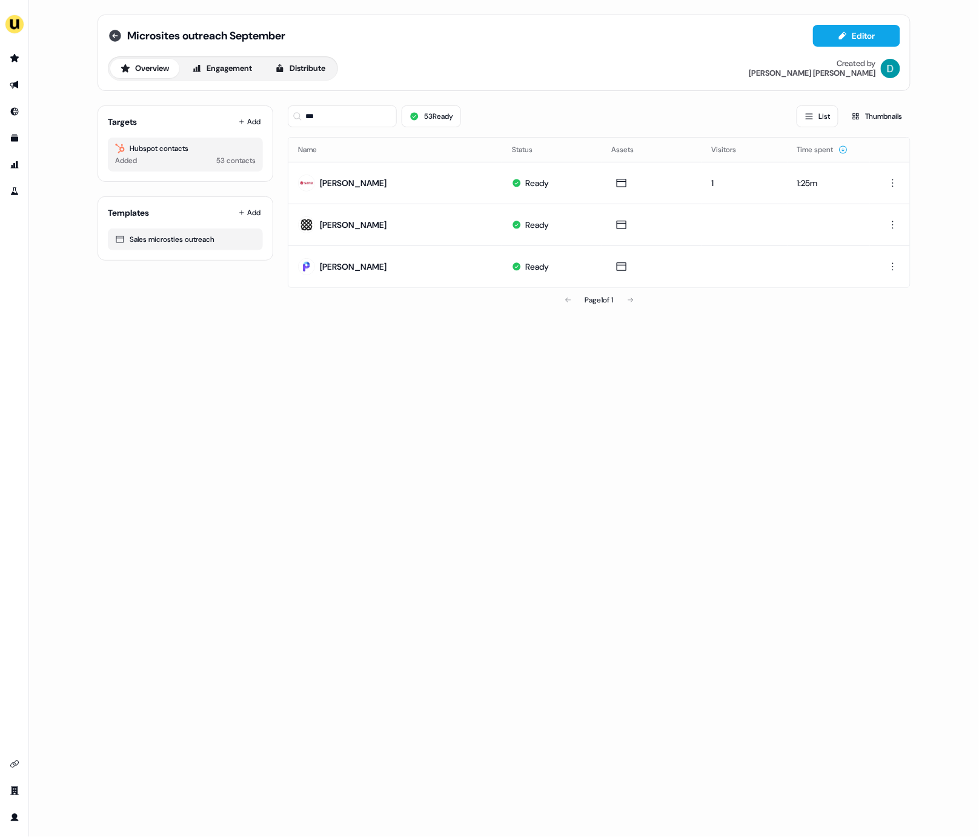
click at [111, 30] on icon at bounding box center [115, 35] width 15 height 15
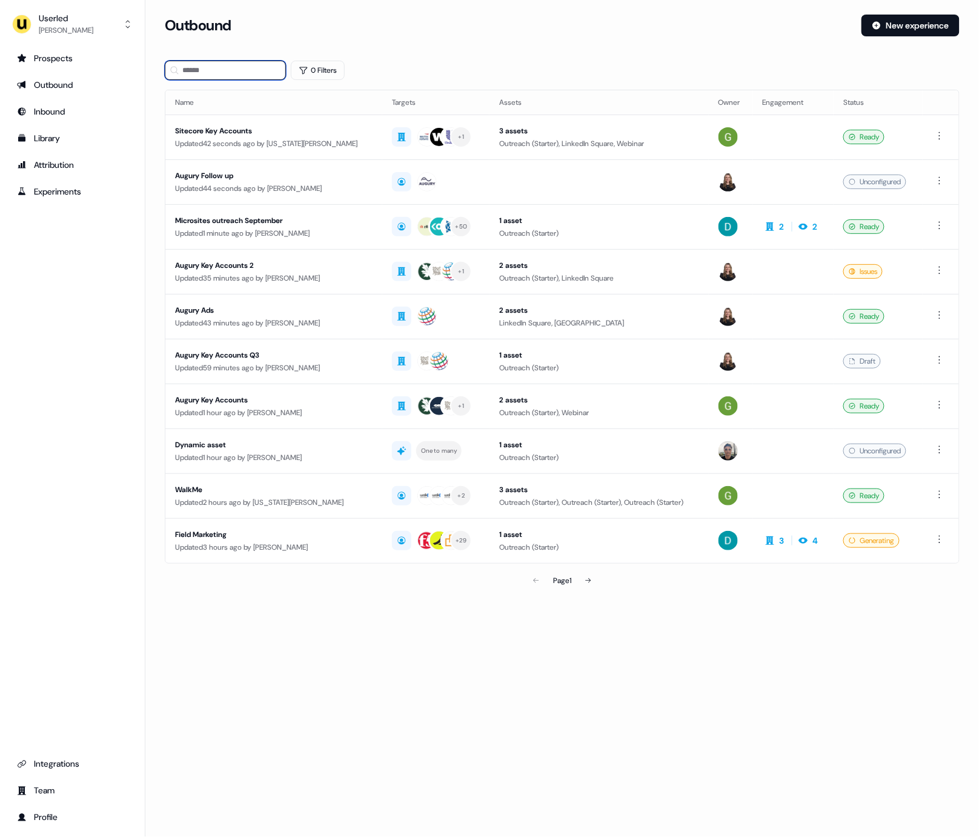
click at [207, 75] on input at bounding box center [225, 70] width 121 height 19
click at [342, 74] on button "0 Filters" at bounding box center [318, 70] width 54 height 19
click at [339, 121] on html "For the best experience switch devices to a bigger screen. Go to [DOMAIN_NAME] …" at bounding box center [489, 418] width 979 height 837
click at [338, 164] on span "Owner" at bounding box center [331, 167] width 22 height 10
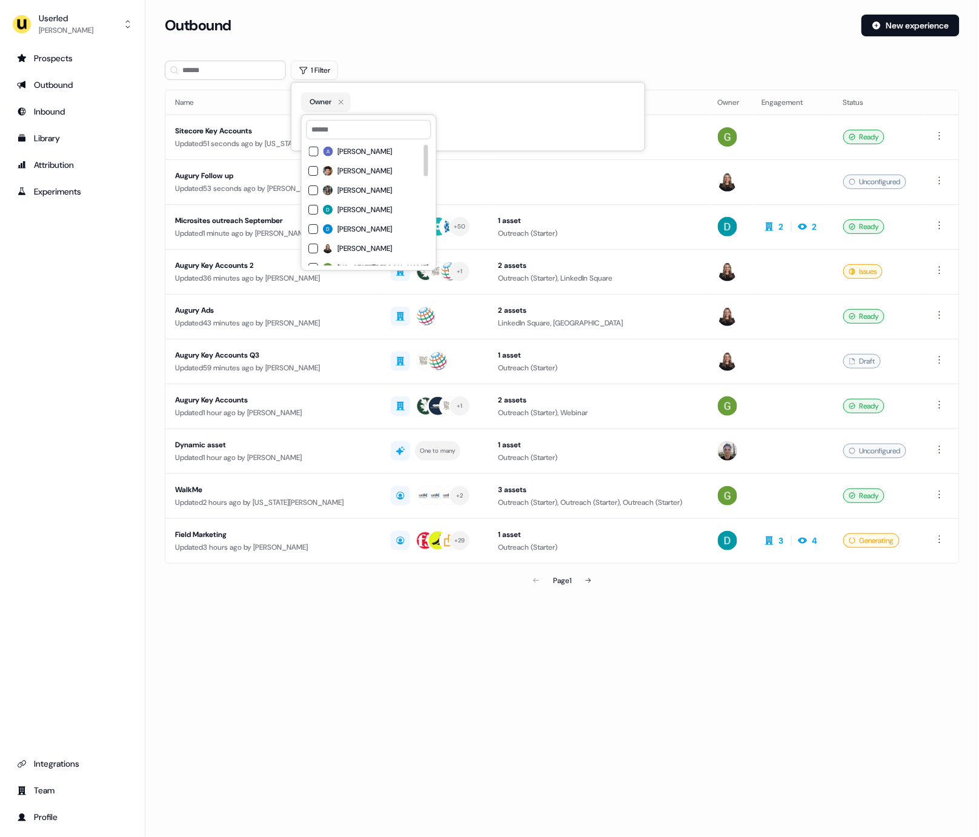
click at [358, 212] on span "[PERSON_NAME]" at bounding box center [365, 210] width 55 height 10
click at [426, 45] on div "Outbound New experience" at bounding box center [562, 33] width 795 height 36
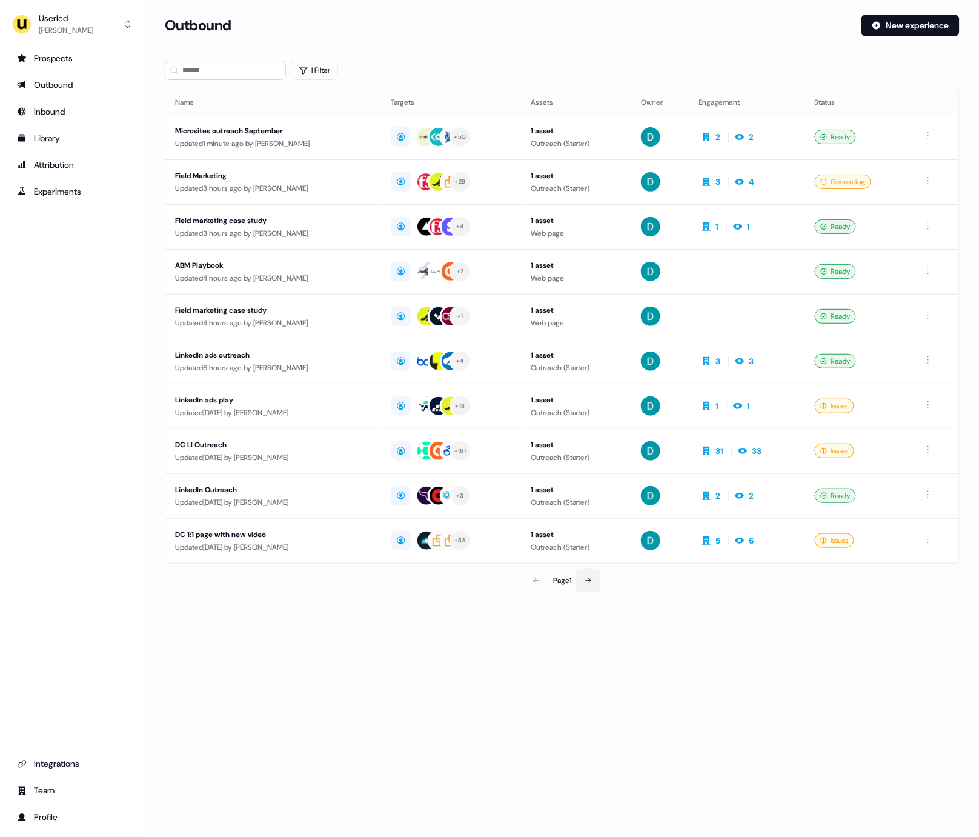
click at [590, 581] on icon at bounding box center [588, 580] width 7 height 7
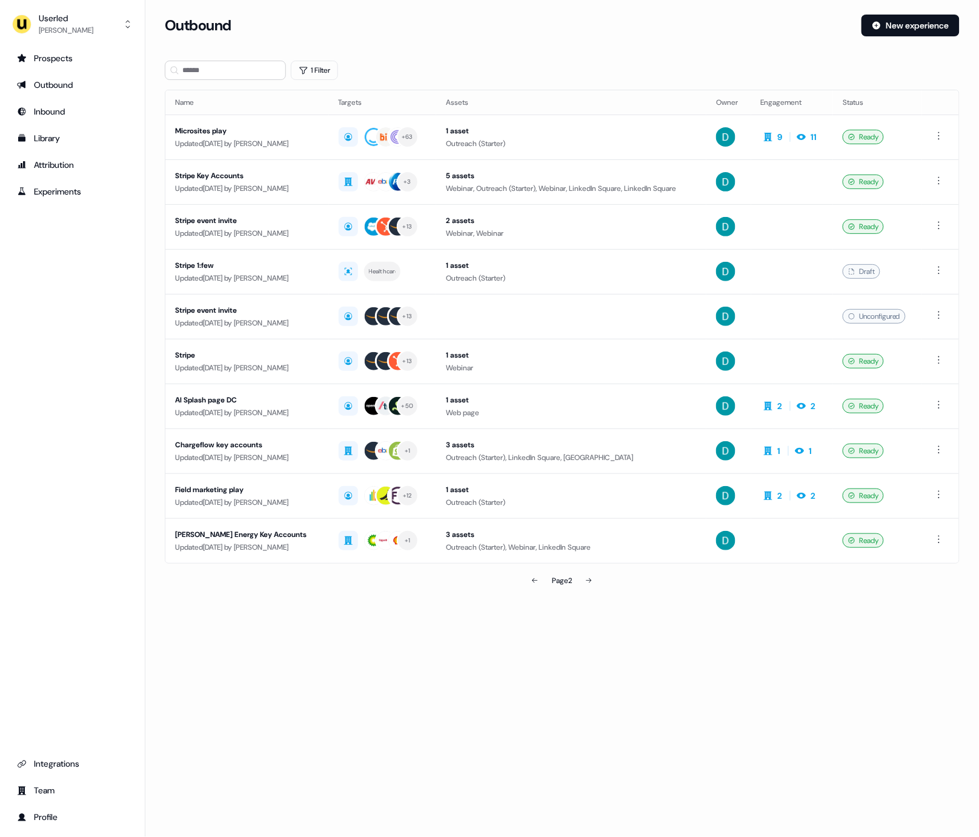
click at [538, 581] on icon at bounding box center [535, 580] width 7 height 7
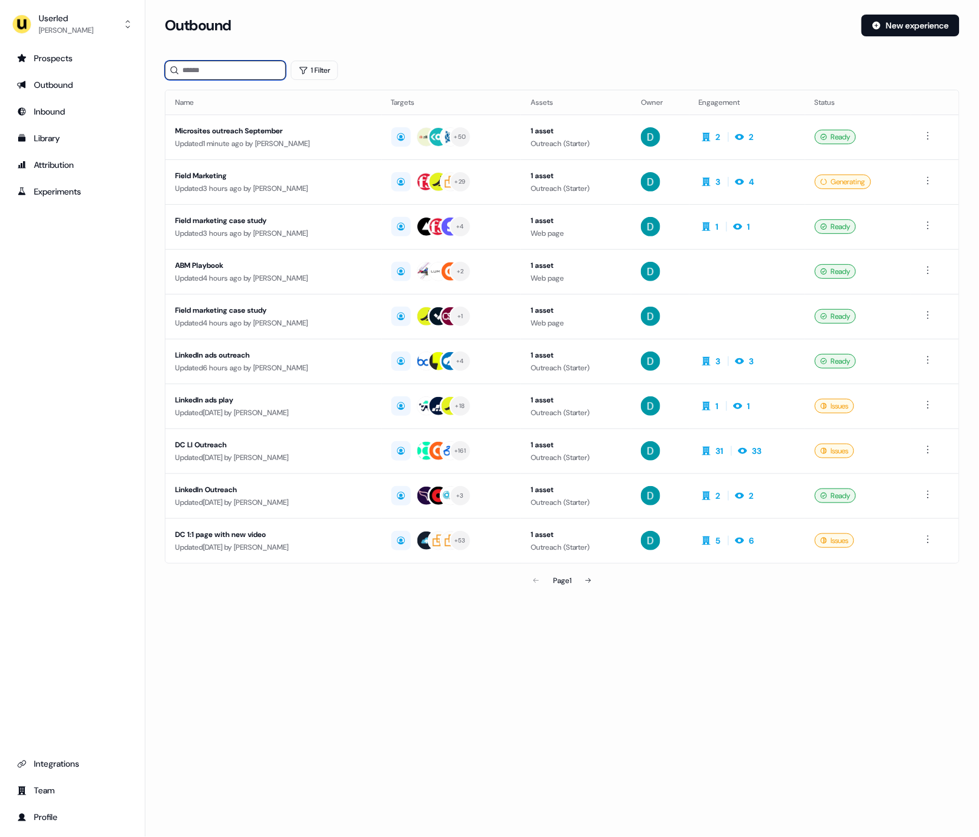
click at [260, 67] on input at bounding box center [225, 70] width 121 height 19
paste input "**********"
type input "**********"
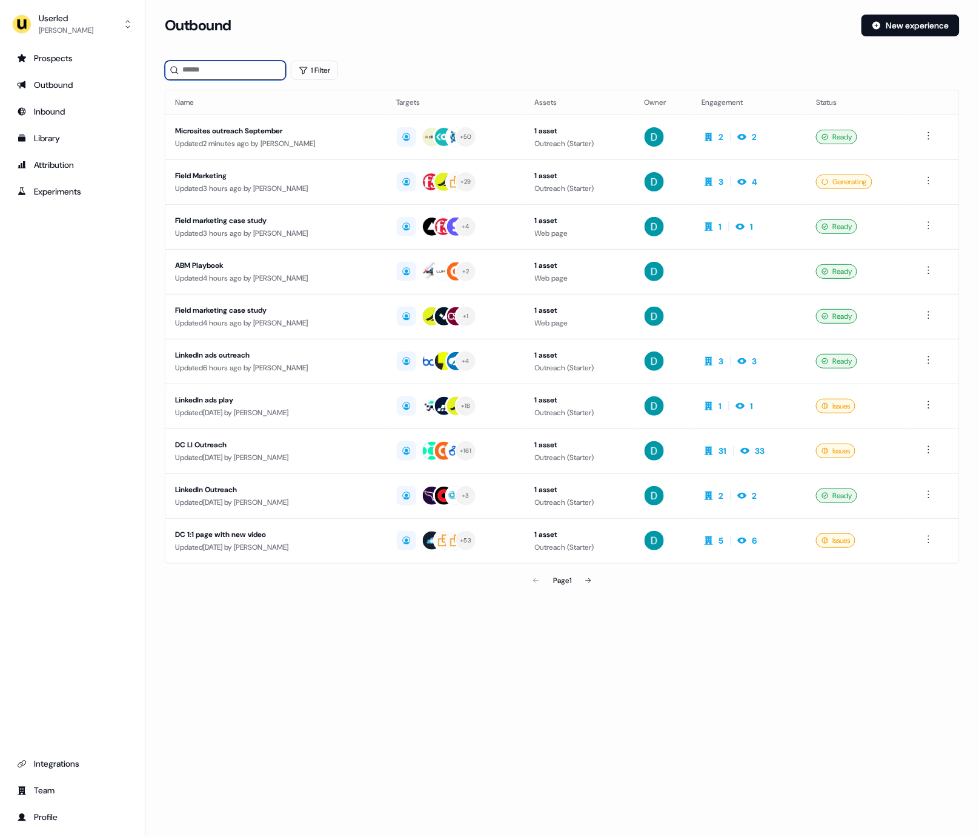
type input "*"
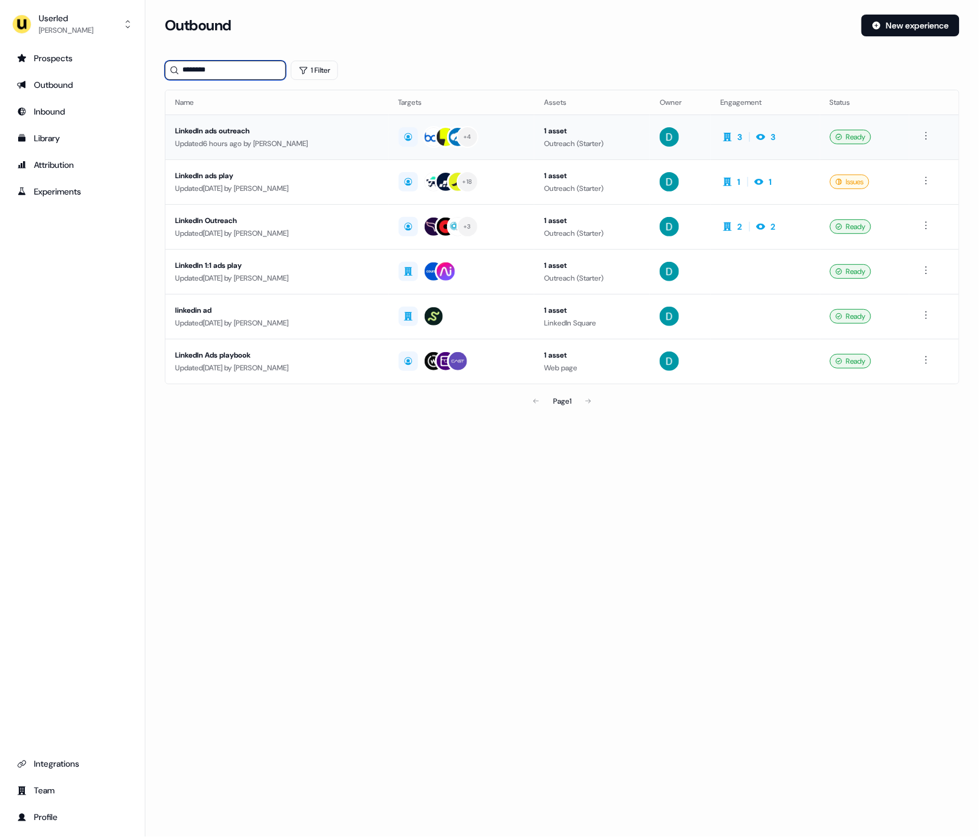
type input "********"
click at [309, 136] on div "LinkedIn ads outreach" at bounding box center [277, 131] width 204 height 12
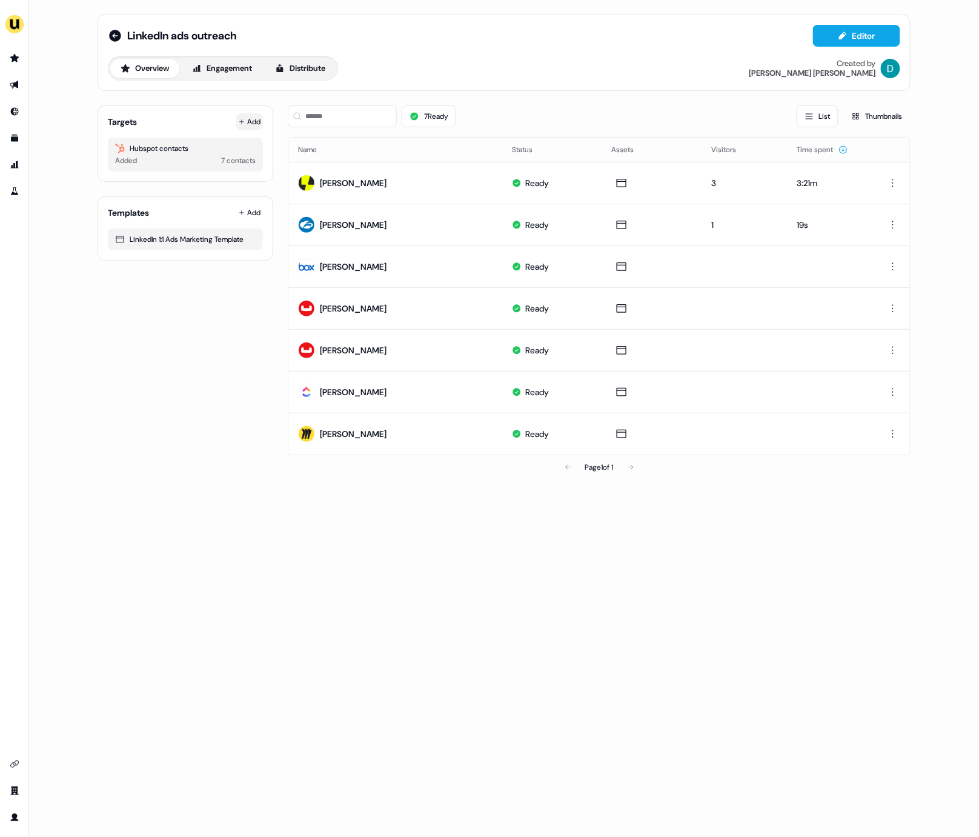
click at [253, 122] on button "Add" at bounding box center [249, 121] width 27 height 17
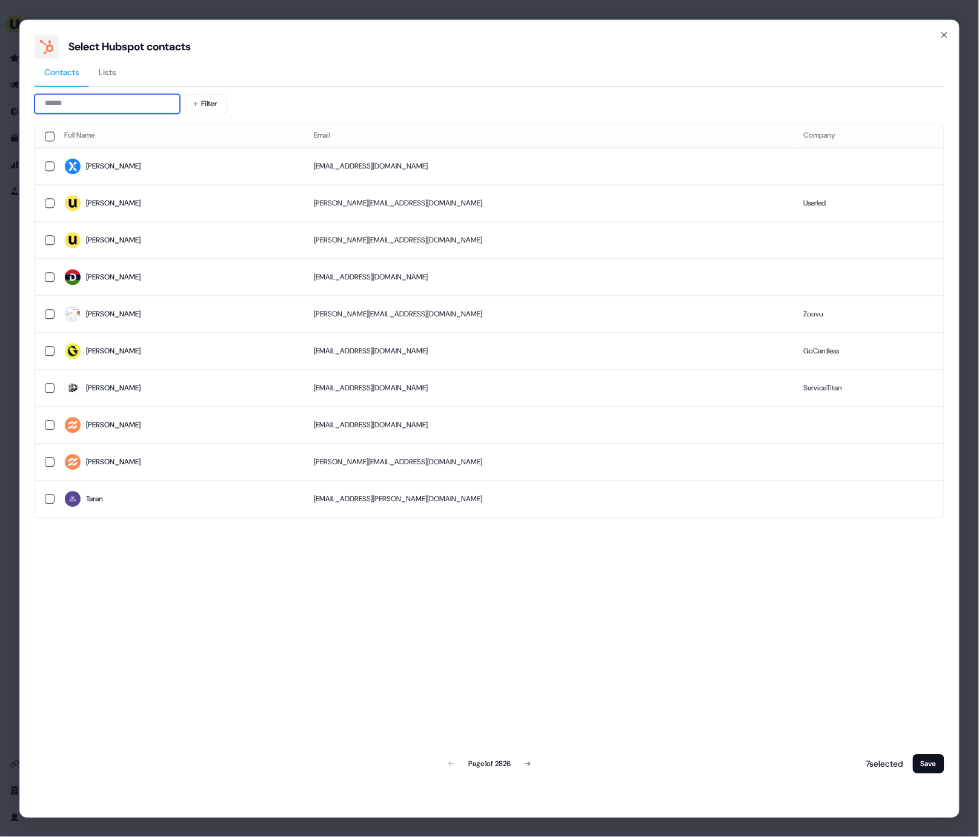
click at [71, 111] on input at bounding box center [107, 103] width 145 height 19
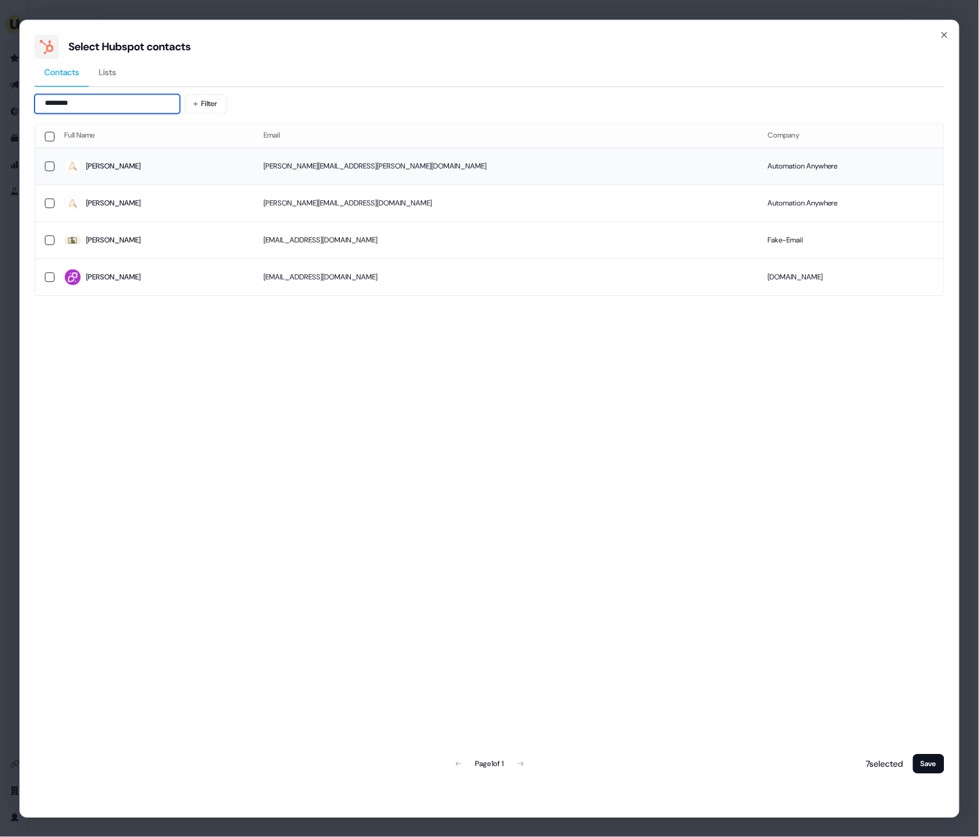
type input "********"
click at [106, 175] on td "[PERSON_NAME]" at bounding box center [154, 166] width 199 height 37
click at [939, 768] on button "Save" at bounding box center [929, 763] width 32 height 19
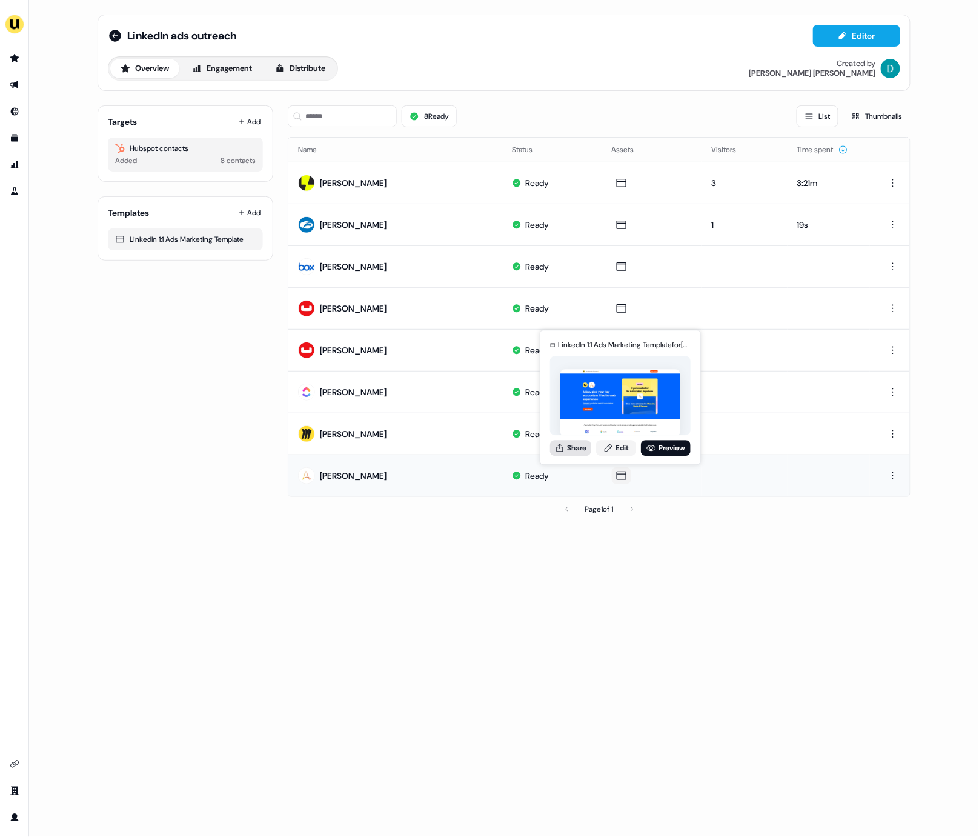
click at [575, 452] on button "Share" at bounding box center [570, 448] width 41 height 16
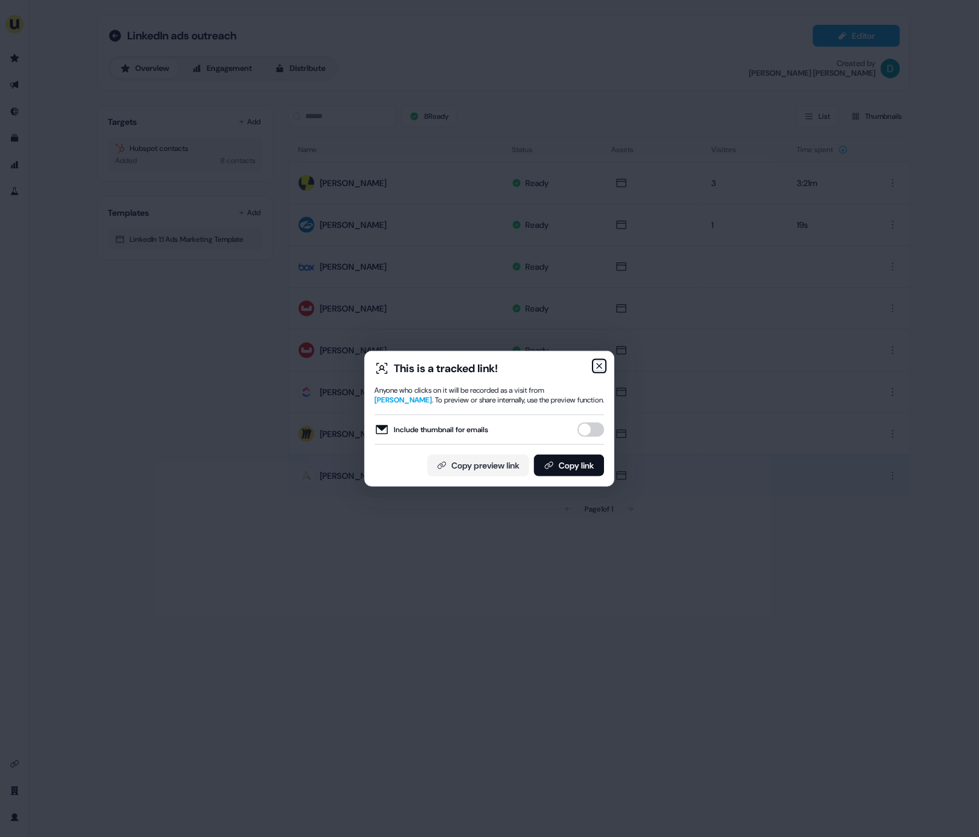
click at [599, 367] on icon "button" at bounding box center [600, 366] width 5 height 5
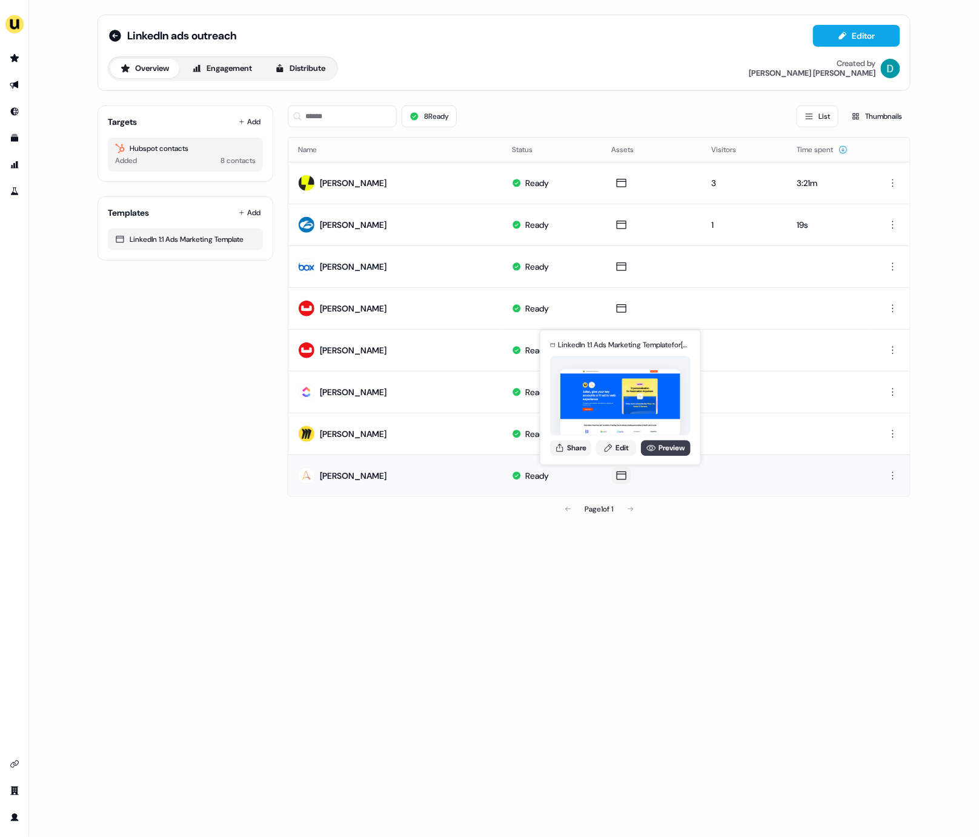
click at [662, 447] on link "Preview" at bounding box center [666, 448] width 50 height 16
click at [613, 440] on link "Edit" at bounding box center [616, 448] width 40 height 16
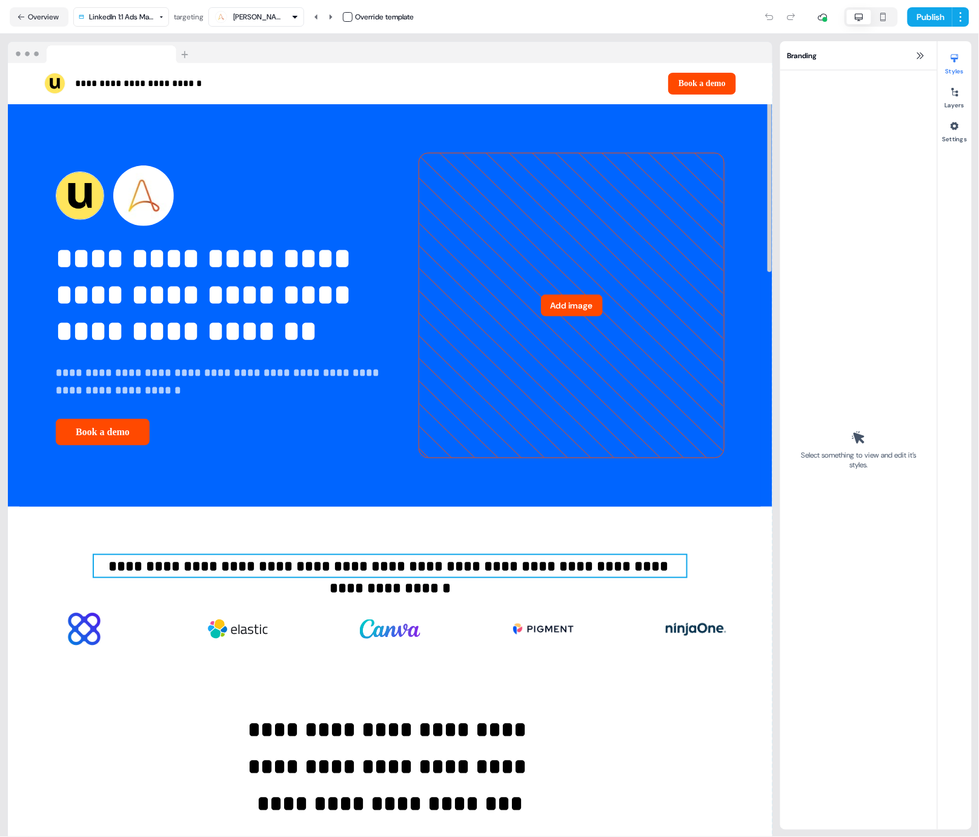
click at [114, 577] on p "**********" at bounding box center [390, 566] width 593 height 22
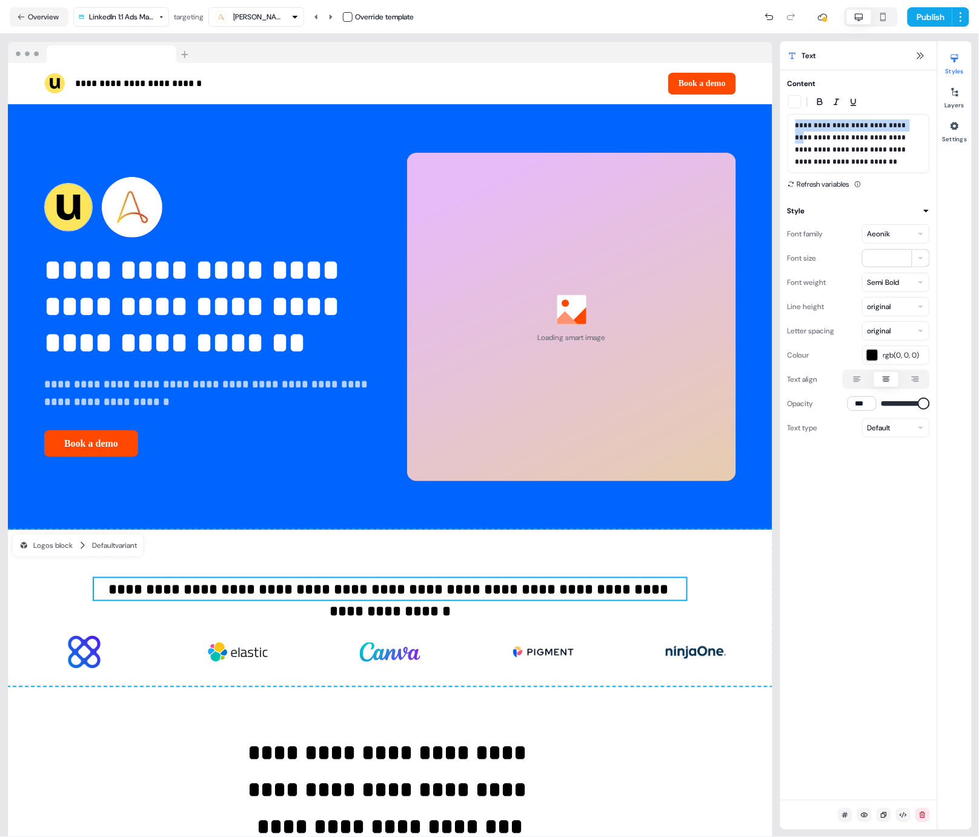
drag, startPoint x: 907, startPoint y: 125, endPoint x: 778, endPoint y: 124, distance: 129.1
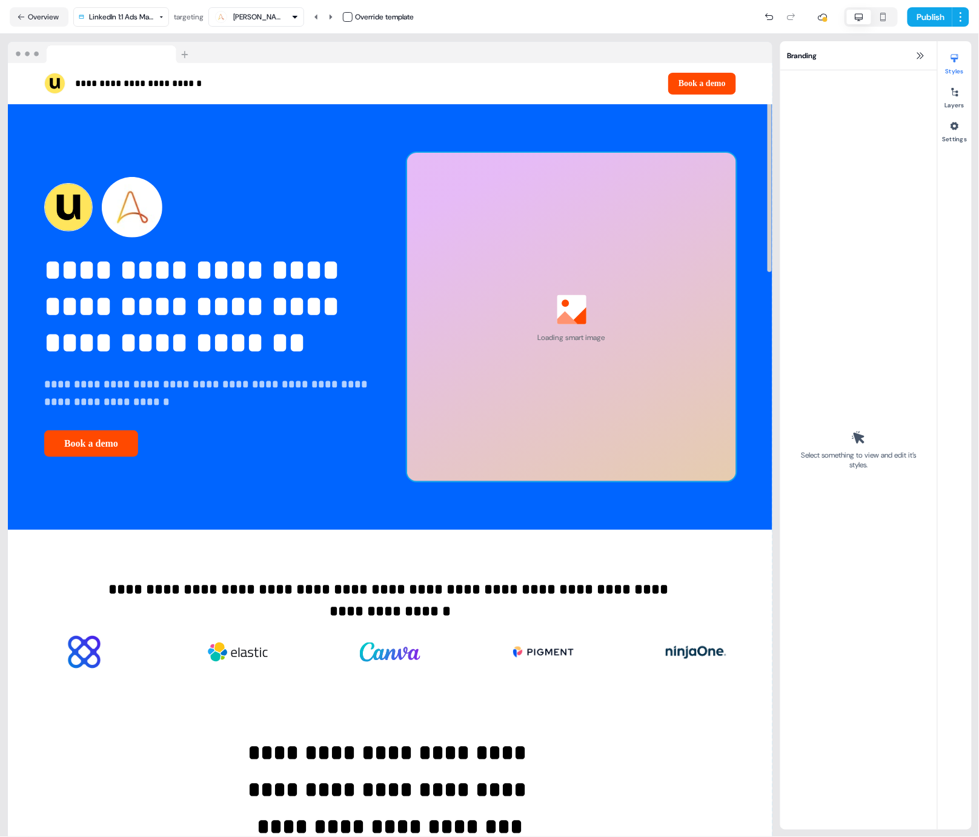
click at [426, 476] on div "Loading smart image" at bounding box center [571, 317] width 329 height 329
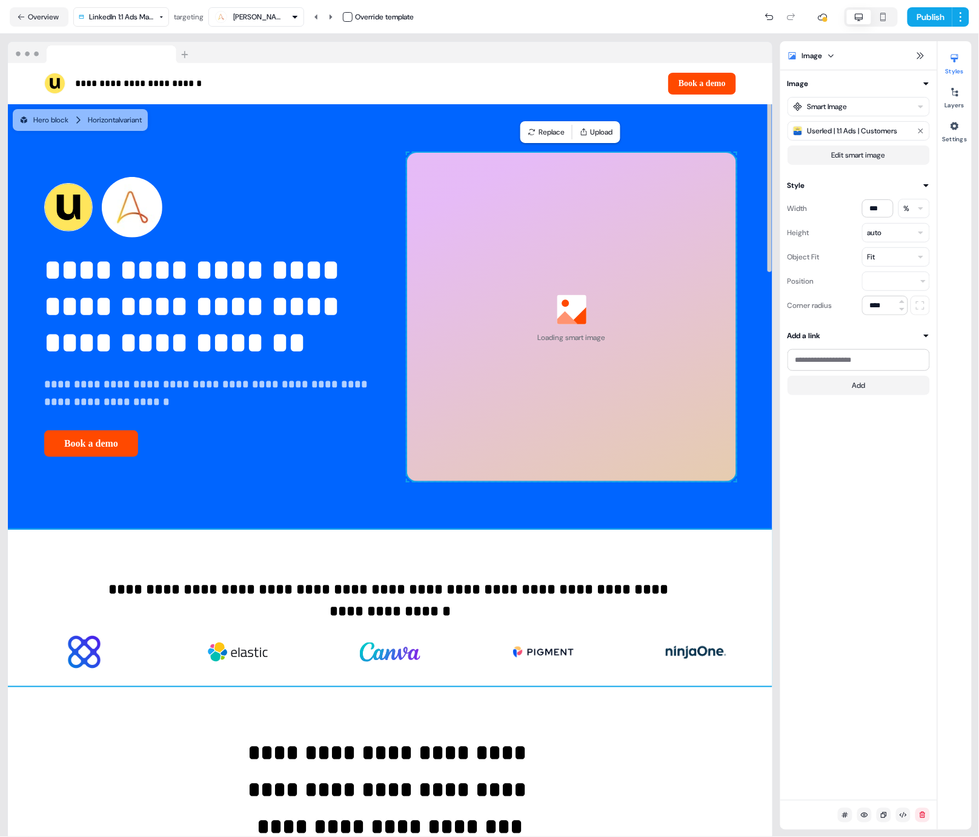
click at [144, 569] on div "**********" at bounding box center [390, 608] width 765 height 156
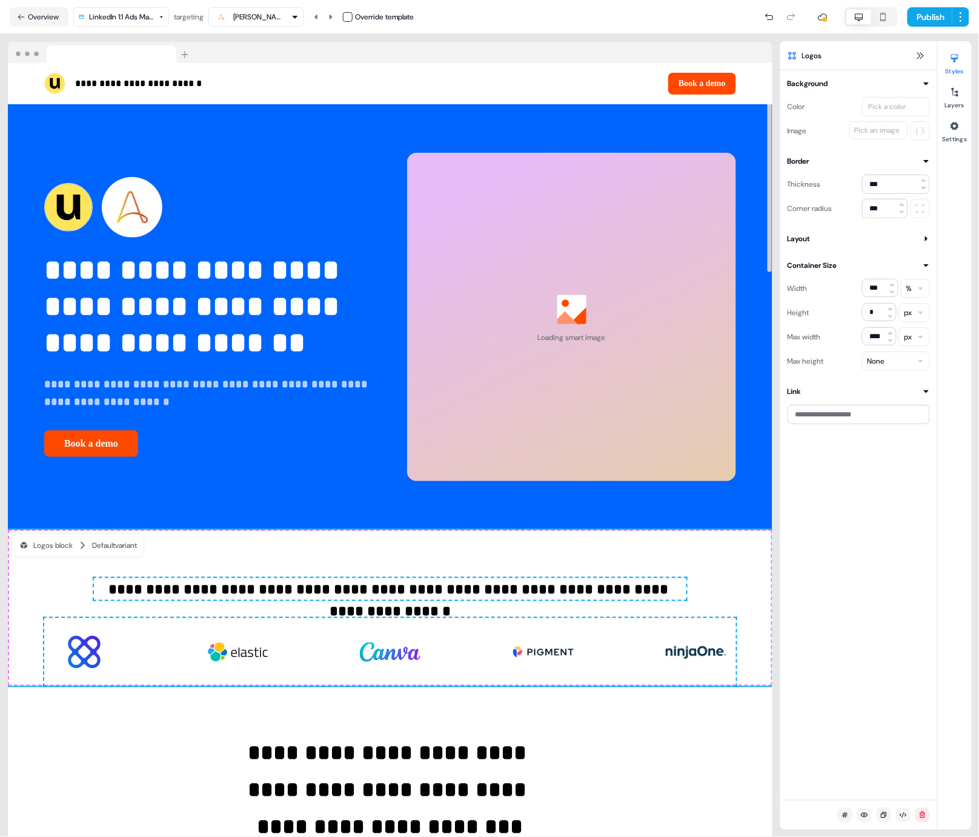
click at [101, 580] on p "**********" at bounding box center [390, 589] width 593 height 22
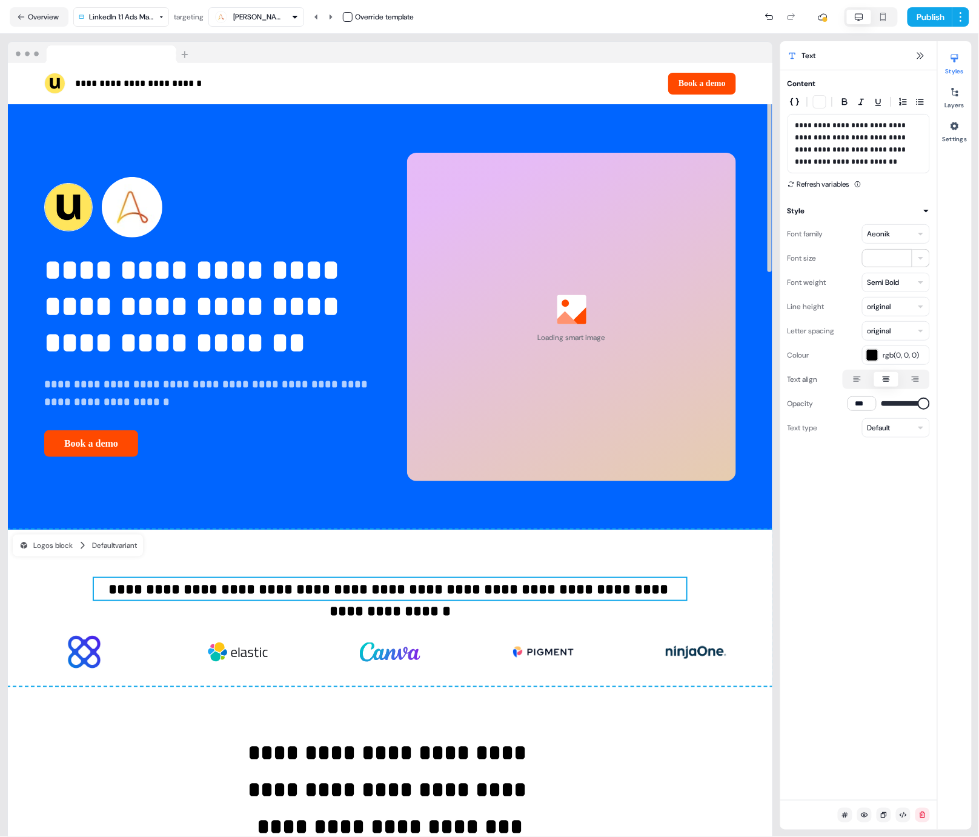
click at [866, 121] on p "**********" at bounding box center [859, 143] width 127 height 48
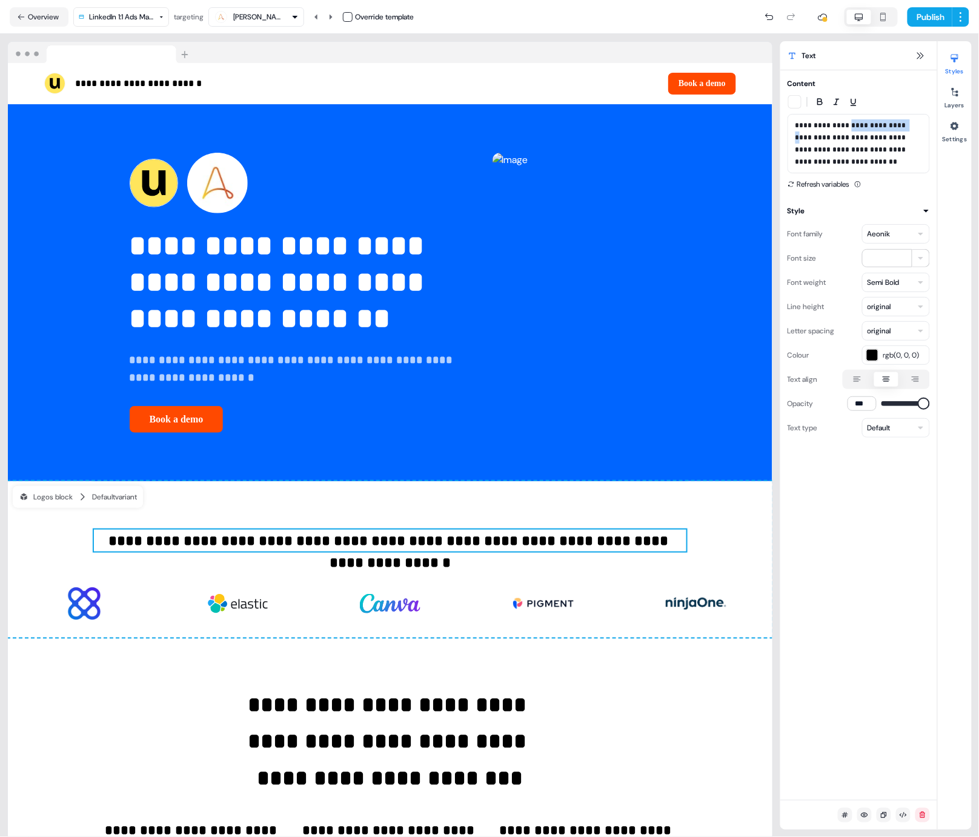
drag, startPoint x: 906, startPoint y: 124, endPoint x: 844, endPoint y: 123, distance: 61.2
click at [850, 123] on p "**********" at bounding box center [859, 143] width 127 height 48
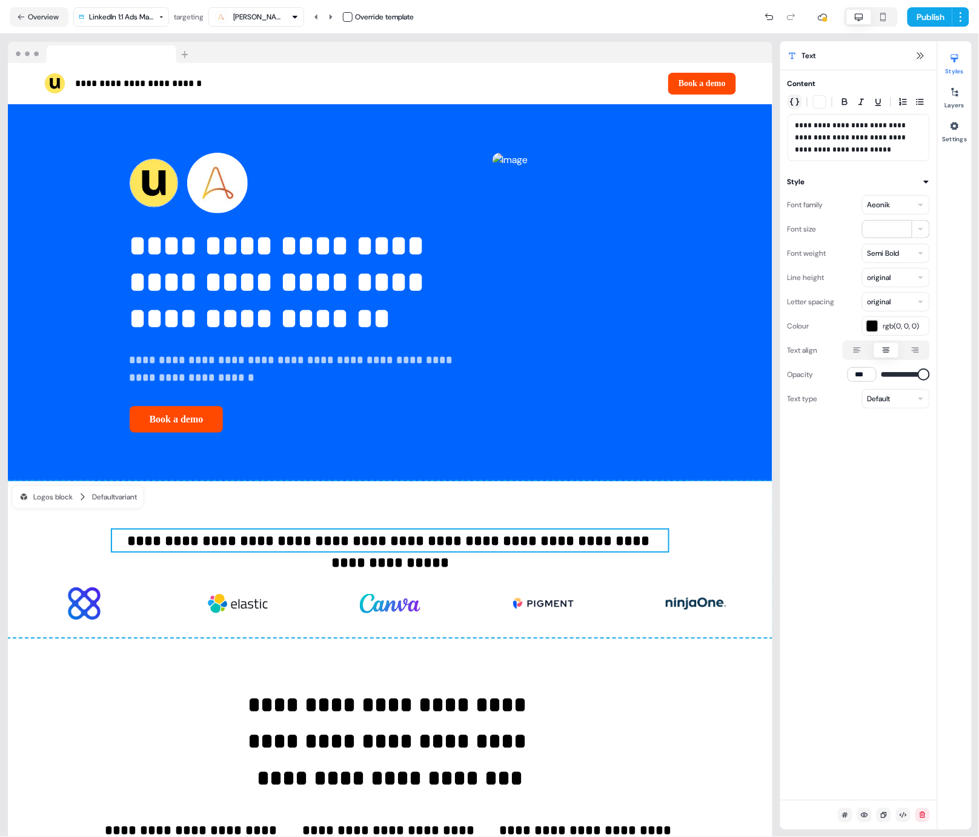
click at [793, 99] on icon "button" at bounding box center [795, 102] width 10 height 10
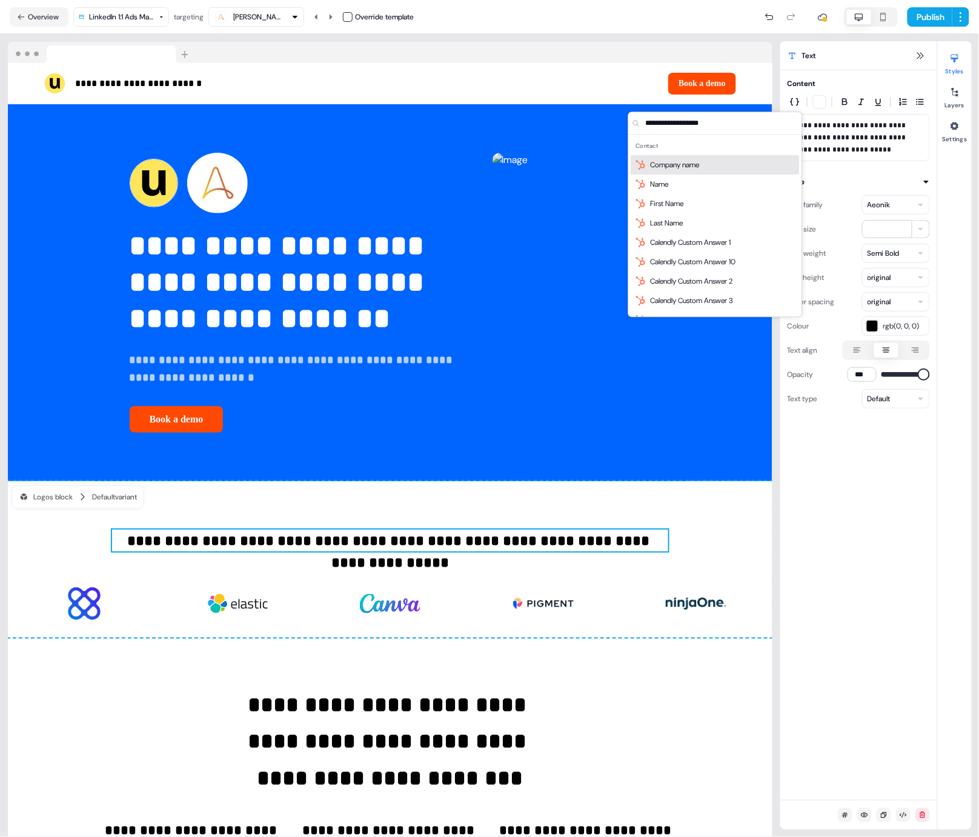
click at [729, 167] on div "Company name" at bounding box center [716, 164] width 169 height 19
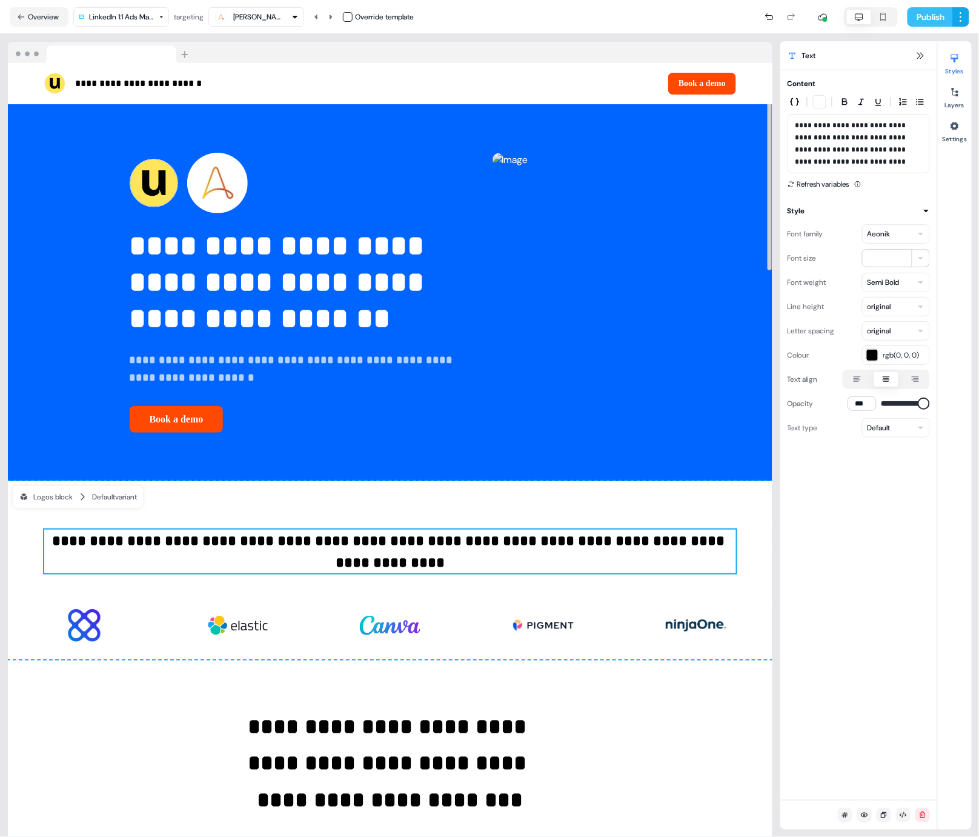
click at [920, 18] on button "Publish" at bounding box center [930, 16] width 45 height 19
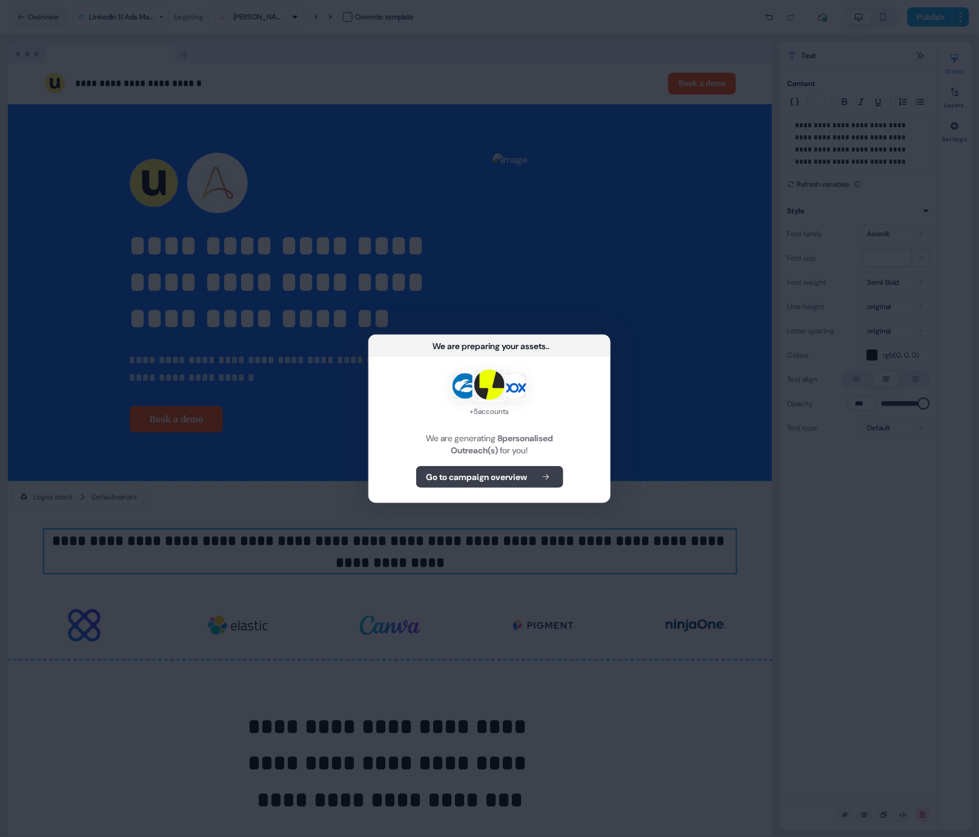
click at [492, 479] on b "Go to campaign overview" at bounding box center [477, 477] width 101 height 12
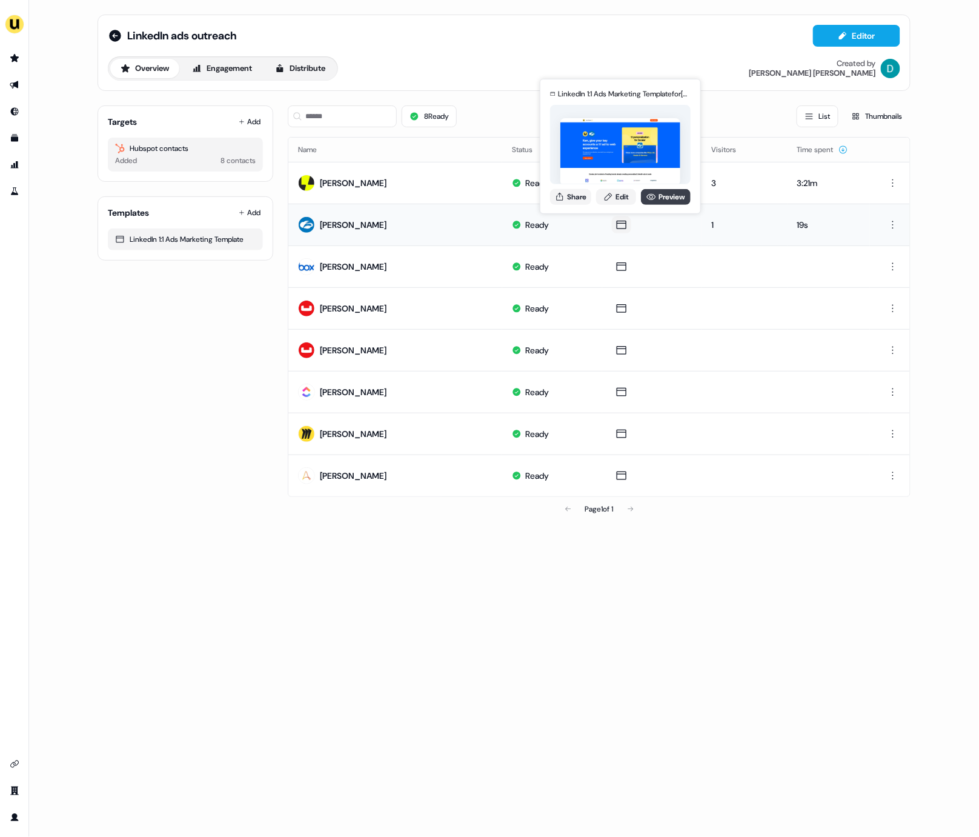
click at [654, 204] on link "Preview" at bounding box center [666, 197] width 50 height 16
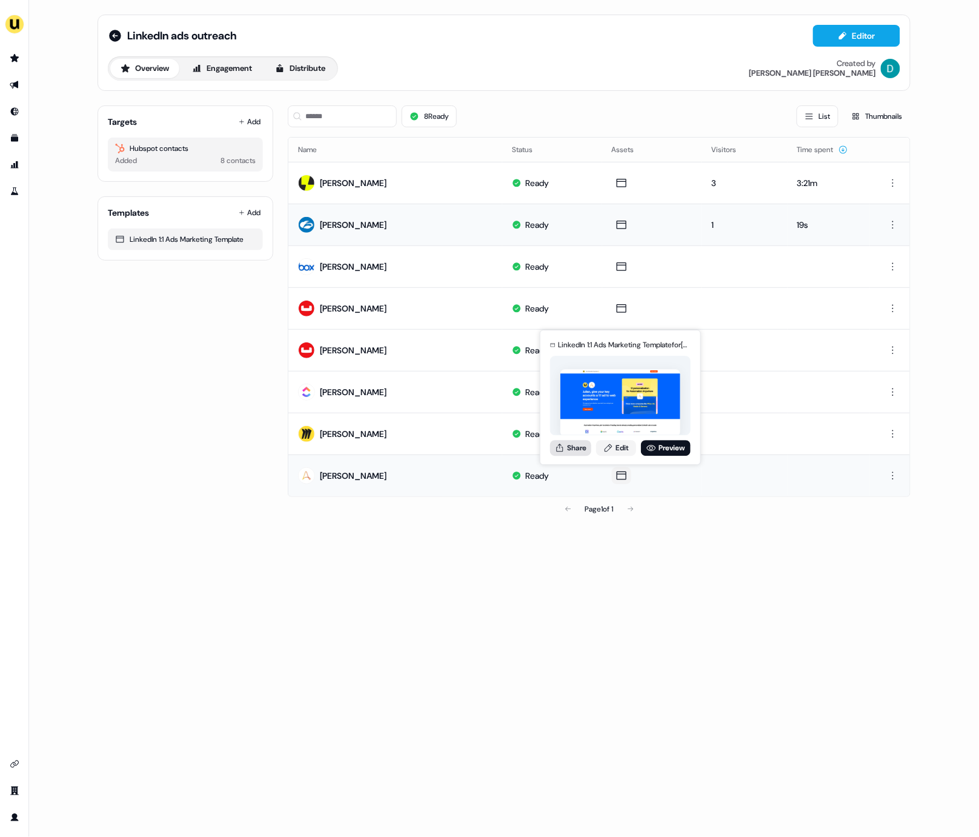
click at [586, 448] on button "Share" at bounding box center [570, 448] width 41 height 16
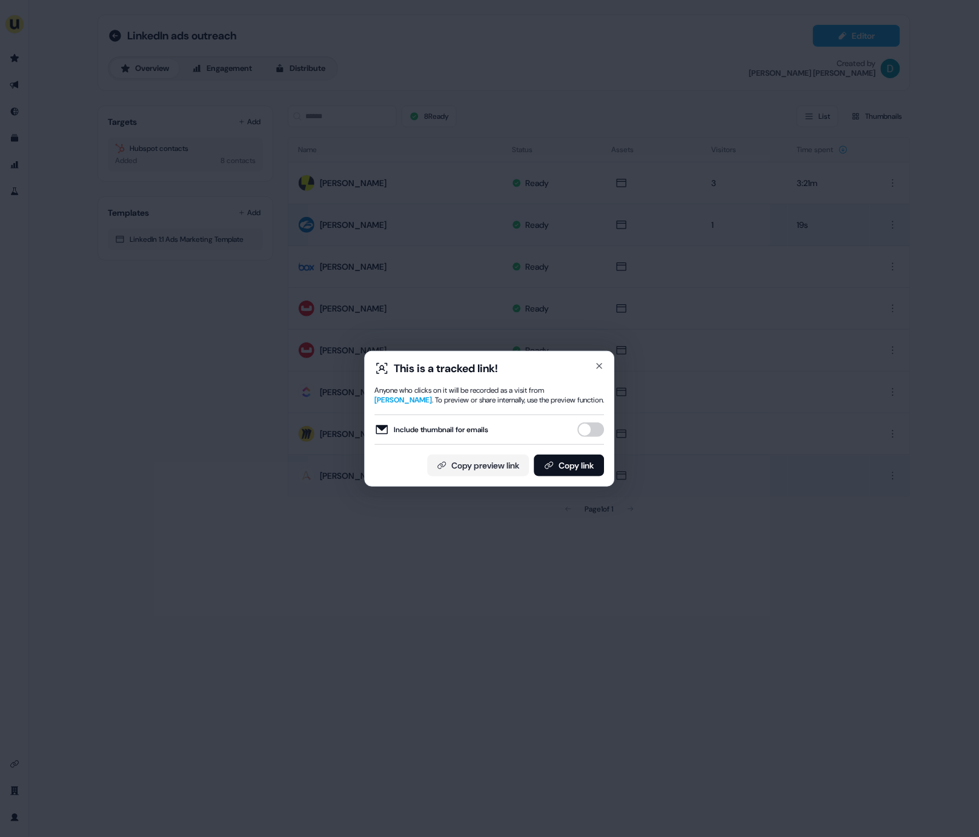
click at [596, 419] on div "Include thumbnail for emails" at bounding box center [490, 430] width 230 height 30
click at [589, 422] on button "Include thumbnail for emails" at bounding box center [591, 429] width 27 height 15
click at [589, 455] on button "Copy link" at bounding box center [570, 466] width 70 height 22
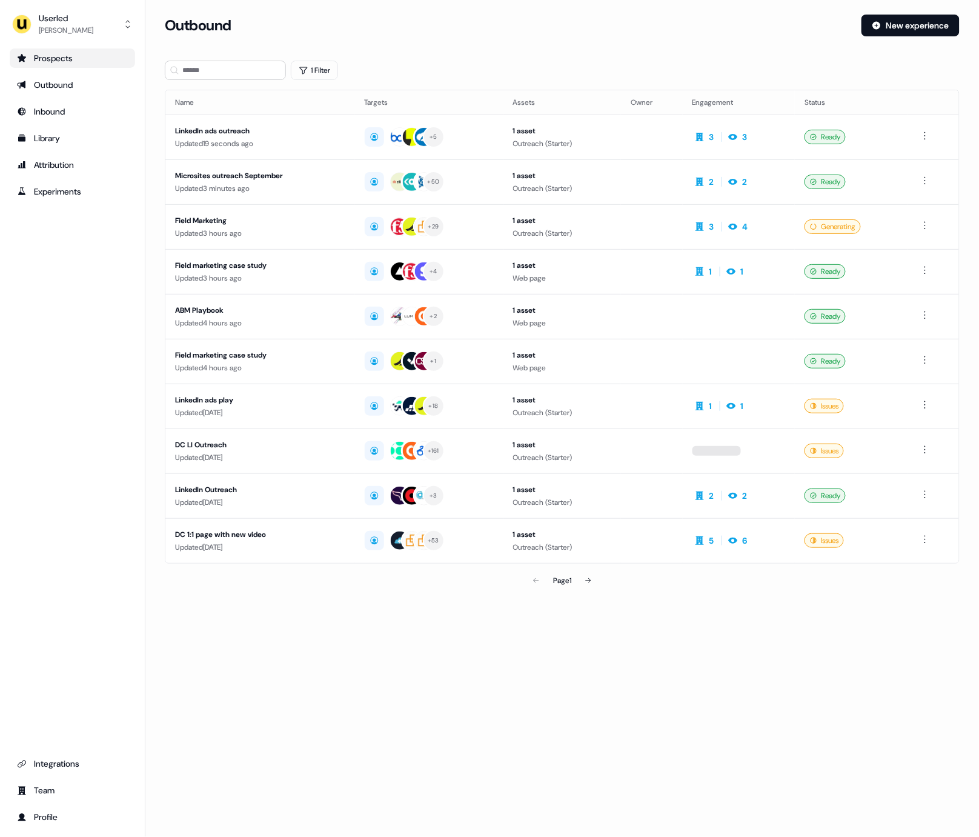
click at [81, 57] on div "Prospects" at bounding box center [72, 58] width 111 height 12
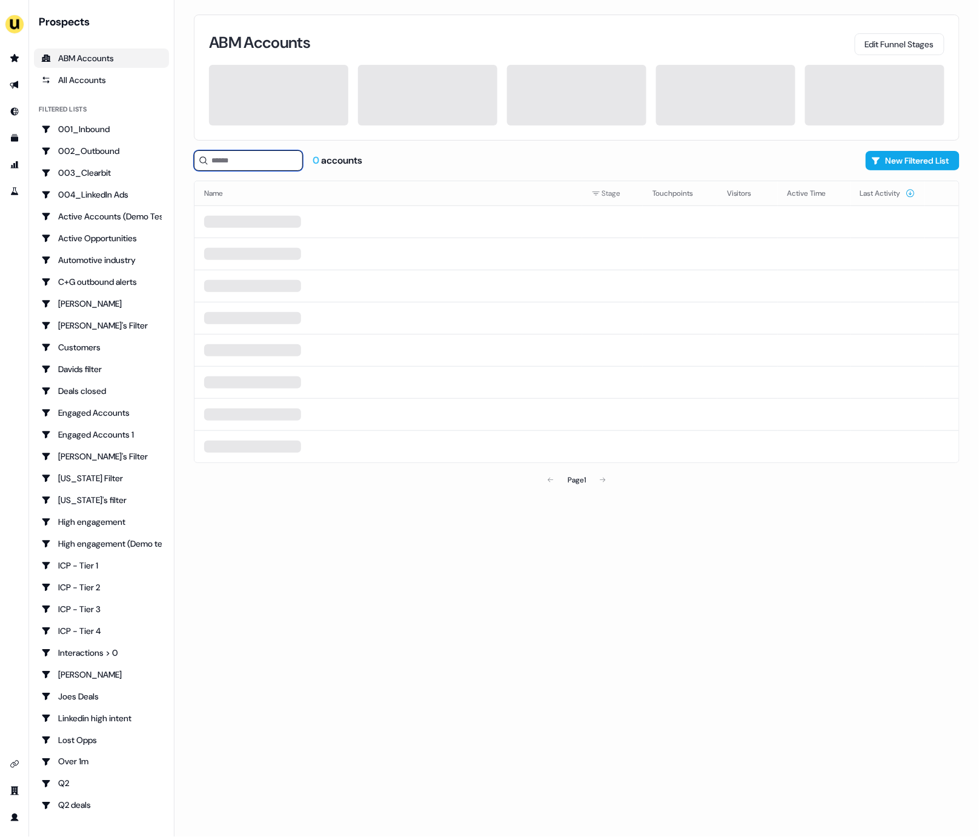
click at [268, 164] on input at bounding box center [248, 160] width 109 height 21
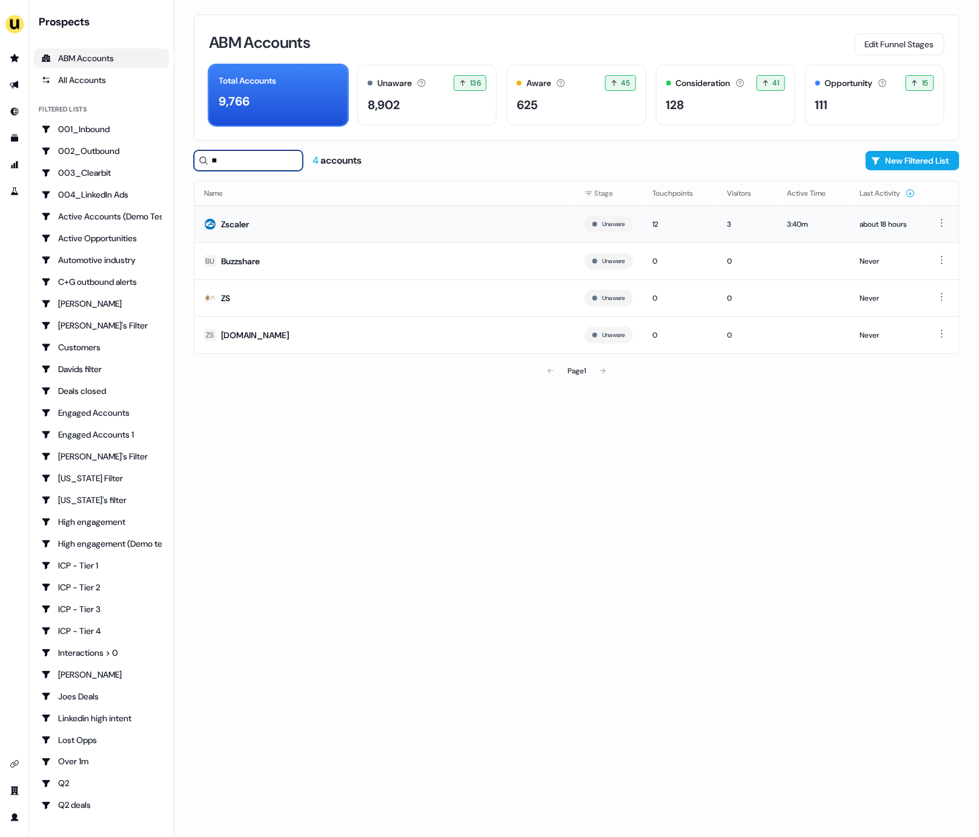
type input "**"
click at [262, 219] on td "Zscaler" at bounding box center [385, 223] width 381 height 37
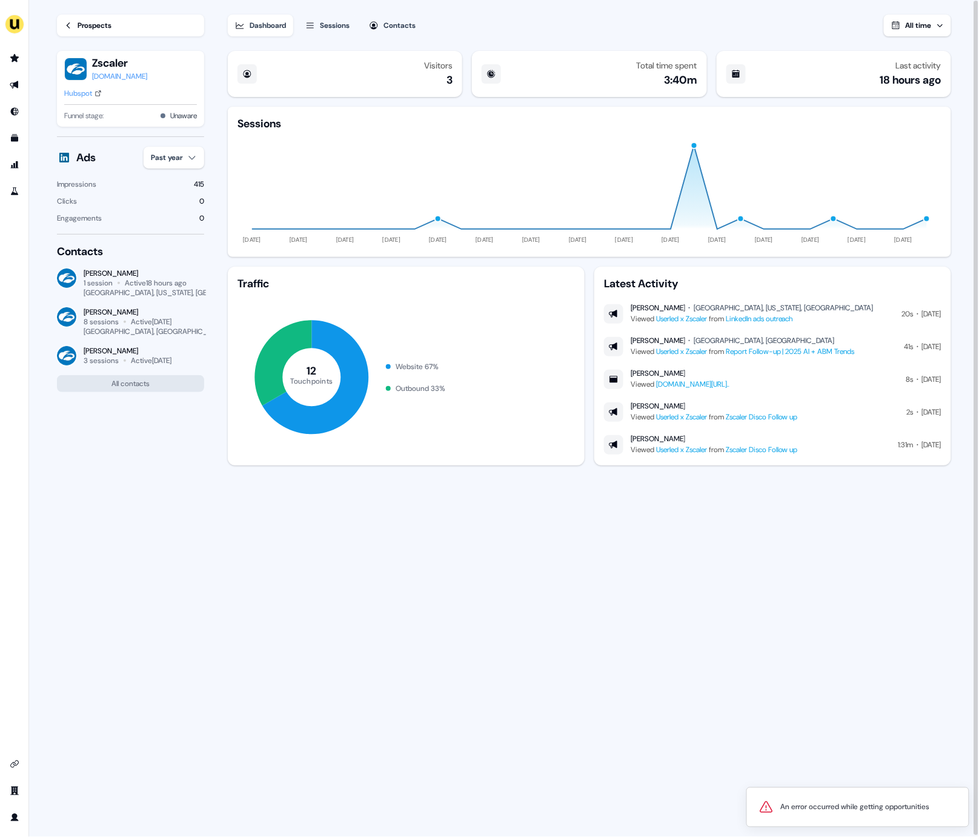
drag, startPoint x: 631, startPoint y: 341, endPoint x: 692, endPoint y: 341, distance: 60.6
click at [692, 341] on div "[PERSON_NAME] [PERSON_NAME], [GEOGRAPHIC_DATA]" at bounding box center [743, 341] width 224 height 10
copy div "[PERSON_NAME]"
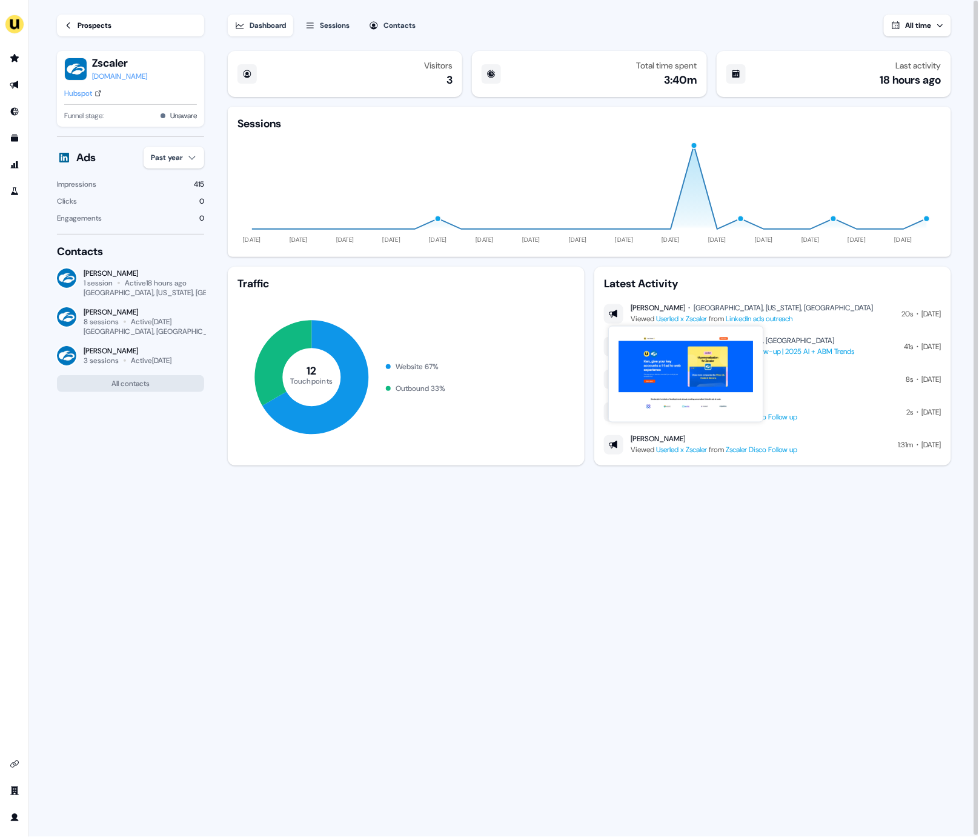
click at [690, 318] on link "Userled x Zscaler" at bounding box center [681, 319] width 51 height 10
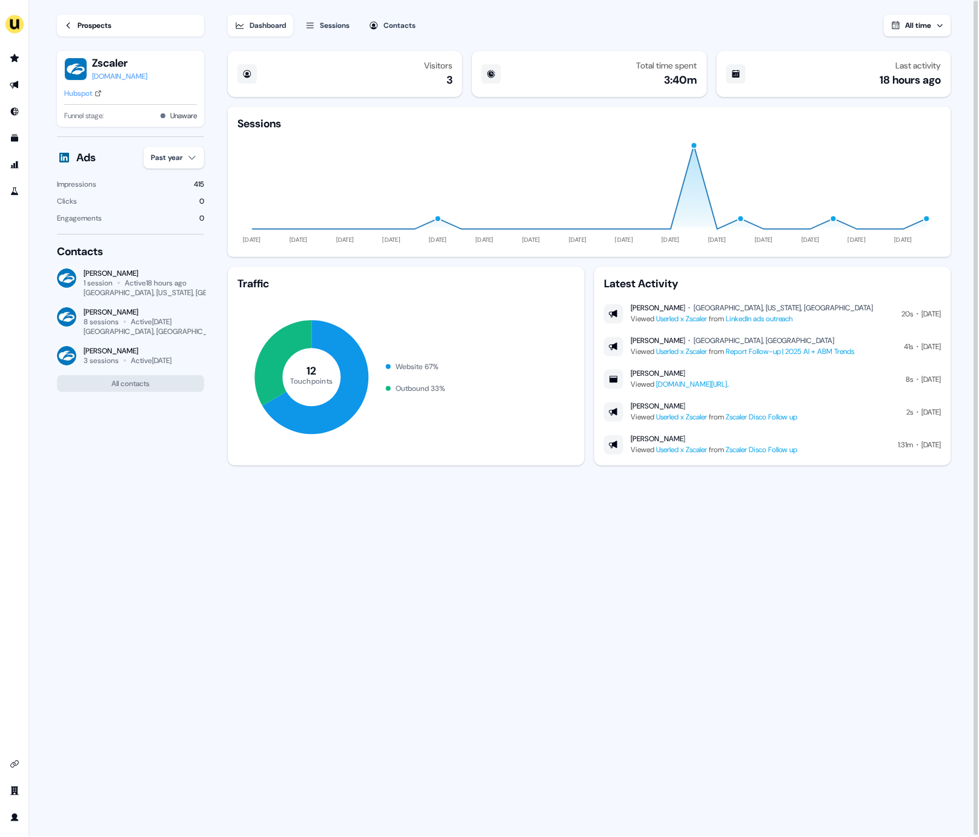
click at [770, 315] on link "LinkedIn ads outreach" at bounding box center [759, 319] width 67 height 10
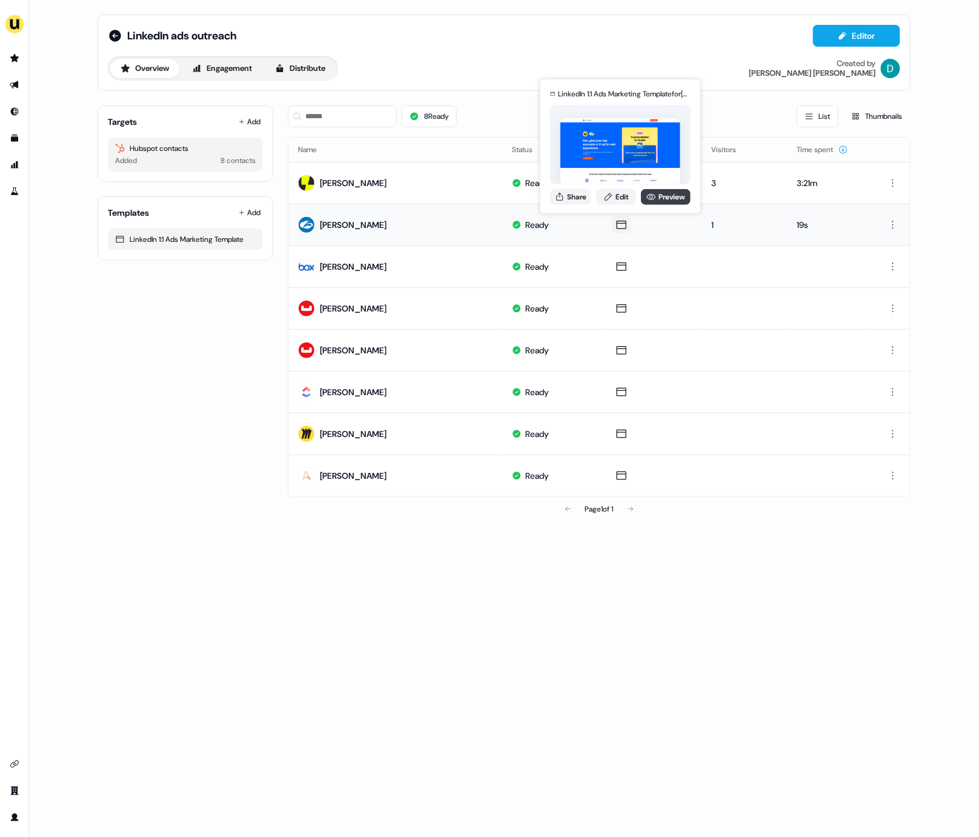
click at [658, 193] on link "Preview" at bounding box center [666, 197] width 50 height 16
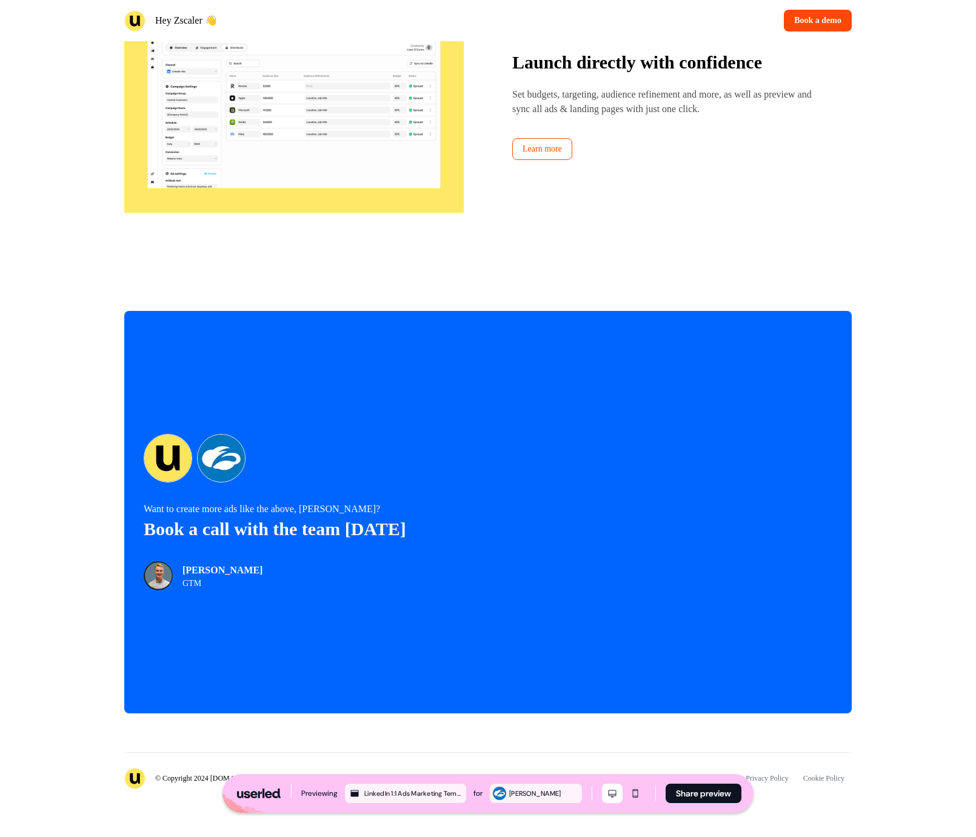
scroll to position [2017, 0]
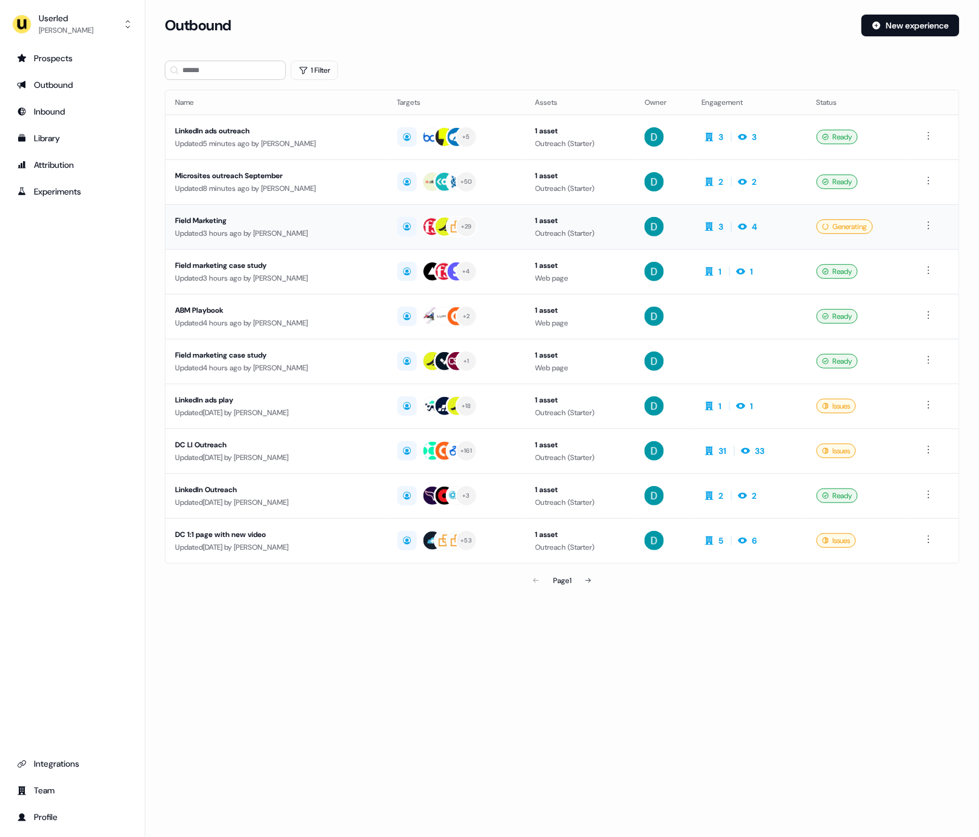
click at [258, 216] on div "Field Marketing" at bounding box center [276, 221] width 203 height 12
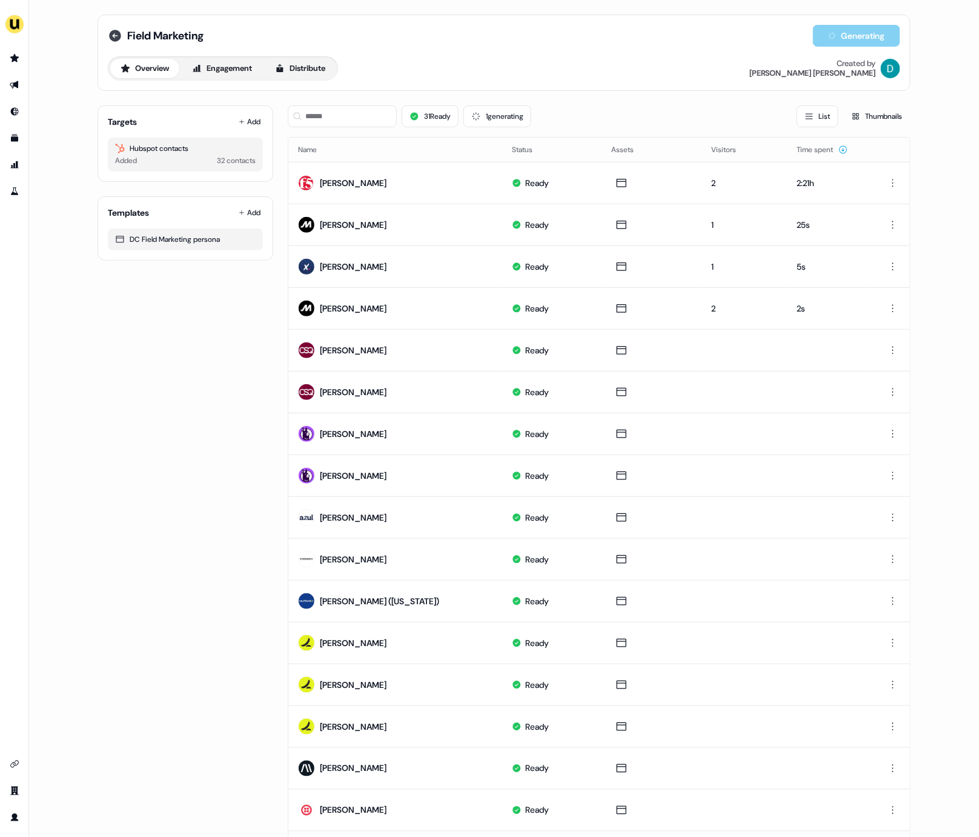
click at [109, 39] on icon at bounding box center [115, 36] width 12 height 12
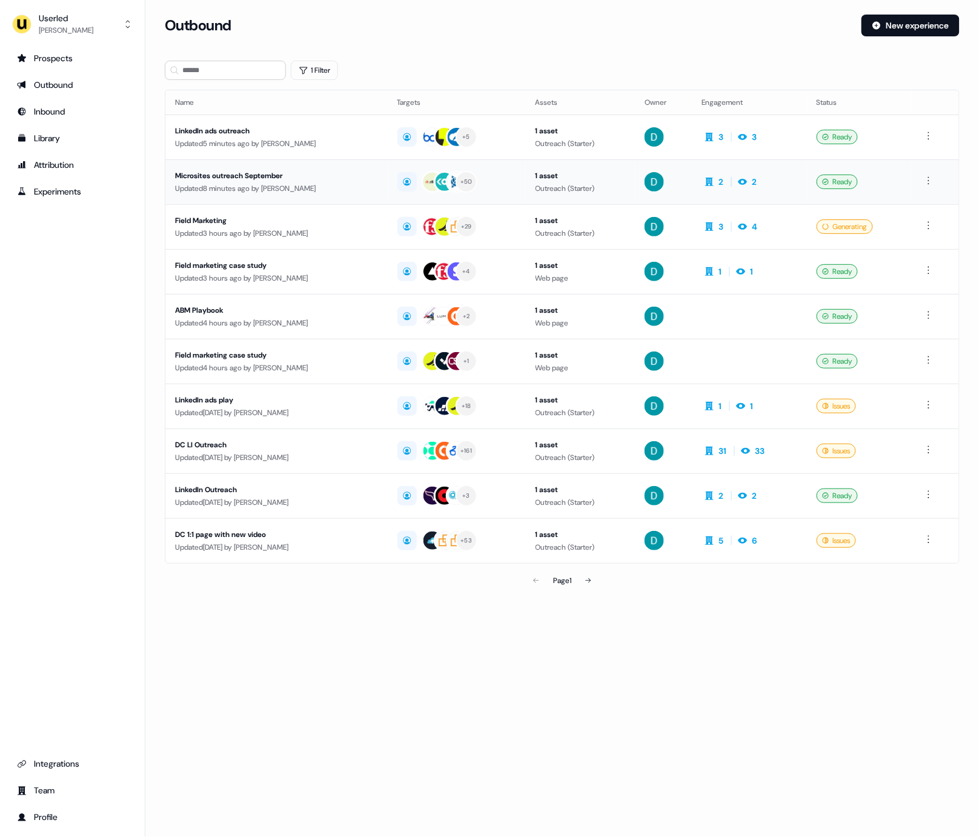
click at [244, 174] on div "Microsites outreach September" at bounding box center [276, 176] width 203 height 12
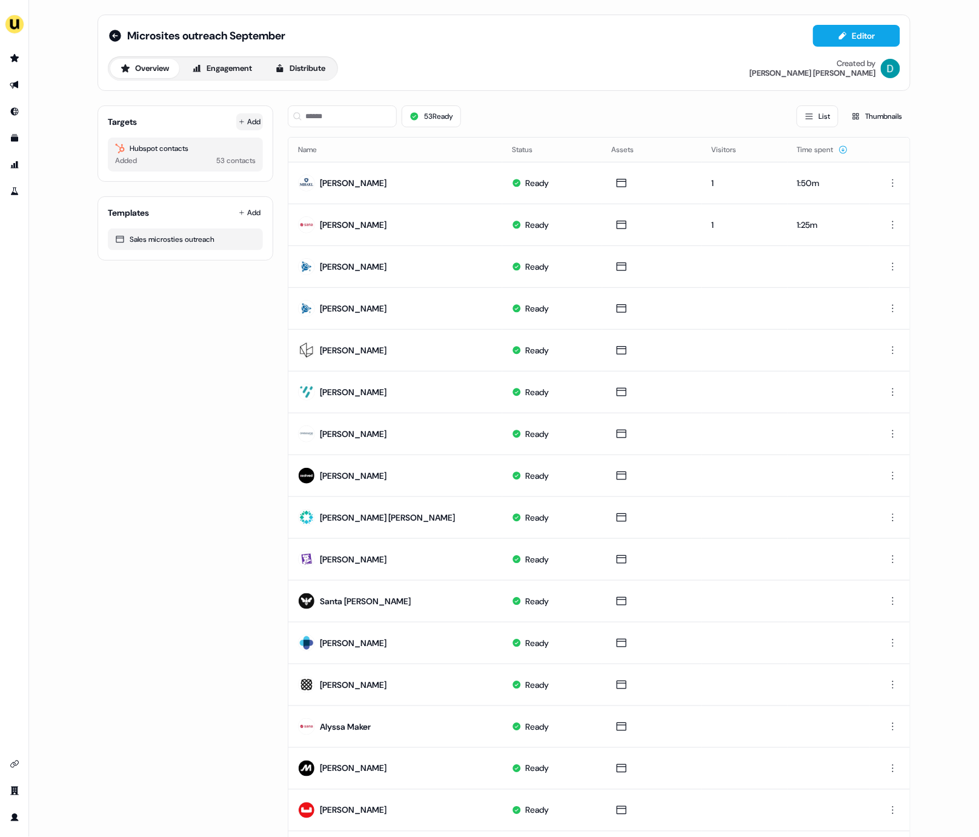
click at [252, 124] on button "Add" at bounding box center [249, 121] width 27 height 17
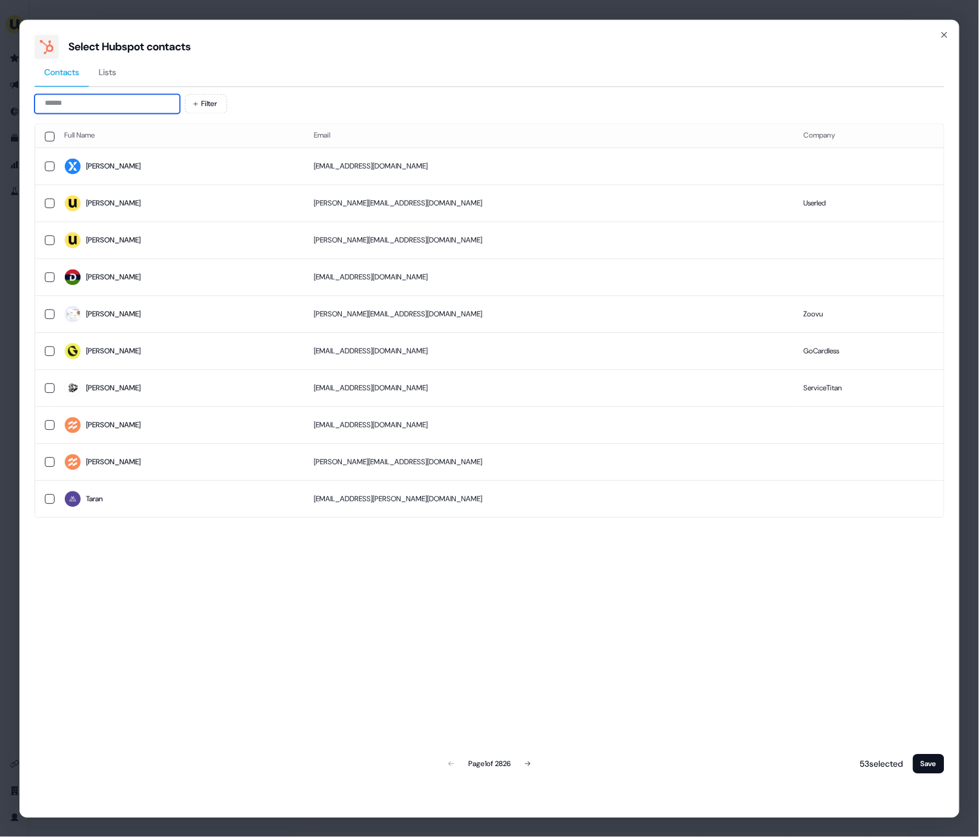
click at [107, 101] on input at bounding box center [107, 103] width 145 height 19
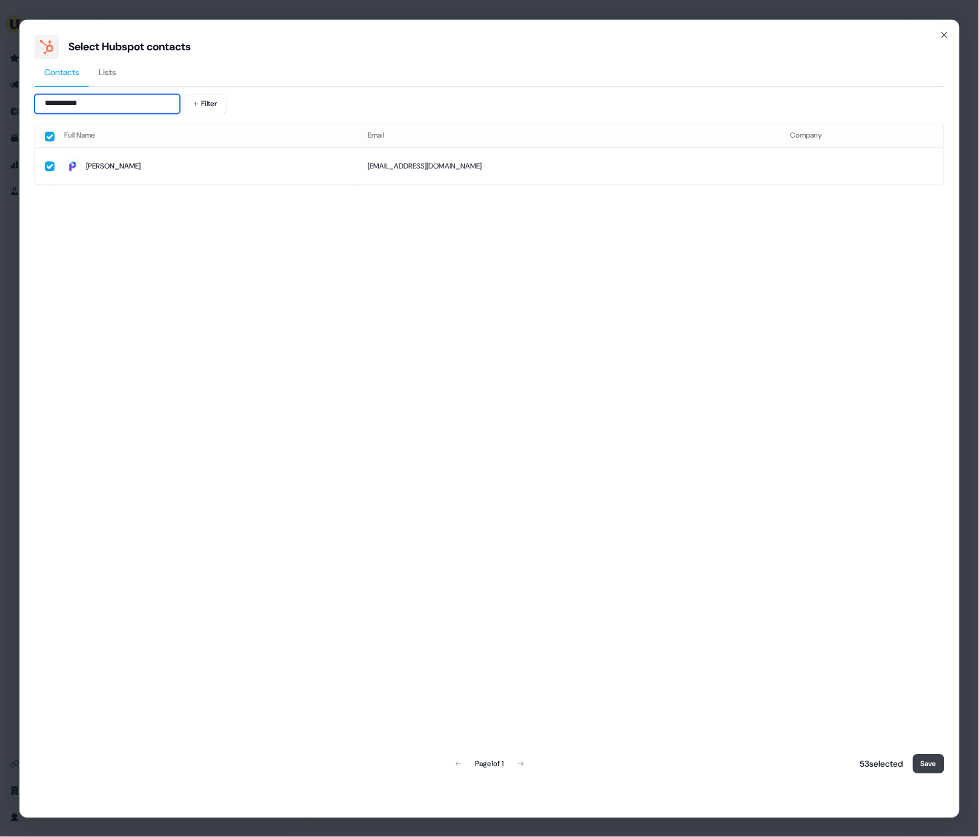
type input "**********"
click at [929, 755] on button "Save" at bounding box center [929, 763] width 32 height 19
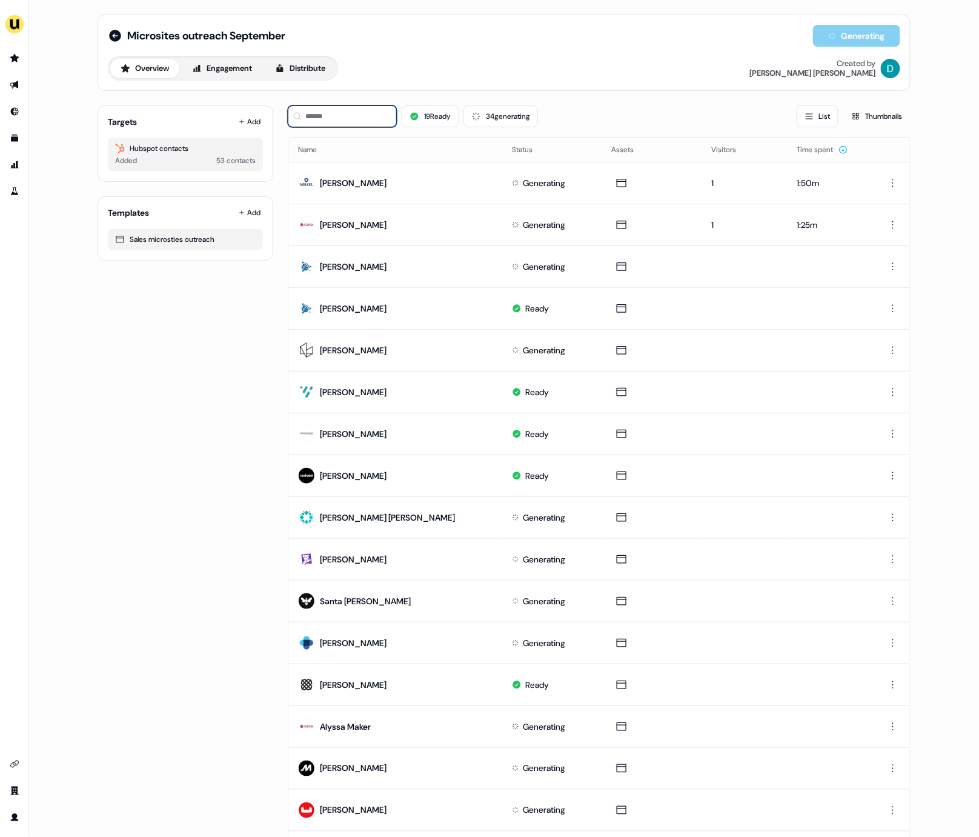
click at [331, 122] on input at bounding box center [342, 116] width 109 height 22
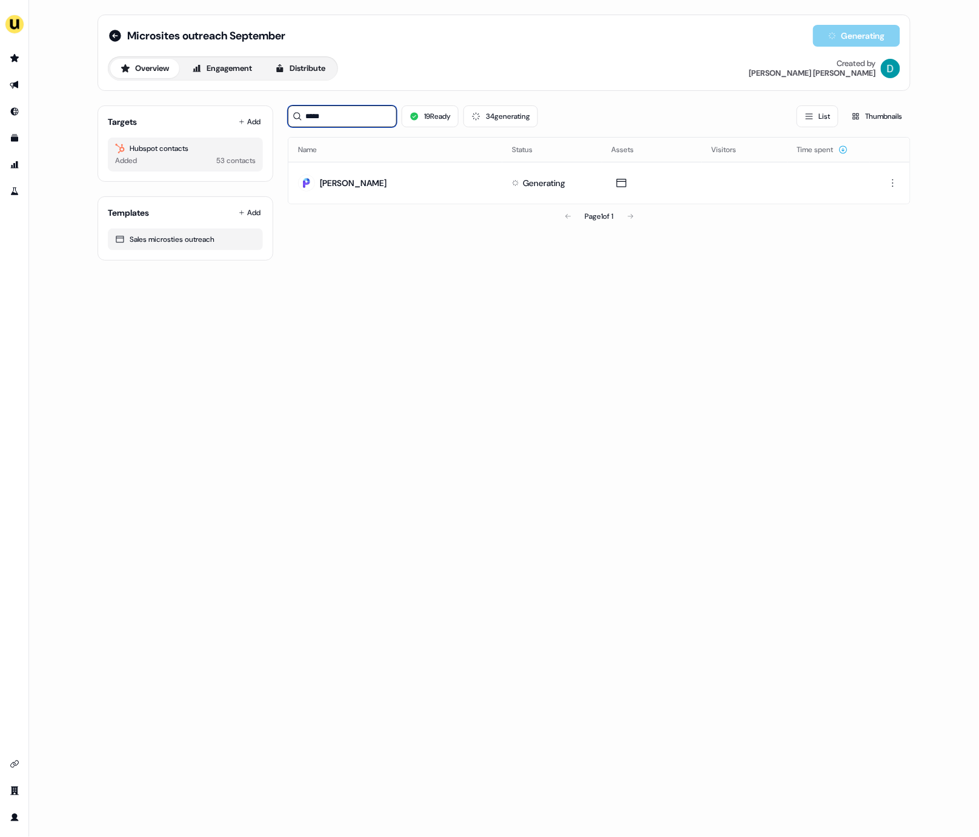
type input "*****"
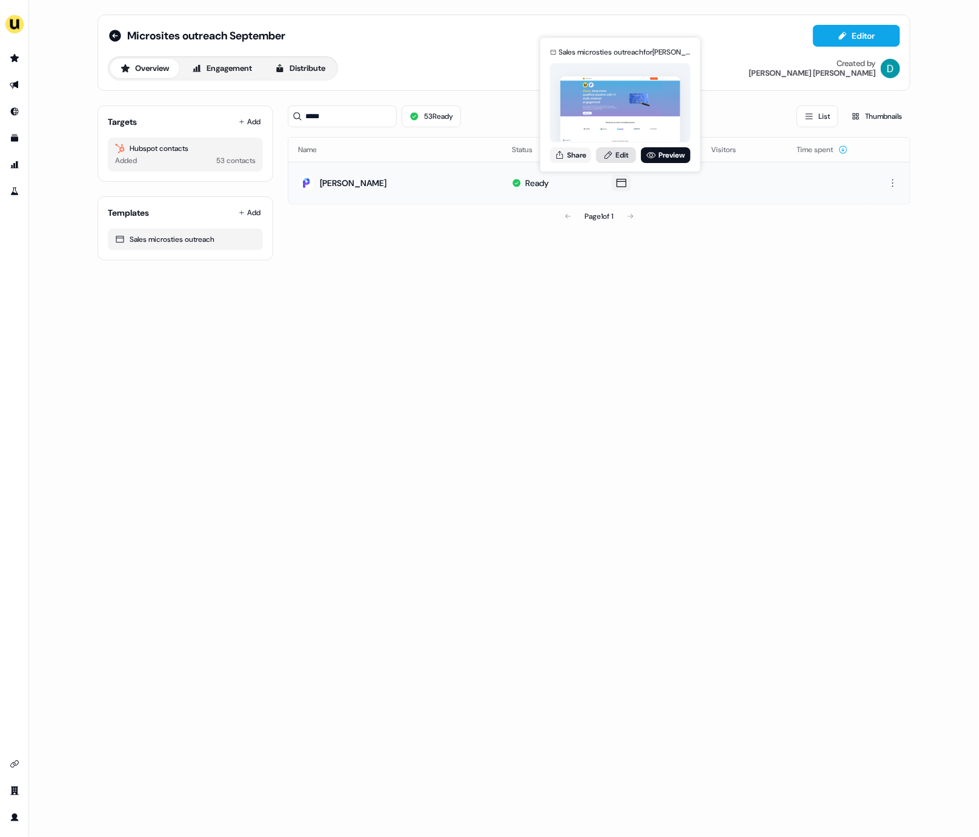
click at [615, 154] on link "Edit" at bounding box center [616, 155] width 40 height 16
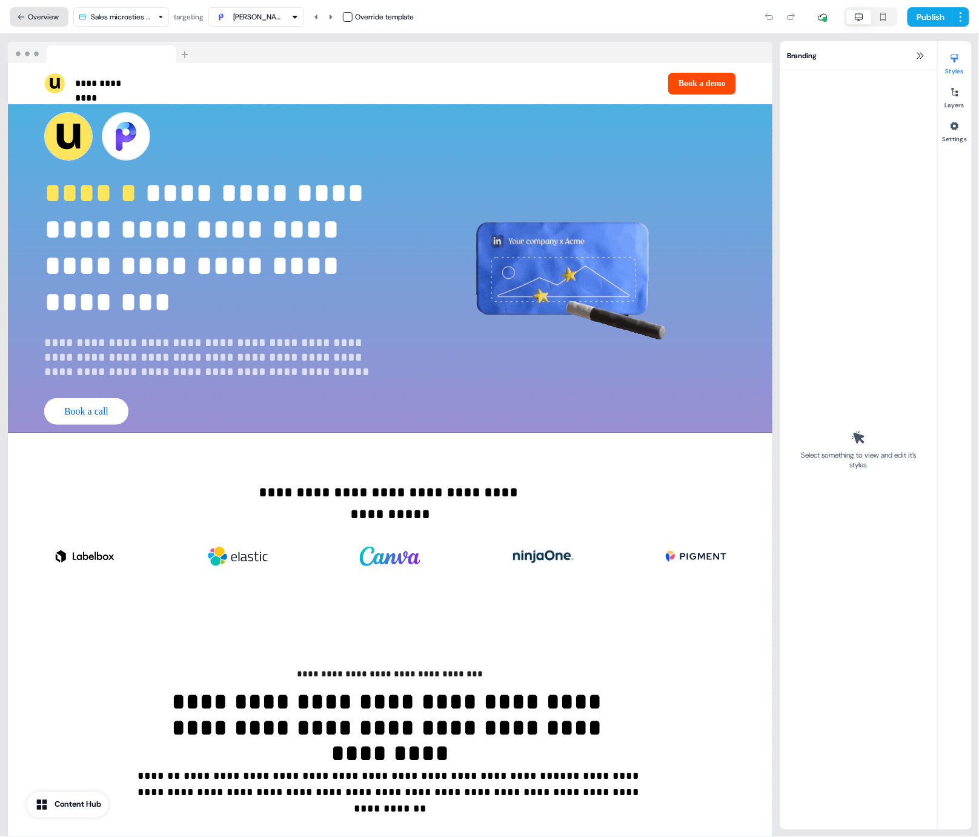
click at [25, 18] on icon at bounding box center [21, 17] width 8 height 8
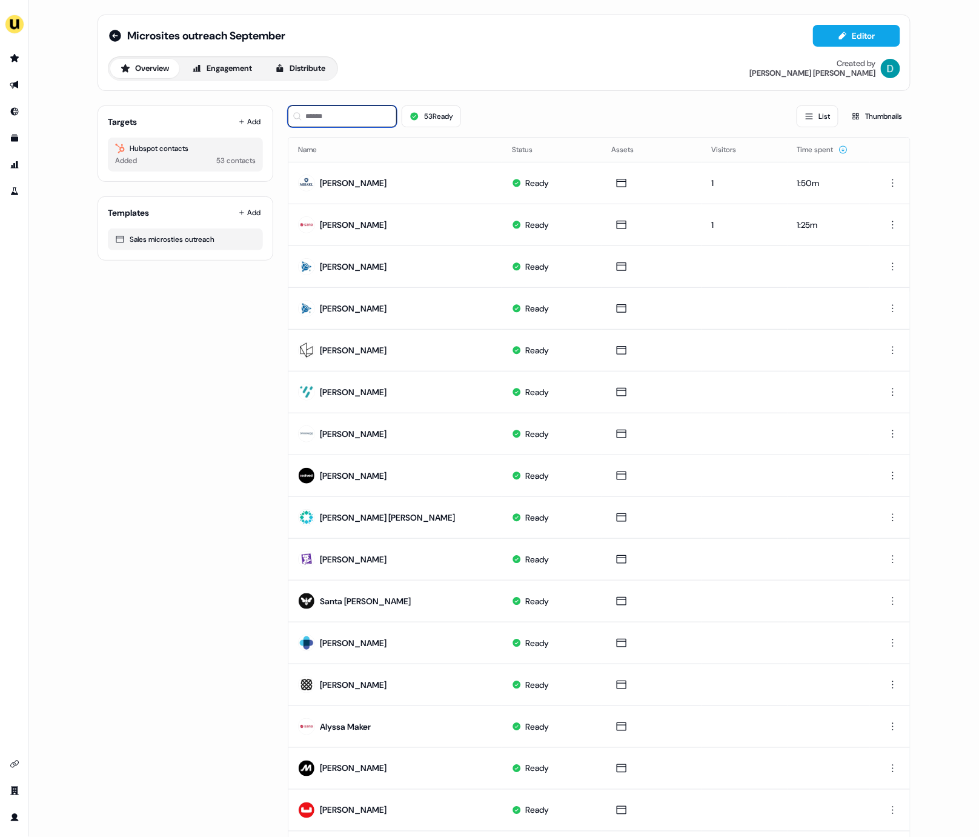
click at [346, 125] on input at bounding box center [342, 116] width 109 height 22
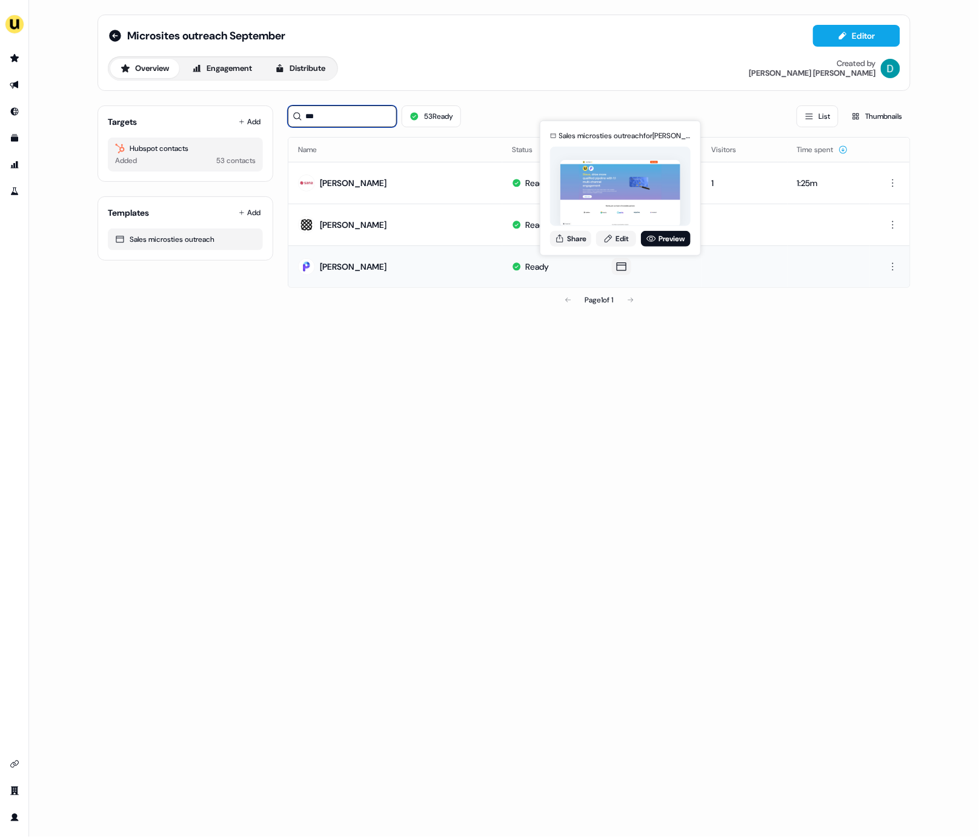
type input "***"
click at [570, 247] on div "Sales microsties outreach for Steve Jones Share Edit Preview" at bounding box center [620, 188] width 145 height 127
click at [583, 238] on button "Share" at bounding box center [570, 238] width 41 height 16
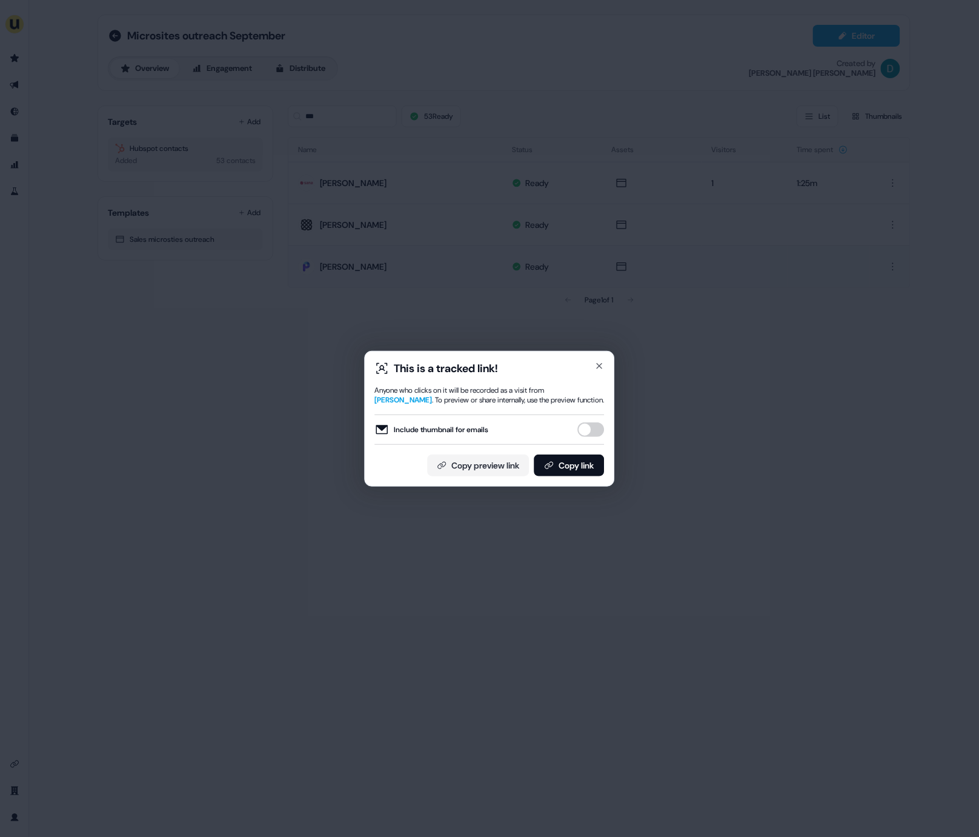
click at [600, 427] on button "Include thumbnail for emails" at bounding box center [591, 429] width 27 height 15
click at [599, 456] on button "Copy link" at bounding box center [570, 466] width 70 height 22
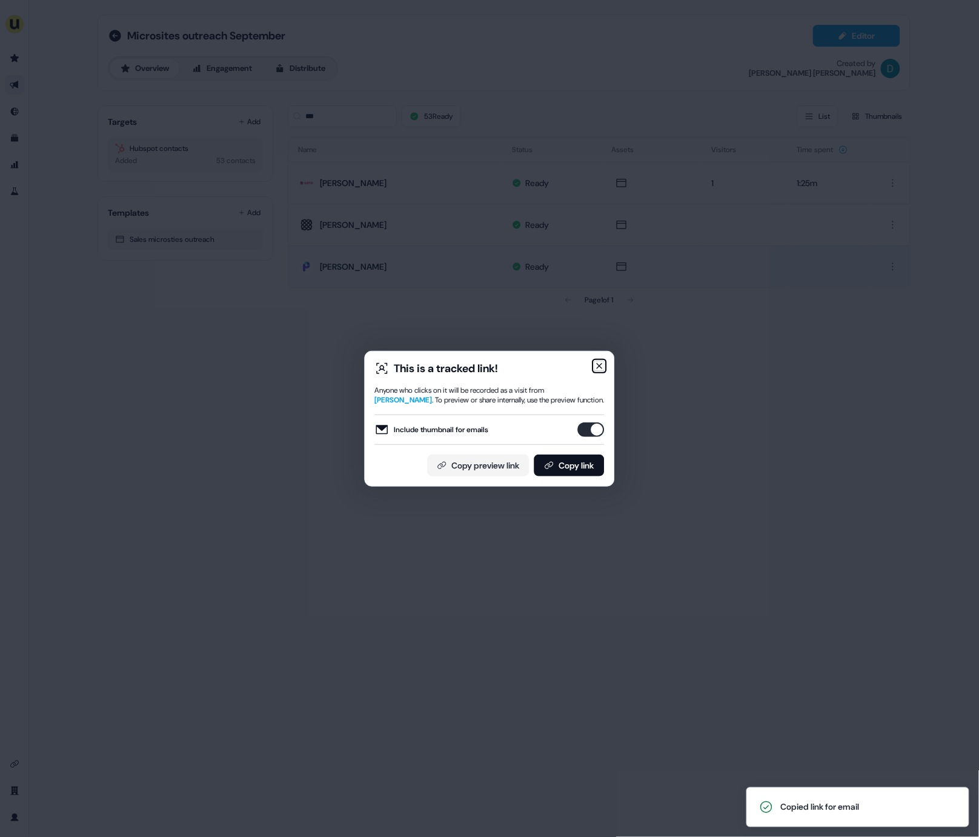
click at [604, 367] on icon "button" at bounding box center [600, 366] width 10 height 10
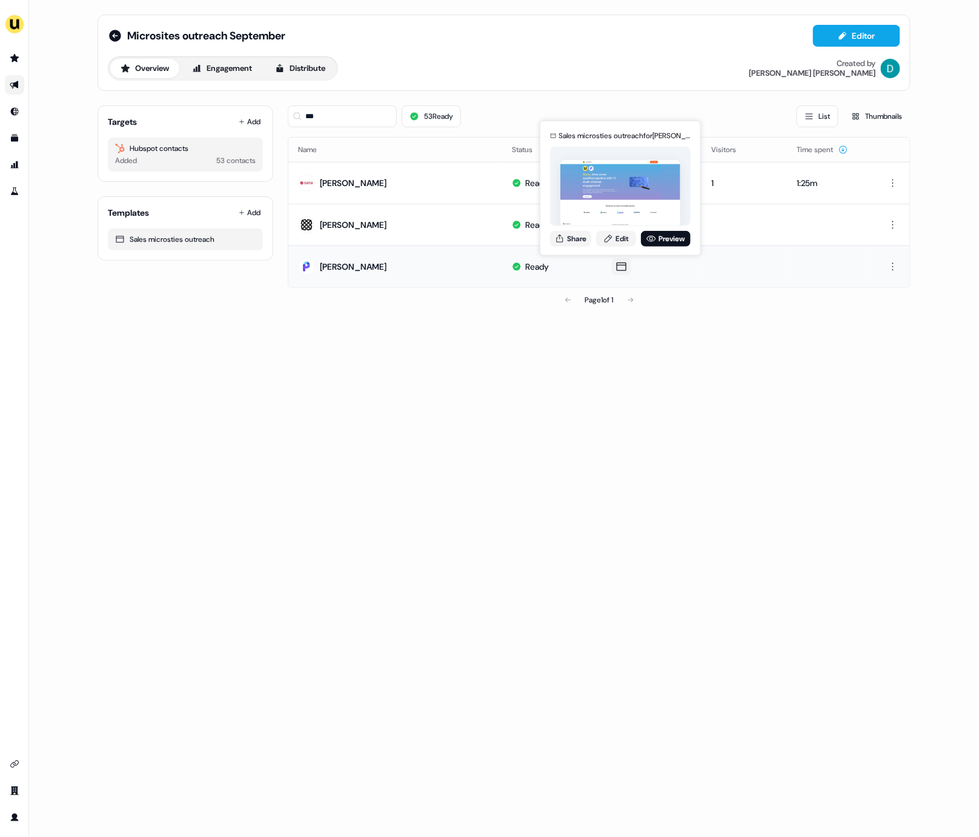
click at [575, 247] on div "Sales microsties outreach for Steve Jones Share Edit Preview" at bounding box center [620, 188] width 145 height 127
click at [575, 240] on button "Share" at bounding box center [570, 238] width 41 height 16
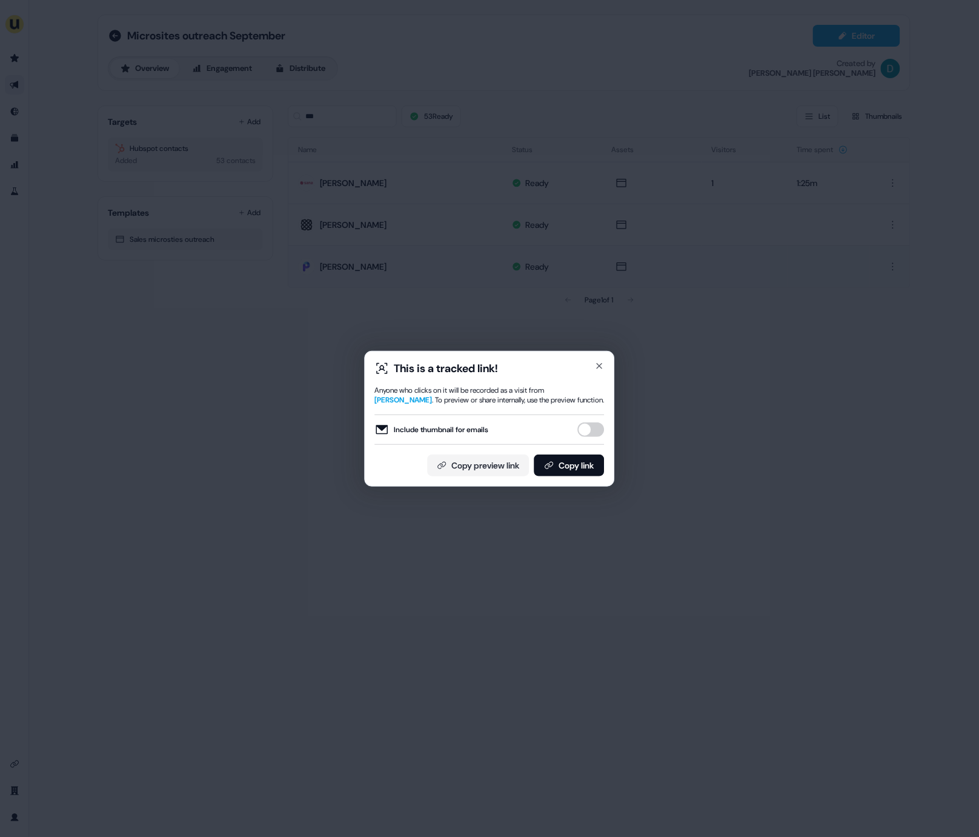
click at [587, 430] on button "Include thumbnail for emails" at bounding box center [591, 429] width 27 height 15
click at [578, 471] on button "Copy link" at bounding box center [570, 466] width 70 height 22
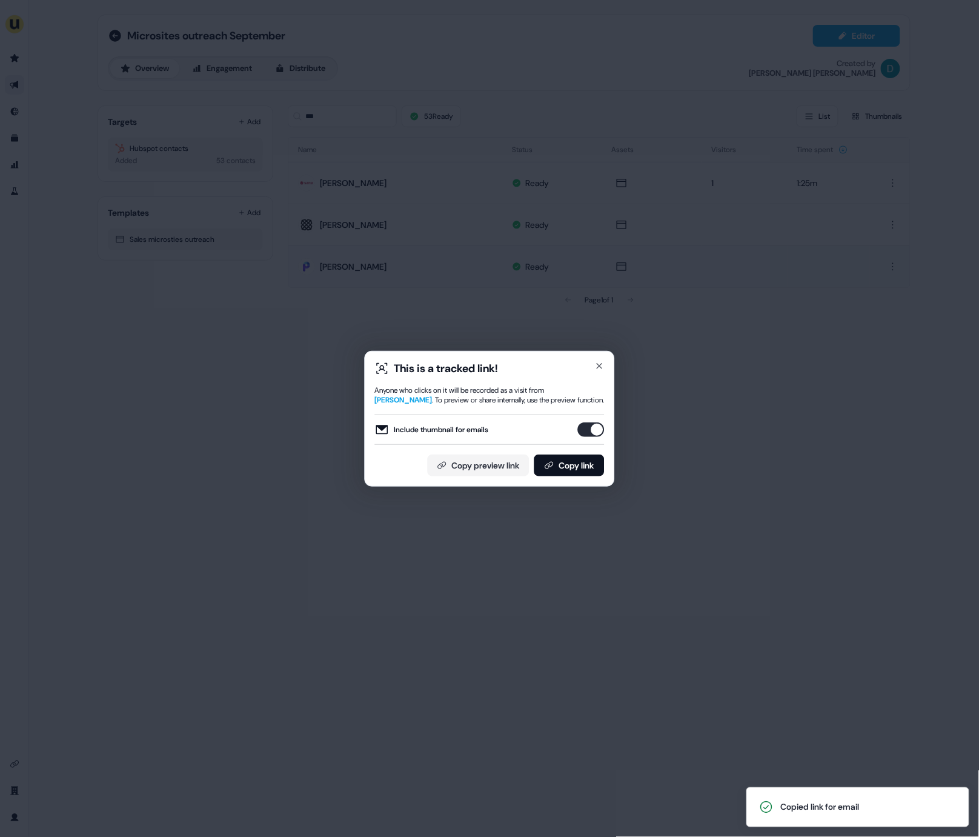
click at [593, 365] on div "This is a tracked link!" at bounding box center [490, 368] width 230 height 15
click at [604, 369] on icon "button" at bounding box center [600, 366] width 10 height 10
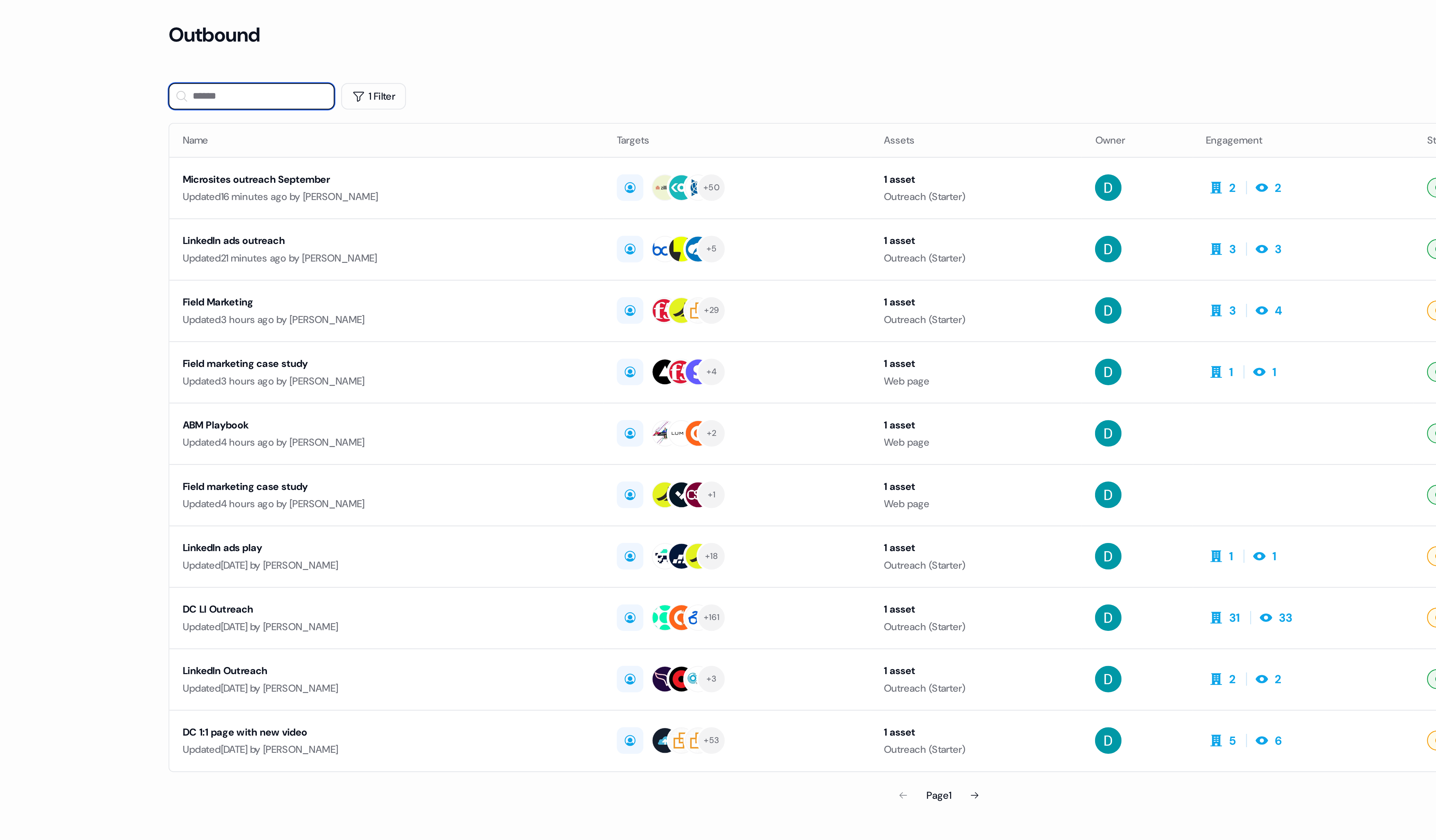
click at [493, 34] on input at bounding box center [478, 39] width 67 height 11
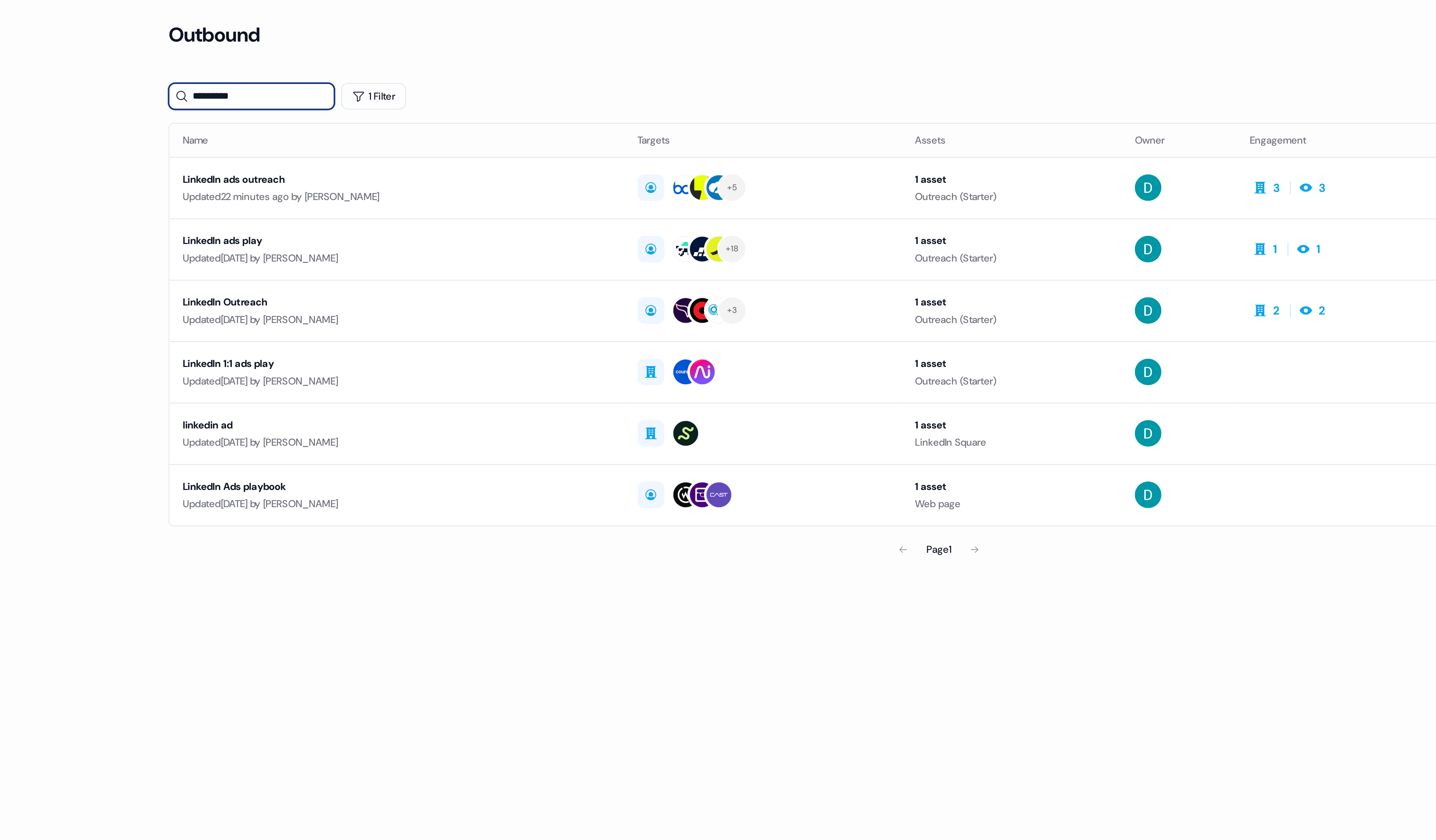
type input "********"
click at [546, 52] on th "Name" at bounding box center [538, 57] width 185 height 13
click at [546, 81] on div "Updated 22 minutes ago by David Cruickshank" at bounding box center [538, 80] width 174 height 7
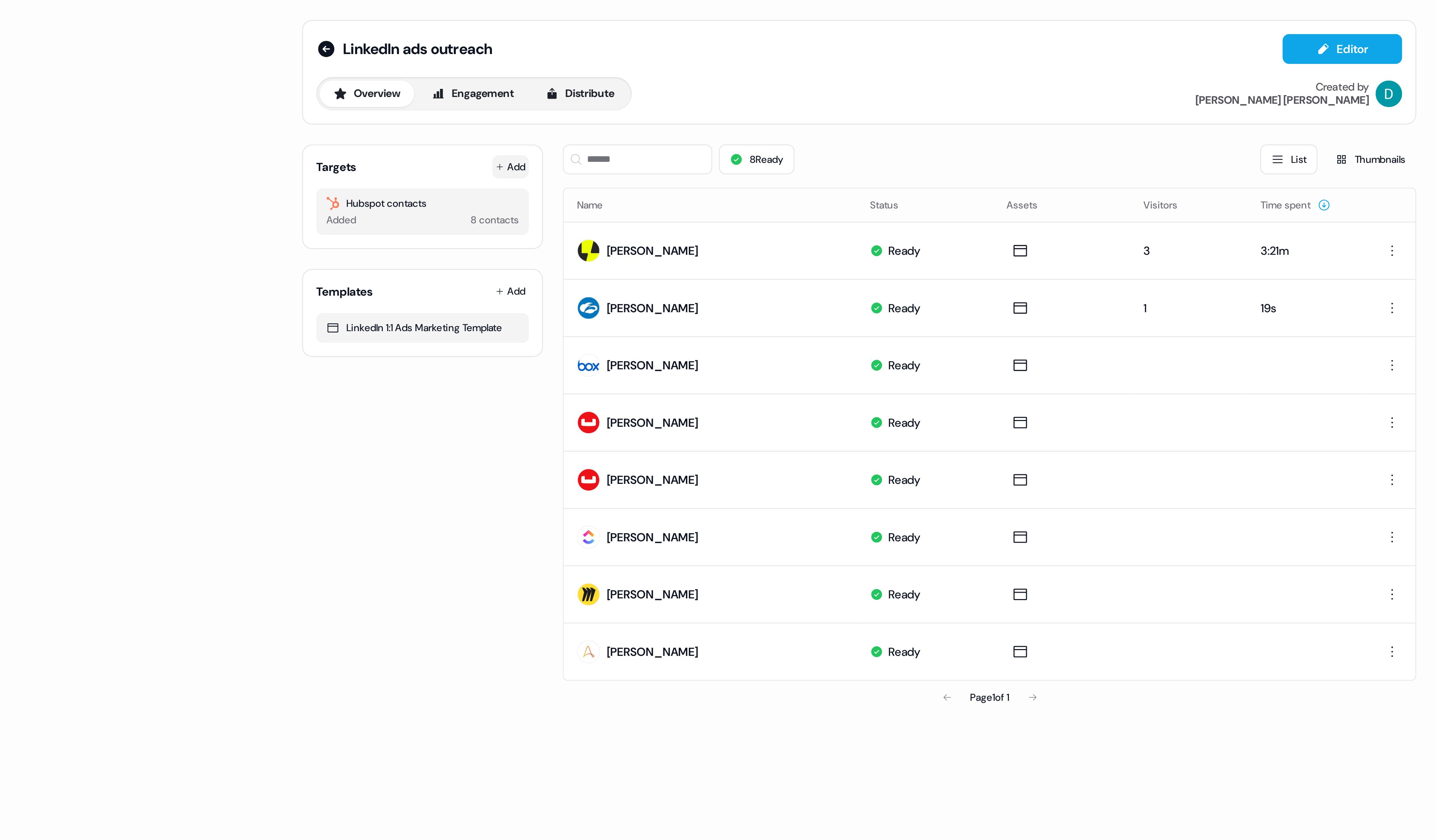
click at [546, 67] on button "Add" at bounding box center [584, 67] width 15 height 9
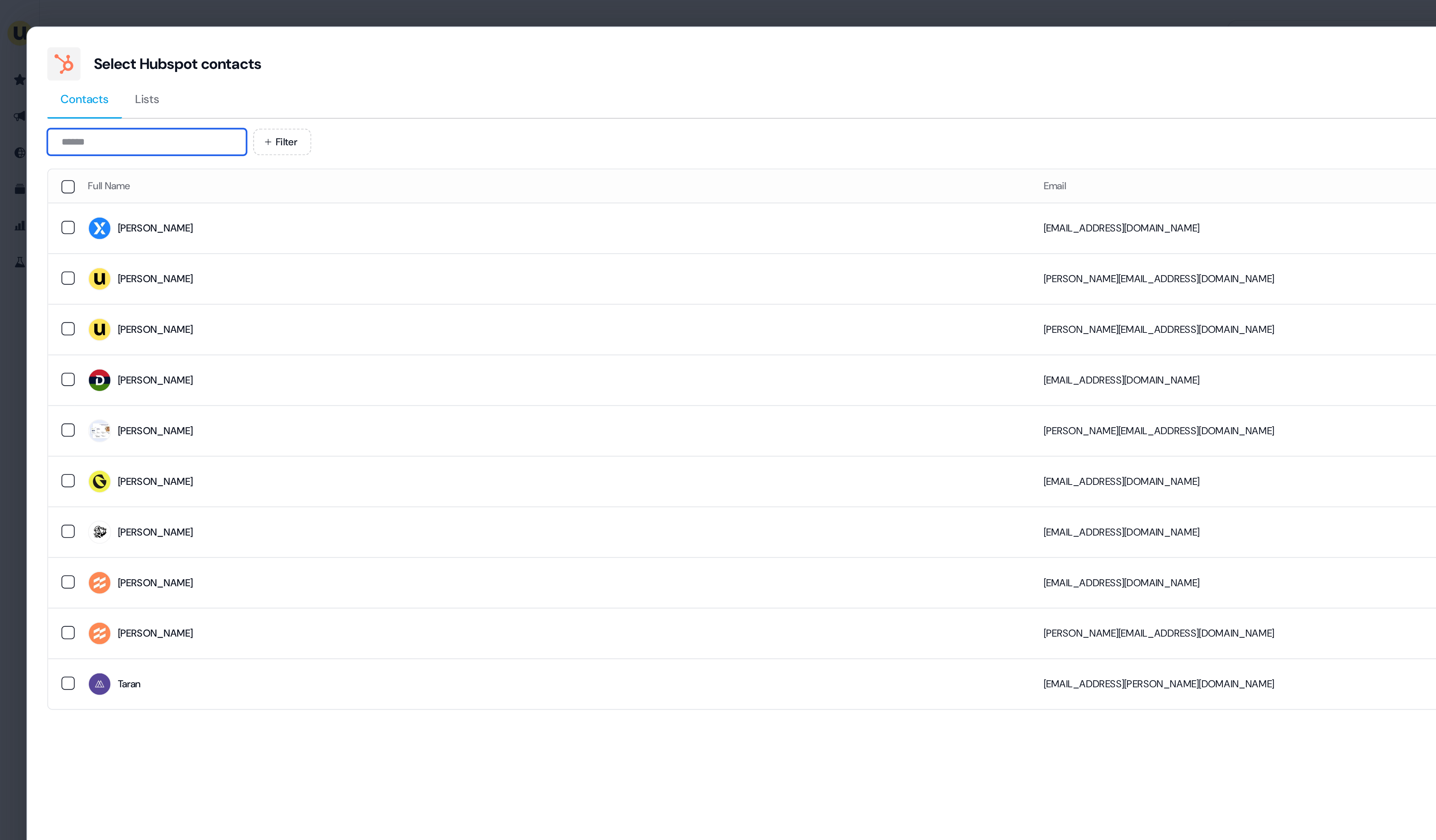
click at [59, 59] on input at bounding box center [60, 57] width 81 height 11
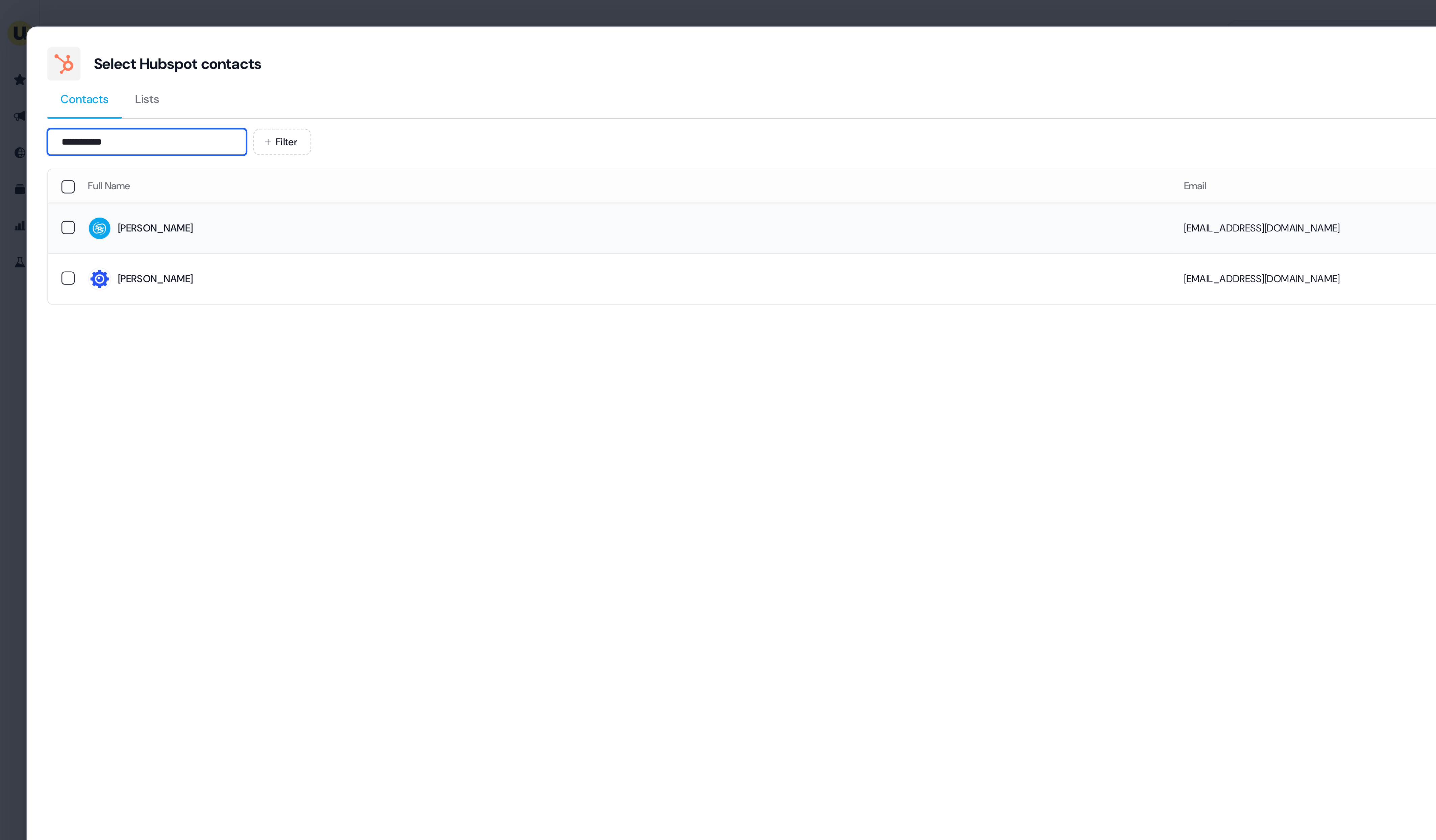
type input "**********"
click at [184, 88] on td "Heather" at bounding box center [254, 93] width 446 height 21
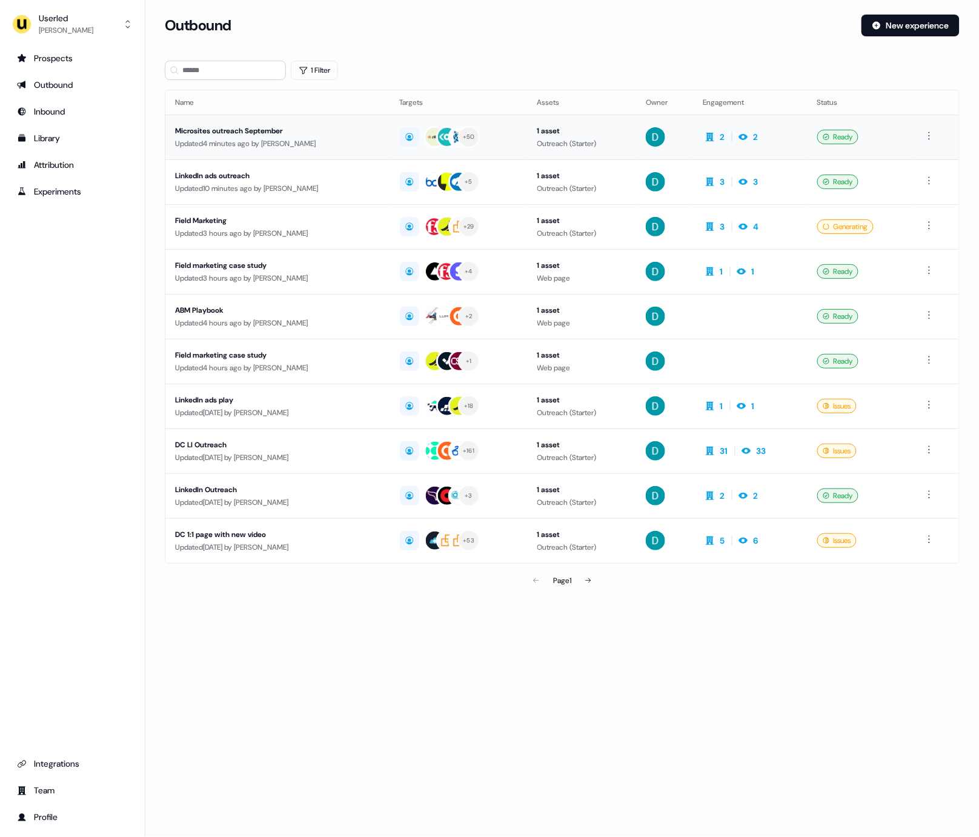
click at [224, 131] on div "Microsites outreach September" at bounding box center [277, 131] width 205 height 12
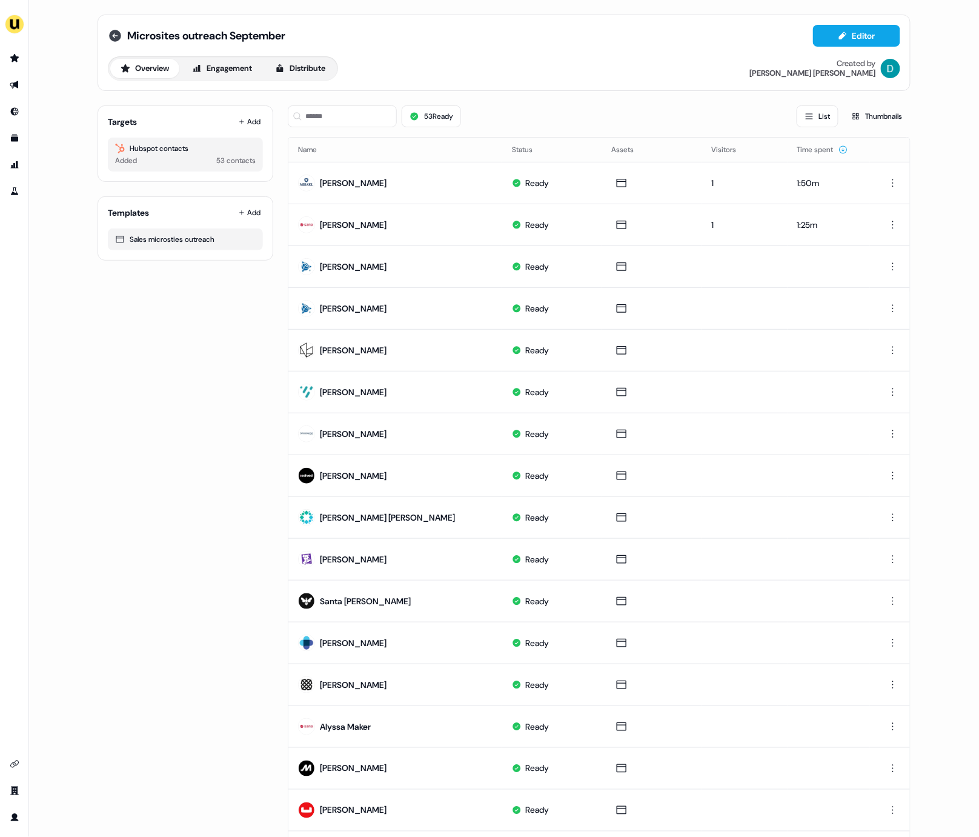
click at [115, 37] on icon at bounding box center [115, 36] width 12 height 12
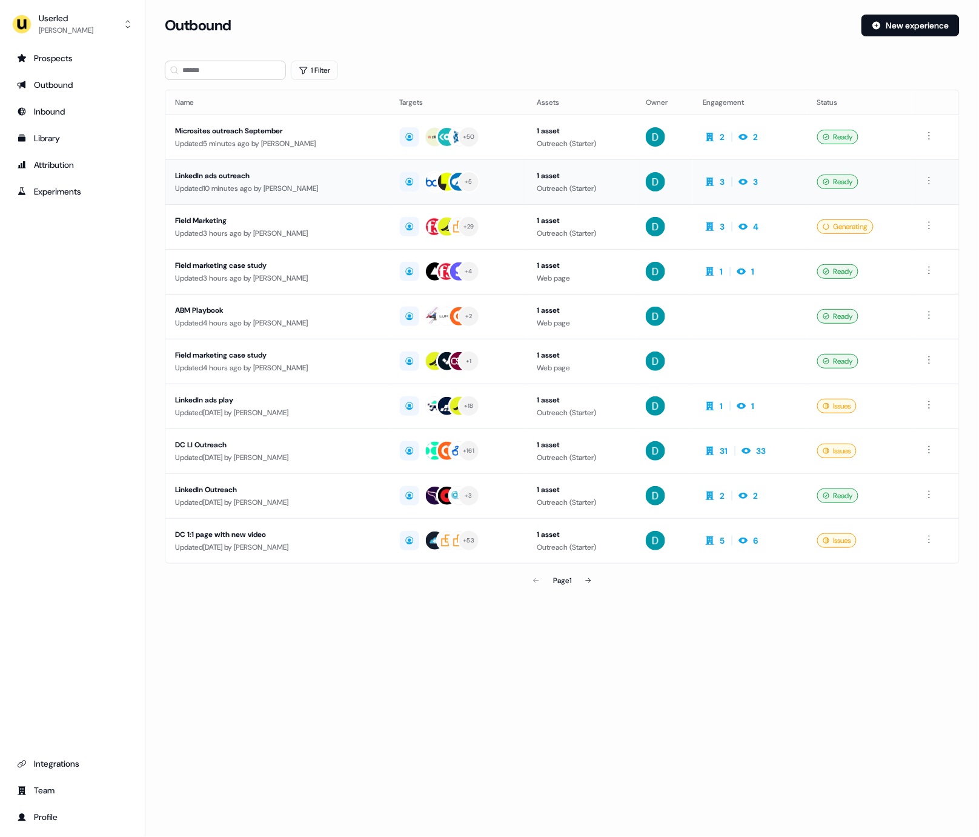
click at [322, 190] on div "Updated 10 minutes ago by [PERSON_NAME]" at bounding box center [277, 188] width 205 height 12
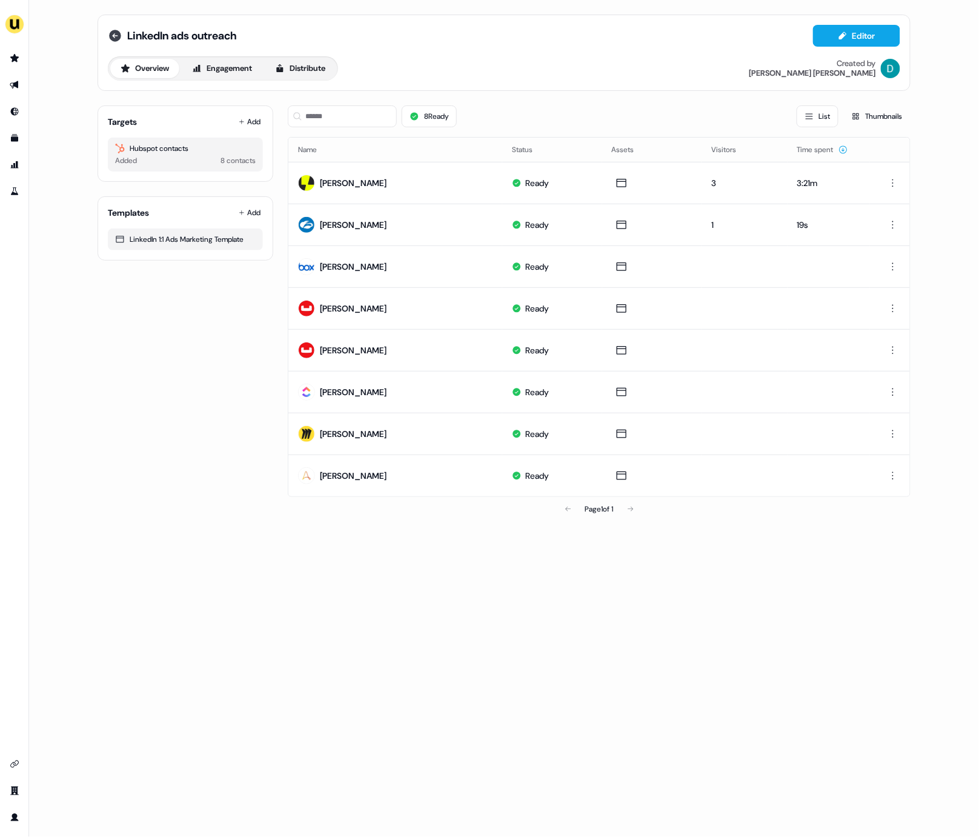
click at [118, 37] on icon at bounding box center [115, 36] width 12 height 12
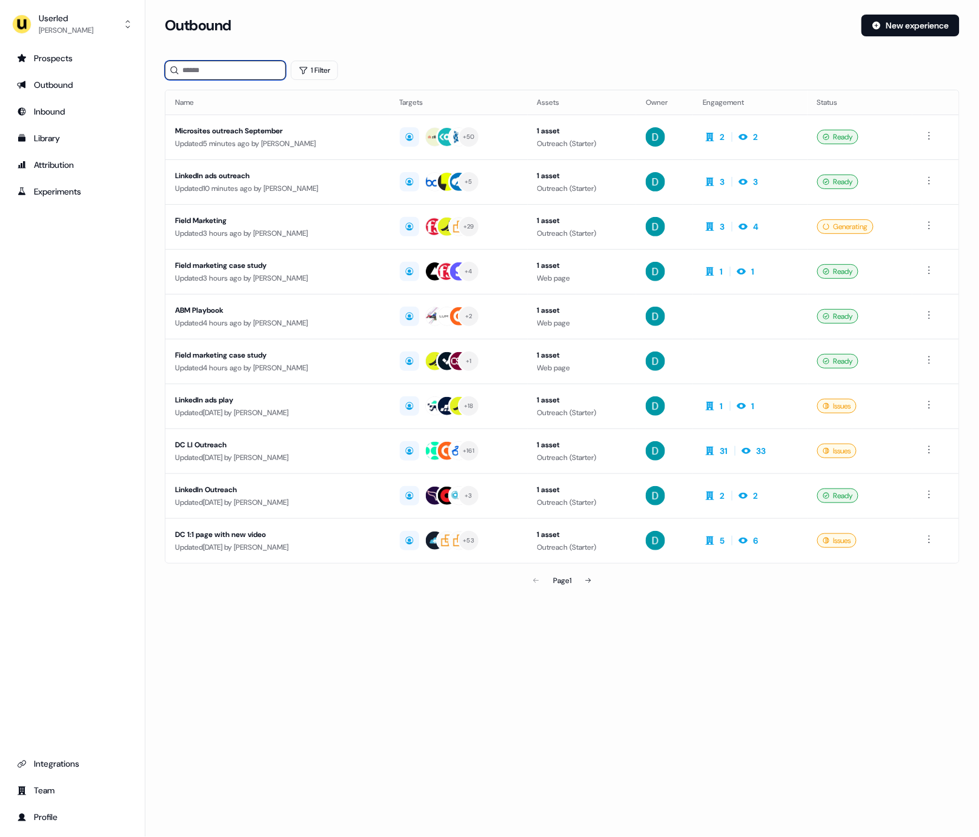
click at [222, 73] on input at bounding box center [225, 70] width 121 height 19
click at [62, 65] on link "Prospects" at bounding box center [72, 57] width 125 height 19
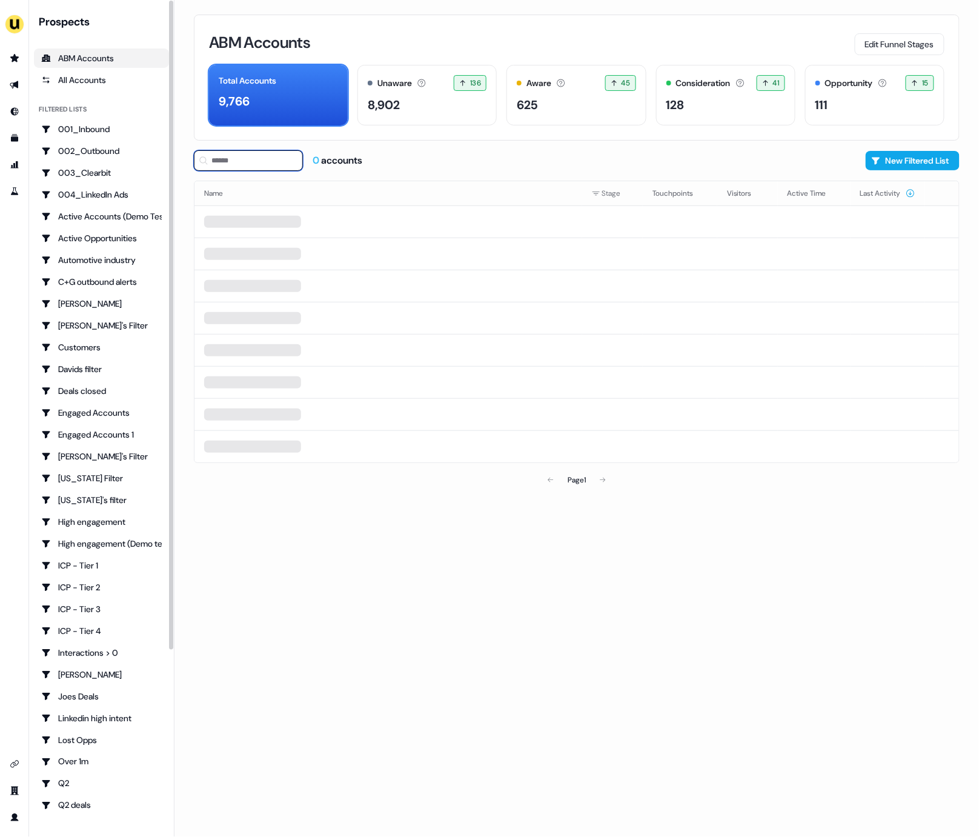
click at [269, 155] on input at bounding box center [248, 160] width 109 height 21
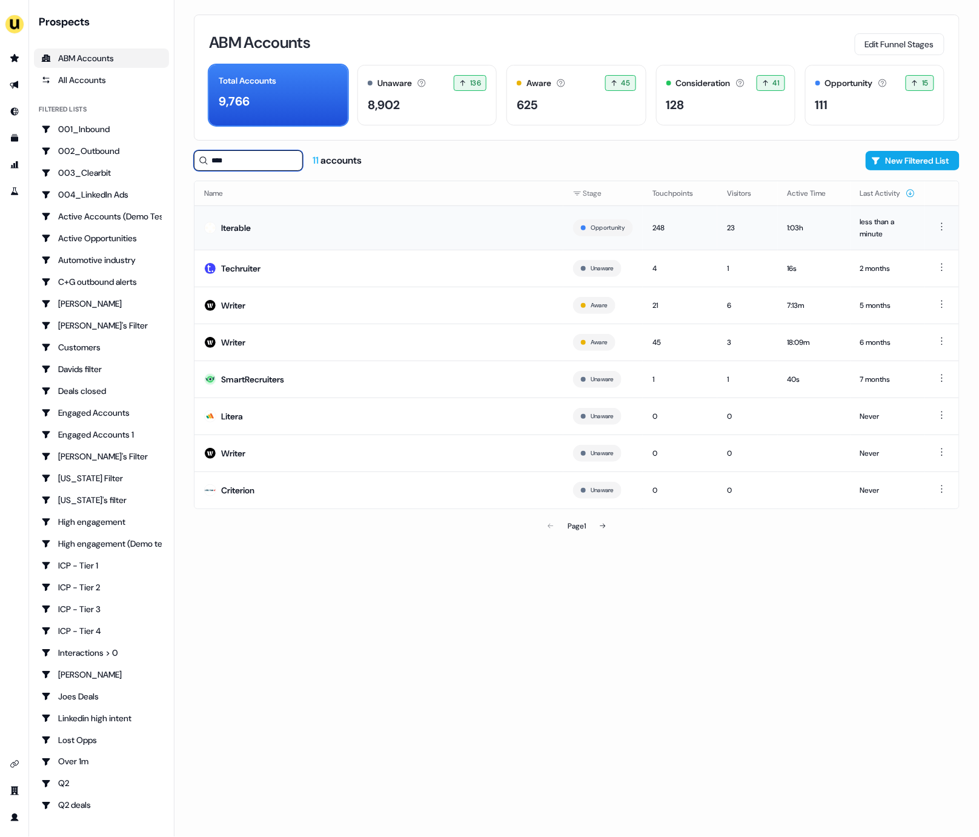
type input "****"
click at [353, 230] on td "Iterable" at bounding box center [379, 227] width 369 height 44
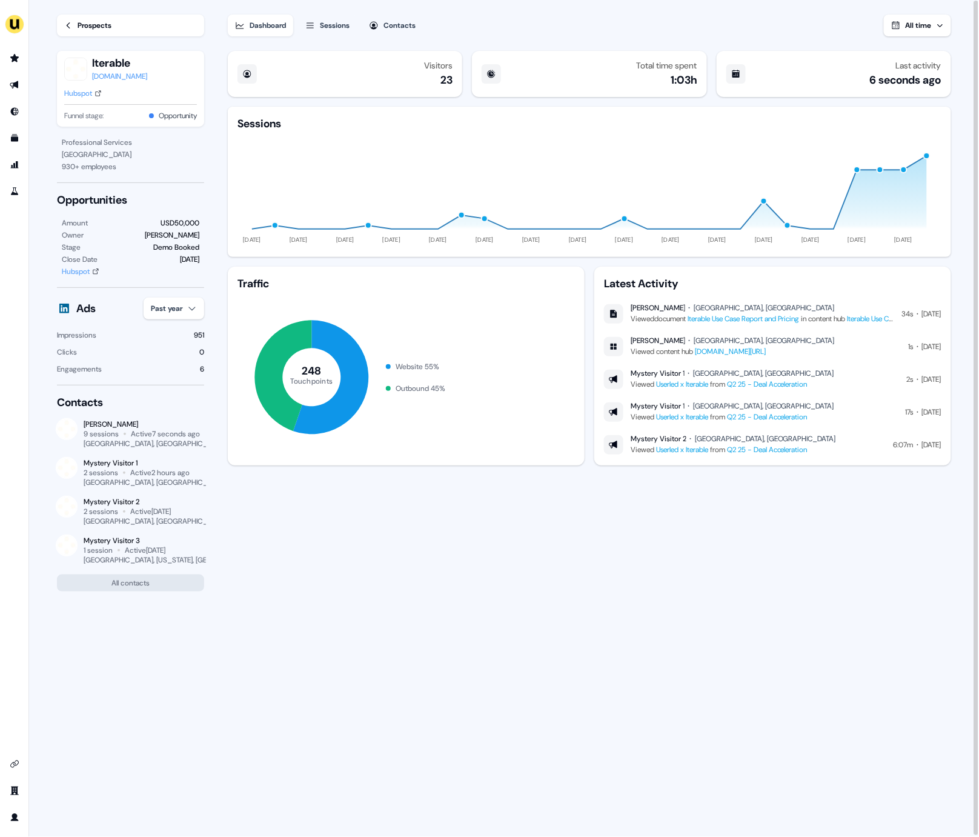
click at [738, 319] on link "Iterable Use Case Report and Pricing" at bounding box center [744, 319] width 112 height 10
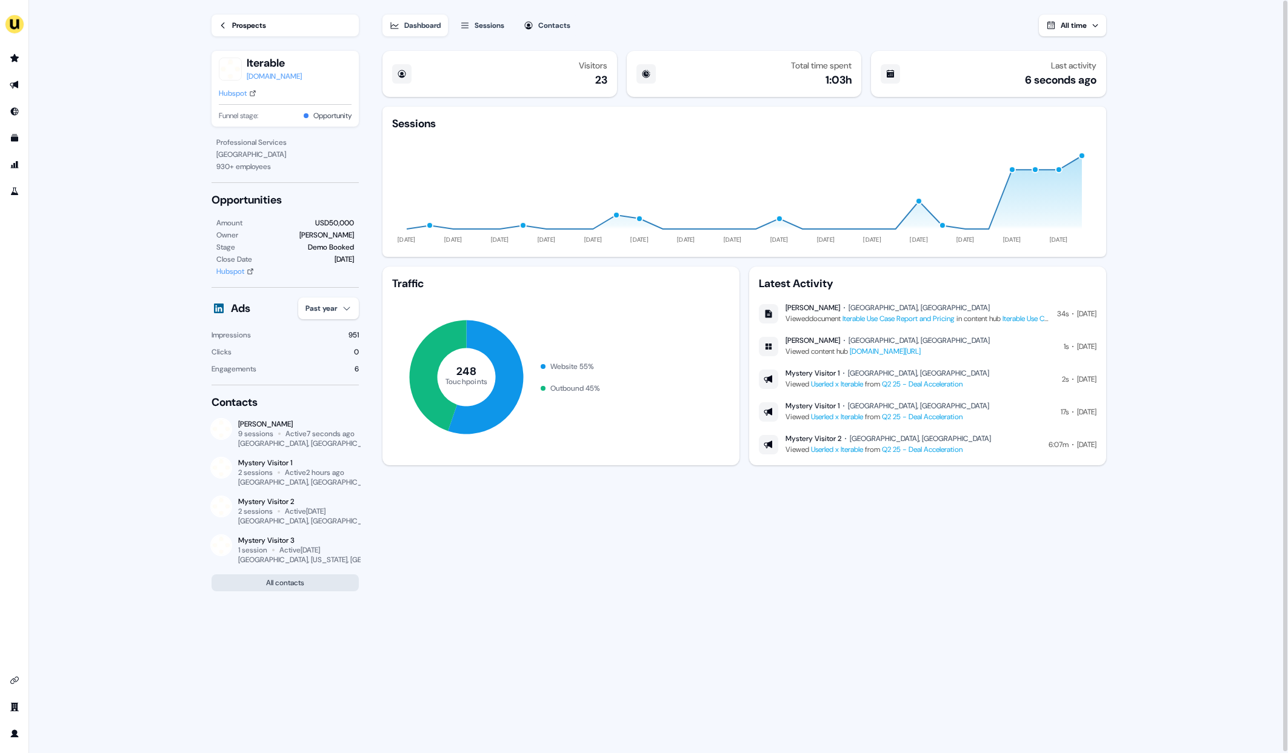
click at [298, 581] on button "All contacts" at bounding box center [285, 583] width 147 height 17
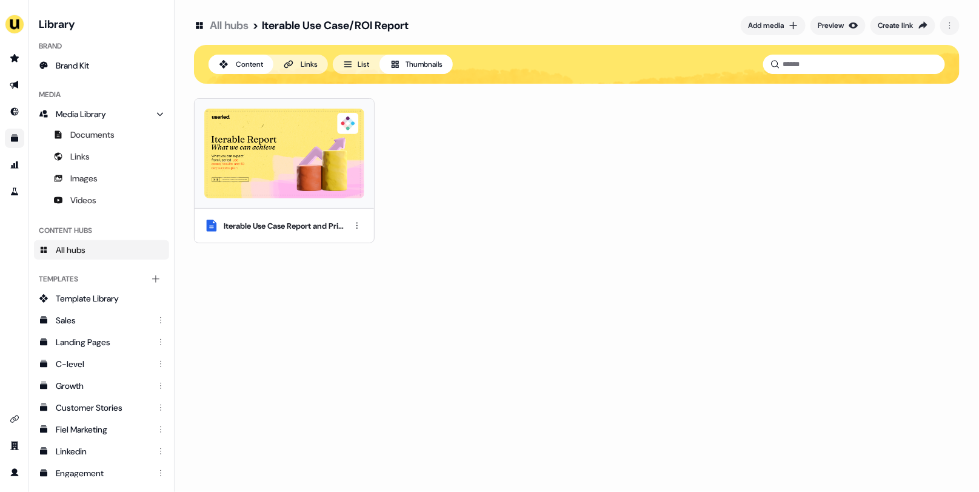
click at [277, 189] on img at bounding box center [284, 153] width 160 height 90
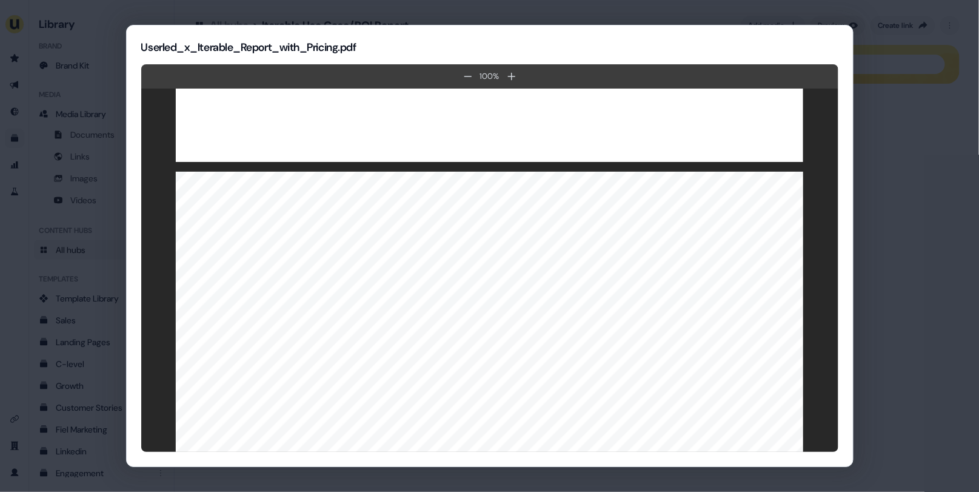
scroll to position [3186, 0]
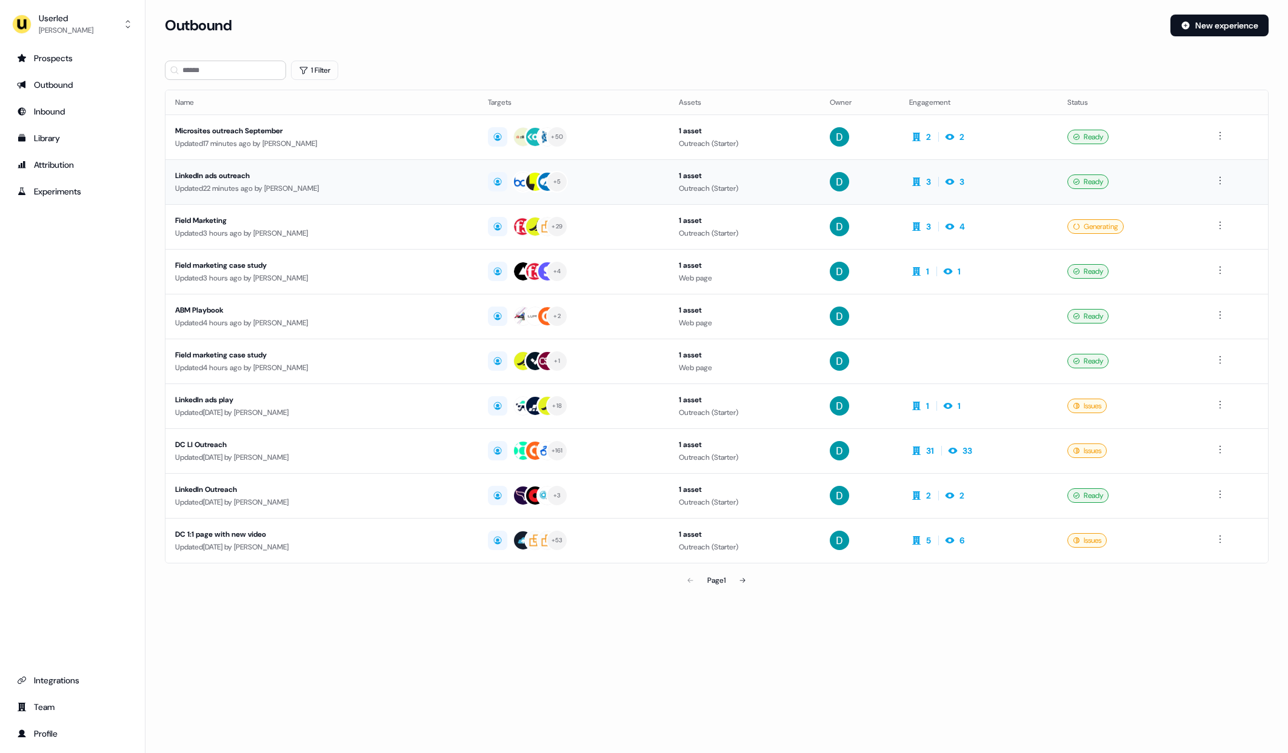
click at [296, 198] on td "LinkedIn ads outreach Updated 22 minutes ago by David Cruickshank" at bounding box center [321, 181] width 313 height 45
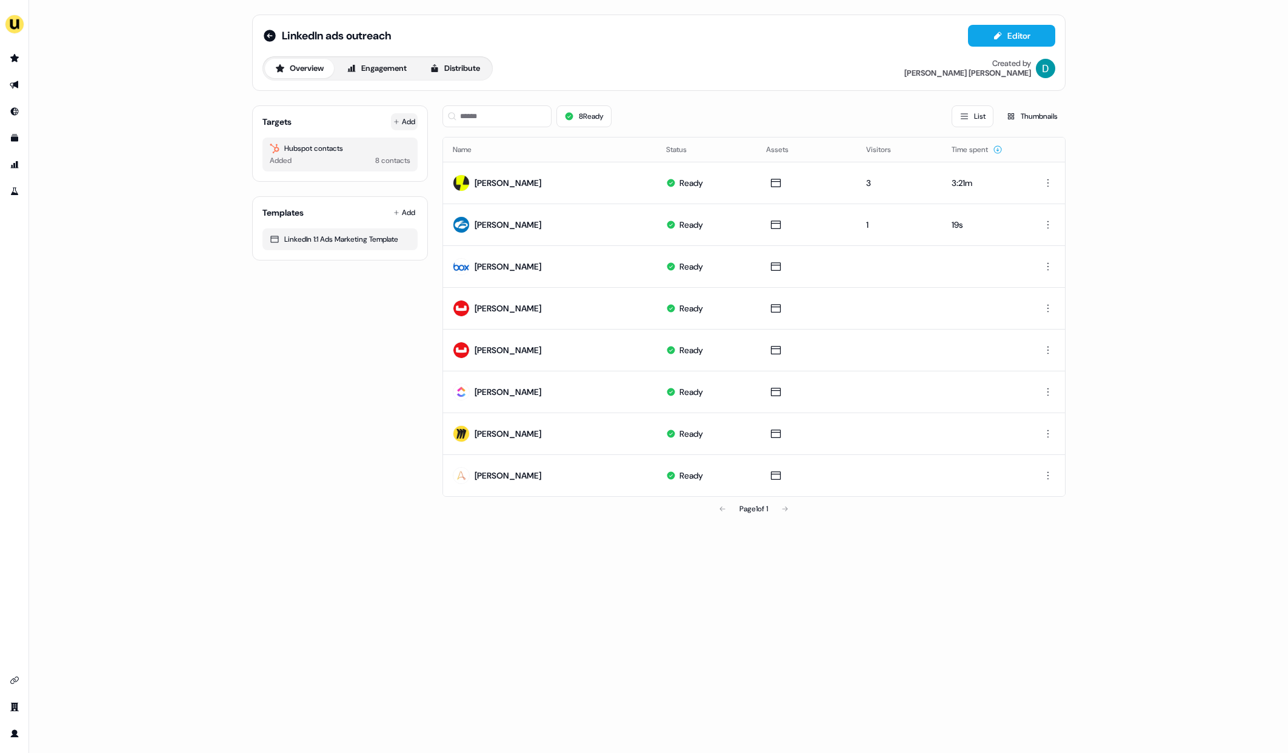
click at [395, 125] on button "Add" at bounding box center [404, 121] width 27 height 17
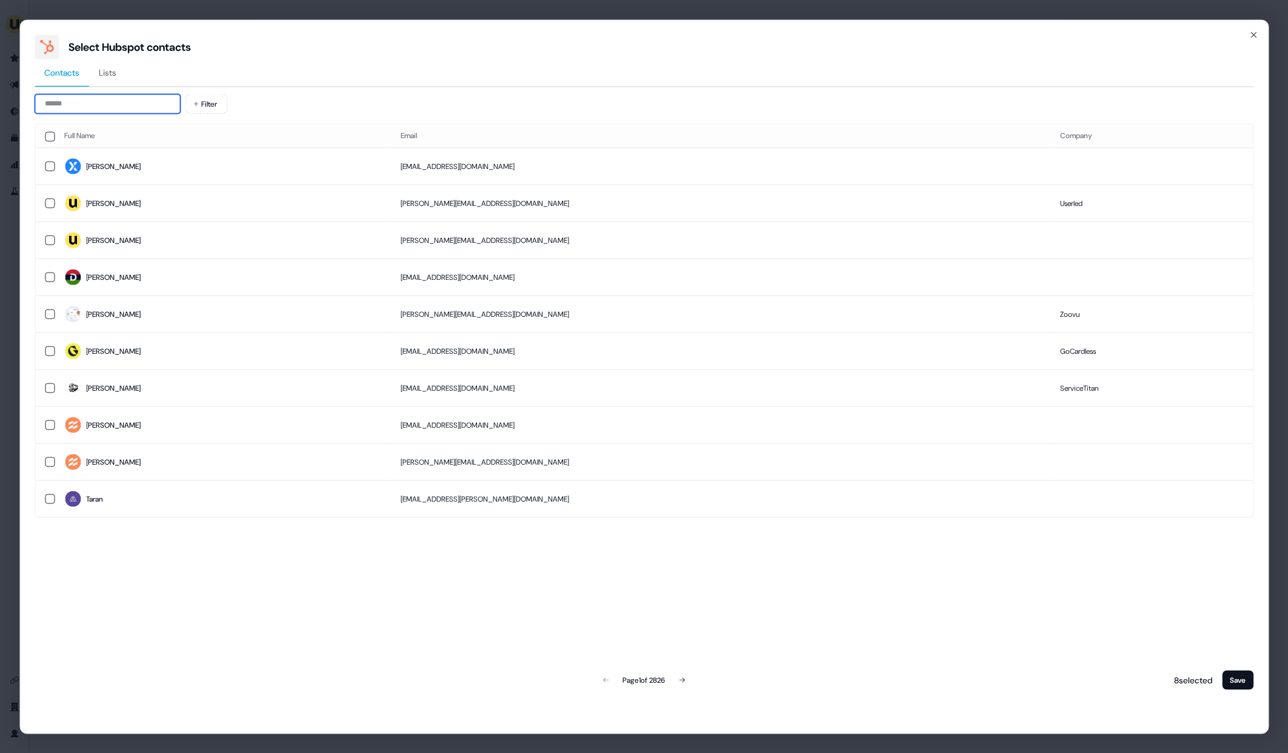
click at [101, 113] on input at bounding box center [107, 103] width 145 height 19
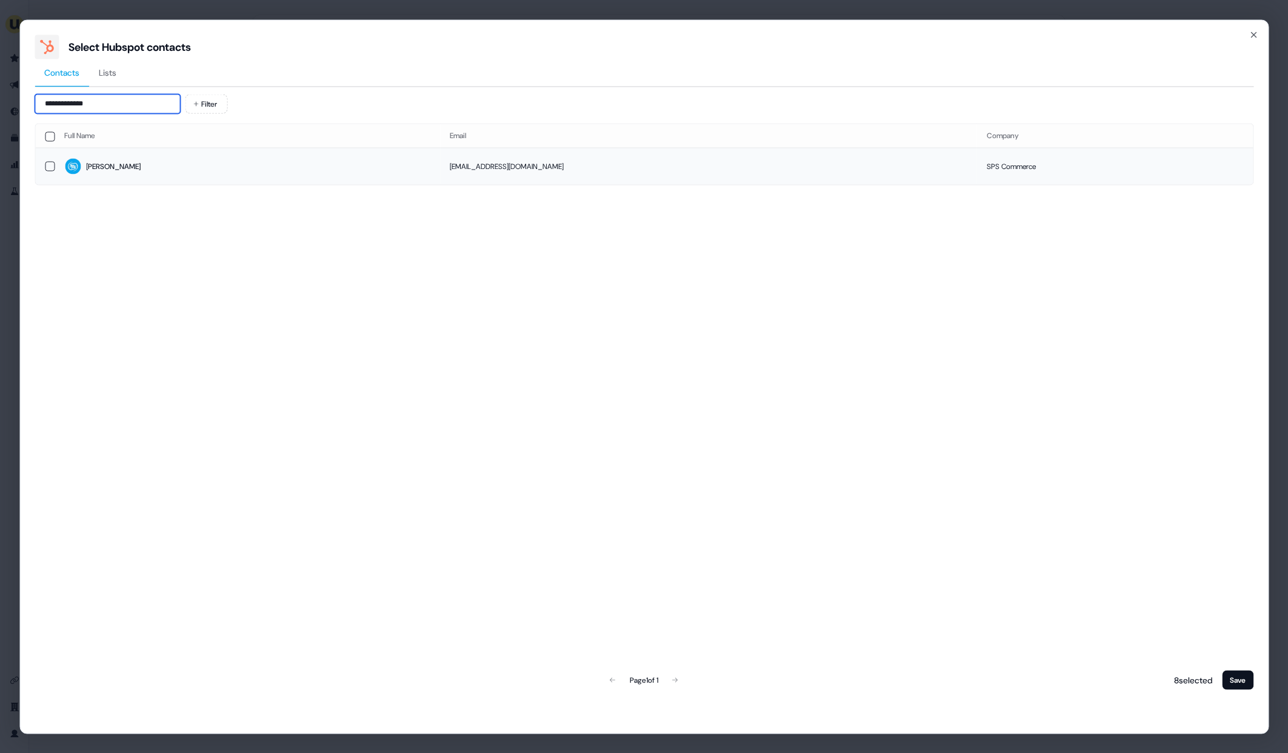
type input "**********"
click at [196, 181] on td "Heather" at bounding box center [247, 166] width 385 height 37
click at [1241, 686] on button "Save" at bounding box center [1238, 679] width 32 height 19
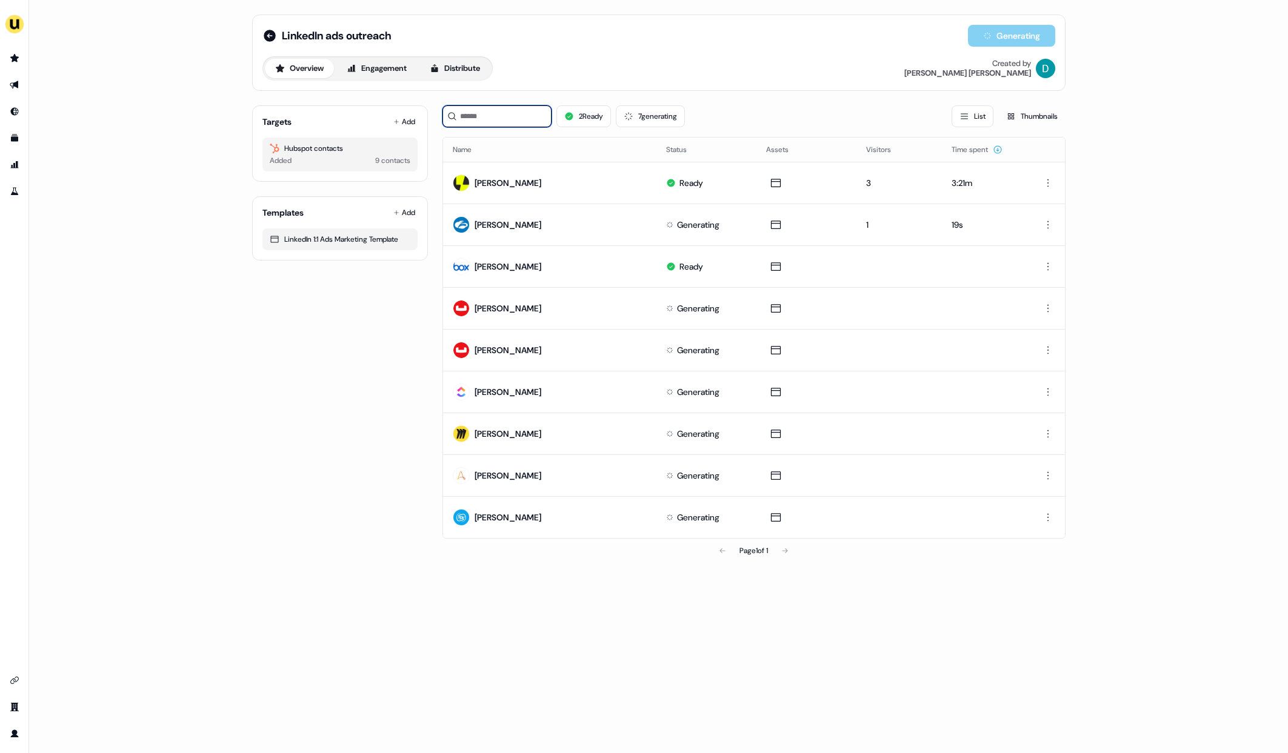
click at [492, 109] on input at bounding box center [496, 116] width 109 height 22
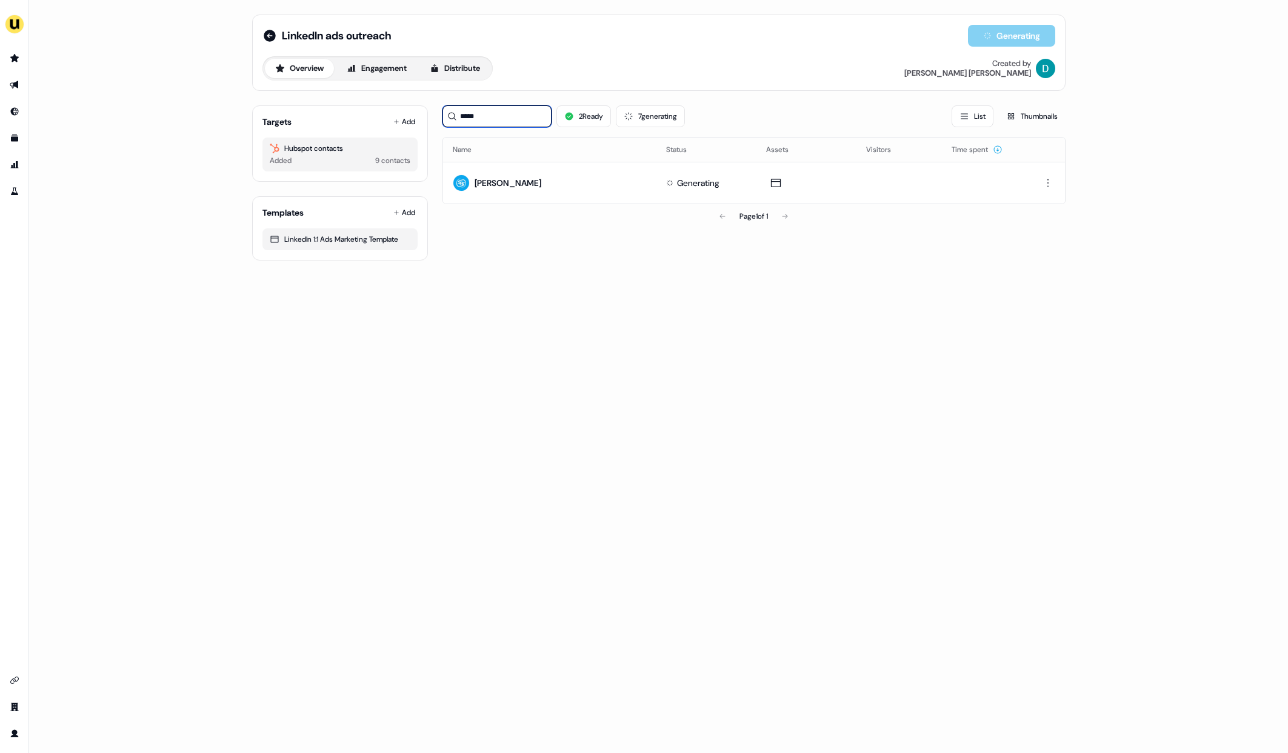
type input "*****"
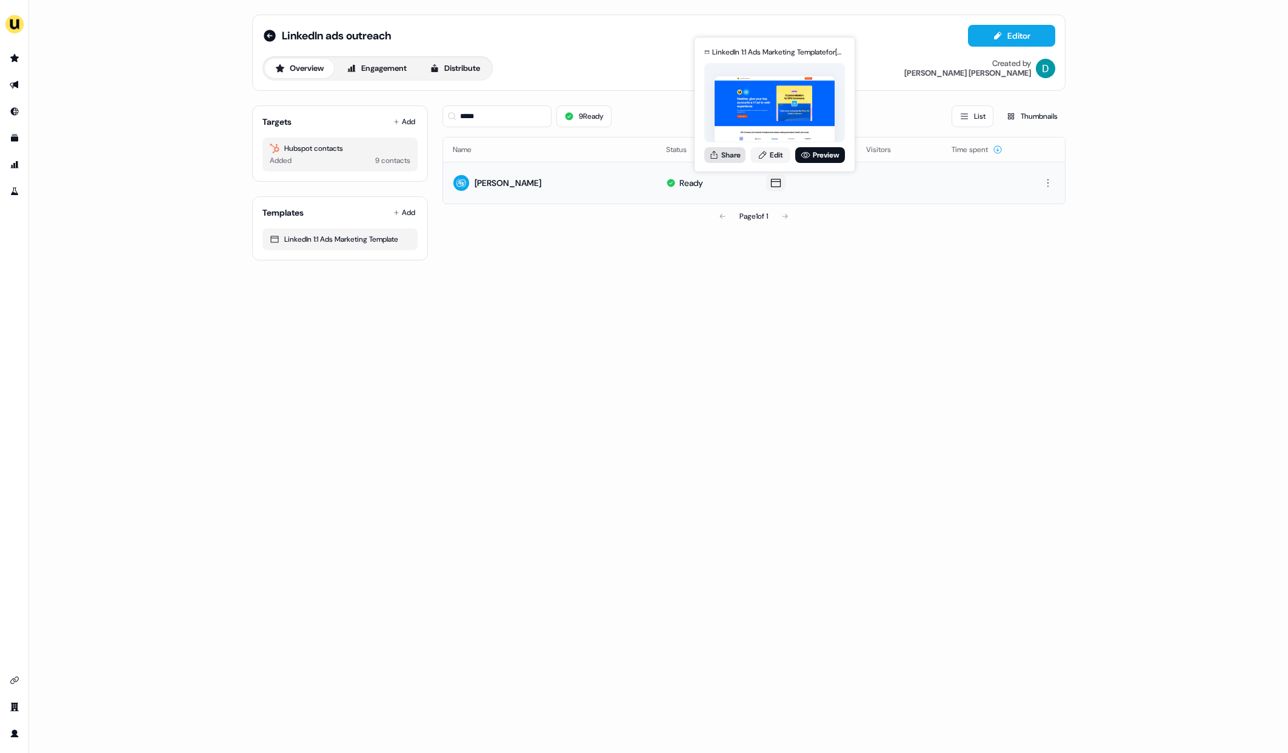
click at [731, 153] on button "Share" at bounding box center [724, 155] width 41 height 16
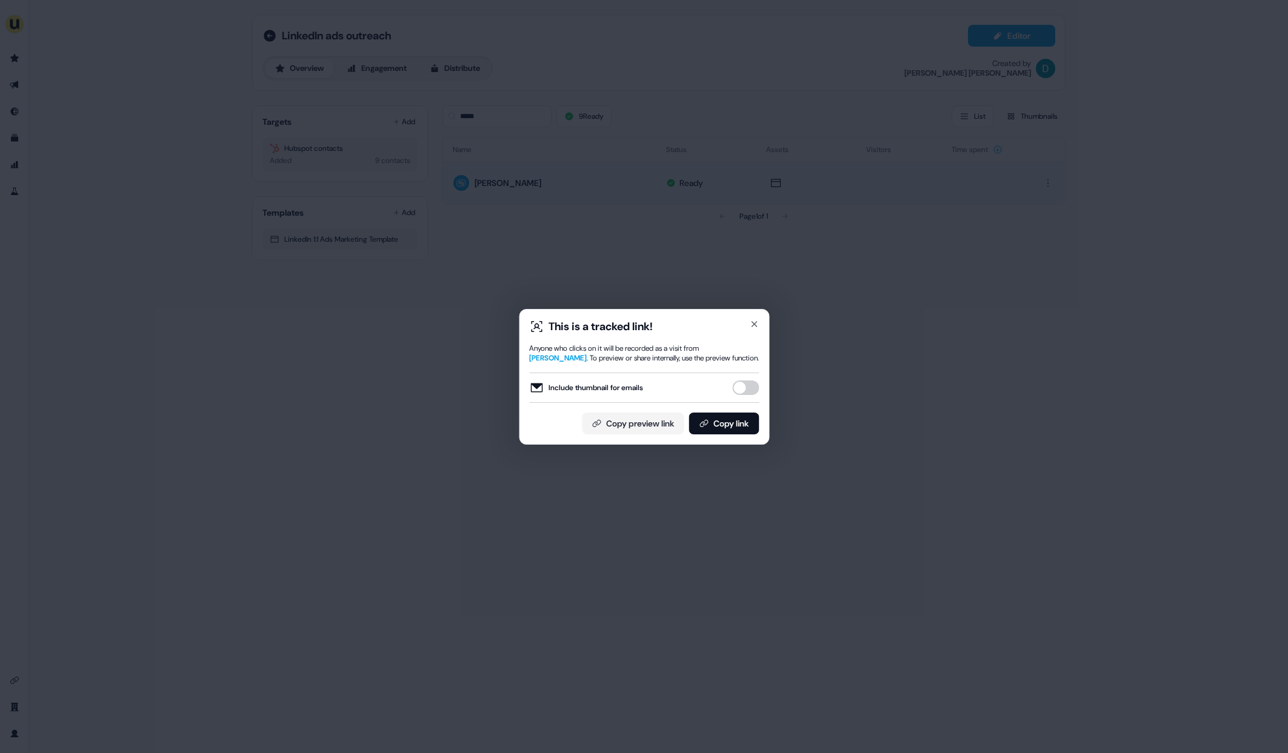
click at [744, 388] on button "Include thumbnail for emails" at bounding box center [745, 388] width 27 height 15
click at [742, 432] on button "Copy link" at bounding box center [724, 424] width 70 height 22
click at [756, 332] on div "This is a tracked link!" at bounding box center [644, 326] width 230 height 15
click at [752, 324] on icon "button" at bounding box center [754, 324] width 10 height 10
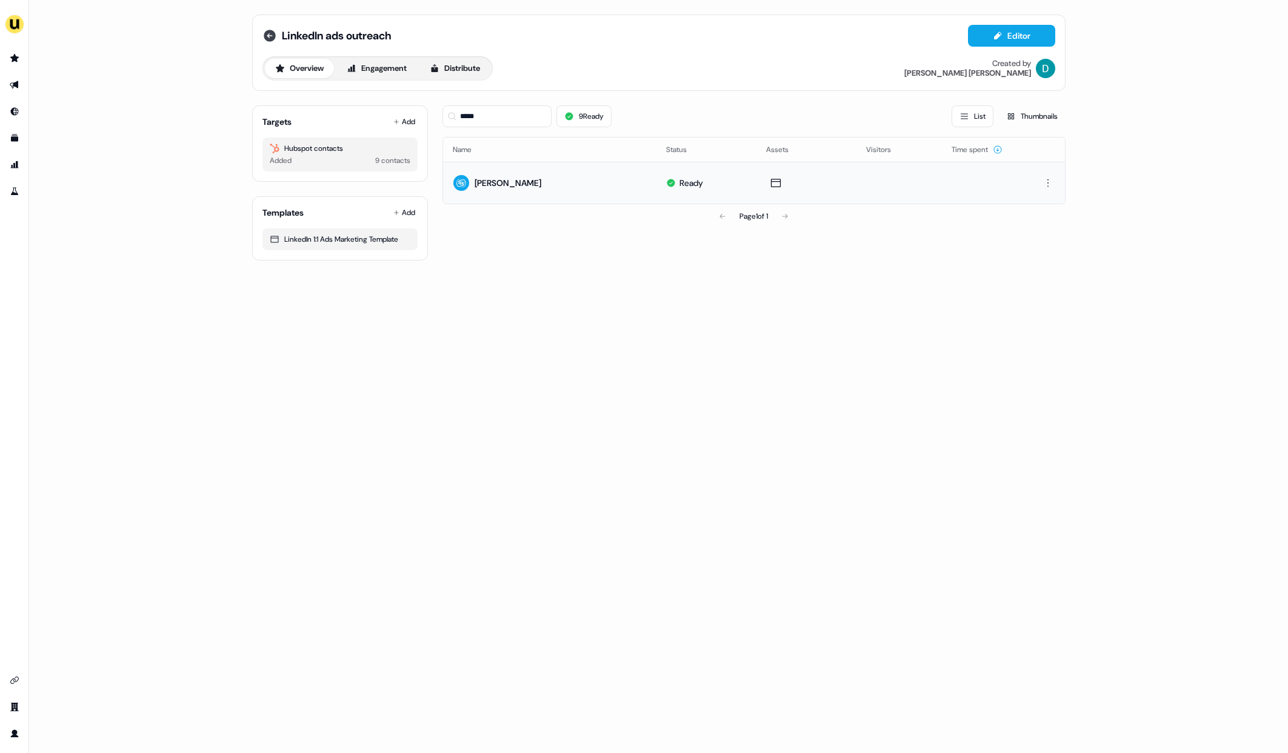
click at [264, 32] on icon at bounding box center [269, 35] width 15 height 15
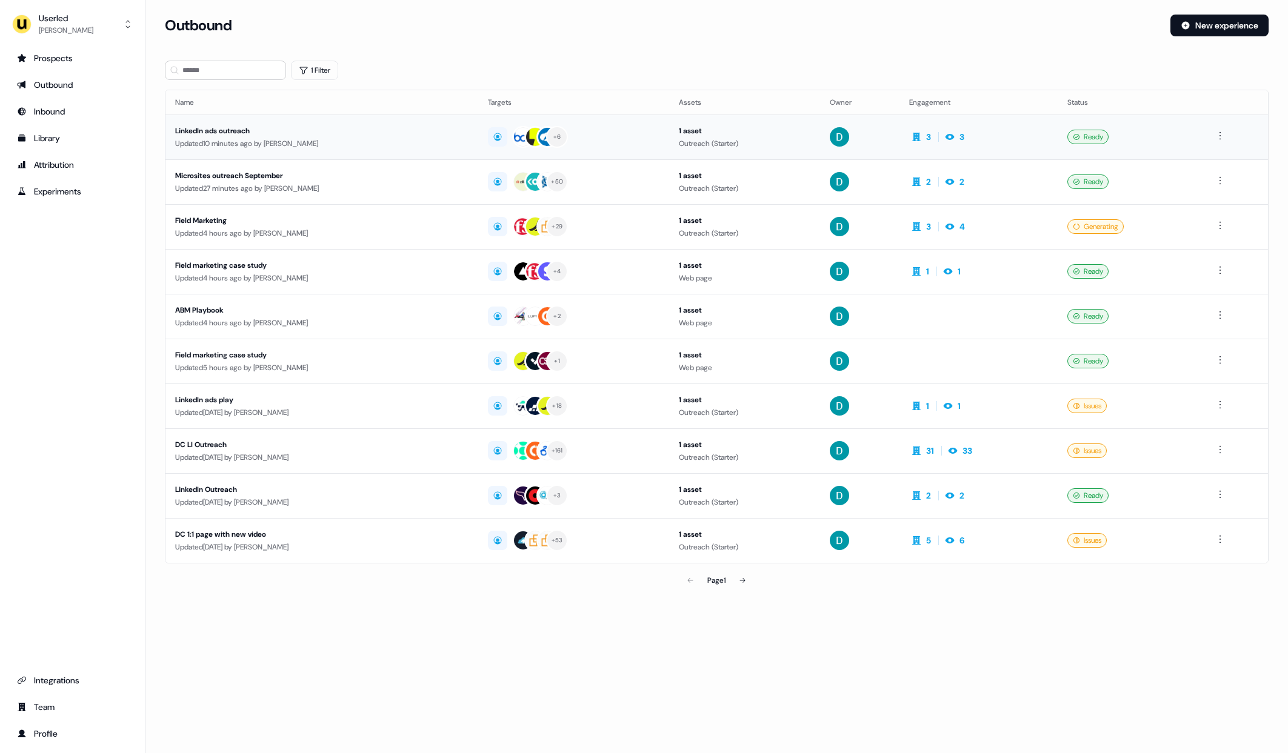
drag, startPoint x: 356, startPoint y: 163, endPoint x: 355, endPoint y: 152, distance: 11.1
click at [355, 152] on tbody "LinkedIn ads outreach Updated 10 minutes ago by David Cruickshank + 6 1 asset O…" at bounding box center [716, 339] width 1103 height 449
click at [355, 152] on td "LinkedIn ads outreach Updated 10 minutes ago by David Cruickshank" at bounding box center [321, 137] width 313 height 45
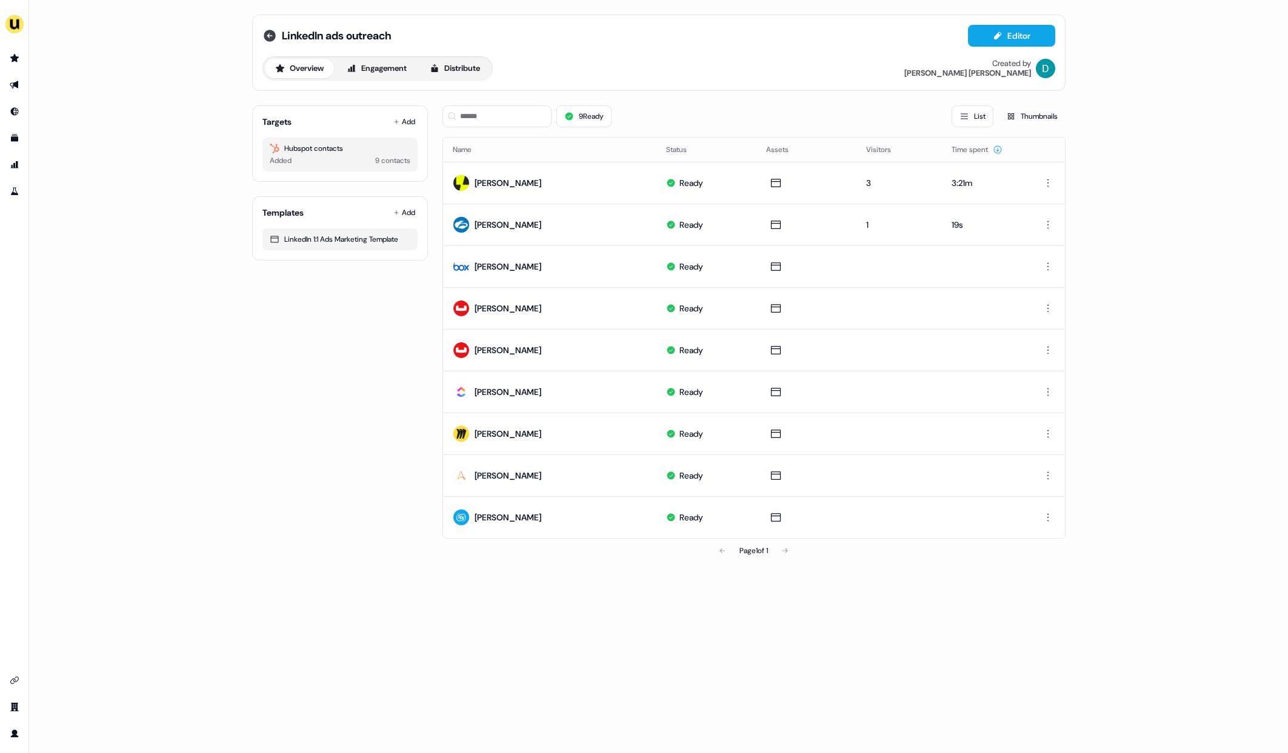
click at [269, 35] on icon at bounding box center [269, 35] width 15 height 15
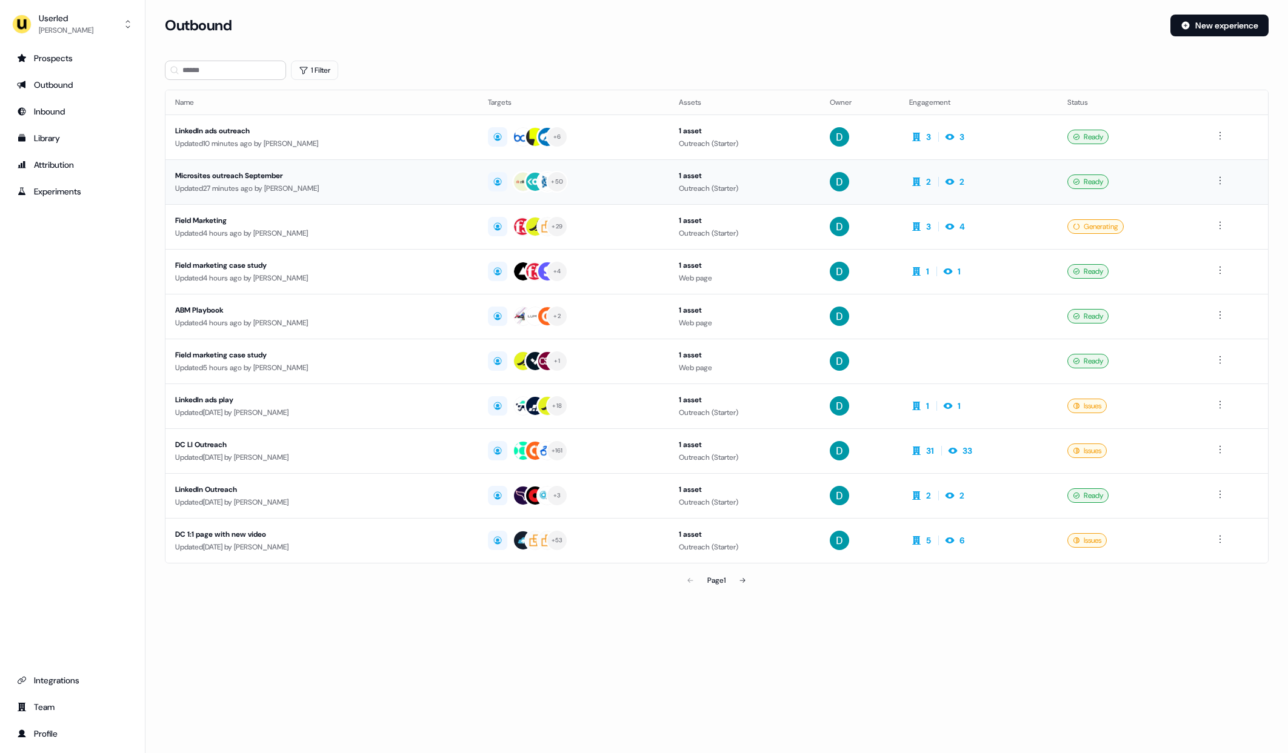
click at [366, 174] on div "Microsites outreach September" at bounding box center [321, 176] width 293 height 12
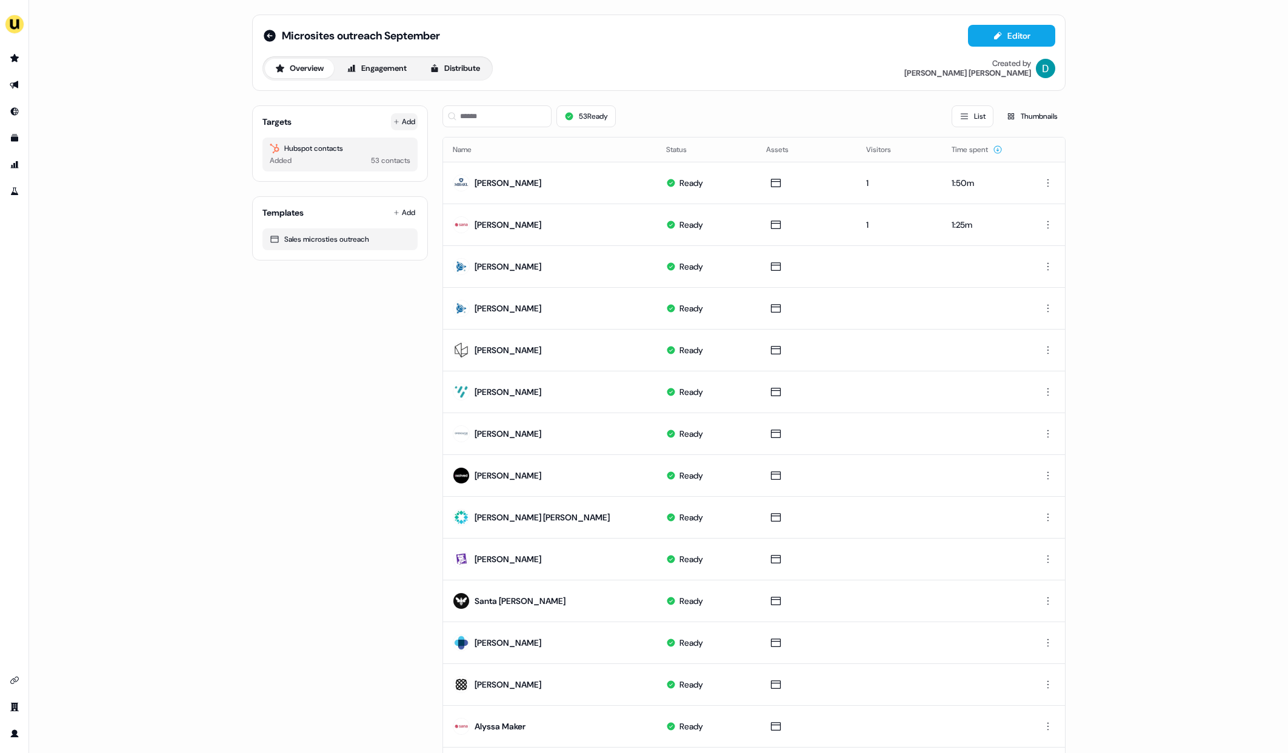
click at [407, 125] on button "Add" at bounding box center [404, 121] width 27 height 17
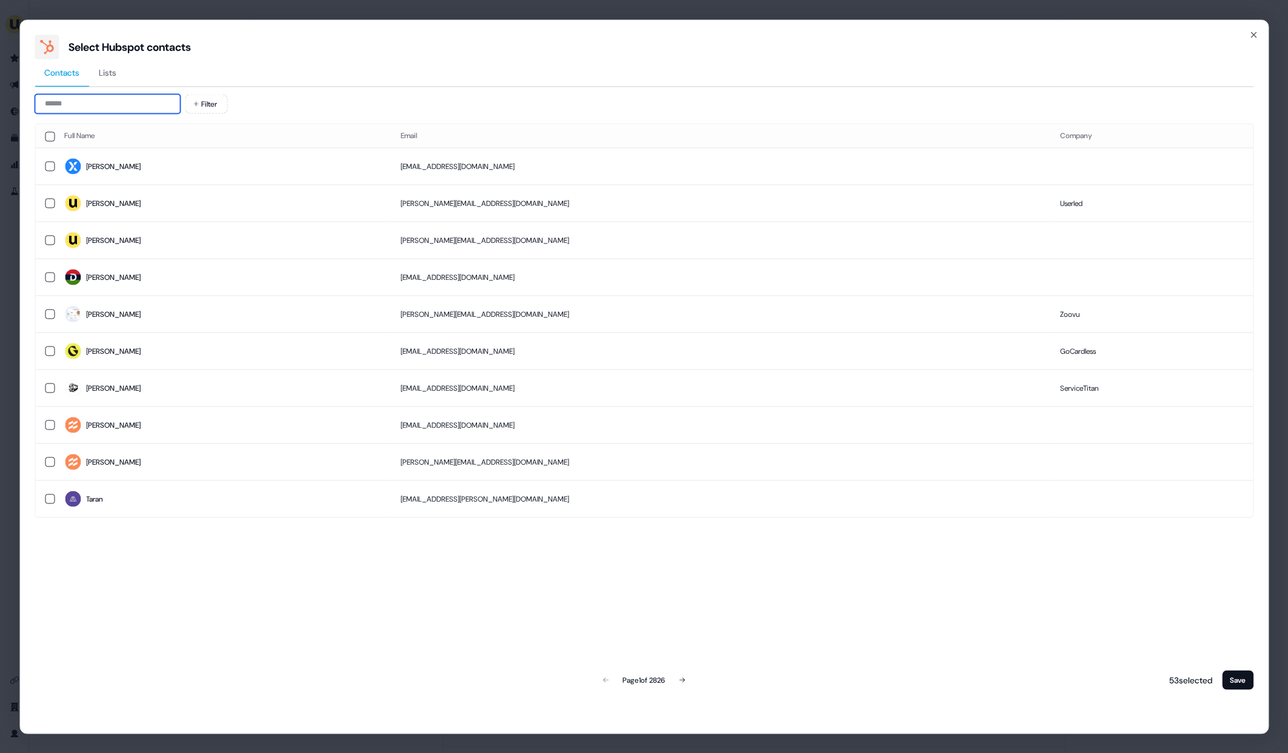
click at [142, 101] on input at bounding box center [107, 103] width 145 height 19
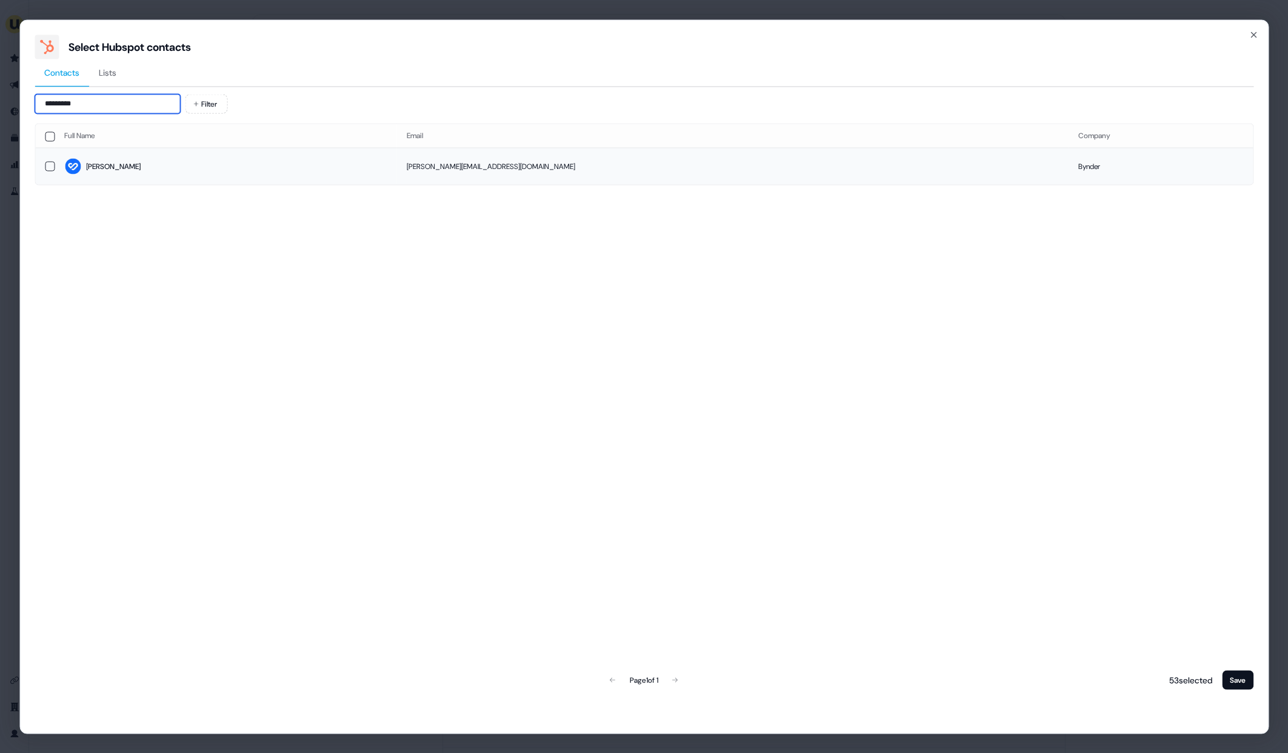
type input "*********"
click at [133, 179] on td "Juan" at bounding box center [226, 166] width 342 height 37
click at [1232, 675] on button "Save" at bounding box center [1238, 679] width 32 height 19
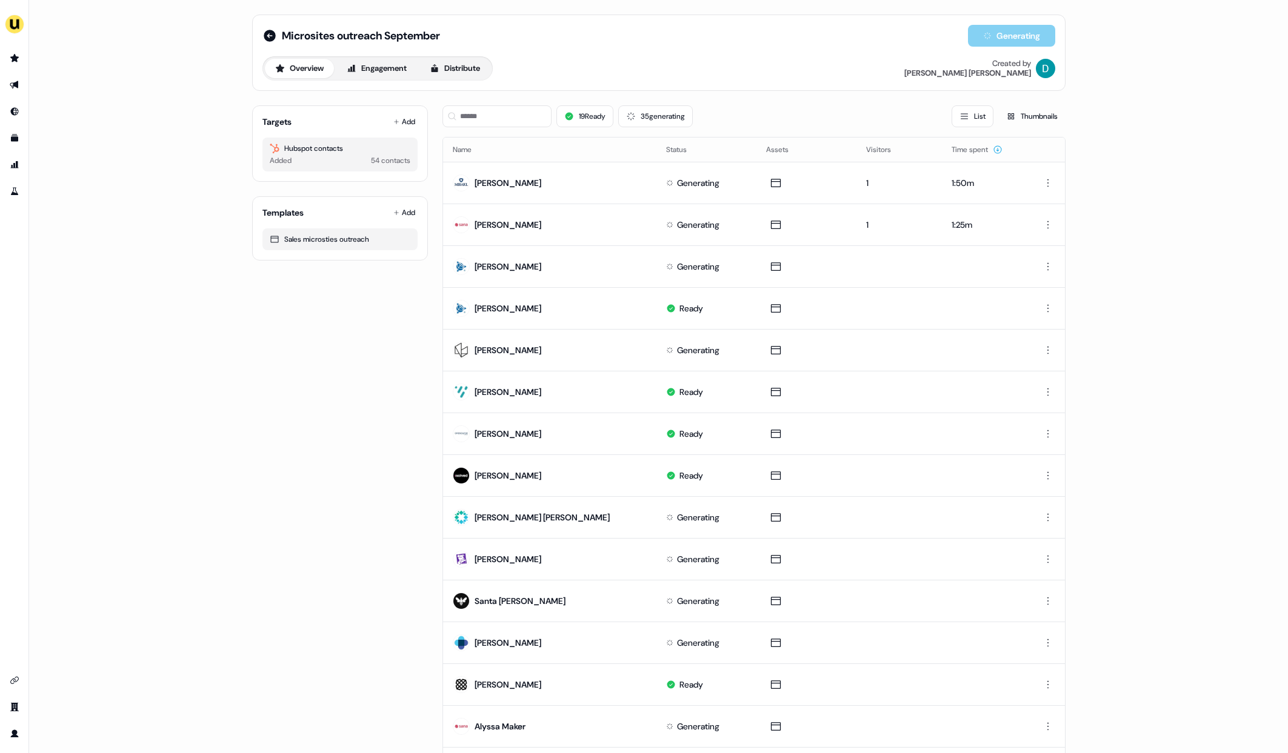
click at [464, 130] on div "19 Ready 35 generating List Thumbnails" at bounding box center [753, 116] width 623 height 41
click at [464, 124] on input at bounding box center [496, 116] width 109 height 22
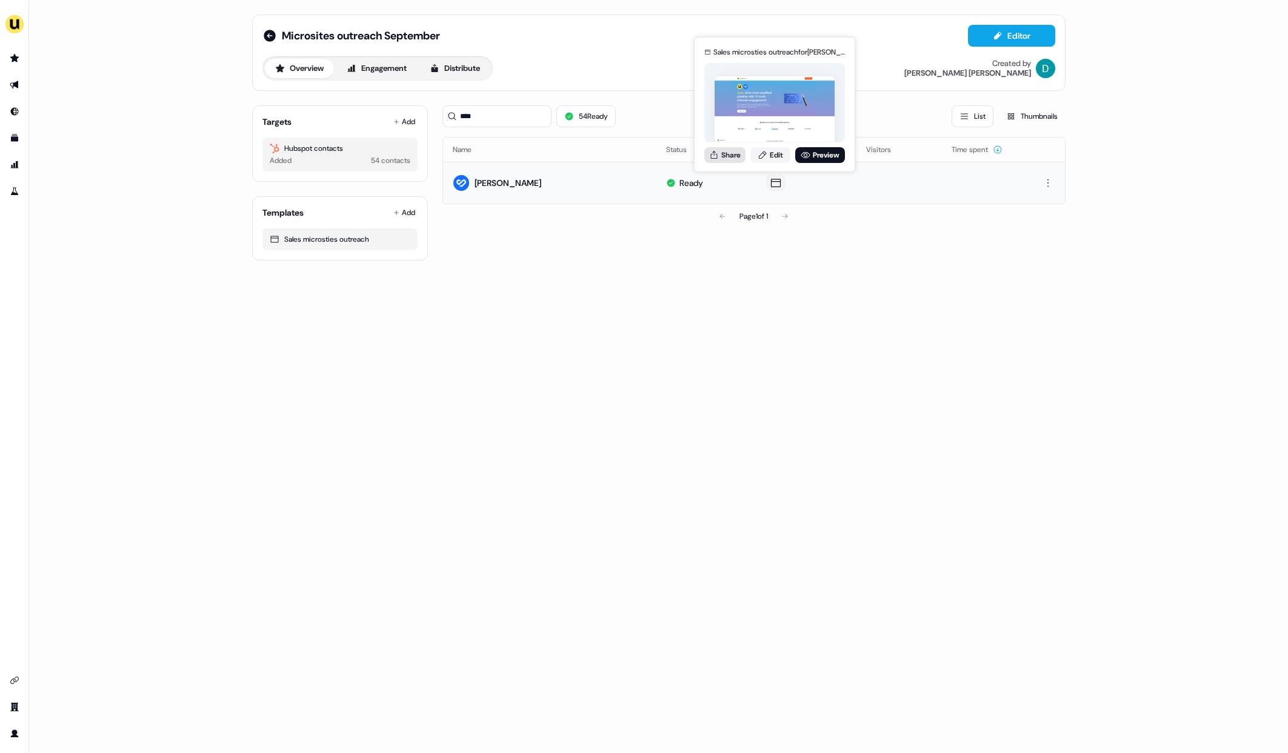
click at [722, 150] on button "Share" at bounding box center [724, 155] width 41 height 16
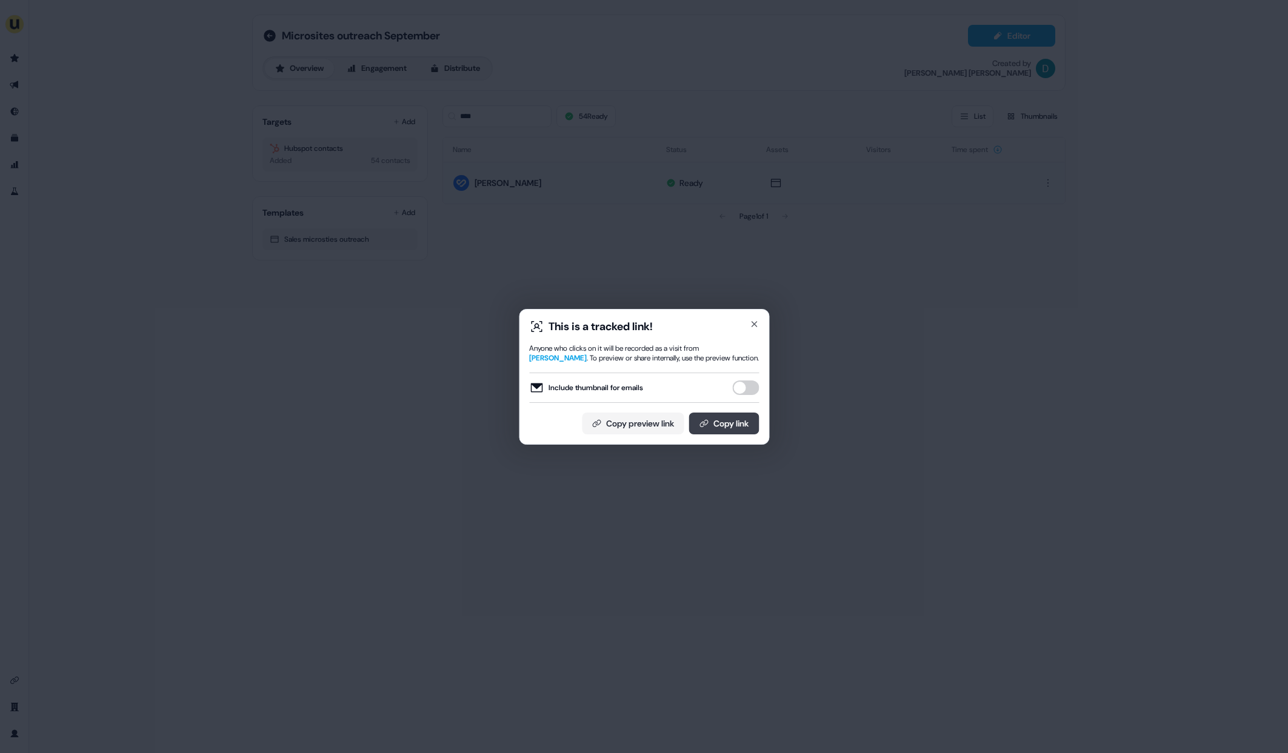
drag, startPoint x: 747, startPoint y: 382, endPoint x: 749, endPoint y: 422, distance: 40.0
click at [747, 382] on button "Include thumbnail for emails" at bounding box center [745, 388] width 27 height 15
click at [751, 429] on button "Copy link" at bounding box center [724, 424] width 70 height 22
click at [729, 418] on button "Copy link" at bounding box center [724, 424] width 70 height 22
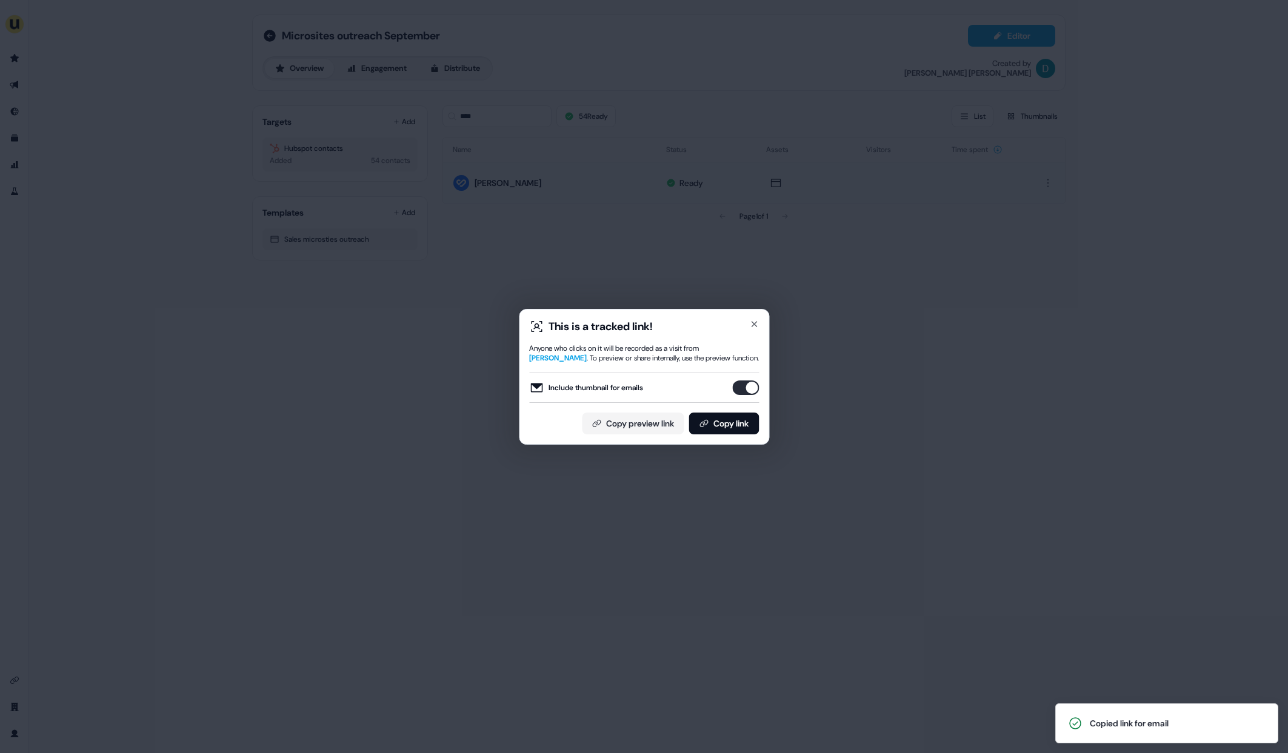
click at [751, 318] on div "This is a tracked link! Anyone who clicks on it will be recorded as a visit fro…" at bounding box center [644, 377] width 250 height 136
click at [755, 323] on icon "button" at bounding box center [754, 324] width 5 height 5
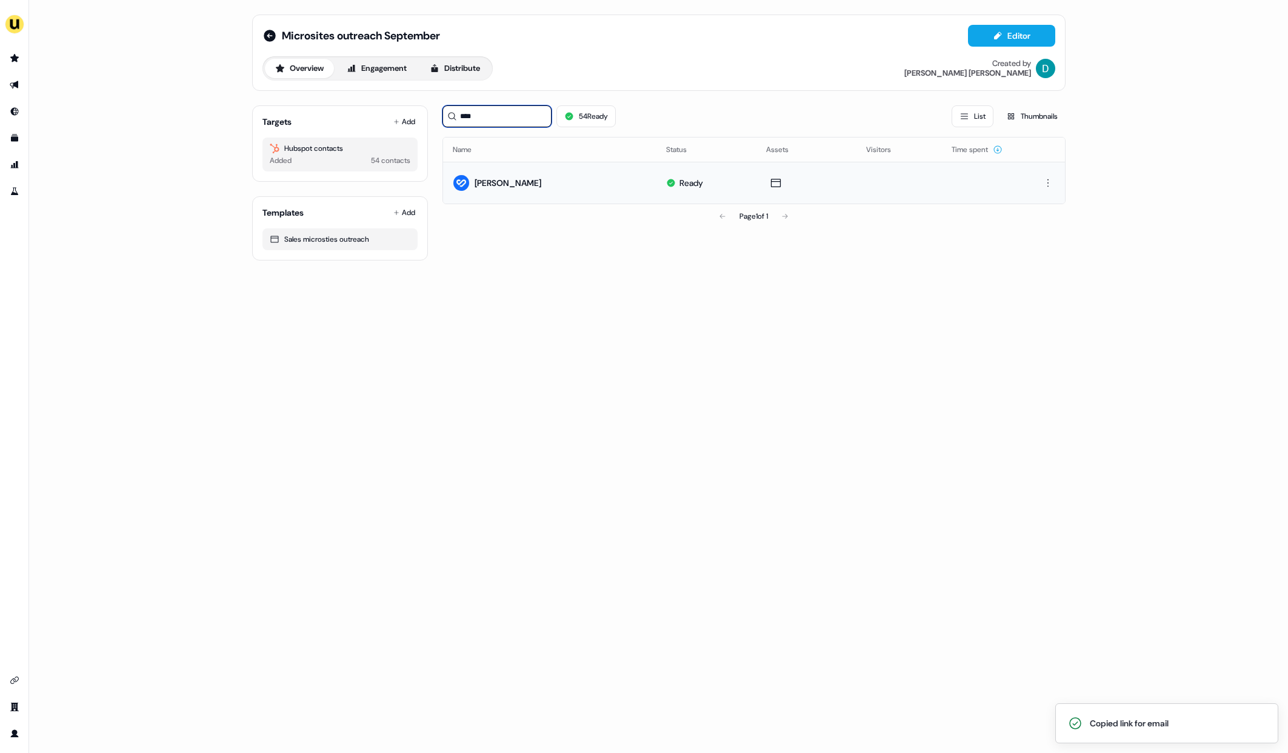
click at [504, 121] on input "****" at bounding box center [496, 116] width 109 height 22
type input "*"
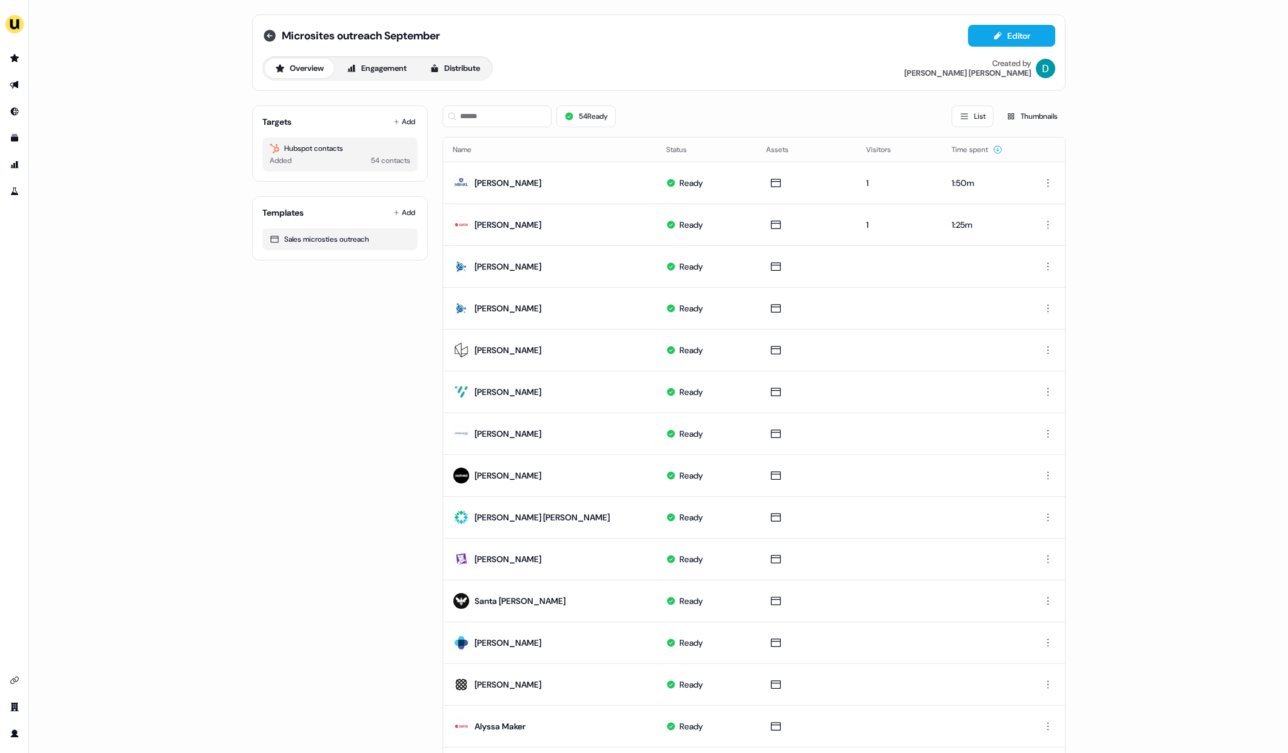
click at [268, 37] on icon at bounding box center [270, 36] width 12 height 12
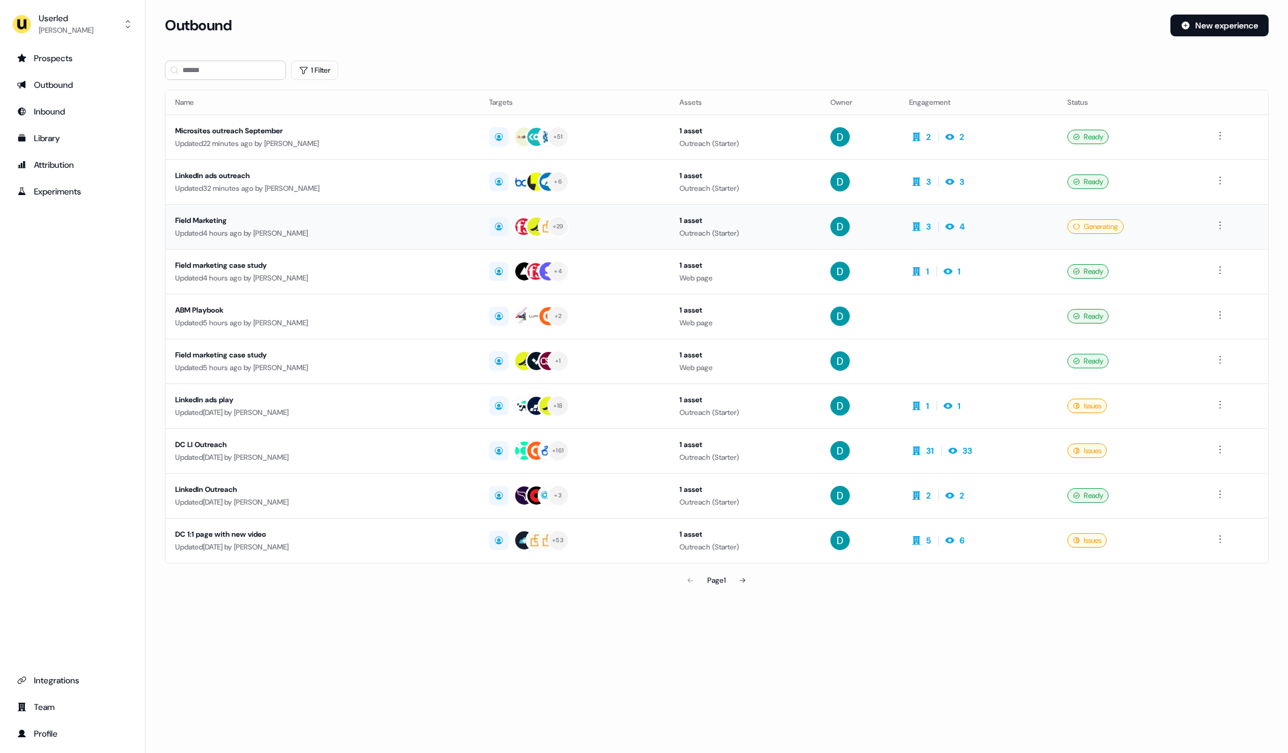
click at [310, 235] on div "Updated 4 hours ago by David Cruickshank" at bounding box center [322, 233] width 295 height 12
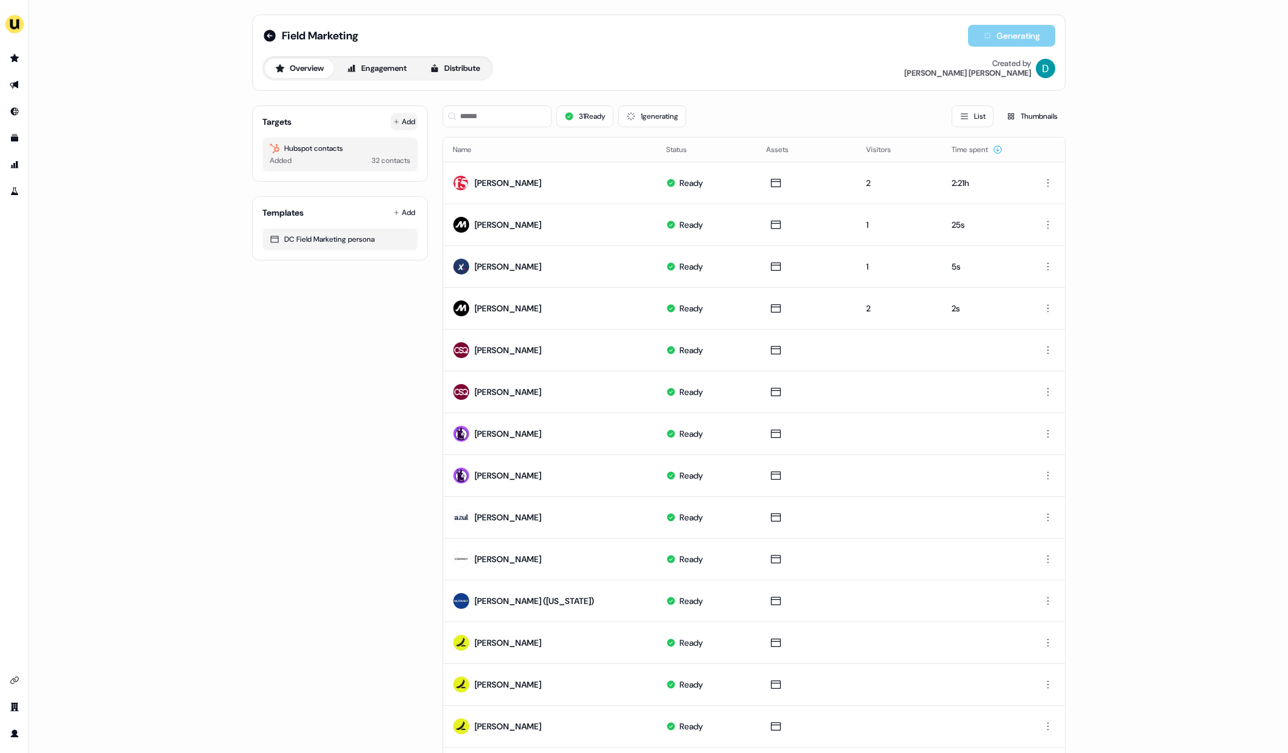
click at [399, 121] on button "Add" at bounding box center [404, 121] width 27 height 17
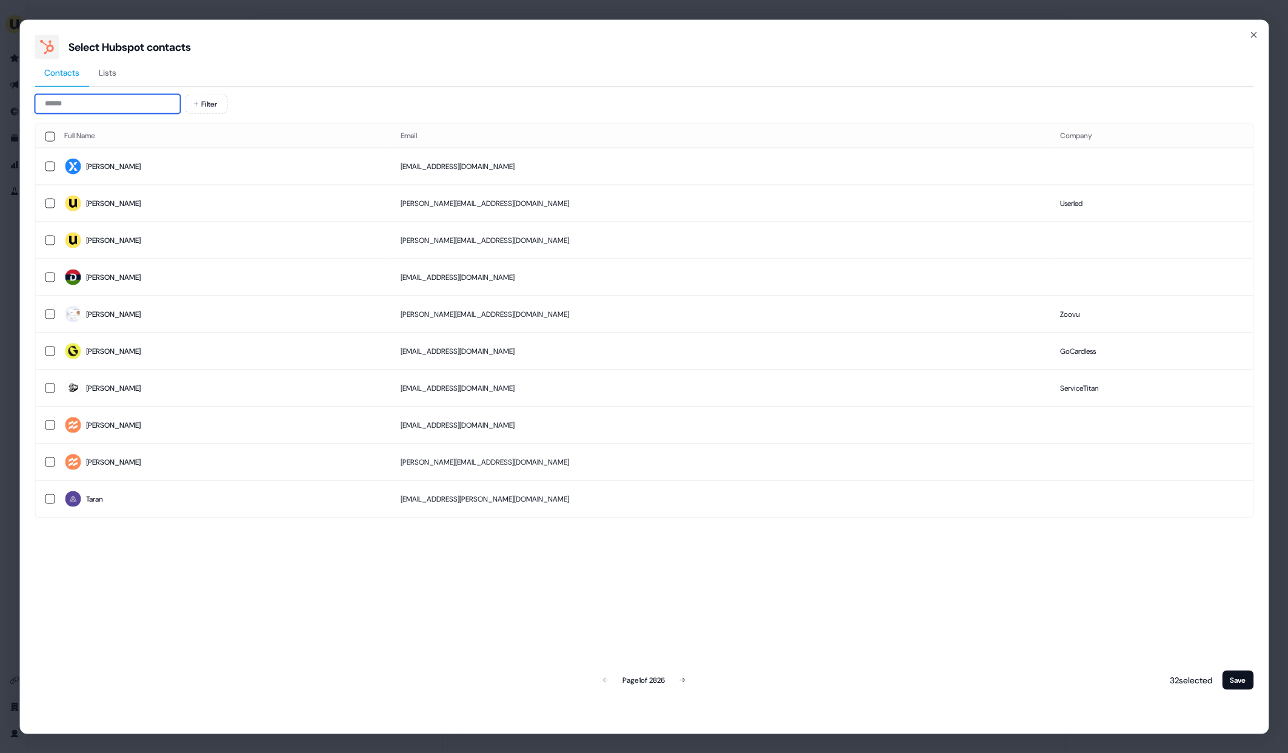
click at [107, 104] on input at bounding box center [107, 103] width 145 height 19
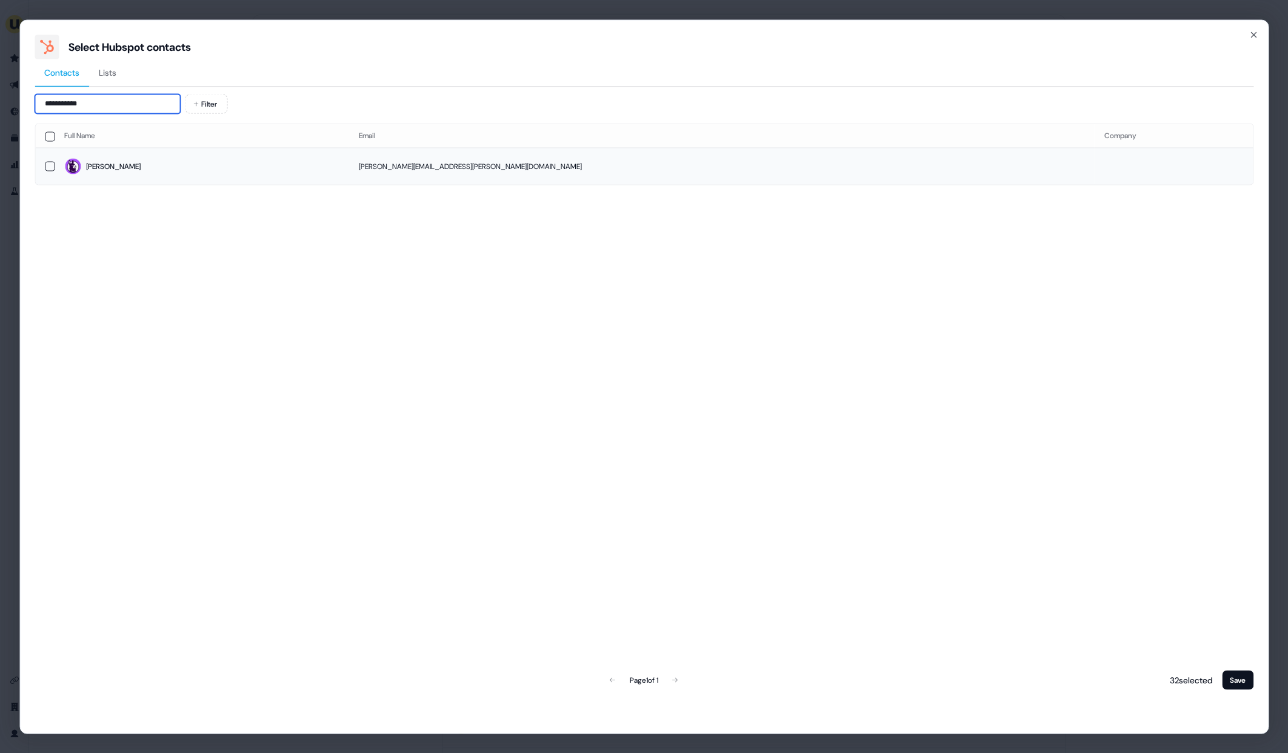
type input "**********"
click at [140, 156] on td "Josh" at bounding box center [202, 166] width 295 height 37
click at [1248, 686] on button "Save" at bounding box center [1238, 679] width 32 height 19
click at [1246, 684] on button "Save" at bounding box center [1238, 679] width 32 height 19
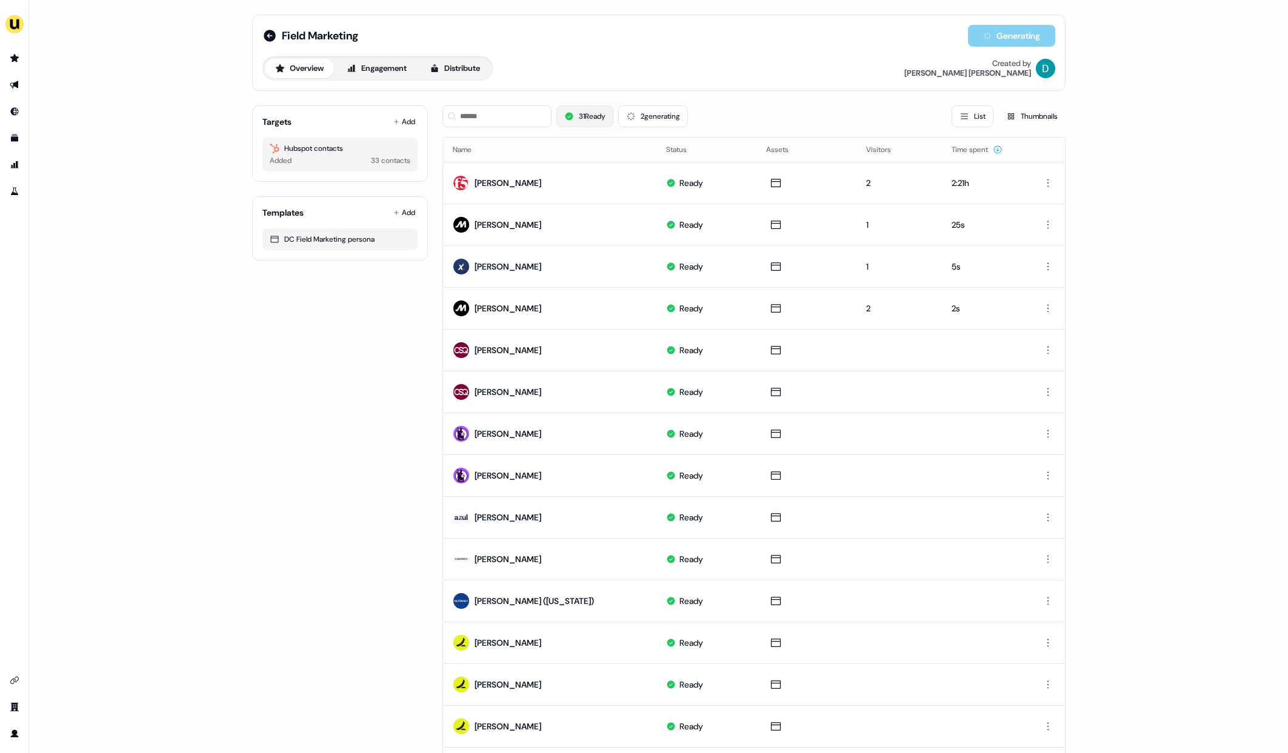
click at [610, 114] on button "31 Ready" at bounding box center [584, 116] width 57 height 22
click at [592, 115] on button "31 Ready" at bounding box center [584, 116] width 57 height 22
click at [652, 115] on button "2 generating" at bounding box center [653, 116] width 70 height 22
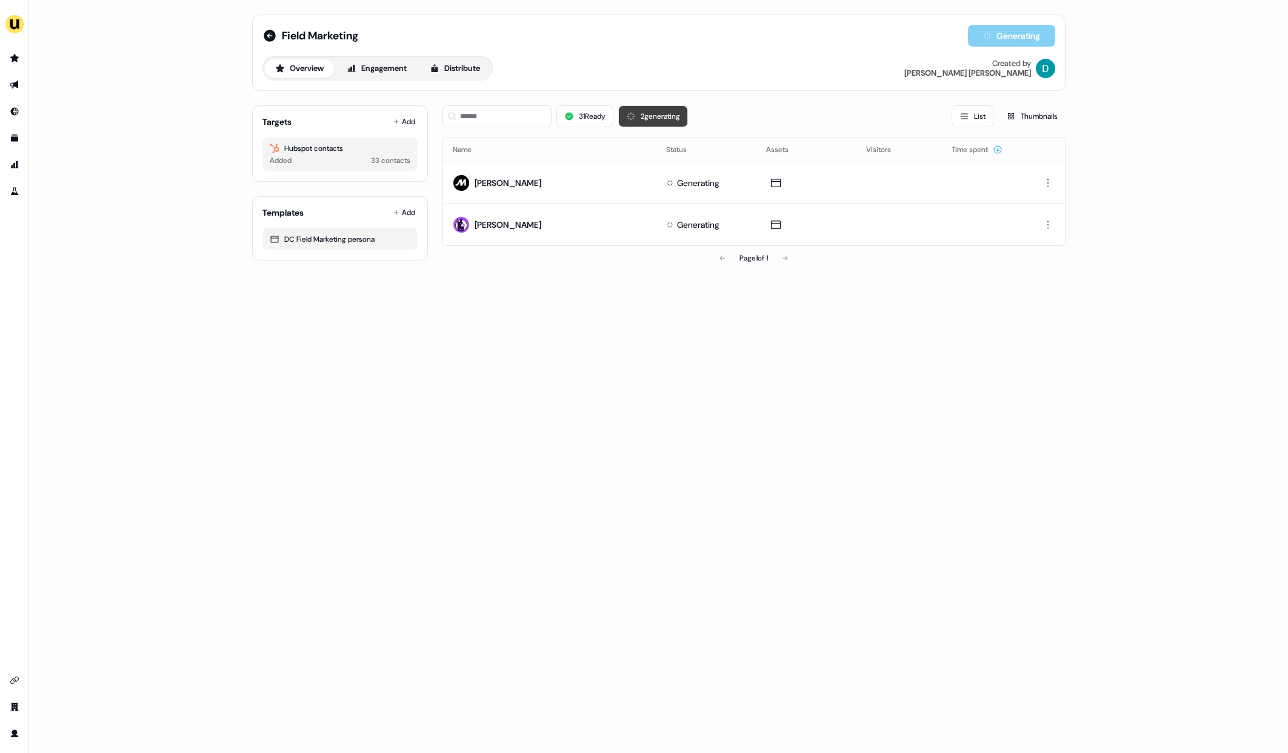
click at [652, 115] on button "2 generating" at bounding box center [653, 116] width 70 height 22
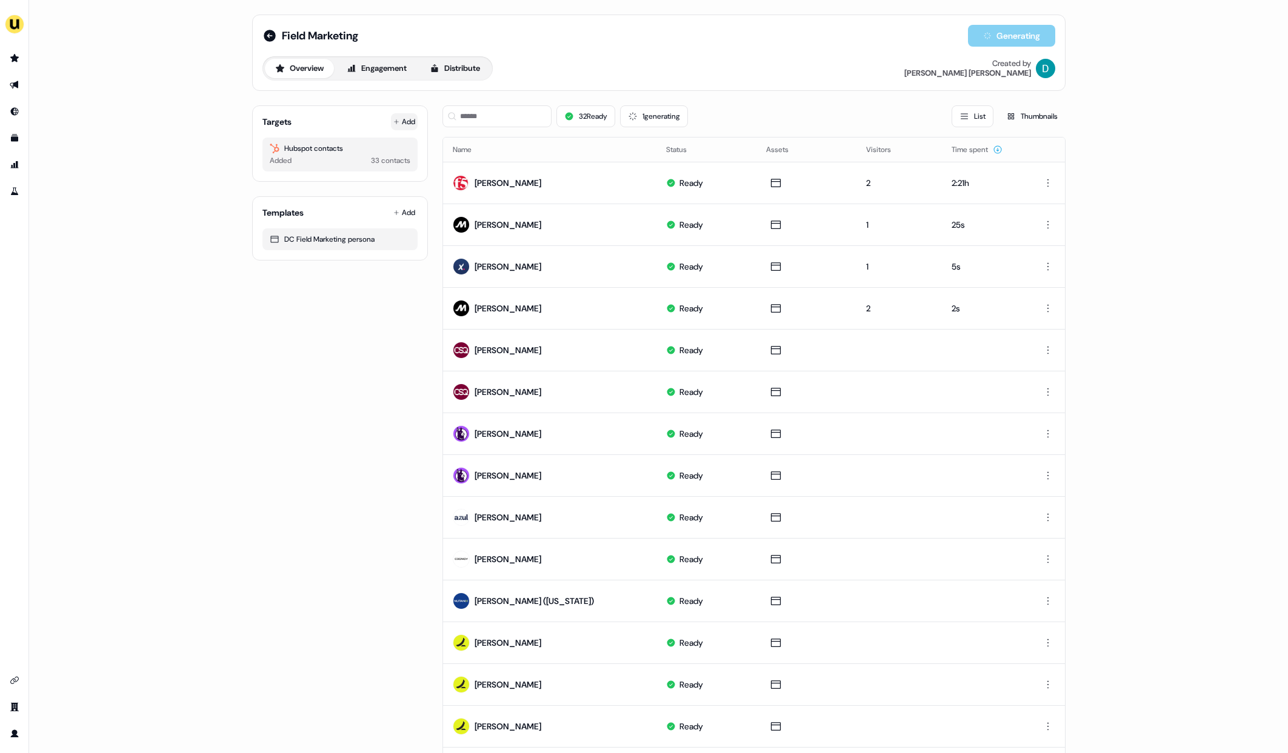
click at [413, 122] on button "Add" at bounding box center [404, 121] width 27 height 17
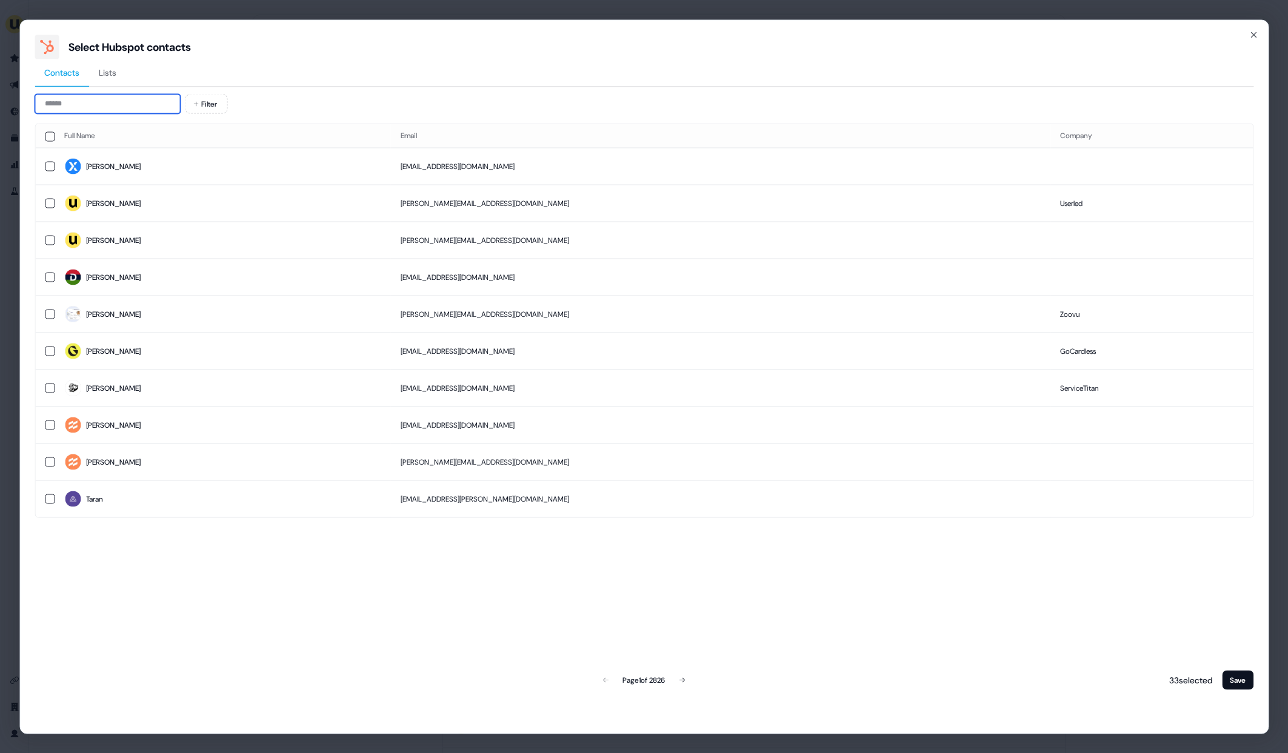
click at [75, 113] on input at bounding box center [107, 103] width 145 height 19
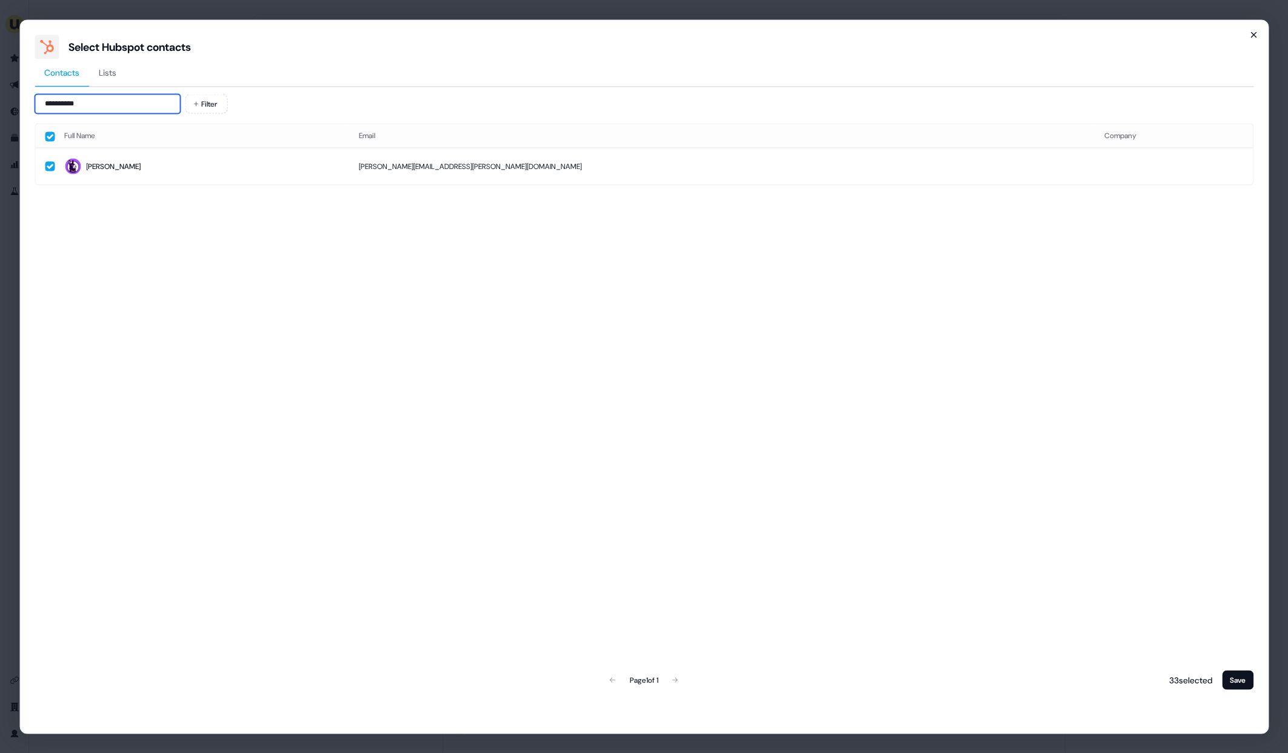
type input "**********"
click at [1254, 32] on icon "button" at bounding box center [1254, 35] width 10 height 10
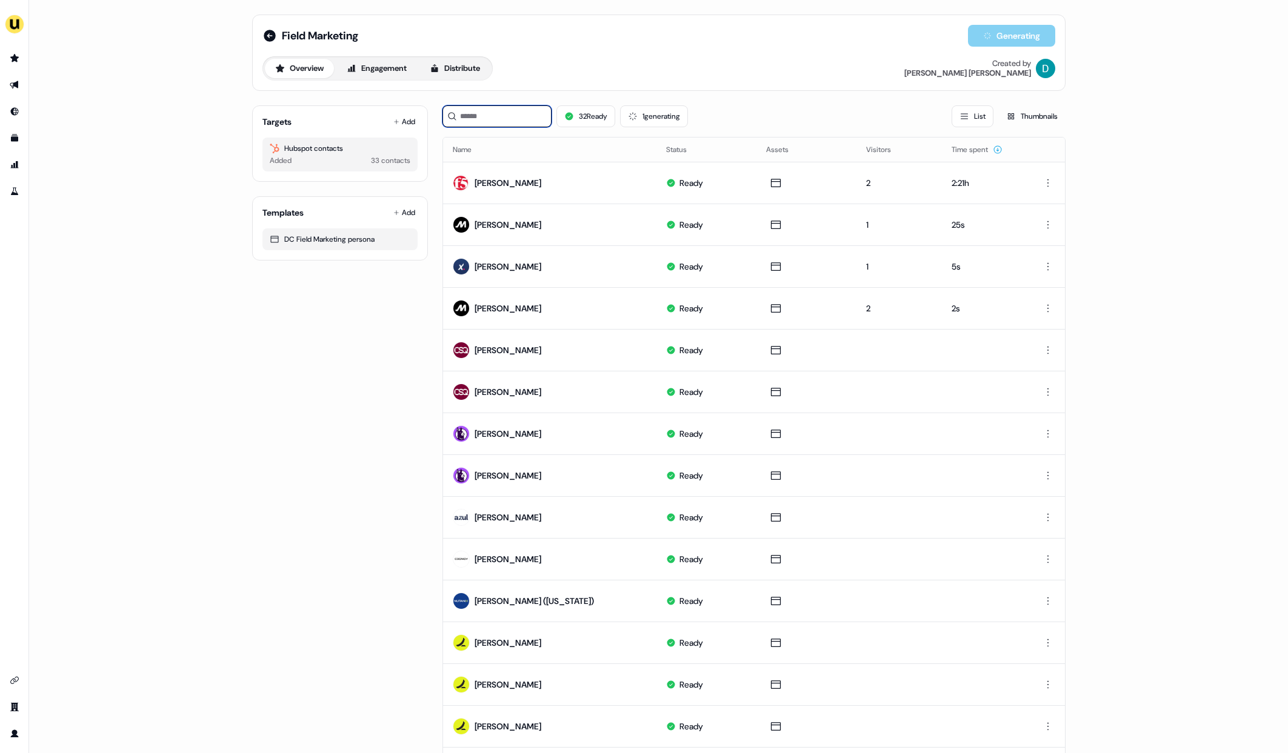
click at [489, 116] on input at bounding box center [496, 116] width 109 height 22
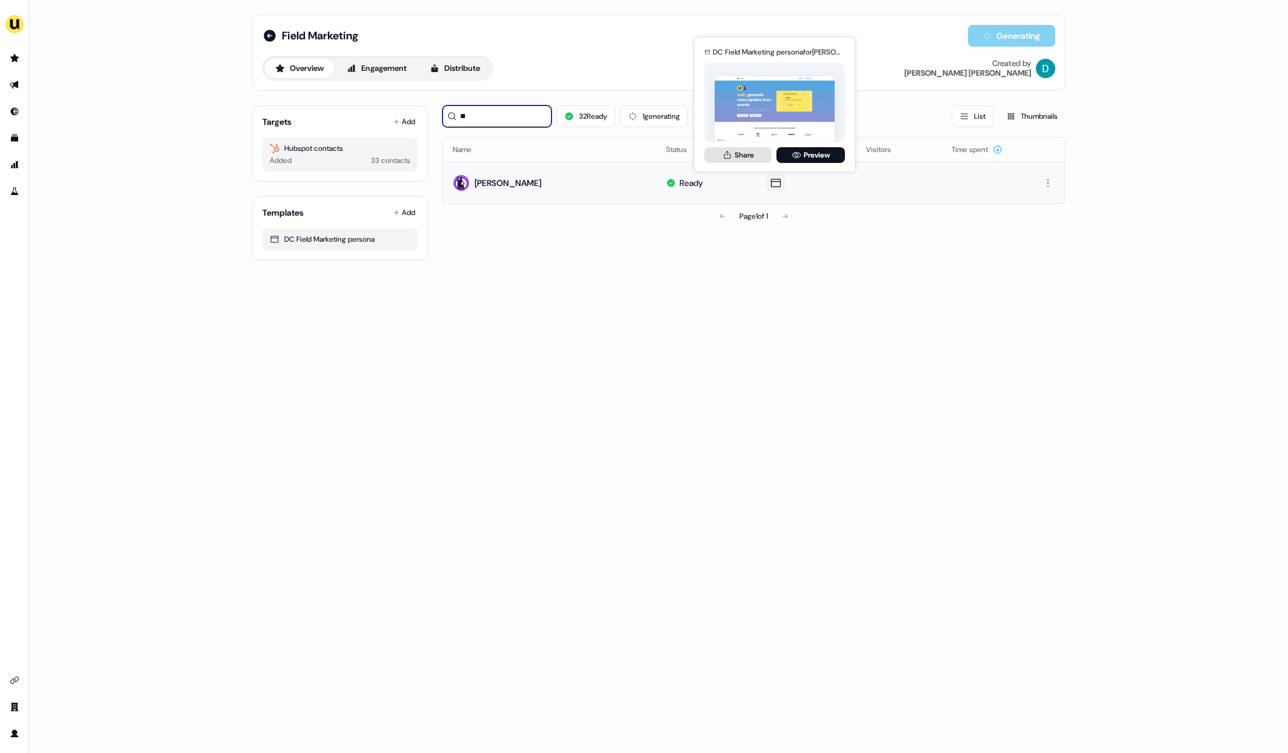
type input "**"
click at [746, 156] on button "Share" at bounding box center [737, 155] width 67 height 16
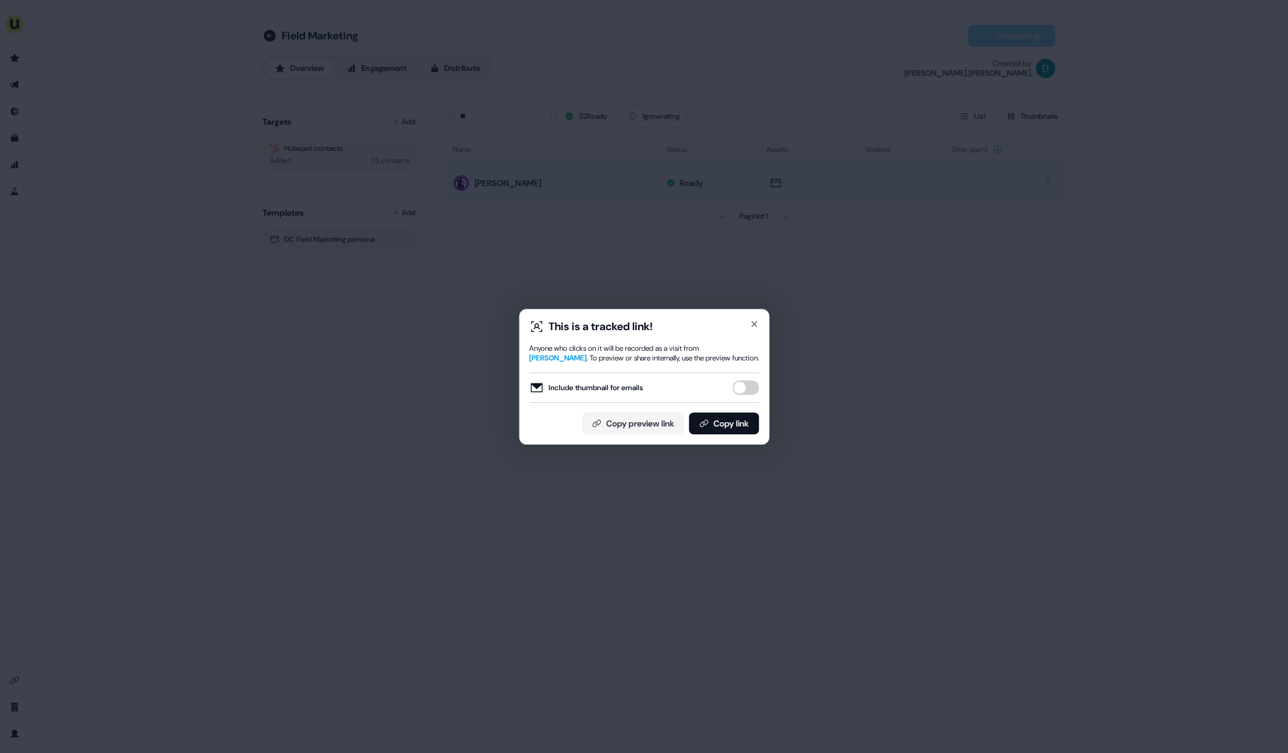
click at [742, 387] on button "Include thumbnail for emails" at bounding box center [745, 388] width 27 height 15
click at [732, 426] on button "Copy link" at bounding box center [724, 424] width 70 height 22
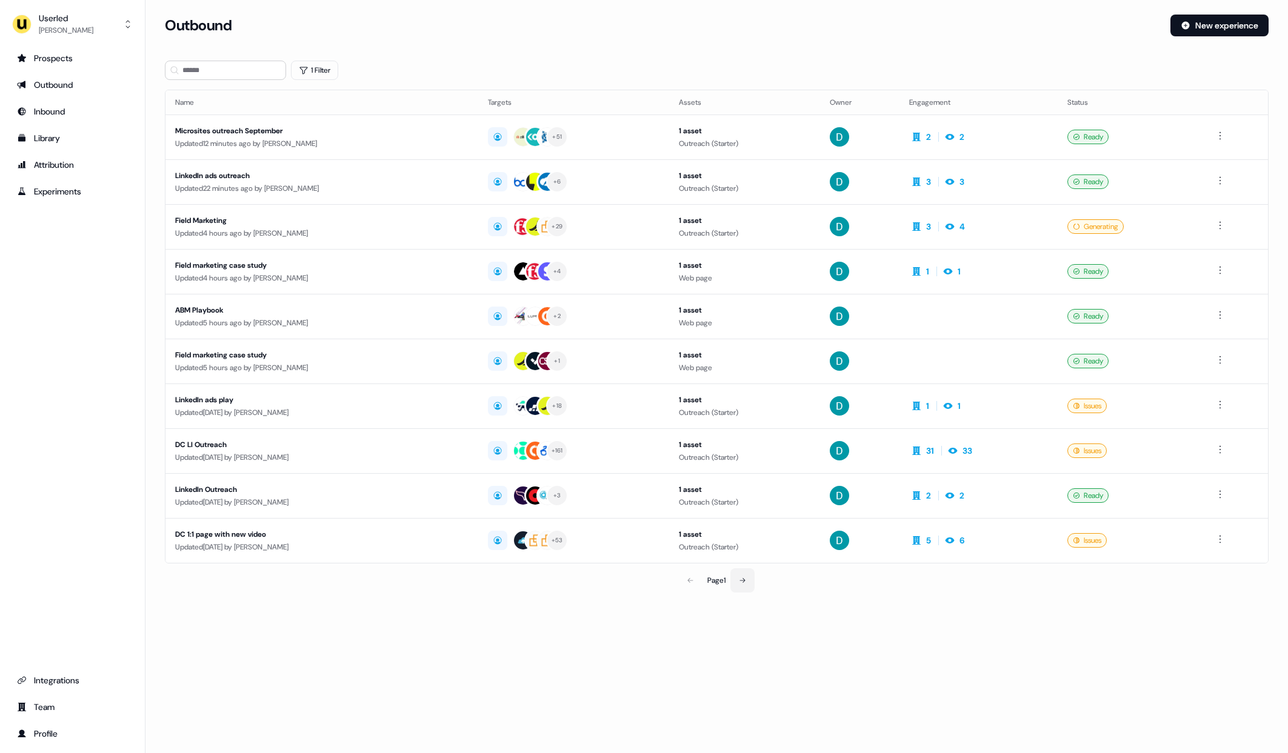
click at [746, 585] on button at bounding box center [742, 581] width 24 height 24
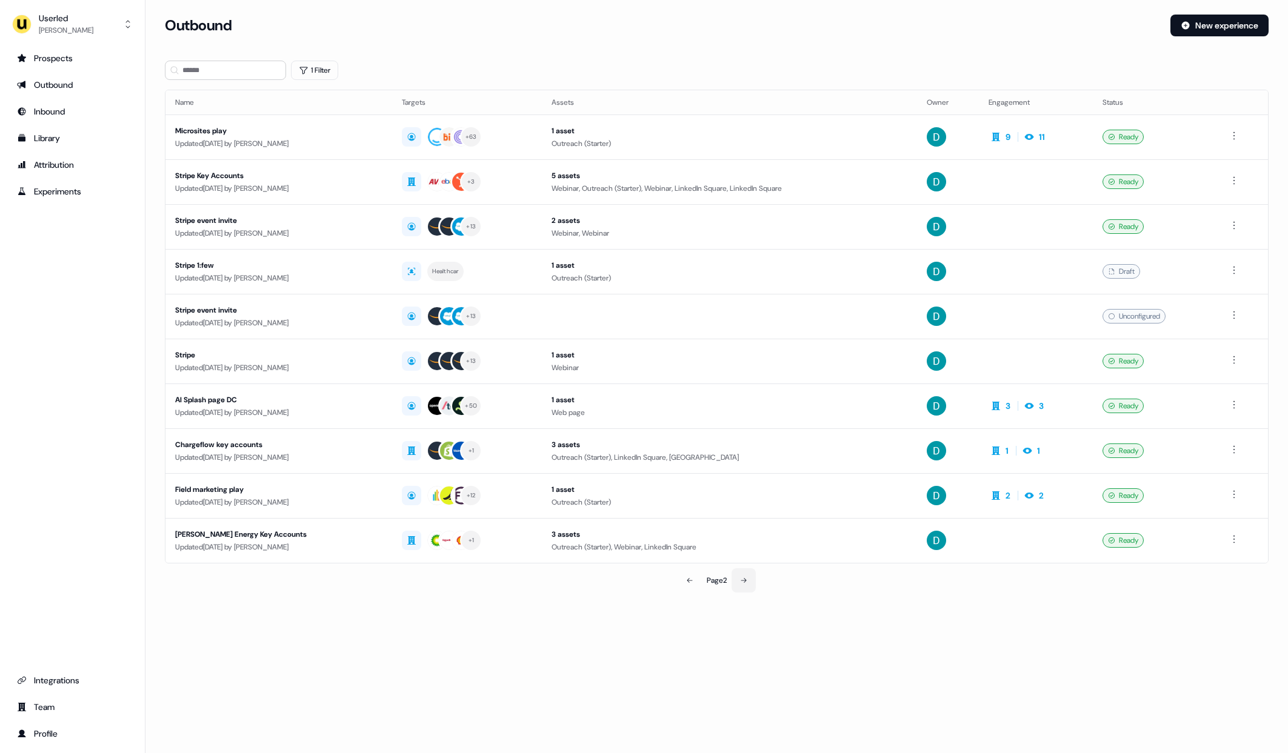
click at [750, 584] on button at bounding box center [744, 581] width 24 height 24
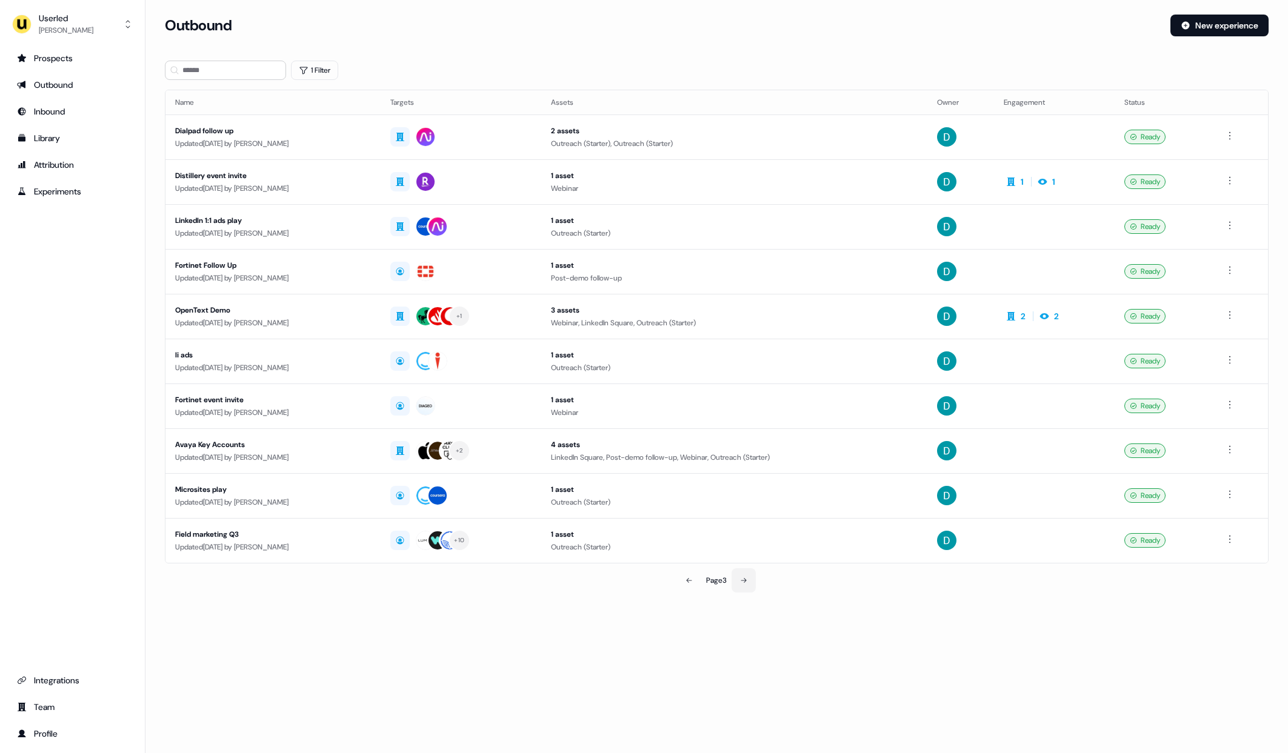
click at [737, 589] on button at bounding box center [744, 581] width 24 height 24
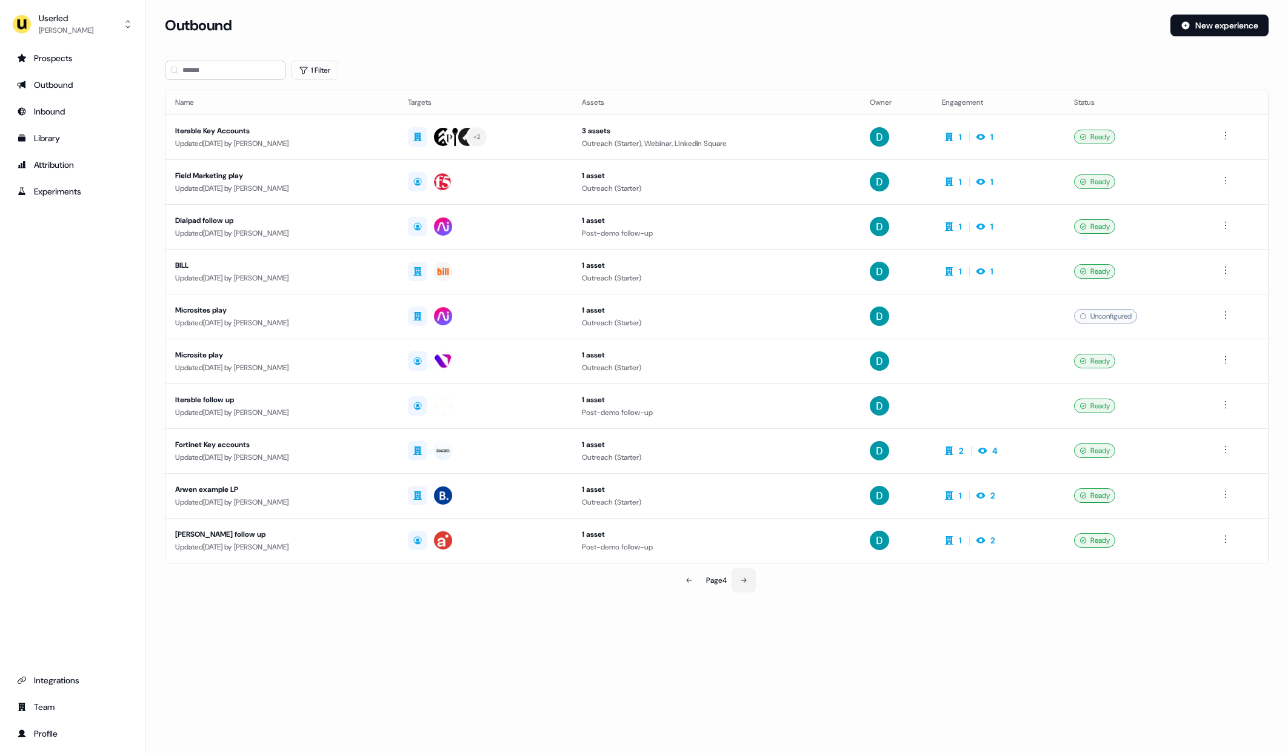
click at [747, 581] on icon at bounding box center [743, 580] width 7 height 7
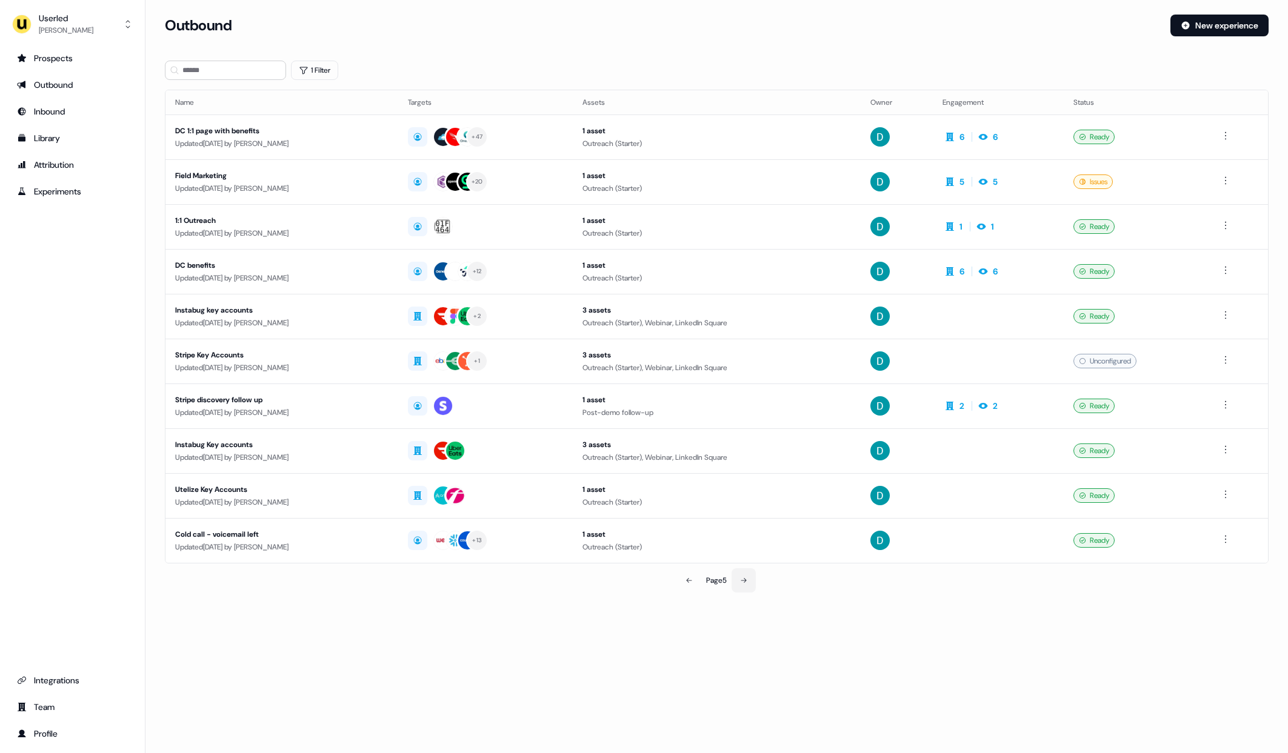
click at [739, 591] on button at bounding box center [744, 581] width 24 height 24
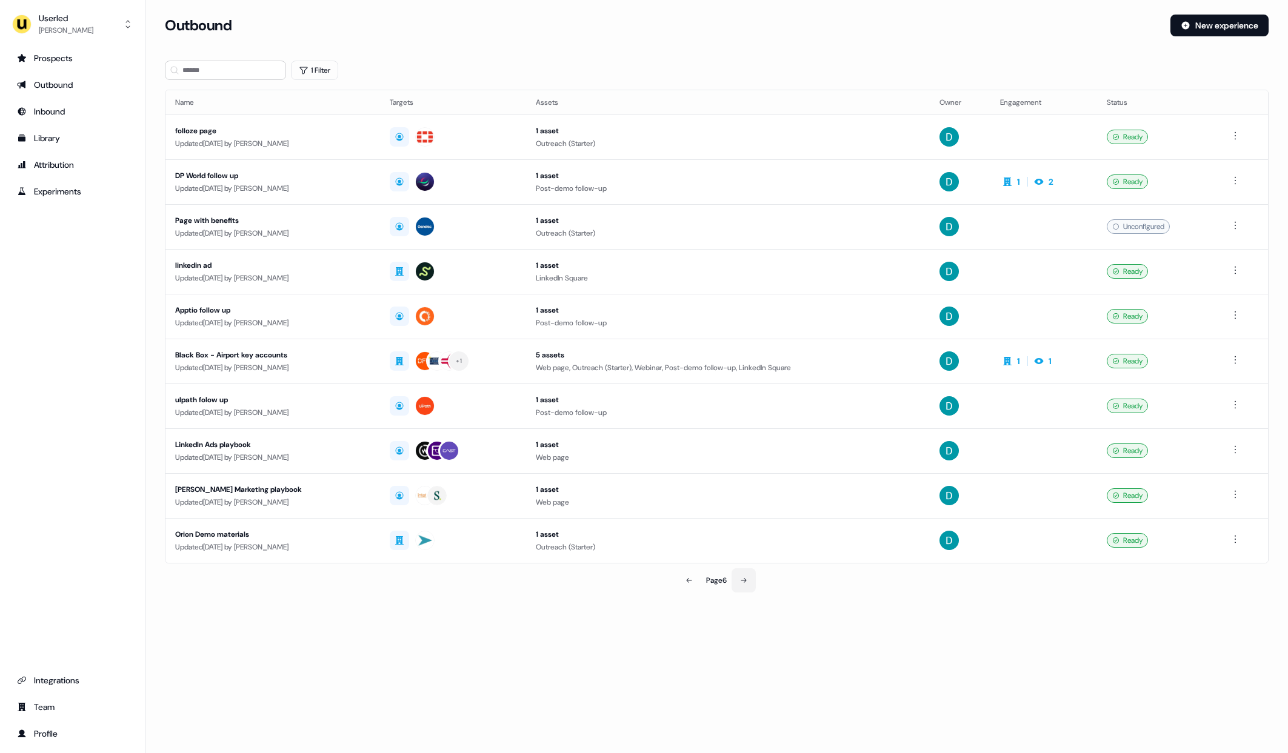
click at [744, 586] on button at bounding box center [744, 581] width 24 height 24
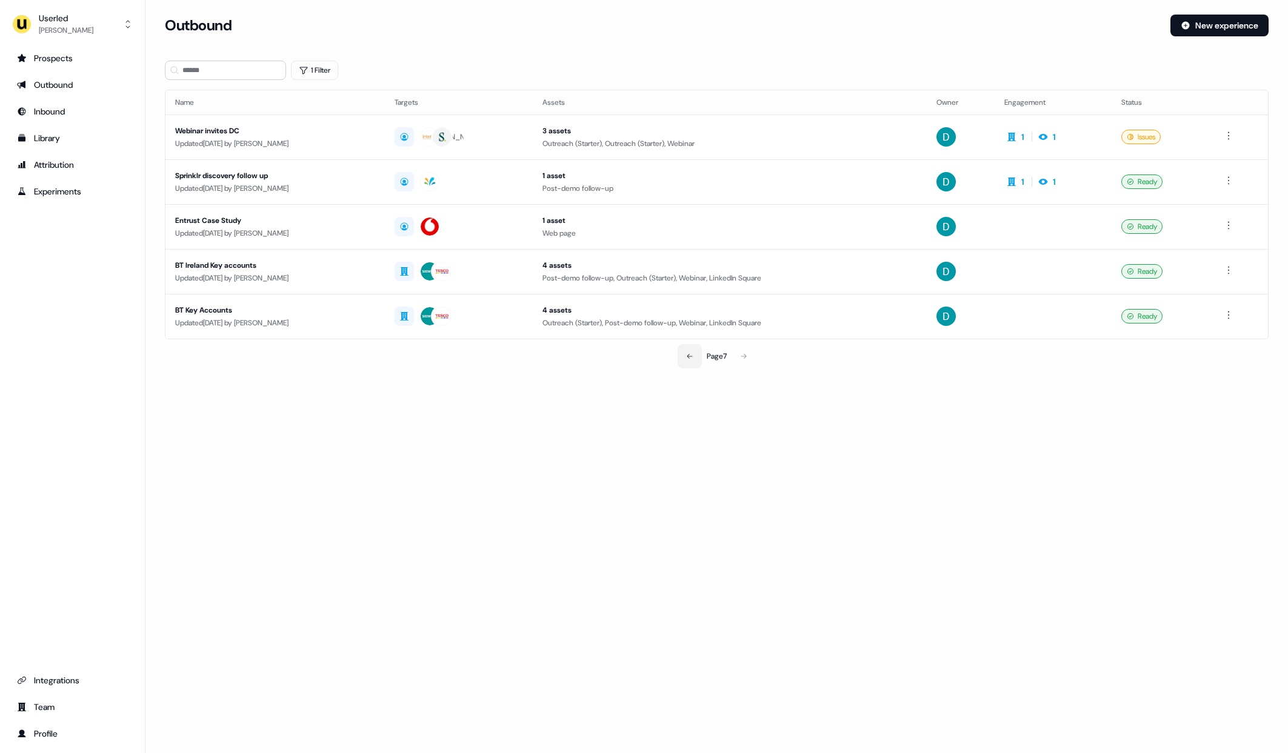
click at [686, 350] on button at bounding box center [690, 356] width 24 height 24
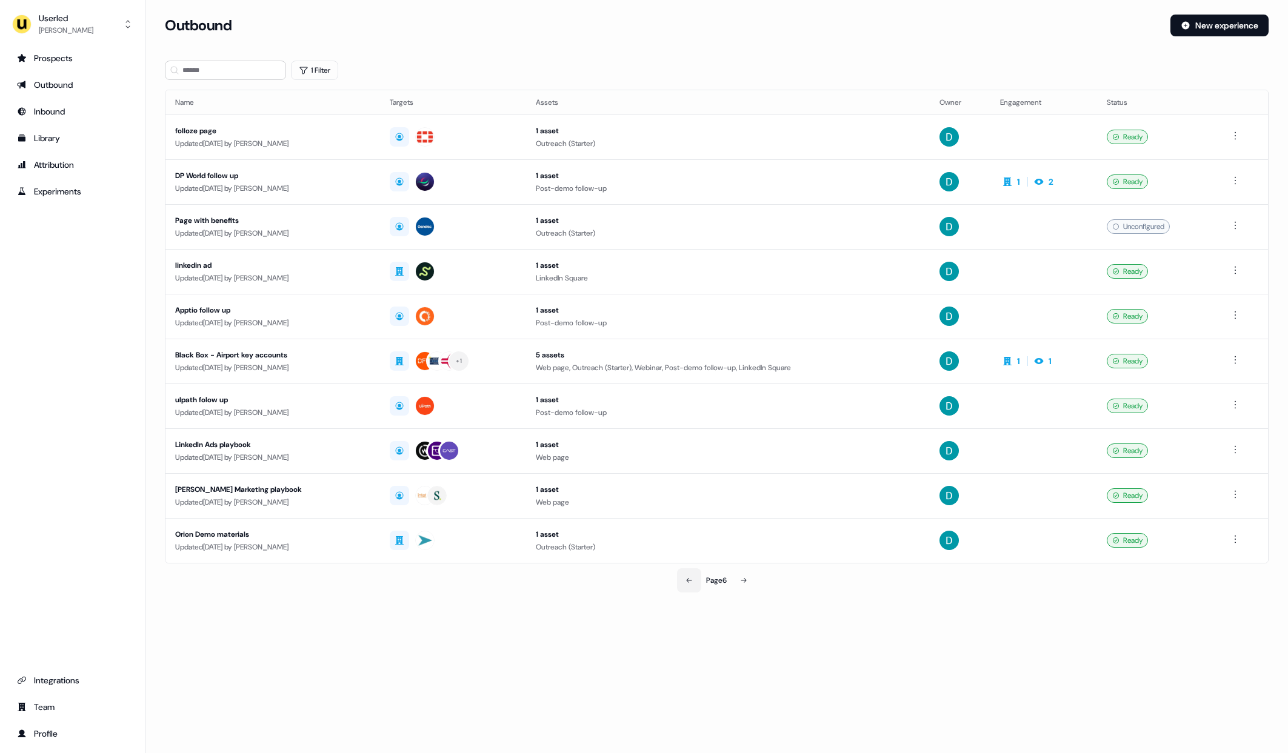
click at [681, 579] on button at bounding box center [689, 581] width 24 height 24
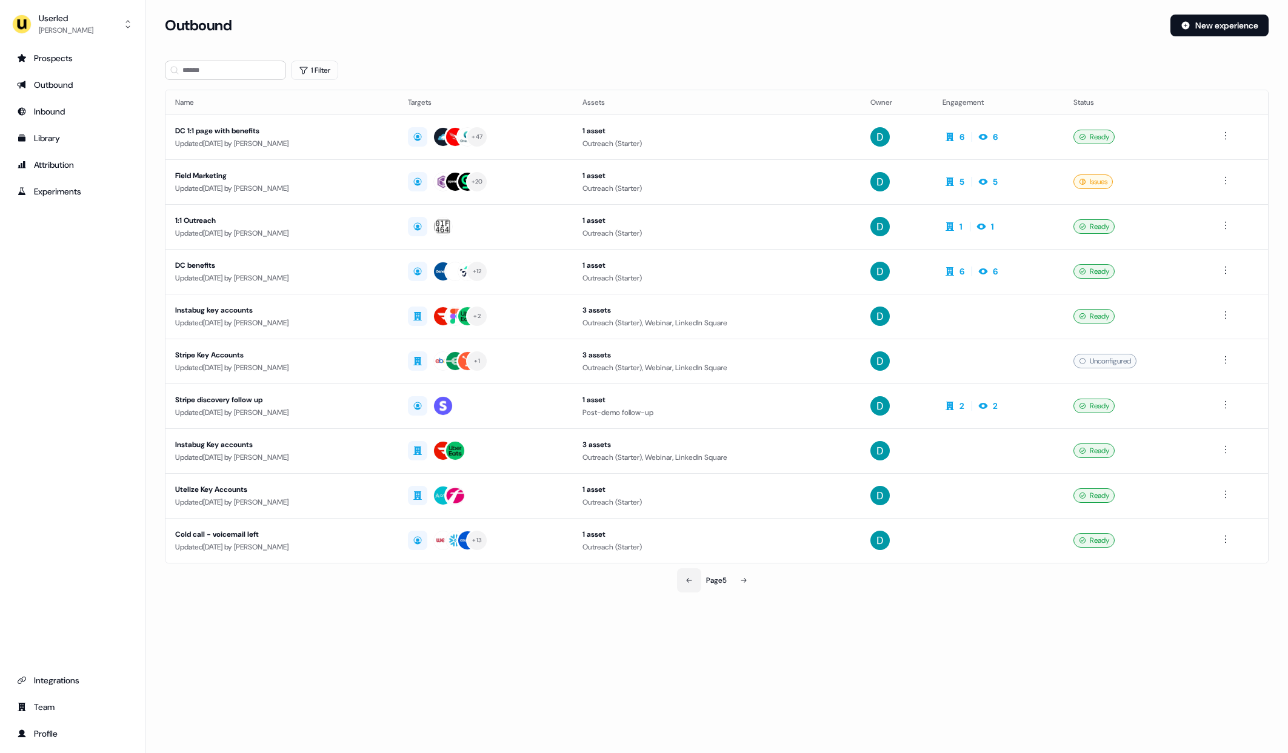
click at [681, 579] on button at bounding box center [689, 581] width 24 height 24
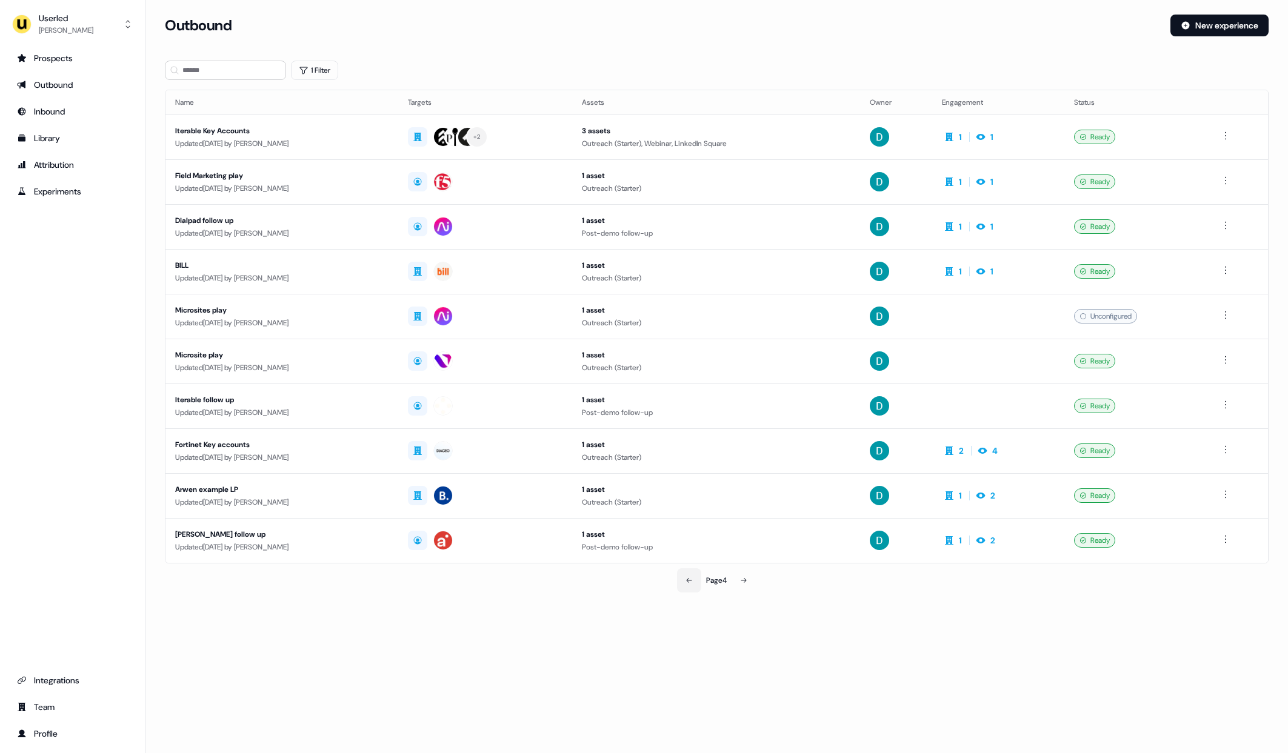
click at [681, 579] on button at bounding box center [689, 581] width 24 height 24
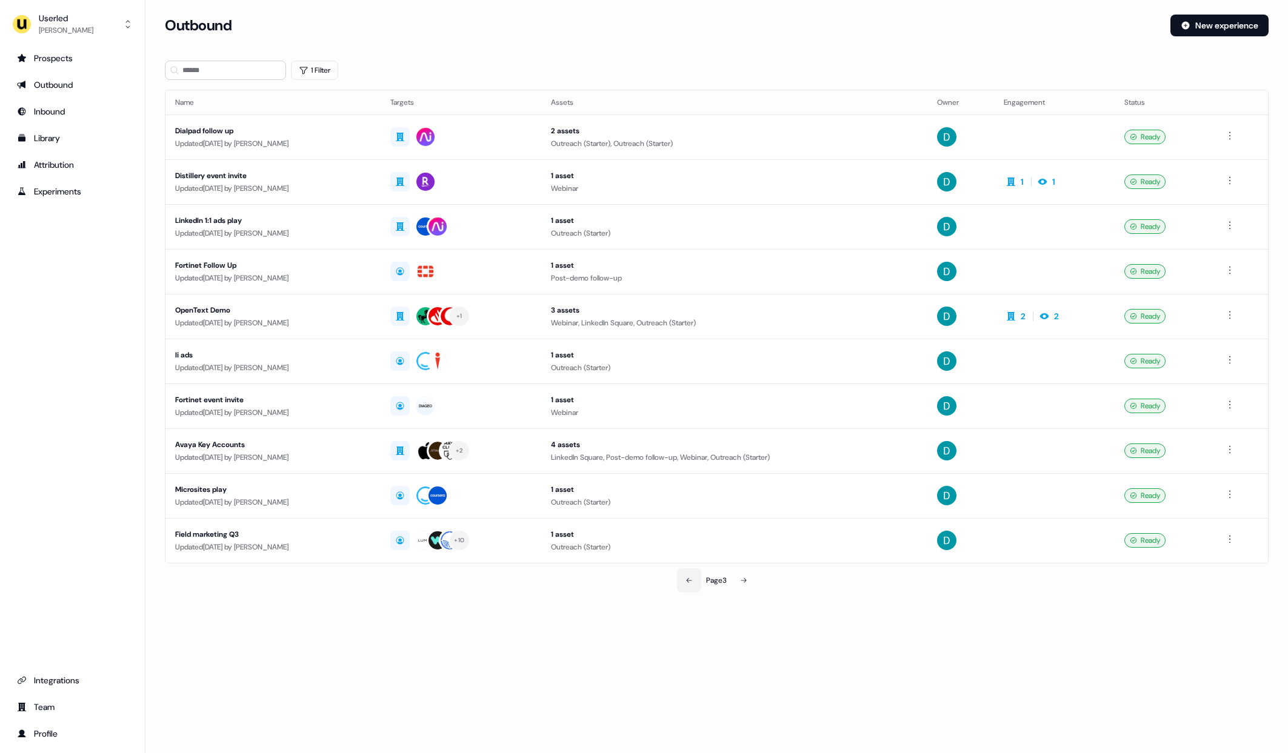
click at [681, 579] on button at bounding box center [689, 581] width 24 height 24
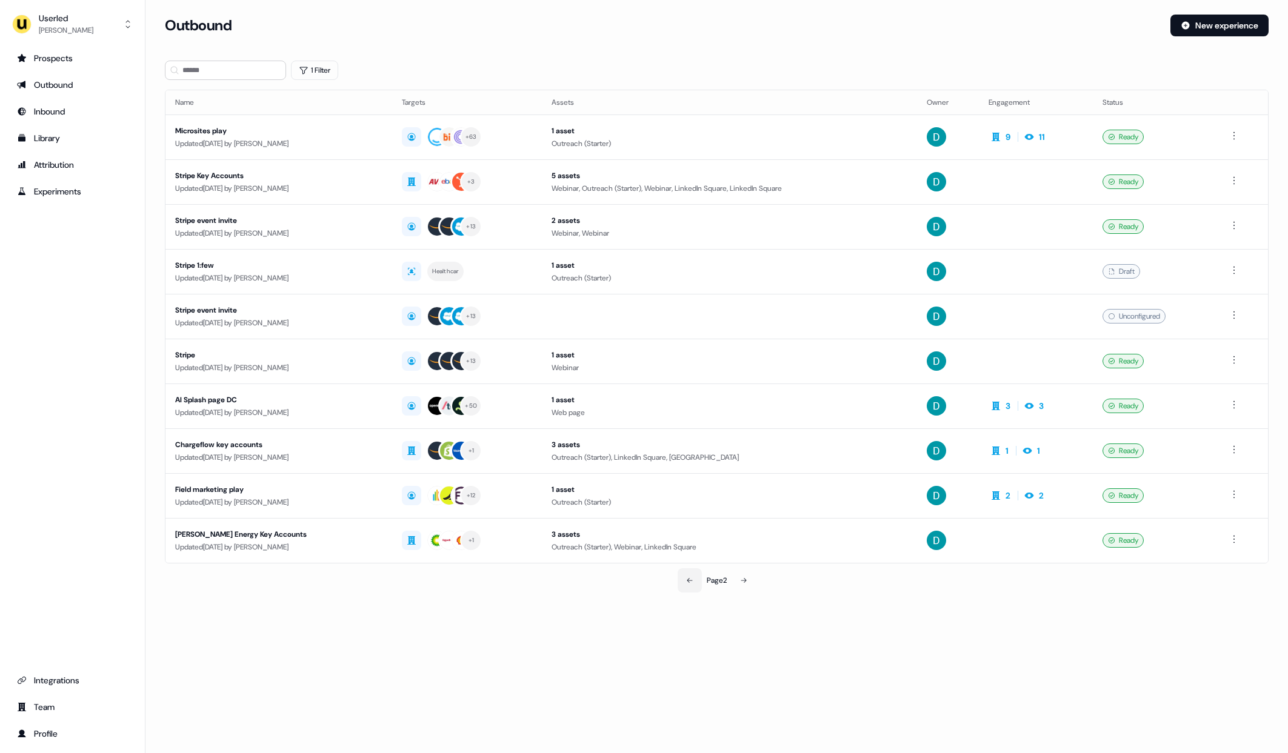
click at [681, 579] on button at bounding box center [690, 581] width 24 height 24
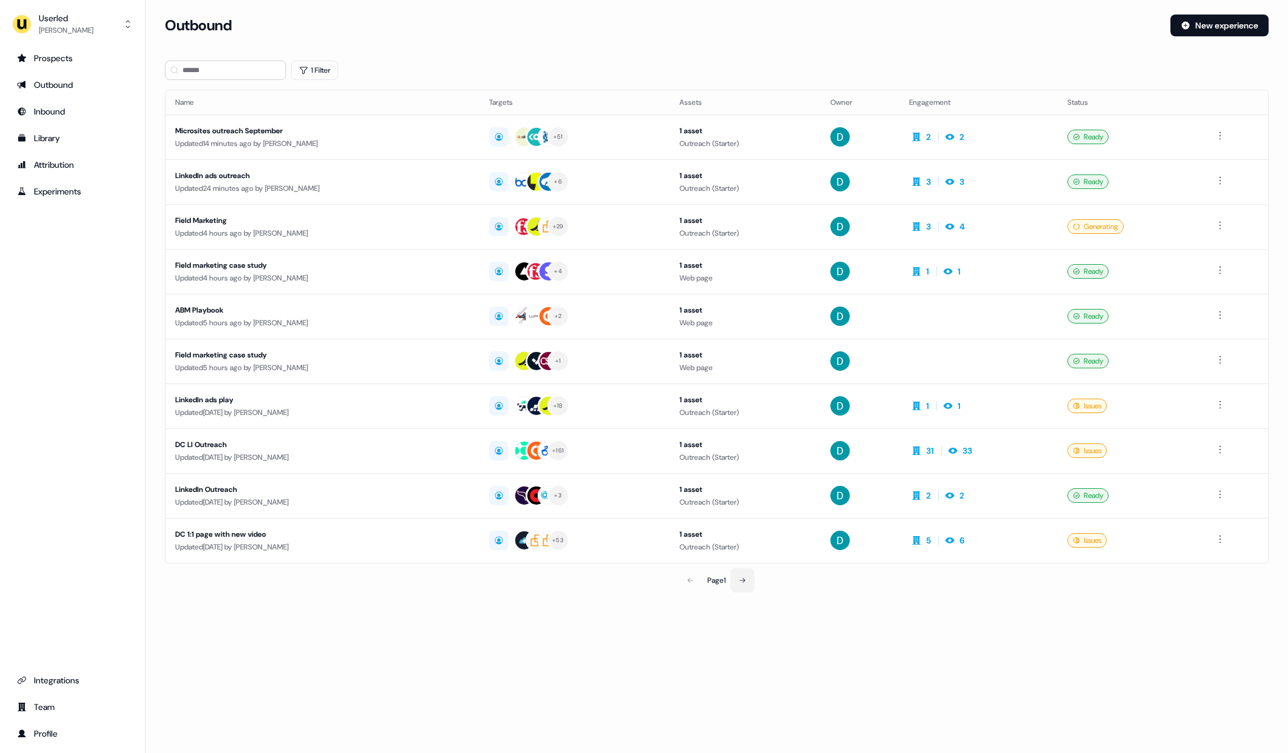
click at [752, 580] on button at bounding box center [742, 581] width 24 height 24
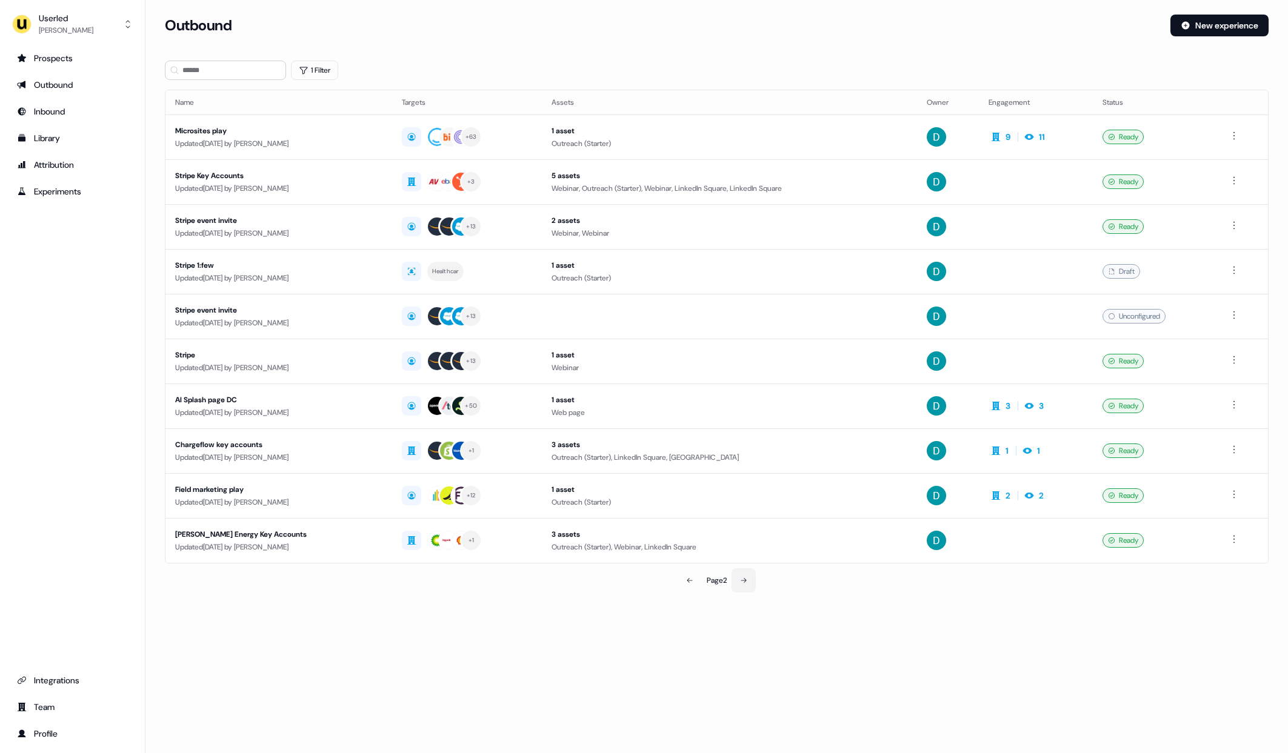
click at [752, 580] on button at bounding box center [744, 581] width 24 height 24
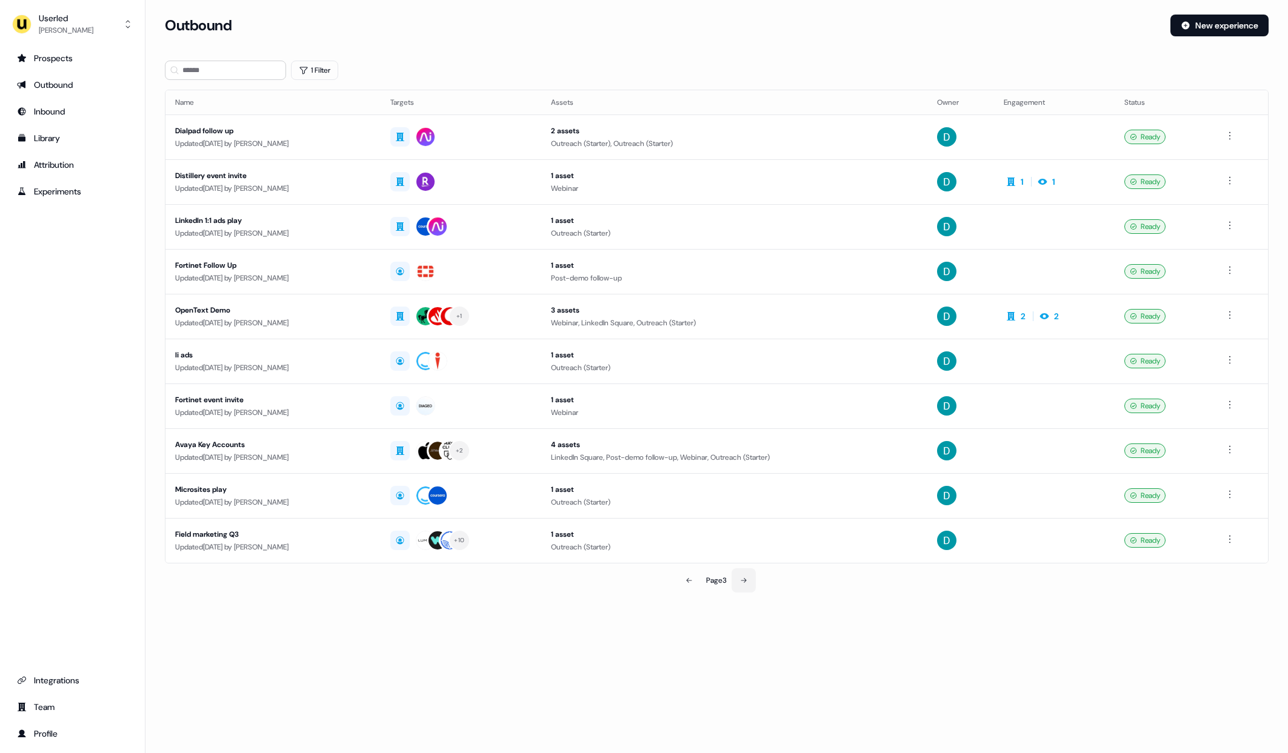
click at [752, 580] on button at bounding box center [744, 581] width 24 height 24
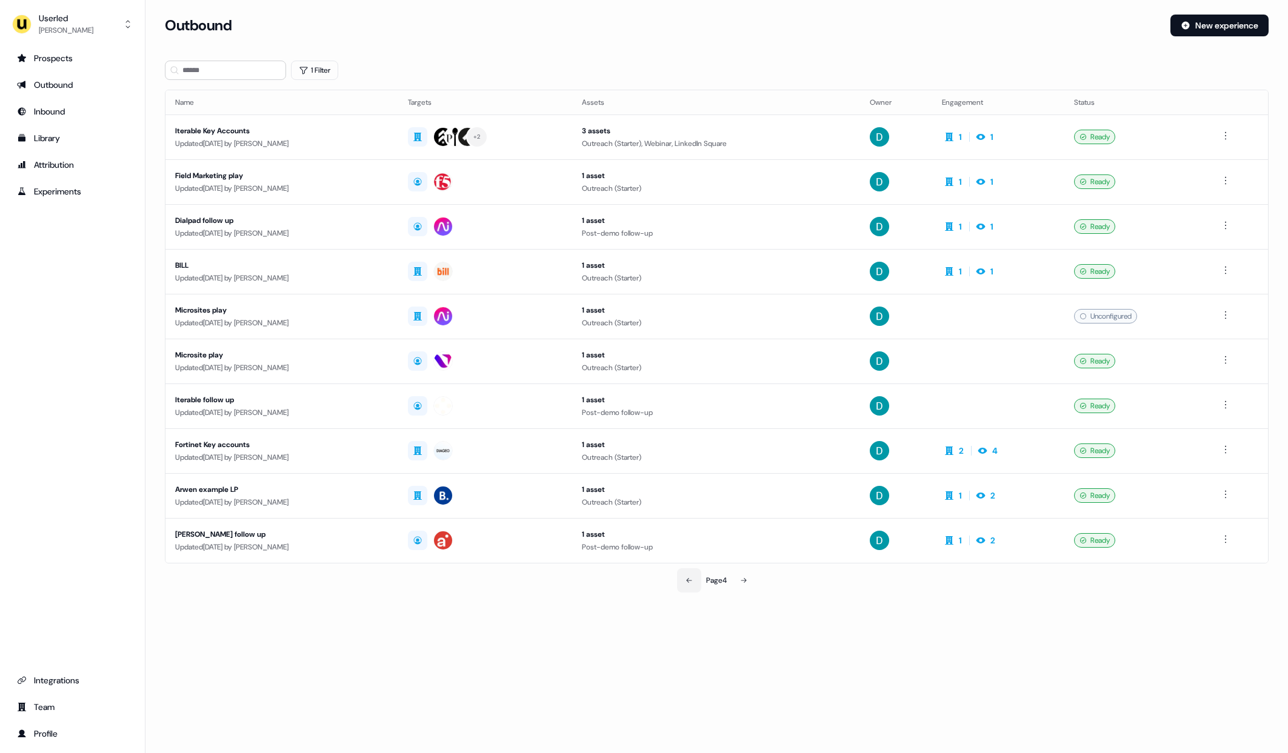
click at [693, 578] on button at bounding box center [689, 581] width 24 height 24
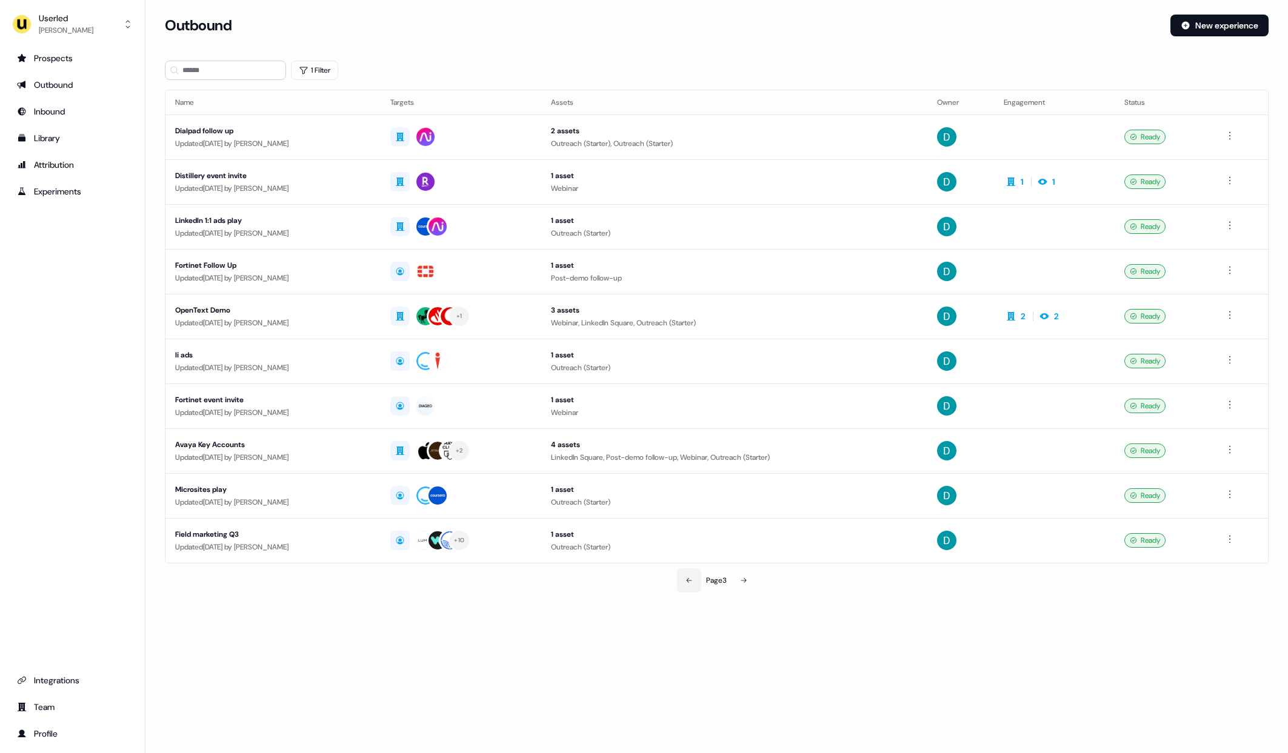
click at [693, 578] on button at bounding box center [689, 581] width 24 height 24
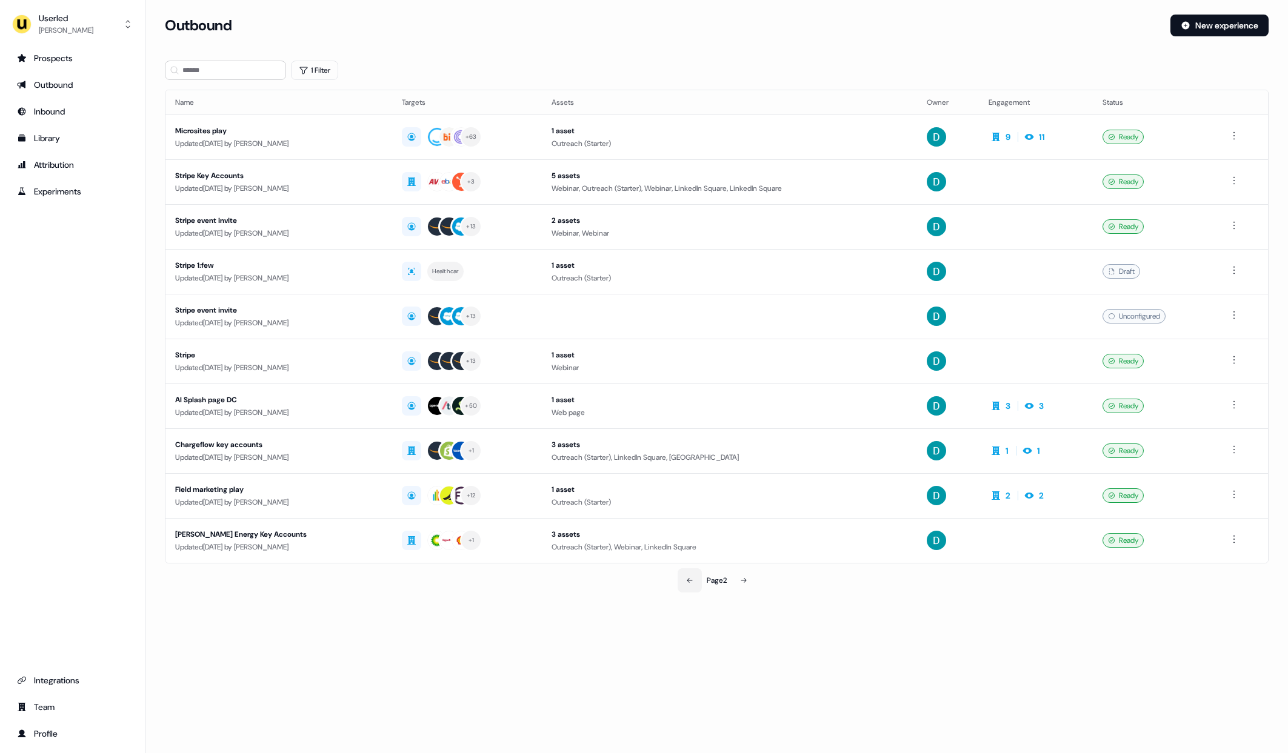
click at [693, 578] on button at bounding box center [690, 581] width 24 height 24
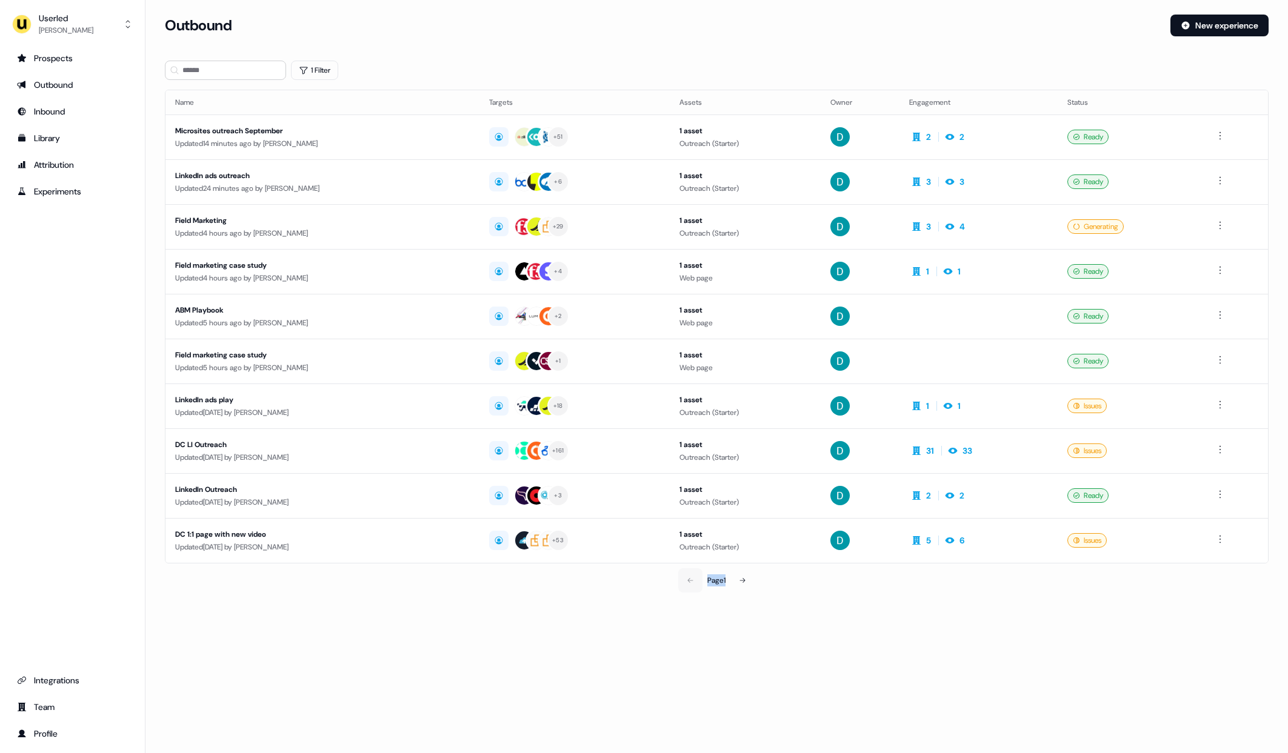
click at [693, 578] on div "Page 1" at bounding box center [716, 581] width 361 height 24
click at [218, 61] on input at bounding box center [225, 70] width 121 height 19
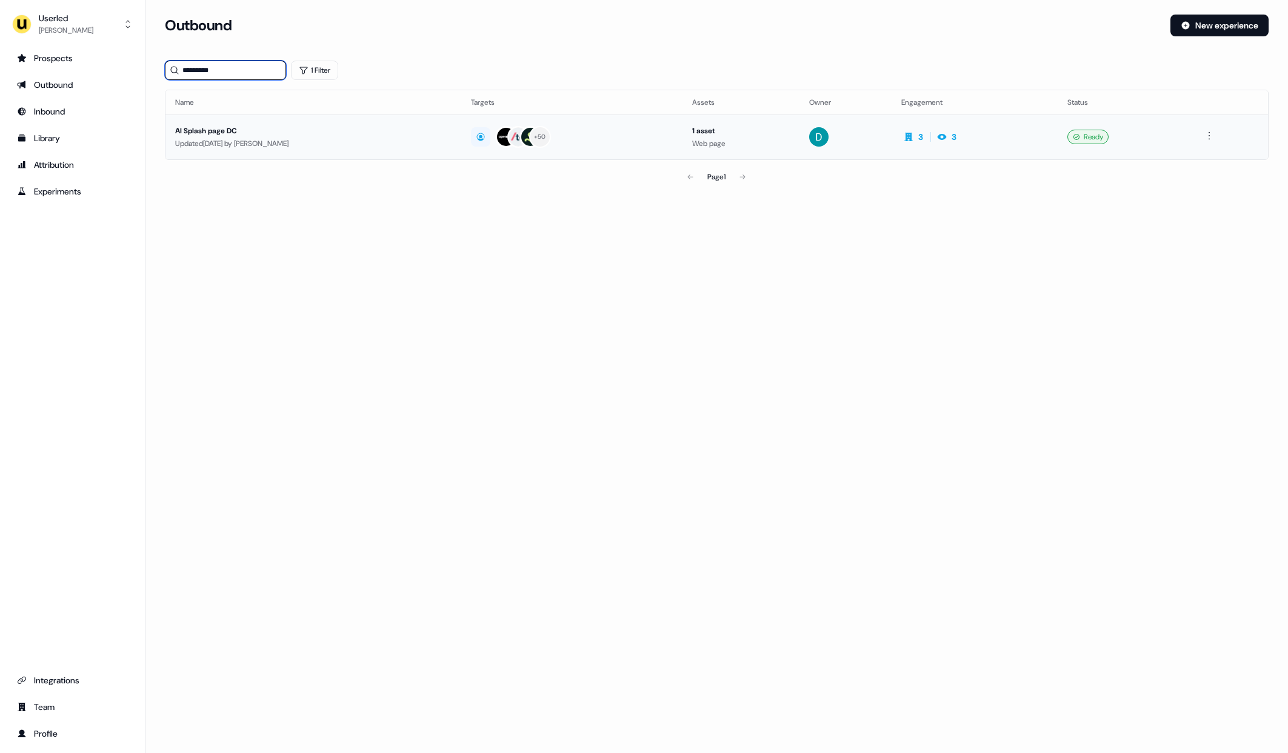
type input "*********"
click at [265, 131] on div "AI Splash page DC" at bounding box center [313, 131] width 276 height 12
